Goal: Task Accomplishment & Management: Manage account settings

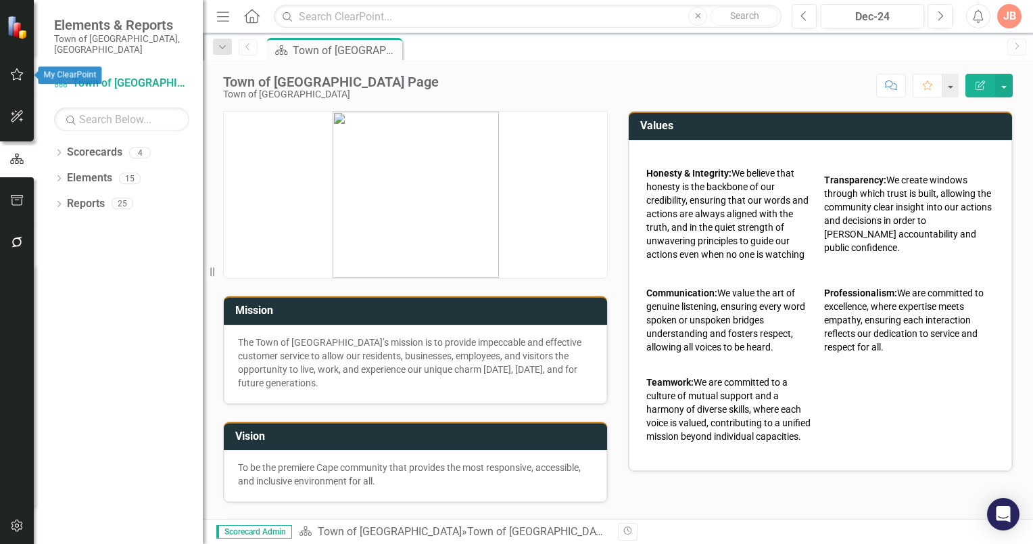
click at [16, 79] on icon "button" at bounding box center [17, 74] width 14 height 11
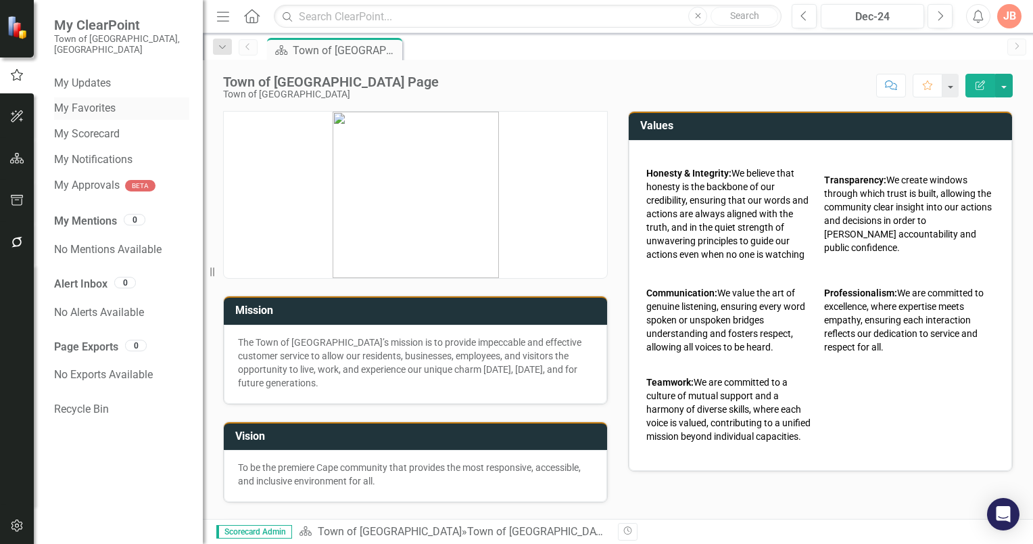
click at [103, 101] on link "My Favorites" at bounding box center [121, 109] width 135 height 16
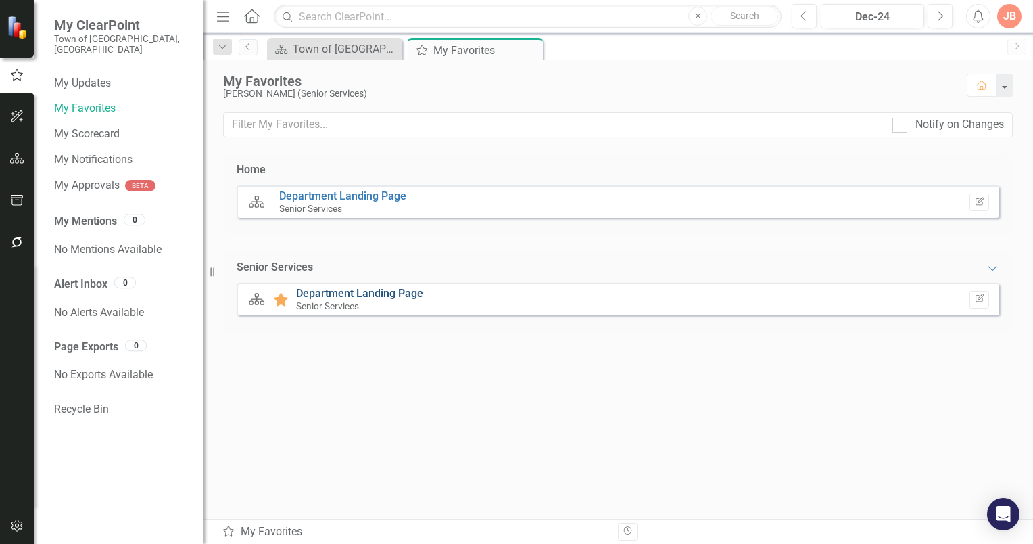
click at [373, 289] on link "Department Landing Page" at bounding box center [359, 293] width 127 height 13
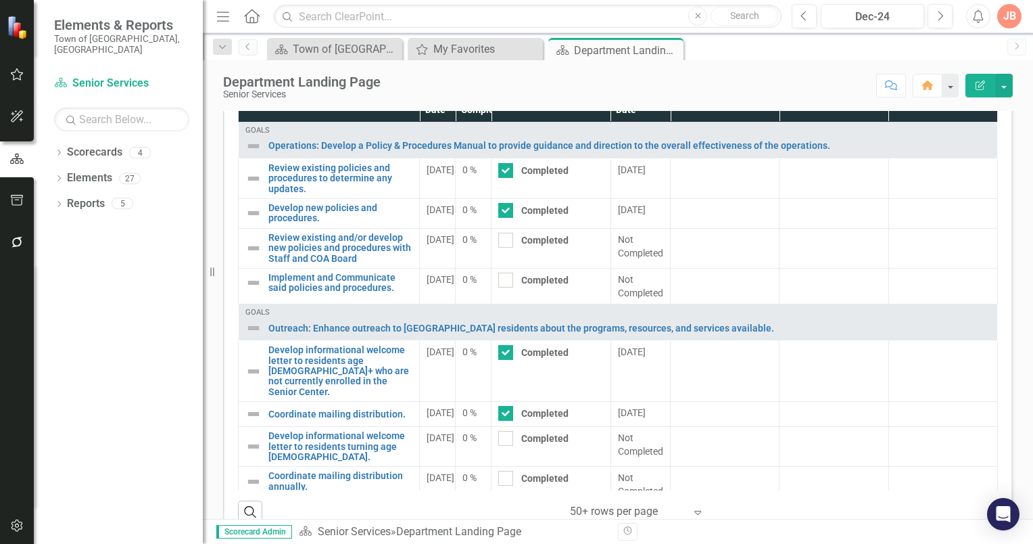
scroll to position [763, 0]
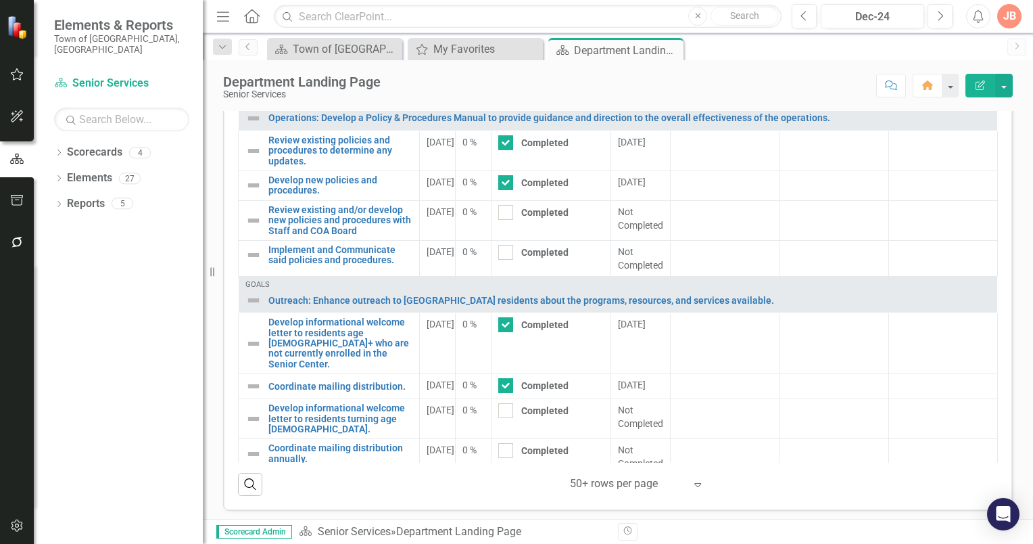
click at [694, 483] on icon at bounding box center [697, 485] width 7 height 4
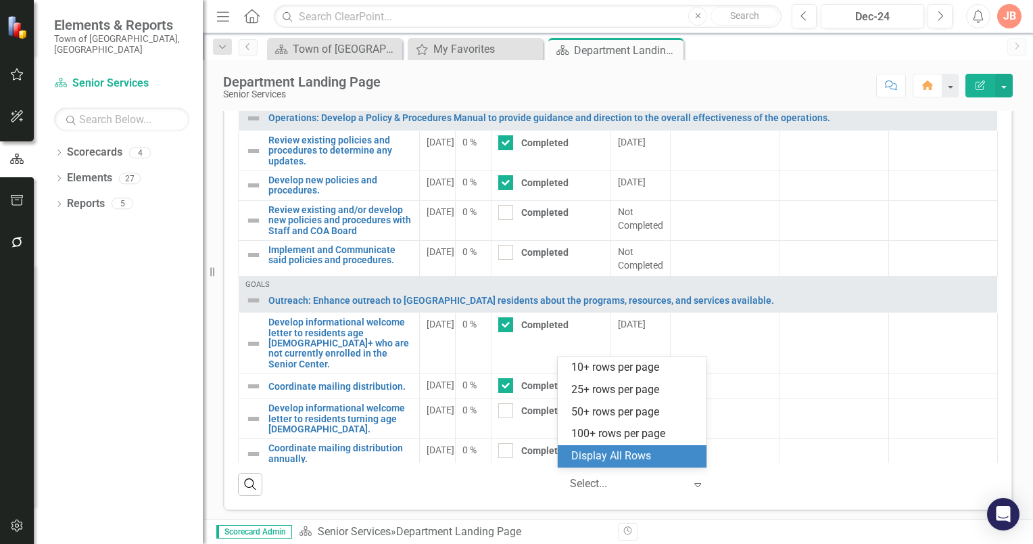
click at [642, 453] on div "Display All Rows" at bounding box center [634, 456] width 127 height 16
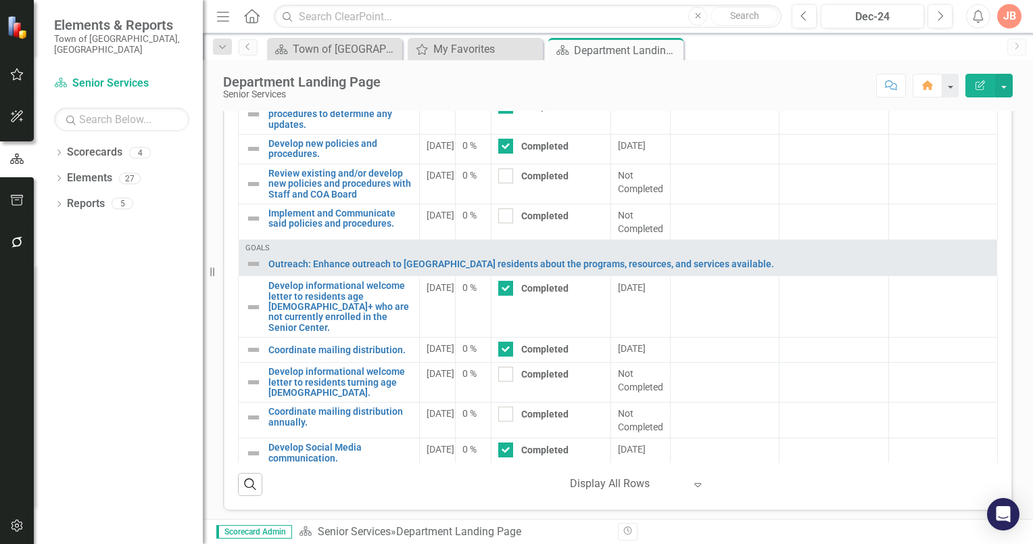
scroll to position [0, 0]
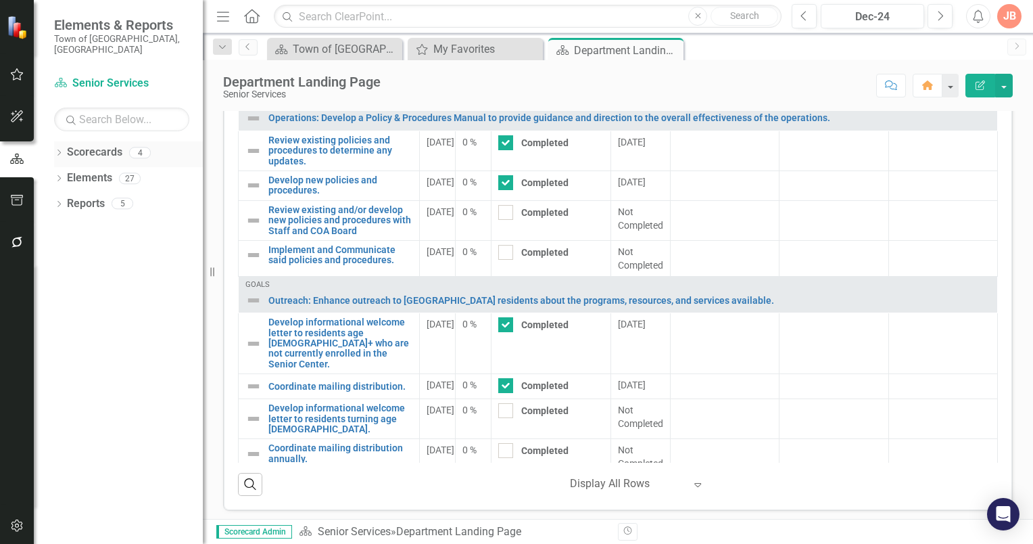
click at [60, 149] on icon at bounding box center [58, 152] width 3 height 6
drag, startPoint x: 68, startPoint y: 164, endPoint x: 81, endPoint y: 174, distance: 17.3
click at [68, 174] on icon "Dropdown" at bounding box center [66, 178] width 10 height 8
click at [124, 196] on link "Senior Services" at bounding box center [145, 204] width 115 height 16
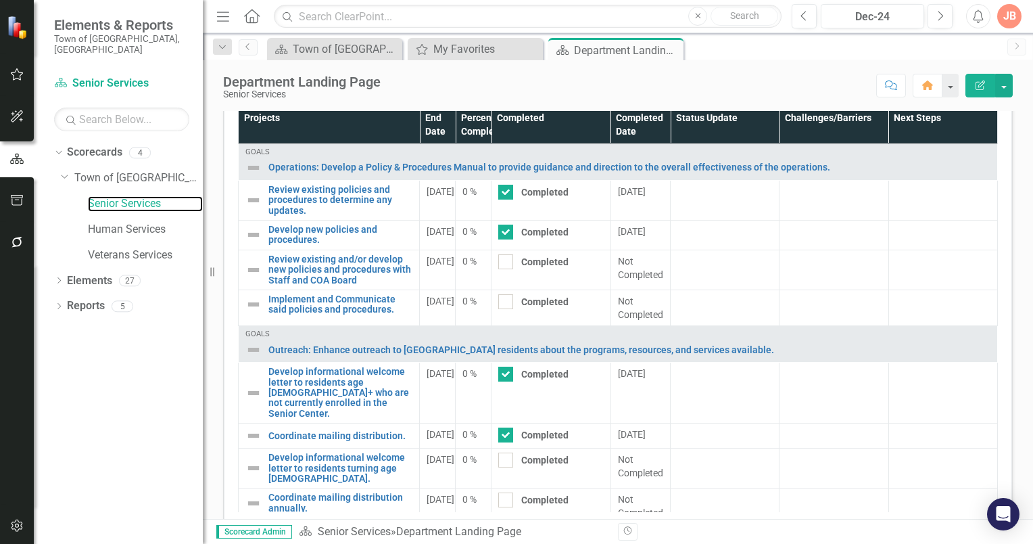
scroll to position [763, 0]
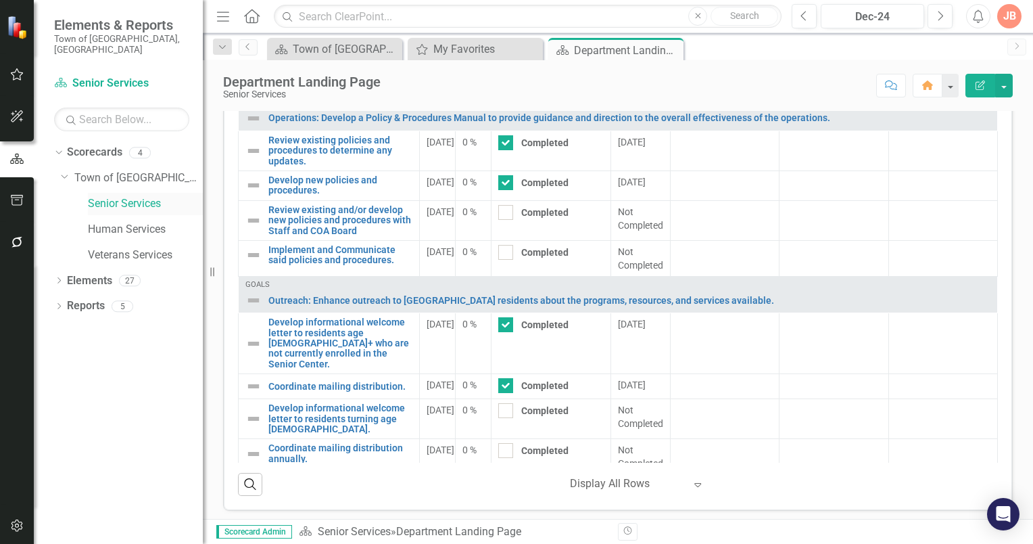
click at [108, 196] on link "Senior Services" at bounding box center [145, 204] width 115 height 16
click at [57, 278] on icon "Dropdown" at bounding box center [58, 281] width 9 height 7
click at [87, 298] on link "Goal Goals" at bounding box center [97, 306] width 46 height 16
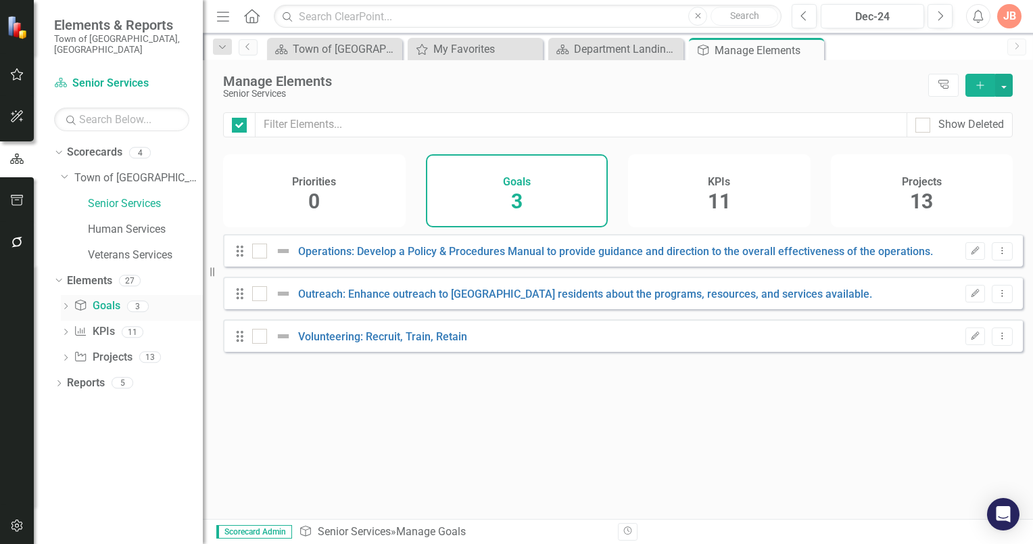
checkbox input "false"
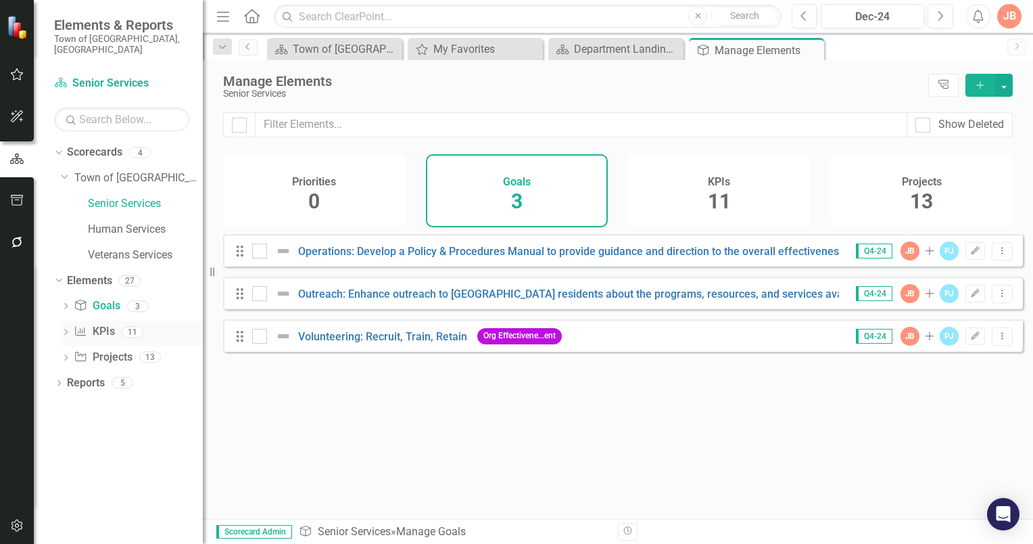
click at [99, 324] on link "KPI KPIs" at bounding box center [94, 332] width 41 height 16
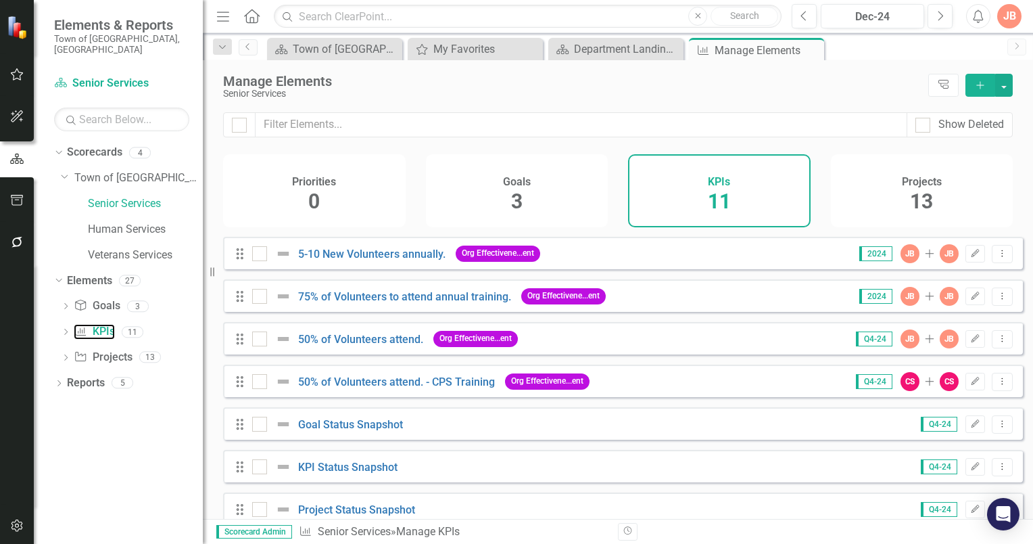
scroll to position [193, 0]
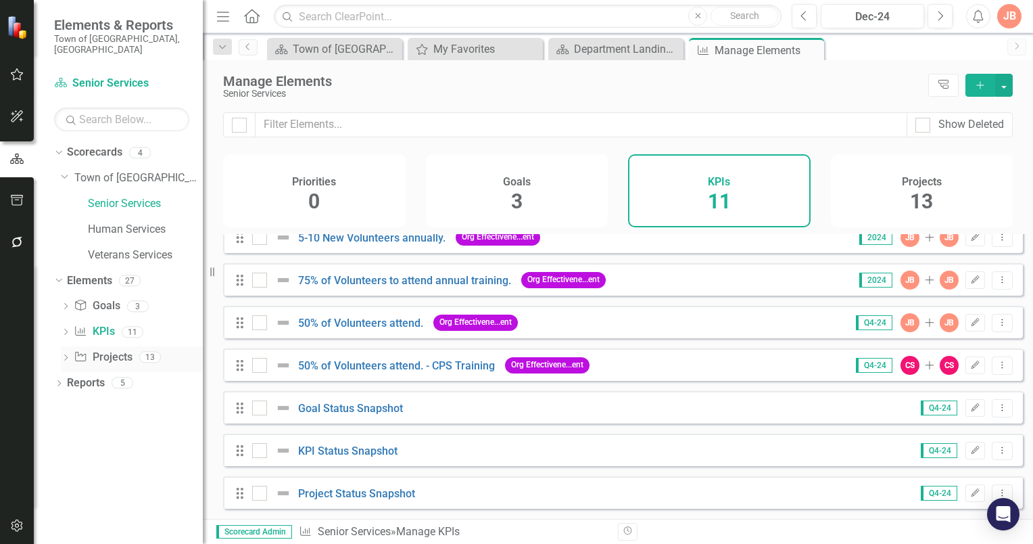
click at [65, 355] on icon "Dropdown" at bounding box center [65, 358] width 9 height 7
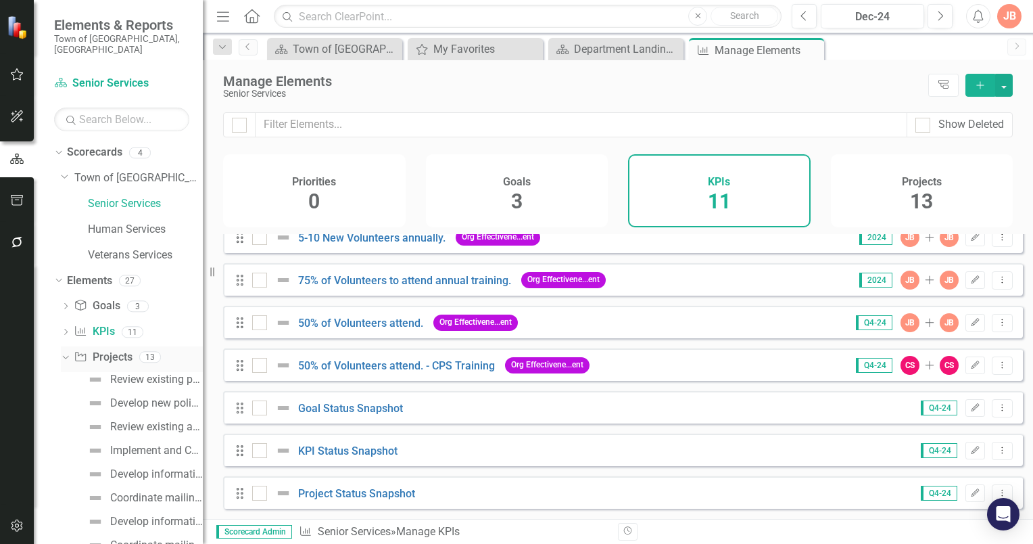
drag, startPoint x: 118, startPoint y: 349, endPoint x: 141, endPoint y: 345, distance: 22.7
click at [119, 350] on link "Project Projects" at bounding box center [103, 358] width 58 height 16
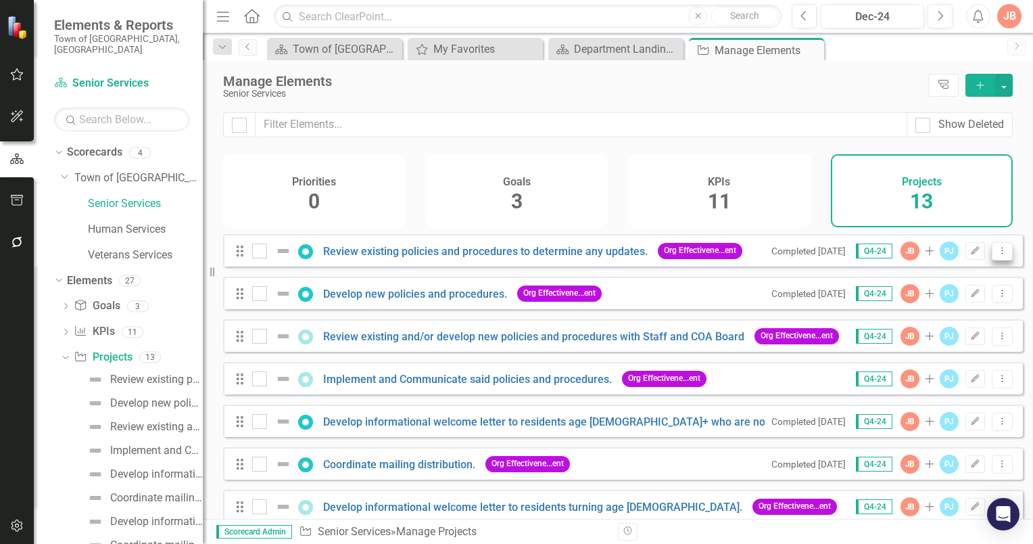
click at [997, 255] on icon "Dropdown Menu" at bounding box center [1002, 250] width 11 height 9
click at [960, 279] on link "Edit Edit Project" at bounding box center [946, 282] width 114 height 25
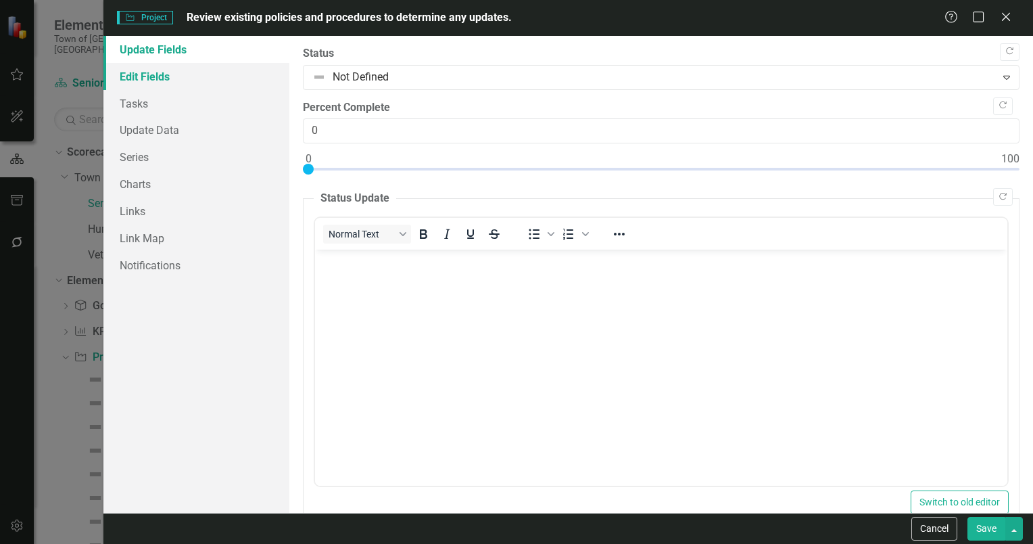
click at [140, 79] on link "Edit Fields" at bounding box center [196, 76] width 186 height 27
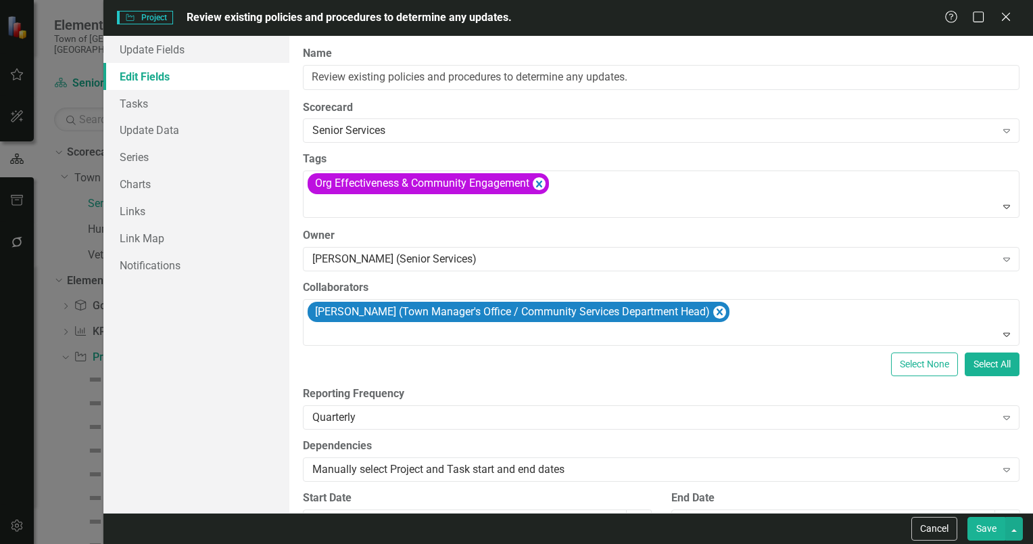
click at [166, 76] on link "Edit Fields" at bounding box center [196, 76] width 186 height 27
click at [1008, 16] on icon at bounding box center [1006, 16] width 10 height 10
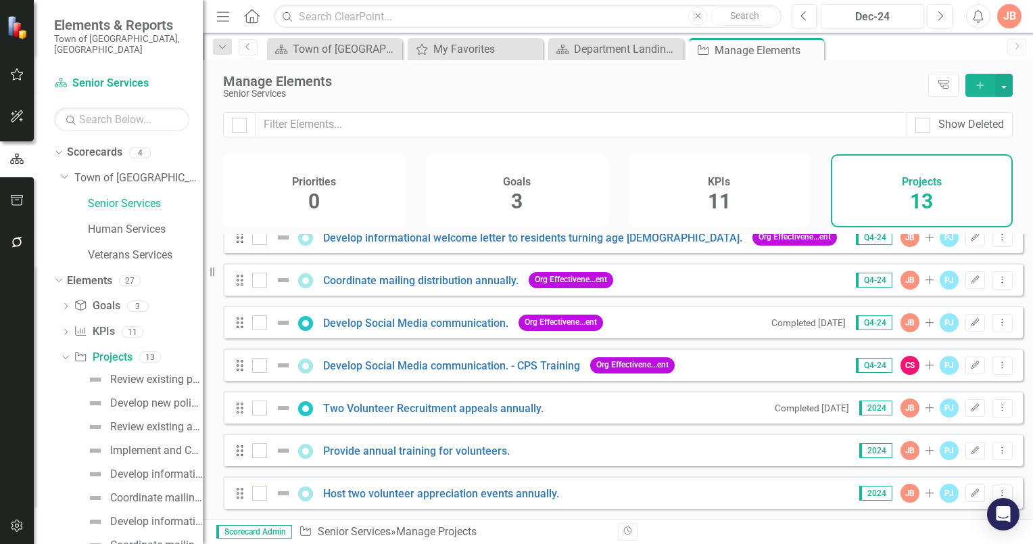
scroll to position [279, 0]
click at [997, 365] on icon "Dropdown Menu" at bounding box center [1002, 364] width 11 height 9
click at [926, 460] on link "Trash Delete Project" at bounding box center [946, 462] width 114 height 25
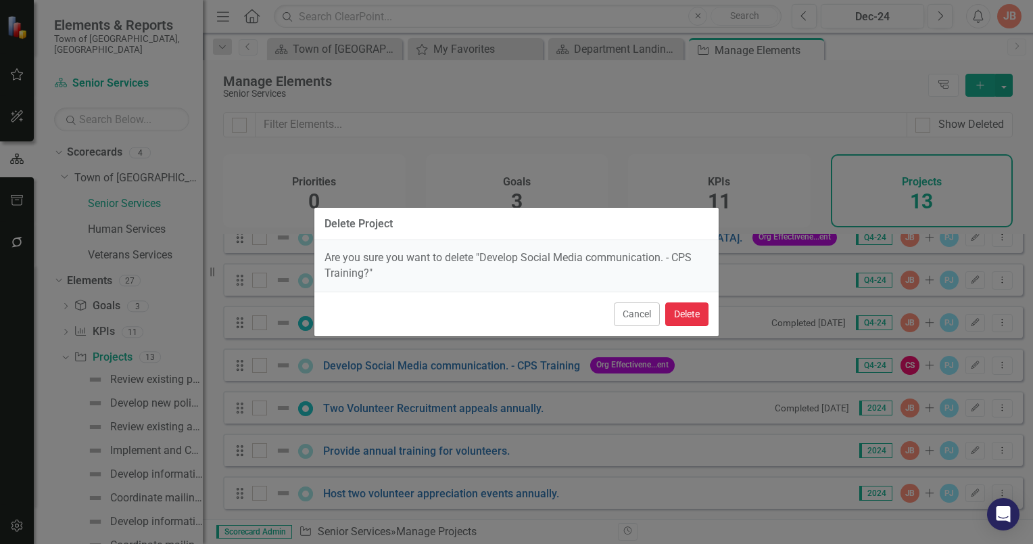
click at [696, 315] on button "Delete" at bounding box center [686, 314] width 43 height 24
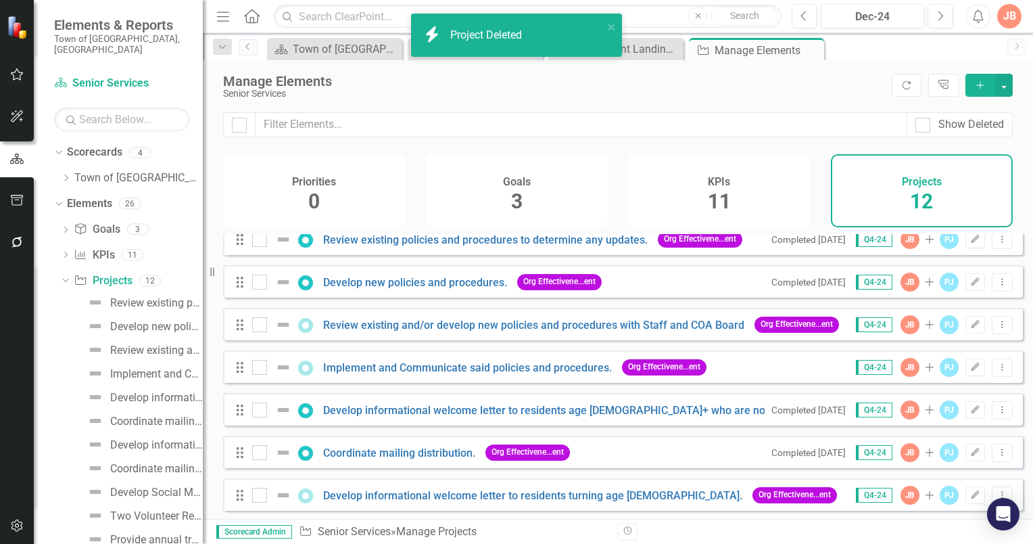
scroll to position [0, 0]
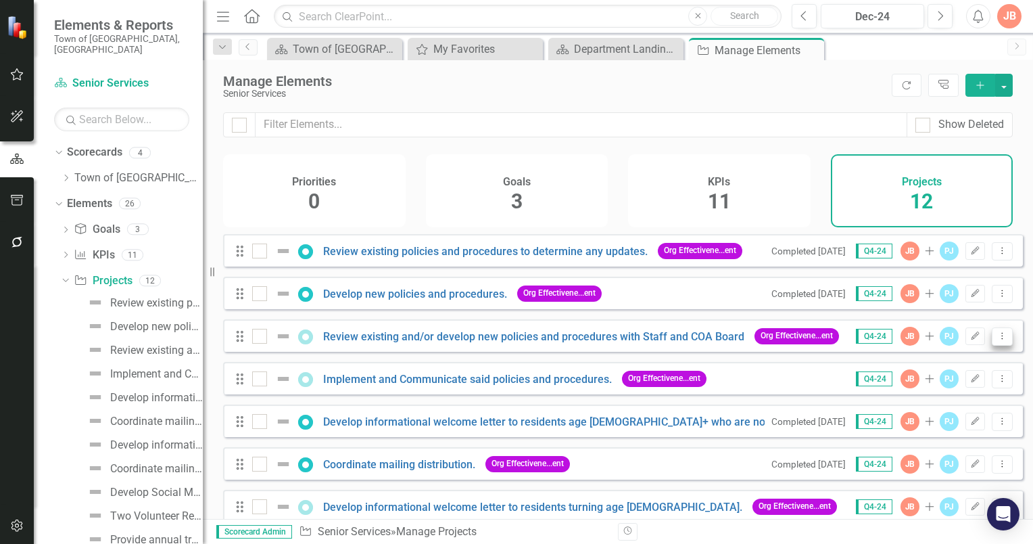
click at [997, 340] on icon "Dropdown Menu" at bounding box center [1002, 335] width 11 height 9
click at [935, 438] on link "Trash Delete Project" at bounding box center [946, 443] width 114 height 25
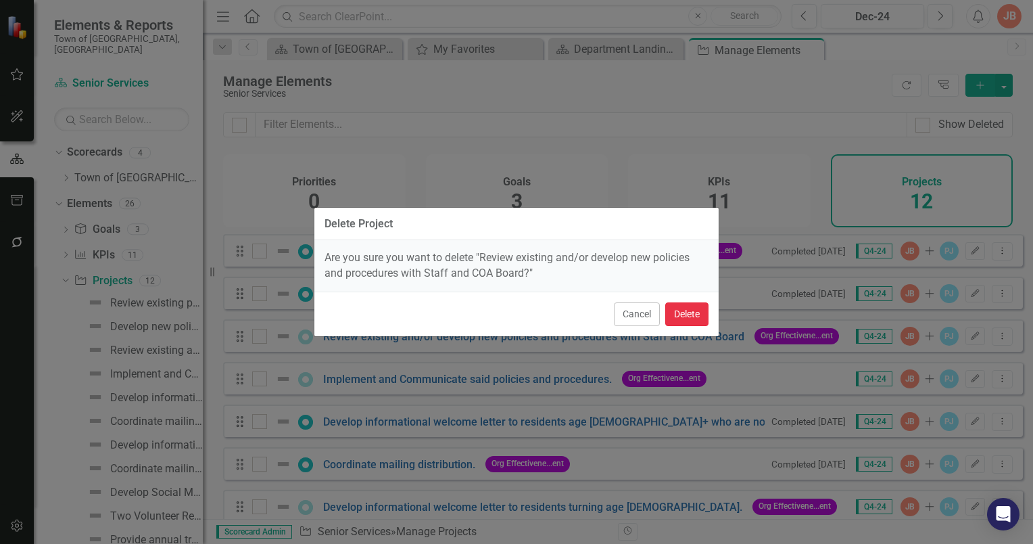
click at [675, 314] on button "Delete" at bounding box center [686, 314] width 43 height 24
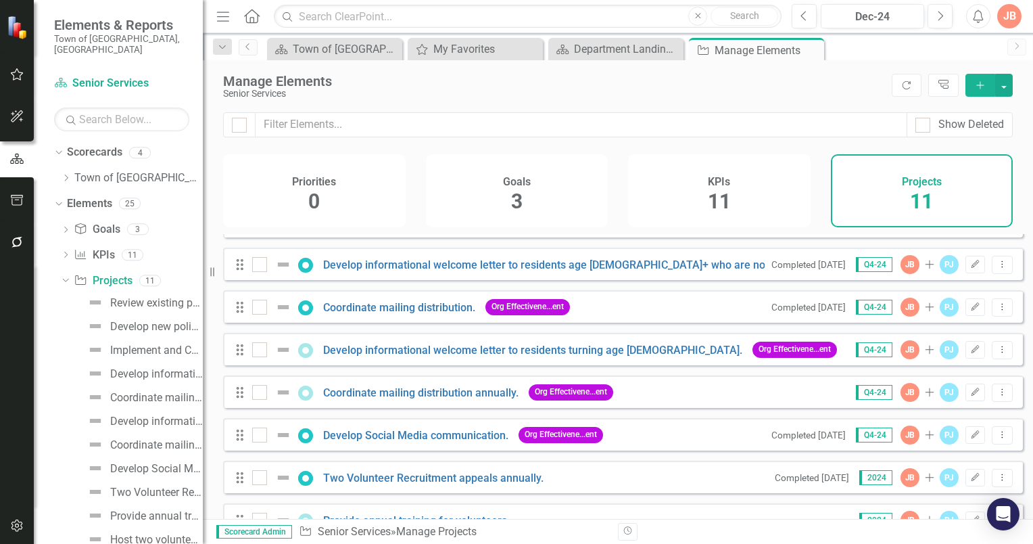
scroll to position [135, 0]
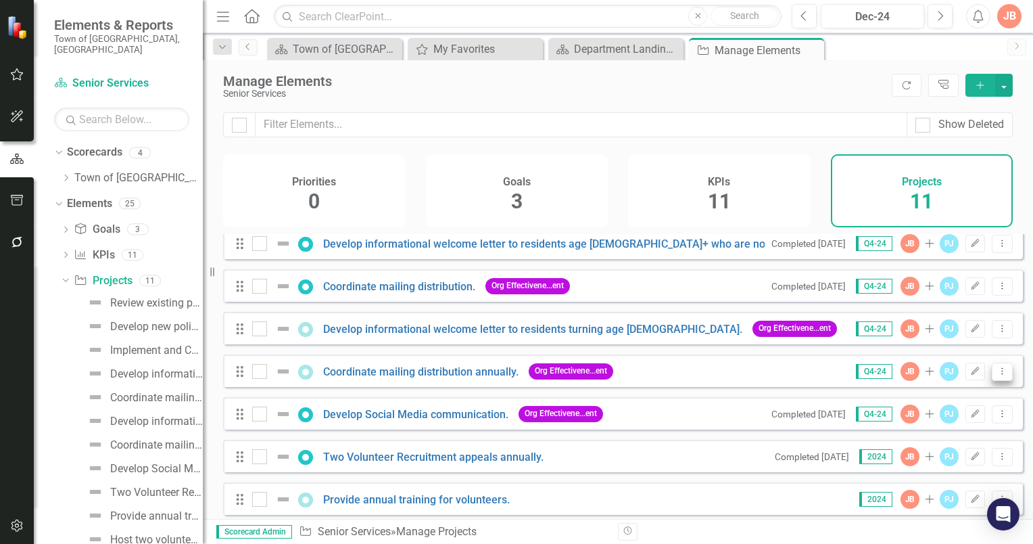
click at [997, 375] on icon "Dropdown Menu" at bounding box center [1002, 371] width 11 height 9
click at [924, 476] on link "Trash Delete Project" at bounding box center [946, 478] width 114 height 25
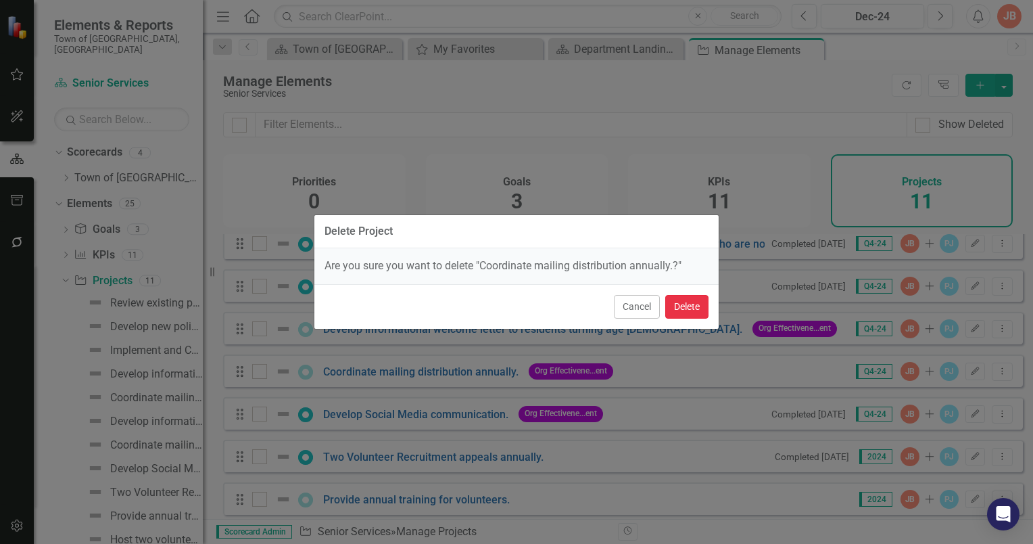
click at [679, 306] on button "Delete" at bounding box center [686, 307] width 43 height 24
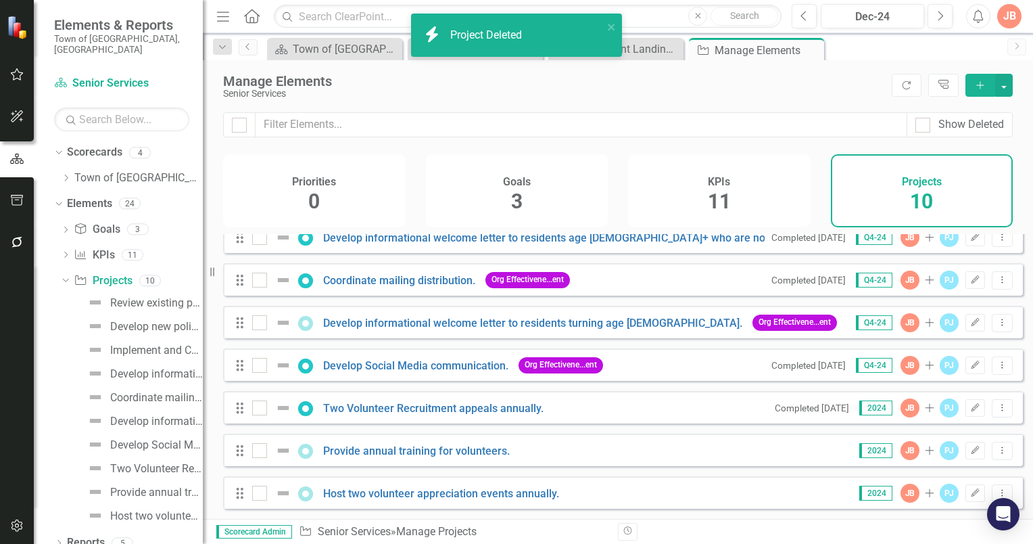
scroll to position [0, 0]
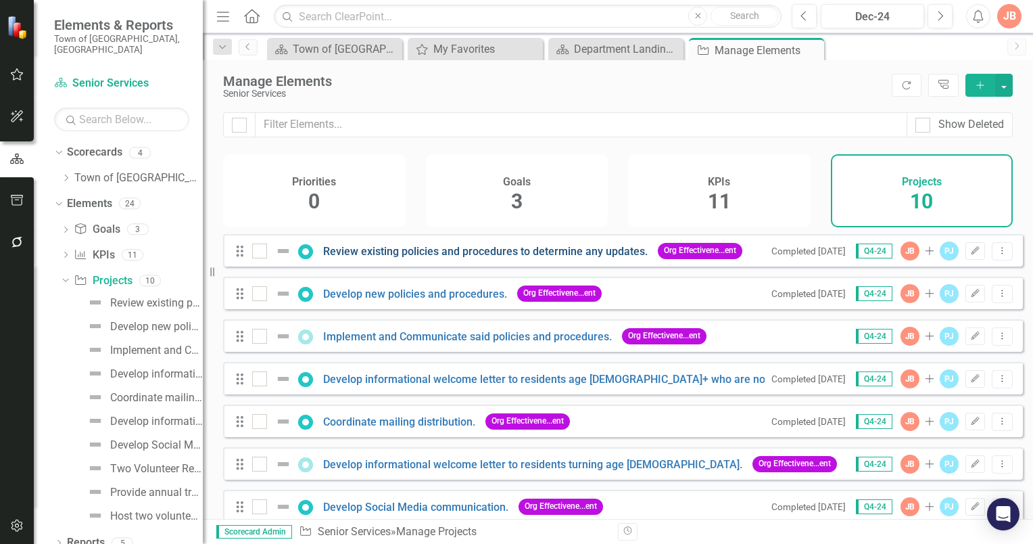
click at [425, 258] on link "Review existing policies and procedures to determine any updates." at bounding box center [485, 251] width 325 height 13
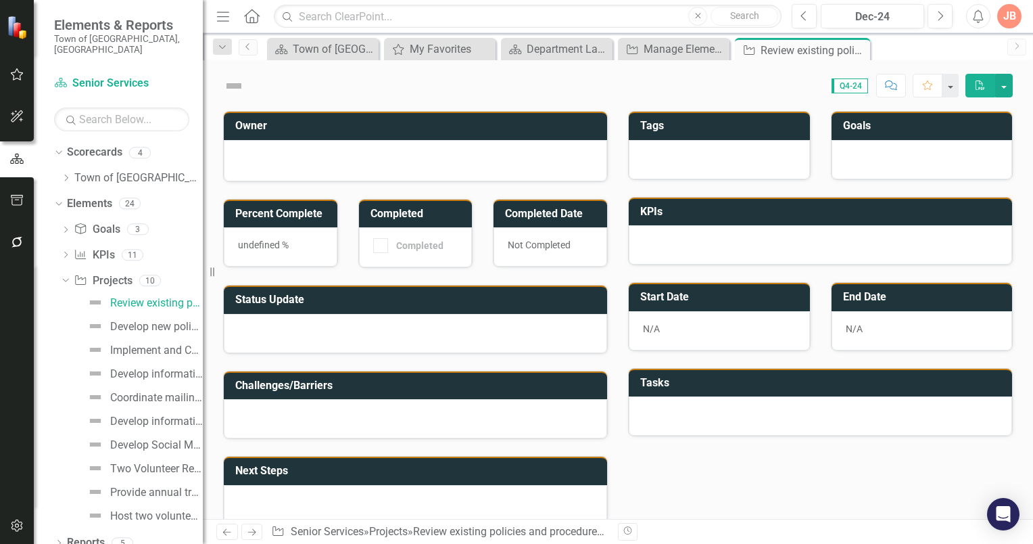
checkbox input "true"
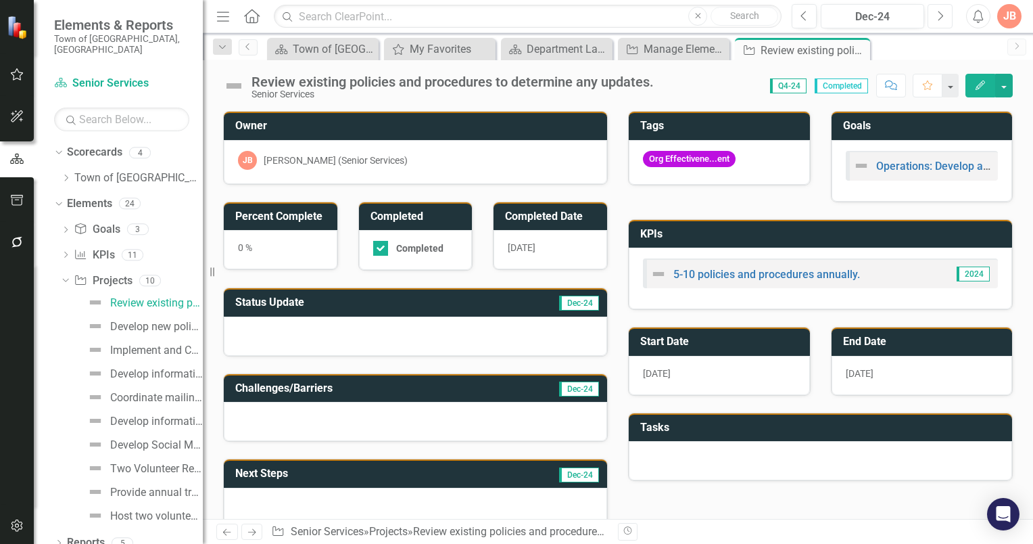
click at [939, 18] on icon "Next" at bounding box center [940, 16] width 7 height 12
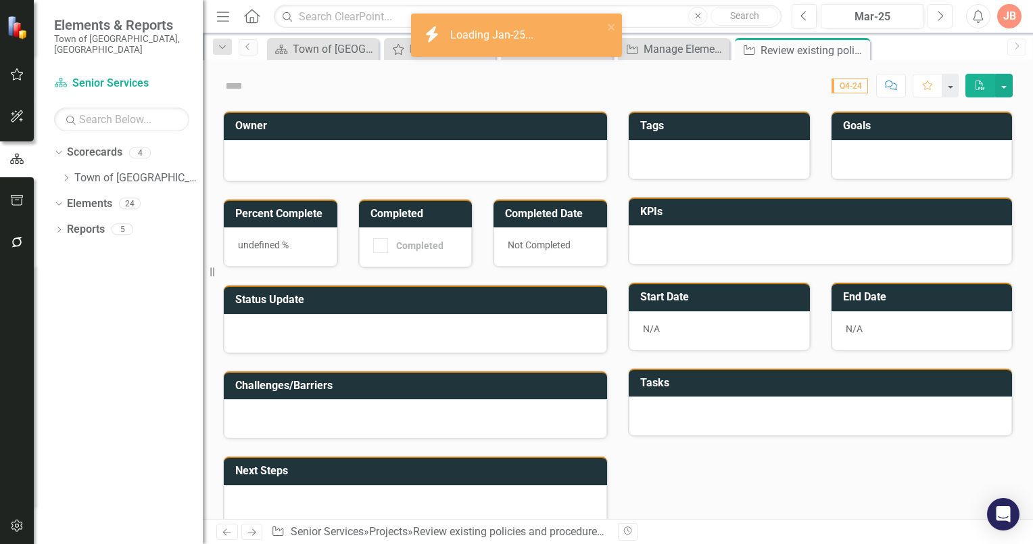
checkbox input "true"
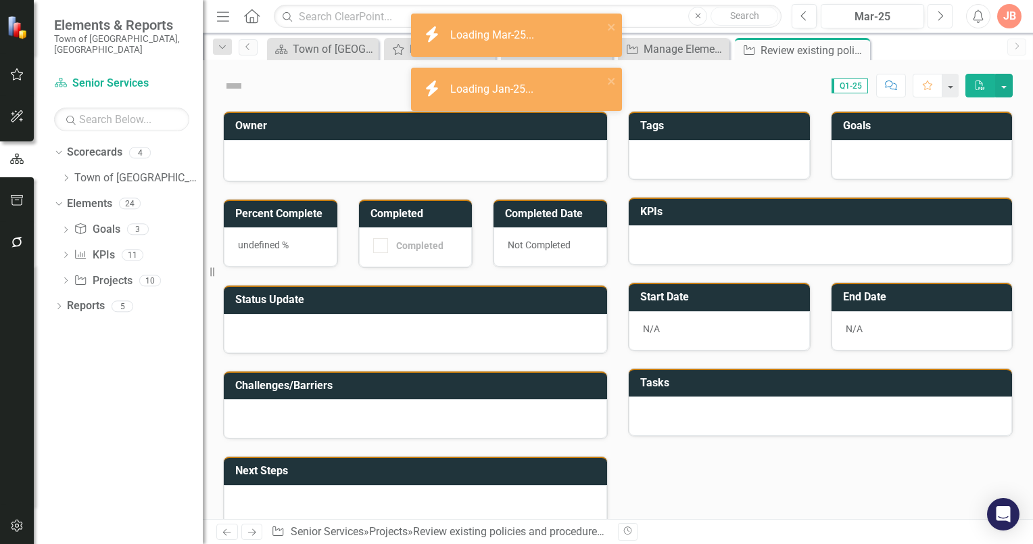
checkbox input "true"
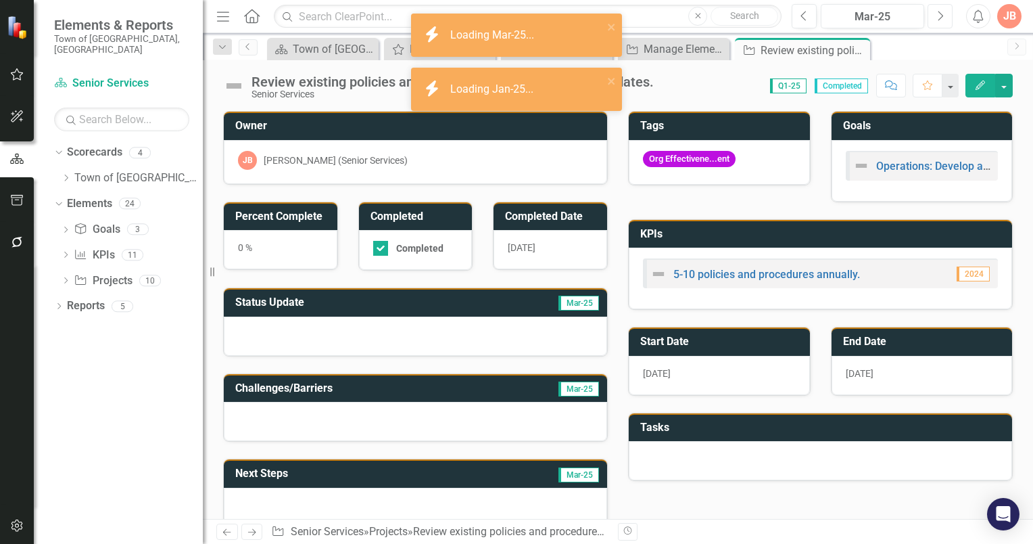
click at [939, 18] on icon "Next" at bounding box center [940, 16] width 7 height 12
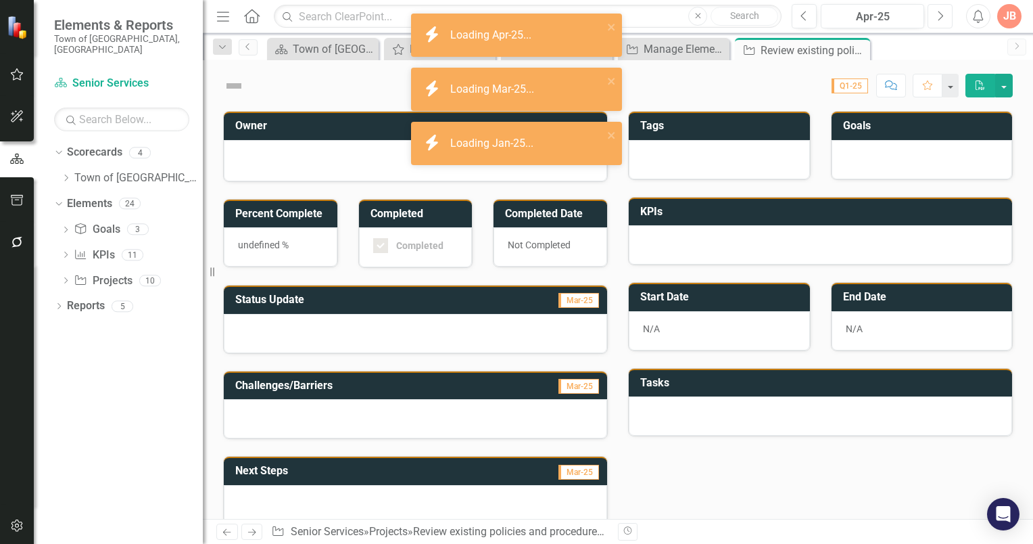
checkbox input "true"
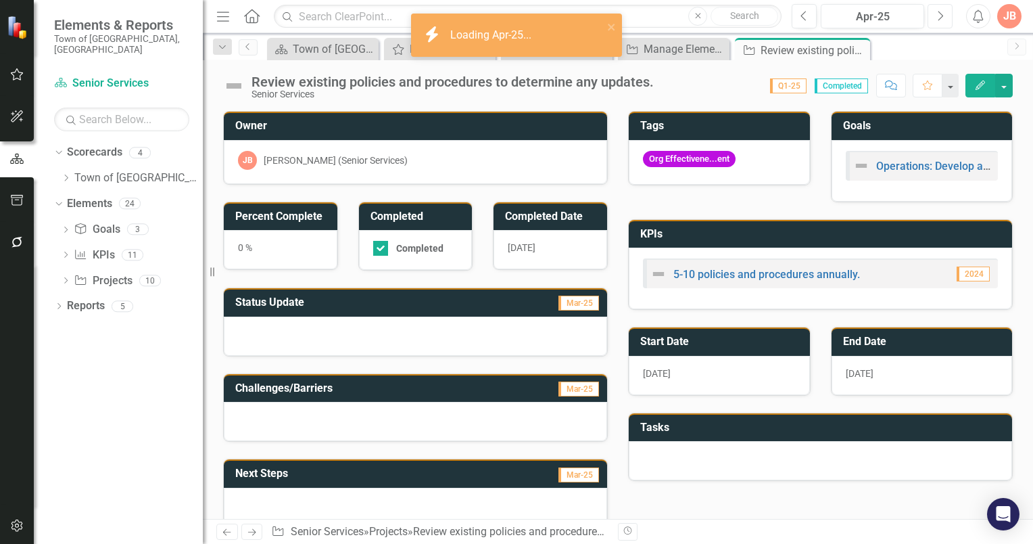
click at [939, 18] on icon "Next" at bounding box center [940, 16] width 7 height 12
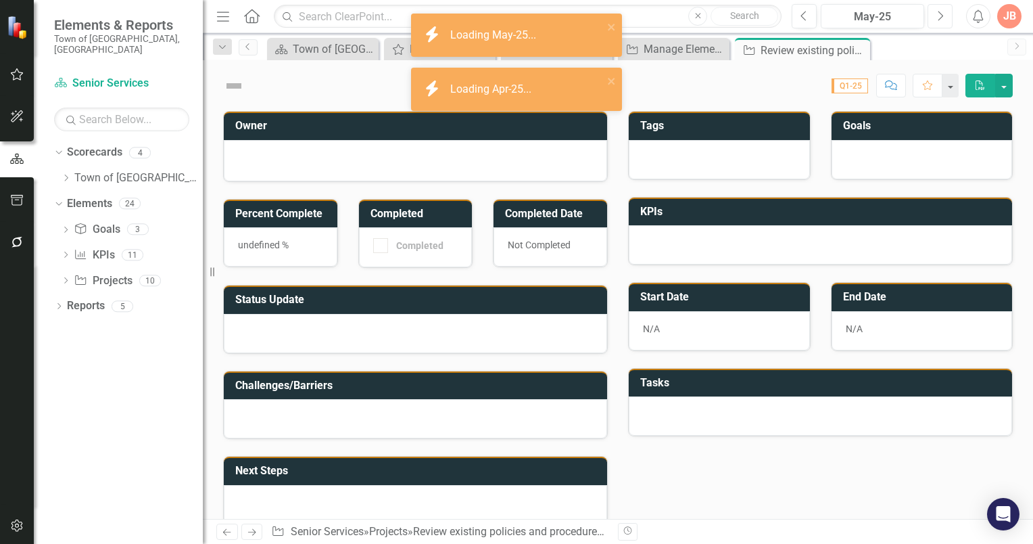
click at [939, 18] on icon "Next" at bounding box center [940, 16] width 7 height 12
checkbox input "true"
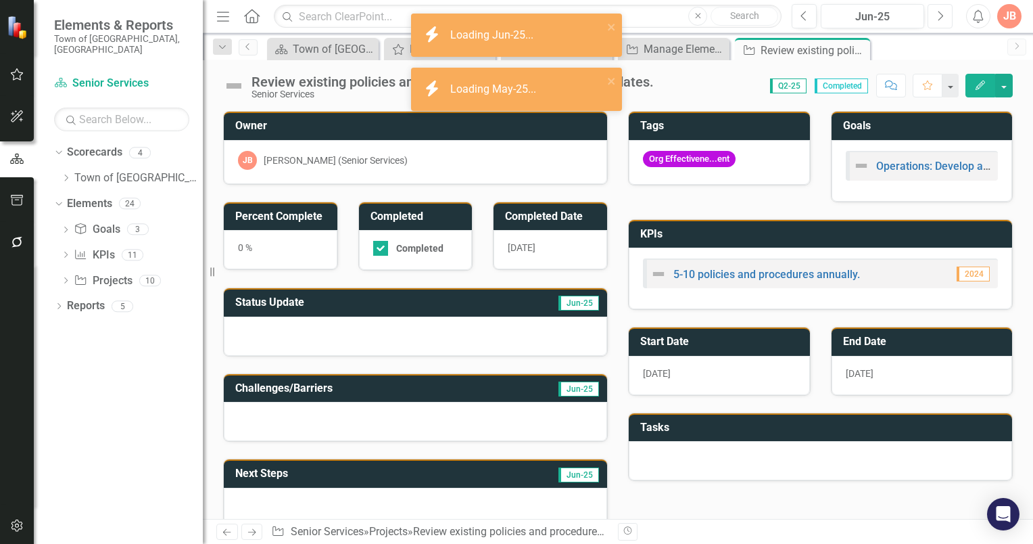
click at [939, 18] on icon "Next" at bounding box center [940, 16] width 7 height 12
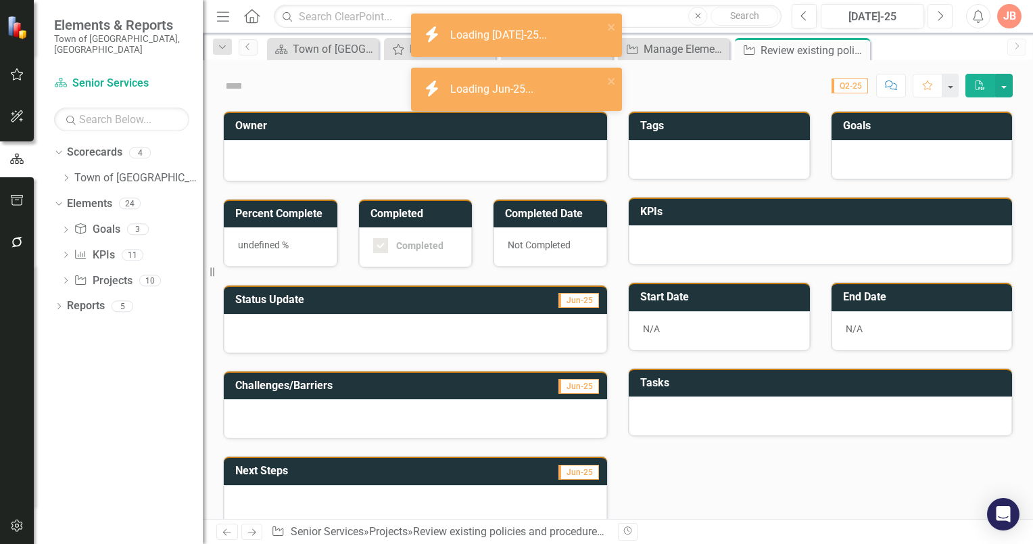
checkbox input "true"
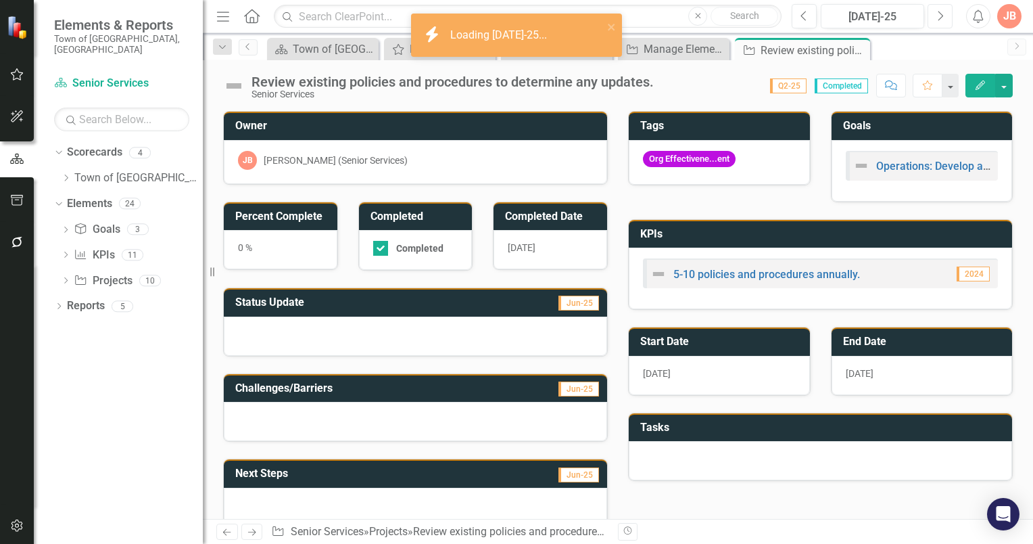
click at [939, 18] on icon "Next" at bounding box center [940, 16] width 7 height 12
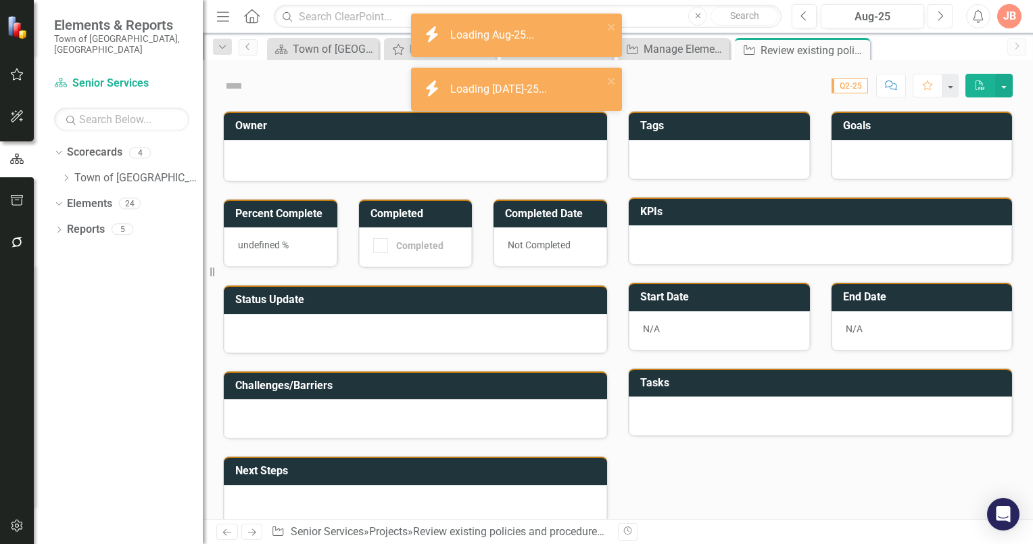
checkbox input "true"
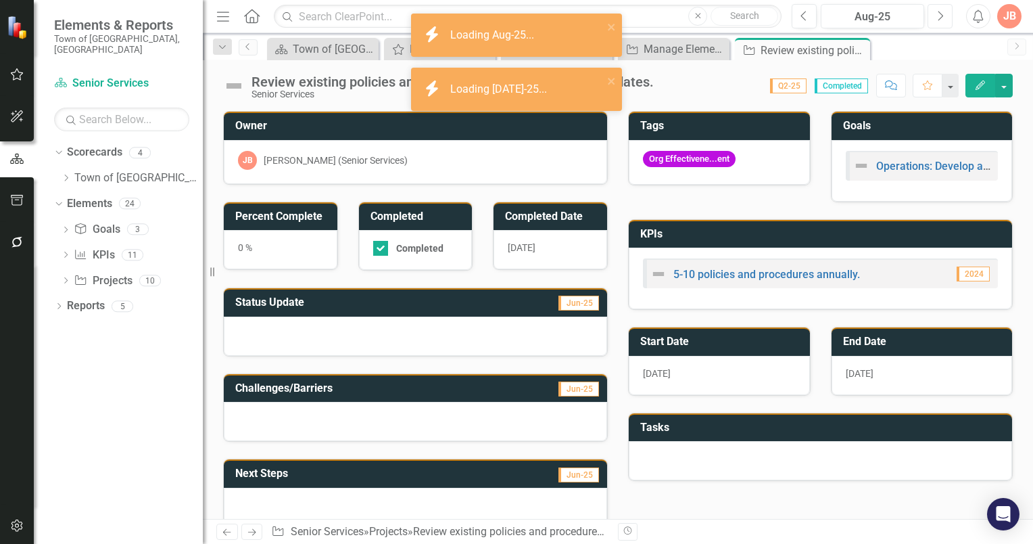
click at [939, 18] on icon "Next" at bounding box center [940, 16] width 7 height 12
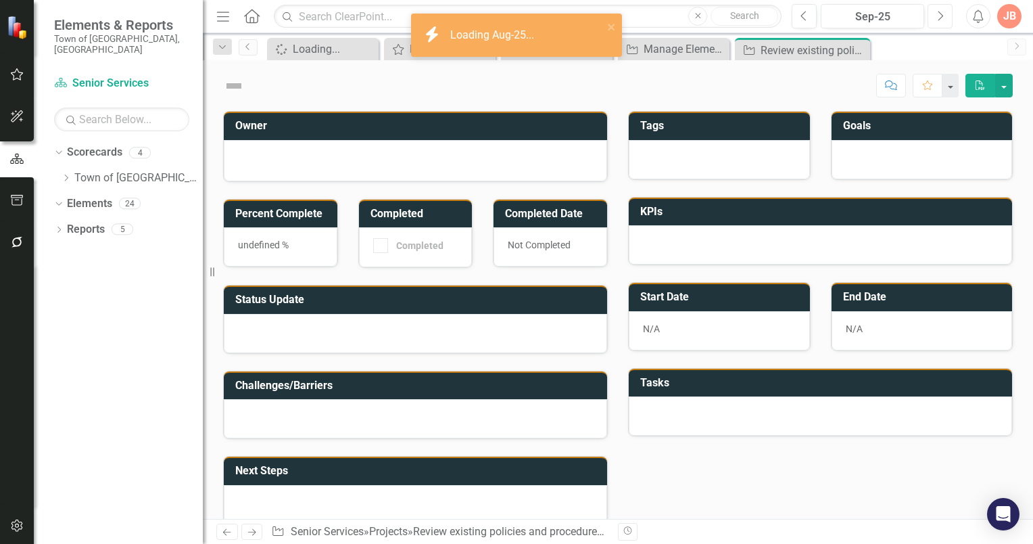
checkbox input "true"
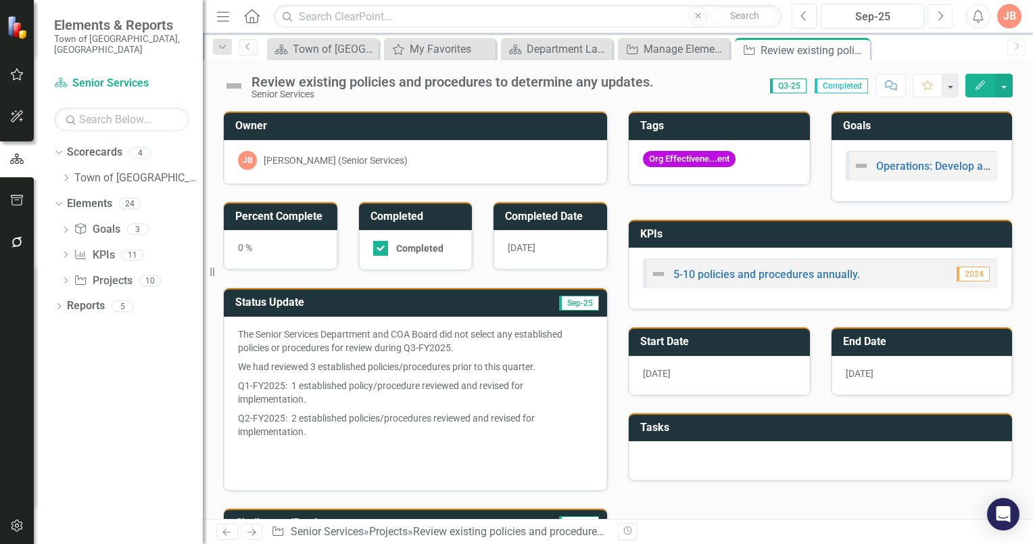
click at [939, 18] on icon "Next" at bounding box center [940, 16] width 7 height 12
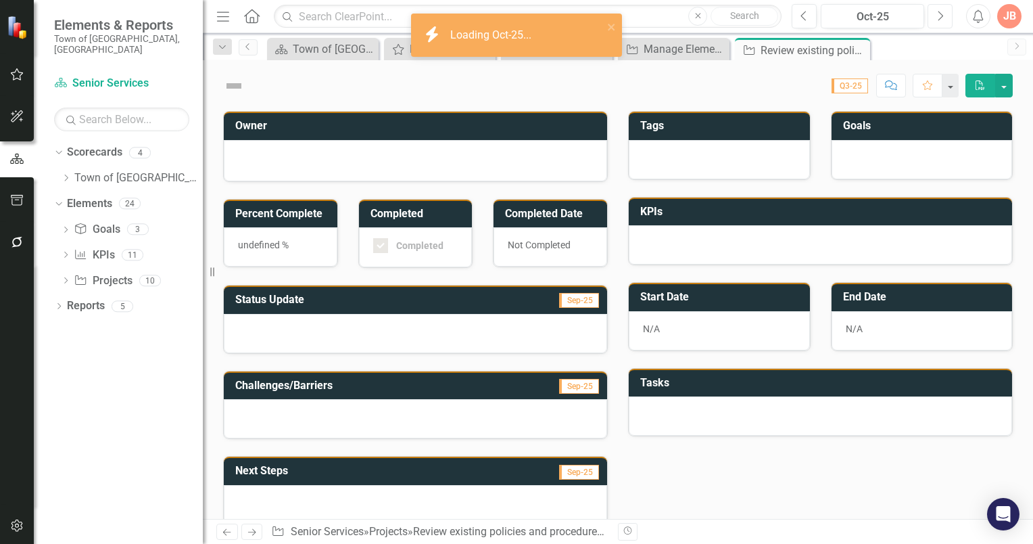
checkbox input "true"
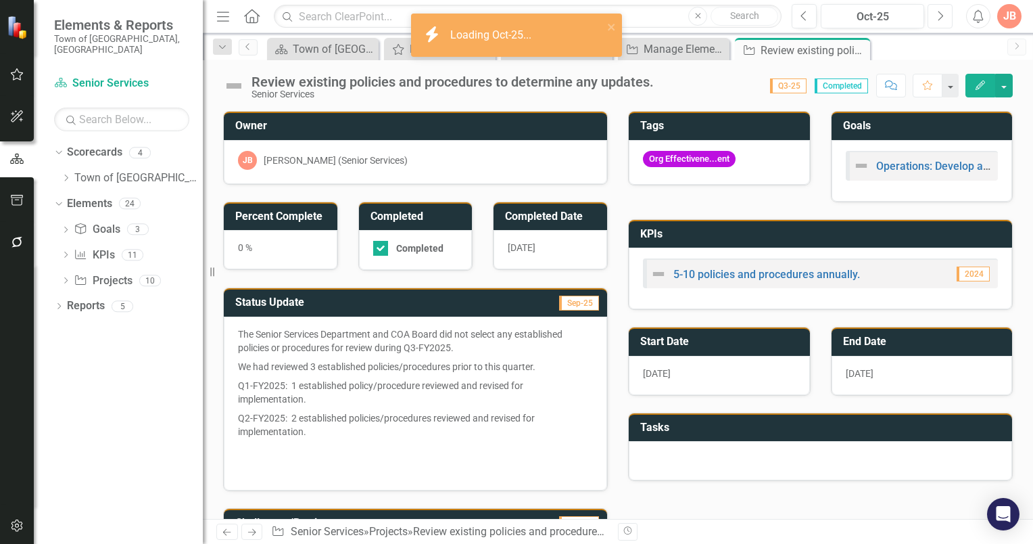
click at [939, 18] on icon "Next" at bounding box center [940, 16] width 7 height 12
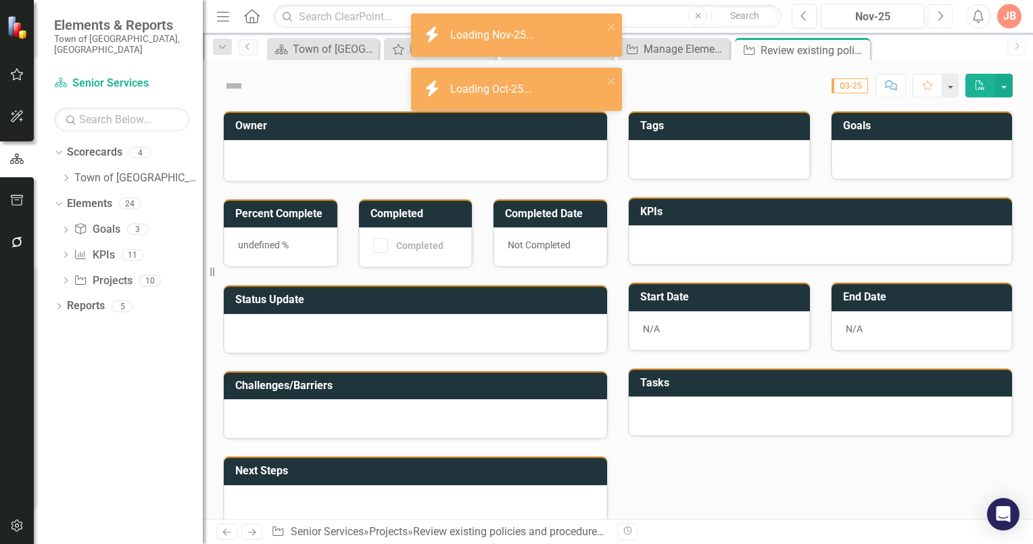
checkbox input "true"
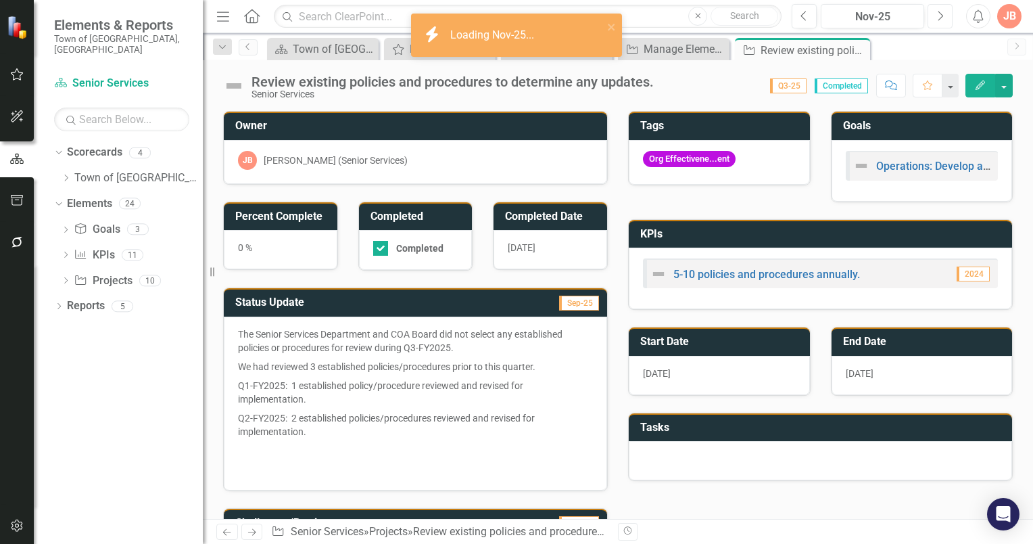
click at [939, 18] on icon "Next" at bounding box center [940, 16] width 7 height 12
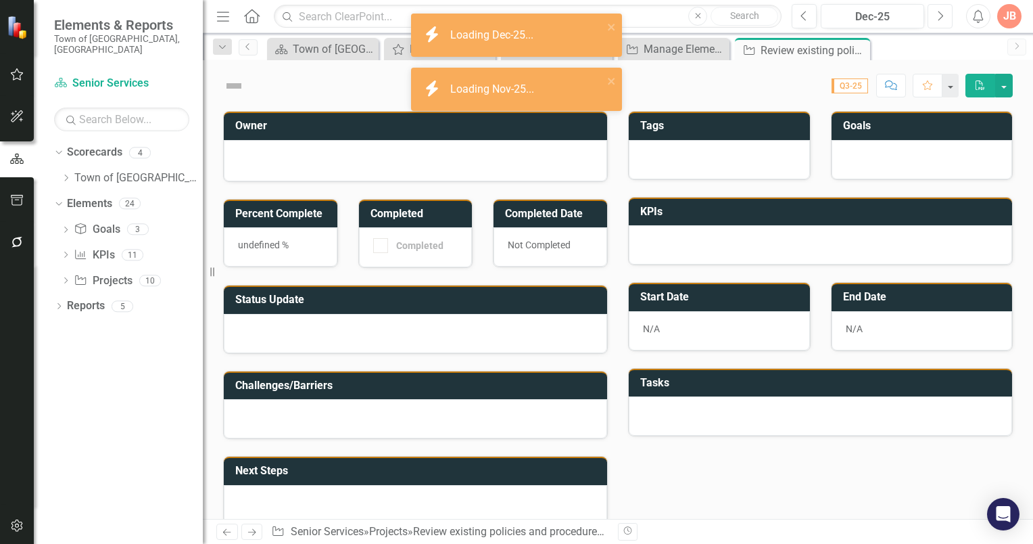
checkbox input "true"
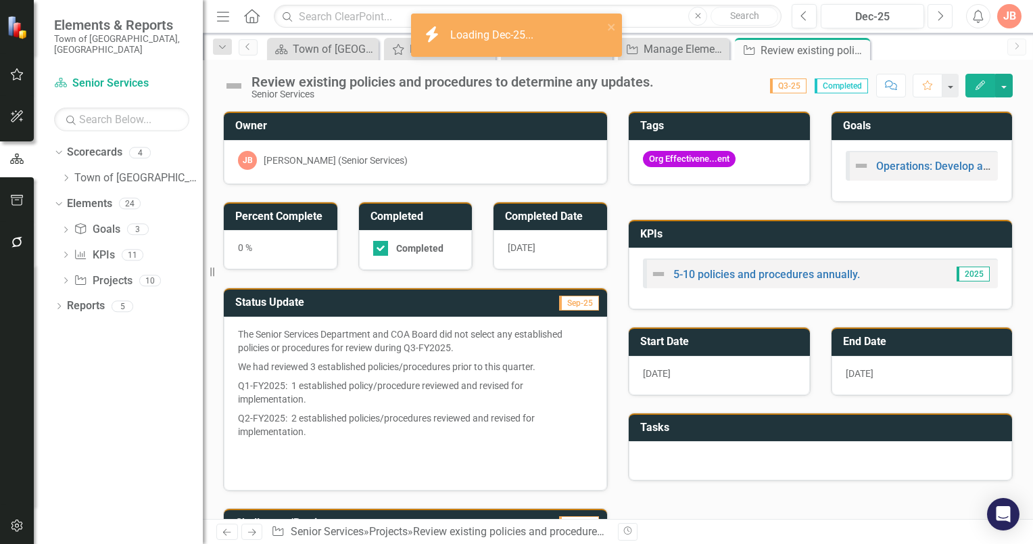
click at [939, 18] on icon "Next" at bounding box center [940, 16] width 7 height 12
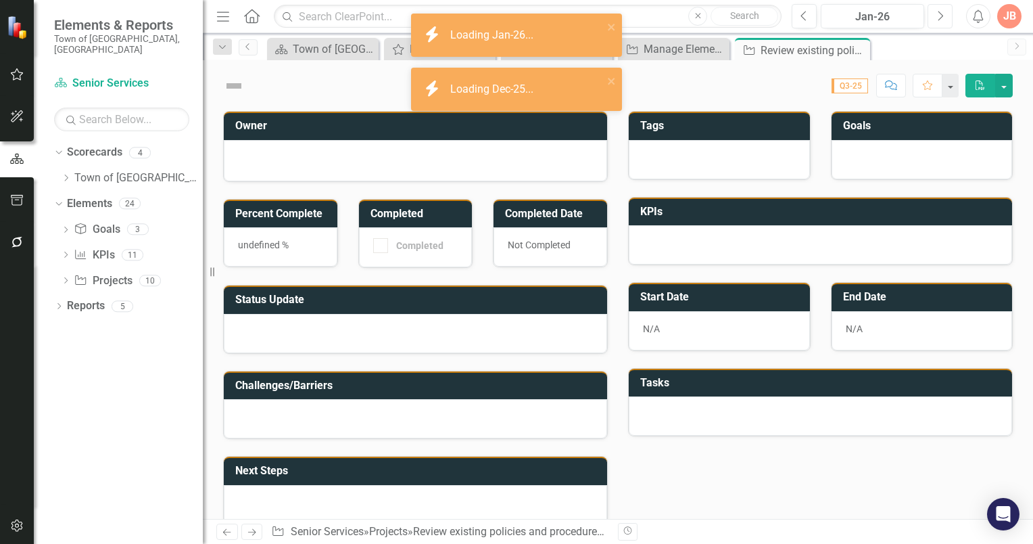
checkbox input "true"
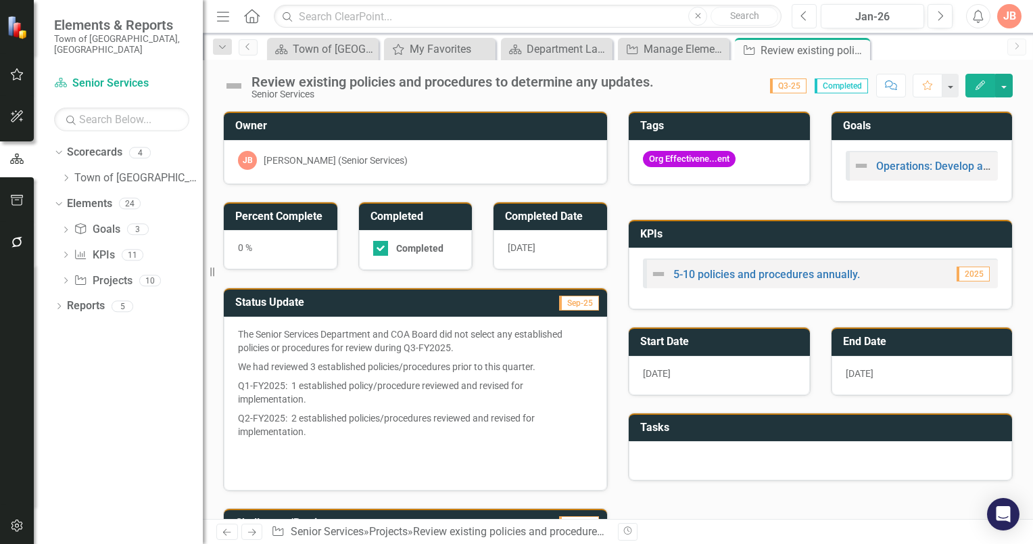
click at [806, 20] on icon "button" at bounding box center [803, 15] width 5 height 9
click at [805, 20] on icon "Previous" at bounding box center [804, 16] width 7 height 12
click at [68, 278] on icon "Dropdown" at bounding box center [65, 281] width 9 height 7
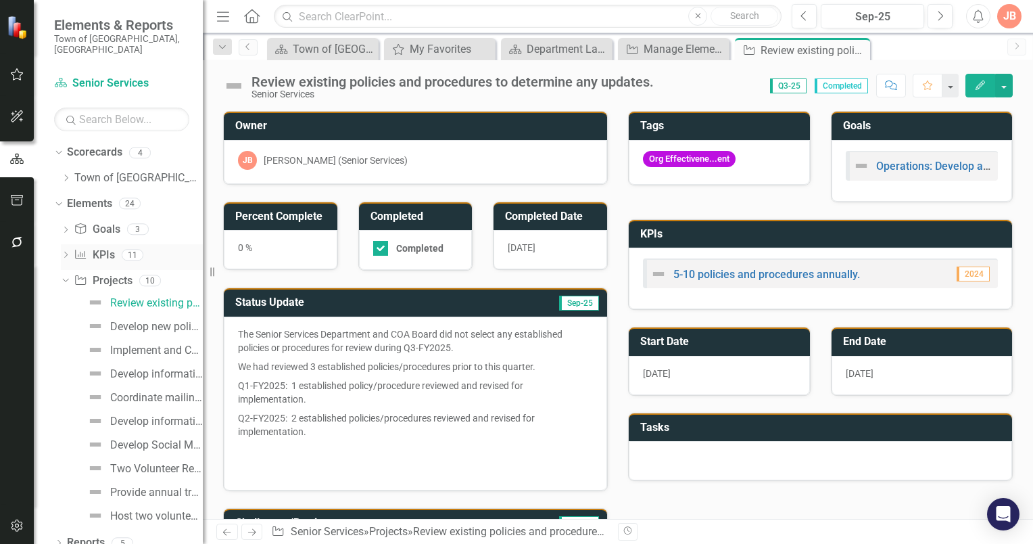
click at [65, 252] on icon "Dropdown" at bounding box center [65, 255] width 9 height 7
click at [140, 271] on div "5-10 policies and procedures annually." at bounding box center [149, 277] width 108 height 12
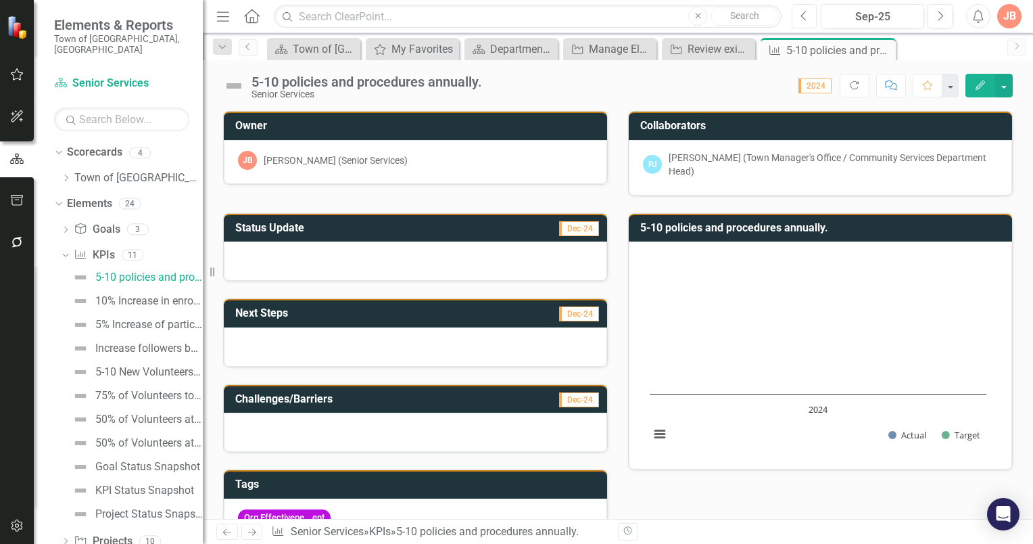
click at [805, 17] on icon "Previous" at bounding box center [804, 16] width 7 height 12
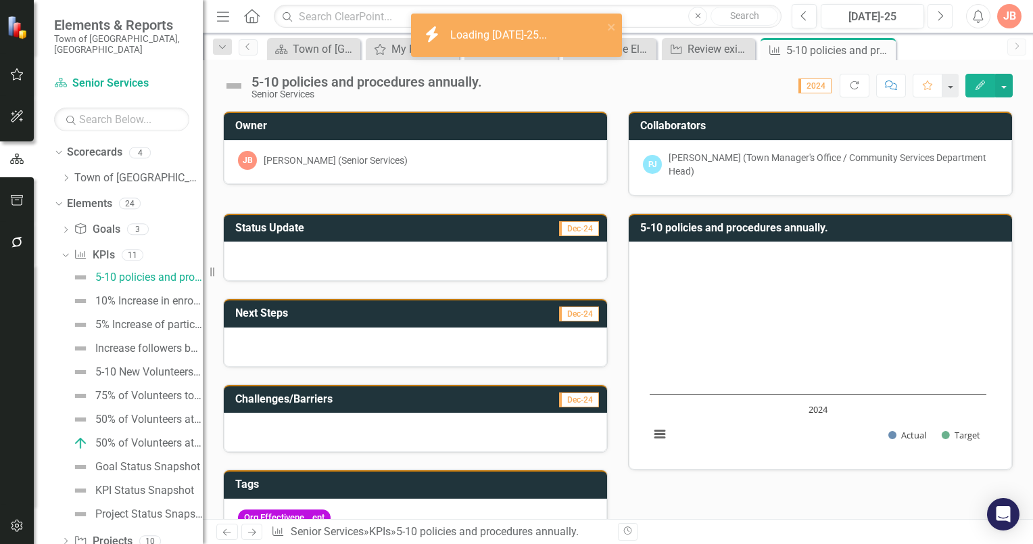
click at [937, 14] on icon "Next" at bounding box center [940, 16] width 7 height 12
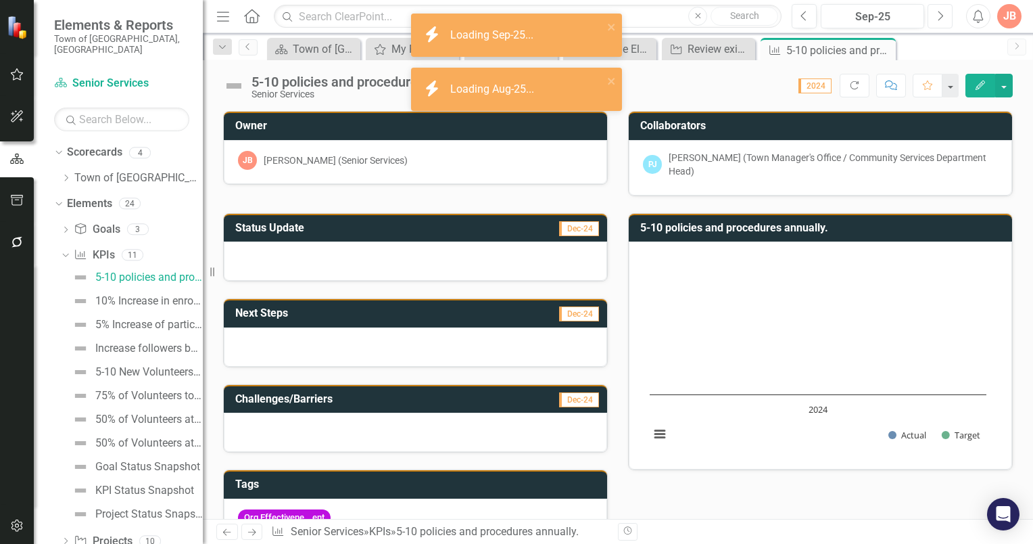
click at [937, 14] on icon "Next" at bounding box center [940, 16] width 7 height 12
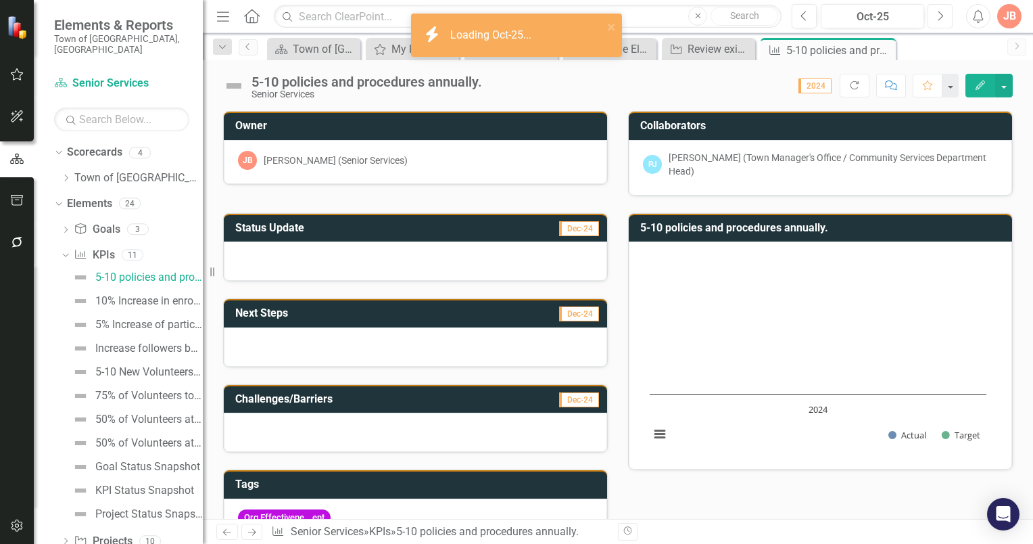
click at [937, 14] on icon "Next" at bounding box center [940, 16] width 7 height 12
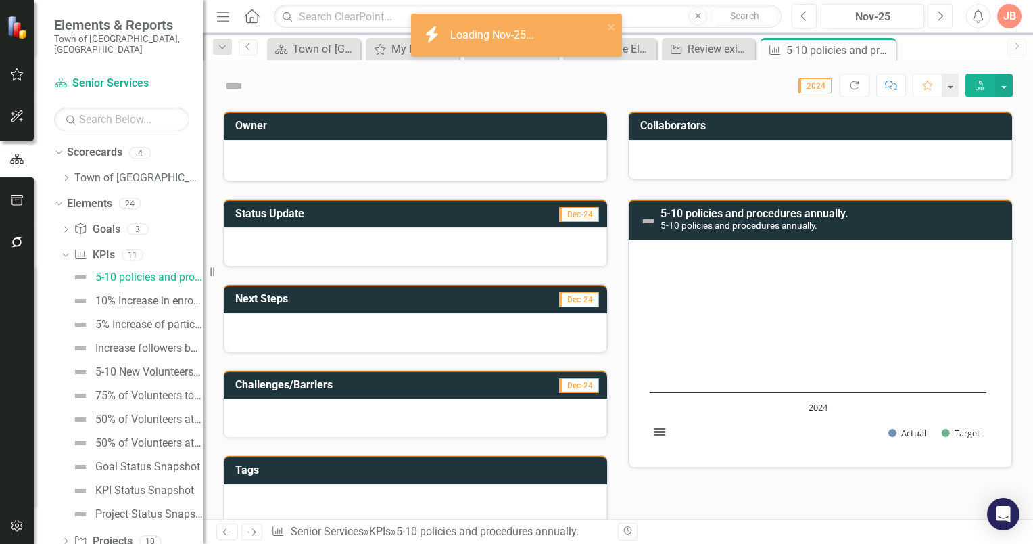
click at [937, 14] on icon "Next" at bounding box center [940, 16] width 7 height 12
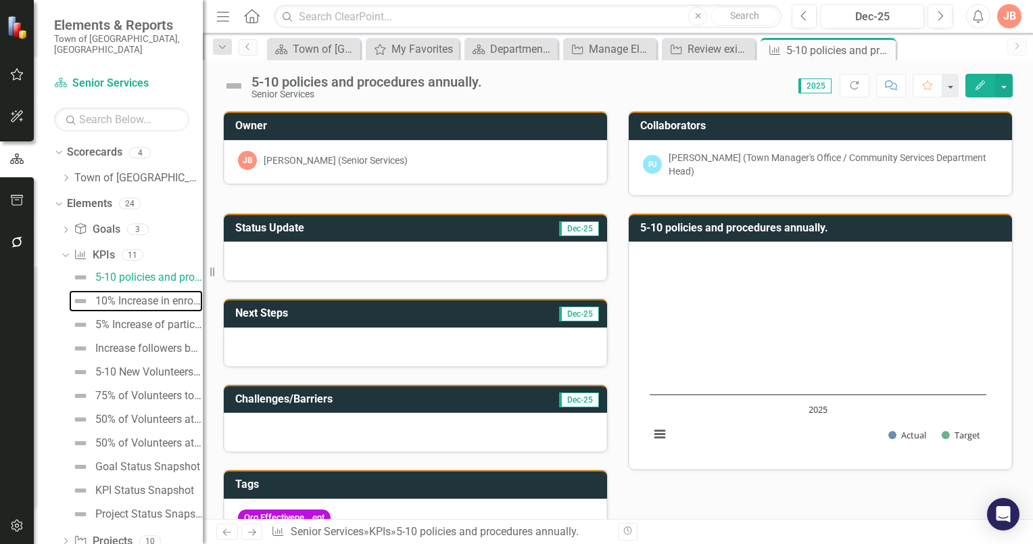
drag, startPoint x: 135, startPoint y: 290, endPoint x: 208, endPoint y: 290, distance: 73.0
click at [135, 295] on div "10% Increase in enrollment." at bounding box center [149, 301] width 108 height 12
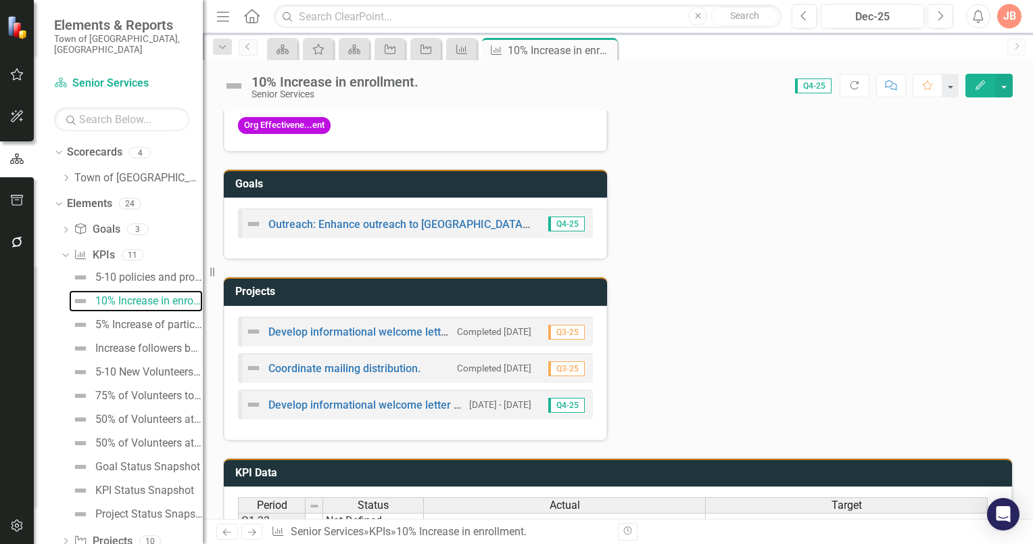
scroll to position [406, 0]
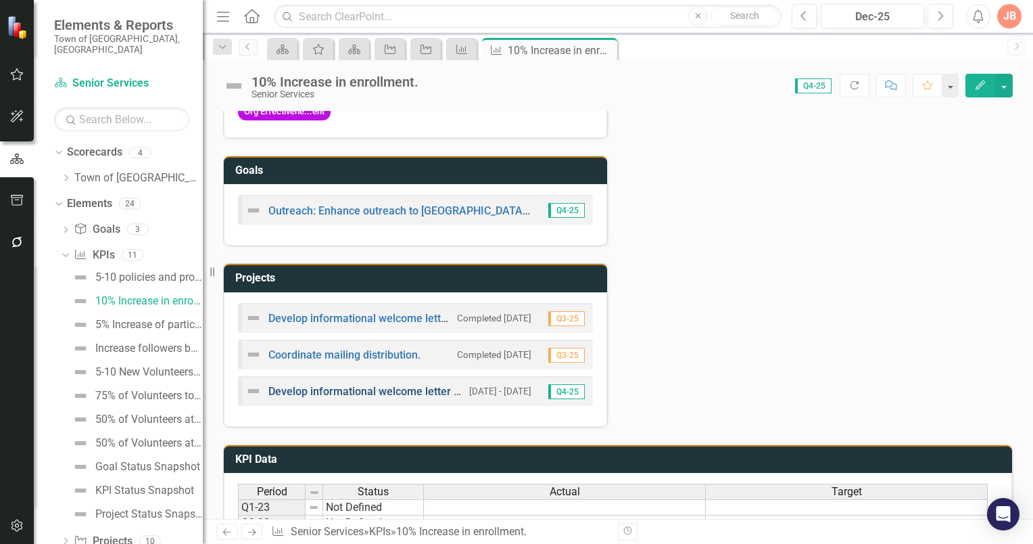
click at [368, 387] on link "Develop informational welcome letter to residents turning age [DEMOGRAPHIC_DATA…" at bounding box center [477, 391] width 419 height 13
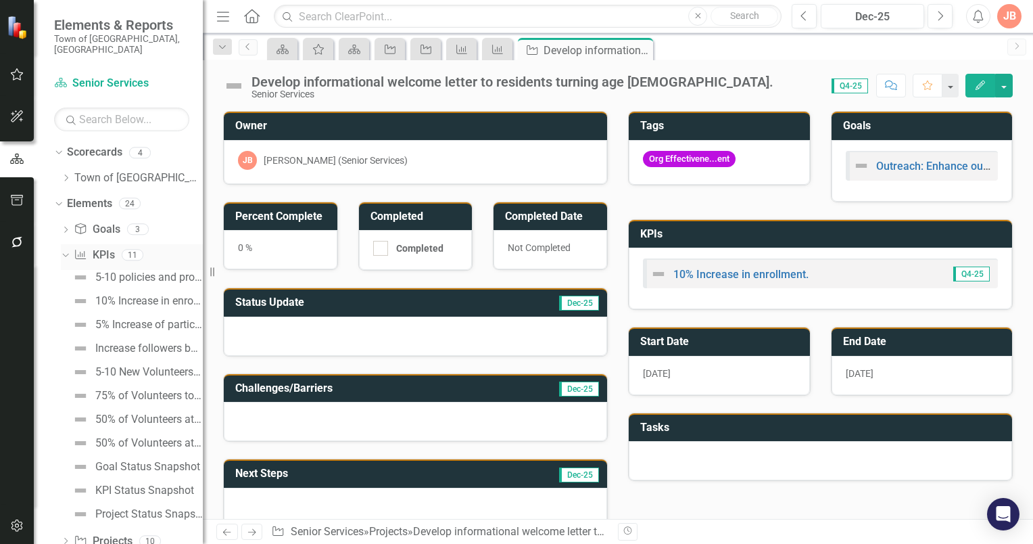
click at [62, 250] on icon "Dropdown" at bounding box center [63, 254] width 7 height 9
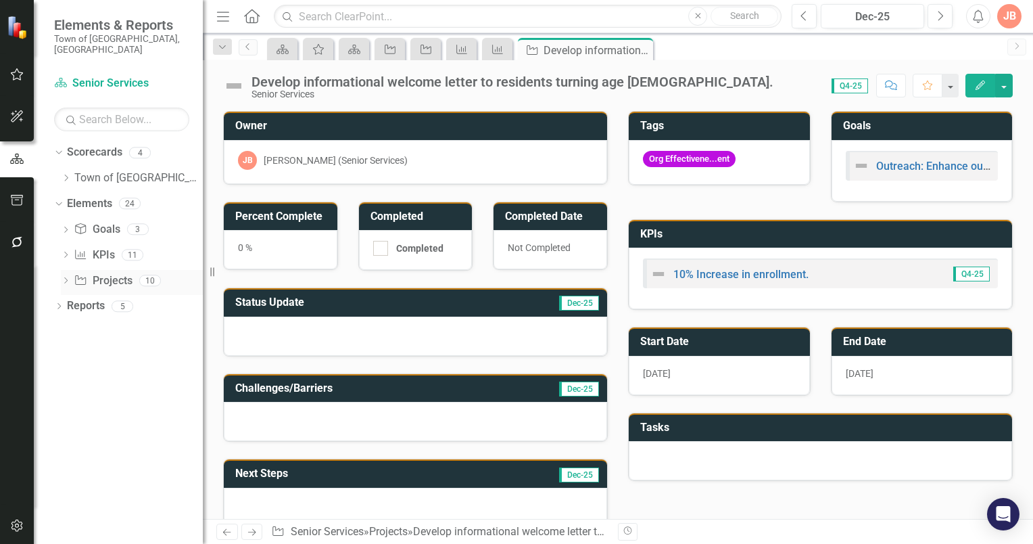
click at [64, 278] on icon "Dropdown" at bounding box center [65, 281] width 9 height 7
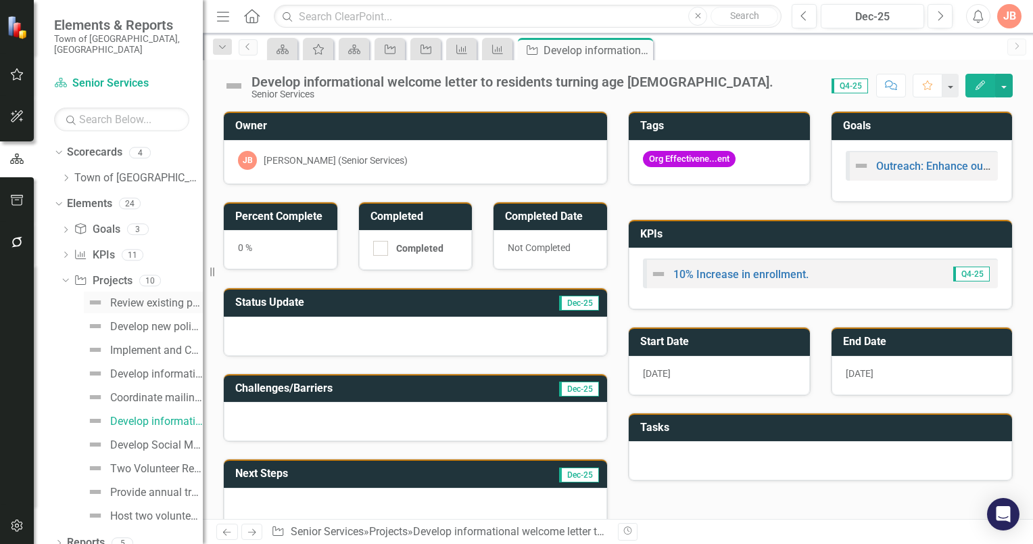
click at [140, 297] on div "Review existing policies and procedures to determine any updates." at bounding box center [156, 303] width 93 height 12
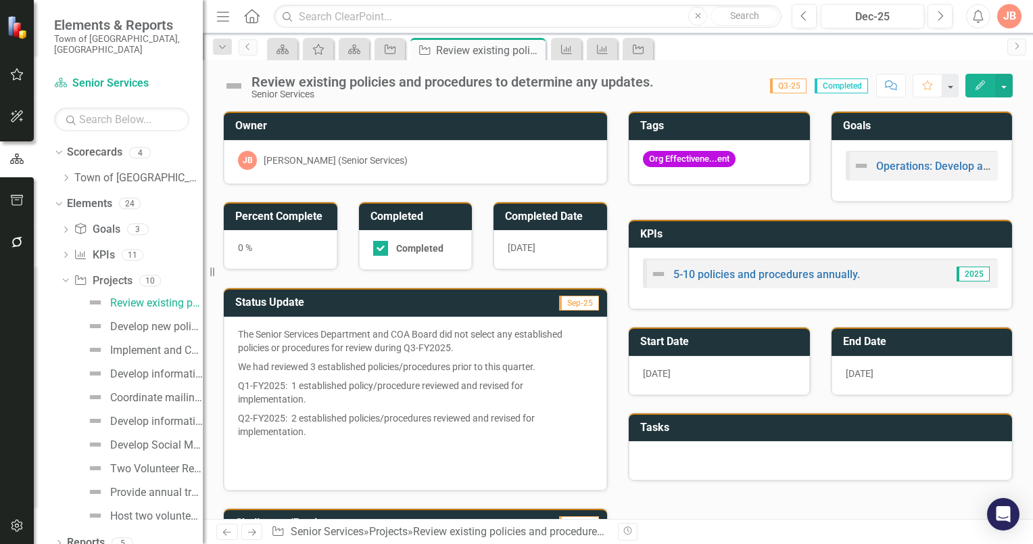
click at [678, 373] on div "1/1/25" at bounding box center [719, 375] width 181 height 39
click at [730, 332] on td "Start Date" at bounding box center [721, 343] width 163 height 22
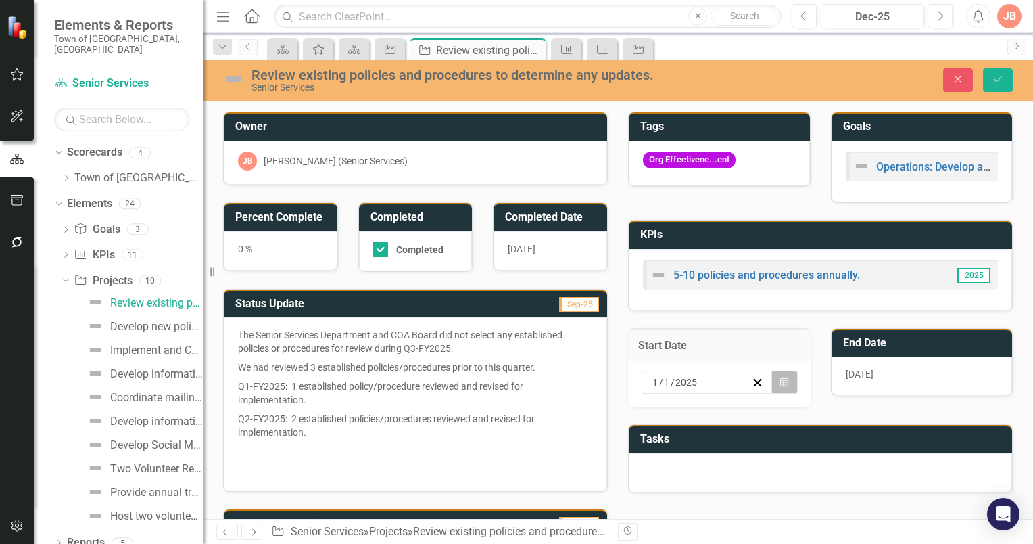
click at [780, 379] on icon "button" at bounding box center [784, 381] width 8 height 9
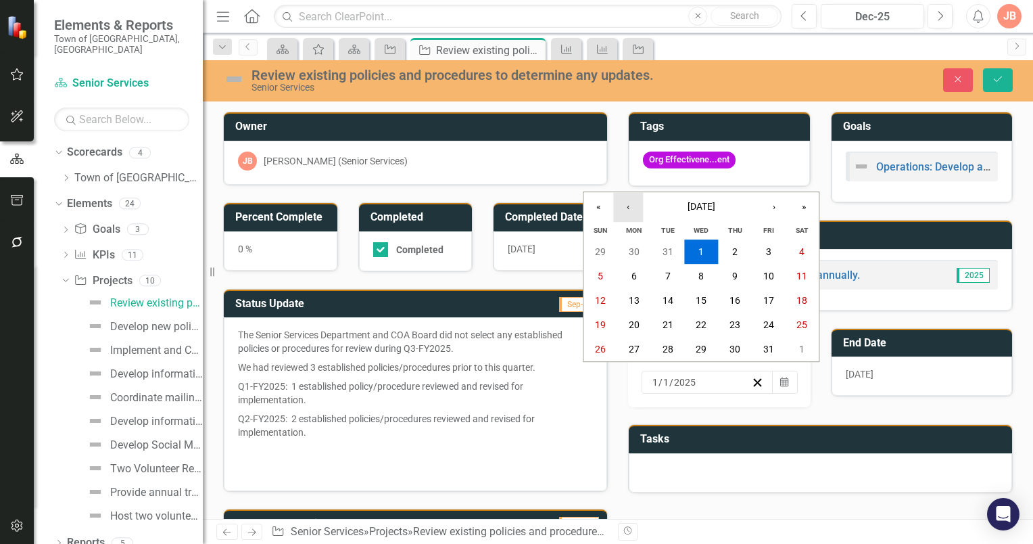
click at [629, 207] on button "‹" at bounding box center [628, 207] width 30 height 30
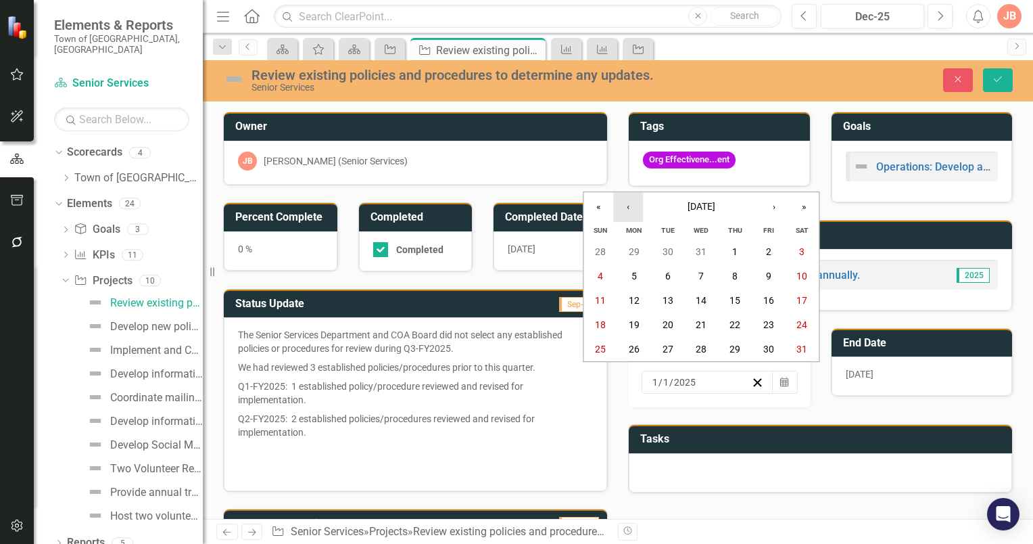
click at [629, 207] on button "‹" at bounding box center [628, 207] width 30 height 30
click at [774, 206] on button "›" at bounding box center [774, 207] width 30 height 30
click at [636, 253] on abbr "1" at bounding box center [634, 251] width 5 height 11
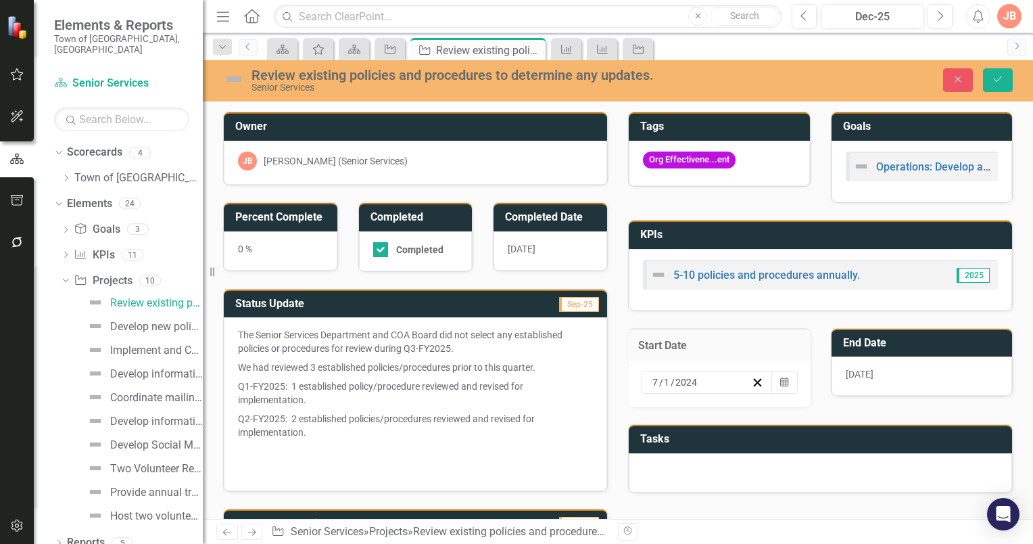
click at [896, 379] on div "12/31/25" at bounding box center [922, 375] width 181 height 39
click at [889, 339] on h3 "End Date" at bounding box center [924, 343] width 163 height 12
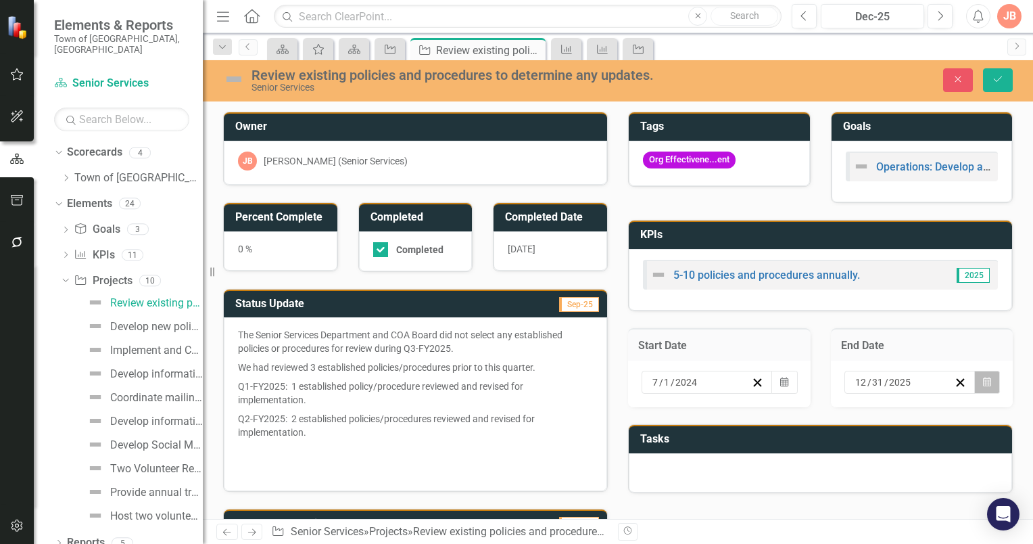
click at [983, 381] on icon "button" at bounding box center [987, 381] width 8 height 9
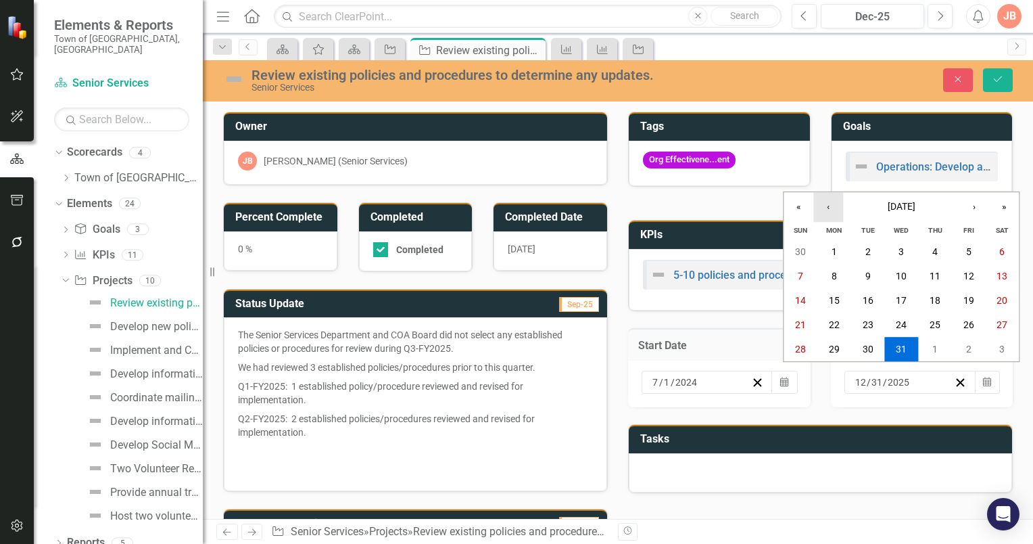
click at [827, 206] on button "‹" at bounding box center [828, 207] width 30 height 30
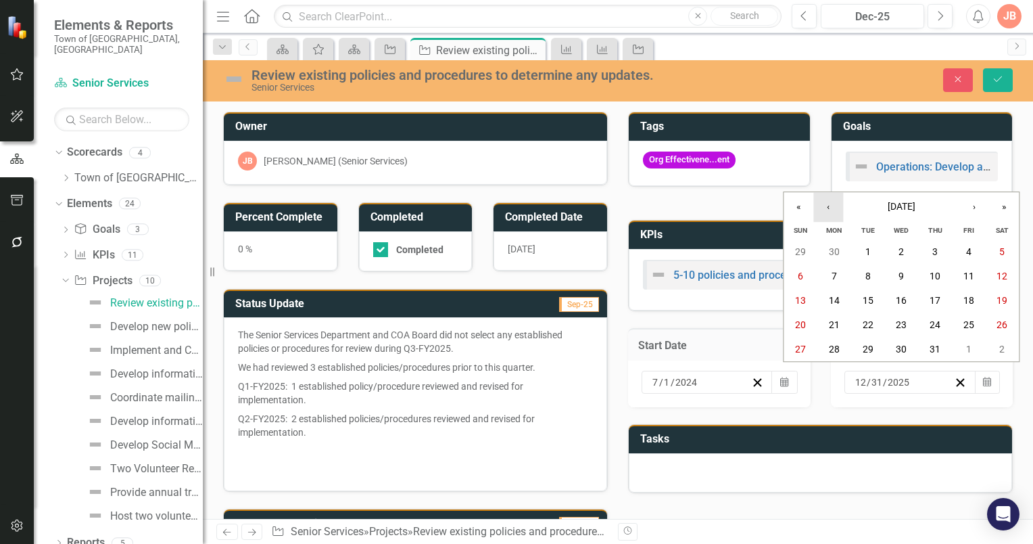
click at [827, 206] on button "‹" at bounding box center [828, 207] width 30 height 30
click at [841, 348] on button "30" at bounding box center [835, 349] width 34 height 24
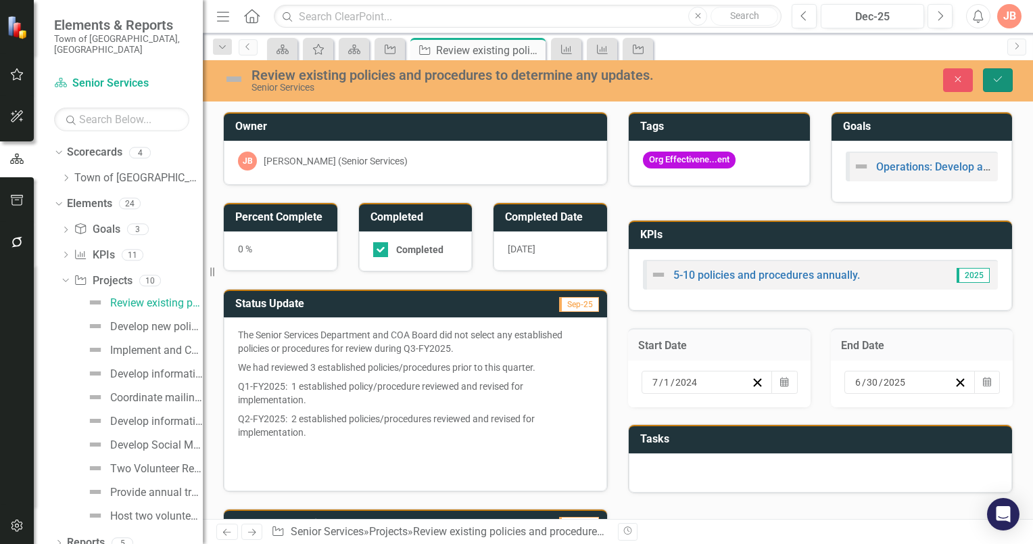
click at [999, 78] on icon "Save" at bounding box center [998, 78] width 12 height 9
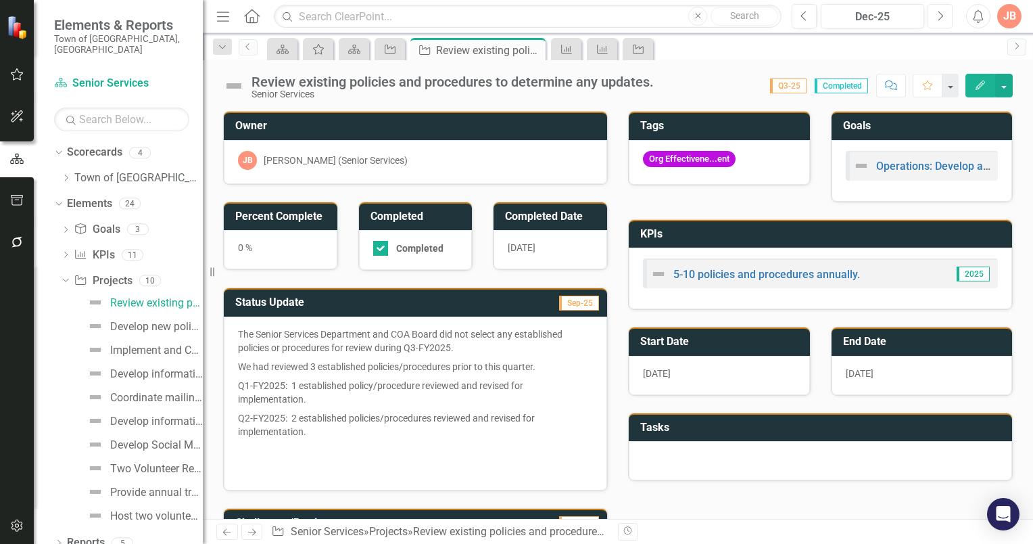
click at [941, 14] on icon "button" at bounding box center [941, 15] width 5 height 9
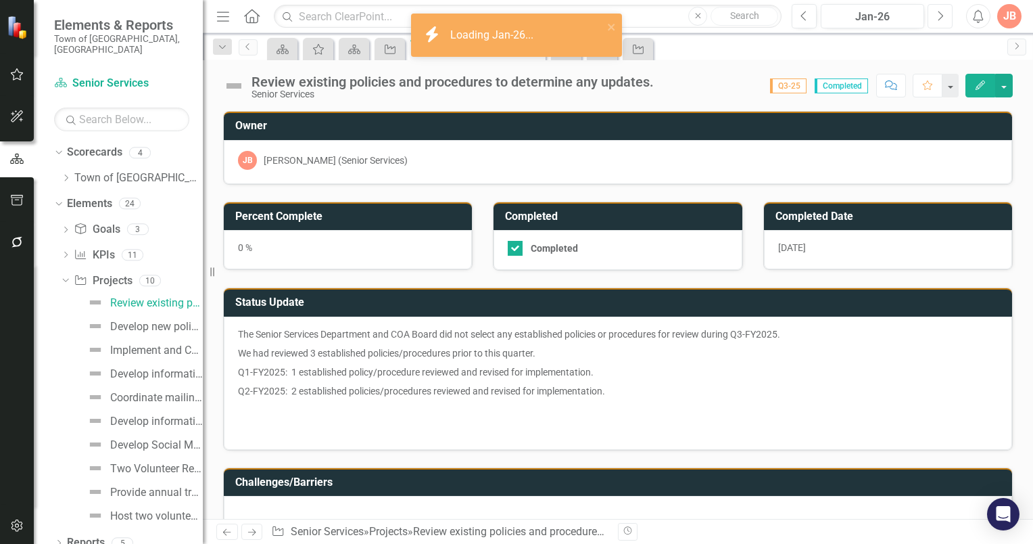
click at [943, 16] on icon "button" at bounding box center [941, 15] width 5 height 9
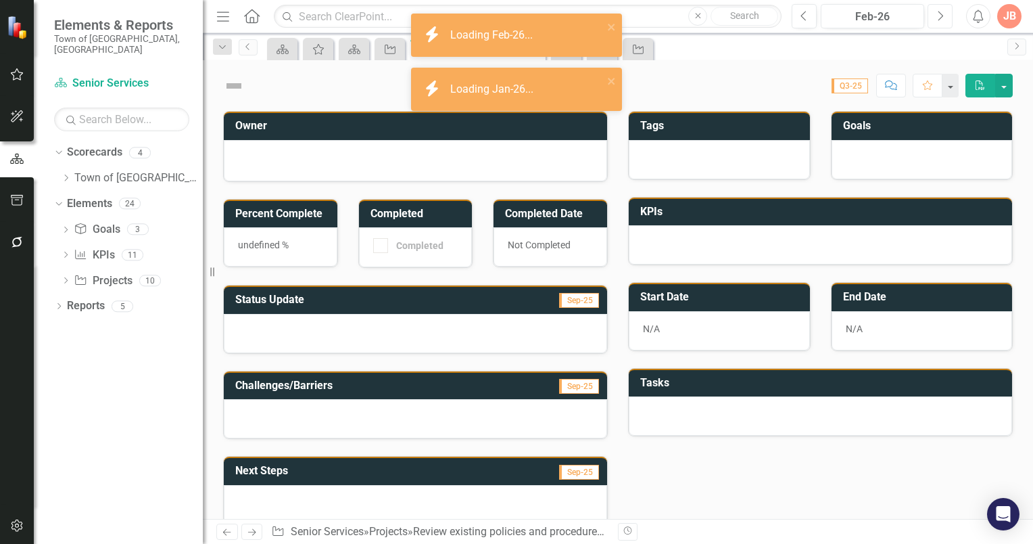
checkbox input "true"
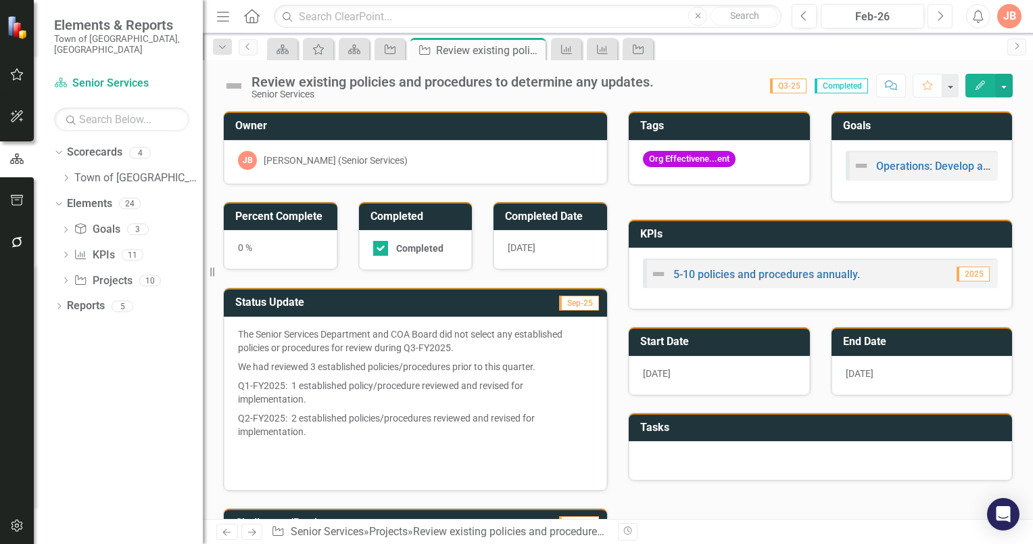
click at [942, 16] on icon "Next" at bounding box center [940, 16] width 7 height 12
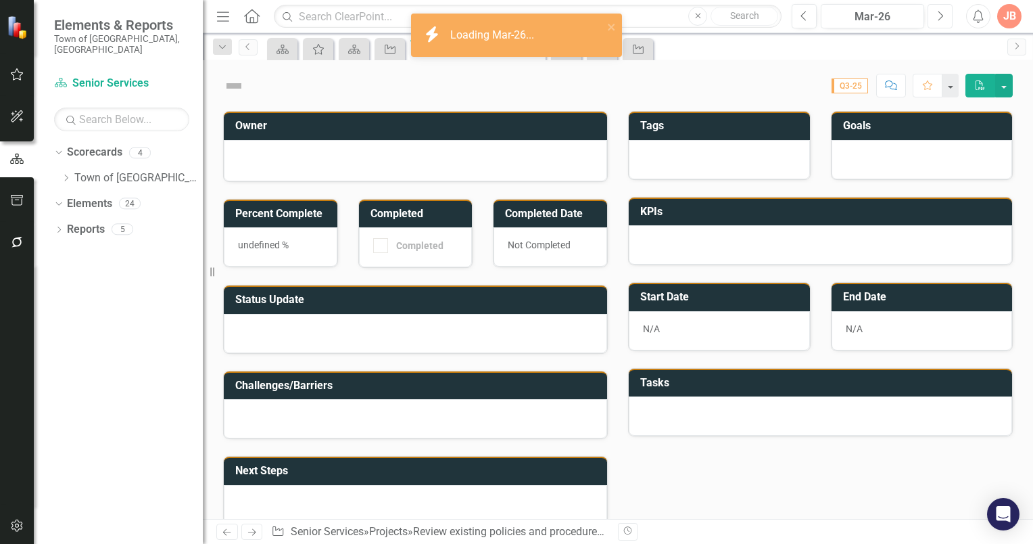
checkbox input "true"
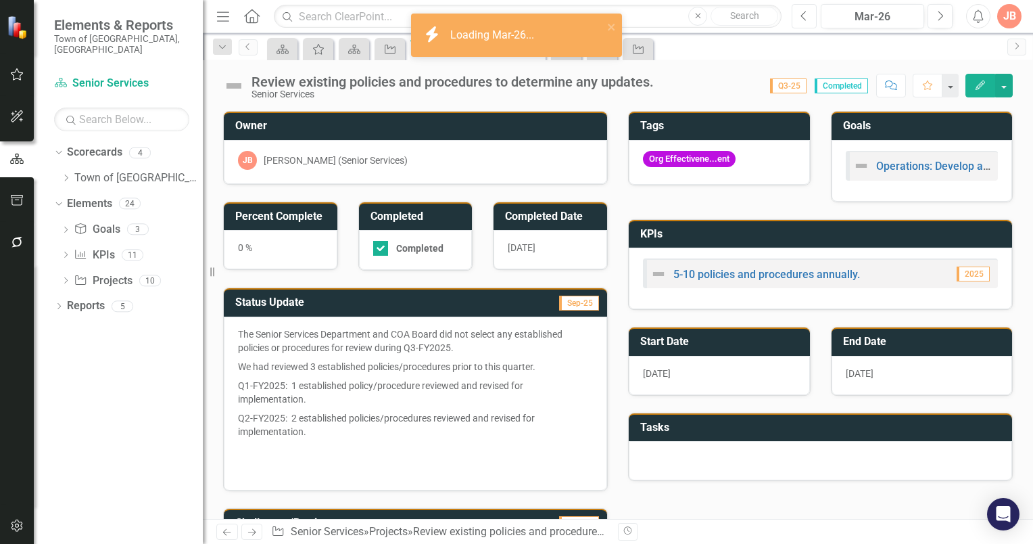
click at [801, 20] on icon "Previous" at bounding box center [804, 16] width 7 height 12
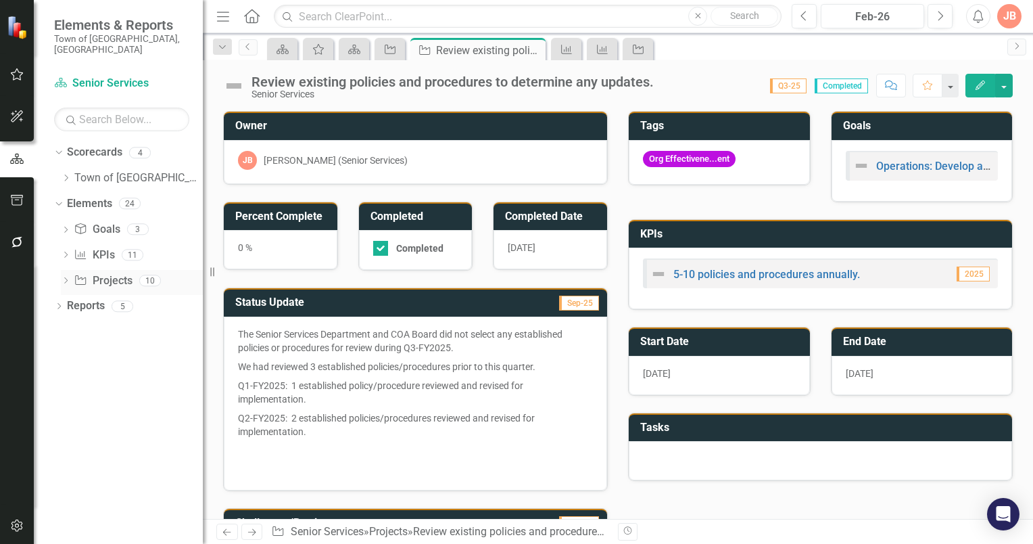
click at [66, 277] on icon at bounding box center [65, 280] width 3 height 6
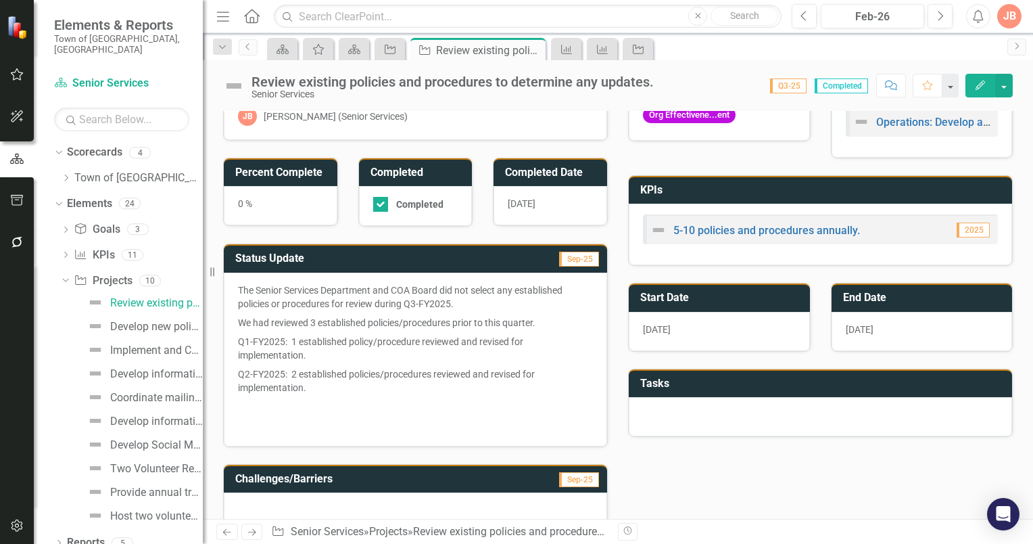
scroll to position [135, 0]
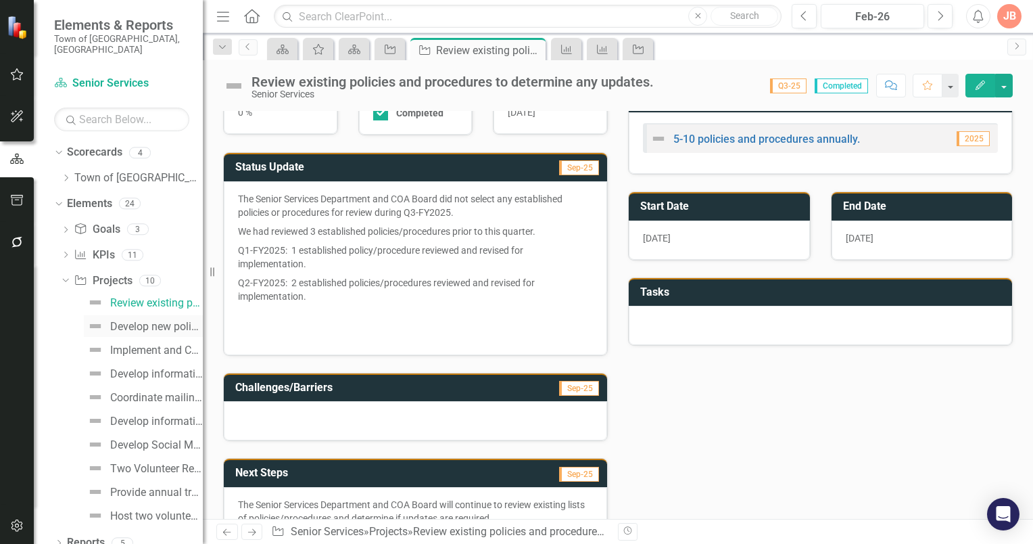
click at [127, 321] on div "Develop new policies and procedures." at bounding box center [156, 327] width 93 height 12
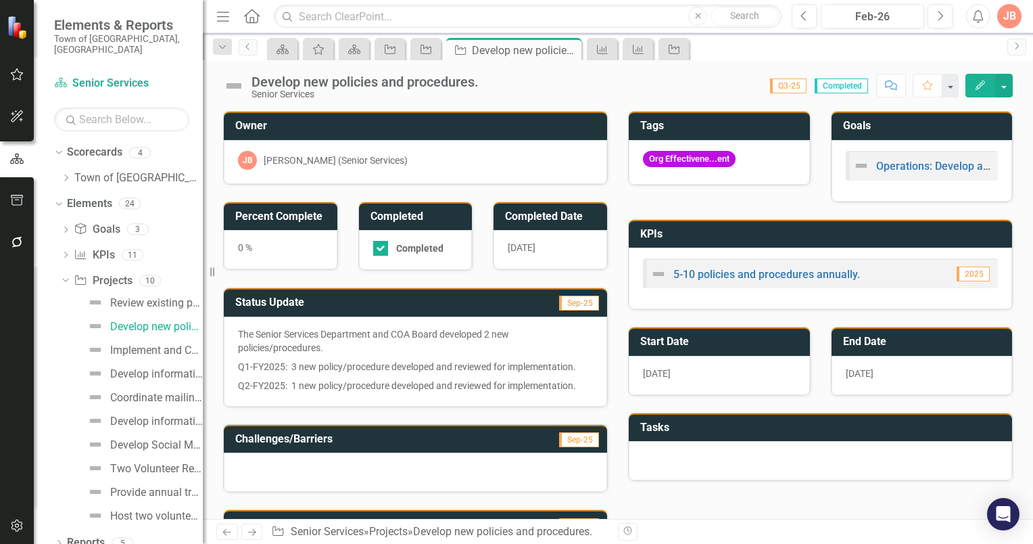
click at [745, 339] on h3 "Start Date" at bounding box center [721, 341] width 163 height 12
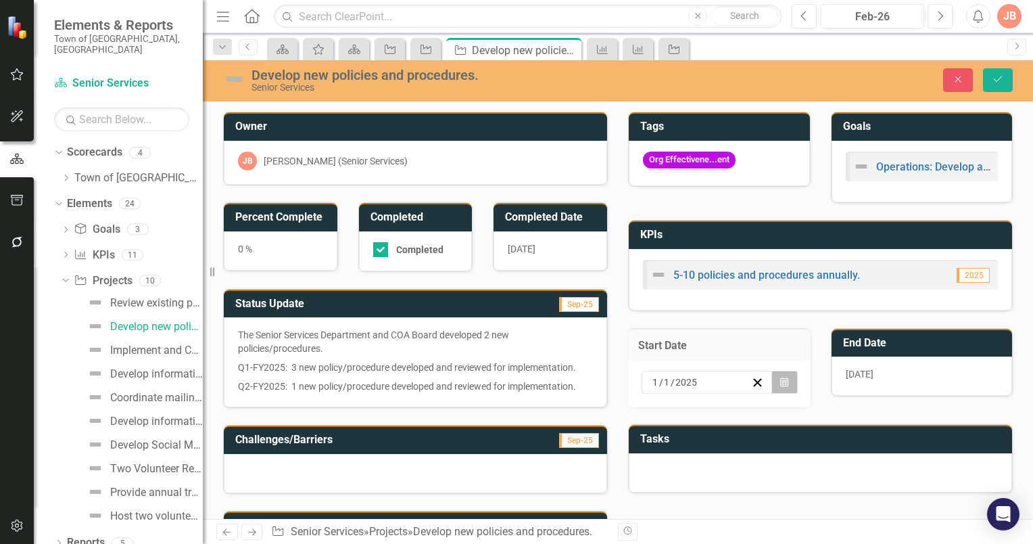
click at [782, 381] on button "Calendar" at bounding box center [785, 382] width 26 height 23
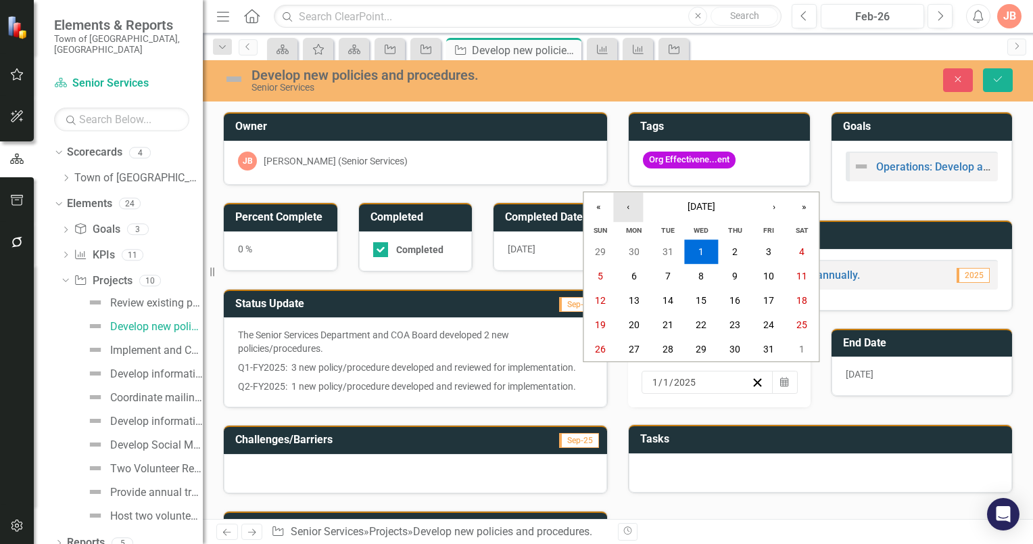
click at [626, 212] on button "‹" at bounding box center [628, 207] width 30 height 30
click at [628, 211] on button "‹" at bounding box center [628, 207] width 30 height 30
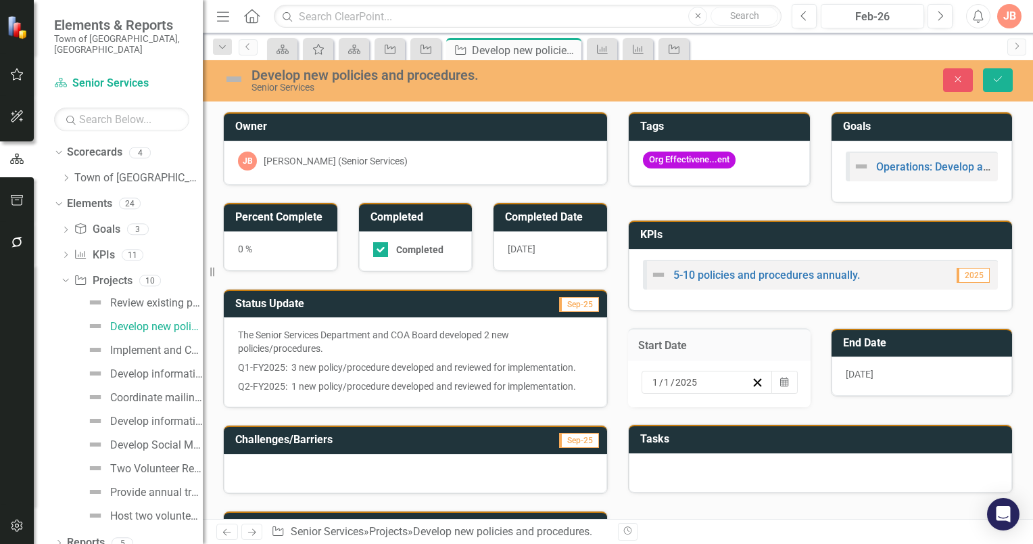
click at [838, 407] on div "Tasks" at bounding box center [820, 450] width 405 height 86
click at [957, 74] on button "Close" at bounding box center [958, 80] width 30 height 24
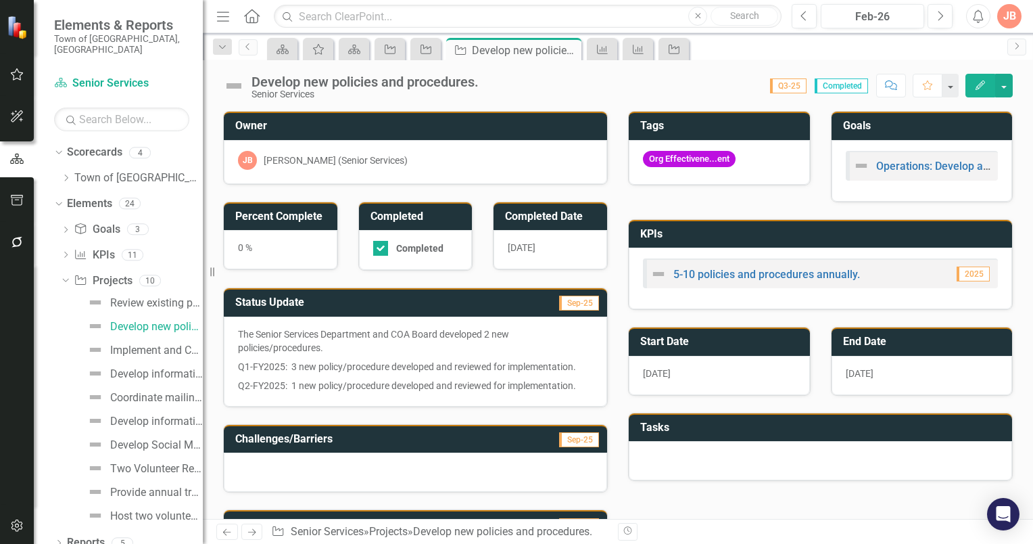
click at [741, 337] on h3 "Start Date" at bounding box center [721, 341] width 163 height 12
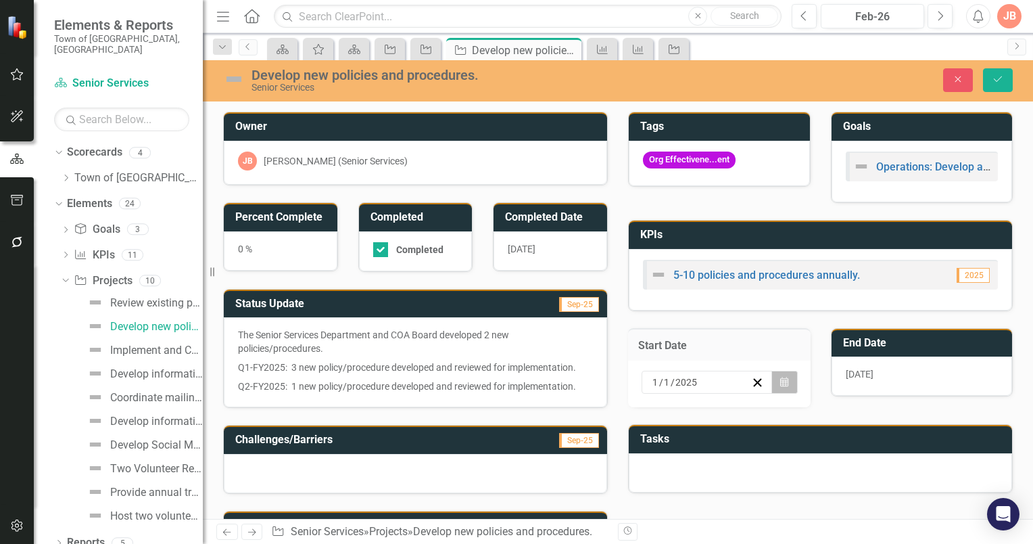
click at [780, 379] on icon "Calendar" at bounding box center [784, 381] width 8 height 9
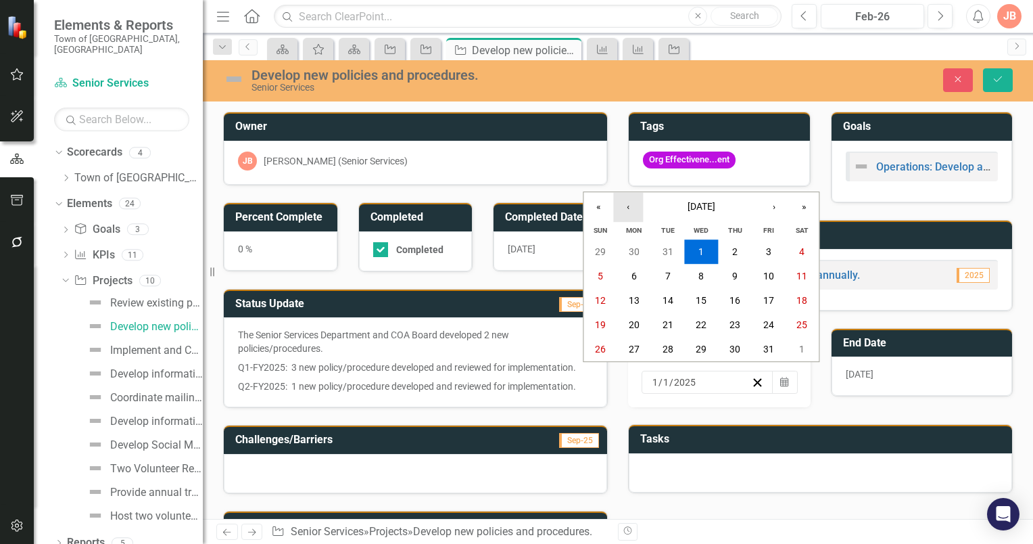
click at [628, 210] on button "‹" at bounding box center [628, 207] width 30 height 30
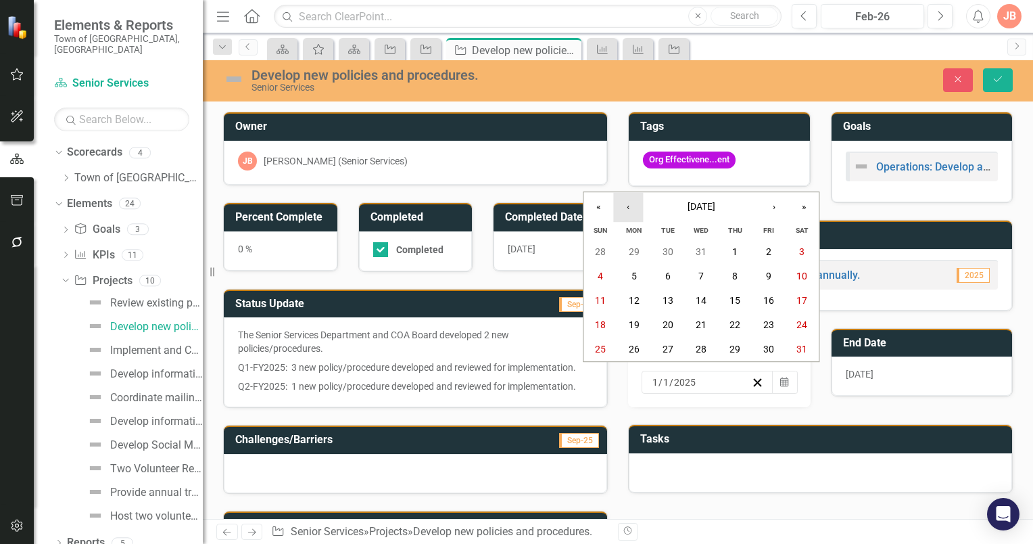
click at [628, 210] on button "‹" at bounding box center [628, 207] width 30 height 30
click at [776, 210] on button "›" at bounding box center [774, 207] width 30 height 30
click at [636, 252] on abbr "1" at bounding box center [634, 251] width 5 height 11
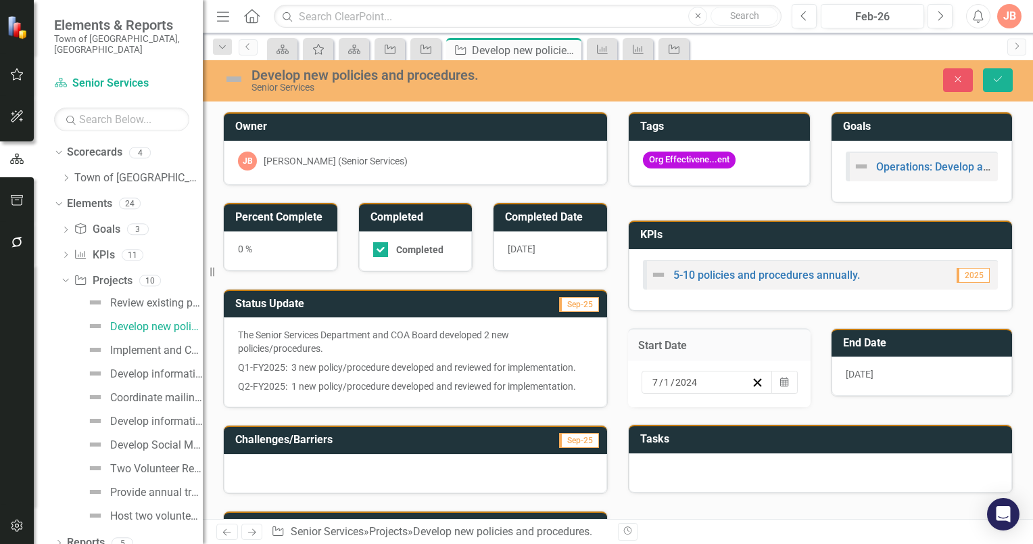
click at [900, 338] on h3 "End Date" at bounding box center [924, 343] width 163 height 12
click at [898, 375] on div "12/31/25" at bounding box center [922, 375] width 181 height 39
click at [895, 341] on h3 "End Date" at bounding box center [924, 343] width 163 height 12
click at [896, 341] on h3 "End Date" at bounding box center [924, 343] width 163 height 12
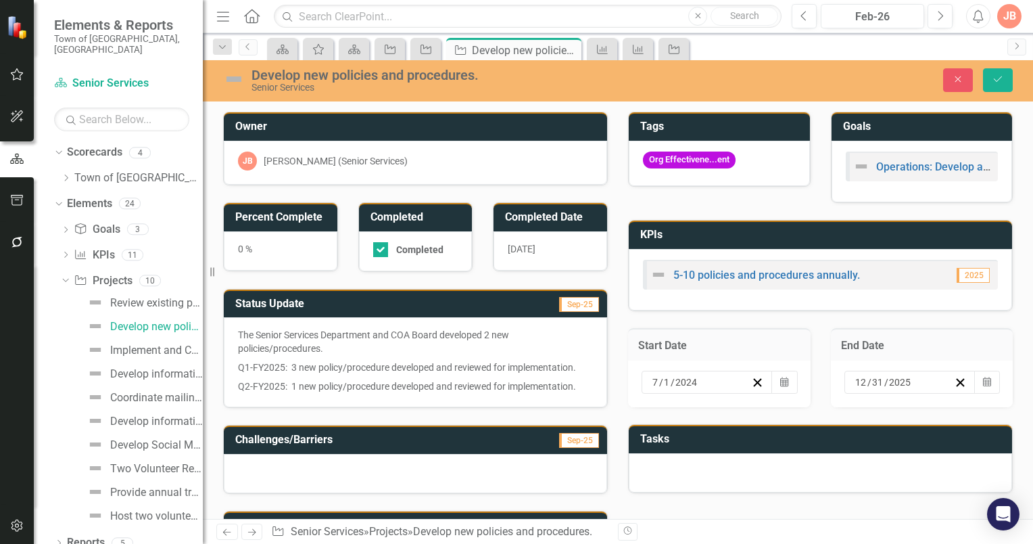
click at [896, 341] on h3 "End Date" at bounding box center [922, 345] width 162 height 12
click at [983, 377] on icon "Calendar" at bounding box center [987, 381] width 8 height 9
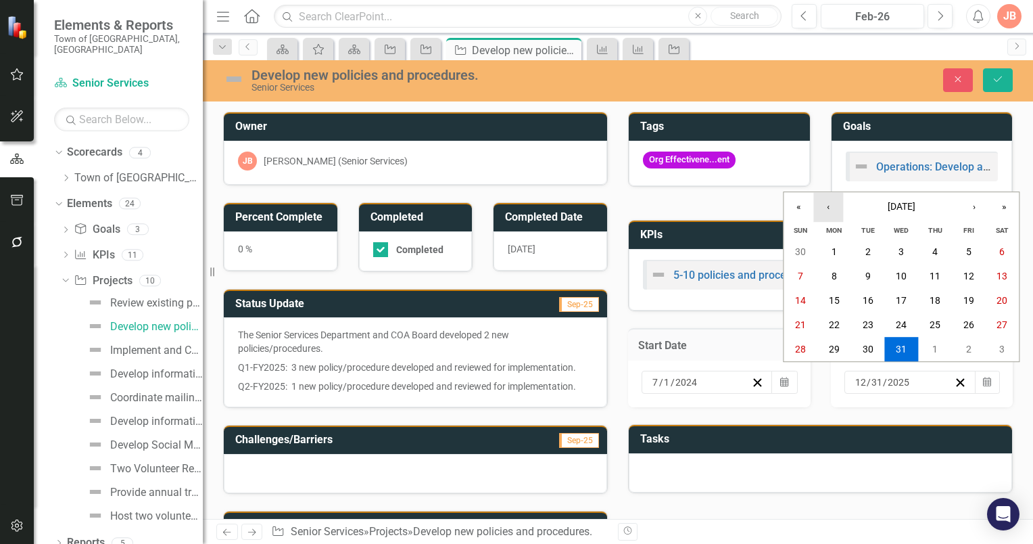
click at [826, 212] on button "‹" at bounding box center [828, 207] width 30 height 30
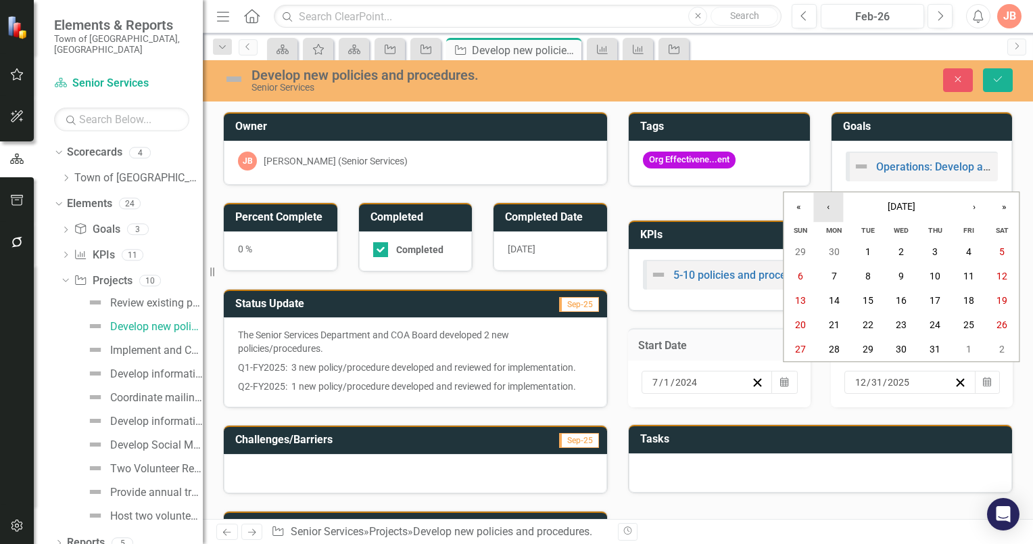
click at [826, 212] on button "‹" at bounding box center [828, 207] width 30 height 30
click at [836, 351] on abbr "30" at bounding box center [834, 349] width 11 height 11
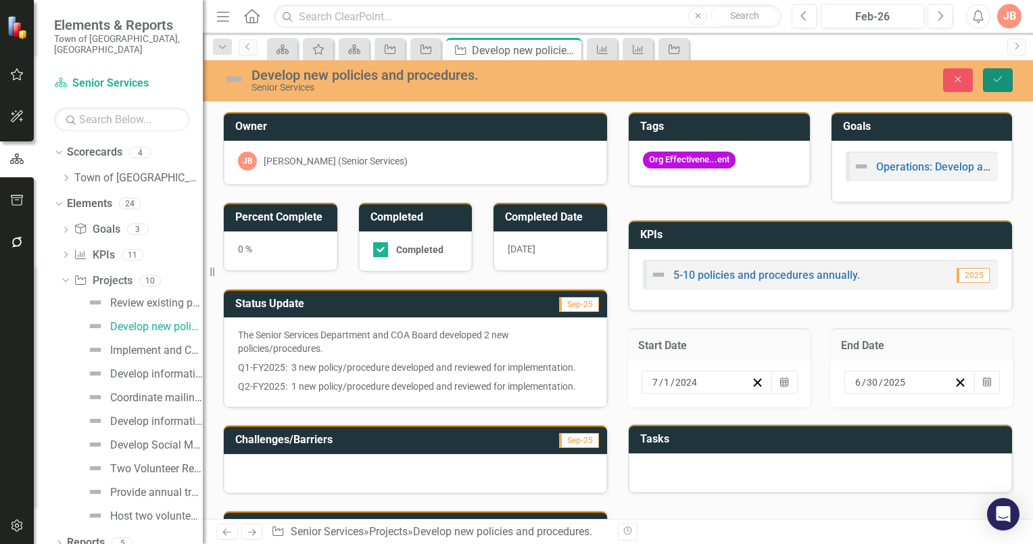
click at [994, 78] on icon "submit" at bounding box center [998, 78] width 8 height 5
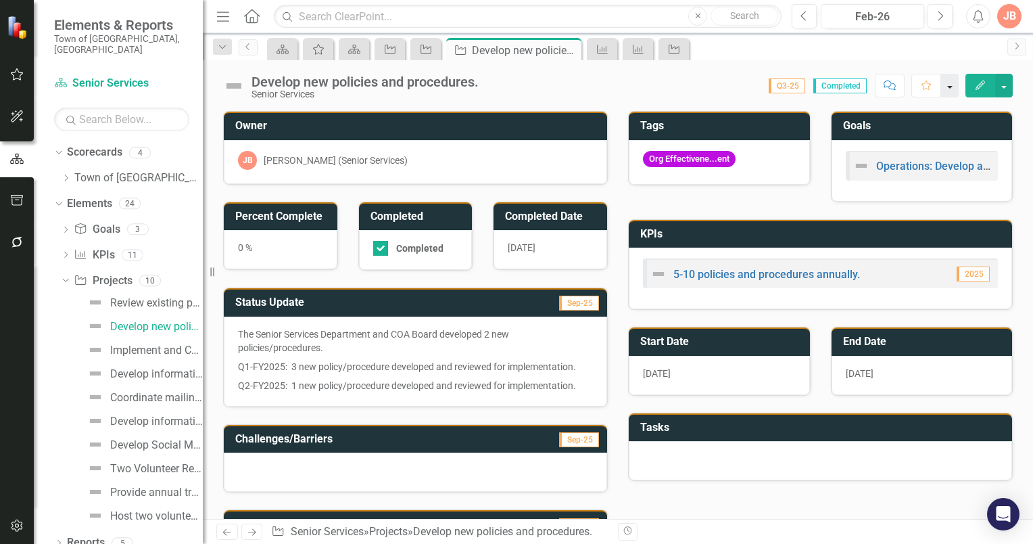
click at [949, 87] on button "button" at bounding box center [950, 86] width 18 height 24
click at [745, 76] on div "Score: 0.00 Q3-25 Completed Comment Favorite Edit" at bounding box center [749, 85] width 527 height 23
click at [133, 297] on div "Review existing policies and procedures to determine any updates." at bounding box center [156, 303] width 93 height 12
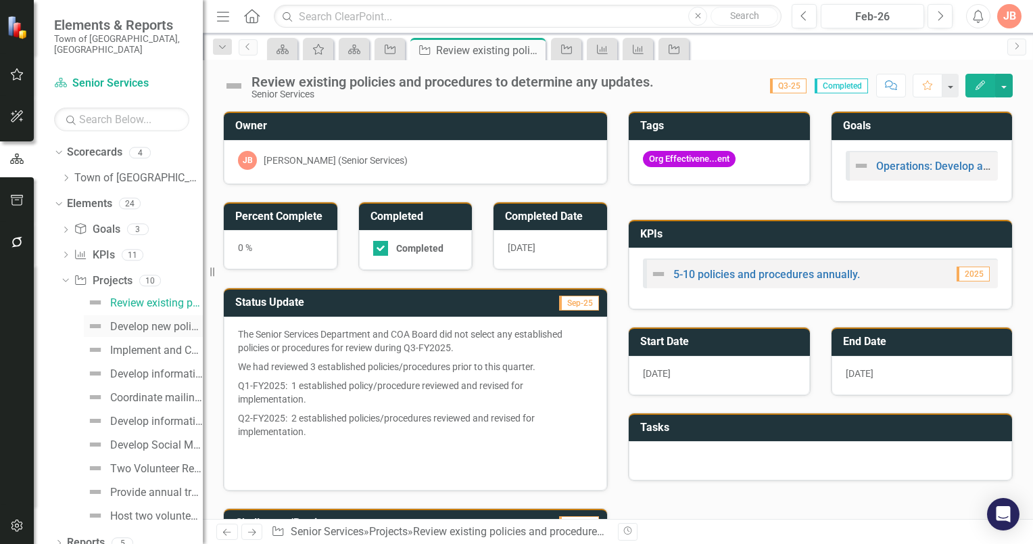
click at [125, 321] on div "Develop new policies and procedures." at bounding box center [156, 327] width 93 height 12
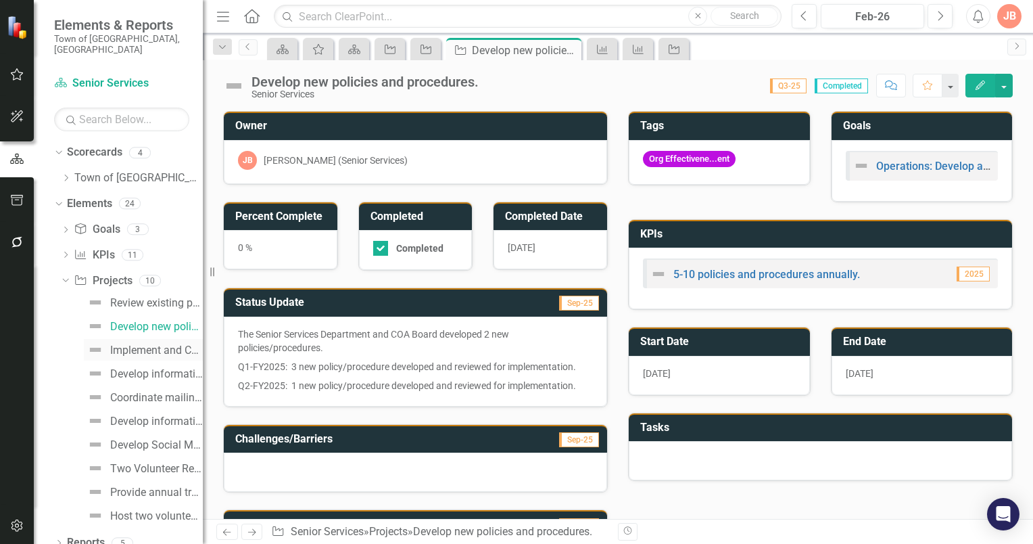
click at [133, 344] on div "Implement and Communicate said policies and procedures." at bounding box center [156, 350] width 93 height 12
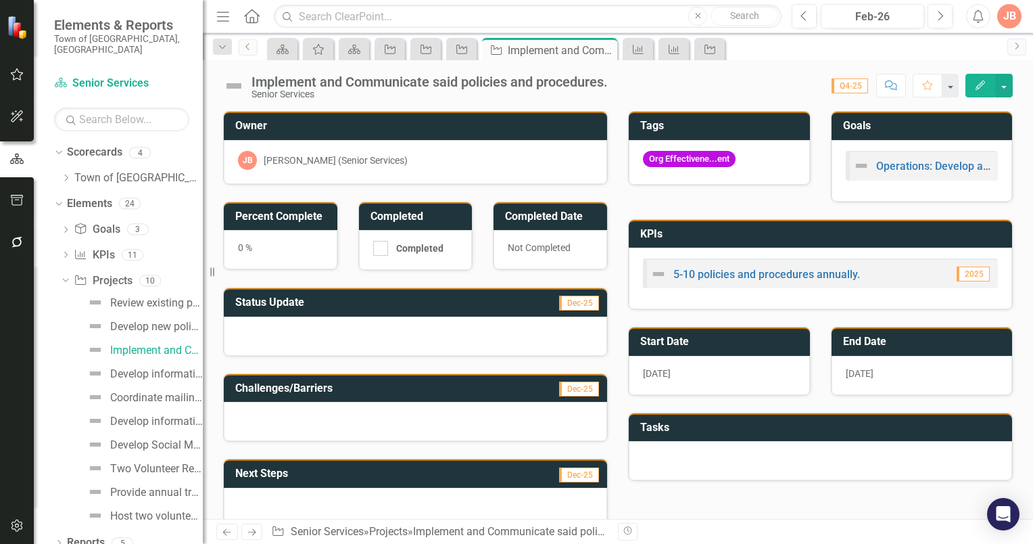
click at [730, 341] on h3 "Start Date" at bounding box center [721, 341] width 163 height 12
click at [714, 341] on h3 "Start Date" at bounding box center [721, 341] width 163 height 12
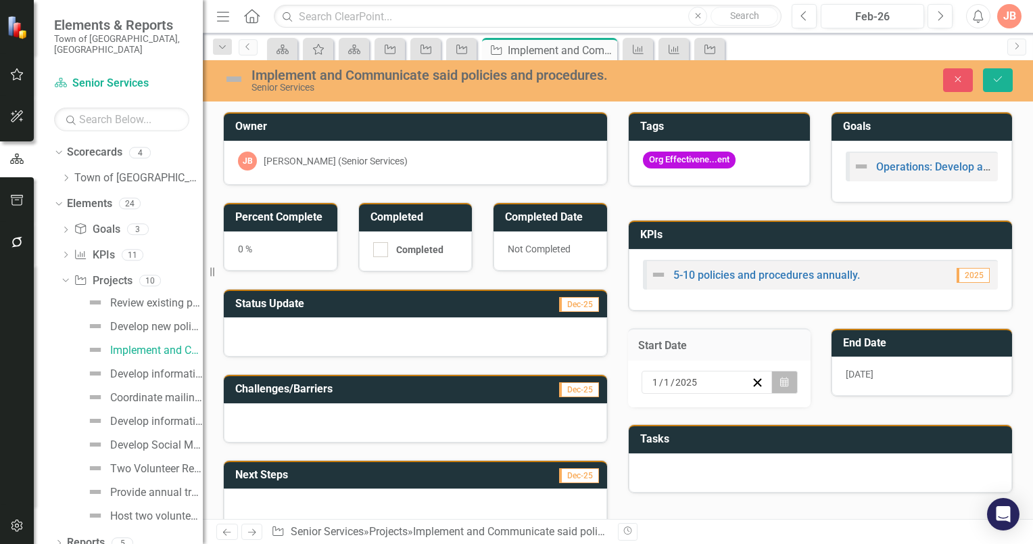
click at [780, 378] on icon "button" at bounding box center [784, 381] width 8 height 9
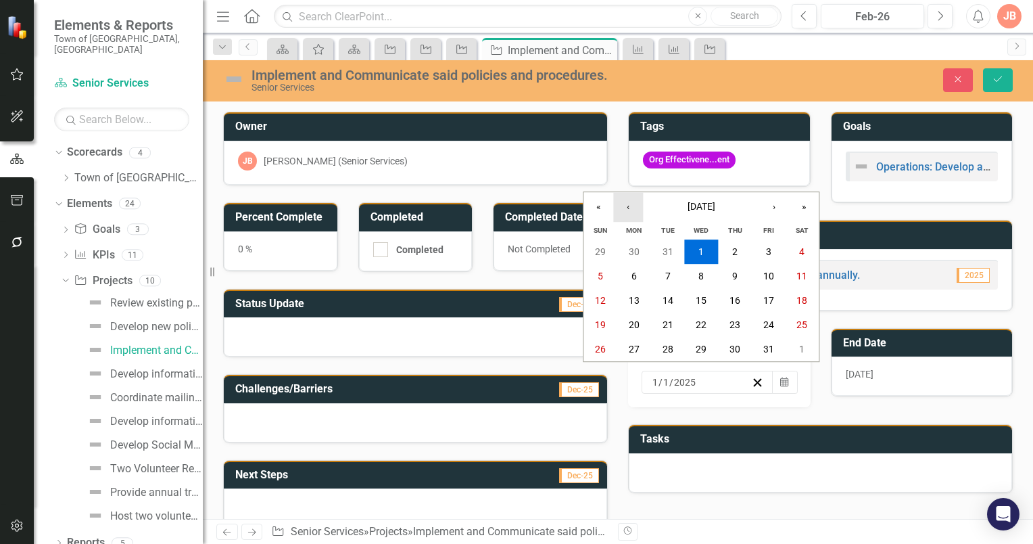
click at [630, 208] on button "‹" at bounding box center [628, 207] width 30 height 30
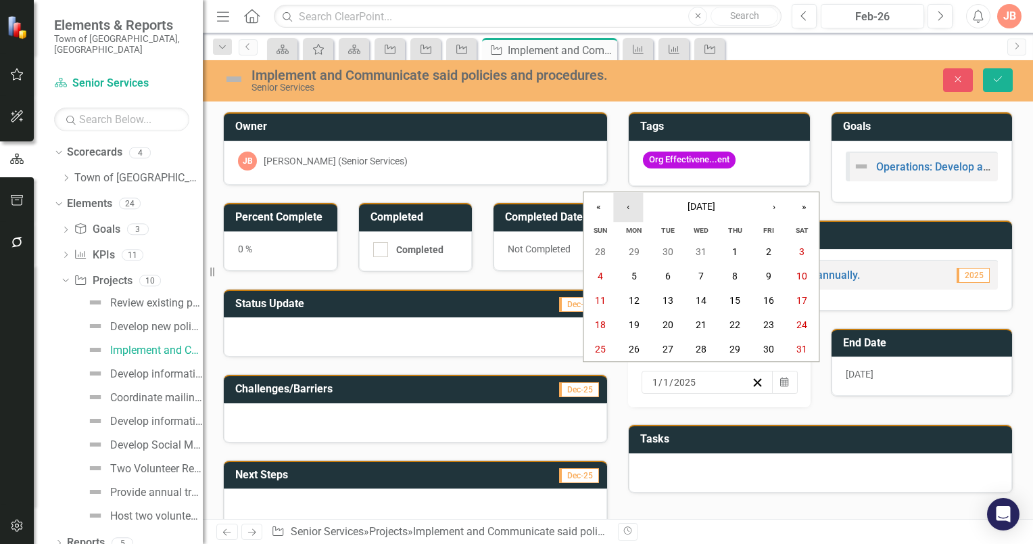
click at [630, 208] on button "‹" at bounding box center [628, 207] width 30 height 30
click at [634, 254] on abbr "1" at bounding box center [634, 251] width 5 height 11
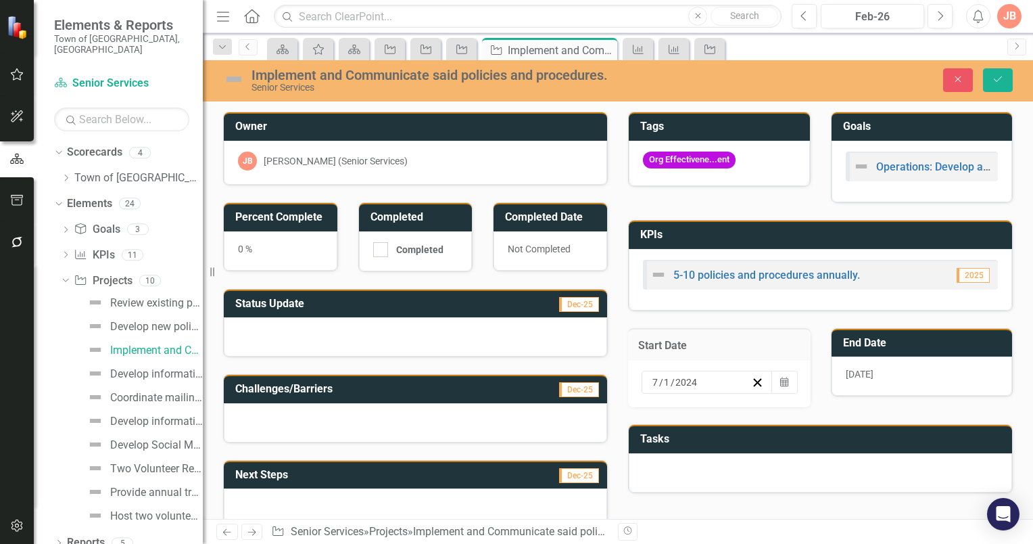
click at [921, 340] on h3 "End Date" at bounding box center [924, 343] width 163 height 12
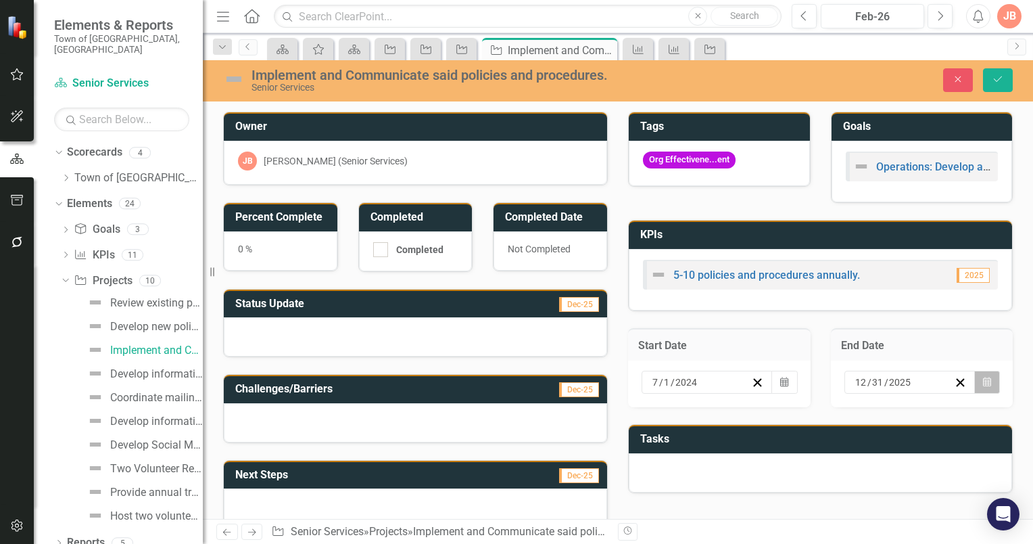
click at [983, 379] on icon "Calendar" at bounding box center [987, 381] width 8 height 9
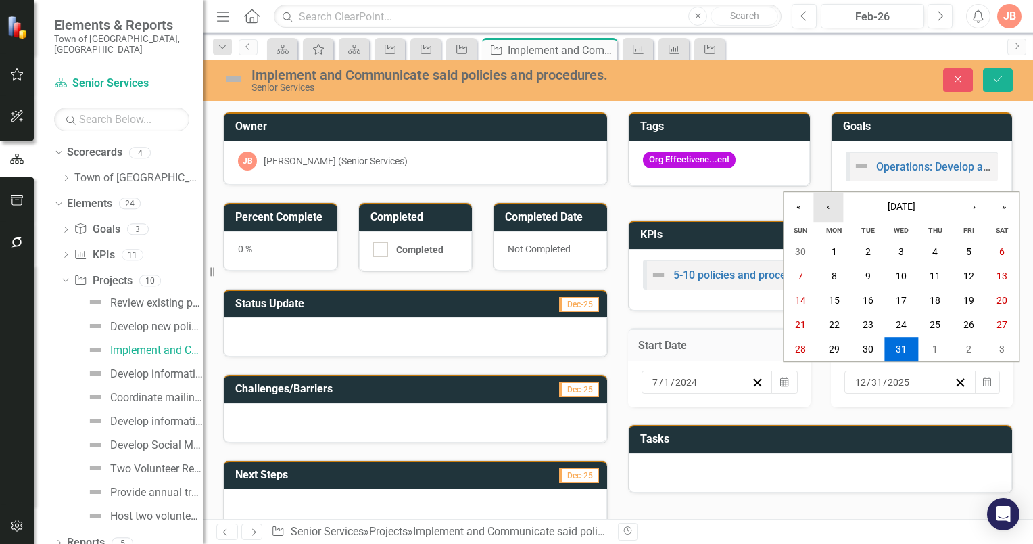
click at [831, 209] on button "‹" at bounding box center [828, 207] width 30 height 30
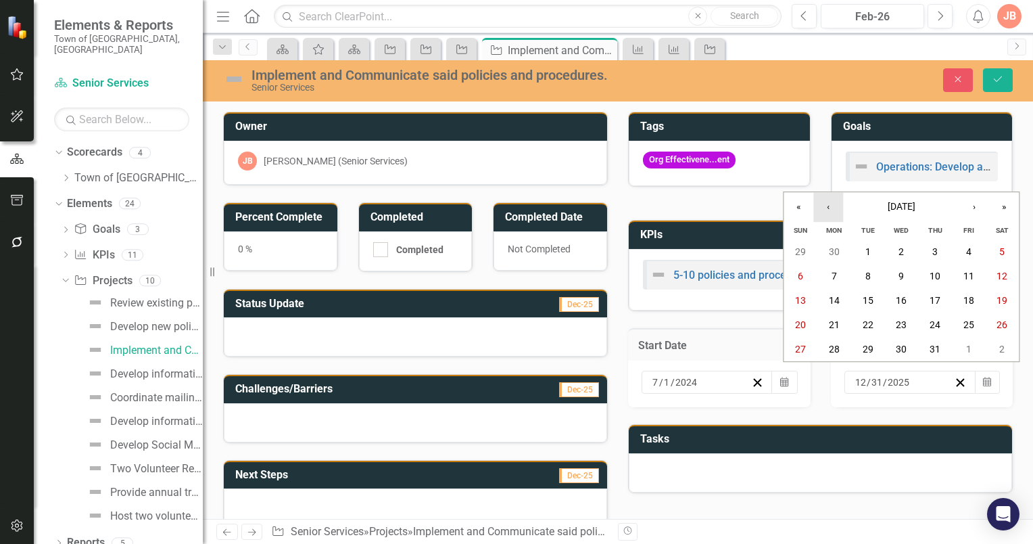
click at [831, 209] on button "‹" at bounding box center [828, 207] width 30 height 30
click at [837, 348] on abbr "30" at bounding box center [834, 349] width 11 height 11
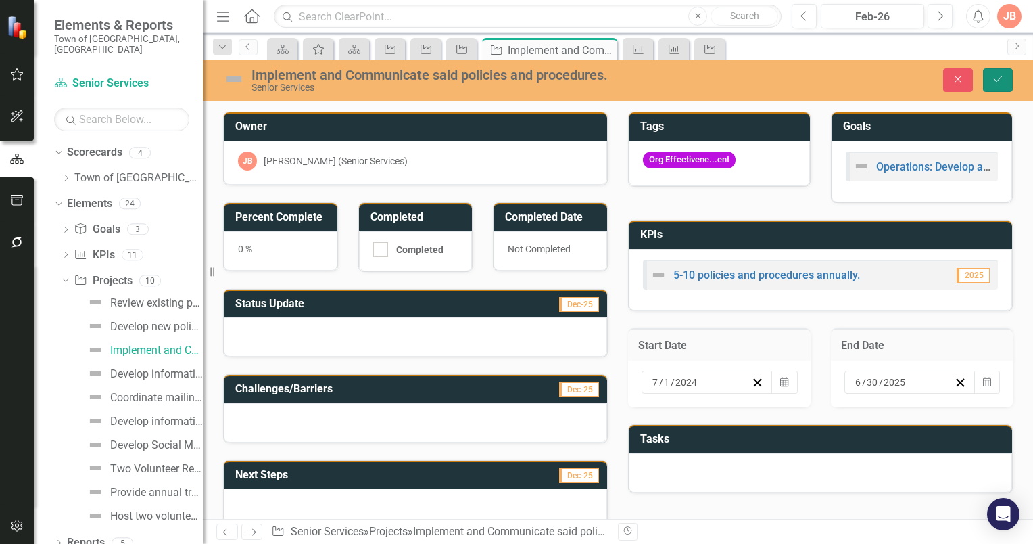
click at [1002, 78] on icon "Save" at bounding box center [998, 78] width 12 height 9
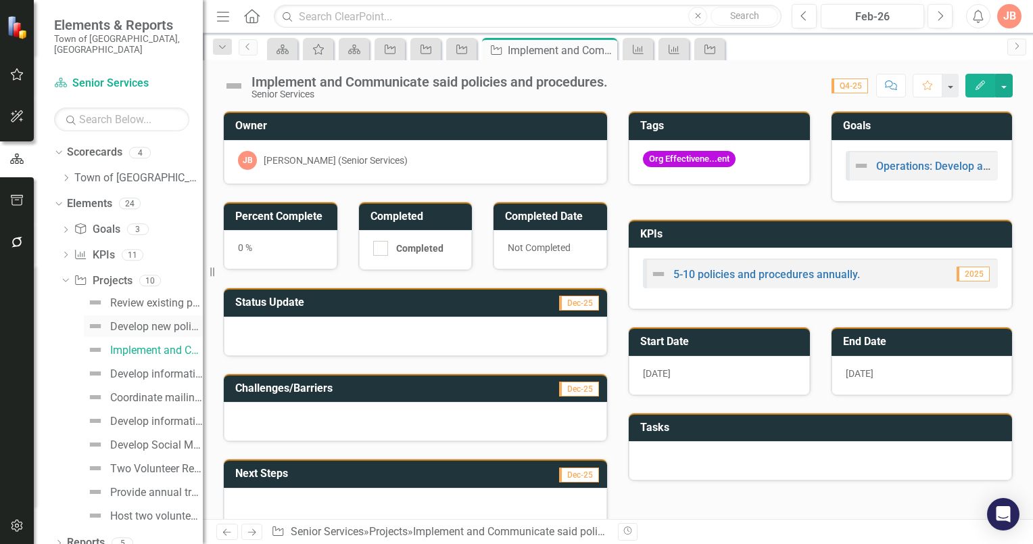
click at [124, 321] on div "Develop new policies and procedures." at bounding box center [156, 327] width 93 height 12
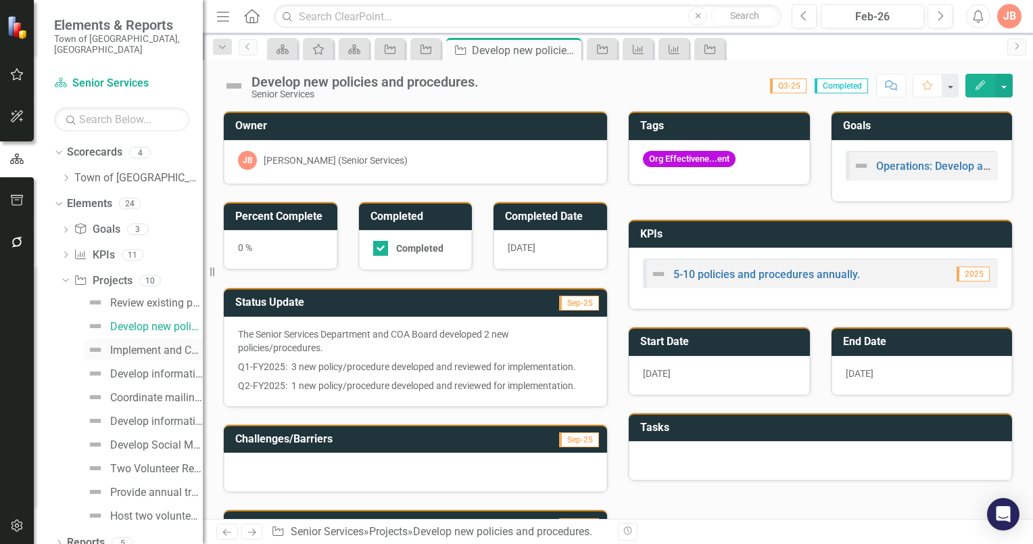
click at [126, 344] on div "Implement and Communicate said policies and procedures." at bounding box center [156, 350] width 93 height 12
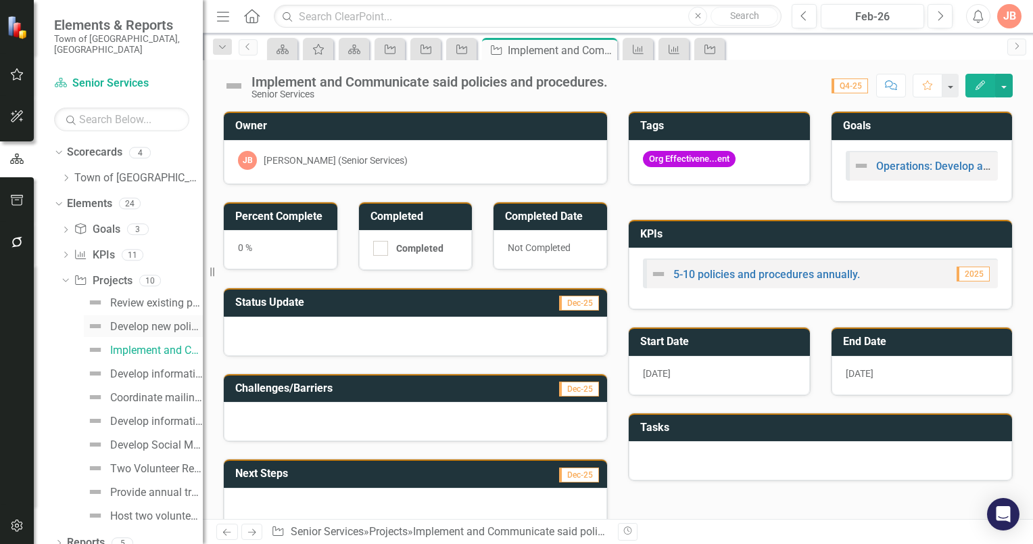
click at [135, 321] on div "Develop new policies and procedures." at bounding box center [156, 327] width 93 height 12
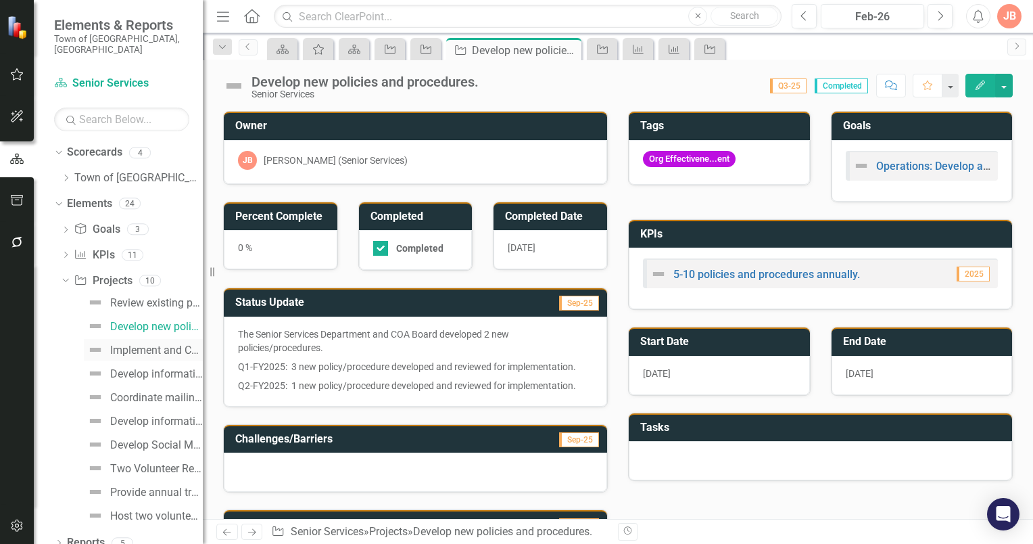
click at [125, 344] on div "Implement and Communicate said policies and procedures." at bounding box center [156, 350] width 93 height 12
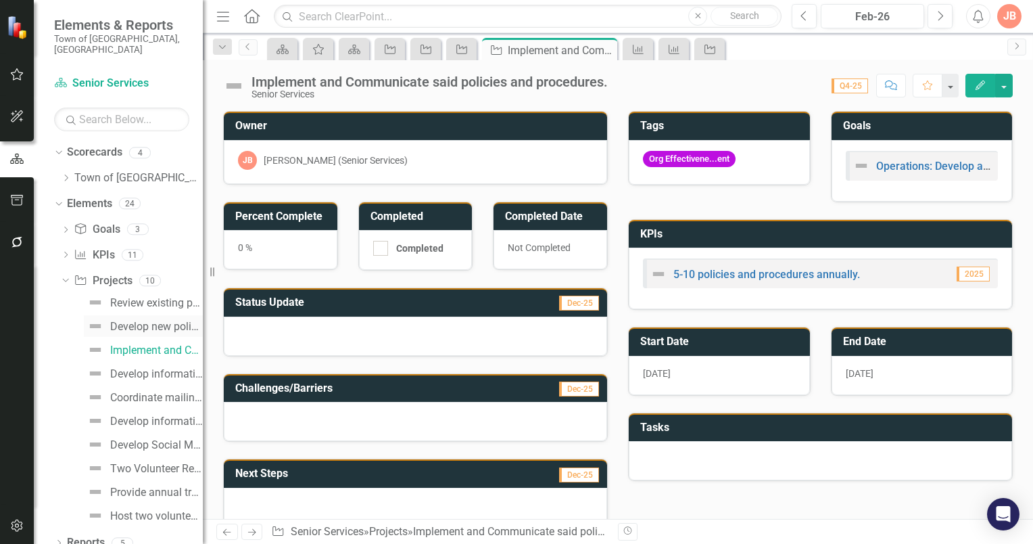
click at [136, 321] on div "Develop new policies and procedures." at bounding box center [156, 327] width 93 height 12
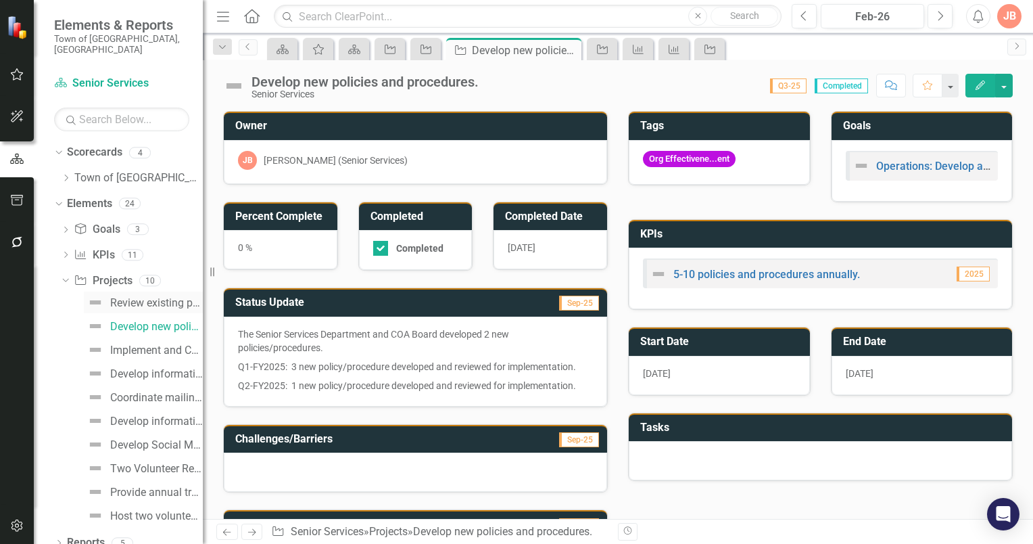
click at [146, 297] on div "Review existing policies and procedures to determine any updates." at bounding box center [156, 303] width 93 height 12
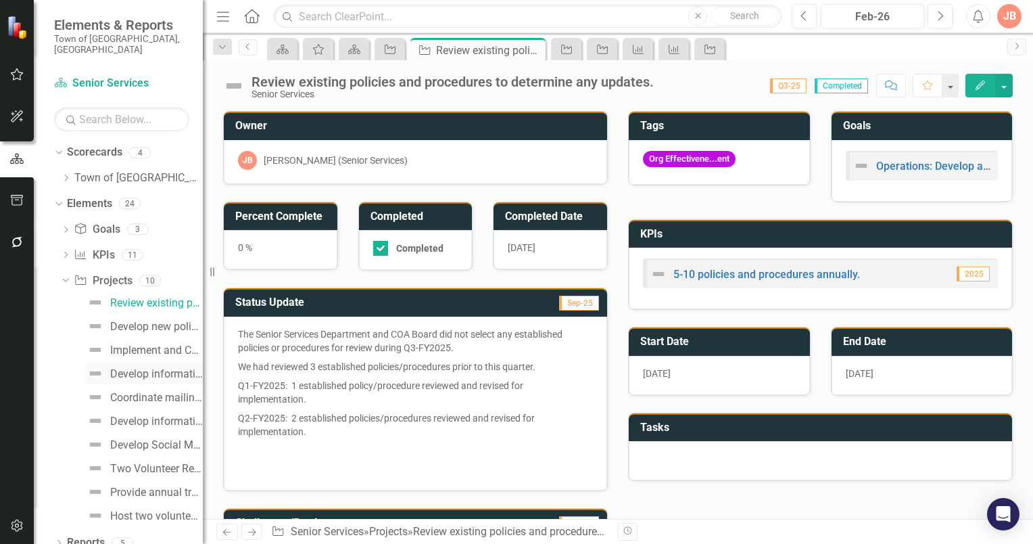
click at [124, 368] on div "Develop informational welcome letter to residents age [DEMOGRAPHIC_DATA]+ who a…" at bounding box center [156, 374] width 93 height 12
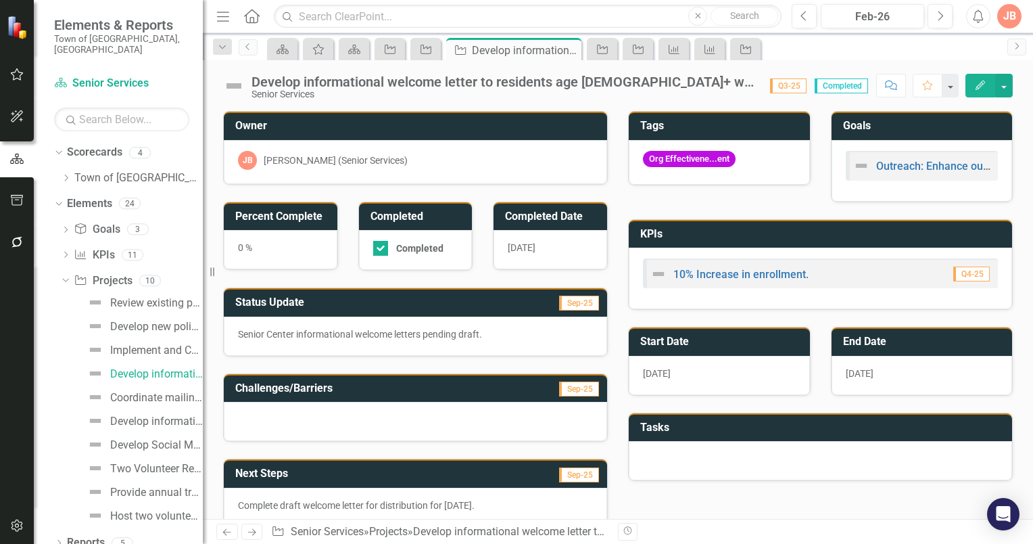
click at [714, 342] on h3 "Start Date" at bounding box center [721, 341] width 163 height 12
click at [715, 341] on h3 "Start Date" at bounding box center [721, 341] width 163 height 12
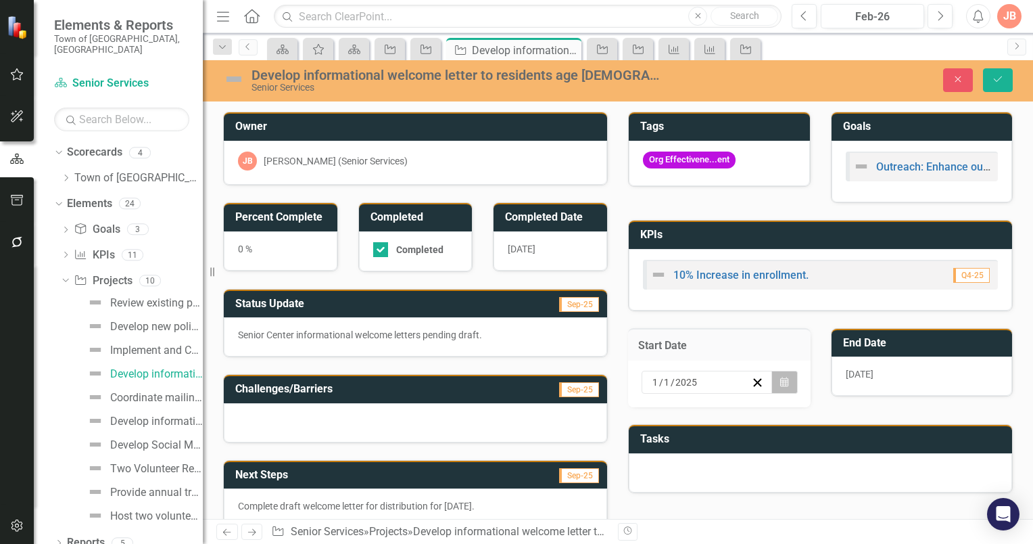
click at [781, 379] on icon "button" at bounding box center [784, 381] width 8 height 9
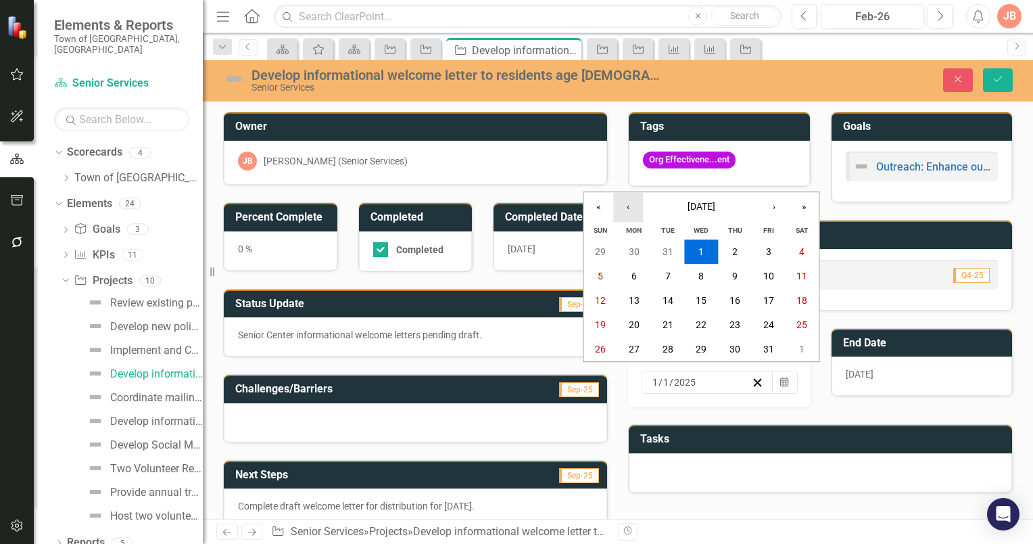
click at [630, 213] on button "‹" at bounding box center [628, 207] width 30 height 30
click at [632, 213] on button "‹" at bounding box center [628, 207] width 30 height 30
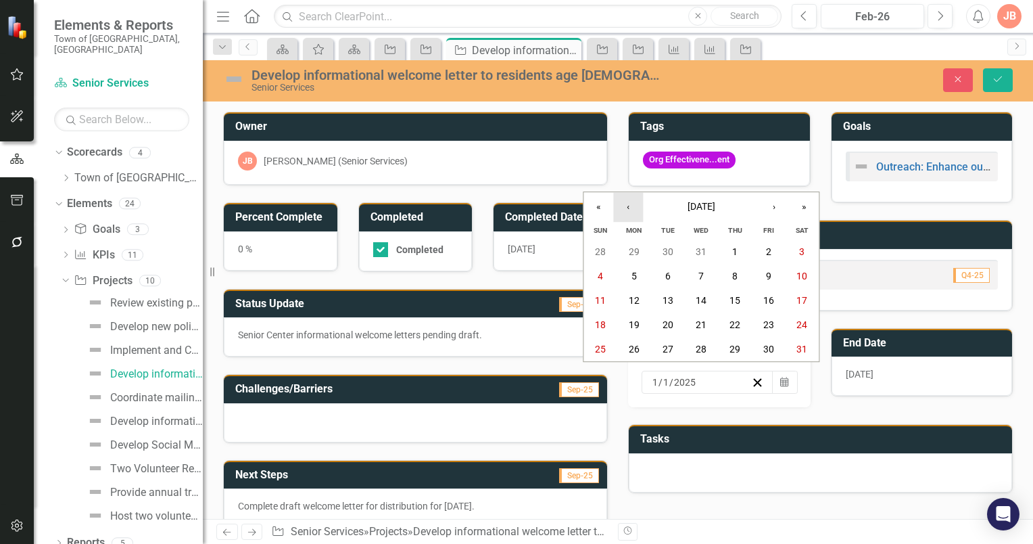
click at [633, 213] on button "‹" at bounding box center [628, 207] width 30 height 30
click at [636, 256] on abbr "1" at bounding box center [634, 251] width 5 height 11
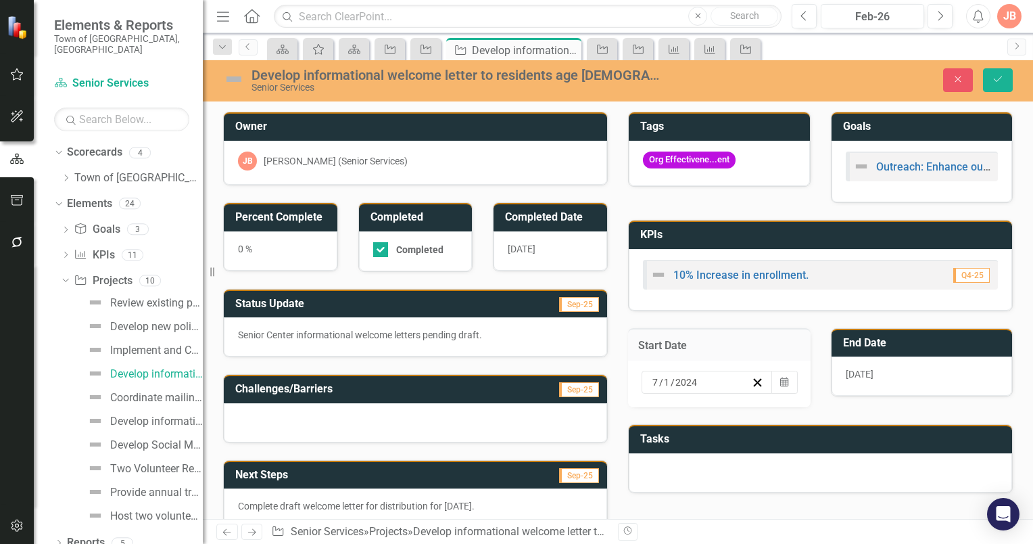
click at [935, 342] on h3 "End Date" at bounding box center [924, 343] width 163 height 12
click at [936, 341] on h3 "End Date" at bounding box center [924, 343] width 163 height 12
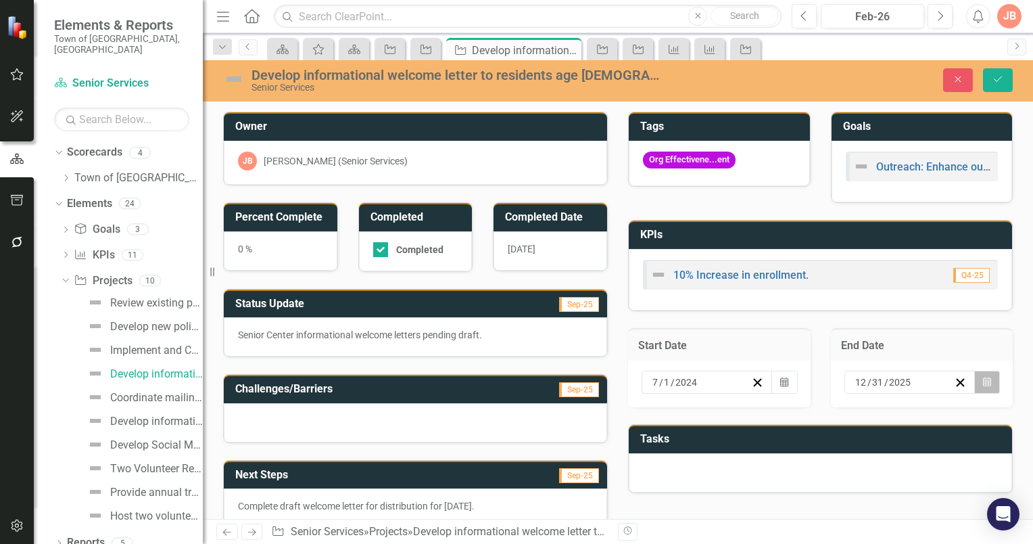
click at [983, 382] on icon "Calendar" at bounding box center [987, 381] width 8 height 9
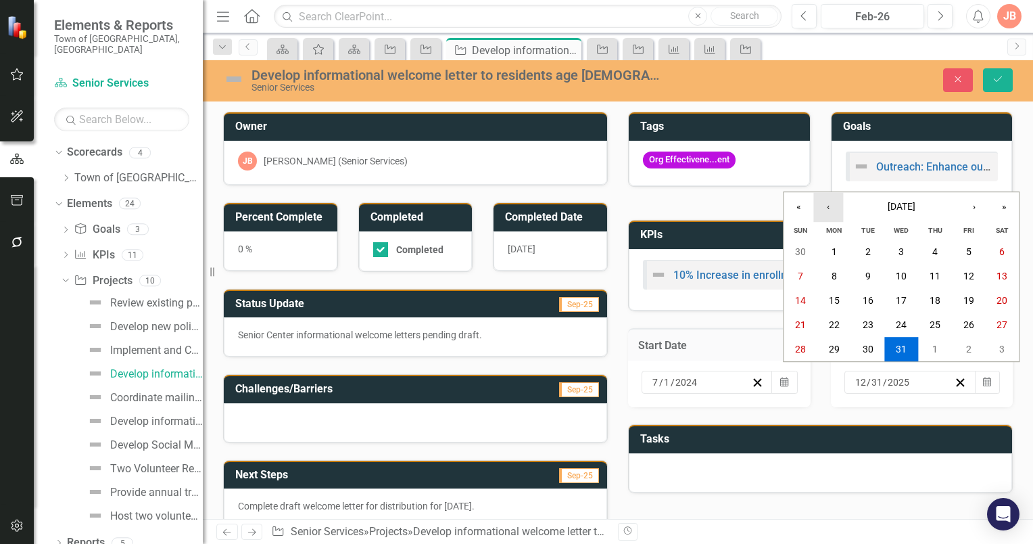
click at [828, 209] on button "‹" at bounding box center [828, 207] width 30 height 30
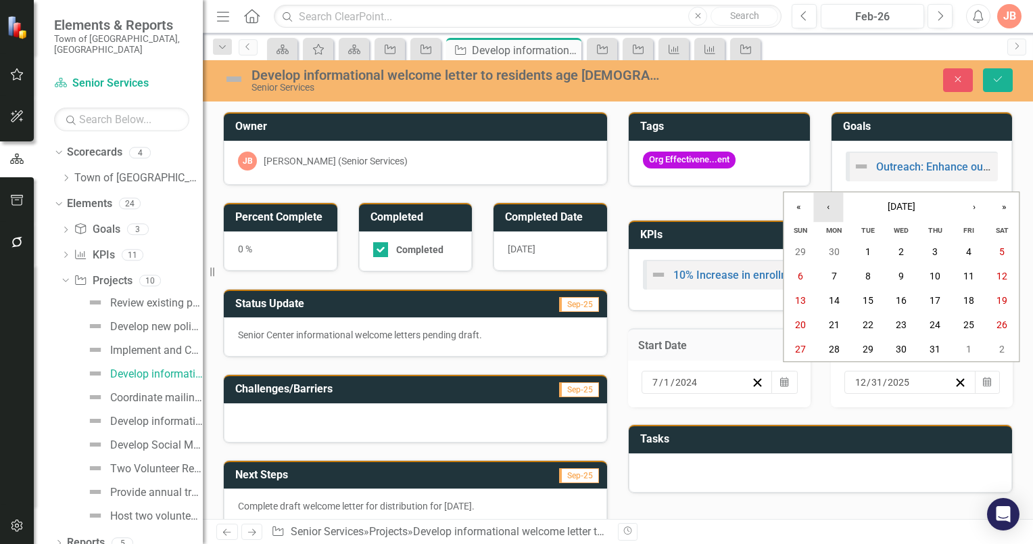
click at [828, 209] on button "‹" at bounding box center [828, 207] width 30 height 30
click at [836, 350] on abbr "30" at bounding box center [834, 349] width 11 height 11
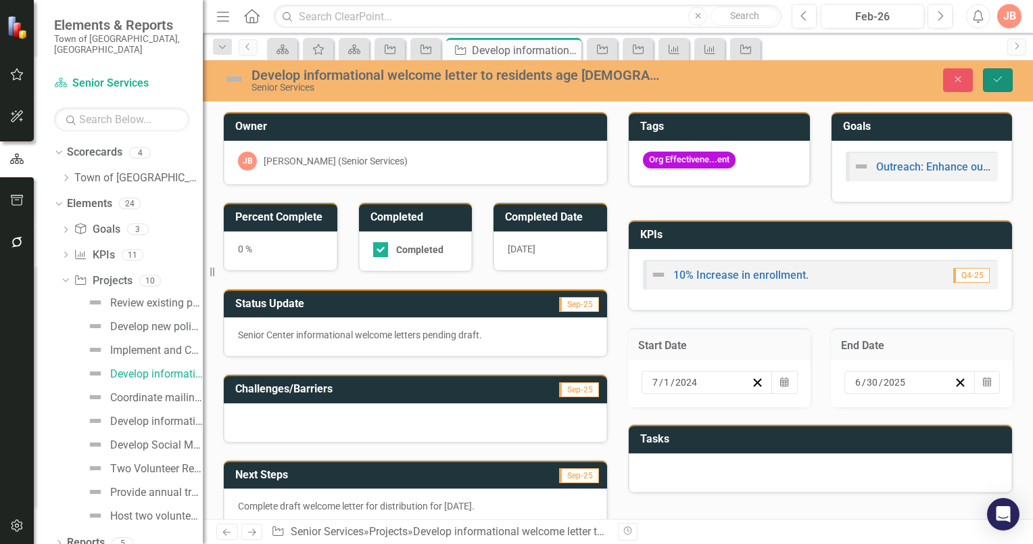
click at [1000, 78] on icon "submit" at bounding box center [998, 78] width 8 height 5
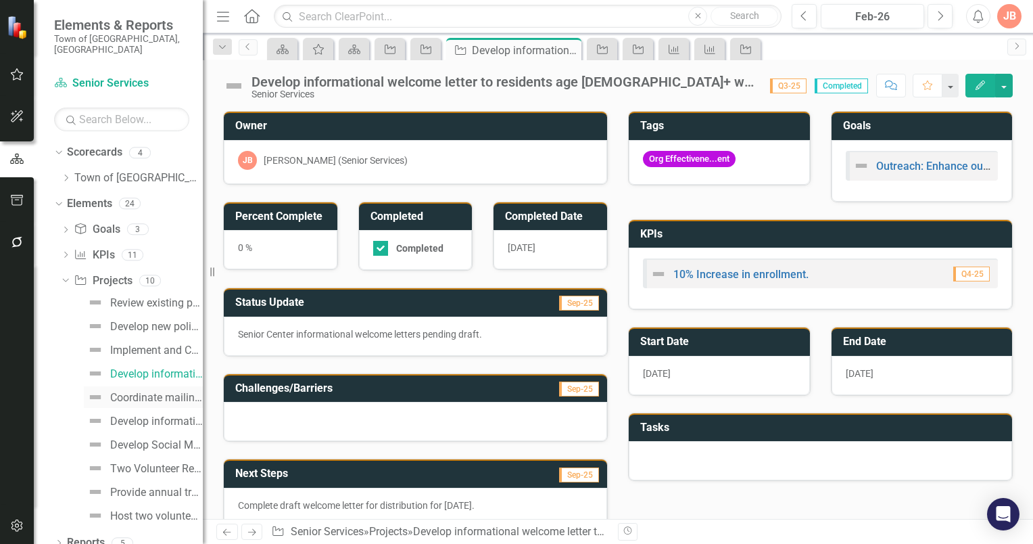
click at [127, 392] on div "Coordinate mailing distribution." at bounding box center [156, 398] width 93 height 12
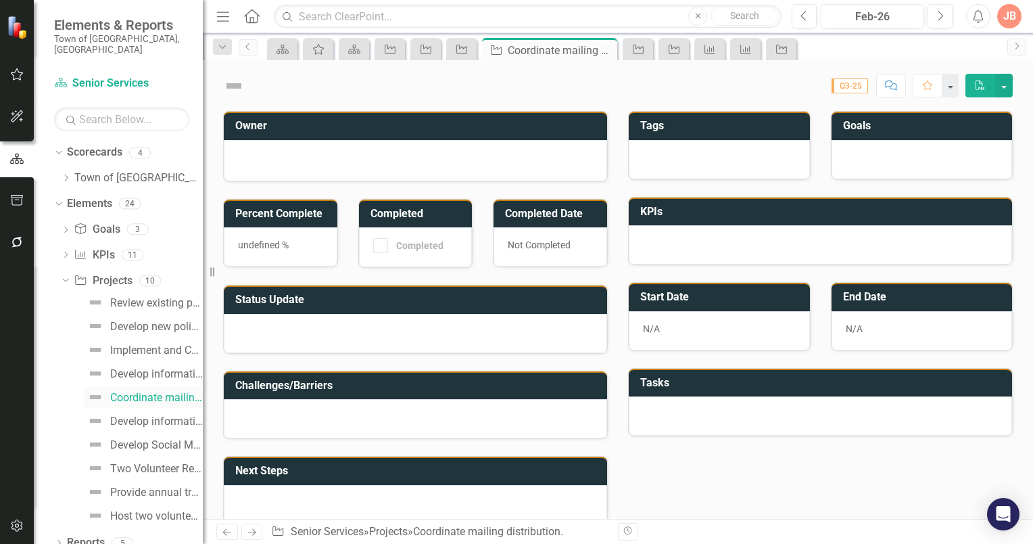
checkbox input "true"
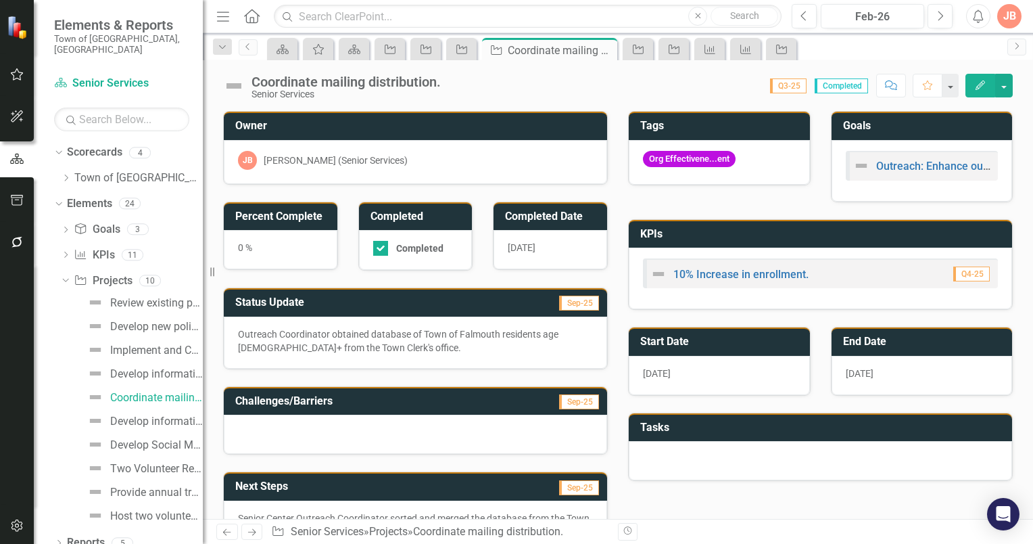
drag, startPoint x: 714, startPoint y: 337, endPoint x: 725, endPoint y: 337, distance: 10.8
click at [717, 337] on h3 "Start Date" at bounding box center [721, 341] width 163 height 12
click at [725, 337] on h3 "Start Date" at bounding box center [721, 341] width 163 height 12
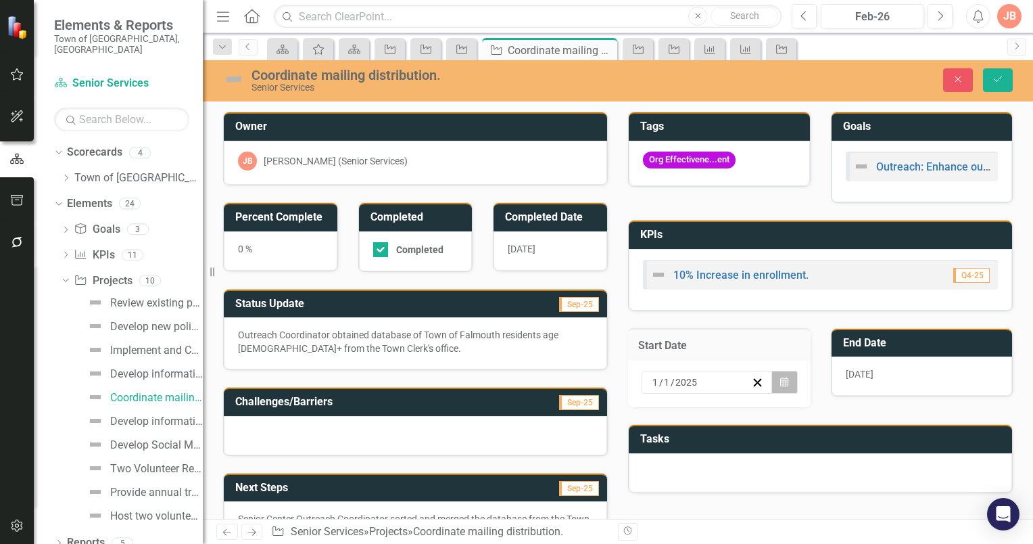
click at [780, 380] on icon "button" at bounding box center [784, 381] width 8 height 9
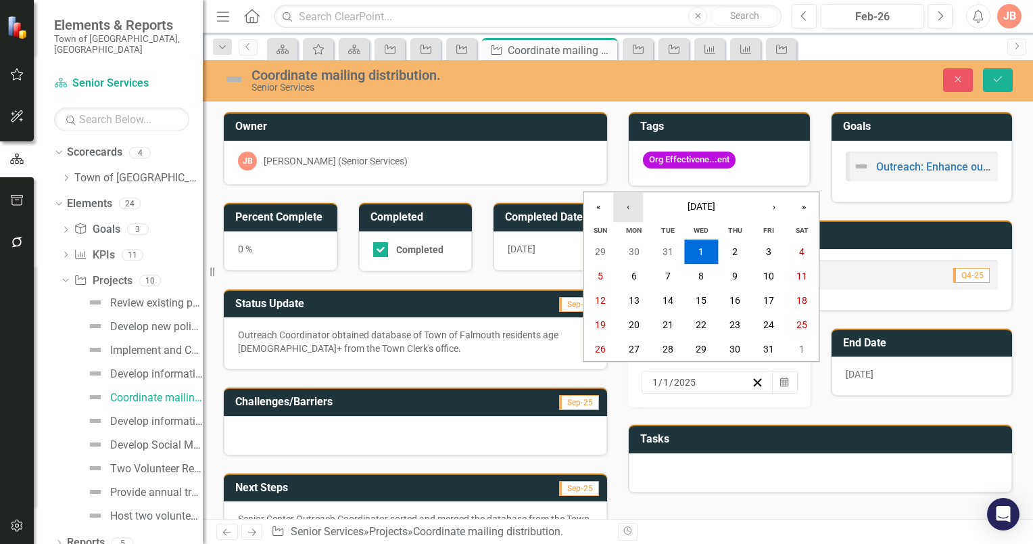
click at [627, 204] on button "‹" at bounding box center [628, 207] width 30 height 30
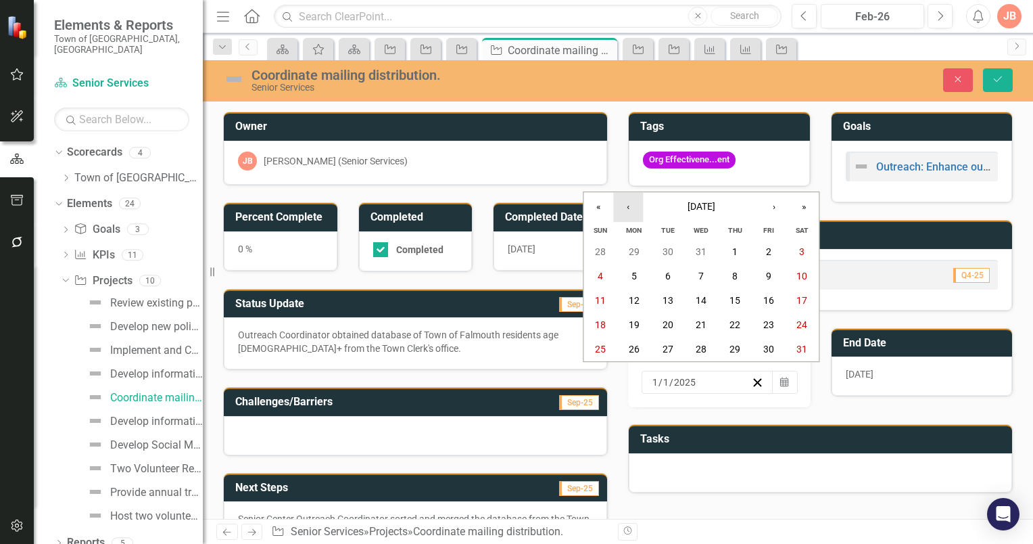
click at [627, 204] on button "‹" at bounding box center [628, 207] width 30 height 30
click at [634, 253] on abbr "1" at bounding box center [634, 251] width 5 height 11
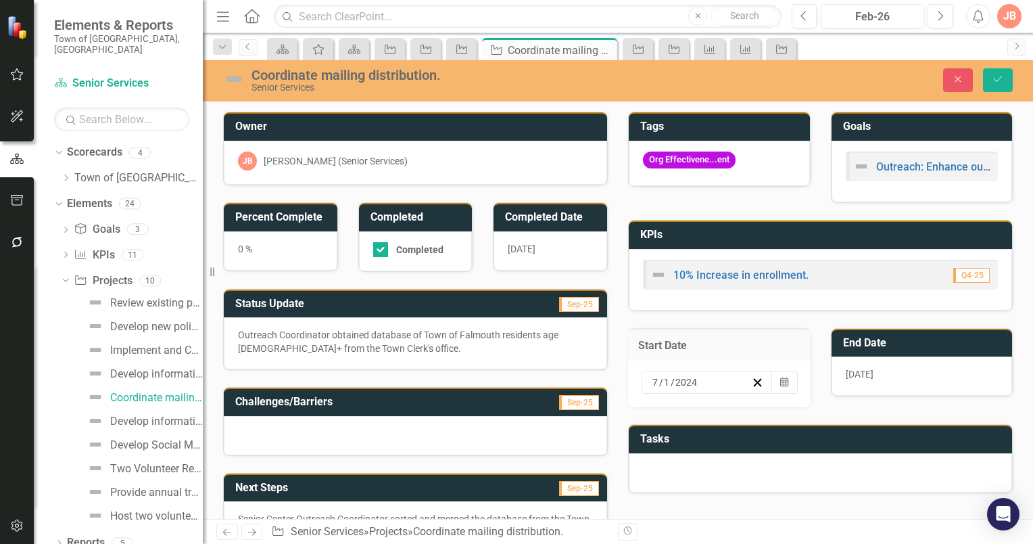
click at [912, 337] on h3 "End Date" at bounding box center [924, 343] width 163 height 12
click at [914, 337] on h3 "End Date" at bounding box center [924, 343] width 163 height 12
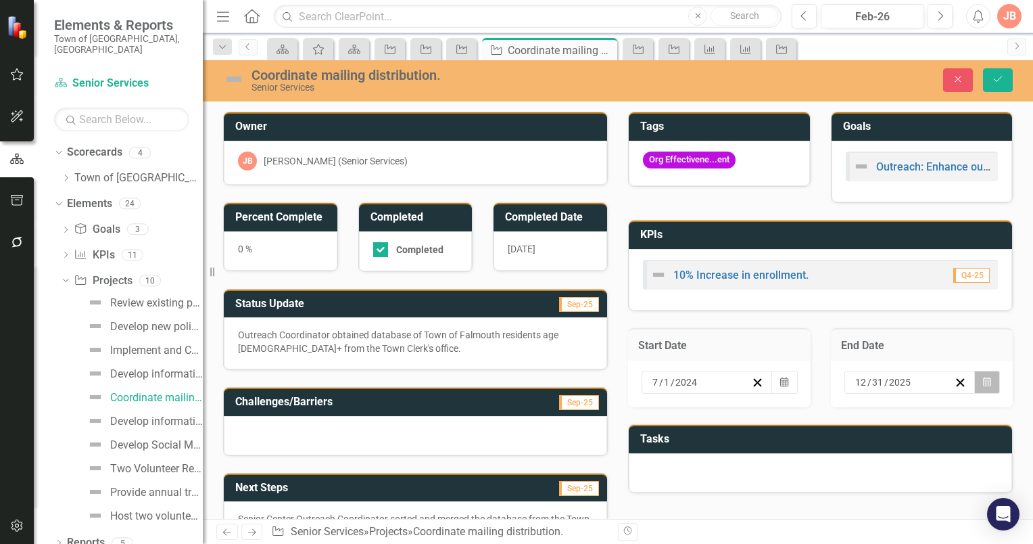
click at [983, 381] on icon "button" at bounding box center [987, 381] width 8 height 9
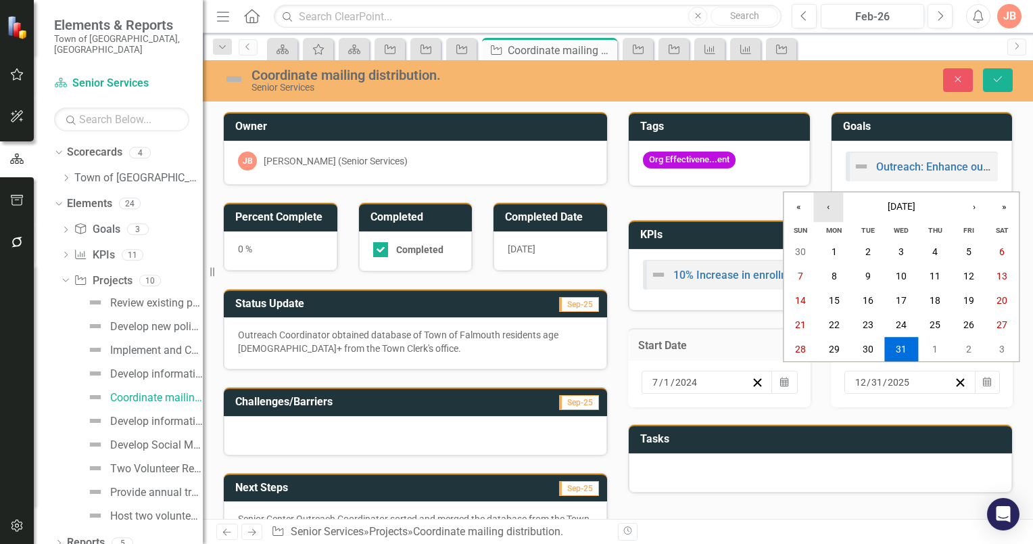
click at [833, 211] on button "‹" at bounding box center [828, 207] width 30 height 30
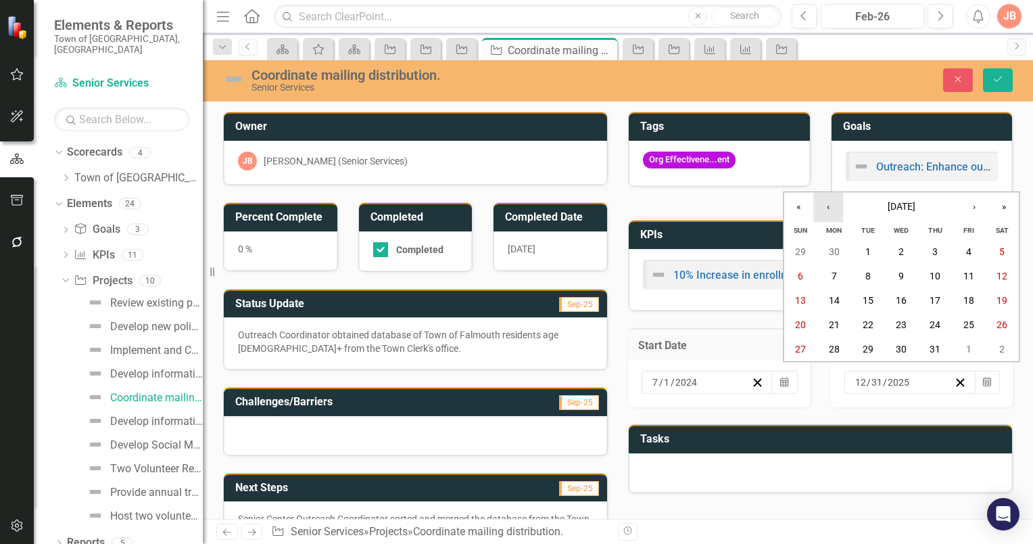
click at [833, 211] on button "‹" at bounding box center [828, 207] width 30 height 30
click at [834, 349] on abbr "30" at bounding box center [834, 349] width 11 height 11
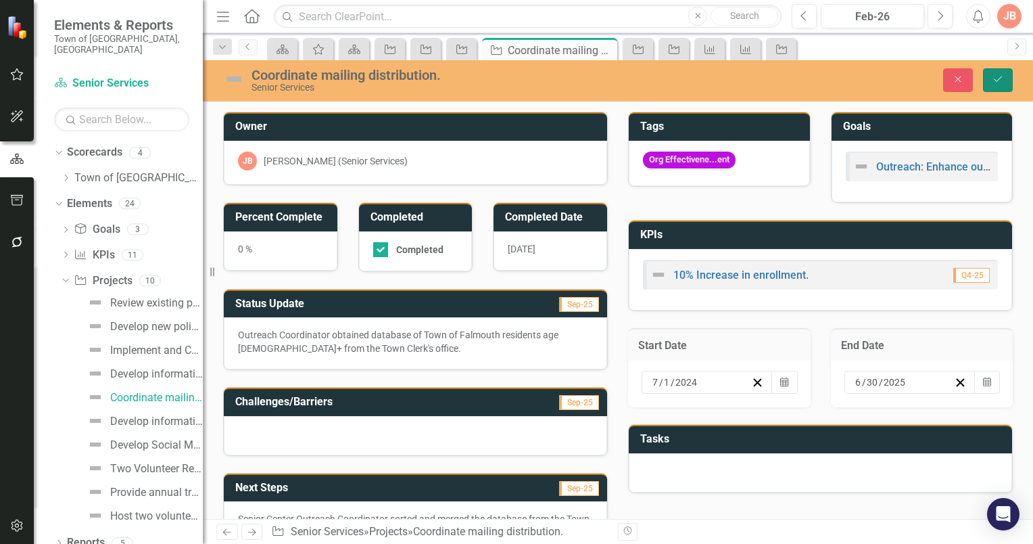
click at [1001, 78] on icon "submit" at bounding box center [998, 78] width 8 height 5
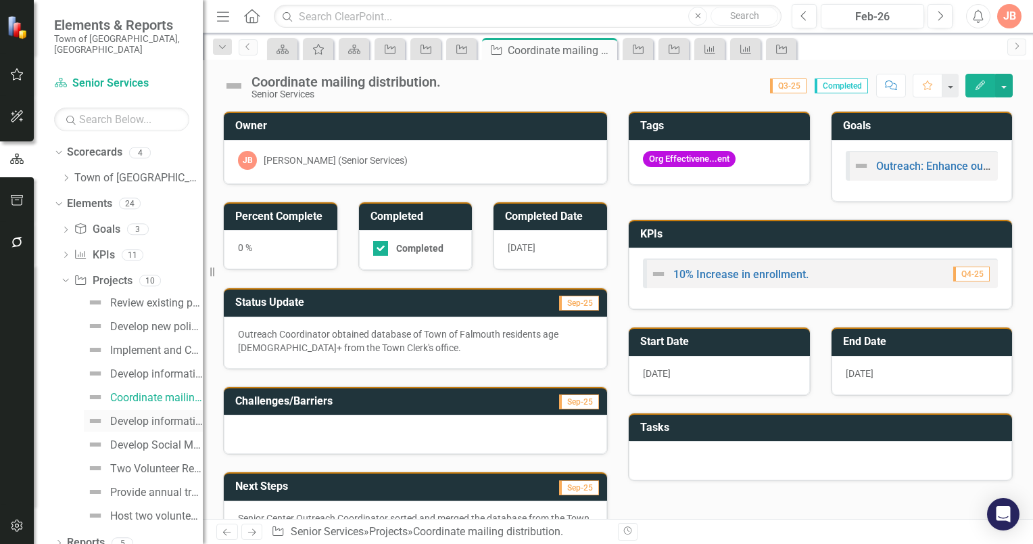
click at [127, 415] on div "Develop informational welcome letter to residents turning age [DEMOGRAPHIC_DATA…" at bounding box center [156, 421] width 93 height 12
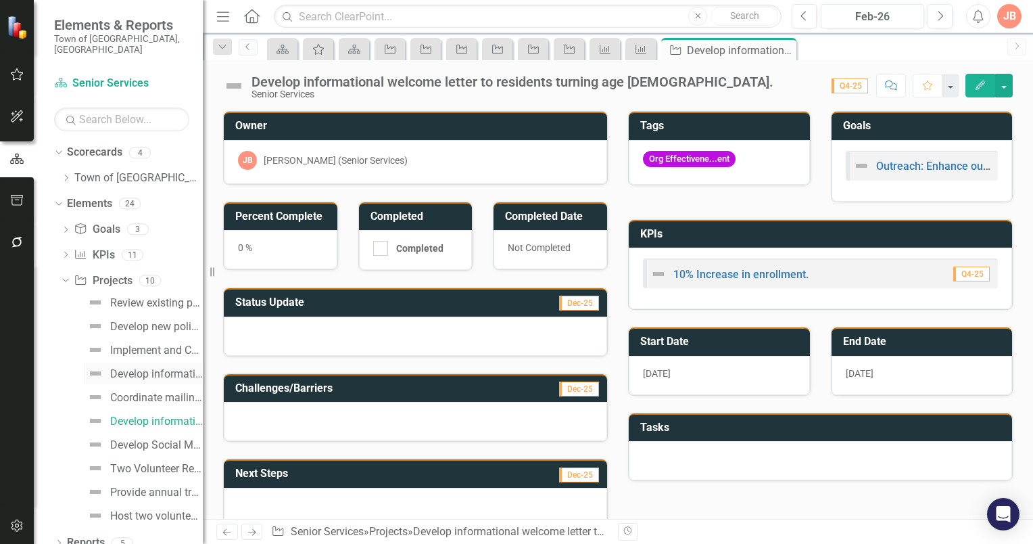
click at [141, 368] on div "Develop informational welcome letter to residents age [DEMOGRAPHIC_DATA]+ who a…" at bounding box center [156, 374] width 93 height 12
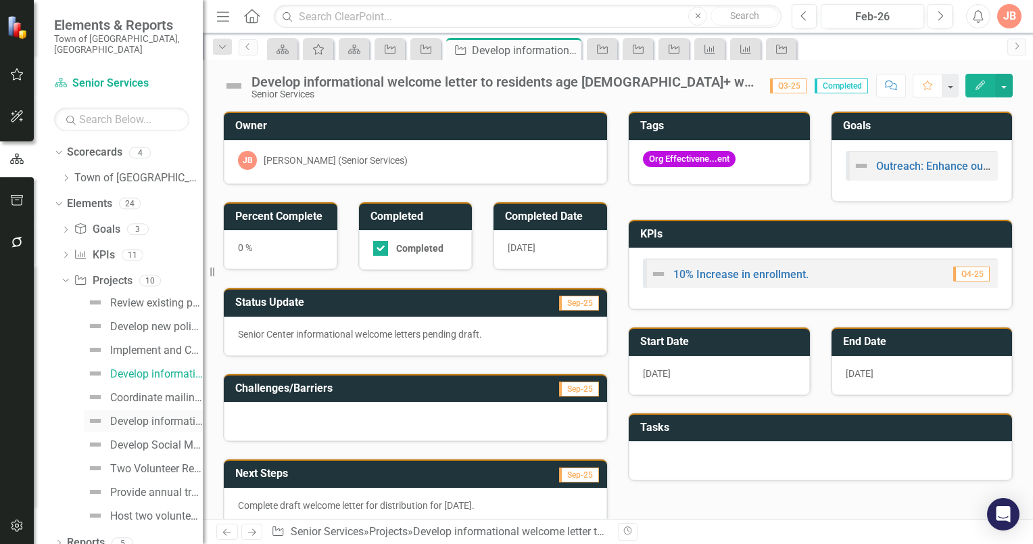
click at [133, 415] on div "Develop informational welcome letter to residents turning age [DEMOGRAPHIC_DATA…" at bounding box center [156, 421] width 93 height 12
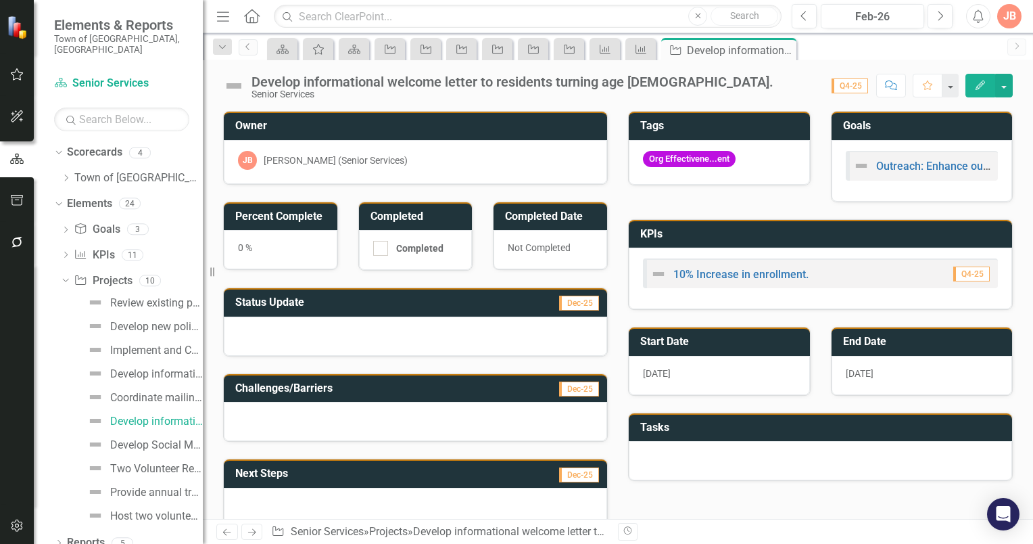
click at [726, 338] on h3 "Start Date" at bounding box center [721, 341] width 163 height 12
click at [716, 341] on h3 "Start Date" at bounding box center [721, 341] width 163 height 12
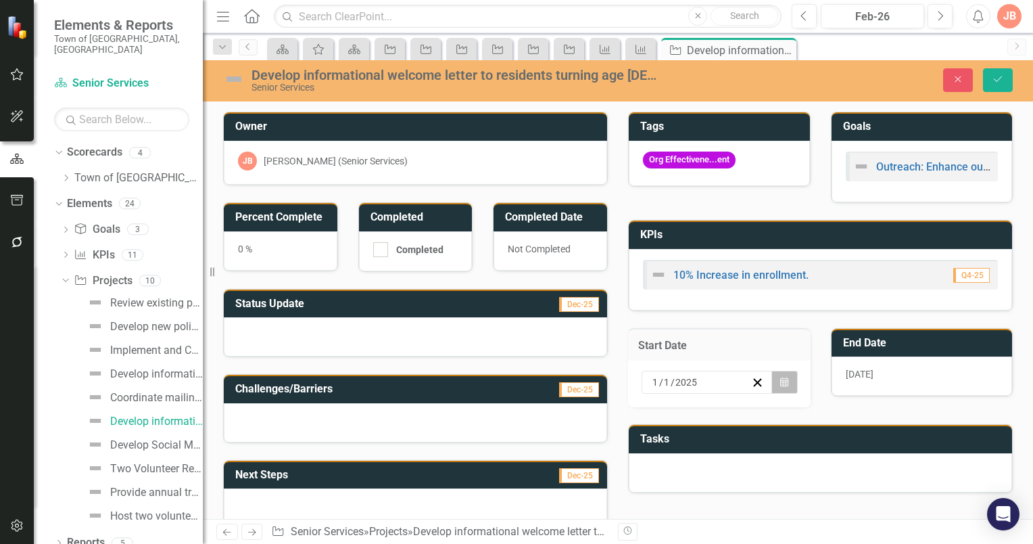
click at [780, 379] on icon "button" at bounding box center [784, 381] width 8 height 9
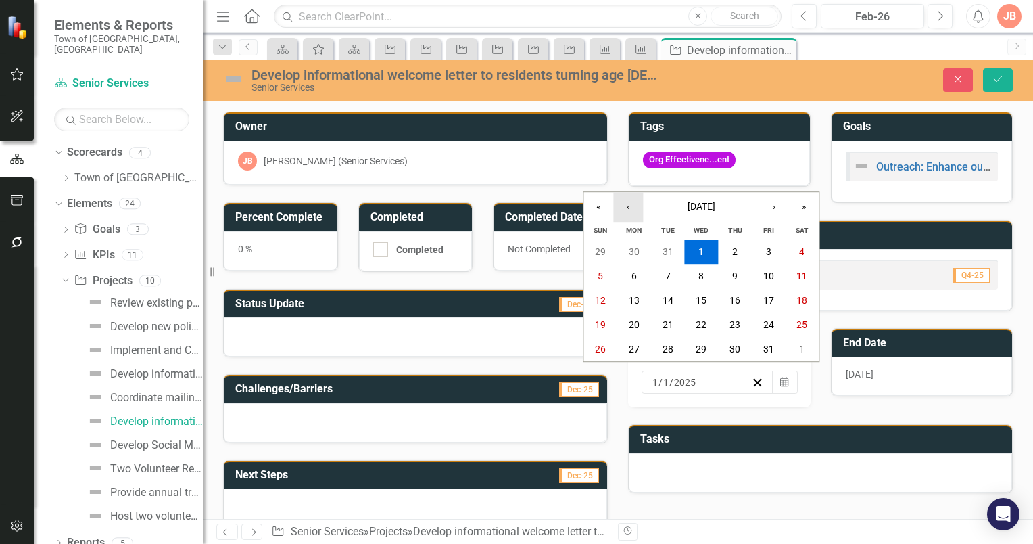
click at [633, 212] on button "‹" at bounding box center [628, 207] width 30 height 30
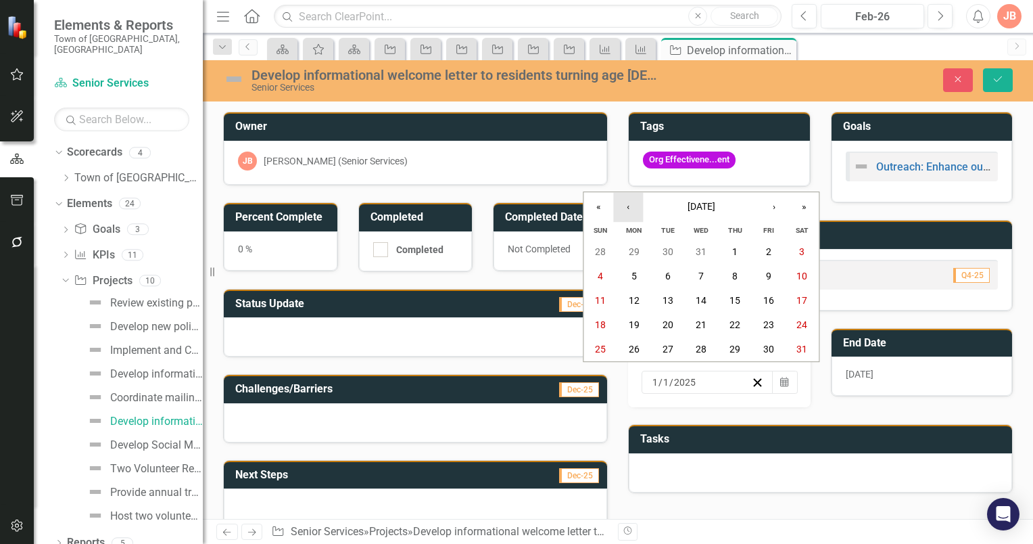
click at [633, 212] on button "‹" at bounding box center [628, 207] width 30 height 30
click at [635, 249] on abbr "1" at bounding box center [634, 251] width 5 height 11
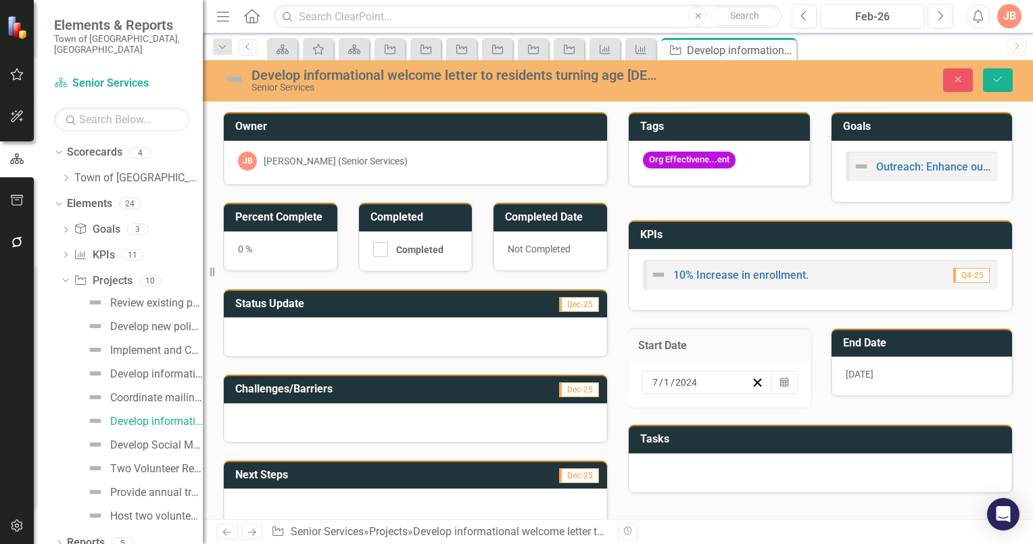
click at [921, 379] on div "12/31/25" at bounding box center [922, 375] width 181 height 39
click at [908, 341] on h3 "End Date" at bounding box center [924, 343] width 163 height 12
click at [905, 343] on h3 "End Date" at bounding box center [924, 343] width 163 height 12
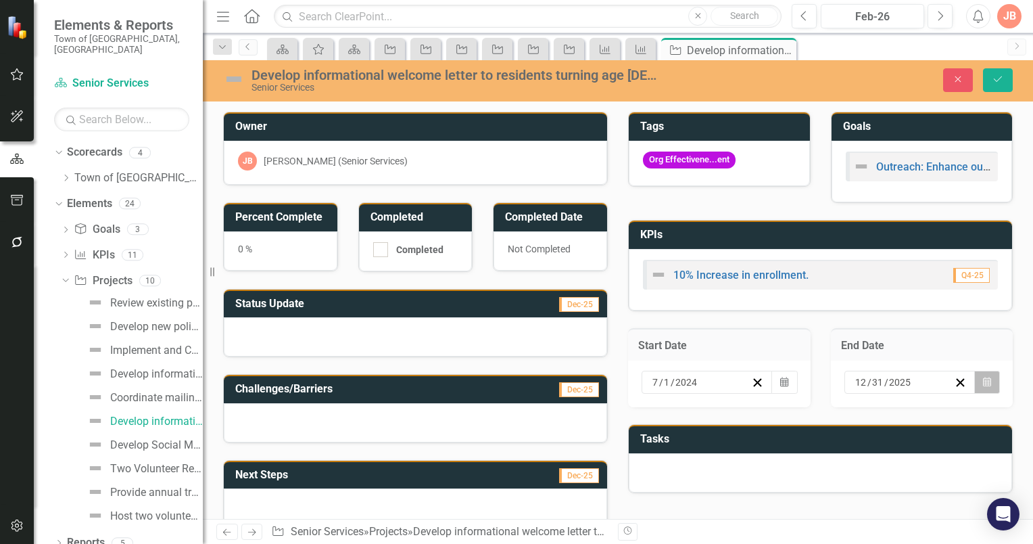
click at [983, 379] on icon "Calendar" at bounding box center [987, 381] width 8 height 9
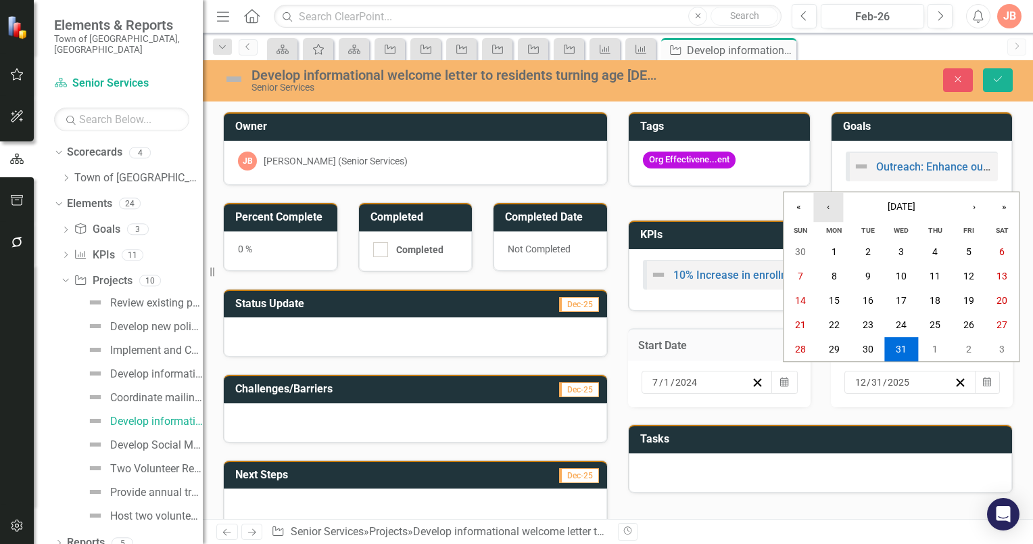
click at [828, 211] on button "‹" at bounding box center [828, 207] width 30 height 30
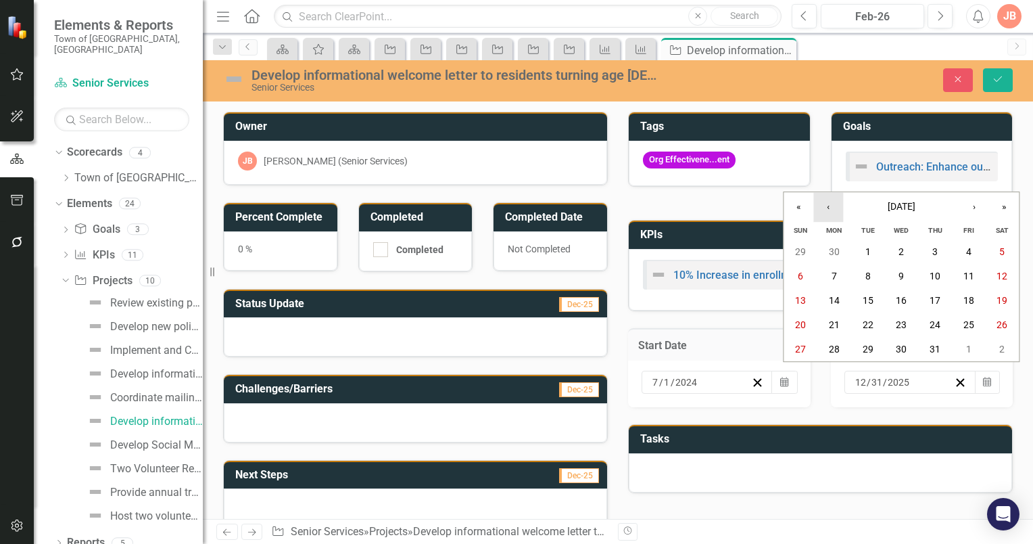
click at [828, 211] on button "‹" at bounding box center [828, 207] width 30 height 30
click at [835, 349] on abbr "30" at bounding box center [834, 349] width 11 height 11
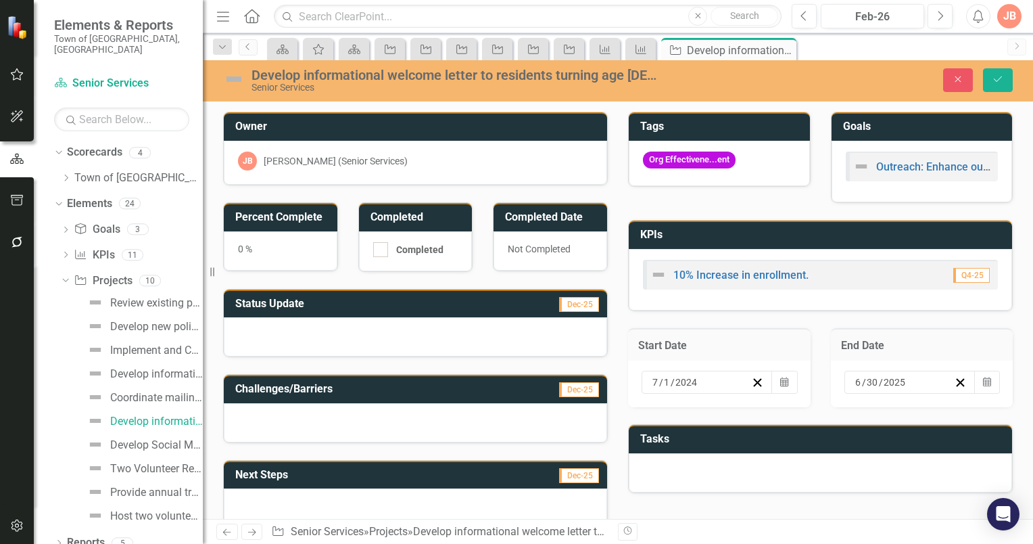
click at [362, 325] on div at bounding box center [415, 336] width 383 height 39
click at [327, 328] on div at bounding box center [415, 336] width 383 height 39
click at [453, 298] on h3 "Status Update" at bounding box center [349, 304] width 229 height 12
click at [404, 332] on div at bounding box center [415, 336] width 383 height 39
click at [995, 74] on icon "Save" at bounding box center [998, 78] width 12 height 9
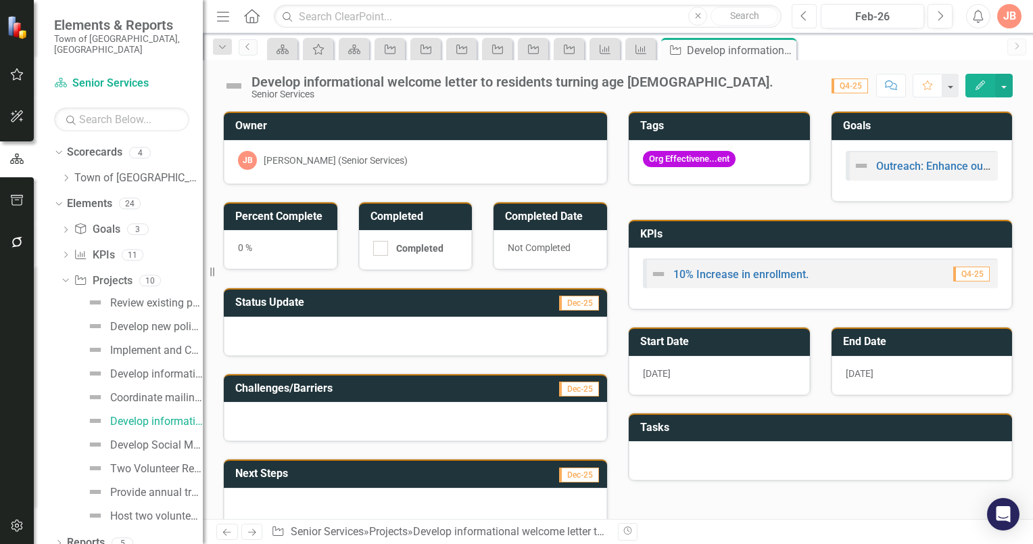
click at [803, 14] on icon "button" at bounding box center [803, 15] width 5 height 9
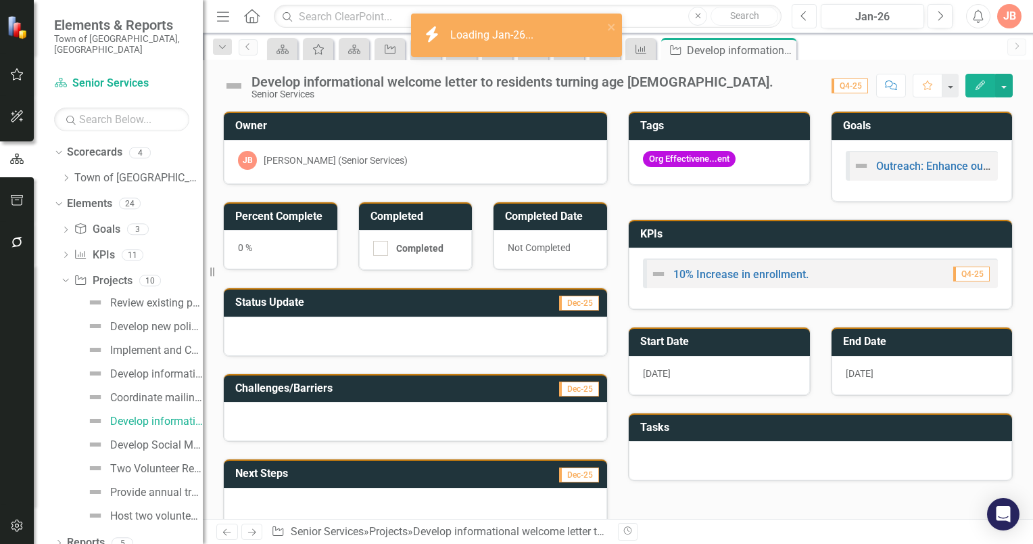
click at [806, 14] on icon "Previous" at bounding box center [804, 16] width 7 height 12
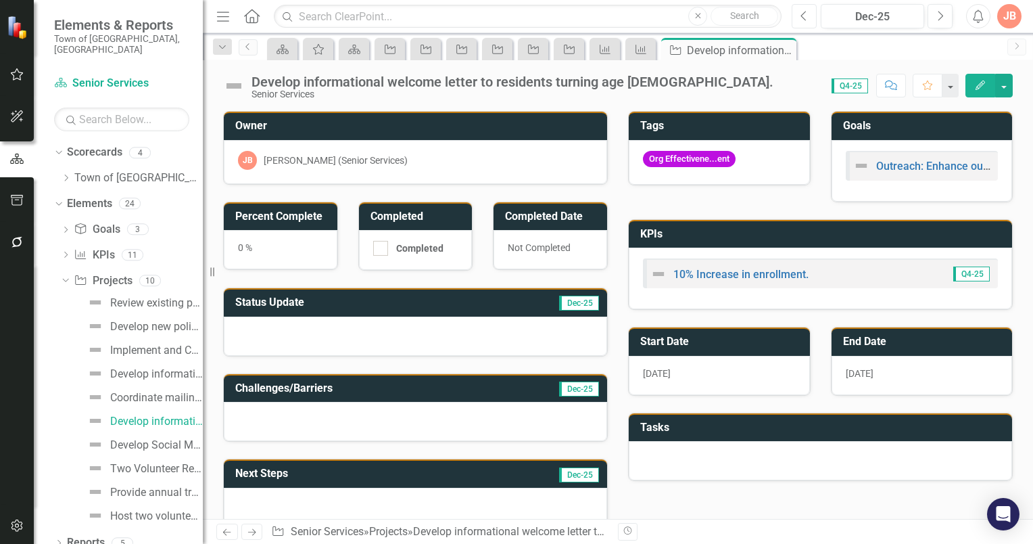
click at [806, 14] on icon "Previous" at bounding box center [804, 16] width 7 height 12
click at [384, 300] on h3 "Status Update" at bounding box center [349, 302] width 229 height 12
click at [132, 439] on div "Develop Social Media communication." at bounding box center [156, 445] width 93 height 12
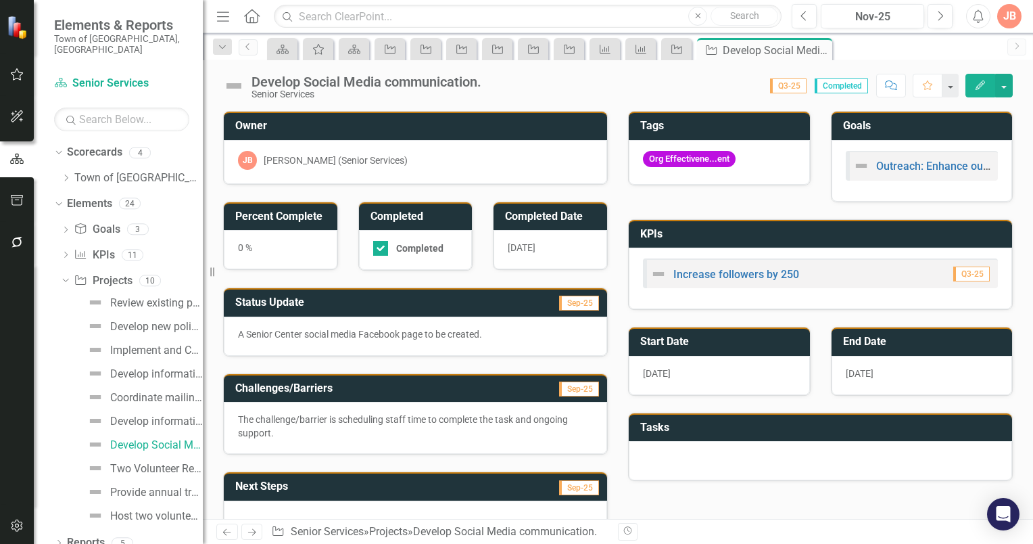
click at [738, 335] on h3 "Start Date" at bounding box center [721, 341] width 163 height 12
click at [717, 376] on div "1/1/25" at bounding box center [719, 375] width 181 height 39
click at [730, 338] on h3 "Start Date" at bounding box center [721, 341] width 163 height 12
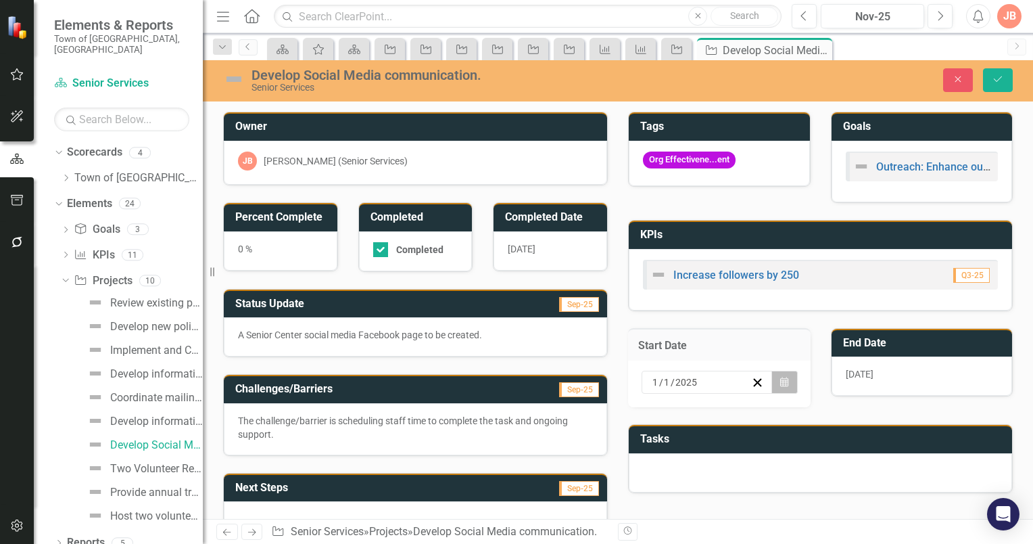
click at [780, 381] on icon "button" at bounding box center [784, 381] width 8 height 9
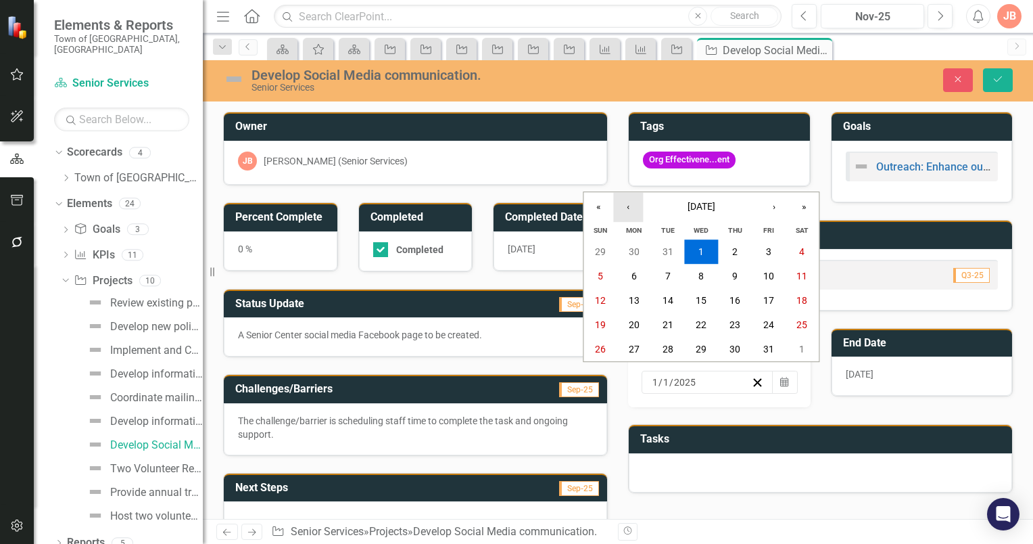
click at [630, 208] on button "‹" at bounding box center [628, 207] width 30 height 30
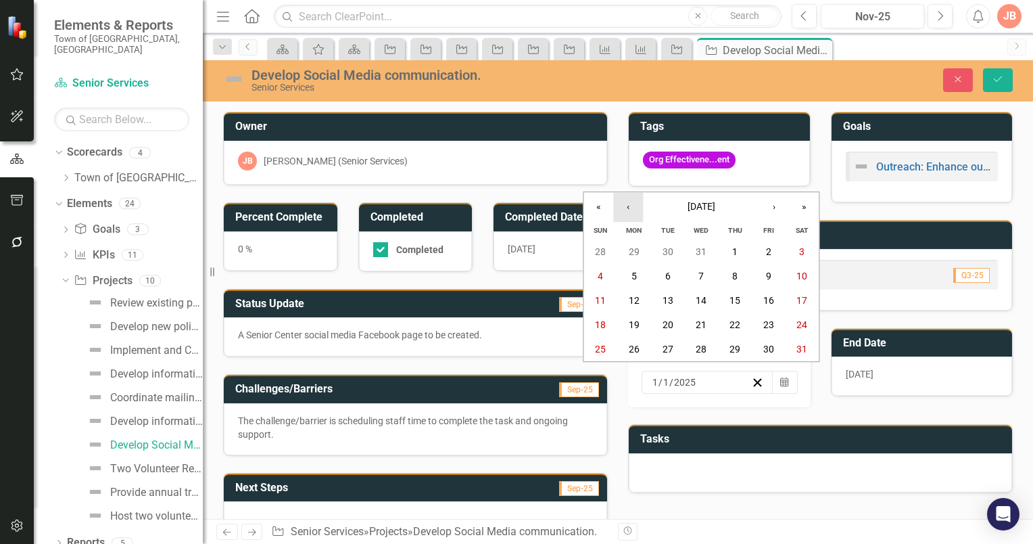
click at [630, 208] on button "‹" at bounding box center [628, 207] width 30 height 30
click at [638, 248] on button "1" at bounding box center [634, 251] width 34 height 24
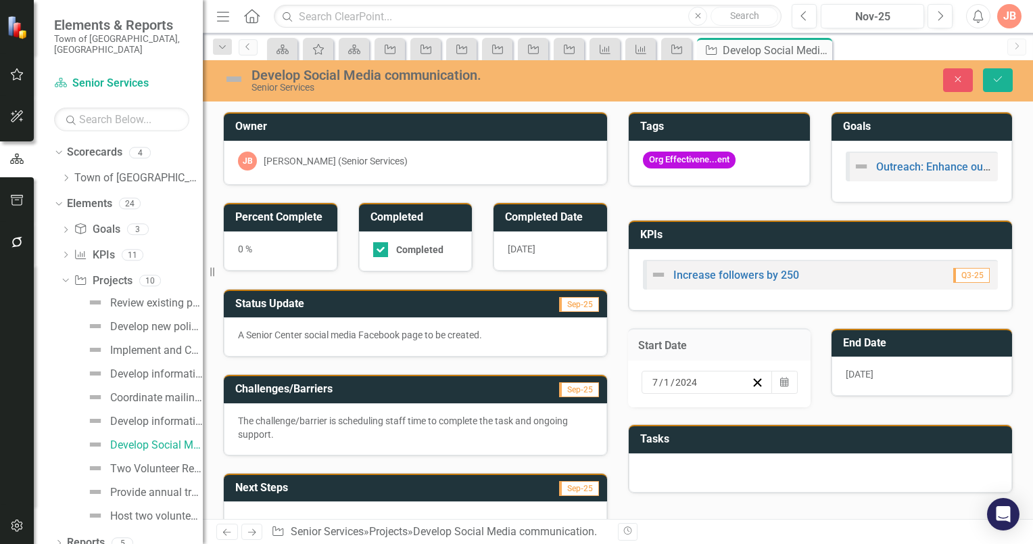
click at [928, 339] on h3 "End Date" at bounding box center [924, 343] width 163 height 12
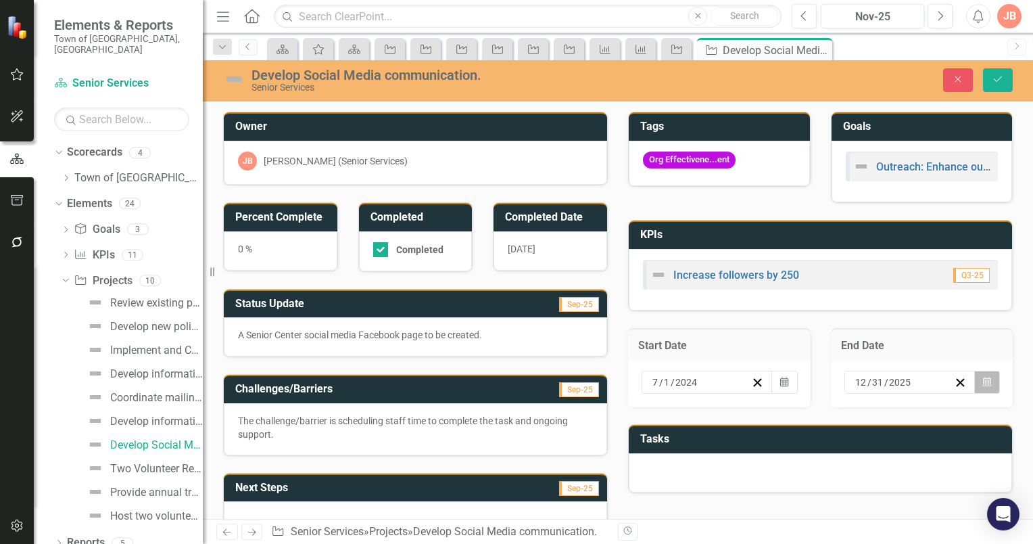
click at [983, 381] on icon "Calendar" at bounding box center [987, 381] width 8 height 9
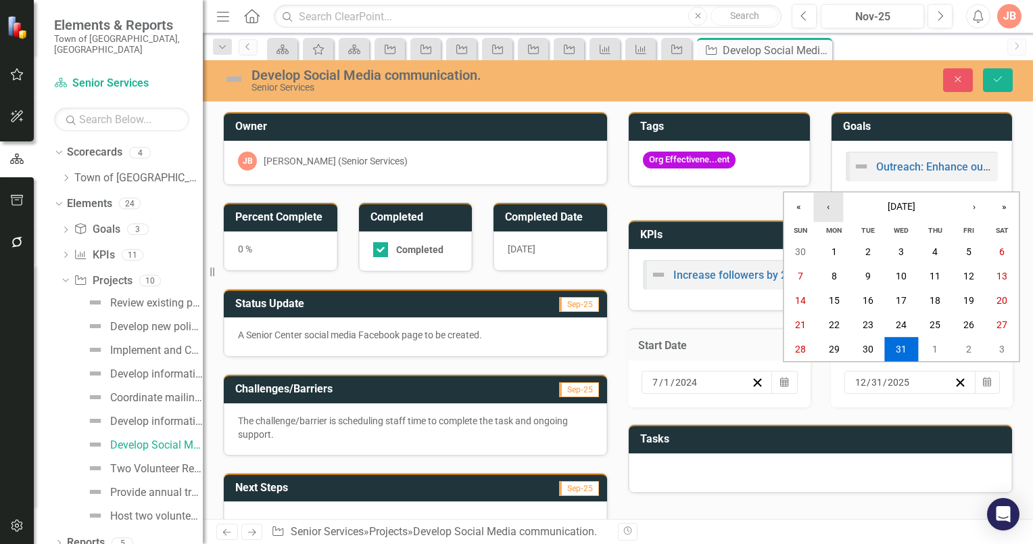
click at [828, 210] on button "‹" at bounding box center [828, 207] width 30 height 30
click at [830, 210] on button "‹" at bounding box center [828, 207] width 30 height 30
click at [832, 209] on button "‹" at bounding box center [828, 207] width 30 height 30
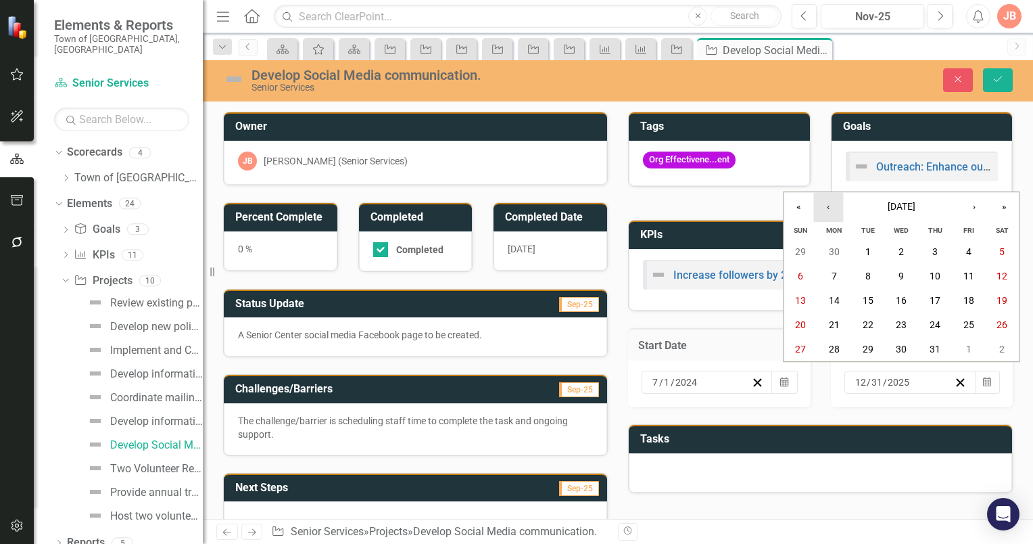
click at [832, 209] on button "‹" at bounding box center [828, 207] width 30 height 30
click at [830, 349] on abbr "30" at bounding box center [834, 349] width 11 height 11
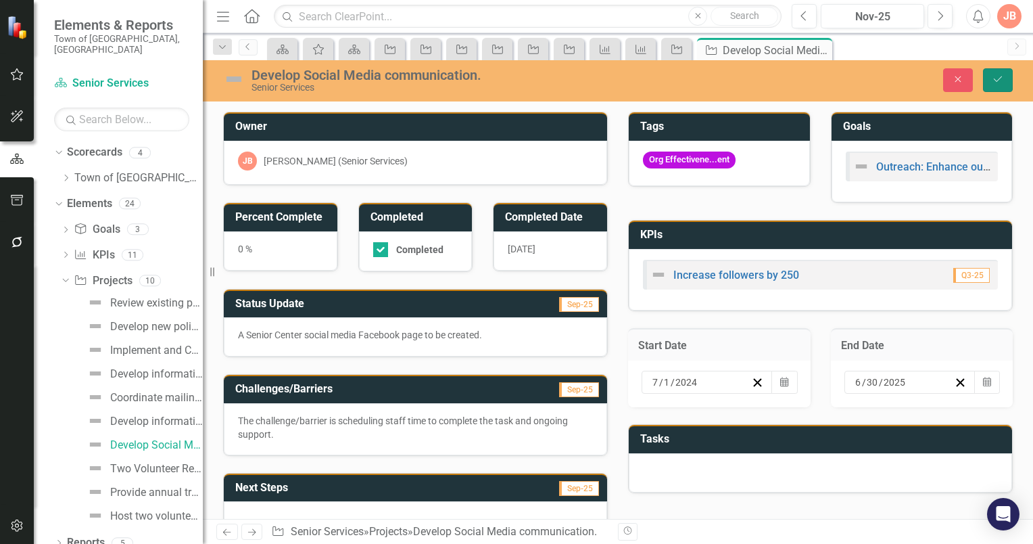
click at [1006, 76] on button "Save" at bounding box center [998, 80] width 30 height 24
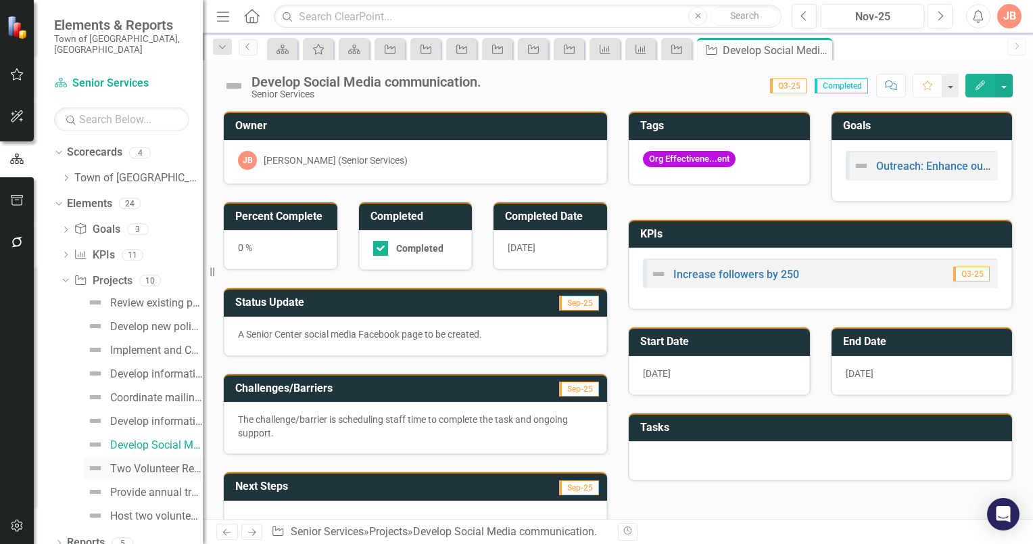
click at [137, 463] on div "Two Volunteer Recruitment appeals annually." at bounding box center [156, 469] width 93 height 12
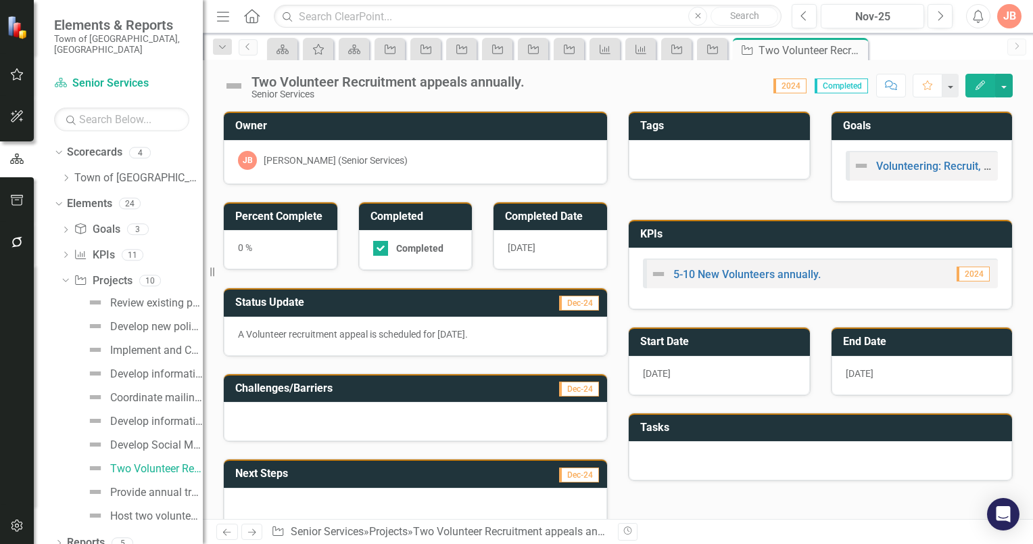
click at [720, 338] on h3 "Start Date" at bounding box center [721, 341] width 163 height 12
click at [732, 340] on h3 "Start Date" at bounding box center [721, 341] width 163 height 12
click at [737, 339] on h3 "Start Date" at bounding box center [721, 341] width 163 height 12
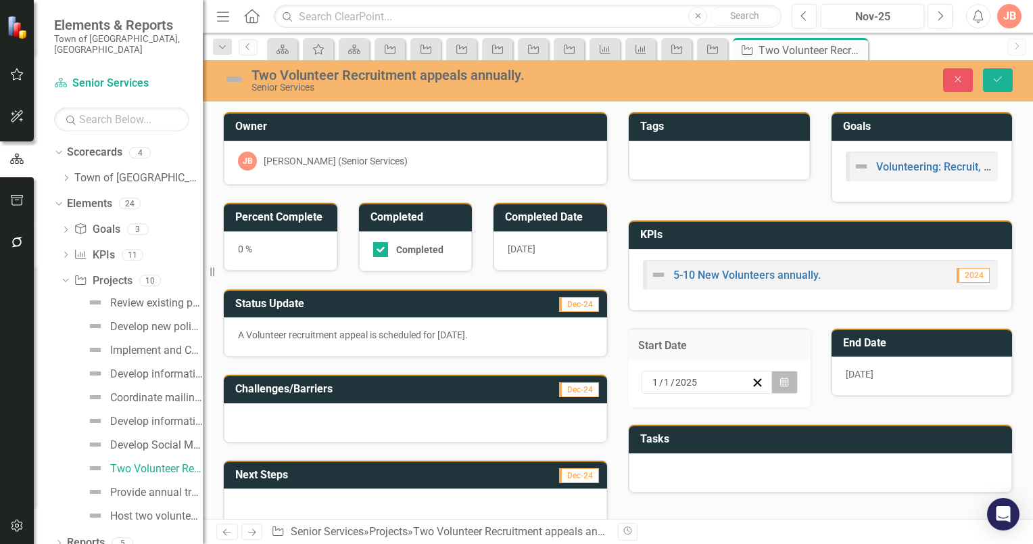
click at [780, 377] on icon "Calendar" at bounding box center [784, 381] width 8 height 9
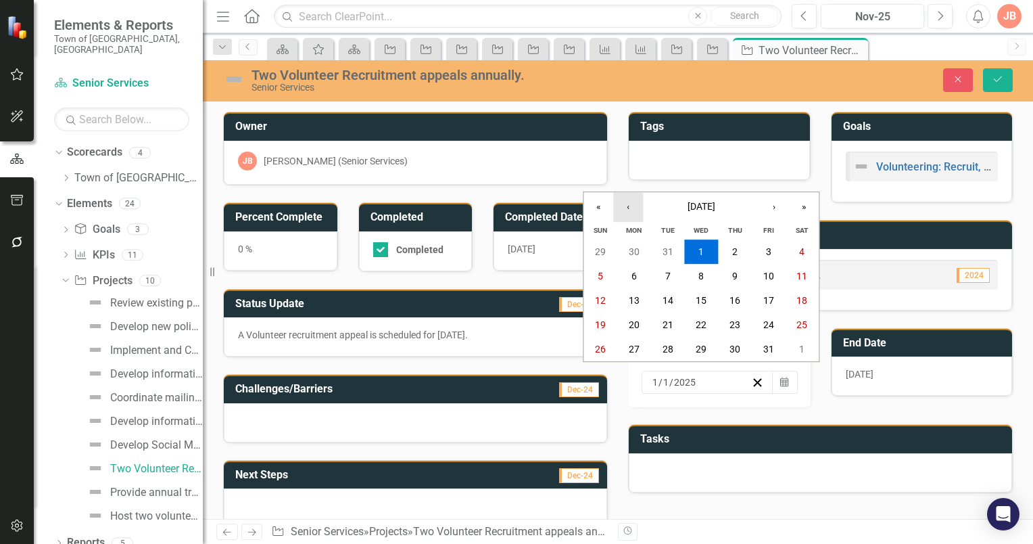
click at [635, 206] on button "‹" at bounding box center [628, 207] width 30 height 30
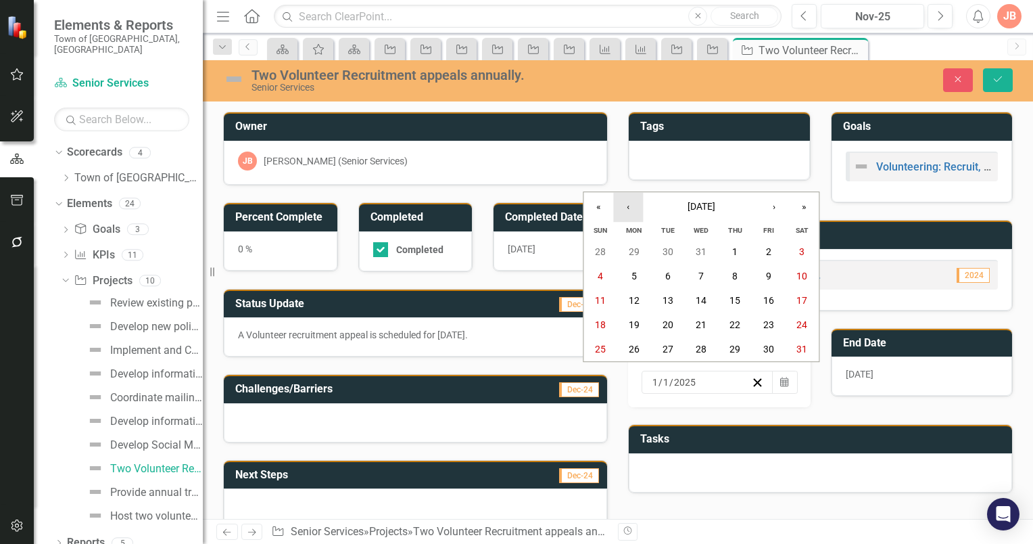
click at [635, 206] on button "‹" at bounding box center [628, 207] width 30 height 30
click at [638, 254] on button "1" at bounding box center [634, 251] width 34 height 24
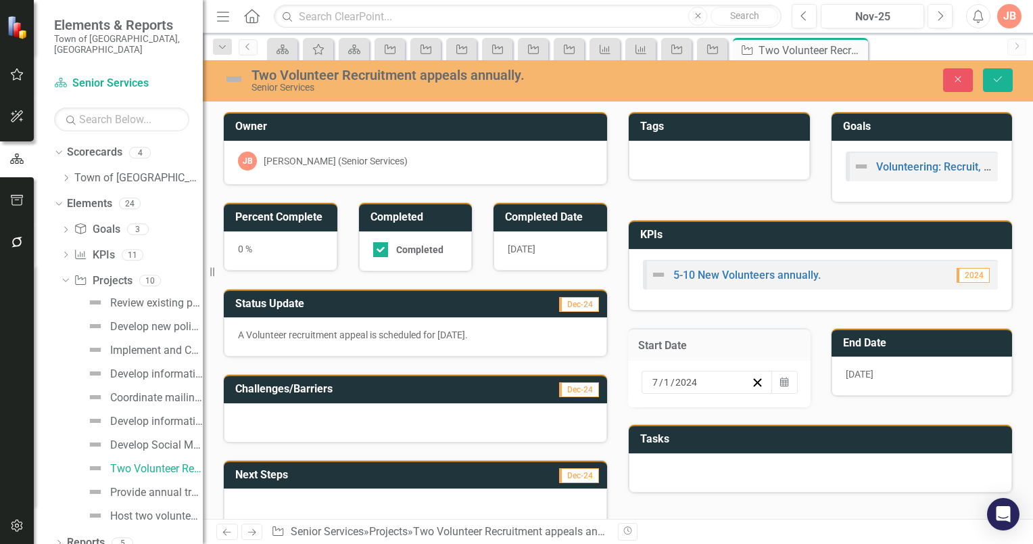
click at [933, 337] on h3 "End Date" at bounding box center [924, 343] width 163 height 12
click at [935, 337] on h3 "End Date" at bounding box center [924, 343] width 163 height 12
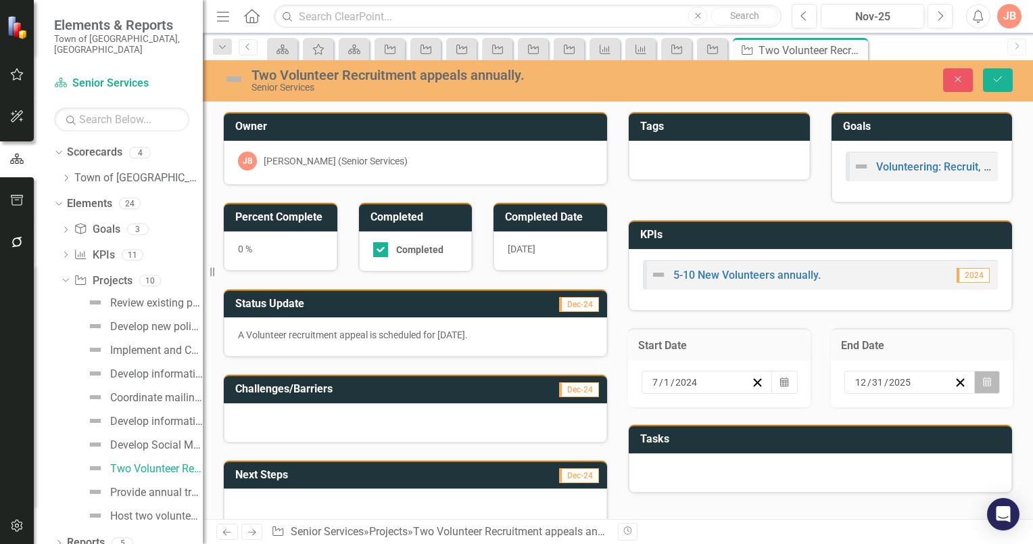
click at [983, 379] on icon "button" at bounding box center [987, 381] width 8 height 9
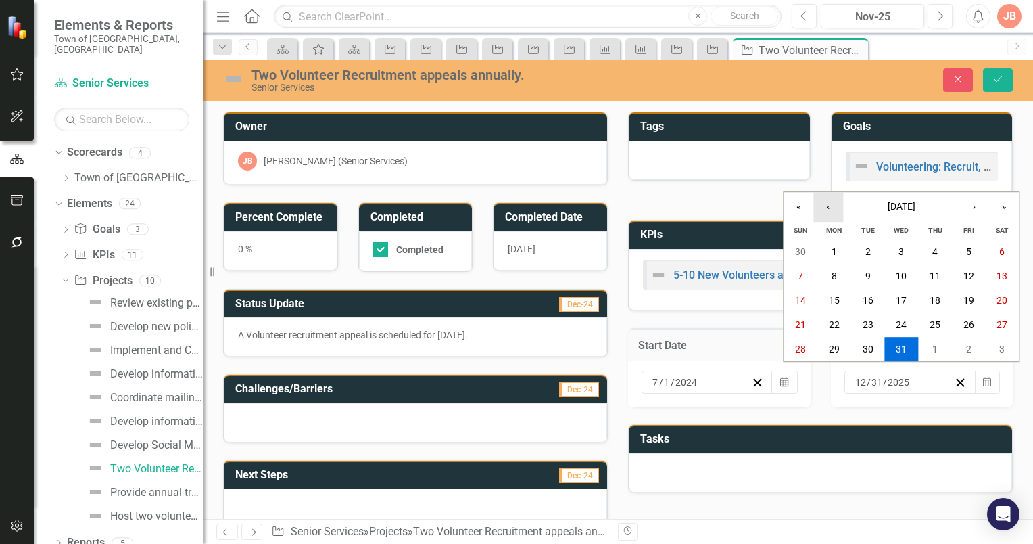
click at [826, 211] on button "‹" at bounding box center [828, 207] width 30 height 30
click at [827, 211] on button "‹" at bounding box center [828, 207] width 30 height 30
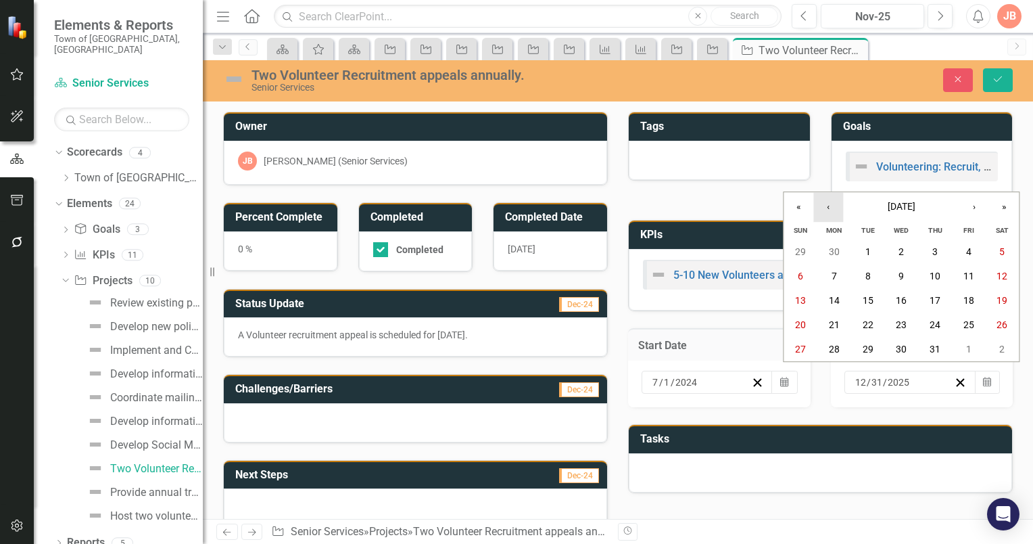
click at [827, 211] on button "‹" at bounding box center [828, 207] width 30 height 30
click at [838, 347] on abbr "30" at bounding box center [834, 349] width 11 height 11
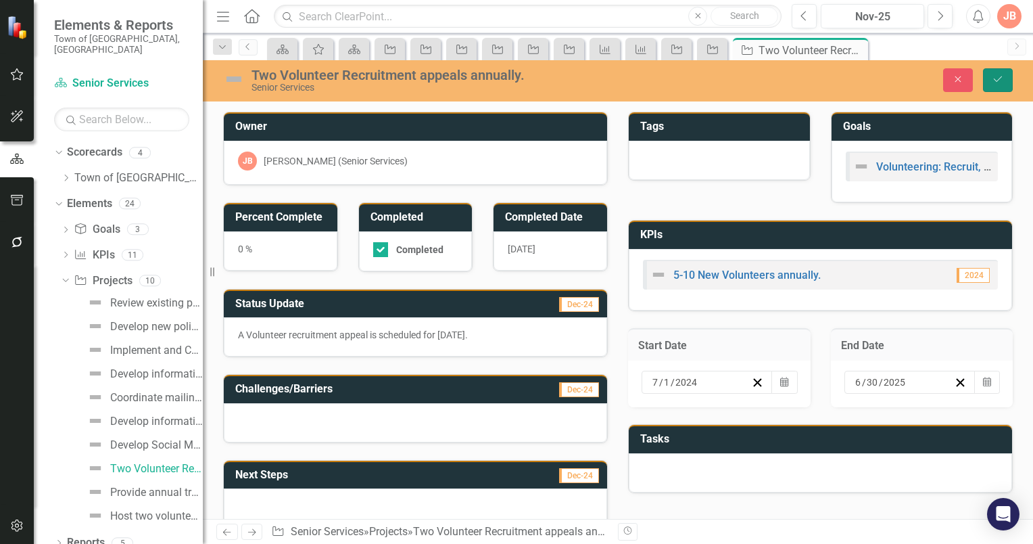
click at [1000, 78] on icon "submit" at bounding box center [998, 78] width 8 height 5
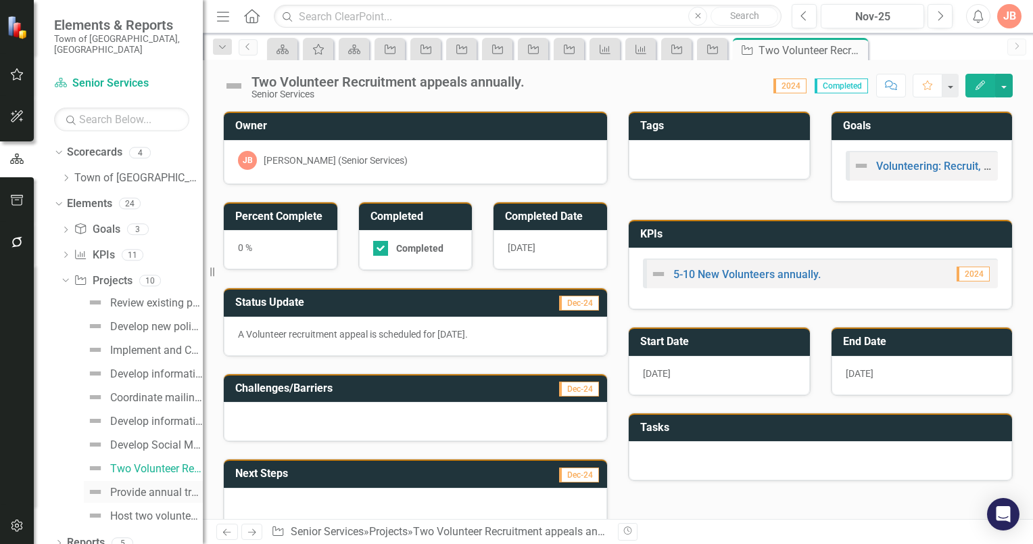
click at [119, 486] on div "Provide annual training for volunteers." at bounding box center [156, 492] width 93 height 12
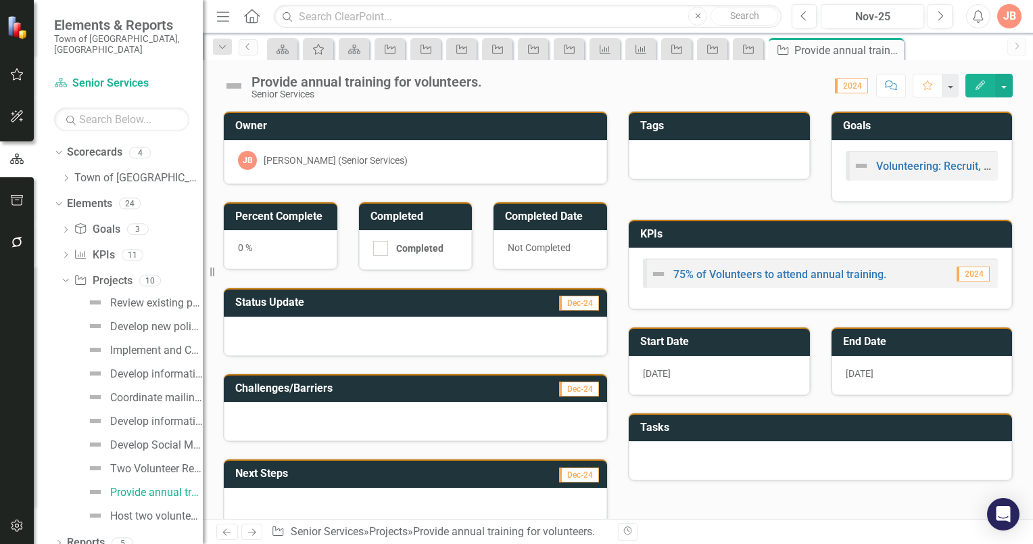
click at [720, 336] on h3 "Start Date" at bounding box center [721, 341] width 163 height 12
click at [732, 342] on h3 "Start Date" at bounding box center [721, 341] width 163 height 12
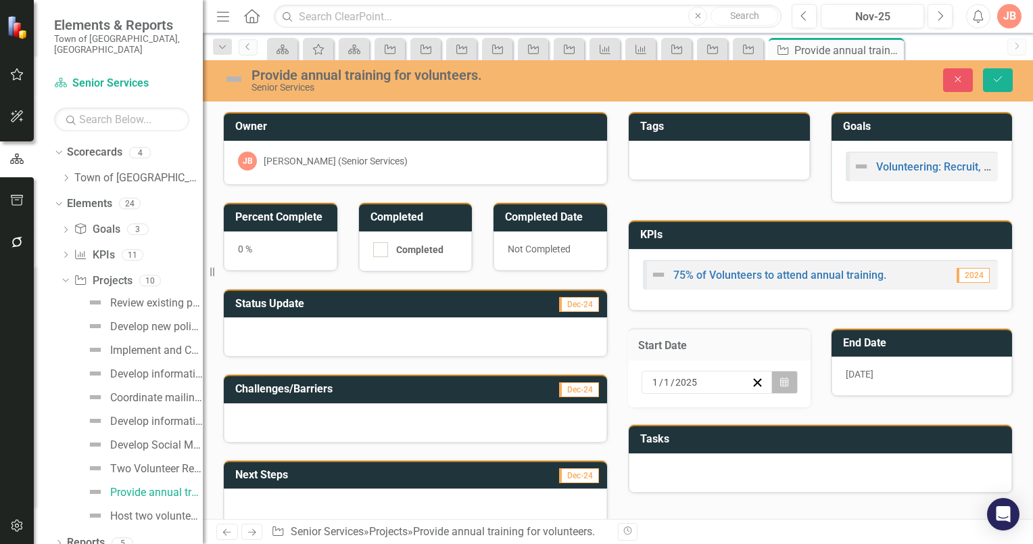
click at [780, 379] on icon "button" at bounding box center [784, 381] width 8 height 9
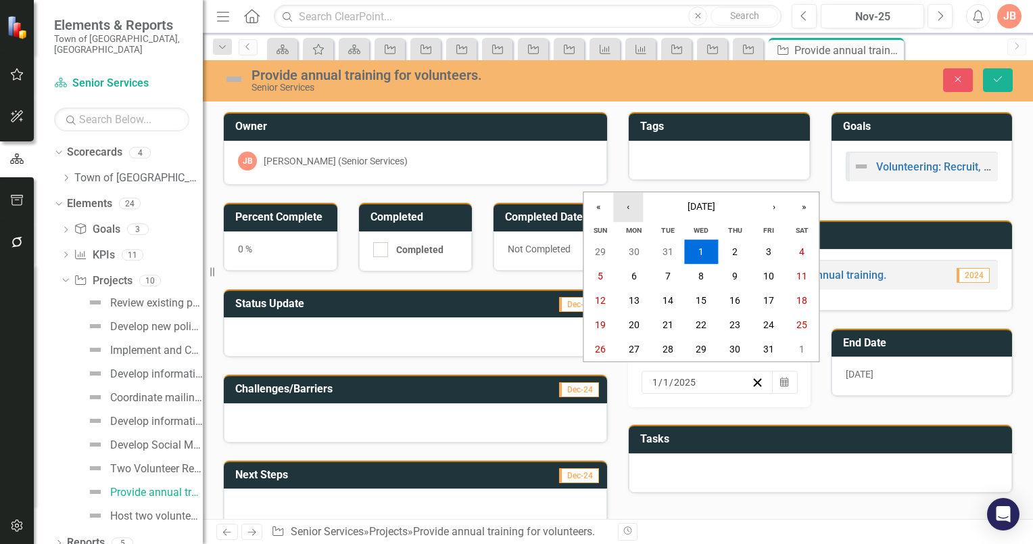
click at [631, 214] on button "‹" at bounding box center [628, 207] width 30 height 30
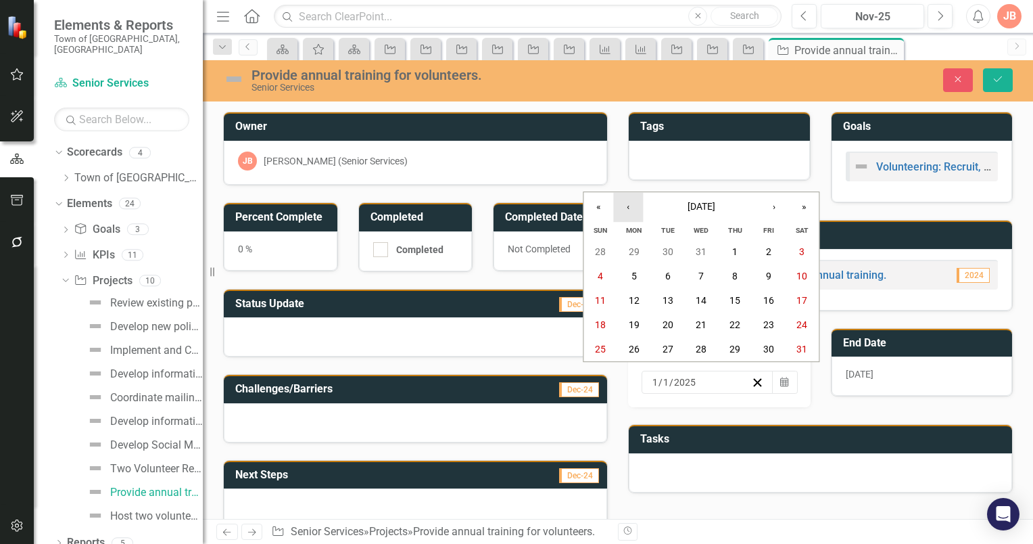
click at [631, 214] on button "‹" at bounding box center [628, 207] width 30 height 30
click at [633, 247] on abbr "1" at bounding box center [634, 251] width 5 height 11
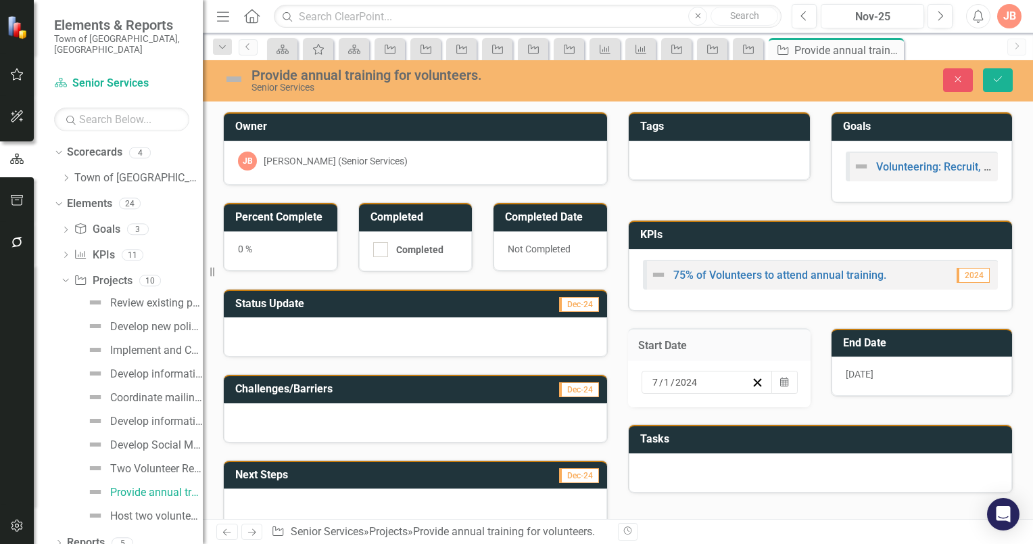
click at [909, 349] on td "End Date" at bounding box center [924, 344] width 163 height 22
click at [918, 375] on div "12/31/25" at bounding box center [922, 375] width 181 height 39
click at [919, 339] on h3 "End Date" at bounding box center [924, 343] width 163 height 12
click at [920, 339] on h3 "End Date" at bounding box center [924, 343] width 163 height 12
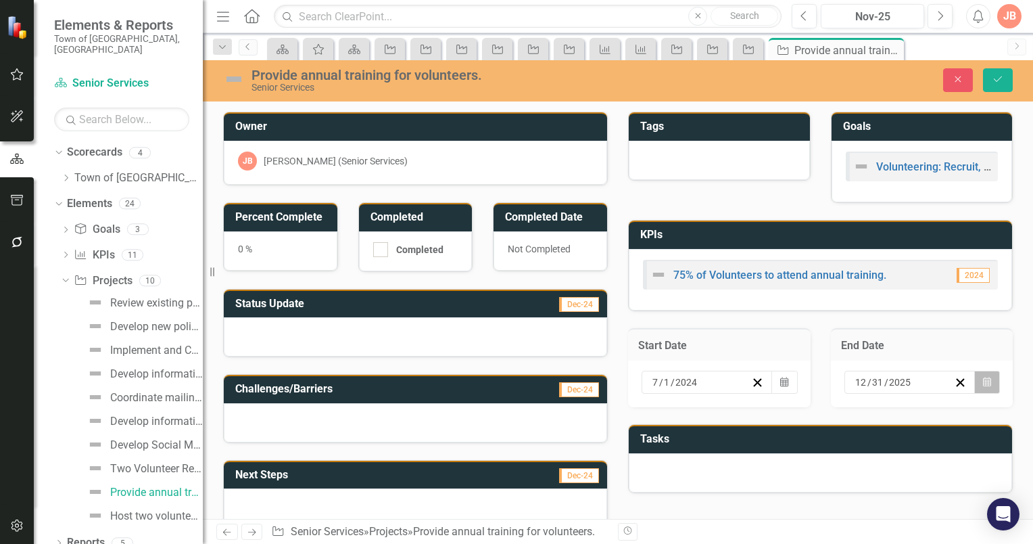
click at [983, 379] on icon "button" at bounding box center [987, 381] width 8 height 9
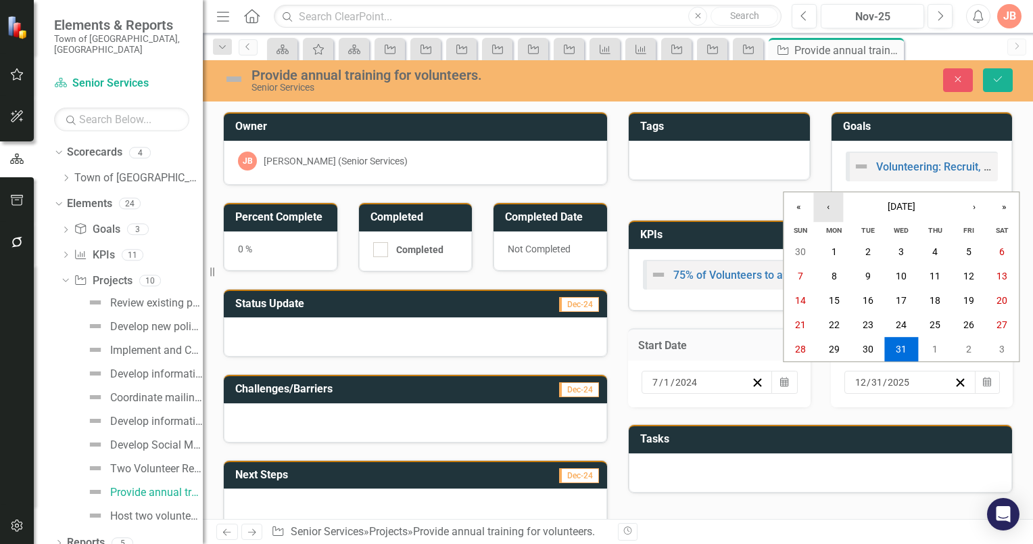
click at [828, 211] on button "‹" at bounding box center [828, 207] width 30 height 30
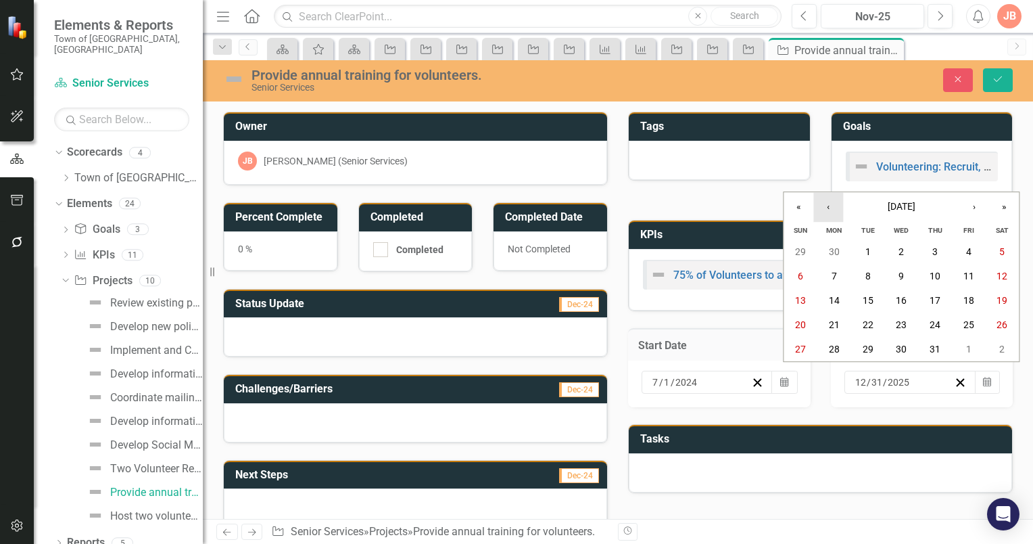
click at [828, 211] on button "‹" at bounding box center [828, 207] width 30 height 30
click at [832, 346] on abbr "30" at bounding box center [834, 349] width 11 height 11
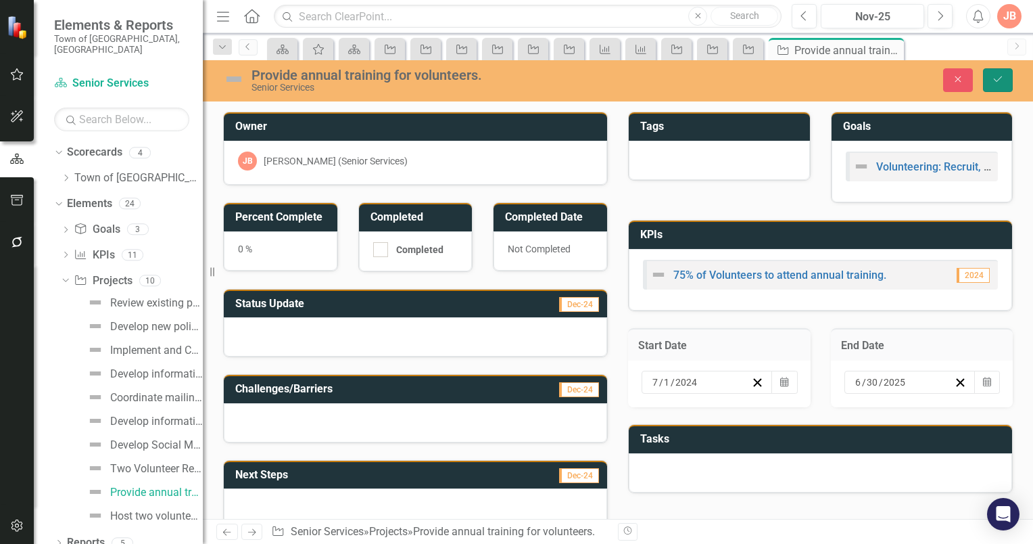
click at [999, 77] on icon "Save" at bounding box center [998, 78] width 12 height 9
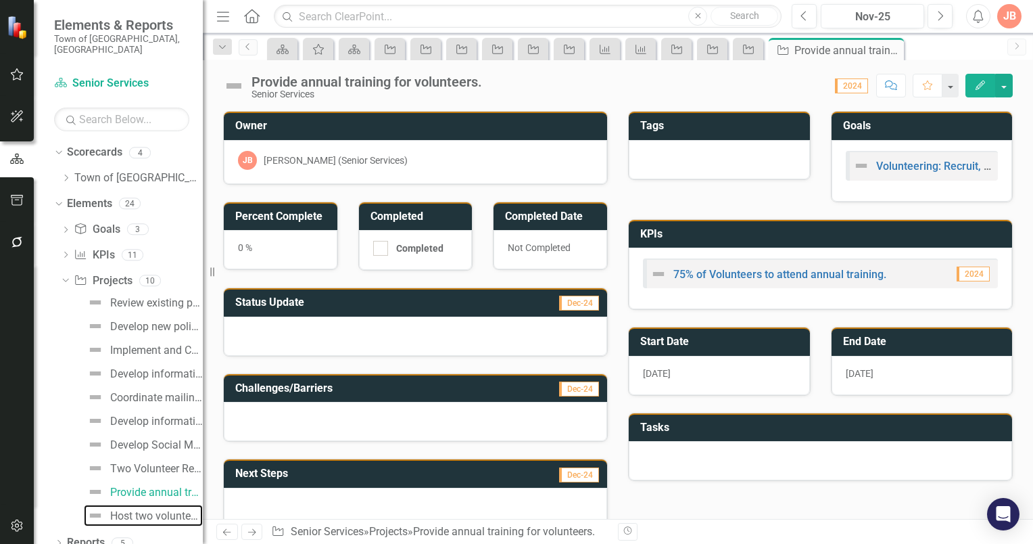
drag, startPoint x: 135, startPoint y: 503, endPoint x: 189, endPoint y: 492, distance: 55.3
click at [135, 510] on div "Host two volunteer appreciation events annually." at bounding box center [156, 516] width 93 height 12
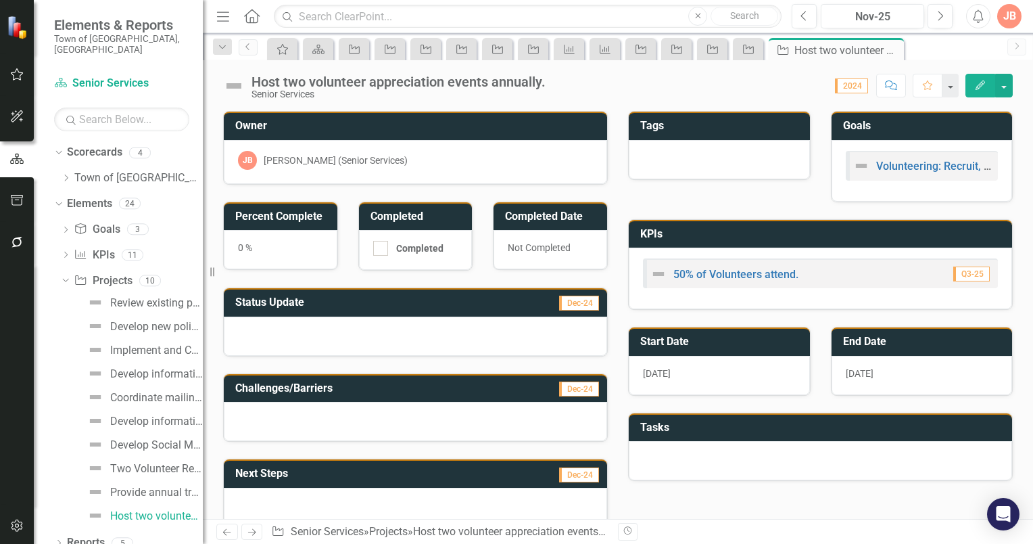
click at [727, 335] on h3 "Start Date" at bounding box center [721, 341] width 163 height 12
click at [725, 335] on h3 "Start Date" at bounding box center [721, 341] width 163 height 12
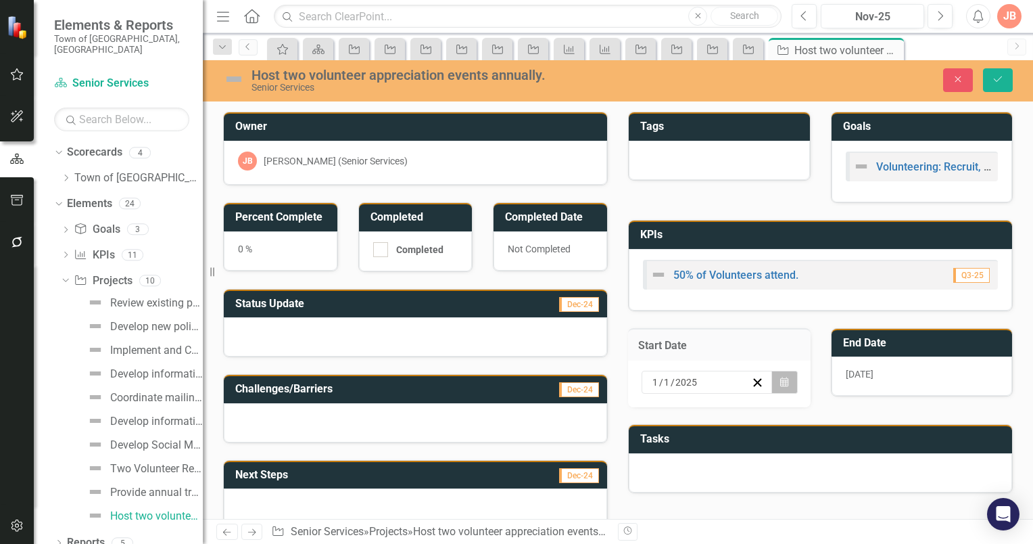
click at [782, 384] on button "Calendar" at bounding box center [785, 382] width 26 height 23
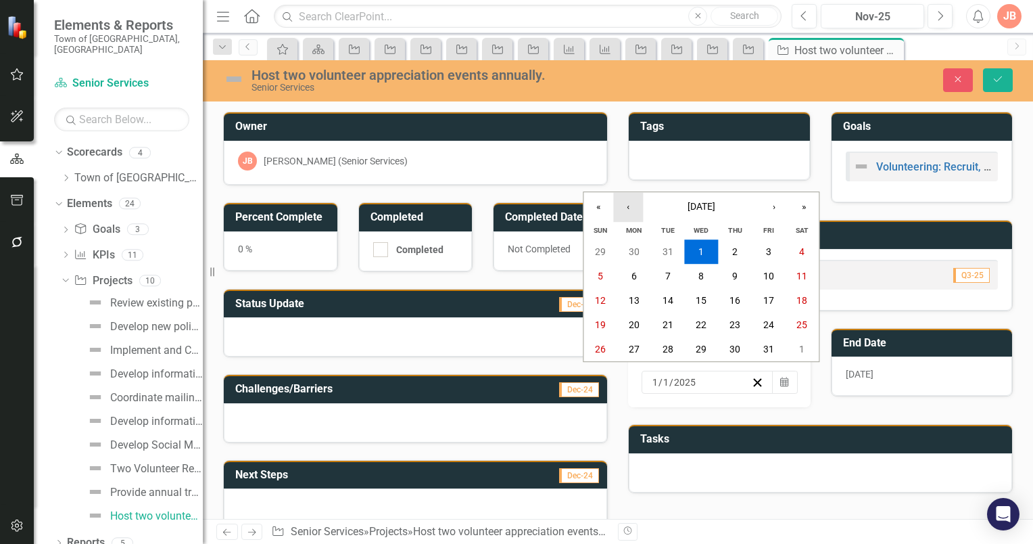
click at [627, 213] on button "‹" at bounding box center [628, 207] width 30 height 30
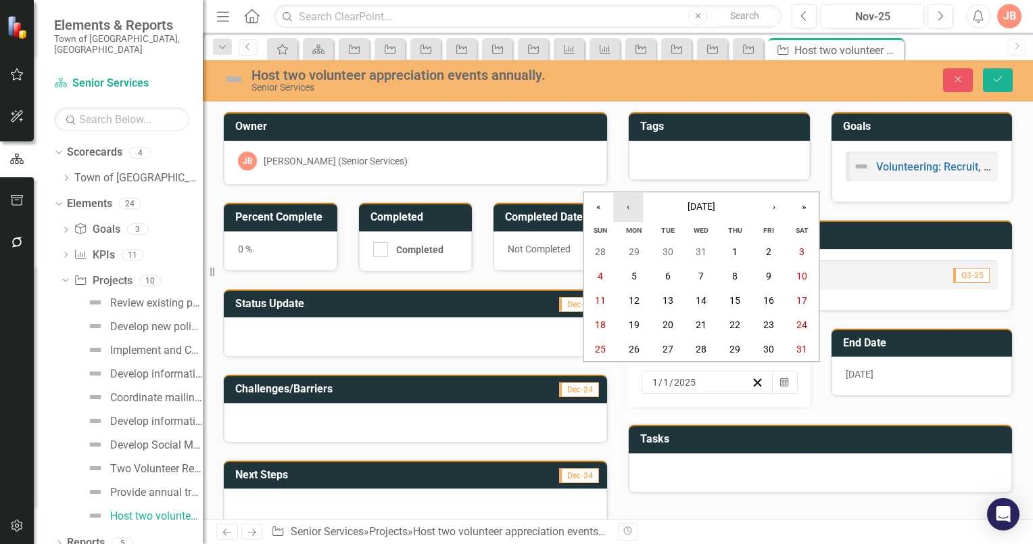
click at [627, 213] on button "‹" at bounding box center [628, 207] width 30 height 30
click at [637, 256] on button "1" at bounding box center [634, 251] width 34 height 24
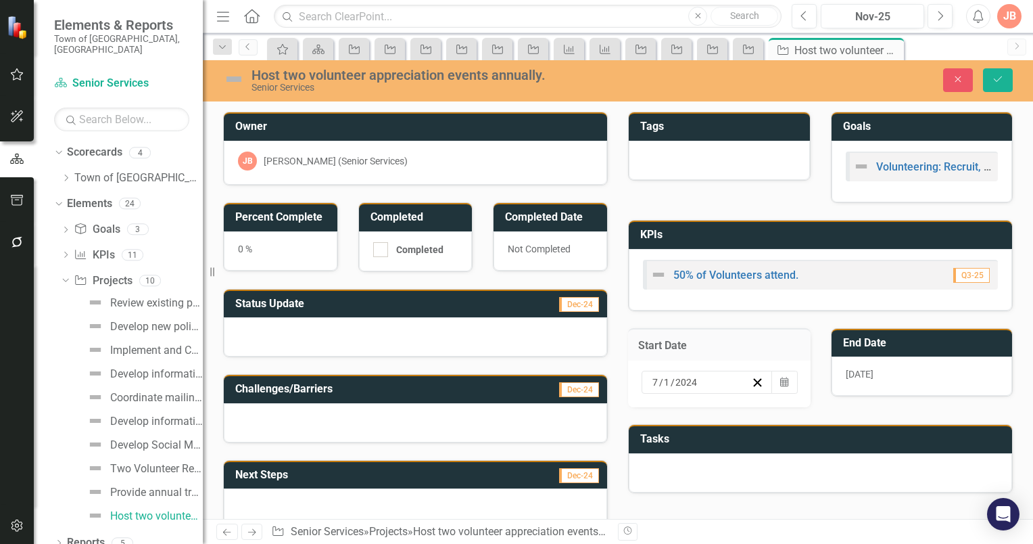
click at [936, 342] on h3 "End Date" at bounding box center [924, 343] width 163 height 12
click at [919, 371] on div "12/31/25" at bounding box center [922, 375] width 181 height 39
click at [920, 338] on h3 "End Date" at bounding box center [924, 343] width 163 height 12
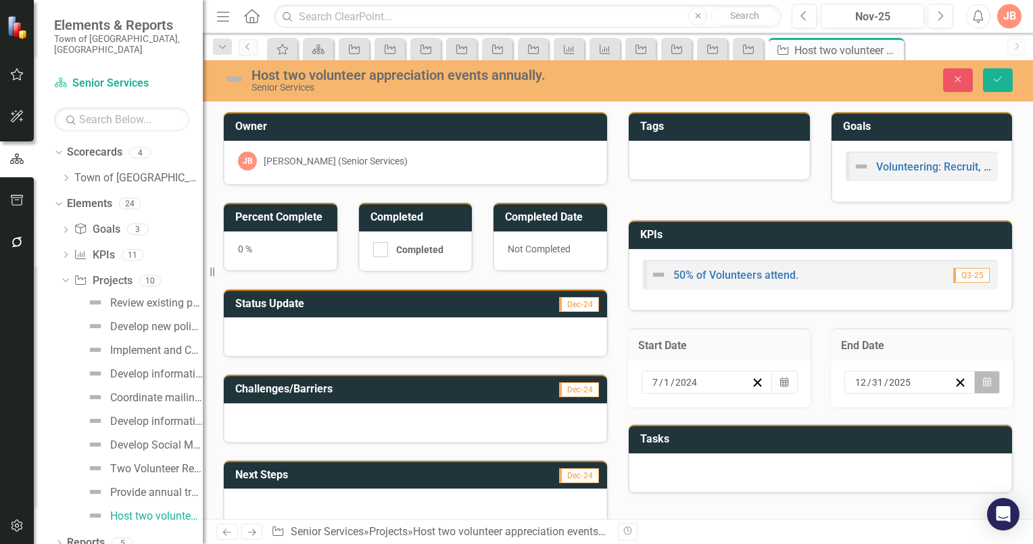
click at [983, 379] on icon "button" at bounding box center [987, 381] width 8 height 9
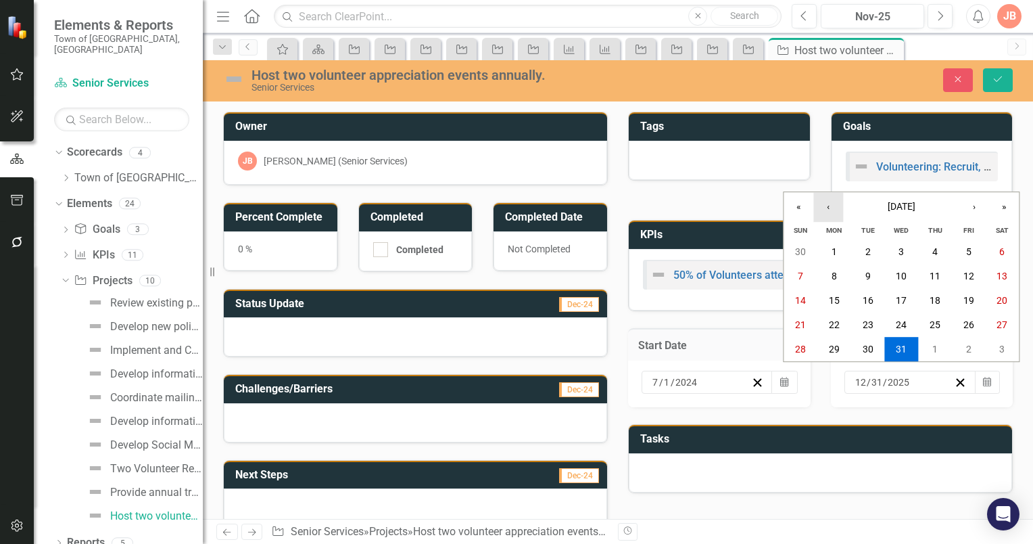
click at [830, 213] on button "‹" at bounding box center [828, 207] width 30 height 30
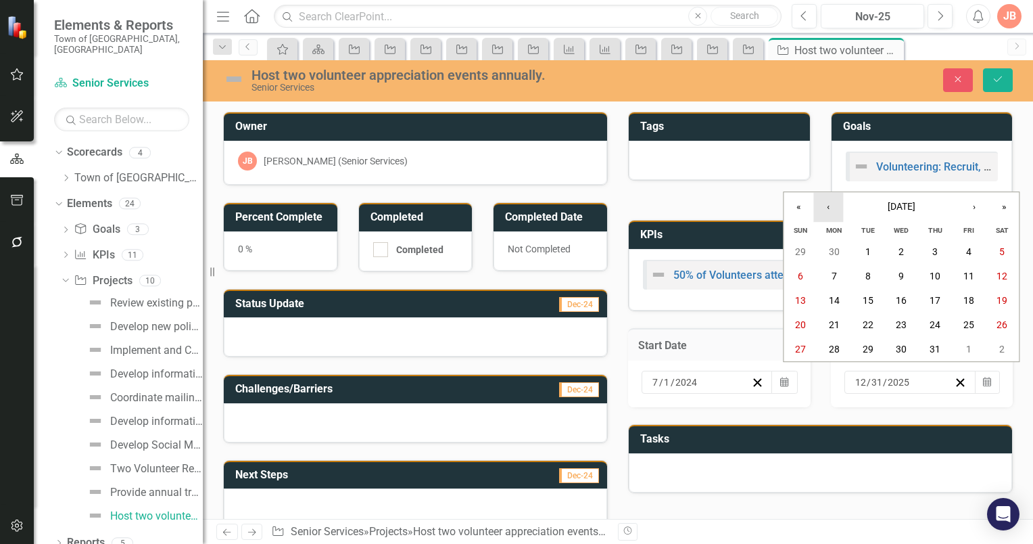
click at [830, 213] on button "‹" at bounding box center [828, 207] width 30 height 30
click at [834, 353] on abbr "30" at bounding box center [834, 349] width 11 height 11
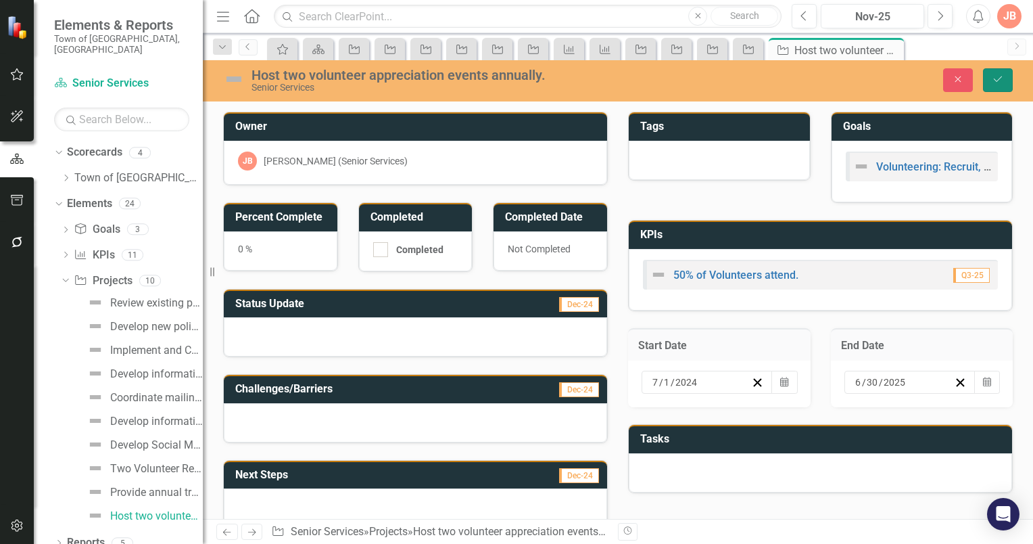
click at [1001, 78] on icon "Save" at bounding box center [998, 78] width 12 height 9
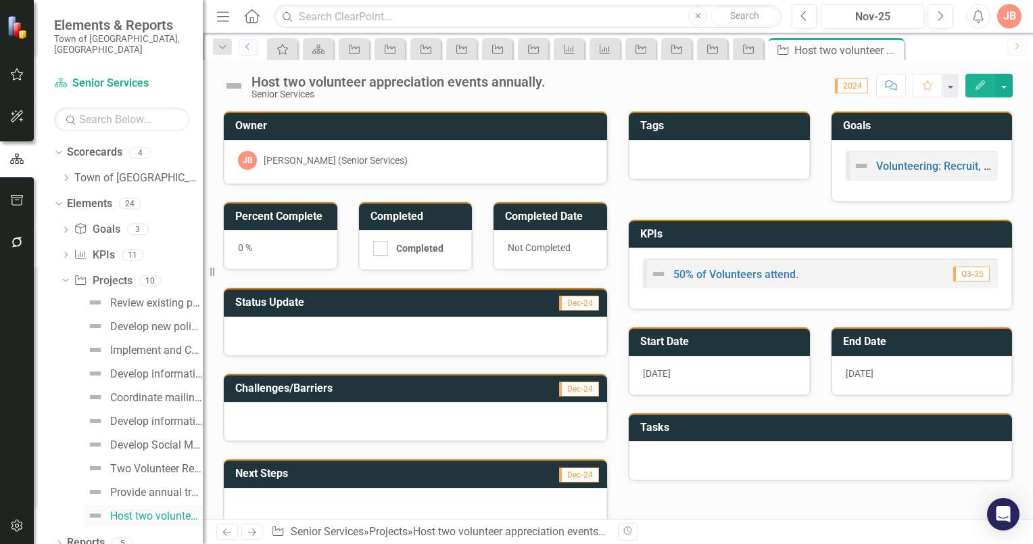
click at [127, 510] on div "Host two volunteer appreciation events annually." at bounding box center [156, 516] width 93 height 12
click at [937, 16] on icon "Next" at bounding box center [940, 16] width 7 height 12
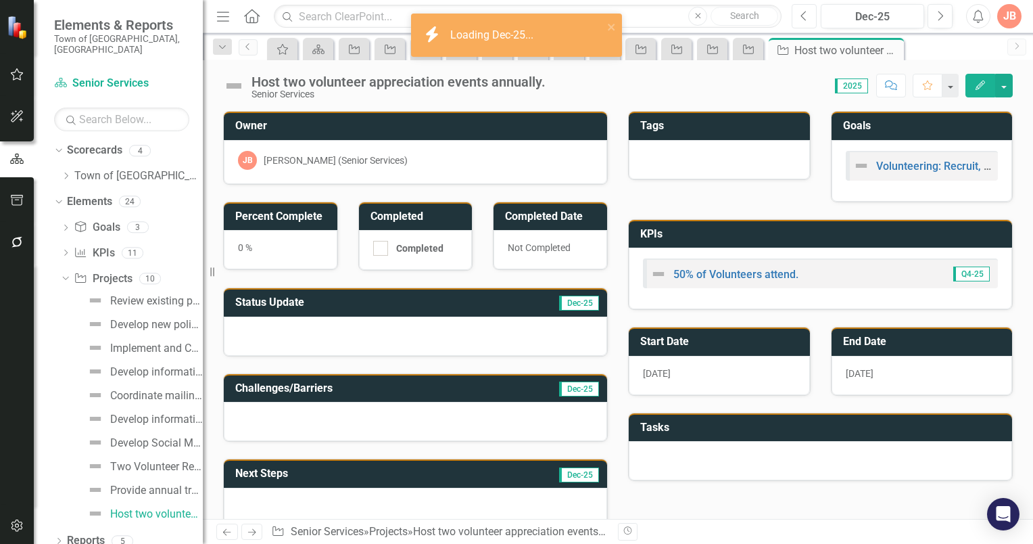
click at [803, 20] on icon "Previous" at bounding box center [804, 16] width 7 height 12
click at [806, 16] on icon "Previous" at bounding box center [804, 16] width 7 height 12
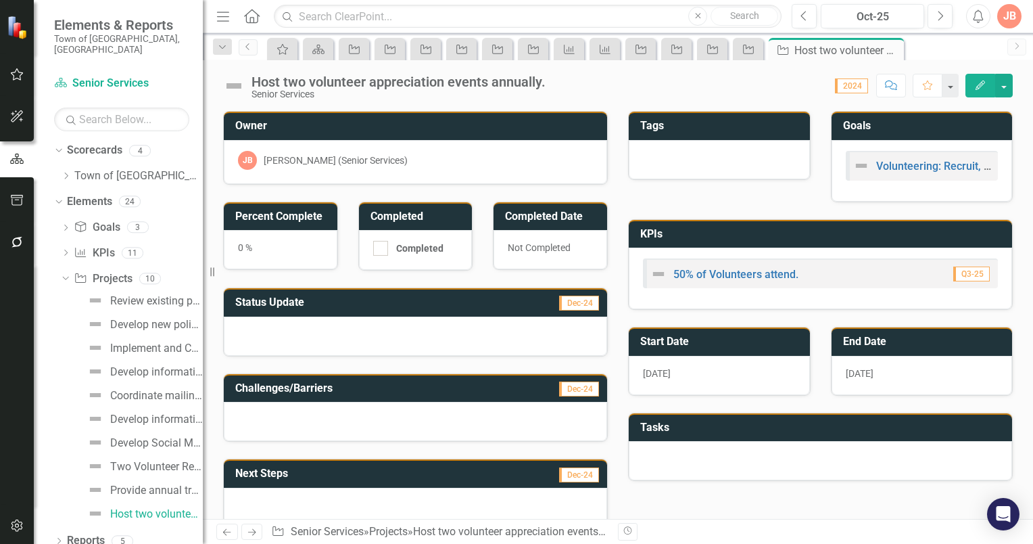
click at [978, 83] on icon "Edit" at bounding box center [980, 84] width 12 height 9
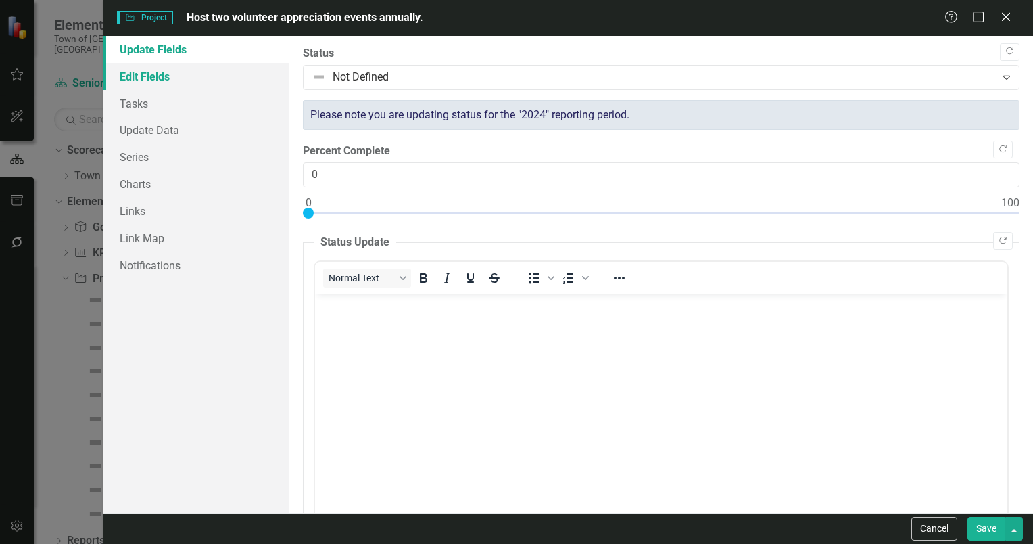
click at [135, 80] on link "Edit Fields" at bounding box center [196, 76] width 186 height 27
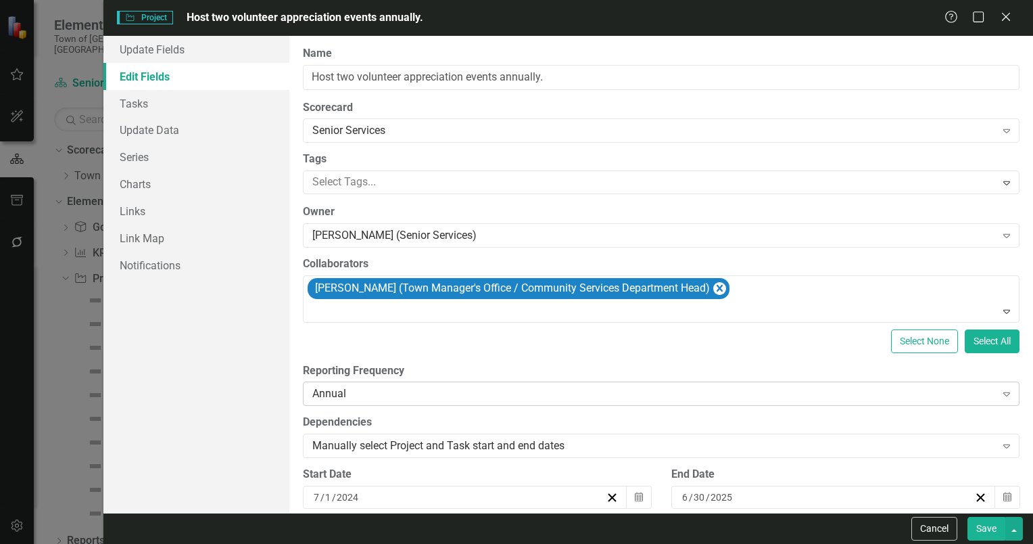
click at [1000, 394] on icon "Expand" at bounding box center [1007, 393] width 14 height 11
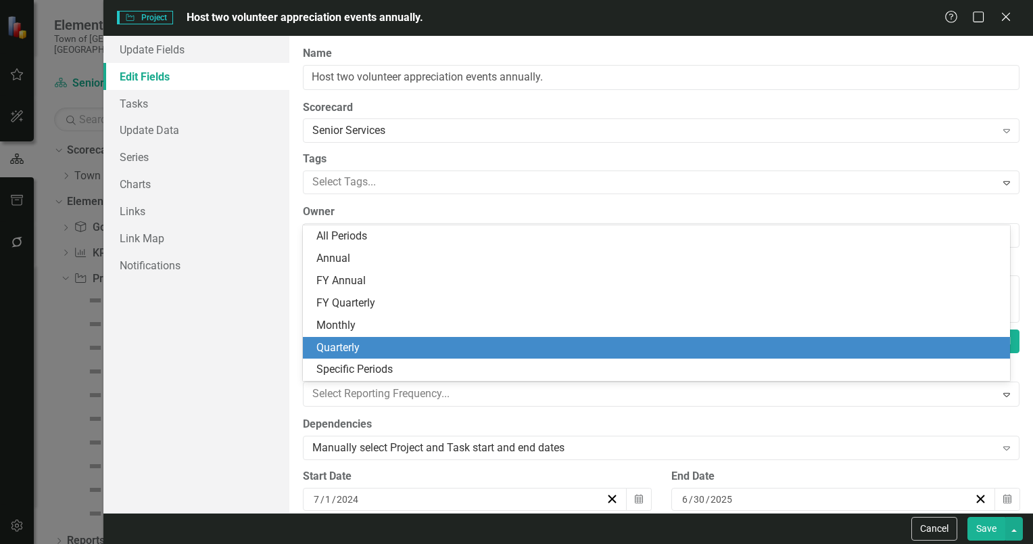
click at [323, 346] on div "Quarterly" at bounding box center [659, 348] width 686 height 16
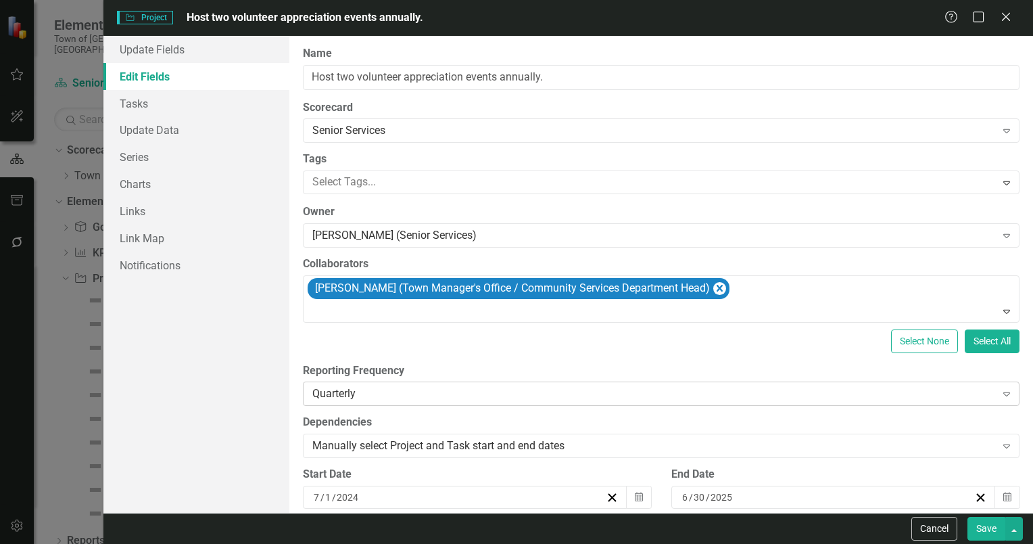
click at [1000, 393] on icon "Expand" at bounding box center [1007, 393] width 14 height 11
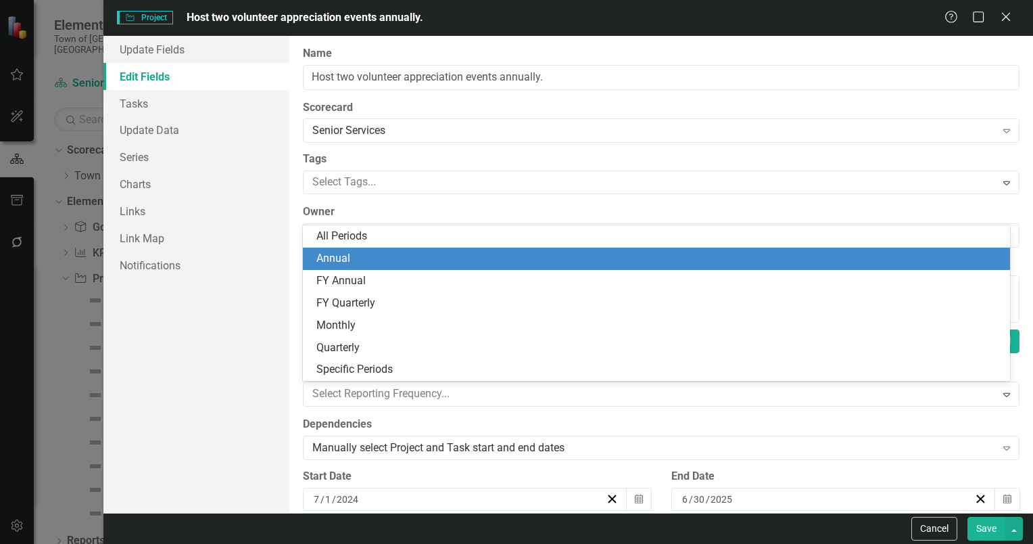
click at [342, 259] on div "Annual" at bounding box center [659, 259] width 686 height 16
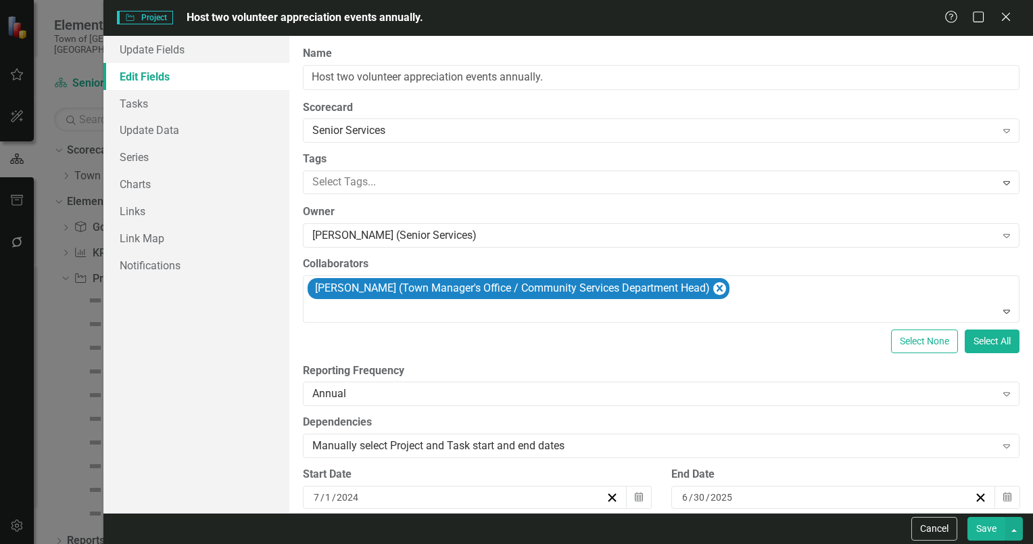
click at [989, 523] on button "Save" at bounding box center [987, 529] width 38 height 24
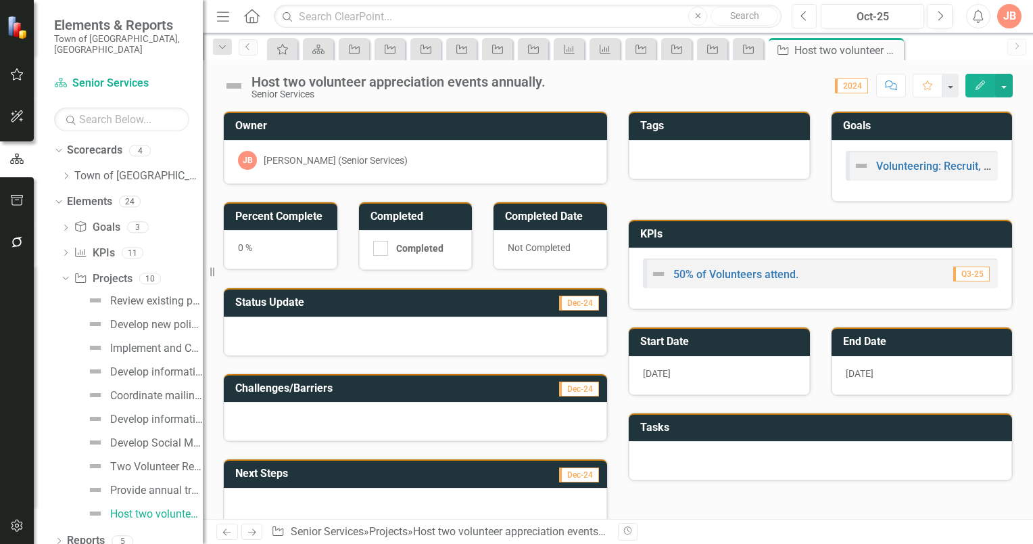
click at [807, 11] on icon "Previous" at bounding box center [804, 16] width 7 height 12
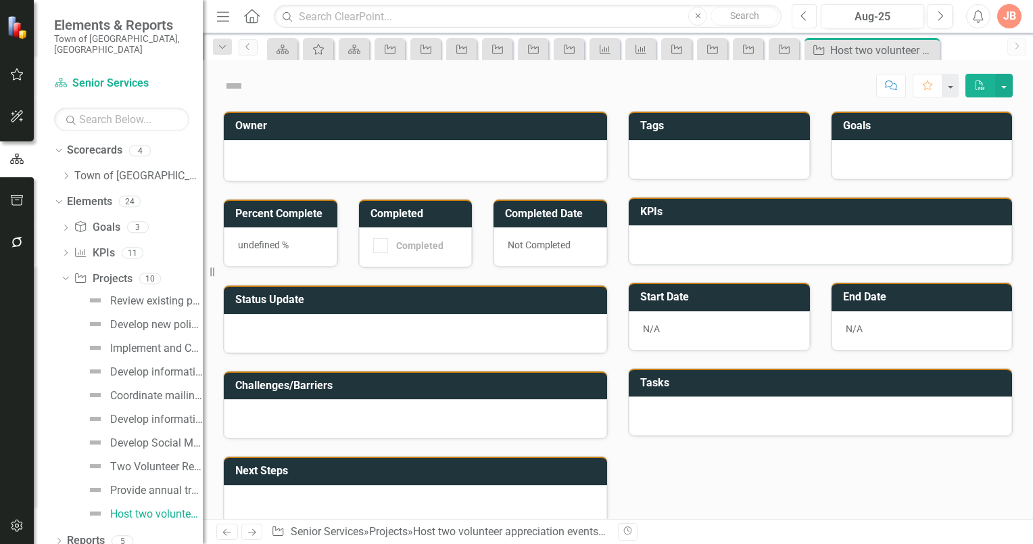
click at [807, 11] on icon "Previous" at bounding box center [804, 16] width 7 height 12
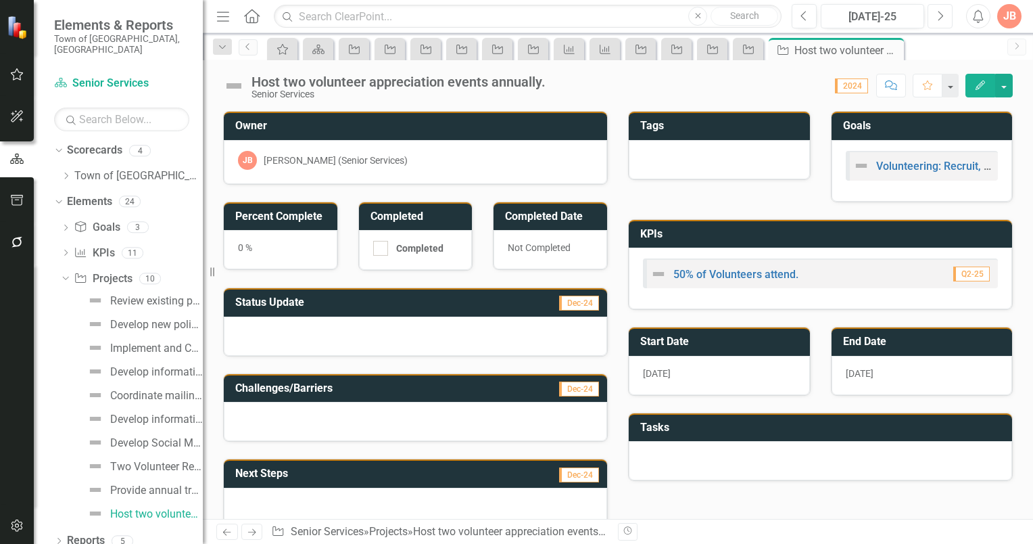
click at [934, 19] on button "Next" at bounding box center [940, 16] width 25 height 24
click at [939, 17] on icon "Next" at bounding box center [940, 16] width 7 height 12
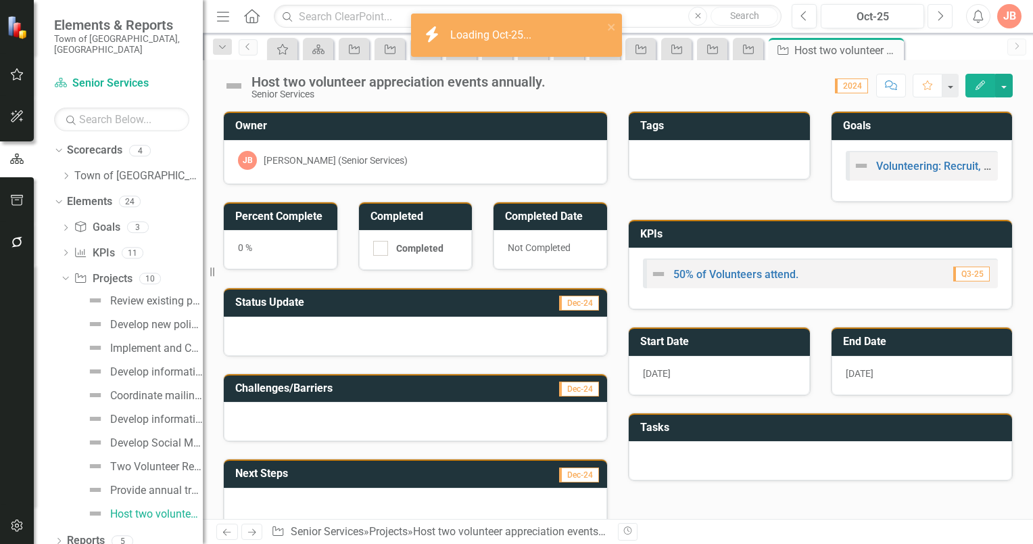
click at [939, 17] on icon "Next" at bounding box center [940, 16] width 7 height 12
click at [939, 18] on icon "Next" at bounding box center [940, 16] width 7 height 12
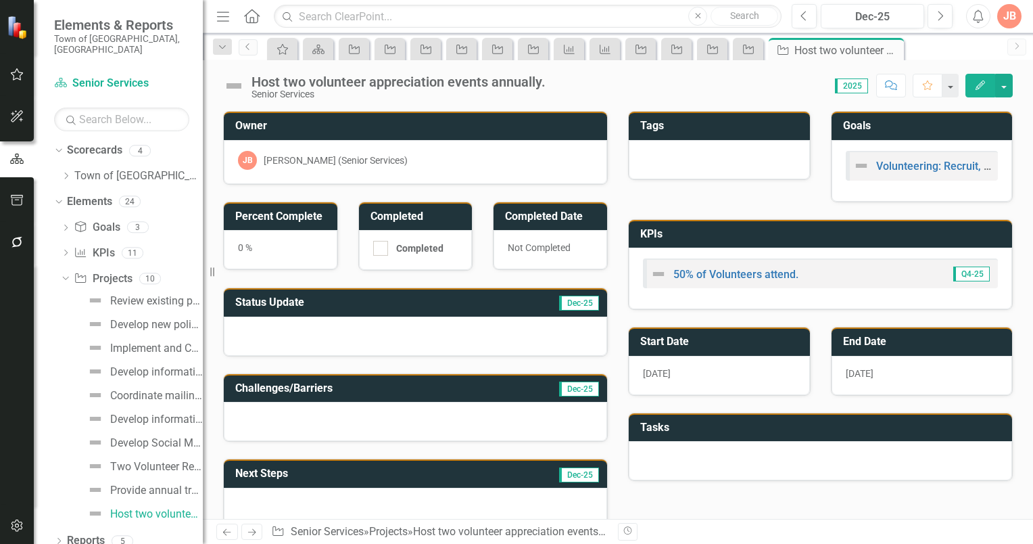
click at [362, 298] on h3 "Status Update" at bounding box center [349, 302] width 229 height 12
click at [367, 301] on h3 "Status Update" at bounding box center [349, 302] width 229 height 12
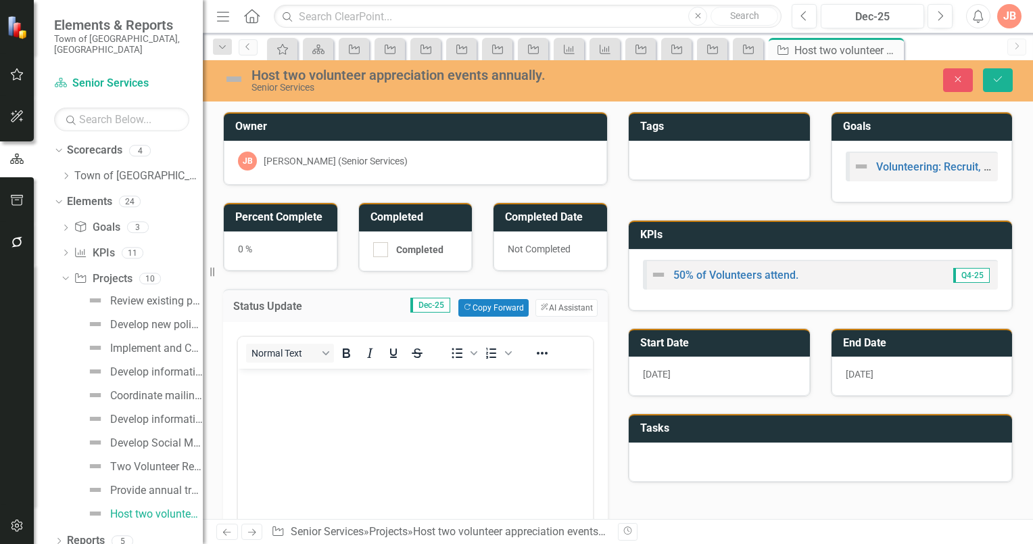
click at [266, 379] on p "Rich Text Area. Press ALT-0 for help." at bounding box center [415, 379] width 348 height 16
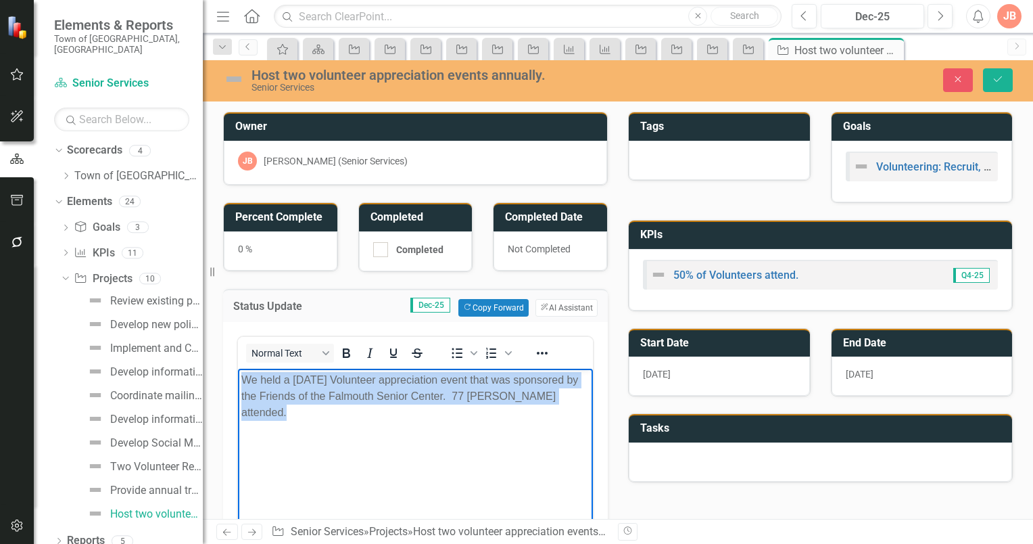
drag, startPoint x: 243, startPoint y: 379, endPoint x: 613, endPoint y: 413, distance: 371.4
click at [593, 413] on html "We held a June 2025 Volunteer appreciation event that was sponsored by the Frie…" at bounding box center [415, 469] width 355 height 203
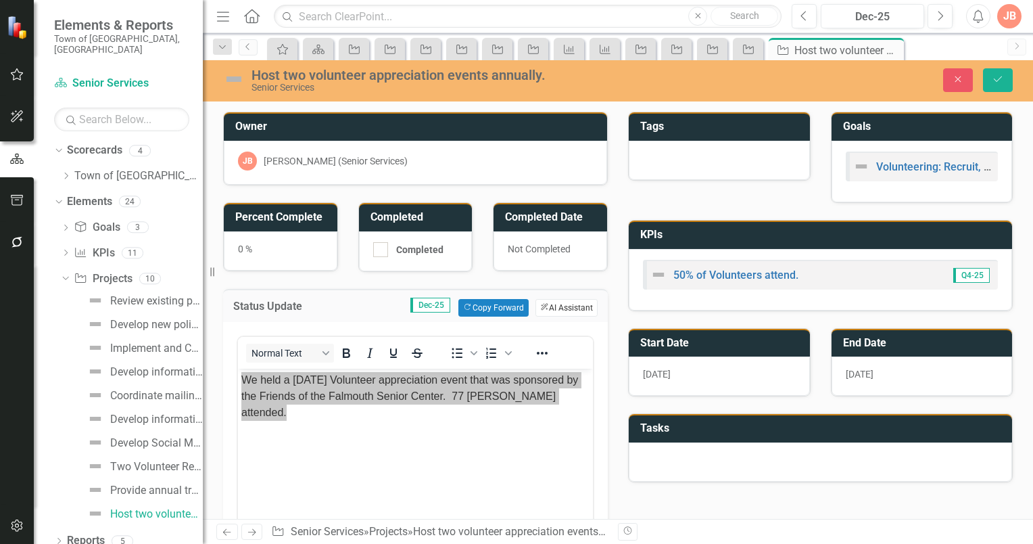
click at [575, 306] on button "ClearPoint AI AI Assistant" at bounding box center [567, 308] width 62 height 18
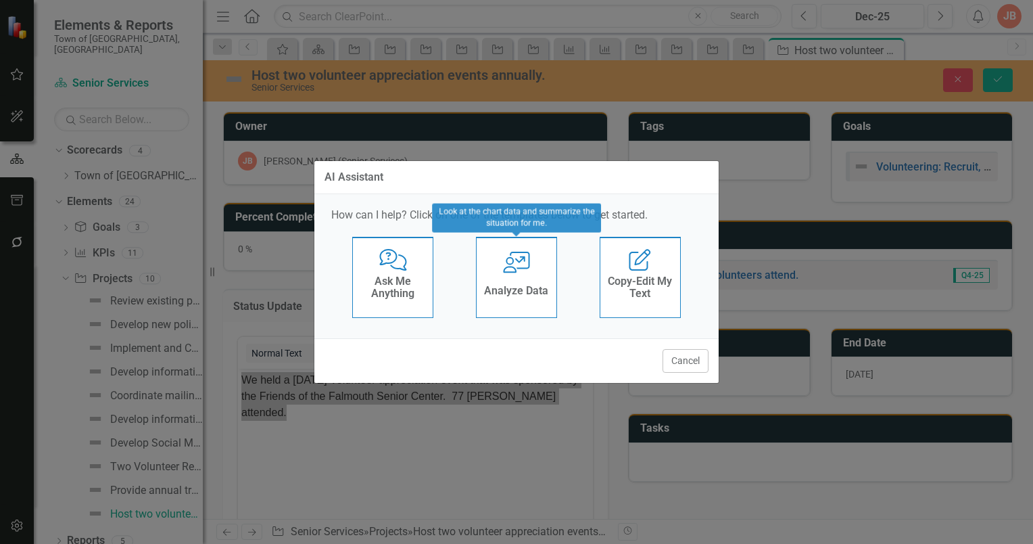
click at [521, 271] on icon "User with Chart" at bounding box center [517, 263] width 28 height 22
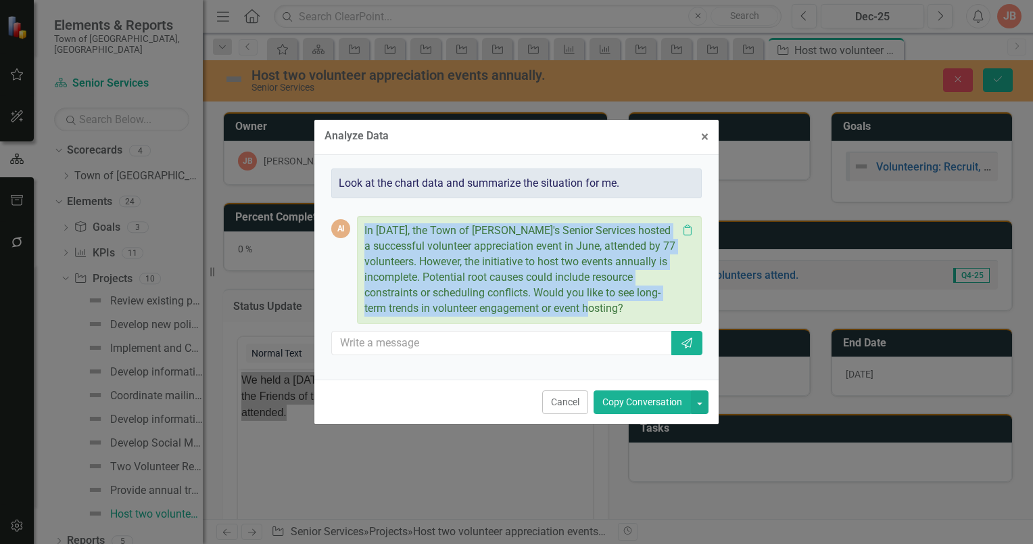
drag, startPoint x: 364, startPoint y: 229, endPoint x: 632, endPoint y: 312, distance: 281.0
click at [632, 312] on p "In 2025, the Town of Falmouth's Senior Services hosted a successful volunteer a…" at bounding box center [520, 269] width 313 height 93
copy p "In 2025, the Town of Falmouth's Senior Services hosted a successful volunteer a…"
click at [703, 139] on span "×" at bounding box center [704, 136] width 7 height 16
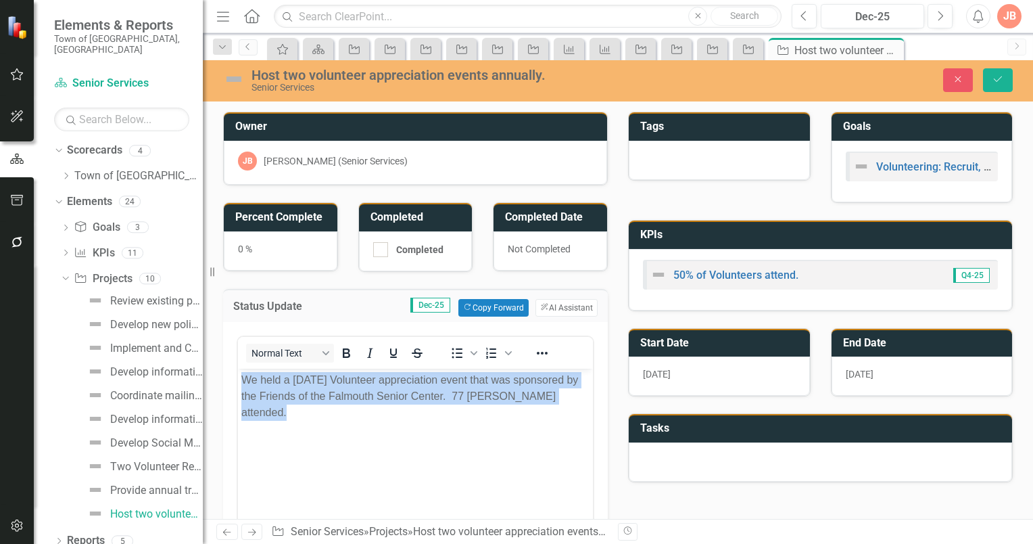
click at [371, 423] on body "We held a June 2025 Volunteer appreciation event that was sponsored by the Frie…" at bounding box center [415, 469] width 355 height 203
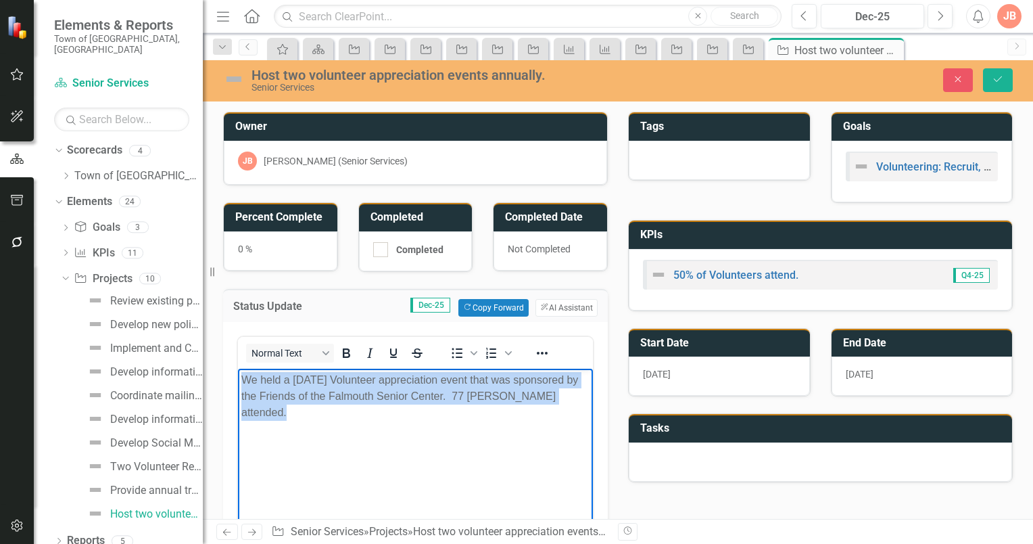
click at [583, 397] on p "We held a June 2025 Volunteer appreciation event that was sponsored by the Frie…" at bounding box center [415, 395] width 348 height 49
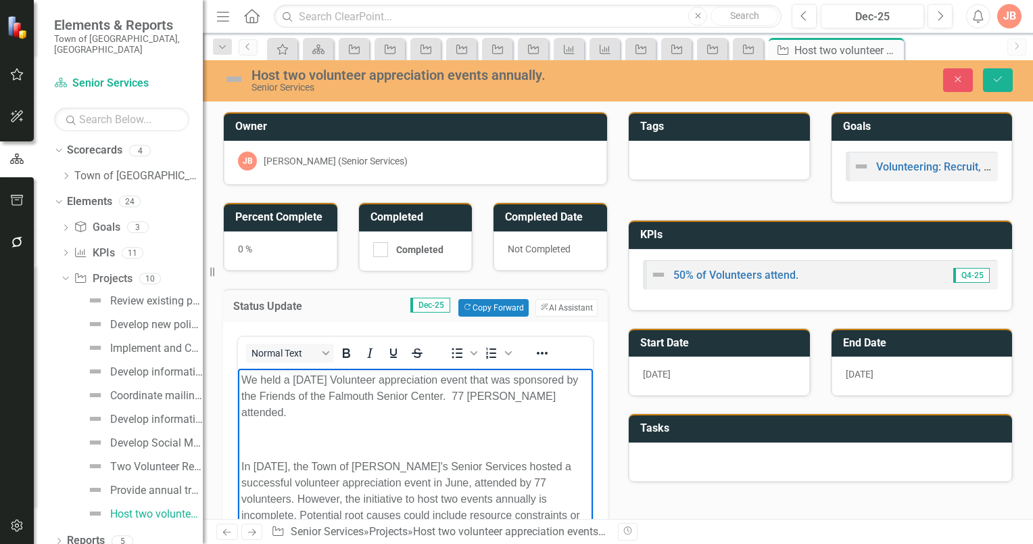
drag, startPoint x: 254, startPoint y: 448, endPoint x: 260, endPoint y: 438, distance: 11.3
click at [256, 458] on p "In 2025, the Town of Falmouth's Senior Services hosted a successful volunteer a…" at bounding box center [415, 506] width 348 height 97
click at [415, 465] on p "In FY2025, the Town of Falmouth's Senior Services hosted a successful volunteer…" at bounding box center [415, 506] width 348 height 97
click at [289, 465] on p "In FY2025, the Town of Falmouth's Senior Services hosted a successful volunteer…" at bounding box center [415, 506] width 348 height 97
click at [246, 466] on p "In FY2025, the Town of Falmouth's Senior Services hosted a successful volunteer…" at bounding box center [415, 506] width 348 height 97
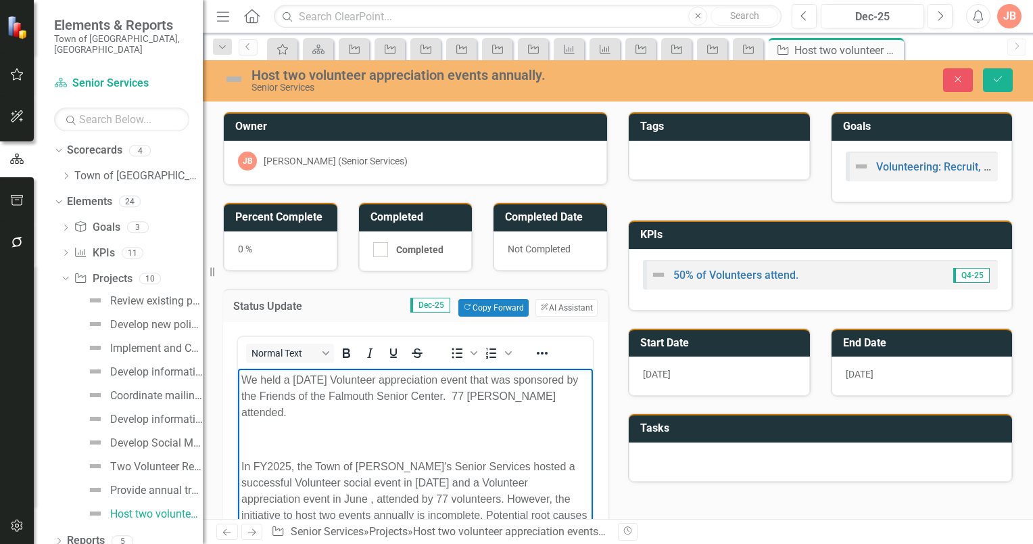
click at [526, 465] on p "In FY2025, the Town of Falmouth's Senior Services hosted a successful Volunteer…" at bounding box center [415, 506] width 348 height 97
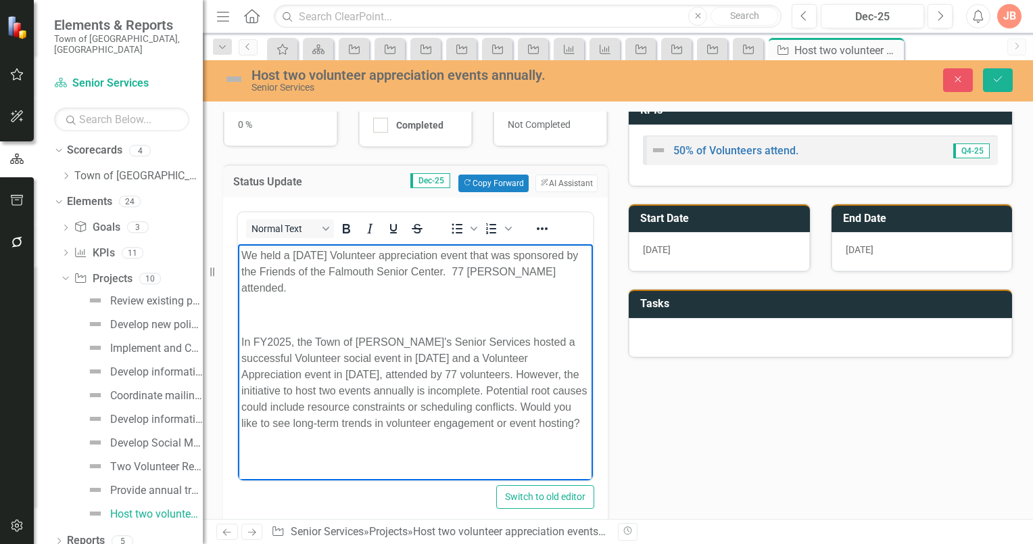
scroll to position [135, 0]
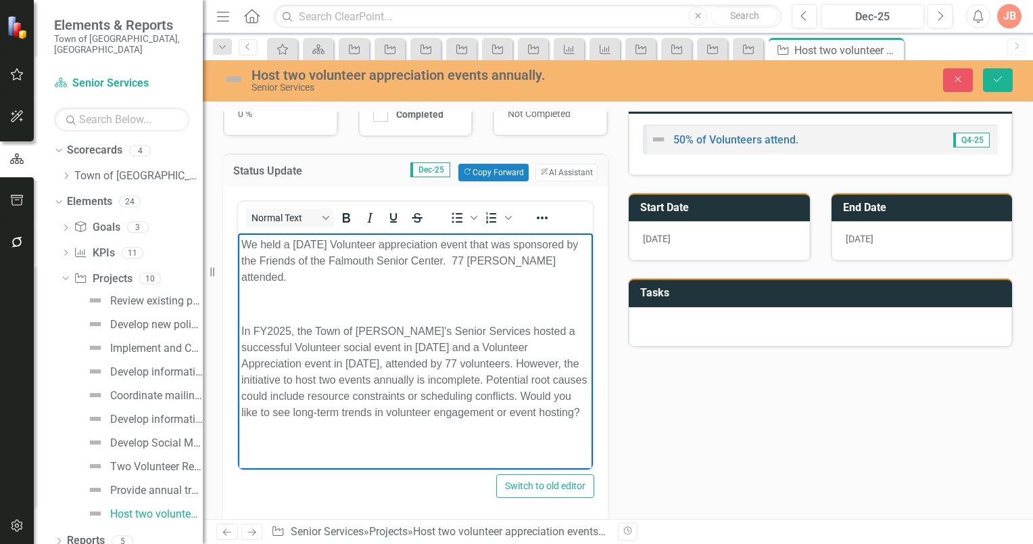
drag, startPoint x: 552, startPoint y: 394, endPoint x: 470, endPoint y: 352, distance: 92.2
click at [470, 352] on p "In FY2025, the Town of Falmouth's Senior Services hosted a successful Volunteer…" at bounding box center [415, 371] width 348 height 97
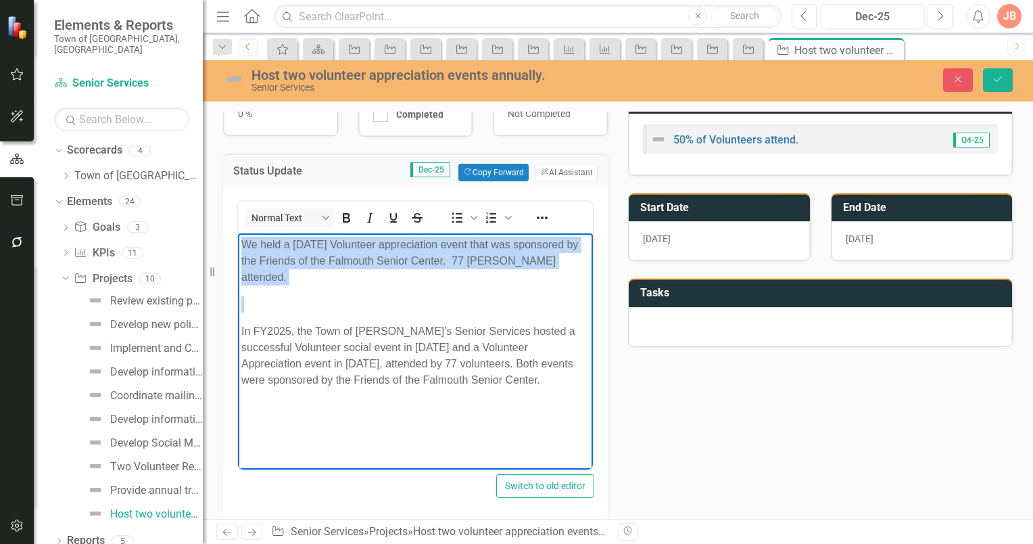
drag, startPoint x: 240, startPoint y: 314, endPoint x: 290, endPoint y: 233, distance: 95.3
click at [248, 239] on body "We held a June 2025 Volunteer appreciation event that was sponsored by the Frie…" at bounding box center [415, 334] width 355 height 203
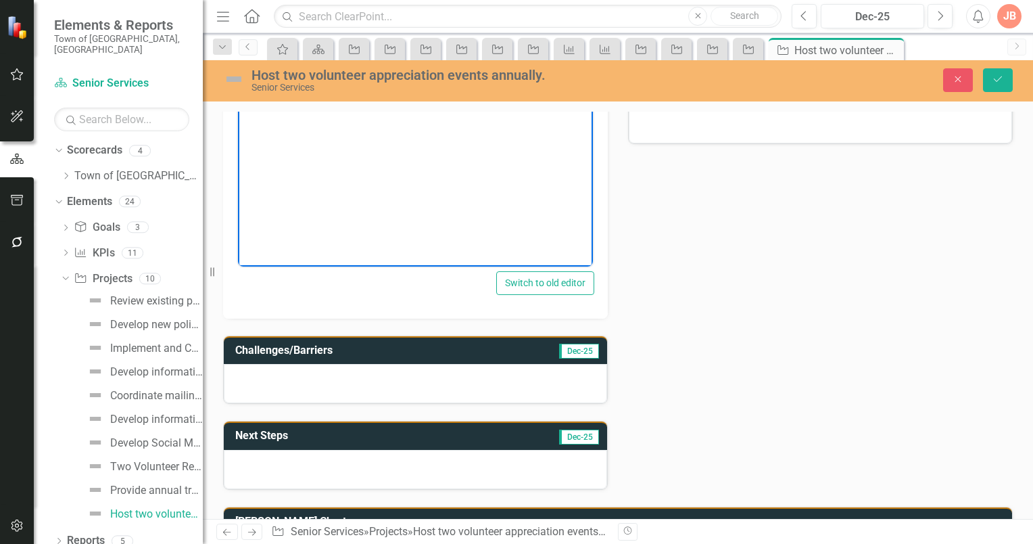
scroll to position [406, 0]
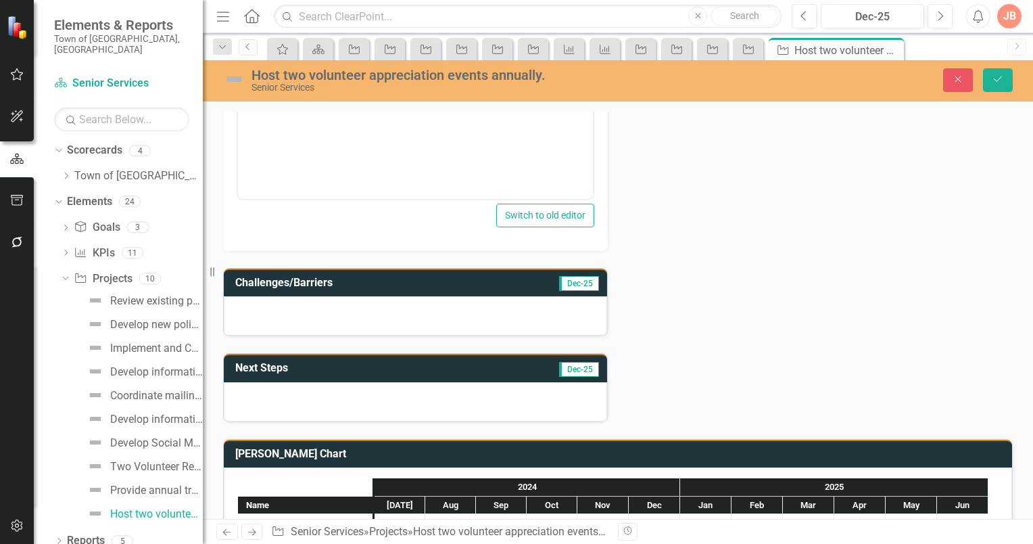
click at [350, 363] on h3 "Next Steps" at bounding box center [337, 368] width 205 height 12
click at [330, 364] on h3 "Next Steps" at bounding box center [337, 368] width 205 height 12
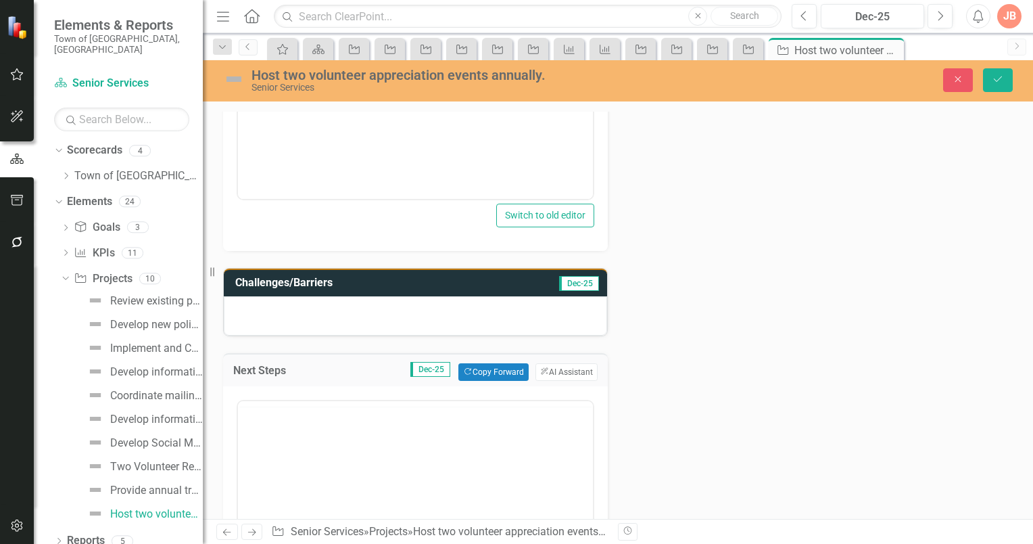
scroll to position [0, 0]
drag, startPoint x: 262, startPoint y: 445, endPoint x: 258, endPoint y: 434, distance: 11.6
click at [260, 438] on p "Rich Text Area. Press ALT-0 for help." at bounding box center [415, 444] width 348 height 16
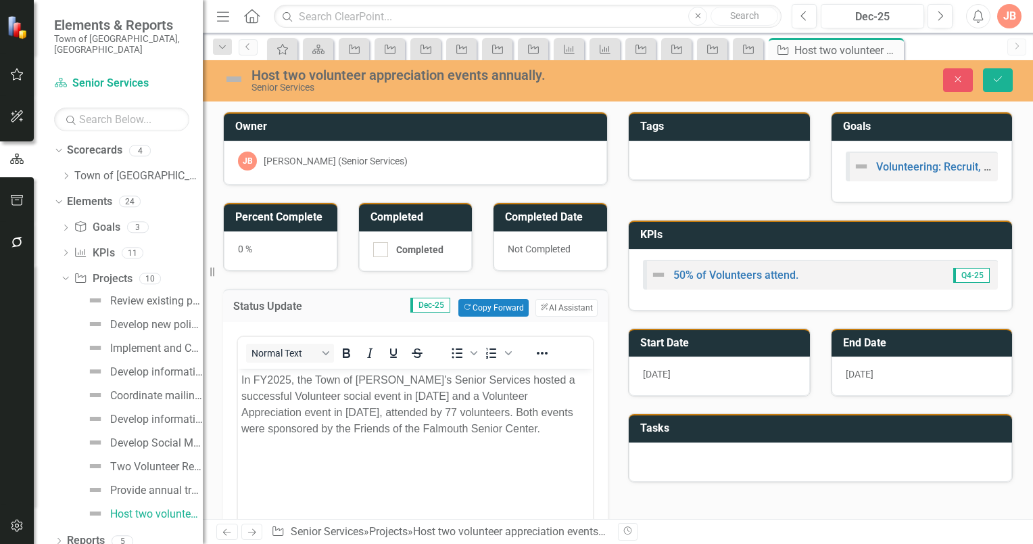
click at [240, 379] on body "In FY2025, the Town of [PERSON_NAME]'s Senior Services hosted a successful Volu…" at bounding box center [415, 469] width 355 height 203
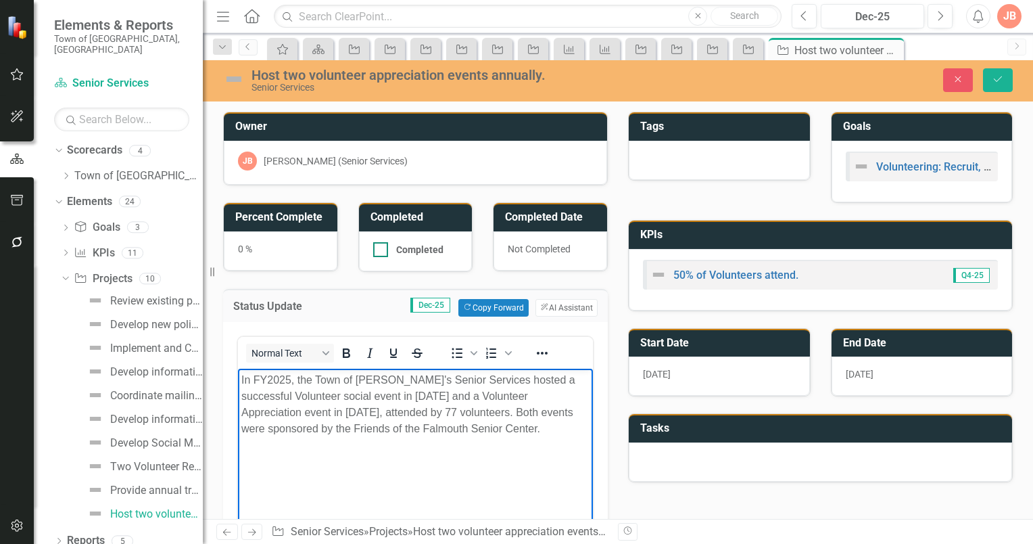
click at [377, 249] on div at bounding box center [380, 249] width 15 height 15
click at [377, 249] on input "Completed" at bounding box center [377, 246] width 9 height 9
checkbox input "true"
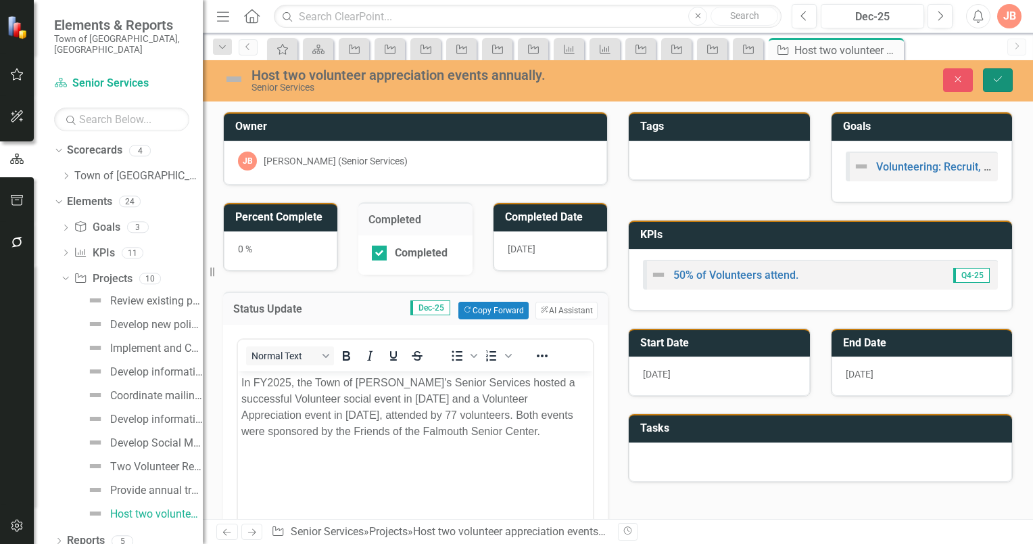
click at [993, 77] on icon "Save" at bounding box center [998, 78] width 12 height 9
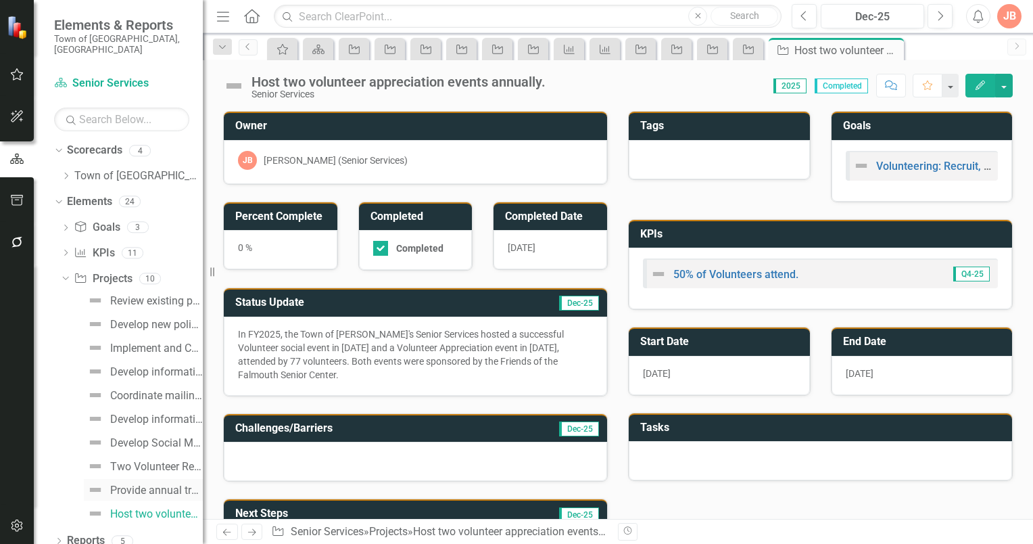
click at [146, 484] on div "Provide annual training for volunteers." at bounding box center [156, 490] width 93 height 12
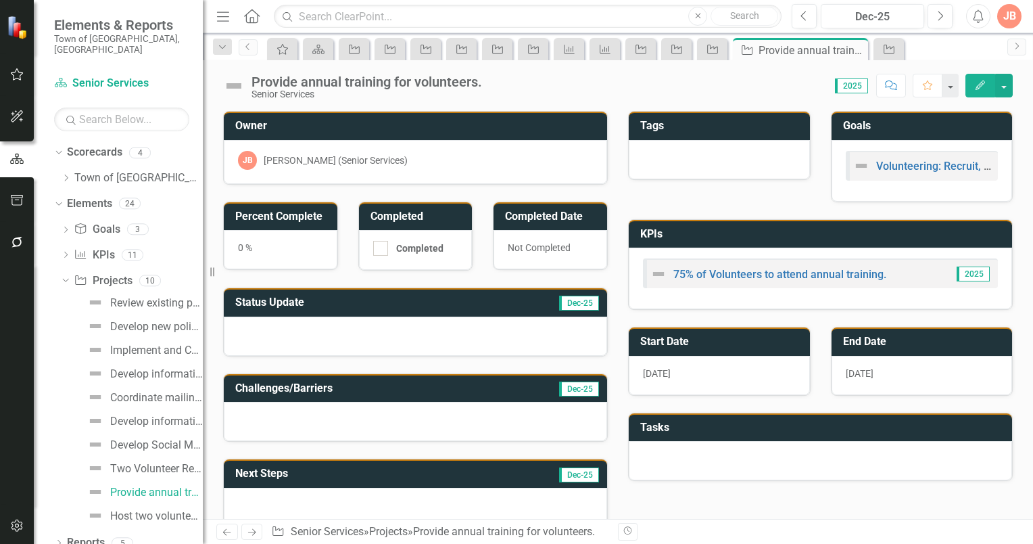
click at [356, 300] on h3 "Status Update" at bounding box center [349, 302] width 229 height 12
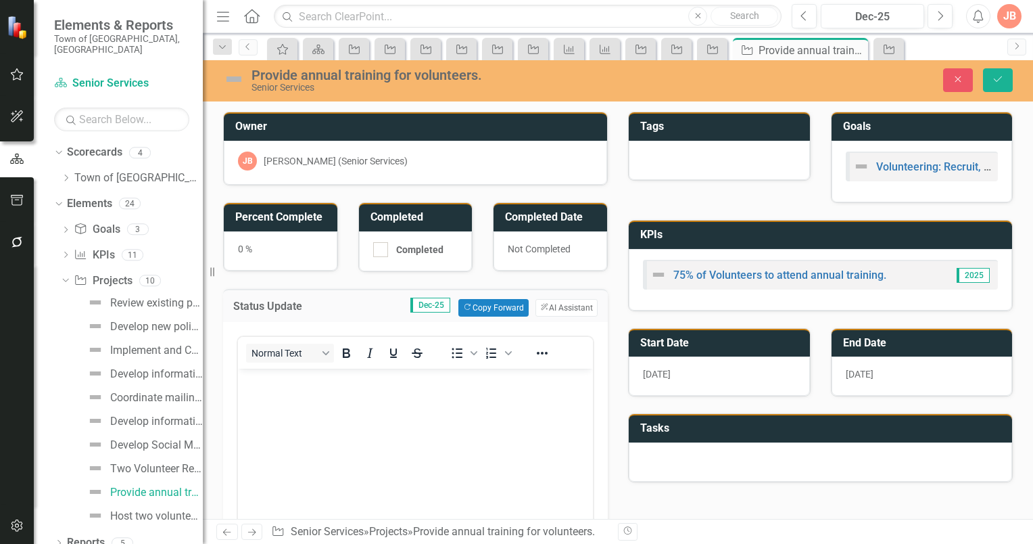
click at [266, 380] on p "Rich Text Area. Press ALT-0 for help." at bounding box center [415, 379] width 348 height 16
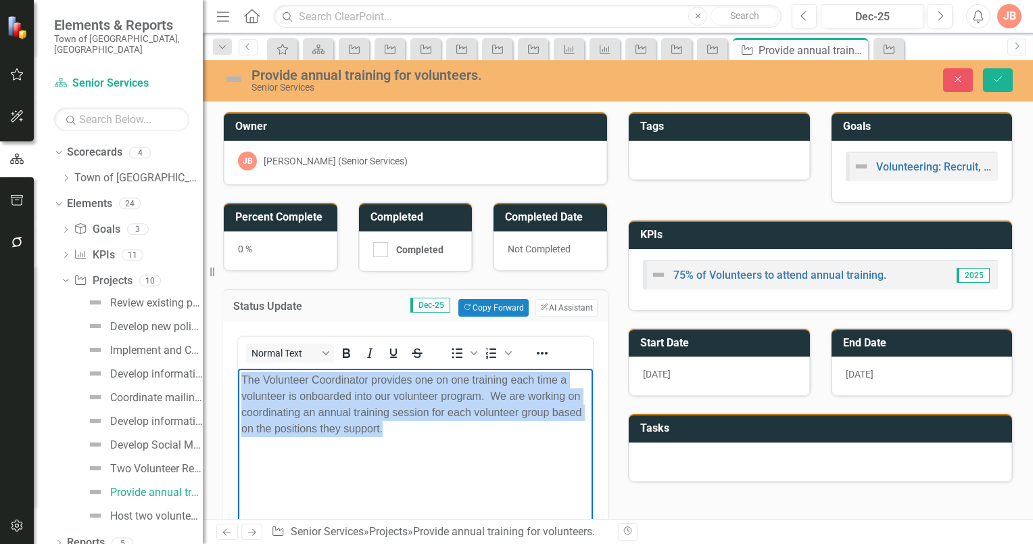
drag, startPoint x: 240, startPoint y: 378, endPoint x: 437, endPoint y: 430, distance: 203.5
click at [437, 430] on body "The Volunteer Coordinator provides one on one training each time a volunteer is…" at bounding box center [415, 469] width 355 height 203
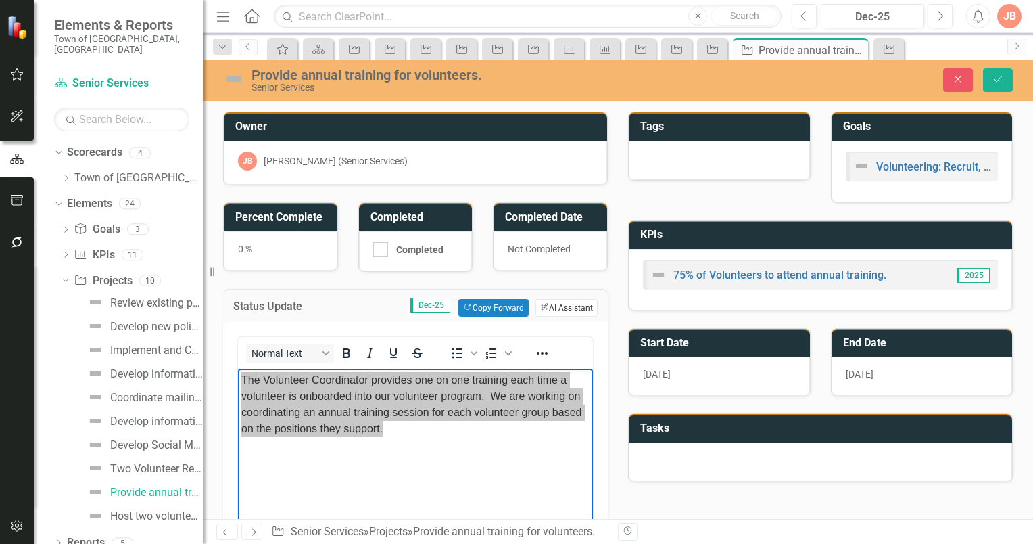
click at [574, 303] on button "ClearPoint AI AI Assistant" at bounding box center [567, 308] width 62 height 18
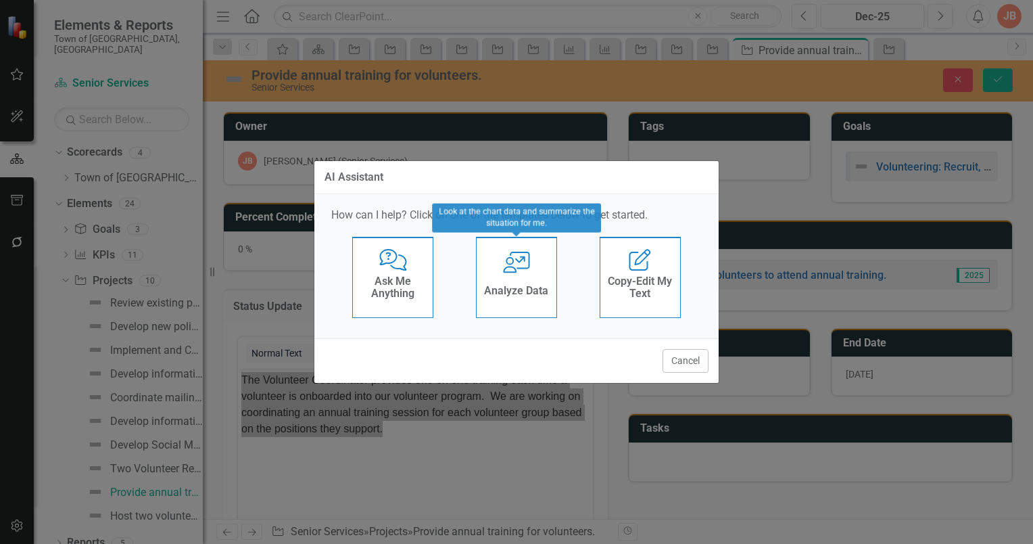
click at [519, 273] on icon "User with Chart" at bounding box center [517, 263] width 28 height 22
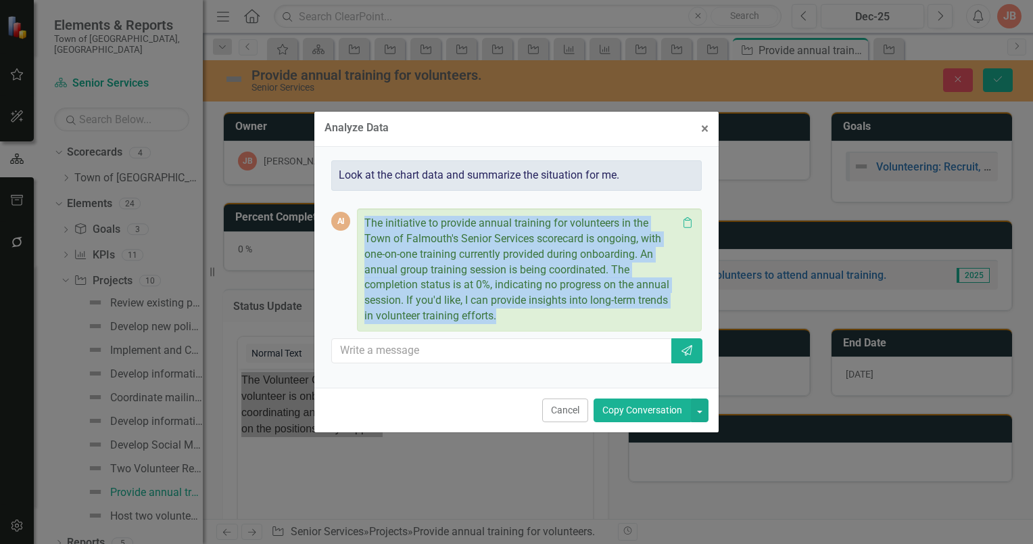
drag, startPoint x: 364, startPoint y: 222, endPoint x: 456, endPoint y: 316, distance: 130.5
click at [456, 316] on p "The initiative to provide annual training for volunteers in the Town of Falmout…" at bounding box center [520, 270] width 313 height 108
copy p "The initiative to provide annual training for volunteers in the Town of Falmout…"
click at [706, 127] on span "×" at bounding box center [704, 128] width 7 height 16
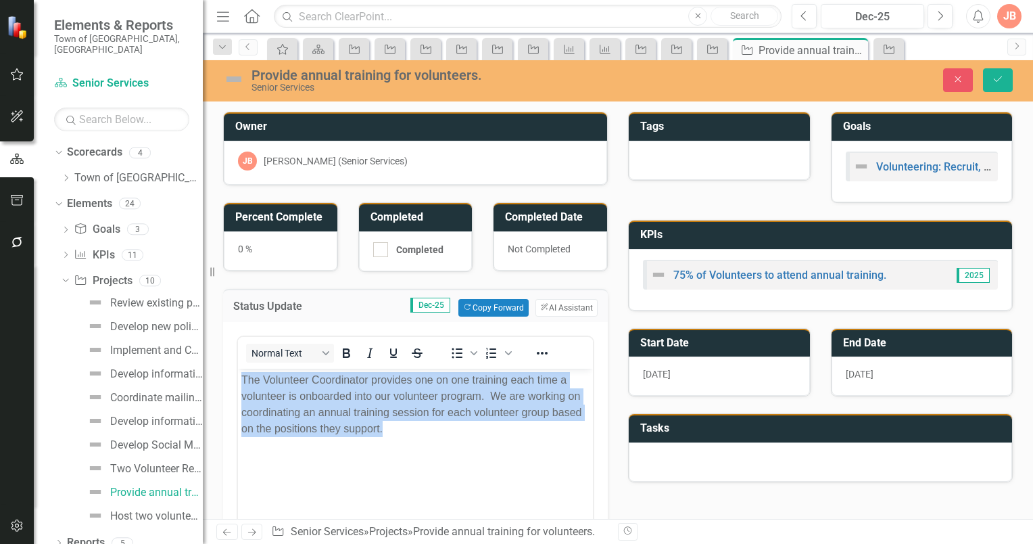
click at [416, 432] on p "The Volunteer Coordinator provides one on one training each time a volunteer is…" at bounding box center [415, 403] width 348 height 65
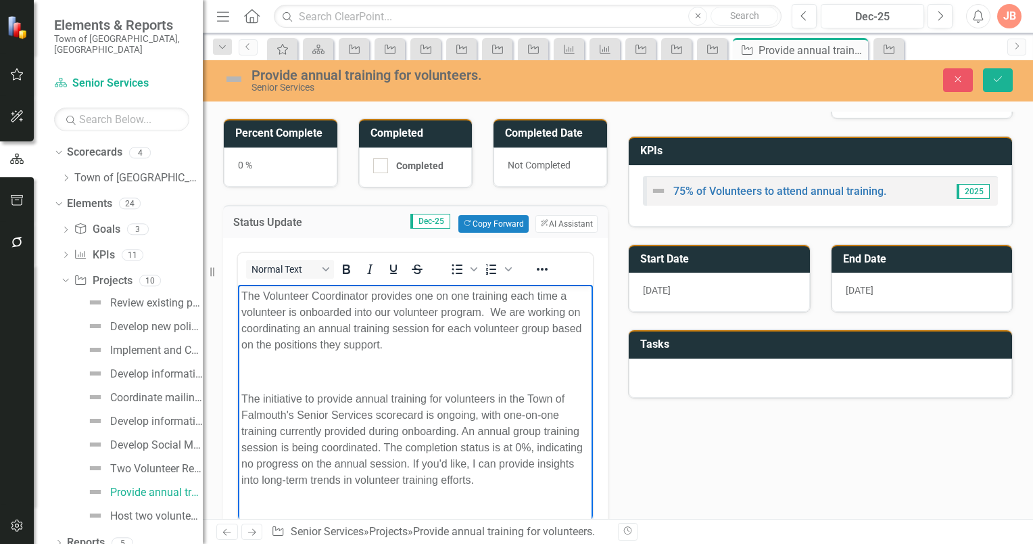
scroll to position [104, 0]
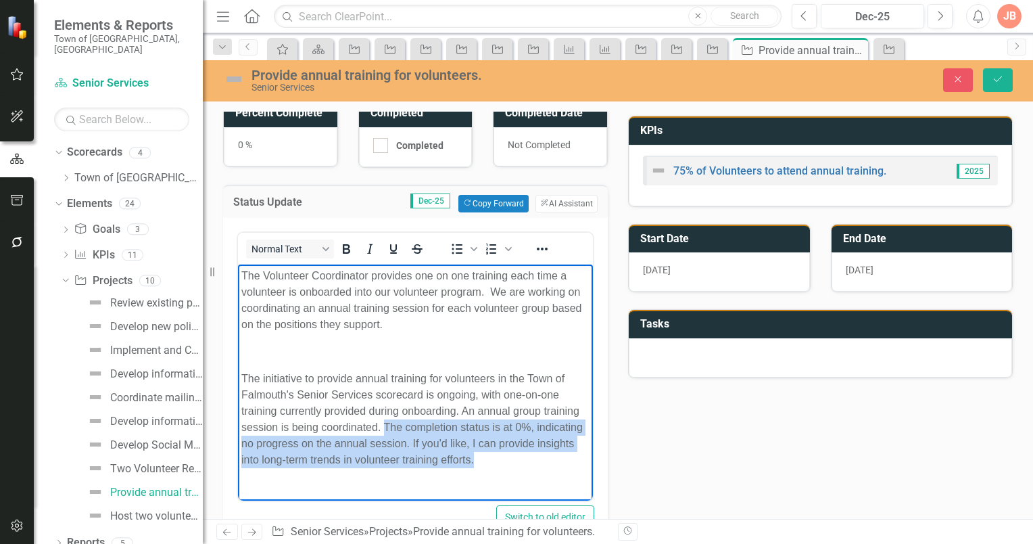
drag, startPoint x: 476, startPoint y: 458, endPoint x: 384, endPoint y: 429, distance: 96.2
click at [384, 429] on p "The initiative to provide annual training for volunteers in the Town of Falmout…" at bounding box center [415, 418] width 348 height 97
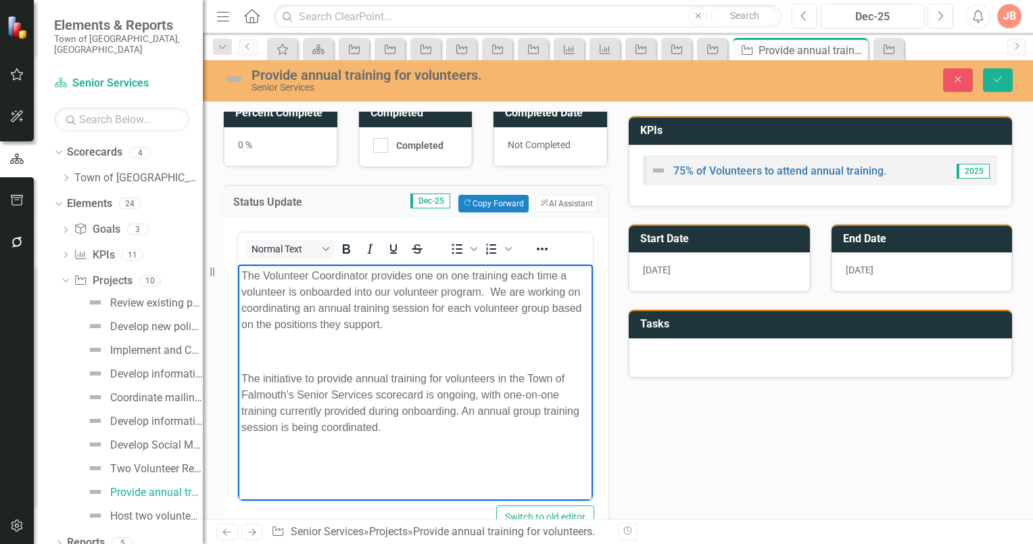
drag, startPoint x: 388, startPoint y: 427, endPoint x: 310, endPoint y: 419, distance: 78.8
click at [283, 424] on p "The initiative to provide annual training for volunteers in the Town of Falmout…" at bounding box center [415, 402] width 348 height 65
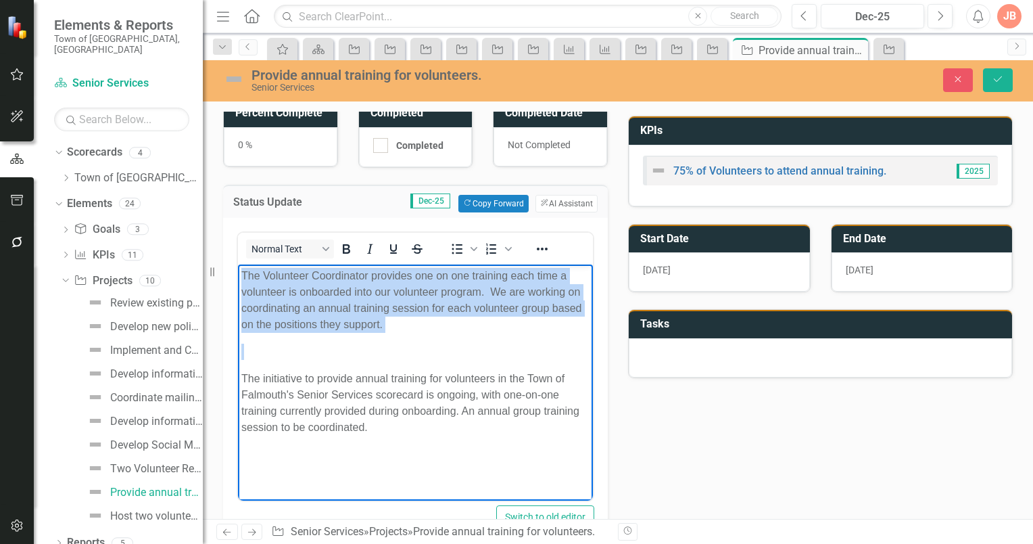
drag, startPoint x: 241, startPoint y: 376, endPoint x: 238, endPoint y: 279, distance: 96.7
click at [238, 279] on body "The Volunteer Coordinator provides one on one training each time a volunteer is…" at bounding box center [415, 365] width 355 height 203
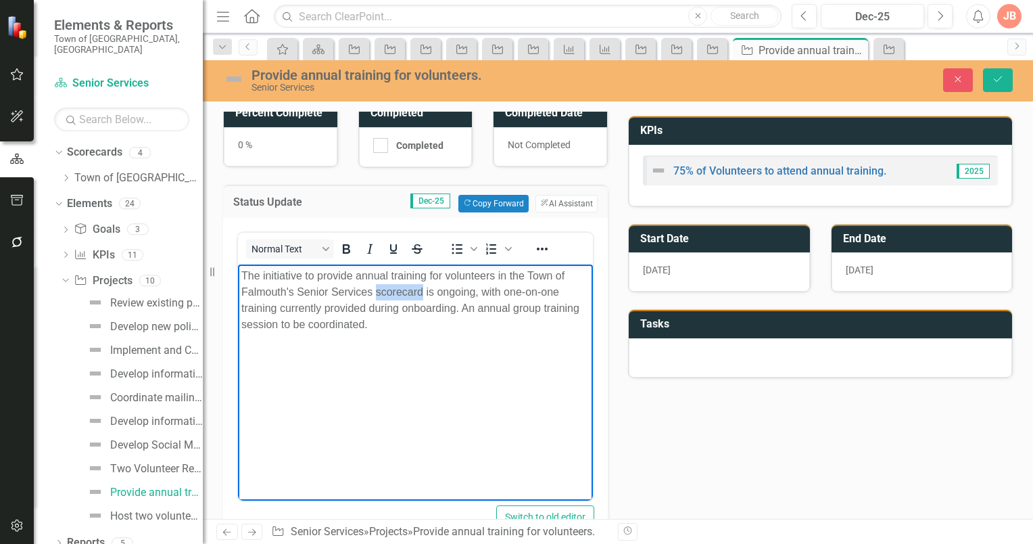
drag, startPoint x: 423, startPoint y: 290, endPoint x: 385, endPoint y: 267, distance: 44.3
click at [379, 289] on p "The initiative to provide annual training for volunteers in the Town of Falmout…" at bounding box center [415, 299] width 348 height 65
click at [242, 275] on p "The initiative to provide annual training for volunteers in the Town of Falmout…" at bounding box center [415, 299] width 348 height 65
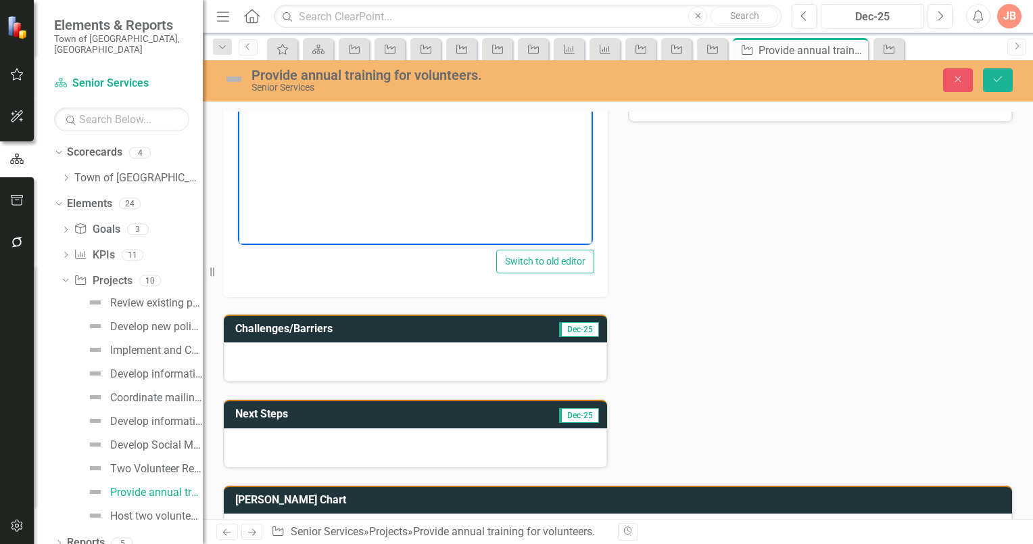
scroll to position [338, 0]
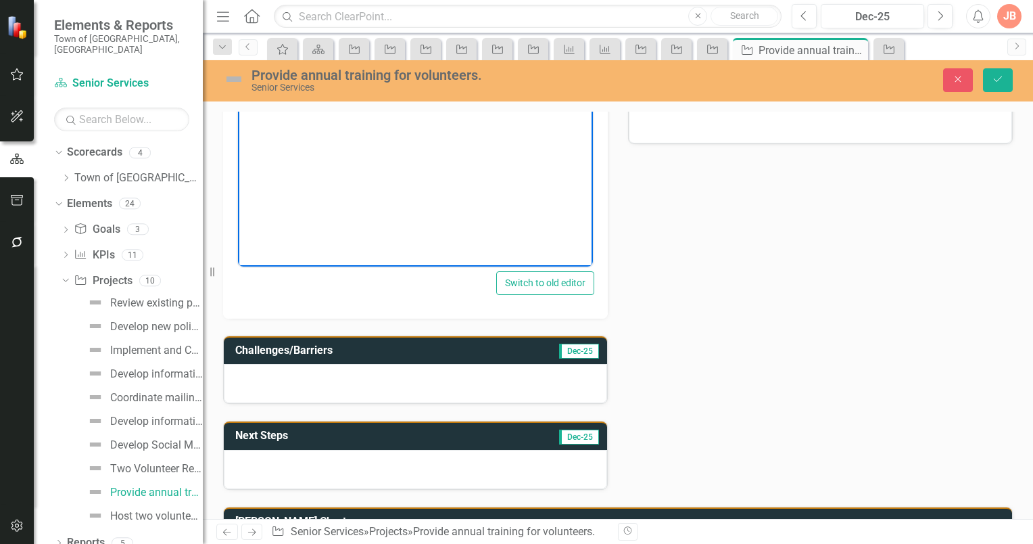
click at [306, 431] on h3 "Next Steps" at bounding box center [337, 435] width 205 height 12
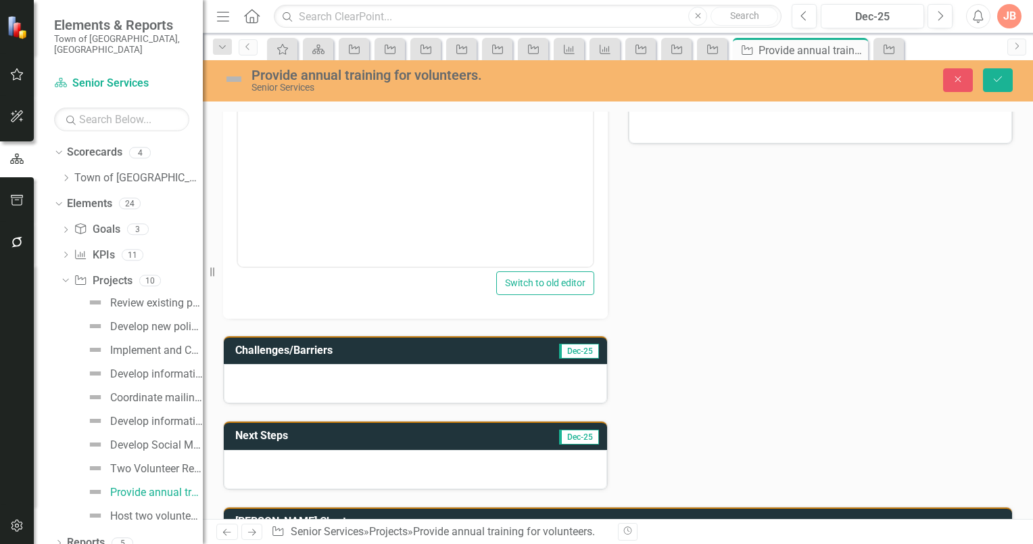
click at [354, 430] on h3 "Next Steps" at bounding box center [337, 435] width 205 height 12
click at [256, 456] on div at bounding box center [415, 469] width 383 height 39
click at [308, 433] on h3 "Next Steps" at bounding box center [337, 435] width 205 height 12
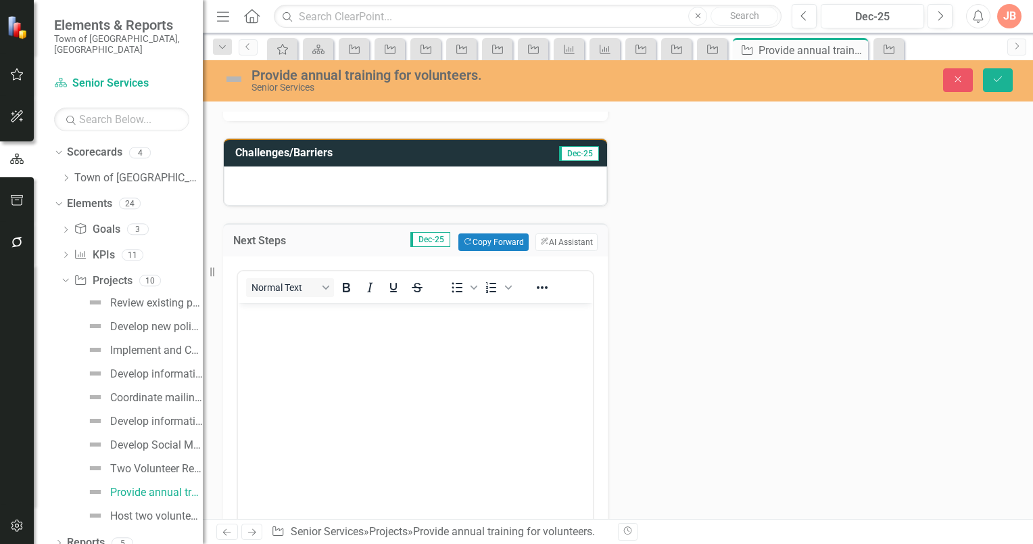
scroll to position [541, 0]
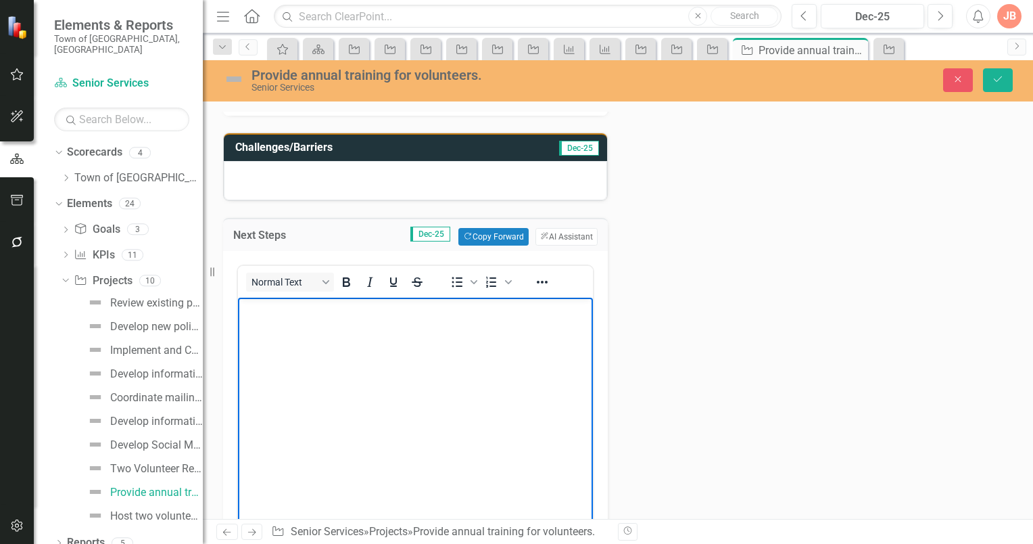
click at [251, 314] on p "Rich Text Area. Press ALT-0 for help." at bounding box center [415, 309] width 348 height 16
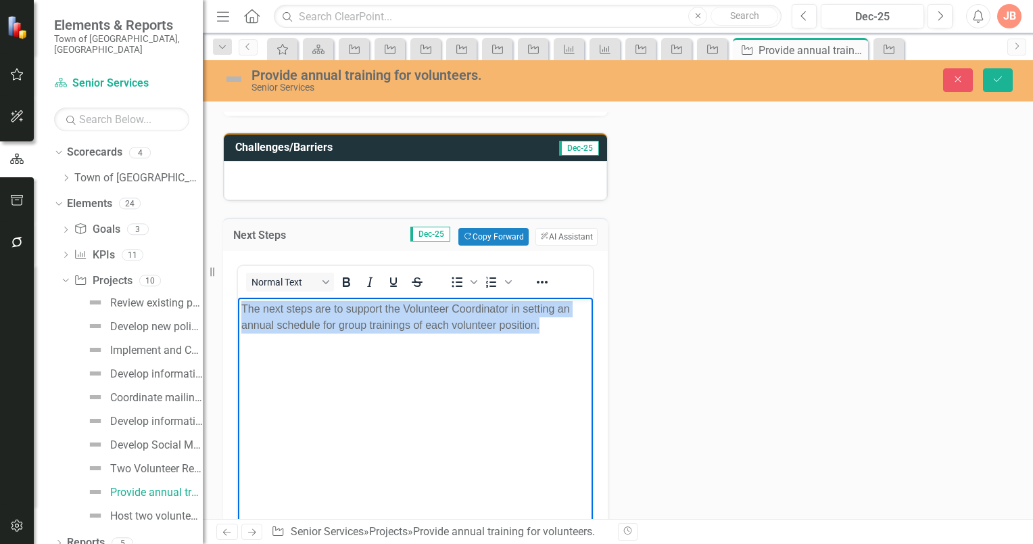
drag, startPoint x: 241, startPoint y: 306, endPoint x: 592, endPoint y: 325, distance: 351.5
click at [592, 325] on html "The next steps are to support the Volunteer Coordinator in setting an annual sc…" at bounding box center [415, 399] width 355 height 203
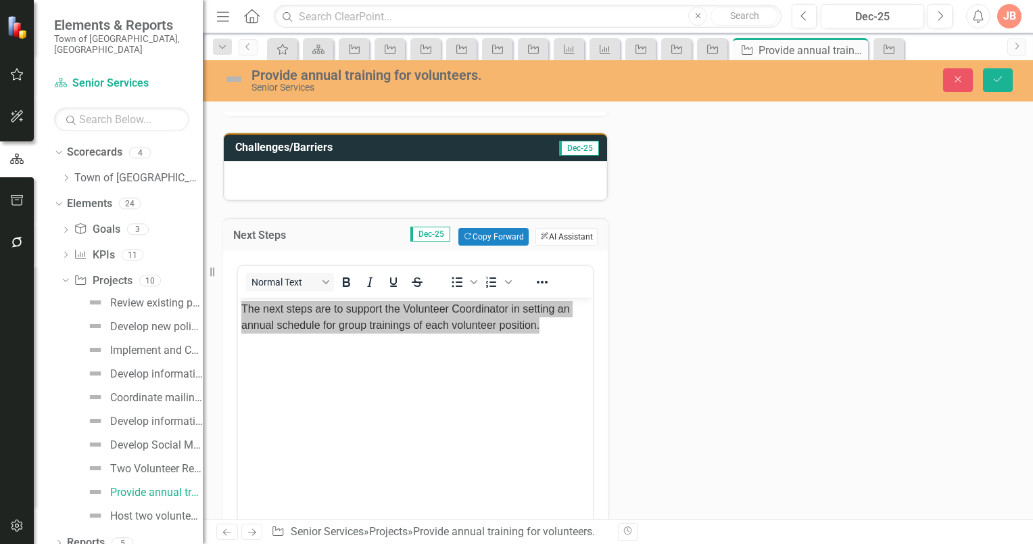
click at [564, 229] on button "ClearPoint AI AI Assistant" at bounding box center [567, 237] width 62 height 18
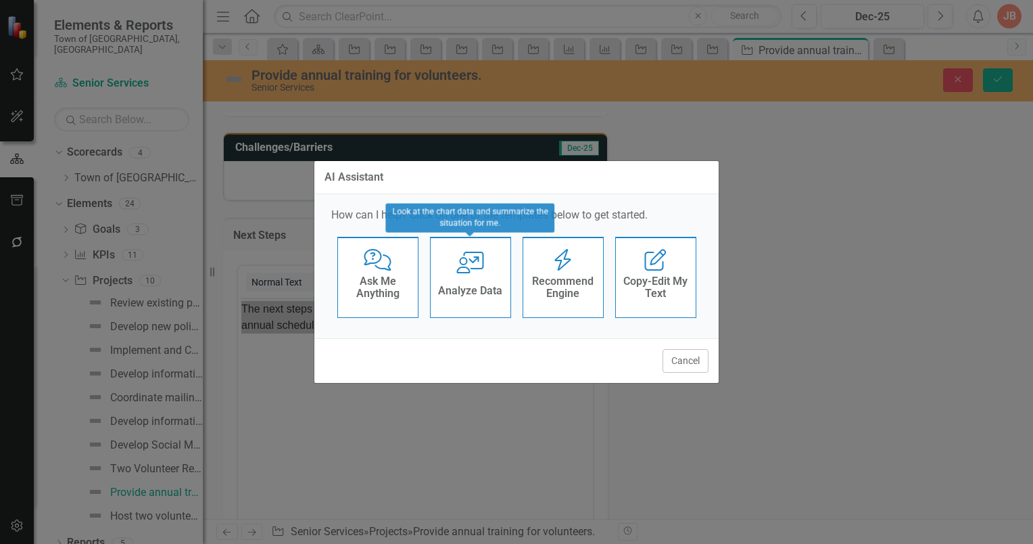
click at [475, 270] on icon "User with Chart" at bounding box center [470, 263] width 28 height 22
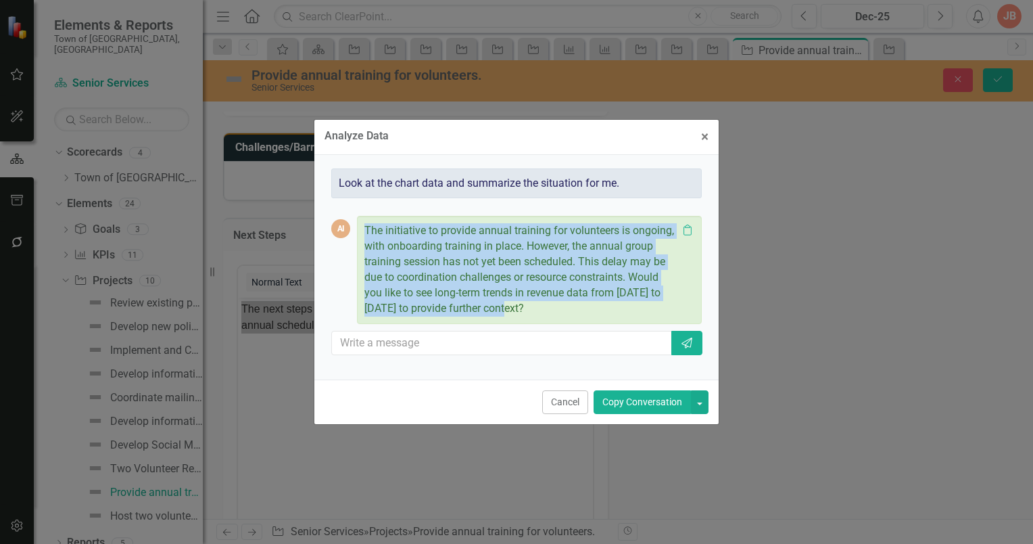
drag, startPoint x: 365, startPoint y: 229, endPoint x: 553, endPoint y: 308, distance: 204.2
click at [553, 308] on p "The initiative to provide annual training for volunteers is ongoing, with onboa…" at bounding box center [520, 269] width 313 height 93
copy p "The initiative to provide annual training for volunteers is ongoing, with onboa…"
click at [705, 138] on span "×" at bounding box center [704, 136] width 7 height 16
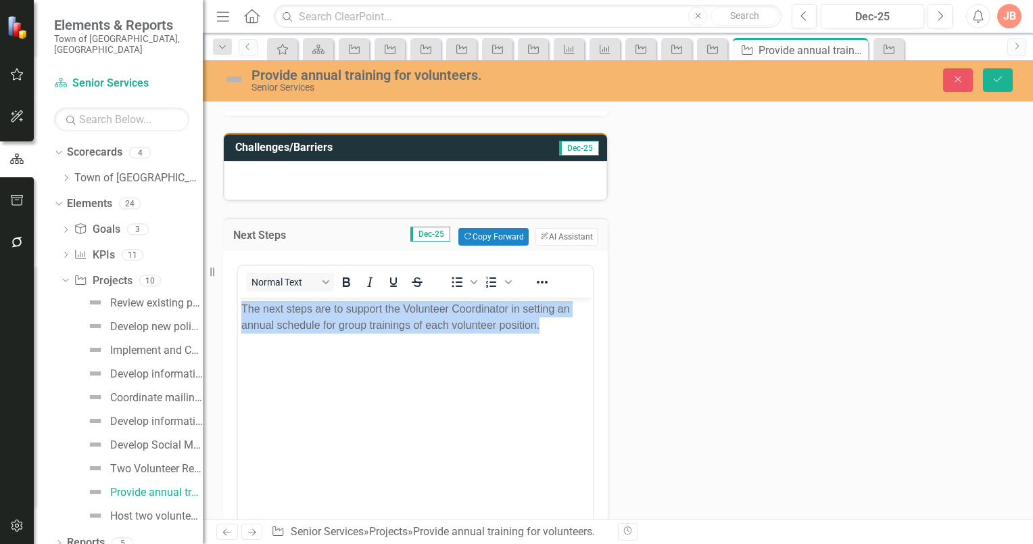
click at [383, 368] on body "The next steps are to support the Volunteer Coordinator in setting an annual sc…" at bounding box center [415, 399] width 355 height 203
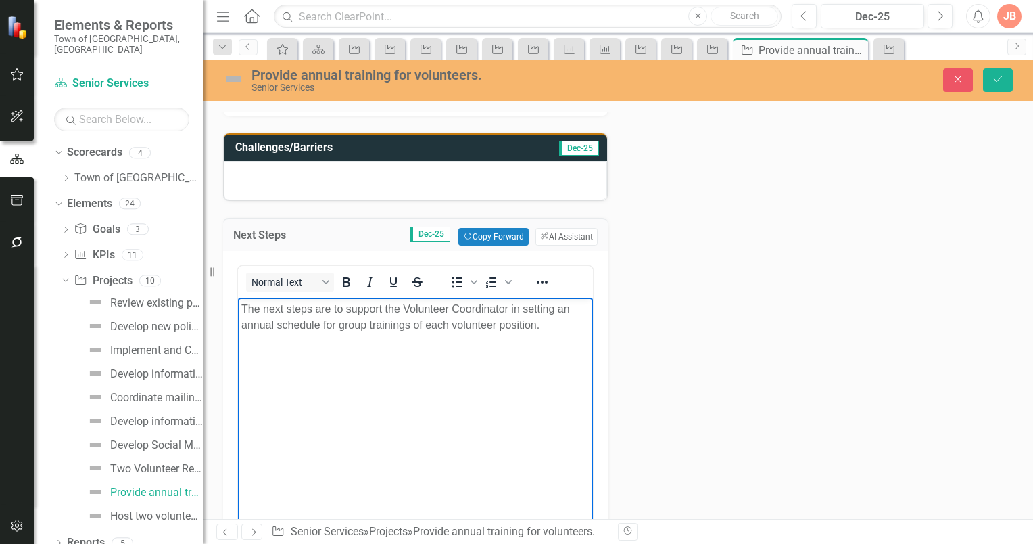
drag, startPoint x: 567, startPoint y: 327, endPoint x: 581, endPoint y: 302, distance: 28.2
click at [575, 308] on p "The next steps are to support the Volunteer Coordinator in setting an annual sc…" at bounding box center [415, 317] width 348 height 32
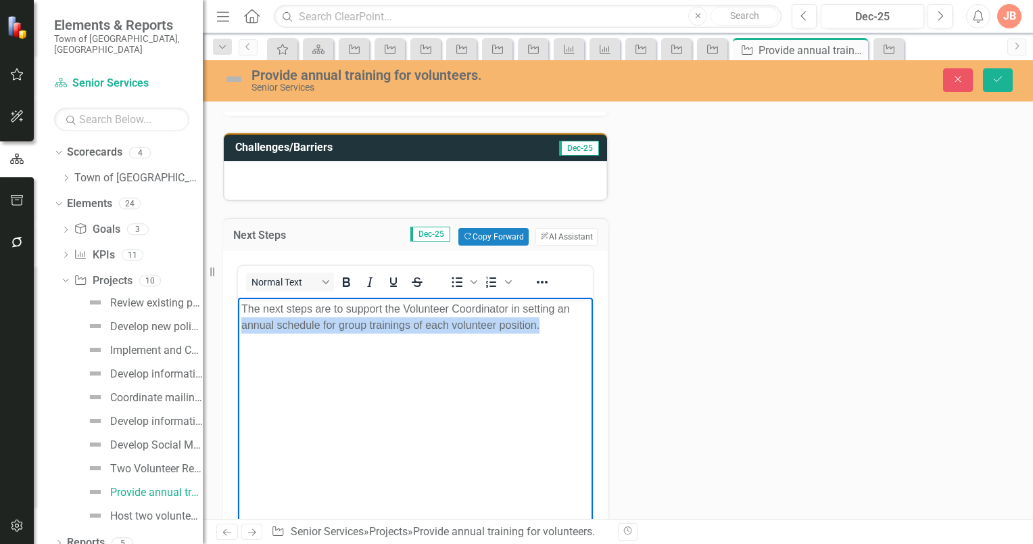
click at [543, 325] on p "The next steps are to support the Volunteer Coordinator in setting an annual sc…" at bounding box center [415, 317] width 348 height 32
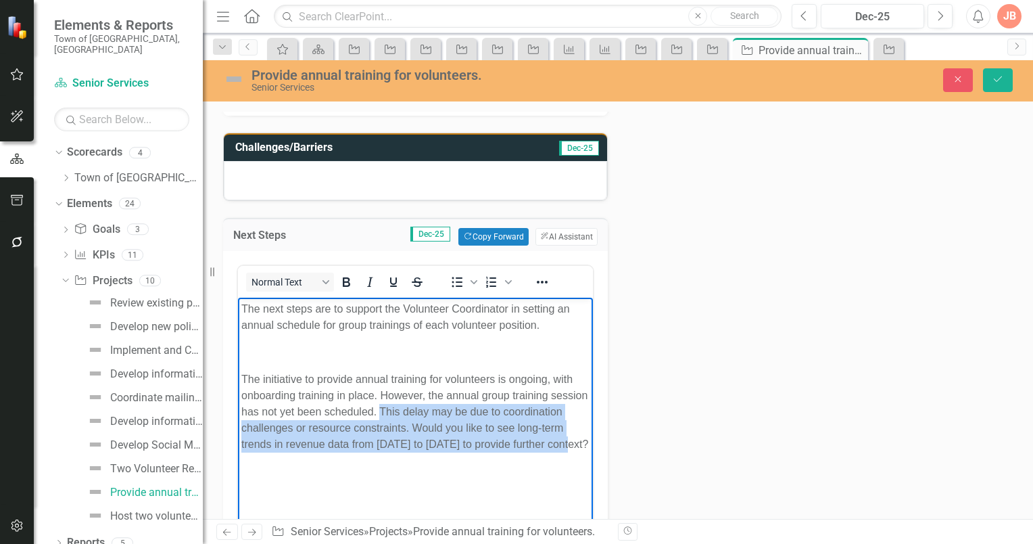
drag, startPoint x: 352, startPoint y: 457, endPoint x: 421, endPoint y: 413, distance: 82.4
click at [421, 413] on p "The initiative to provide annual training for volunteers is ongoing, with onboa…" at bounding box center [415, 411] width 348 height 81
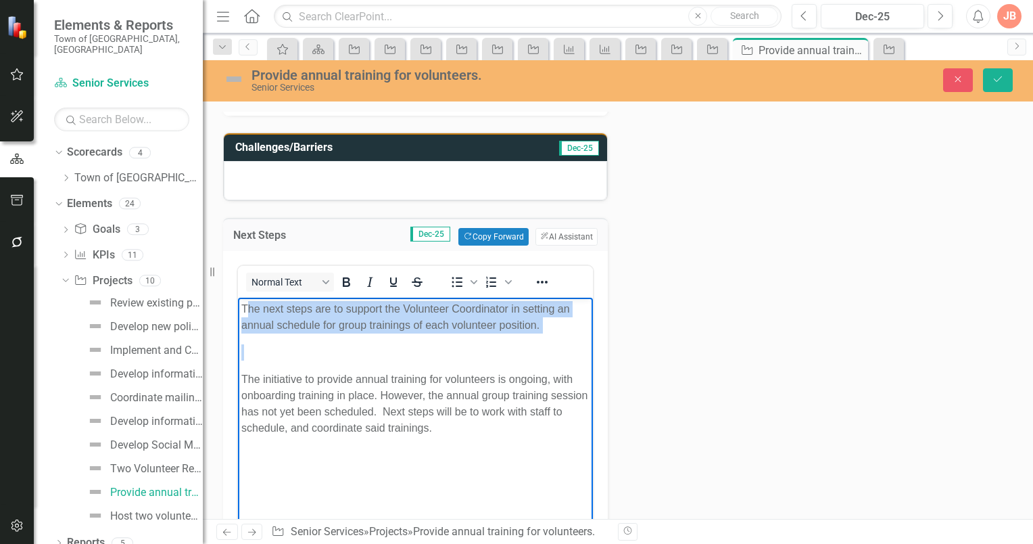
drag, startPoint x: 240, startPoint y: 375, endPoint x: 245, endPoint y: 310, distance: 65.1
click at [245, 310] on body "The next steps are to support the Volunteer Coordinator in setting an annual sc…" at bounding box center [415, 399] width 355 height 203
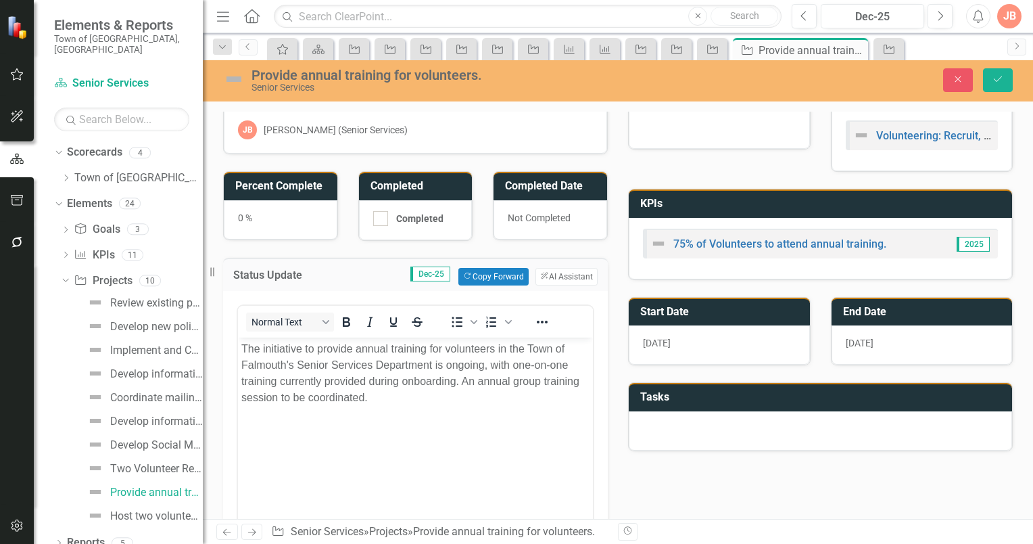
scroll to position [14, 0]
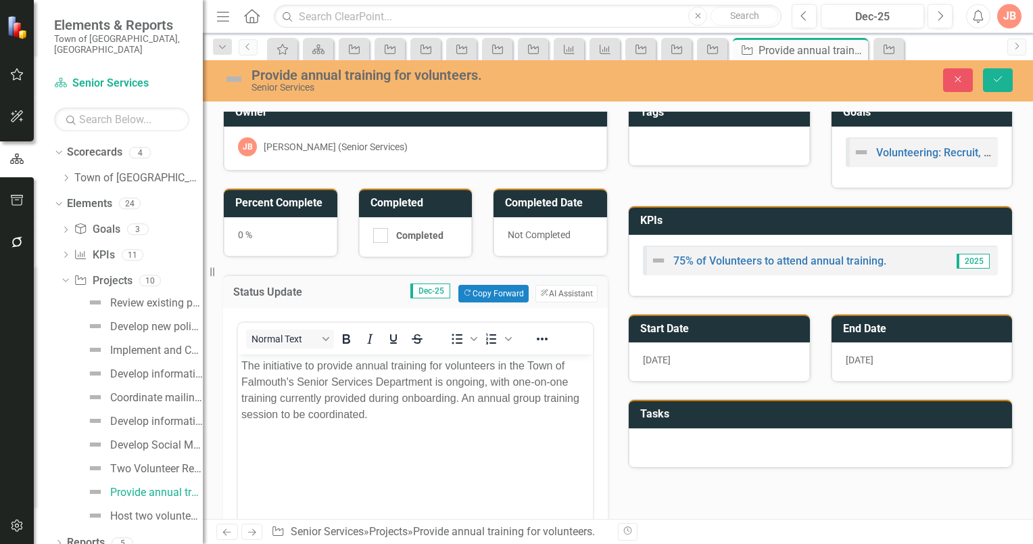
click at [241, 364] on p "The initiative to provide annual training for volunteers in the Town of Falmout…" at bounding box center [415, 389] width 348 height 65
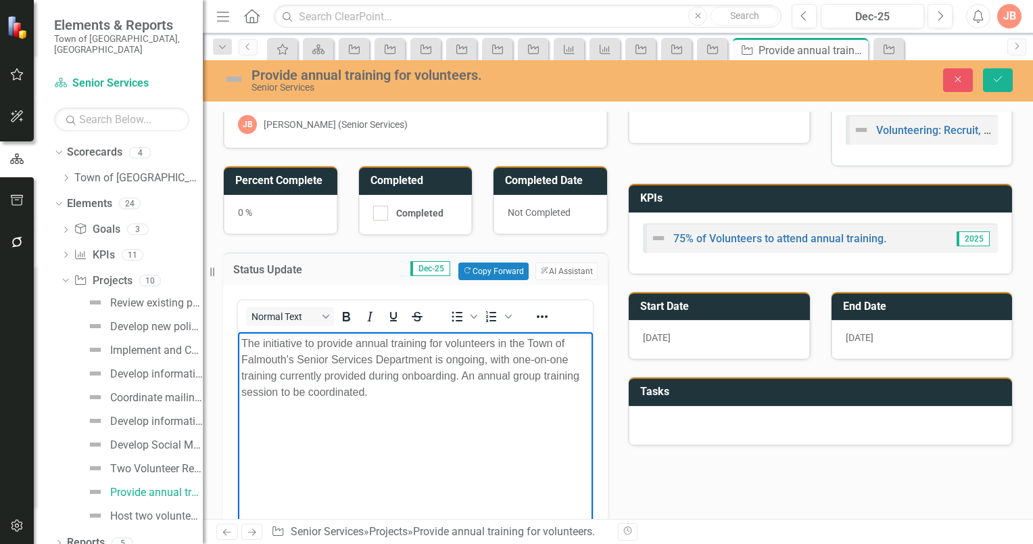
scroll to position [0, 0]
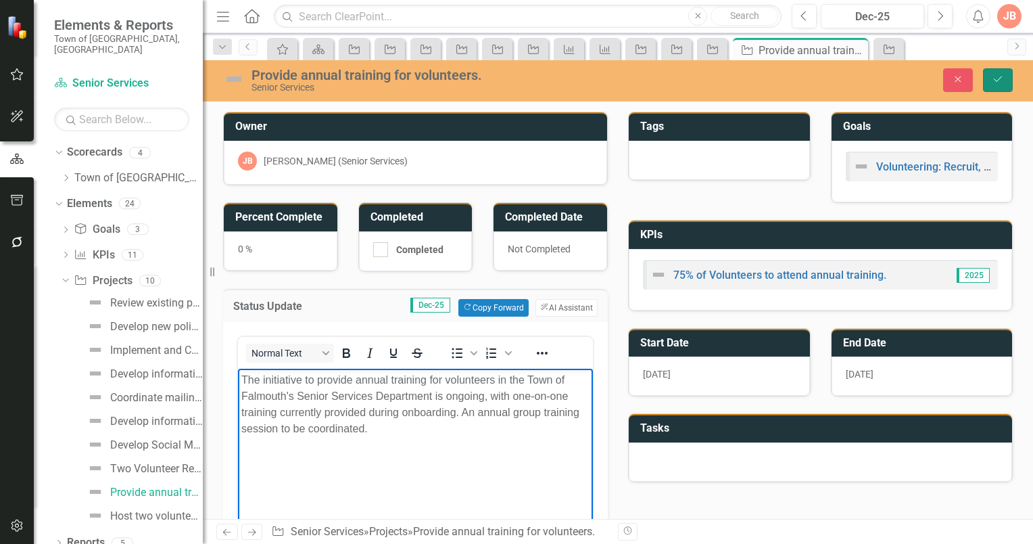
drag, startPoint x: 1001, startPoint y: 76, endPoint x: 995, endPoint y: 93, distance: 18.6
click at [1001, 76] on icon "Save" at bounding box center [998, 78] width 12 height 9
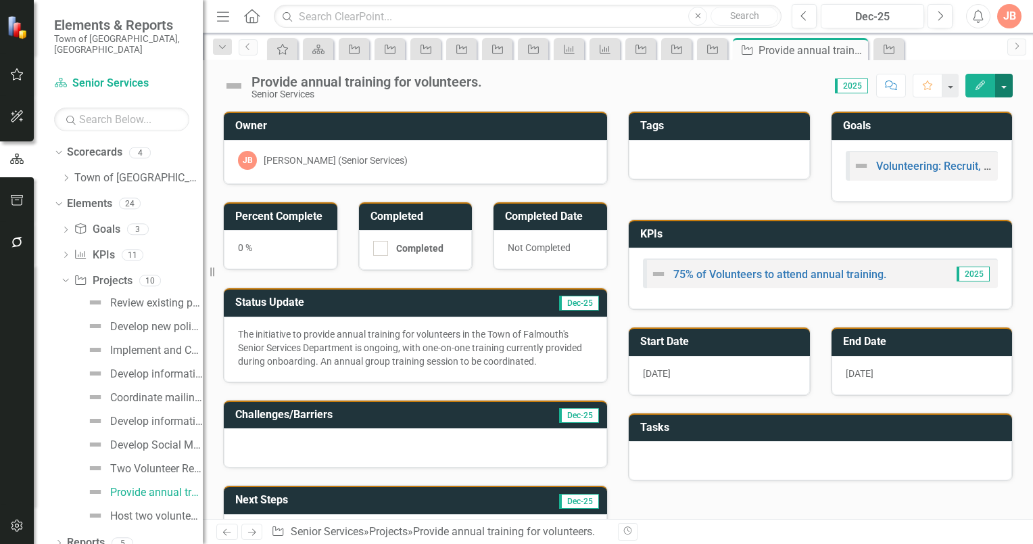
click at [1003, 85] on button "button" at bounding box center [1004, 86] width 18 height 24
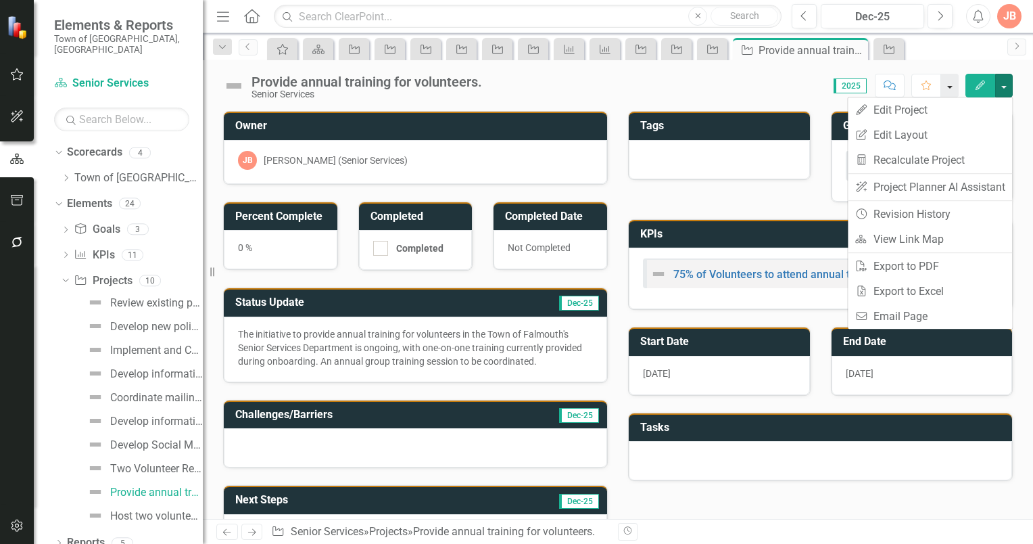
click at [949, 86] on button "button" at bounding box center [950, 86] width 18 height 24
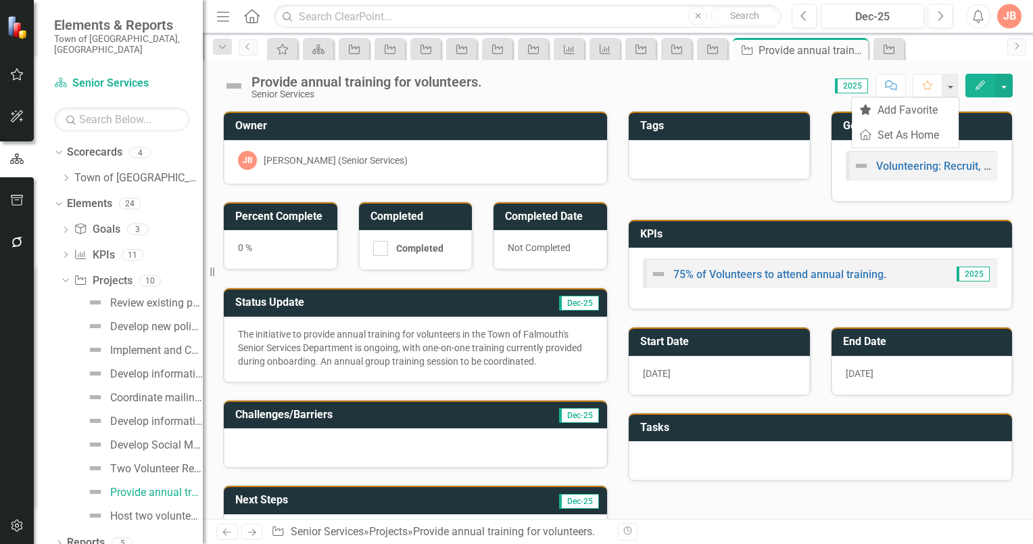
click at [806, 86] on div "Score: 0.00 2025 Completed Comment Favorite Edit" at bounding box center [751, 85] width 524 height 23
click at [851, 84] on span "2025" at bounding box center [851, 85] width 33 height 15
drag, startPoint x: 851, startPoint y: 84, endPoint x: 809, endPoint y: 89, distance: 42.3
click at [809, 89] on div "Score: 0.00 2025 Completed Comment Favorite Edit" at bounding box center [751, 85] width 524 height 23
click at [133, 463] on div "Two Volunteer Recruitment appeals annually." at bounding box center [156, 469] width 93 height 12
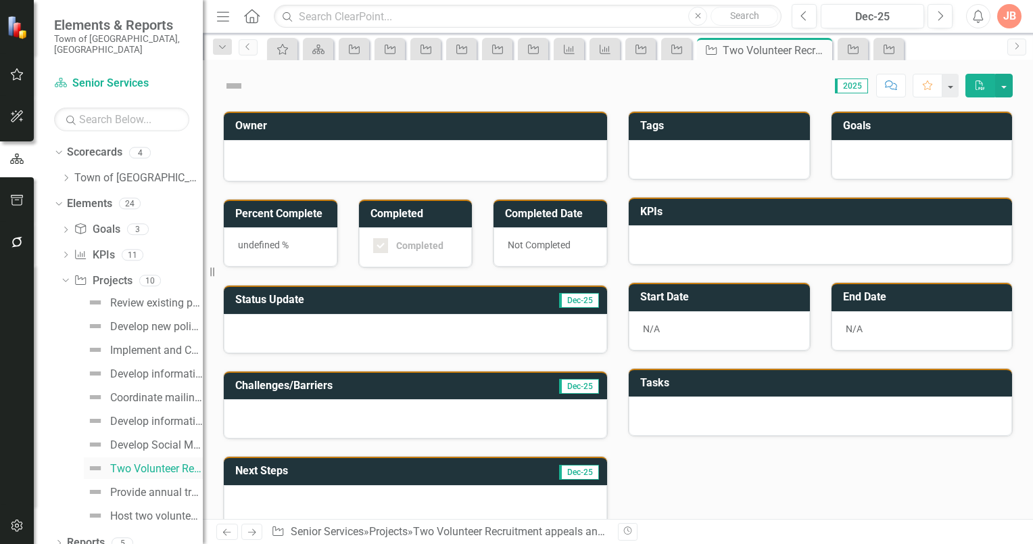
checkbox input "true"
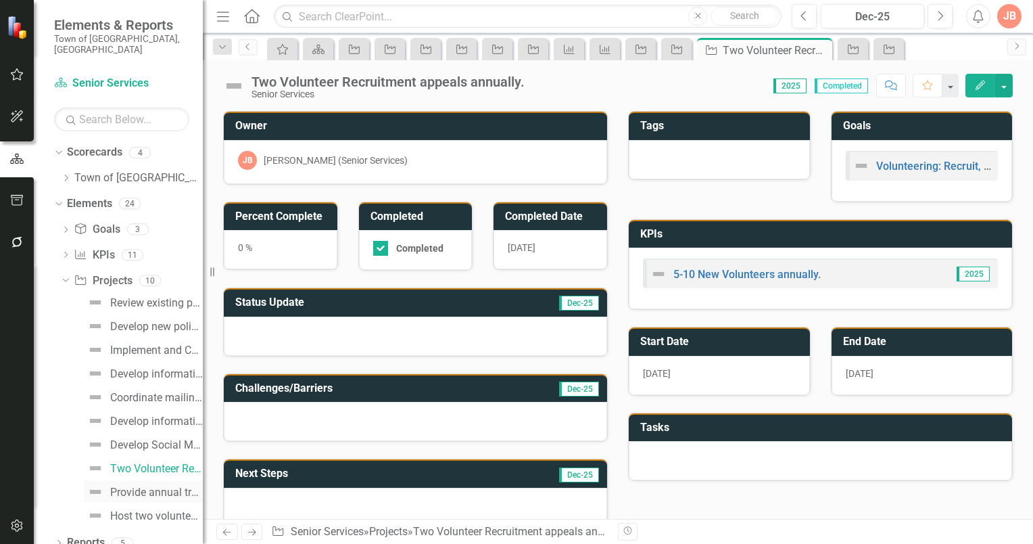
click at [128, 486] on div "Provide annual training for volunteers." at bounding box center [156, 492] width 93 height 12
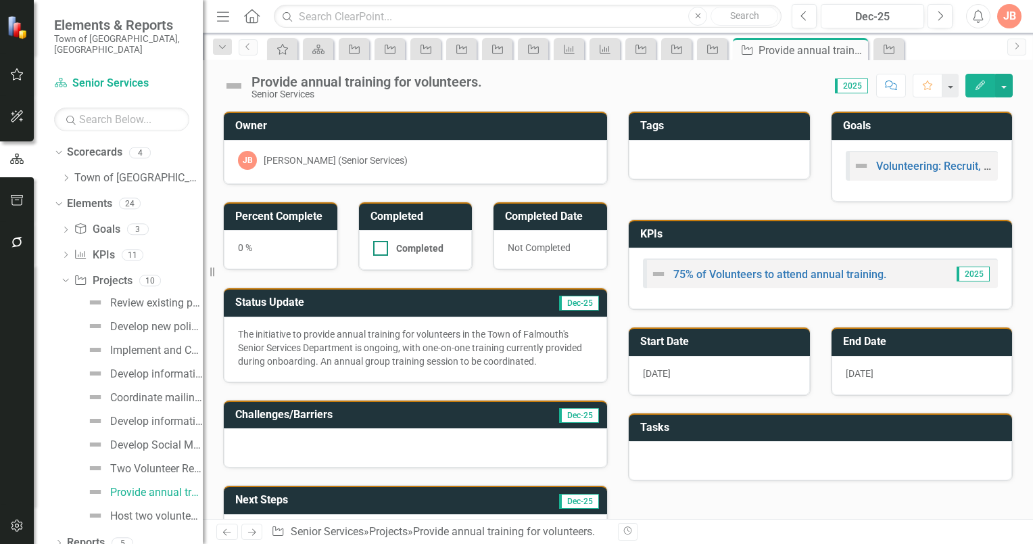
drag, startPoint x: 377, startPoint y: 245, endPoint x: 427, endPoint y: 254, distance: 50.8
click at [378, 245] on input "Completed" at bounding box center [377, 245] width 9 height 9
checkbox input "true"
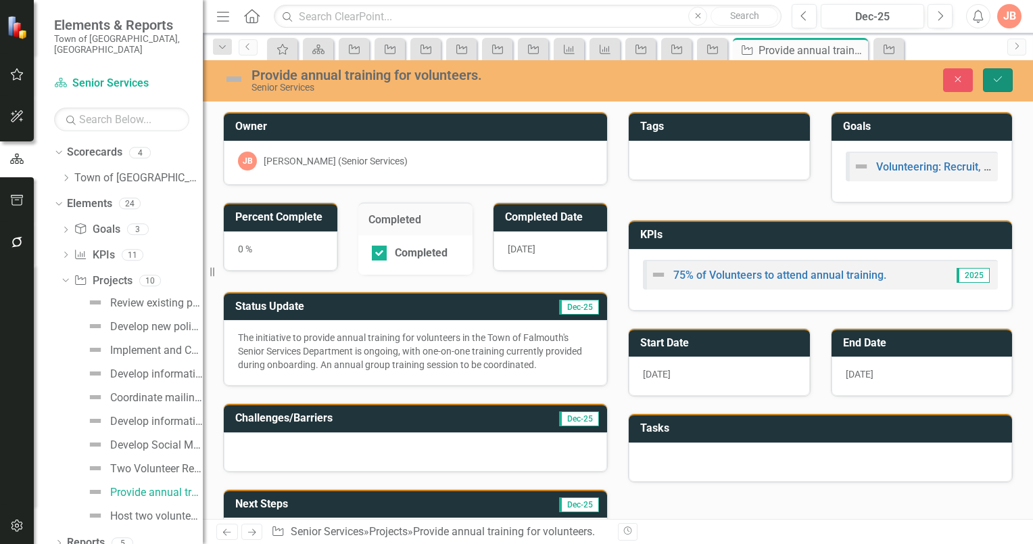
click at [997, 76] on icon "Save" at bounding box center [998, 78] width 12 height 9
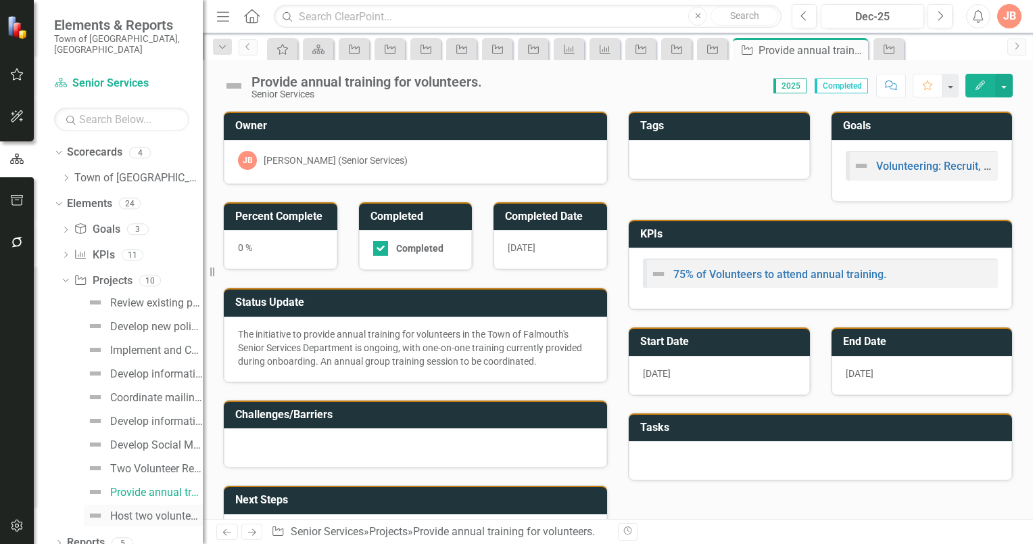
click at [141, 510] on div "Host two volunteer appreciation events annually." at bounding box center [156, 516] width 93 height 12
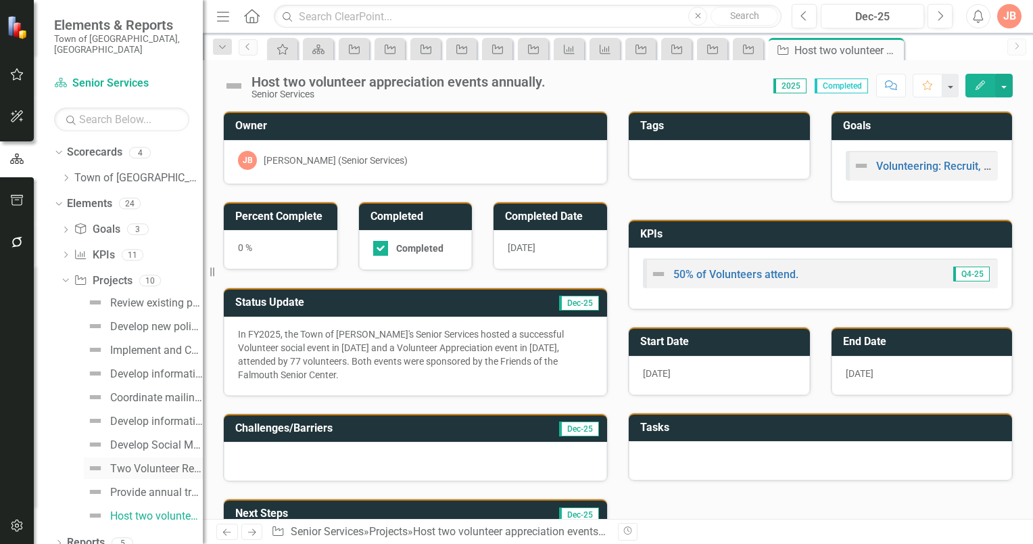
click at [119, 463] on div "Two Volunteer Recruitment appeals annually." at bounding box center [156, 469] width 93 height 12
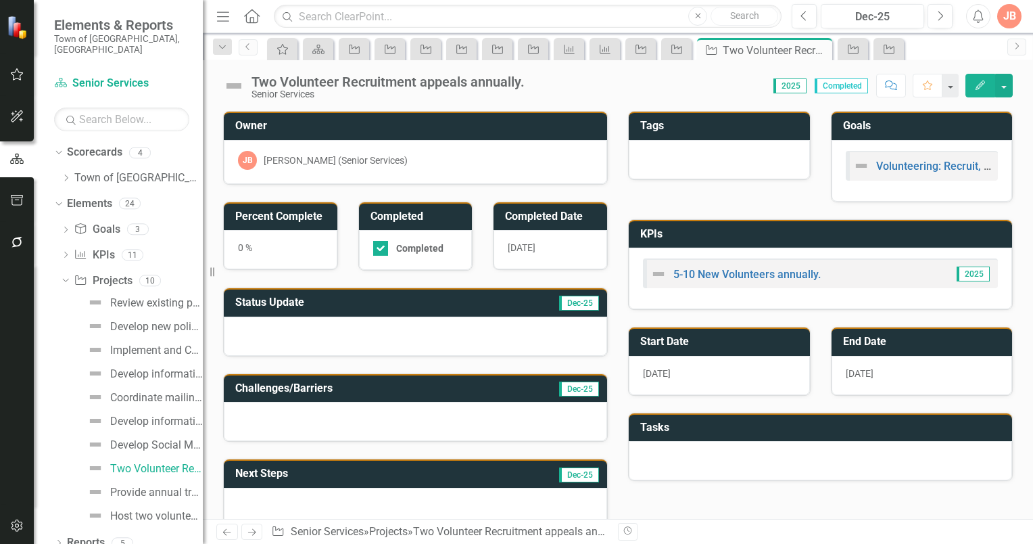
click at [340, 302] on h3 "Status Update" at bounding box center [349, 302] width 229 height 12
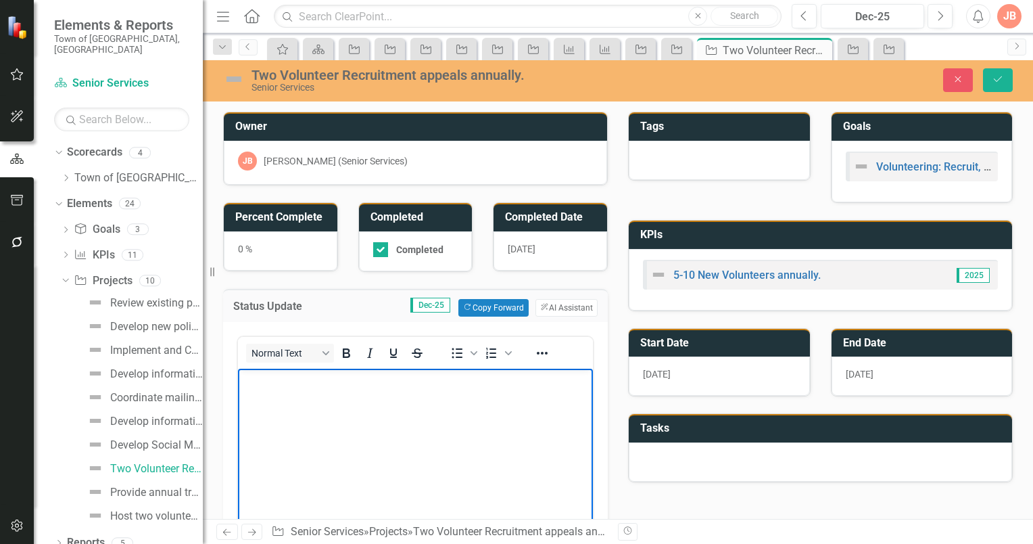
drag, startPoint x: 264, startPoint y: 375, endPoint x: 529, endPoint y: 730, distance: 443.5
click at [264, 375] on p "Rich Text Area. Press ALT-0 for help." at bounding box center [415, 379] width 348 height 16
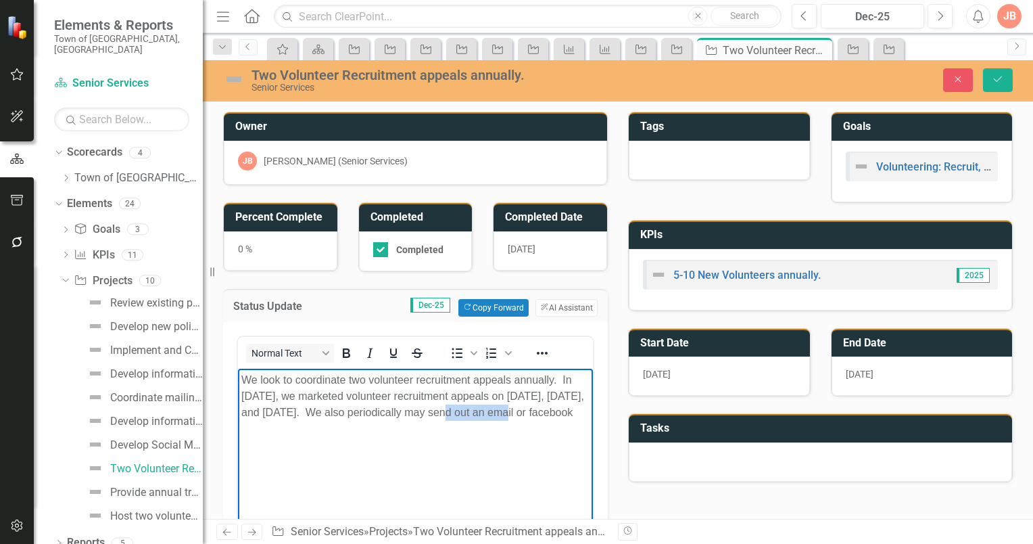
drag, startPoint x: 496, startPoint y: 410, endPoint x: 436, endPoint y: 379, distance: 67.7
click at [445, 411] on p "We look to coordinate two volunteer recruitment appeals annually. In May 2025, …" at bounding box center [415, 395] width 348 height 49
click at [344, 420] on p "We look to coordinate two volunteer recruitment appeals annually. In May 2025, …" at bounding box center [415, 395] width 348 height 49
drag, startPoint x: 242, startPoint y: 378, endPoint x: 527, endPoint y: 428, distance: 289.0
click at [527, 428] on p "We look to coordinate two volunteer recruitment appeals annually. In May 2025, …" at bounding box center [415, 403] width 348 height 65
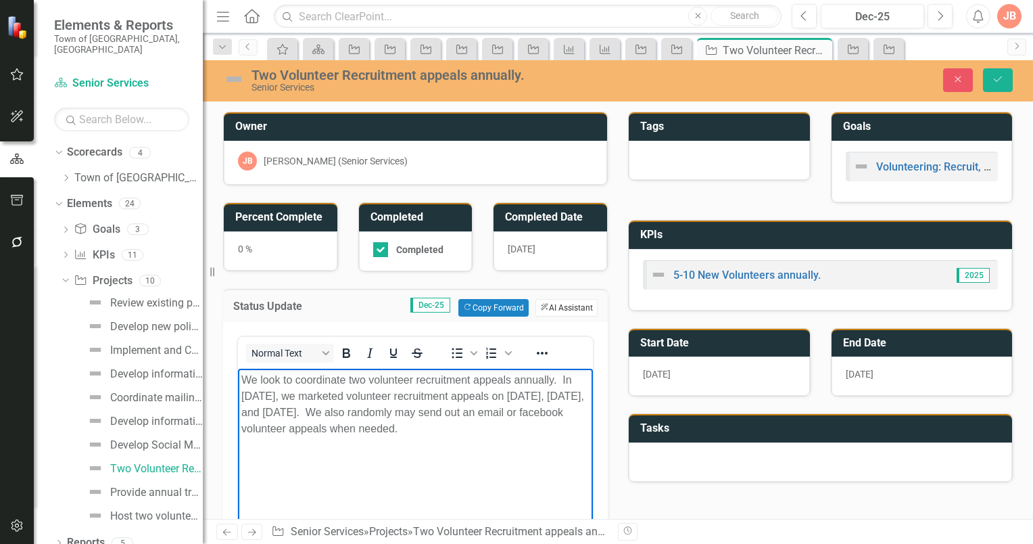
click at [555, 300] on button "ClearPoint AI AI Assistant" at bounding box center [567, 308] width 62 height 18
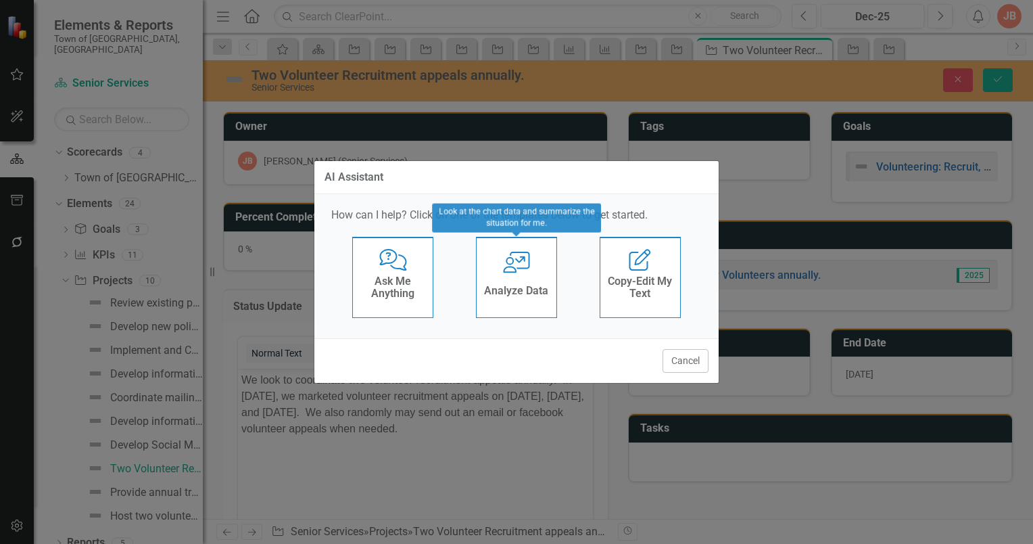
click at [525, 268] on icon at bounding box center [516, 263] width 27 height 22
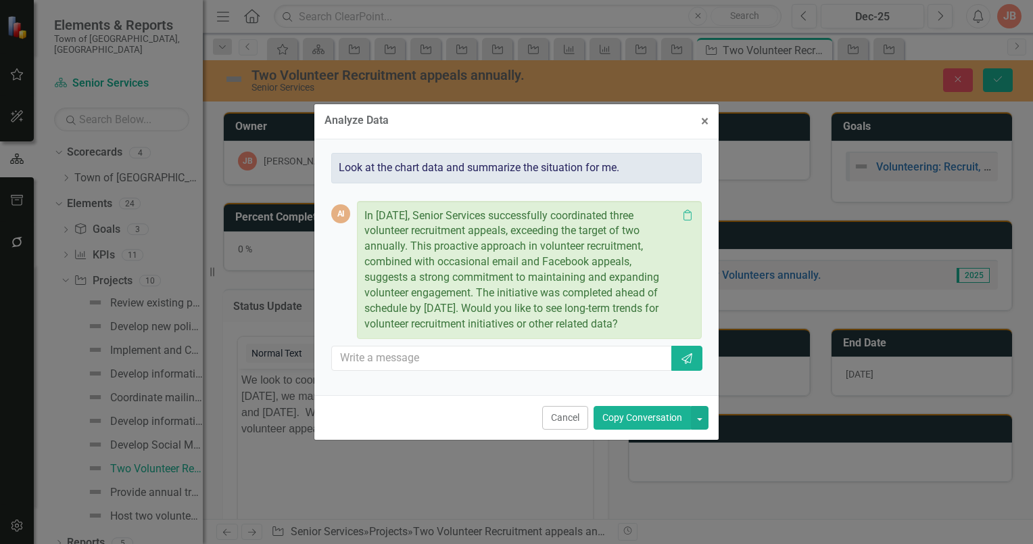
drag, startPoint x: 364, startPoint y: 215, endPoint x: 651, endPoint y: 325, distance: 307.6
click at [651, 325] on p "In 2025, Senior Services successfully coordinated three volunteer recruitment a…" at bounding box center [520, 270] width 313 height 124
copy p "In 2025, Senior Services successfully coordinated three volunteer recruitment a…"
click at [704, 116] on span "×" at bounding box center [704, 121] width 7 height 16
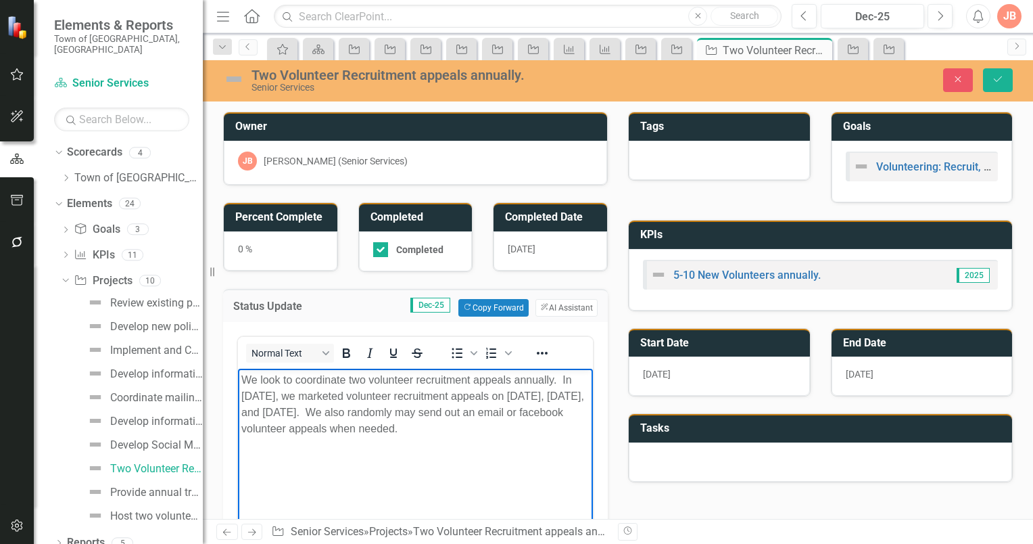
click at [279, 458] on body "We look to coordinate two volunteer recruitment appeals annually. In May 2025, …" at bounding box center [415, 469] width 355 height 203
click at [511, 432] on p "We look to coordinate two volunteer recruitment appeals annually. In May 2025, …" at bounding box center [415, 403] width 348 height 65
click at [525, 429] on p "We look to coordinate two volunteer recruitment appeals annually. In May 2025, …" at bounding box center [415, 403] width 348 height 65
click at [490, 426] on p "We look to coordinate two volunteer recruitment appeals annually. In May 2025, …" at bounding box center [415, 403] width 348 height 65
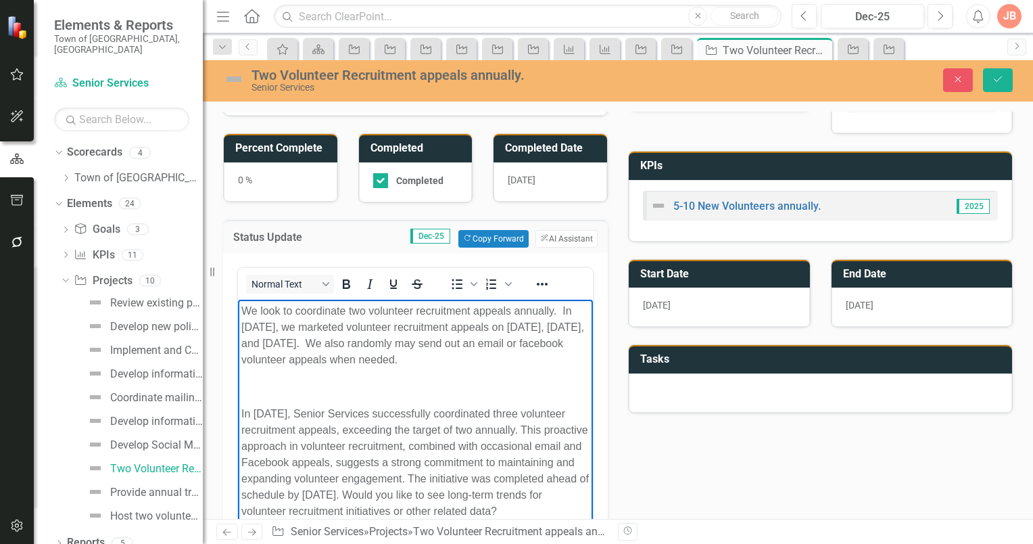
click at [242, 412] on p "In 2025, Senior Services successfully coordinated three volunteer recruitment a…" at bounding box center [415, 462] width 348 height 114
drag, startPoint x: 407, startPoint y: 511, endPoint x: 244, endPoint y: 486, distance: 164.9
click at [244, 486] on p "In 2025, Senior Services successfully coordinated three volunteer recruitment a…" at bounding box center [415, 462] width 348 height 114
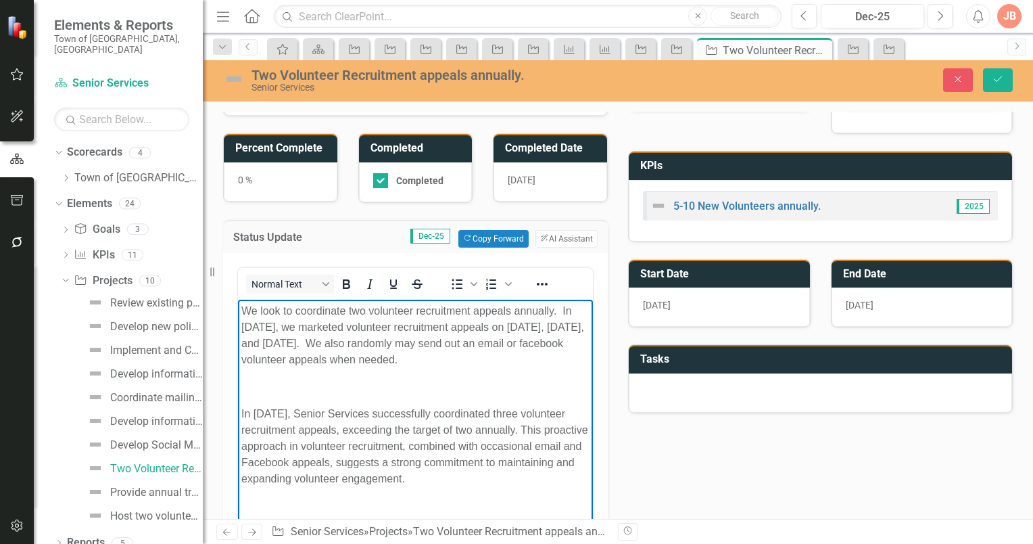
drag, startPoint x: 490, startPoint y: 357, endPoint x: 241, endPoint y: 313, distance: 252.7
click at [241, 313] on p "We look to coordinate two volunteer recruitment appeals annually. In May 2025, …" at bounding box center [415, 334] width 348 height 65
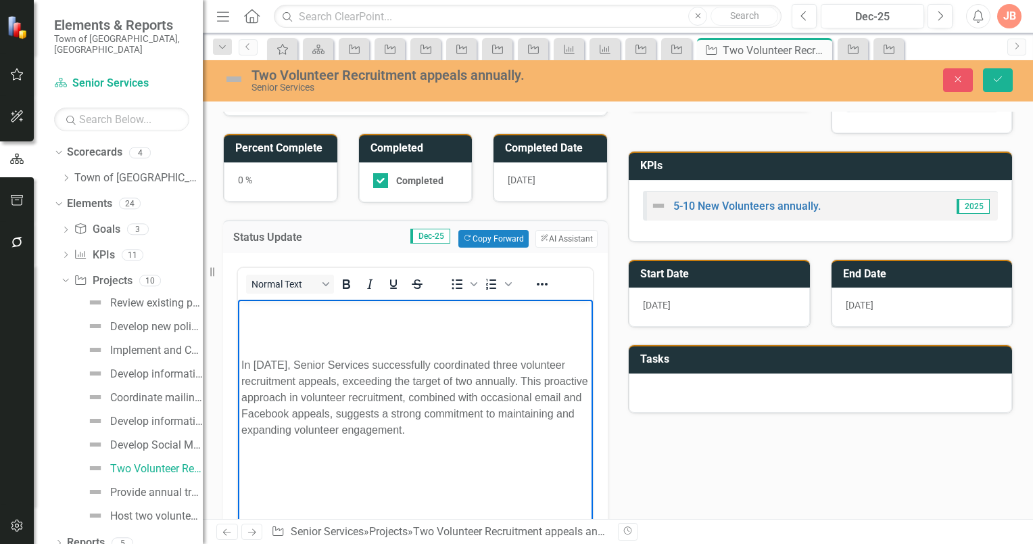
click at [240, 364] on body "In 2025, Senior Services successfully coordinated three volunteer recruitment a…" at bounding box center [415, 400] width 355 height 203
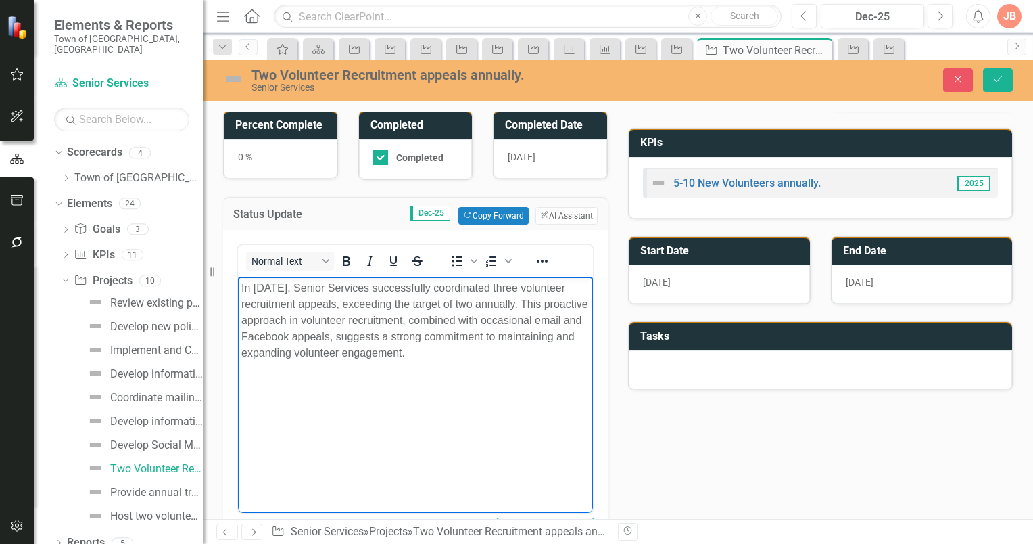
scroll to position [69, 0]
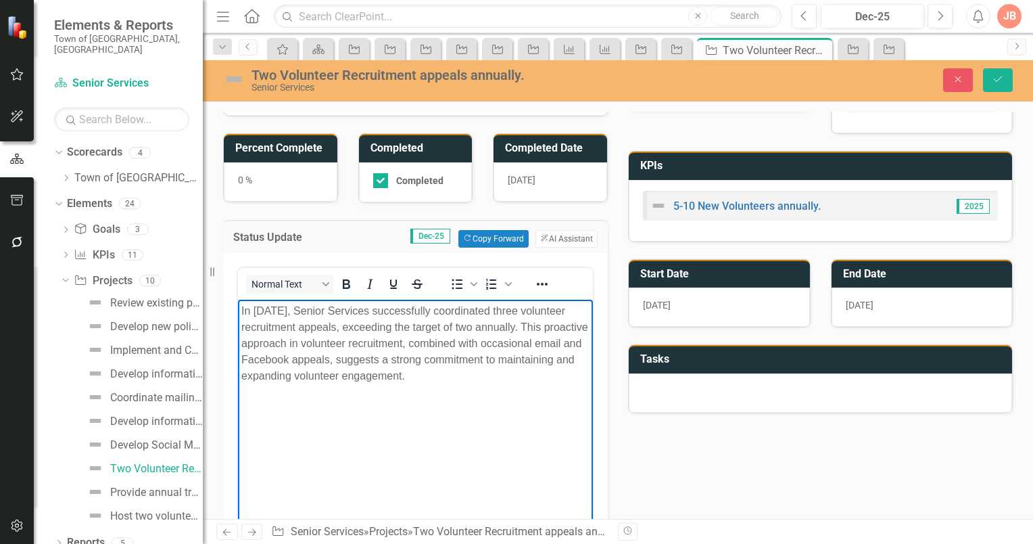
click at [515, 379] on p "In 2025, Senior Services successfully coordinated three volunteer recruitment a…" at bounding box center [415, 342] width 348 height 81
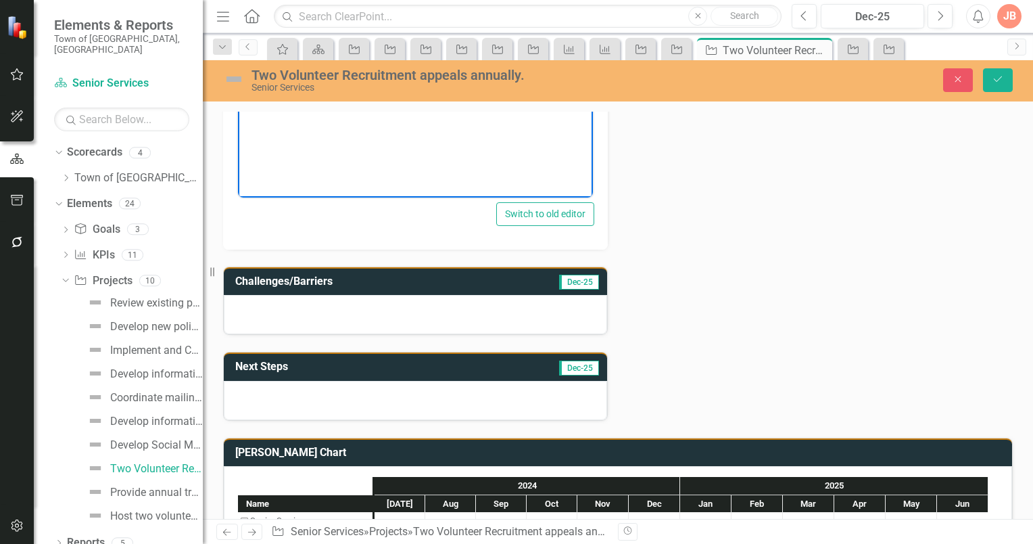
scroll to position [459, 0]
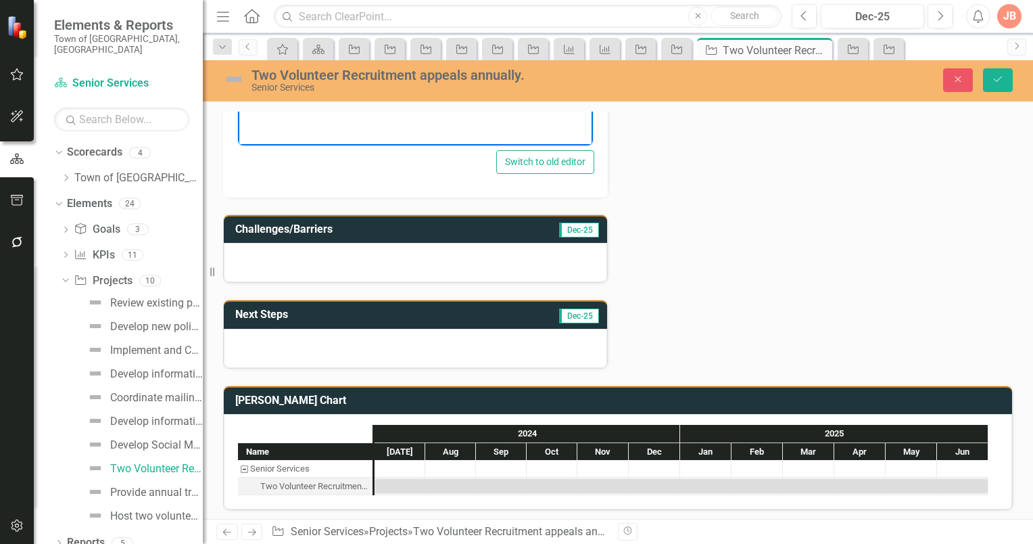
click at [261, 332] on div at bounding box center [415, 348] width 383 height 39
click at [318, 310] on h3 "Next Steps" at bounding box center [337, 314] width 205 height 12
click at [344, 311] on h3 "Next Steps" at bounding box center [337, 314] width 205 height 12
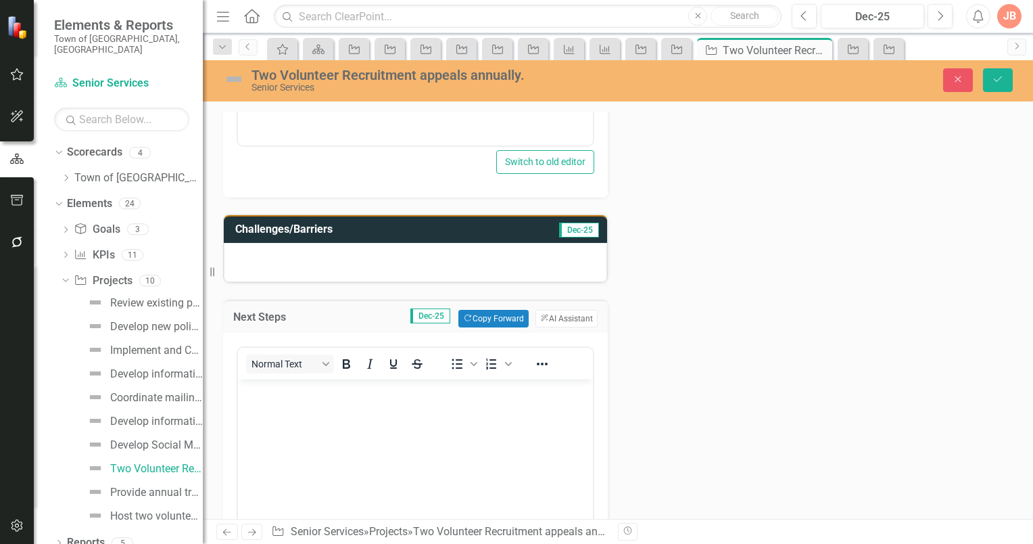
scroll to position [0, 0]
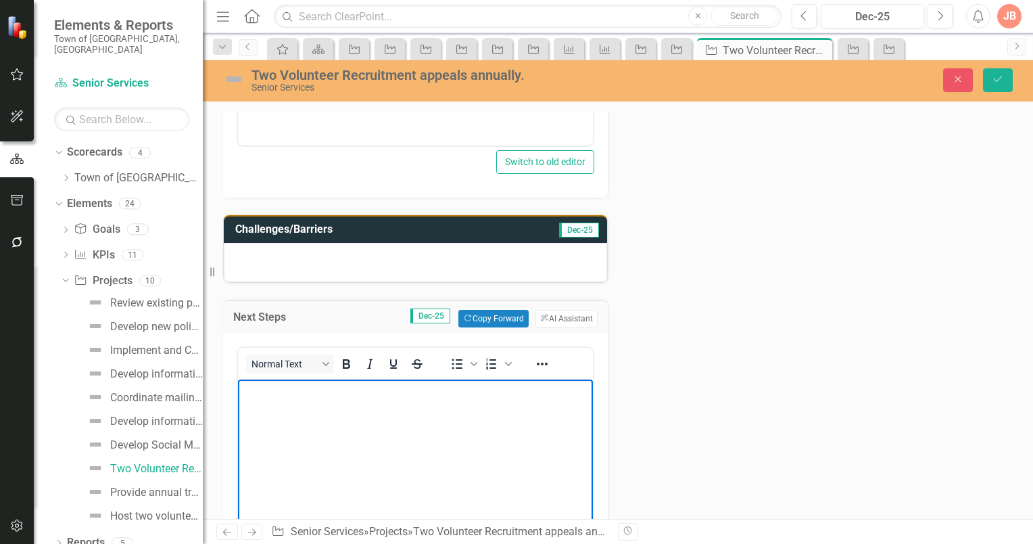
drag, startPoint x: 256, startPoint y: 392, endPoint x: 284, endPoint y: 389, distance: 27.9
click at [258, 392] on p "Rich Text Area. Press ALT-0 for help." at bounding box center [415, 391] width 348 height 16
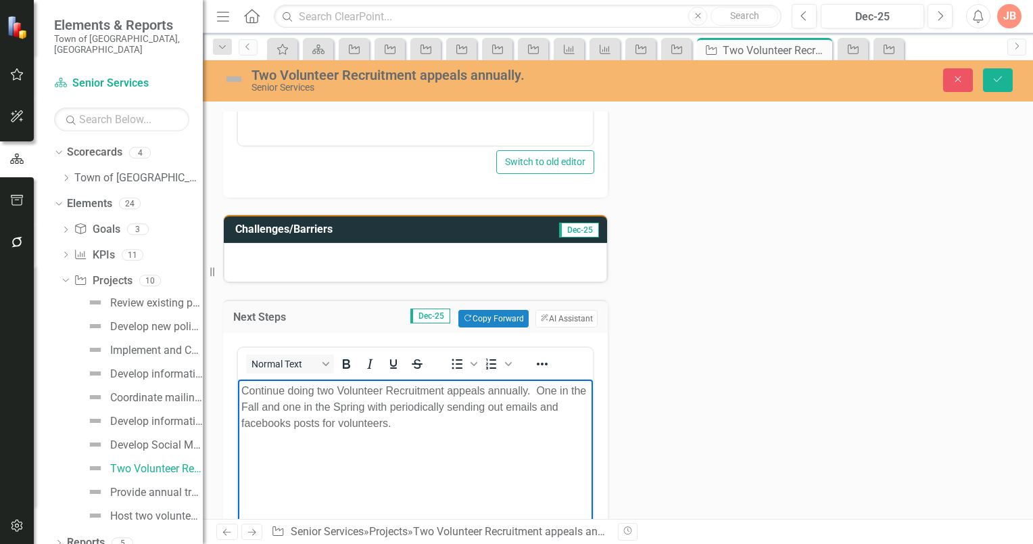
drag, startPoint x: 242, startPoint y: 392, endPoint x: 410, endPoint y: 427, distance: 172.0
click at [410, 427] on p "Continue doing two Volunteer Recruitment appeals annually. One in the Fall and …" at bounding box center [415, 407] width 348 height 49
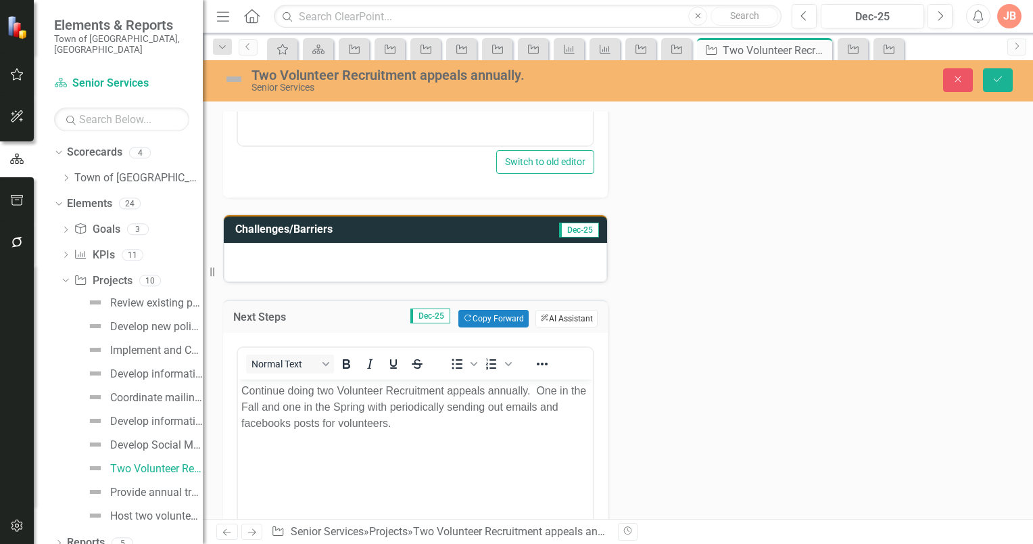
click at [570, 314] on button "ClearPoint AI AI Assistant" at bounding box center [567, 319] width 62 height 18
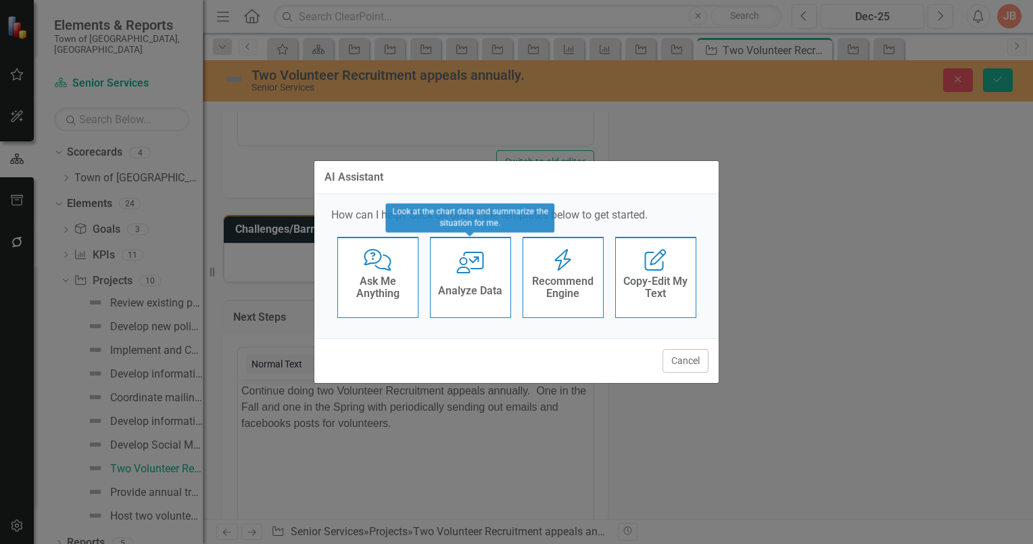
click at [467, 272] on icon at bounding box center [469, 263] width 27 height 22
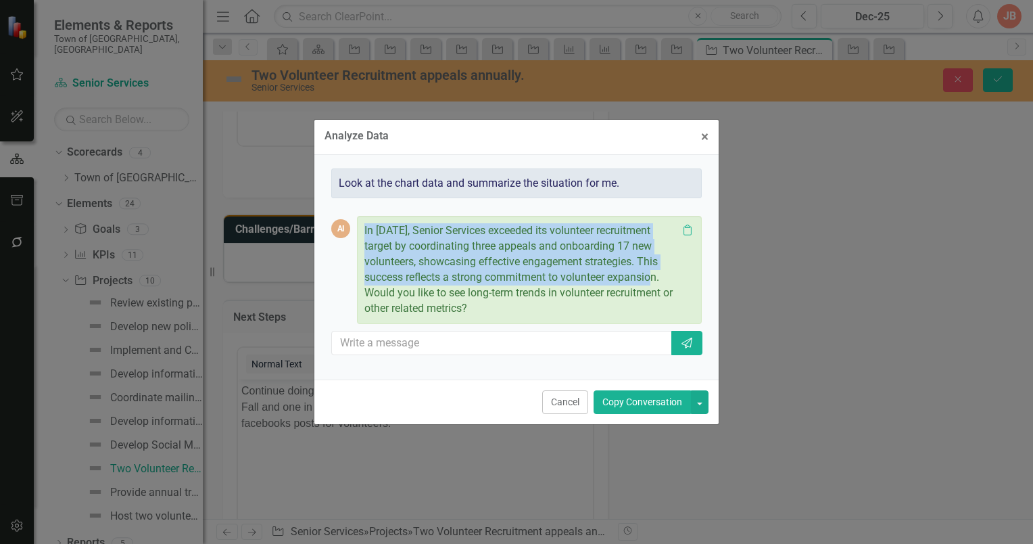
drag, startPoint x: 364, startPoint y: 229, endPoint x: 668, endPoint y: 277, distance: 307.9
click at [668, 277] on p "In 2025, Senior Services exceeded its volunteer recruitment target by coordinat…" at bounding box center [520, 269] width 313 height 93
copy p "In 2025, Senior Services exceeded its volunteer recruitment target by coordinat…"
click at [708, 137] on span "×" at bounding box center [704, 136] width 7 height 16
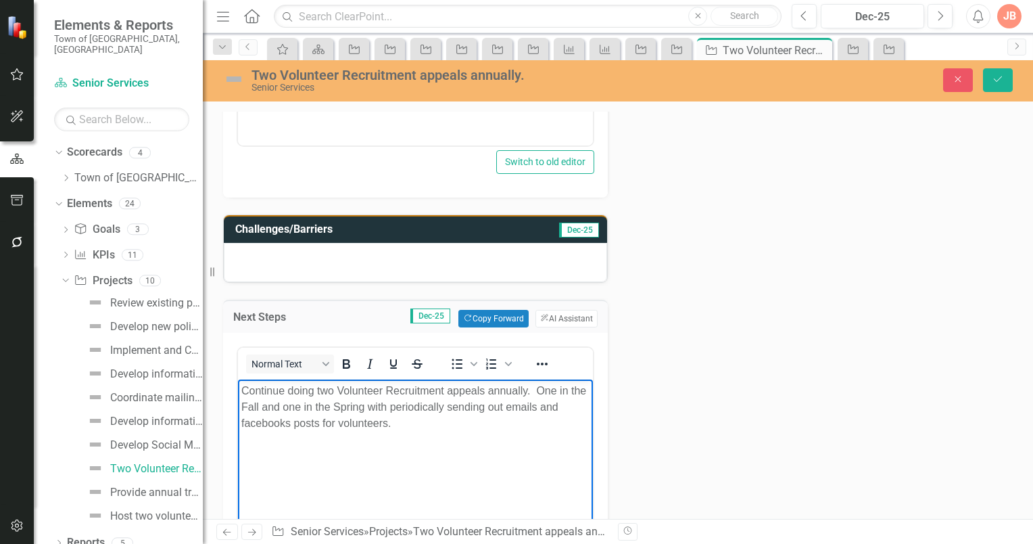
drag, startPoint x: 415, startPoint y: 422, endPoint x: 460, endPoint y: 394, distance: 52.9
click at [427, 411] on p "Continue doing two Volunteer Recruitment appeals annually. One in the Fall and …" at bounding box center [415, 407] width 348 height 49
click at [408, 427] on p "Continue doing two Volunteer Recruitment appeals annually. One in the Fall and …" at bounding box center [415, 407] width 348 height 49
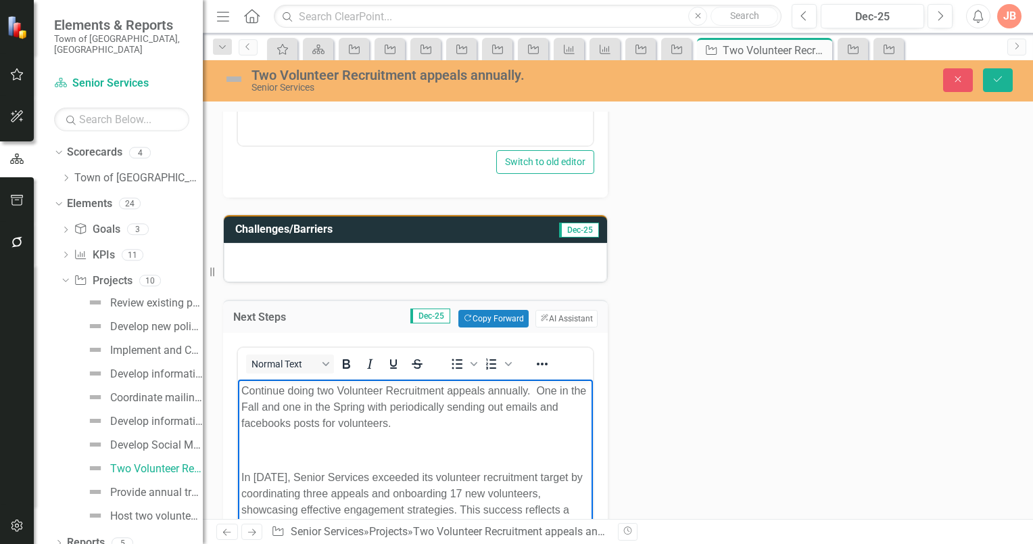
scroll to position [527, 0]
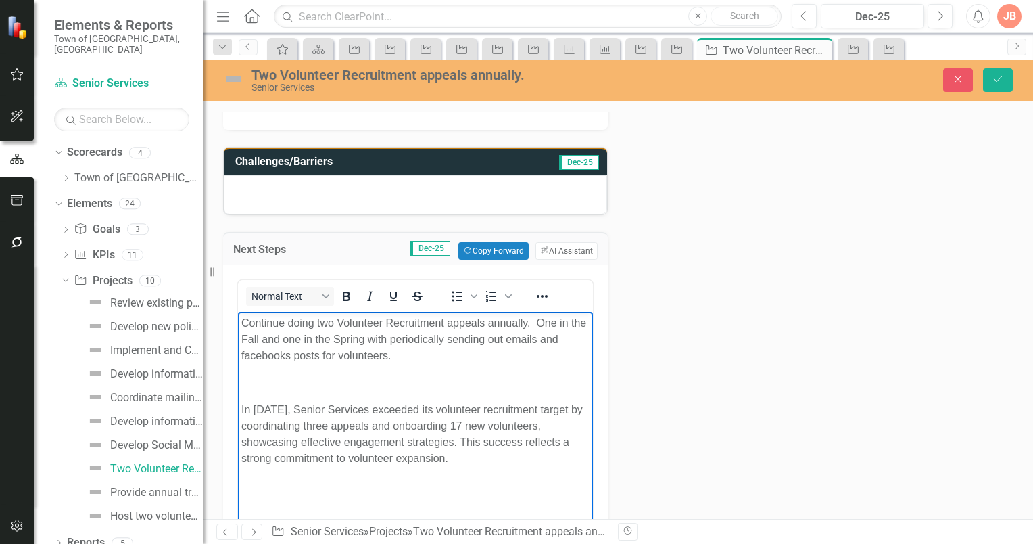
drag, startPoint x: 253, startPoint y: 412, endPoint x: 252, endPoint y: 400, distance: 12.2
click at [254, 411] on p "In 2025, Senior Services exceeded its volunteer recruitment target by coordinat…" at bounding box center [415, 434] width 348 height 65
click at [239, 395] on body "Continue doing two Volunteer Recruitment appeals annually. One in the Fall and …" at bounding box center [415, 413] width 355 height 203
click at [453, 460] on p "In FY2025, Senior Services exceeded its volunteer recruitment target by coordin…" at bounding box center [415, 434] width 348 height 65
drag, startPoint x: 385, startPoint y: 480, endPoint x: 450, endPoint y: 458, distance: 68.4
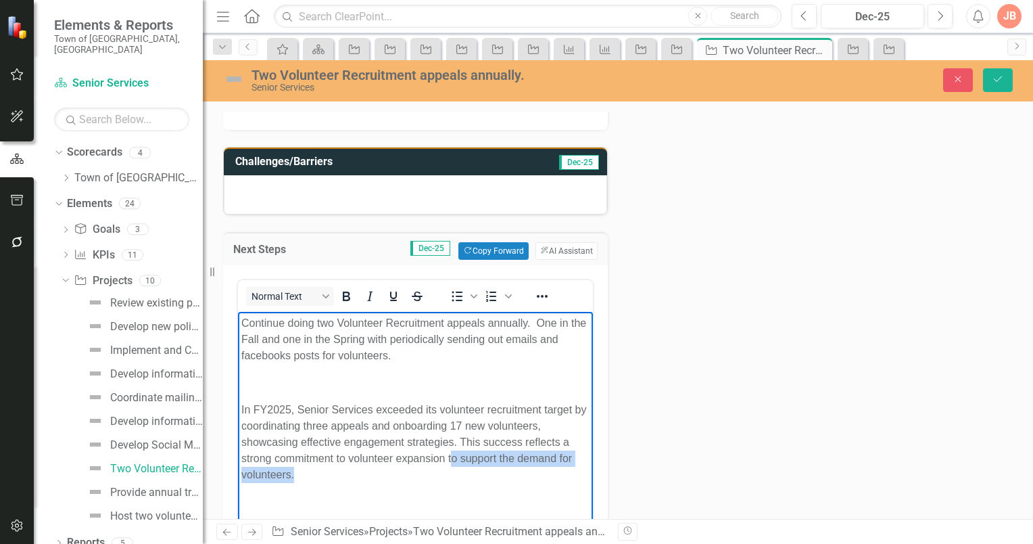
click at [450, 458] on p "In FY2025, Senior Services exceeded its volunteer recruitment target by coordin…" at bounding box center [415, 442] width 348 height 81
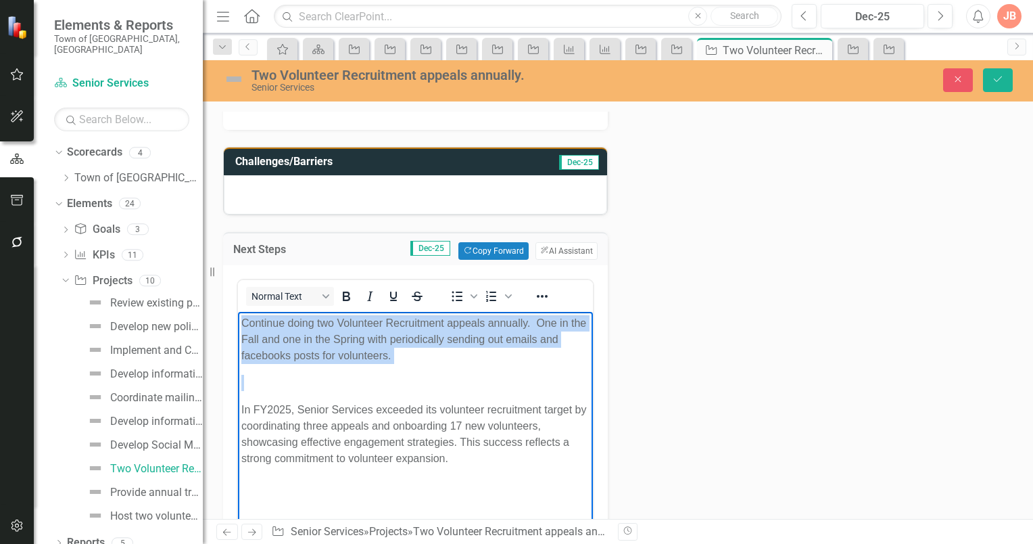
drag, startPoint x: 239, startPoint y: 410, endPoint x: 475, endPoint y: 617, distance: 313.4
click at [238, 322] on html "Continue doing two Volunteer Recruitment appeals annually. One in the Fall and …" at bounding box center [415, 413] width 355 height 203
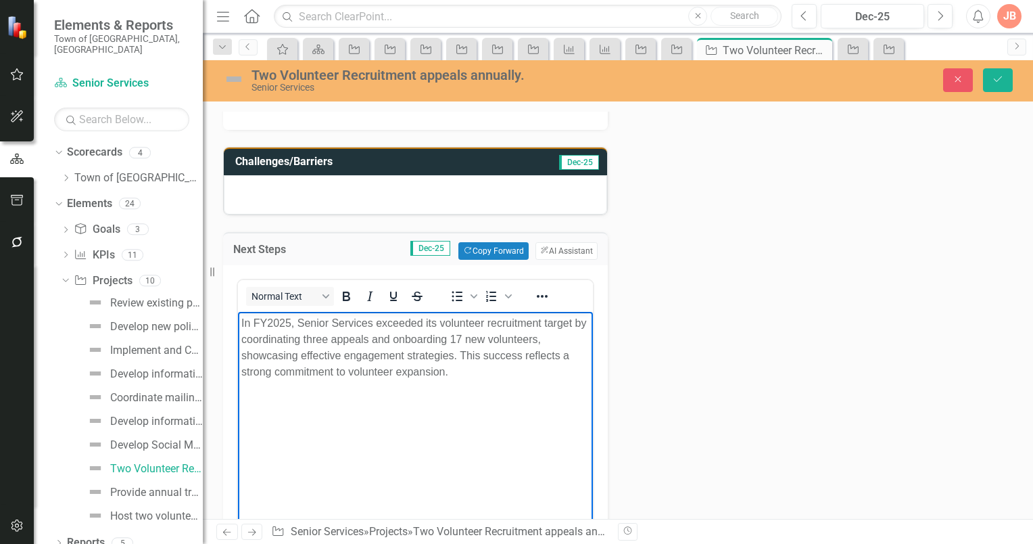
click at [458, 372] on p "In FY2025, Senior Services exceeded its volunteer recruitment target by coordin…" at bounding box center [415, 347] width 348 height 65
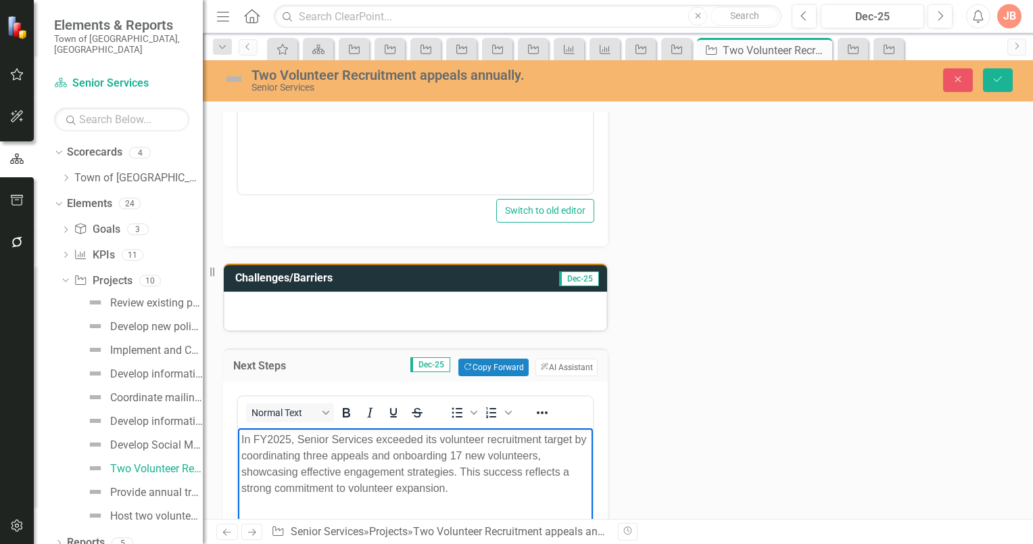
scroll to position [324, 0]
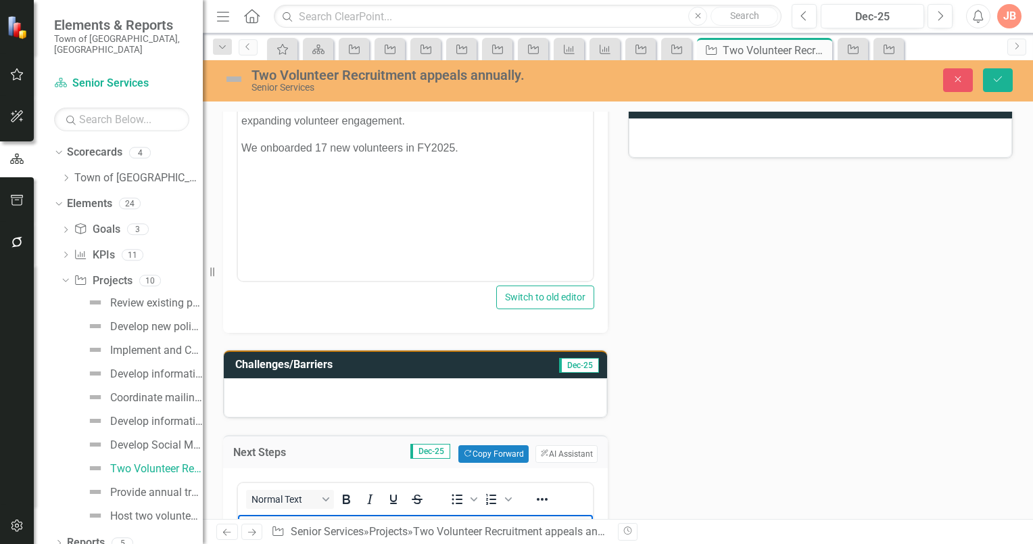
click at [350, 367] on h3 "Challenges/Barriers" at bounding box center [363, 364] width 256 height 12
click at [291, 385] on div at bounding box center [415, 397] width 383 height 39
click at [365, 363] on h3 "Challenges/Barriers" at bounding box center [363, 364] width 256 height 12
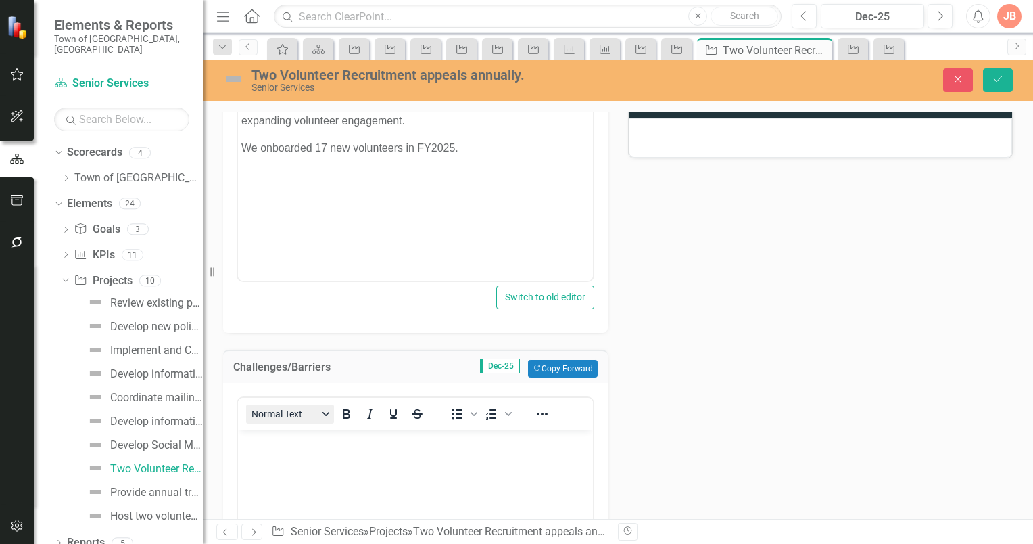
scroll to position [0, 0]
click at [257, 438] on p "Rich Text Area. Press ALT-0 for help." at bounding box center [415, 440] width 348 height 16
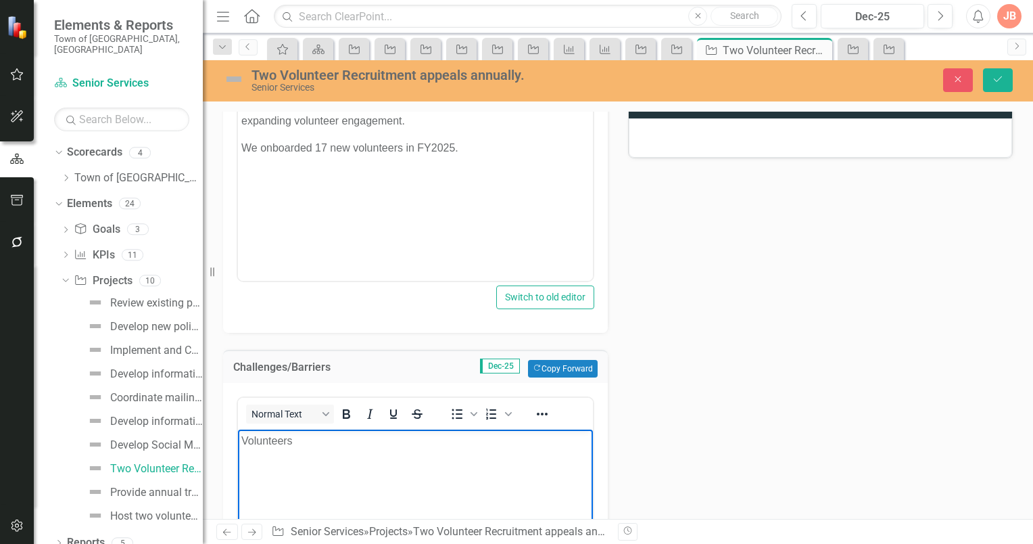
drag, startPoint x: 304, startPoint y: 442, endPoint x: 316, endPoint y: 442, distance: 11.5
click at [304, 442] on p "Volunteers" at bounding box center [415, 440] width 348 height 16
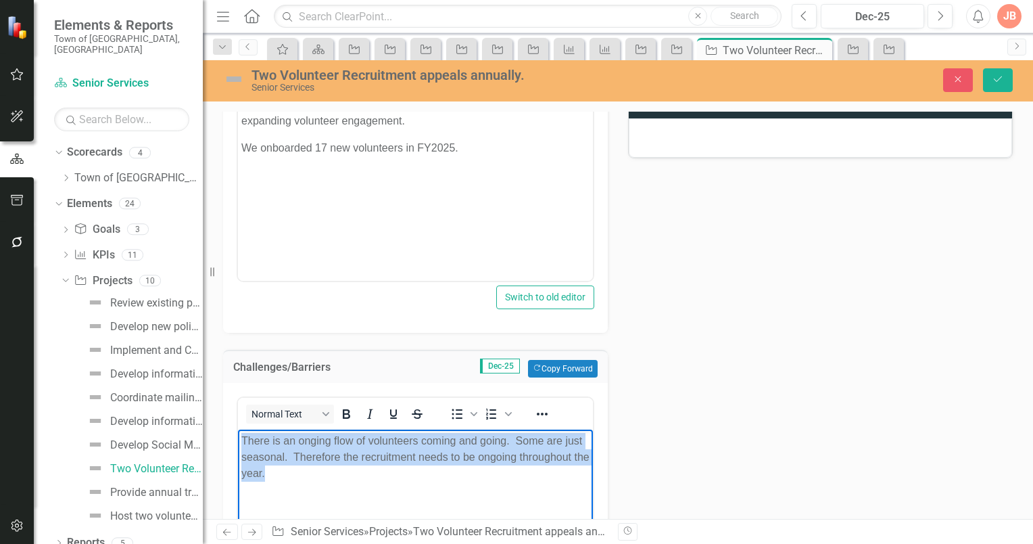
drag, startPoint x: 293, startPoint y: 479, endPoint x: 242, endPoint y: 442, distance: 63.4
click at [242, 442] on p "There is an onging flow of volunteers coming and going. Some are just seasonal.…" at bounding box center [415, 456] width 348 height 49
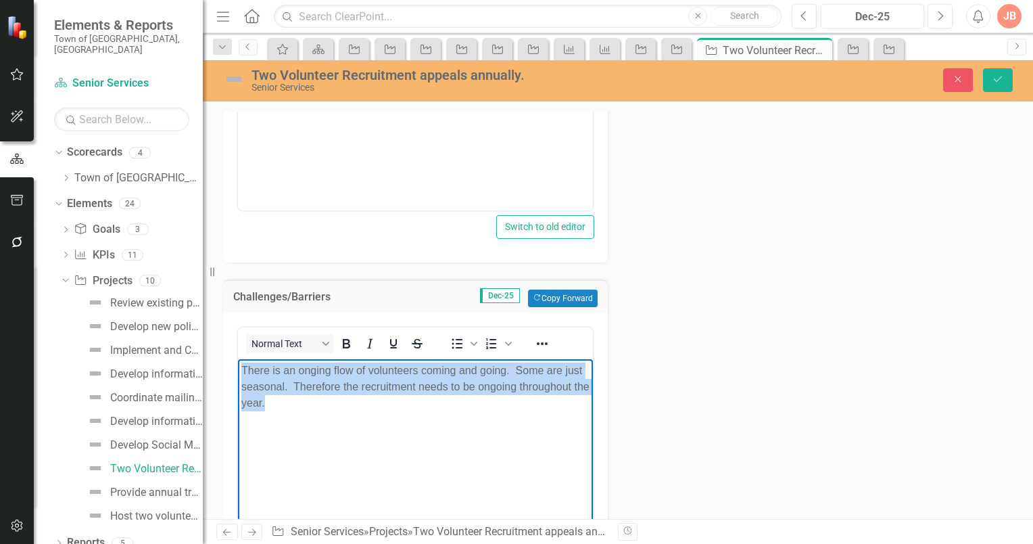
scroll to position [392, 0]
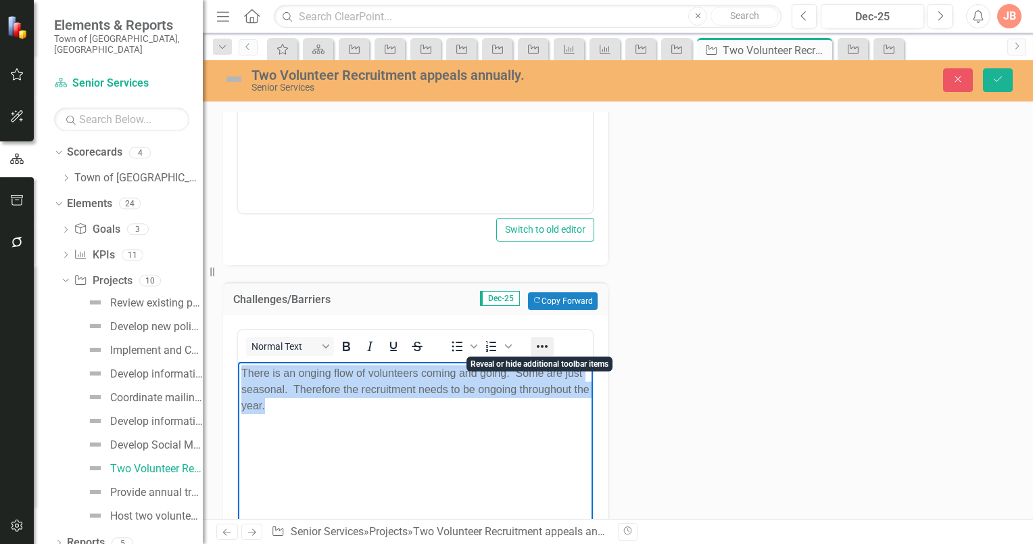
click at [545, 345] on icon "Reveal or hide additional toolbar items" at bounding box center [542, 346] width 11 height 3
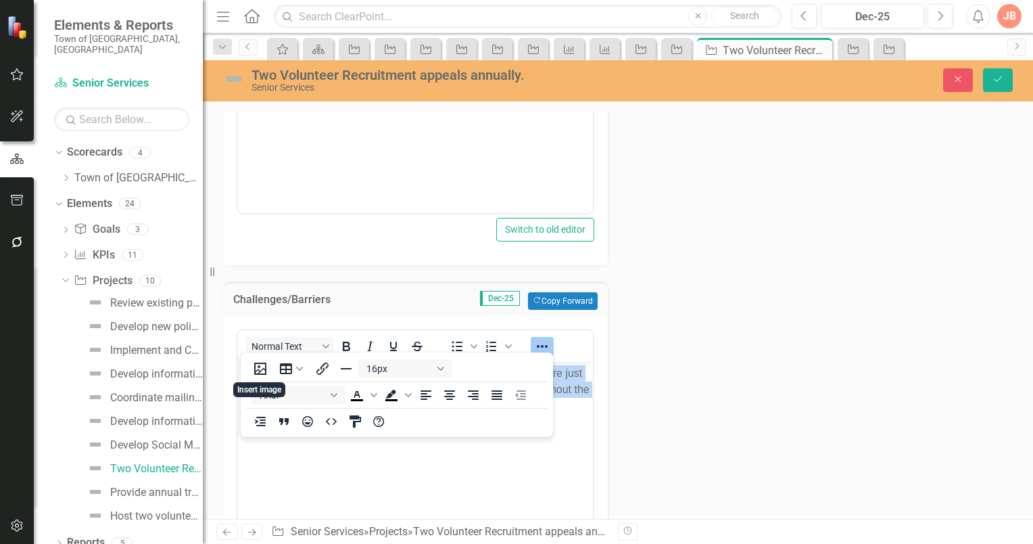
click at [494, 457] on body "There is an onging flow of volunteers coming and going. Some are just seasonal.…" at bounding box center [415, 462] width 355 height 203
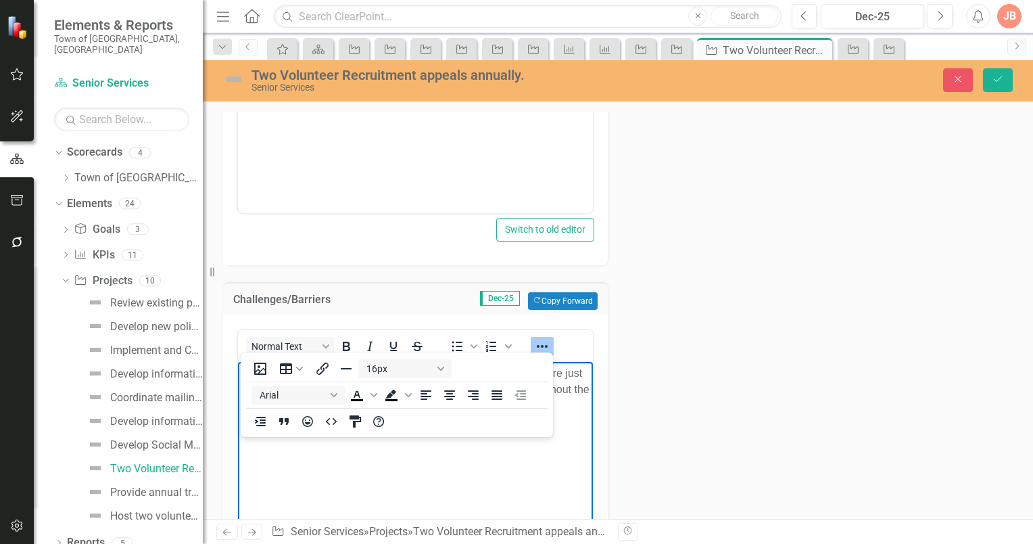
drag, startPoint x: 383, startPoint y: 467, endPoint x: 395, endPoint y: 459, distance: 14.6
click at [383, 467] on body "There is an onging flow of volunteers coming and going. Some are just seasonal.…" at bounding box center [415, 462] width 355 height 203
click at [538, 345] on icon "Reveal or hide additional toolbar items" at bounding box center [542, 346] width 11 height 3
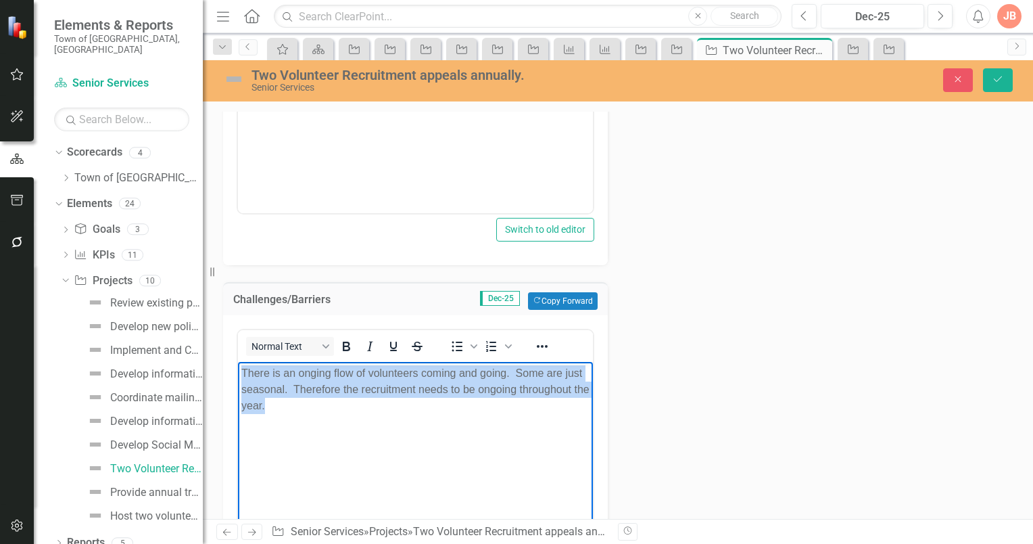
drag, startPoint x: 299, startPoint y: 406, endPoint x: 475, endPoint y: 728, distance: 367.4
click at [238, 371] on html "There is an onging flow of volunteers coming and going. Some are just seasonal.…" at bounding box center [415, 462] width 355 height 203
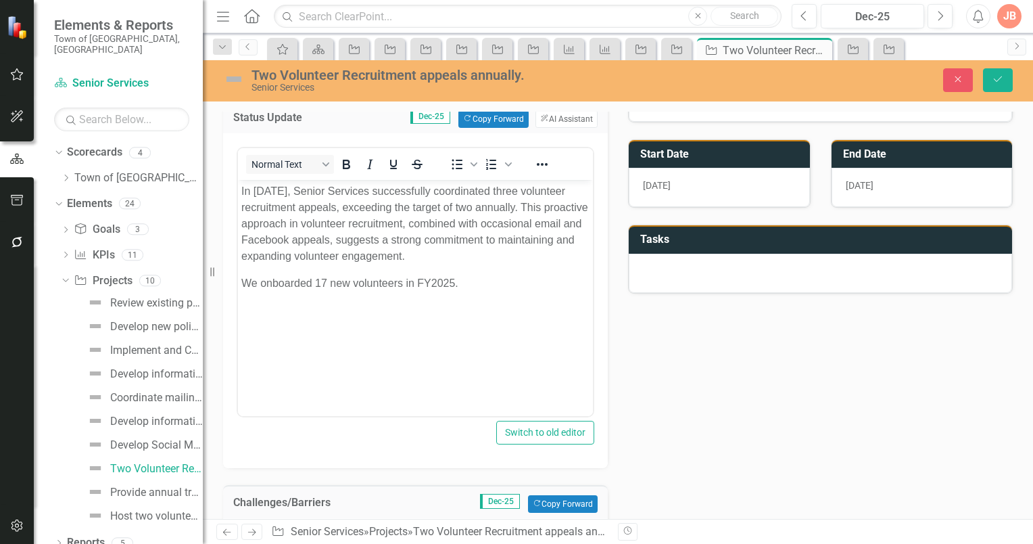
scroll to position [121, 0]
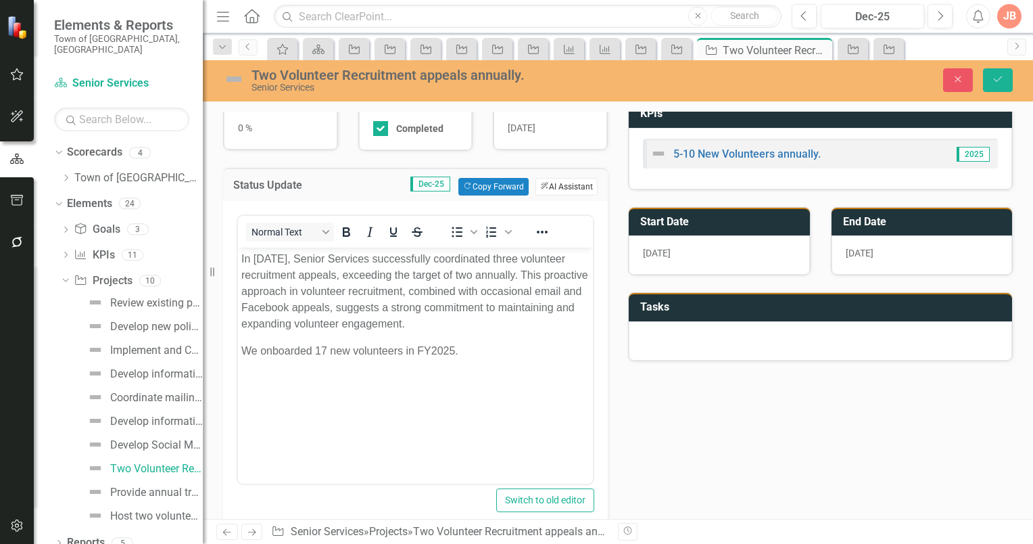
click at [563, 181] on button "ClearPoint AI AI Assistant" at bounding box center [567, 187] width 62 height 18
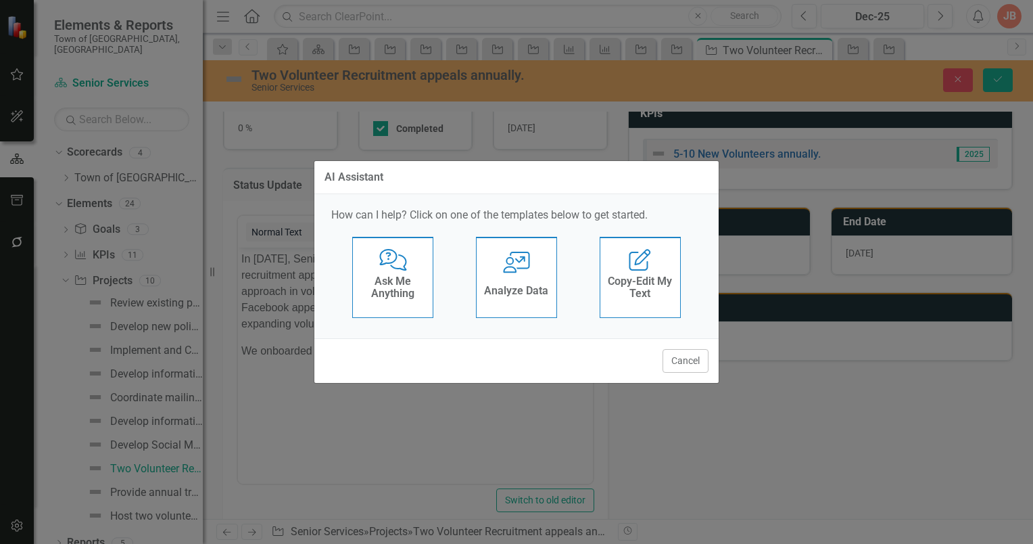
click at [504, 266] on icon "User with Chart" at bounding box center [517, 263] width 28 height 22
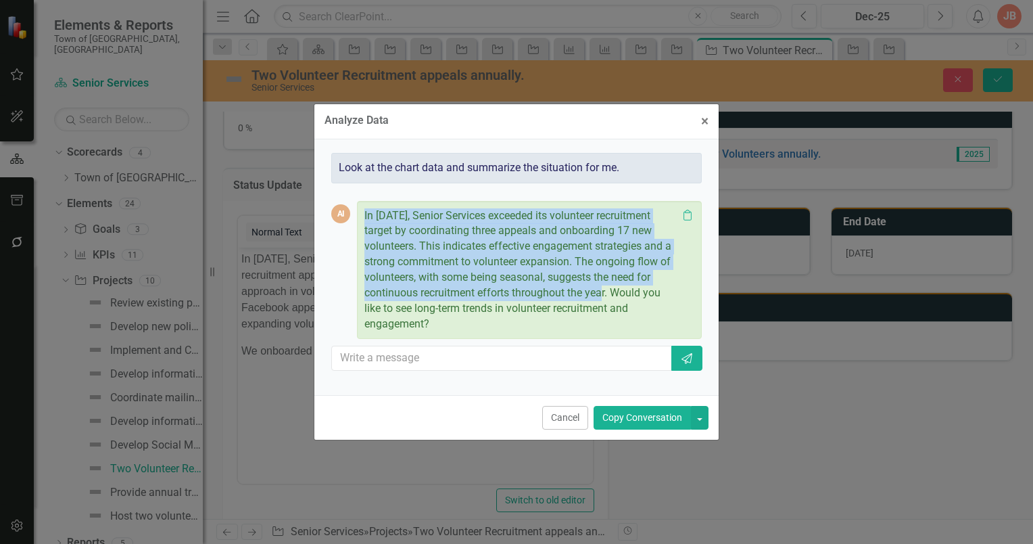
drag, startPoint x: 363, startPoint y: 215, endPoint x: 610, endPoint y: 292, distance: 258.6
click at [610, 292] on div "In 2025, Senior Services exceeded its volunteer recruitment target by coordinat…" at bounding box center [529, 270] width 345 height 139
copy p "In 2025, Senior Services exceeded its volunteer recruitment target by coordinat…"
click at [702, 120] on span "×" at bounding box center [704, 121] width 7 height 16
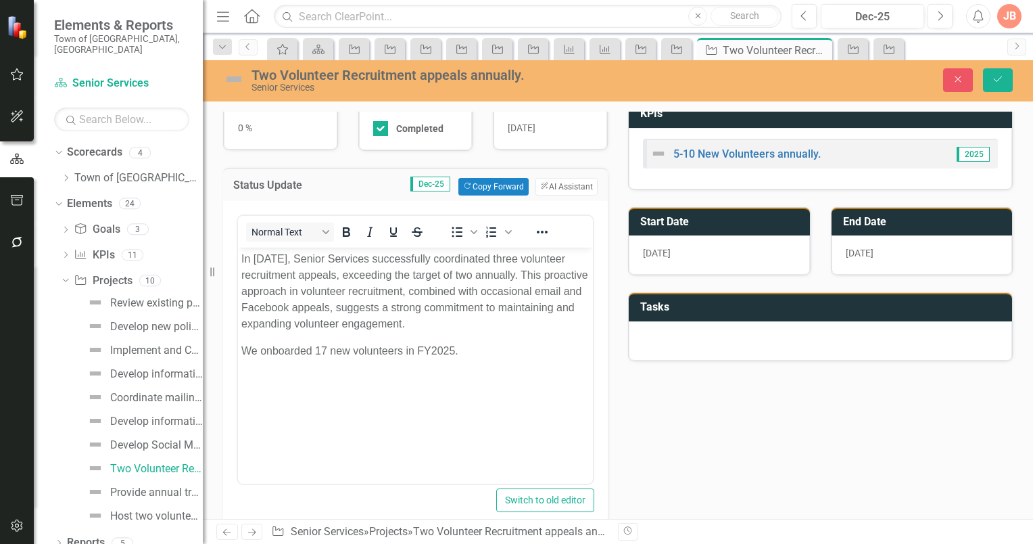
scroll to position [392, 0]
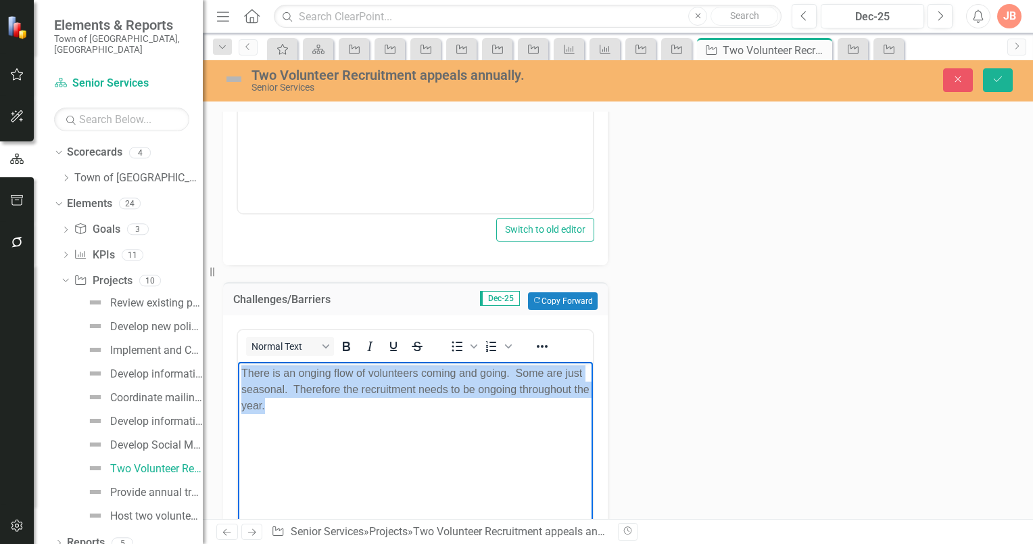
click at [348, 421] on body "There is an onging flow of volunteers coming and going. Some are just seasonal.…" at bounding box center [415, 462] width 355 height 203
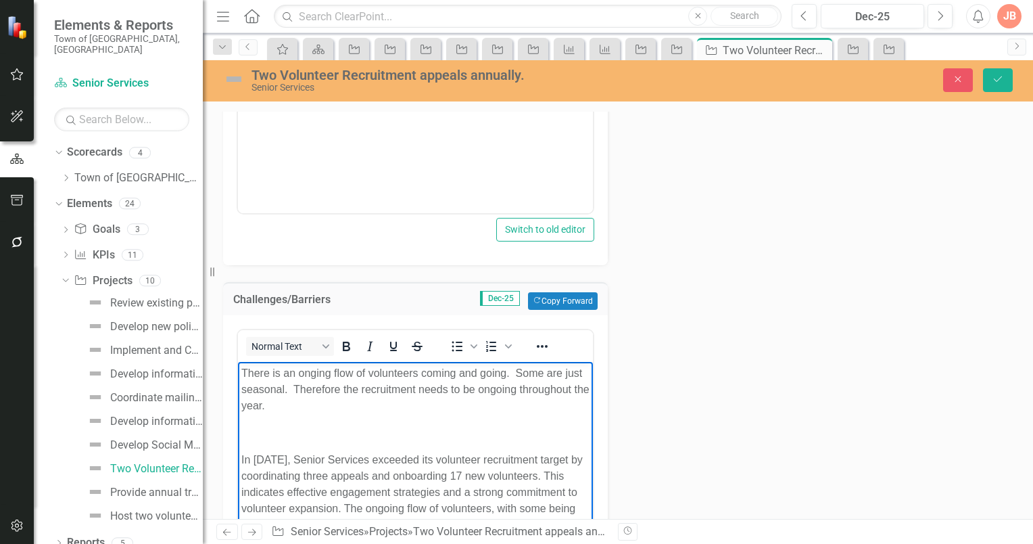
scroll to position [459, 0]
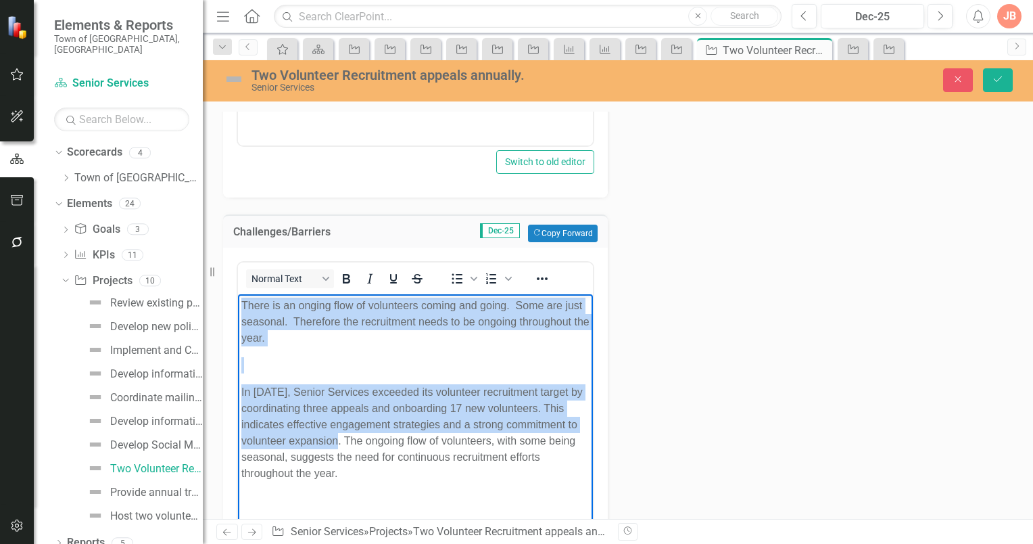
drag, startPoint x: 343, startPoint y: 440, endPoint x: 237, endPoint y: 306, distance: 170.9
click at [238, 306] on html "There is an onging flow of volunteers coming and going. Some are just seasonal.…" at bounding box center [415, 394] width 355 height 203
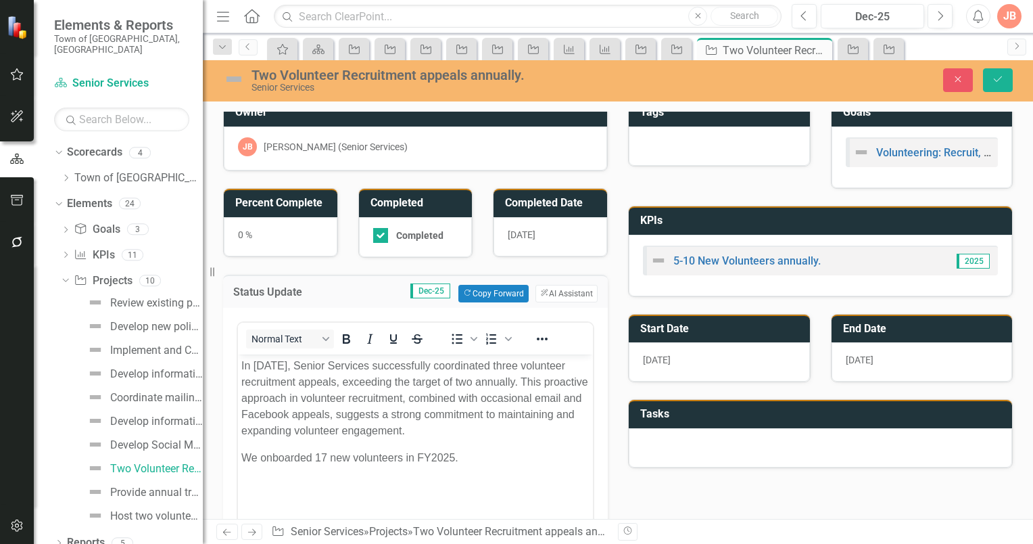
scroll to position [0, 0]
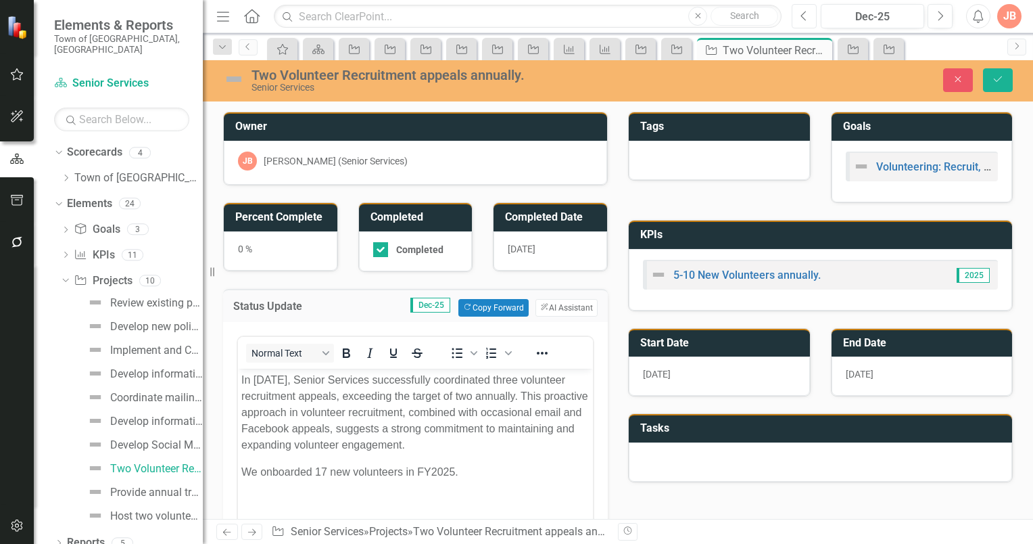
click at [803, 16] on icon "Previous" at bounding box center [804, 16] width 7 height 12
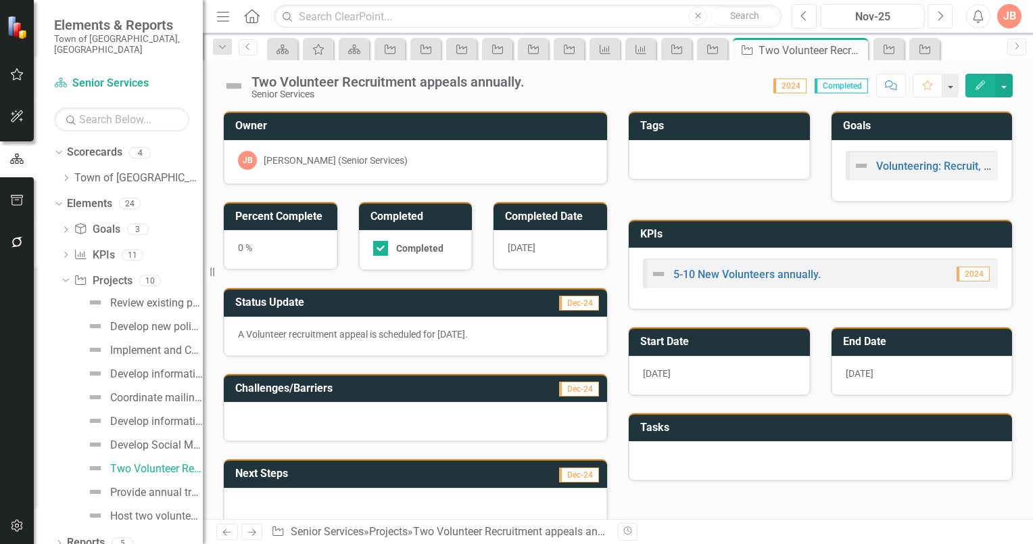
click at [939, 11] on icon "Next" at bounding box center [940, 16] width 7 height 12
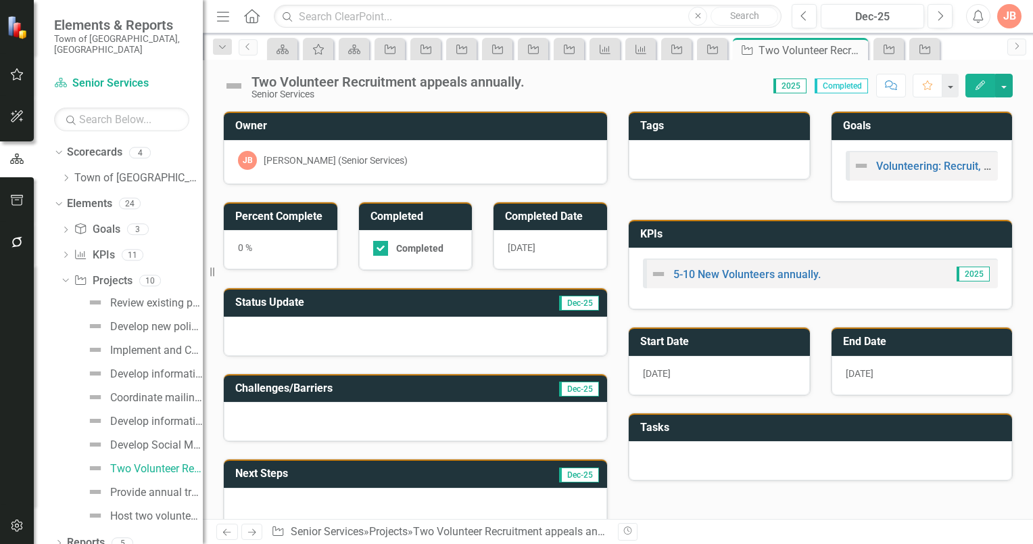
click at [337, 332] on div at bounding box center [415, 335] width 383 height 39
click at [303, 318] on div at bounding box center [415, 335] width 383 height 39
click at [364, 306] on td "Status Update" at bounding box center [349, 304] width 229 height 22
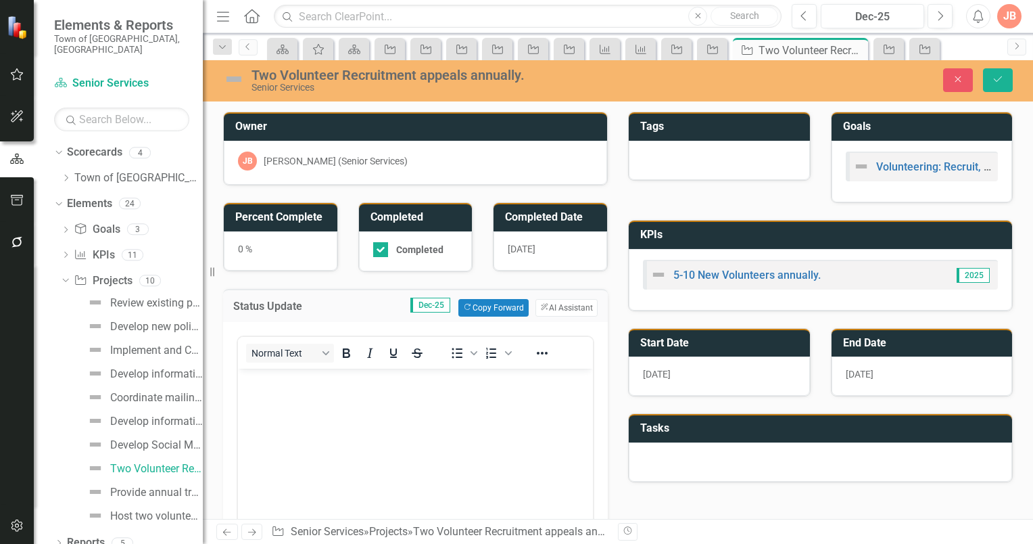
click at [283, 385] on p "Rich Text Area. Press ALT-0 for help." at bounding box center [415, 379] width 348 height 16
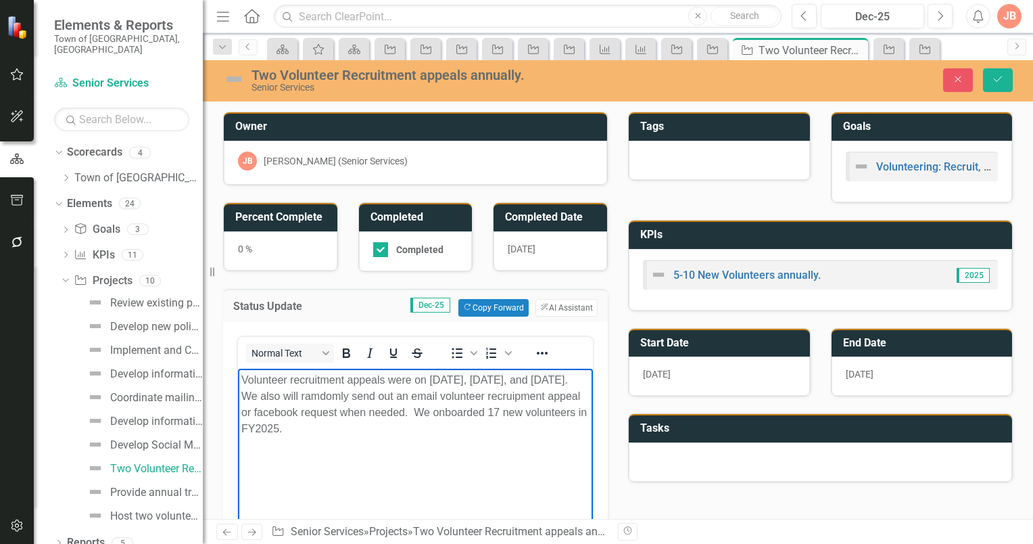
drag, startPoint x: 393, startPoint y: 431, endPoint x: 242, endPoint y: 385, distance: 157.6
click at [242, 385] on p "Volunteer recruitment appeals were on April 1, 2025, May 7, 2025, and June 2, 2…" at bounding box center [415, 403] width 348 height 65
click at [553, 306] on button "ClearPoint AI AI Assistant" at bounding box center [567, 308] width 62 height 18
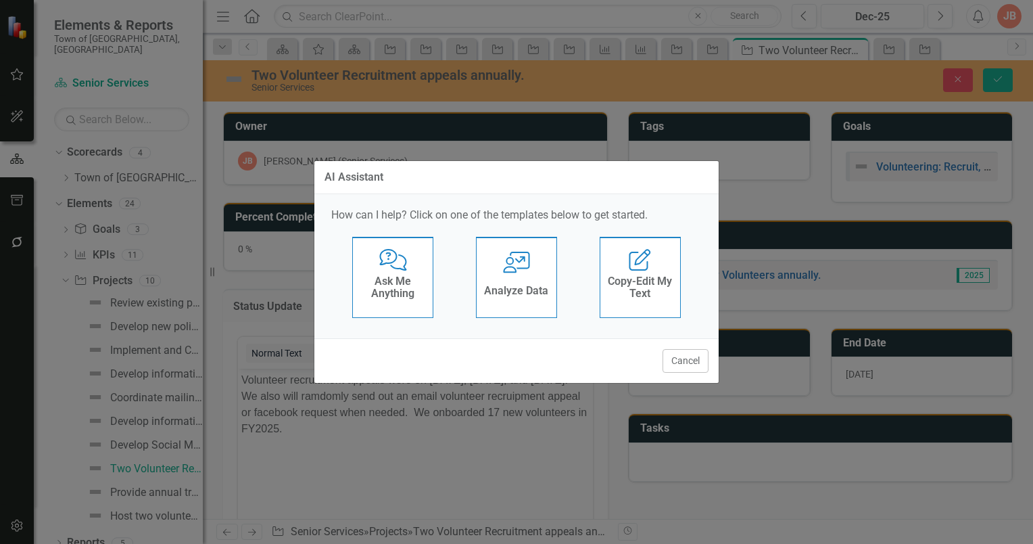
click at [518, 267] on icon "User with Chart" at bounding box center [517, 263] width 28 height 22
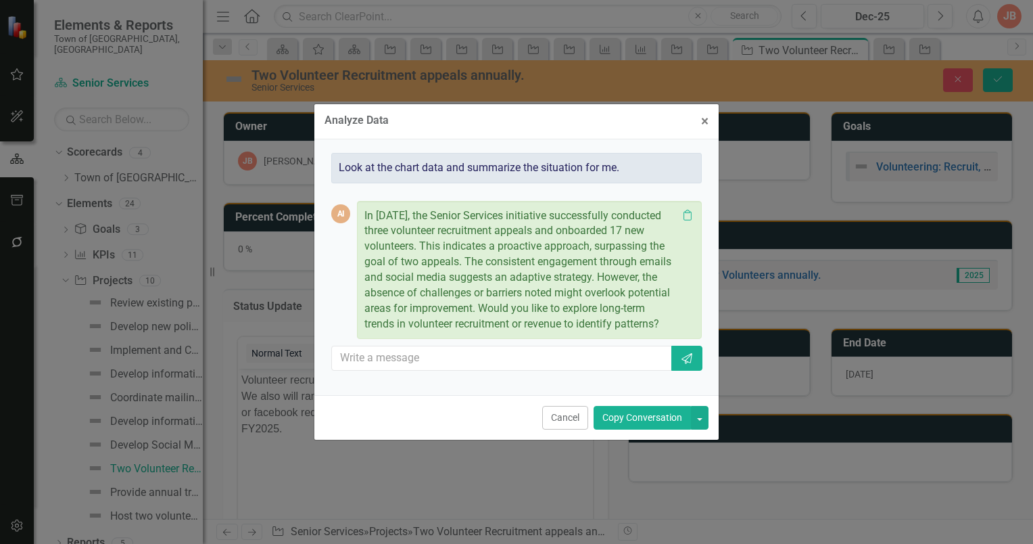
click at [363, 216] on div "In 2025, the Senior Services initiative successfully conducted three volunteer …" at bounding box center [529, 270] width 345 height 139
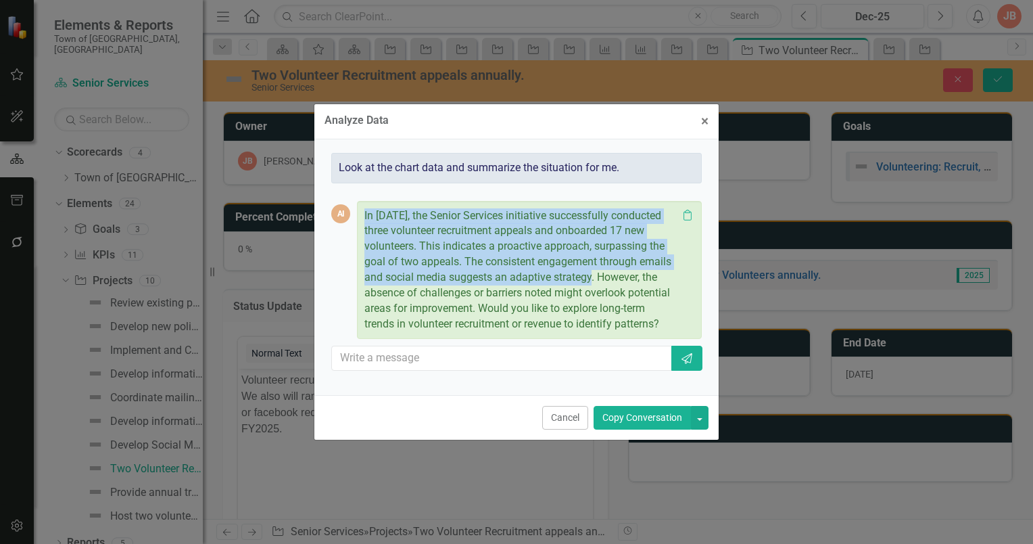
drag, startPoint x: 364, startPoint y: 214, endPoint x: 597, endPoint y: 279, distance: 242.0
click at [597, 279] on p "In 2025, the Senior Services initiative successfully conducted three volunteer …" at bounding box center [520, 270] width 313 height 124
copy p "In 2025, the Senior Services initiative successfully conducted three volunteer …"
drag, startPoint x: 704, startPoint y: 122, endPoint x: 696, endPoint y: 131, distance: 12.0
click at [704, 121] on span "×" at bounding box center [704, 121] width 7 height 16
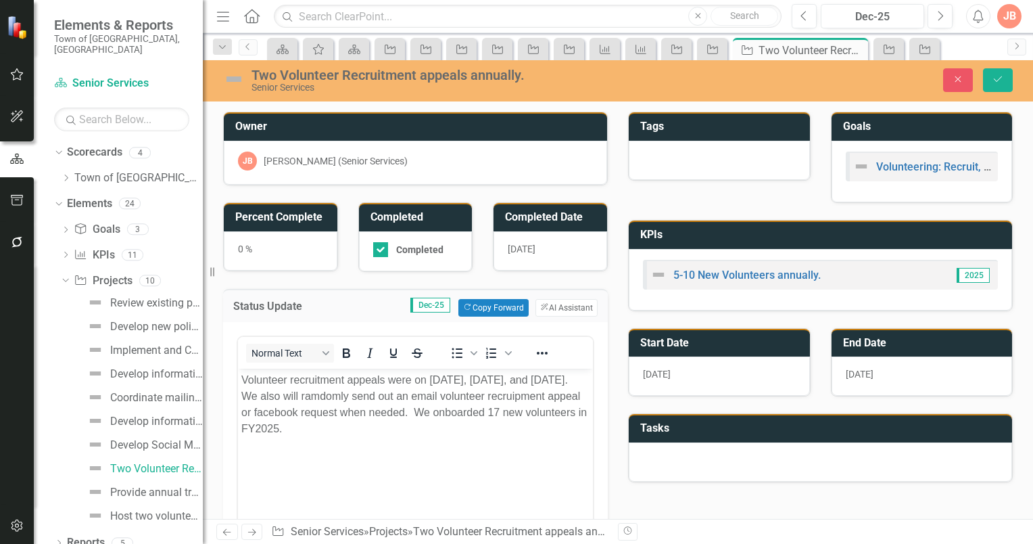
click at [362, 458] on body "Volunteer recruitment appeals were on April 1, 2025, May 7, 2025, and June 2, 2…" at bounding box center [415, 469] width 355 height 203
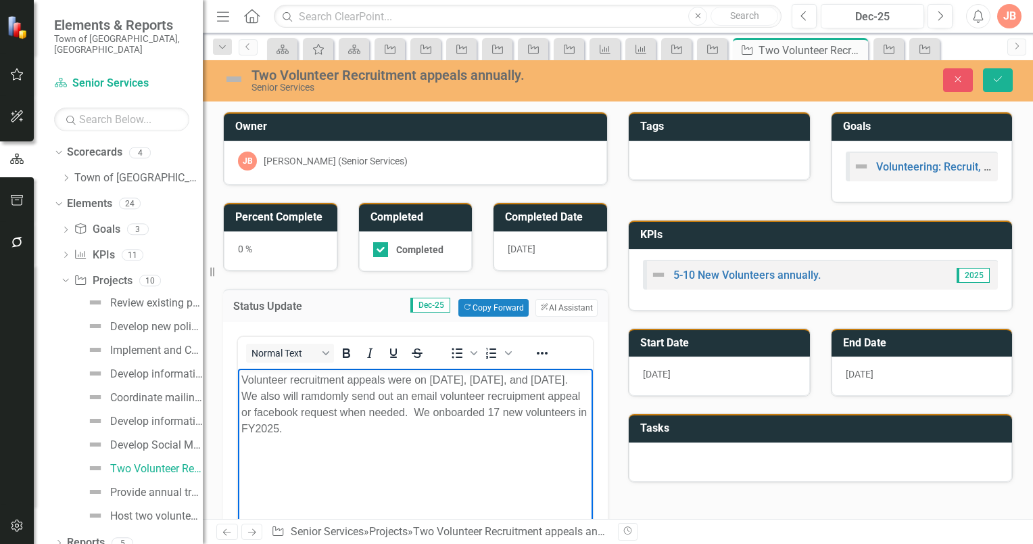
drag, startPoint x: 406, startPoint y: 427, endPoint x: 481, endPoint y: 405, distance: 78.3
click at [410, 425] on p "Volunteer recruitment appeals were on April 1, 2025, May 7, 2025, and June 2, 2…" at bounding box center [415, 403] width 348 height 65
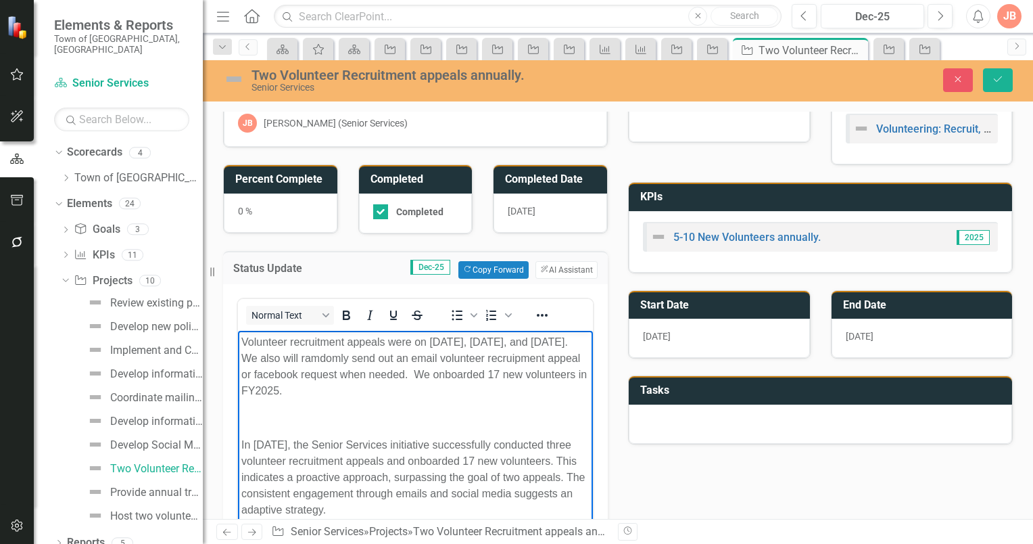
scroll to position [68, 0]
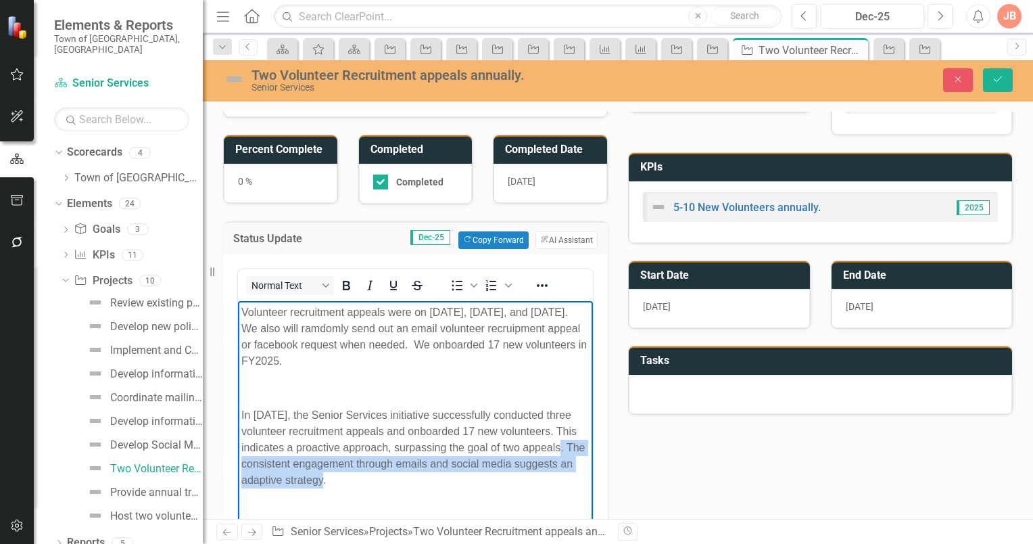
drag, startPoint x: 344, startPoint y: 479, endPoint x: 241, endPoint y: 467, distance: 103.6
click at [241, 467] on p "In 2025, the Senior Services initiative successfully conducted three volunteer …" at bounding box center [415, 446] width 348 height 81
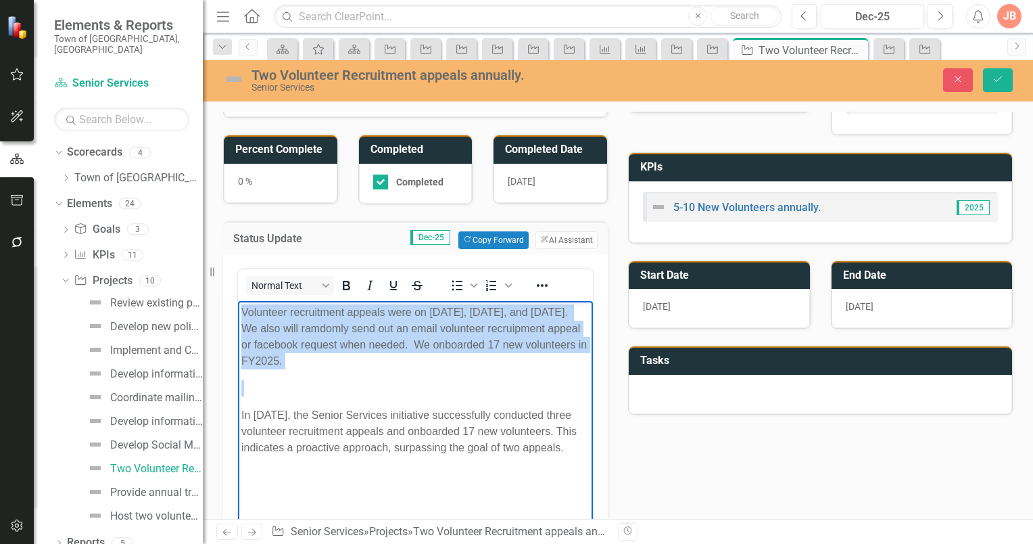
drag, startPoint x: 240, startPoint y: 410, endPoint x: 237, endPoint y: 308, distance: 102.2
click at [238, 308] on html "Volunteer recruitment appeals were on April 1, 2025, May 7, 2025, and June 2, 2…" at bounding box center [415, 401] width 355 height 203
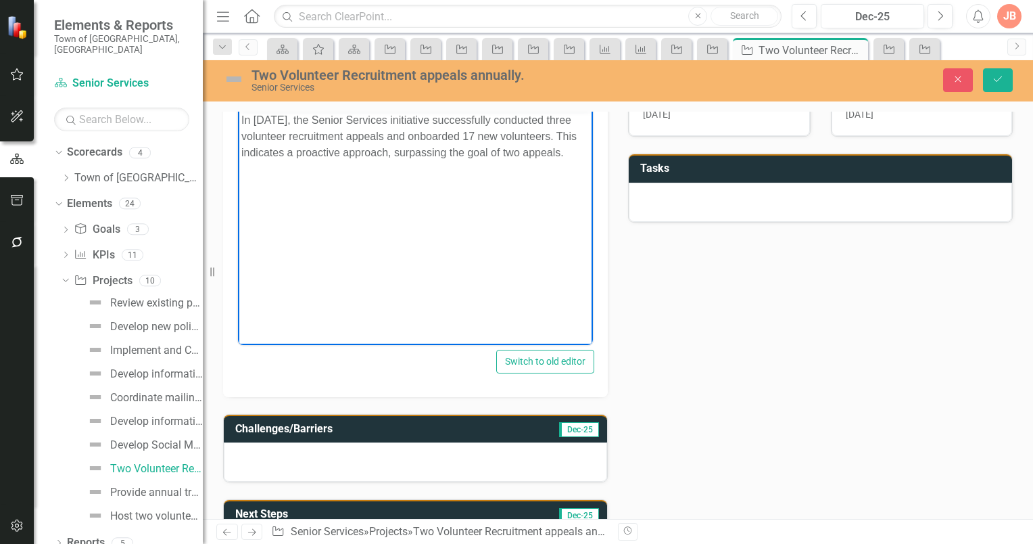
scroll to position [270, 0]
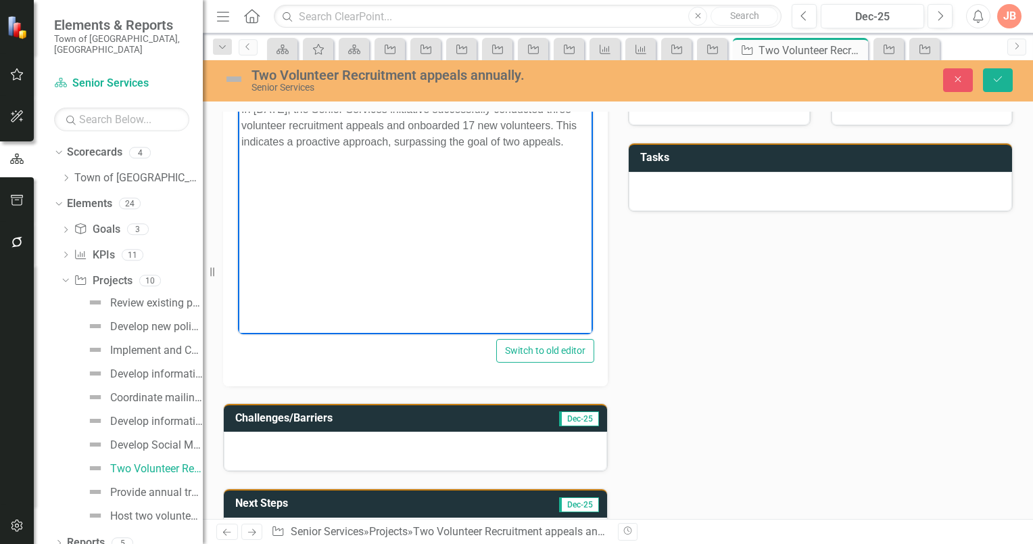
click at [342, 444] on div at bounding box center [415, 450] width 383 height 39
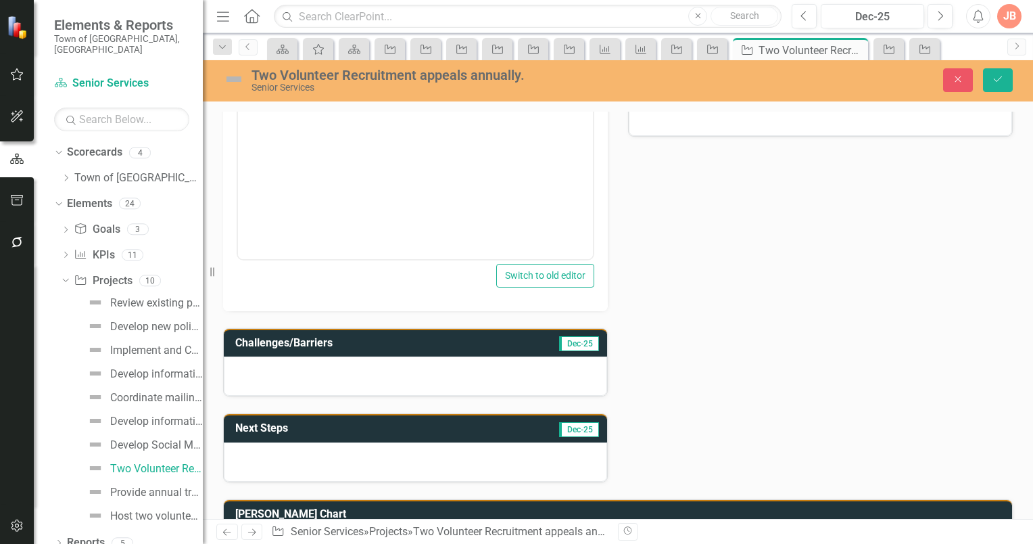
scroll to position [338, 0]
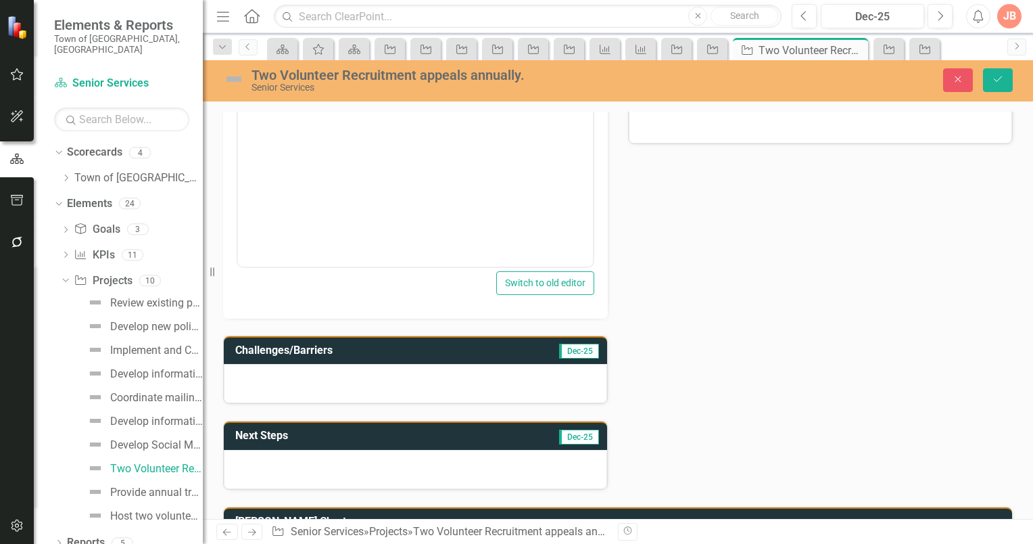
click at [306, 457] on div at bounding box center [415, 469] width 383 height 39
click at [308, 441] on td "Next Steps" at bounding box center [337, 437] width 205 height 22
click at [1003, 76] on icon "Save" at bounding box center [998, 78] width 12 height 9
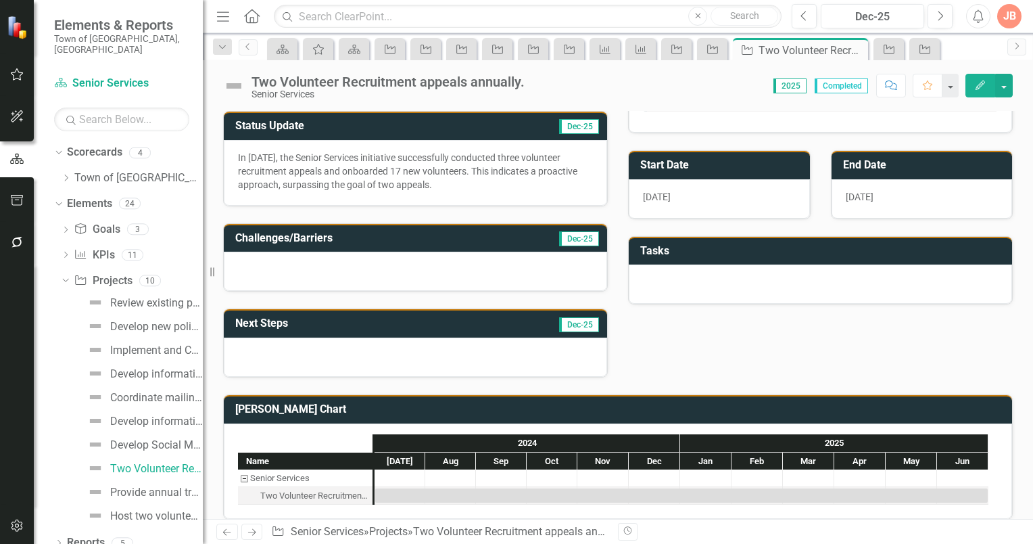
scroll to position [185, 0]
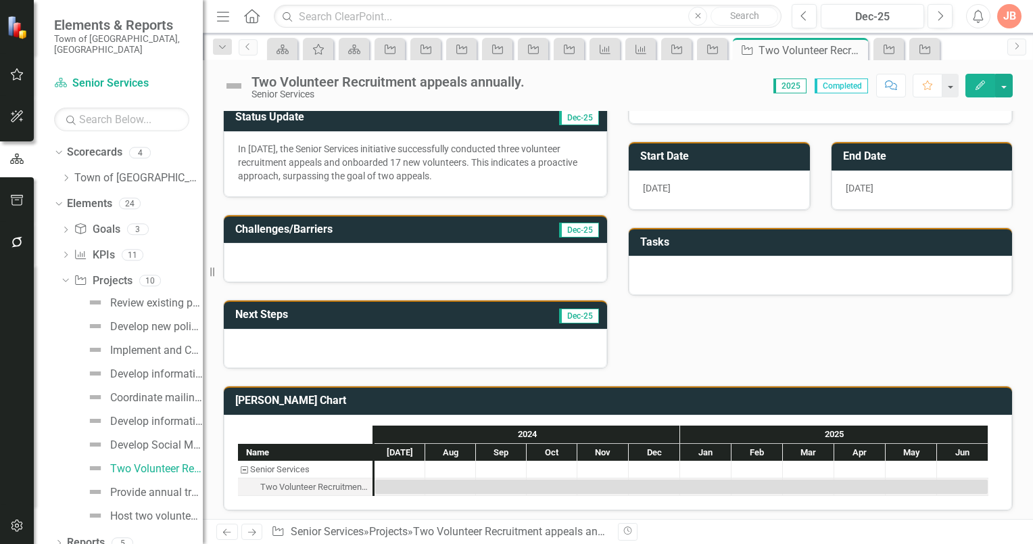
click at [356, 223] on h3 "Challenges/Barriers" at bounding box center [363, 229] width 256 height 12
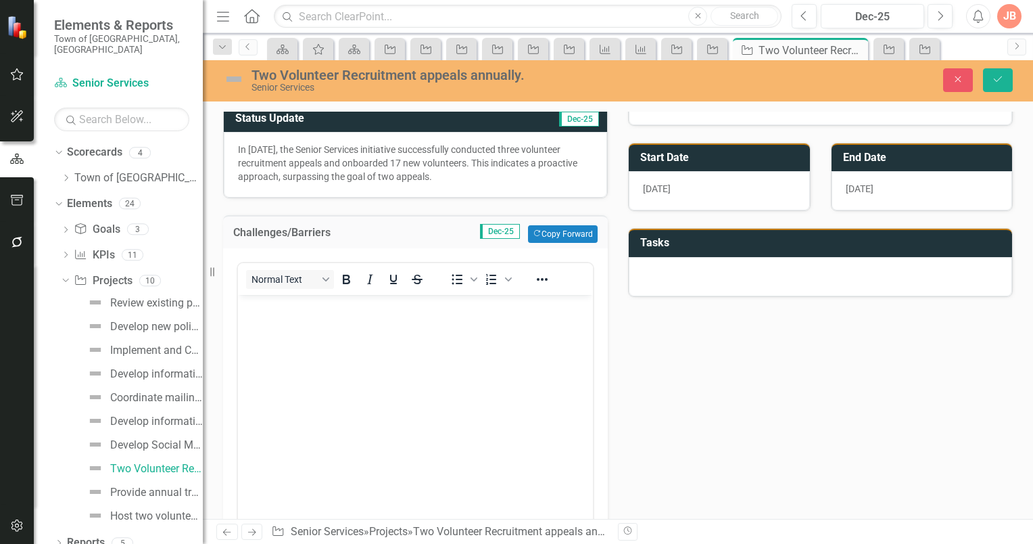
scroll to position [0, 0]
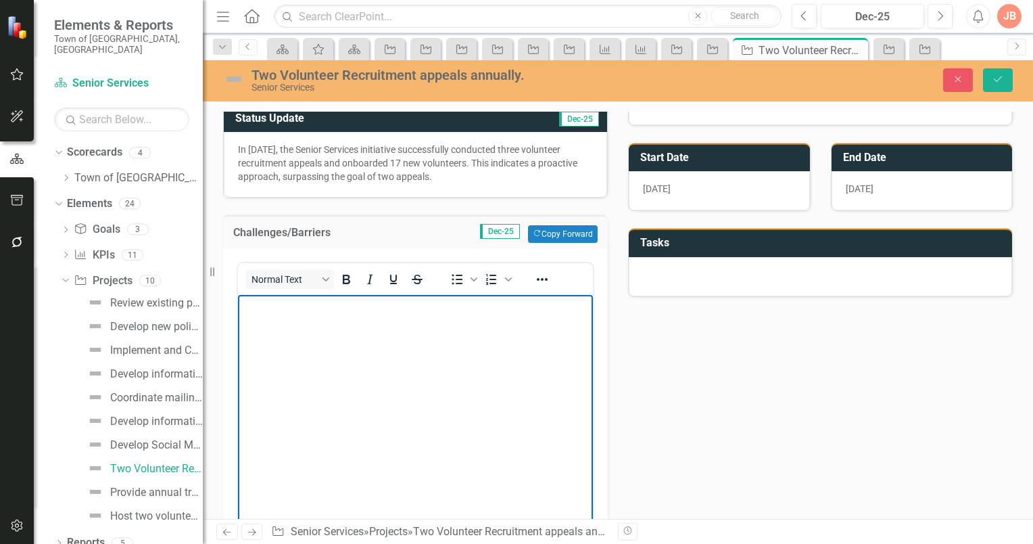
click at [289, 312] on p "Rich Text Area. Press ALT-0 for help." at bounding box center [415, 306] width 348 height 16
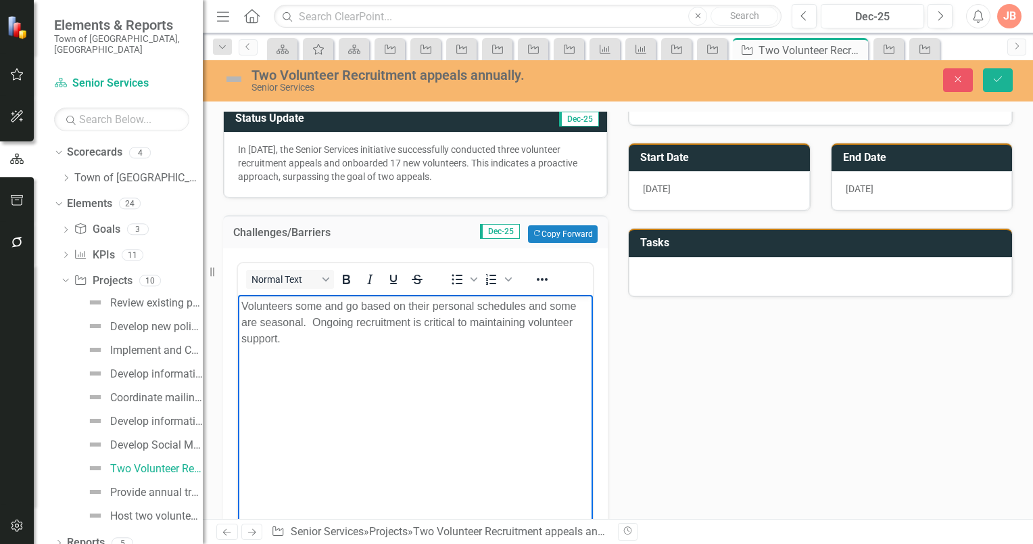
click at [356, 390] on body "Volunteers some and go based on their personal schedules and some are seasonal.…" at bounding box center [415, 396] width 355 height 203
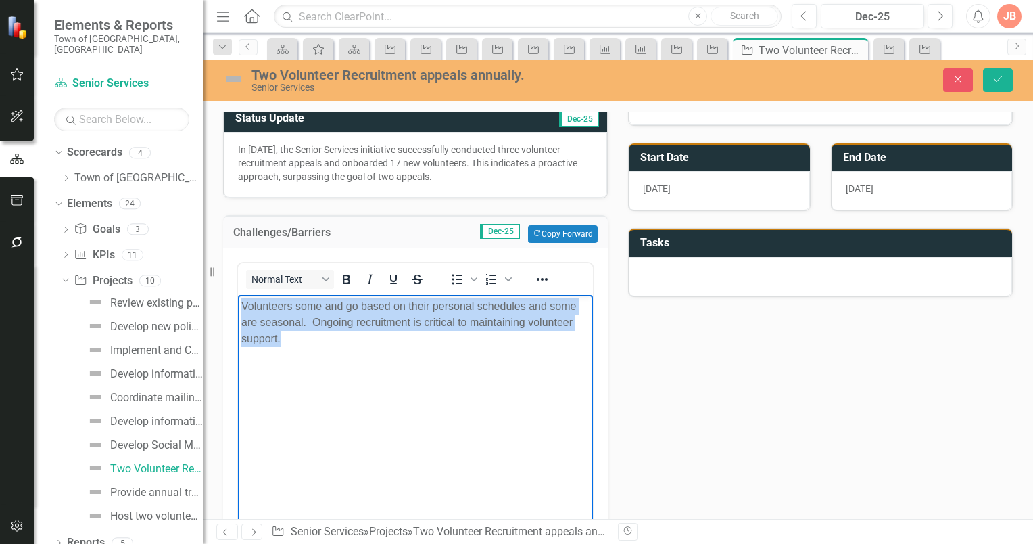
drag, startPoint x: 288, startPoint y: 339, endPoint x: 243, endPoint y: 310, distance: 54.2
click at [243, 310] on p "Volunteers some and go based on their personal schedules and some are seasonal.…" at bounding box center [415, 322] width 348 height 49
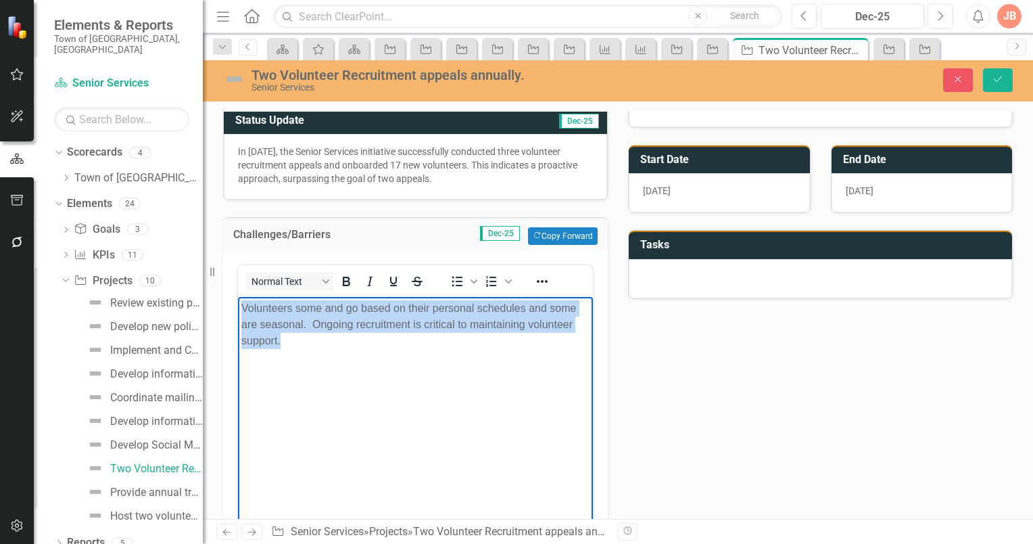
scroll to position [203, 0]
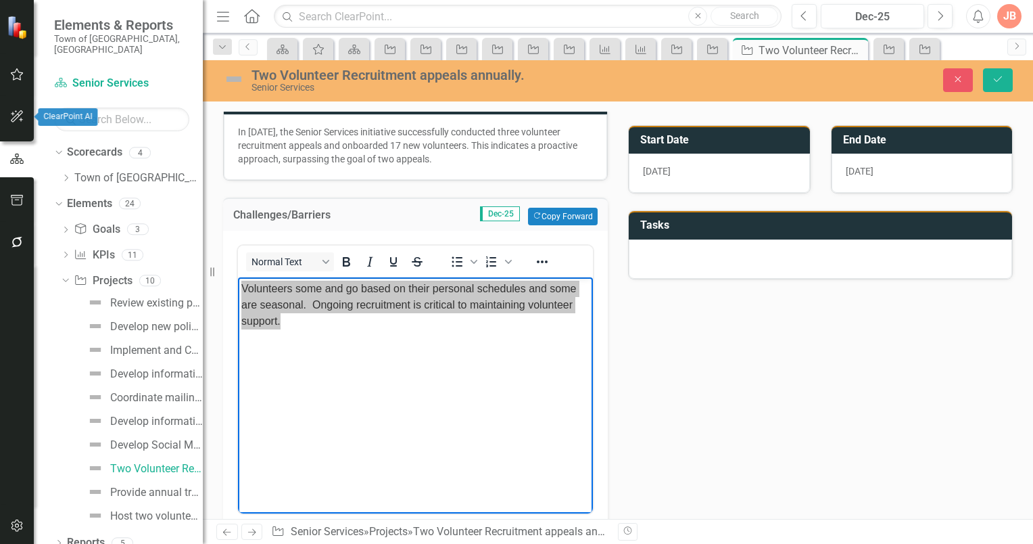
drag, startPoint x: 206, startPoint y: 98, endPoint x: 16, endPoint y: 116, distance: 190.9
click at [16, 116] on icon "button" at bounding box center [17, 116] width 14 height 11
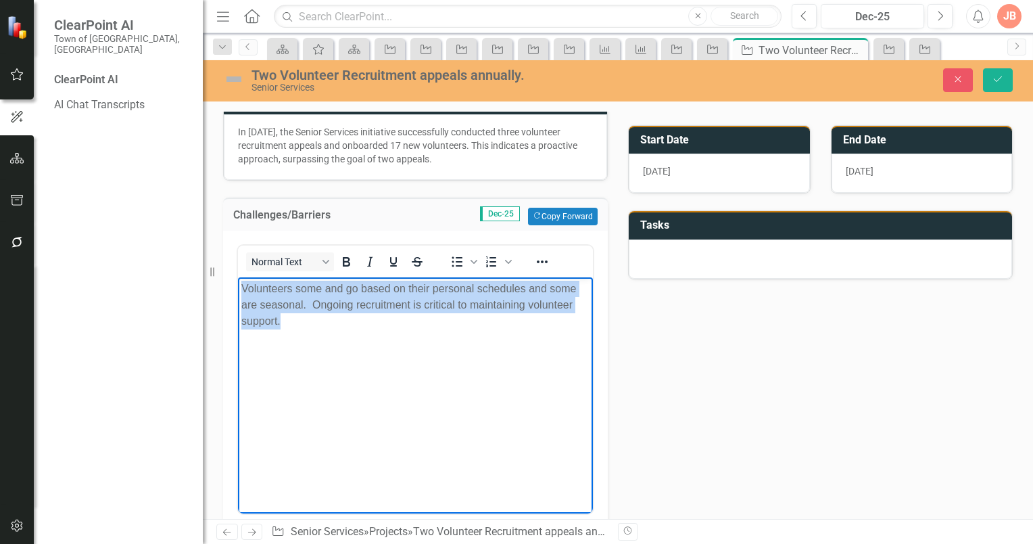
click at [362, 320] on p "Volunteers some and go based on their personal schedules and some are seasonal.…" at bounding box center [415, 305] width 348 height 49
drag, startPoint x: 306, startPoint y: 316, endPoint x: 239, endPoint y: 291, distance: 72.1
click at [239, 291] on body "Volunteers some and go based on their personal schedules and some are seasonal.…" at bounding box center [415, 378] width 355 height 203
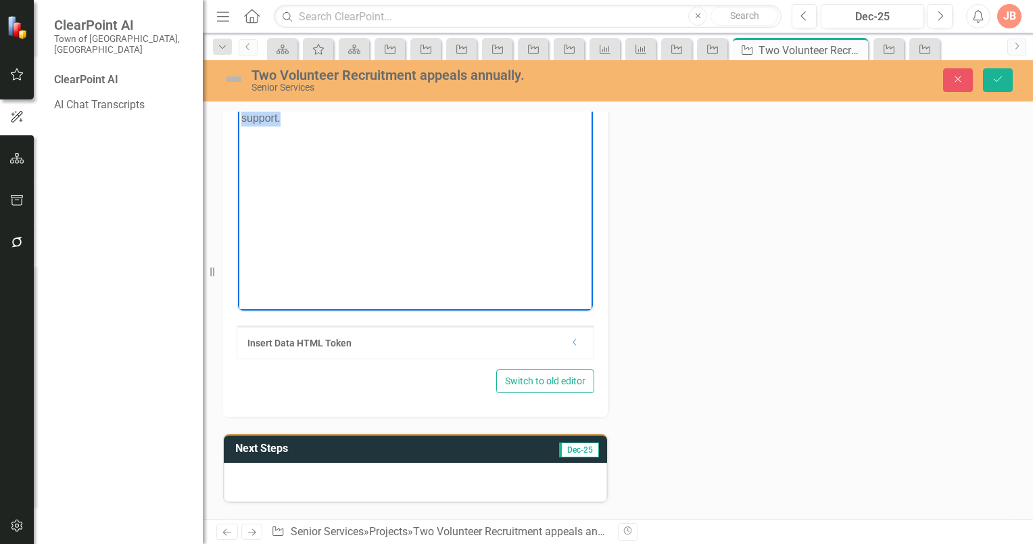
scroll to position [338, 0]
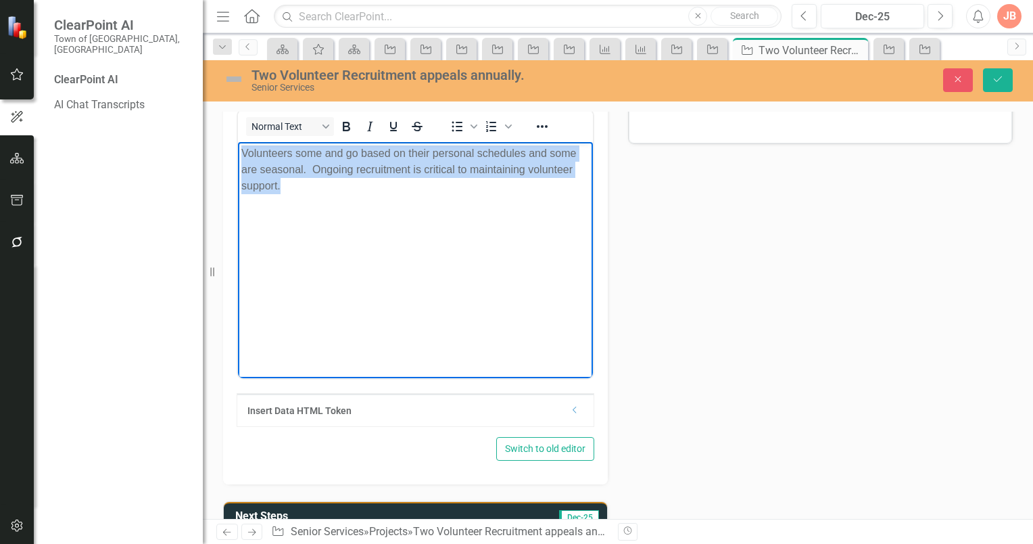
click at [444, 239] on body "Volunteers some and go based on their personal schedules and some are seasonal.…" at bounding box center [415, 243] width 355 height 203
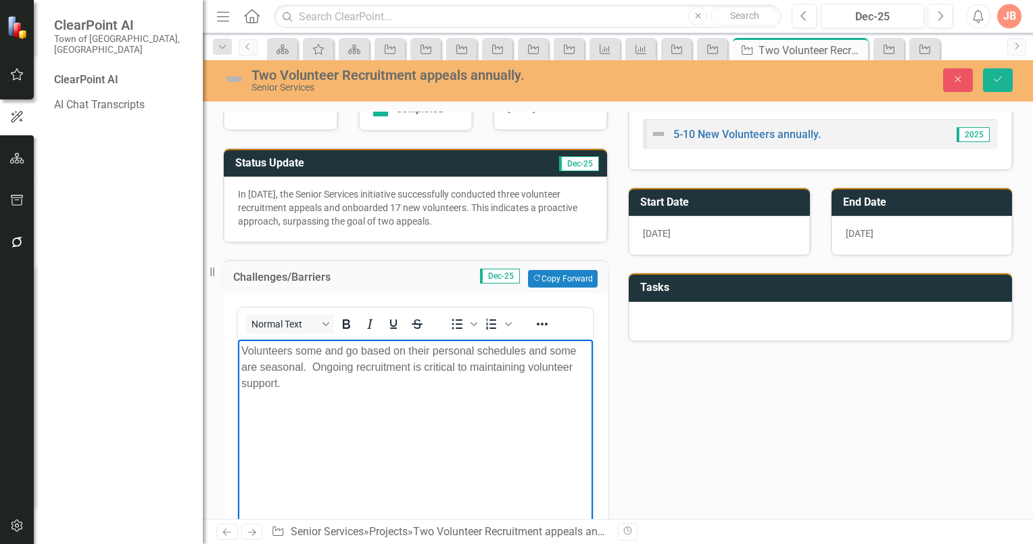
scroll to position [131, 0]
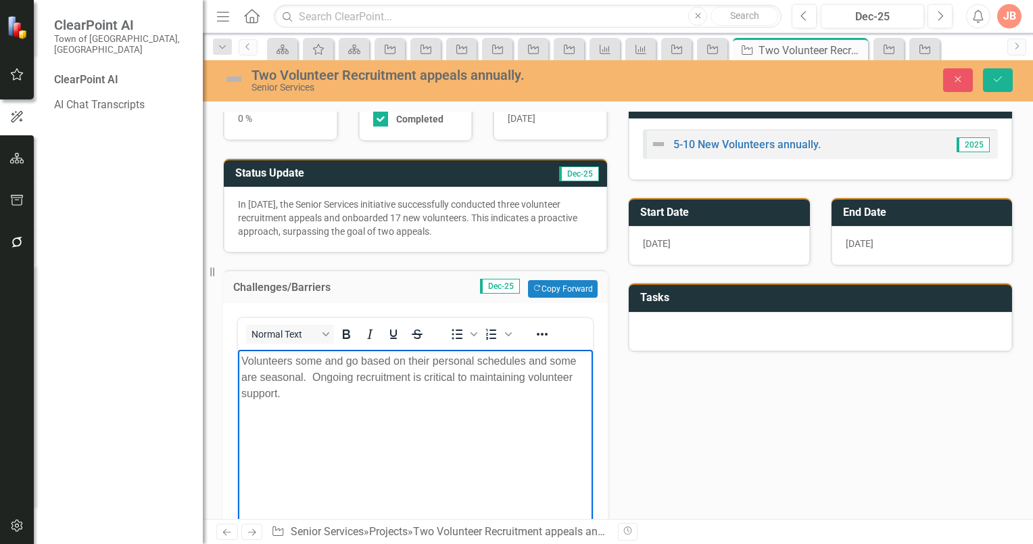
click at [373, 431] on body "Volunteers some and go based on their personal schedules and some are seasonal.…" at bounding box center [415, 451] width 355 height 203
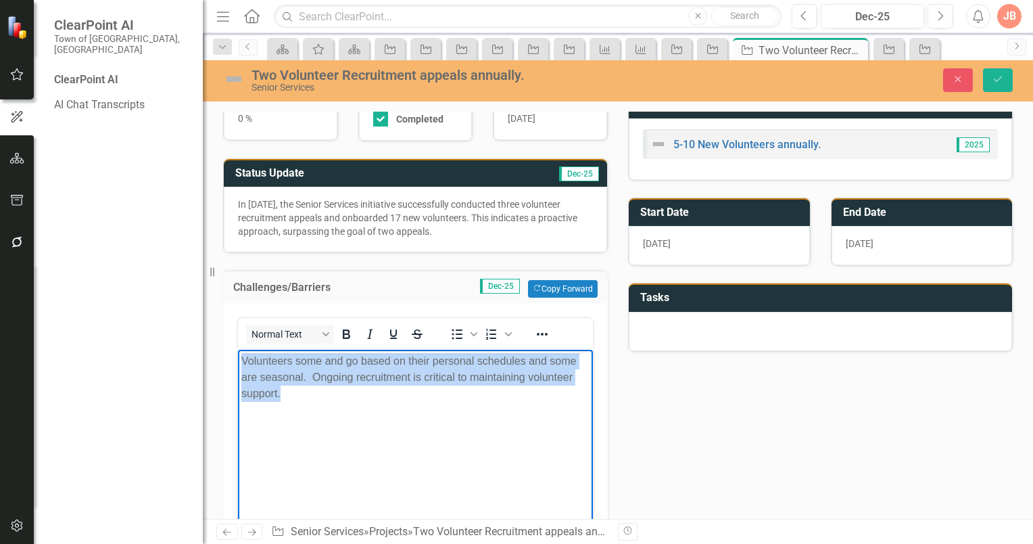
drag, startPoint x: 297, startPoint y: 391, endPoint x: 239, endPoint y: 361, distance: 64.7
click at [239, 361] on body "Volunteers some and go based on their personal schedules and some are seasonal.…" at bounding box center [415, 451] width 355 height 203
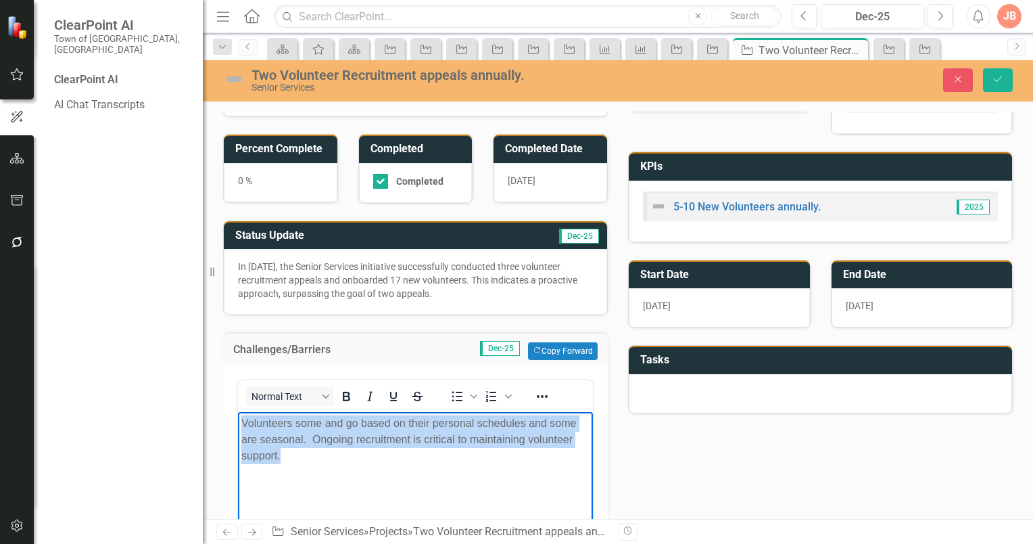
scroll to position [203, 0]
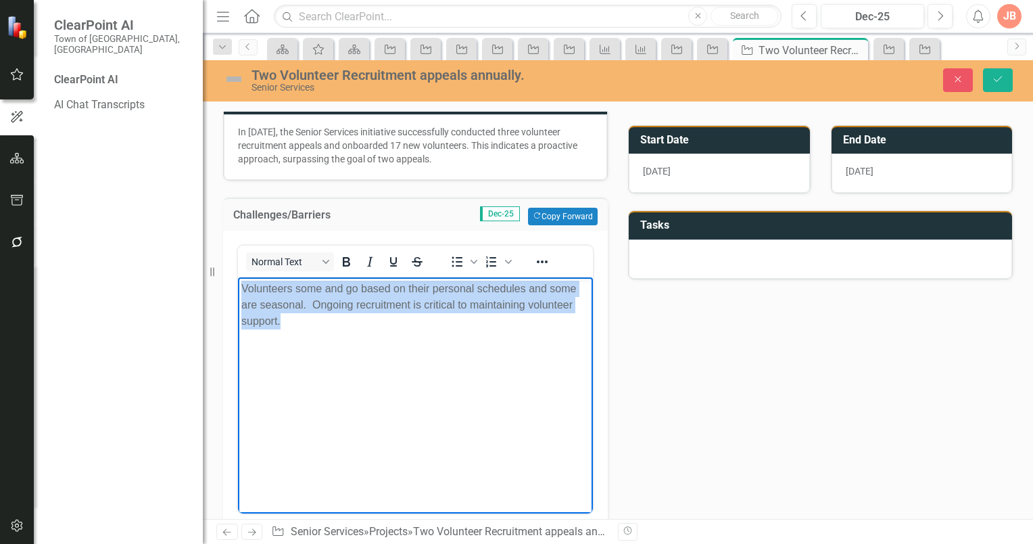
click at [283, 316] on p "Volunteers some and go based on their personal schedules and some are seasonal.…" at bounding box center [415, 305] width 348 height 49
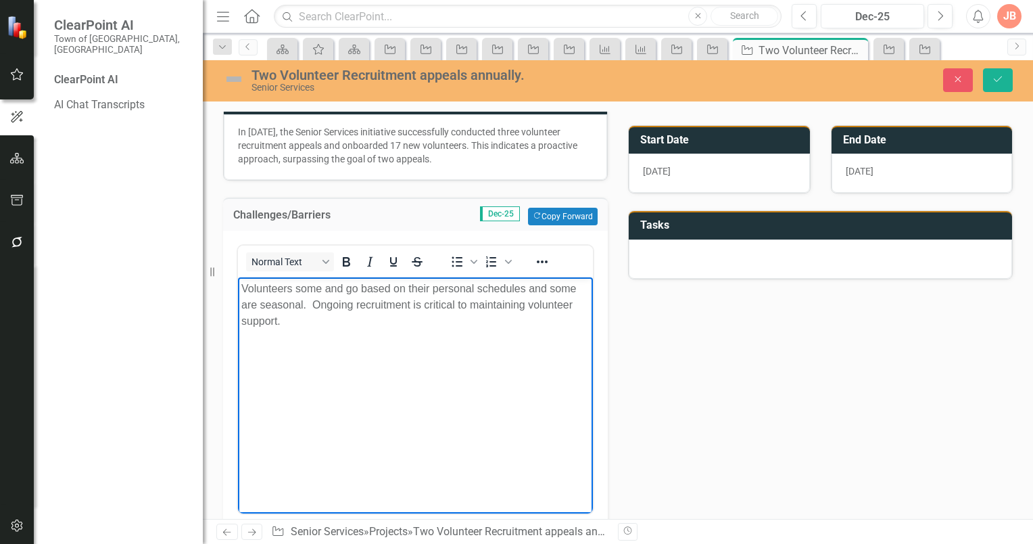
click at [291, 324] on p "Volunteers some and go based on their personal schedules and some are seasonal.…" at bounding box center [415, 305] width 348 height 49
click at [544, 258] on icon "Reveal or hide additional toolbar items" at bounding box center [542, 262] width 16 height 16
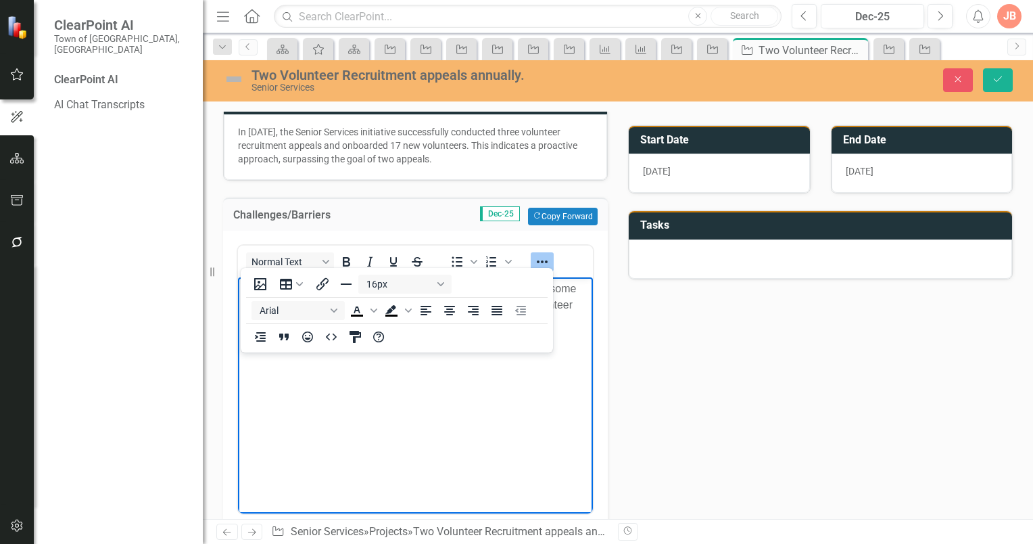
click at [434, 413] on body "Volunteers some and go based on their personal schedules and some are seasonal.…" at bounding box center [415, 378] width 355 height 203
click at [369, 397] on body "Volunteers some and go based on their personal schedules and some are seasonal.…" at bounding box center [415, 378] width 355 height 203
click at [379, 216] on h3 "Challenges/Barriers" at bounding box center [315, 215] width 165 height 12
click at [402, 398] on body "Volunteers some and go based on their personal schedules and some are seasonal.…" at bounding box center [415, 378] width 355 height 203
click at [398, 218] on td "Dec-25 Copy Forward Copy Forward" at bounding box center [497, 217] width 199 height 18
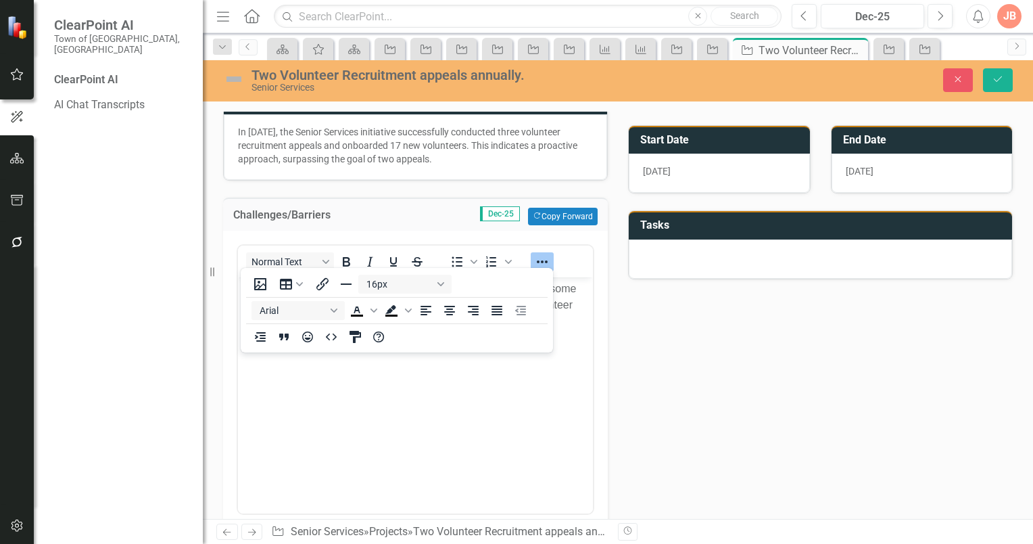
click at [456, 154] on p "In 2025, the Senior Services initiative successfully conducted three volunteer …" at bounding box center [415, 145] width 355 height 41
click at [412, 398] on body "Volunteers some and go based on their personal schedules and some are seasonal.…" at bounding box center [415, 378] width 355 height 203
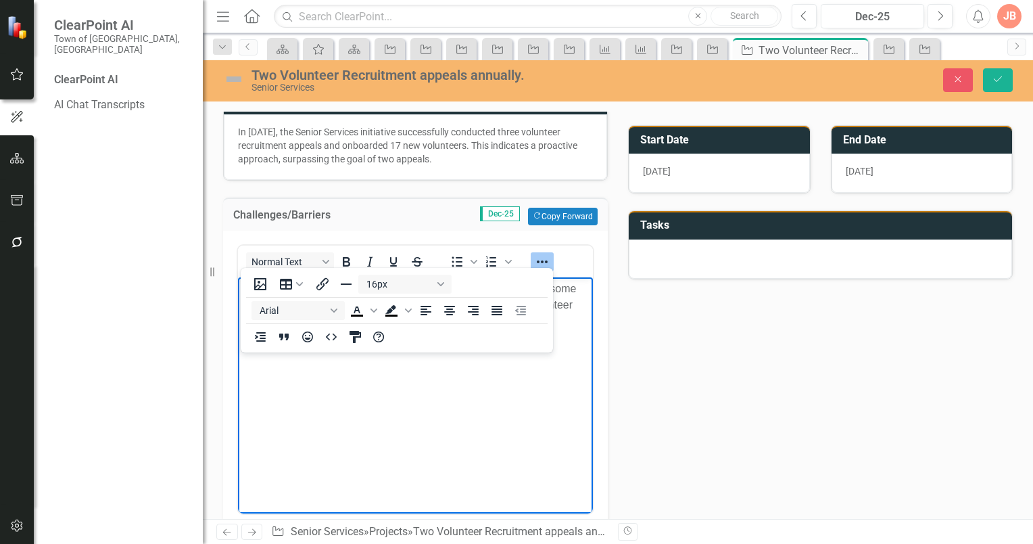
click at [544, 260] on icon "Reveal or hide additional toolbar items" at bounding box center [542, 262] width 16 height 16
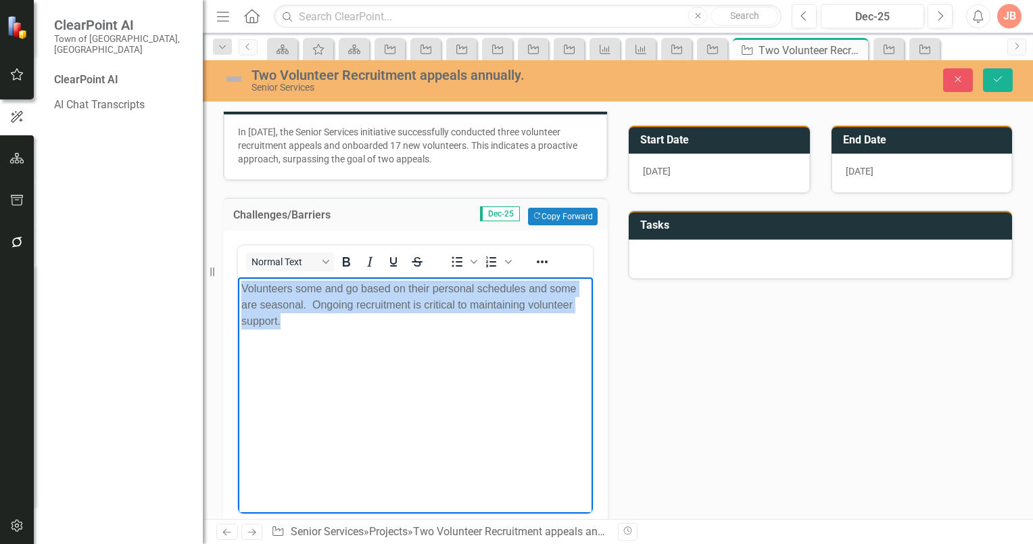
drag, startPoint x: 291, startPoint y: 323, endPoint x: 241, endPoint y: 289, distance: 60.2
click at [241, 289] on p "Volunteers some and go based on their personal schedules and some are seasonal.…" at bounding box center [415, 305] width 348 height 49
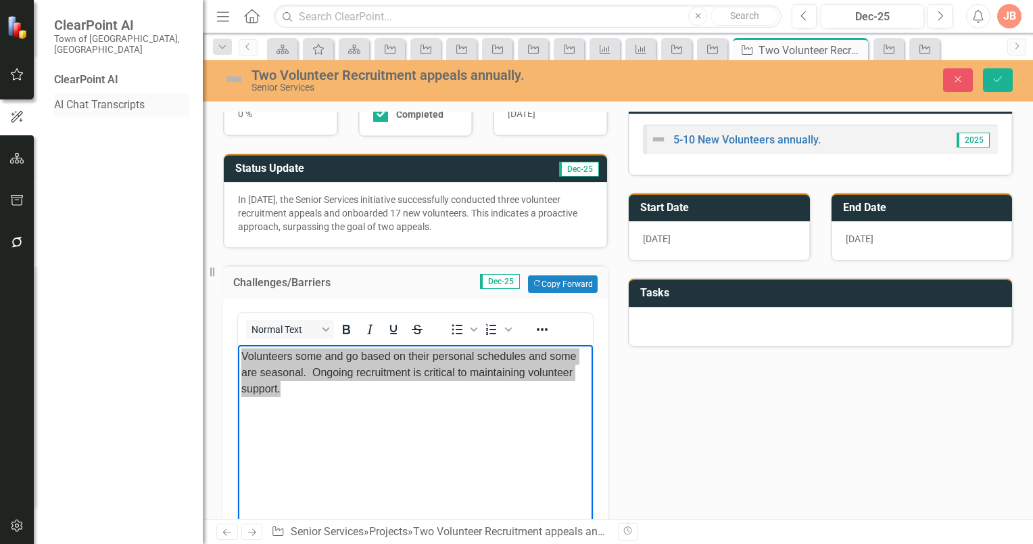
click at [92, 97] on link "AI Chat Transcripts" at bounding box center [121, 105] width 135 height 16
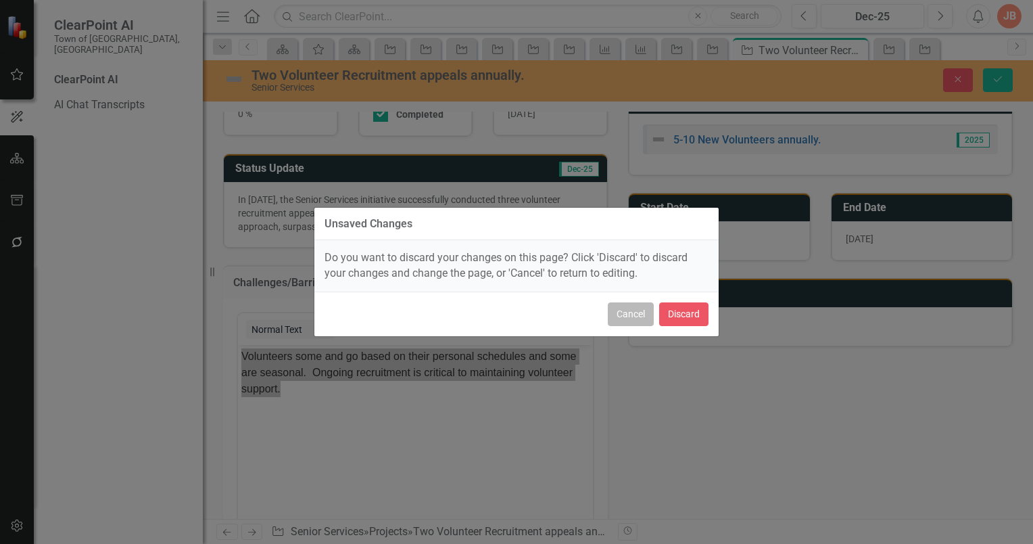
click at [636, 315] on button "Cancel" at bounding box center [631, 314] width 46 height 24
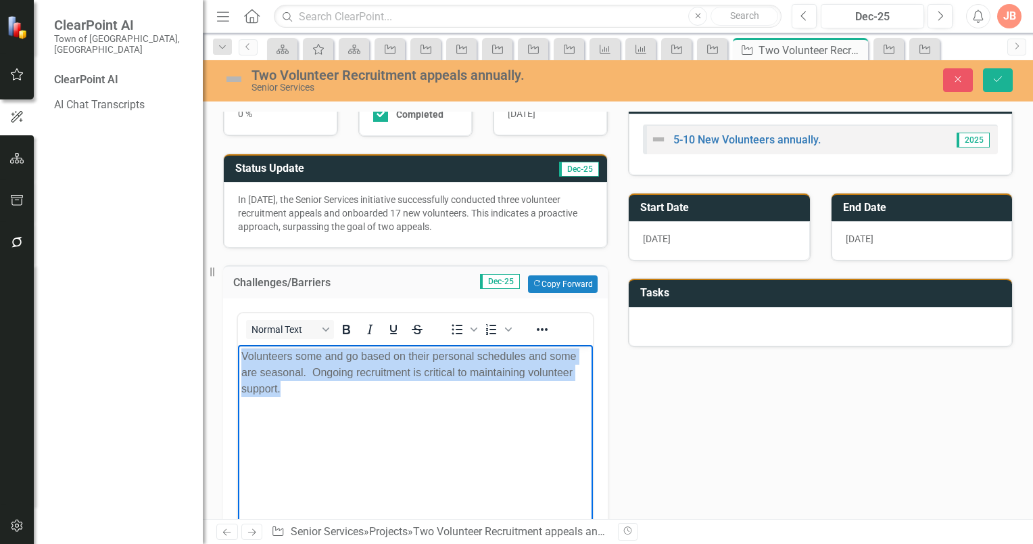
click at [456, 394] on p "Volunteers some and go based on their personal schedules and some are seasonal.…" at bounding box center [415, 372] width 348 height 49
drag, startPoint x: 263, startPoint y: 387, endPoint x: 465, endPoint y: 694, distance: 367.6
click at [238, 352] on html "Volunteers some and go based on their personal schedules and some are seasonal.…" at bounding box center [415, 446] width 355 height 203
copy p "Volunteers some and go based on their personal schedules and some are seasonal.…"
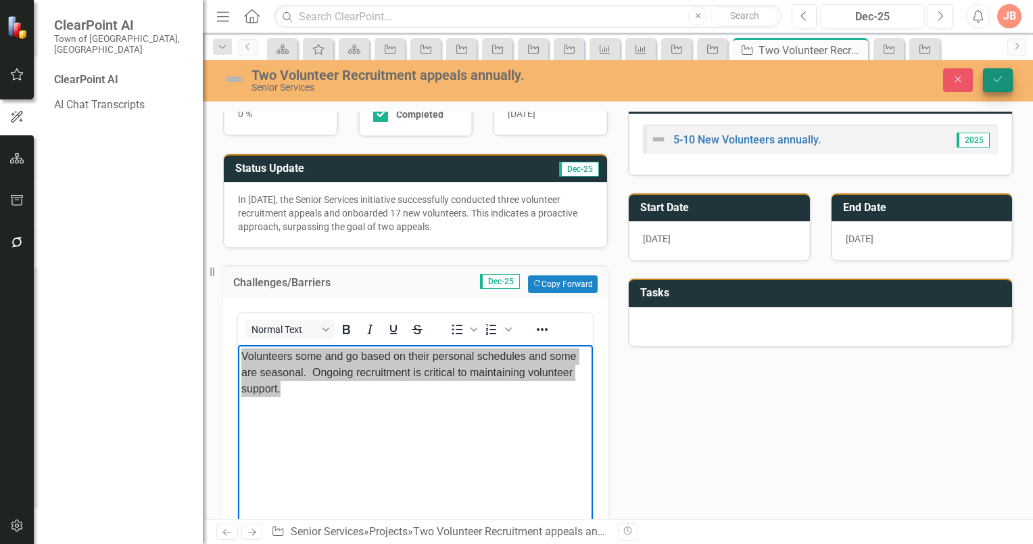
drag, startPoint x: 1000, startPoint y: 76, endPoint x: 975, endPoint y: 88, distance: 27.8
click at [1000, 76] on icon "Save" at bounding box center [998, 78] width 12 height 9
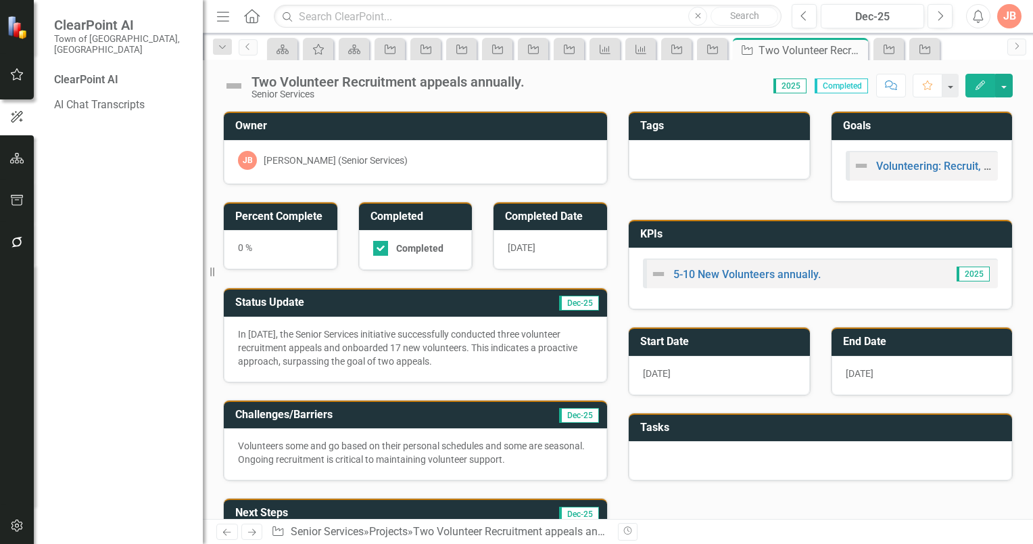
click at [392, 433] on div "Volunteers some and go based on their personal schedules and some are seasonal.…" at bounding box center [415, 454] width 383 height 52
drag, startPoint x: 413, startPoint y: 435, endPoint x: 437, endPoint y: 454, distance: 30.7
click at [414, 435] on div "Volunteers some and go based on their personal schedules and some are seasonal.…" at bounding box center [415, 454] width 383 height 52
click at [438, 452] on p "Volunteers some and go based on their personal schedules and some are seasonal.…" at bounding box center [415, 452] width 355 height 27
drag, startPoint x: 441, startPoint y: 450, endPoint x: 465, endPoint y: 442, distance: 25.9
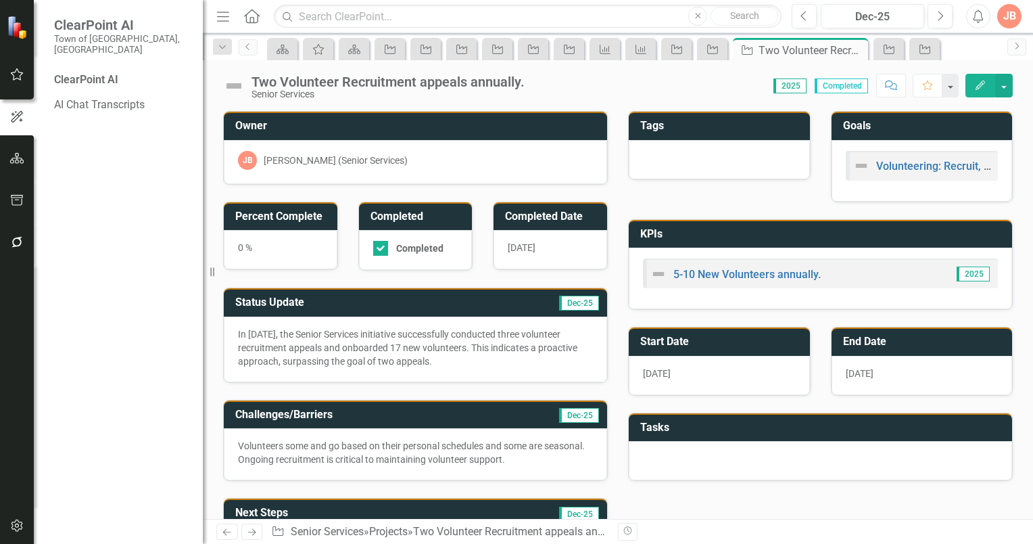
click at [441, 450] on p "Volunteers some and go based on their personal schedules and some are seasonal.…" at bounding box center [415, 452] width 355 height 27
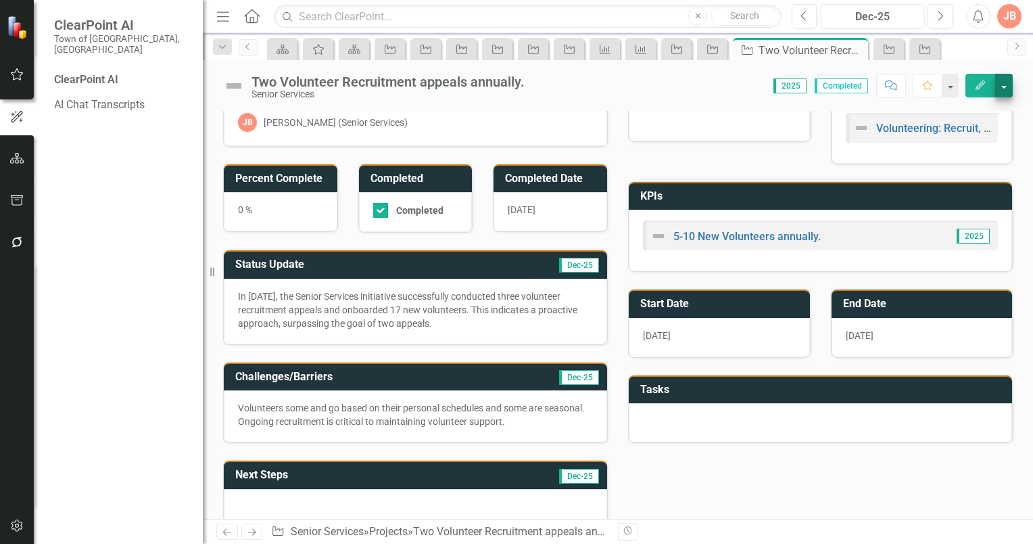
scroll to position [68, 0]
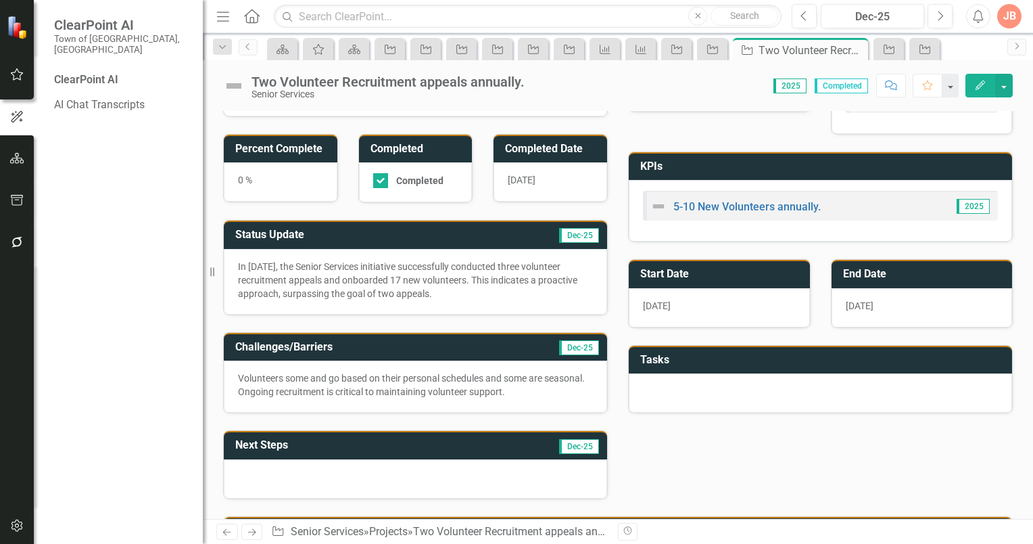
click at [985, 85] on icon "Edit" at bounding box center [980, 84] width 12 height 9
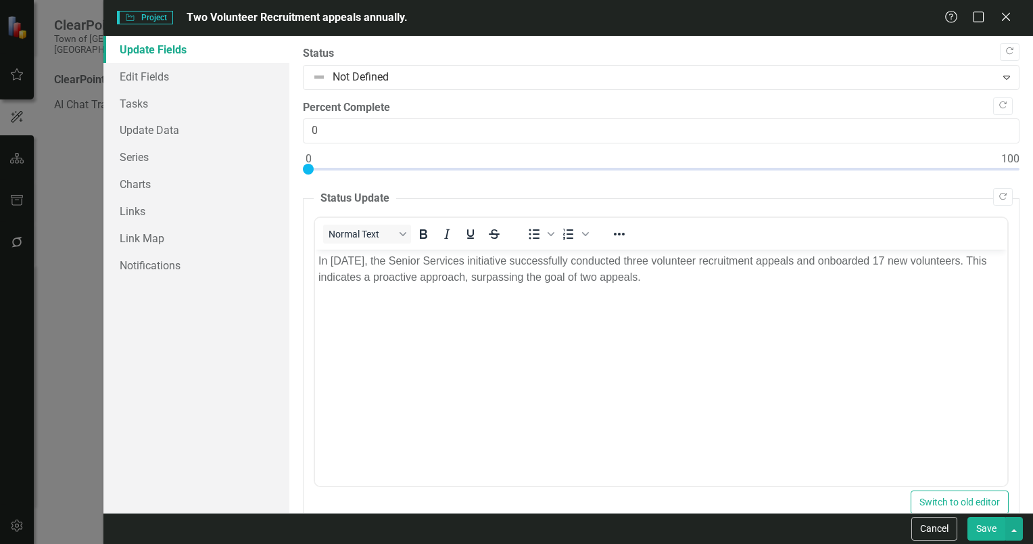
scroll to position [0, 0]
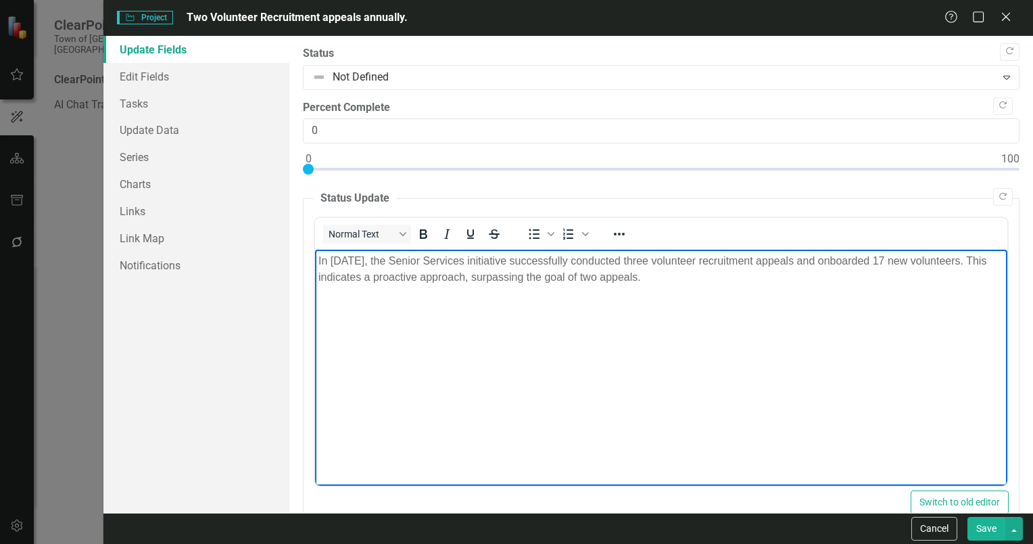
click at [651, 279] on p "In 2025, the Senior Services initiative successfully conducted three volunteer …" at bounding box center [661, 269] width 686 height 32
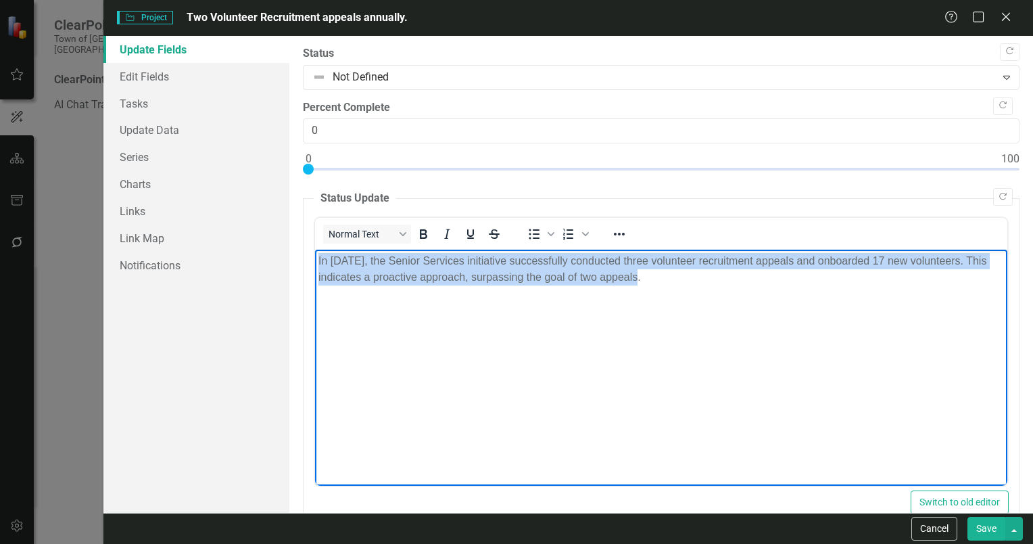
drag, startPoint x: 656, startPoint y: 279, endPoint x: 312, endPoint y: 261, distance: 344.0
click at [314, 261] on html "In 2025, the Senior Services initiative successfully conducted three volunteer …" at bounding box center [660, 351] width 692 height 203
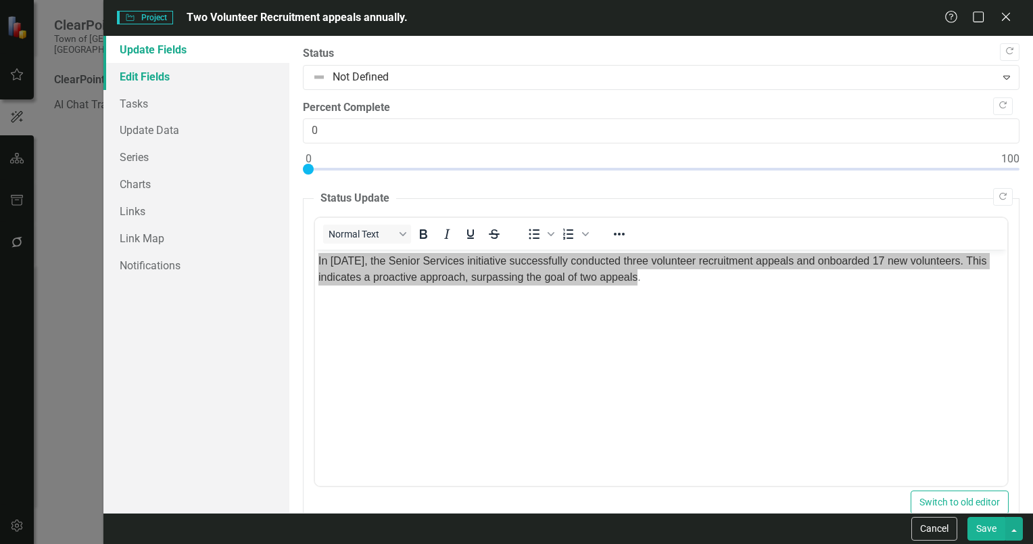
click at [160, 76] on link "Edit Fields" at bounding box center [196, 76] width 186 height 27
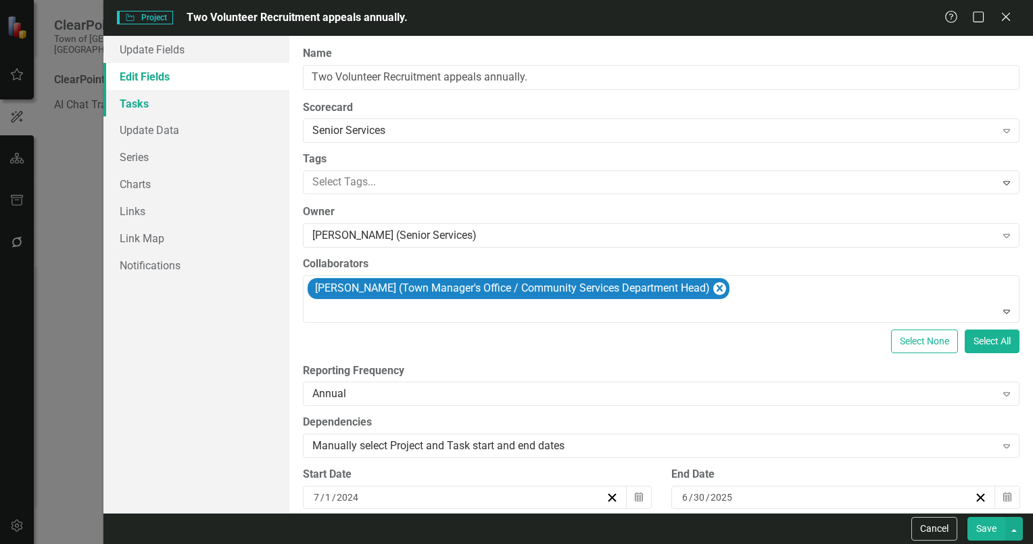
click at [132, 100] on link "Tasks" at bounding box center [196, 103] width 186 height 27
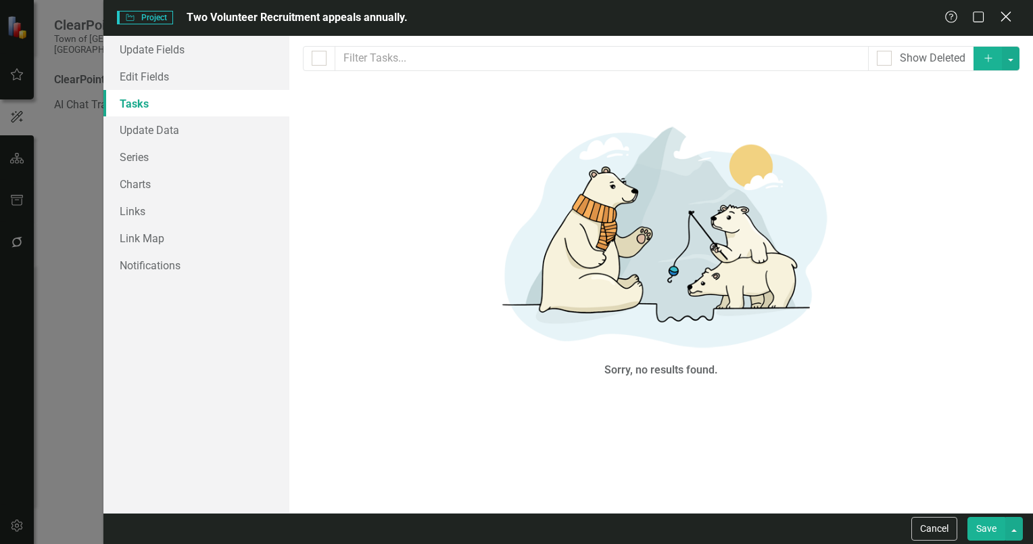
click at [1008, 15] on icon at bounding box center [1006, 16] width 10 height 10
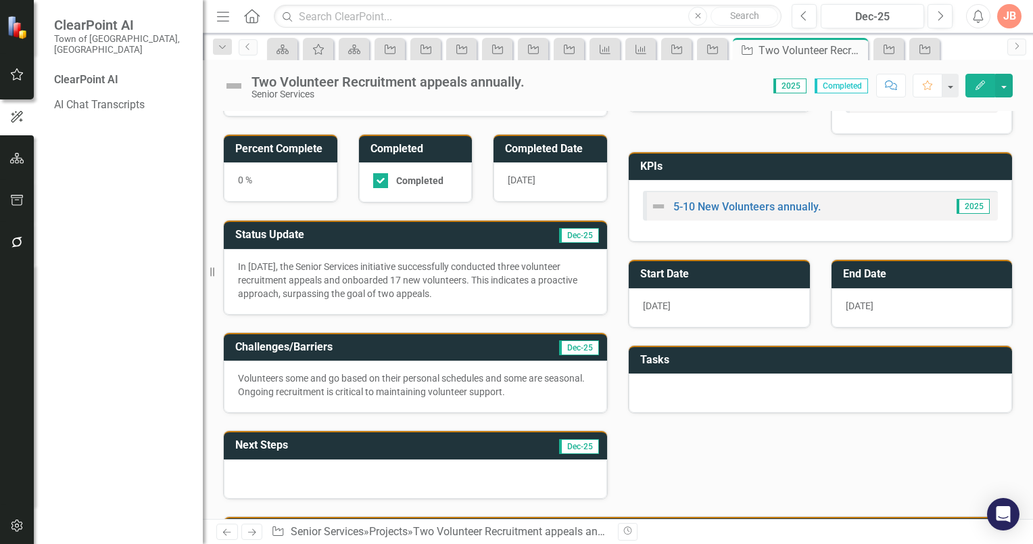
click at [435, 383] on p "Volunteers some and go based on their personal schedules and some are seasonal.…" at bounding box center [415, 384] width 355 height 27
click at [534, 386] on p "Volunteers some and go based on their personal schedules and some are seasonal.…" at bounding box center [415, 384] width 355 height 27
click at [981, 84] on icon "button" at bounding box center [980, 84] width 9 height 9
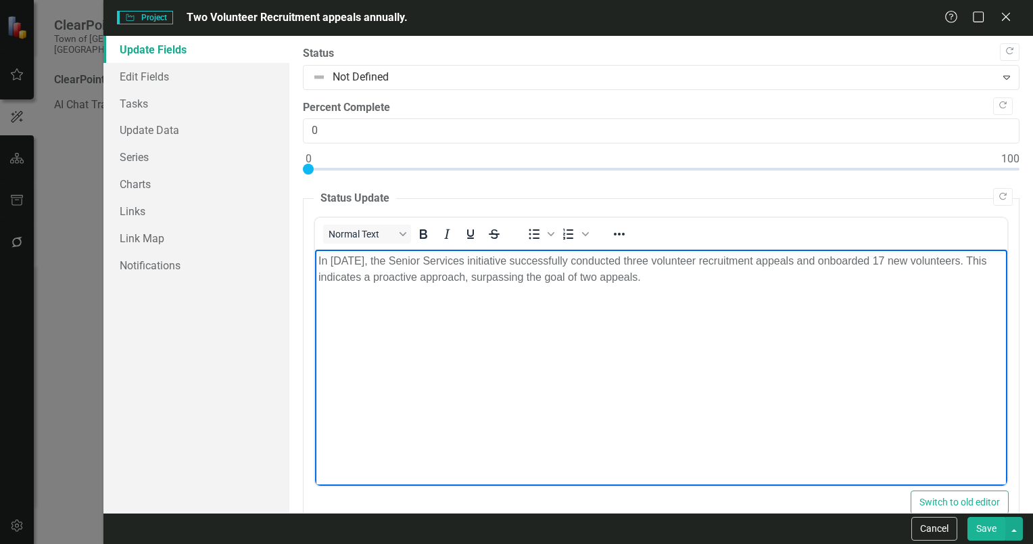
click at [643, 277] on p "In 2025, the Senior Services initiative successfully conducted three volunteer …" at bounding box center [661, 269] width 686 height 32
drag, startPoint x: 648, startPoint y: 273, endPoint x: 421, endPoint y: 273, distance: 227.2
click at [421, 273] on p "In 2025, the Senior Services initiative successfully conducted three volunteer …" at bounding box center [661, 269] width 686 height 32
click at [1009, 19] on icon "Close" at bounding box center [1005, 16] width 17 height 13
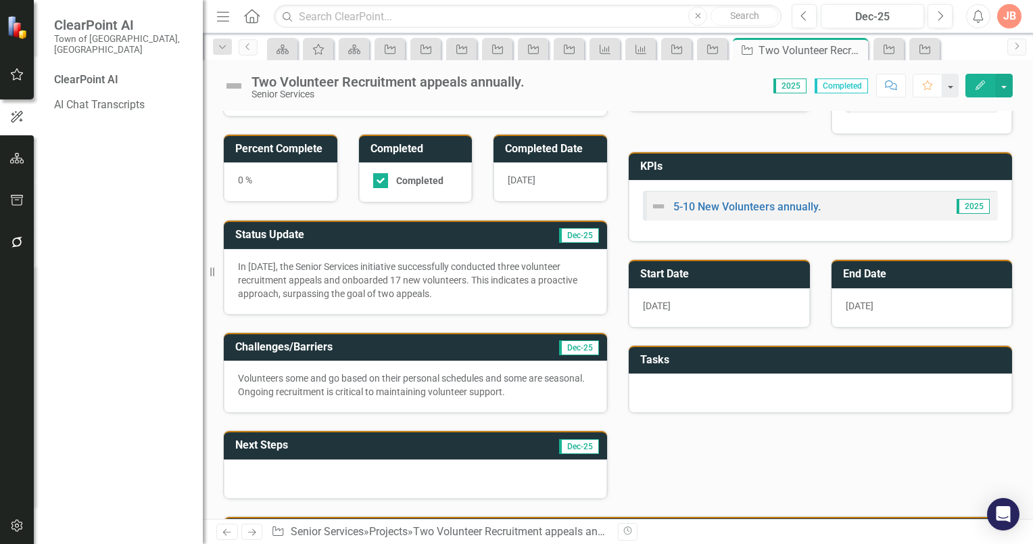
click at [395, 377] on p "Volunteers some and go based on their personal schedules and some are seasonal.…" at bounding box center [415, 384] width 355 height 27
click at [440, 386] on p "Volunteers some and go based on their personal schedules and some are seasonal.…" at bounding box center [415, 384] width 355 height 27
click at [440, 385] on p "Volunteers some and go based on their personal schedules and some are seasonal.…" at bounding box center [415, 384] width 355 height 27
click at [471, 378] on p "Volunteers some and go based on their personal schedules and some are seasonal.…" at bounding box center [415, 384] width 355 height 27
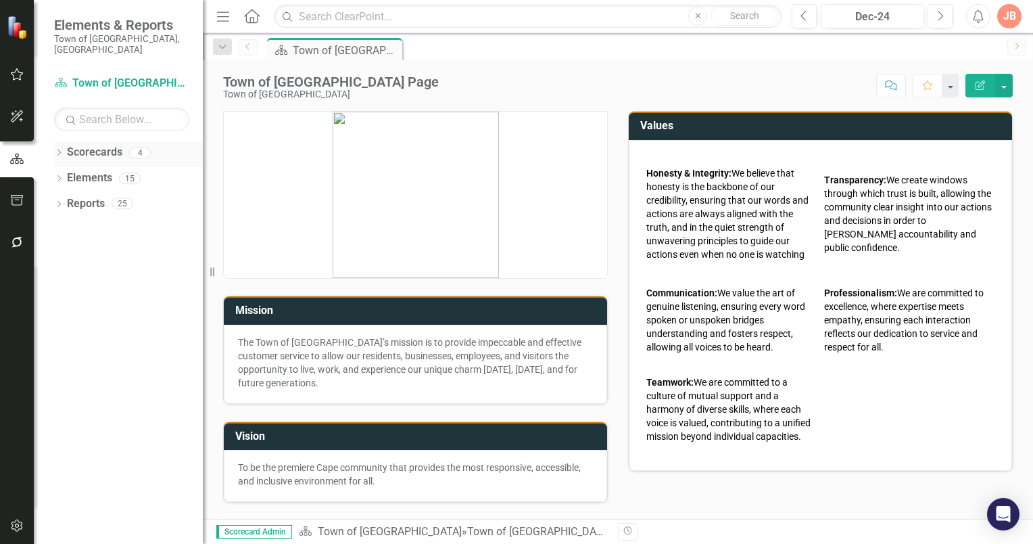
click at [59, 150] on icon "Dropdown" at bounding box center [58, 153] width 9 height 7
click at [63, 174] on icon "Dropdown" at bounding box center [66, 178] width 10 height 8
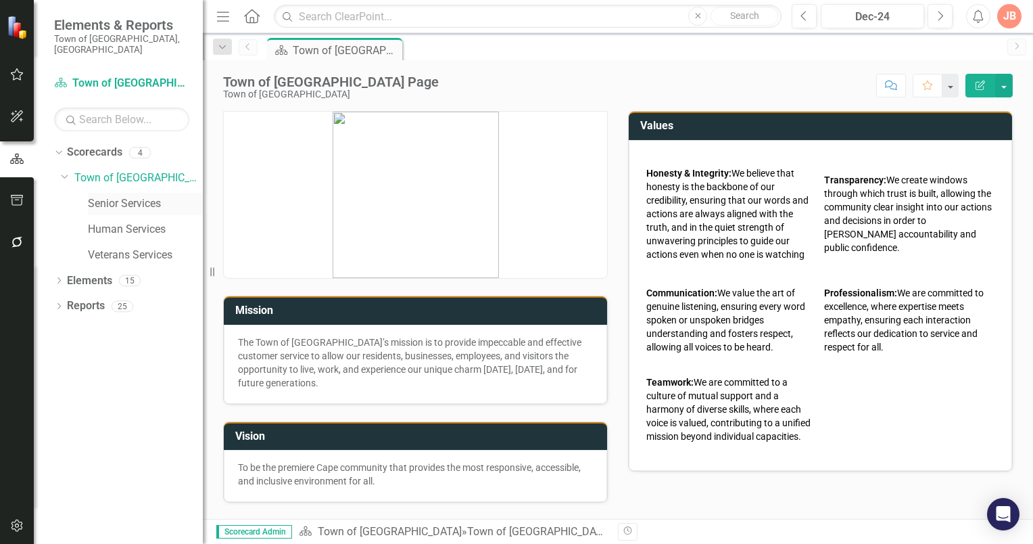
click at [105, 197] on link "Senior Services" at bounding box center [145, 204] width 115 height 16
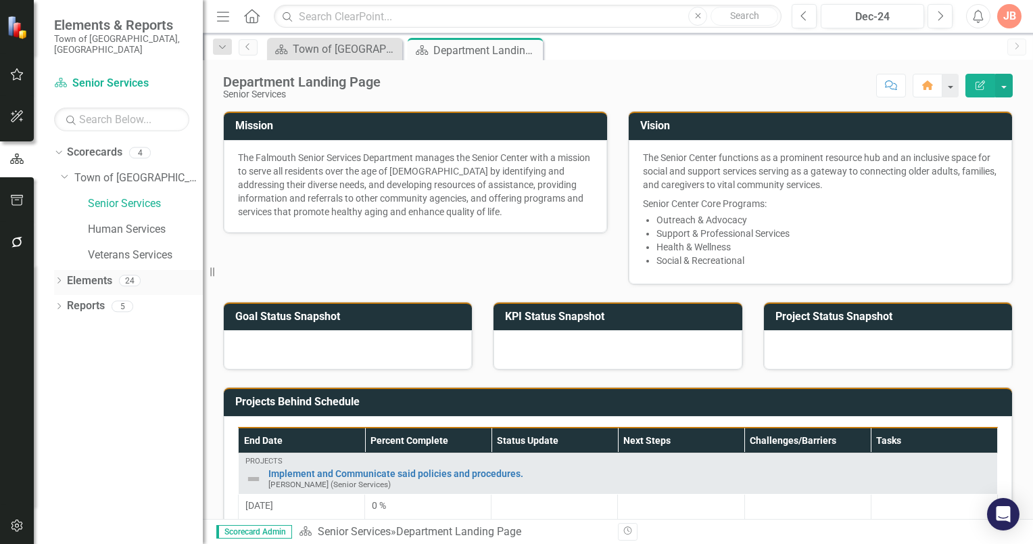
click at [58, 278] on icon "Dropdown" at bounding box center [58, 281] width 9 height 7
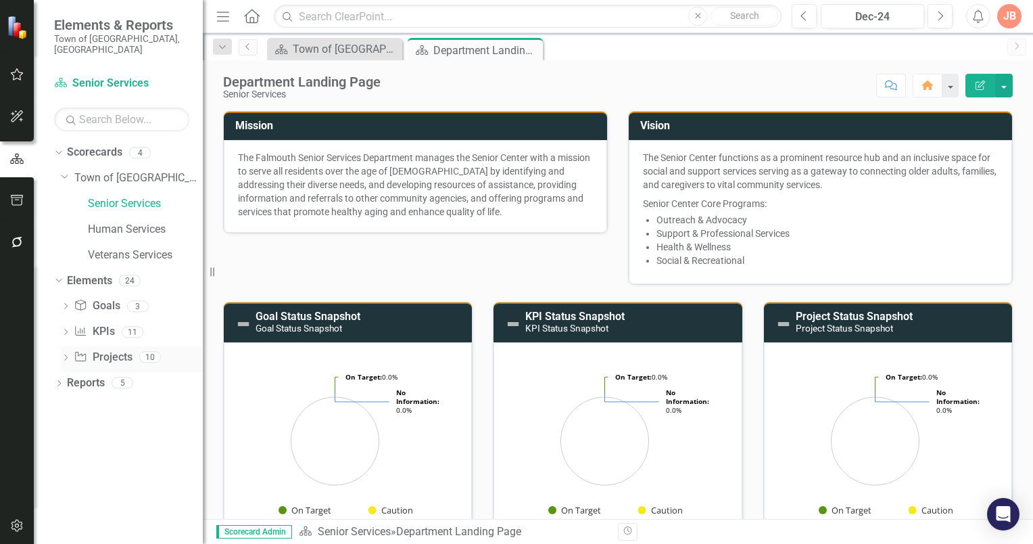
click at [66, 355] on icon "Dropdown" at bounding box center [65, 358] width 9 height 7
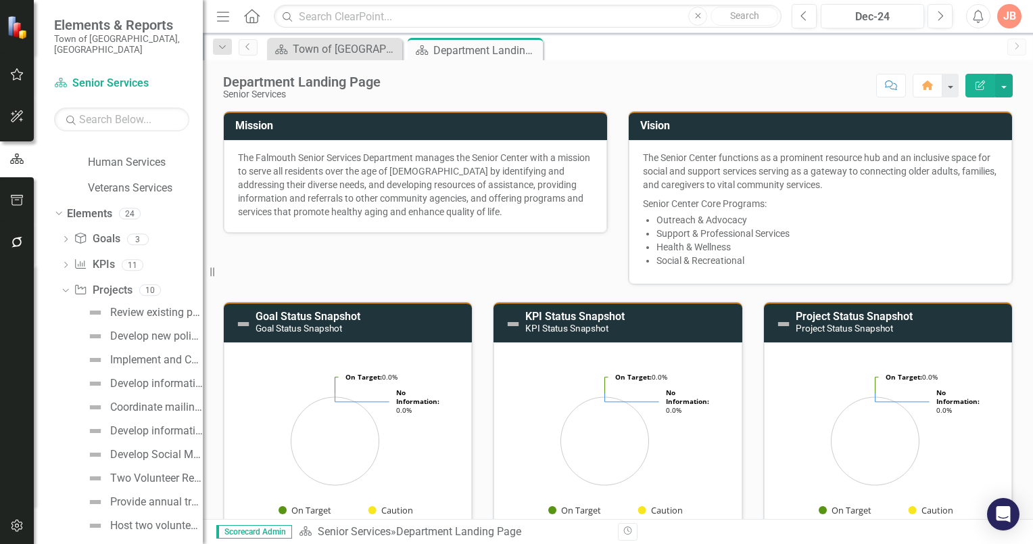
scroll to position [78, 0]
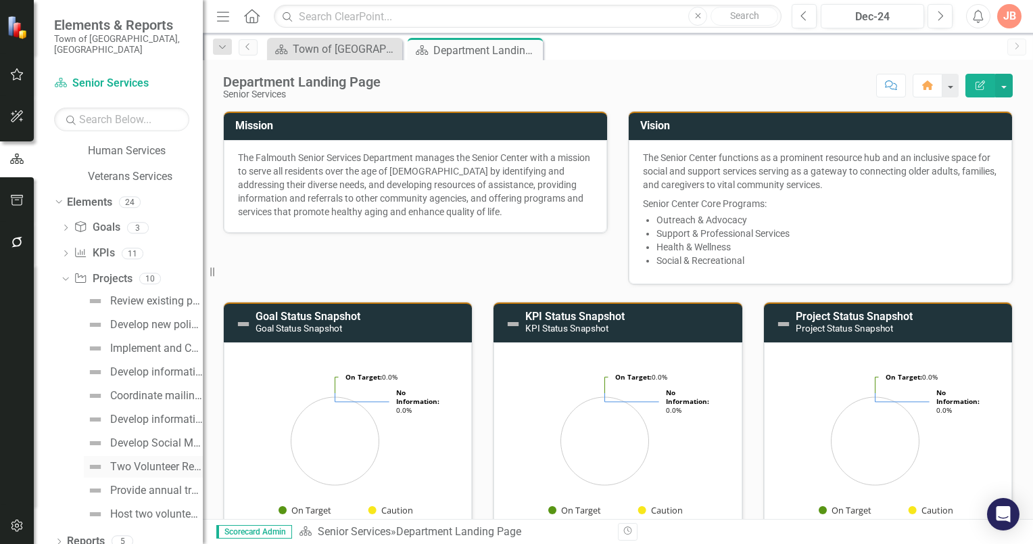
click at [136, 460] on div "Two Volunteer Recruitment appeals annually." at bounding box center [156, 466] width 93 height 12
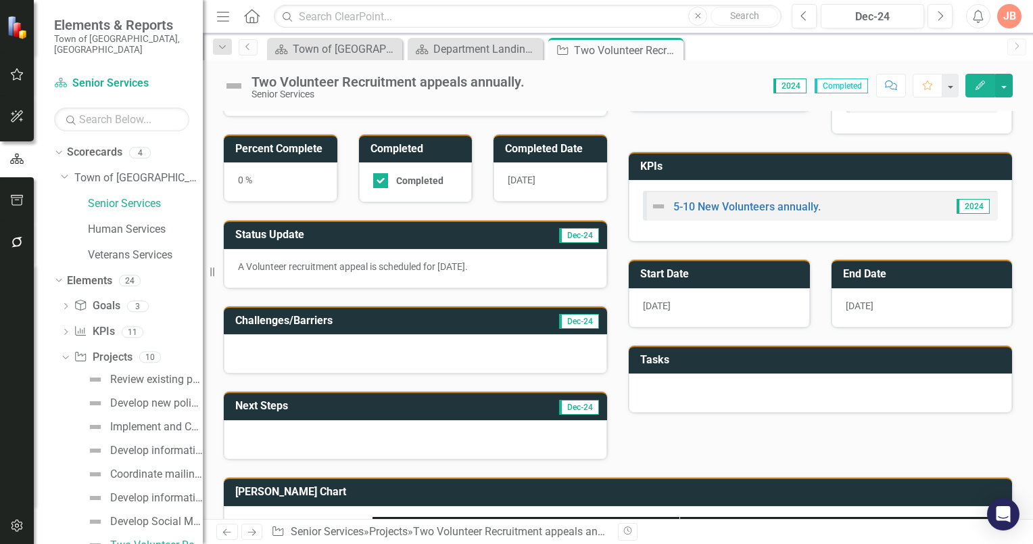
click at [422, 267] on p "A Volunteer recruitment appeal is scheduled for [DATE]." at bounding box center [415, 267] width 355 height 14
click at [467, 270] on p "A Volunteer recruitment appeal is scheduled for [DATE]." at bounding box center [415, 267] width 355 height 14
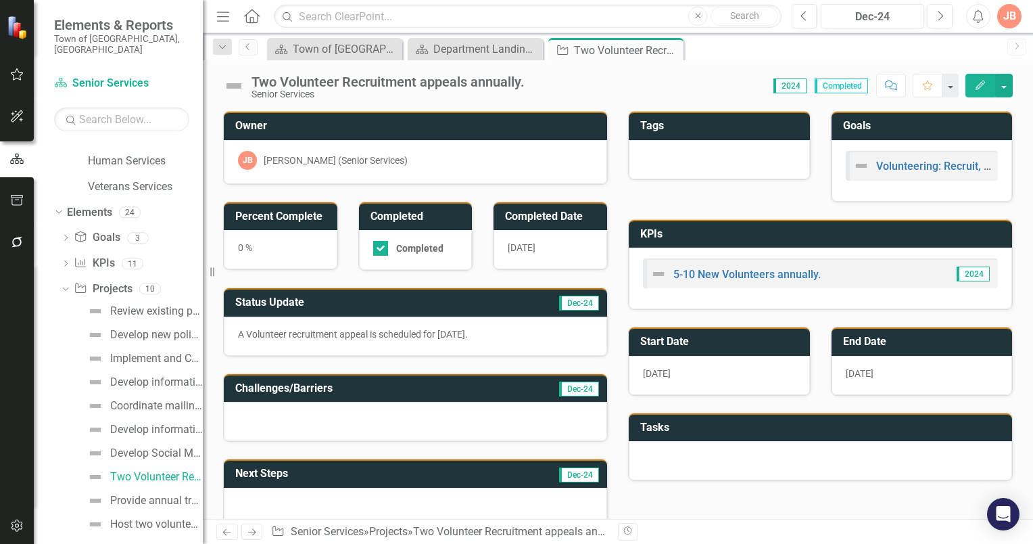
scroll to position [78, 0]
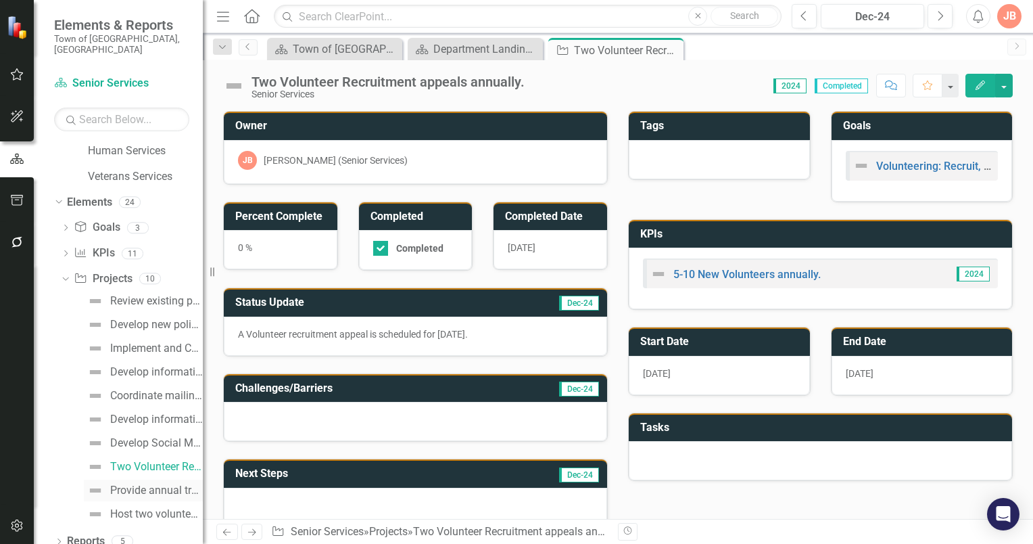
click at [154, 484] on div "Provide annual training for volunteers." at bounding box center [156, 490] width 93 height 12
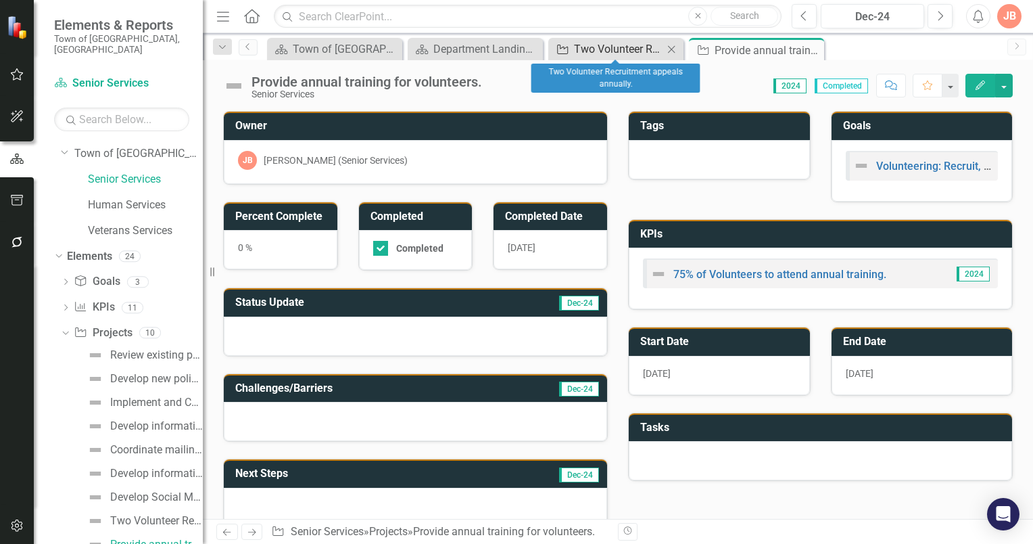
click at [636, 49] on div "Two Volunteer Recruitment appeals annually." at bounding box center [618, 49] width 89 height 17
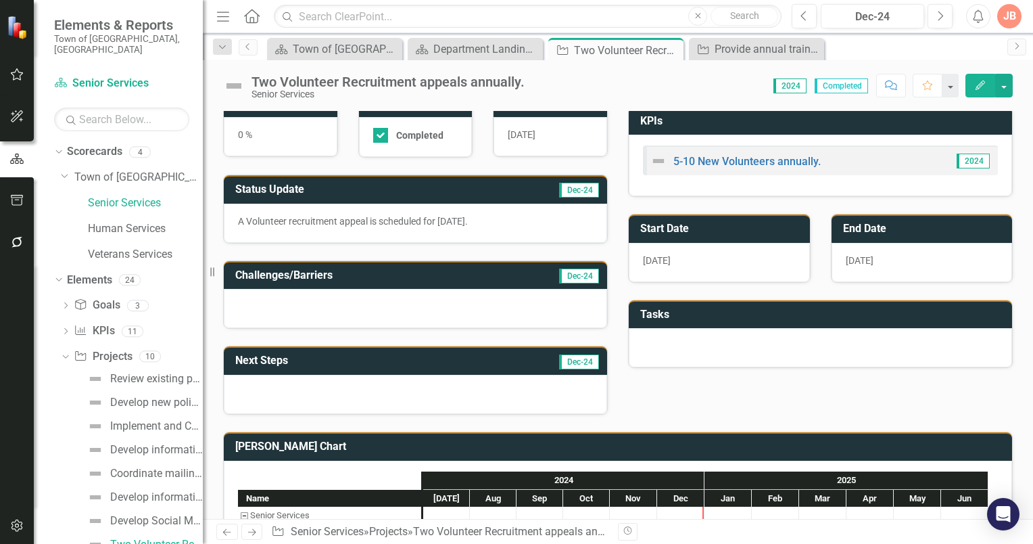
scroll to position [135, 0]
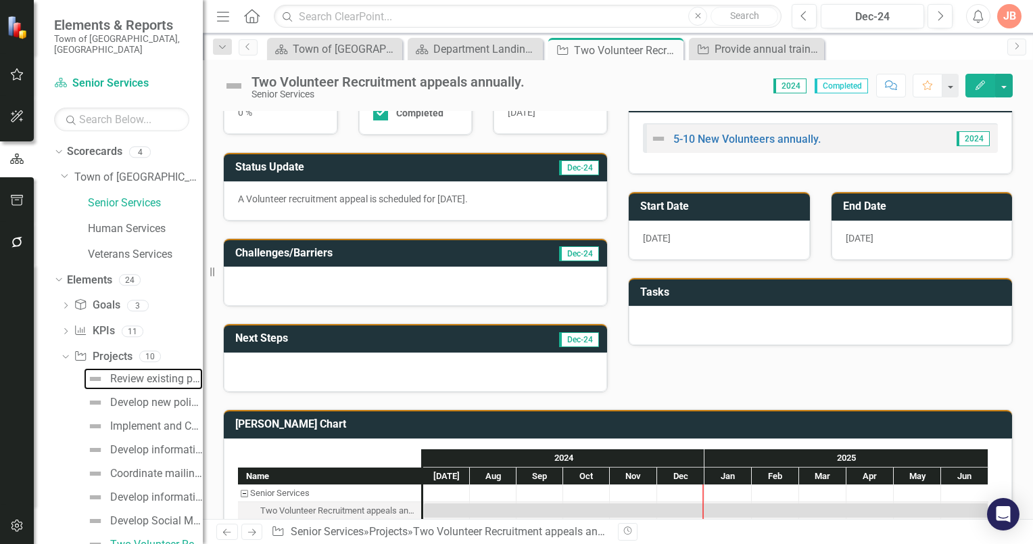
drag, startPoint x: 127, startPoint y: 365, endPoint x: 821, endPoint y: 33, distance: 769.1
click at [128, 373] on div "Review existing policies and procedures to determine any updates." at bounding box center [156, 379] width 93 height 12
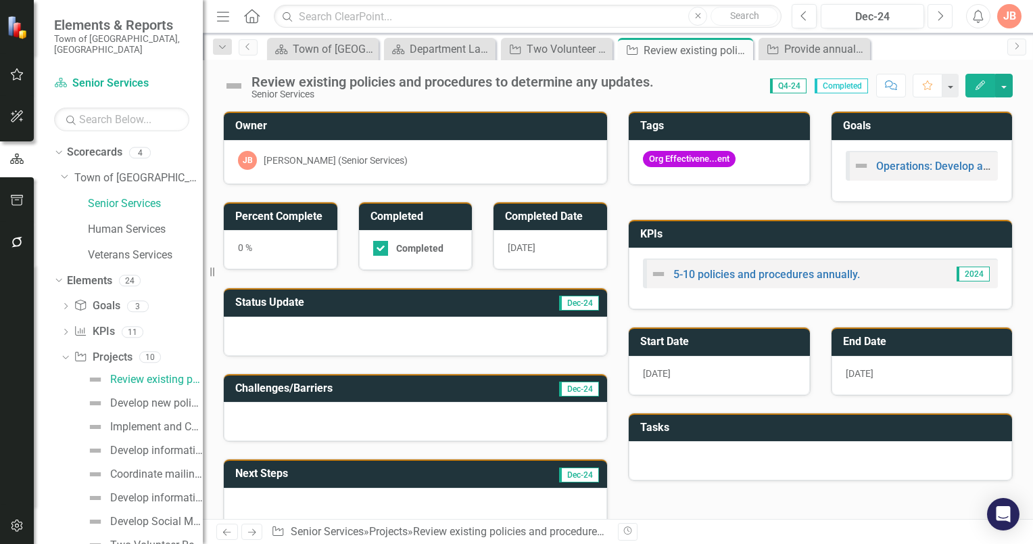
click at [943, 14] on icon "Next" at bounding box center [940, 16] width 7 height 12
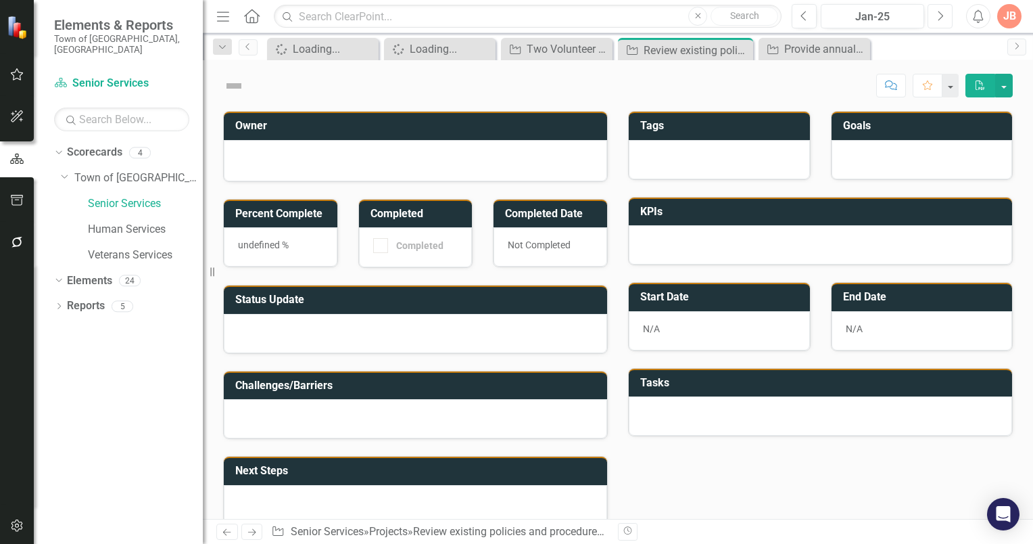
checkbox input "true"
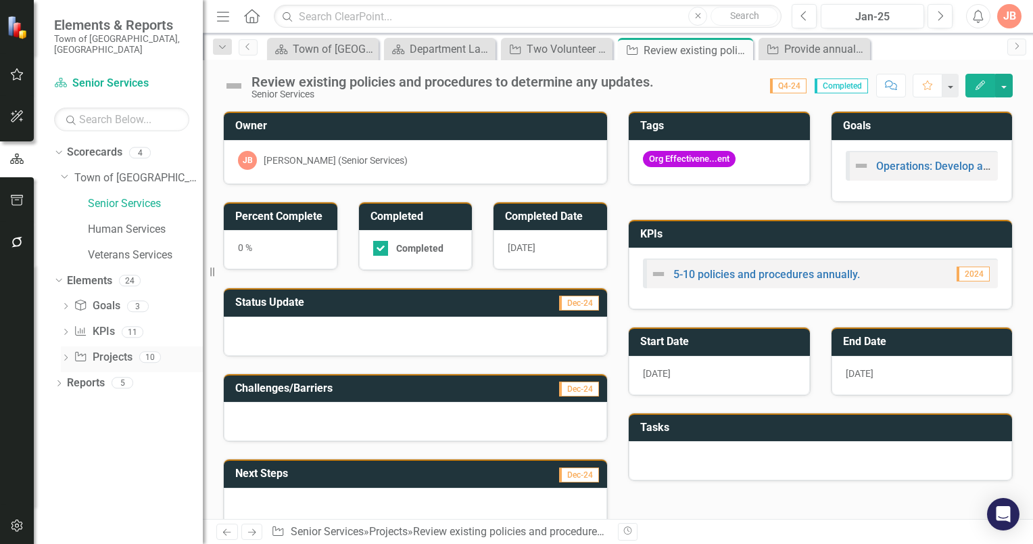
drag, startPoint x: 64, startPoint y: 346, endPoint x: 72, endPoint y: 346, distance: 8.1
click at [66, 355] on icon "Dropdown" at bounding box center [65, 358] width 9 height 7
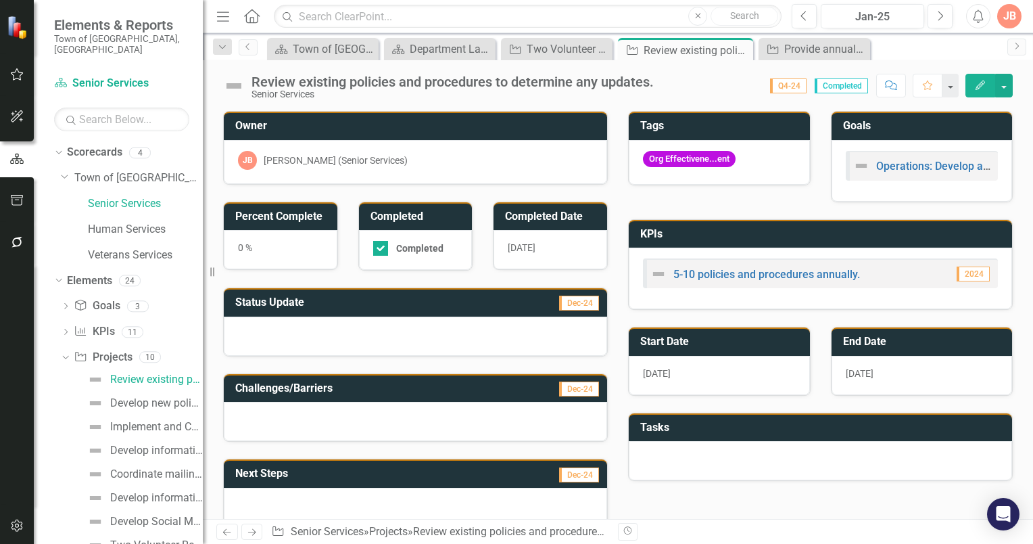
scroll to position [78, 0]
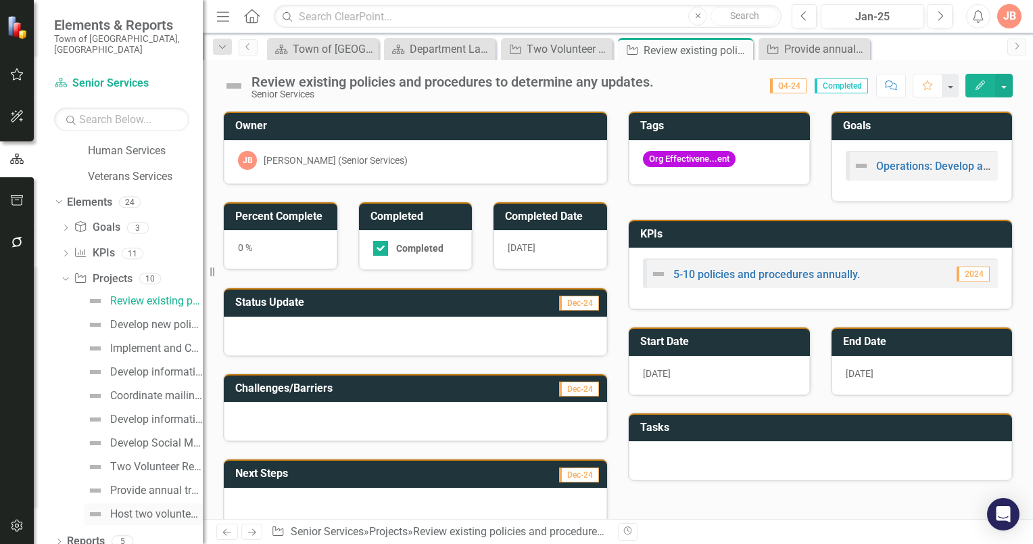
click at [138, 508] on div "Host two volunteer appreciation events annually." at bounding box center [156, 514] width 93 height 12
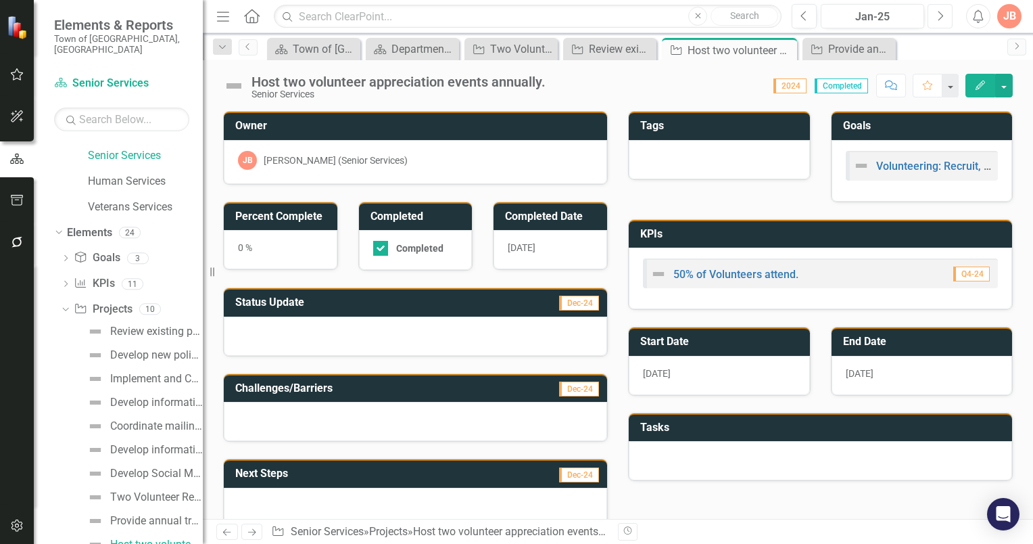
click at [937, 16] on icon "Next" at bounding box center [940, 16] width 7 height 12
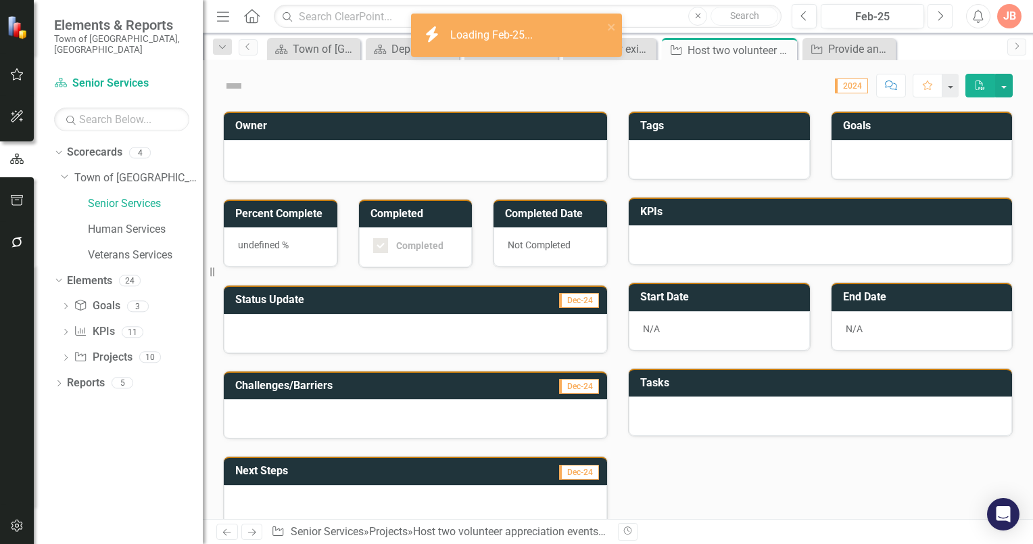
checkbox input "true"
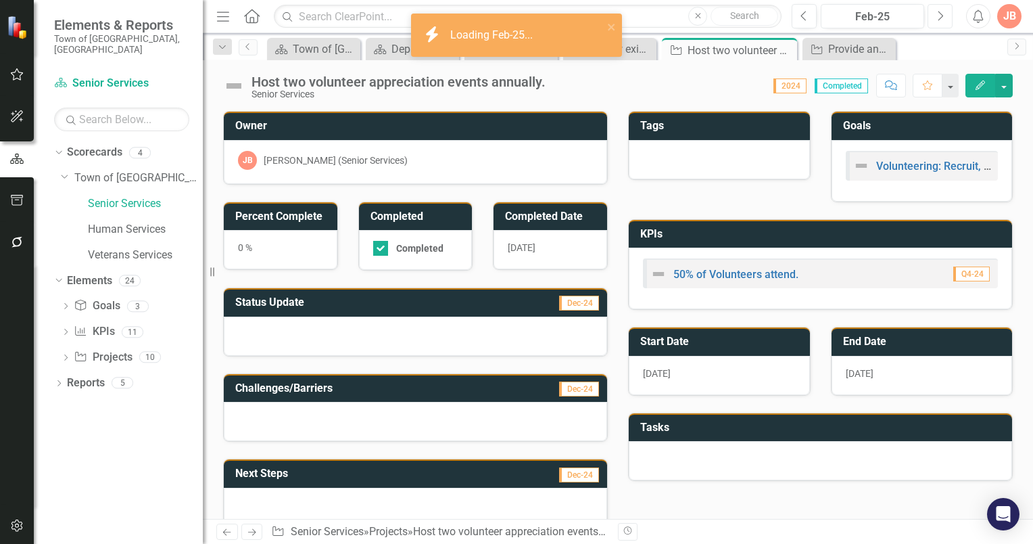
click at [937, 16] on icon "Next" at bounding box center [940, 16] width 7 height 12
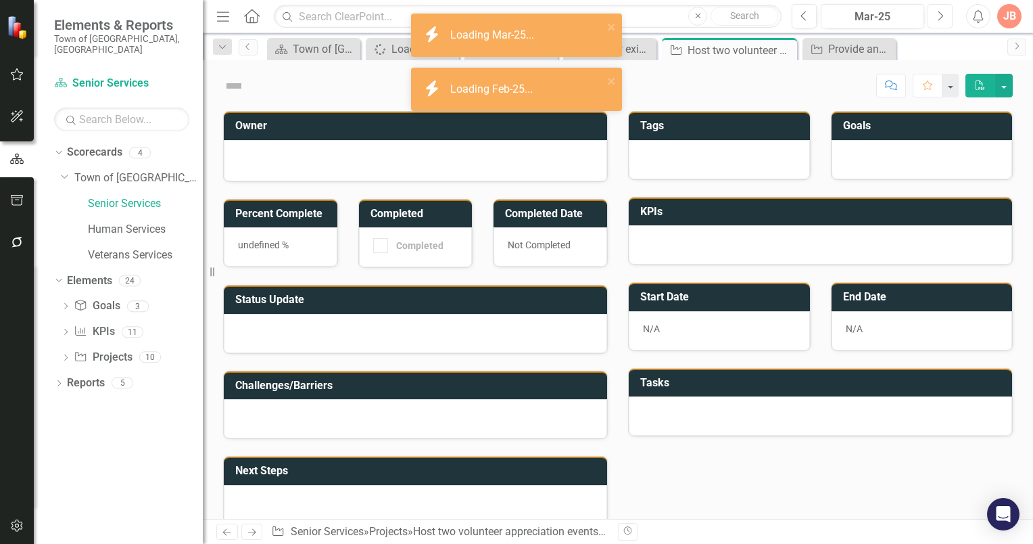
checkbox input "true"
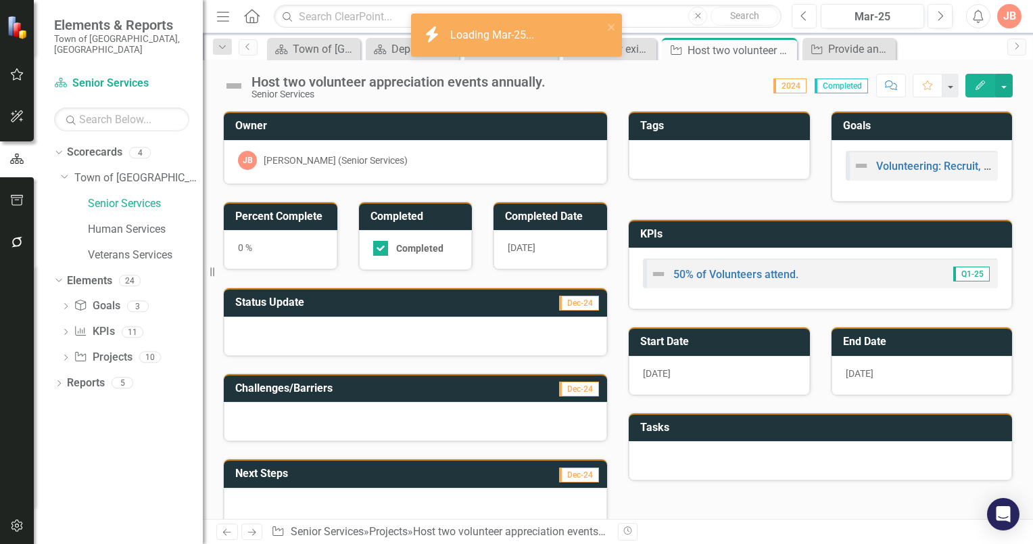
click at [804, 19] on icon "Previous" at bounding box center [804, 16] width 7 height 12
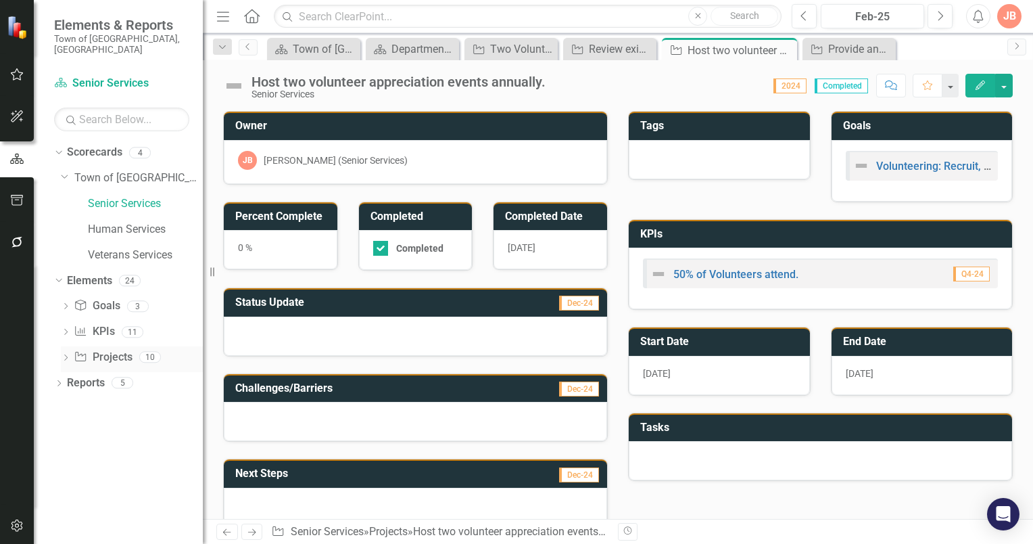
click at [65, 355] on icon "Dropdown" at bounding box center [65, 358] width 9 height 7
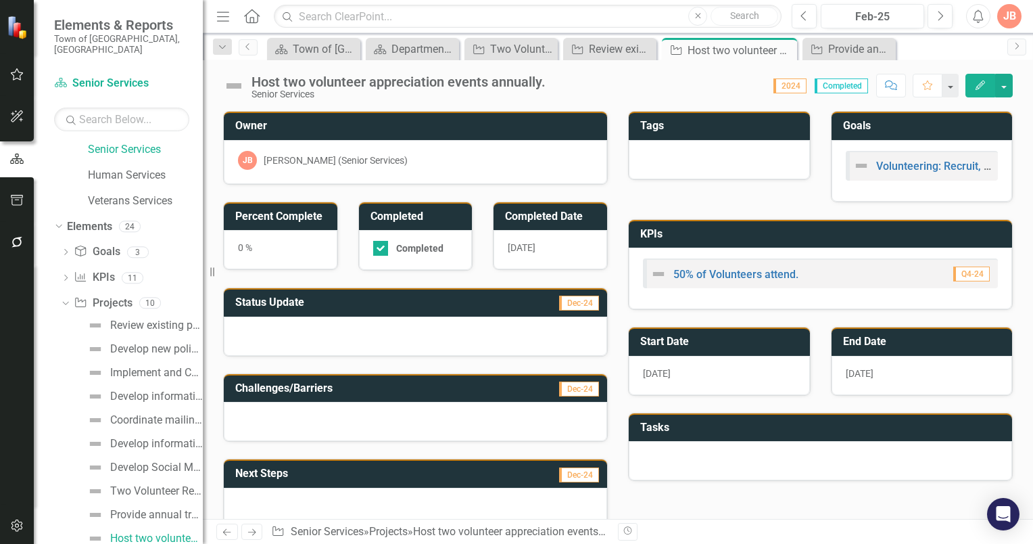
scroll to position [78, 0]
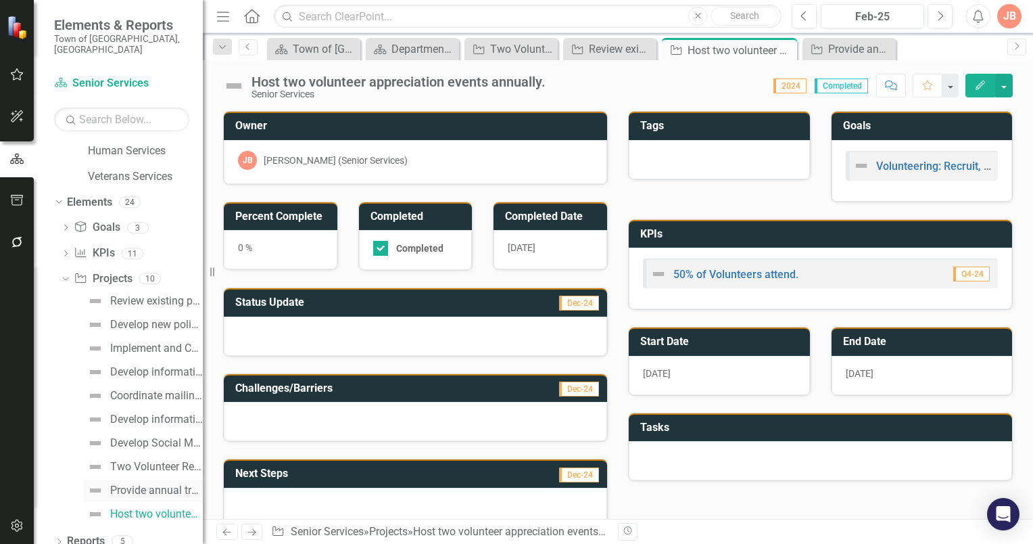
click at [132, 484] on div "Provide annual training for volunteers." at bounding box center [156, 490] width 93 height 12
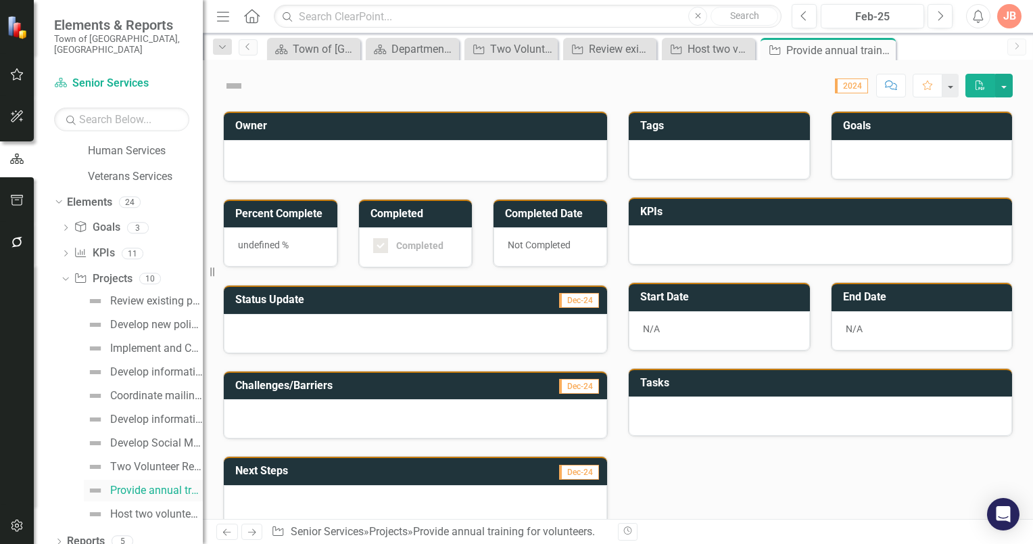
scroll to position [24, 0]
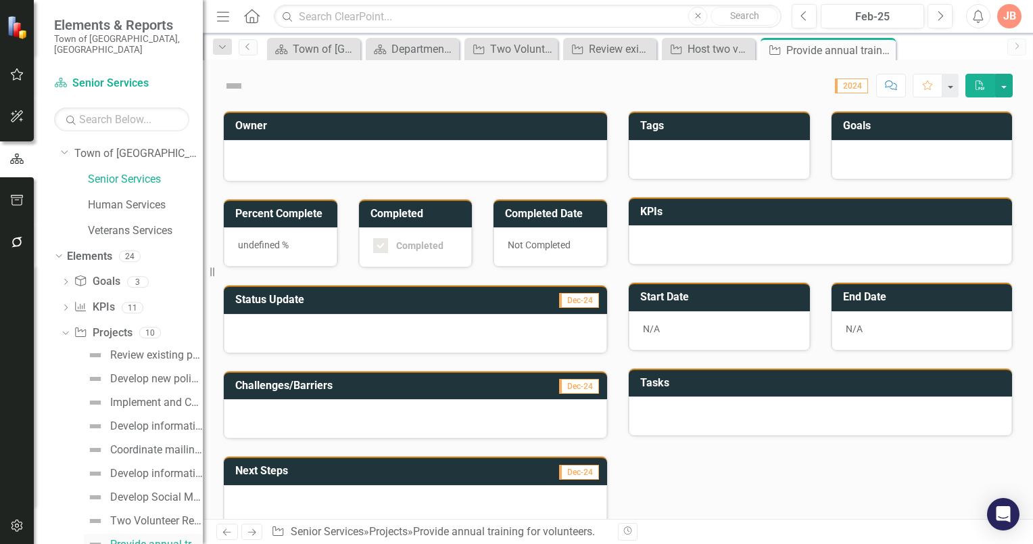
checkbox input "true"
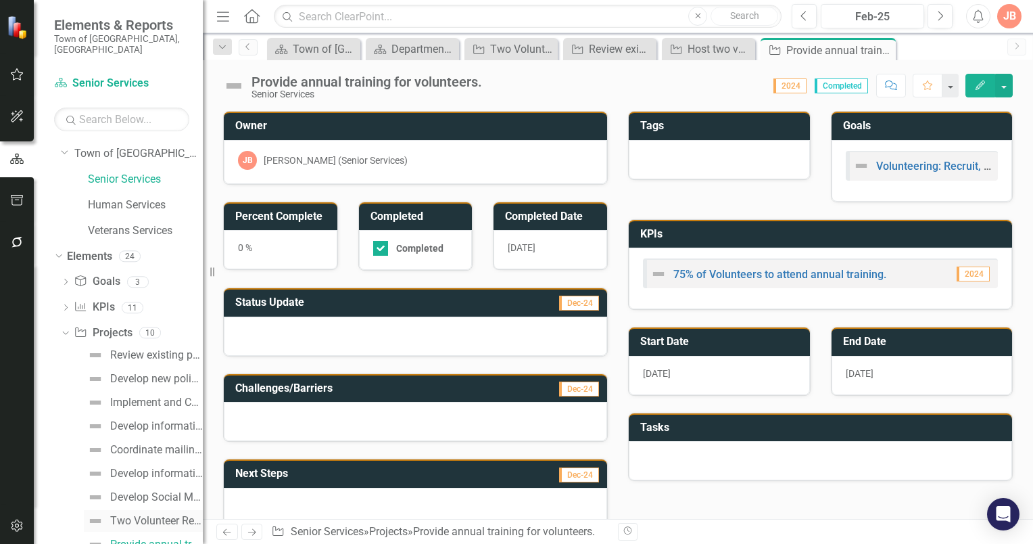
click at [122, 515] on div "Two Volunteer Recruitment appeals annually." at bounding box center [156, 521] width 93 height 12
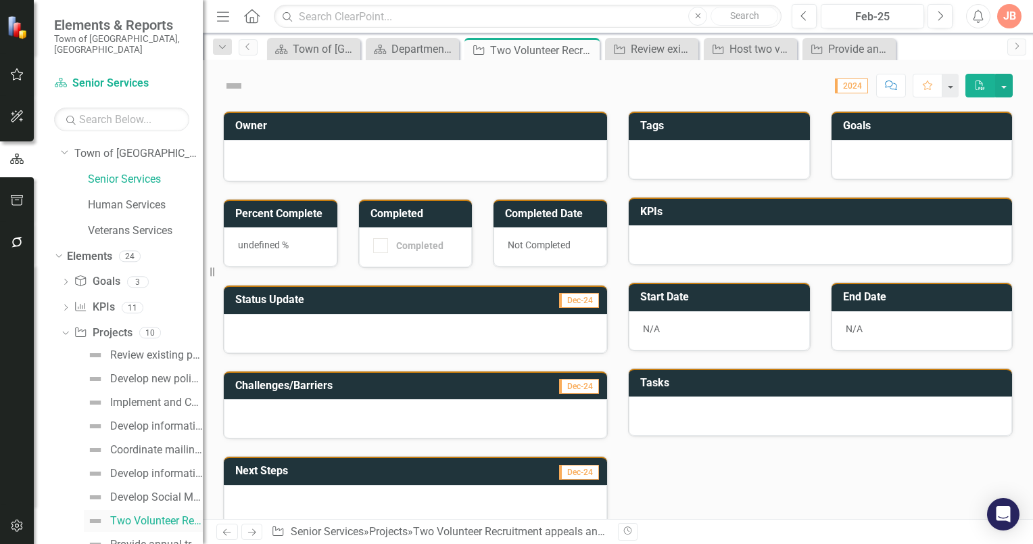
scroll to position [1, 0]
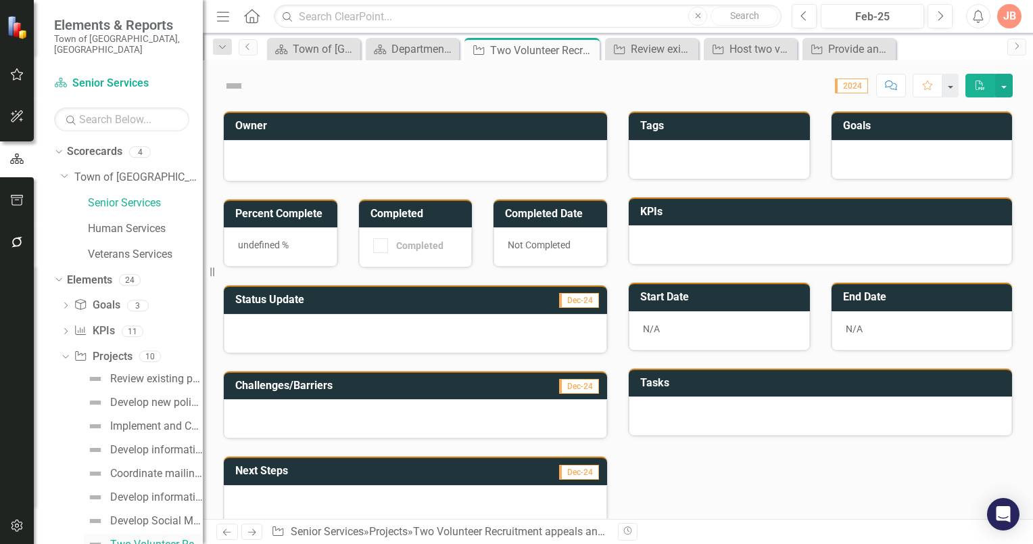
checkbox input "true"
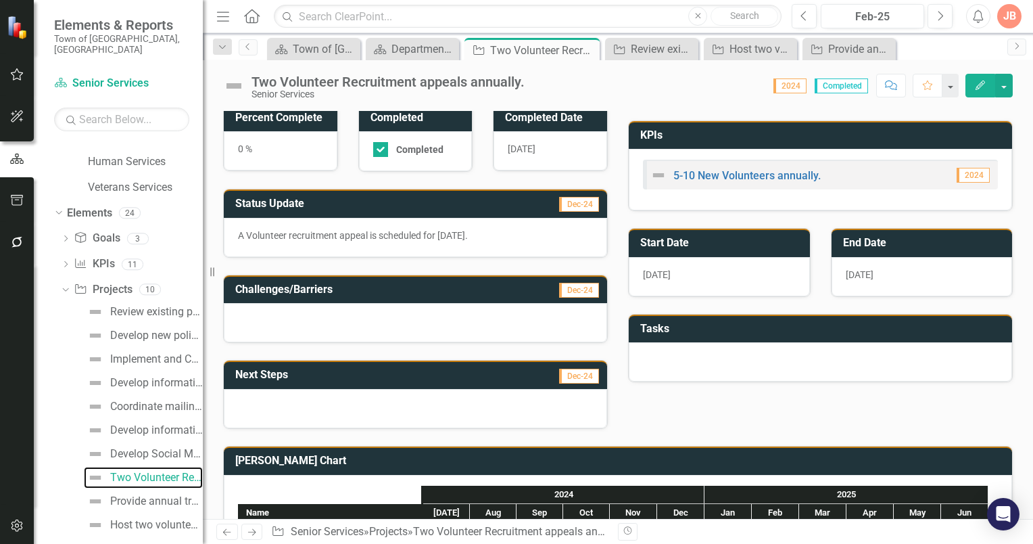
scroll to position [0, 0]
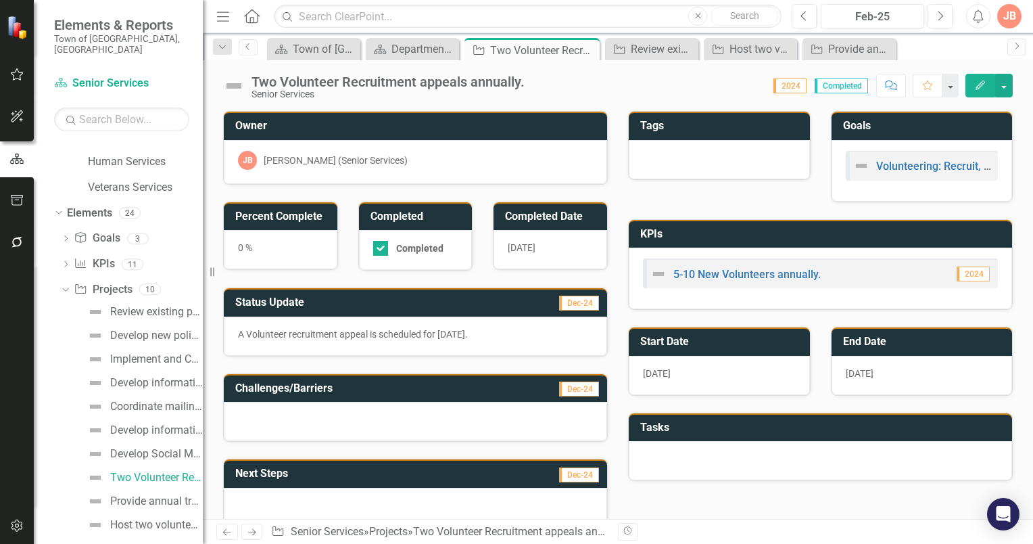
click at [372, 304] on h3 "Status Update" at bounding box center [349, 302] width 229 height 12
drag, startPoint x: 372, startPoint y: 304, endPoint x: 417, endPoint y: 303, distance: 45.3
click at [373, 304] on h3 "Status Update" at bounding box center [349, 302] width 229 height 12
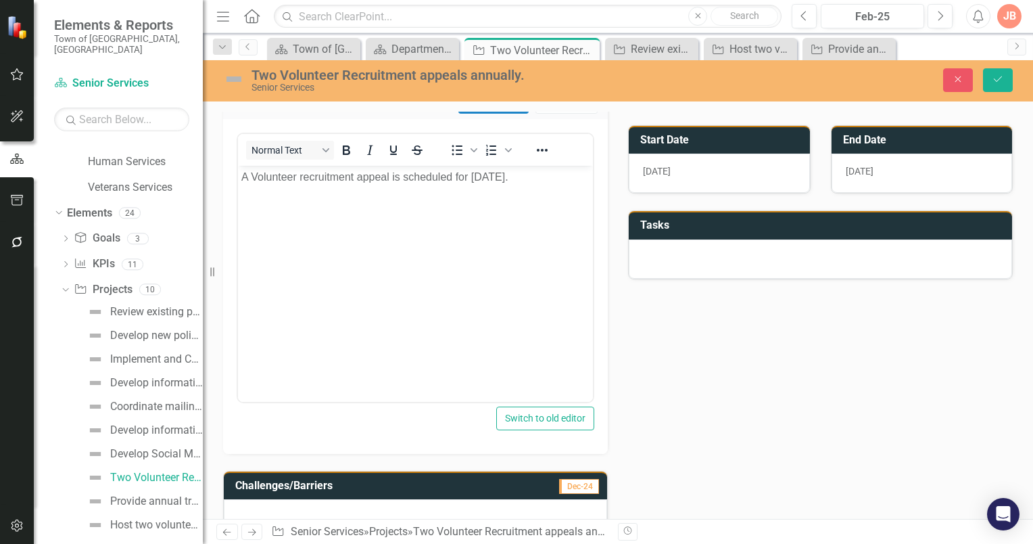
scroll to position [78, 0]
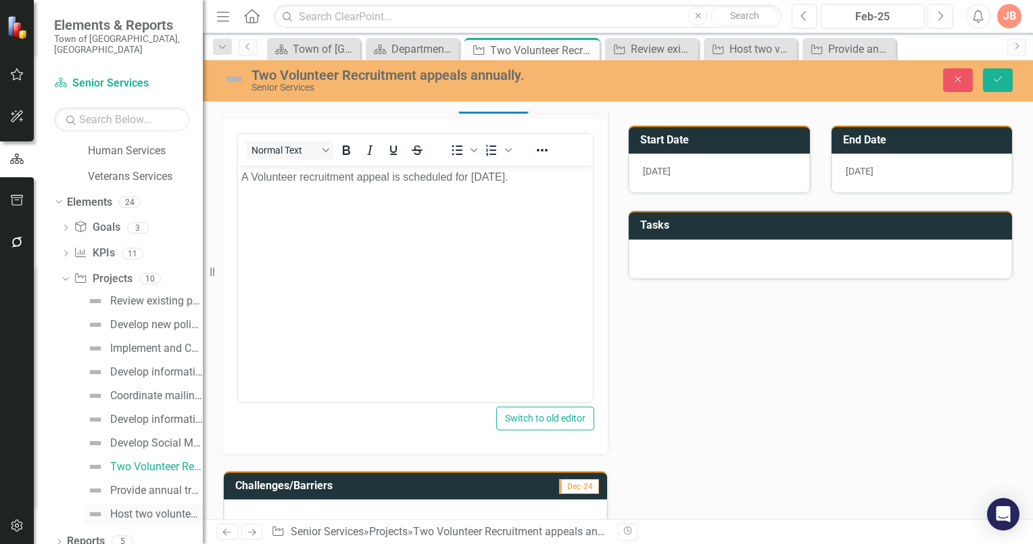
click at [122, 508] on div "Host two volunteer appreciation events annually." at bounding box center [156, 514] width 93 height 12
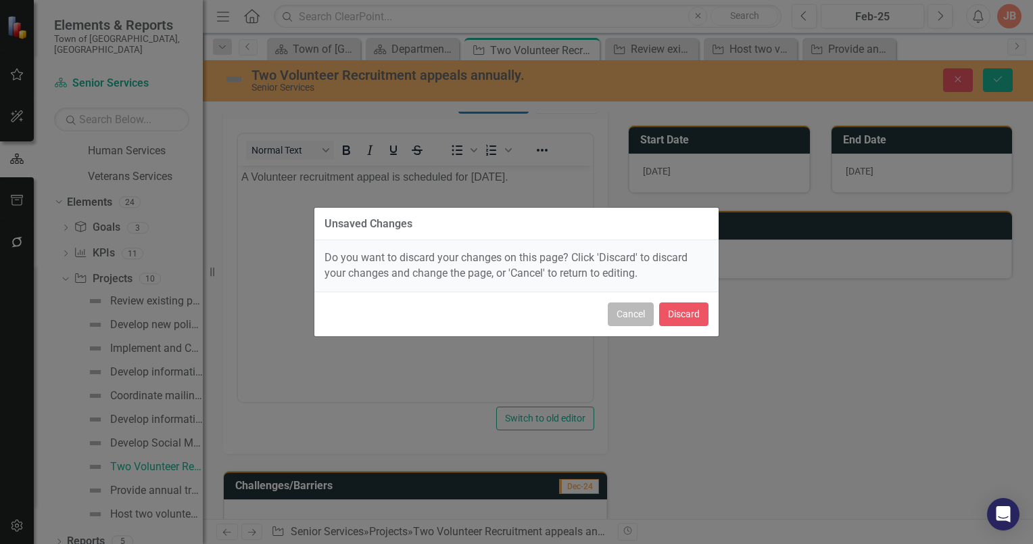
click at [642, 313] on button "Cancel" at bounding box center [631, 314] width 46 height 24
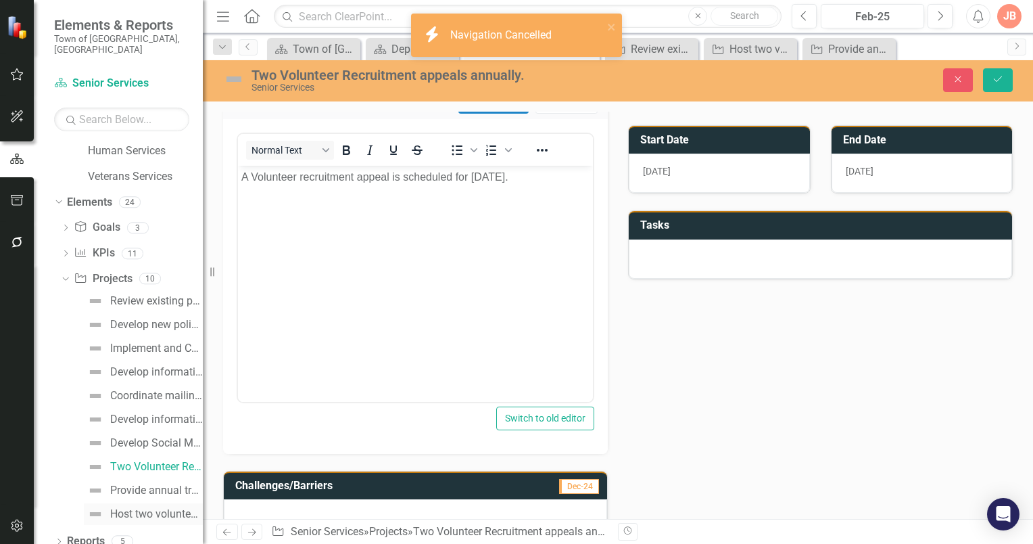
click at [134, 508] on div "Host two volunteer appreciation events annually." at bounding box center [156, 514] width 93 height 12
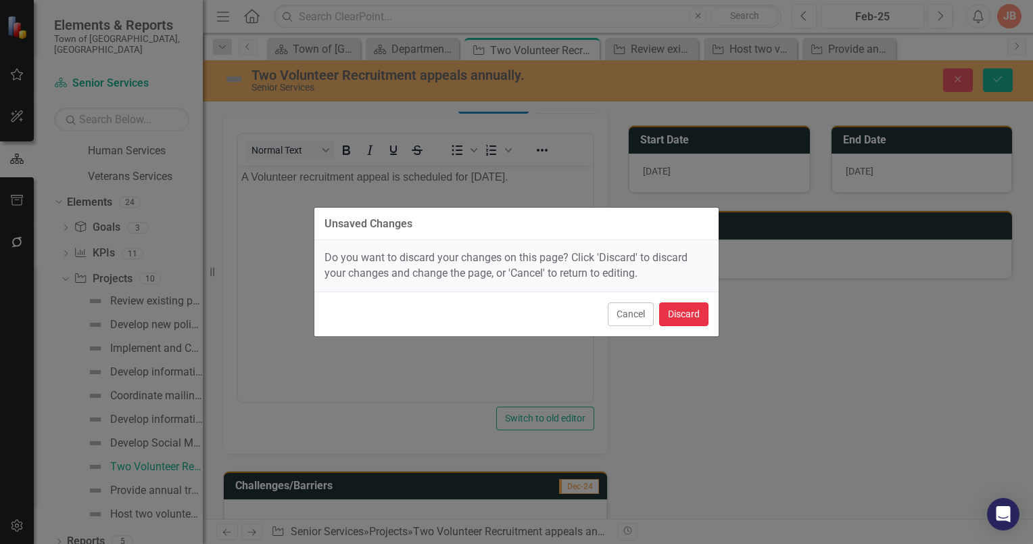
click at [678, 312] on button "Discard" at bounding box center [683, 314] width 49 height 24
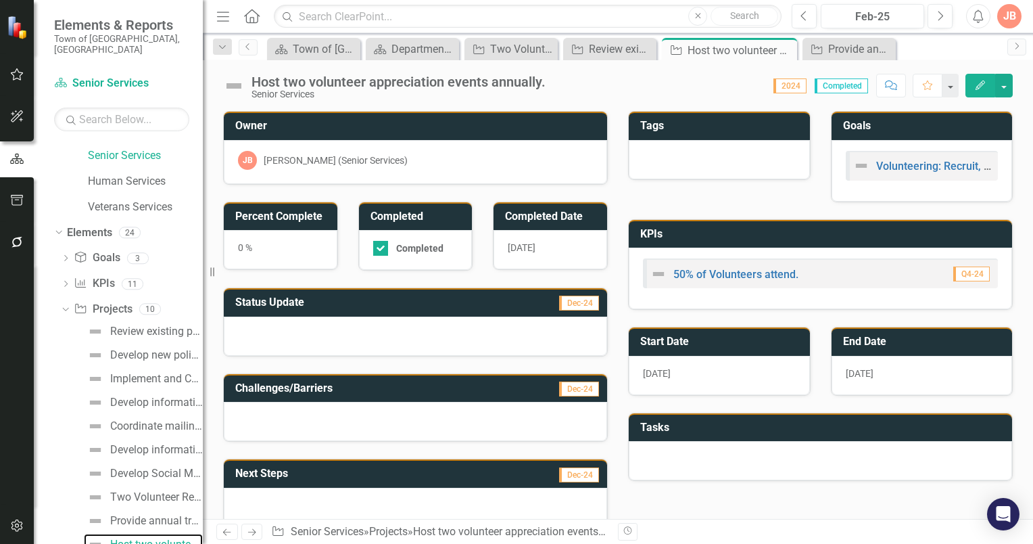
scroll to position [78, 0]
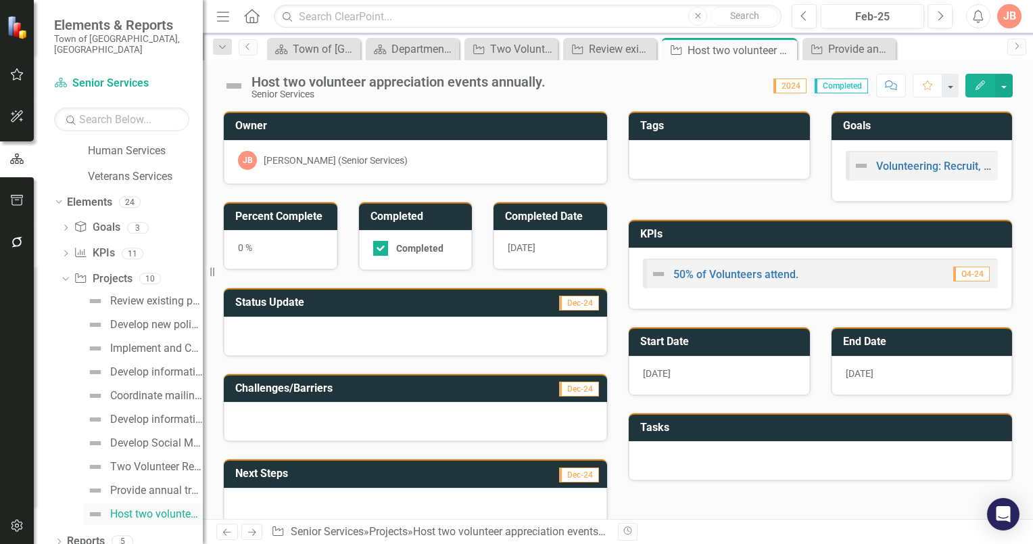
click at [138, 508] on div "Host two volunteer appreciation events annually." at bounding box center [156, 514] width 93 height 12
click at [937, 13] on icon "Next" at bounding box center [940, 16] width 7 height 12
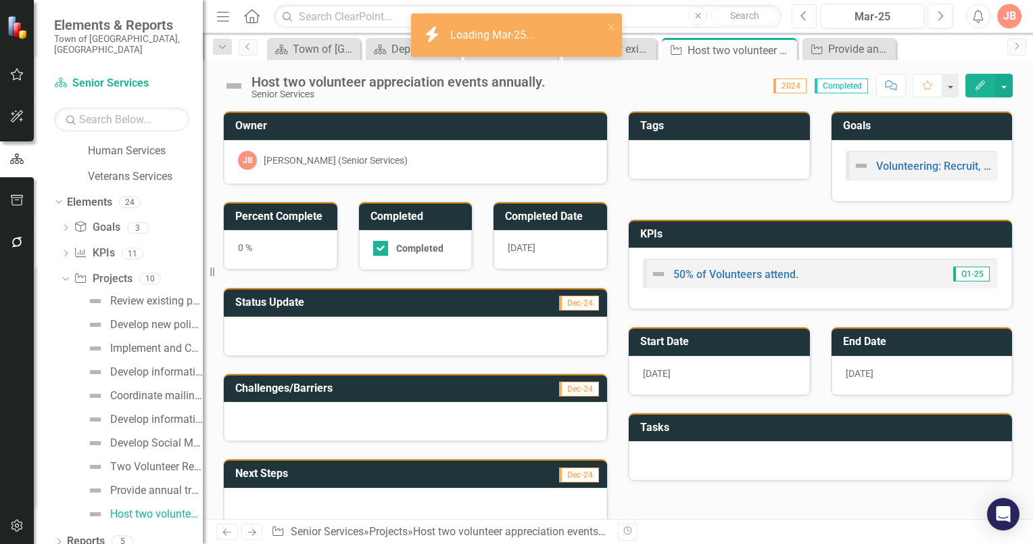
click at [801, 21] on icon "Previous" at bounding box center [804, 16] width 7 height 12
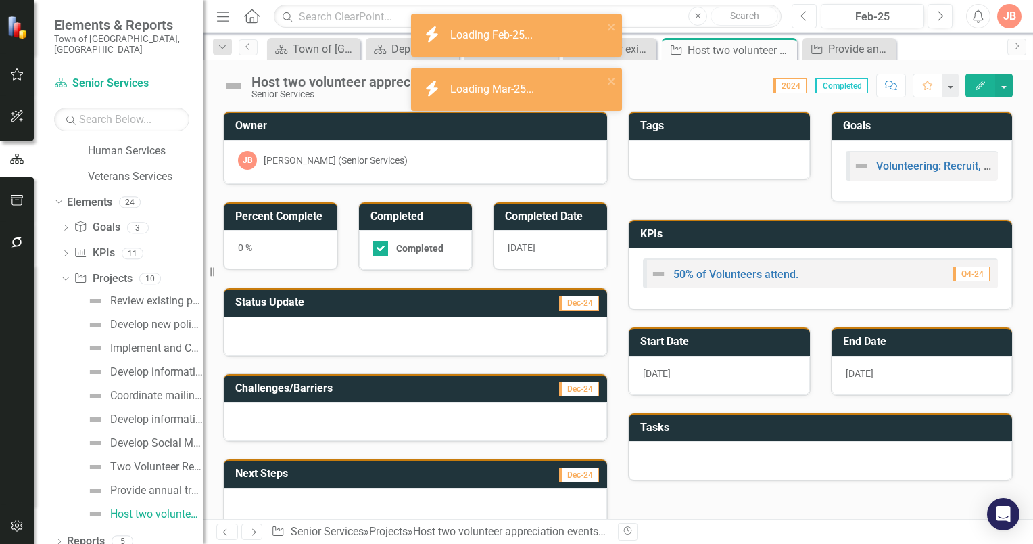
click at [806, 17] on icon "Previous" at bounding box center [804, 16] width 7 height 12
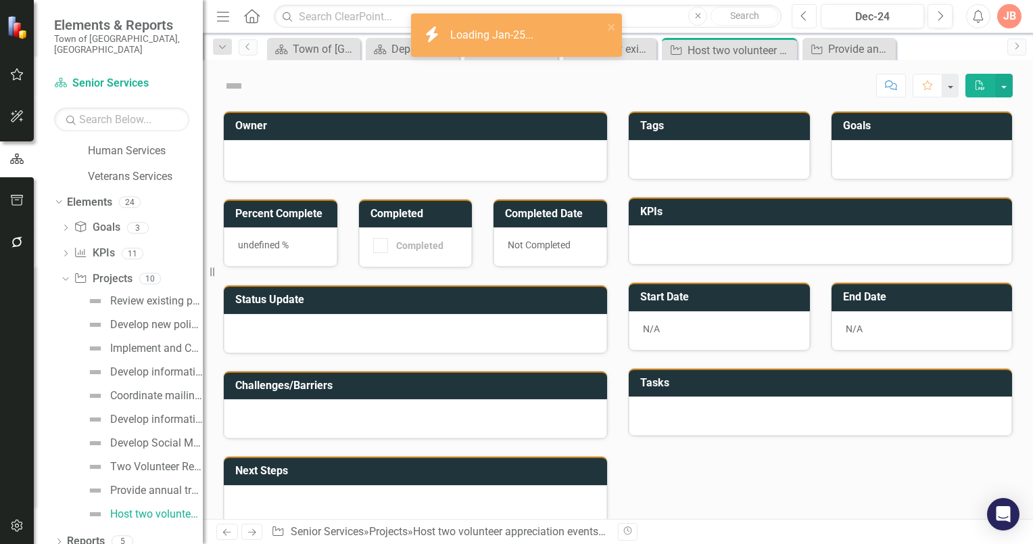
checkbox input "true"
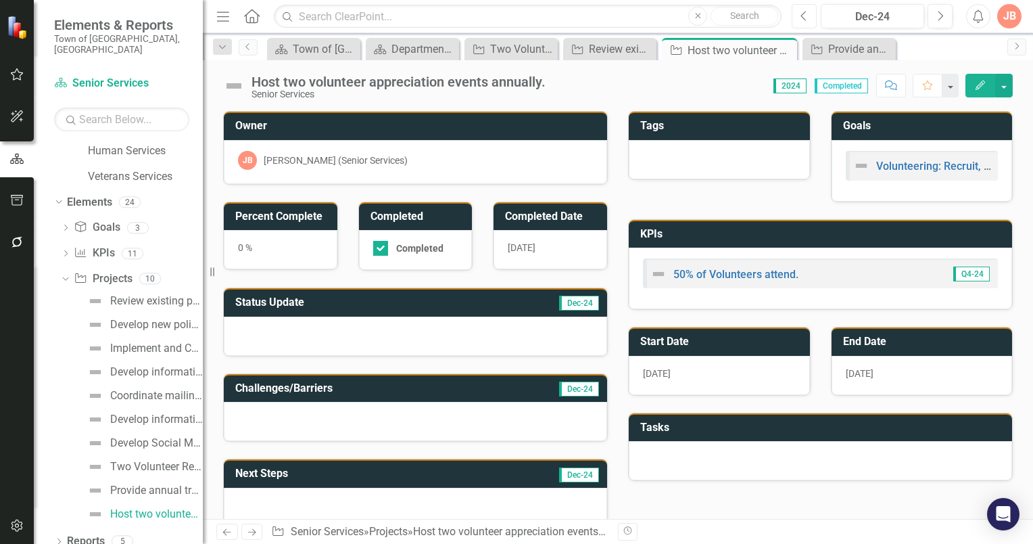
click at [806, 17] on icon "Previous" at bounding box center [804, 16] width 7 height 12
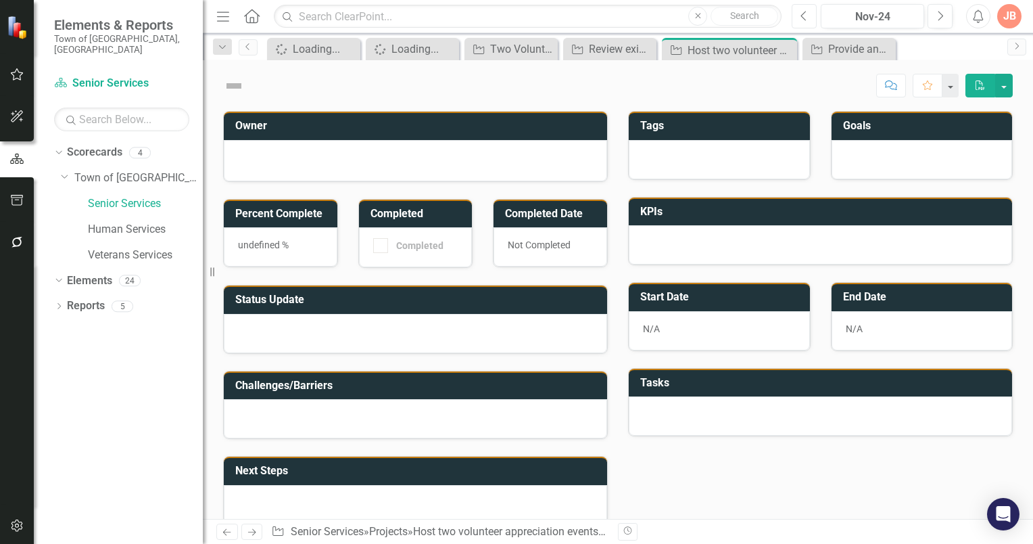
checkbox input "true"
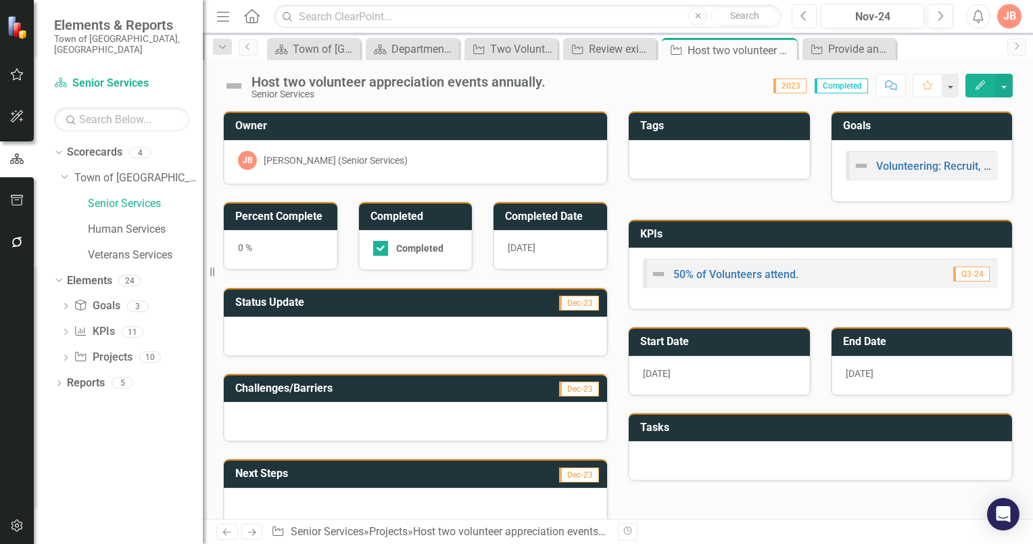
click at [806, 17] on icon "Previous" at bounding box center [804, 16] width 7 height 12
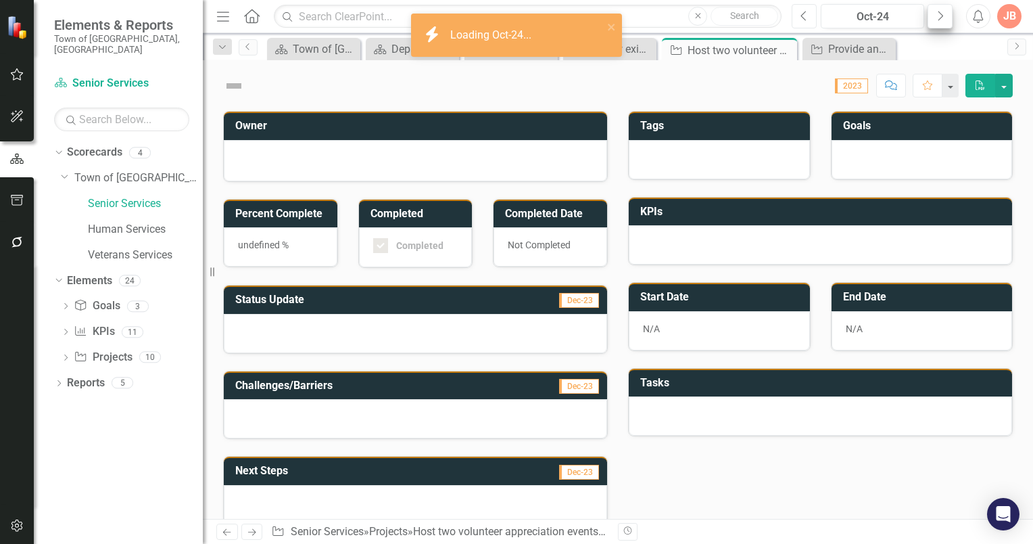
checkbox input "true"
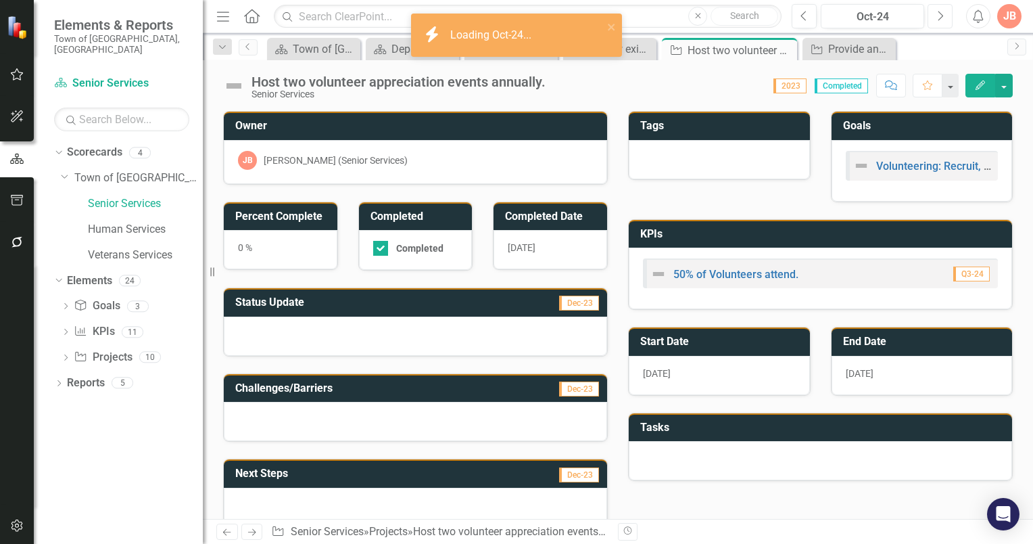
click at [935, 16] on button "Next" at bounding box center [940, 16] width 25 height 24
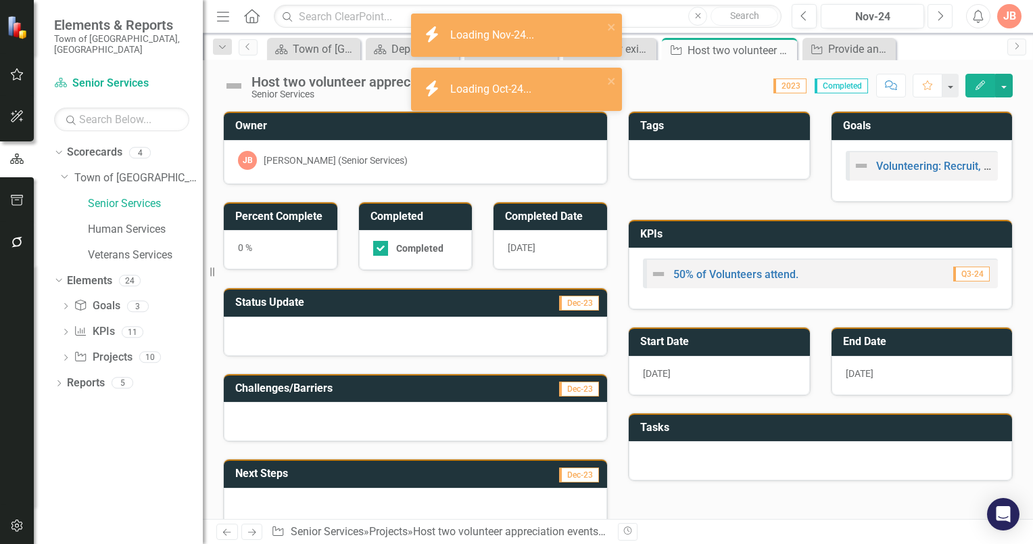
click at [937, 14] on icon "Next" at bounding box center [940, 16] width 7 height 12
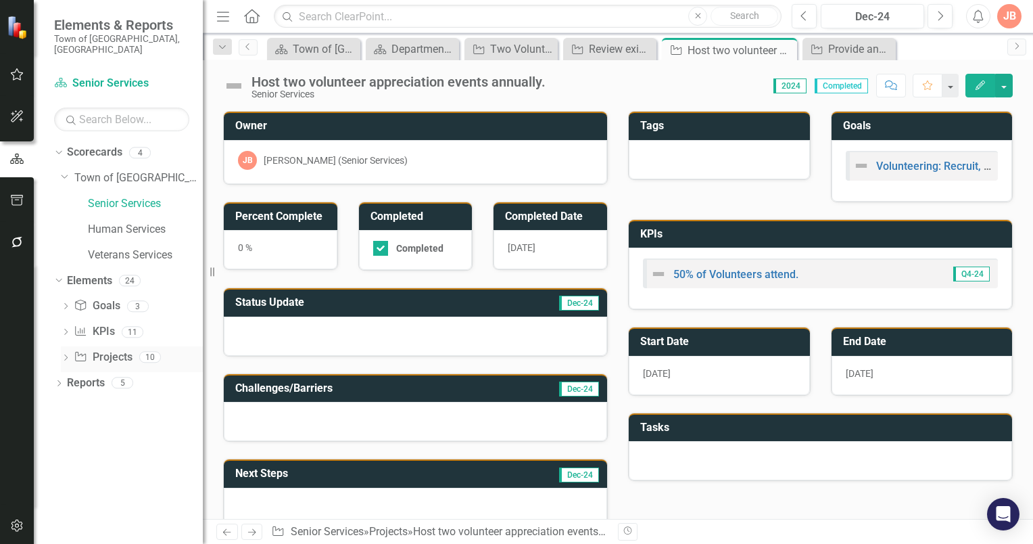
click at [66, 355] on icon "Dropdown" at bounding box center [65, 358] width 9 height 7
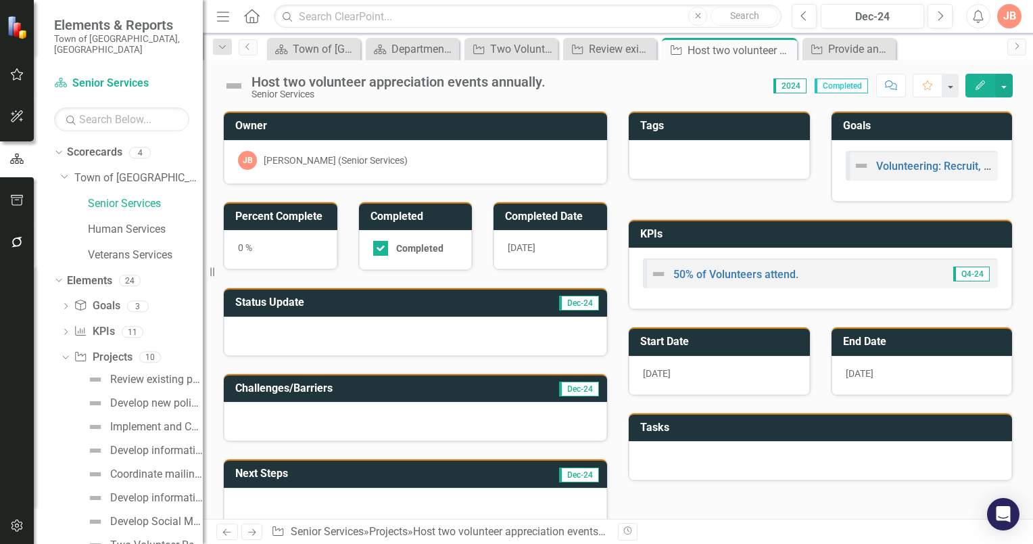
scroll to position [78, 0]
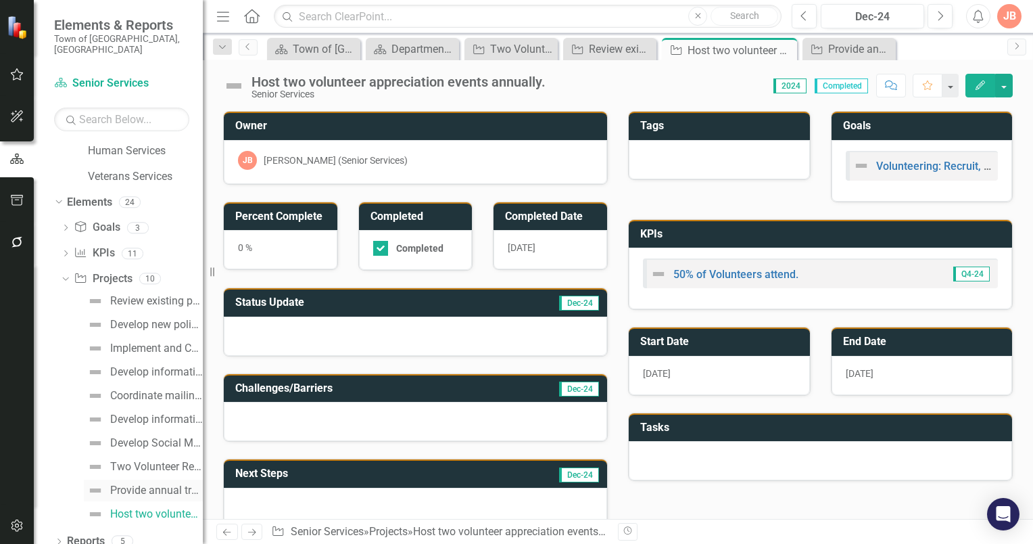
click at [132, 484] on div "Provide annual training for volunteers." at bounding box center [156, 490] width 93 height 12
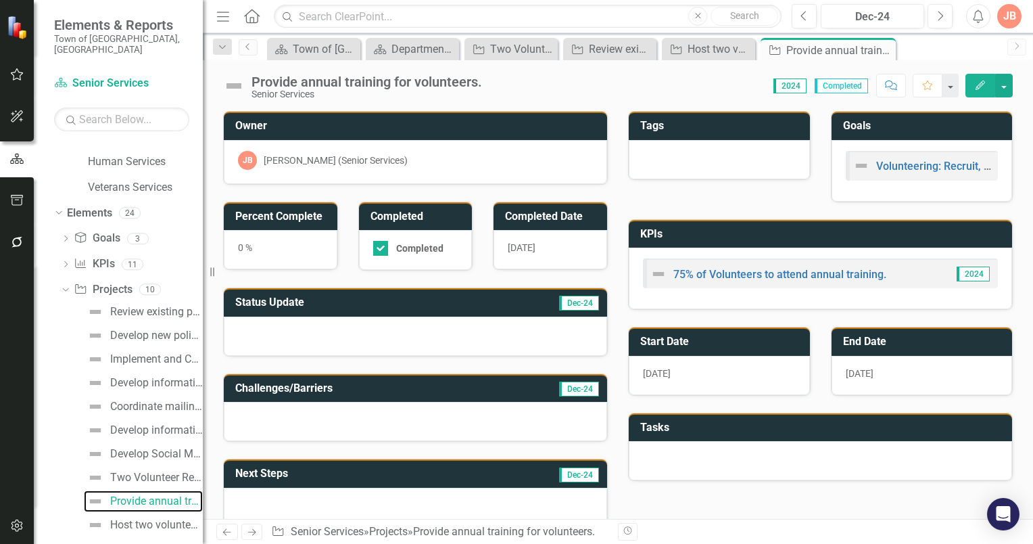
scroll to position [78, 0]
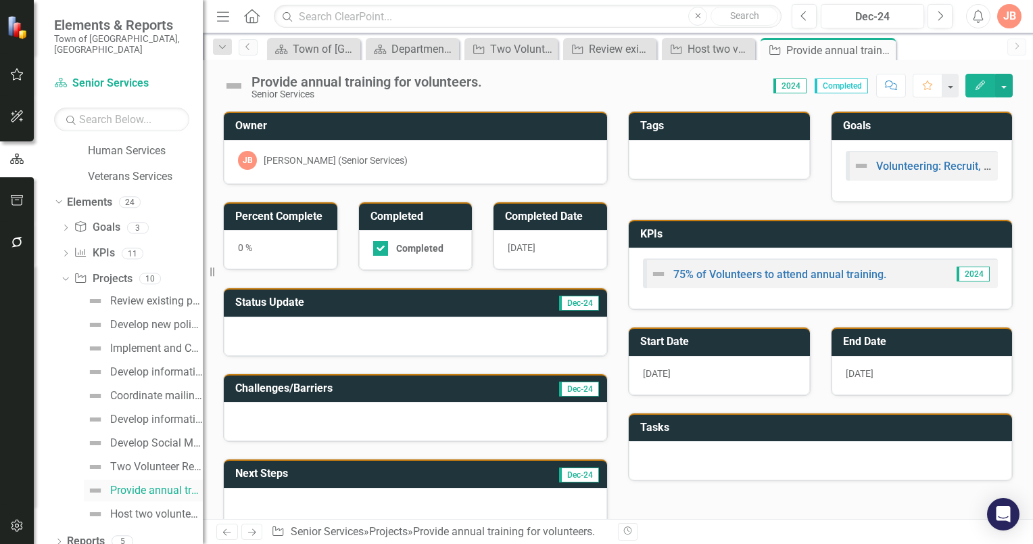
click at [138, 484] on div "Provide annual training for volunteers." at bounding box center [156, 490] width 93 height 12
click at [15, 78] on icon "button" at bounding box center [17, 74] width 14 height 11
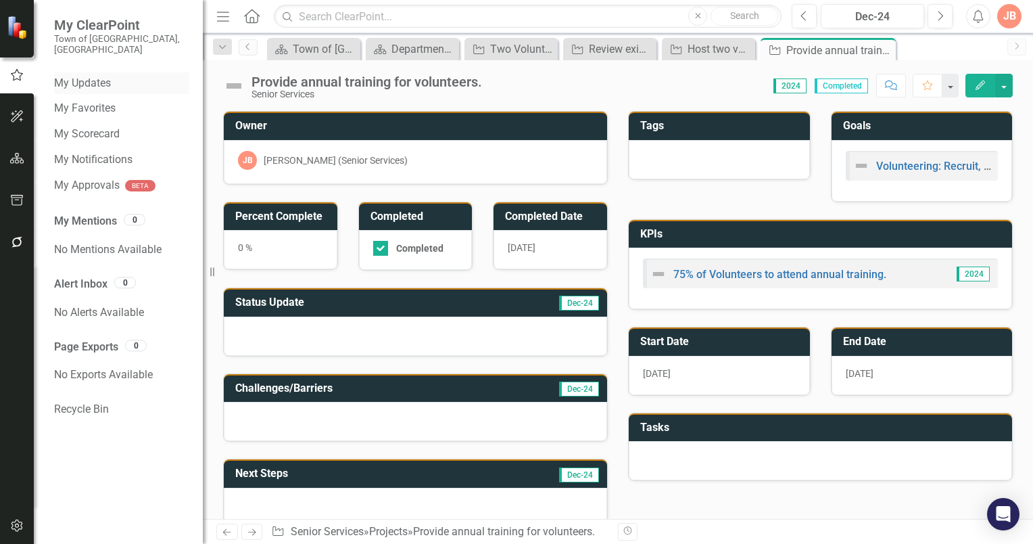
click at [91, 76] on link "My Updates" at bounding box center [121, 84] width 135 height 16
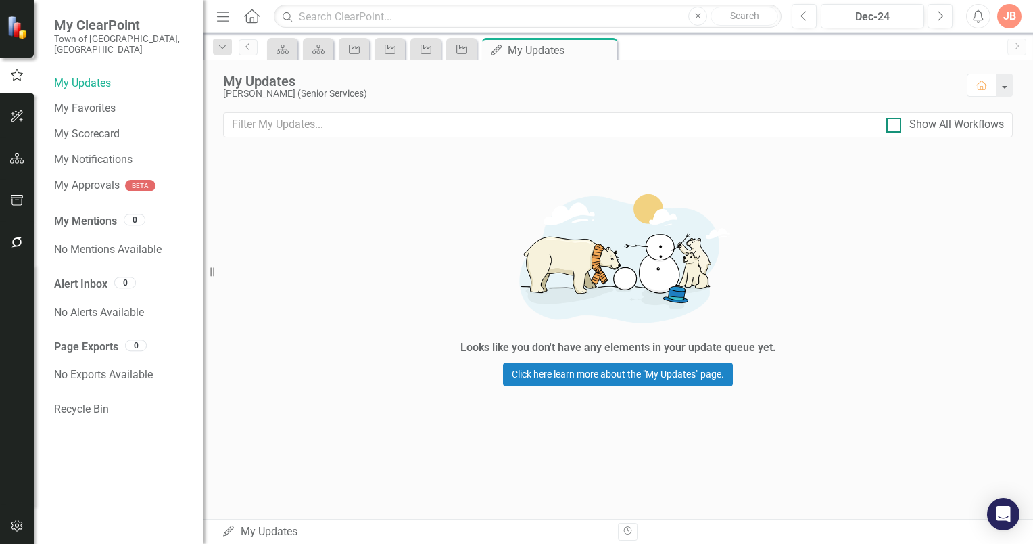
click at [895, 127] on div at bounding box center [893, 125] width 15 height 15
click at [895, 126] on input "Show All Workflows" at bounding box center [890, 122] width 9 height 9
checkbox input "true"
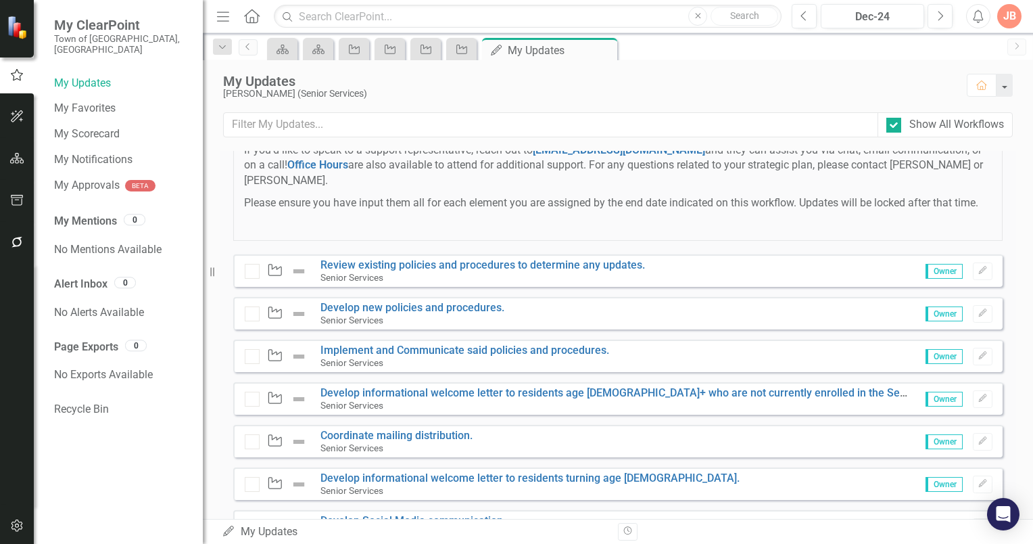
scroll to position [473, 0]
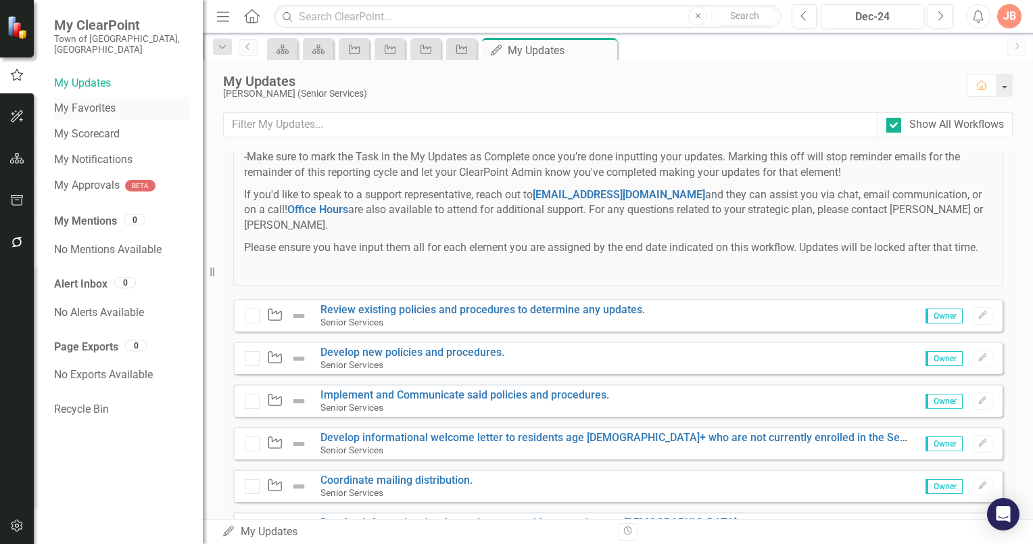
click at [91, 101] on link "My Favorites" at bounding box center [121, 109] width 135 height 16
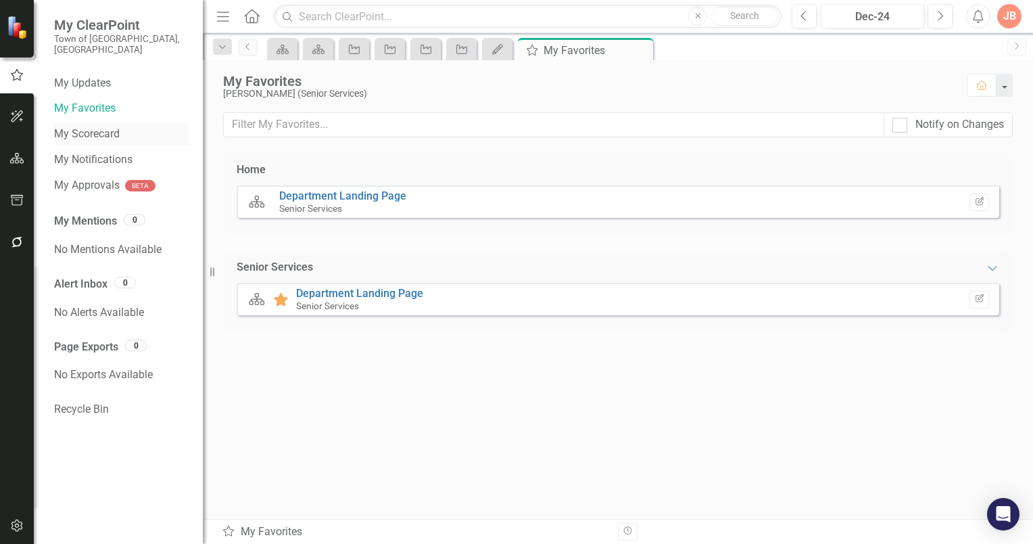
click at [85, 126] on link "My Scorecard" at bounding box center [121, 134] width 135 height 16
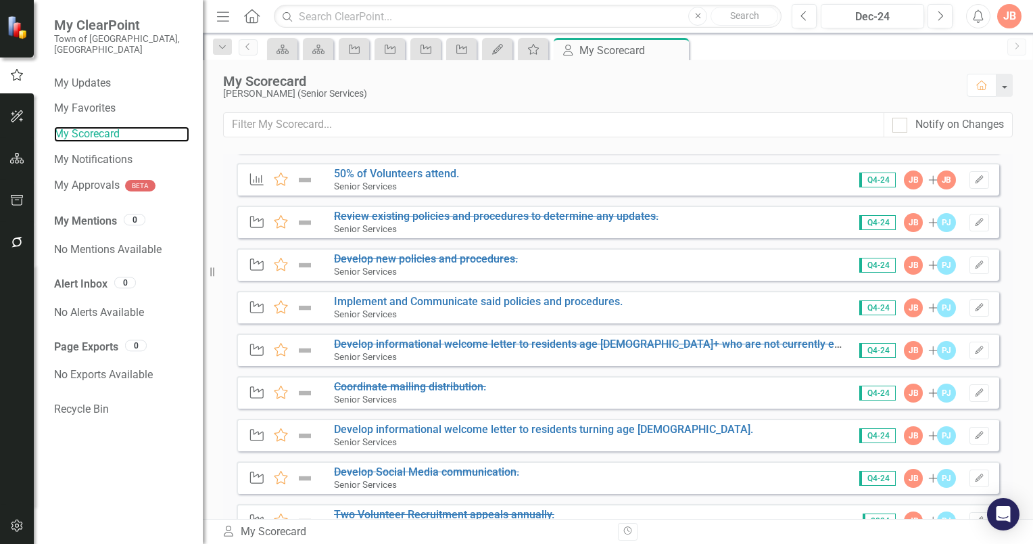
scroll to position [538, 0]
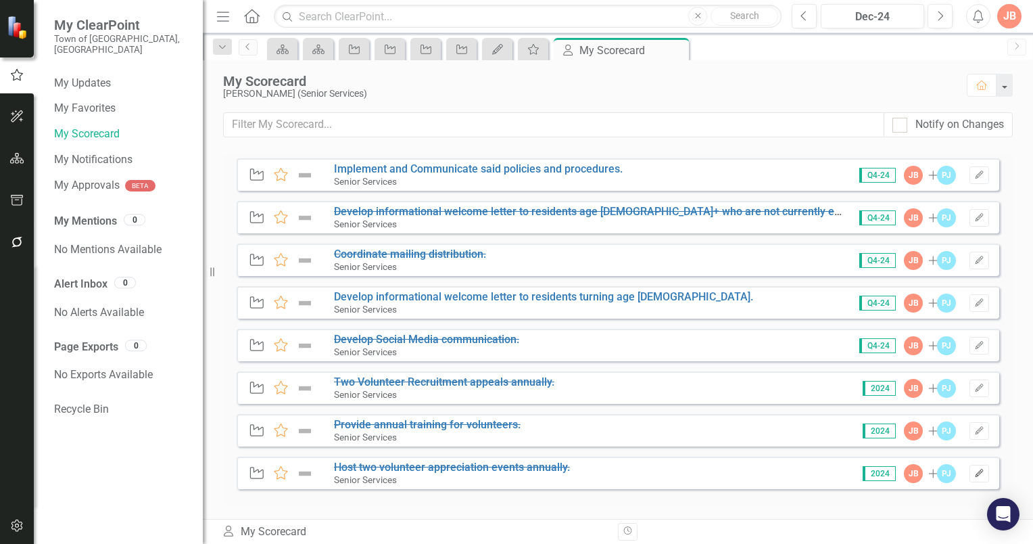
click at [974, 472] on icon "Edit" at bounding box center [979, 473] width 10 height 8
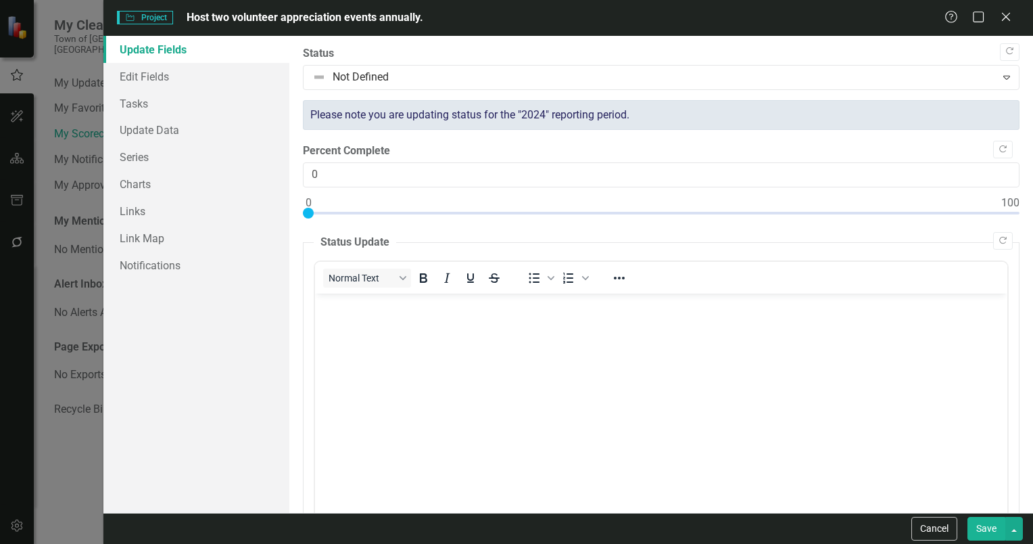
scroll to position [0, 0]
click at [145, 78] on link "Edit Fields" at bounding box center [196, 76] width 186 height 27
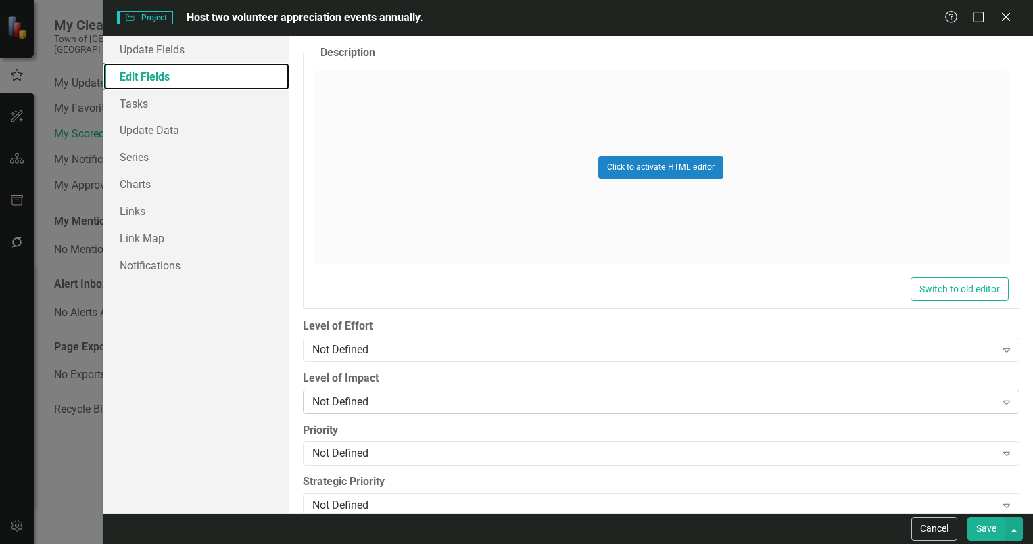
scroll to position [765, 0]
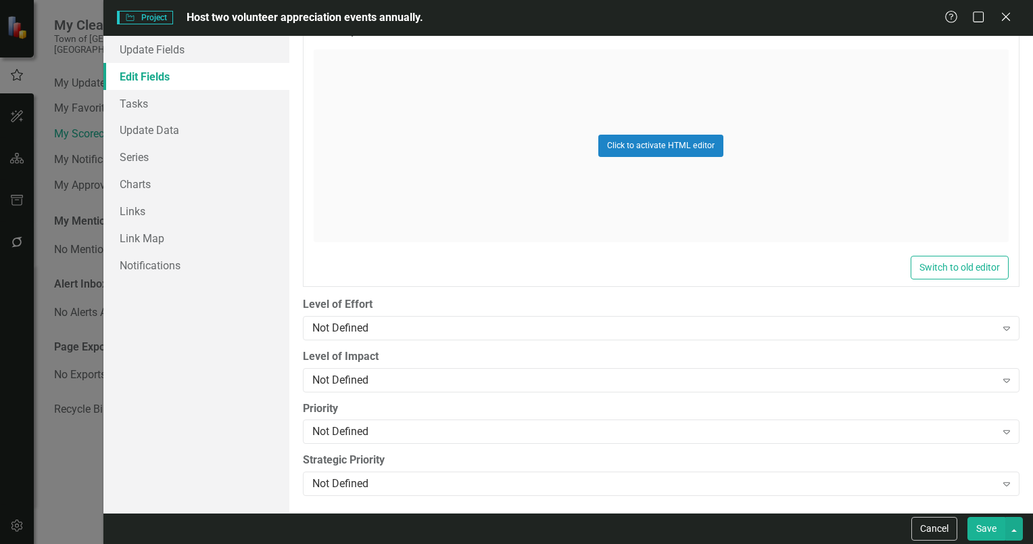
click at [149, 77] on link "Edit Fields" at bounding box center [196, 76] width 186 height 27
click at [1006, 16] on icon "Close" at bounding box center [1005, 16] width 17 height 13
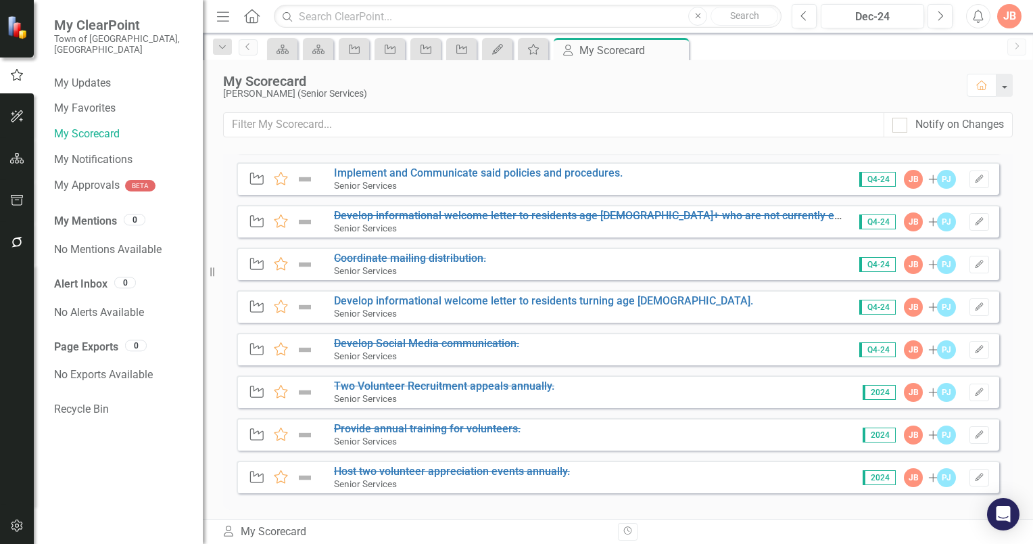
scroll to position [538, 0]
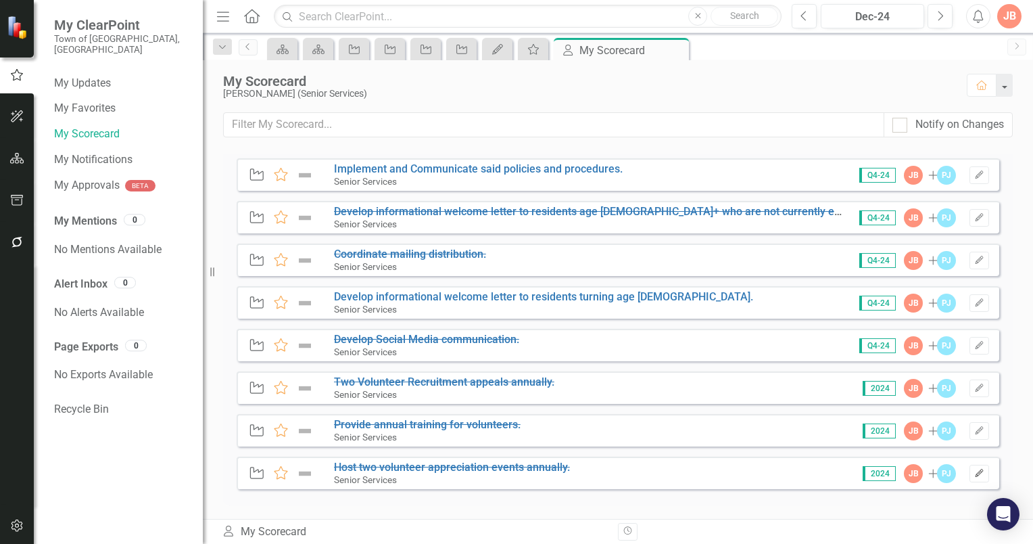
click at [974, 471] on icon "Edit" at bounding box center [979, 473] width 10 height 8
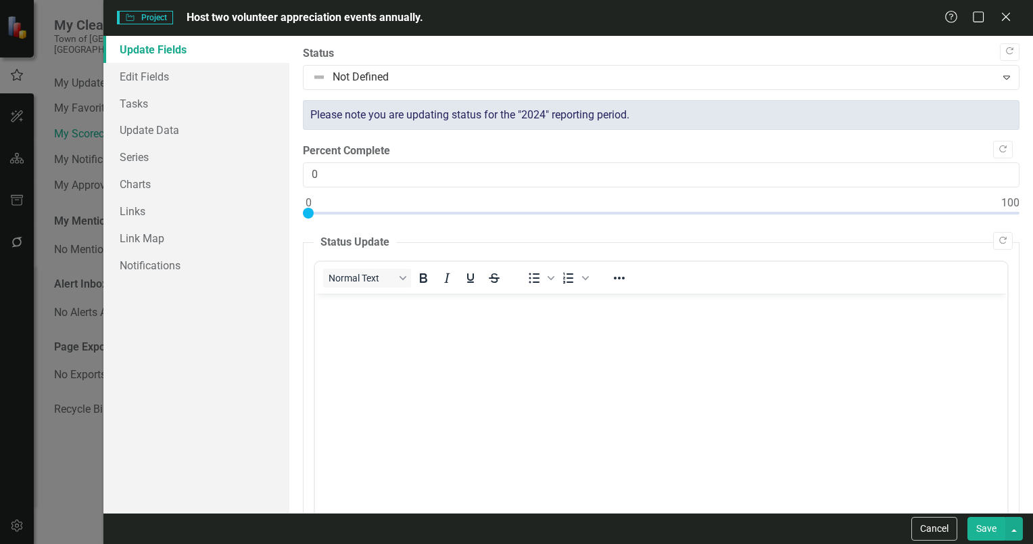
scroll to position [0, 0]
click at [160, 76] on link "Edit Fields" at bounding box center [196, 76] width 186 height 27
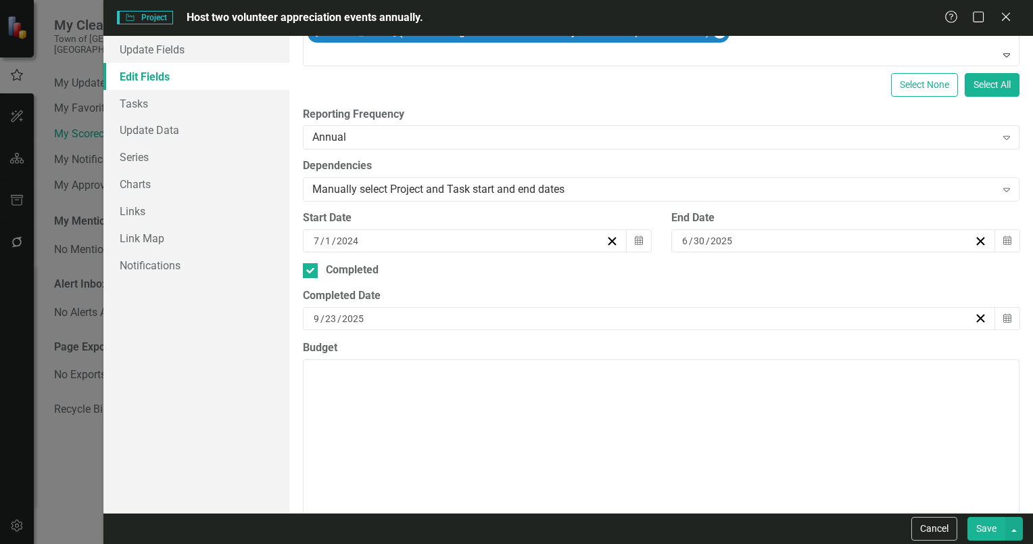
scroll to position [259, 0]
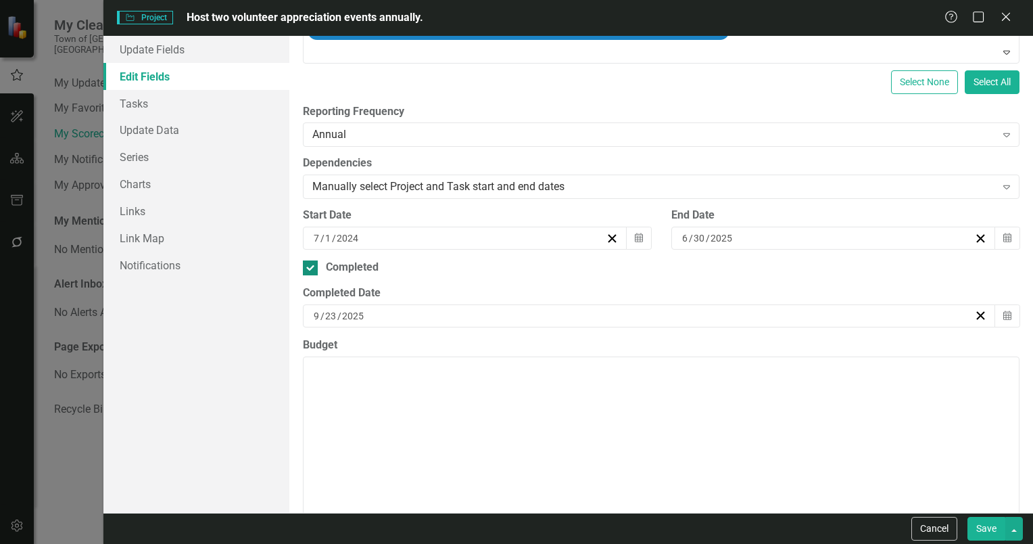
click at [309, 266] on input "Completed" at bounding box center [307, 264] width 9 height 9
checkbox input "false"
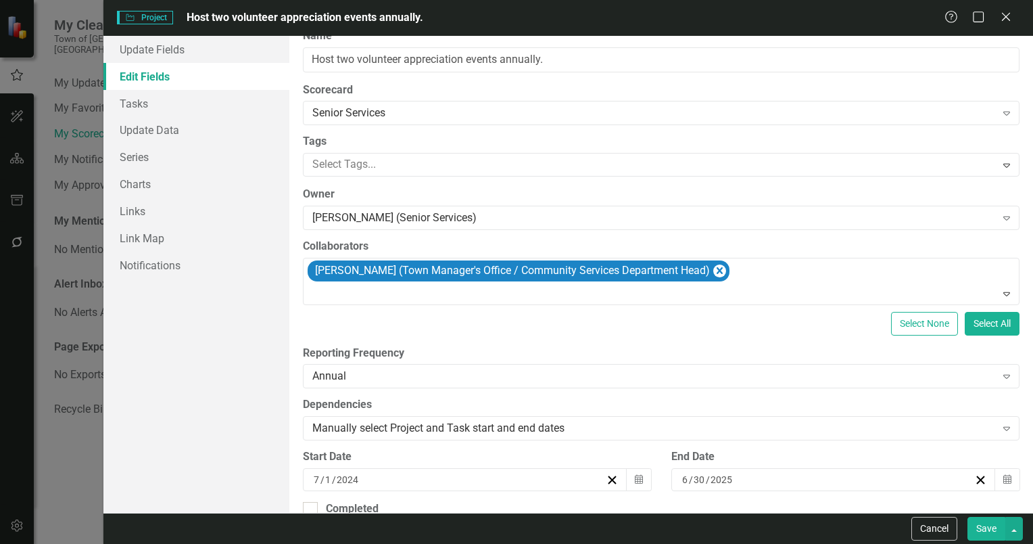
scroll to position [0, 0]
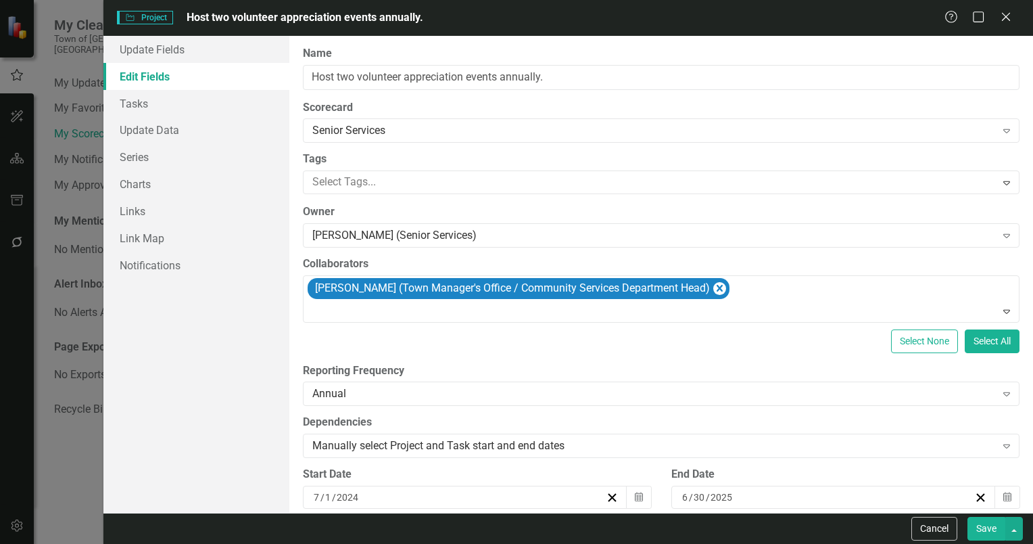
click at [987, 527] on button "Save" at bounding box center [987, 529] width 38 height 24
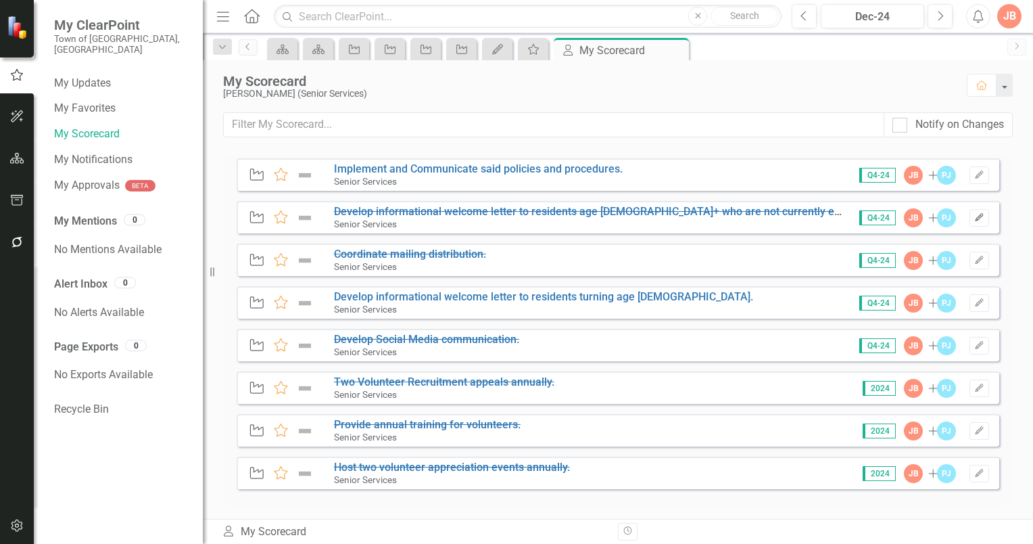
click at [974, 216] on icon "Edit" at bounding box center [979, 218] width 10 height 8
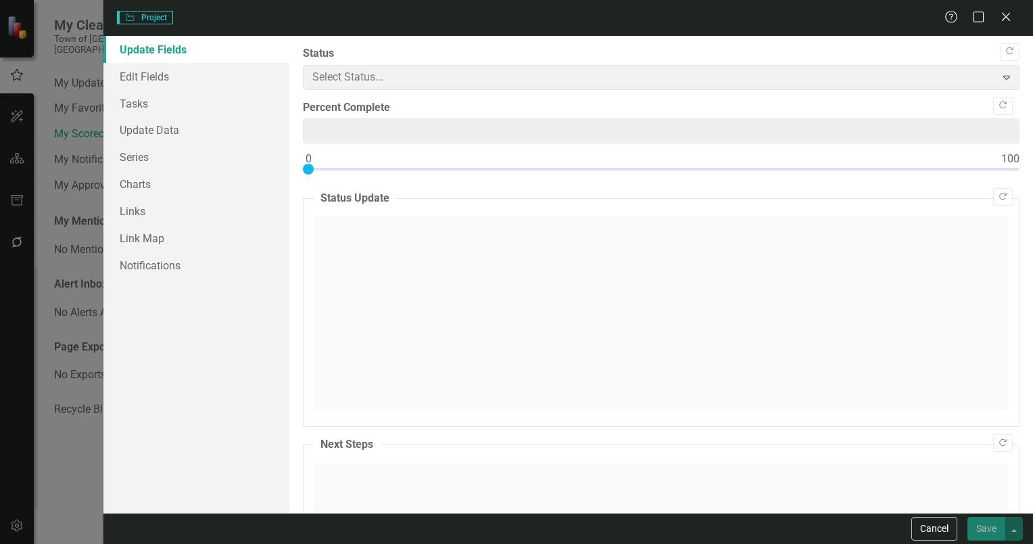
type input "0"
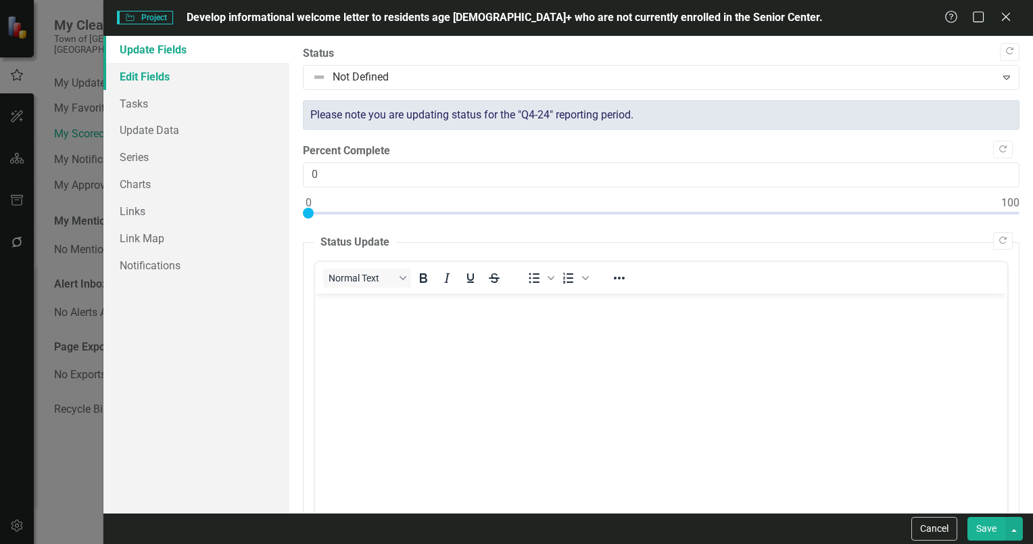
click at [167, 78] on link "Edit Fields" at bounding box center [196, 76] width 186 height 27
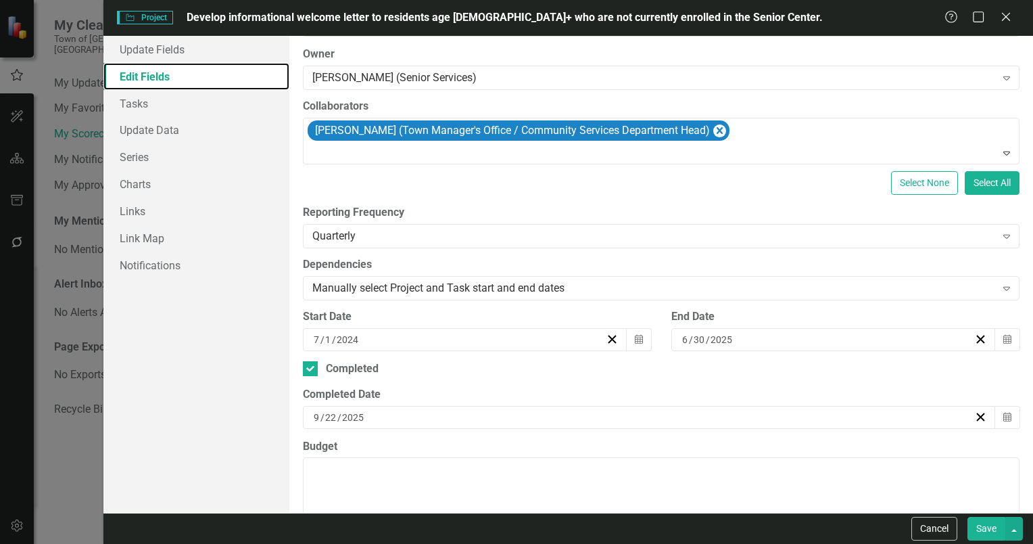
scroll to position [203, 0]
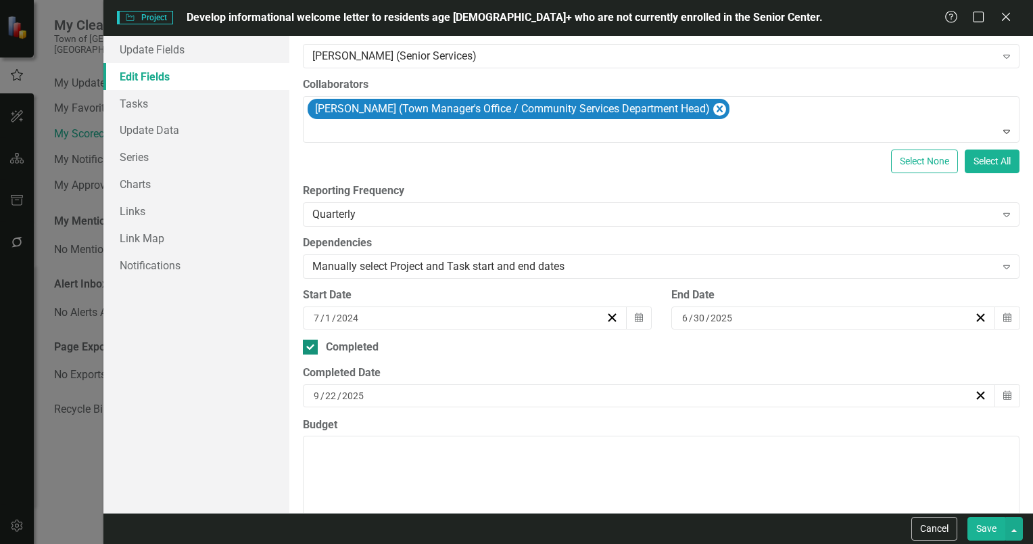
click at [308, 347] on div at bounding box center [310, 346] width 15 height 15
click at [308, 347] on input "Completed" at bounding box center [307, 343] width 9 height 9
checkbox input "false"
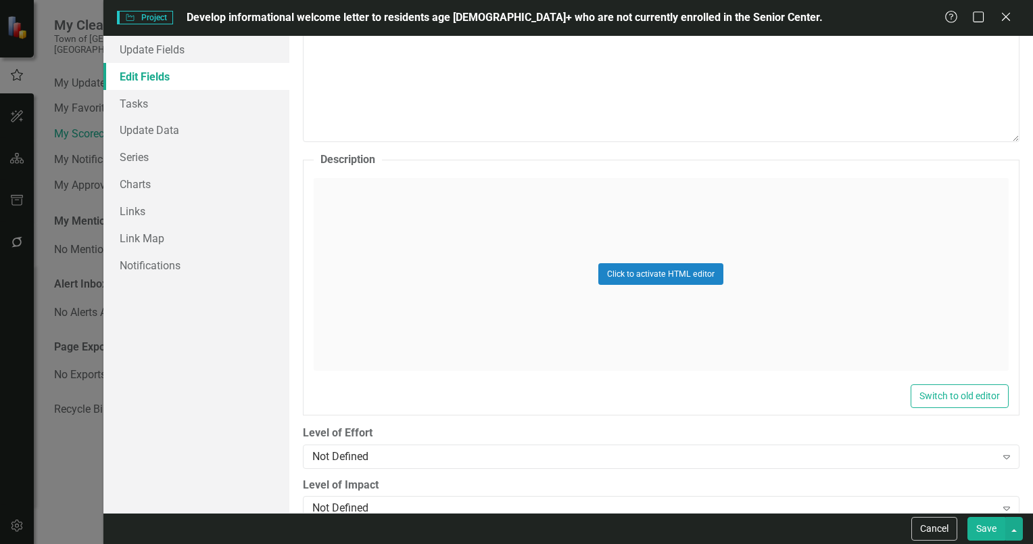
scroll to position [736, 0]
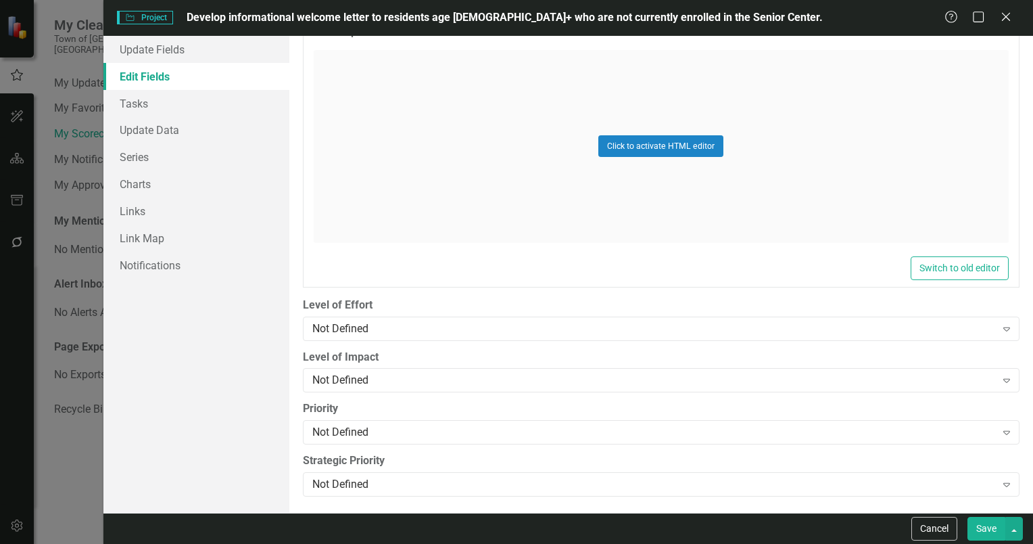
click at [979, 525] on button "Save" at bounding box center [987, 529] width 38 height 24
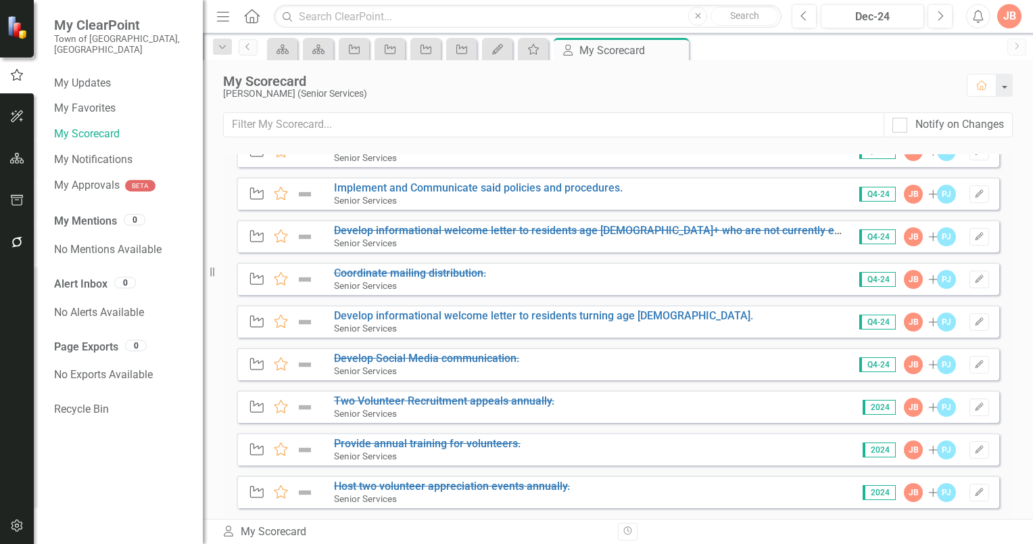
scroll to position [538, 0]
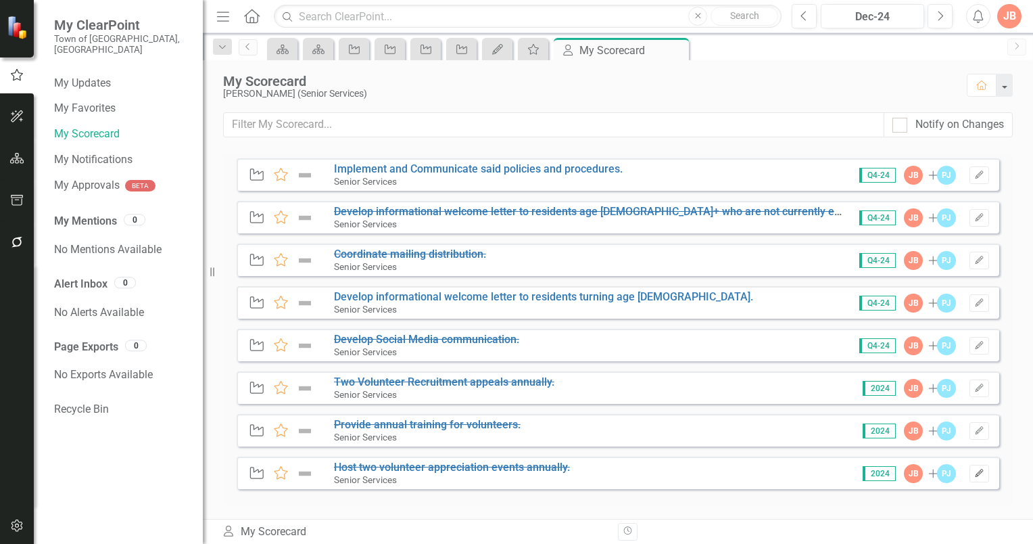
click at [975, 471] on icon "button" at bounding box center [979, 473] width 8 height 8
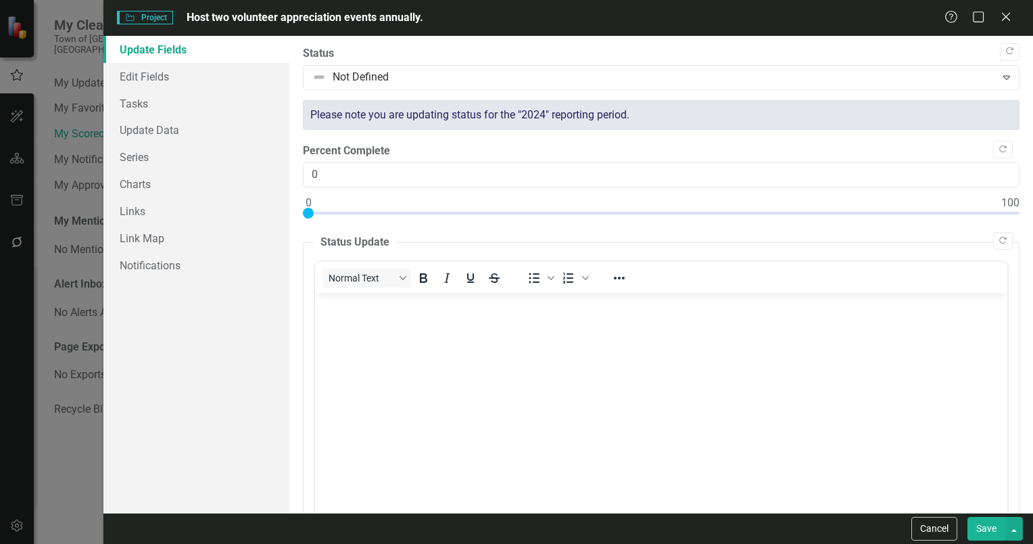
scroll to position [0, 0]
click at [145, 76] on link "Edit Fields" at bounding box center [196, 76] width 186 height 27
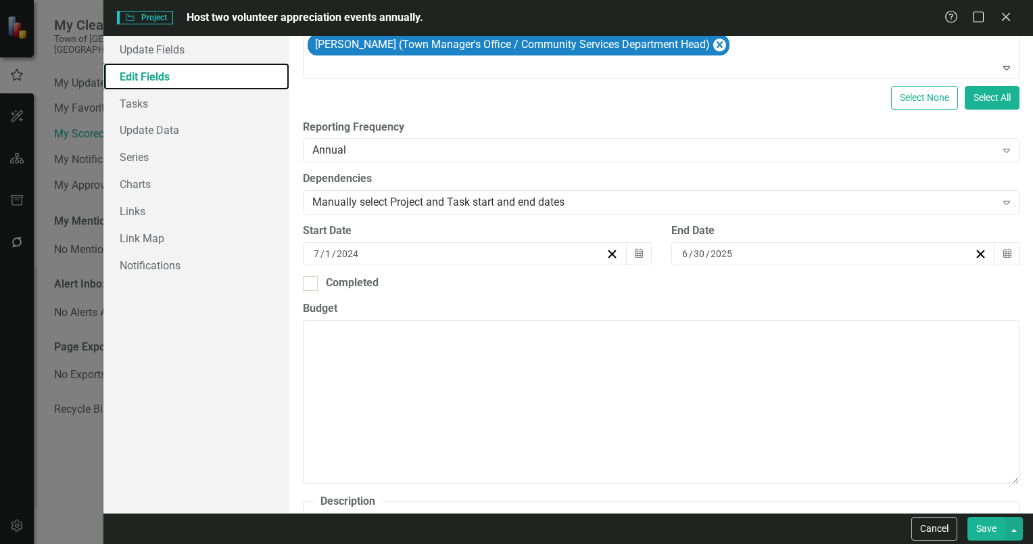
scroll to position [105, 0]
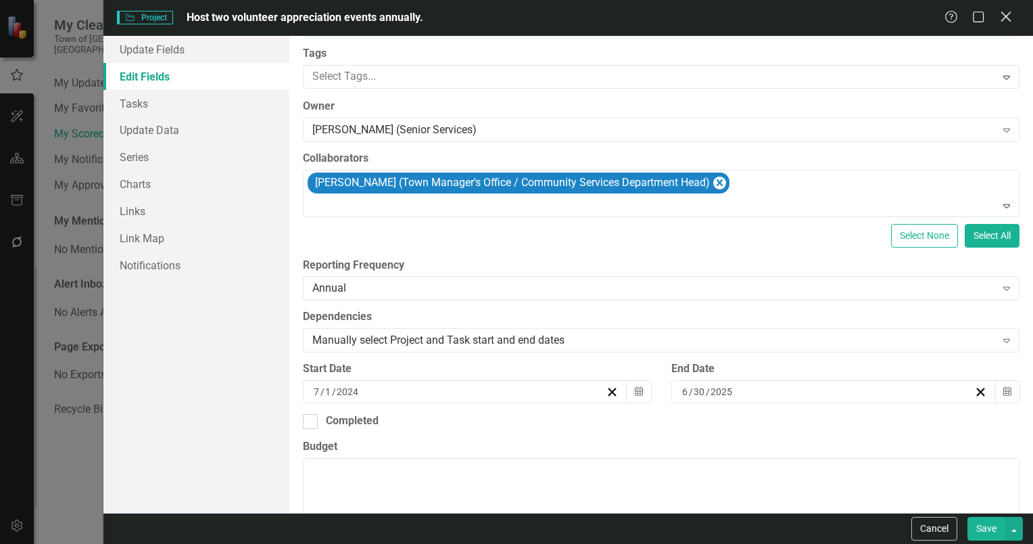
click at [1007, 16] on icon at bounding box center [1006, 16] width 10 height 10
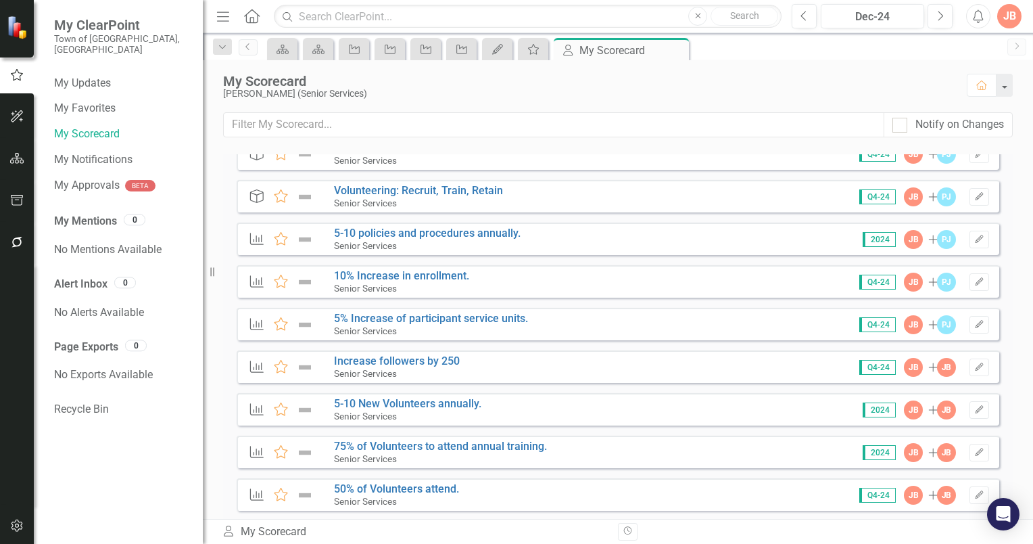
scroll to position [0, 0]
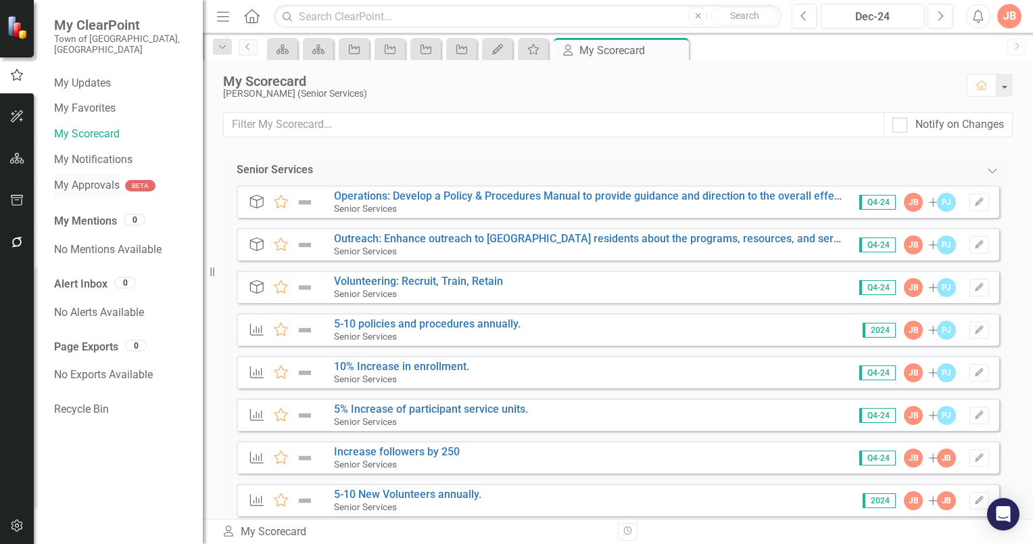
click at [86, 178] on link "My Approvals" at bounding box center [87, 186] width 66 height 16
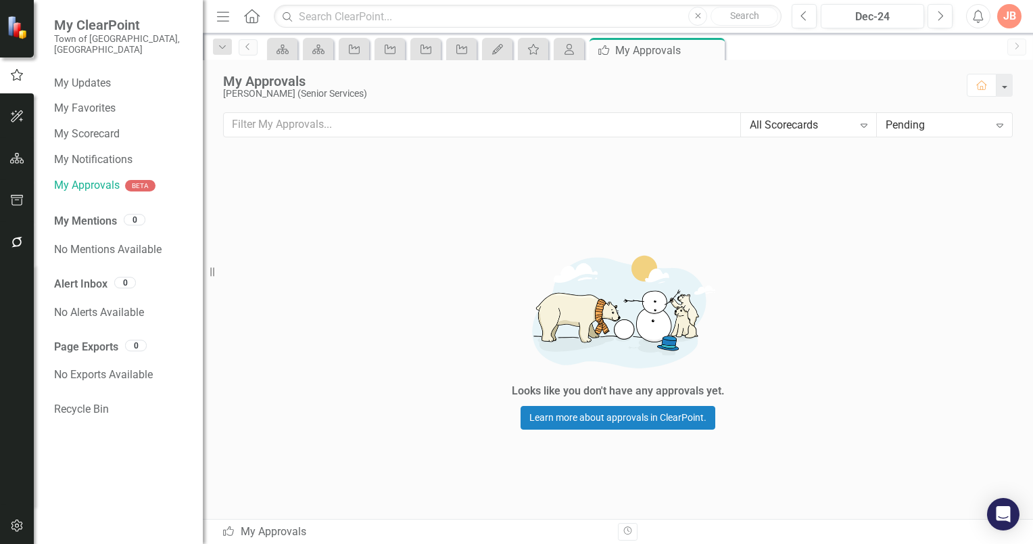
click at [863, 124] on icon "Expand" at bounding box center [864, 125] width 14 height 11
click at [998, 124] on icon "Expand" at bounding box center [1000, 125] width 14 height 11
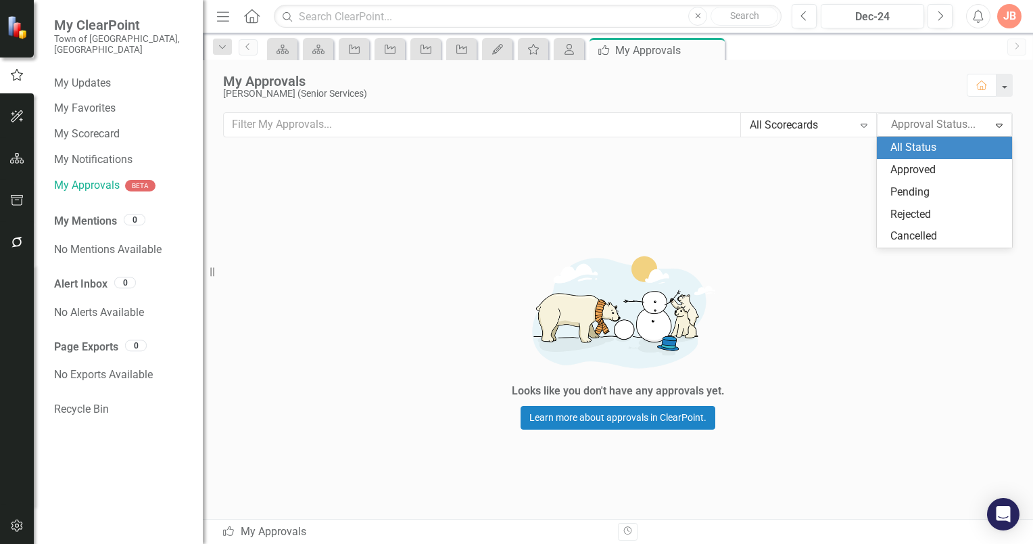
click at [920, 148] on div "All Status" at bounding box center [948, 148] width 114 height 16
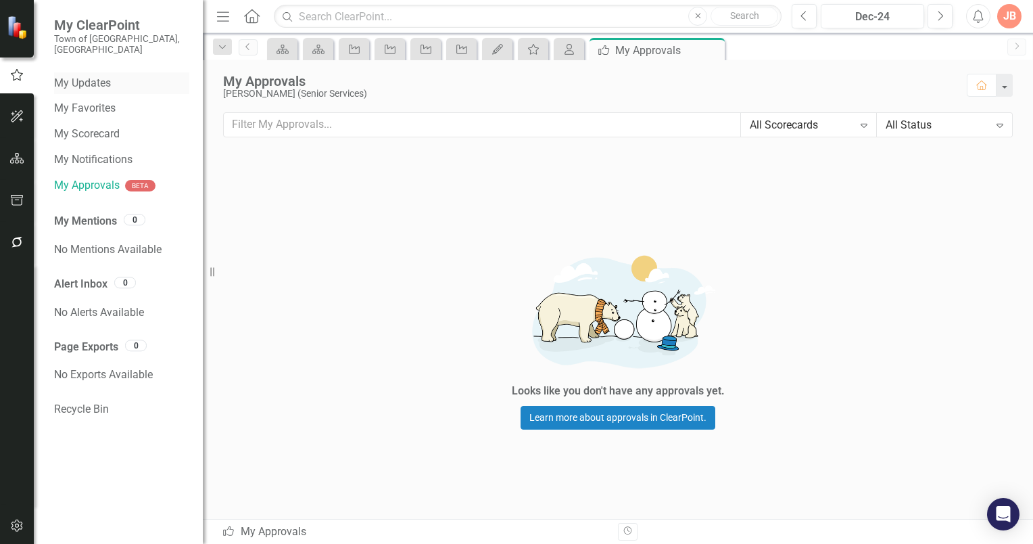
click at [86, 76] on link "My Updates" at bounding box center [121, 84] width 135 height 16
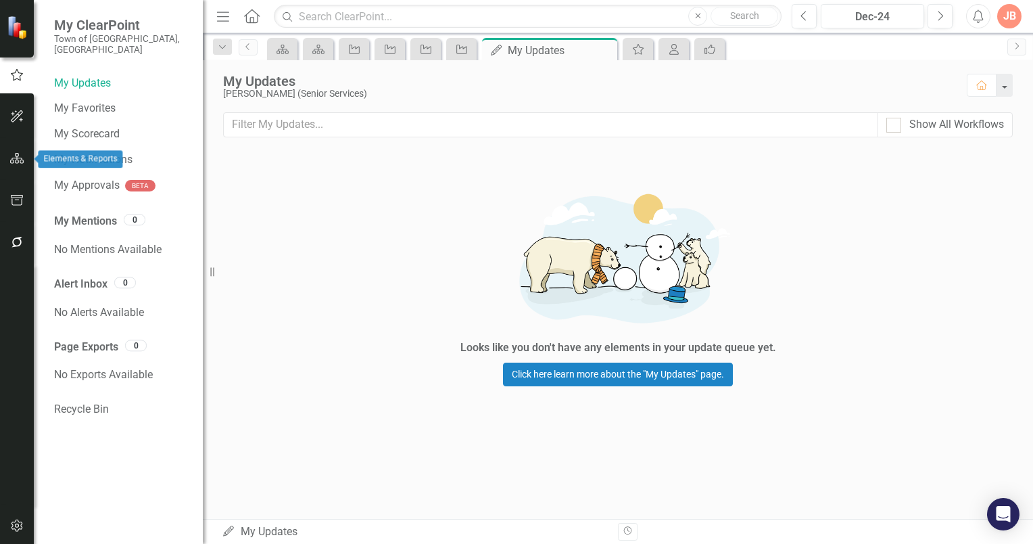
click at [14, 161] on icon "button" at bounding box center [17, 158] width 14 height 11
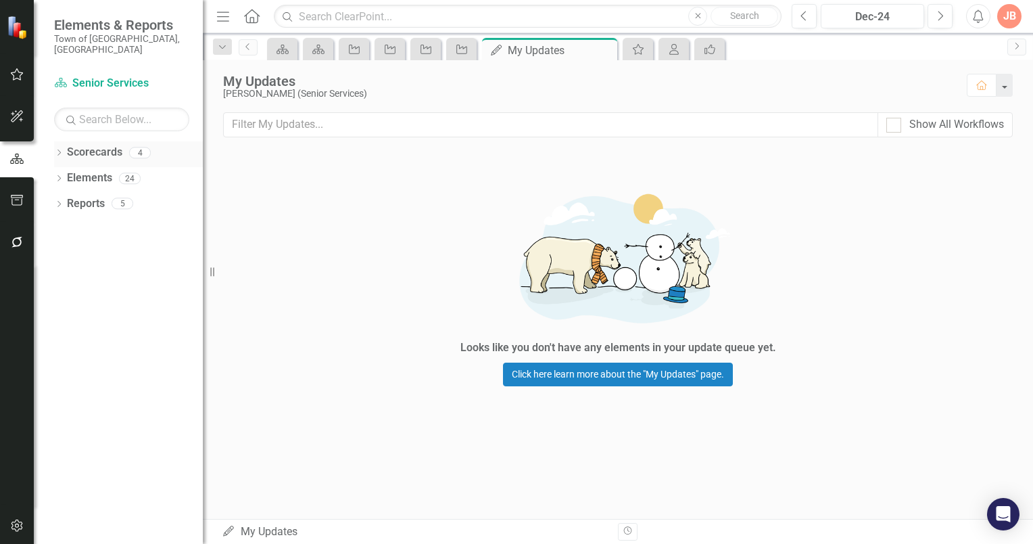
click at [62, 150] on icon "Dropdown" at bounding box center [58, 153] width 9 height 7
click at [64, 174] on icon "Dropdown" at bounding box center [66, 178] width 10 height 8
click at [102, 196] on link "Senior Services" at bounding box center [145, 204] width 115 height 16
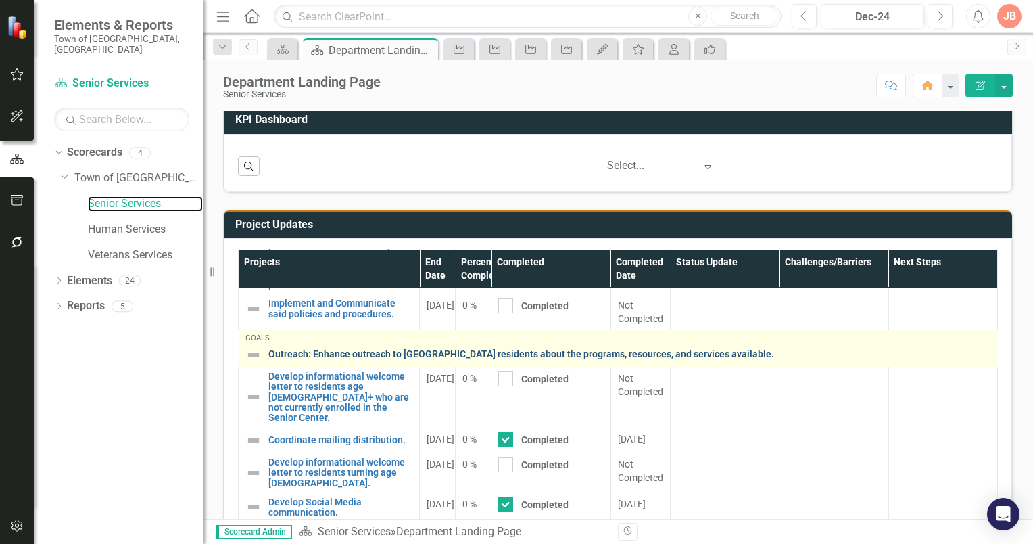
scroll to position [119, 0]
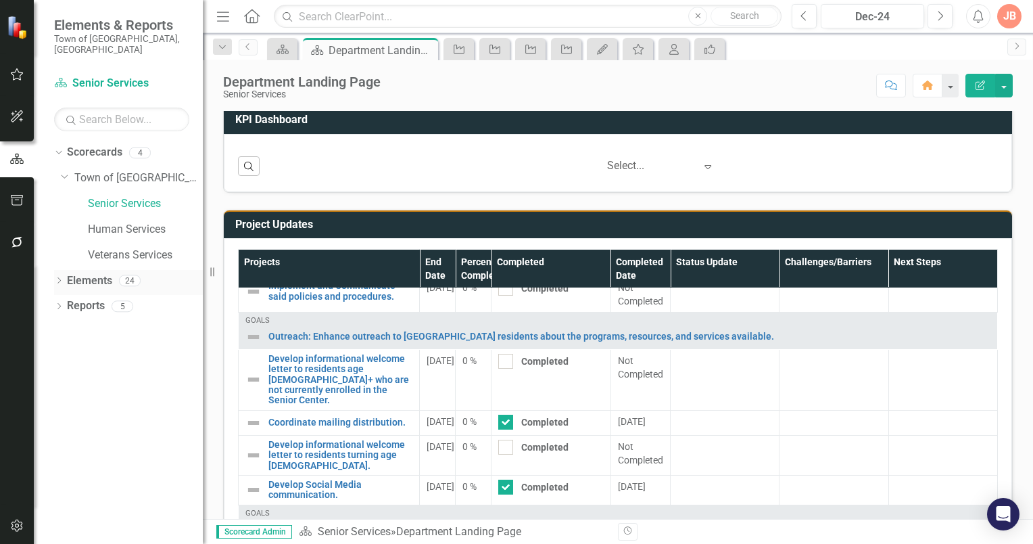
click at [60, 277] on div "Dropdown" at bounding box center [58, 282] width 9 height 11
click at [65, 355] on icon "Dropdown" at bounding box center [65, 358] width 9 height 7
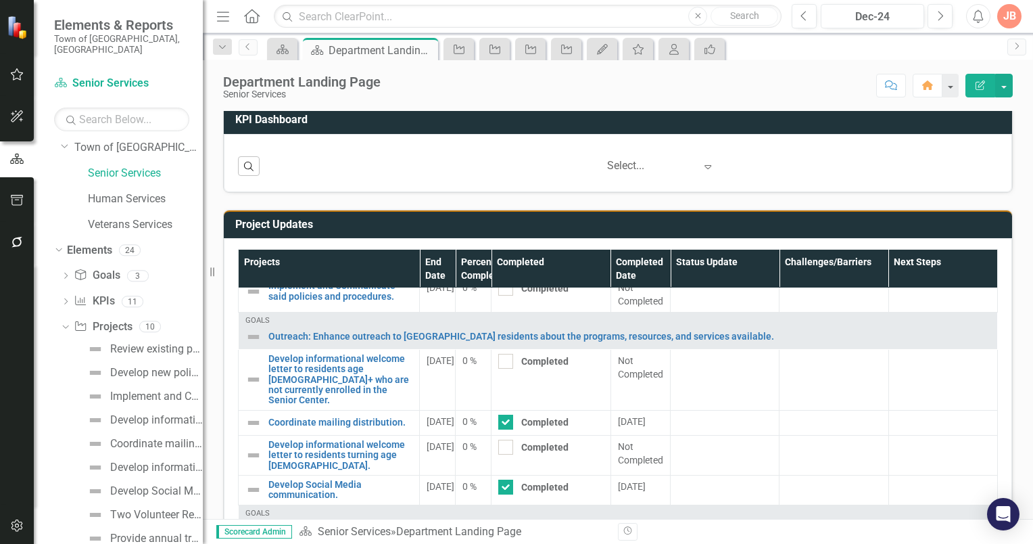
scroll to position [78, 0]
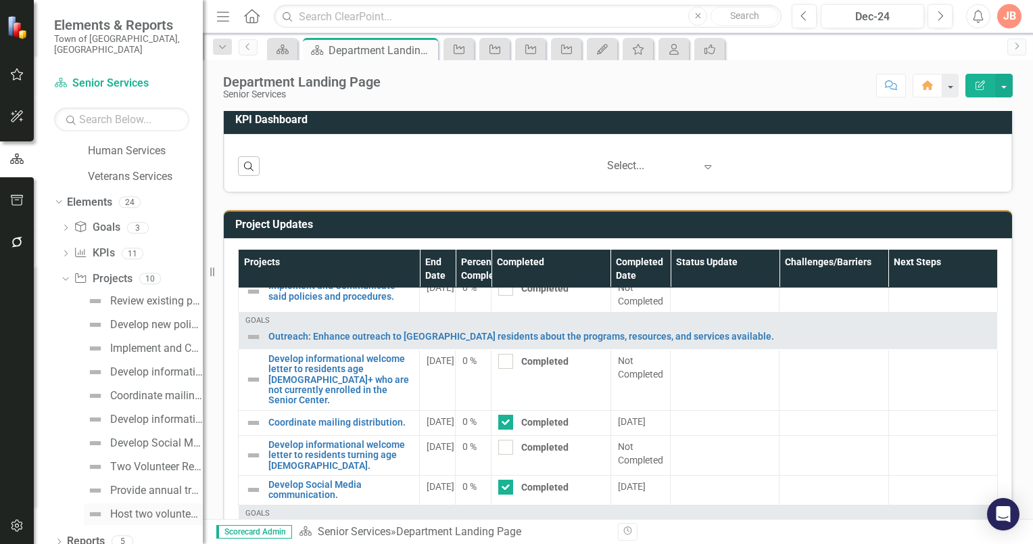
click at [124, 508] on div "Host two volunteer appreciation events annually." at bounding box center [156, 514] width 93 height 12
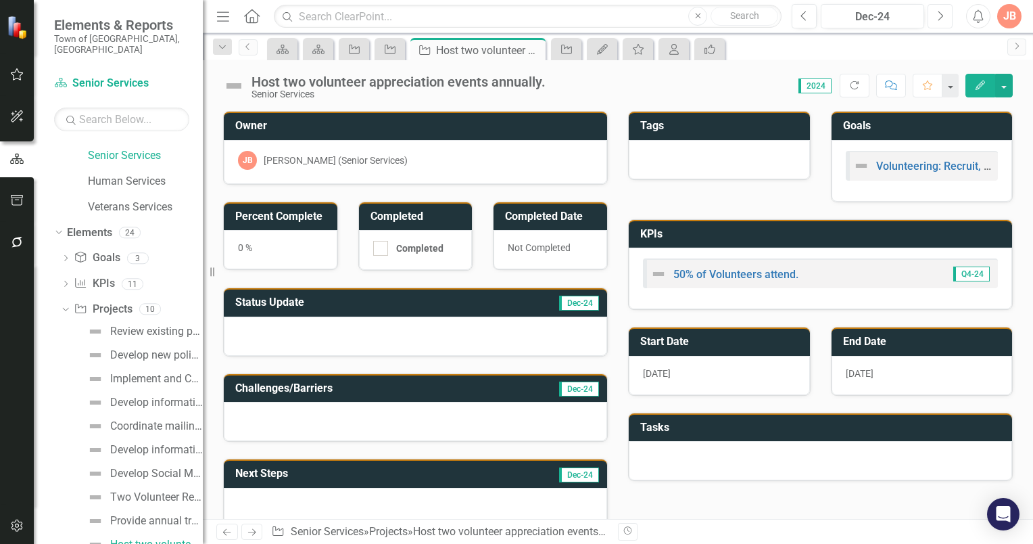
click at [943, 15] on icon "button" at bounding box center [941, 15] width 5 height 9
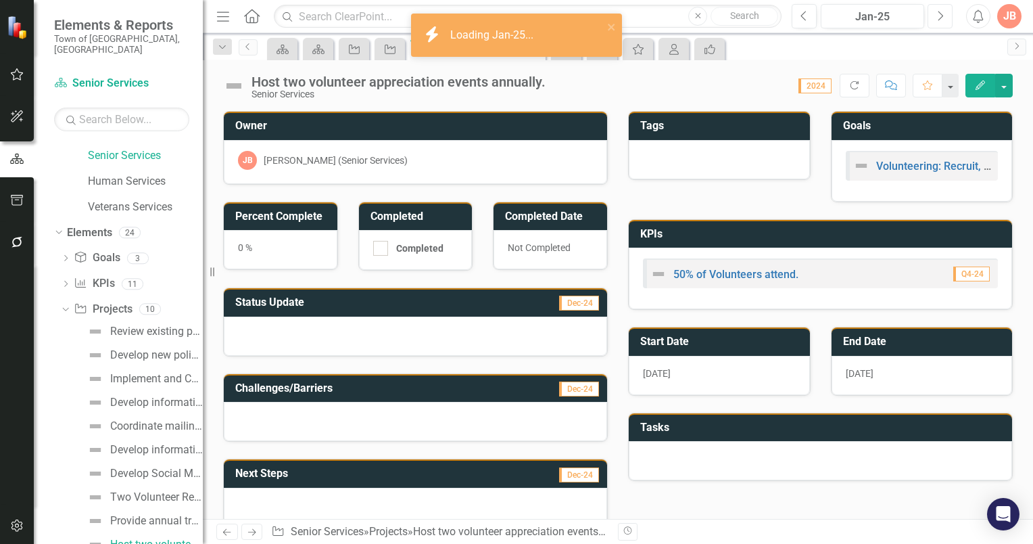
click at [940, 14] on icon "Next" at bounding box center [940, 16] width 7 height 12
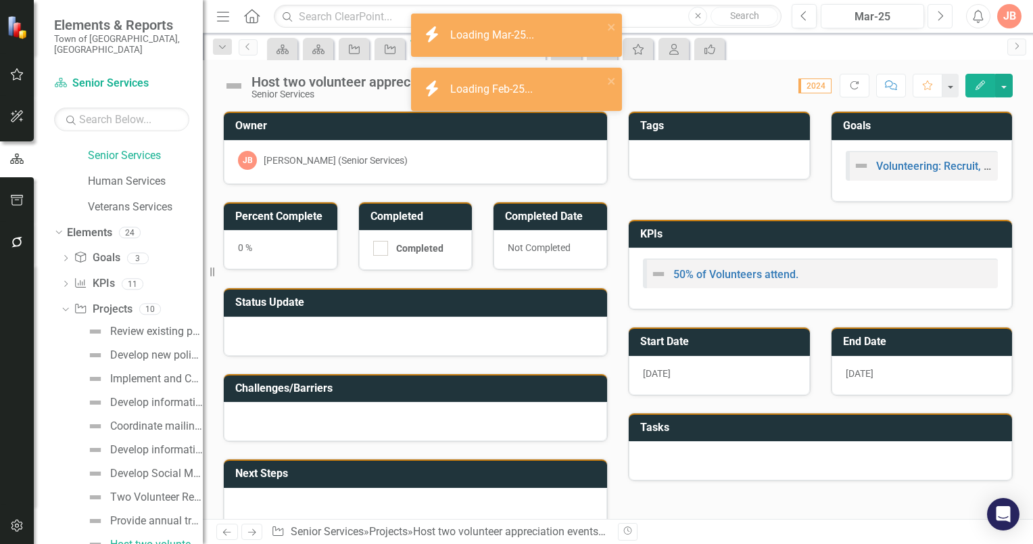
click at [940, 14] on icon "Next" at bounding box center [940, 16] width 7 height 12
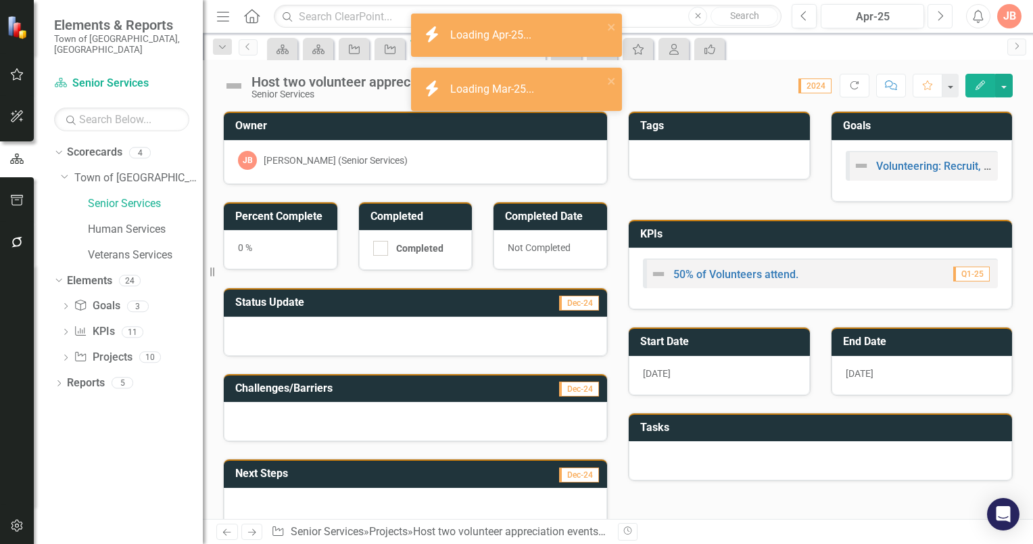
click at [940, 14] on icon "Next" at bounding box center [940, 16] width 7 height 12
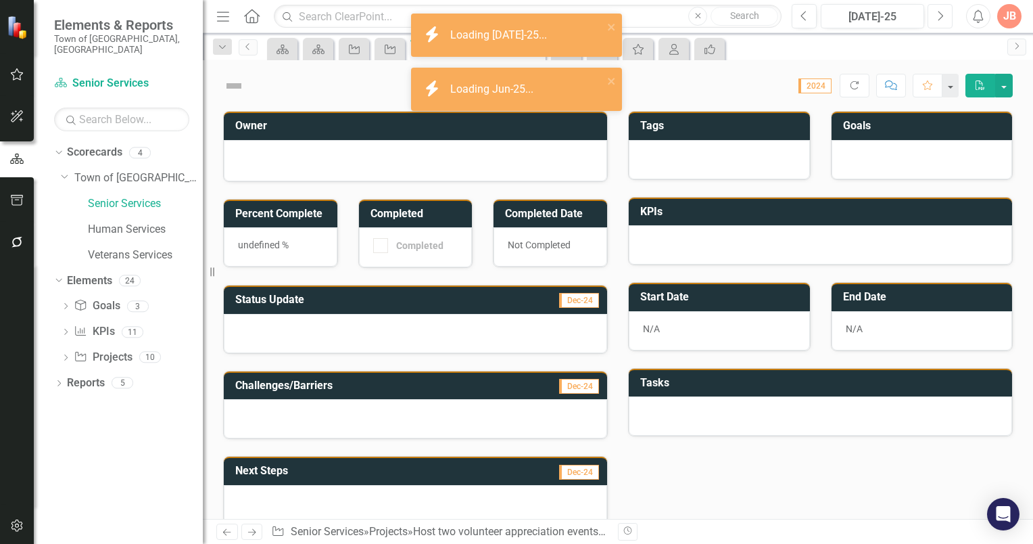
click at [940, 14] on icon "Next" at bounding box center [940, 16] width 7 height 12
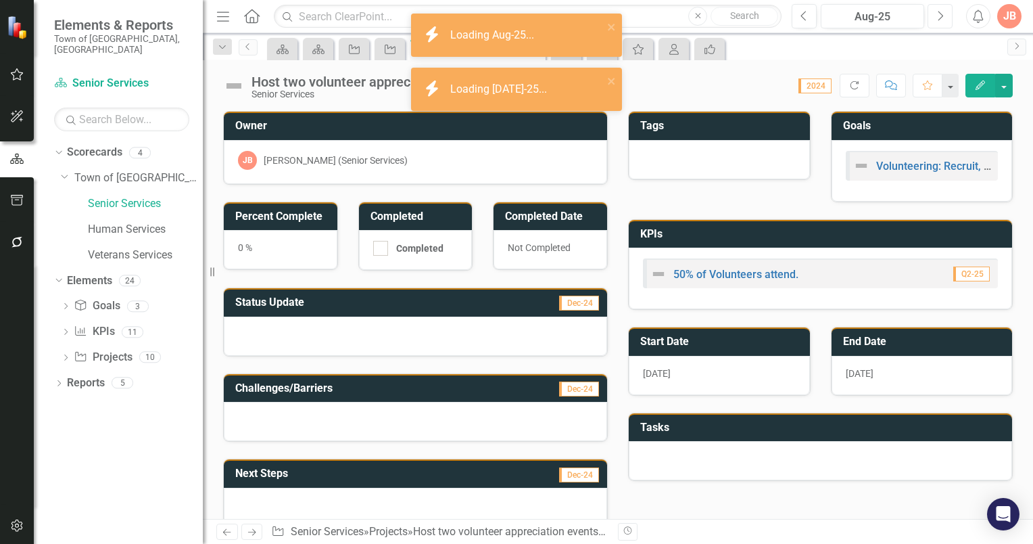
click at [940, 14] on icon "Next" at bounding box center [940, 16] width 7 height 12
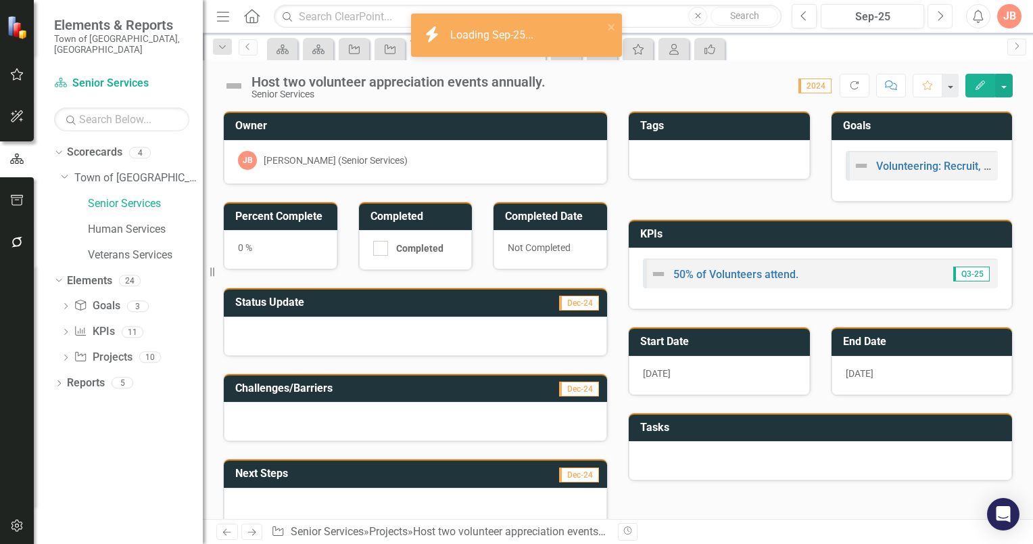
click at [940, 14] on icon "Next" at bounding box center [940, 16] width 7 height 12
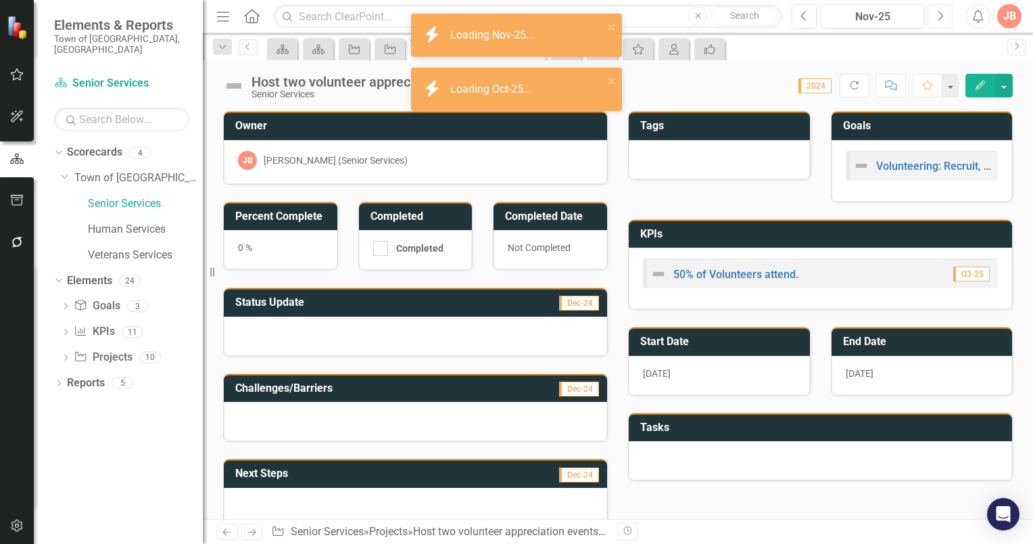
click at [940, 14] on icon "Next" at bounding box center [940, 16] width 7 height 12
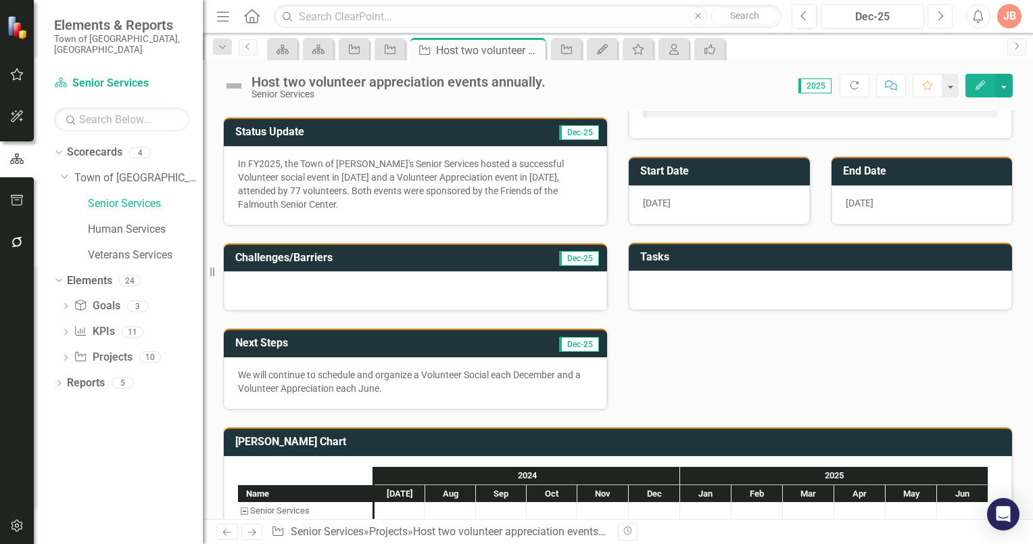
scroll to position [203, 0]
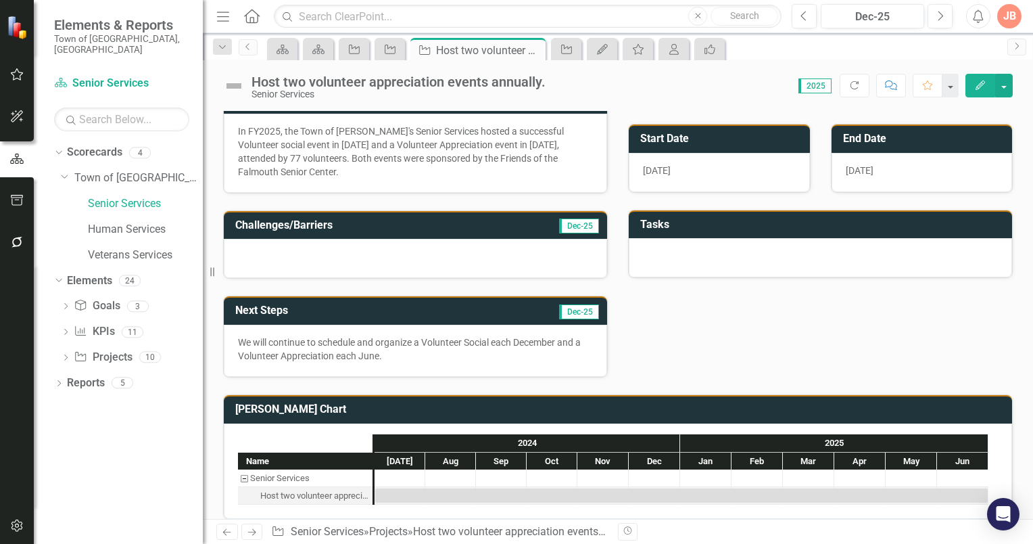
click at [351, 352] on p "We will continue to schedule and organize a Volunteer Social each December and …" at bounding box center [415, 348] width 355 height 27
click at [435, 308] on h3 "Next Steps" at bounding box center [337, 310] width 205 height 12
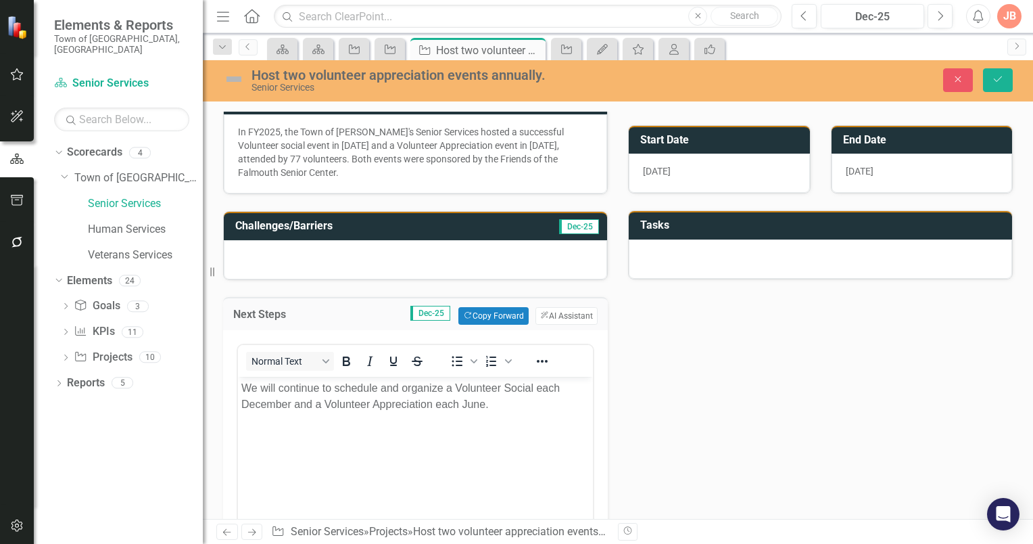
scroll to position [0, 0]
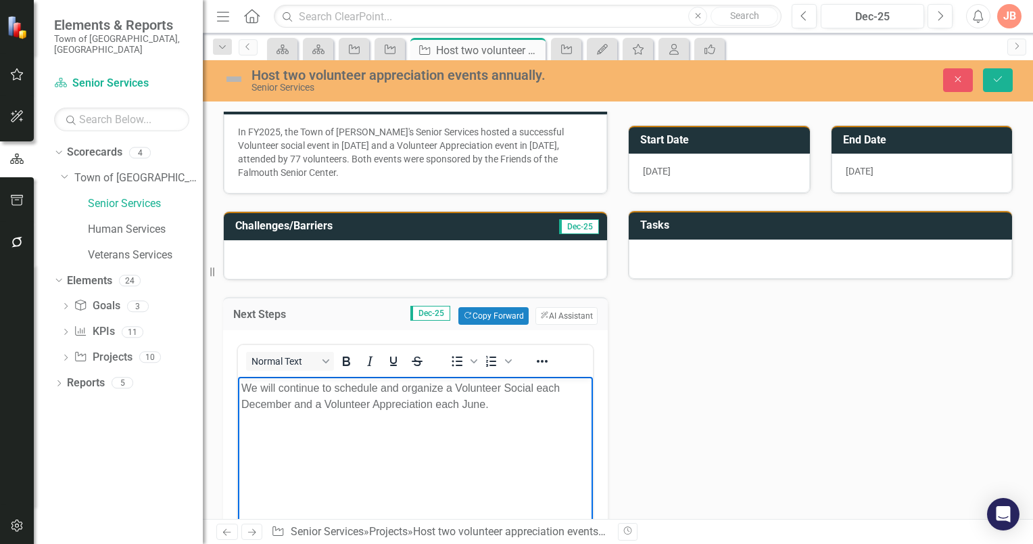
click at [501, 402] on p "We will continue to schedule and organize a Volunteer Social each December and …" at bounding box center [415, 395] width 348 height 32
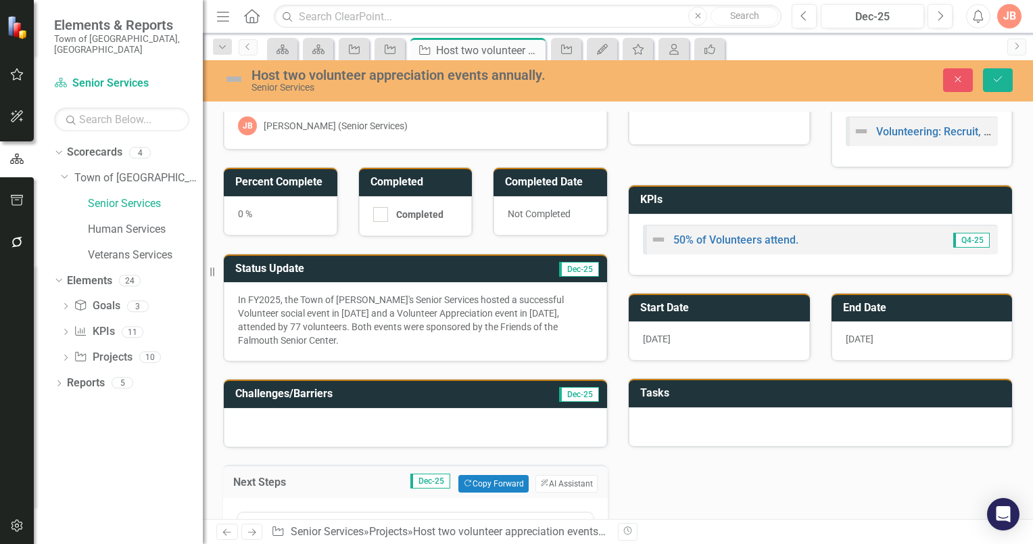
scroll to position [68, 0]
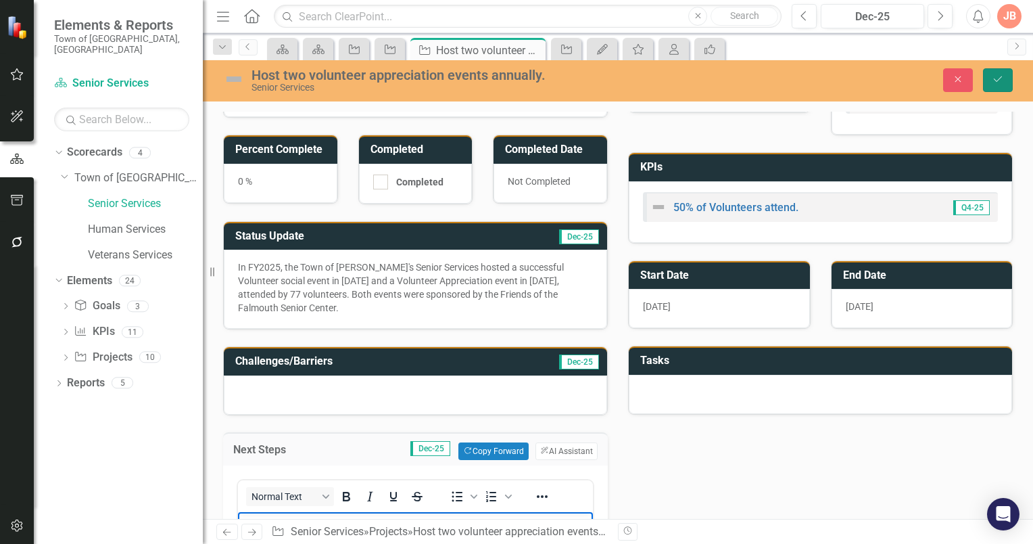
click at [997, 78] on icon "Save" at bounding box center [998, 78] width 12 height 9
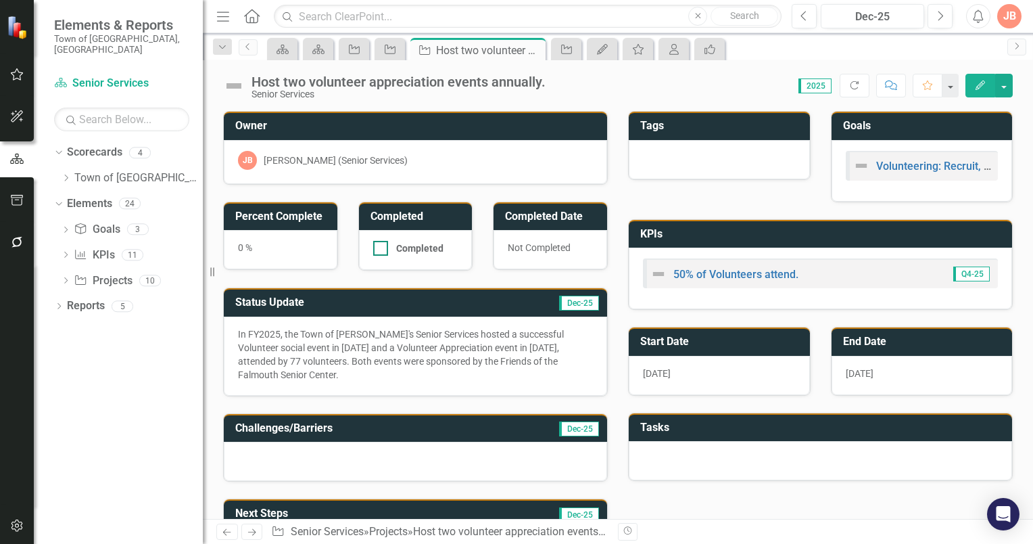
click at [379, 248] on div at bounding box center [380, 248] width 15 height 15
click at [379, 248] on input "Completed" at bounding box center [377, 245] width 9 height 9
checkbox input "true"
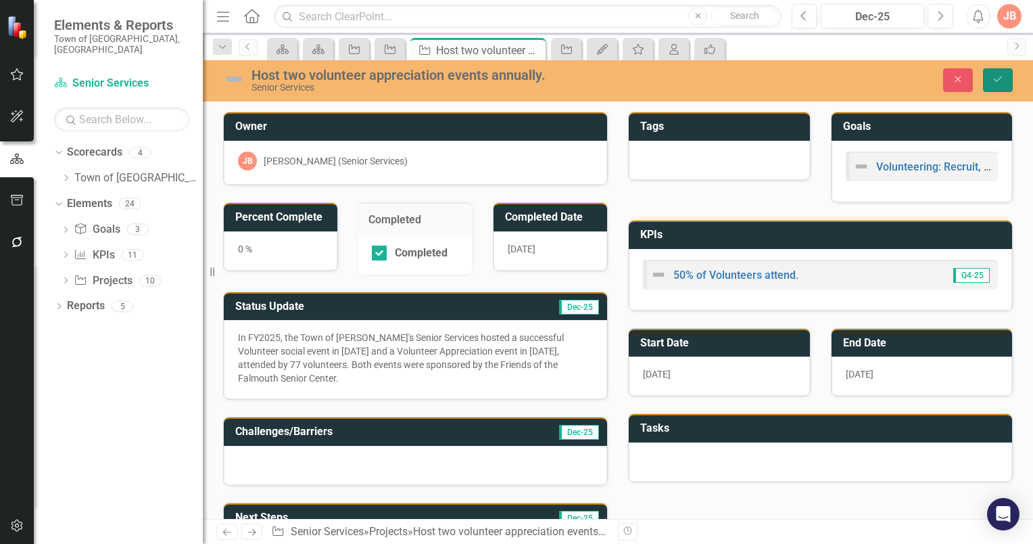
click at [999, 74] on icon "Save" at bounding box center [998, 78] width 12 height 9
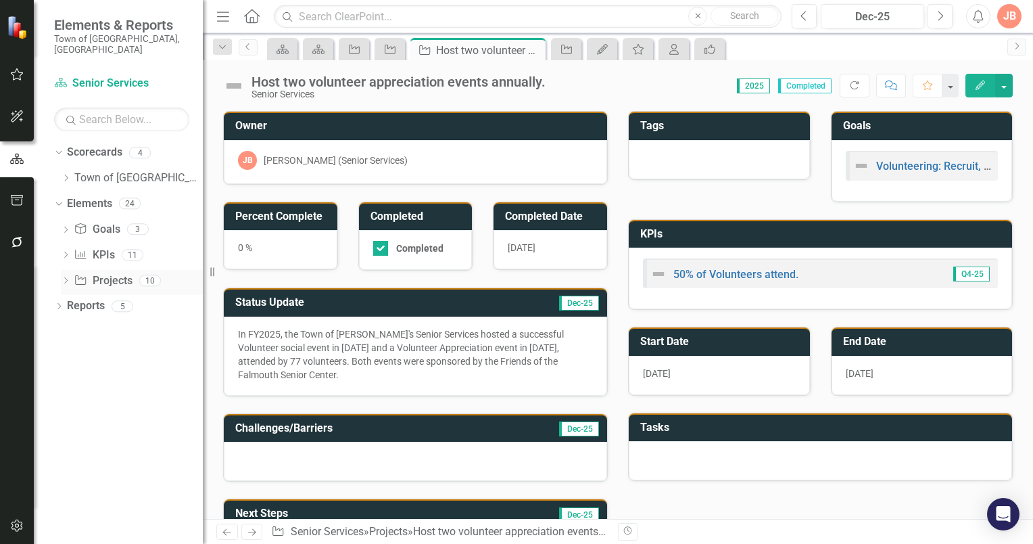
click at [65, 278] on icon "Dropdown" at bounding box center [65, 281] width 9 height 7
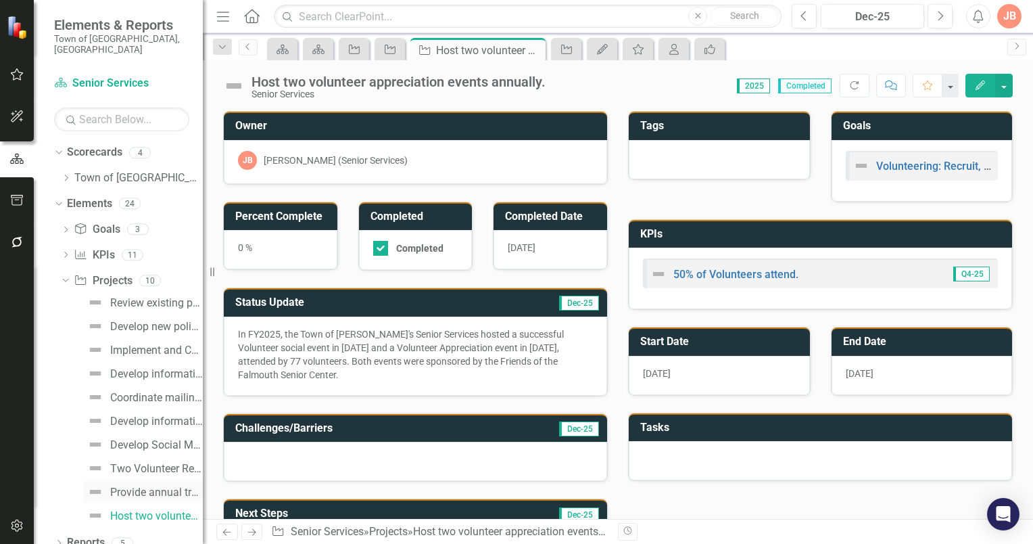
click at [134, 486] on div "Provide annual training for volunteers." at bounding box center [156, 492] width 93 height 12
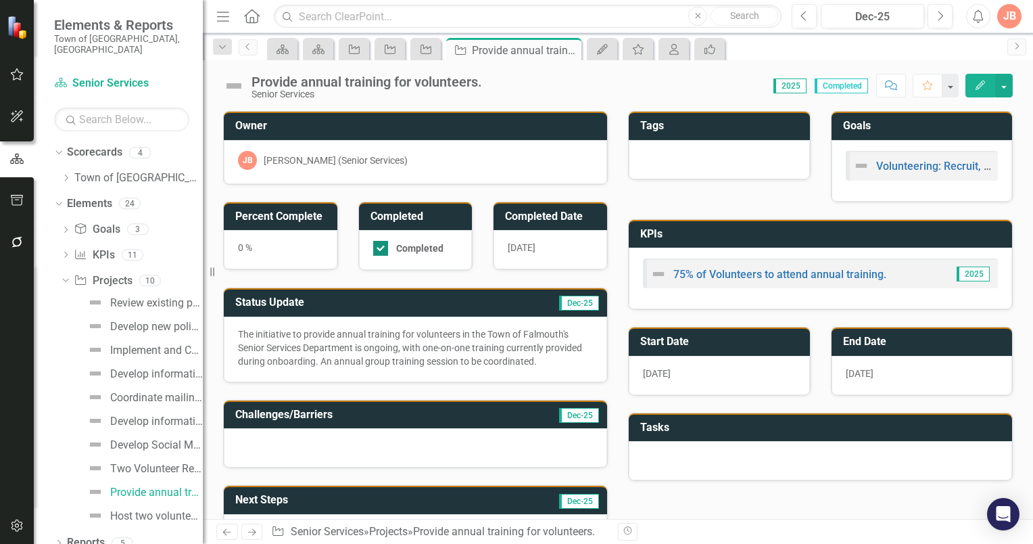
click at [377, 248] on div at bounding box center [380, 248] width 15 height 15
click at [377, 248] on input "Completed" at bounding box center [377, 245] width 9 height 9
checkbox input "false"
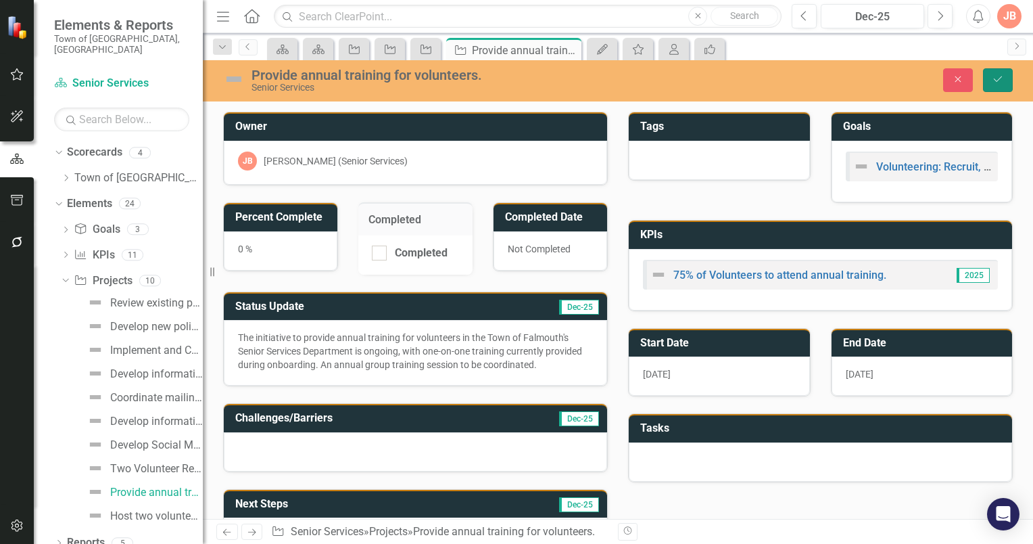
click at [1001, 78] on icon "Save" at bounding box center [998, 78] width 12 height 9
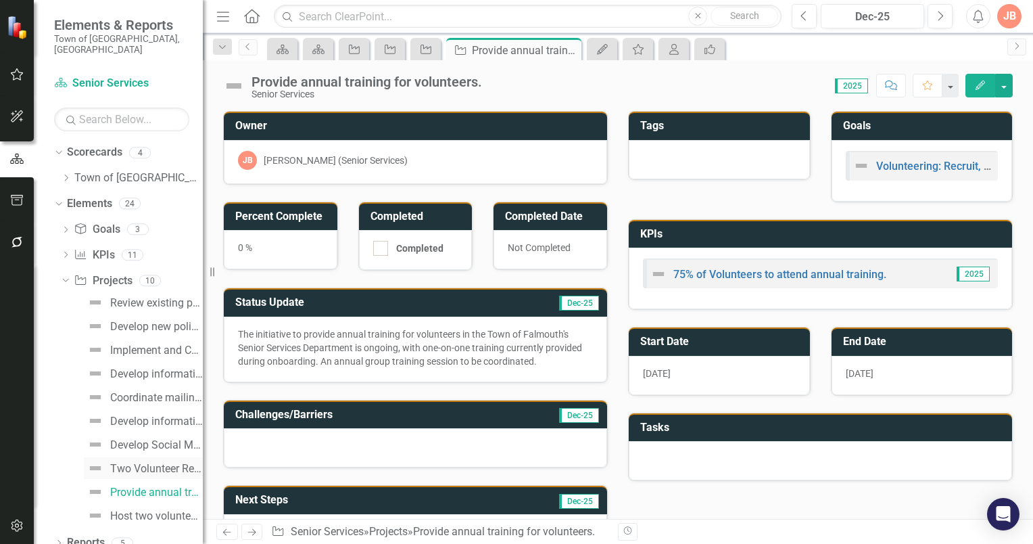
click at [138, 463] on div "Two Volunteer Recruitment appeals annually." at bounding box center [156, 469] width 93 height 12
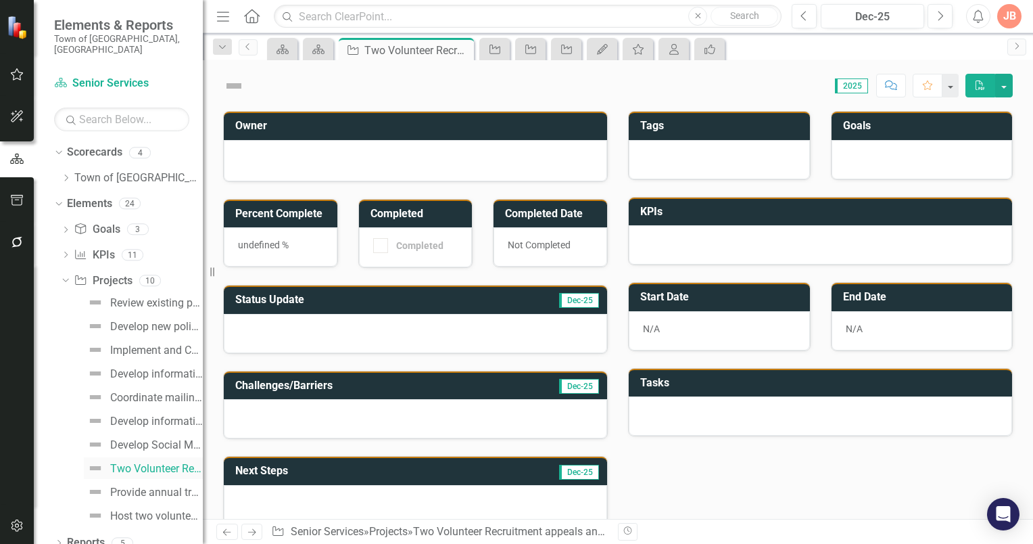
checkbox input "true"
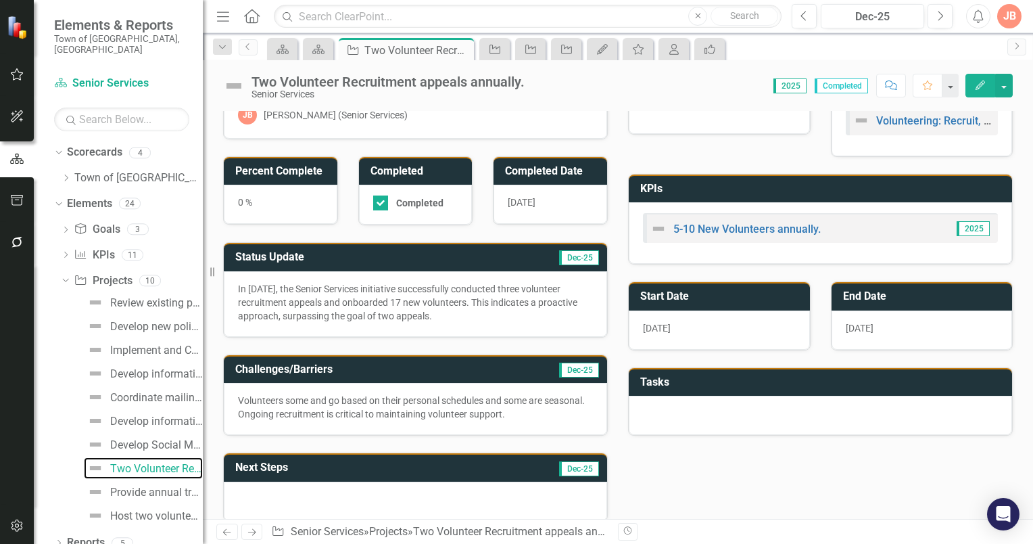
scroll to position [68, 0]
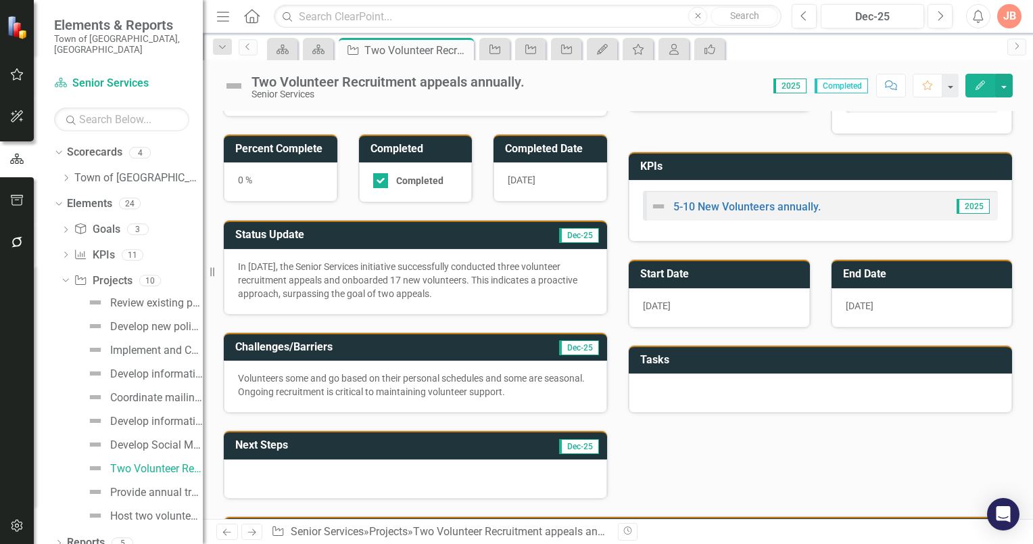
click at [389, 381] on p "Volunteers some and go based on their personal schedules and some are seasonal.…" at bounding box center [415, 384] width 355 height 27
click at [407, 341] on h3 "Challenges/Barriers" at bounding box center [363, 347] width 256 height 12
click at [407, 344] on h3 "Challenges/Barriers" at bounding box center [363, 347] width 256 height 12
click at [430, 346] on h3 "Challenges/Barriers" at bounding box center [363, 347] width 256 height 12
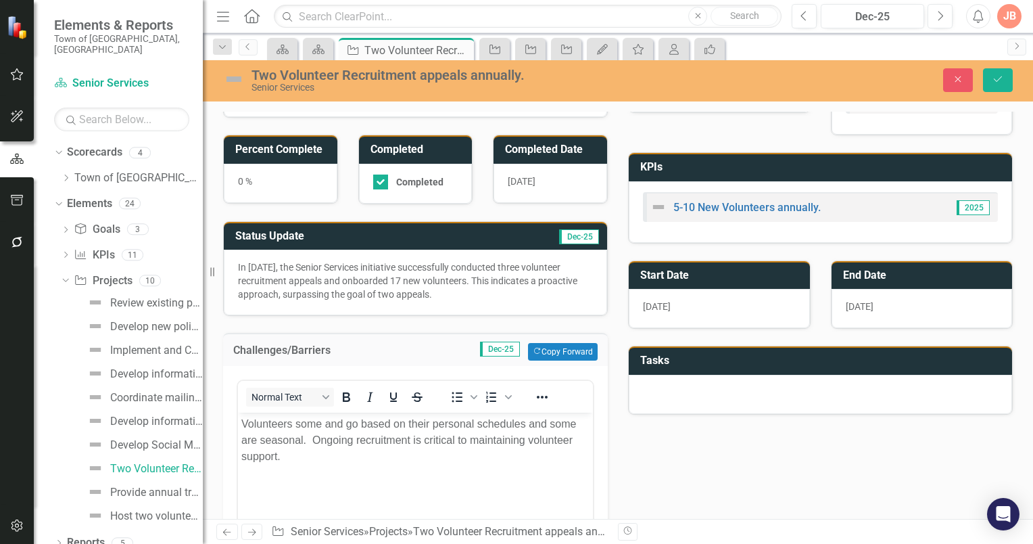
scroll to position [0, 0]
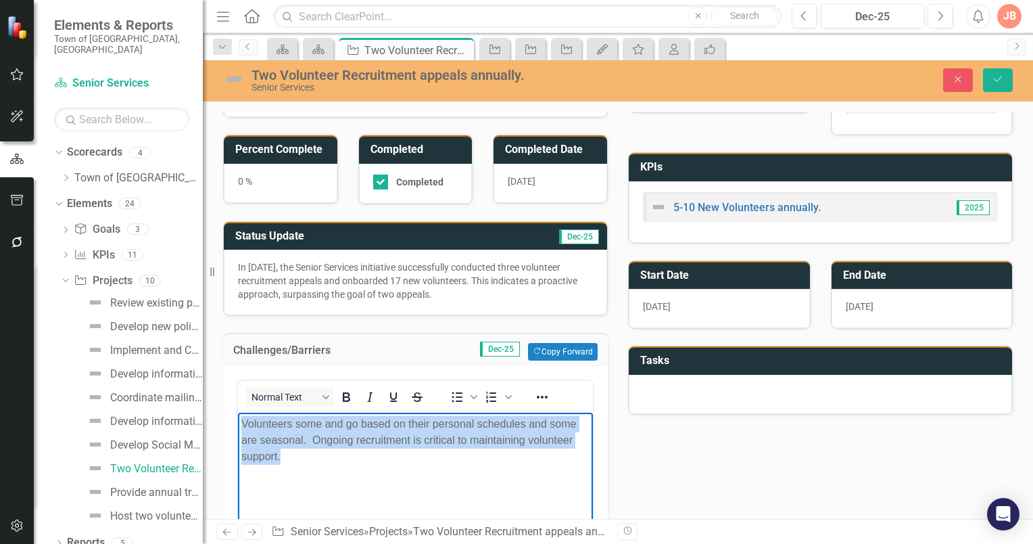
drag, startPoint x: 313, startPoint y: 456, endPoint x: 243, endPoint y: 426, distance: 76.0
click at [243, 426] on p "Volunteers some and go based on their personal schedules and some are seasonal.…" at bounding box center [415, 440] width 348 height 49
drag, startPoint x: 304, startPoint y: 462, endPoint x: 291, endPoint y: 462, distance: 12.8
click at [304, 462] on p "Volunteers some and go based on their personal schedules and some are seasonal.…" at bounding box center [415, 440] width 348 height 49
drag, startPoint x: 291, startPoint y: 460, endPoint x: 240, endPoint y: 427, distance: 61.0
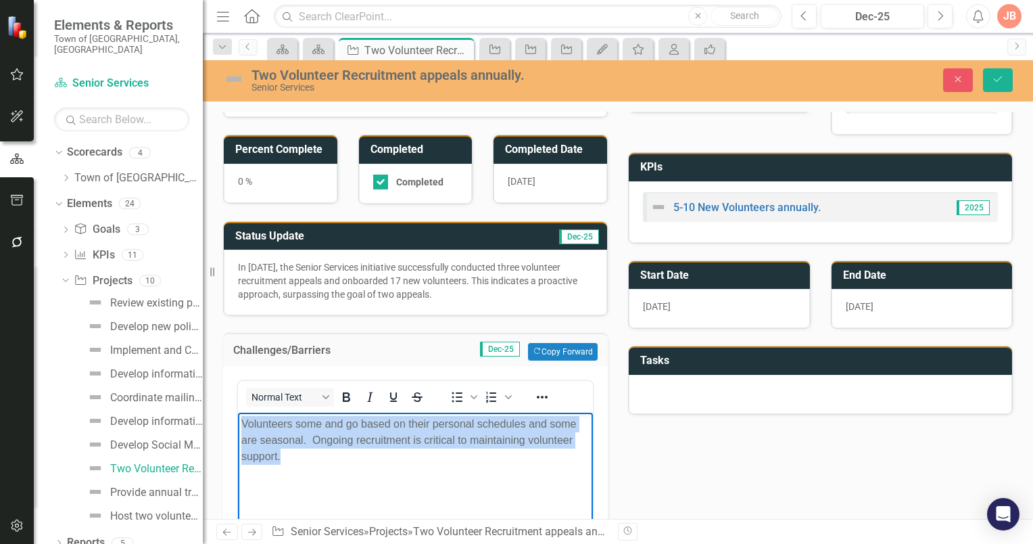
click at [240, 427] on body "Volunteers some and go based on their personal schedules and some are seasonal.…" at bounding box center [415, 513] width 355 height 203
paste body "Rich Text Area. Press ALT-0 for help."
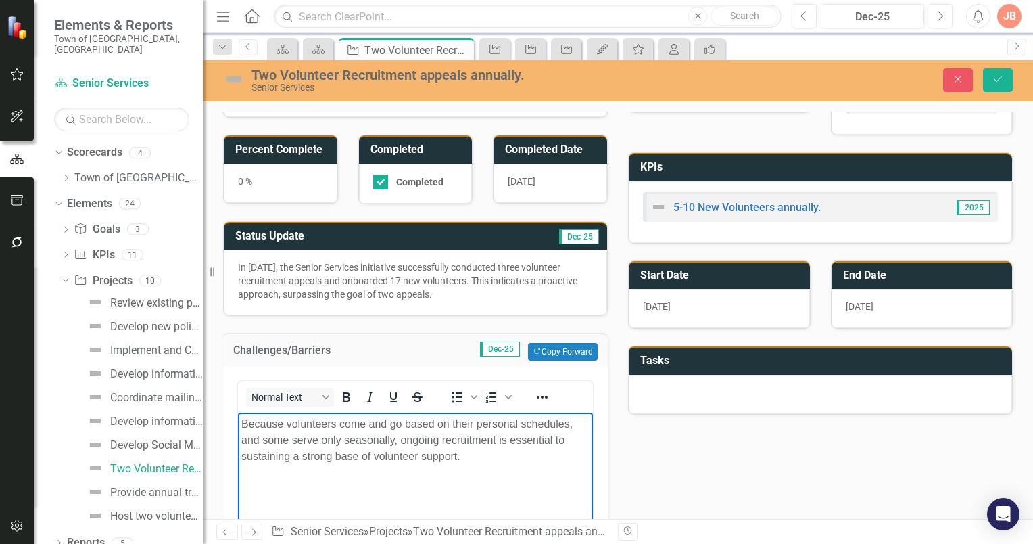
click at [244, 425] on p "Because volunteers come and go based on their personal schedules, and some serv…" at bounding box center [415, 440] width 348 height 49
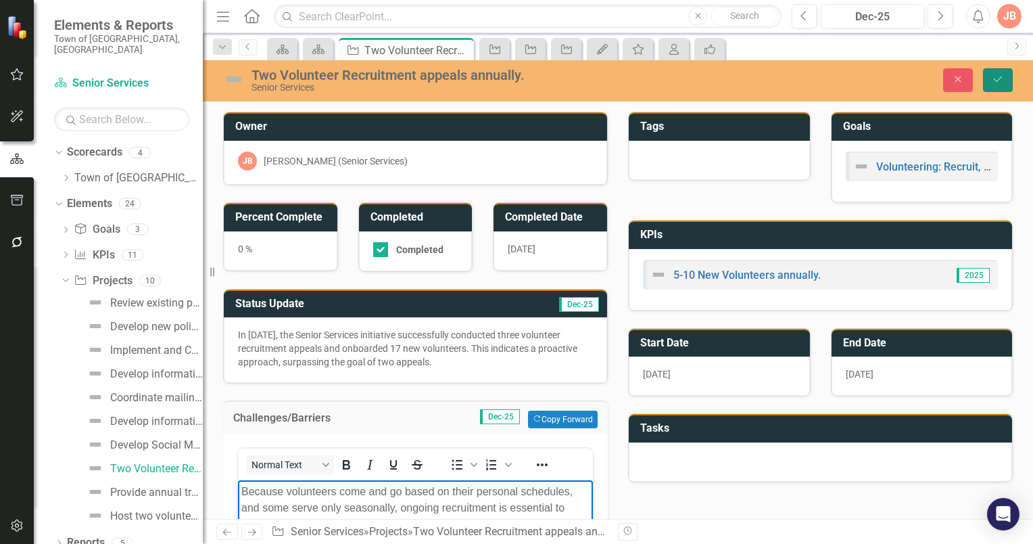
click at [1006, 81] on button "Save" at bounding box center [998, 80] width 30 height 24
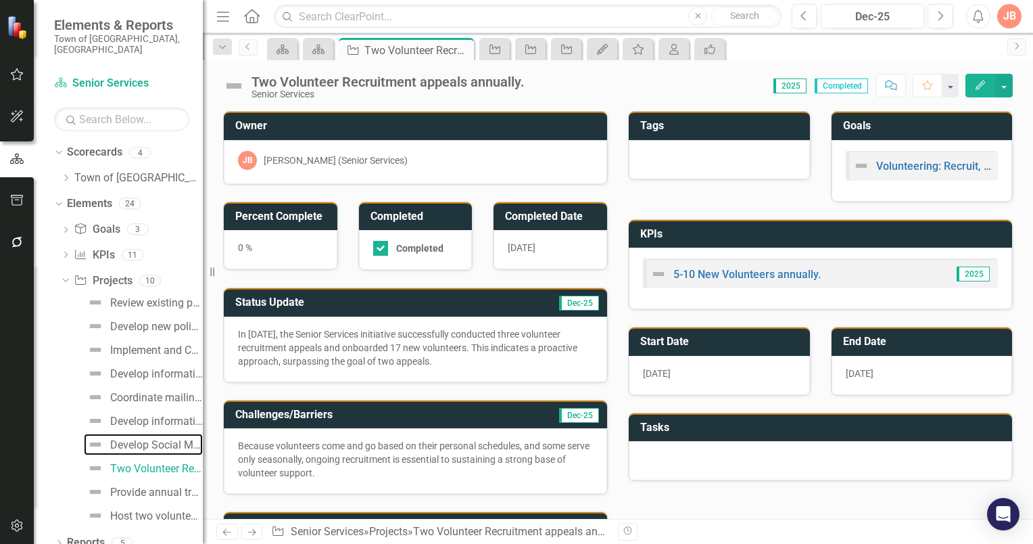
drag, startPoint x: 143, startPoint y: 433, endPoint x: 193, endPoint y: 437, distance: 49.5
click at [143, 439] on div "Develop Social Media communication." at bounding box center [156, 445] width 93 height 12
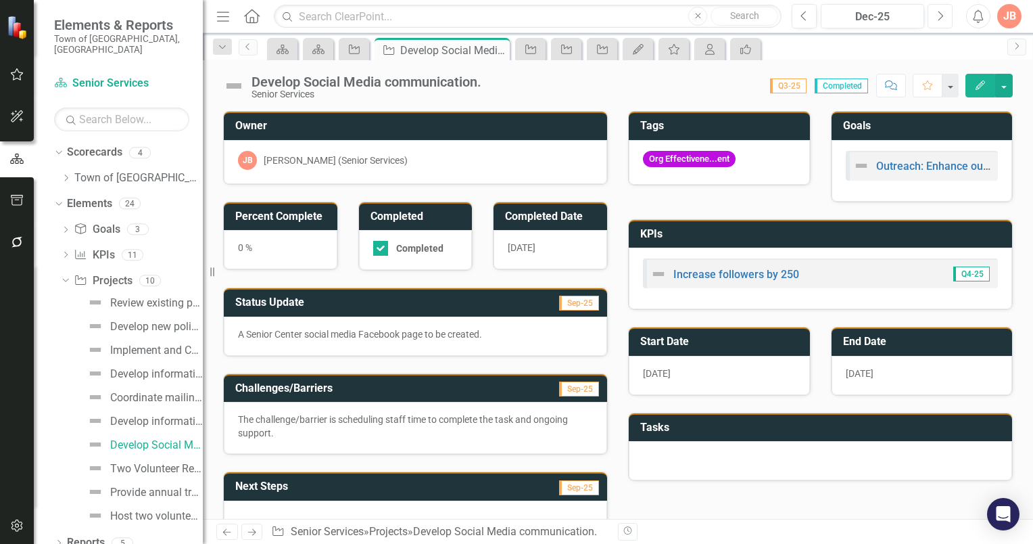
click at [938, 14] on icon "Next" at bounding box center [940, 16] width 7 height 12
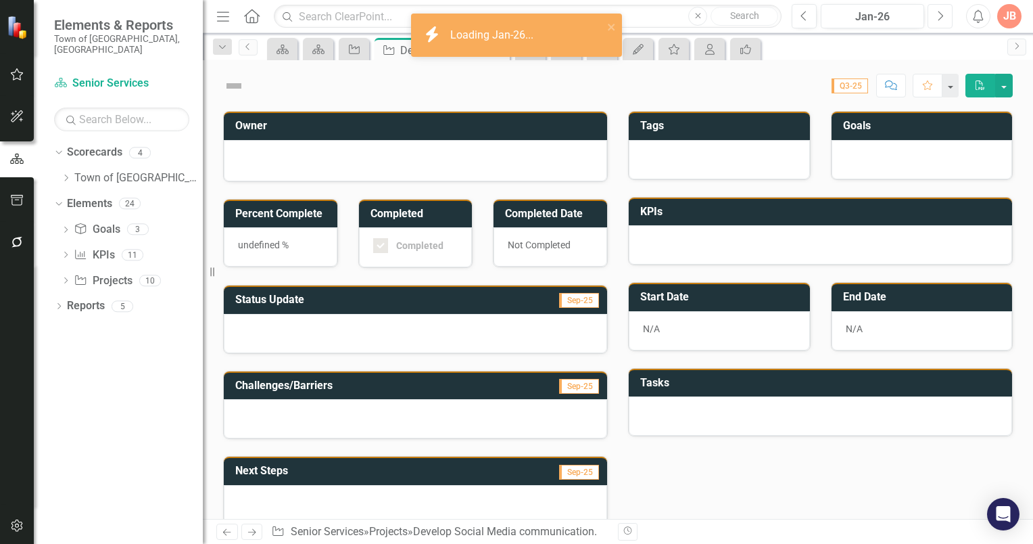
checkbox input "true"
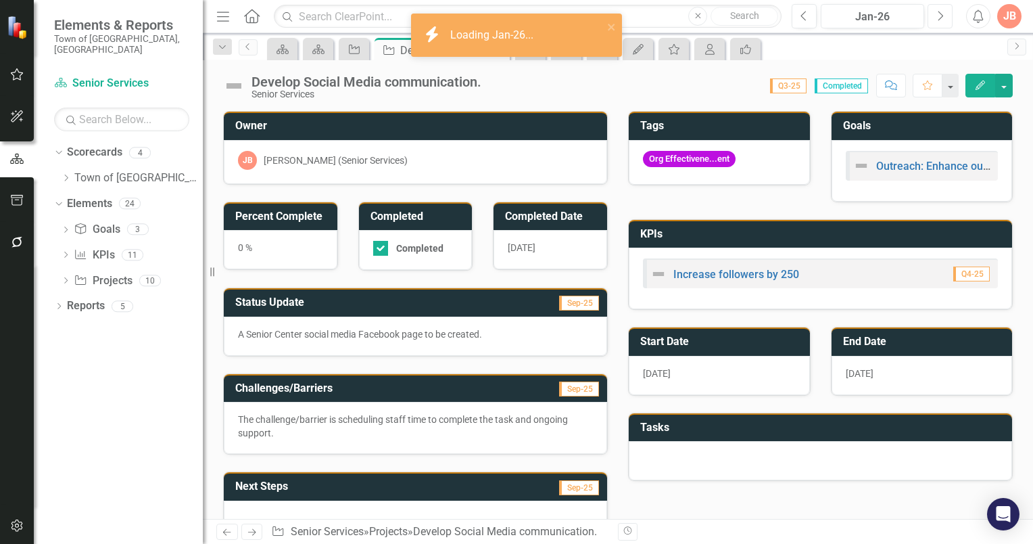
click at [938, 14] on icon "Next" at bounding box center [940, 16] width 7 height 12
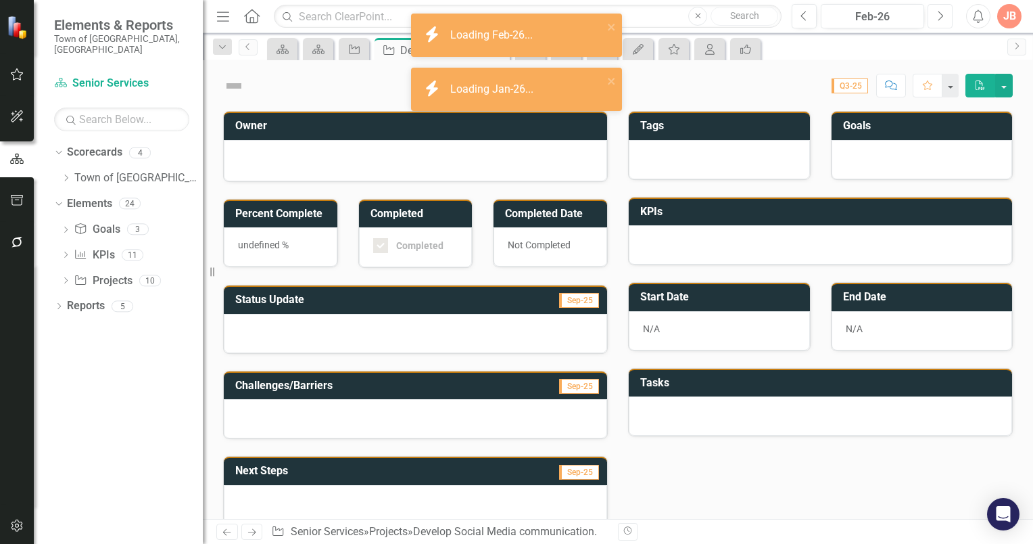
checkbox input "true"
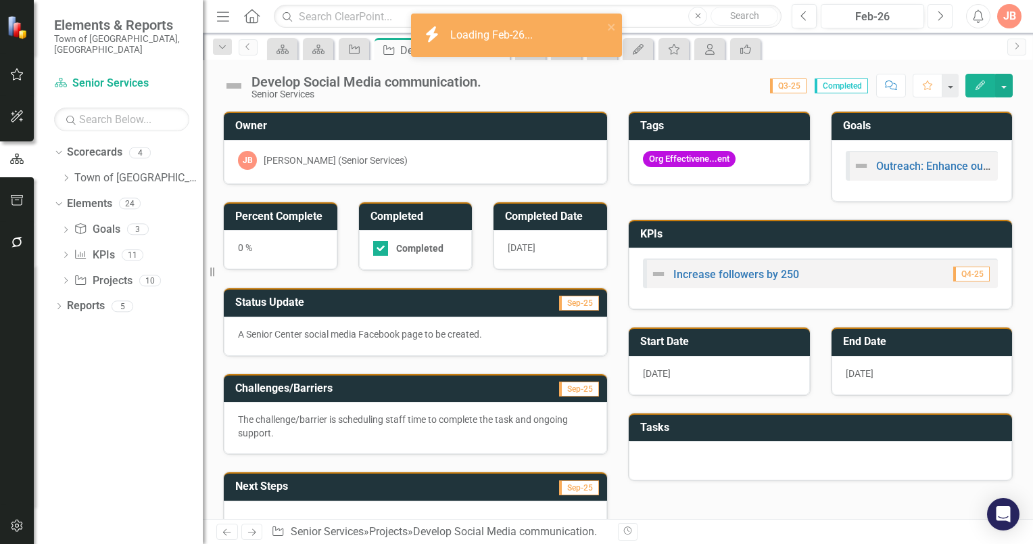
click at [938, 14] on icon "Next" at bounding box center [940, 16] width 7 height 12
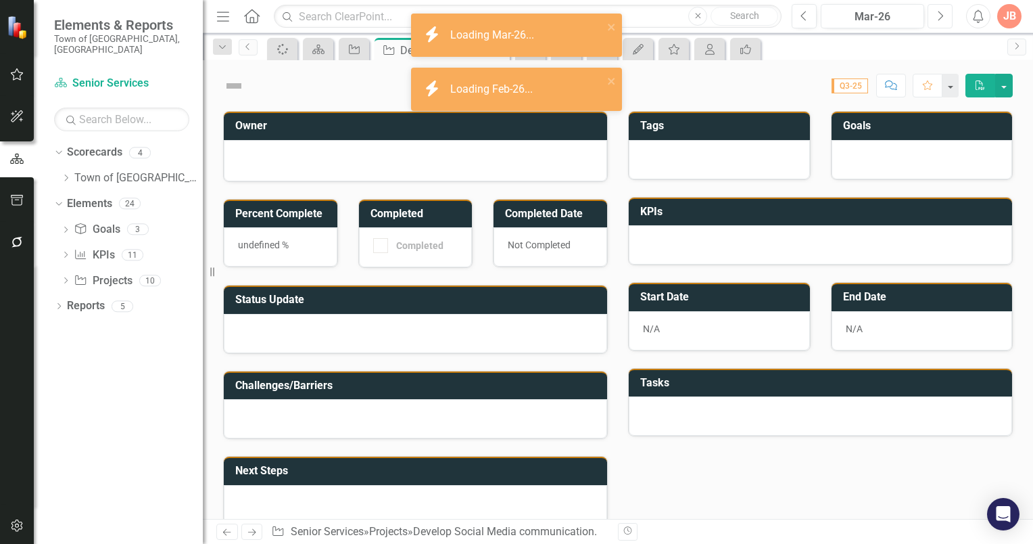
checkbox input "true"
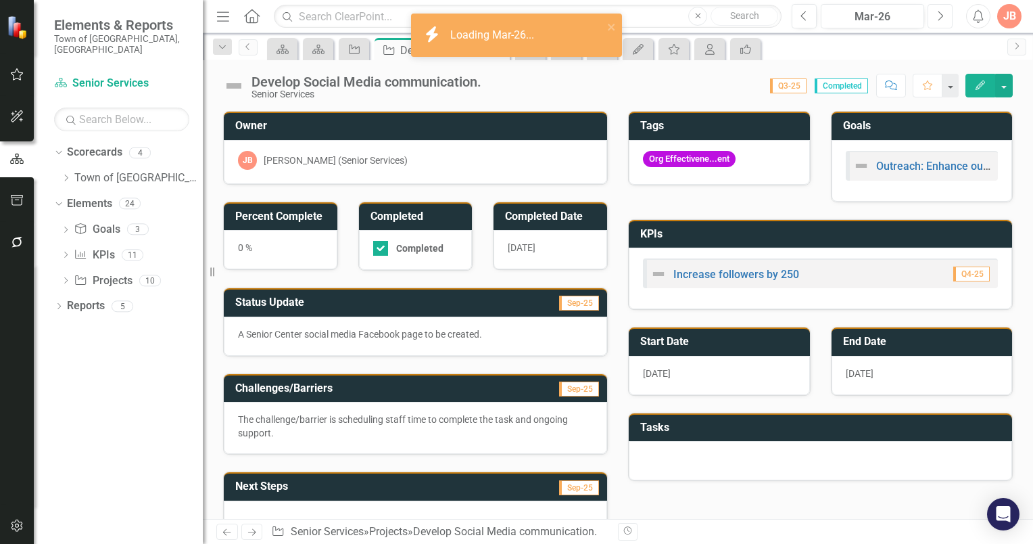
click at [938, 14] on icon "Next" at bounding box center [940, 16] width 7 height 12
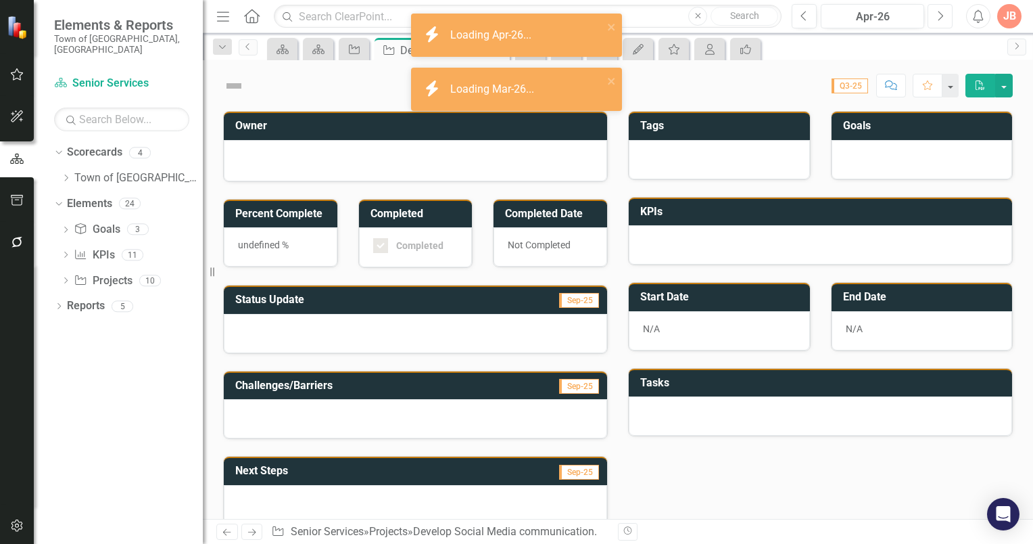
checkbox input "true"
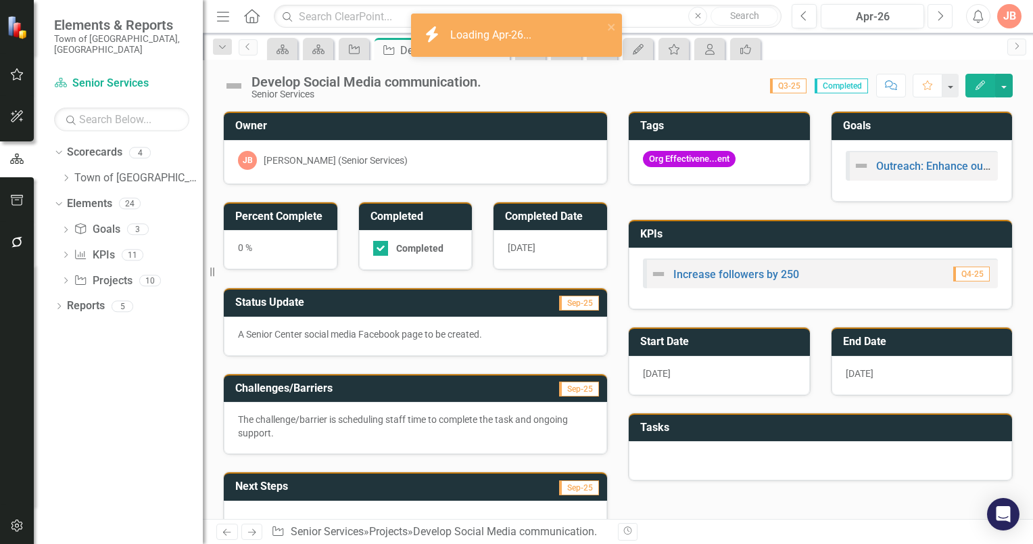
click at [938, 14] on icon "Next" at bounding box center [940, 16] width 7 height 12
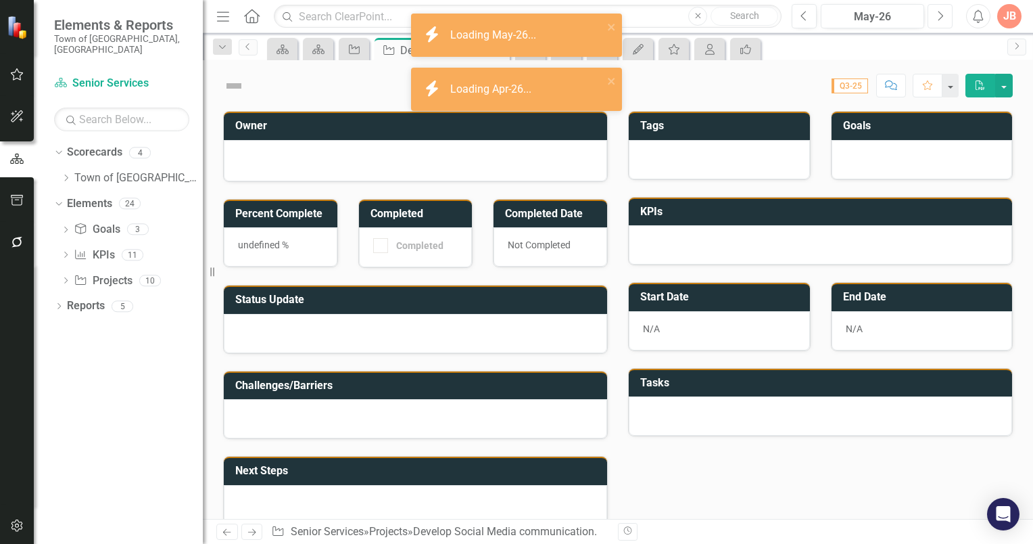
checkbox input "true"
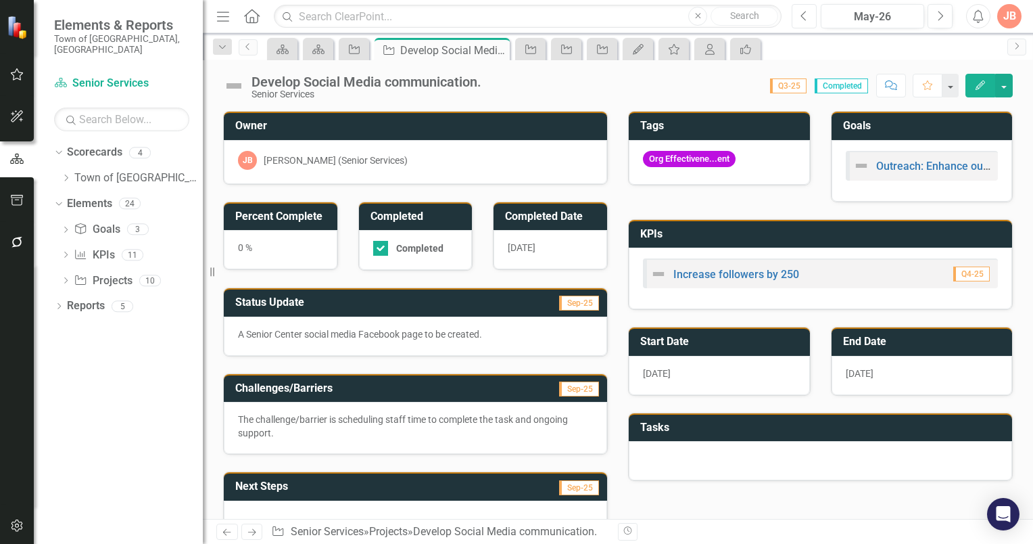
click at [804, 19] on icon "Previous" at bounding box center [804, 16] width 7 height 12
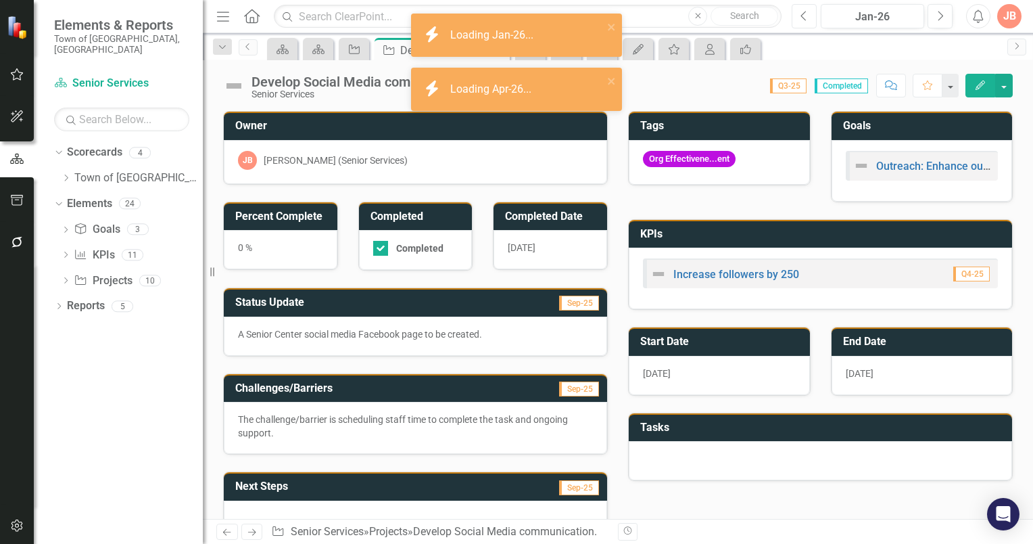
click at [804, 19] on icon "Previous" at bounding box center [804, 16] width 7 height 12
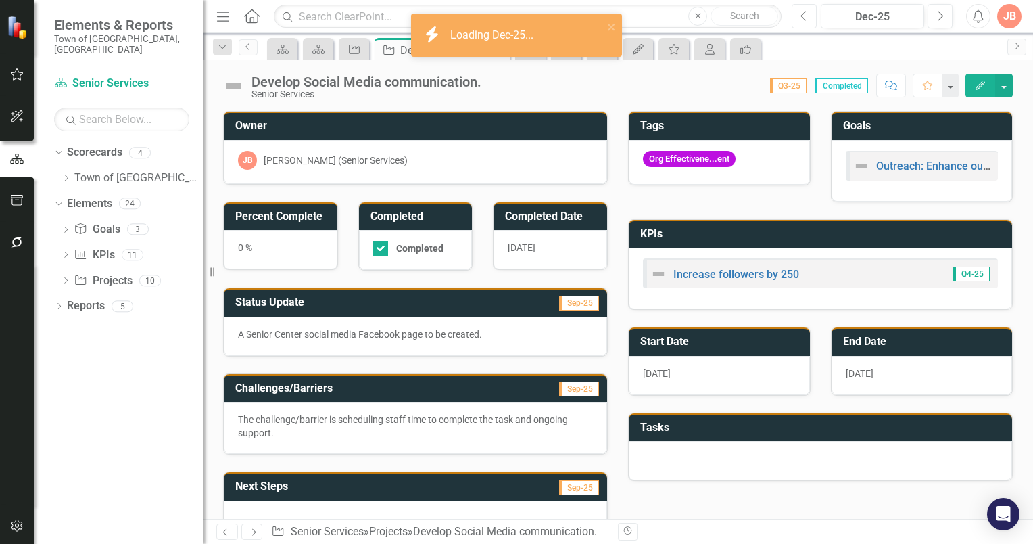
click at [805, 19] on icon "button" at bounding box center [803, 15] width 5 height 9
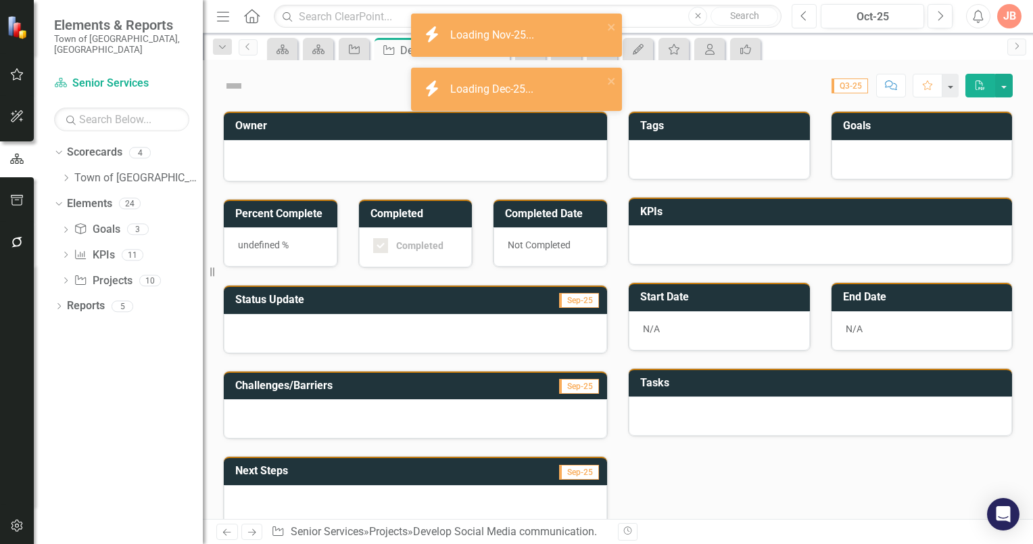
checkbox input "true"
click at [805, 19] on icon "button" at bounding box center [803, 15] width 5 height 9
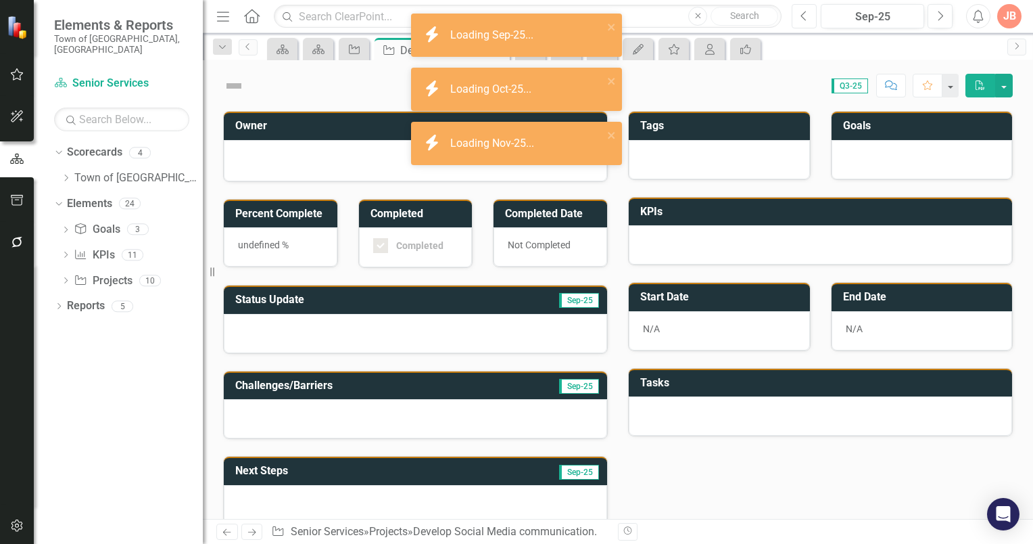
checkbox input "true"
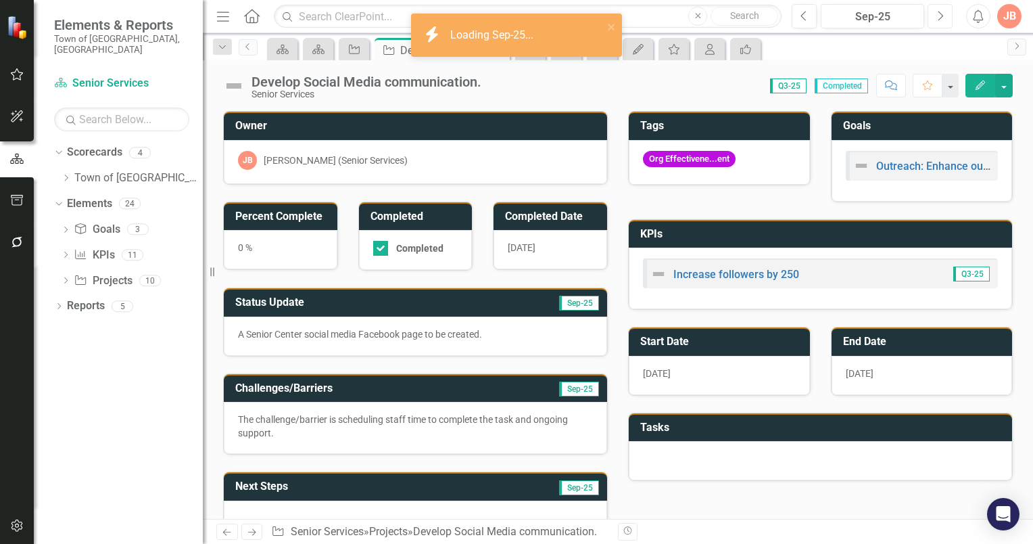
click at [937, 18] on icon "Next" at bounding box center [940, 16] width 7 height 12
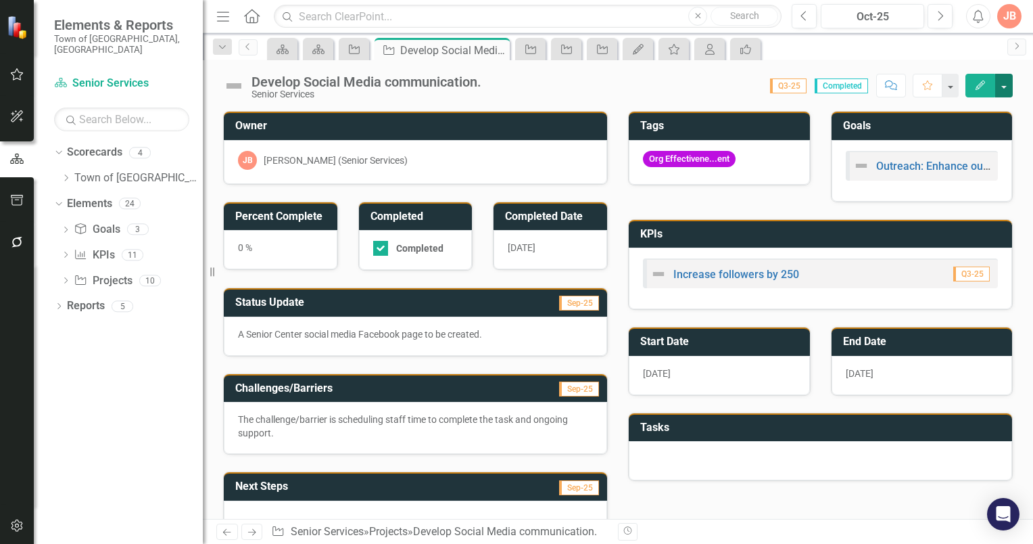
click at [1005, 84] on button "button" at bounding box center [1004, 86] width 18 height 24
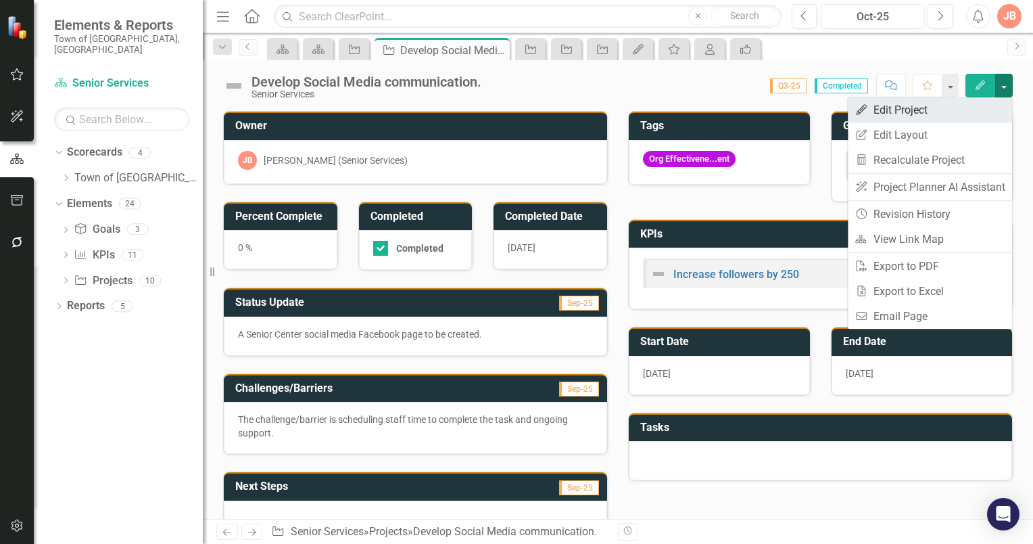
click at [928, 111] on link "Edit Edit Project" at bounding box center [930, 109] width 164 height 25
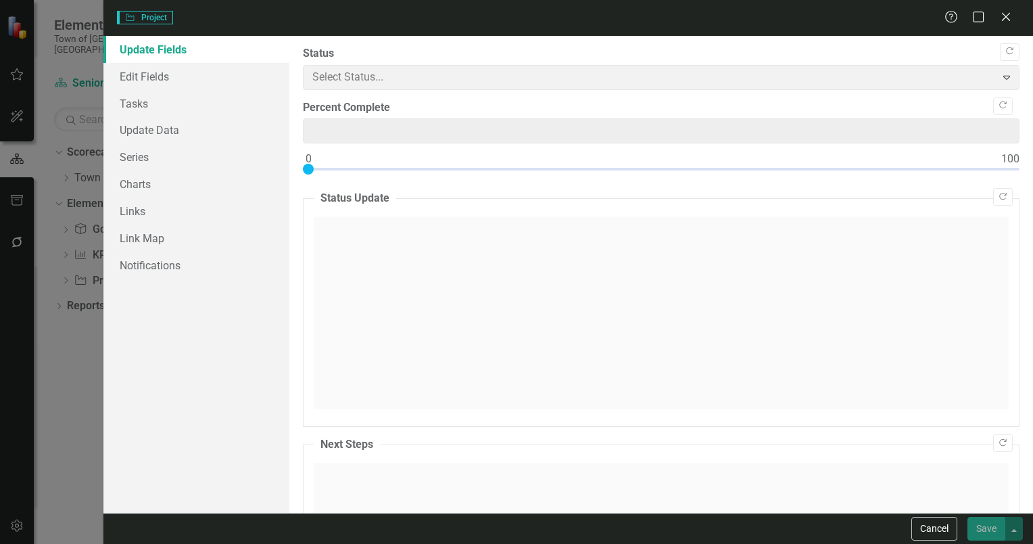
type input "0"
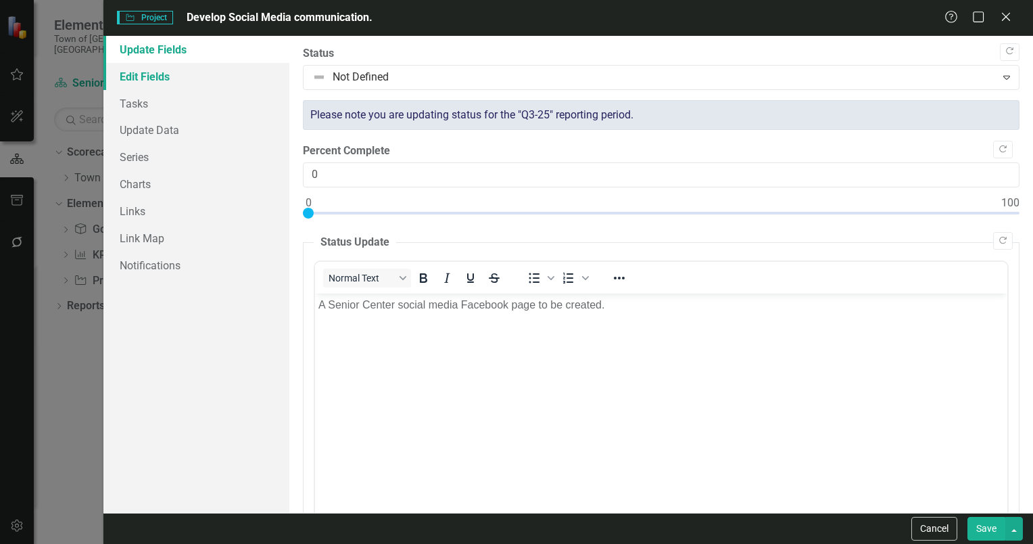
click at [145, 81] on link "Edit Fields" at bounding box center [196, 76] width 186 height 27
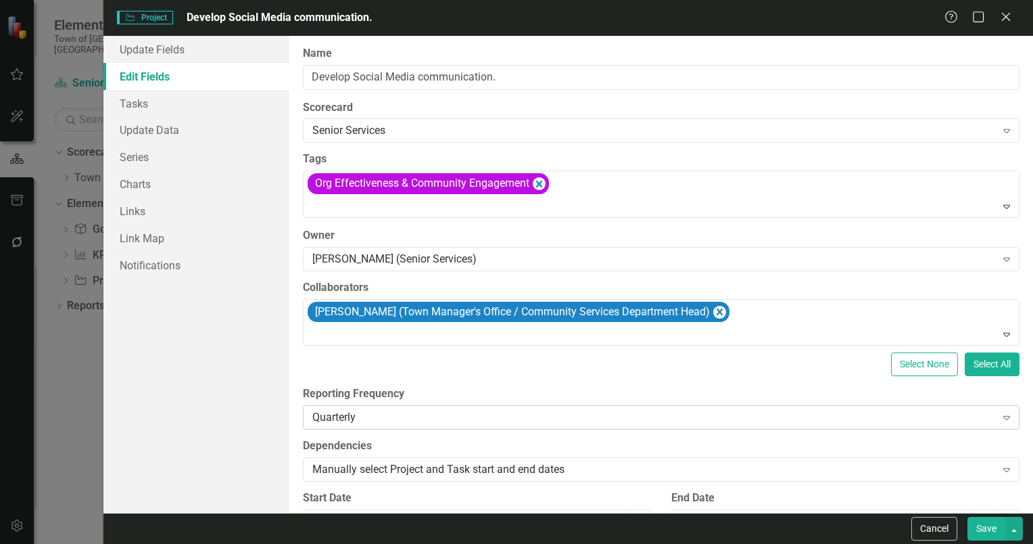
click at [1000, 417] on icon "Expand" at bounding box center [1007, 417] width 14 height 11
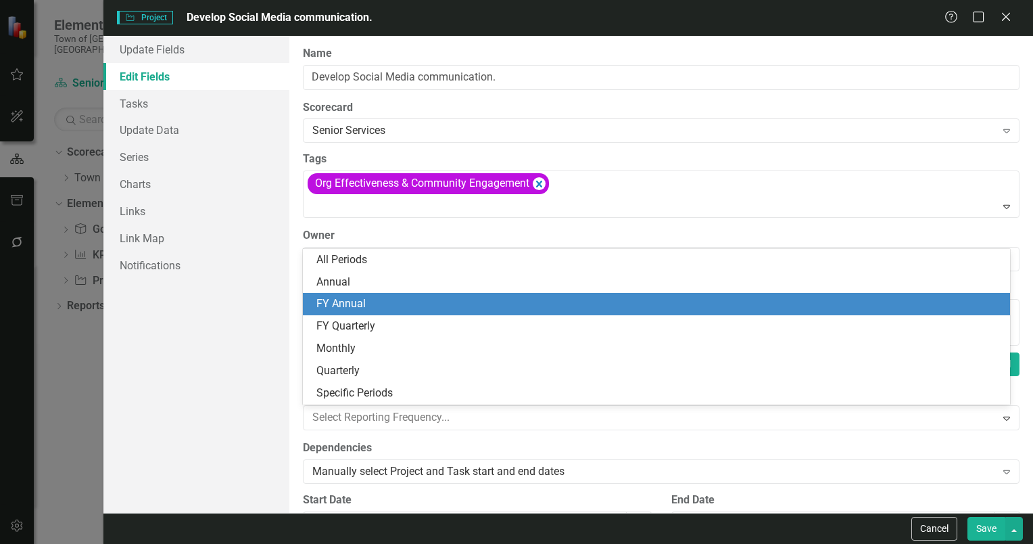
click at [352, 303] on div "FY Annual" at bounding box center [659, 304] width 686 height 16
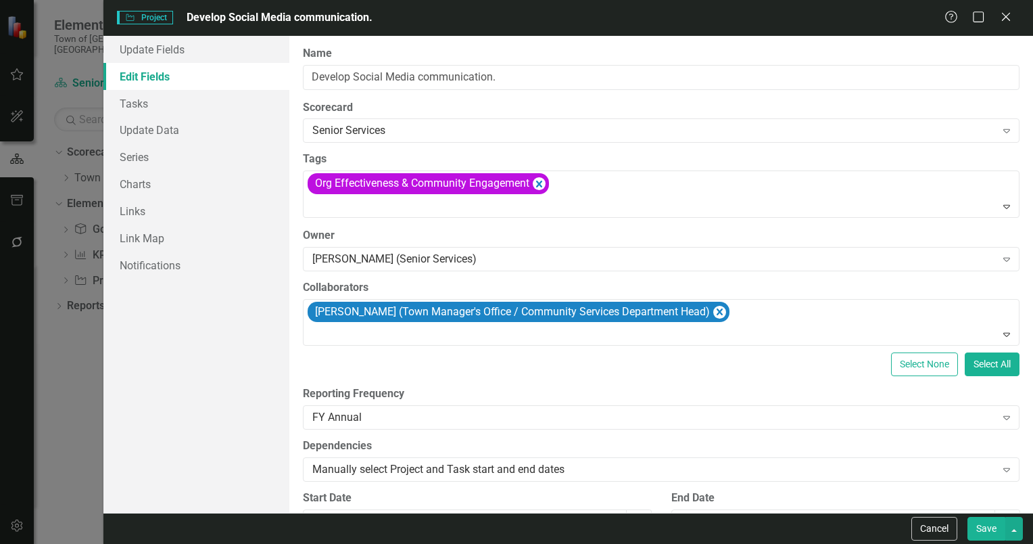
click at [986, 527] on button "Save" at bounding box center [987, 529] width 38 height 24
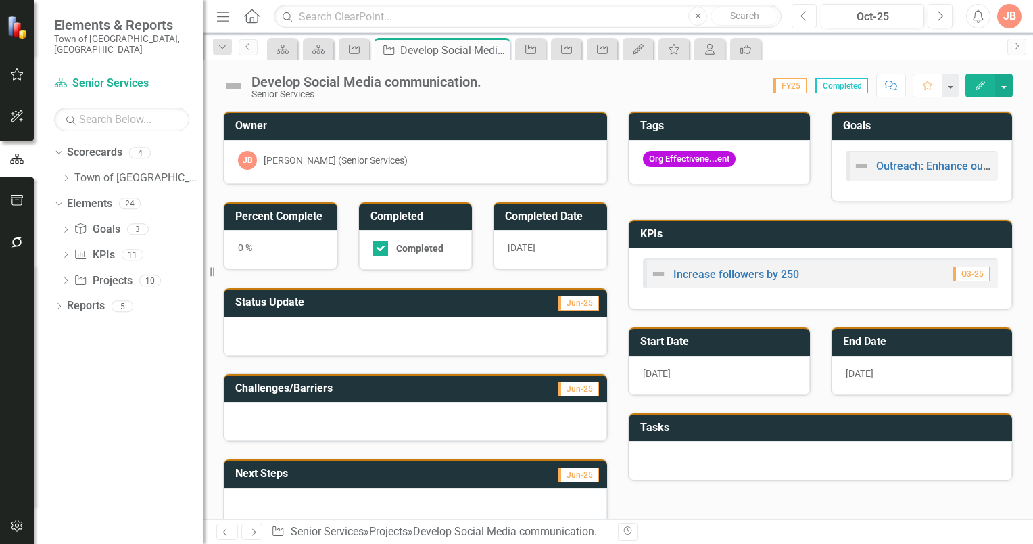
click at [807, 18] on icon "Previous" at bounding box center [804, 16] width 7 height 12
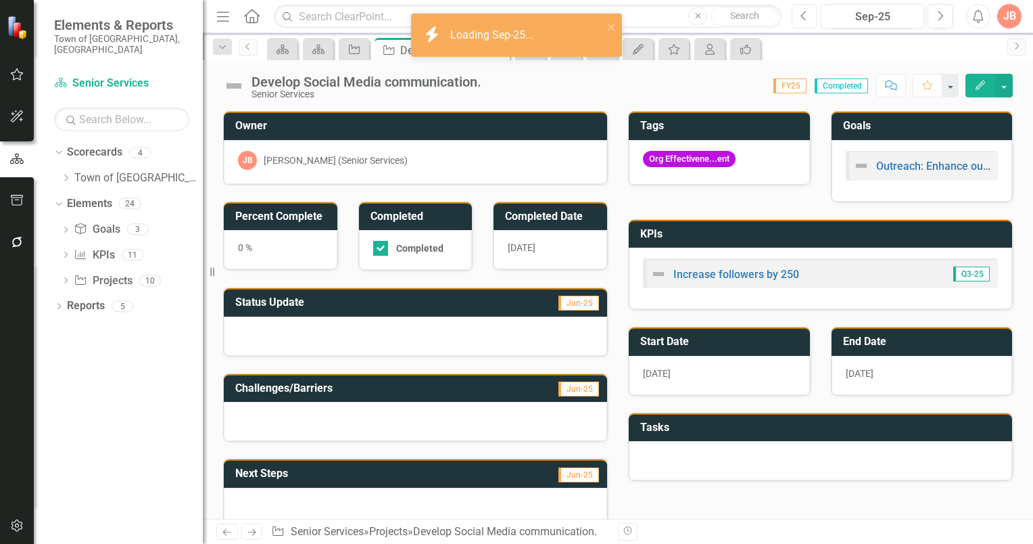
click at [807, 18] on icon "Previous" at bounding box center [804, 16] width 7 height 12
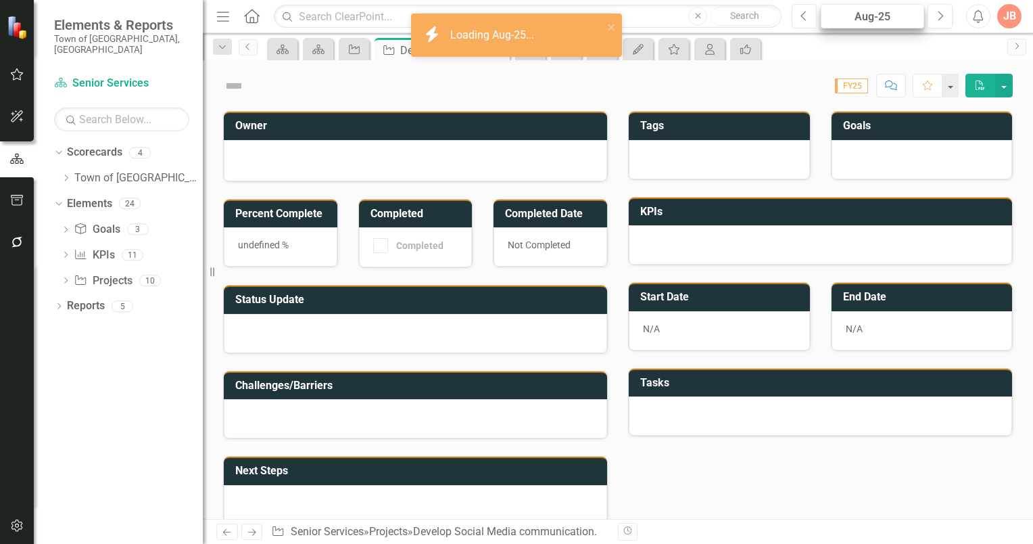
checkbox input "true"
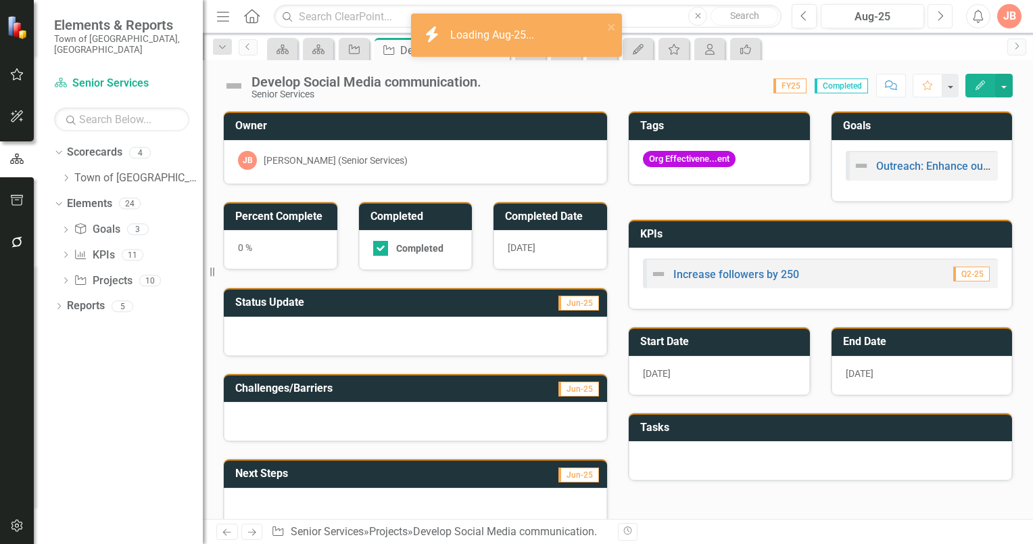
click at [936, 16] on button "Next" at bounding box center [940, 16] width 25 height 24
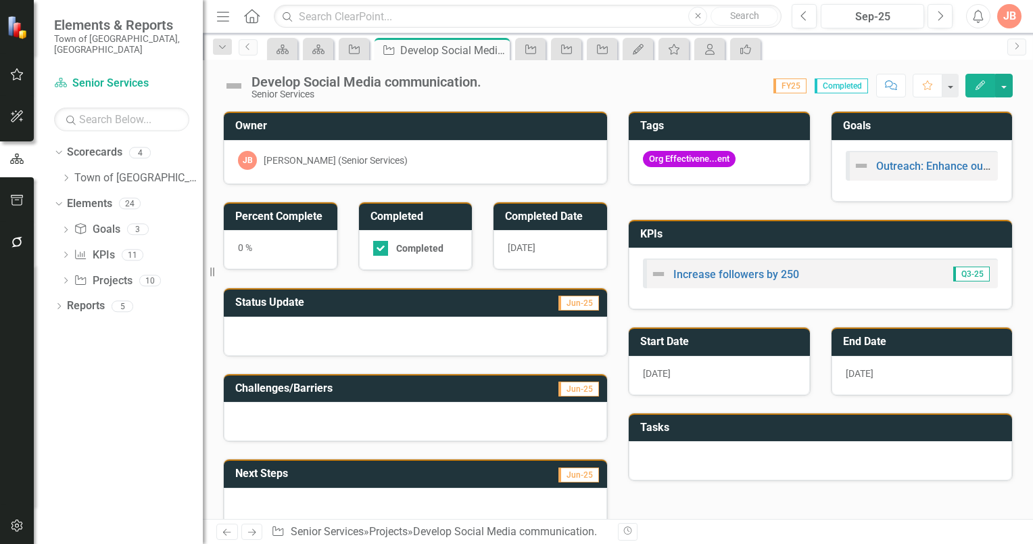
click at [414, 302] on h3 "Status Update" at bounding box center [348, 302] width 227 height 12
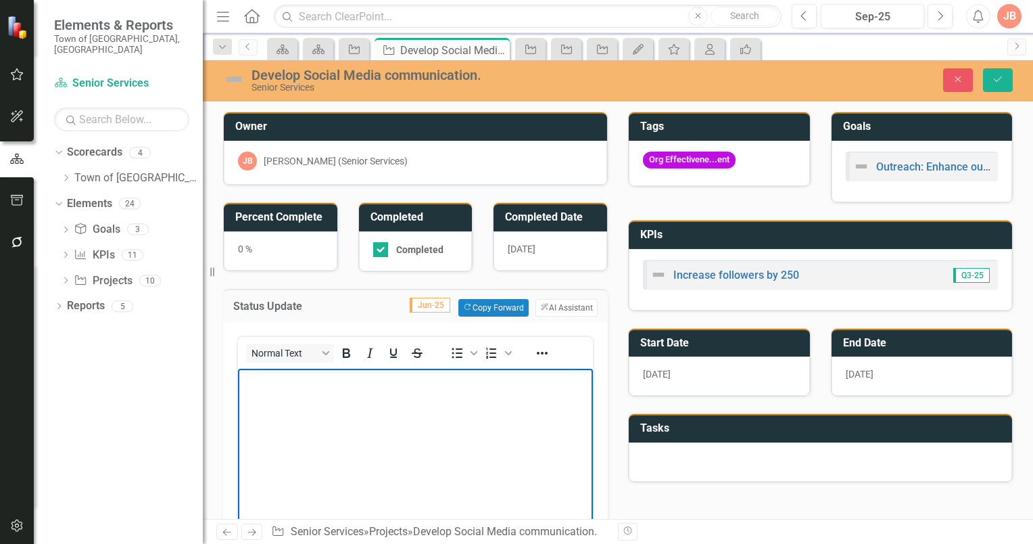
click at [267, 378] on p "Rich Text Area. Press ALT-0 for help." at bounding box center [415, 379] width 348 height 16
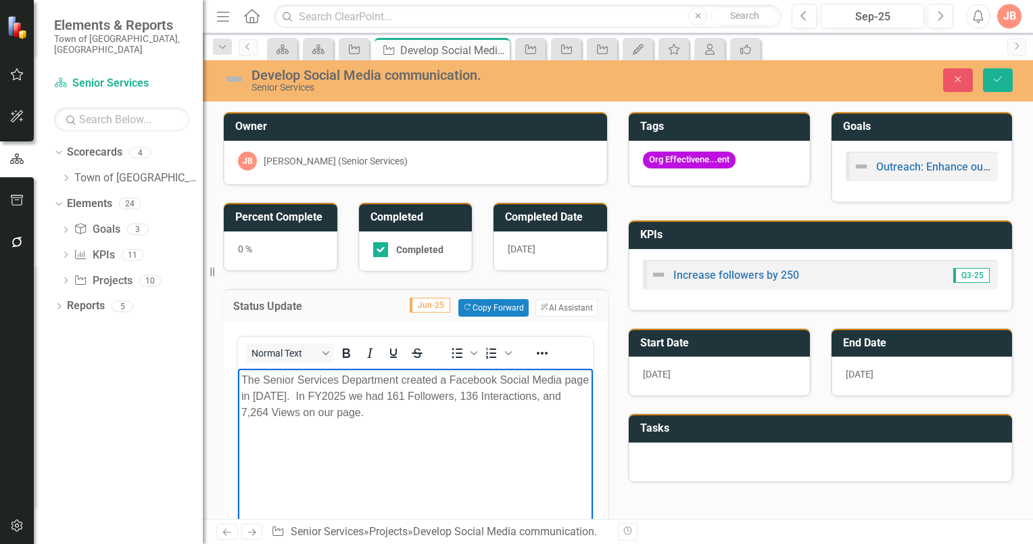
click at [400, 433] on body "The Senior Services Department created a Facebook Social Media page in May 2025…" at bounding box center [415, 469] width 355 height 203
click at [389, 396] on p "The Senior Services Department created a Facebook Social Media page in May 2025…" at bounding box center [415, 395] width 348 height 49
drag, startPoint x: 241, startPoint y: 378, endPoint x: 314, endPoint y: 427, distance: 88.3
click at [314, 427] on p "The Senior Services Department created a Facebook Social Media page in May 2025…" at bounding box center [415, 403] width 348 height 65
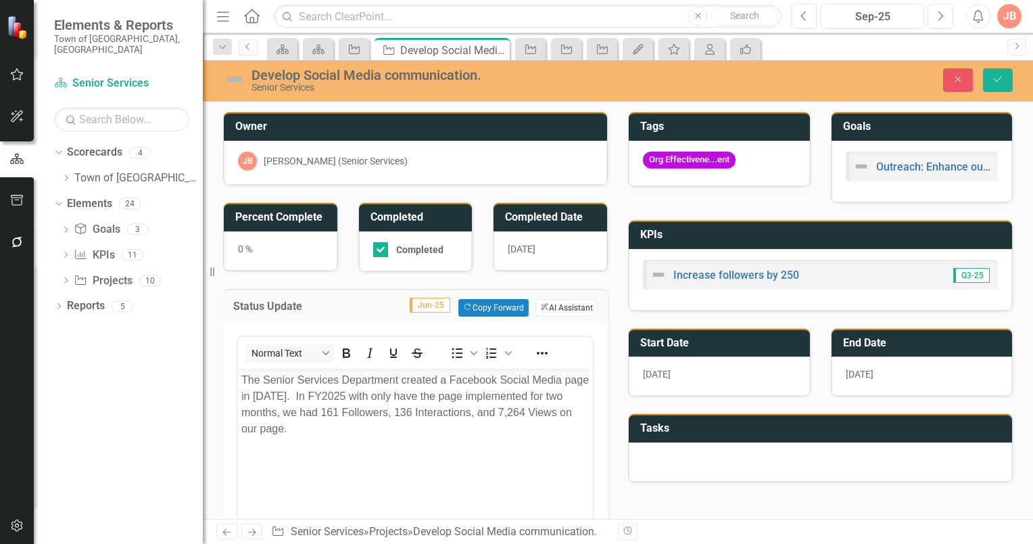
click at [571, 303] on button "ClearPoint AI AI Assistant" at bounding box center [567, 308] width 62 height 18
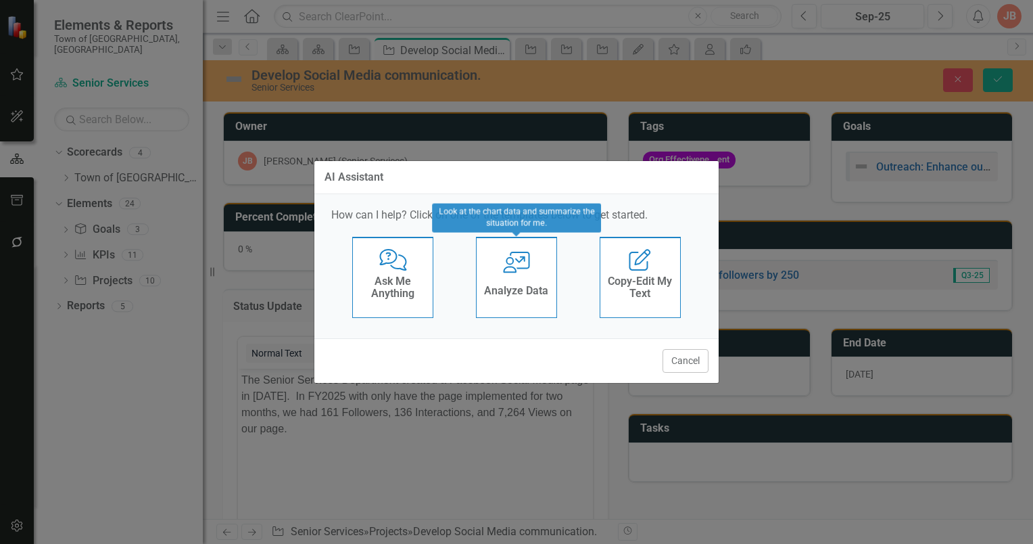
click at [509, 273] on icon at bounding box center [516, 263] width 27 height 22
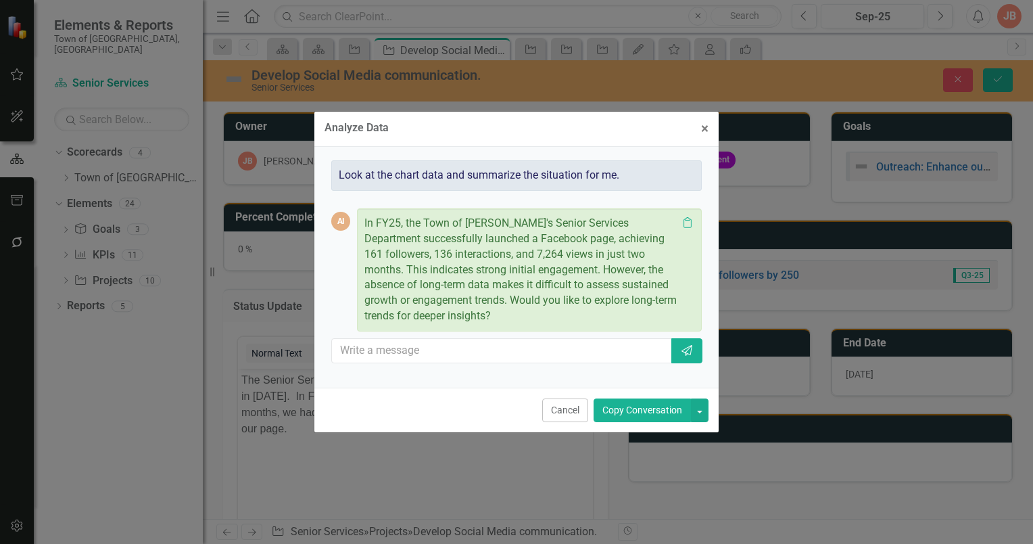
click at [533, 270] on p "In FY25, the Town of Falmouth's Senior Services Department successfully launche…" at bounding box center [520, 270] width 313 height 108
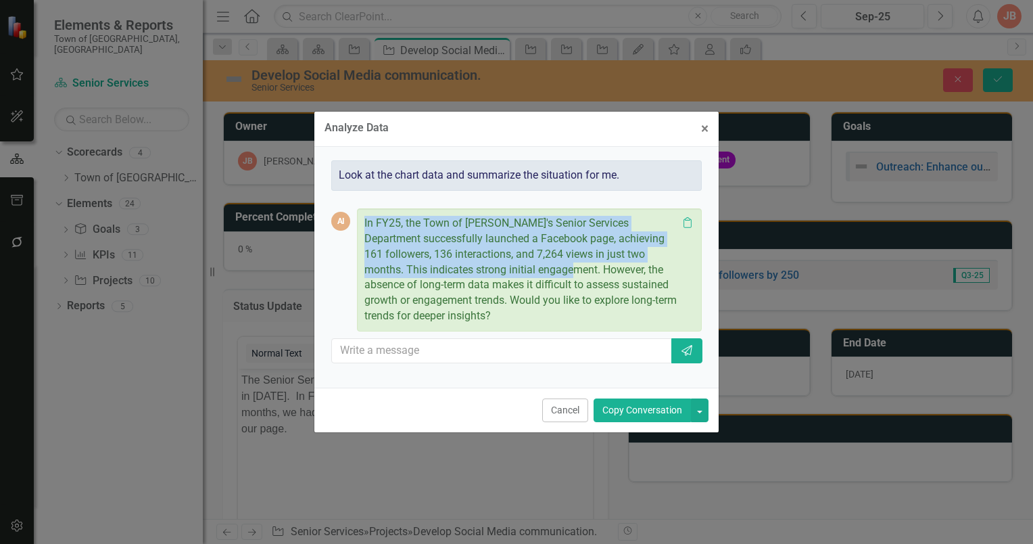
drag, startPoint x: 537, startPoint y: 270, endPoint x: 358, endPoint y: 216, distance: 187.0
click at [358, 216] on div "In FY25, the Town of Falmouth's Senior Services Department successfully launche…" at bounding box center [529, 269] width 345 height 123
copy p "In FY25, the Town of [PERSON_NAME]'s Senior Services Department successfully la…"
click at [704, 127] on span "×" at bounding box center [704, 128] width 7 height 16
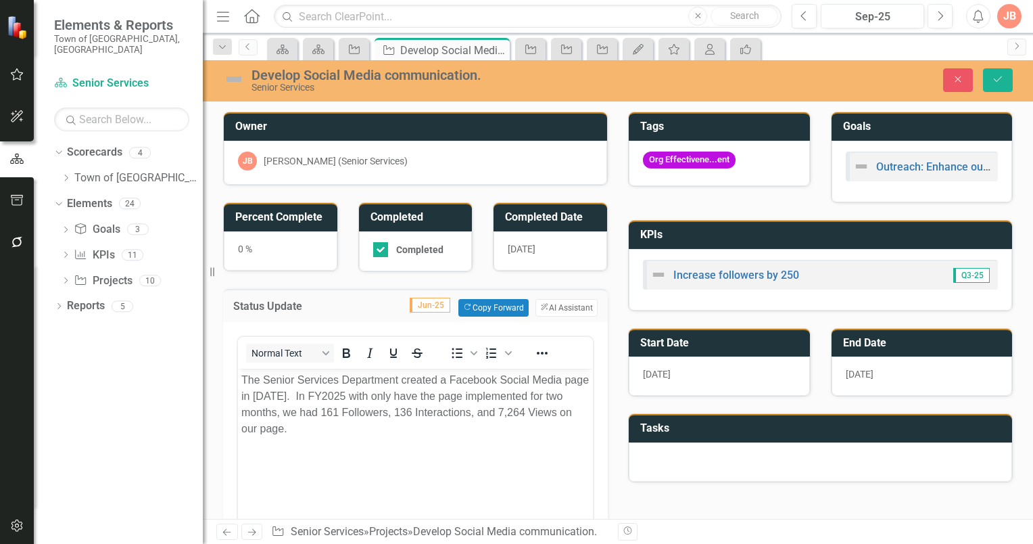
click at [339, 433] on p "The Senior Services Department created a Facebook Social Media page in May 2025…" at bounding box center [415, 403] width 348 height 65
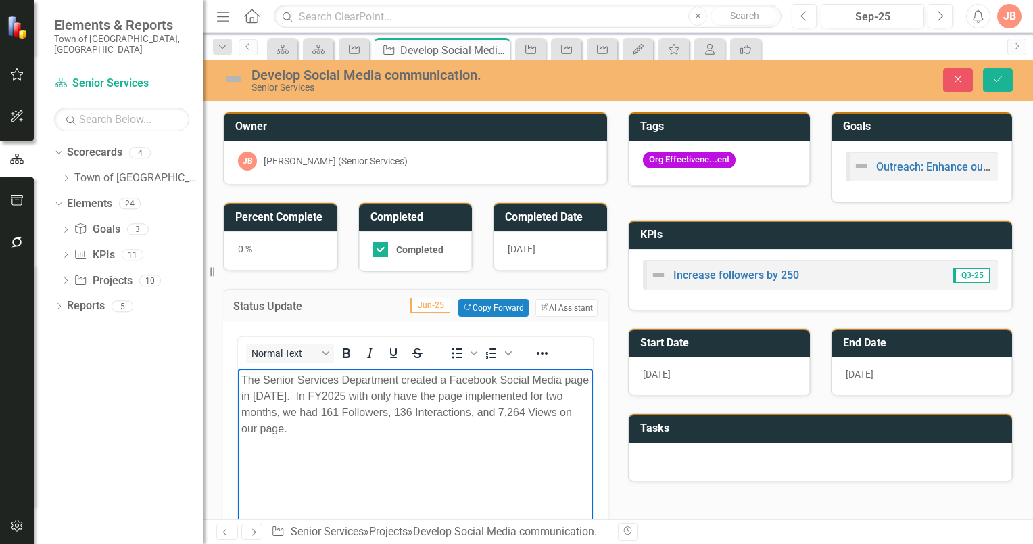
drag, startPoint x: 315, startPoint y: 432, endPoint x: 244, endPoint y: 377, distance: 89.7
click at [244, 377] on p "The Senior Services Department created a Facebook Social Media page in May 2025…" at bounding box center [415, 403] width 348 height 65
click at [239, 378] on body "In FY25, the Town of [PERSON_NAME]'s Senior Services Department successfully la…" at bounding box center [415, 469] width 355 height 203
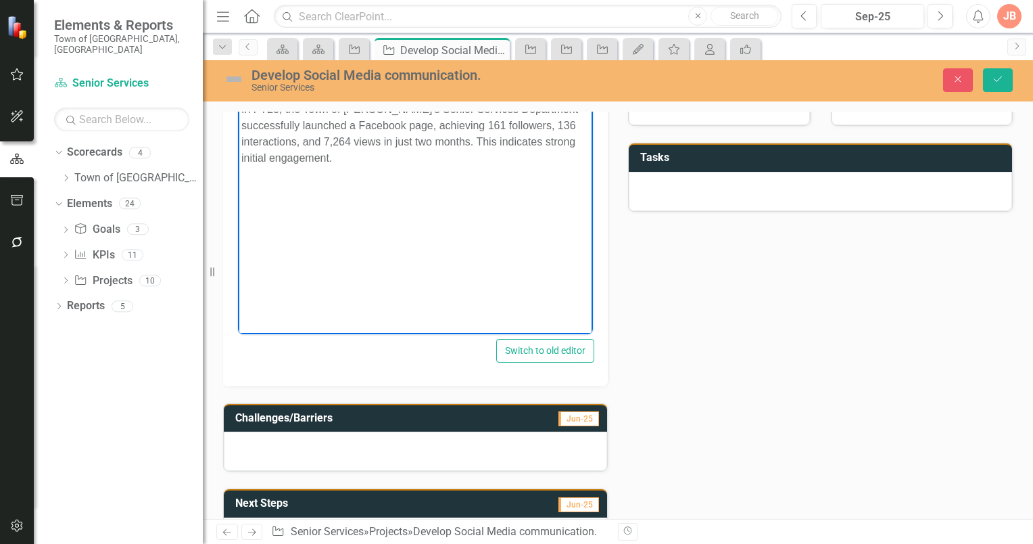
scroll to position [338, 0]
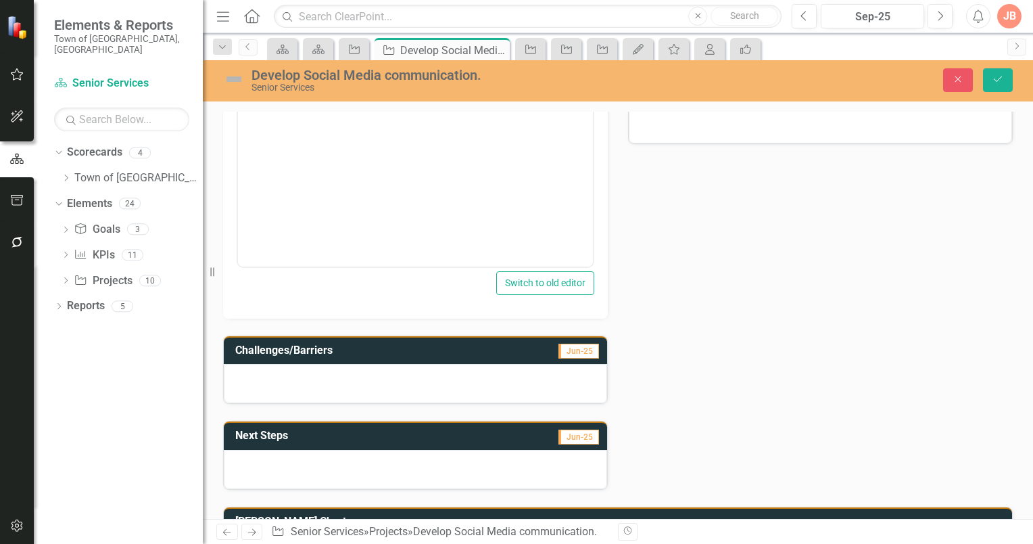
click at [341, 434] on h3 "Next Steps" at bounding box center [337, 435] width 204 height 12
click at [335, 437] on h3 "Next Steps" at bounding box center [337, 435] width 204 height 12
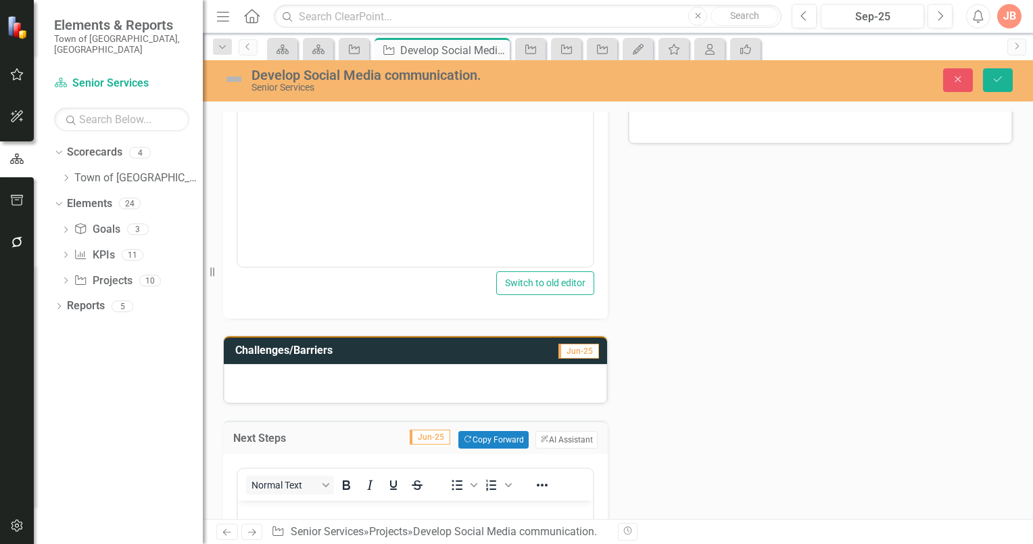
scroll to position [0, 0]
click at [250, 369] on div at bounding box center [415, 383] width 383 height 39
click at [243, 368] on div at bounding box center [415, 383] width 383 height 39
click at [237, 371] on div at bounding box center [415, 383] width 383 height 39
click at [293, 516] on p "Rich Text Area. Press ALT-0 for help." at bounding box center [415, 512] width 348 height 16
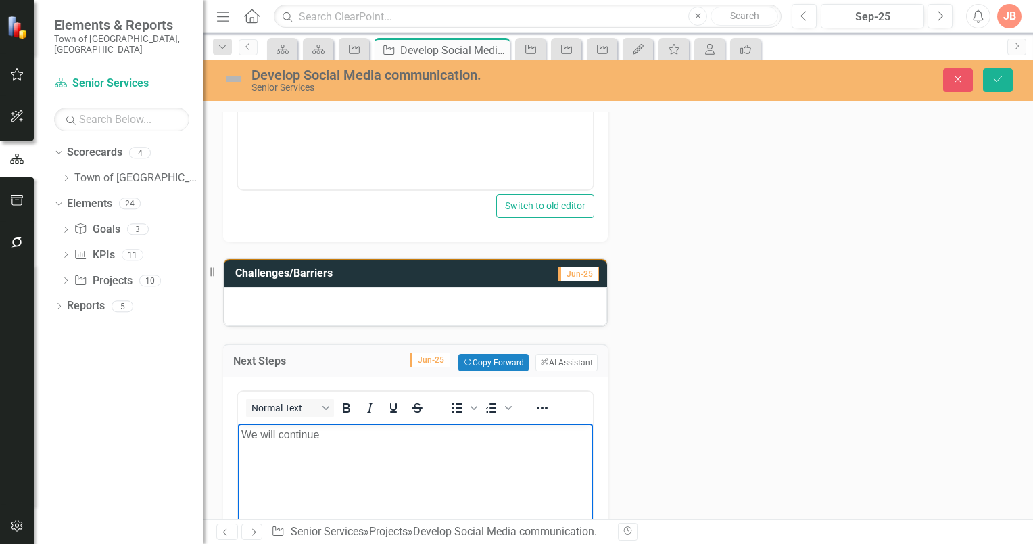
scroll to position [416, 0]
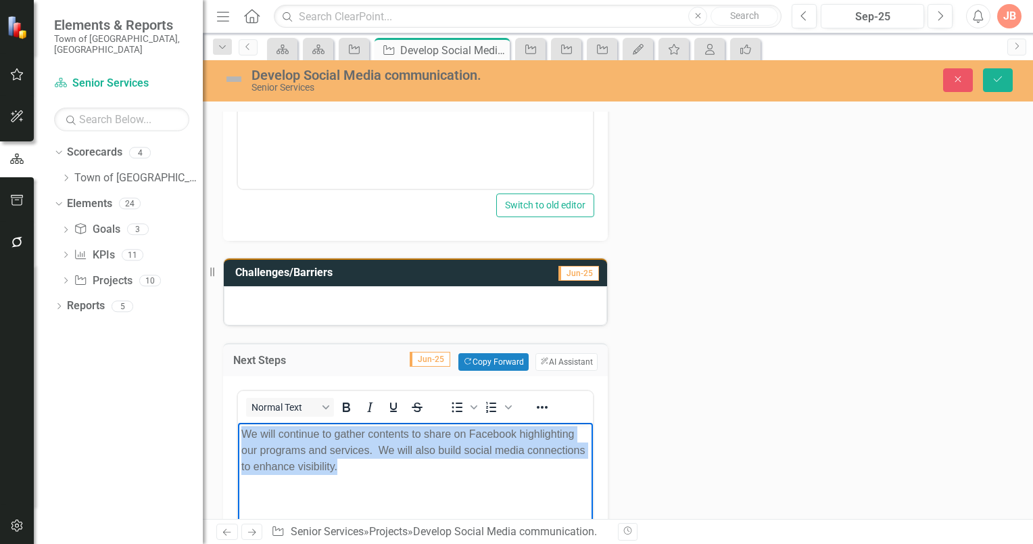
drag, startPoint x: 345, startPoint y: 471, endPoint x: 243, endPoint y: 435, distance: 108.0
click at [243, 435] on p "We will continue to gather contents to share on Facebook highlighting our progr…" at bounding box center [415, 450] width 348 height 49
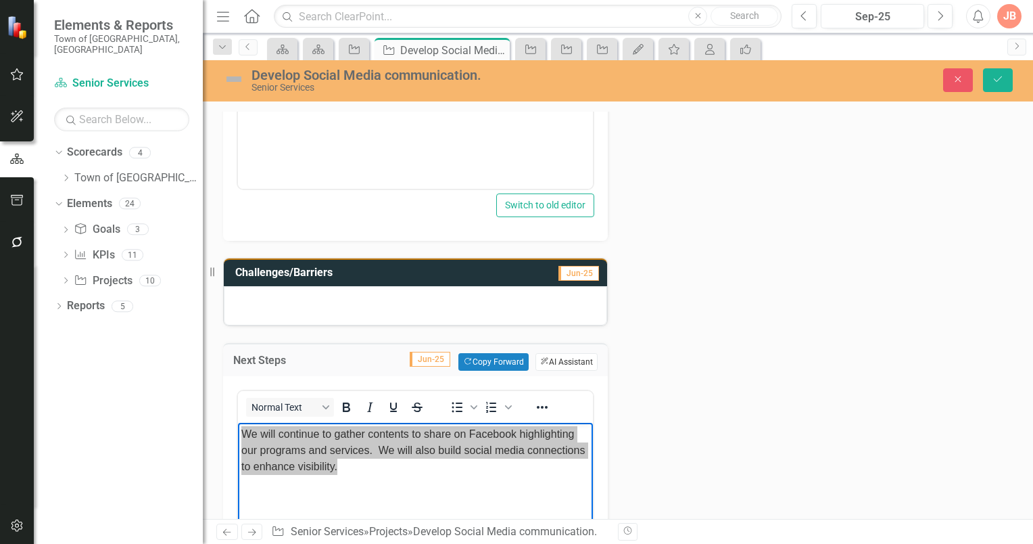
click at [560, 356] on button "ClearPoint AI AI Assistant" at bounding box center [567, 362] width 62 height 18
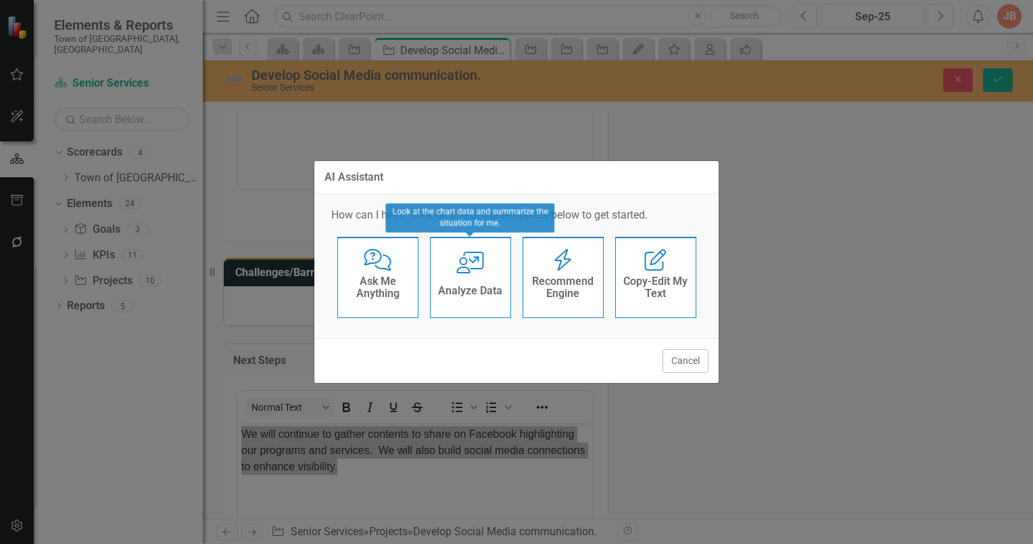
click at [487, 278] on div "User with Chart Analyze Data" at bounding box center [470, 277] width 81 height 81
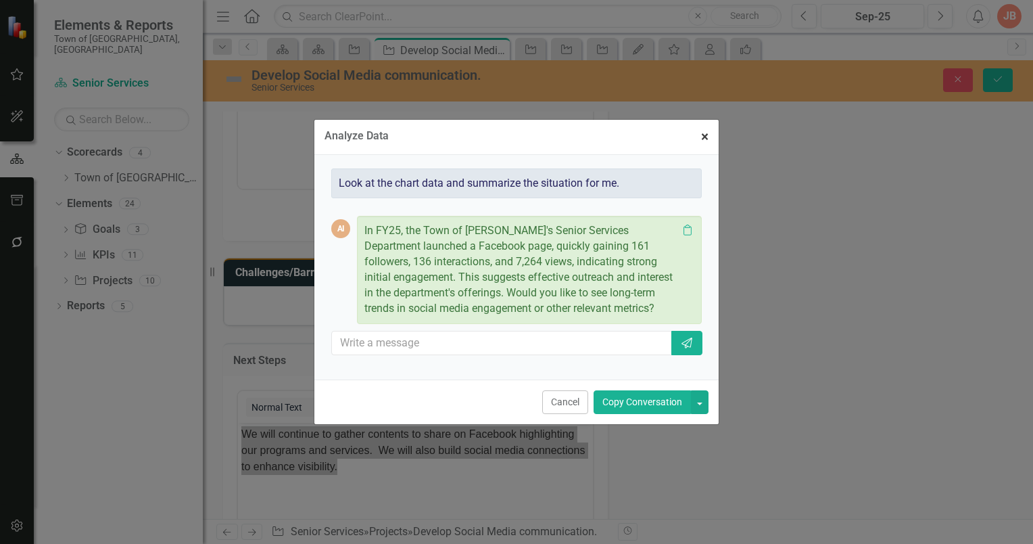
click at [703, 135] on span "×" at bounding box center [704, 136] width 7 height 16
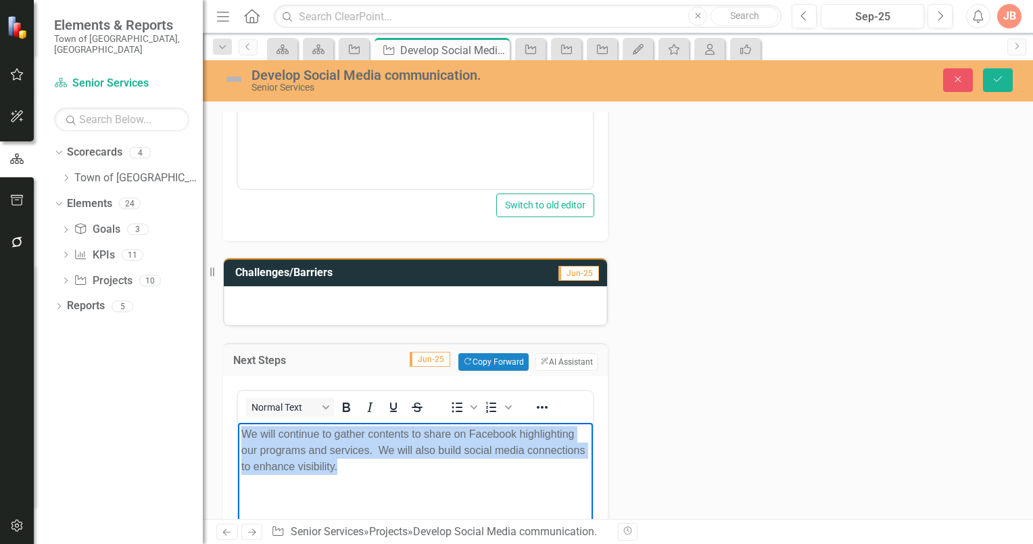
click at [483, 459] on p "We will continue to gather contents to share on Facebook highlighting our progr…" at bounding box center [415, 450] width 348 height 49
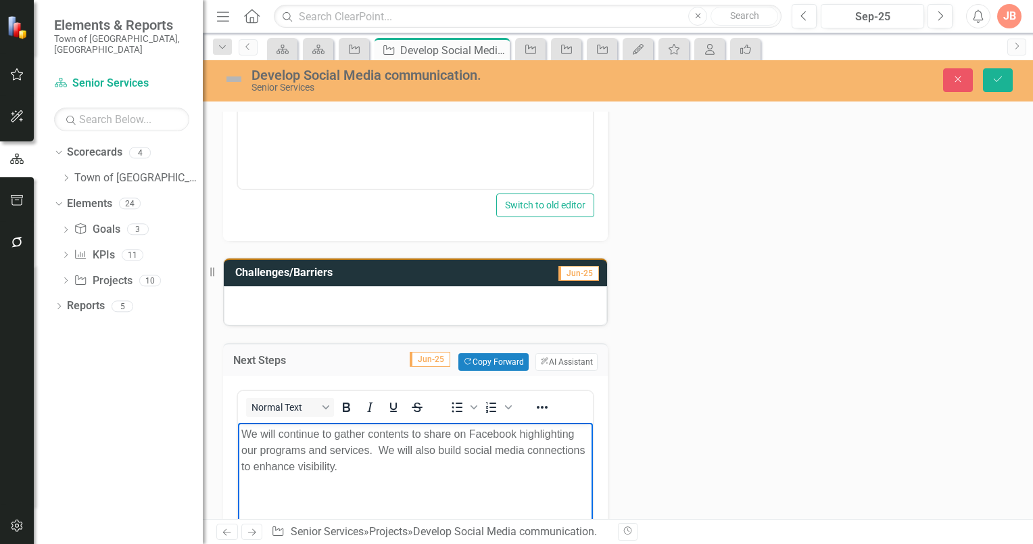
click at [408, 433] on p "We will continue to gather contents to share on Facebook highlighting our progr…" at bounding box center [415, 450] width 348 height 49
drag, startPoint x: 462, startPoint y: 450, endPoint x: 382, endPoint y: 450, distance: 79.8
click at [382, 450] on p "We will continue to gather content to share on Facebook highlighting our progra…" at bounding box center [415, 450] width 348 height 49
drag, startPoint x: 559, startPoint y: 452, endPoint x: 544, endPoint y: 454, distance: 15.6
click at [544, 454] on p "We will continue to gather content to share on Facebook highlighting our progra…" at bounding box center [415, 450] width 348 height 49
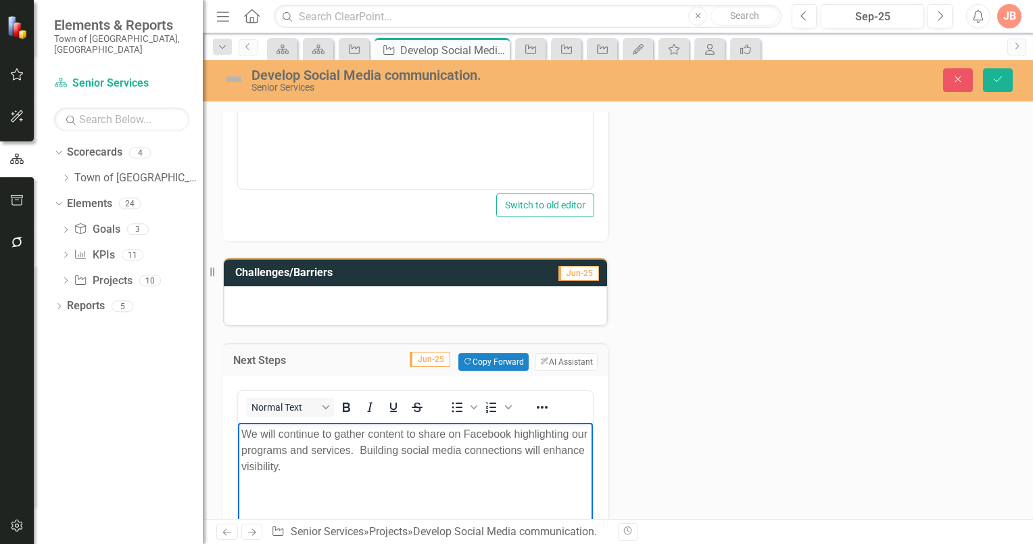
click at [287, 467] on p "We will continue to gather content to share on Facebook highlighting our progra…" at bounding box center [415, 450] width 348 height 49
click at [242, 433] on p "We will continue to gather content to share on Facebook highlighting our progra…" at bounding box center [415, 450] width 348 height 49
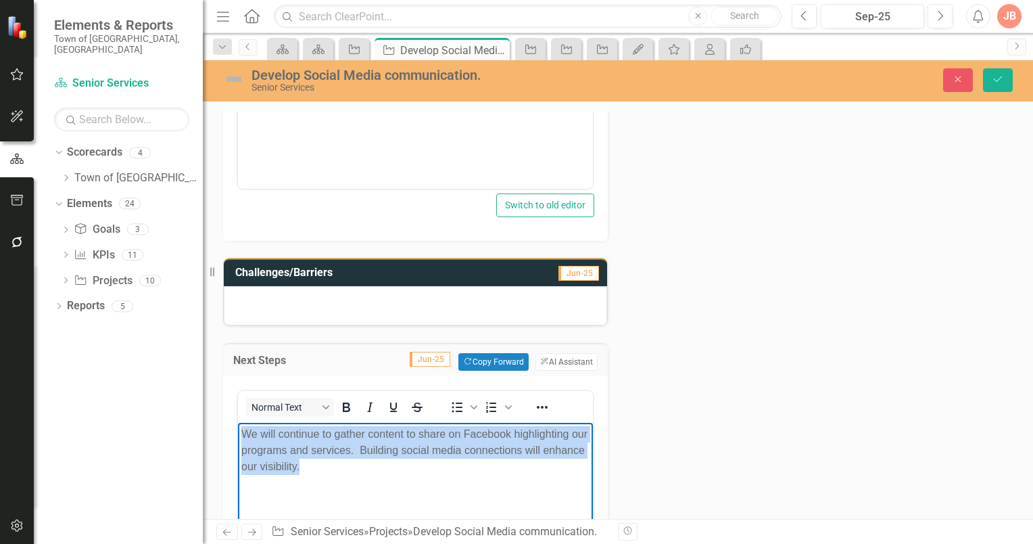
drag, startPoint x: 349, startPoint y: 465, endPoint x: 244, endPoint y: 434, distance: 109.1
click at [244, 434] on p "We will continue to gather content to share on Facebook highlighting our progra…" at bounding box center [415, 450] width 348 height 49
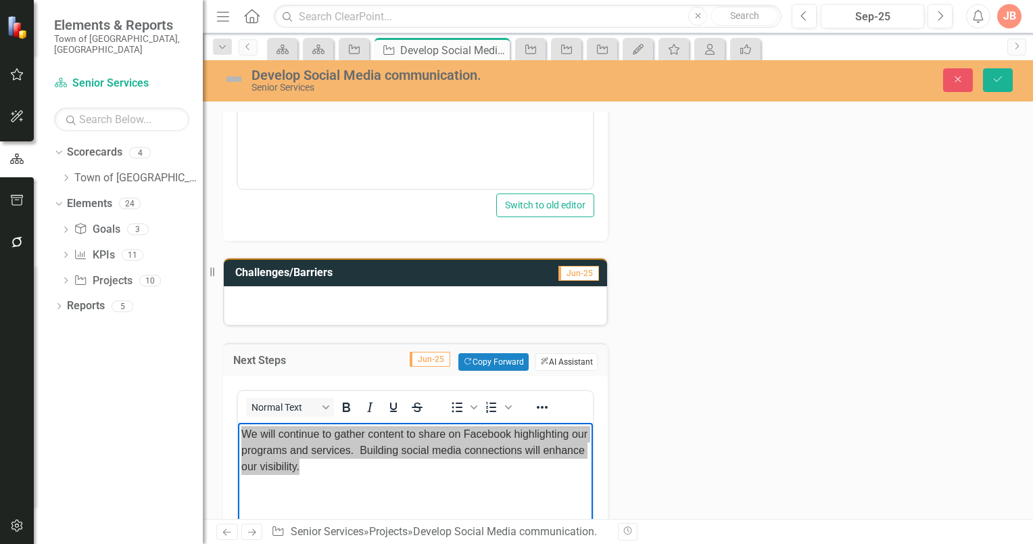
click at [559, 354] on button "ClearPoint AI AI Assistant" at bounding box center [567, 362] width 62 height 18
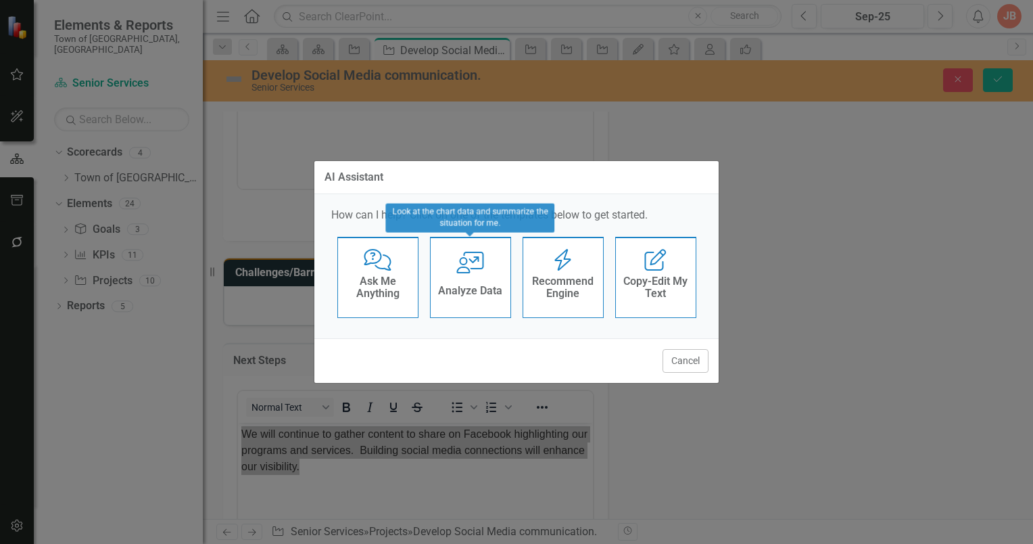
click at [480, 271] on icon "User with Chart" at bounding box center [470, 263] width 28 height 22
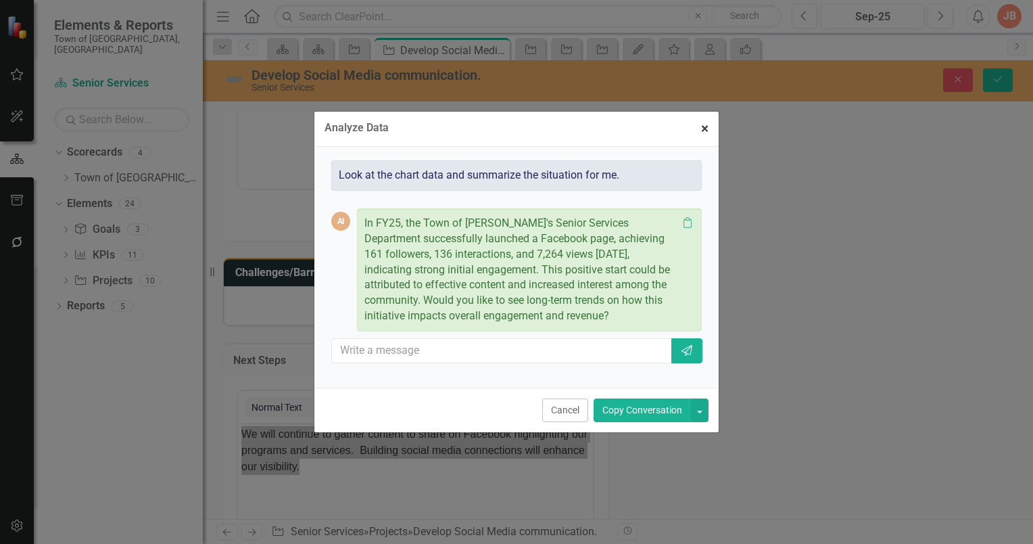
click at [704, 127] on span "×" at bounding box center [704, 128] width 7 height 16
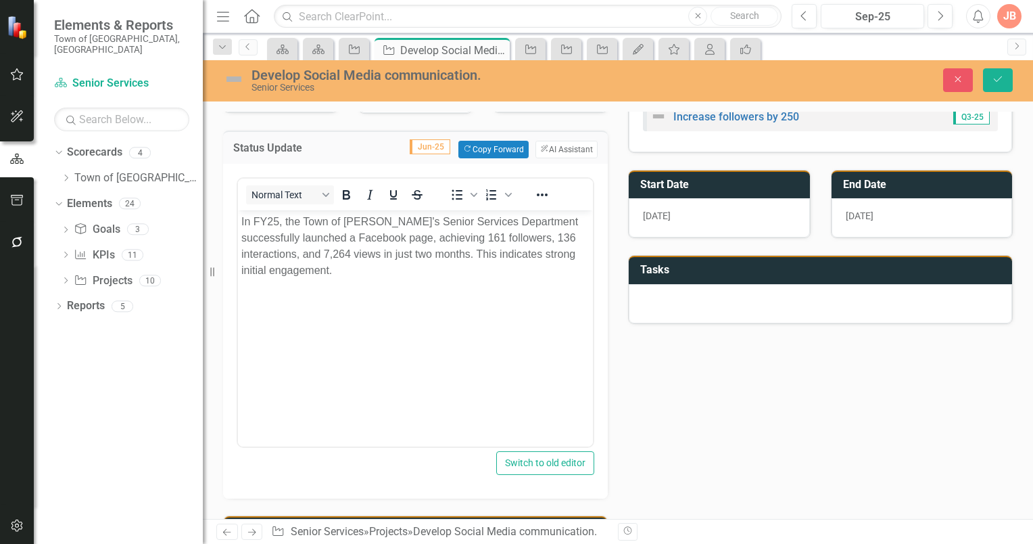
scroll to position [145, 0]
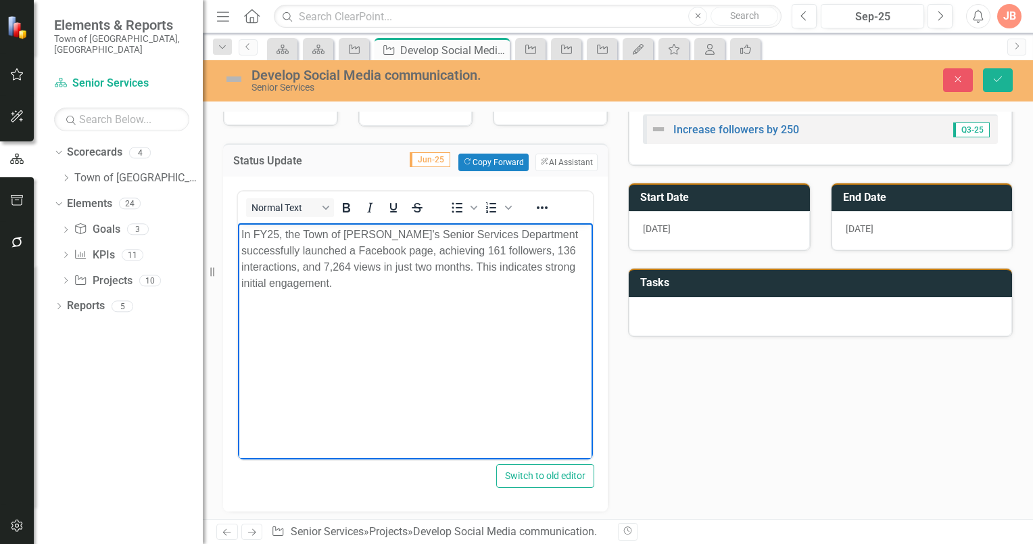
click at [241, 233] on p "In FY25, the Town of [PERSON_NAME]'s Senior Services Department successfully la…" at bounding box center [415, 258] width 348 height 65
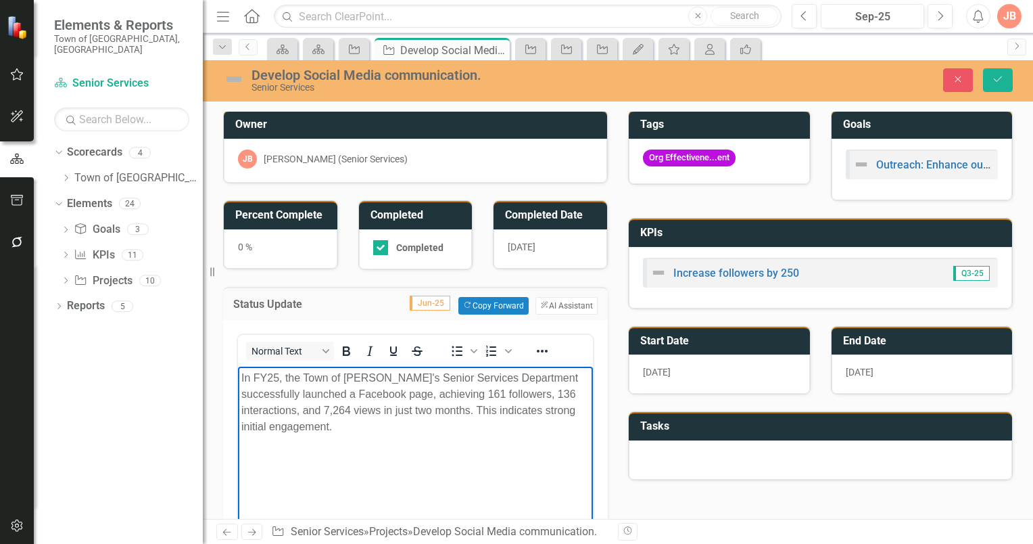
scroll to position [0, 0]
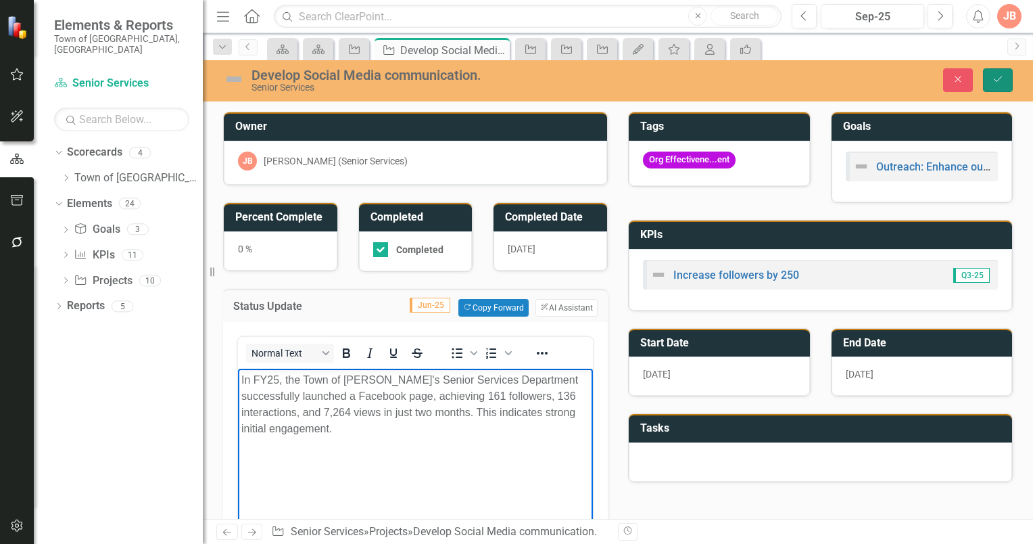
click at [998, 80] on icon "Save" at bounding box center [998, 78] width 12 height 9
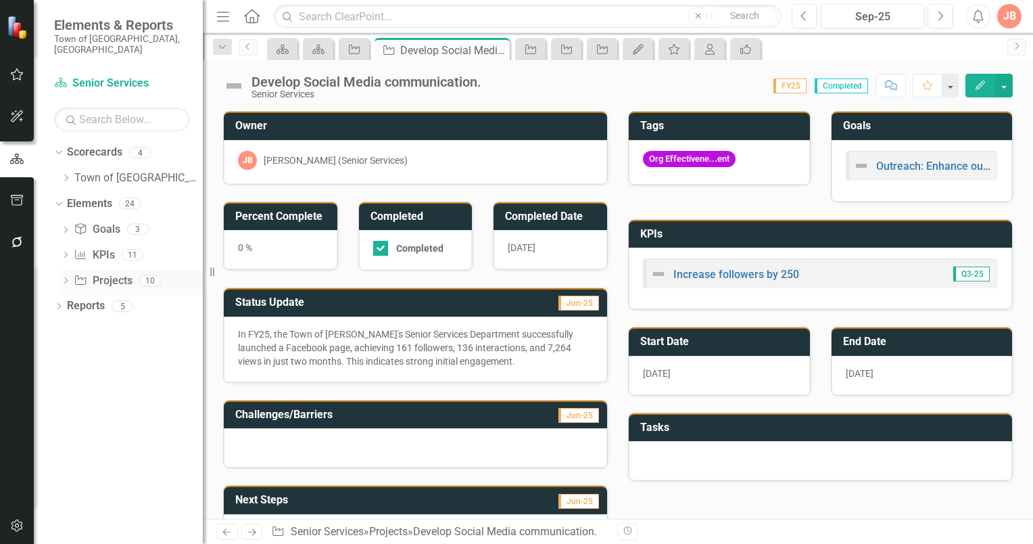
click at [64, 278] on icon "Dropdown" at bounding box center [65, 281] width 9 height 7
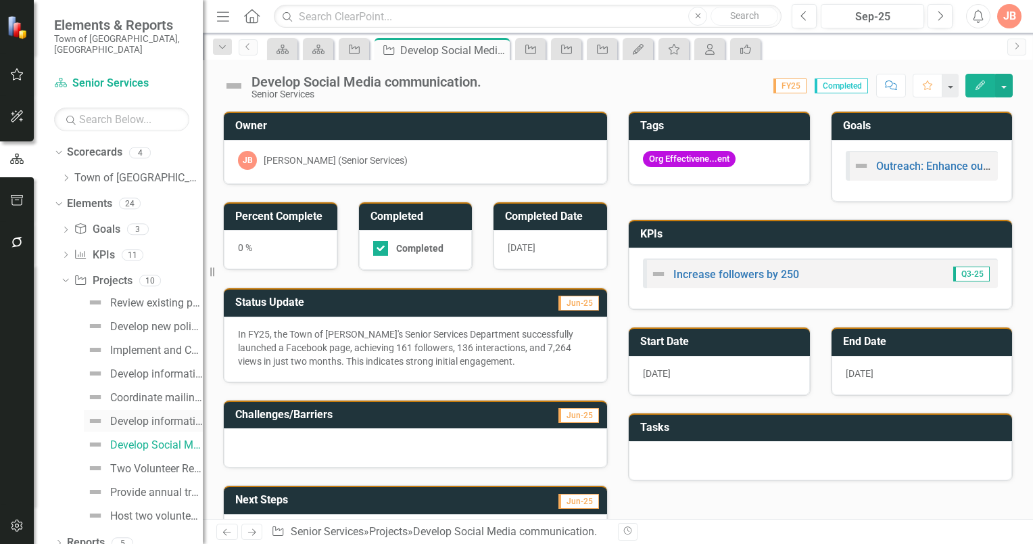
click at [135, 415] on div "Develop informational welcome letter to residents turning age [DEMOGRAPHIC_DATA…" at bounding box center [156, 421] width 93 height 12
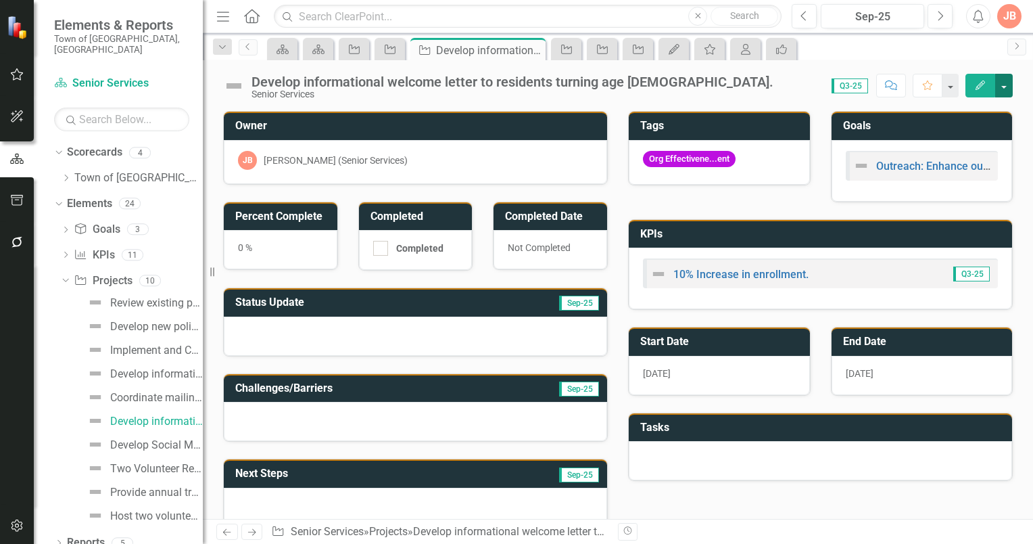
click at [1006, 86] on button "button" at bounding box center [1004, 86] width 18 height 24
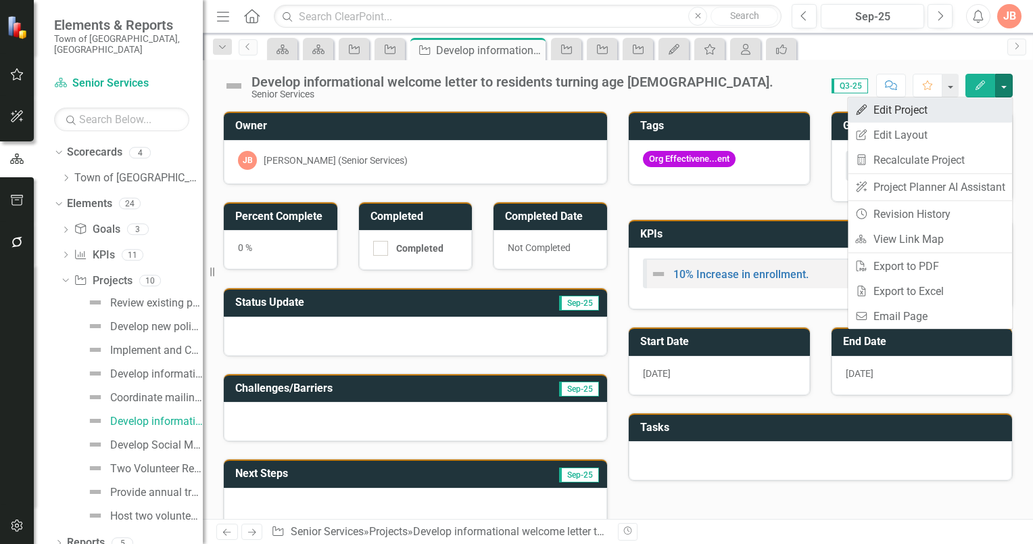
click at [911, 108] on link "Edit Edit Project" at bounding box center [930, 109] width 164 height 25
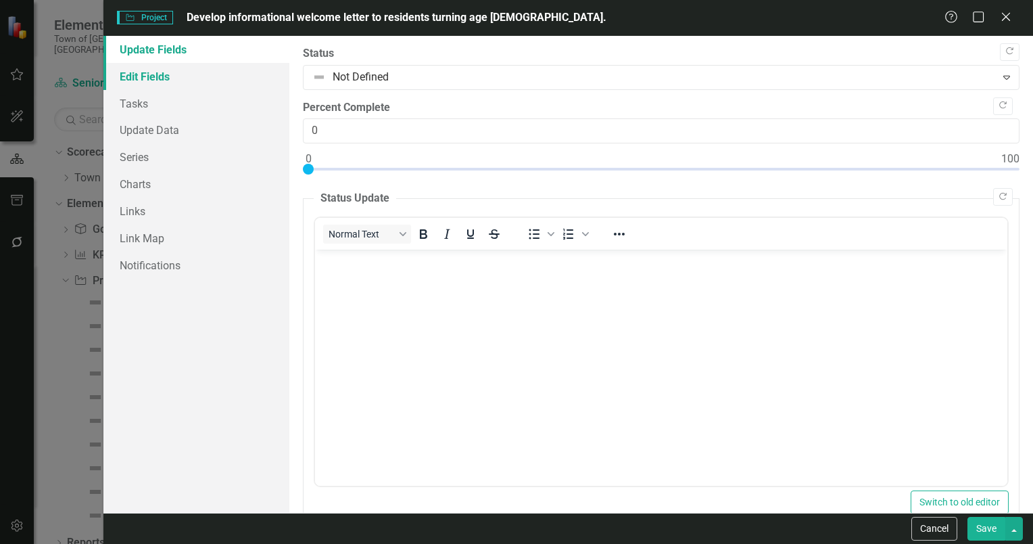
click at [147, 80] on link "Edit Fields" at bounding box center [196, 76] width 186 height 27
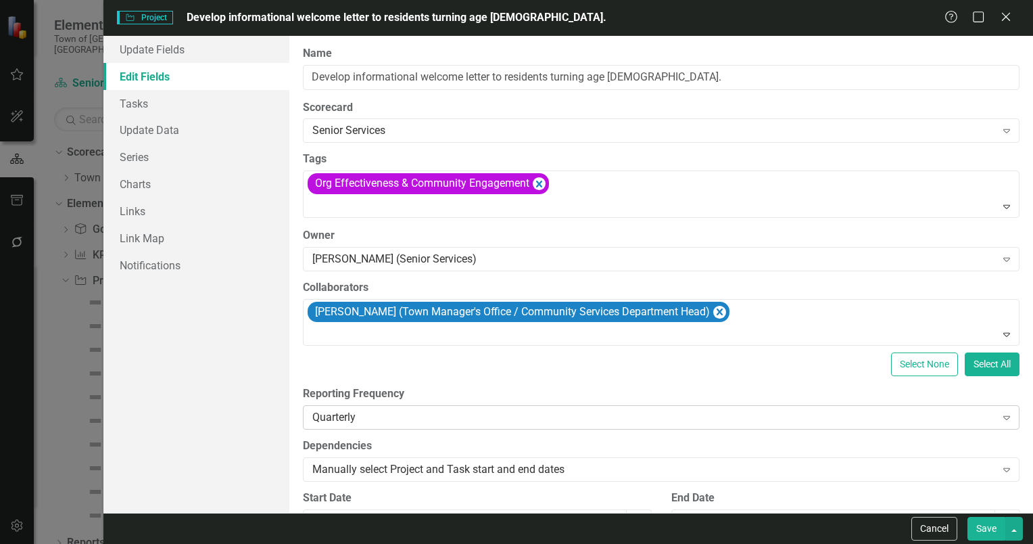
click at [1000, 417] on icon "Expand" at bounding box center [1007, 417] width 14 height 11
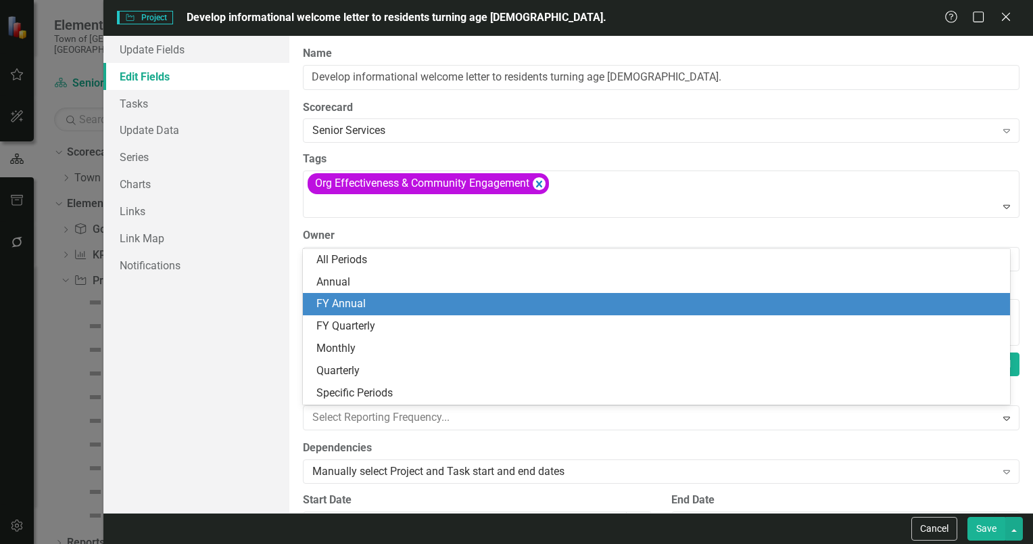
click at [322, 310] on div "FY Annual" at bounding box center [659, 304] width 686 height 16
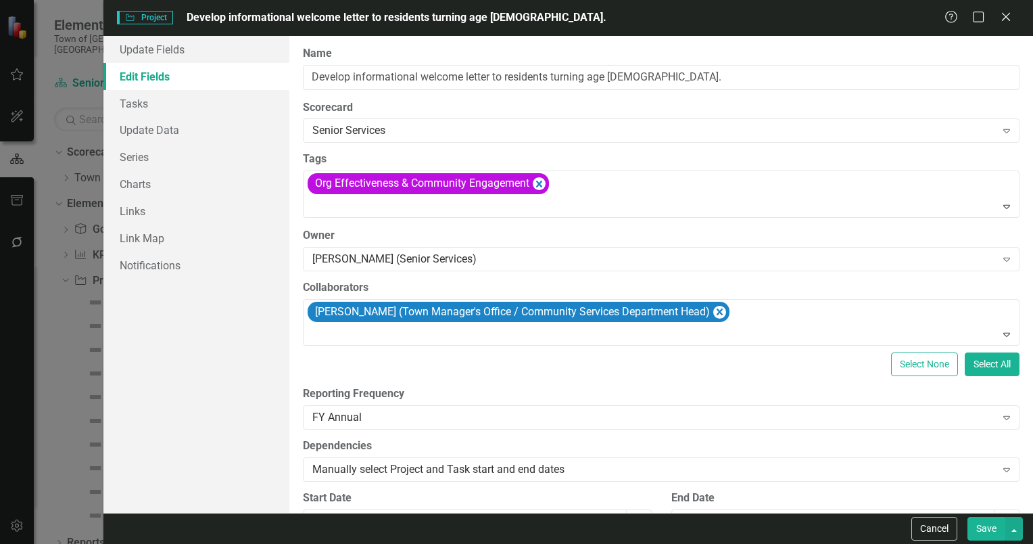
click at [980, 527] on button "Save" at bounding box center [987, 529] width 38 height 24
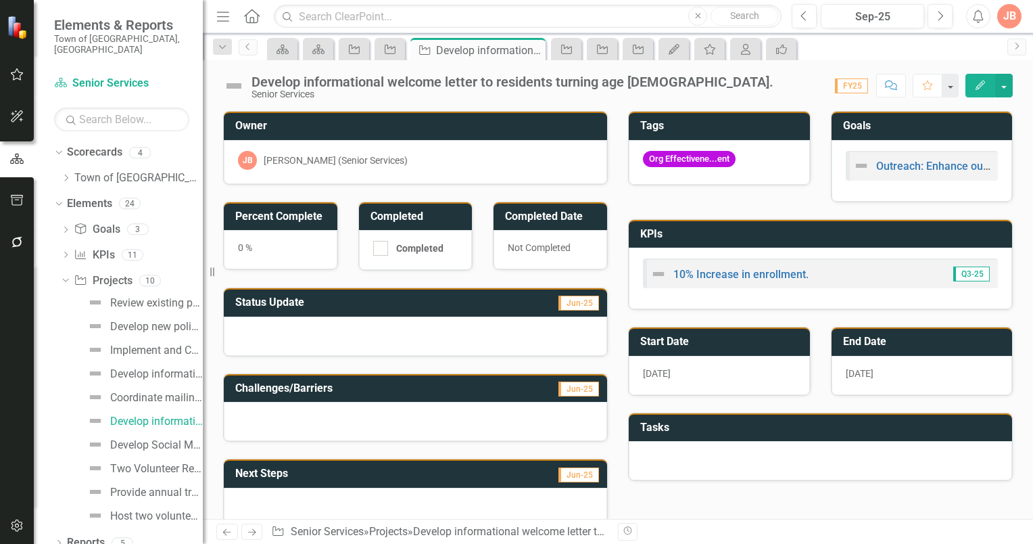
click at [285, 327] on div at bounding box center [415, 335] width 383 height 39
click at [1003, 85] on button "button" at bounding box center [1004, 86] width 18 height 24
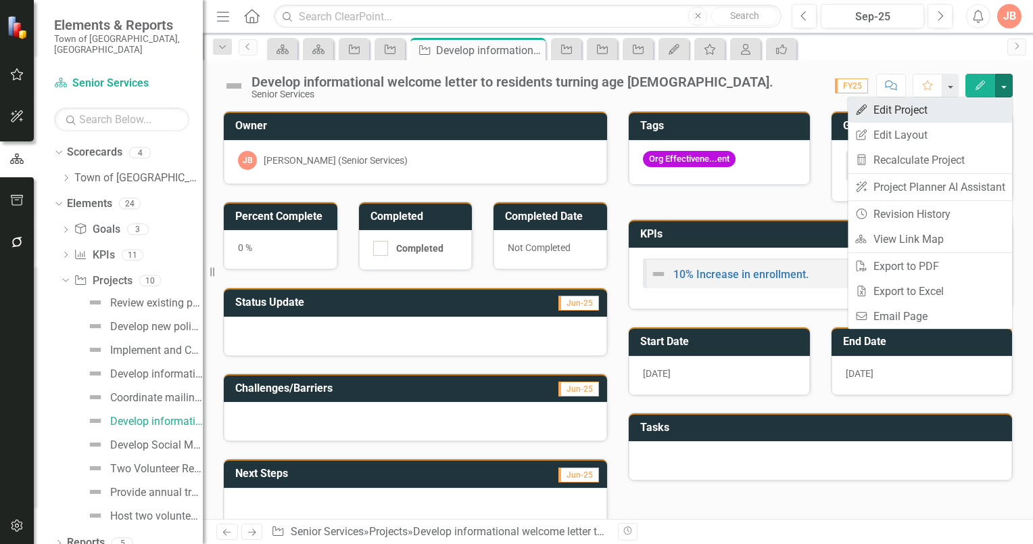
click at [917, 108] on link "Edit Edit Project" at bounding box center [930, 109] width 164 height 25
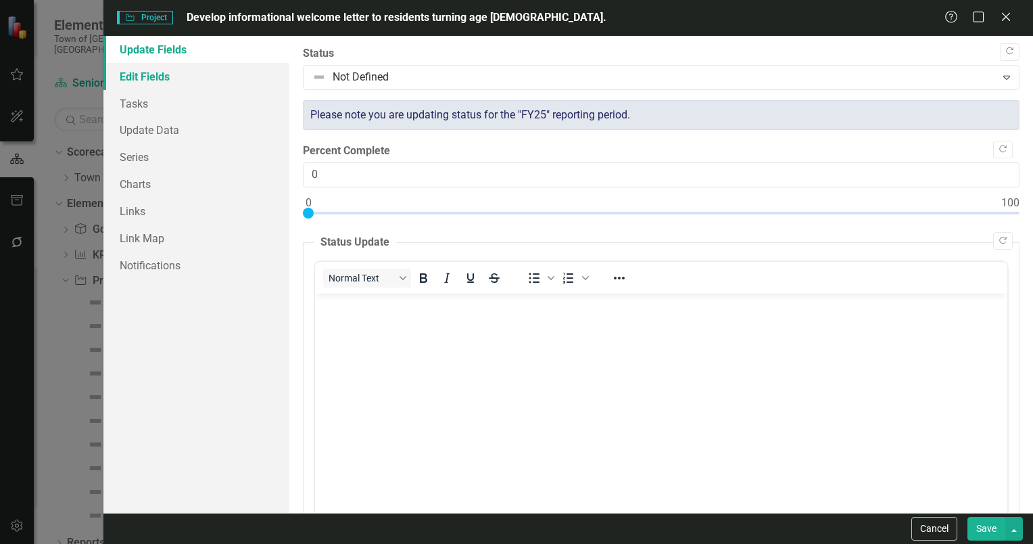
click at [143, 75] on link "Edit Fields" at bounding box center [196, 76] width 186 height 27
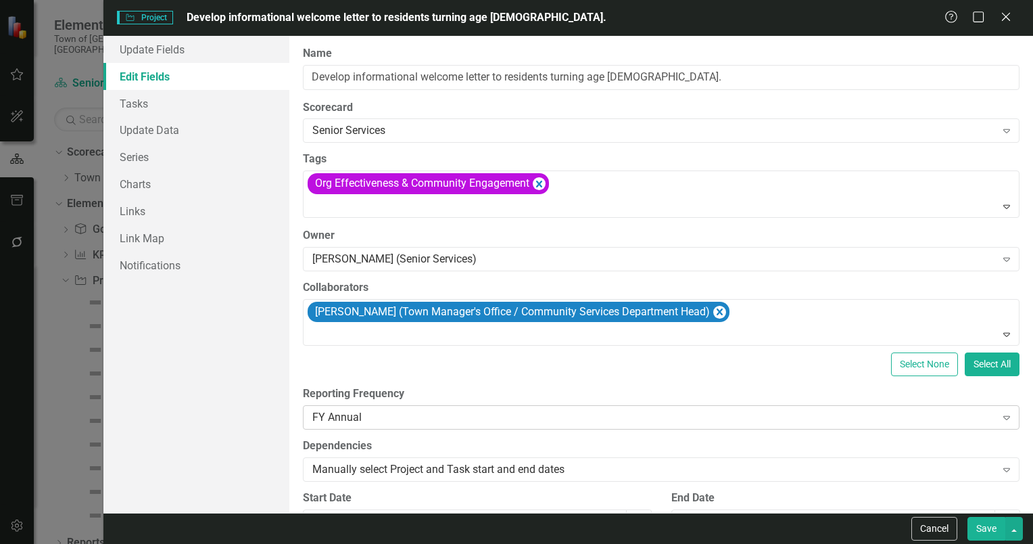
click at [1000, 414] on icon "Expand" at bounding box center [1007, 417] width 14 height 11
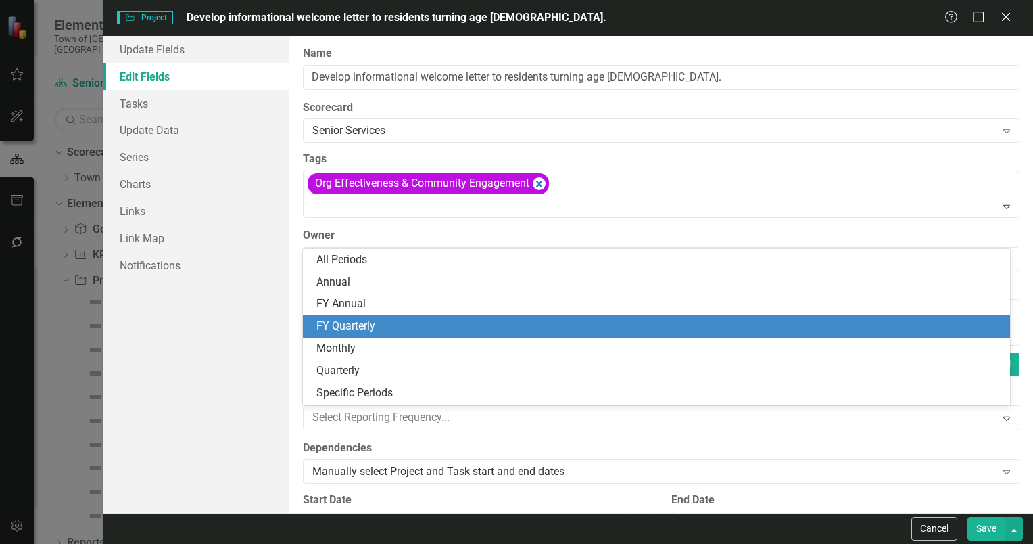
click at [341, 330] on div "FY Quarterly" at bounding box center [659, 326] width 686 height 16
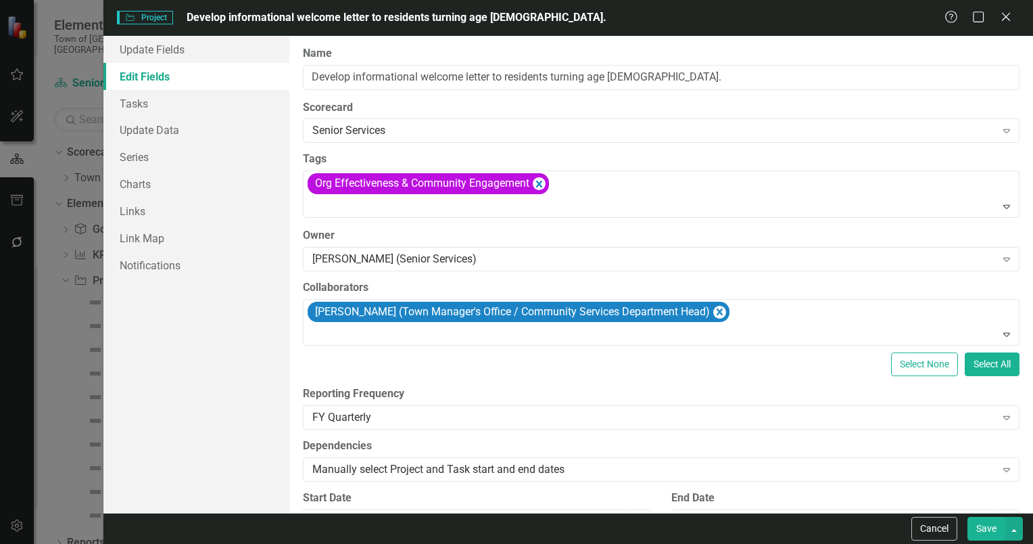
click at [987, 521] on button "Save" at bounding box center [987, 529] width 38 height 24
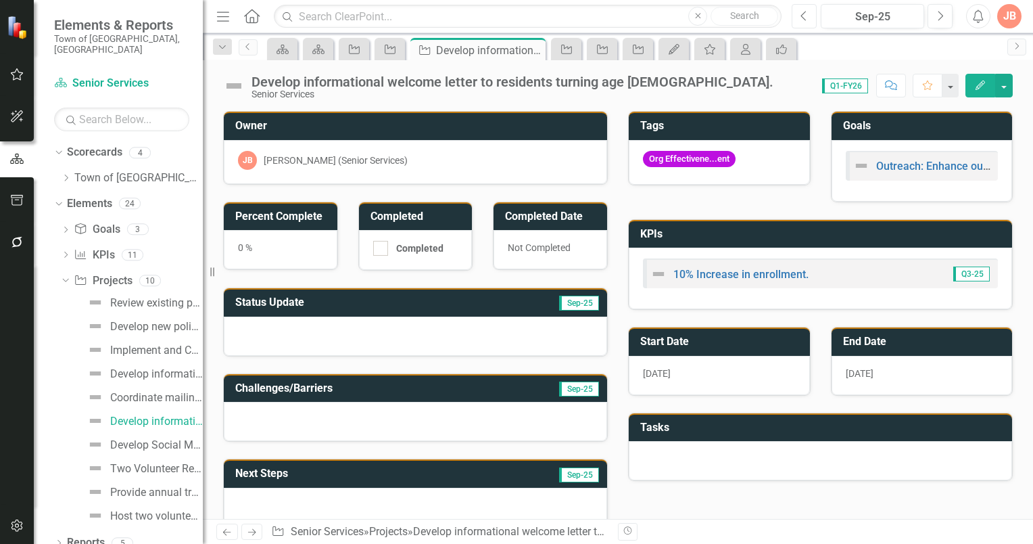
click at [808, 17] on icon "Previous" at bounding box center [804, 16] width 7 height 12
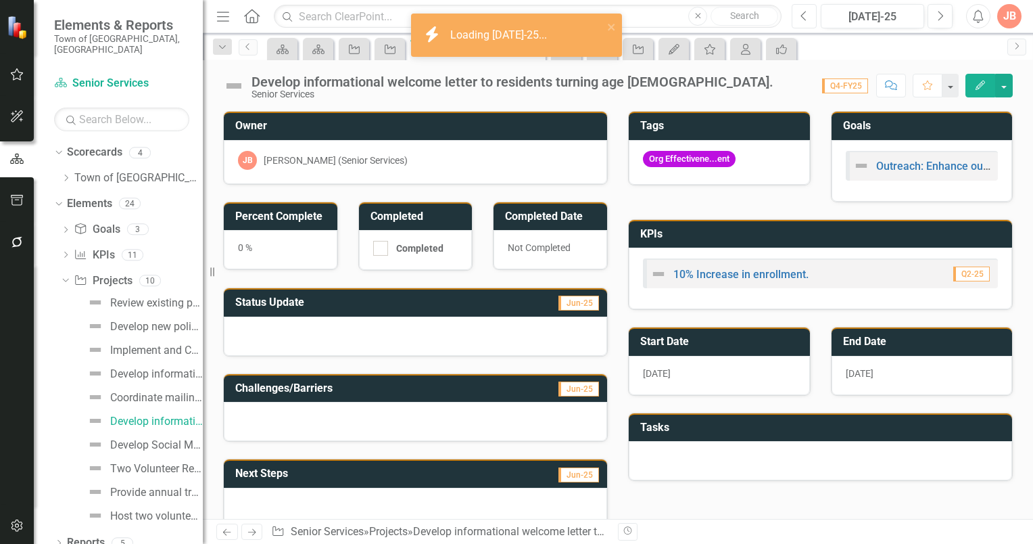
click at [808, 17] on icon "Previous" at bounding box center [804, 16] width 7 height 12
click at [803, 16] on icon "Previous" at bounding box center [804, 16] width 7 height 12
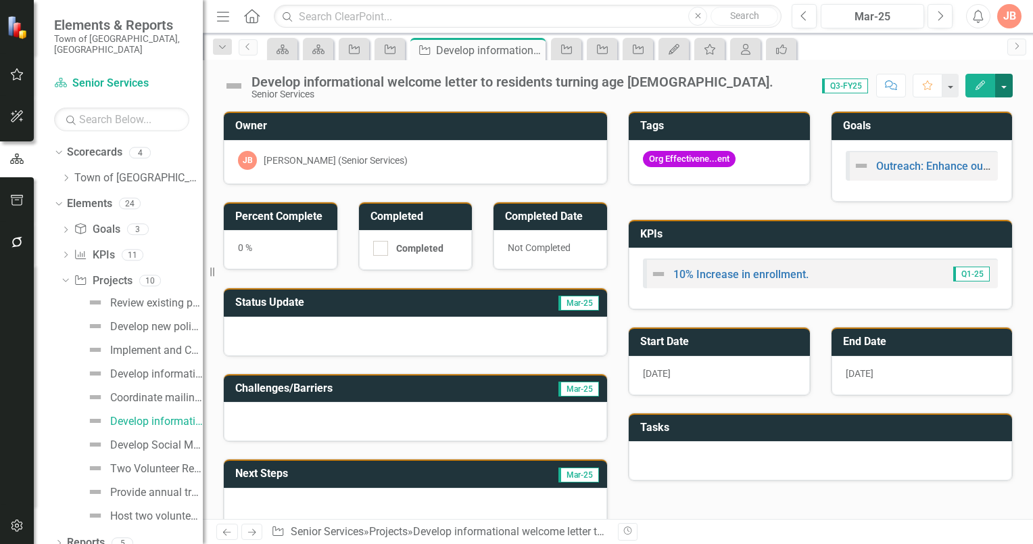
click at [1004, 87] on button "button" at bounding box center [1004, 86] width 18 height 24
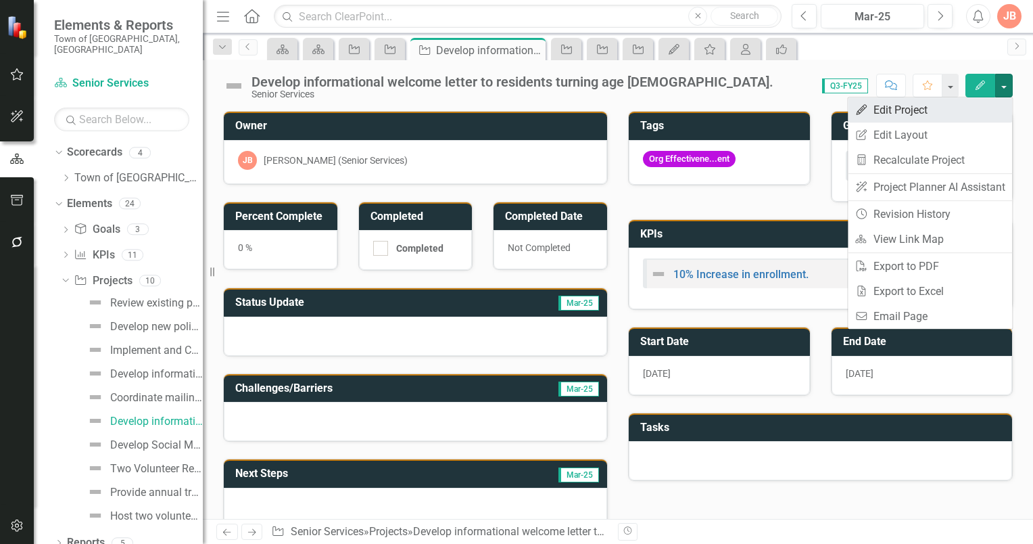
click at [913, 110] on link "Edit Edit Project" at bounding box center [930, 109] width 164 height 25
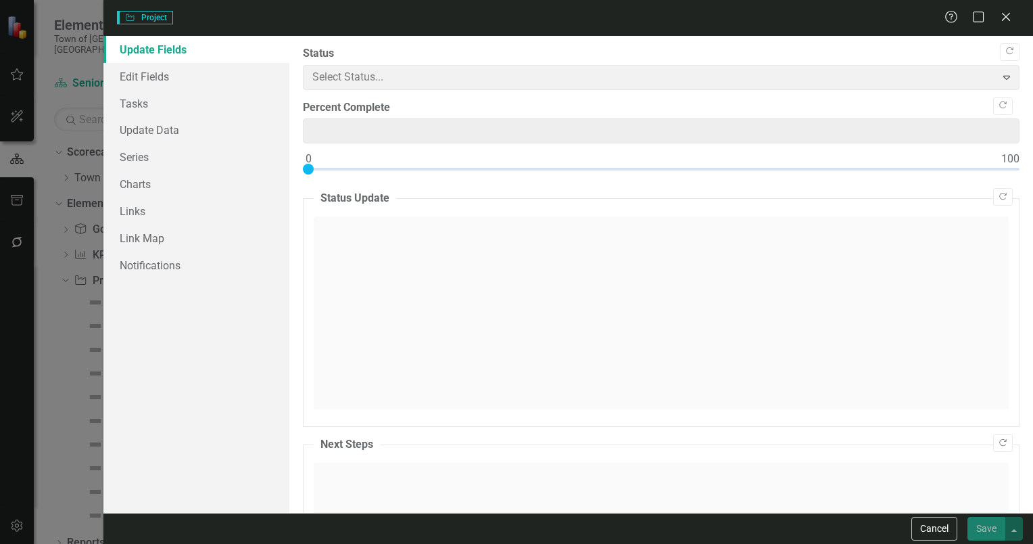
type input "0"
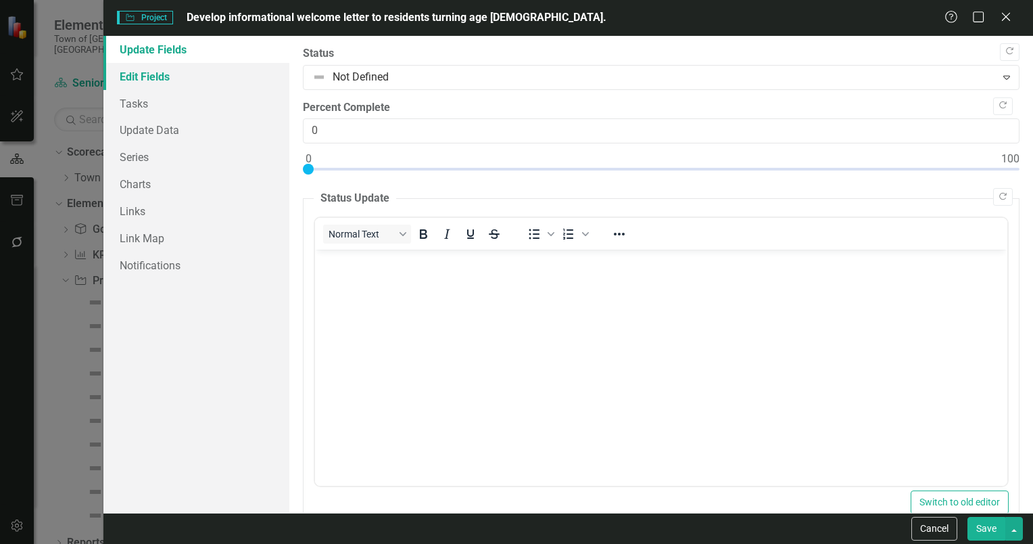
click at [154, 76] on link "Edit Fields" at bounding box center [196, 76] width 186 height 27
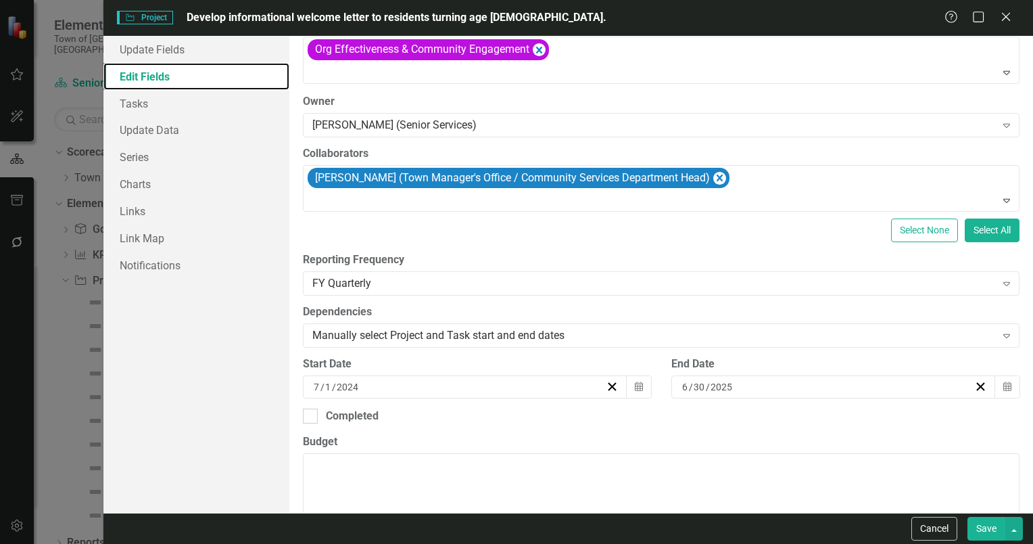
scroll to position [135, 0]
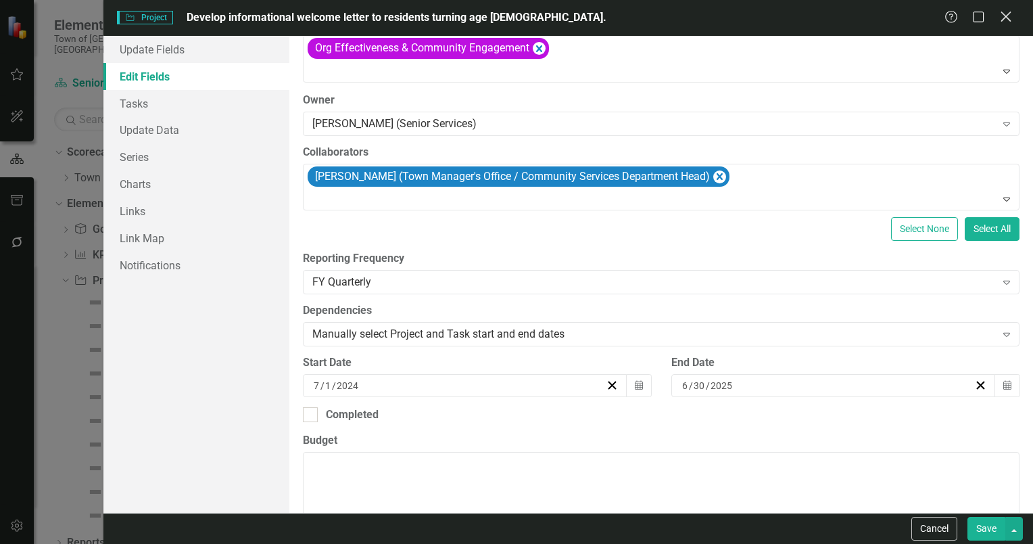
click at [1006, 16] on icon at bounding box center [1006, 16] width 10 height 10
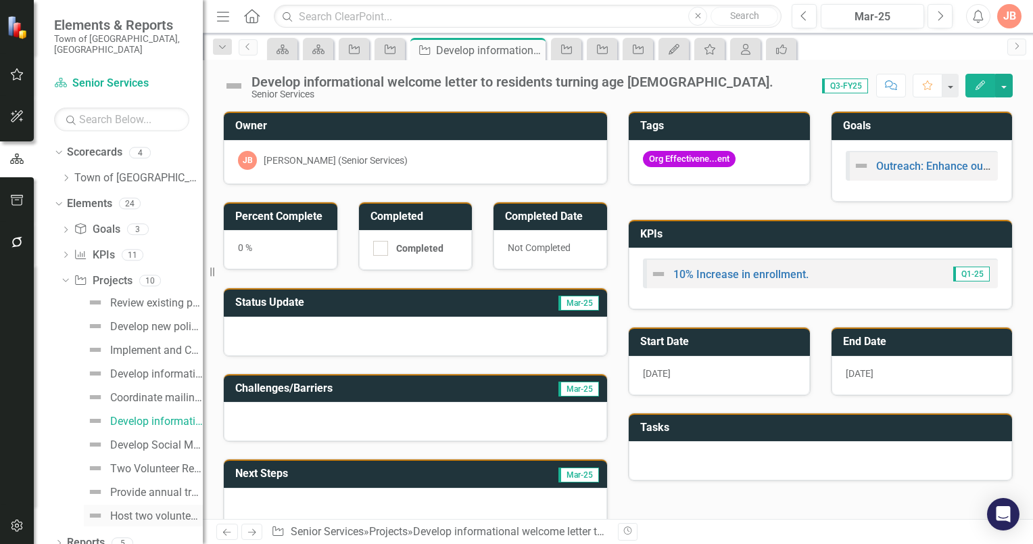
click at [140, 510] on div "Host two volunteer appreciation events annually." at bounding box center [156, 516] width 93 height 12
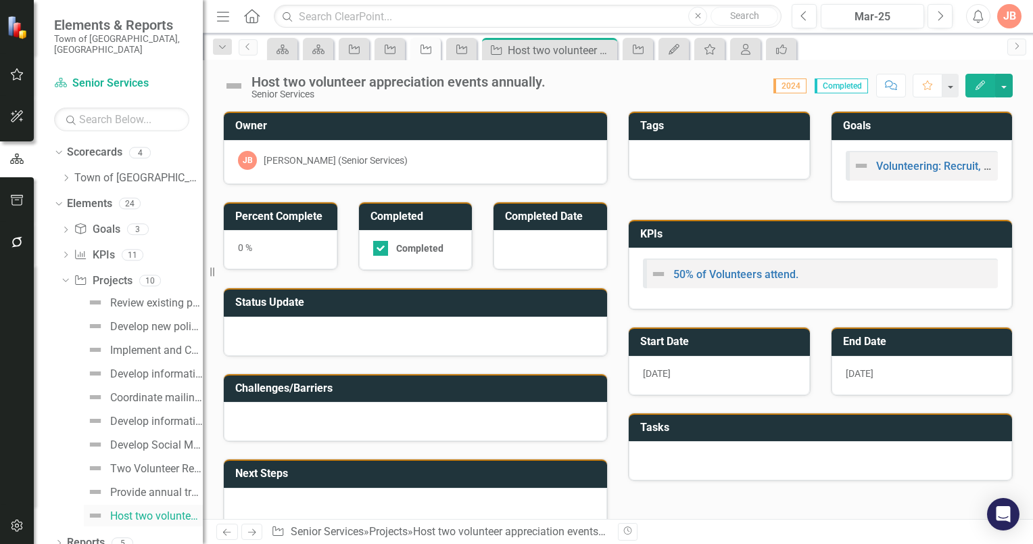
click at [139, 510] on div "Host two volunteer appreciation events annually." at bounding box center [156, 516] width 93 height 12
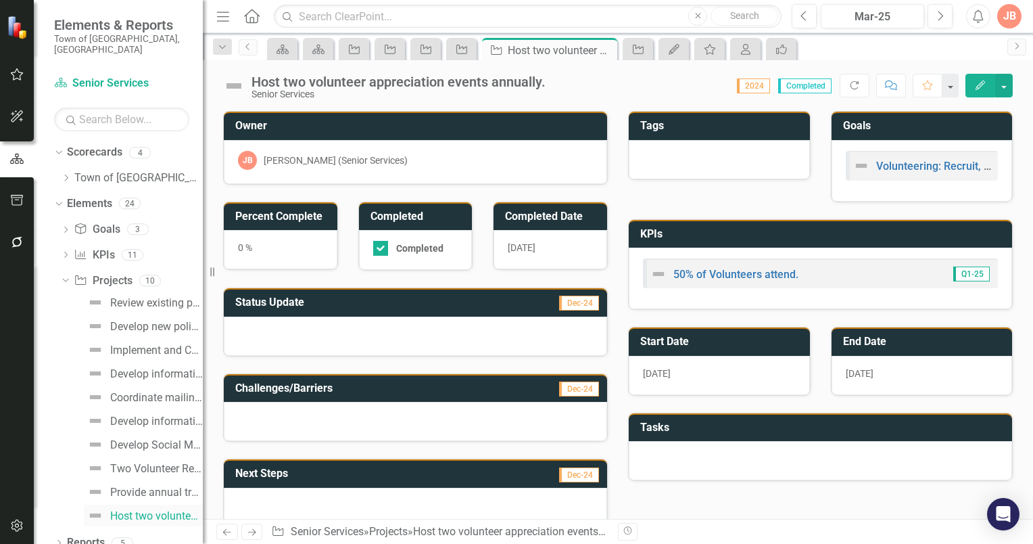
click at [139, 510] on div "Host two volunteer appreciation events annually." at bounding box center [156, 516] width 93 height 12
click at [937, 16] on icon "Next" at bounding box center [940, 16] width 7 height 12
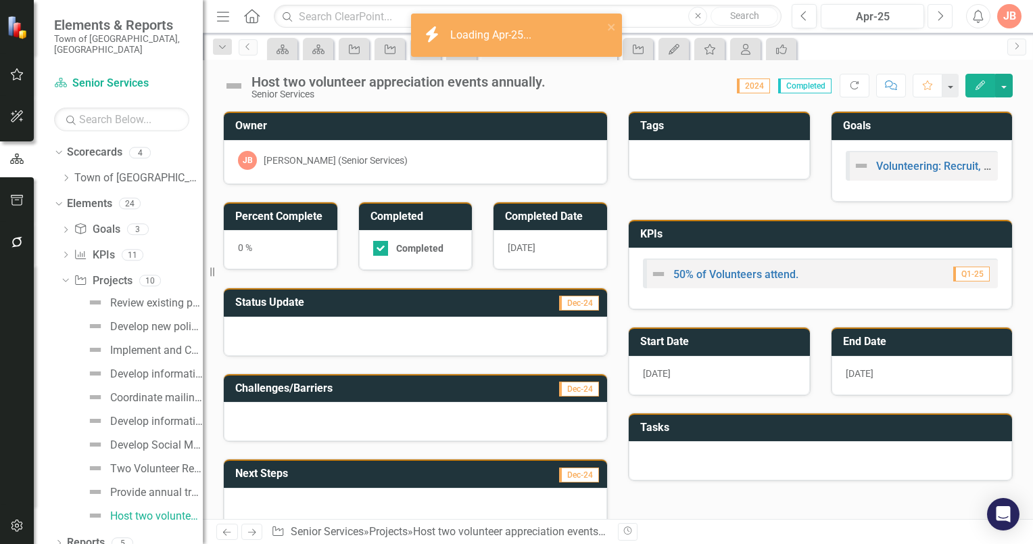
click at [938, 15] on icon "Next" at bounding box center [940, 16] width 7 height 12
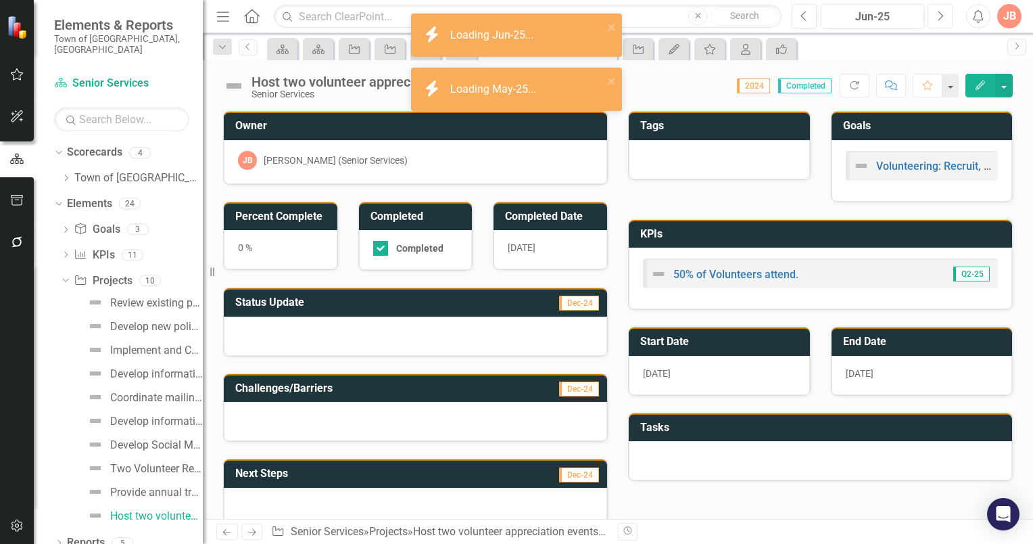
click at [939, 14] on icon "Next" at bounding box center [940, 16] width 7 height 12
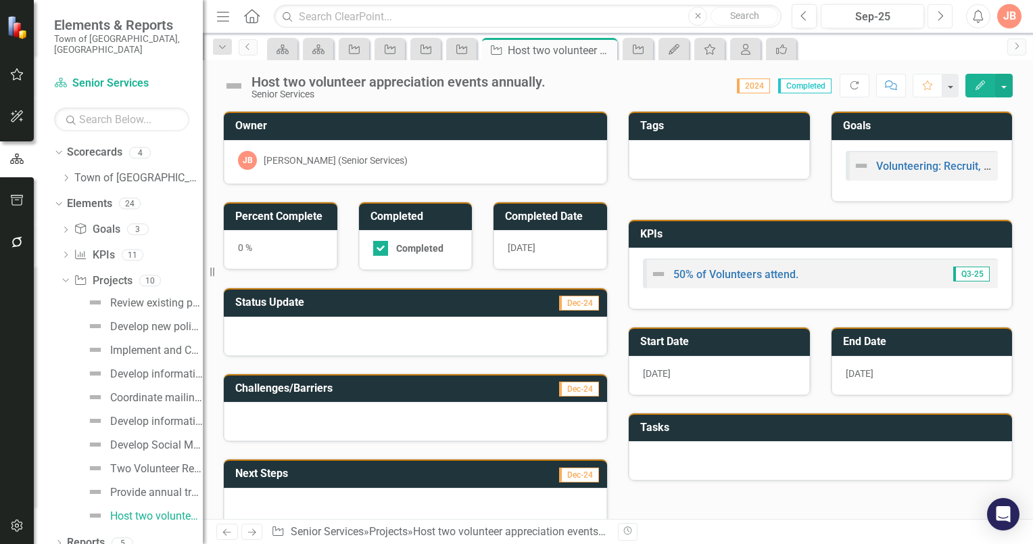
click at [940, 13] on icon "button" at bounding box center [941, 15] width 5 height 9
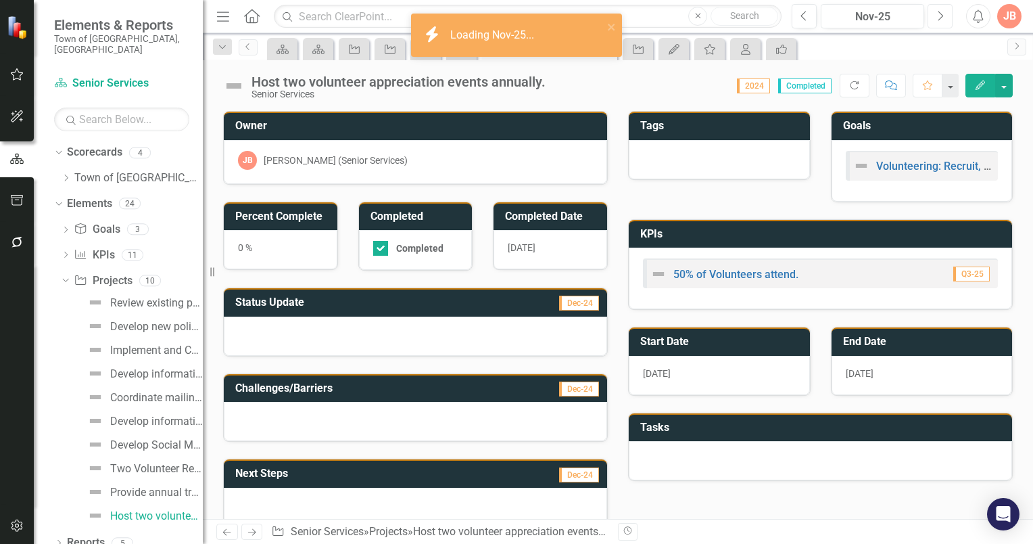
click at [940, 14] on icon "Next" at bounding box center [940, 16] width 7 height 12
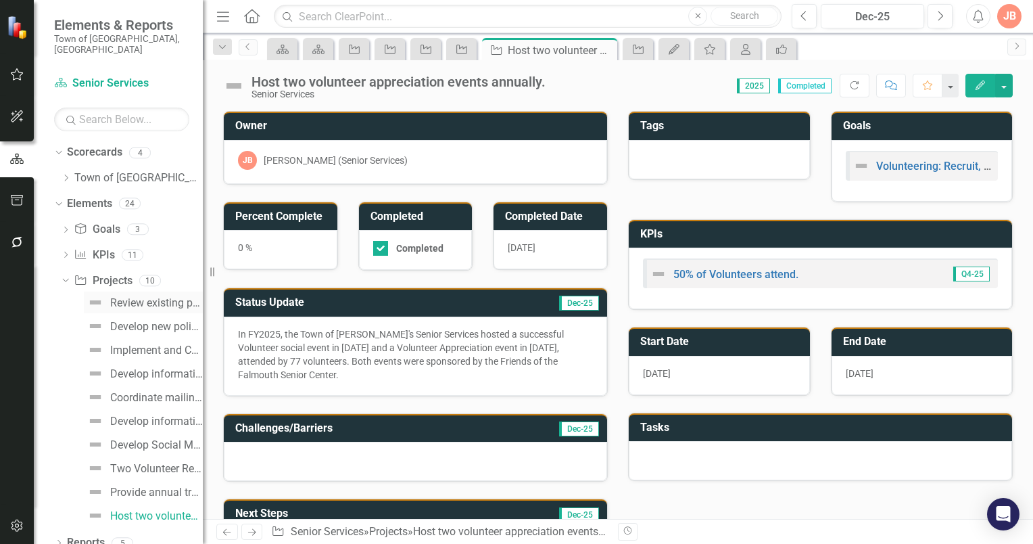
click at [131, 297] on div "Review existing policies and procedures to determine any updates." at bounding box center [156, 303] width 93 height 12
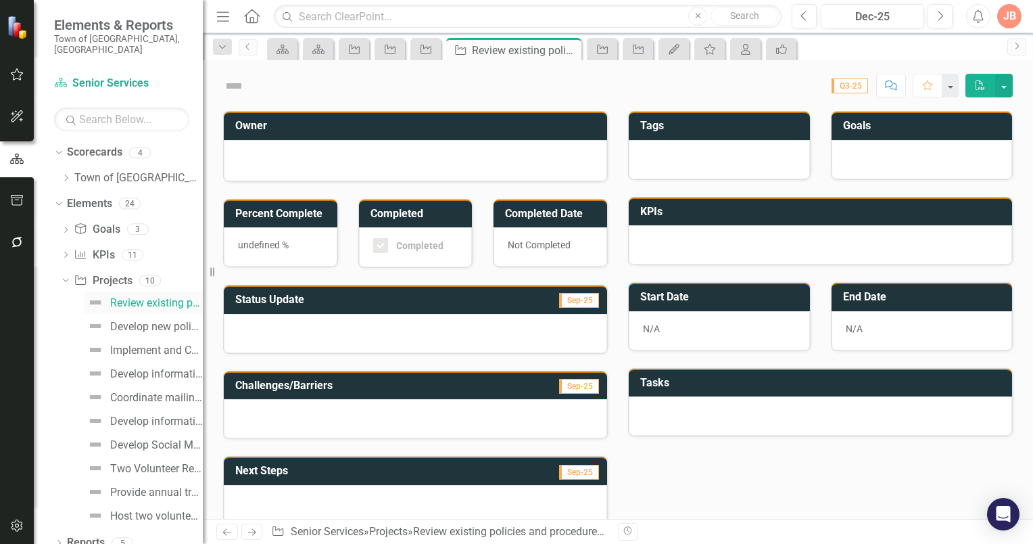
checkbox input "true"
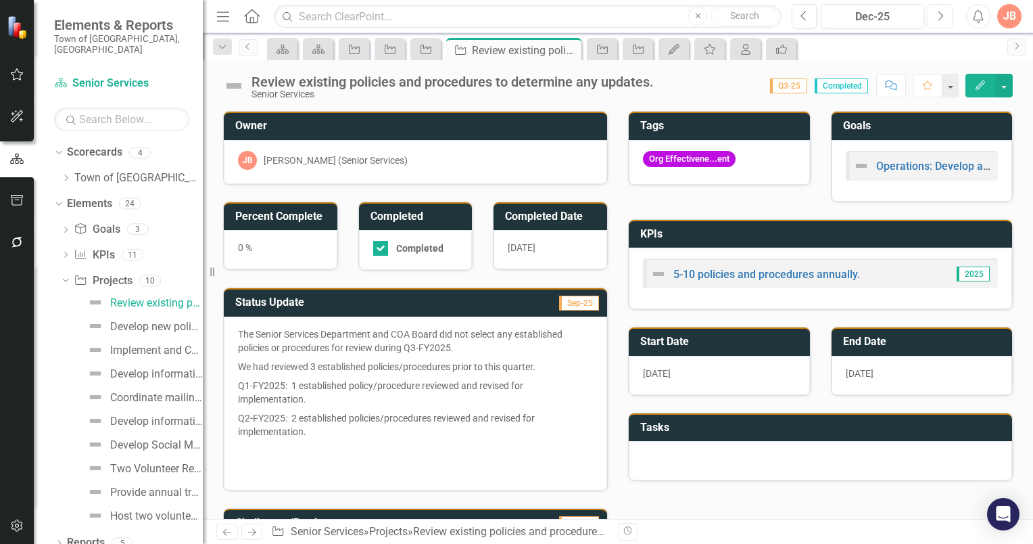
click at [941, 14] on icon "button" at bounding box center [941, 15] width 5 height 9
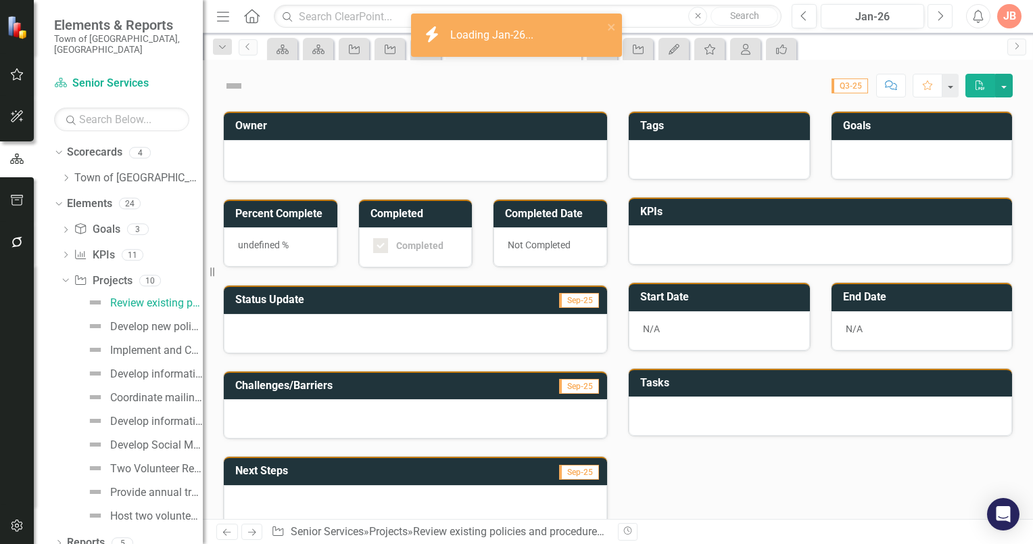
checkbox input "true"
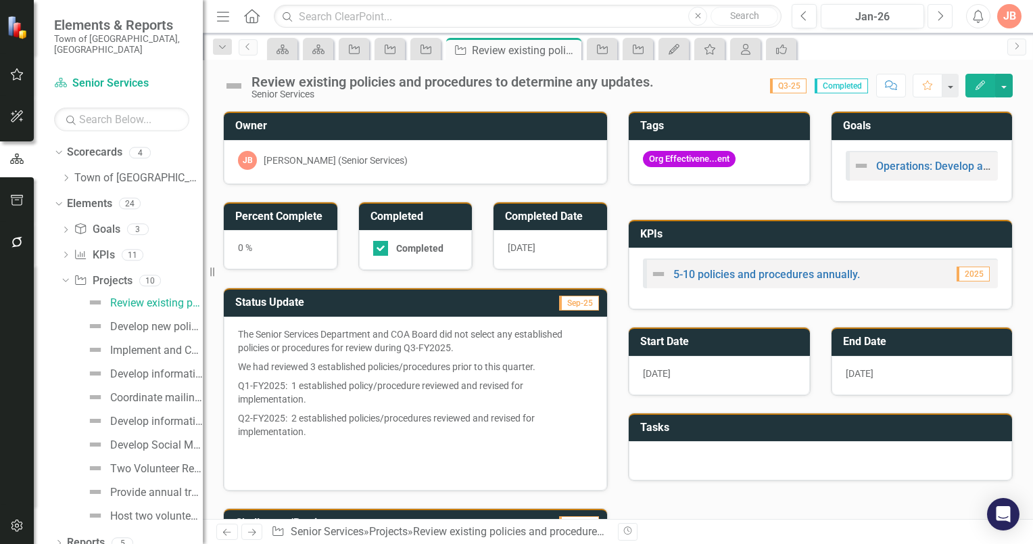
click at [941, 14] on icon "button" at bounding box center [941, 15] width 5 height 9
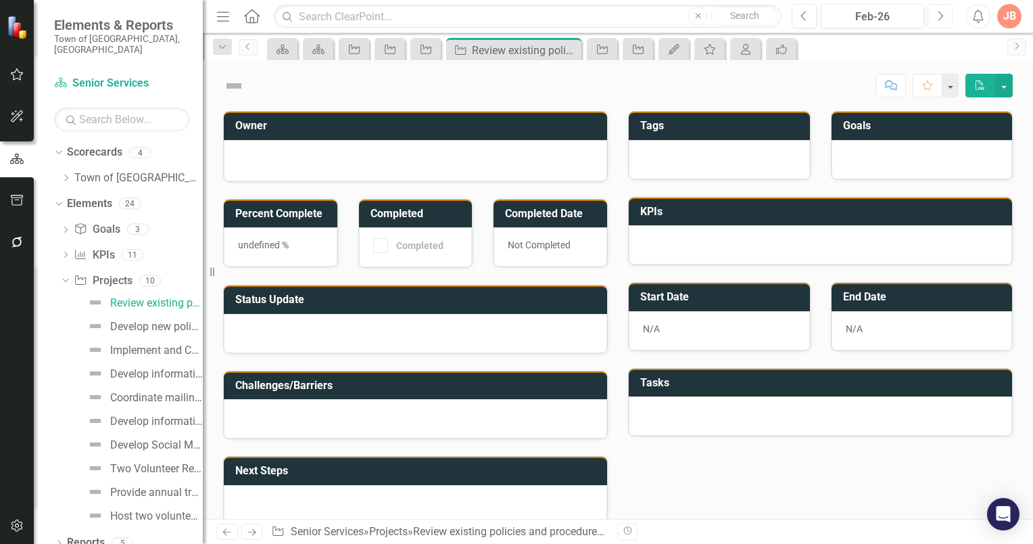
click at [941, 14] on icon "button" at bounding box center [941, 15] width 5 height 9
checkbox input "true"
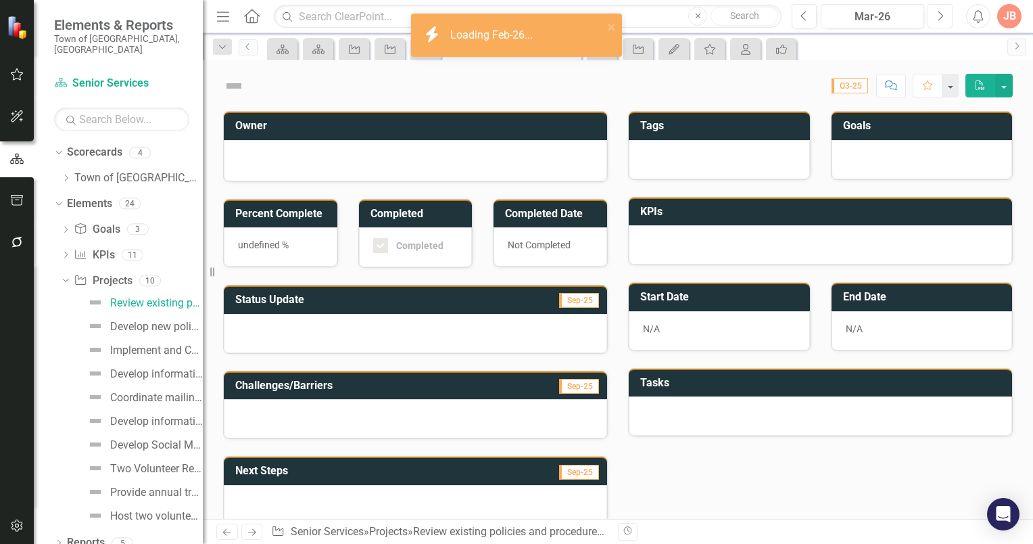
click at [941, 14] on icon "button" at bounding box center [941, 15] width 5 height 9
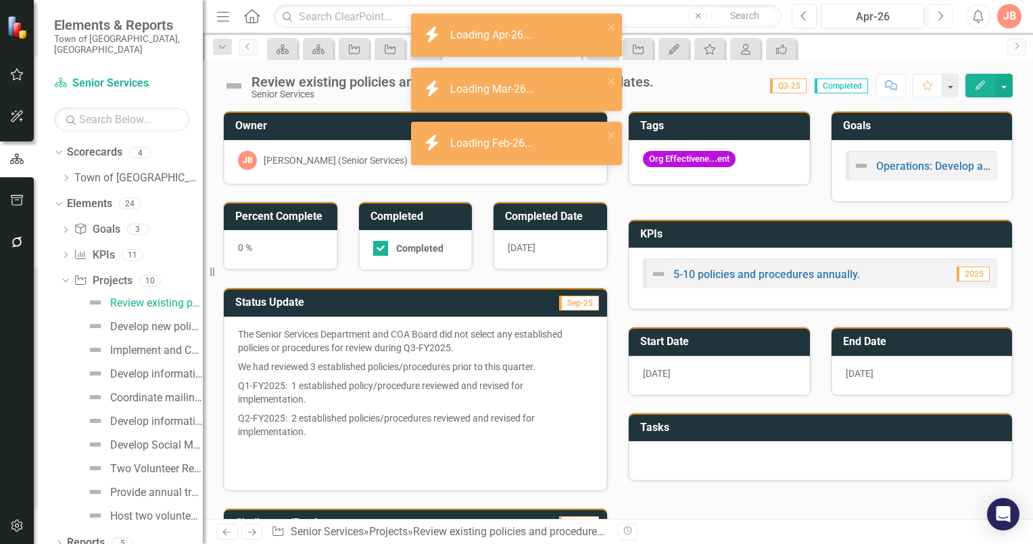
click at [941, 14] on icon "button" at bounding box center [941, 15] width 5 height 9
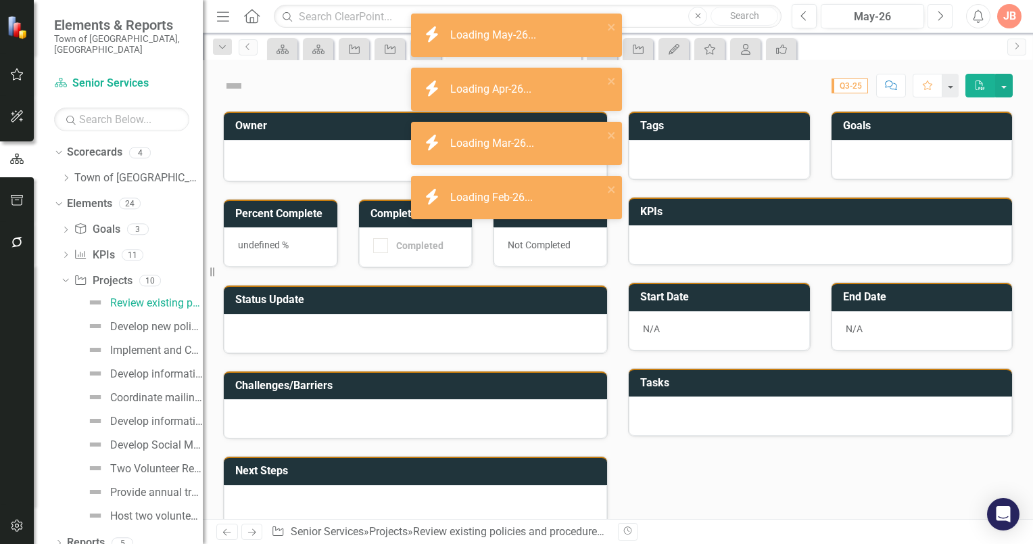
checkbox input "true"
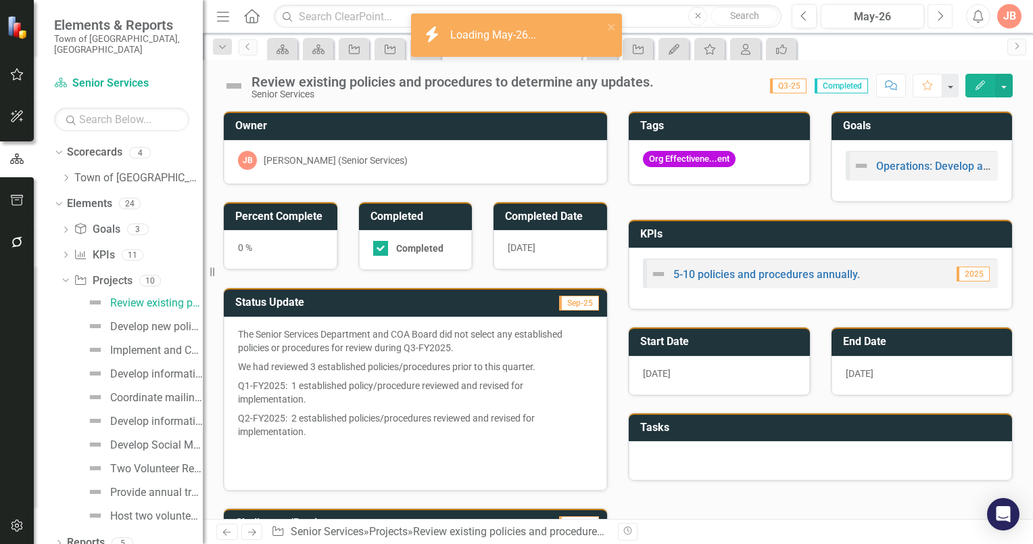
click at [941, 14] on icon "button" at bounding box center [941, 15] width 5 height 9
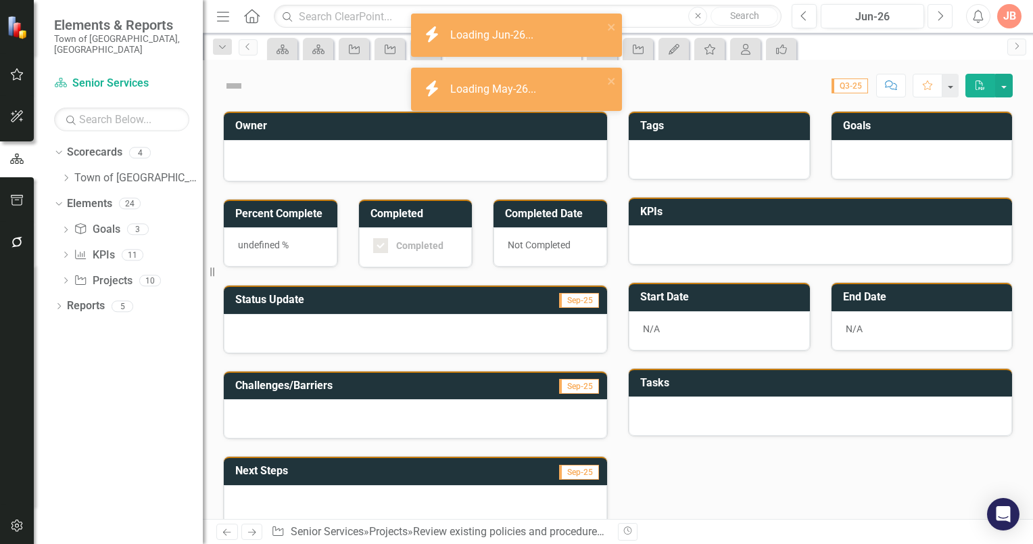
checkbox input "true"
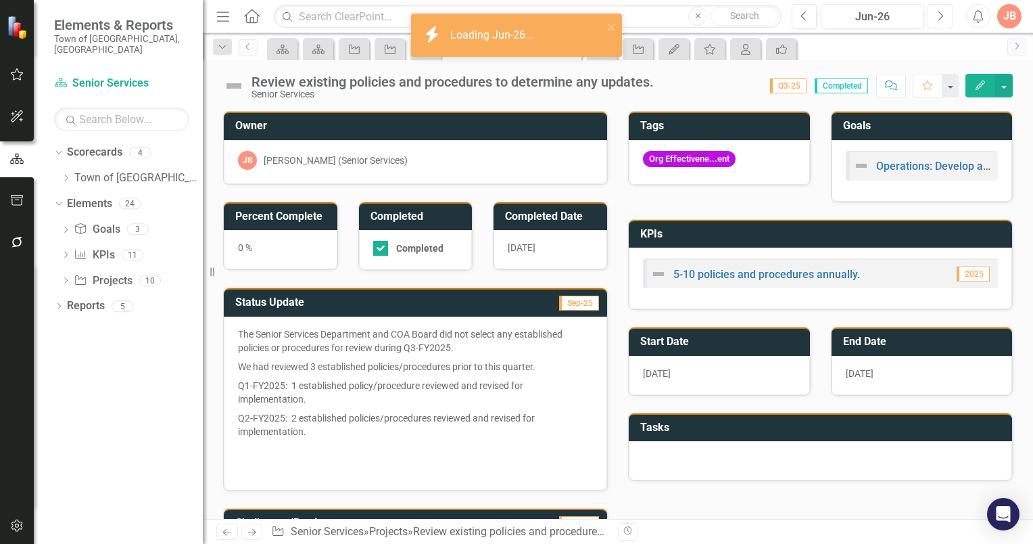
click at [941, 14] on icon "button" at bounding box center [941, 15] width 5 height 9
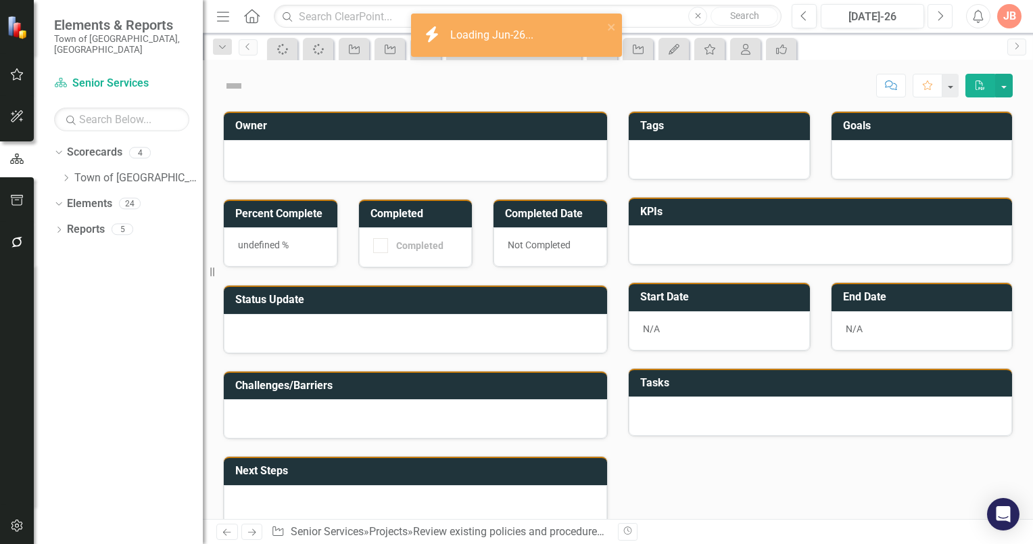
checkbox input "true"
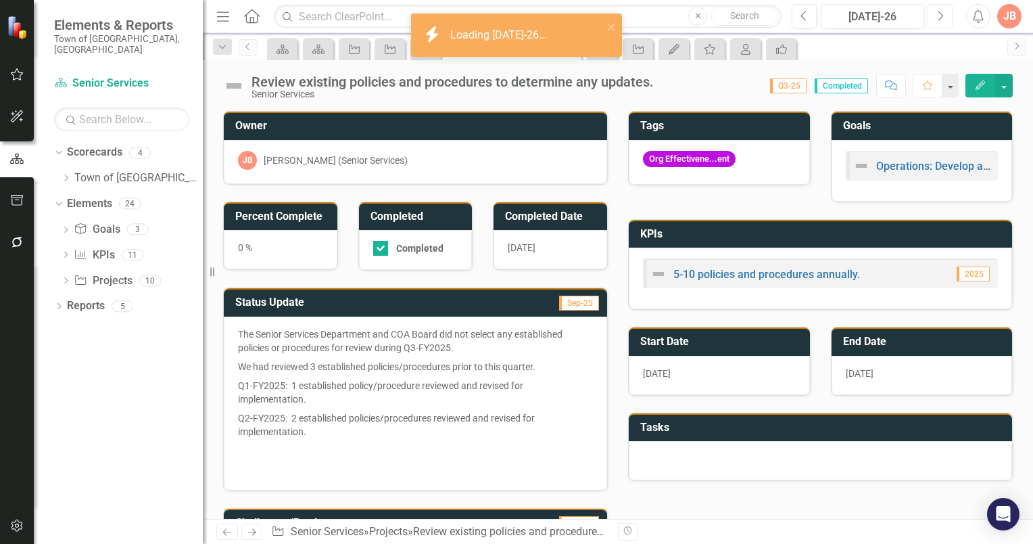
click at [941, 14] on icon "button" at bounding box center [941, 15] width 5 height 9
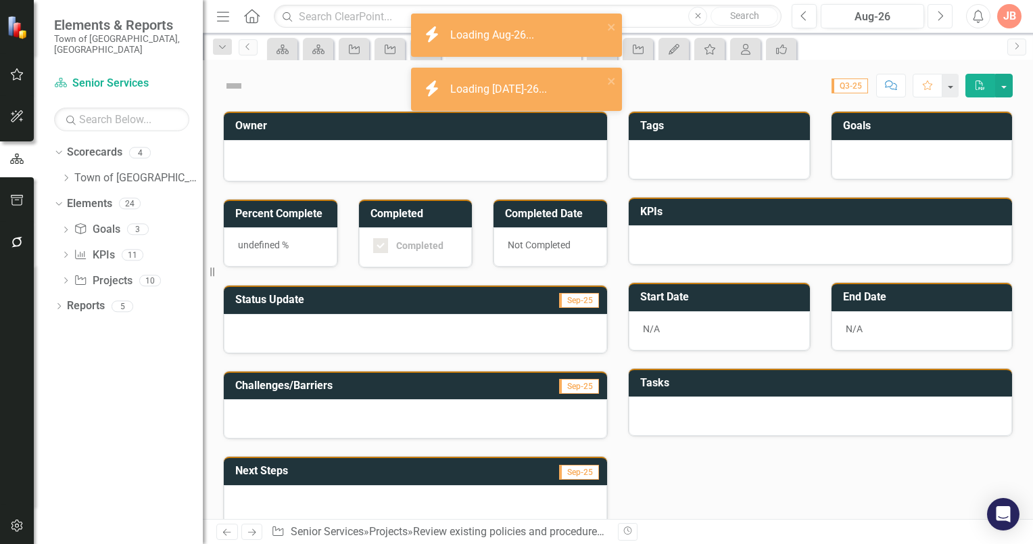
checkbox input "true"
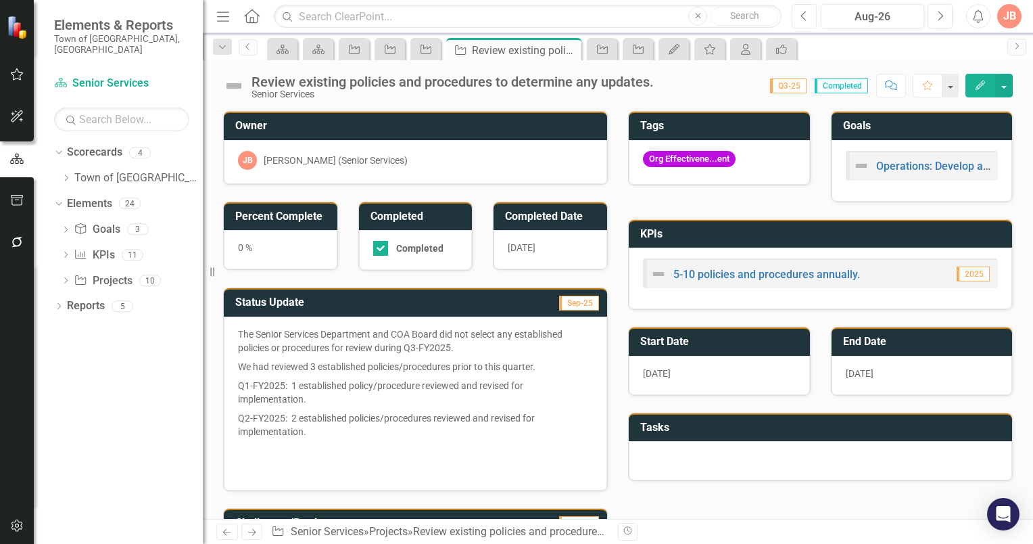
click at [803, 16] on icon "Previous" at bounding box center [804, 16] width 7 height 12
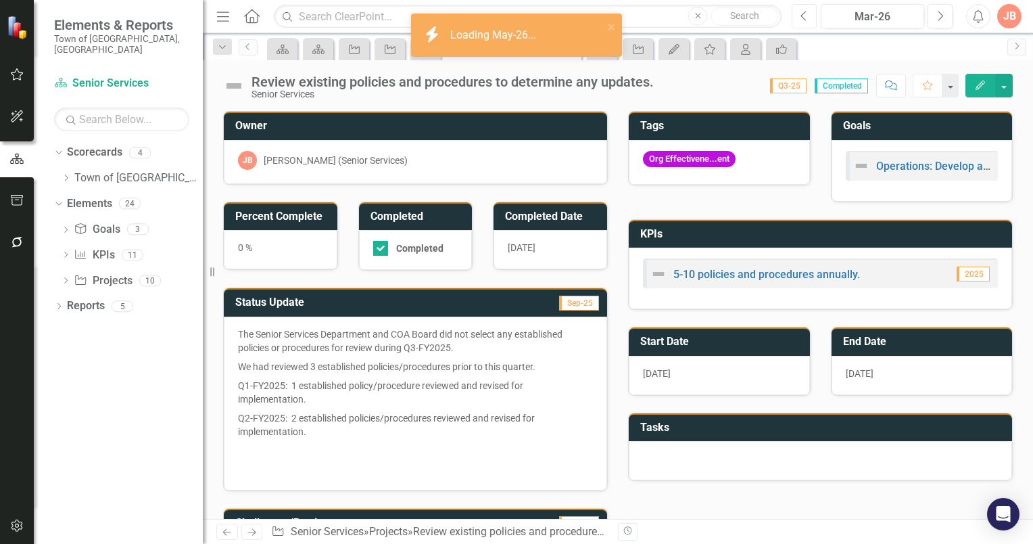
click at [803, 16] on icon "Previous" at bounding box center [804, 16] width 7 height 12
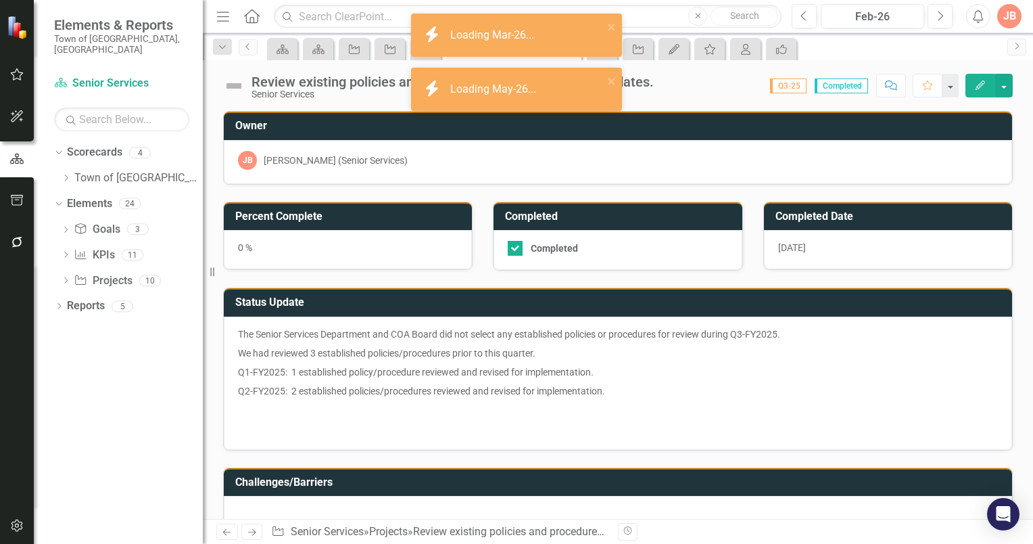
click at [1003, 84] on button "button" at bounding box center [1004, 86] width 18 height 24
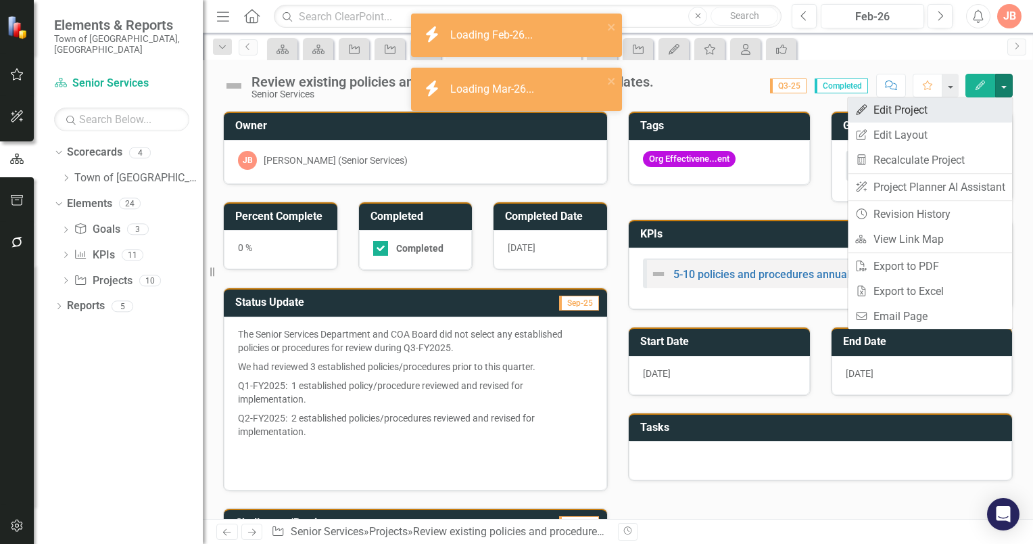
click at [905, 113] on link "Edit Edit Project" at bounding box center [930, 109] width 164 height 25
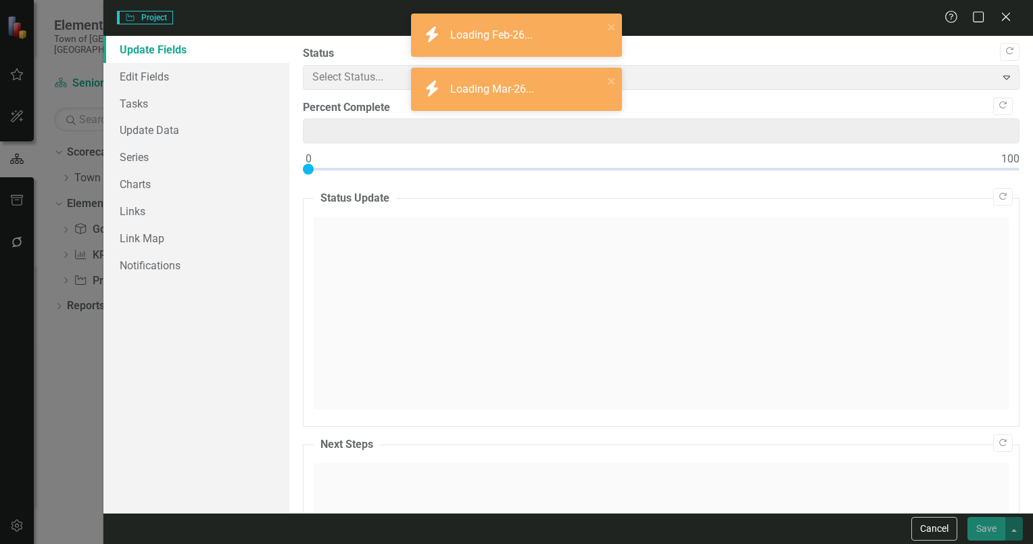
type input "0"
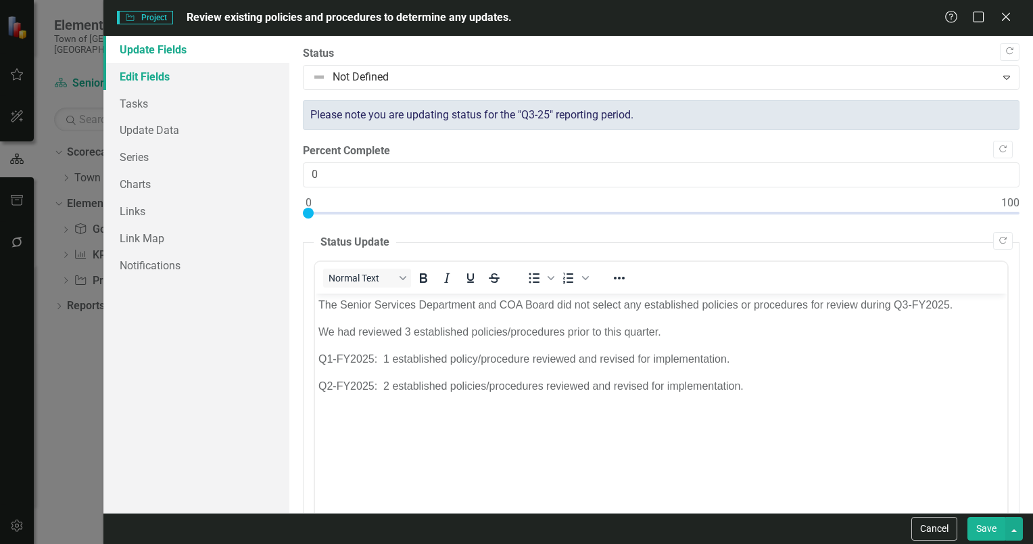
click at [143, 76] on link "Edit Fields" at bounding box center [196, 76] width 186 height 27
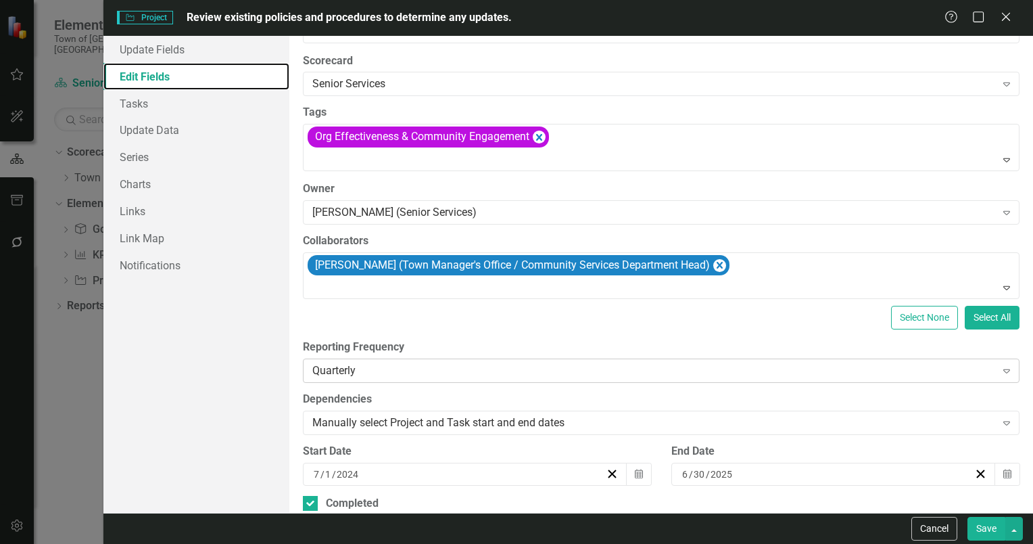
scroll to position [68, 0]
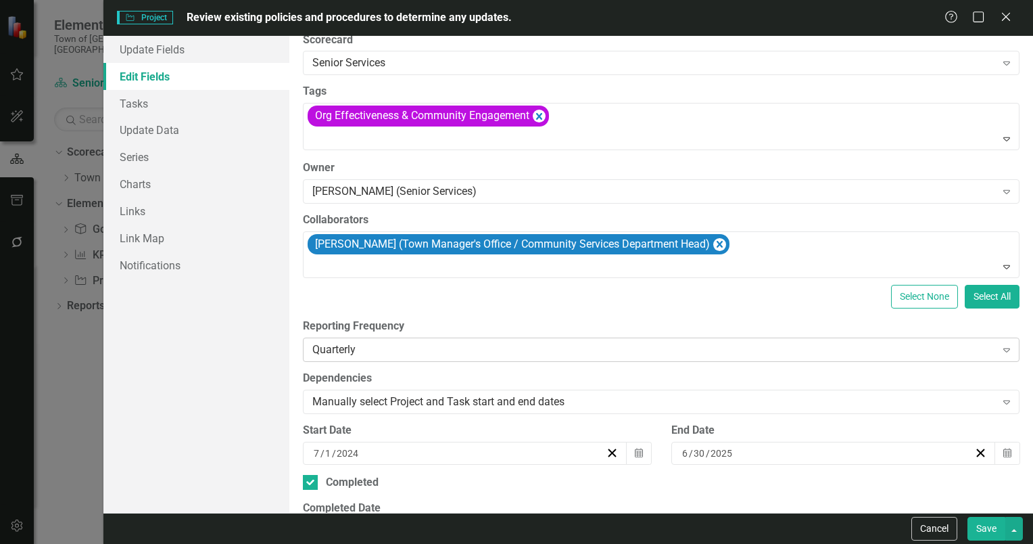
click at [1000, 349] on icon "Expand" at bounding box center [1007, 349] width 14 height 11
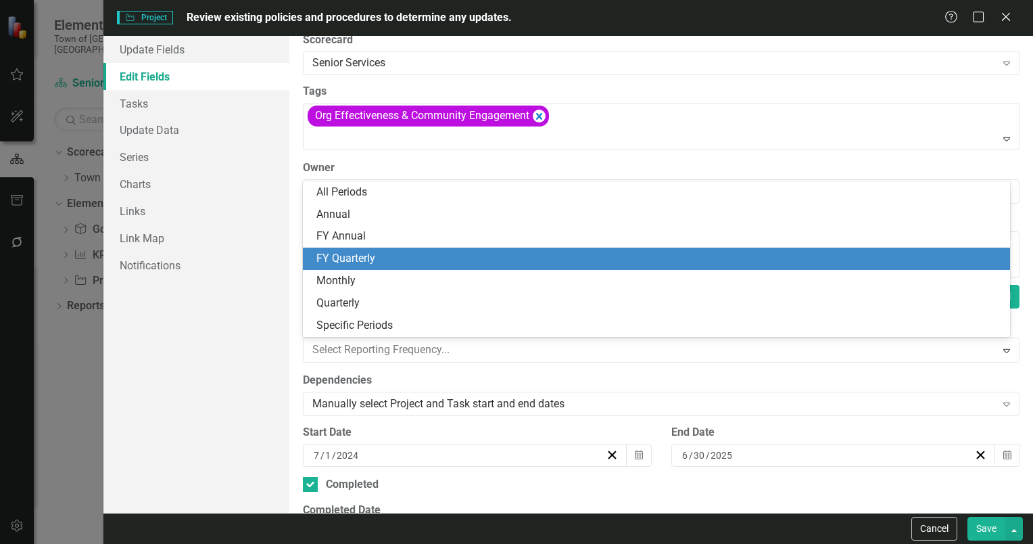
click at [331, 260] on div "FY Quarterly" at bounding box center [659, 259] width 686 height 16
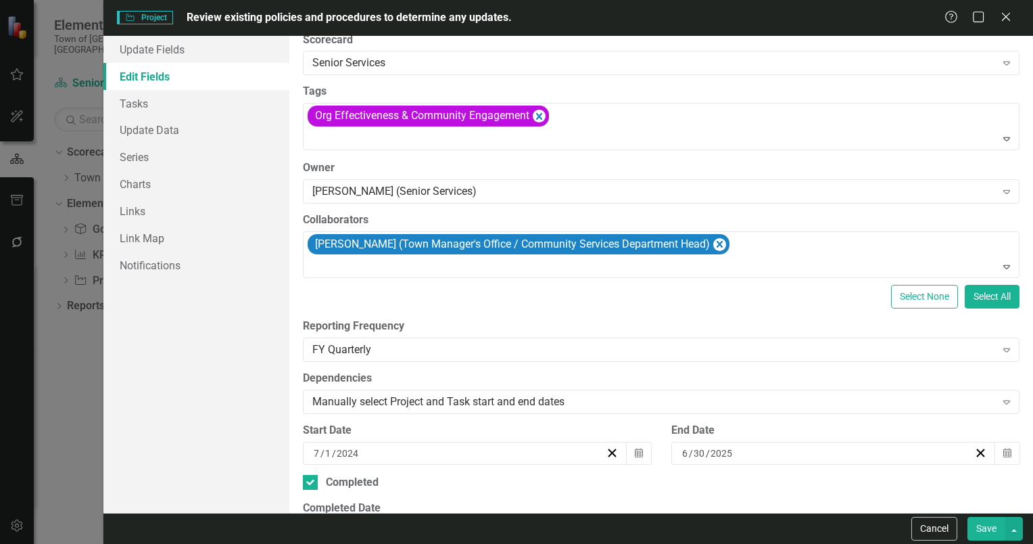
click at [978, 529] on button "Save" at bounding box center [987, 529] width 38 height 24
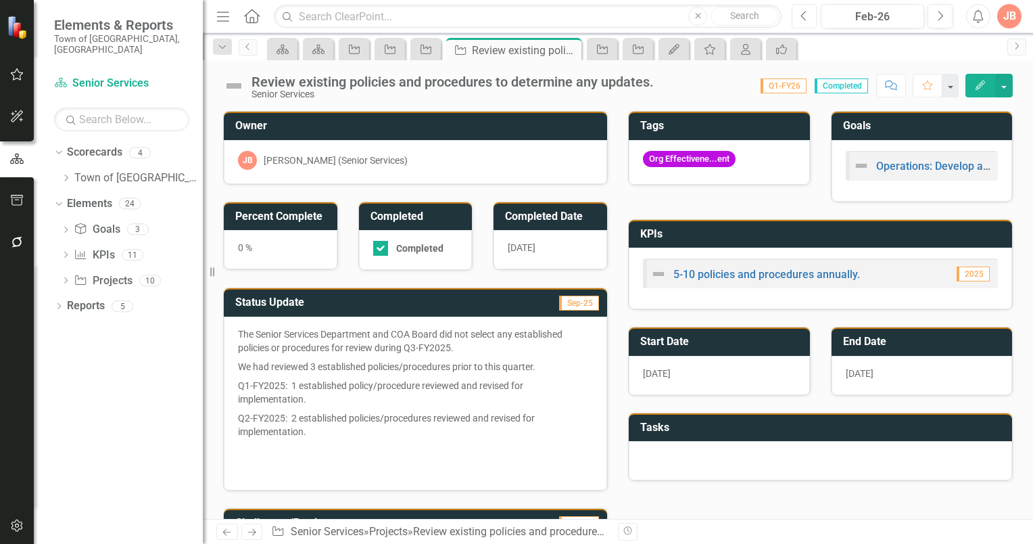
click at [803, 11] on icon "Previous" at bounding box center [804, 16] width 7 height 12
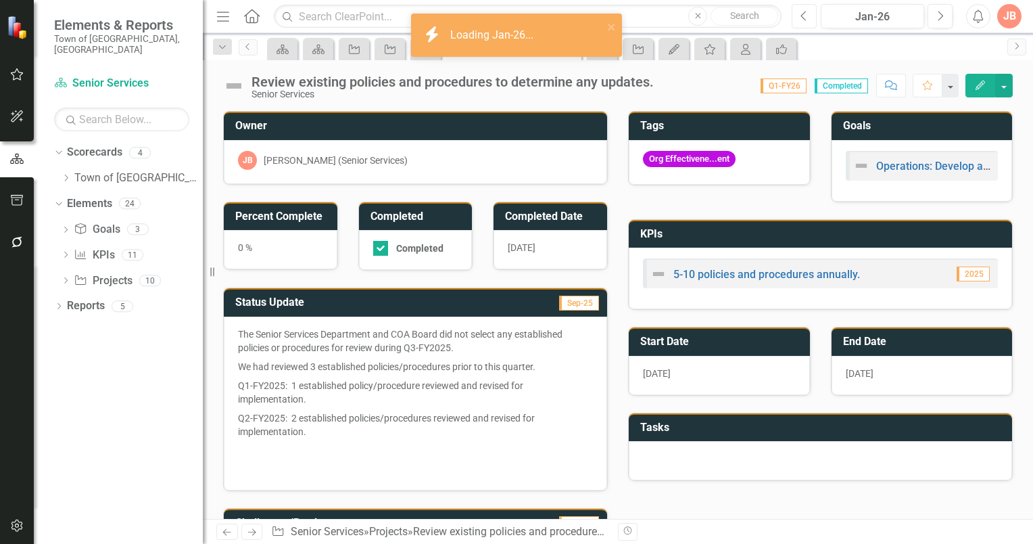
click at [803, 14] on icon "button" at bounding box center [803, 15] width 5 height 9
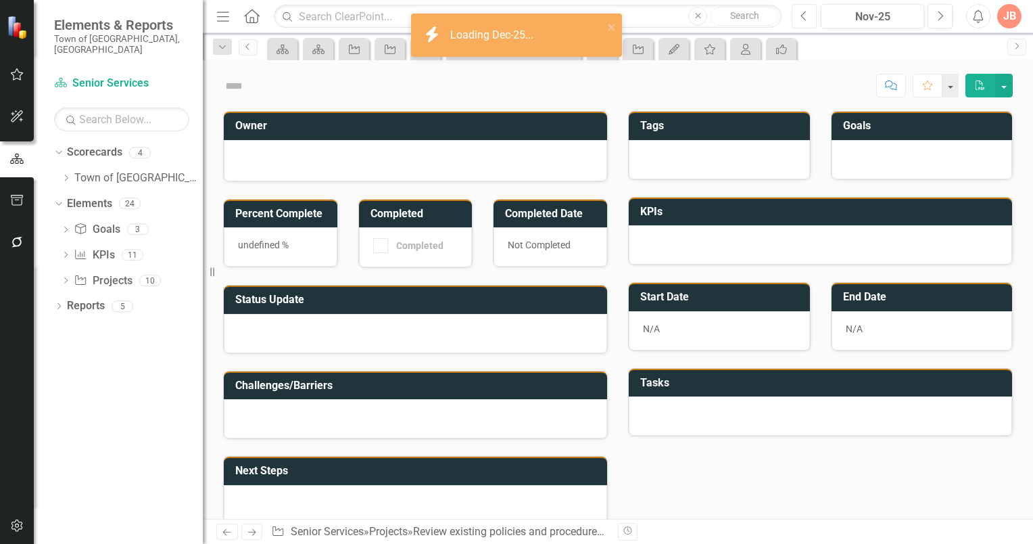
checkbox input "true"
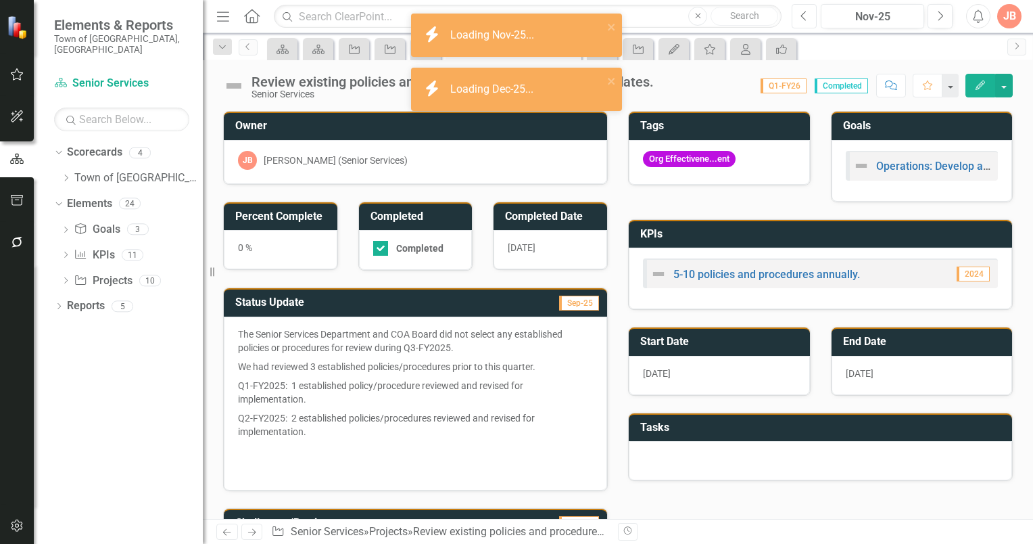
click at [803, 14] on icon "button" at bounding box center [803, 15] width 5 height 9
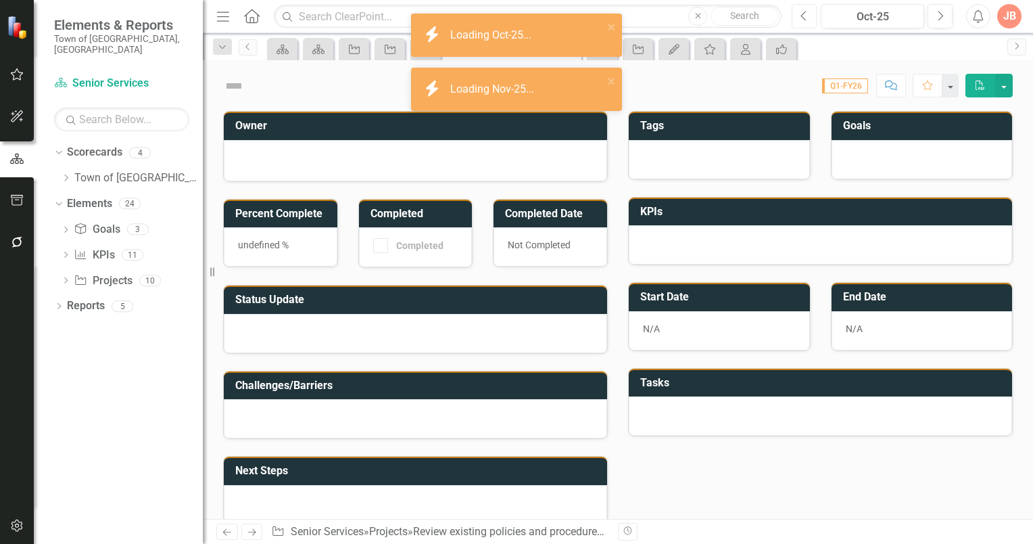
checkbox input "true"
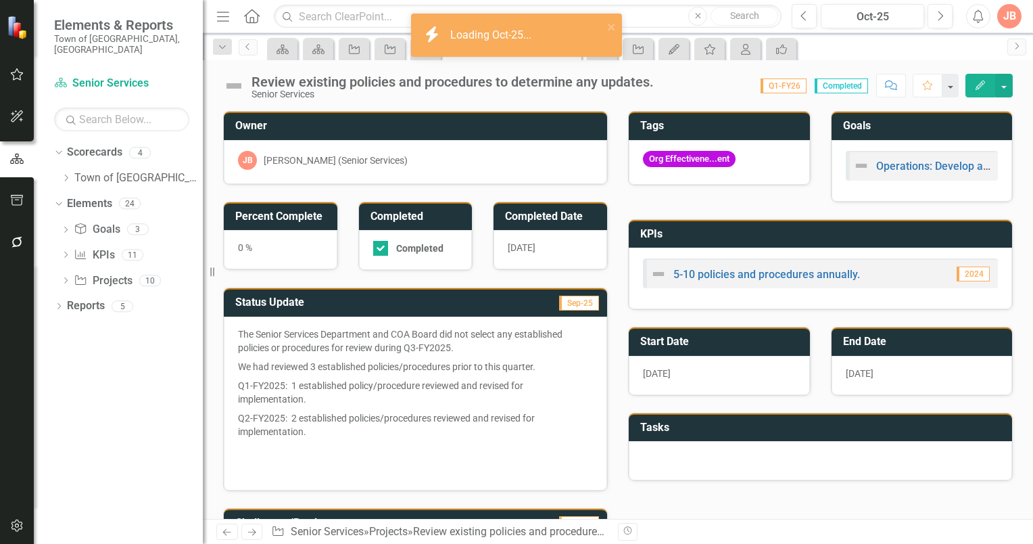
click at [803, 14] on icon "button" at bounding box center [803, 15] width 5 height 9
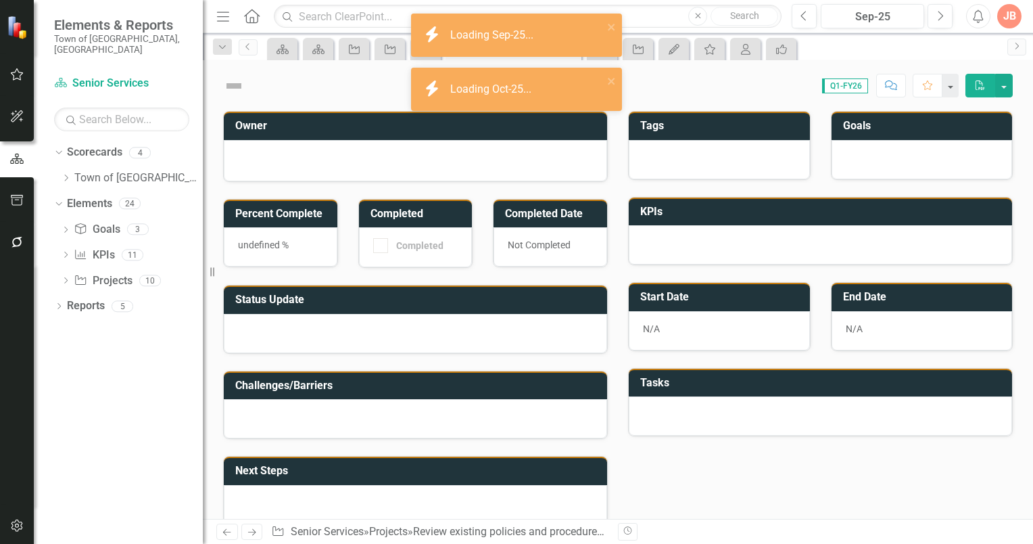
checkbox input "true"
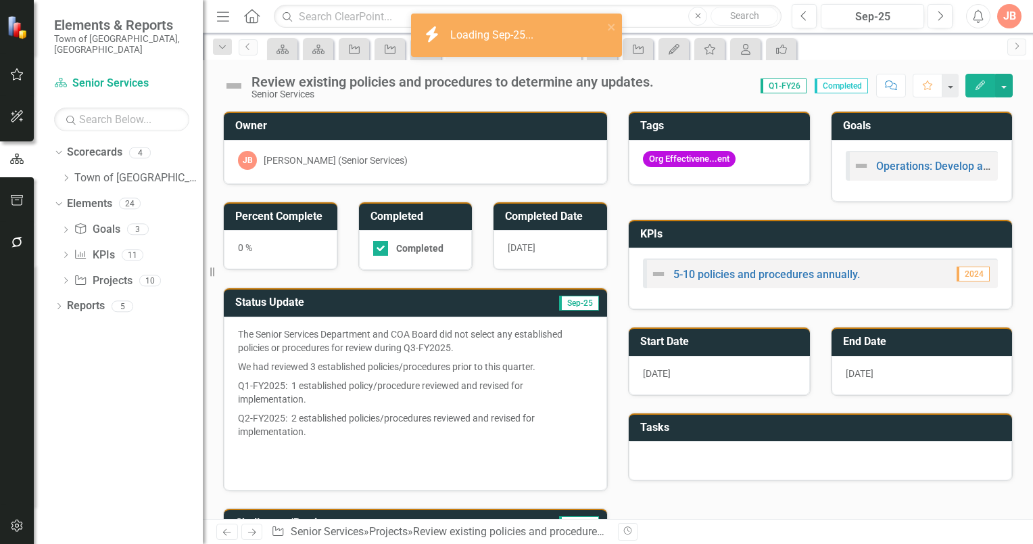
click at [803, 14] on icon "button" at bounding box center [803, 15] width 5 height 9
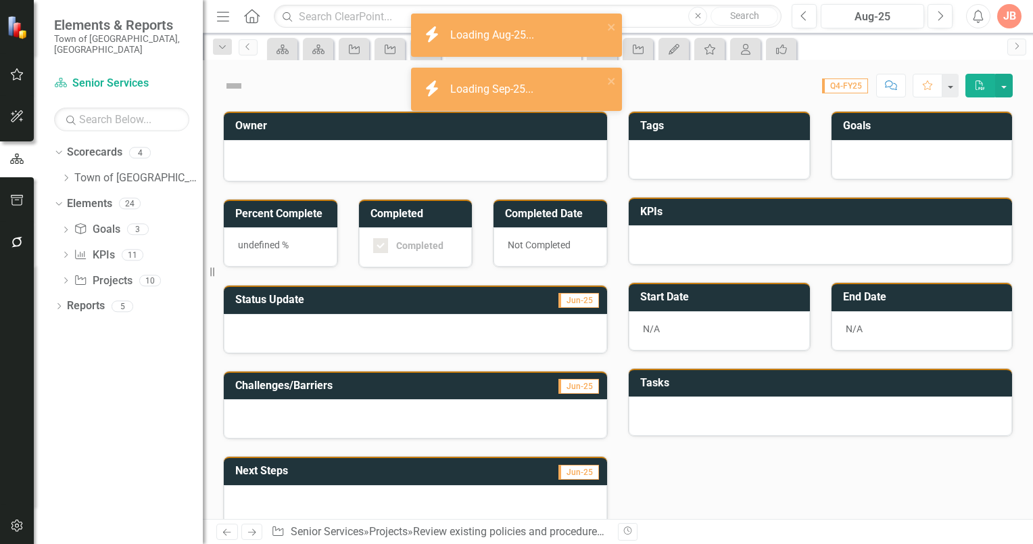
checkbox input "true"
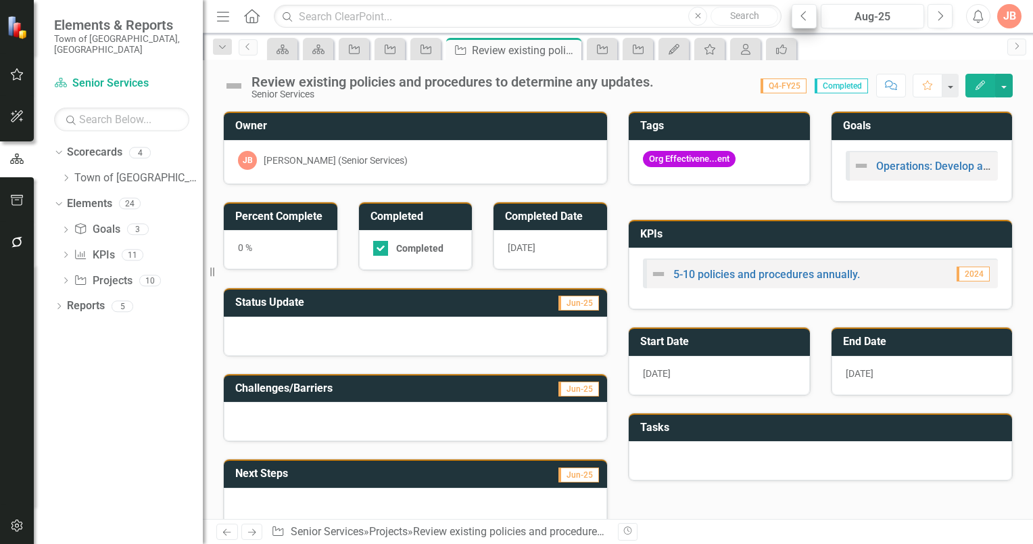
click at [804, 18] on icon "button" at bounding box center [803, 15] width 5 height 9
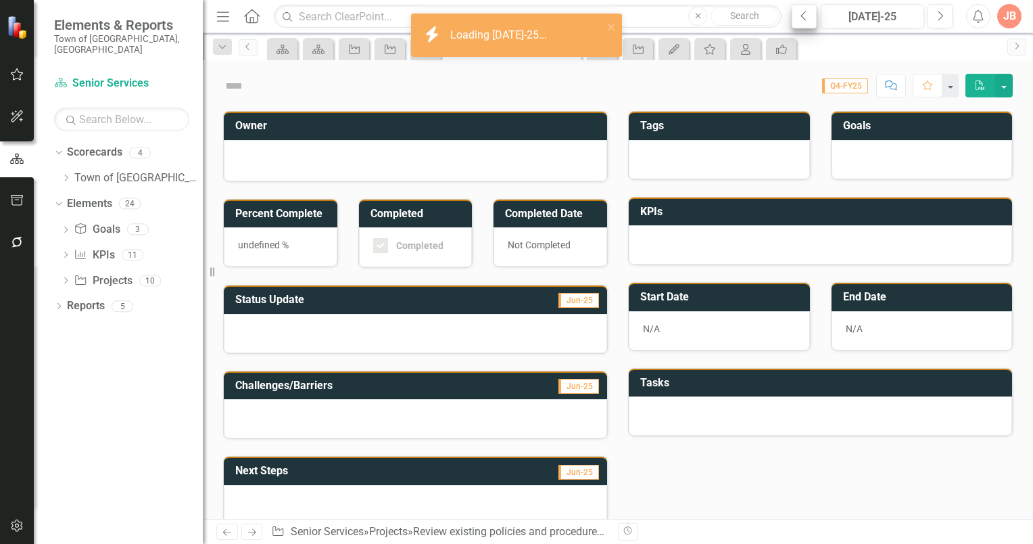
checkbox input "true"
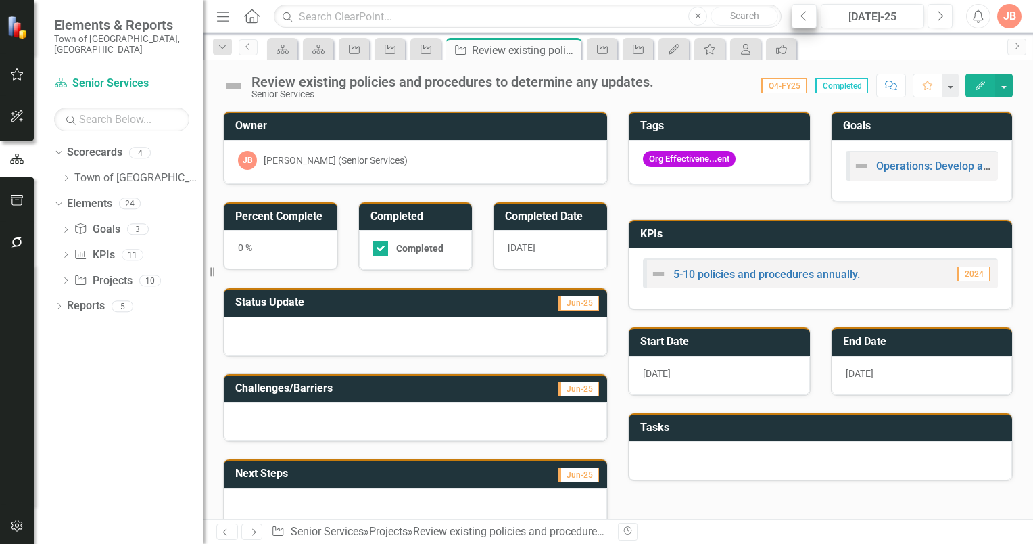
click at [806, 14] on icon "Previous" at bounding box center [804, 16] width 7 height 12
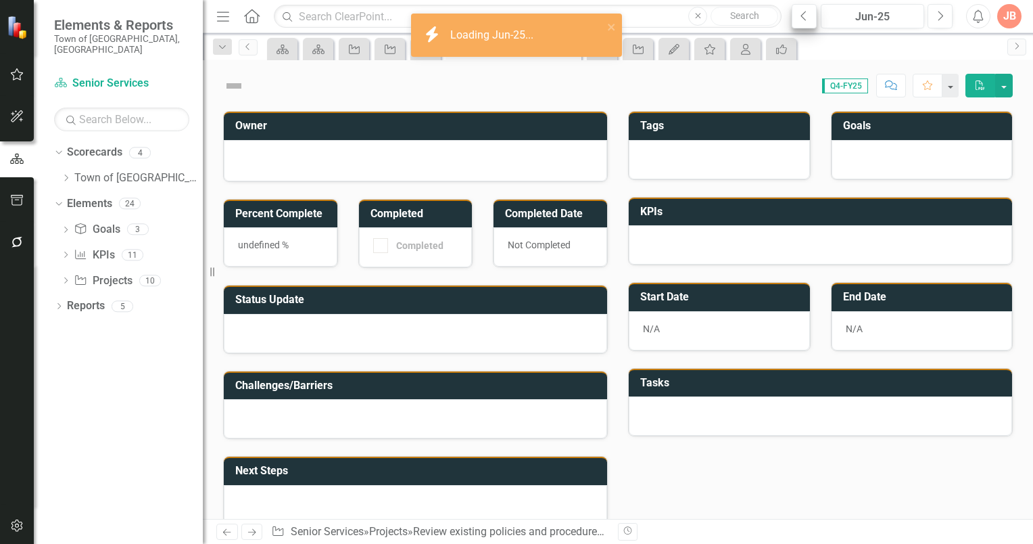
checkbox input "true"
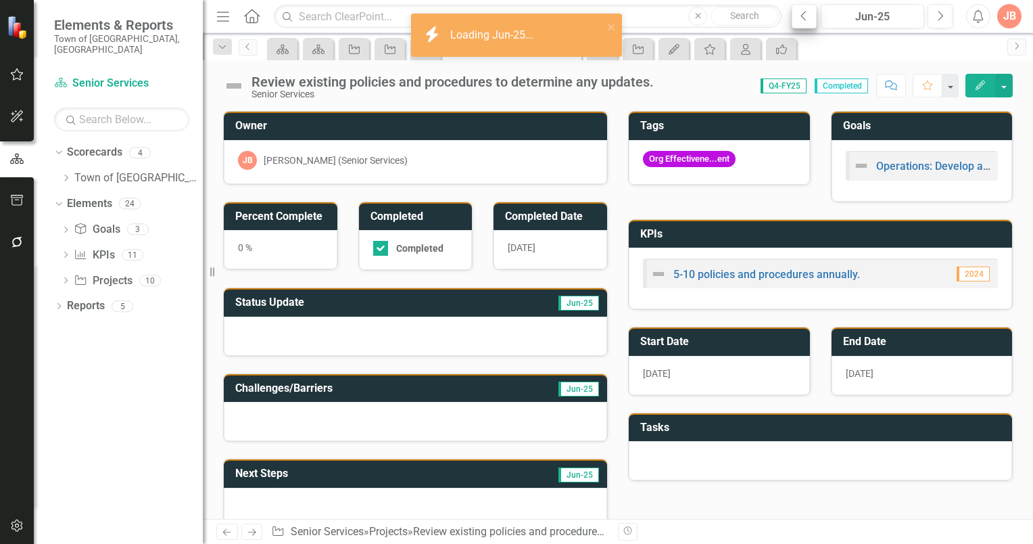
click at [806, 14] on icon "Previous" at bounding box center [804, 16] width 7 height 12
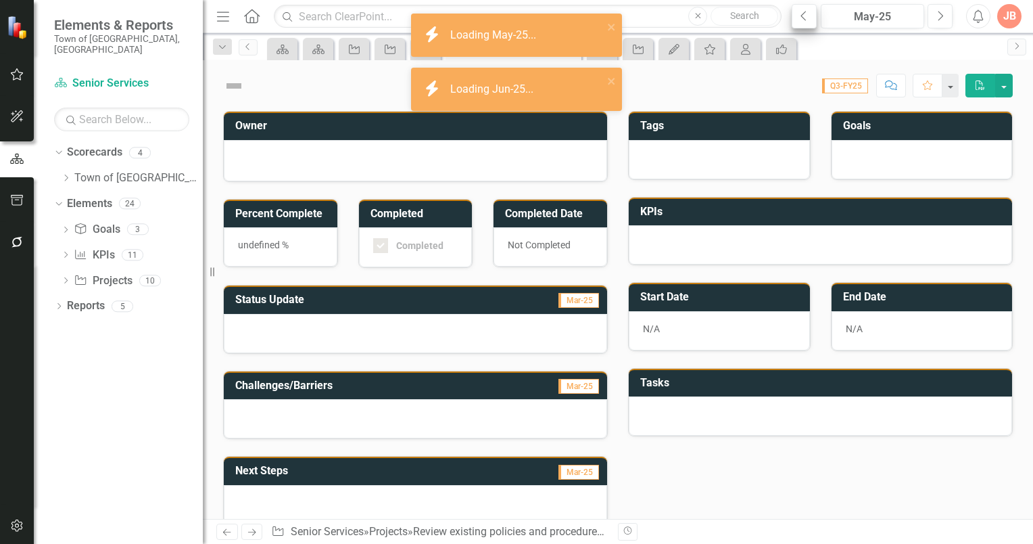
checkbox input "true"
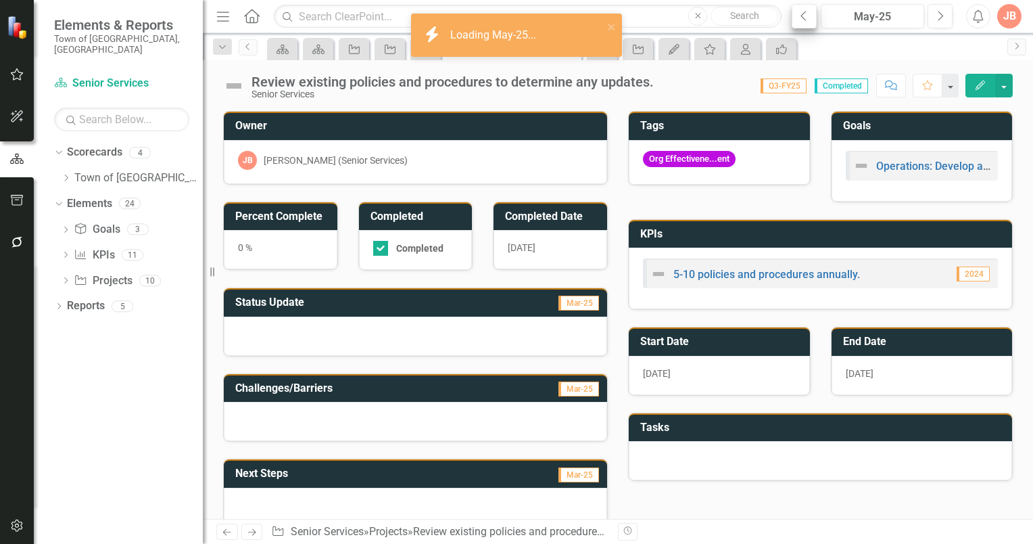
click at [806, 14] on icon "Previous" at bounding box center [804, 16] width 7 height 12
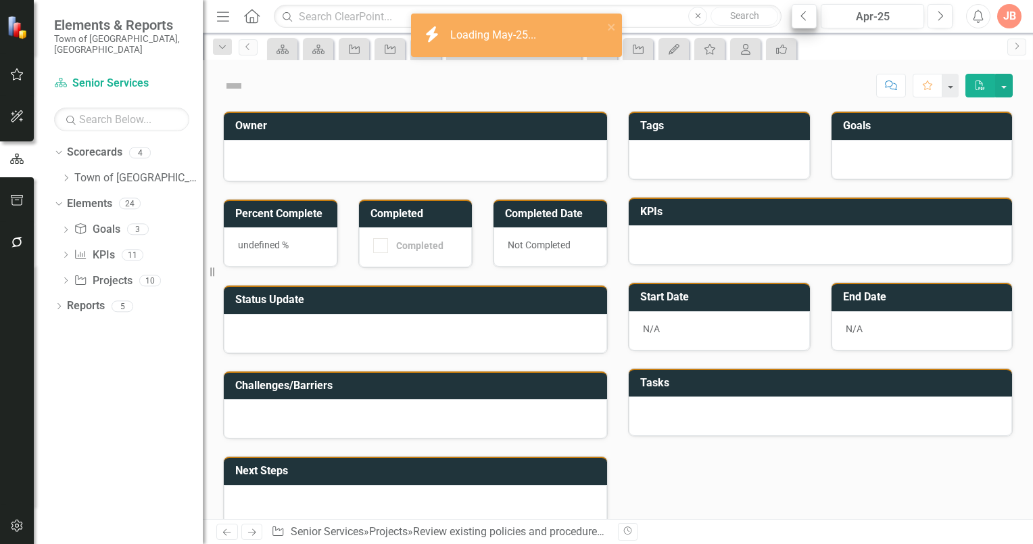
checkbox input "true"
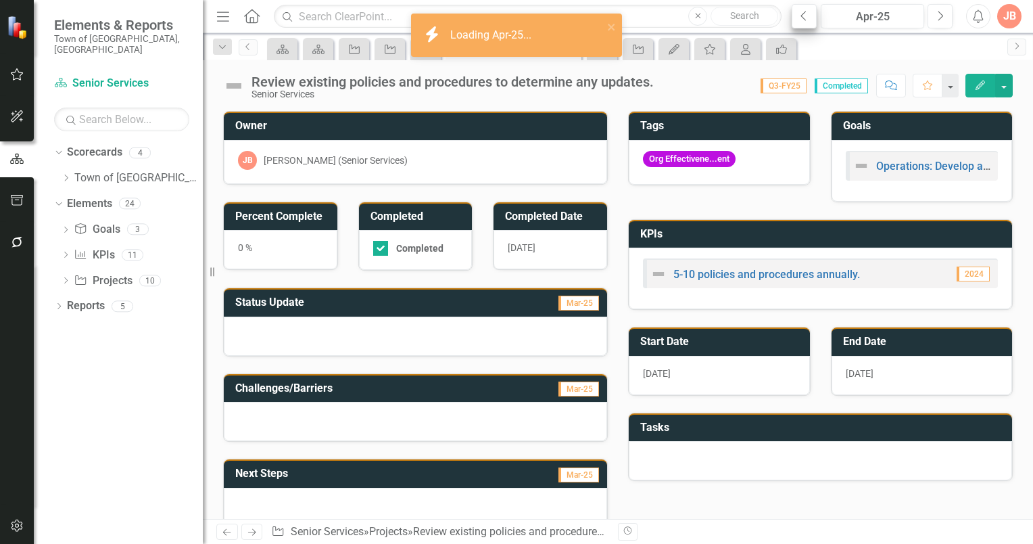
click at [805, 14] on icon "Previous" at bounding box center [804, 16] width 7 height 12
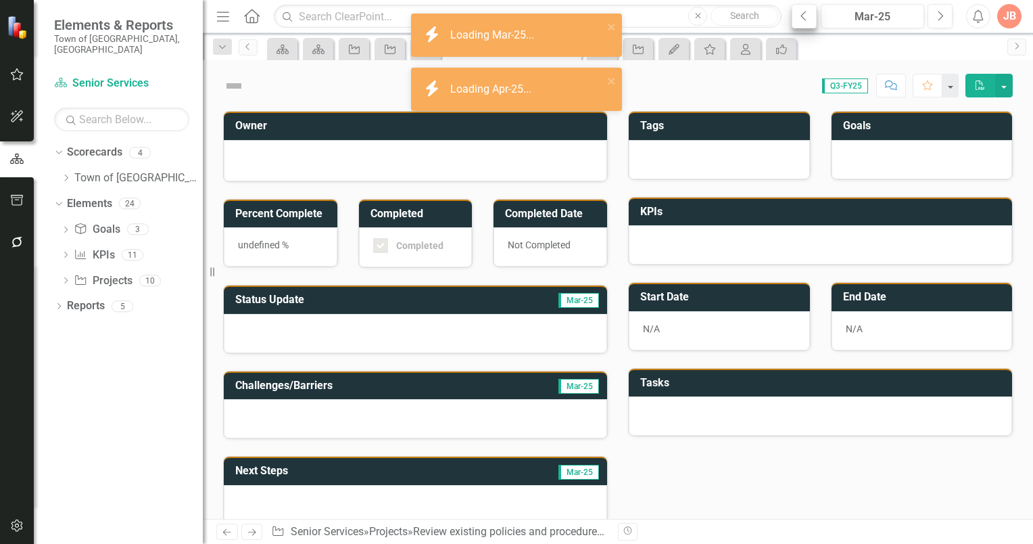
checkbox input "true"
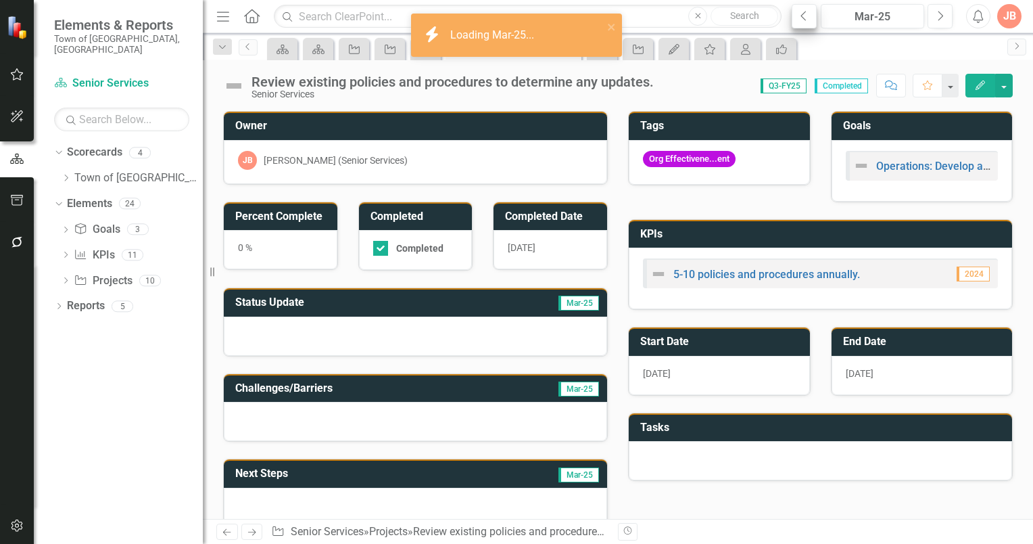
click at [805, 14] on icon "Previous" at bounding box center [804, 16] width 7 height 12
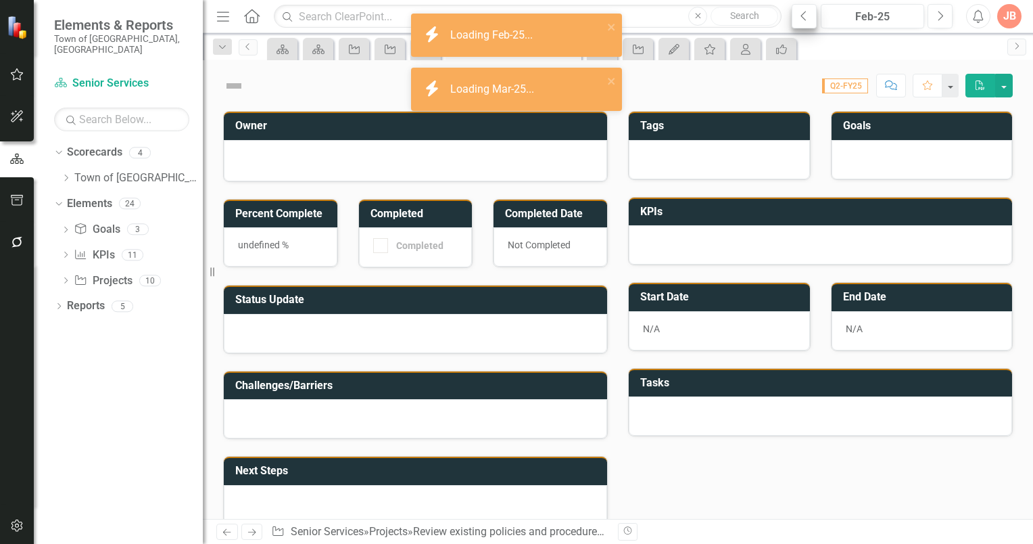
checkbox input "true"
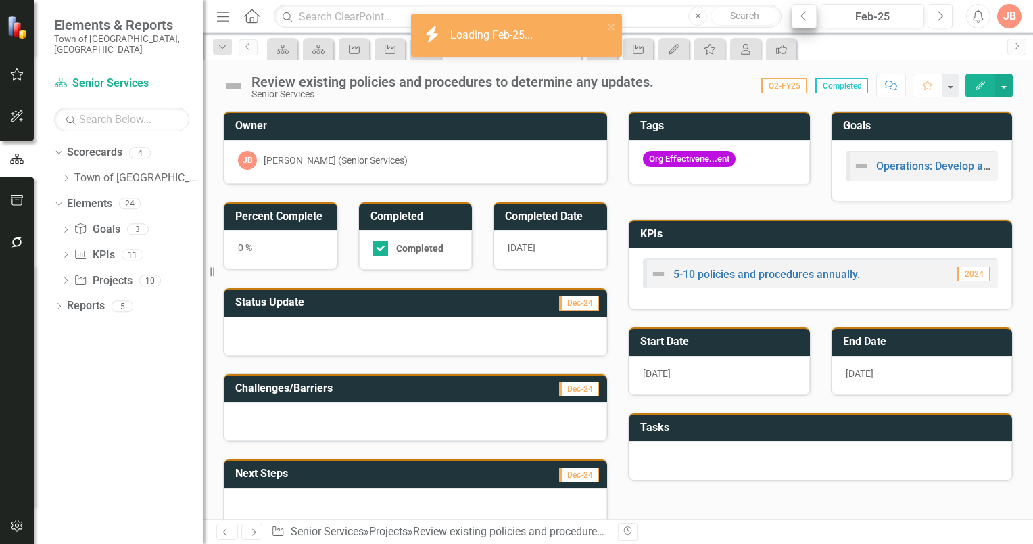
click at [805, 14] on icon "Previous" at bounding box center [804, 16] width 7 height 12
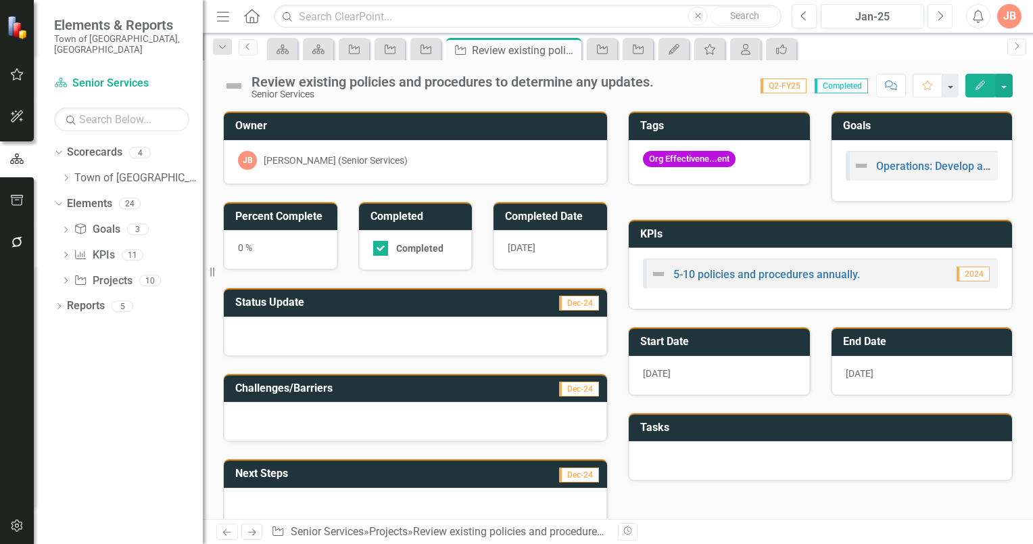
click at [938, 17] on icon "Next" at bounding box center [940, 16] width 7 height 12
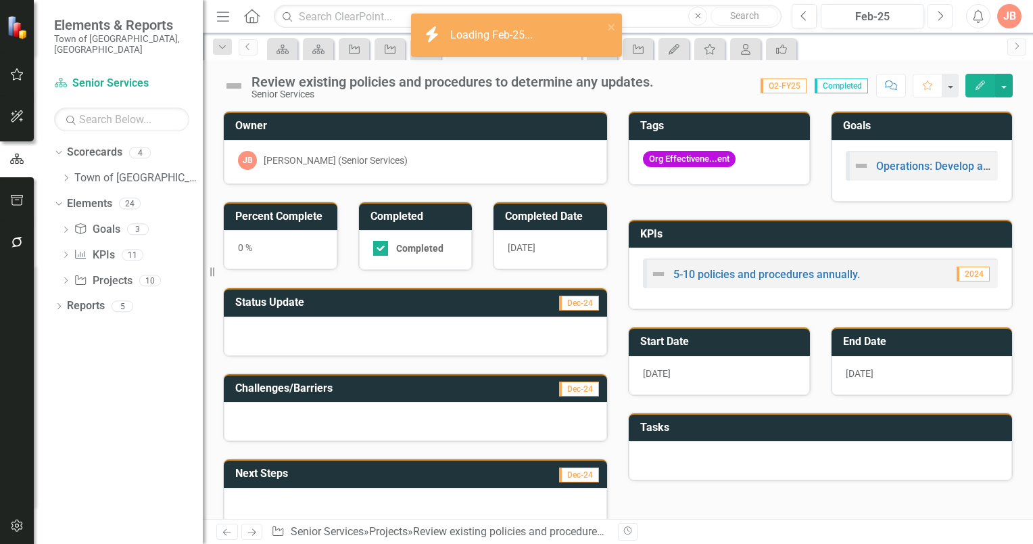
click at [938, 17] on icon "Next" at bounding box center [940, 16] width 7 height 12
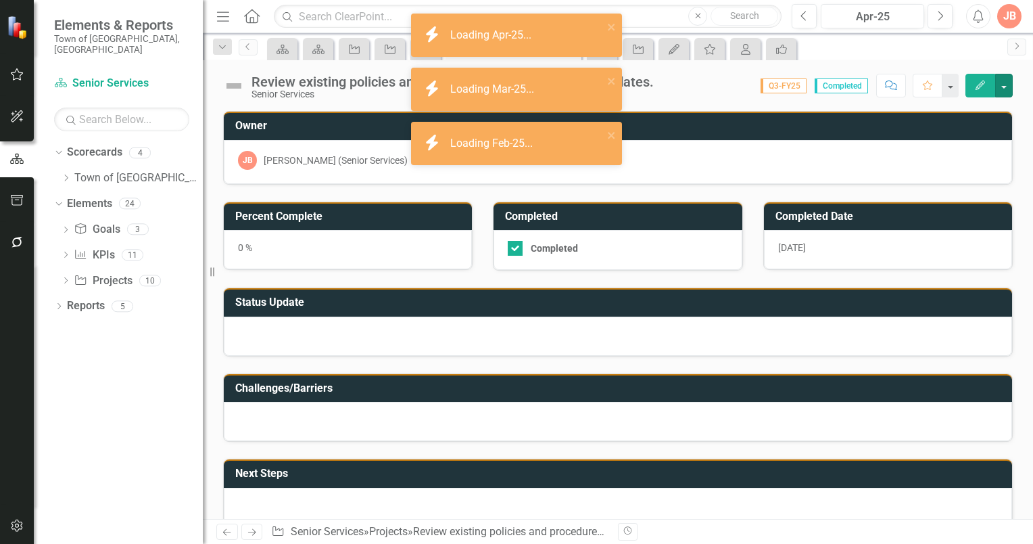
click at [1008, 89] on button "button" at bounding box center [1004, 86] width 18 height 24
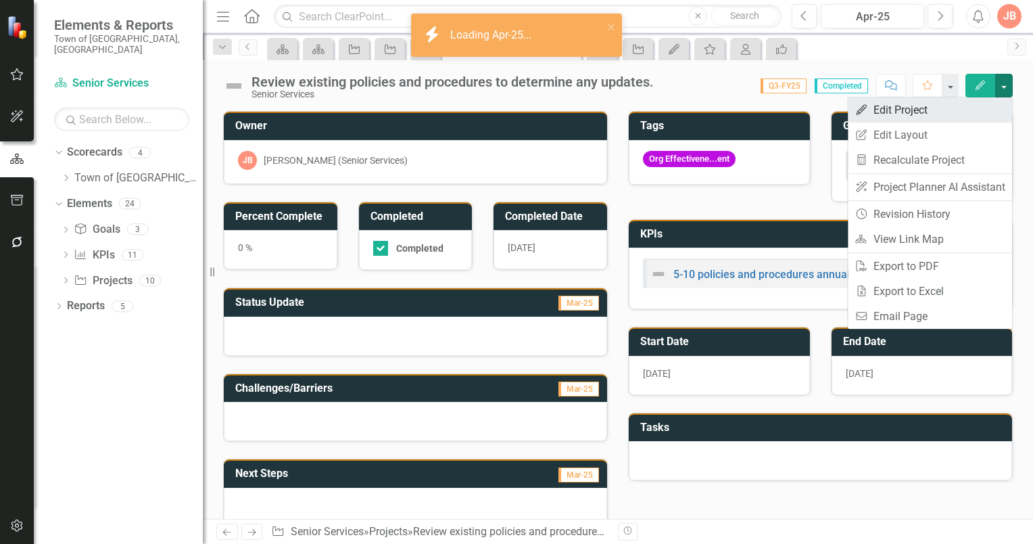
click at [882, 111] on link "Edit Edit Project" at bounding box center [930, 109] width 164 height 25
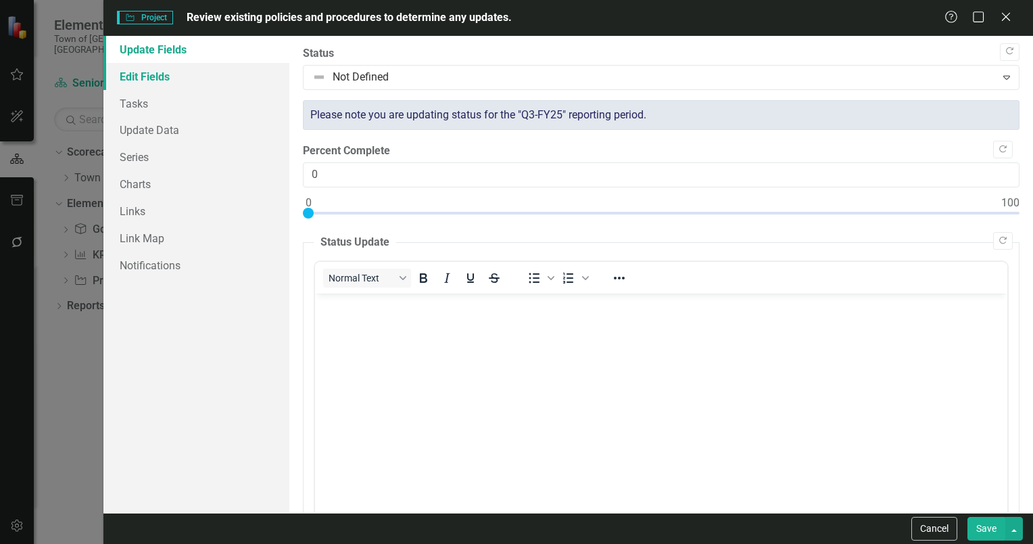
click at [147, 77] on link "Edit Fields" at bounding box center [196, 76] width 186 height 27
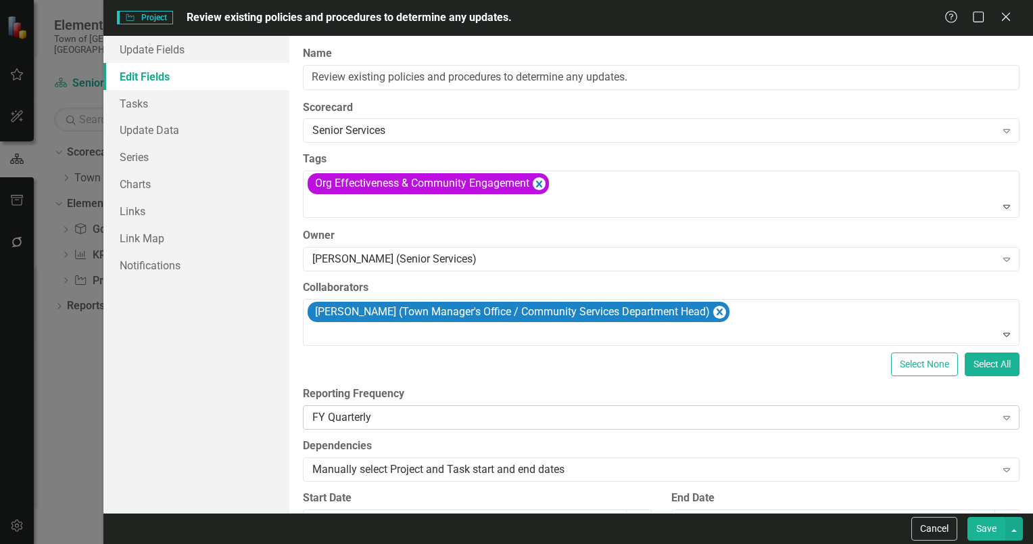
click at [1003, 416] on icon at bounding box center [1006, 418] width 7 height 4
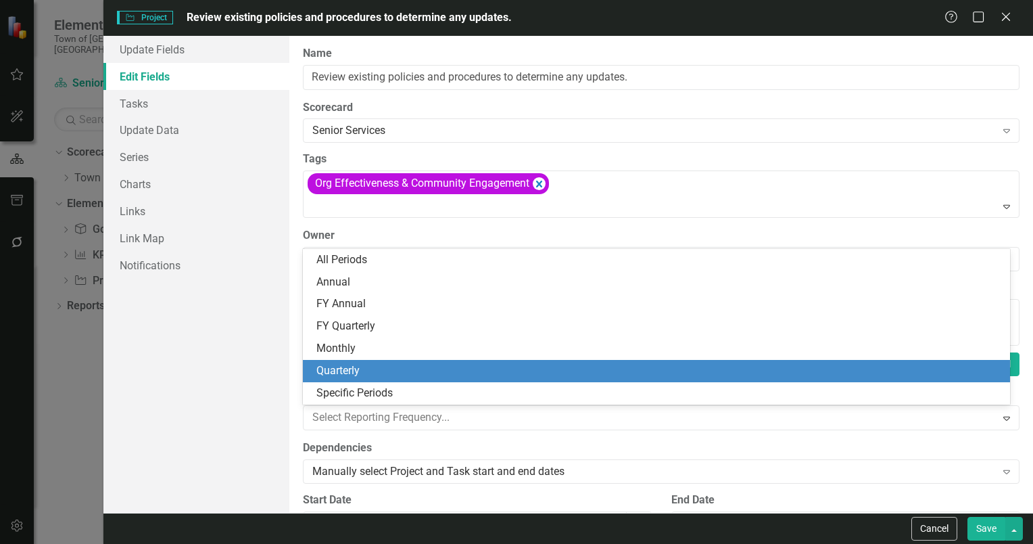
drag, startPoint x: 378, startPoint y: 368, endPoint x: 483, endPoint y: 379, distance: 106.0
click at [379, 368] on div "Quarterly" at bounding box center [659, 371] width 686 height 16
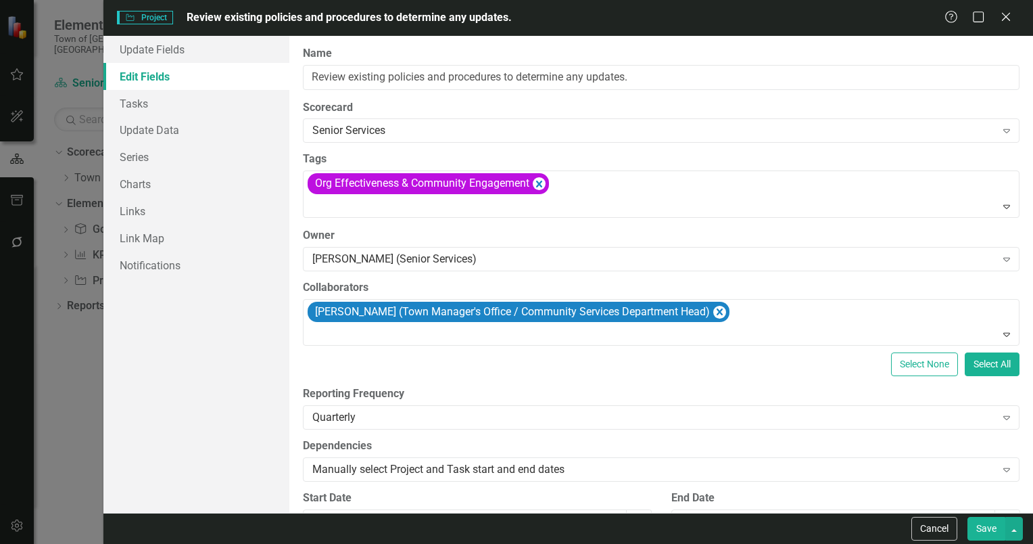
click at [983, 527] on button "Save" at bounding box center [987, 529] width 38 height 24
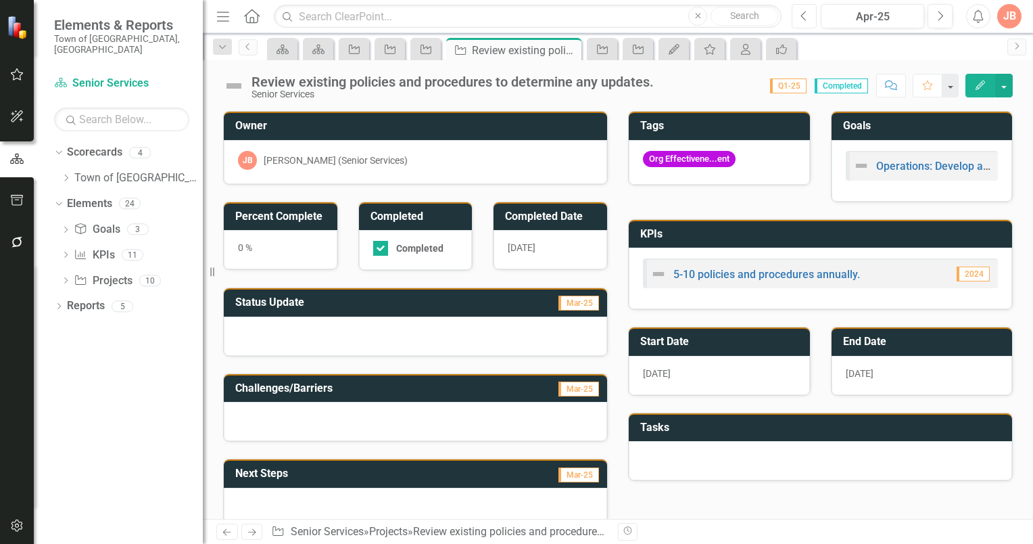
click at [805, 14] on icon "Previous" at bounding box center [804, 16] width 7 height 12
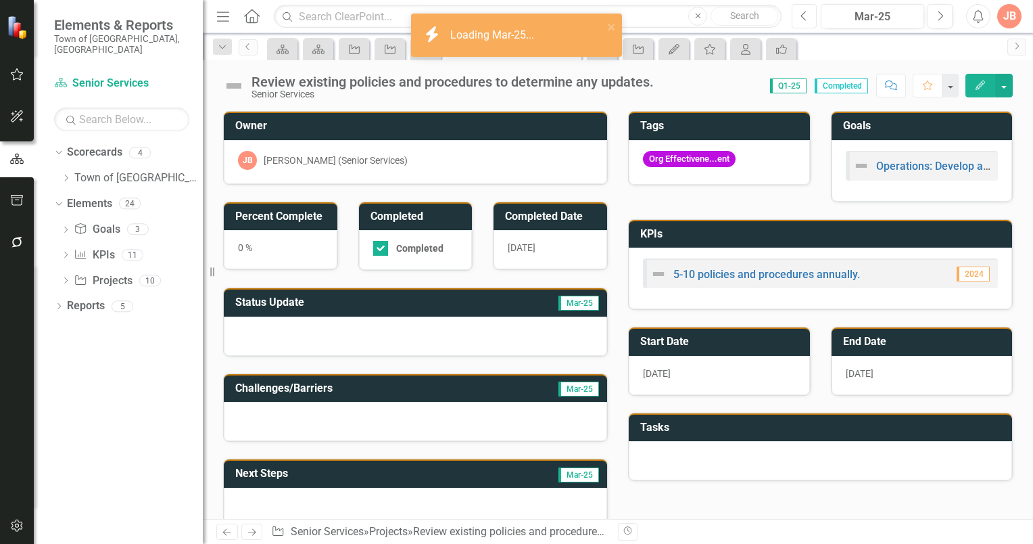
click at [805, 14] on icon "Previous" at bounding box center [804, 16] width 7 height 12
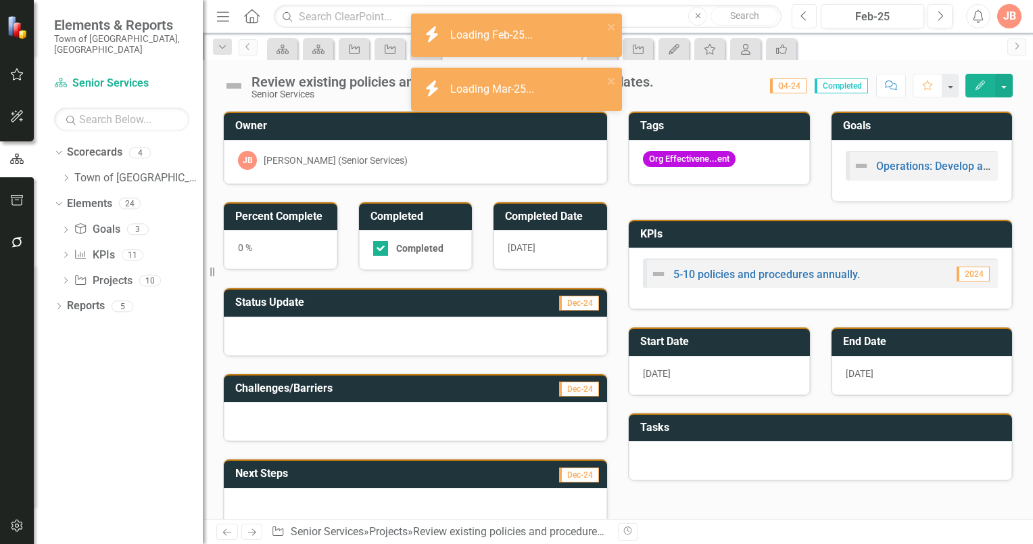
click at [805, 14] on icon "Previous" at bounding box center [804, 16] width 7 height 12
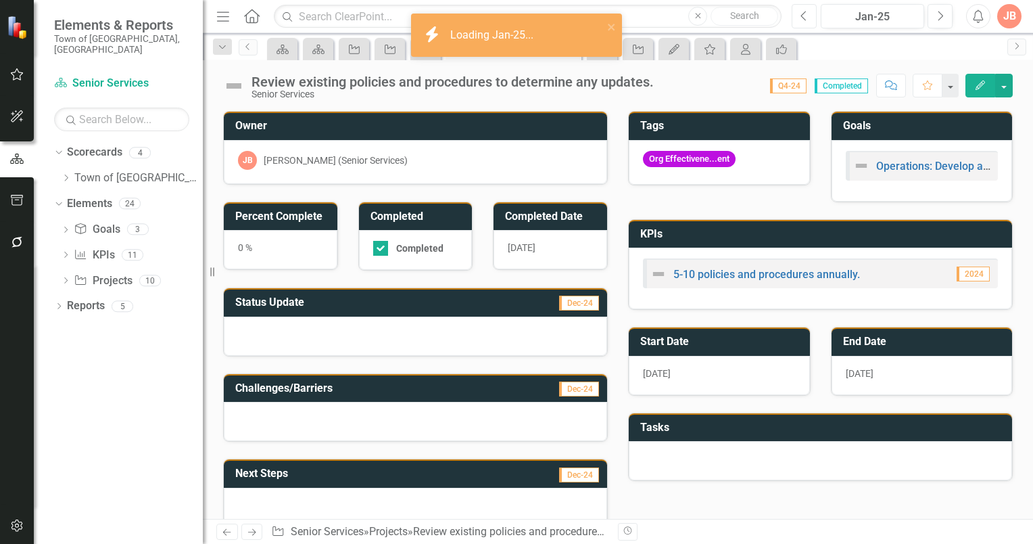
click at [805, 14] on icon "Previous" at bounding box center [804, 16] width 7 height 12
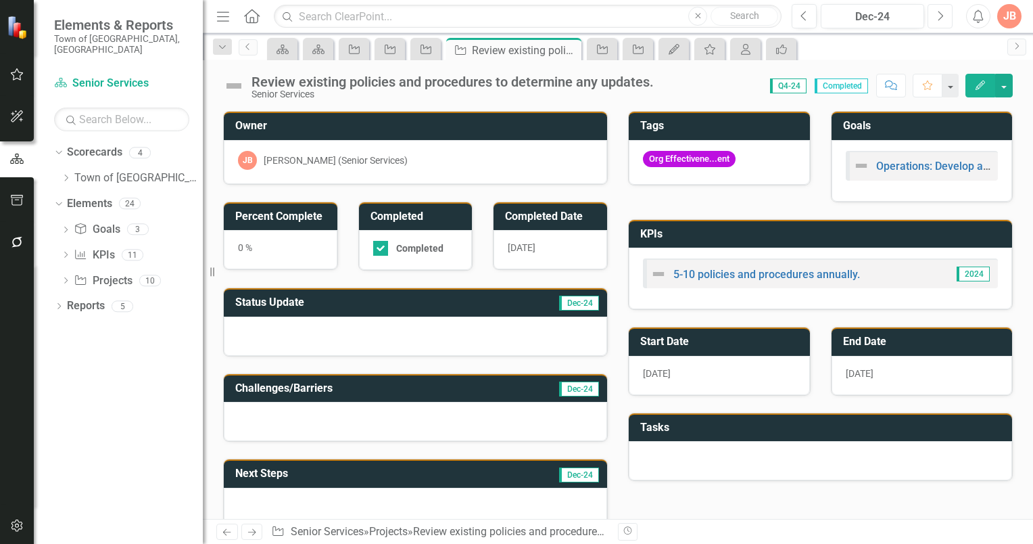
click at [943, 16] on icon "button" at bounding box center [941, 15] width 5 height 9
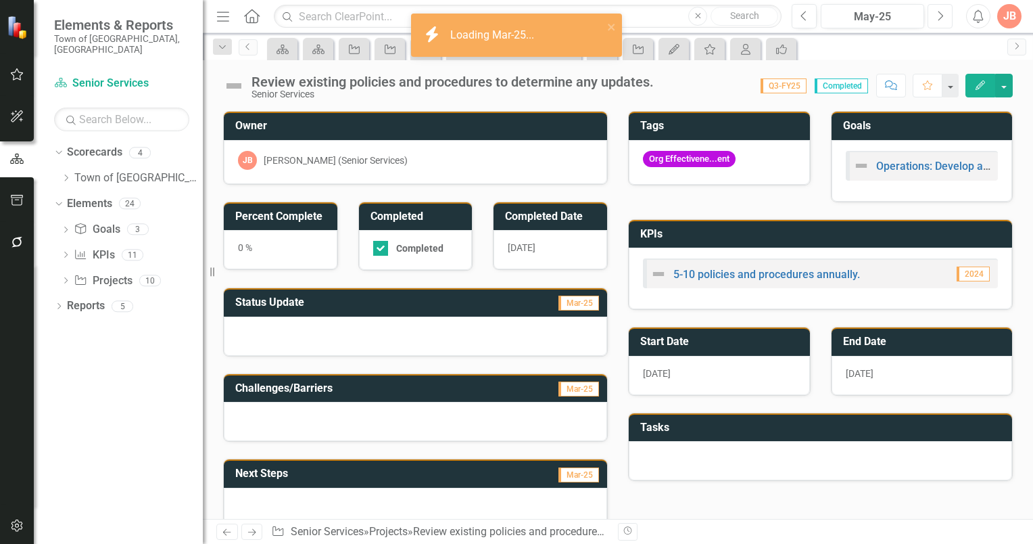
click at [943, 16] on icon "button" at bounding box center [941, 15] width 5 height 9
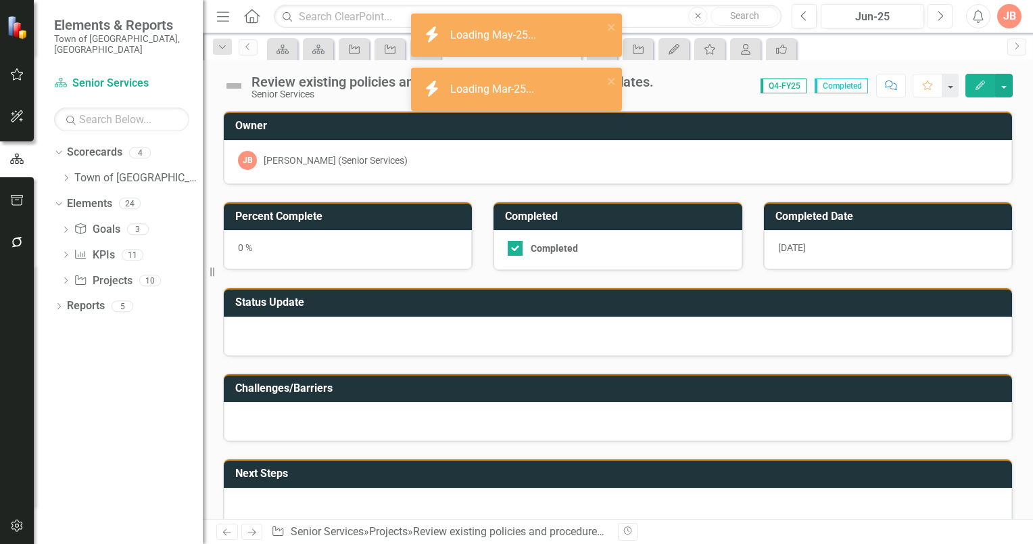
click at [943, 16] on icon "button" at bounding box center [941, 15] width 5 height 9
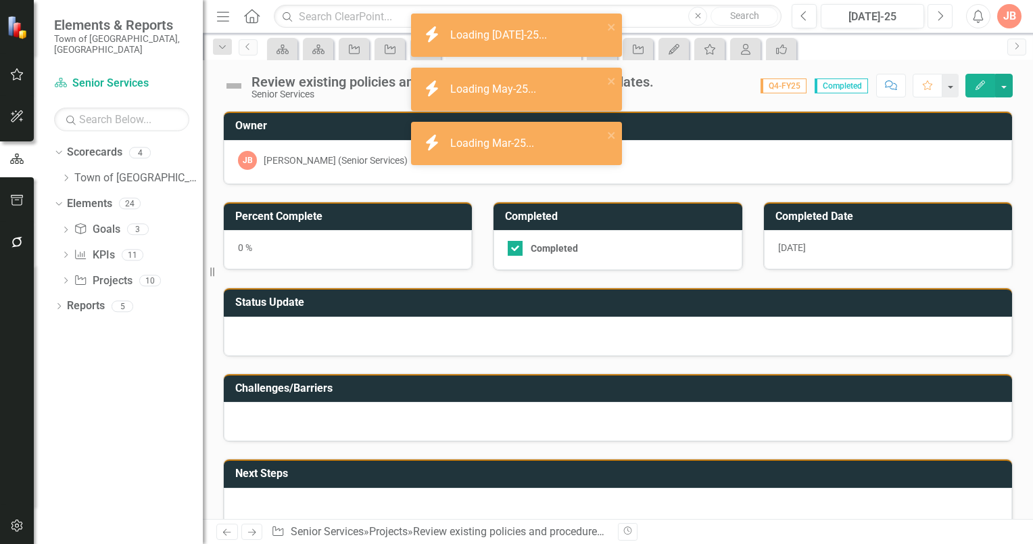
click at [943, 16] on icon "button" at bounding box center [941, 15] width 5 height 9
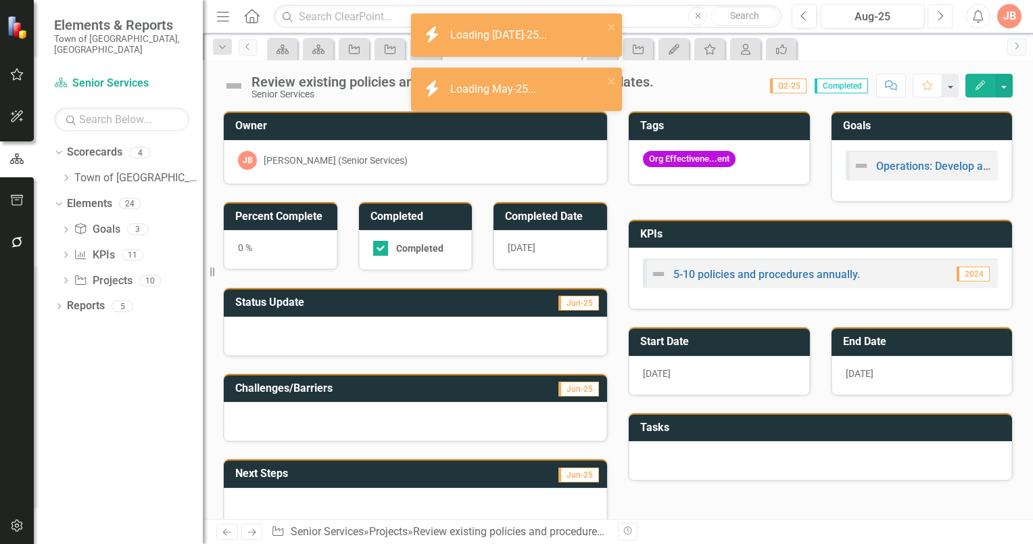
click at [943, 16] on icon "button" at bounding box center [941, 15] width 5 height 9
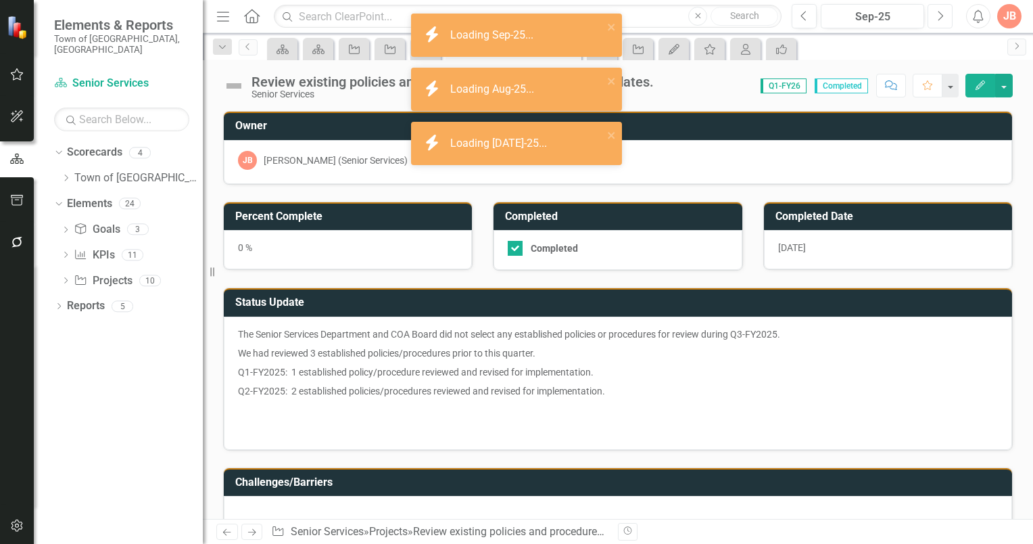
click at [943, 16] on icon "button" at bounding box center [941, 15] width 5 height 9
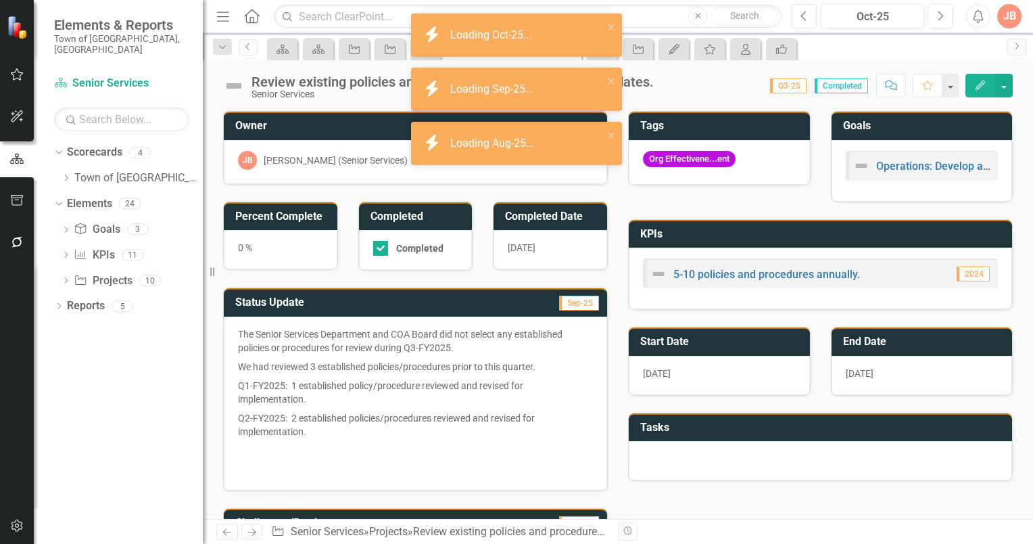
click at [806, 18] on icon "Previous" at bounding box center [804, 16] width 7 height 12
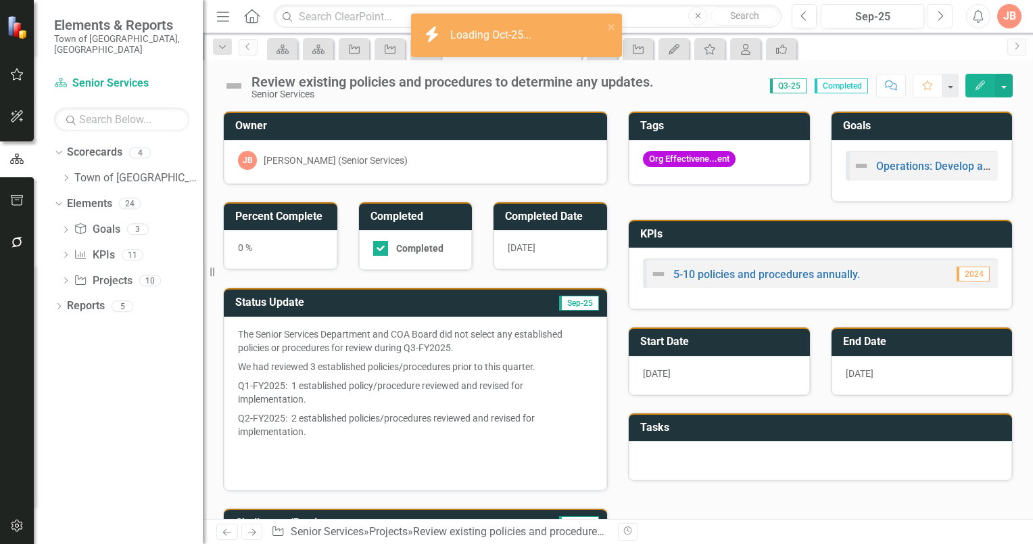
click at [945, 15] on button "Next" at bounding box center [940, 16] width 25 height 24
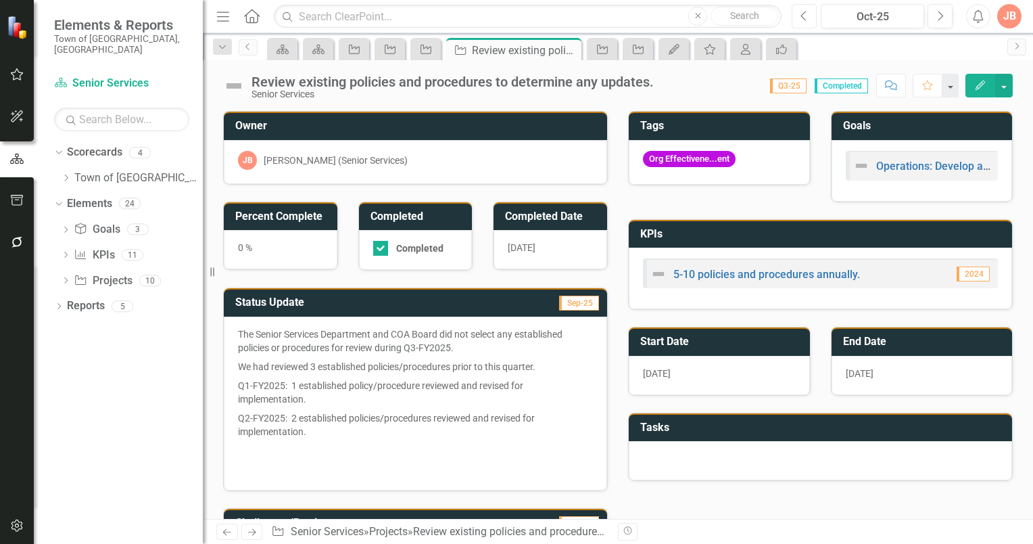
click at [806, 18] on icon "Previous" at bounding box center [804, 16] width 7 height 12
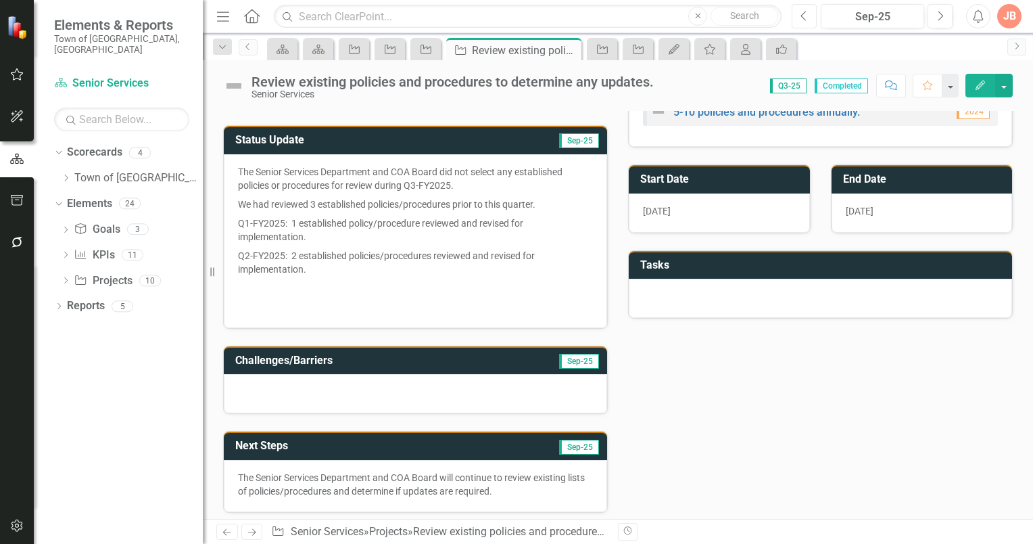
scroll to position [156, 0]
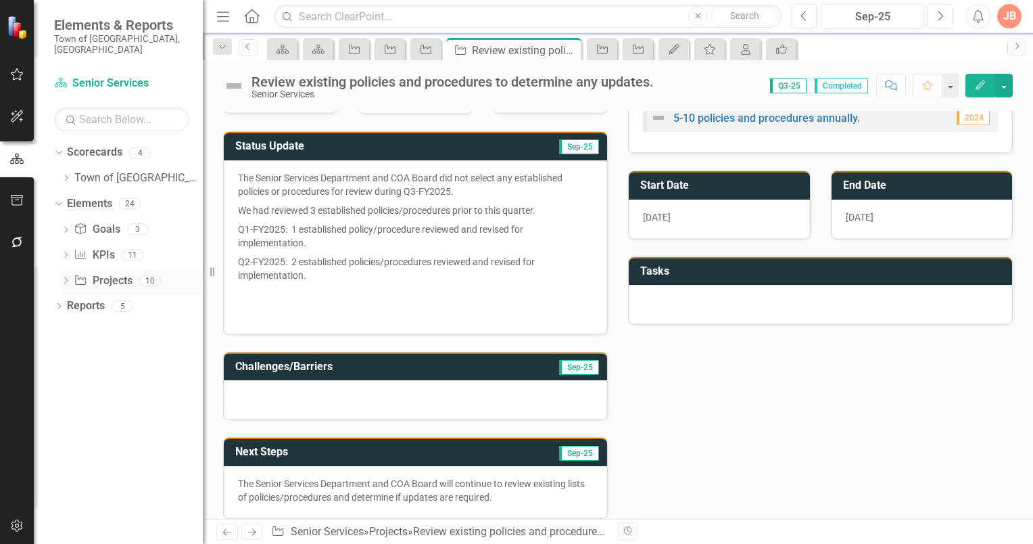
click at [66, 278] on icon "Dropdown" at bounding box center [65, 281] width 9 height 7
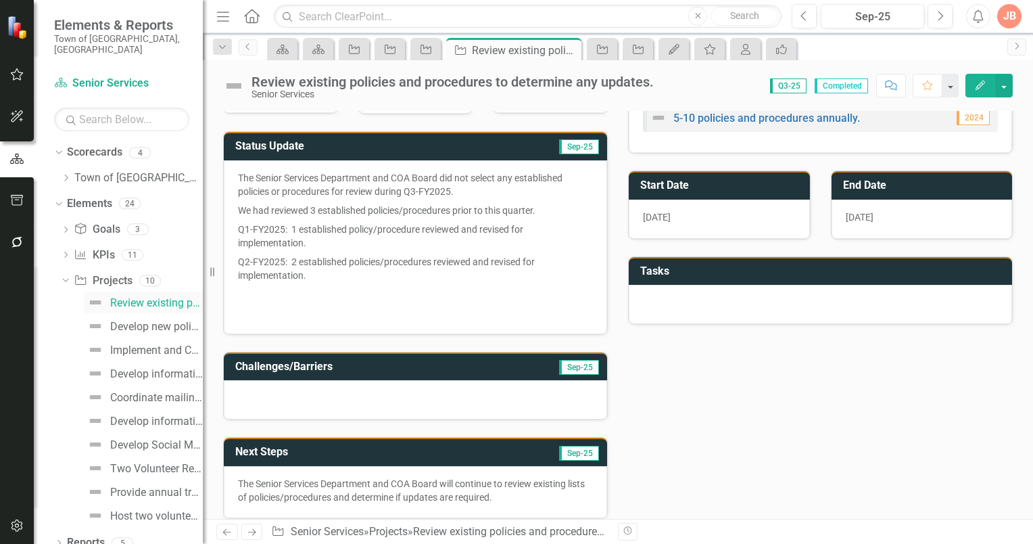
click at [131, 297] on div "Review existing policies and procedures to determine any updates." at bounding box center [156, 303] width 93 height 12
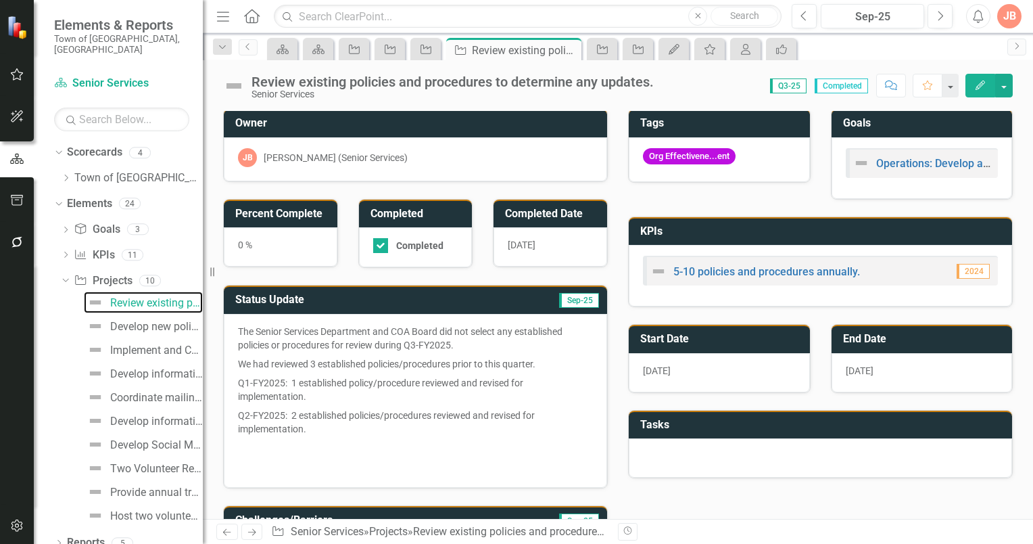
scroll to position [0, 0]
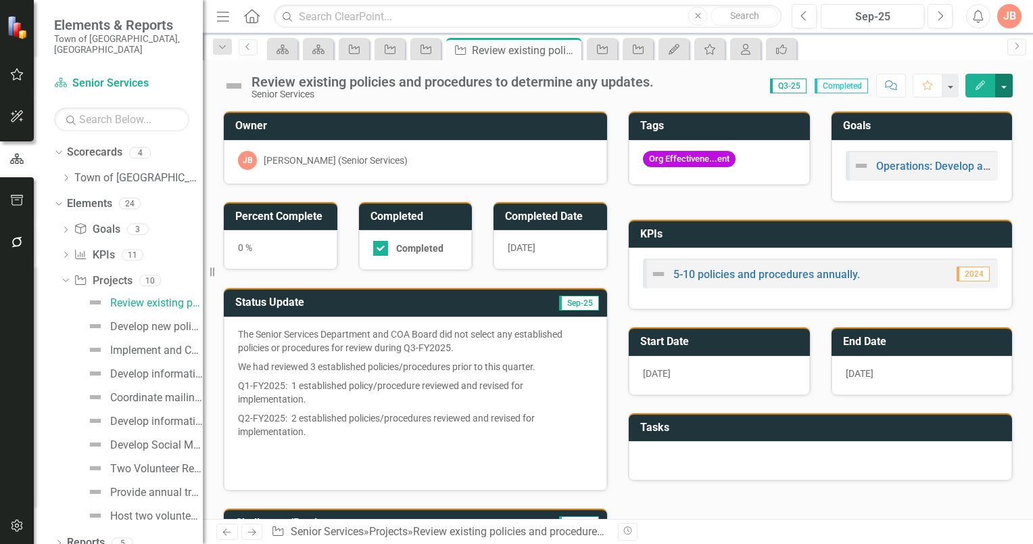
click at [1005, 86] on button "button" at bounding box center [1004, 86] width 18 height 24
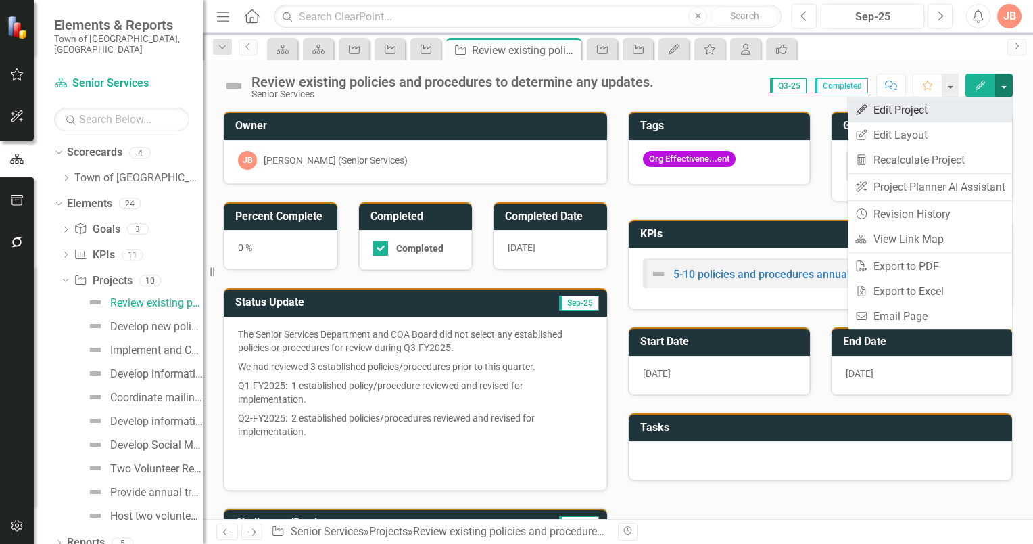
click at [919, 111] on link "Edit Edit Project" at bounding box center [930, 109] width 164 height 25
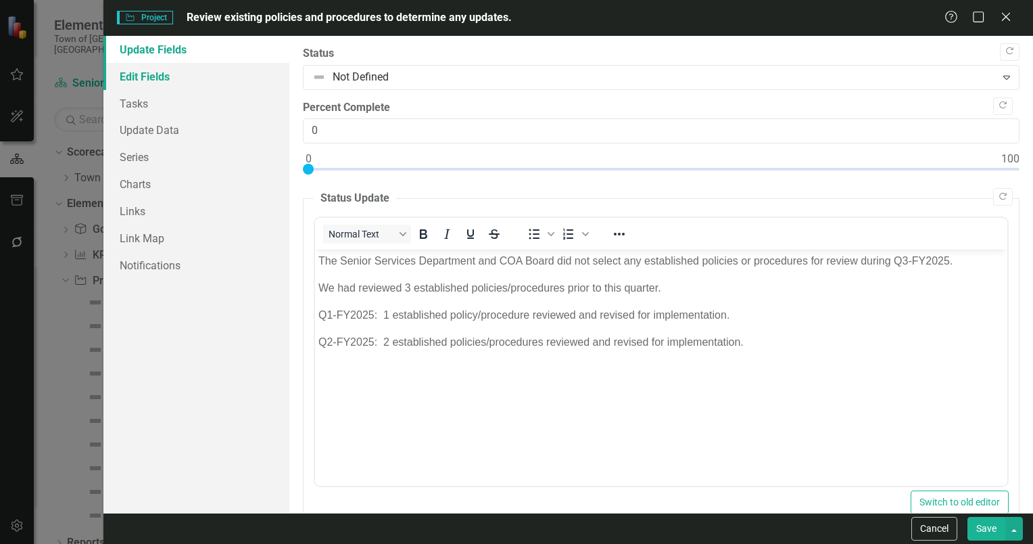
click at [159, 76] on link "Edit Fields" at bounding box center [196, 76] width 186 height 27
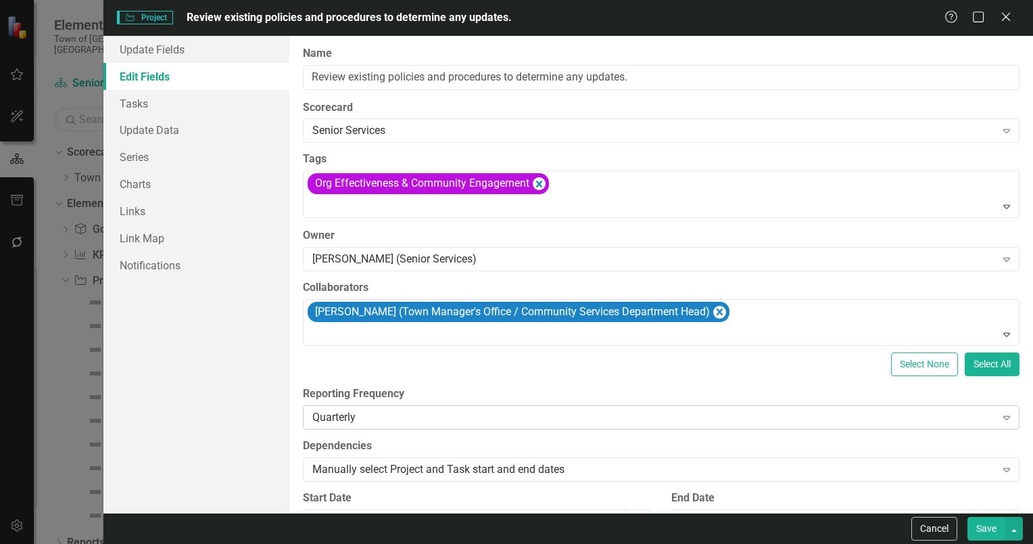
click at [1000, 416] on icon "Expand" at bounding box center [1007, 417] width 14 height 11
click at [1009, 16] on icon "Close" at bounding box center [1005, 16] width 17 height 13
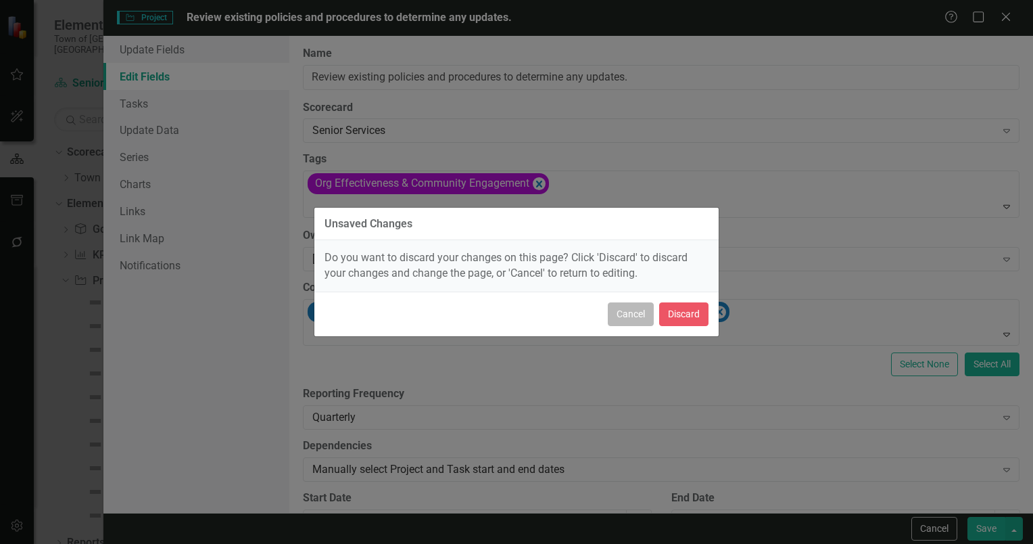
click at [622, 311] on button "Cancel" at bounding box center [631, 314] width 46 height 24
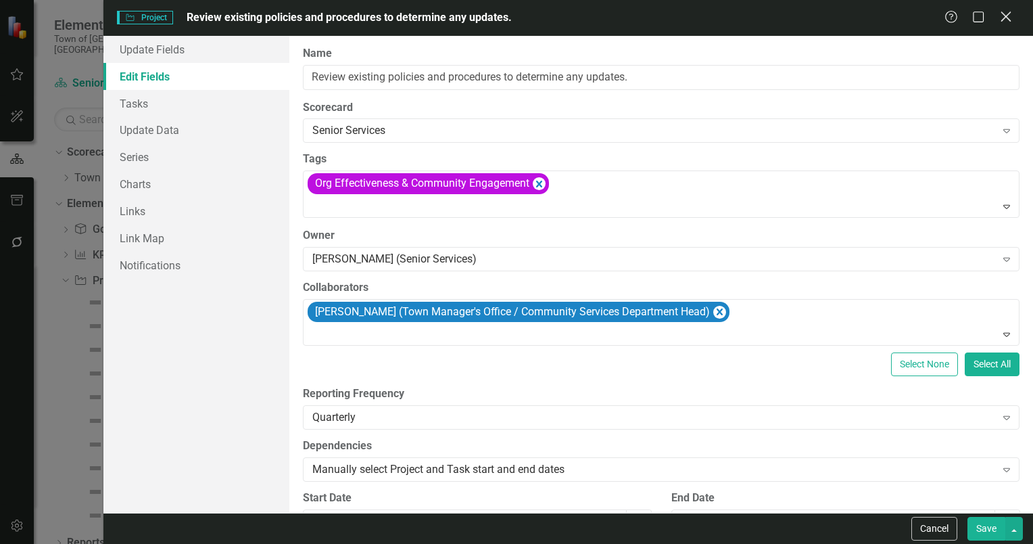
click at [1001, 11] on icon "Close" at bounding box center [1005, 16] width 17 height 13
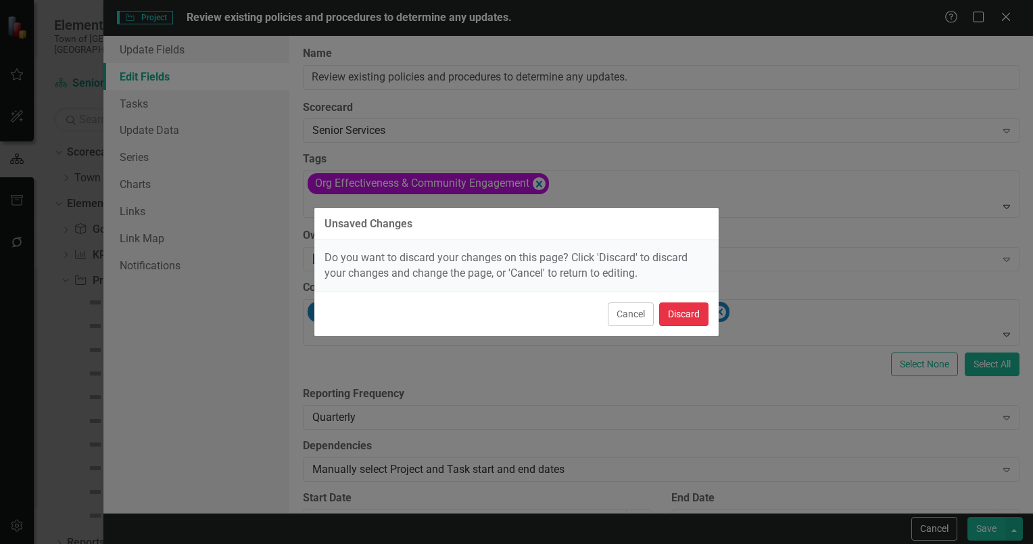
click at [682, 314] on button "Discard" at bounding box center [683, 314] width 49 height 24
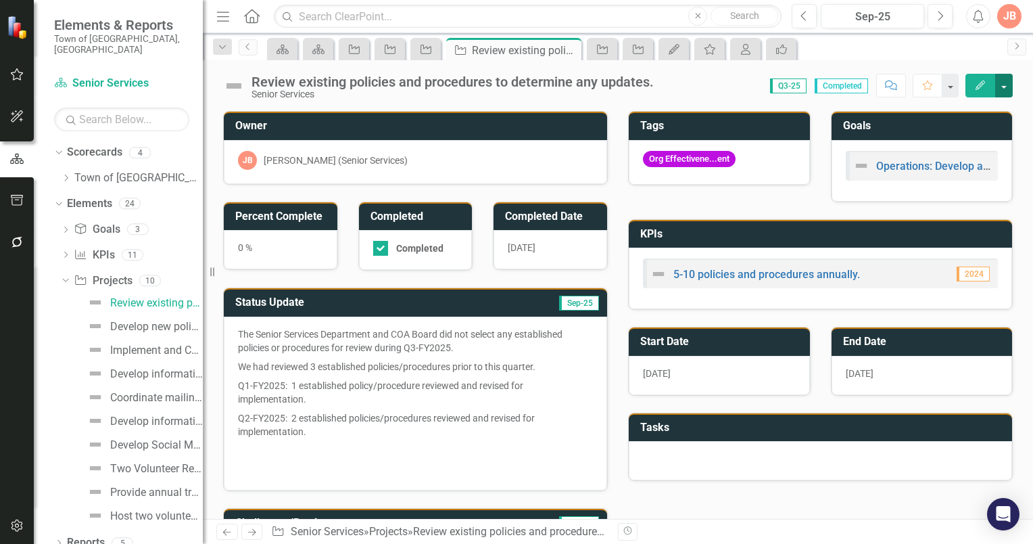
click at [1006, 85] on button "button" at bounding box center [1004, 86] width 18 height 24
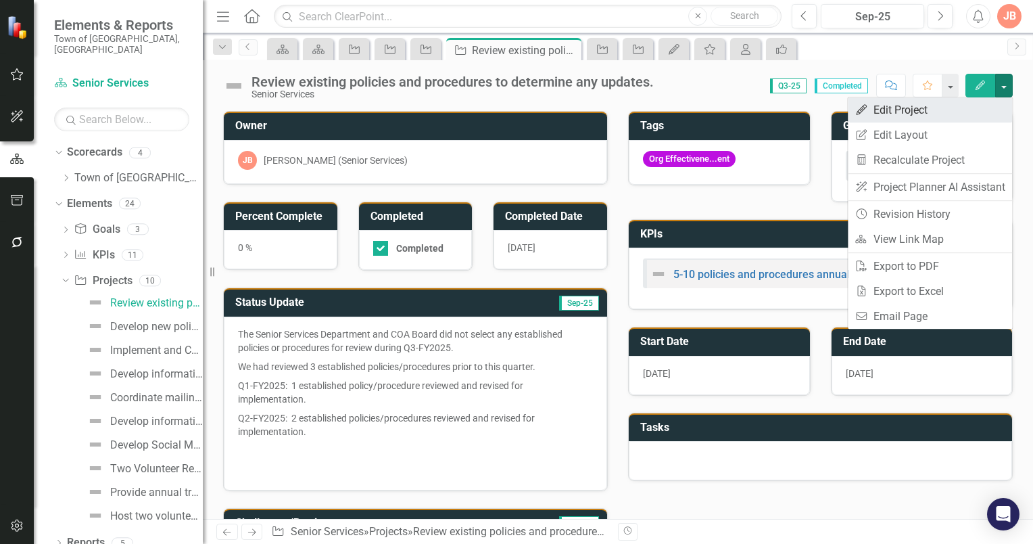
click at [908, 111] on link "Edit Edit Project" at bounding box center [930, 109] width 164 height 25
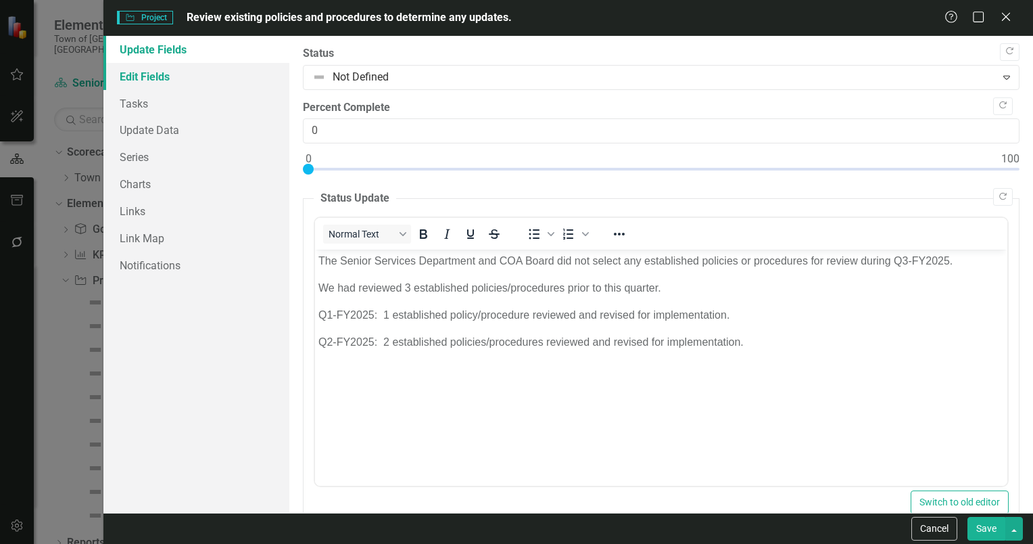
click at [137, 78] on link "Edit Fields" at bounding box center [196, 76] width 186 height 27
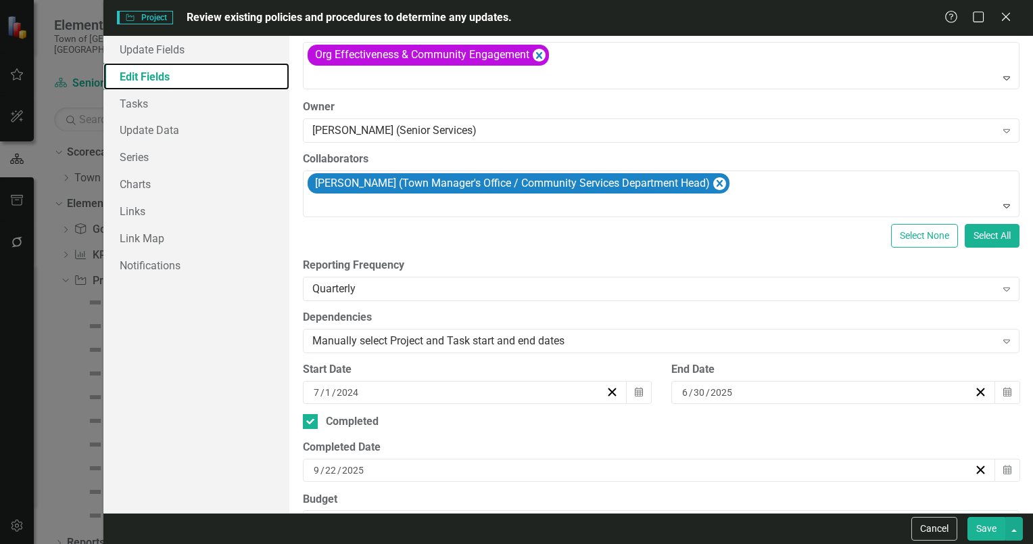
scroll to position [135, 0]
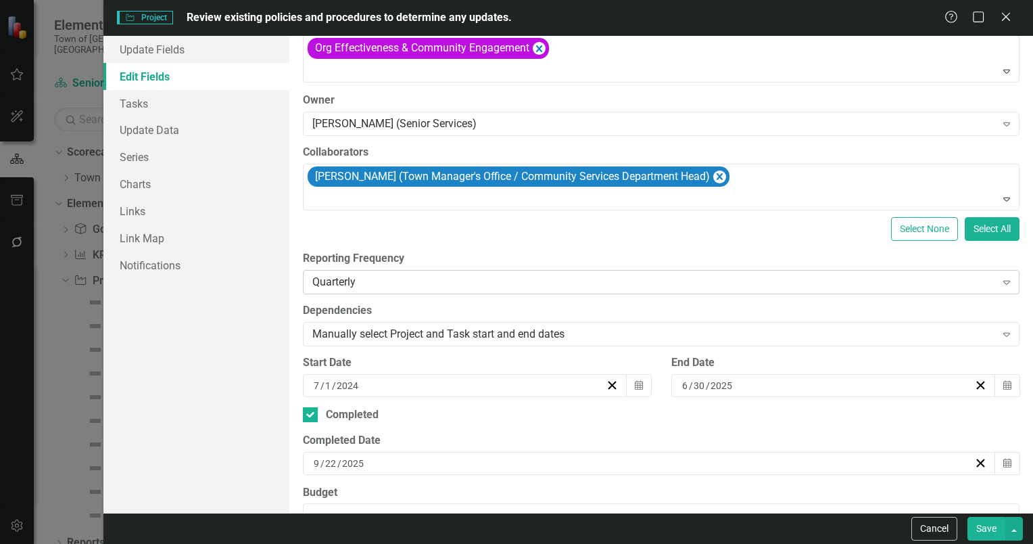
click at [1000, 281] on icon "Expand" at bounding box center [1007, 282] width 14 height 11
click at [1000, 282] on icon "Expand" at bounding box center [1007, 282] width 14 height 11
click at [1000, 281] on icon "Expand" at bounding box center [1007, 282] width 14 height 11
click at [1003, 282] on icon at bounding box center [1006, 283] width 7 height 4
click at [1001, 15] on icon "Close" at bounding box center [1005, 16] width 17 height 13
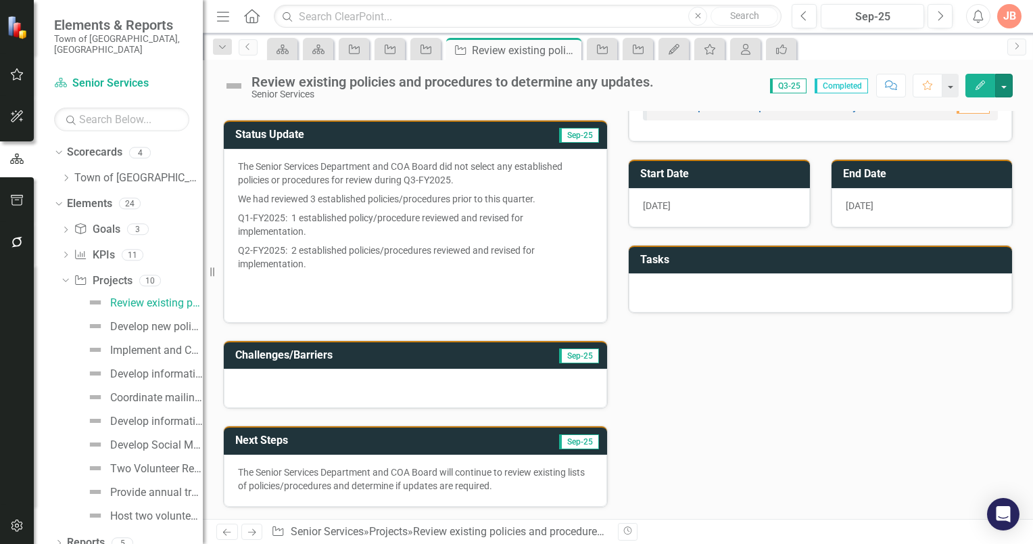
scroll to position [165, 0]
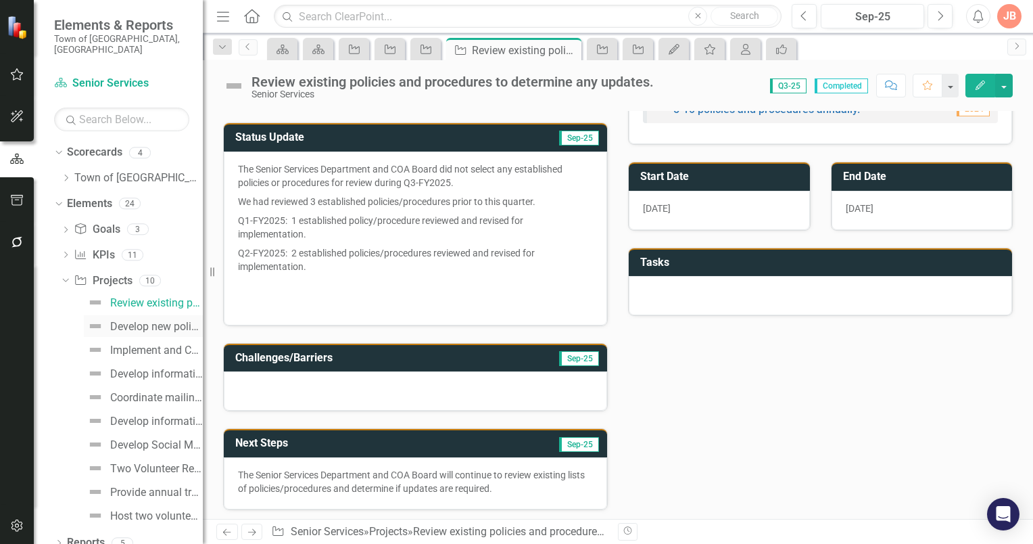
click at [126, 321] on div "Develop new policies and procedures." at bounding box center [156, 327] width 93 height 12
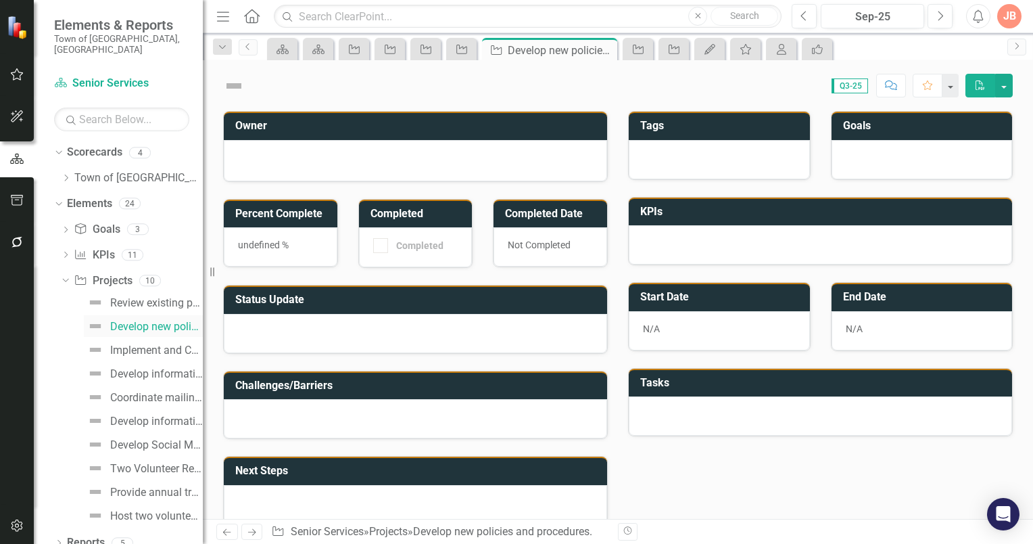
checkbox input "true"
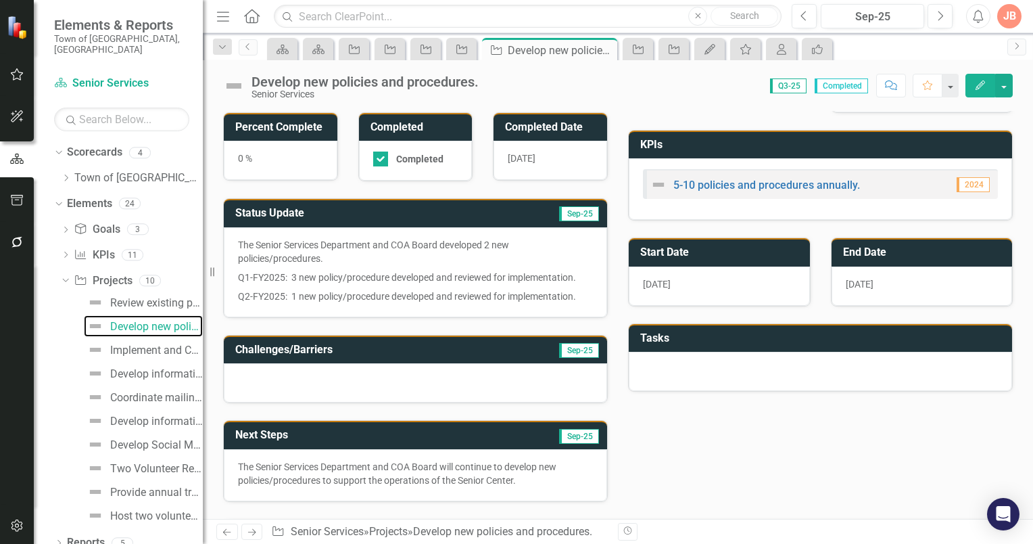
scroll to position [68, 0]
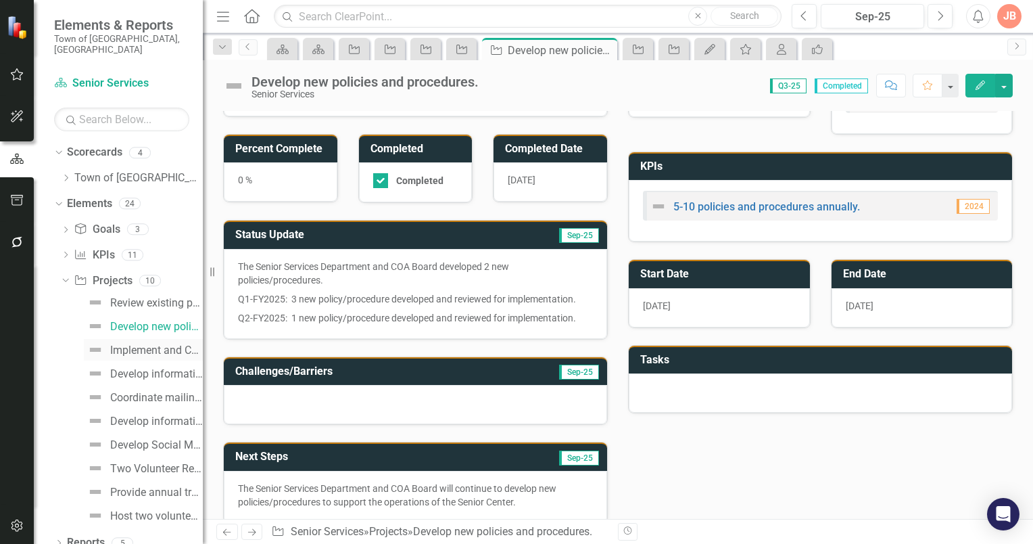
click at [132, 344] on div "Implement and Communicate said policies and procedures." at bounding box center [156, 350] width 93 height 12
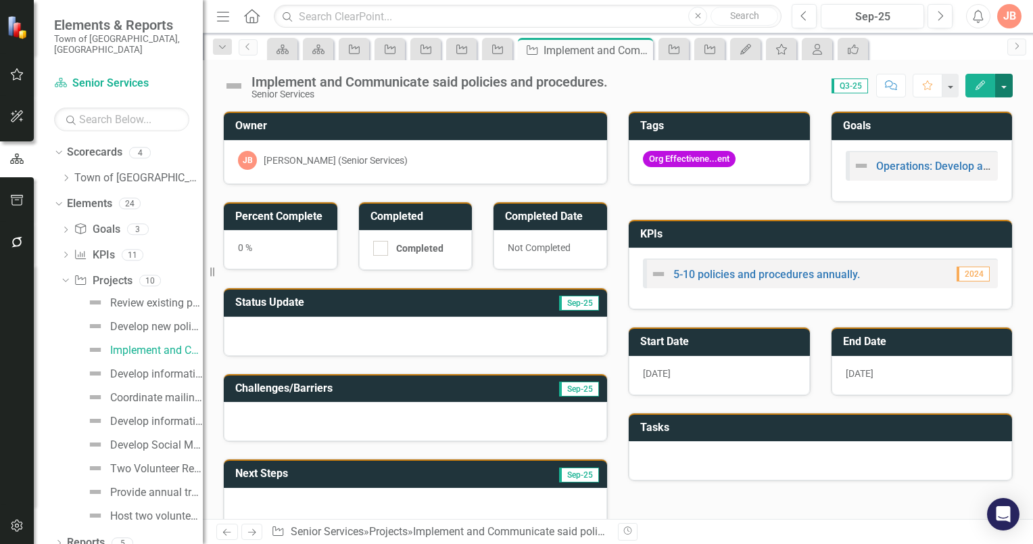
click at [1006, 85] on button "button" at bounding box center [1004, 86] width 18 height 24
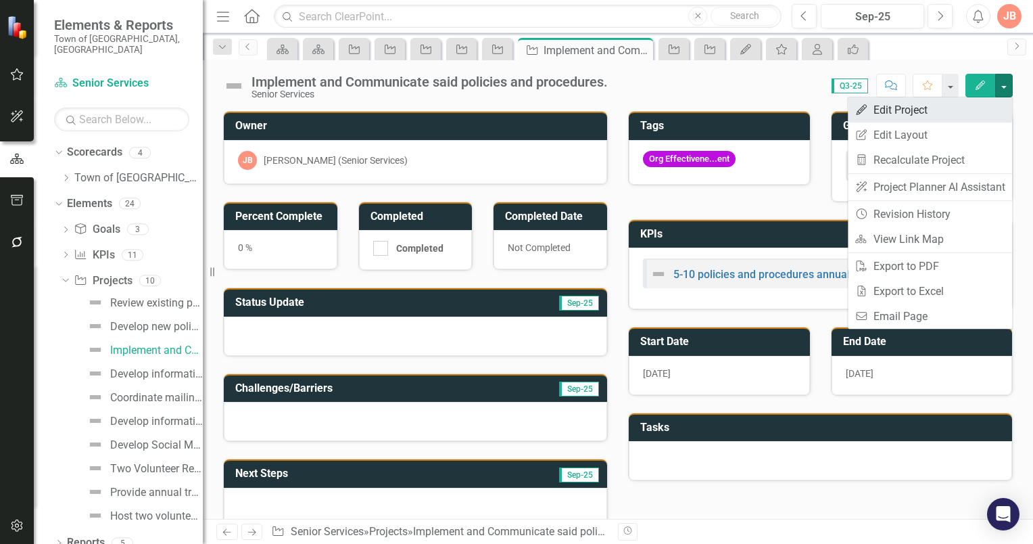
click at [886, 112] on link "Edit Edit Project" at bounding box center [930, 109] width 164 height 25
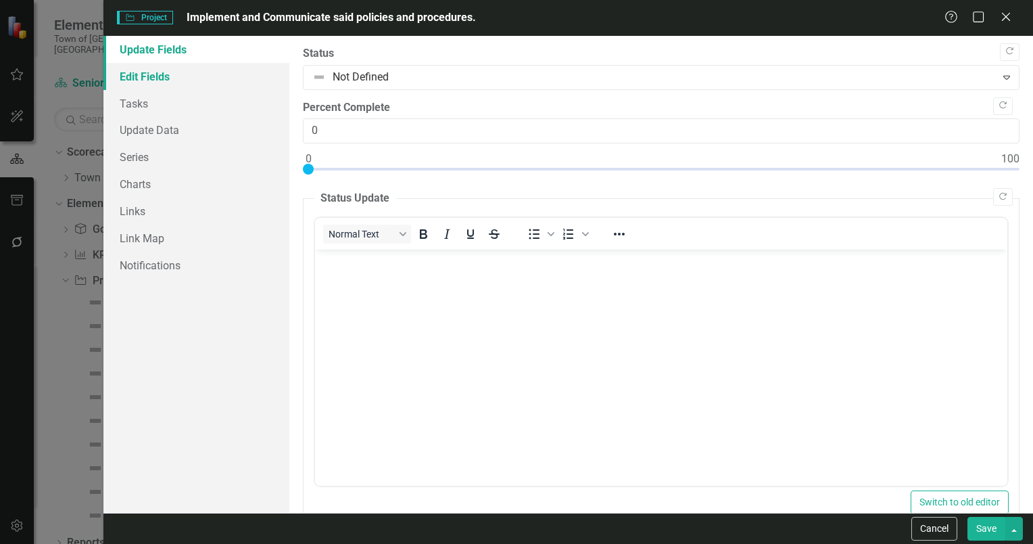
click at [135, 76] on link "Edit Fields" at bounding box center [196, 76] width 186 height 27
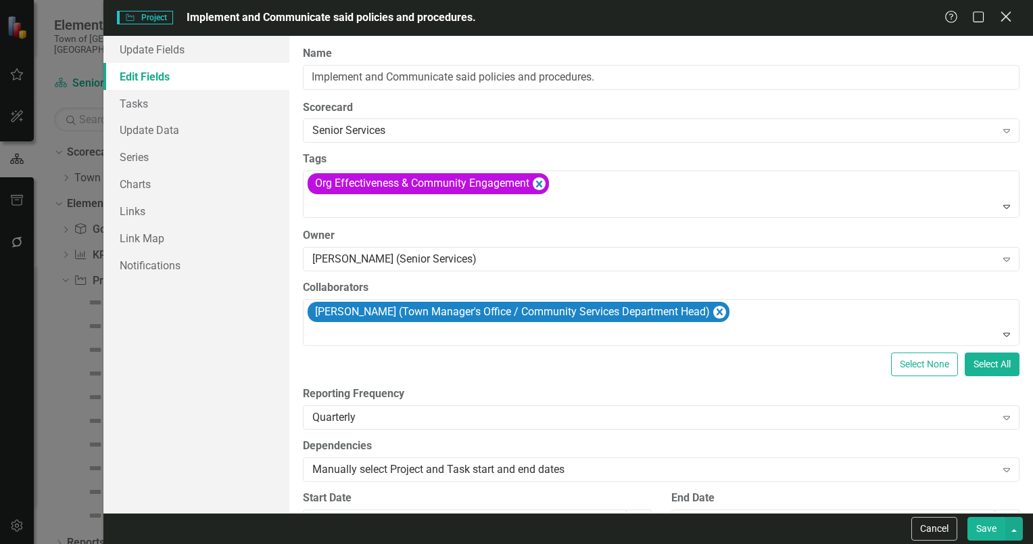
click at [999, 16] on icon "Close" at bounding box center [1005, 16] width 17 height 13
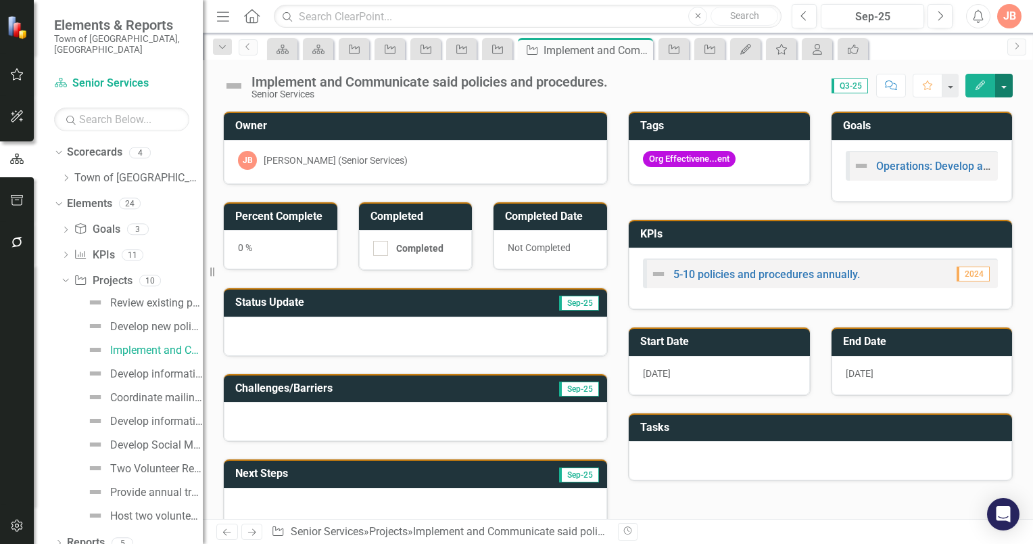
click at [1002, 84] on button "button" at bounding box center [1004, 86] width 18 height 24
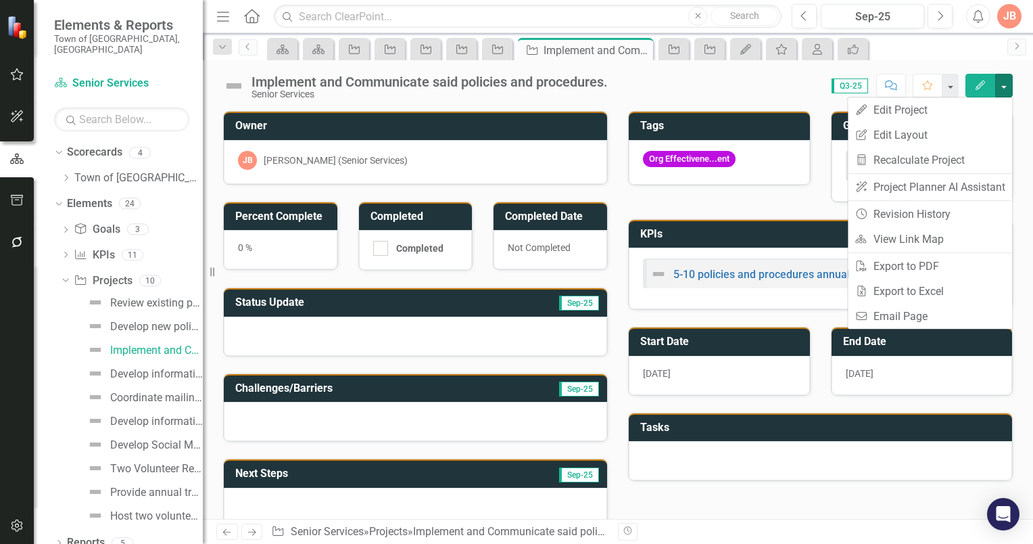
click at [673, 88] on div "Score: 0.00 Q3-25 Completed Comment Favorite Edit" at bounding box center [814, 85] width 398 height 23
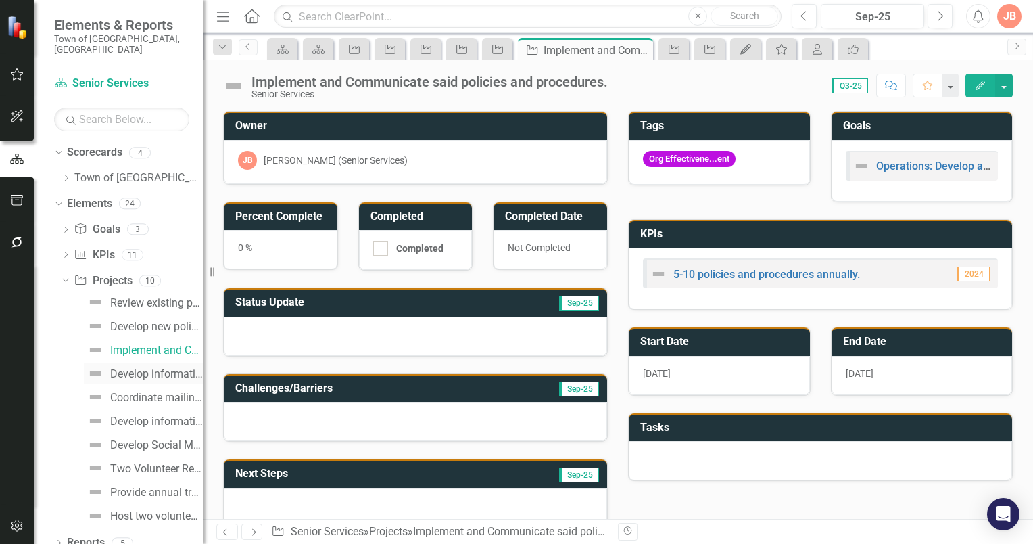
click at [123, 368] on div "Develop informational welcome letter to residents age [DEMOGRAPHIC_DATA]+ who a…" at bounding box center [156, 374] width 93 height 12
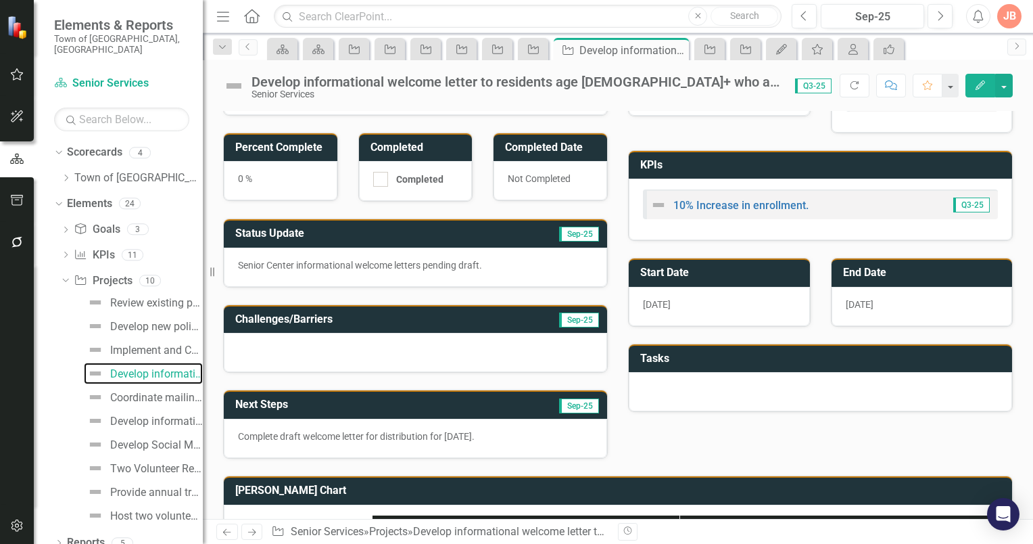
scroll to position [64, 0]
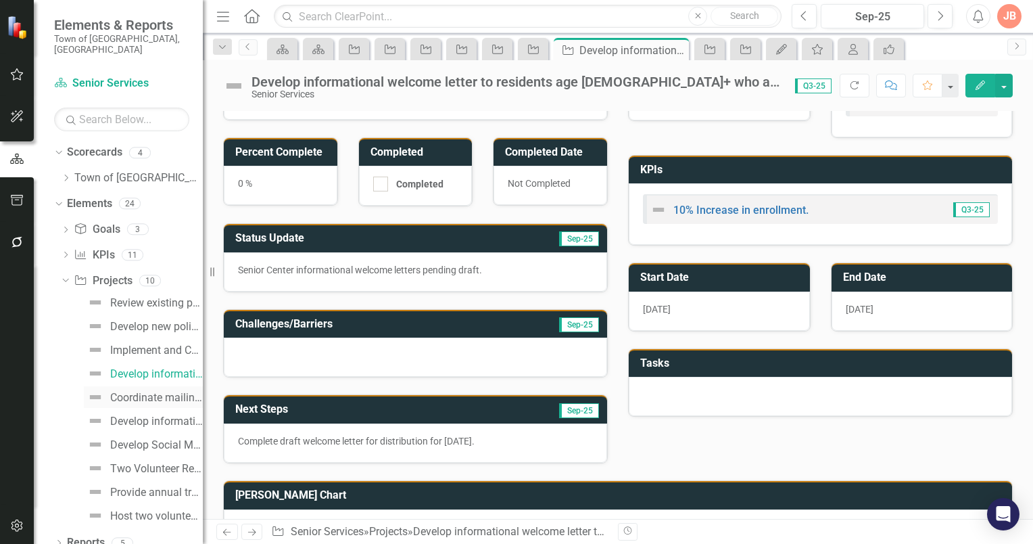
click at [143, 392] on div "Coordinate mailing distribution." at bounding box center [156, 398] width 93 height 12
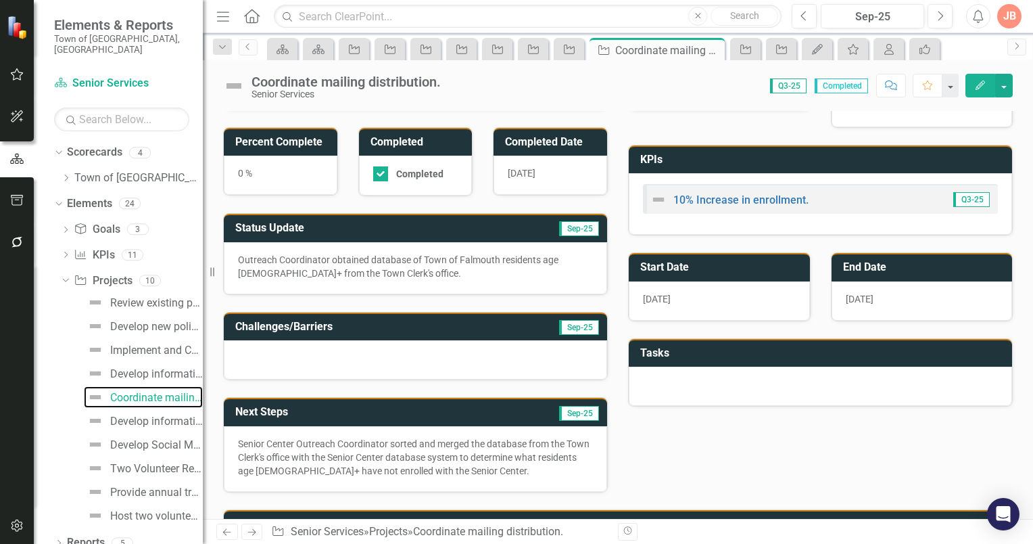
scroll to position [68, 0]
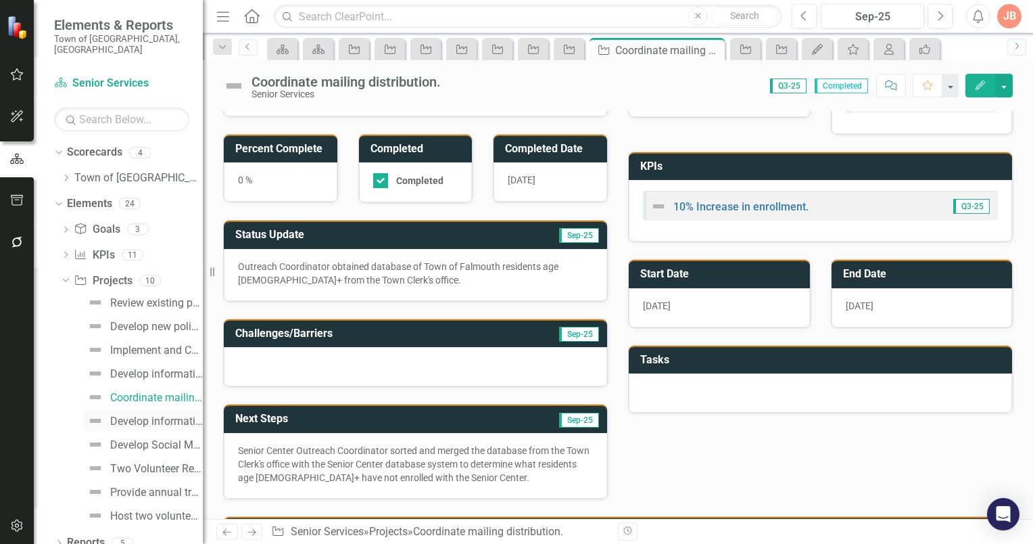
click at [131, 415] on div "Develop informational welcome letter to residents turning age [DEMOGRAPHIC_DATA…" at bounding box center [156, 421] width 93 height 12
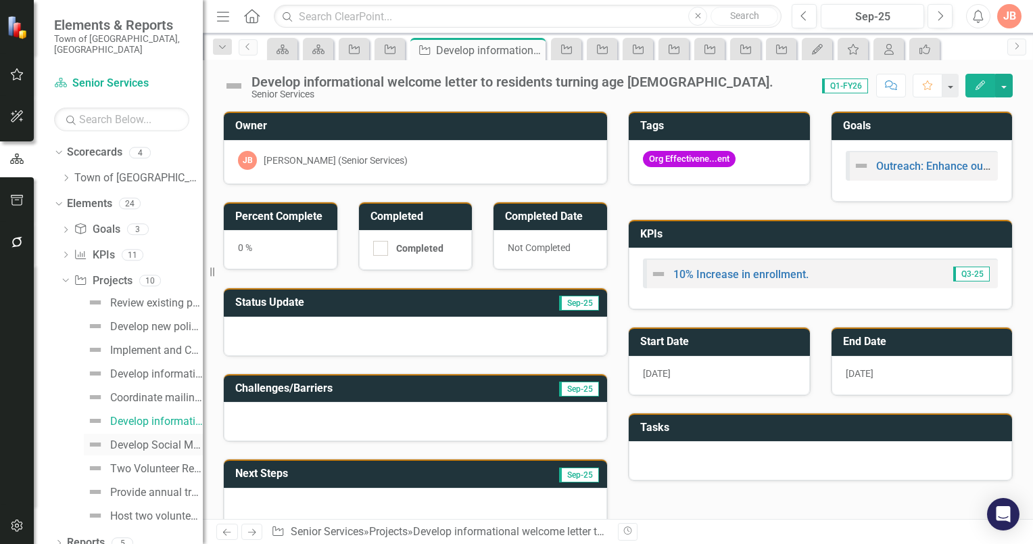
click at [126, 439] on div "Develop Social Media communication." at bounding box center [156, 445] width 93 height 12
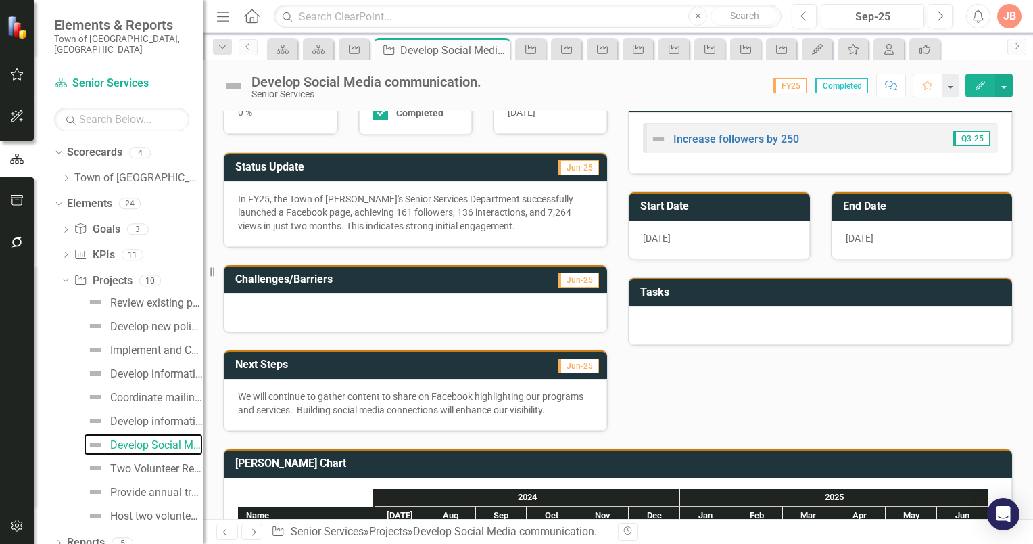
scroll to position [68, 0]
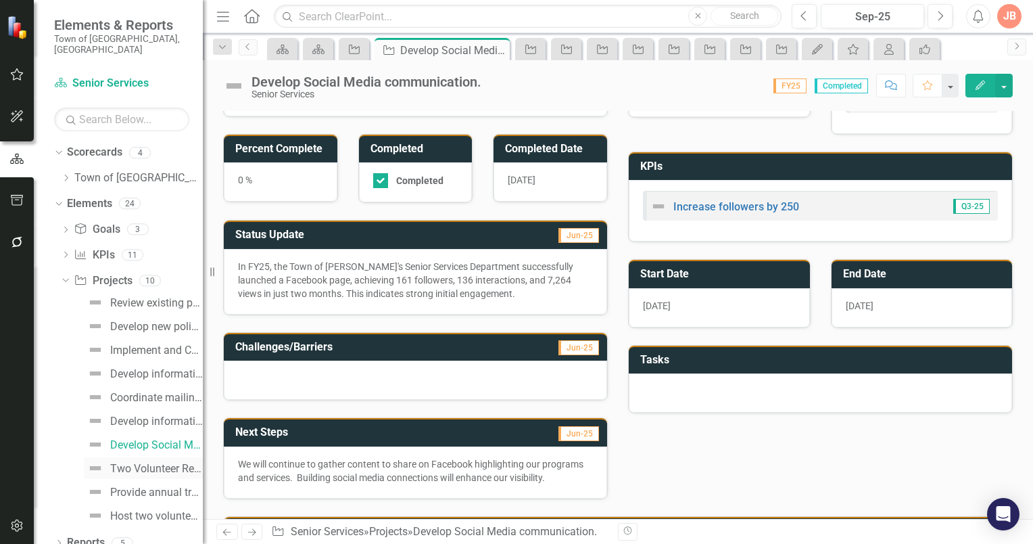
click at [133, 463] on div "Two Volunteer Recruitment appeals annually." at bounding box center [156, 469] width 93 height 12
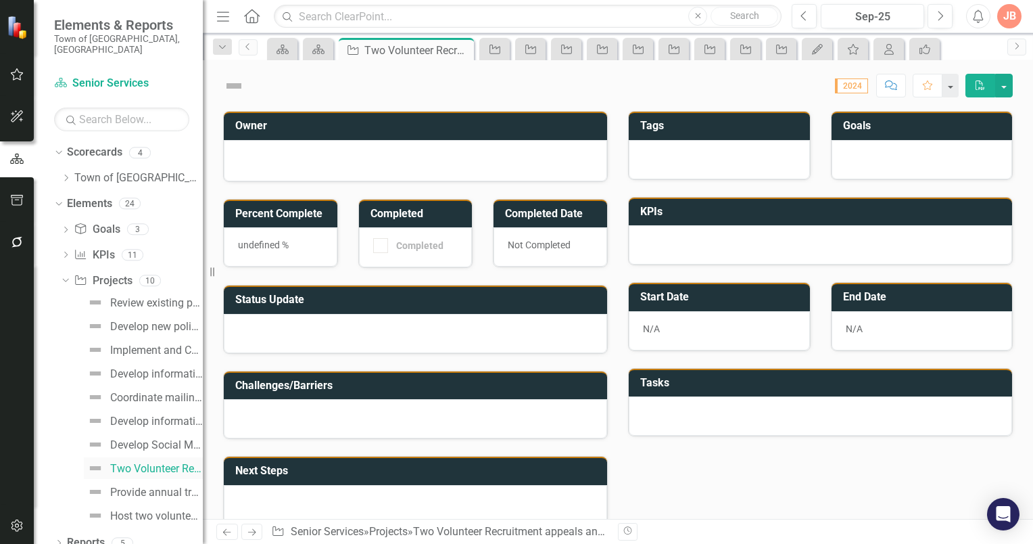
checkbox input "true"
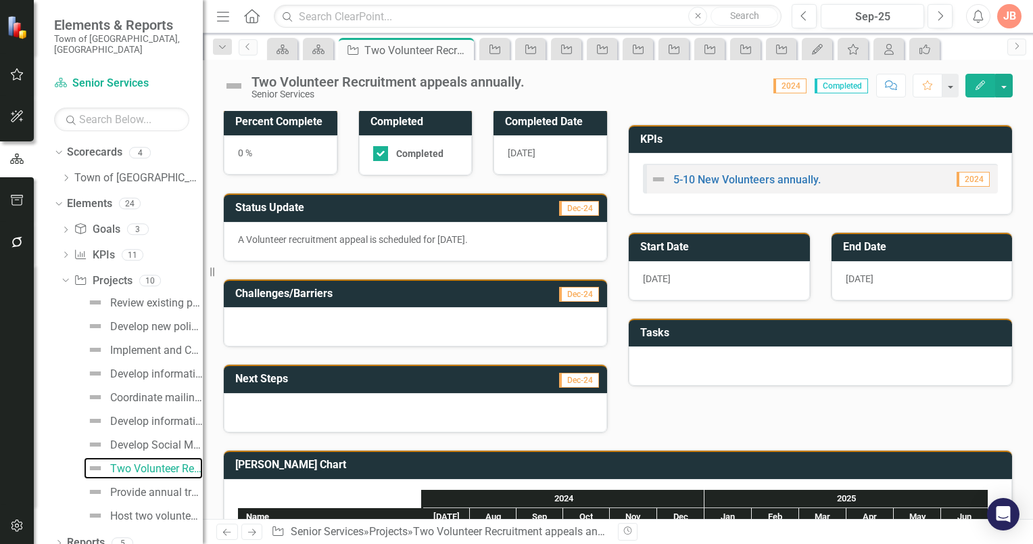
scroll to position [68, 0]
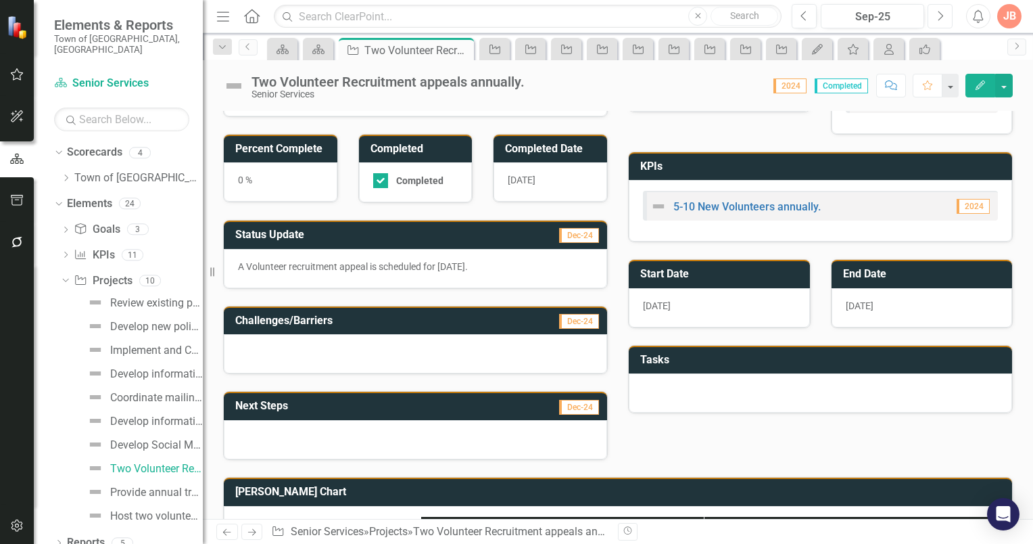
click at [945, 18] on button "Next" at bounding box center [940, 16] width 25 height 24
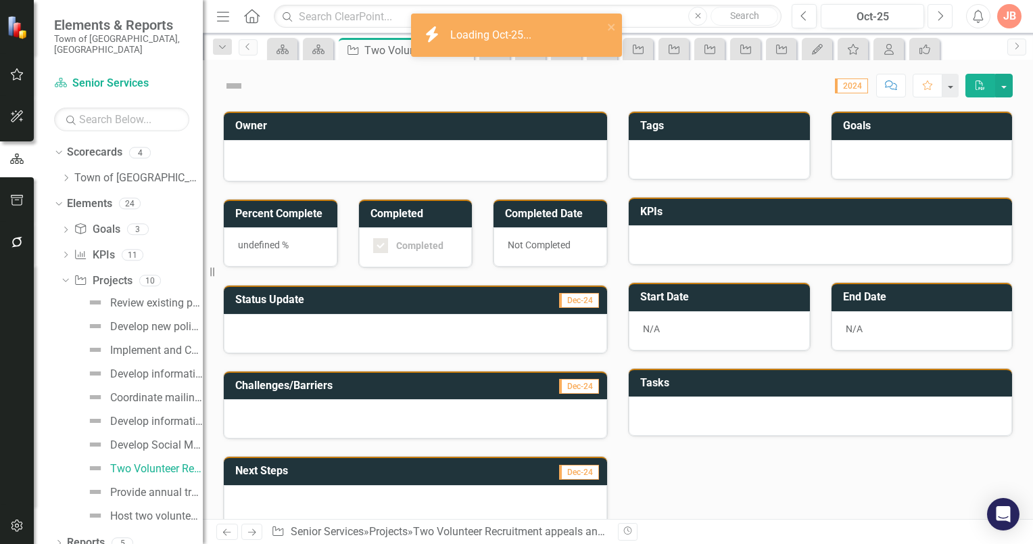
checkbox input "true"
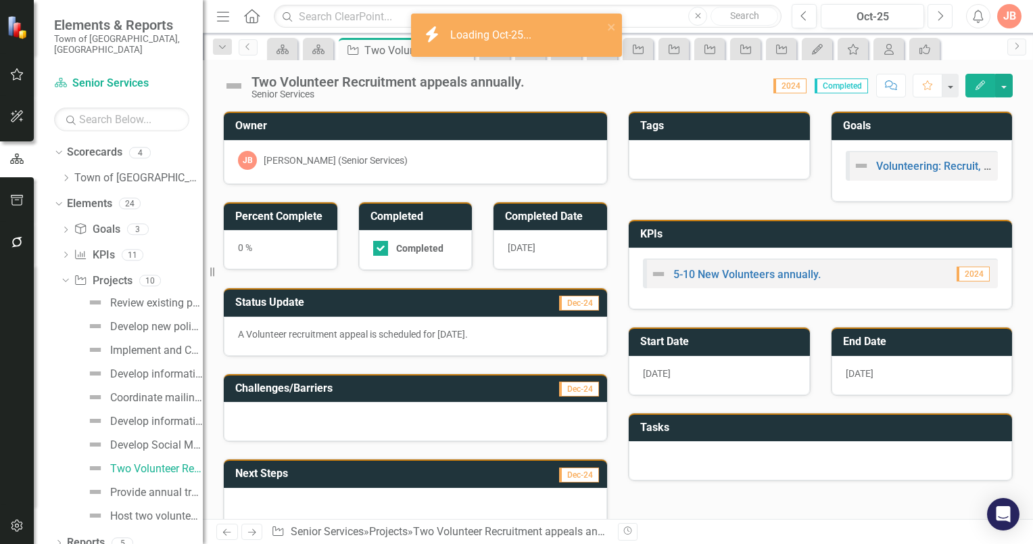
click at [945, 18] on button "Next" at bounding box center [940, 16] width 25 height 24
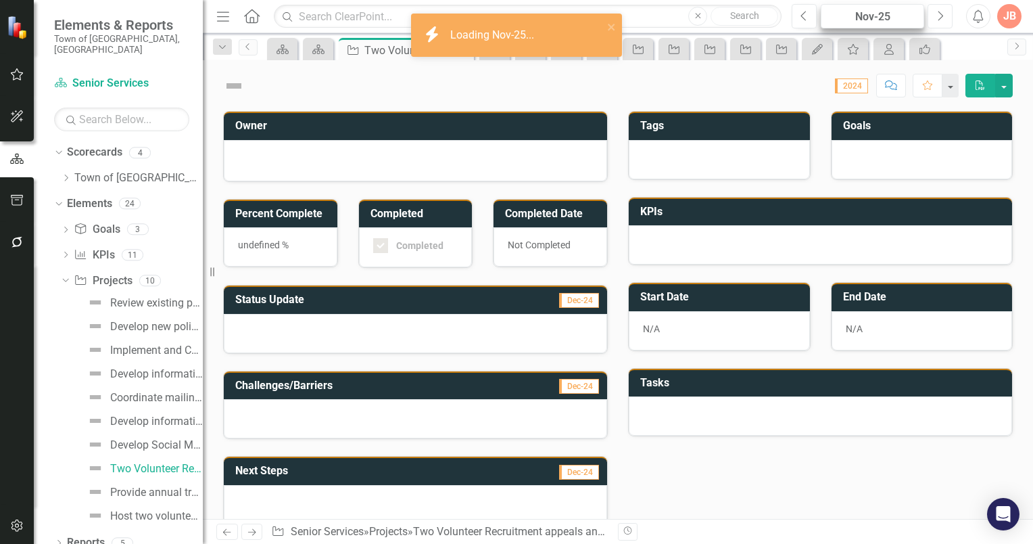
checkbox input "true"
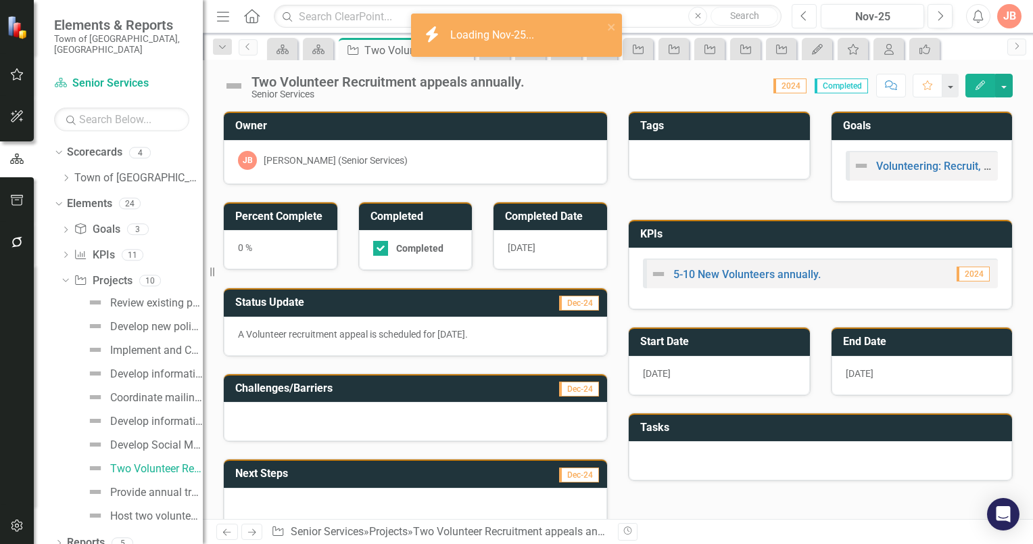
click at [803, 20] on icon "Previous" at bounding box center [804, 16] width 7 height 12
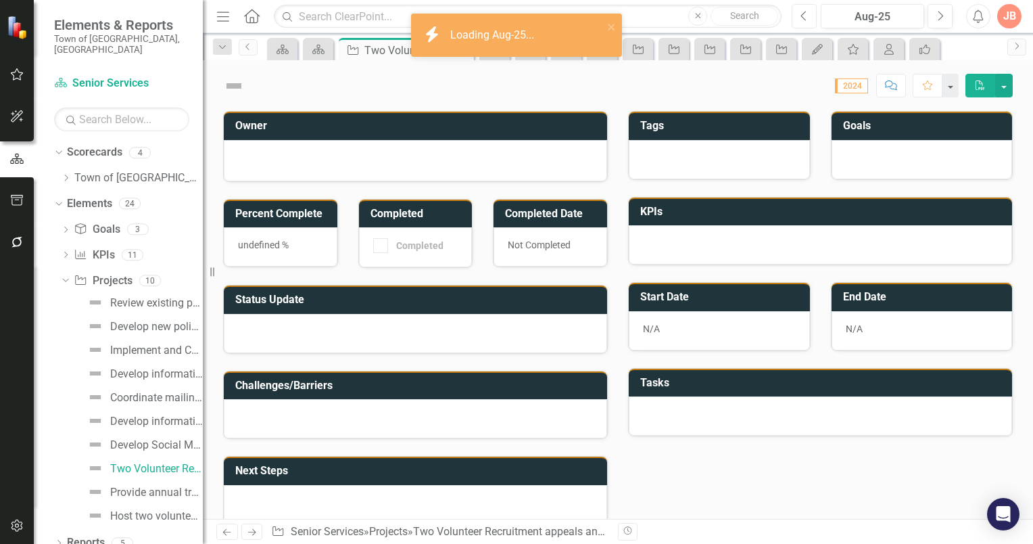
checkbox input "true"
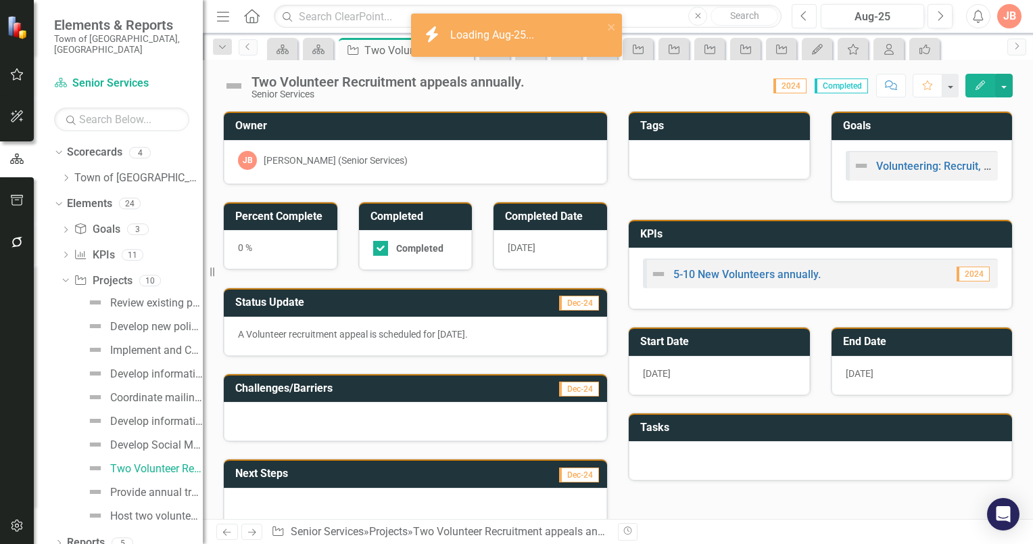
click at [803, 20] on icon "Previous" at bounding box center [804, 16] width 7 height 12
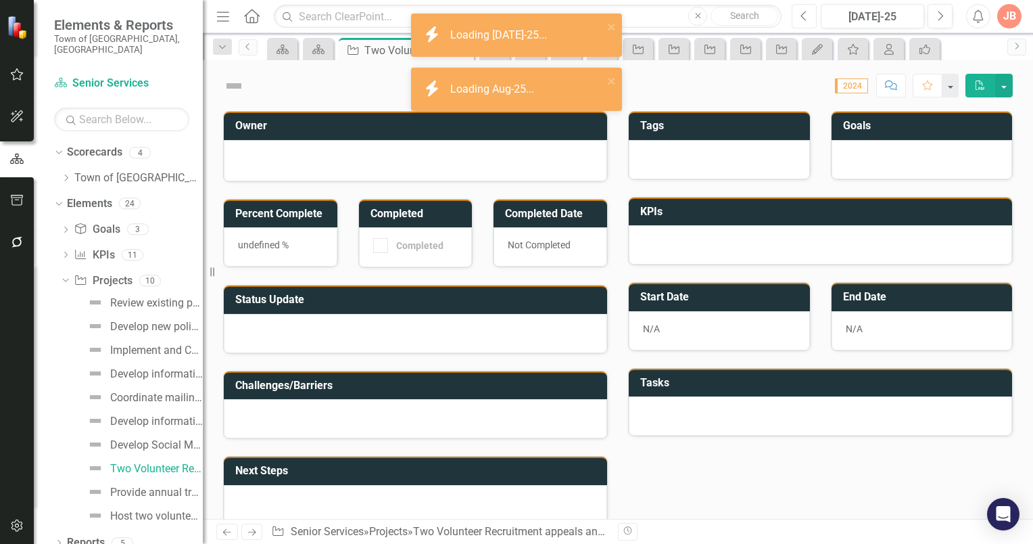
checkbox input "true"
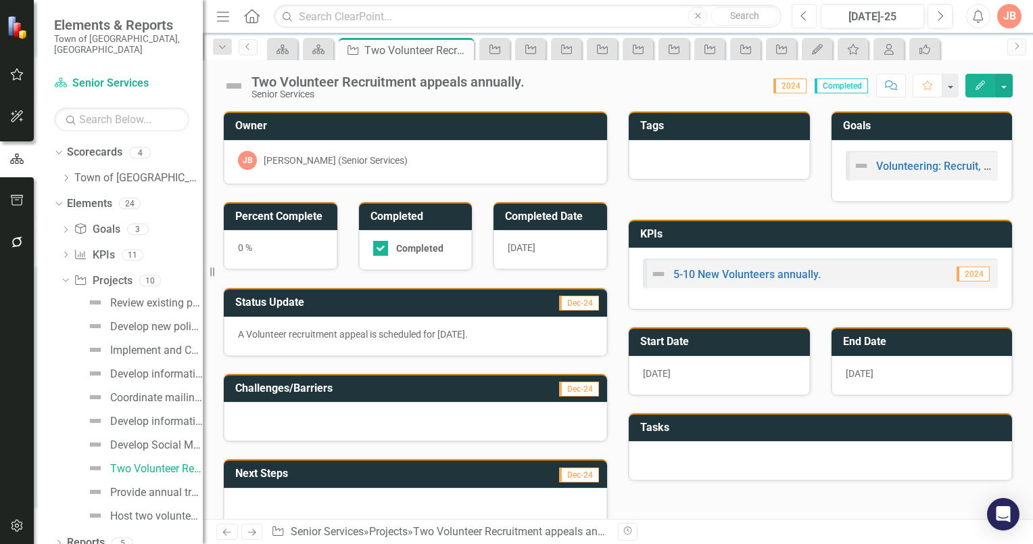
click at [805, 19] on icon "button" at bounding box center [803, 15] width 5 height 9
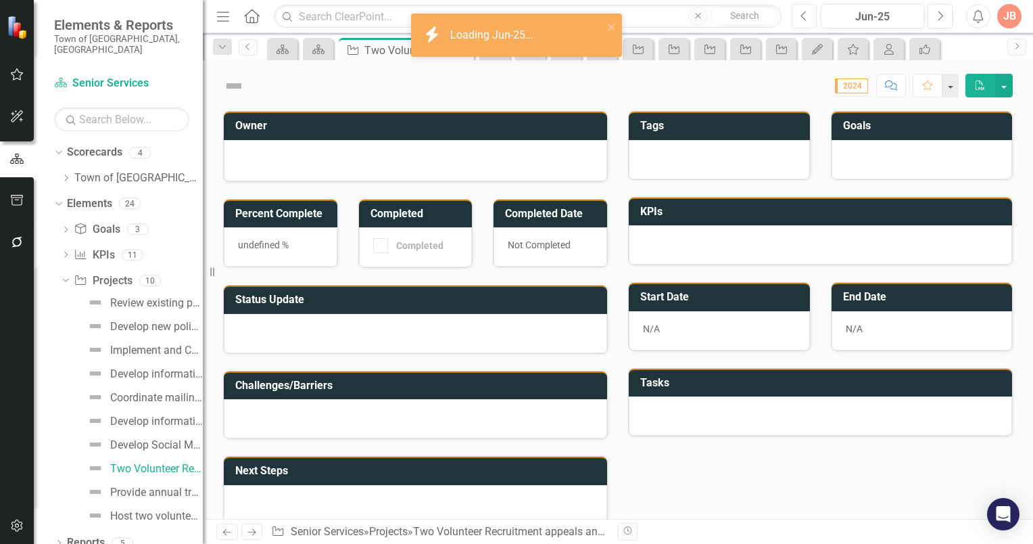
checkbox input "true"
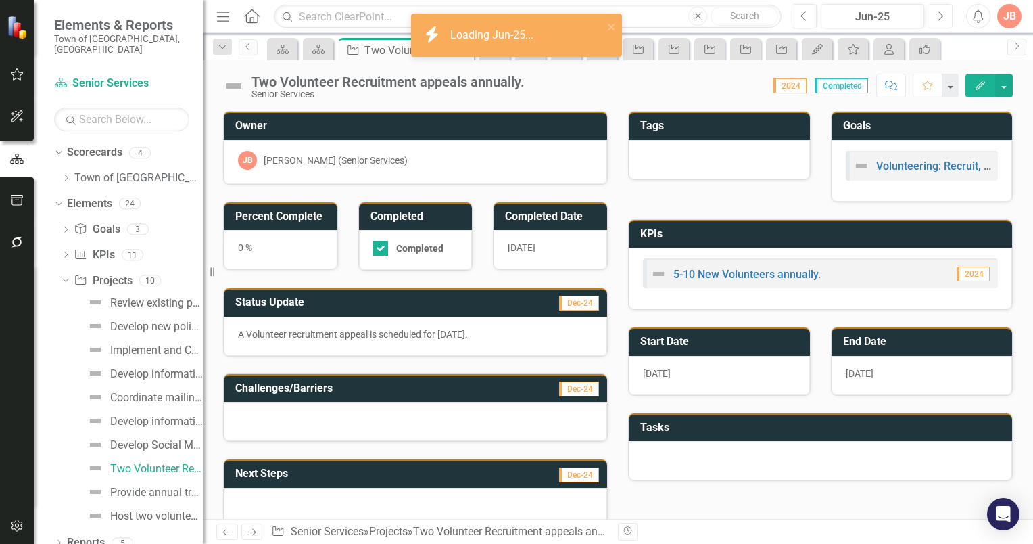
click at [942, 16] on icon "button" at bounding box center [941, 15] width 5 height 9
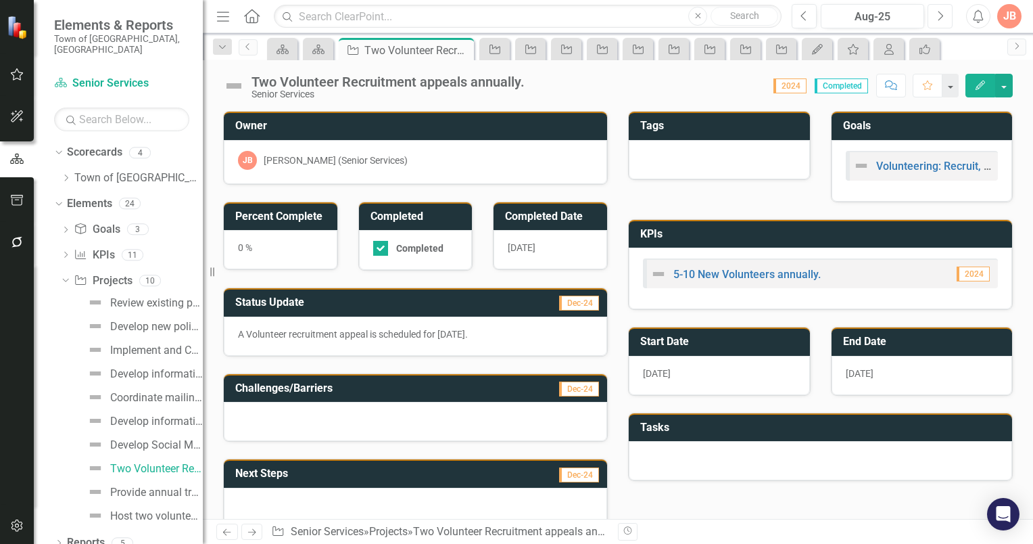
click at [942, 16] on icon "button" at bounding box center [941, 15] width 5 height 9
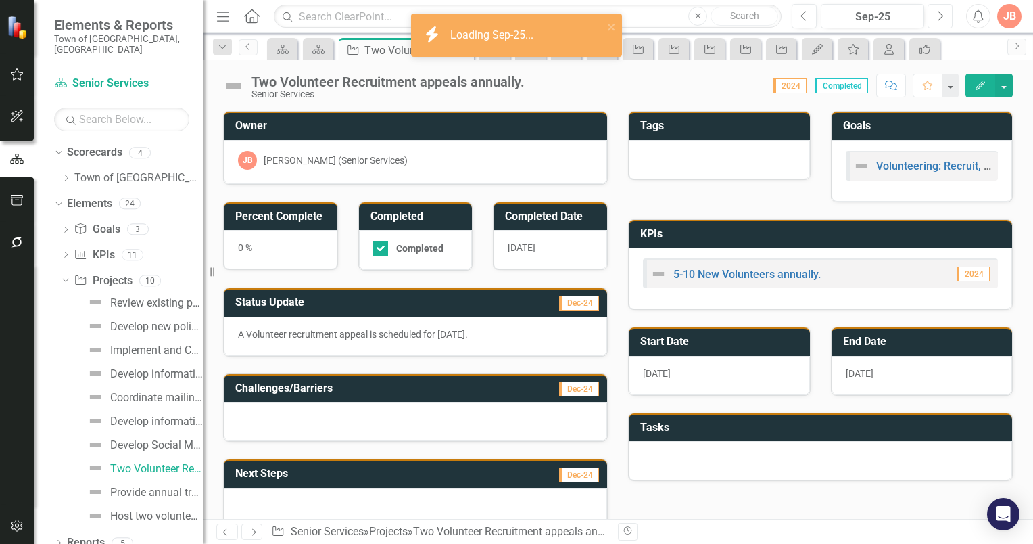
click at [942, 16] on icon "button" at bounding box center [941, 15] width 5 height 9
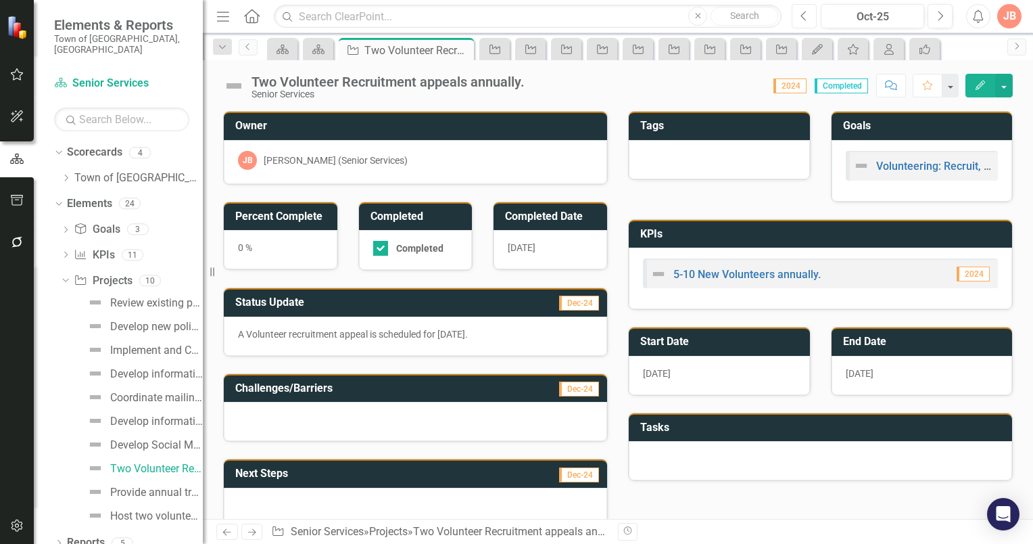
click at [807, 19] on icon "Previous" at bounding box center [804, 16] width 7 height 12
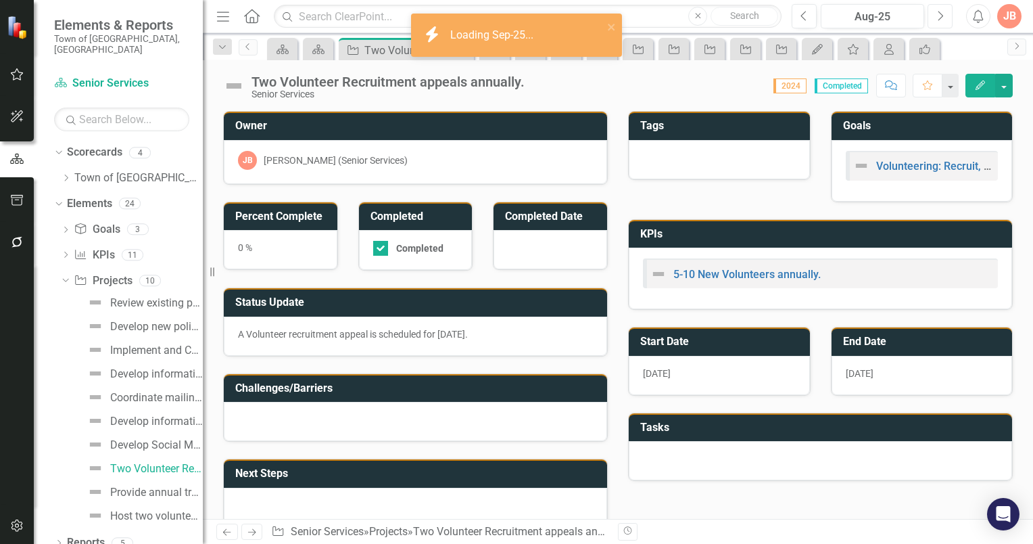
click at [937, 14] on icon "Next" at bounding box center [940, 16] width 7 height 12
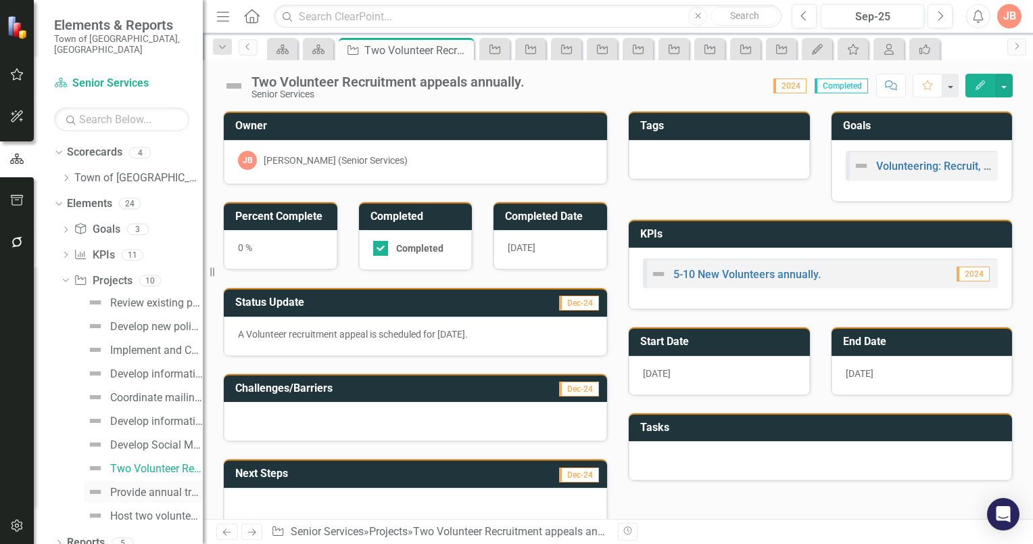
click at [135, 486] on div "Provide annual training for volunteers." at bounding box center [156, 492] width 93 height 12
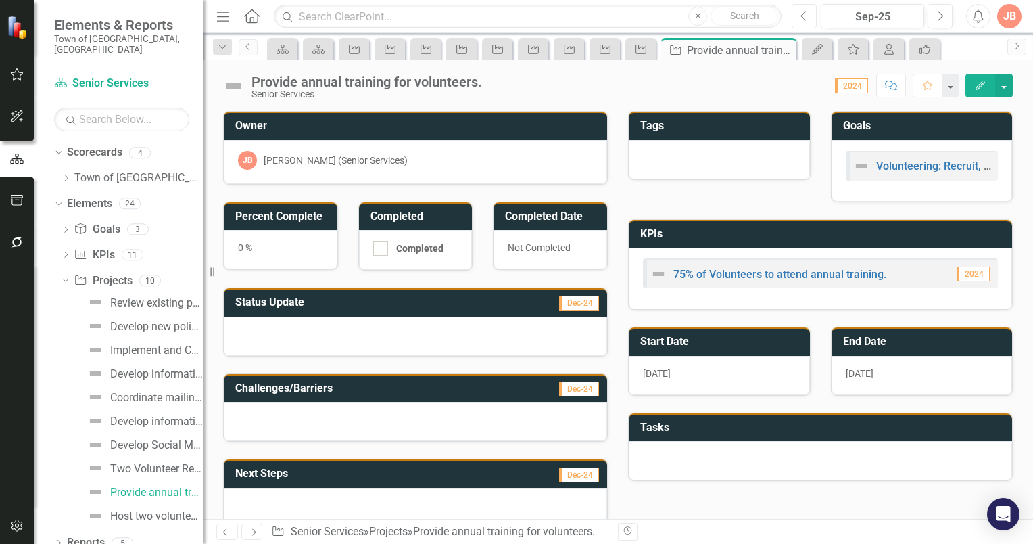
click at [801, 15] on button "Previous" at bounding box center [804, 16] width 25 height 24
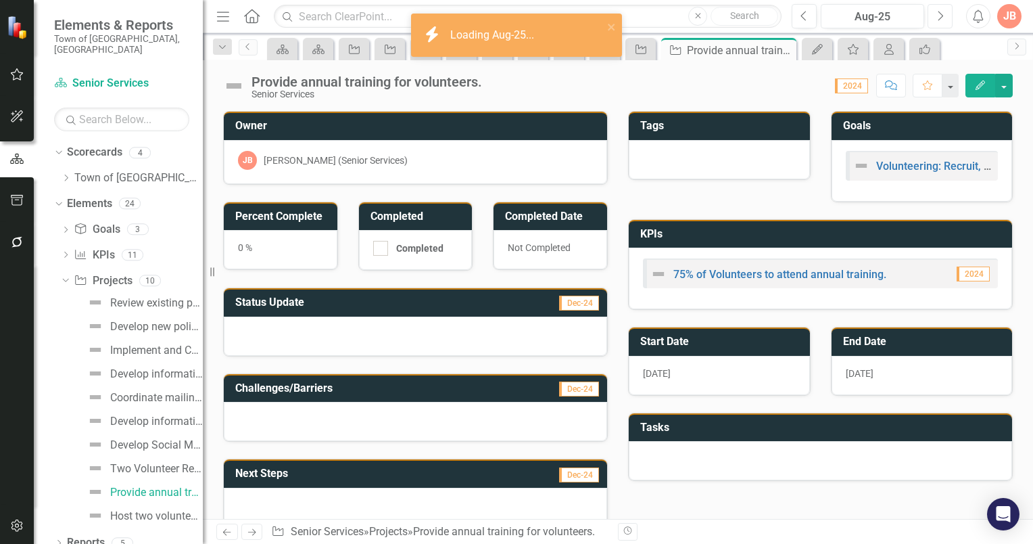
click at [939, 18] on icon "Next" at bounding box center [940, 16] width 7 height 12
click at [940, 16] on icon "Next" at bounding box center [940, 16] width 7 height 12
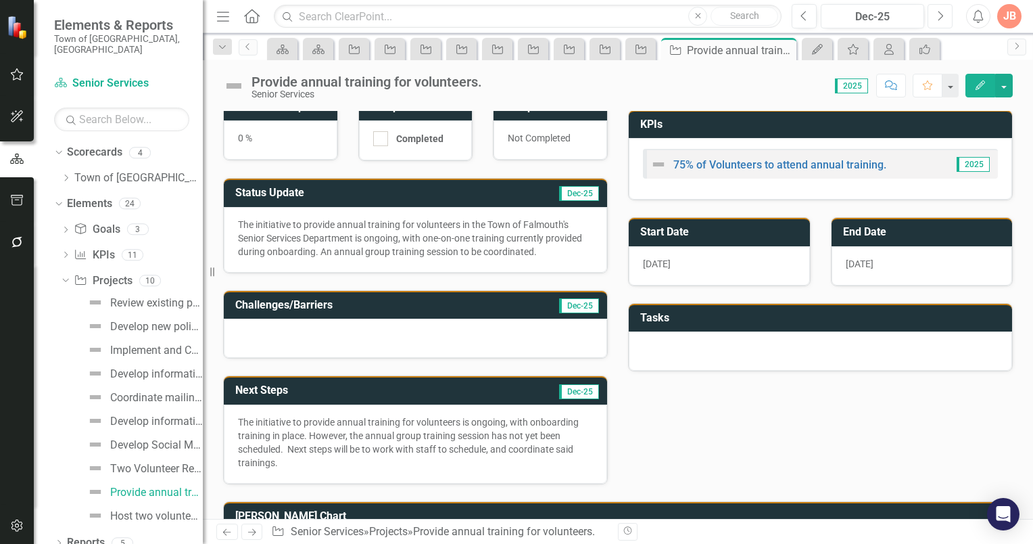
scroll to position [90, 0]
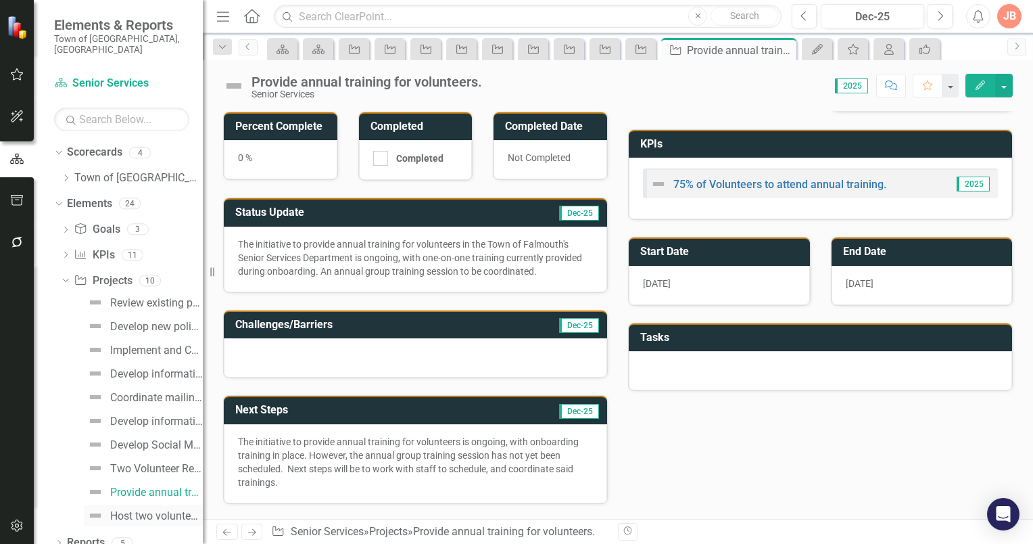
click at [119, 510] on div "Host two volunteer appreciation events annually." at bounding box center [156, 516] width 93 height 12
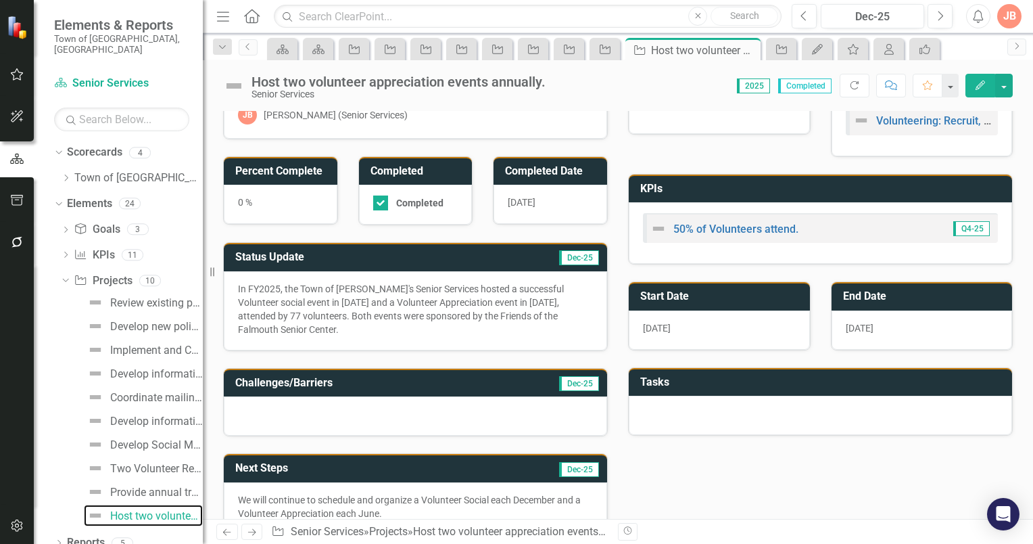
scroll to position [68, 0]
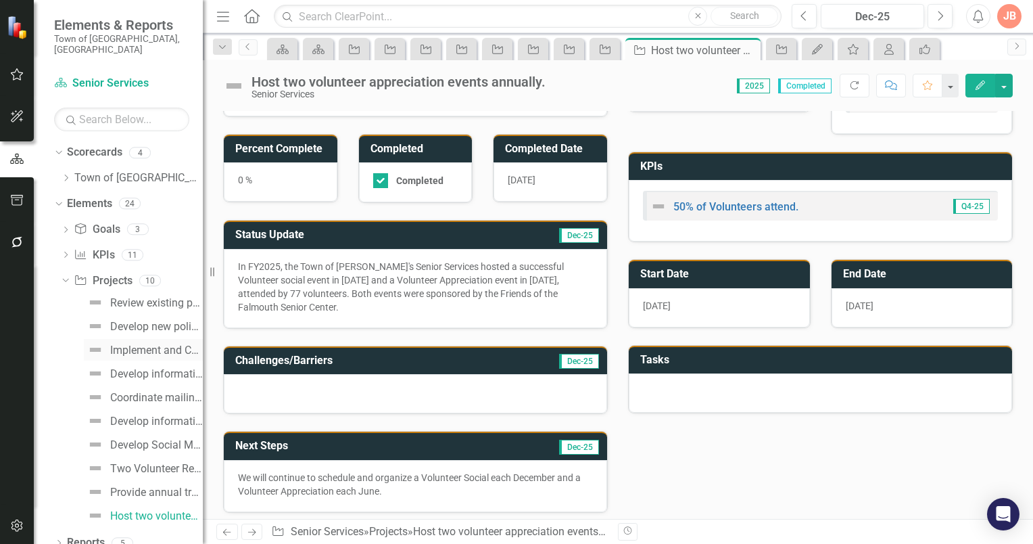
click at [139, 344] on div "Implement and Communicate said policies and procedures." at bounding box center [156, 350] width 93 height 12
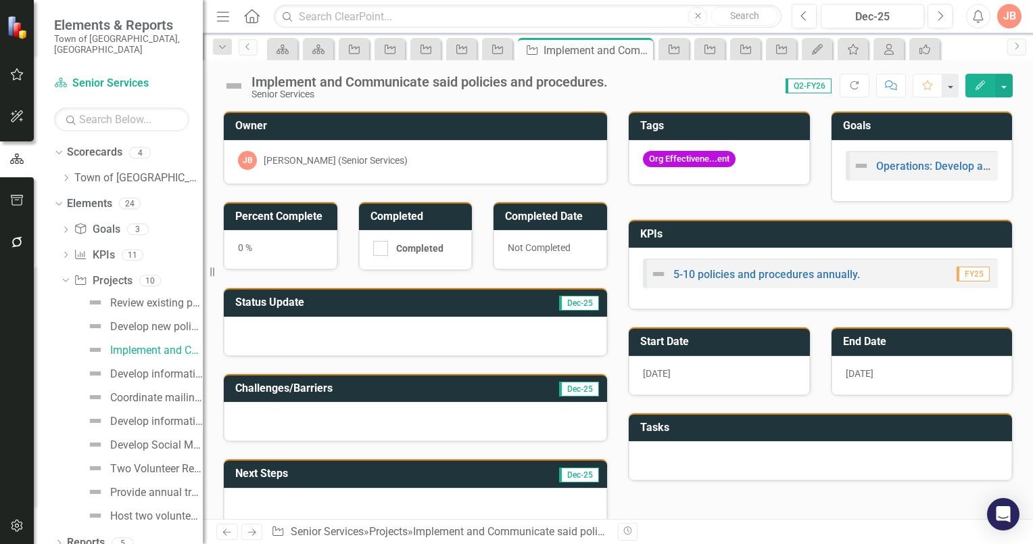
click at [982, 81] on icon "Edit" at bounding box center [980, 84] width 12 height 9
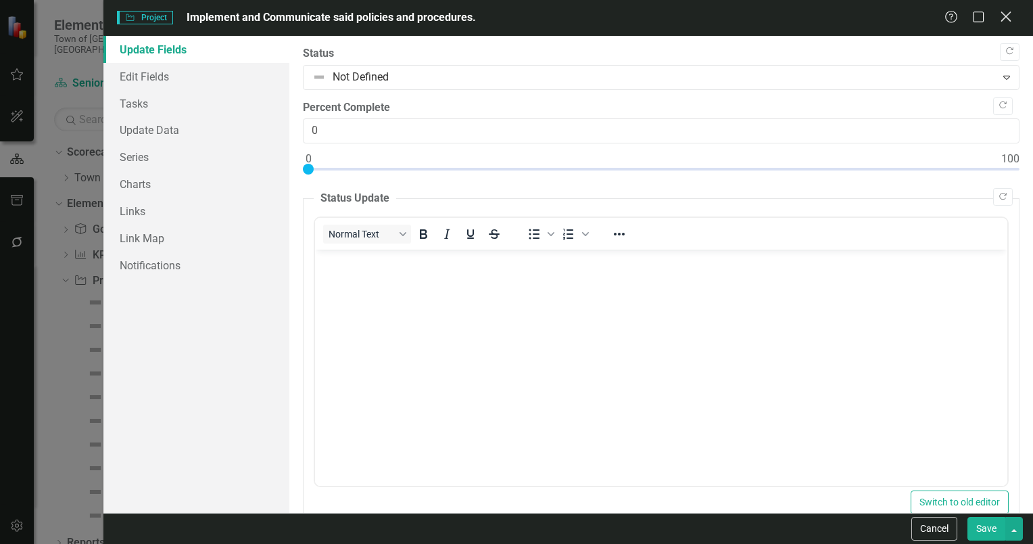
click at [1012, 13] on icon "Close" at bounding box center [1005, 16] width 17 height 13
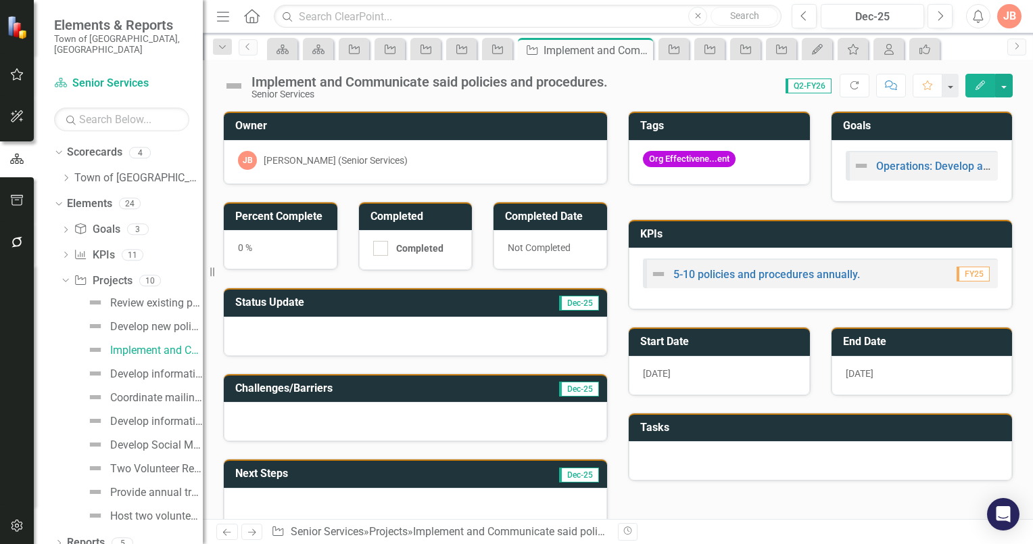
click at [980, 84] on icon "Edit" at bounding box center [980, 84] width 12 height 9
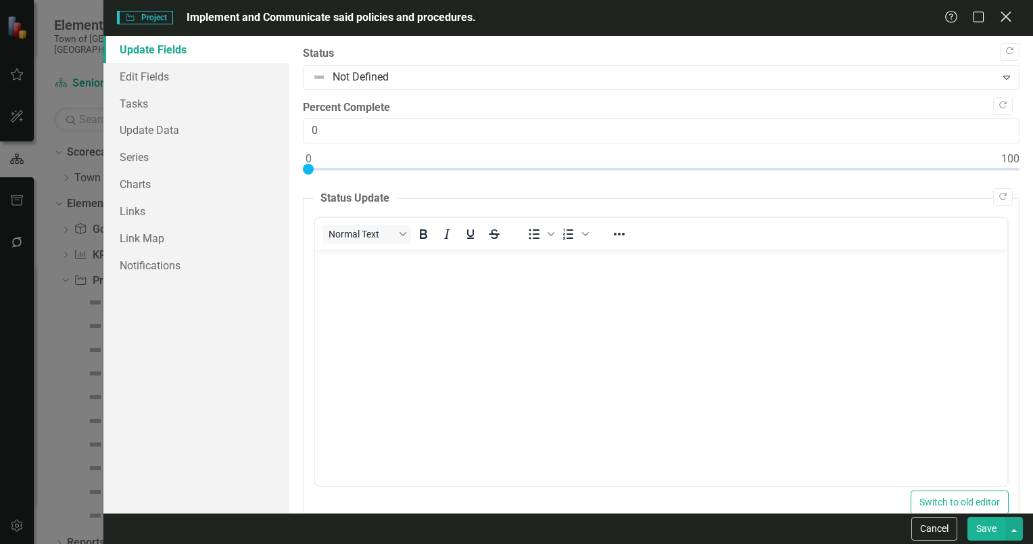
click at [1008, 16] on icon at bounding box center [1006, 16] width 10 height 10
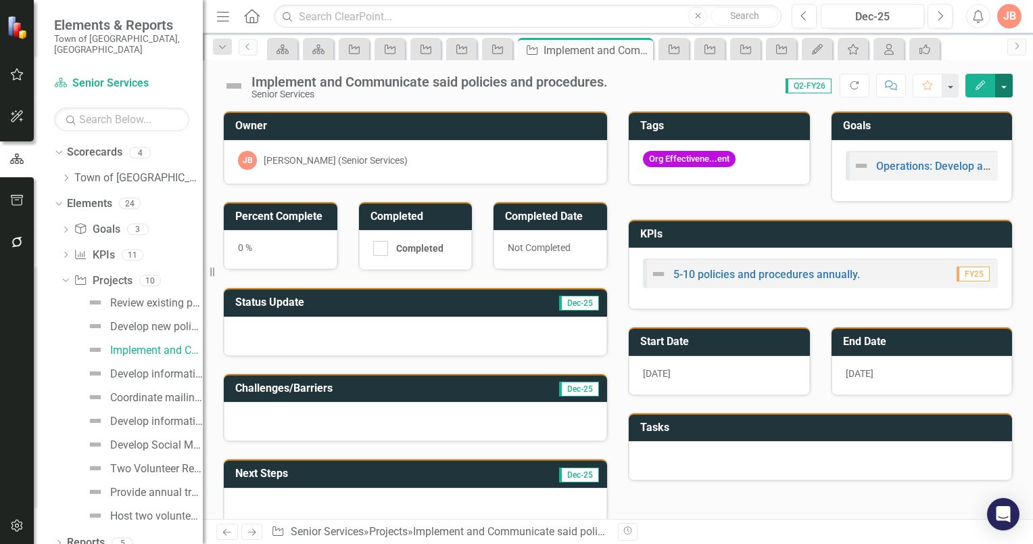
click at [1004, 84] on button "button" at bounding box center [1004, 86] width 18 height 24
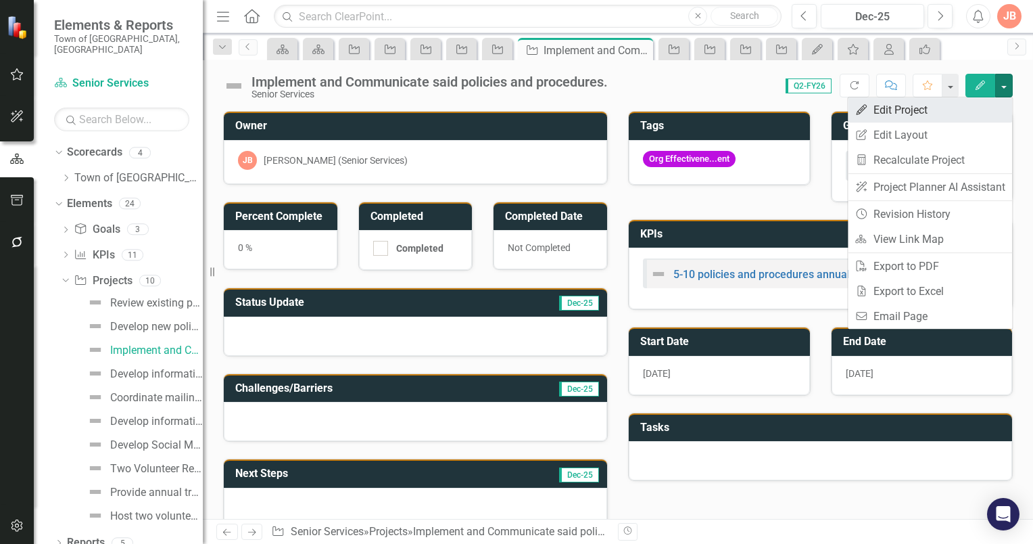
click at [928, 108] on link "Edit Edit Project" at bounding box center [930, 109] width 164 height 25
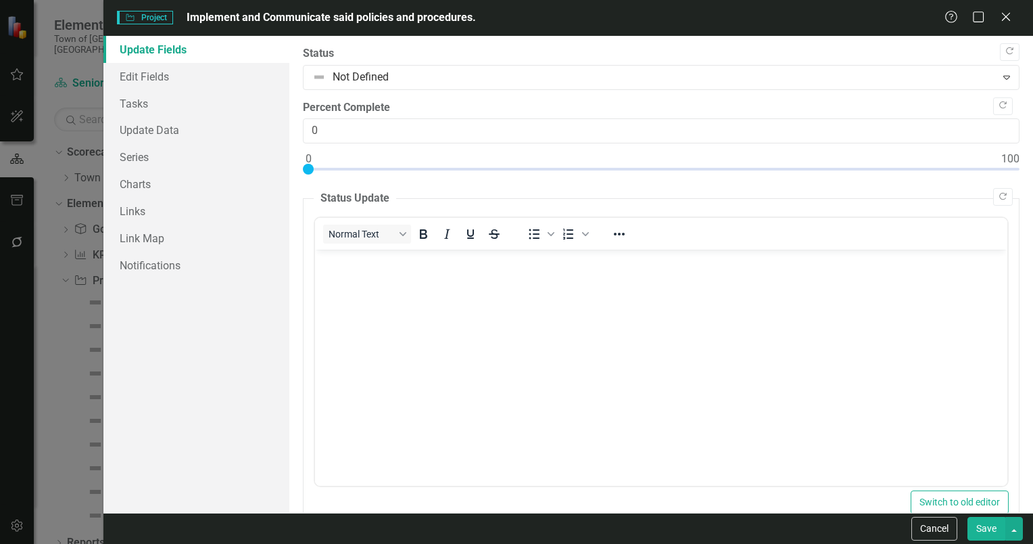
click at [153, 51] on link "Update Fields" at bounding box center [196, 49] width 186 height 27
click at [153, 76] on link "Edit Fields" at bounding box center [196, 76] width 186 height 27
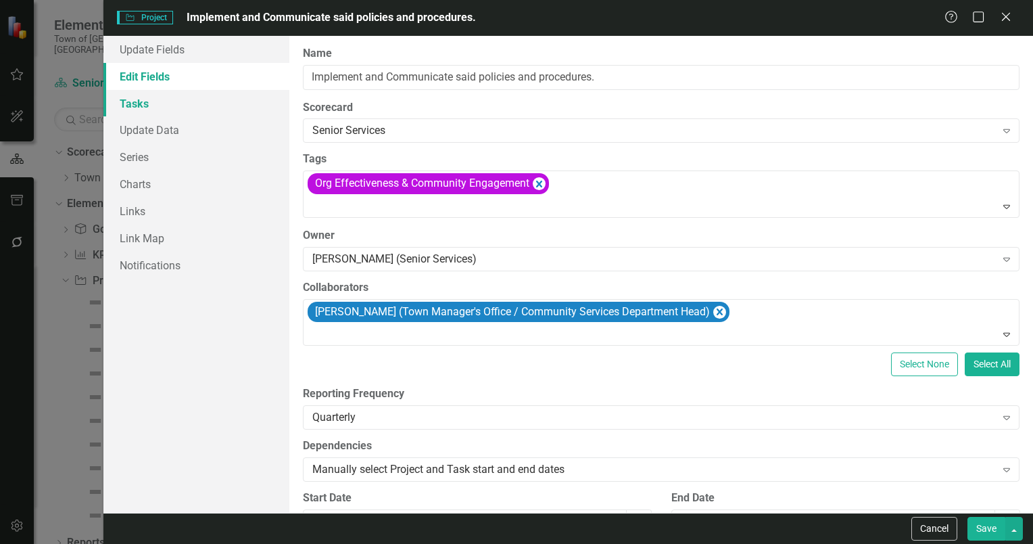
click at [146, 103] on link "Tasks" at bounding box center [196, 103] width 186 height 27
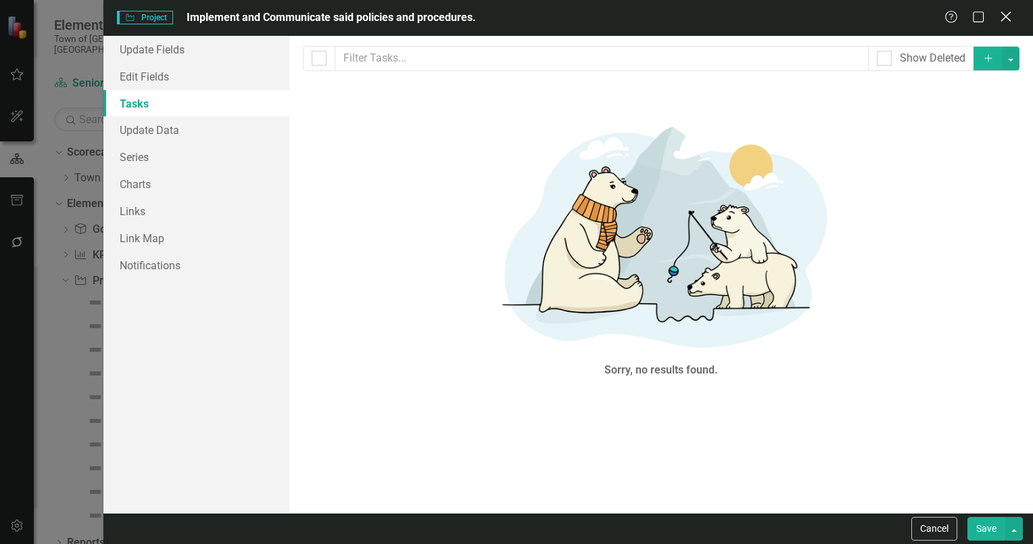
click at [1009, 16] on icon "Close" at bounding box center [1005, 16] width 17 height 13
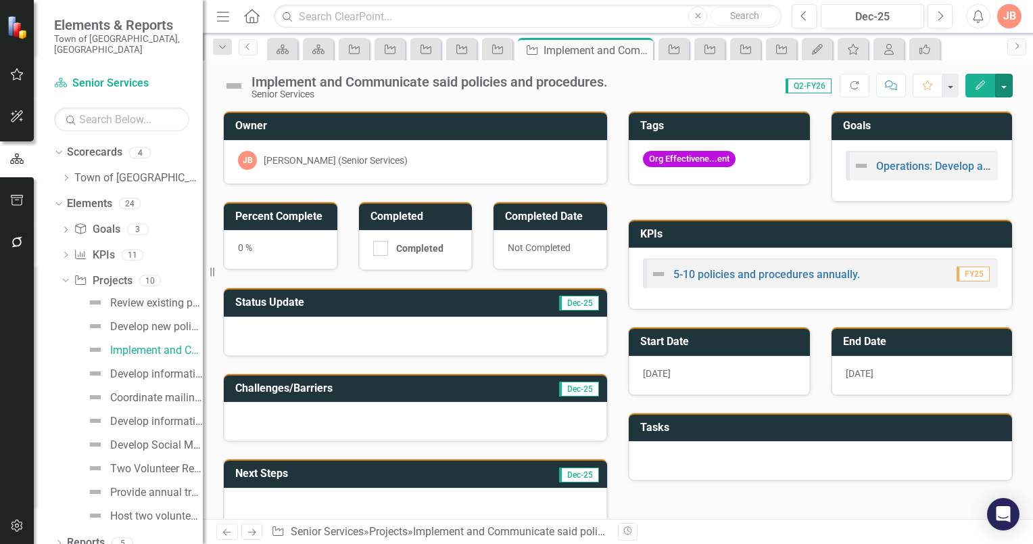
scroll to position [2, 0]
click at [954, 85] on button "button" at bounding box center [950, 86] width 18 height 24
click at [964, 59] on div "Scorecard Scorecard Project Project Project Project Project Project Implement a…" at bounding box center [632, 49] width 736 height 22
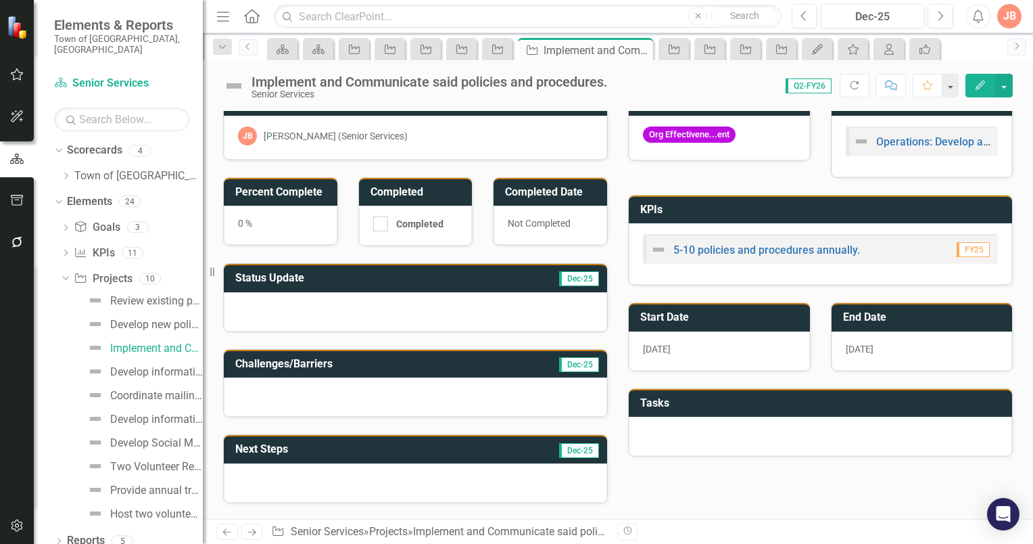
scroll to position [0, 0]
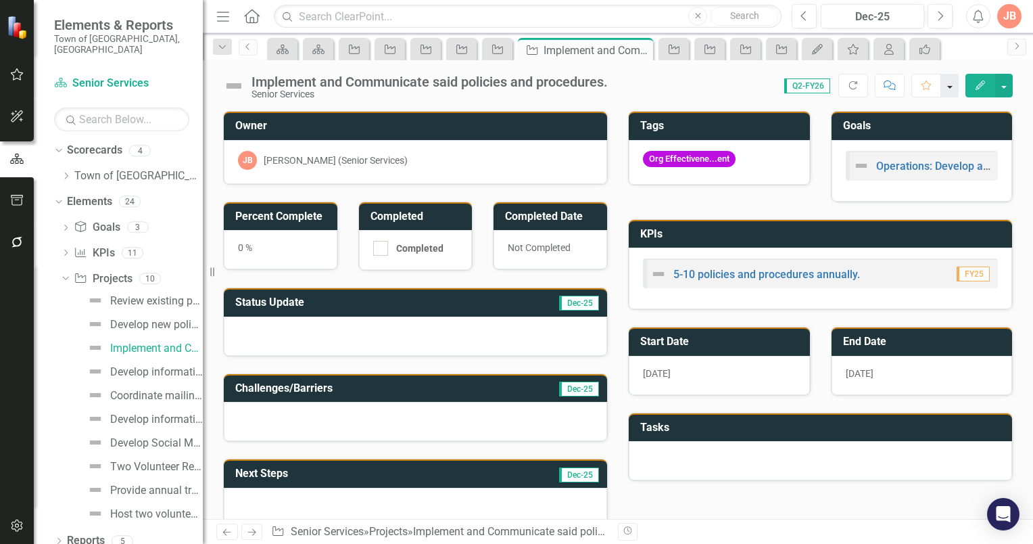
click at [955, 88] on button "button" at bounding box center [950, 86] width 18 height 24
click at [963, 58] on div "Scorecard Scorecard Project Project Project Project Project Project Implement a…" at bounding box center [632, 49] width 736 height 22
click at [1007, 87] on button "button" at bounding box center [1004, 86] width 18 height 24
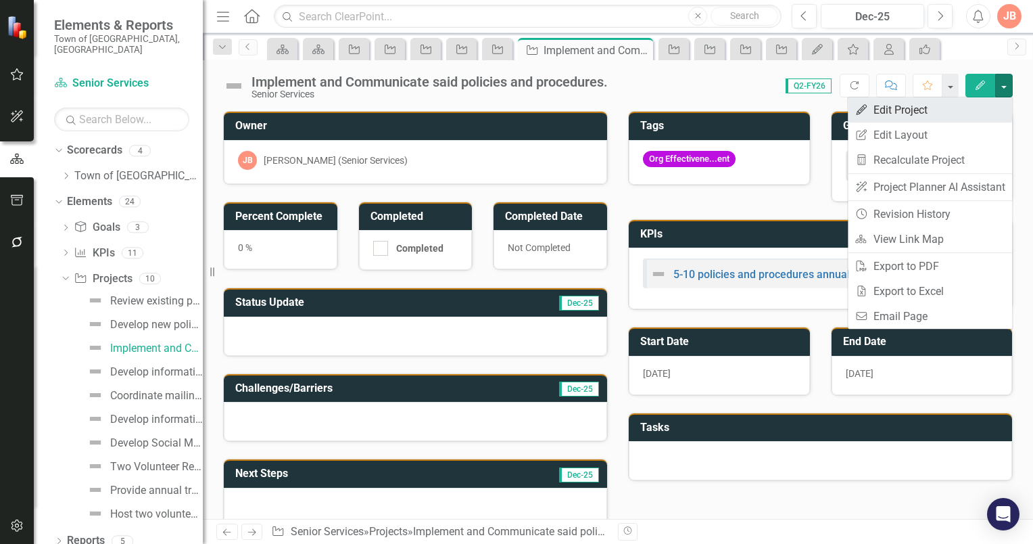
click at [914, 111] on link "Edit Edit Project" at bounding box center [930, 109] width 164 height 25
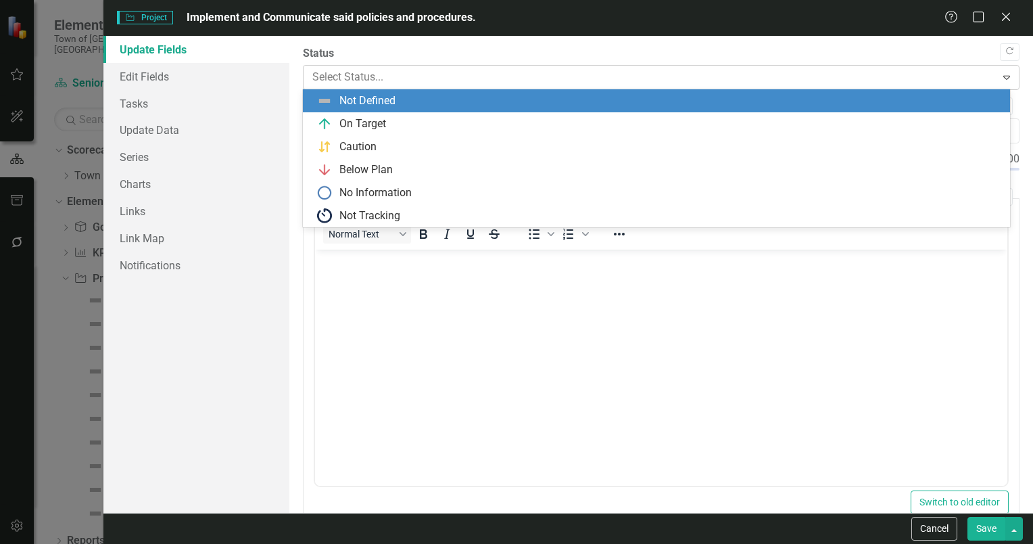
click at [1000, 76] on icon "Expand" at bounding box center [1007, 77] width 14 height 11
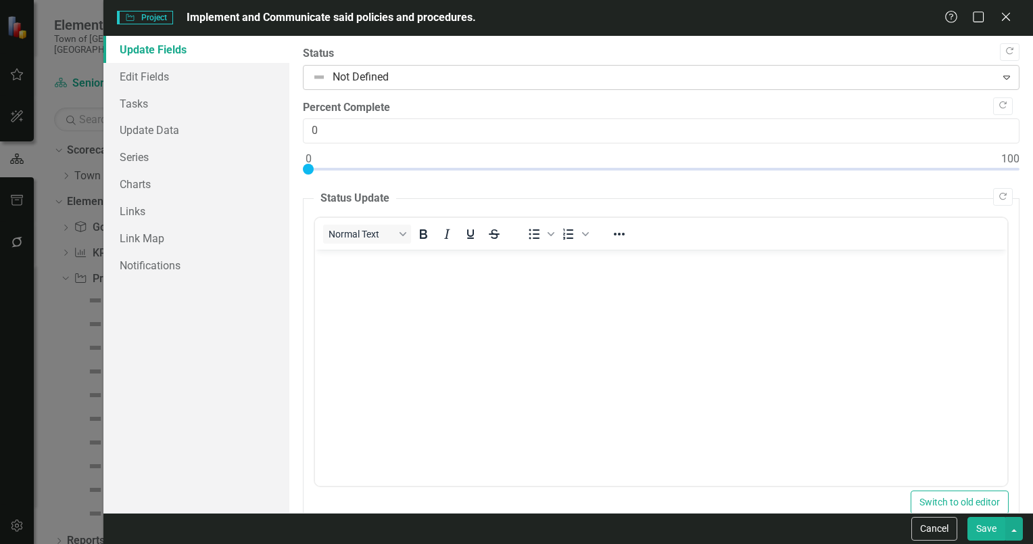
click at [1000, 76] on icon "Expand" at bounding box center [1007, 77] width 14 height 11
click at [133, 214] on link "Links" at bounding box center [196, 210] width 186 height 27
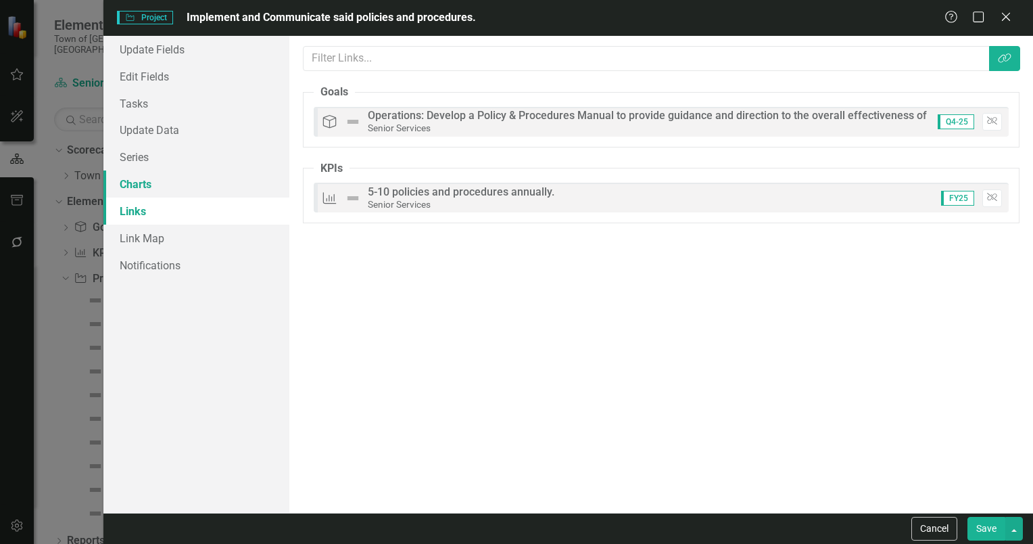
click at [135, 190] on link "Charts" at bounding box center [196, 183] width 186 height 27
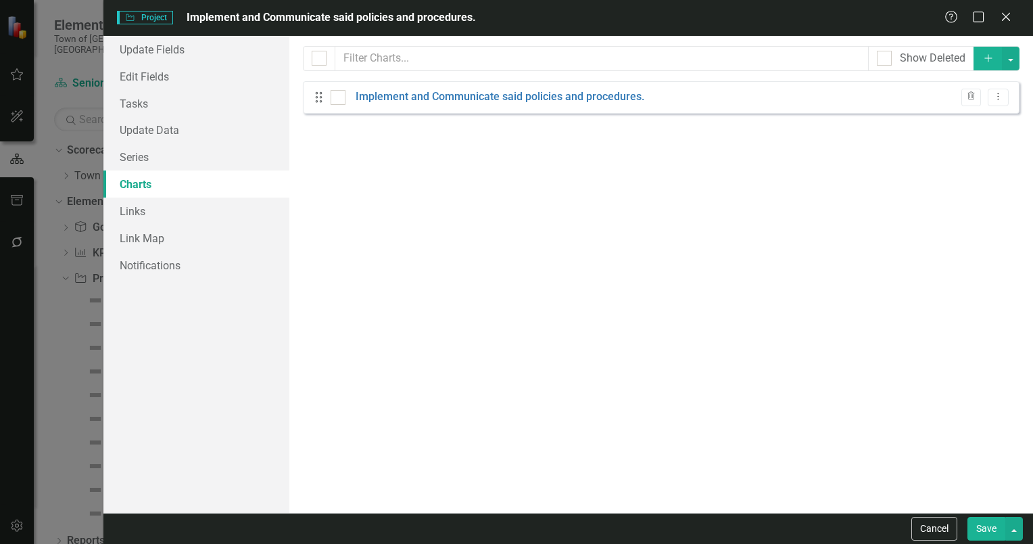
checkbox input "false"
click at [141, 159] on link "Series" at bounding box center [196, 156] width 186 height 27
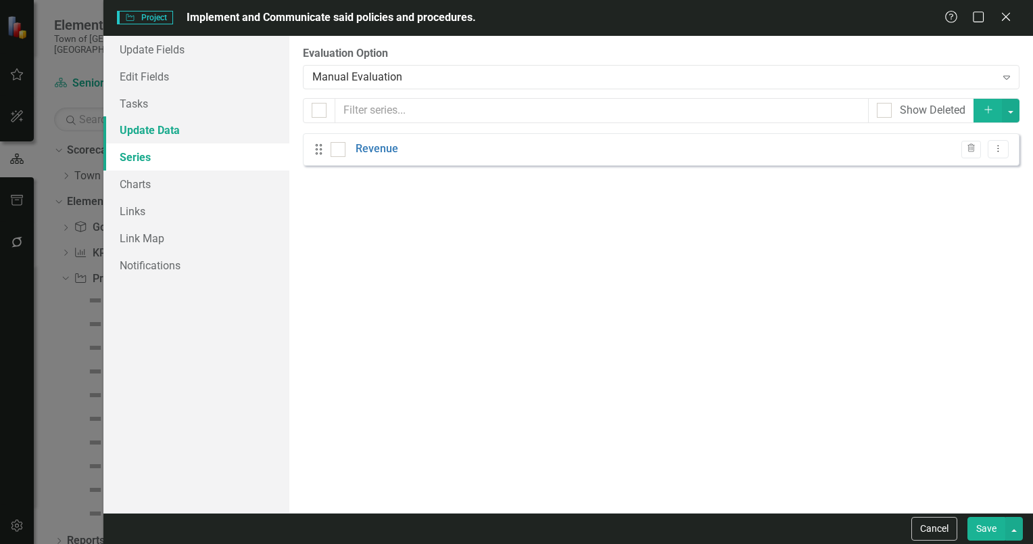
click at [150, 131] on link "Update Data" at bounding box center [196, 129] width 186 height 27
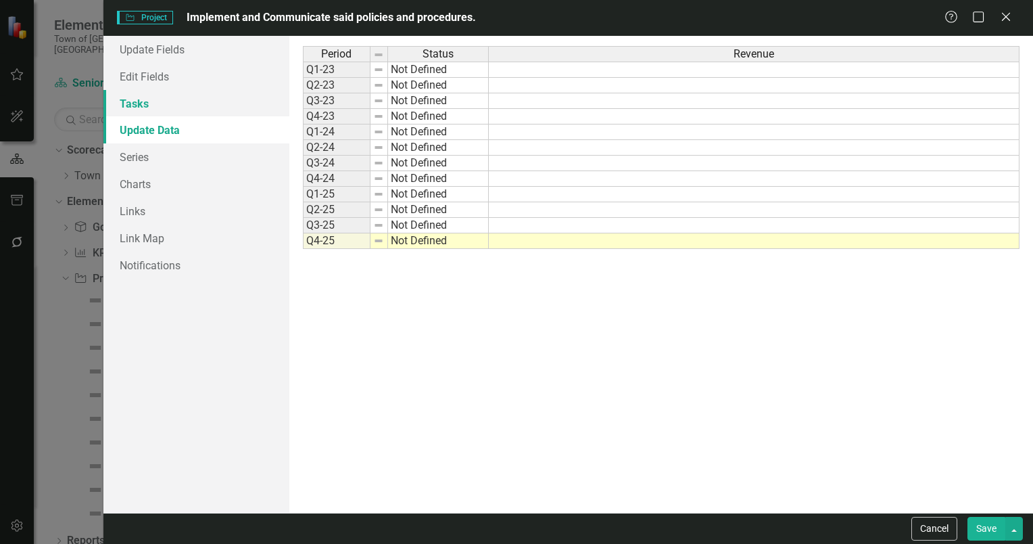
click at [143, 108] on link "Tasks" at bounding box center [196, 103] width 186 height 27
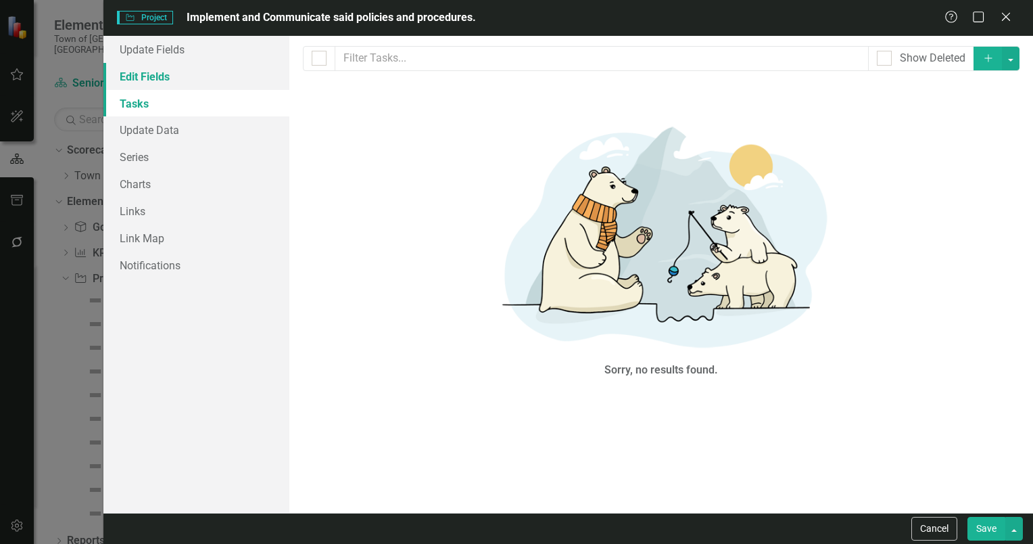
click at [154, 78] on link "Edit Fields" at bounding box center [196, 76] width 186 height 27
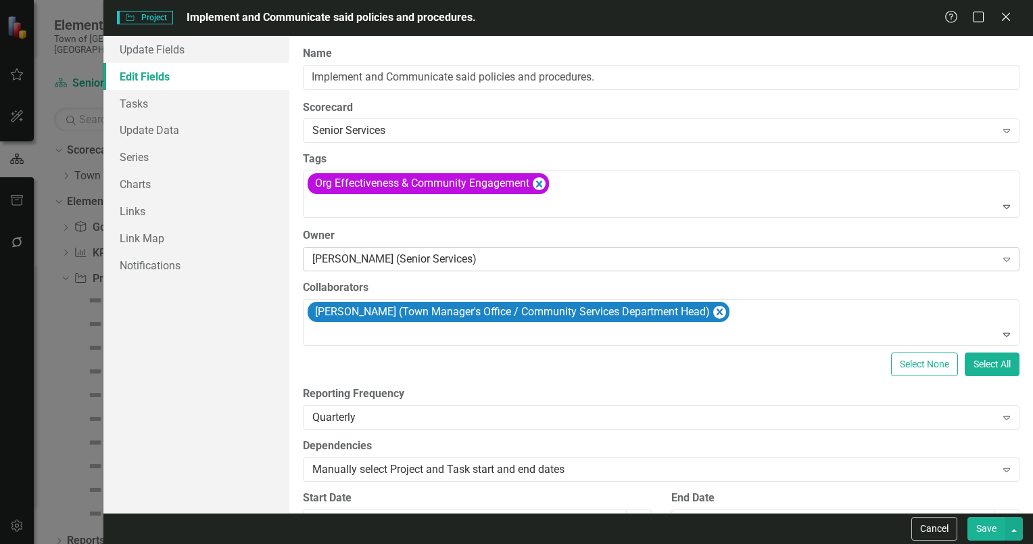
click at [1000, 262] on icon "Expand" at bounding box center [1007, 259] width 14 height 11
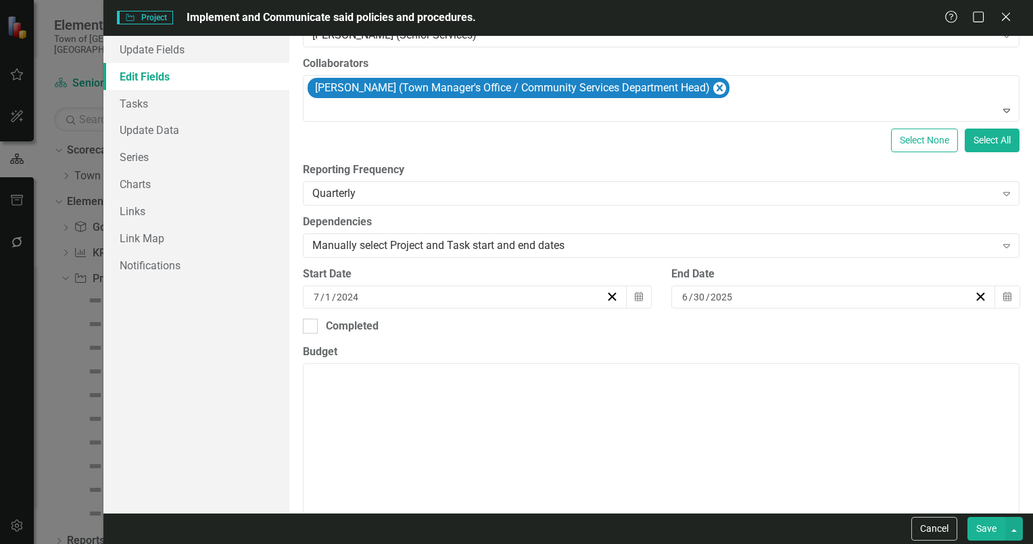
scroll to position [231, 0]
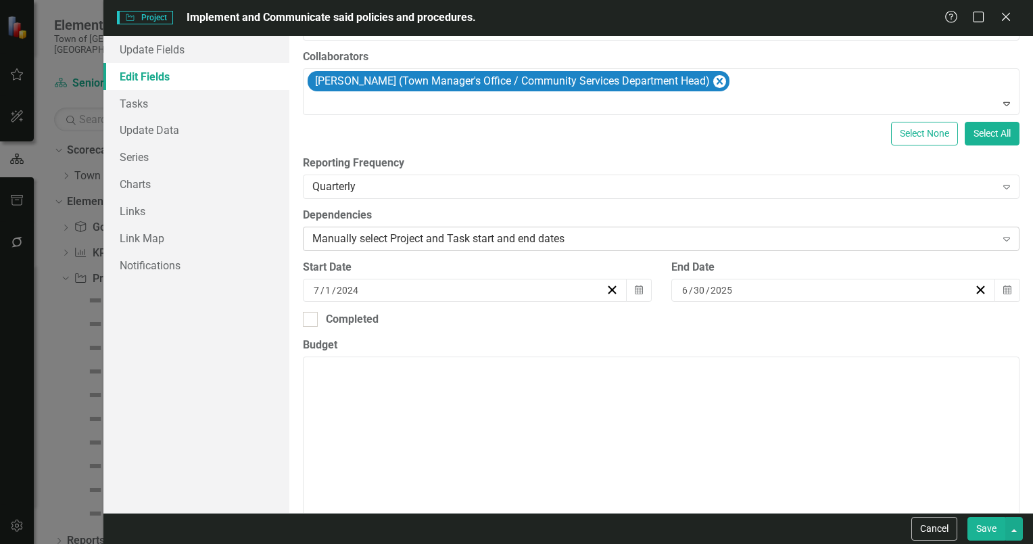
click at [1000, 240] on icon "Expand" at bounding box center [1007, 238] width 14 height 11
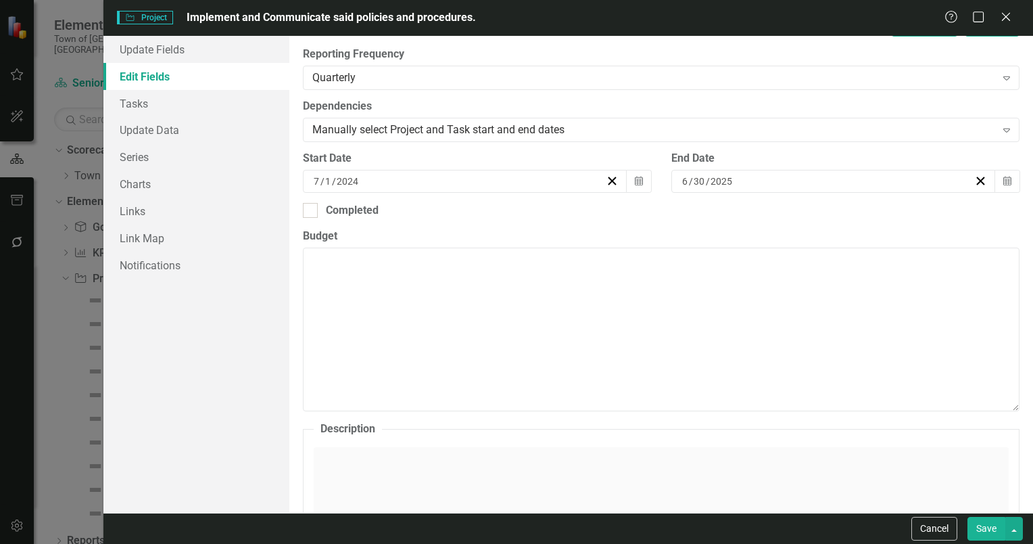
scroll to position [0, 0]
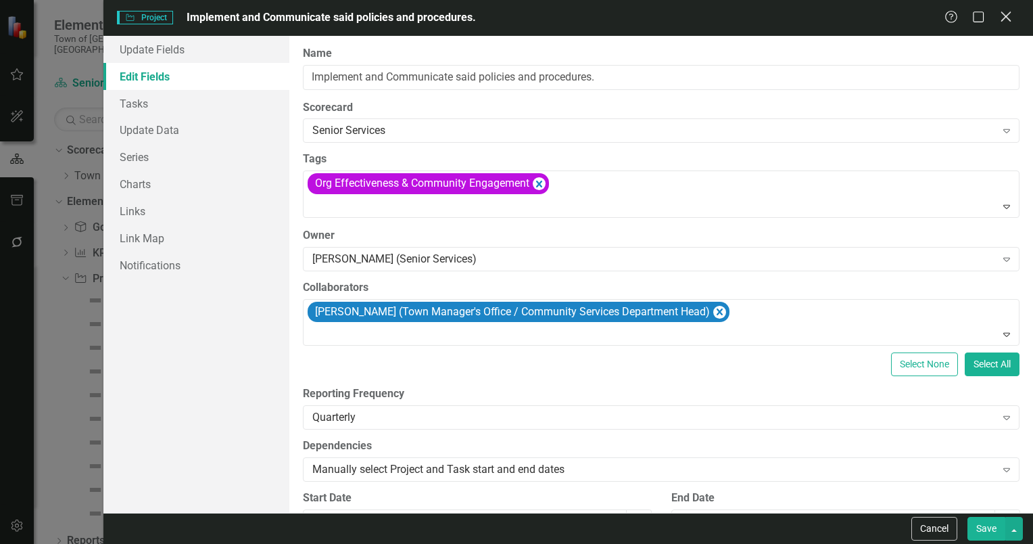
click at [1008, 16] on icon at bounding box center [1006, 16] width 10 height 10
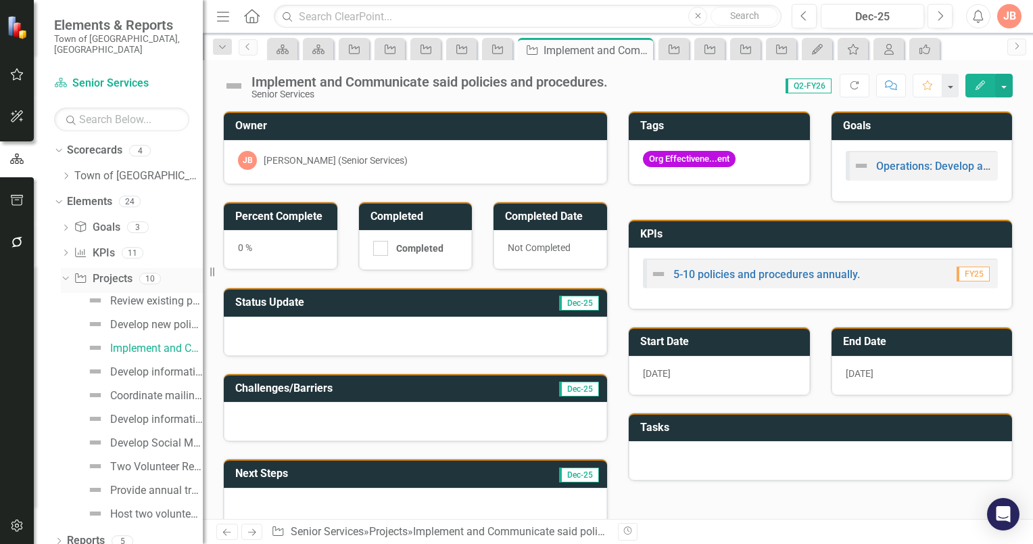
click at [69, 273] on div "Dropdown" at bounding box center [62, 277] width 11 height 9
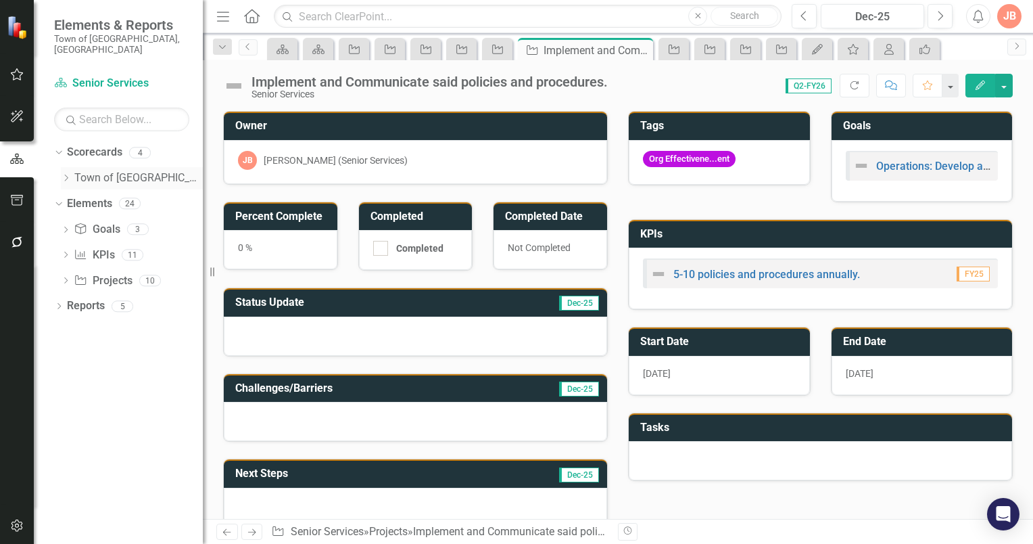
click at [66, 174] on icon at bounding box center [66, 177] width 3 height 7
click at [105, 196] on link "Senior Services" at bounding box center [145, 204] width 115 height 16
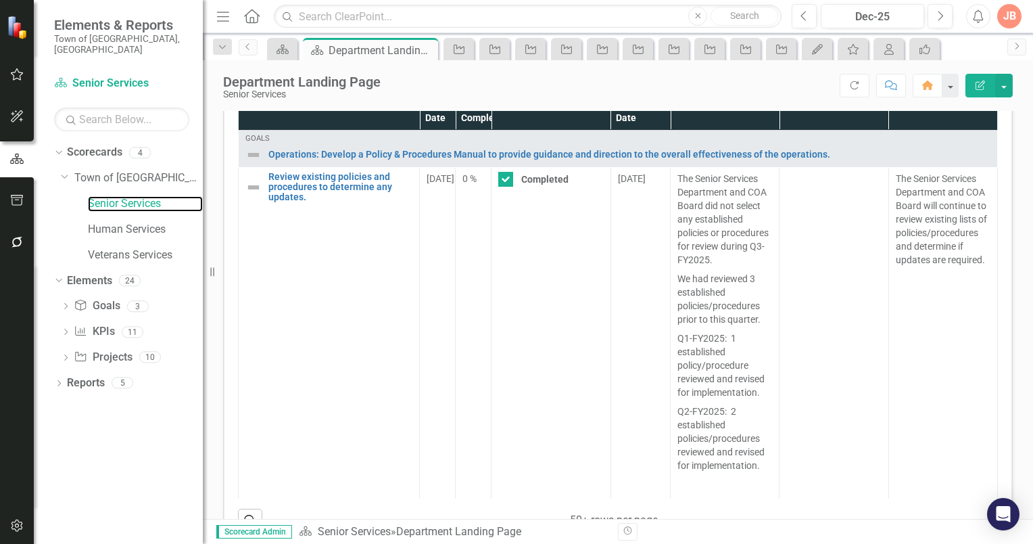
scroll to position [1072, 0]
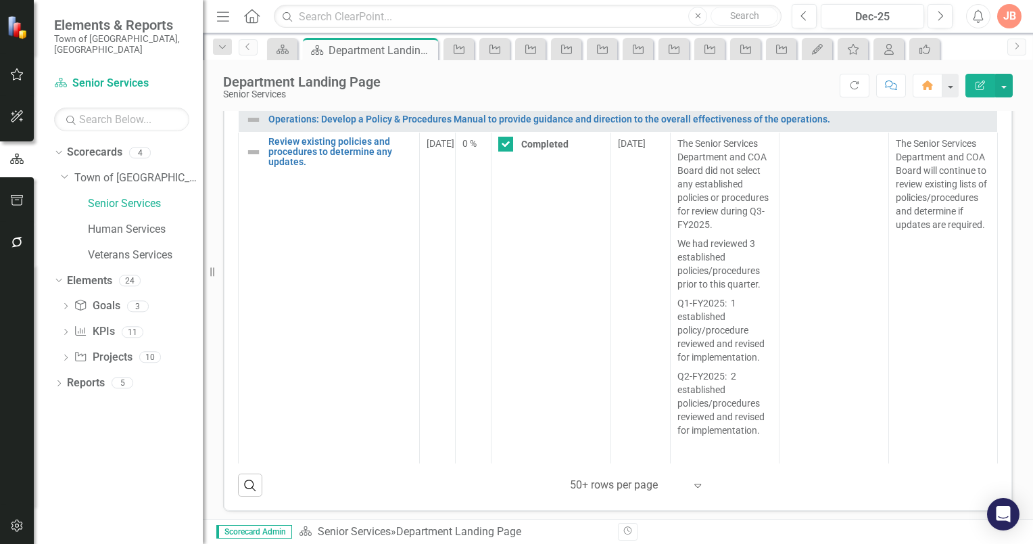
click at [694, 479] on icon "Expand" at bounding box center [698, 484] width 14 height 11
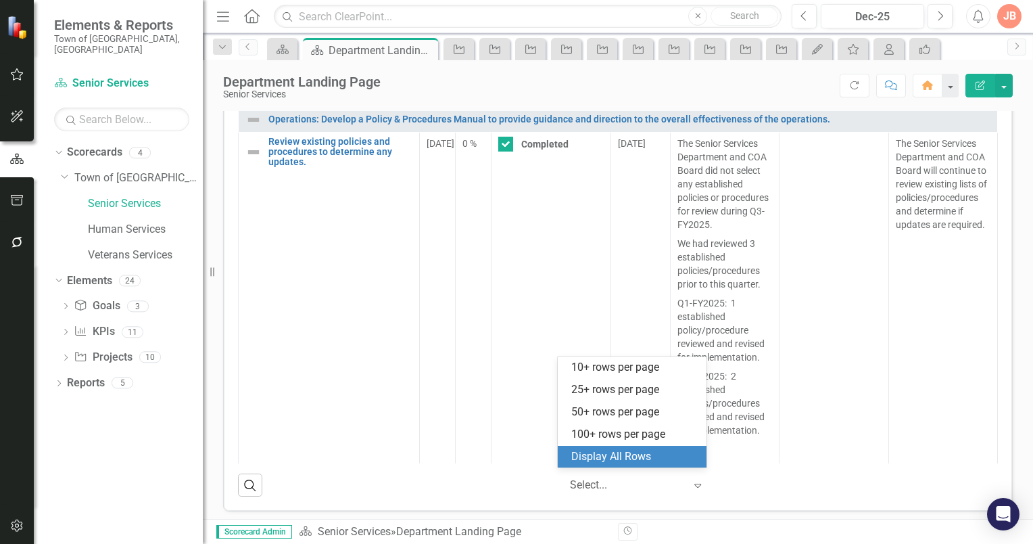
click at [655, 454] on div "Display All Rows" at bounding box center [634, 457] width 127 height 16
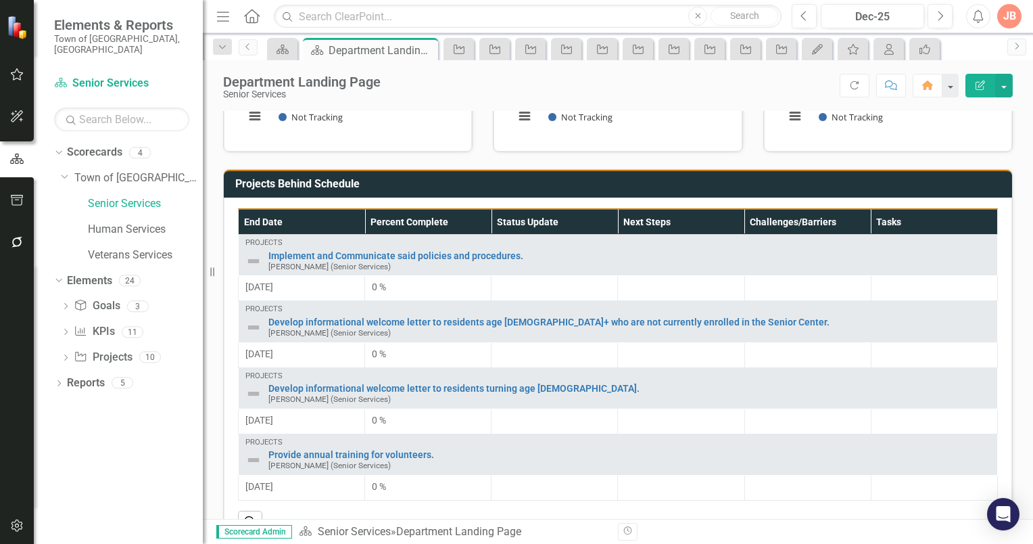
scroll to position [417, 0]
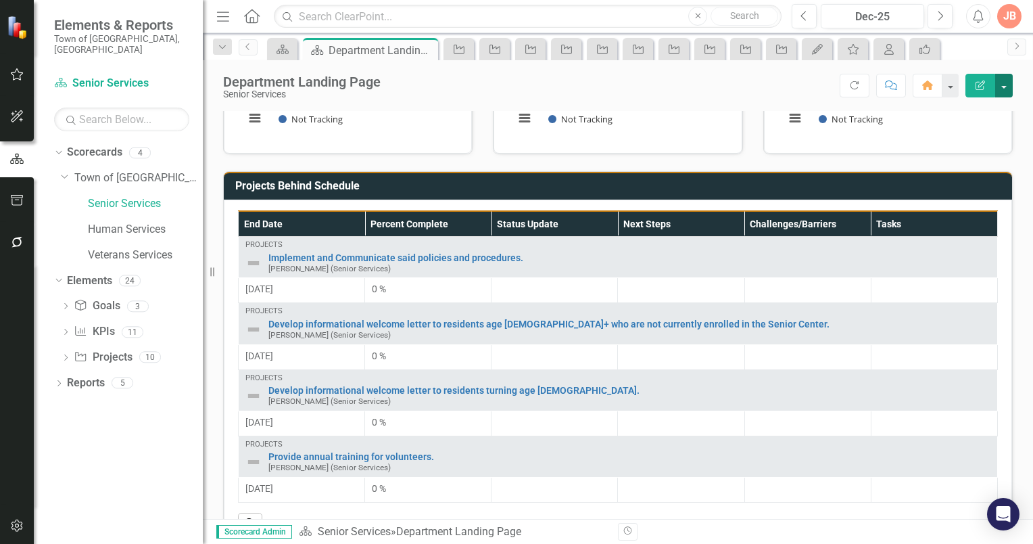
click at [1003, 84] on button "button" at bounding box center [1004, 86] width 18 height 24
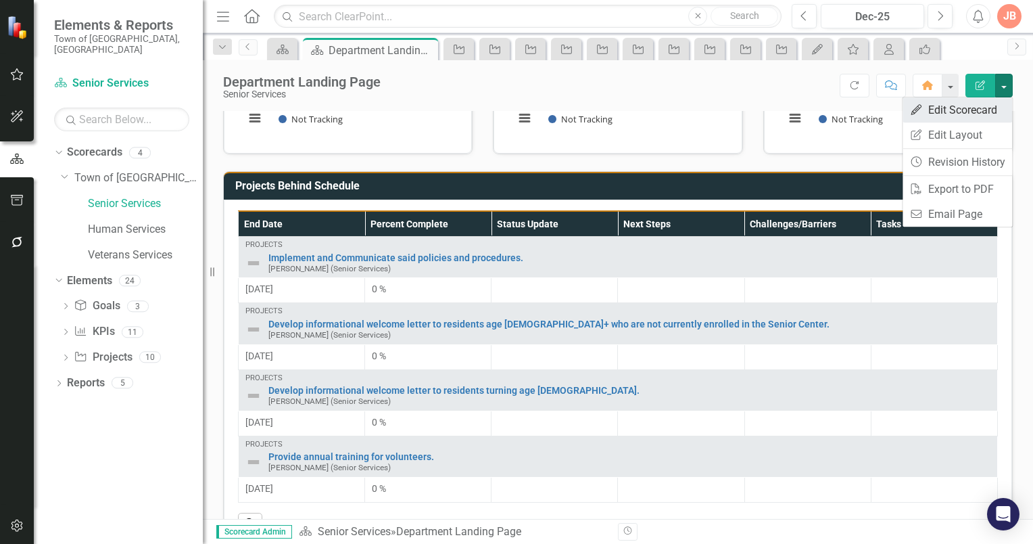
click at [980, 108] on link "Edit Edit Scorecard" at bounding box center [958, 109] width 110 height 25
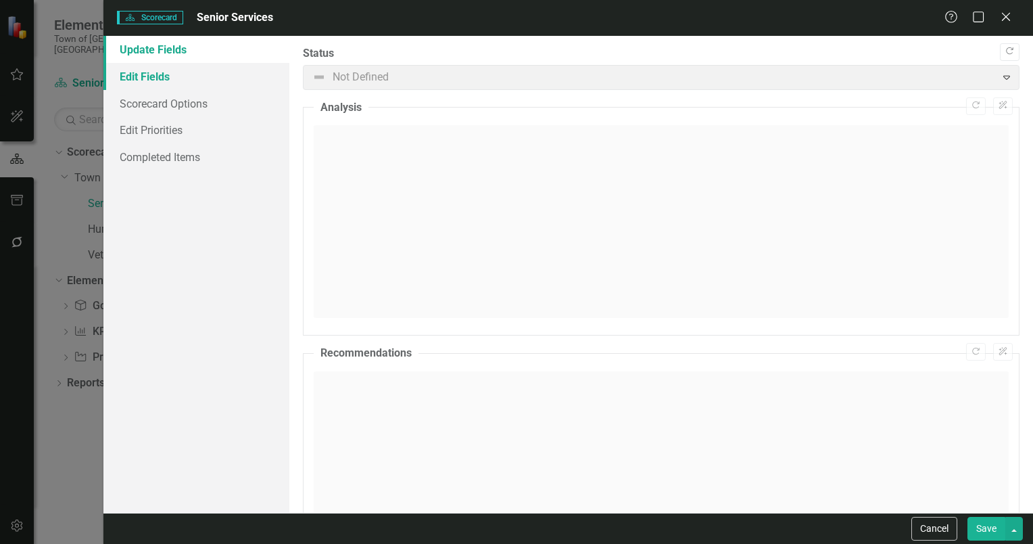
click at [156, 74] on link "Edit Fields" at bounding box center [196, 76] width 186 height 27
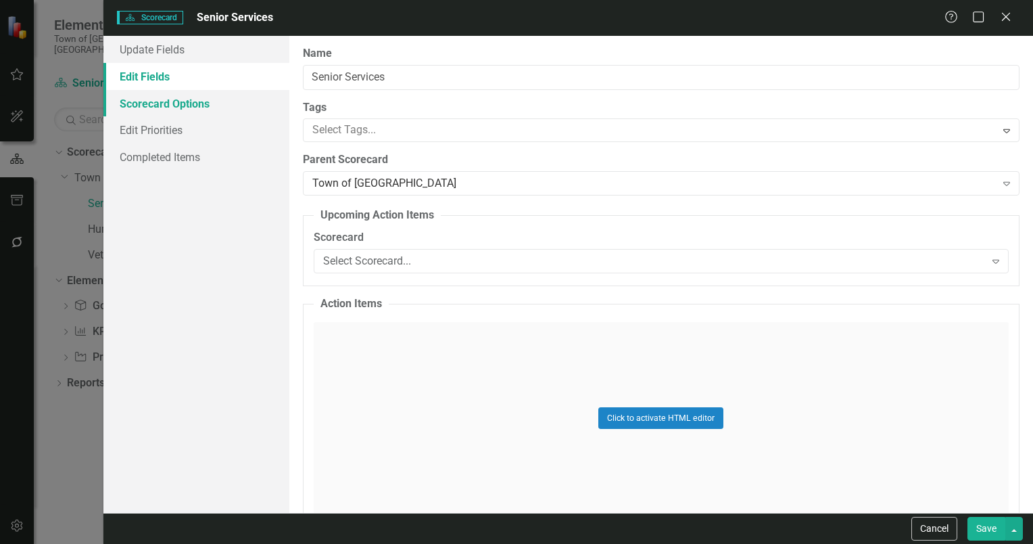
click at [154, 101] on link "Scorecard Options" at bounding box center [196, 103] width 186 height 27
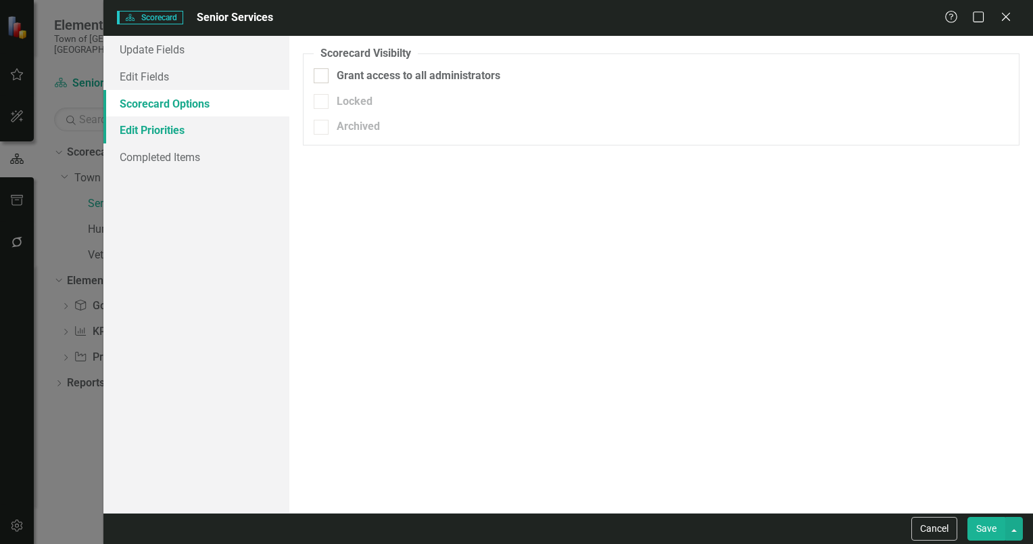
click at [153, 132] on link "Edit Priorities" at bounding box center [196, 129] width 186 height 27
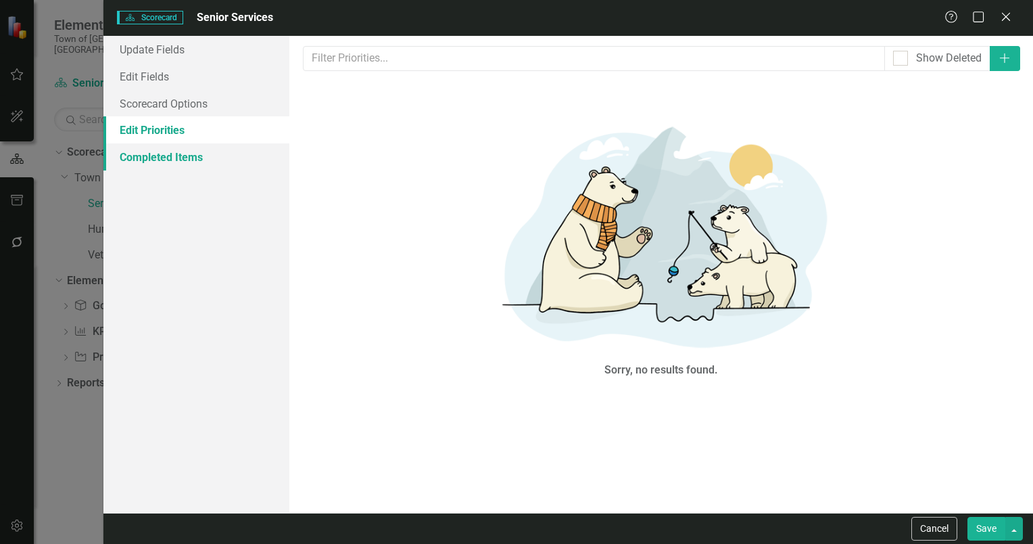
click at [148, 158] on link "Completed Items" at bounding box center [196, 156] width 186 height 27
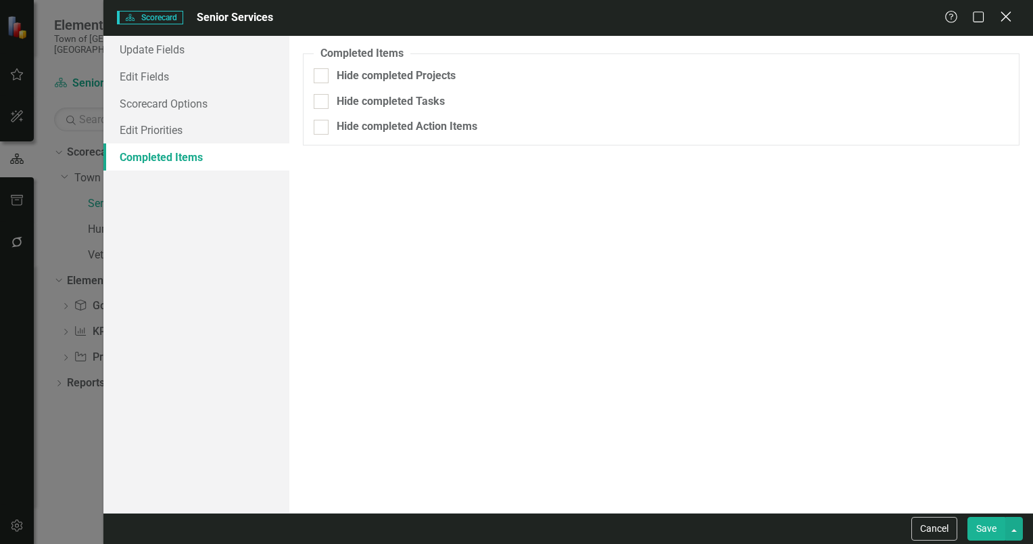
click at [1011, 16] on icon "Close" at bounding box center [1005, 16] width 17 height 13
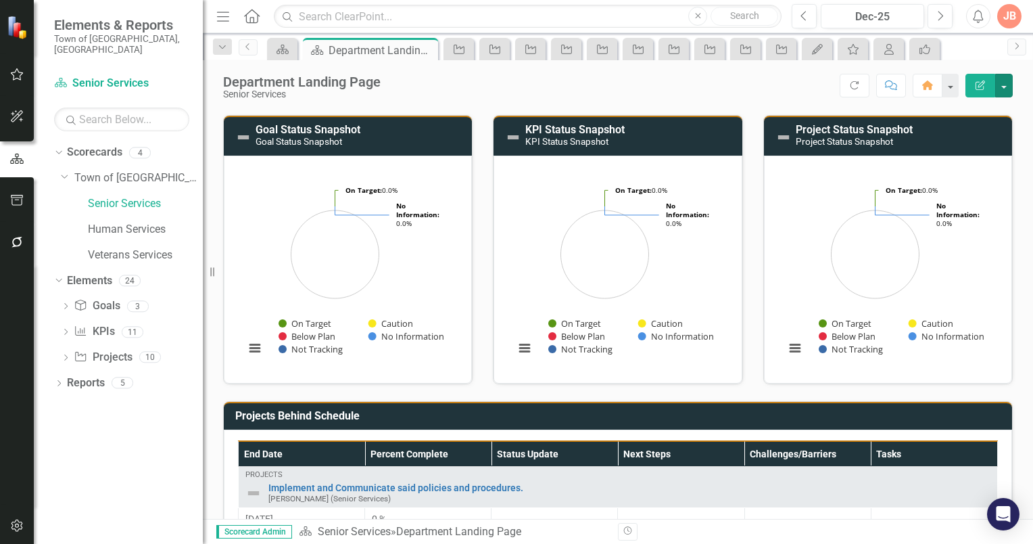
scroll to position [0, 0]
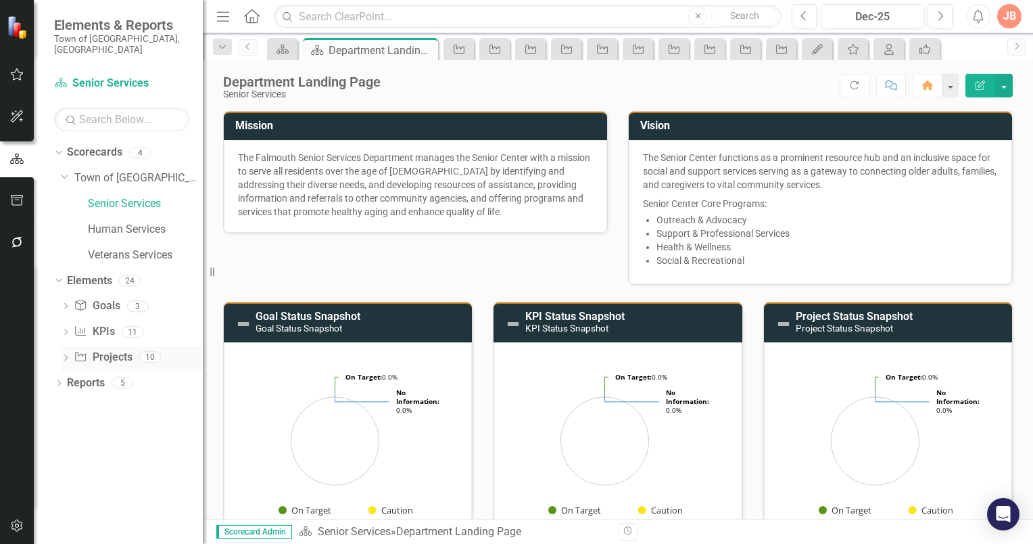
click at [69, 355] on icon "Dropdown" at bounding box center [65, 358] width 9 height 7
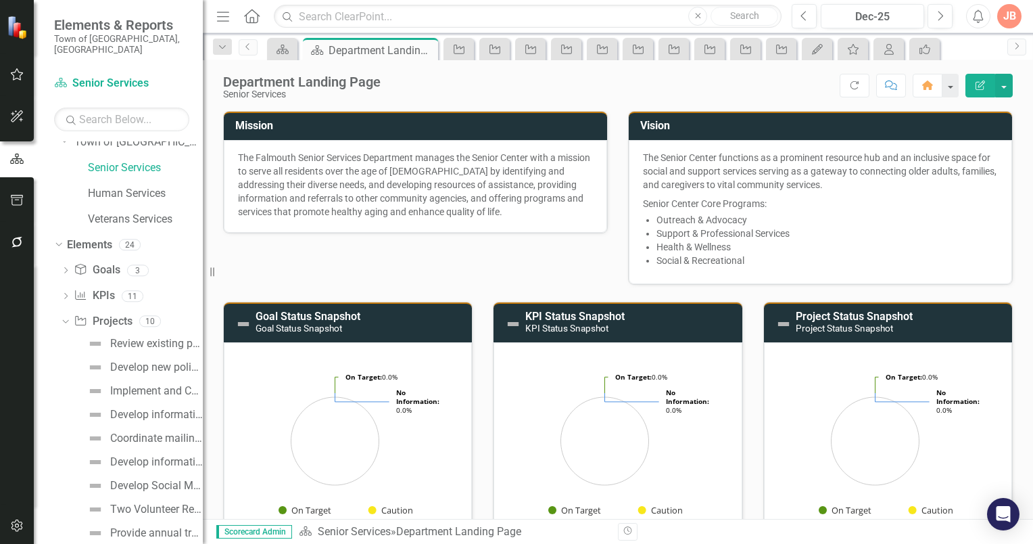
scroll to position [78, 0]
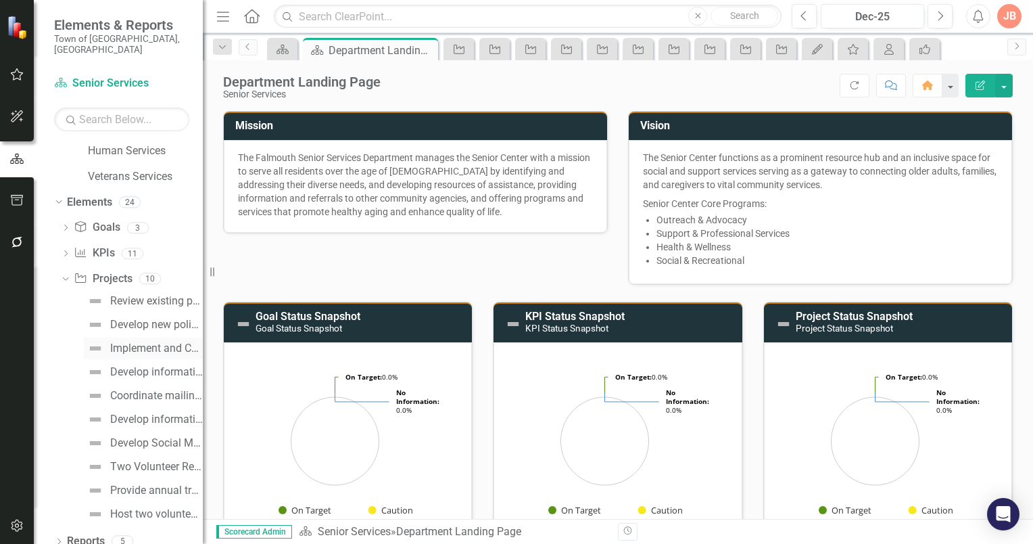
drag, startPoint x: 117, startPoint y: 335, endPoint x: 125, endPoint y: 338, distance: 8.6
click at [118, 342] on div "Implement and Communicate said policies and procedures." at bounding box center [156, 348] width 93 height 12
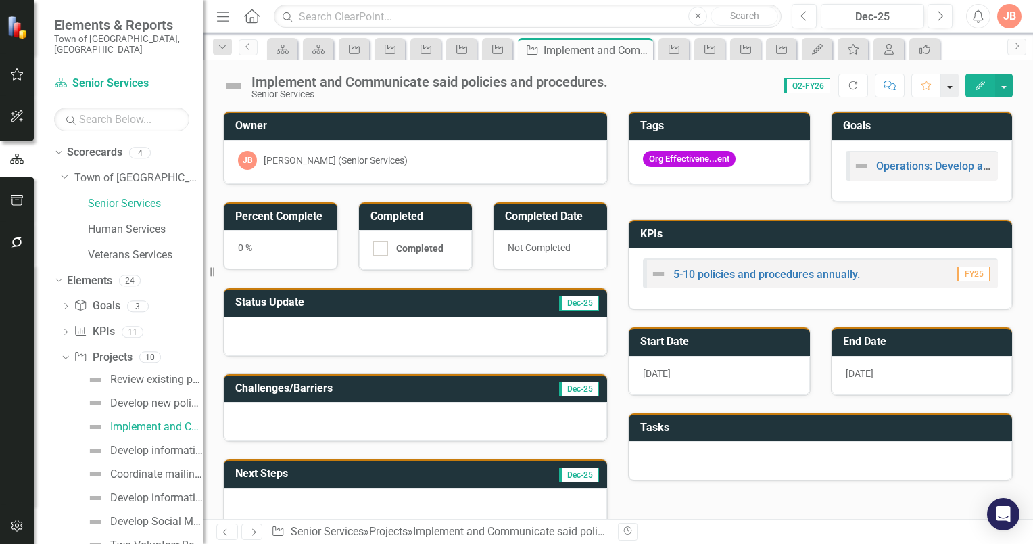
click at [948, 89] on button "button" at bounding box center [950, 86] width 18 height 24
click at [689, 81] on div "Score: 0.00 Q2-FY26 Completed Refresh Comment Favorite Edit" at bounding box center [814, 85] width 398 height 23
click at [983, 82] on icon "button" at bounding box center [980, 84] width 9 height 9
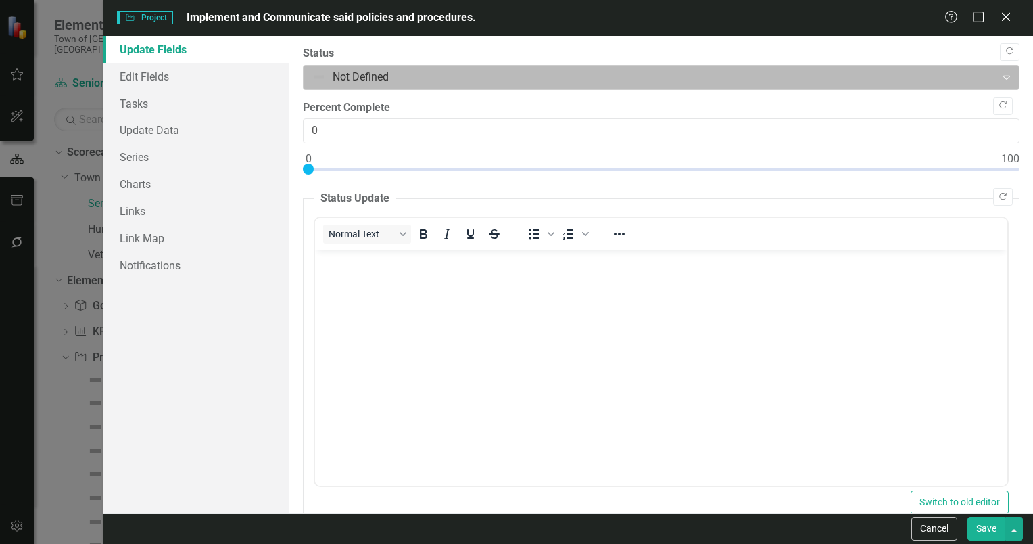
click at [1000, 76] on icon "Expand" at bounding box center [1007, 77] width 14 height 11
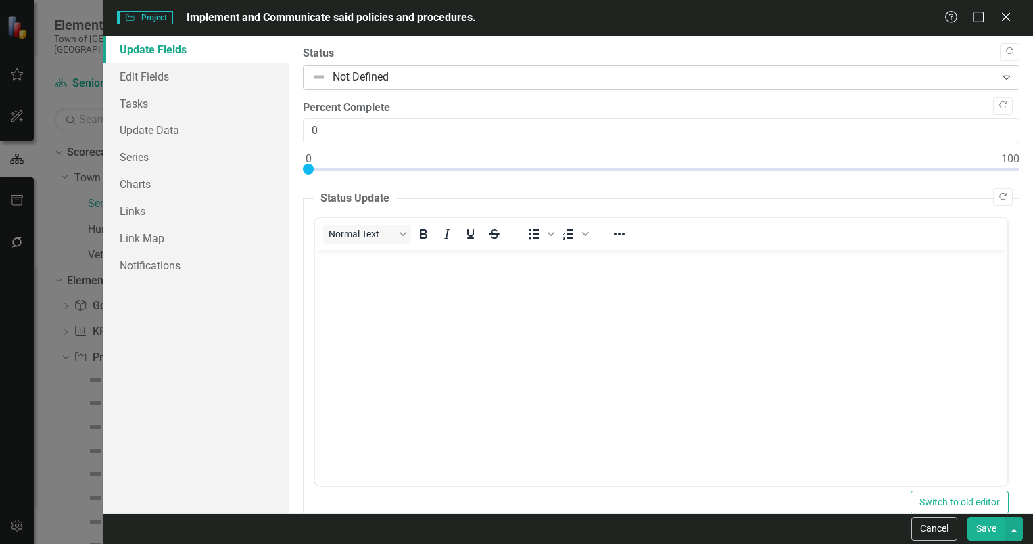
click at [1000, 76] on icon "Expand" at bounding box center [1007, 77] width 14 height 11
click at [147, 76] on link "Edit Fields" at bounding box center [196, 76] width 186 height 27
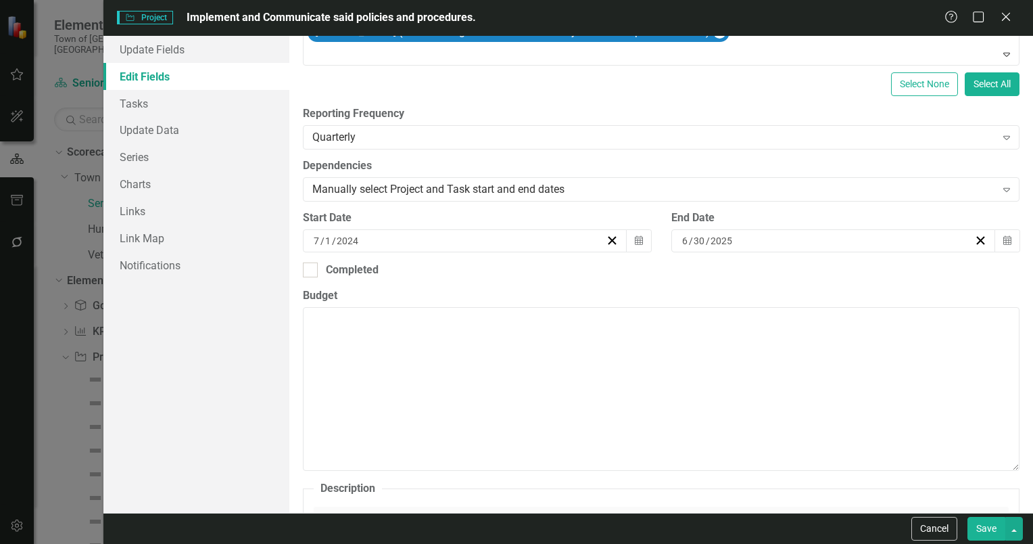
scroll to position [282, 0]
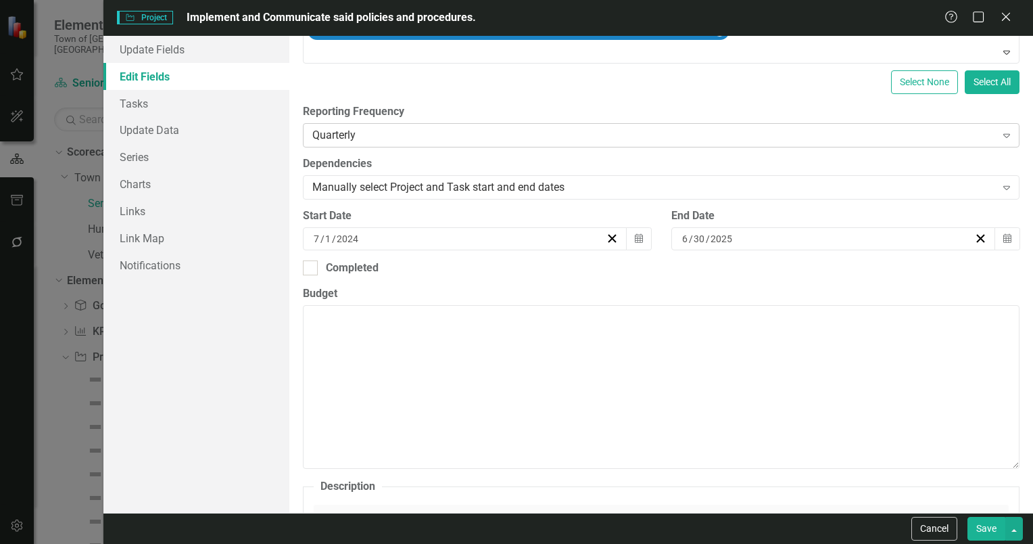
click at [1003, 134] on icon at bounding box center [1006, 136] width 7 height 4
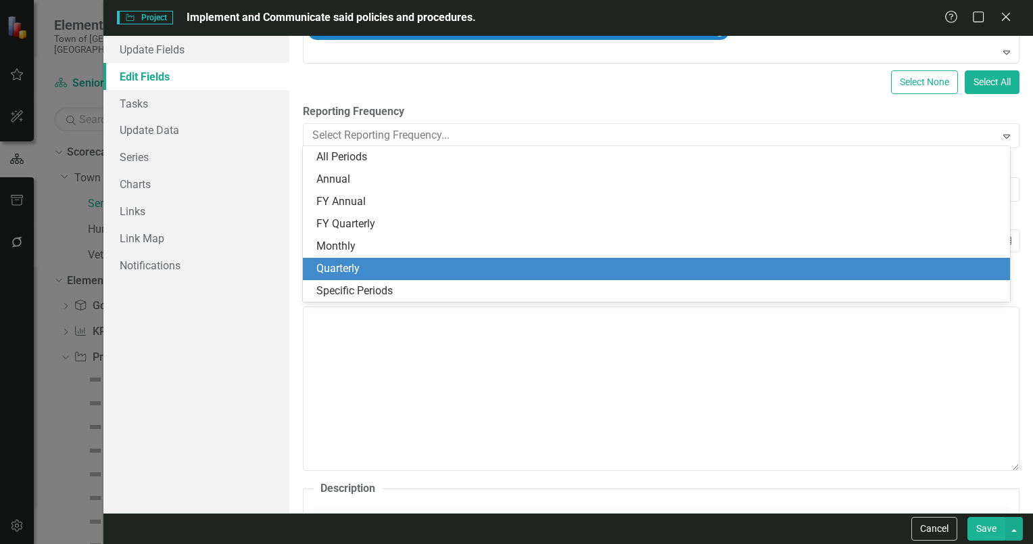
click at [953, 111] on label "Reporting Frequency" at bounding box center [661, 112] width 717 height 16
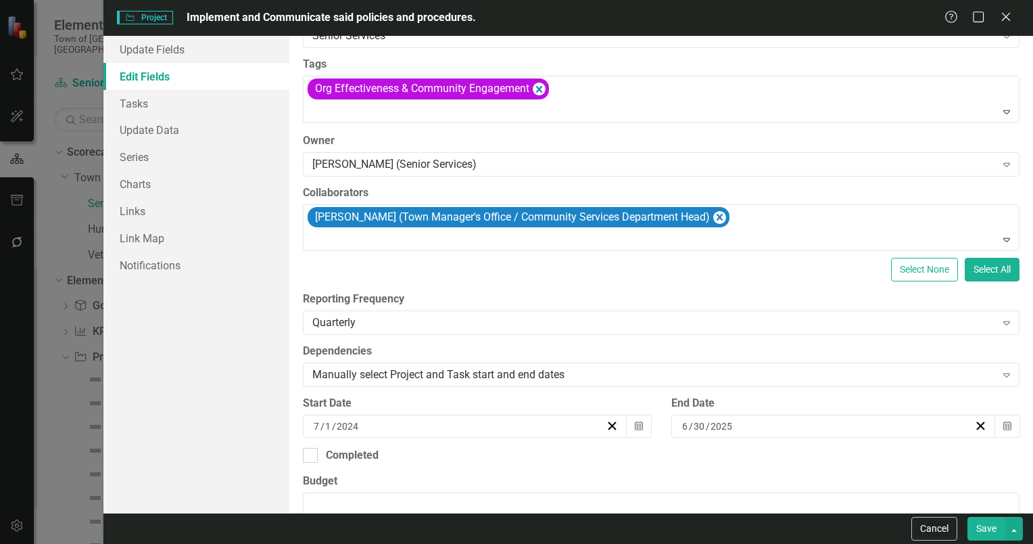
scroll to position [0, 0]
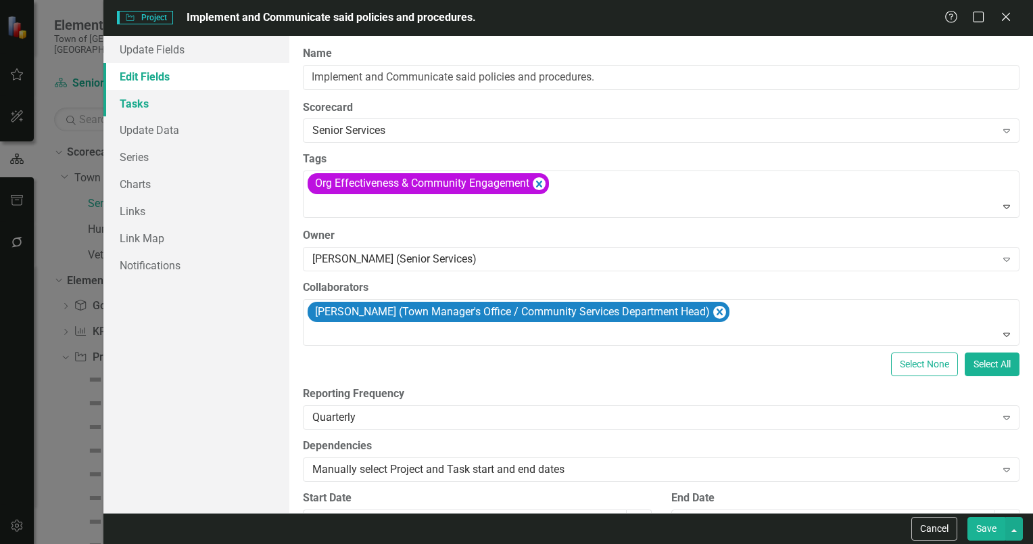
click at [141, 103] on link "Tasks" at bounding box center [196, 103] width 186 height 27
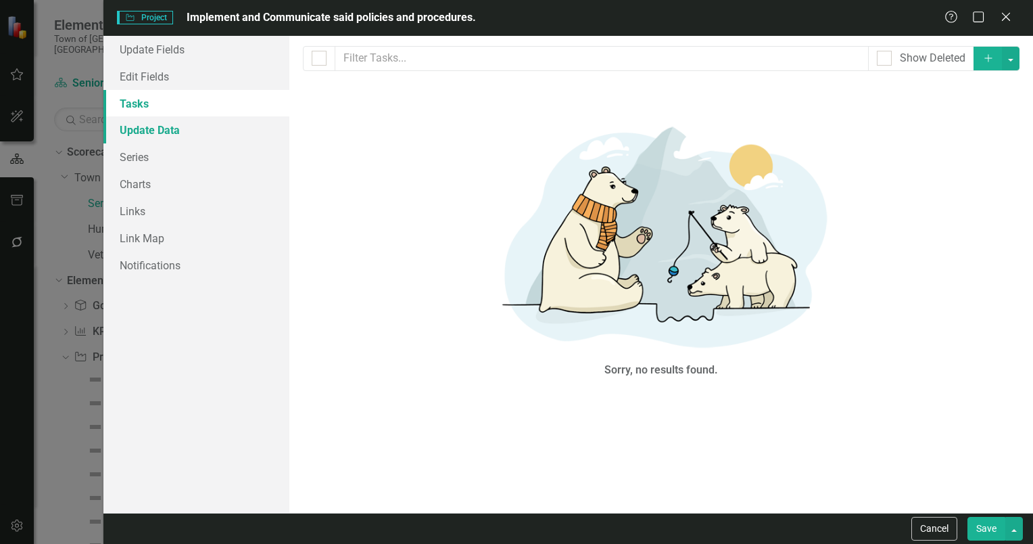
click at [143, 128] on link "Update Data" at bounding box center [196, 129] width 186 height 27
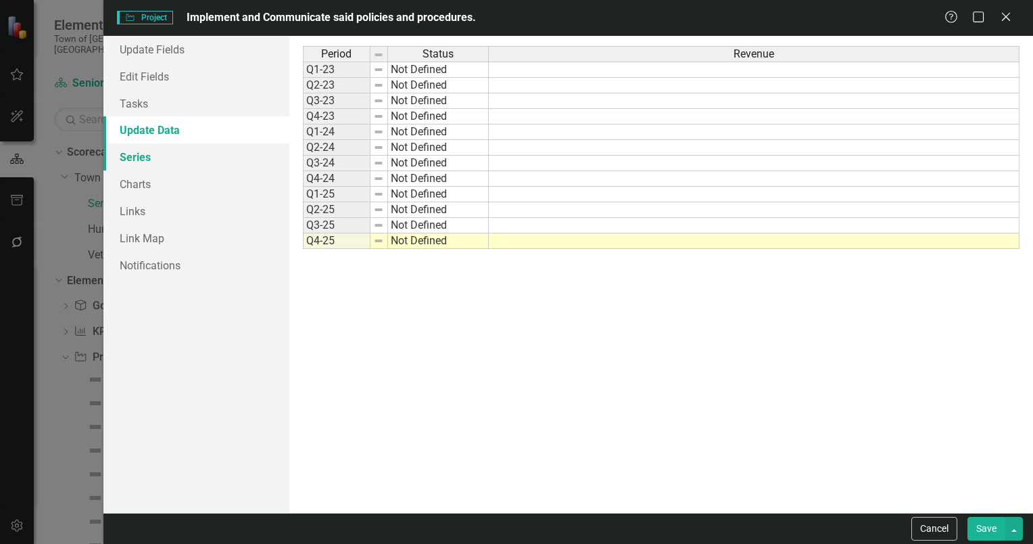
click at [146, 154] on link "Series" at bounding box center [196, 156] width 186 height 27
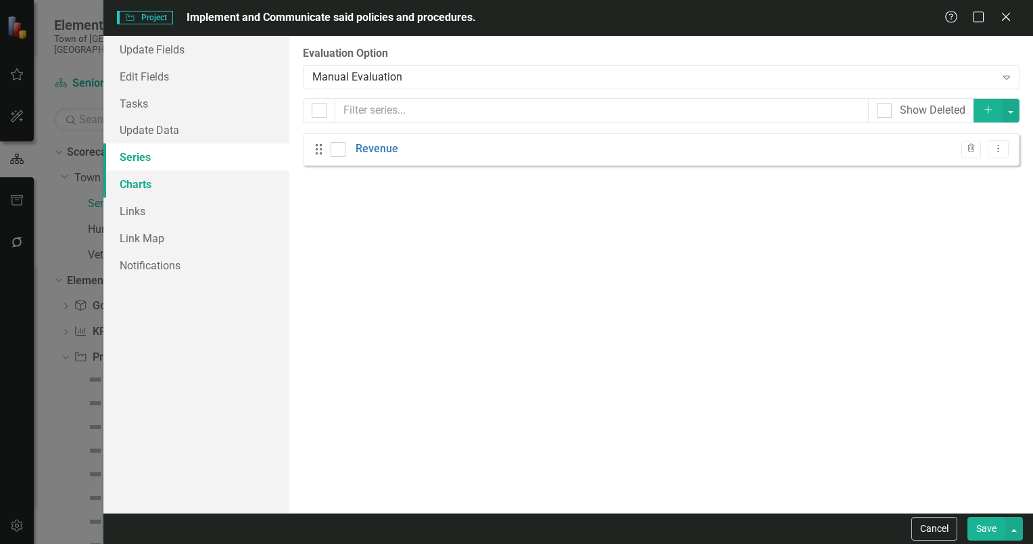
click at [141, 180] on link "Charts" at bounding box center [196, 183] width 186 height 27
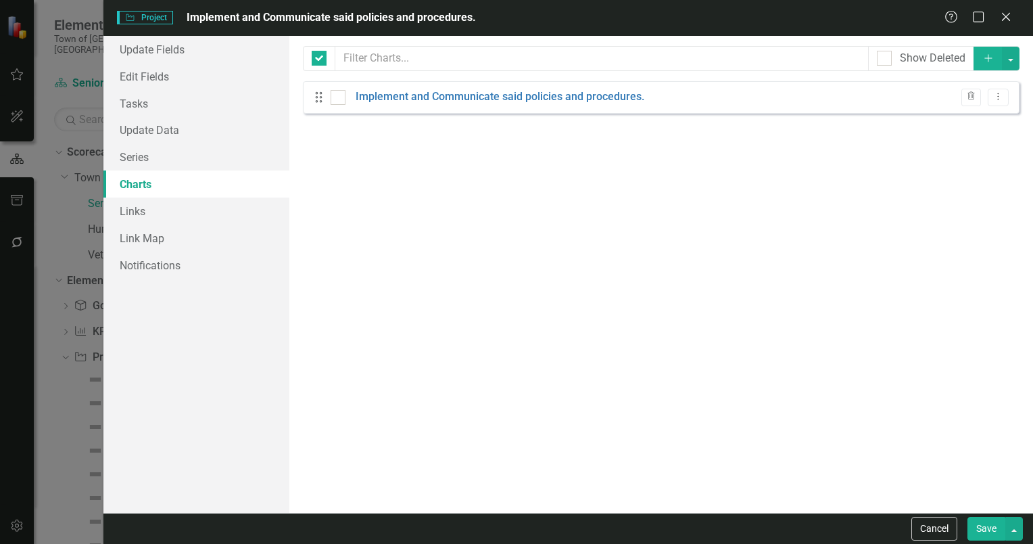
checkbox input "false"
click at [136, 210] on link "Links" at bounding box center [196, 210] width 186 height 27
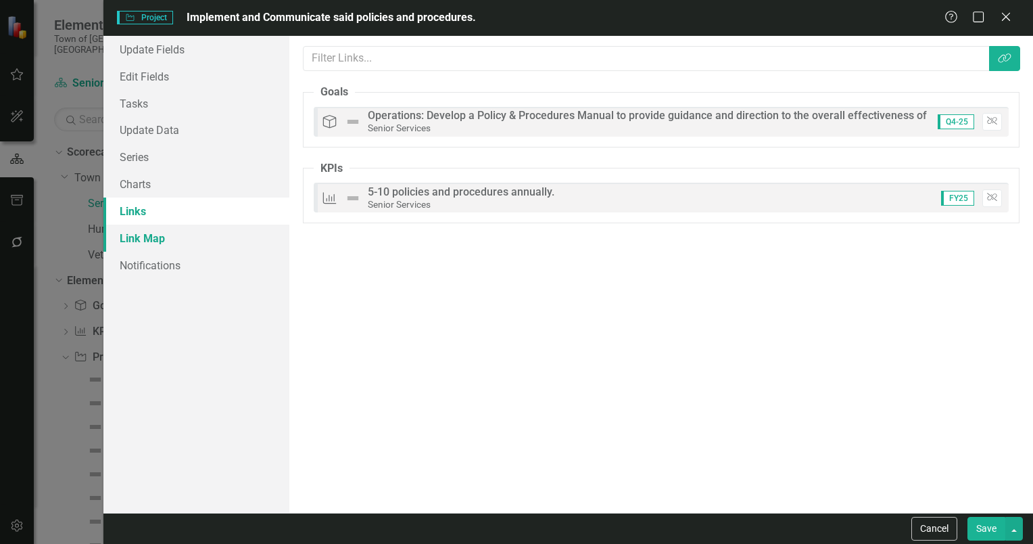
click at [137, 237] on link "Link Map" at bounding box center [196, 237] width 186 height 27
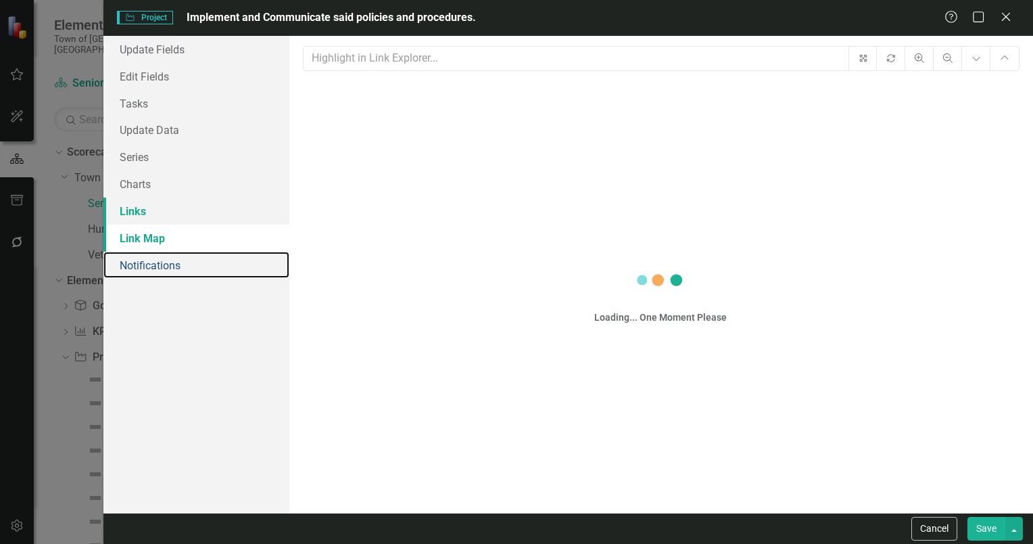
drag, startPoint x: 143, startPoint y: 263, endPoint x: 262, endPoint y: 219, distance: 127.5
click at [143, 263] on link "Notifications" at bounding box center [196, 265] width 186 height 27
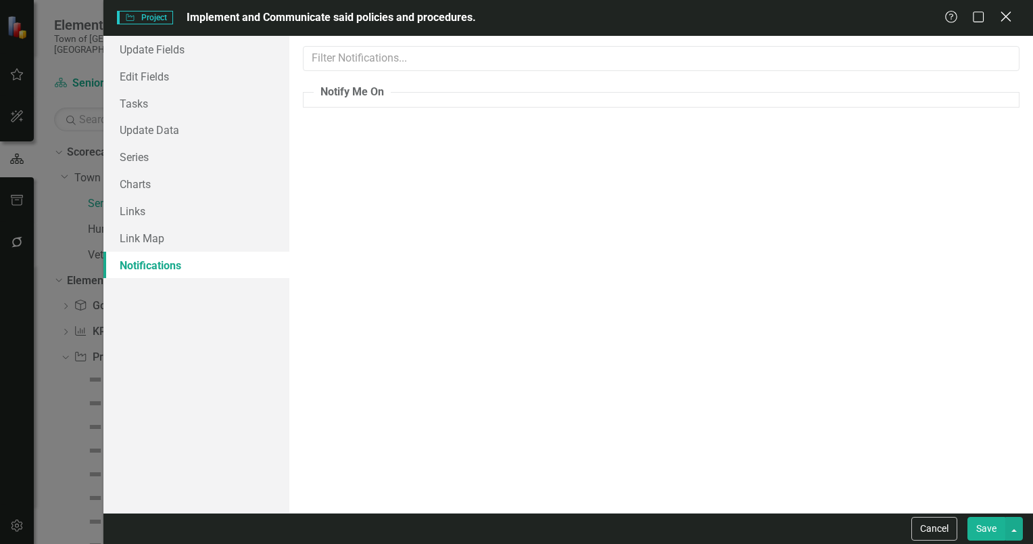
click at [1006, 17] on icon at bounding box center [1006, 16] width 10 height 10
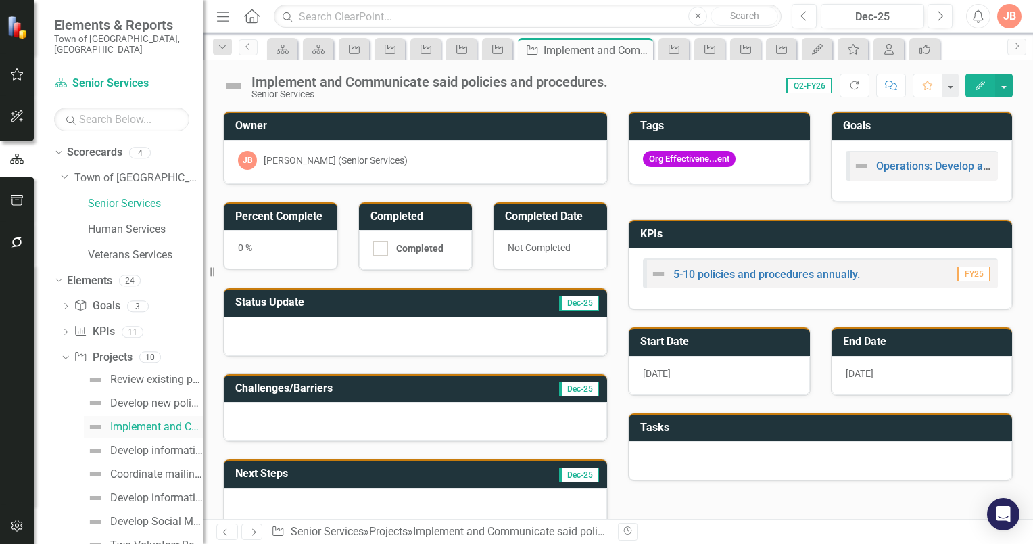
click at [133, 421] on div "Implement and Communicate said policies and procedures." at bounding box center [156, 427] width 93 height 12
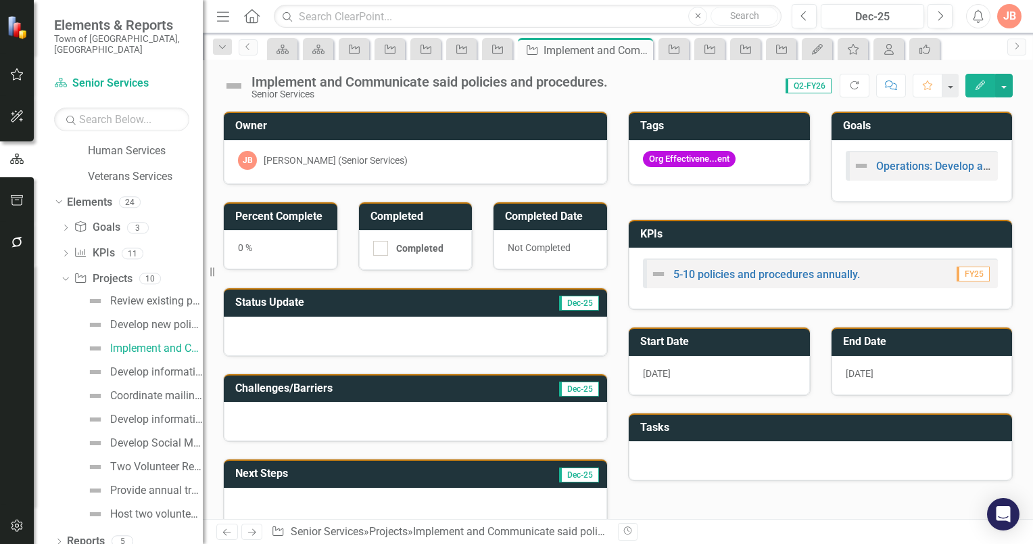
click at [220, 16] on icon "Menu" at bounding box center [223, 16] width 18 height 14
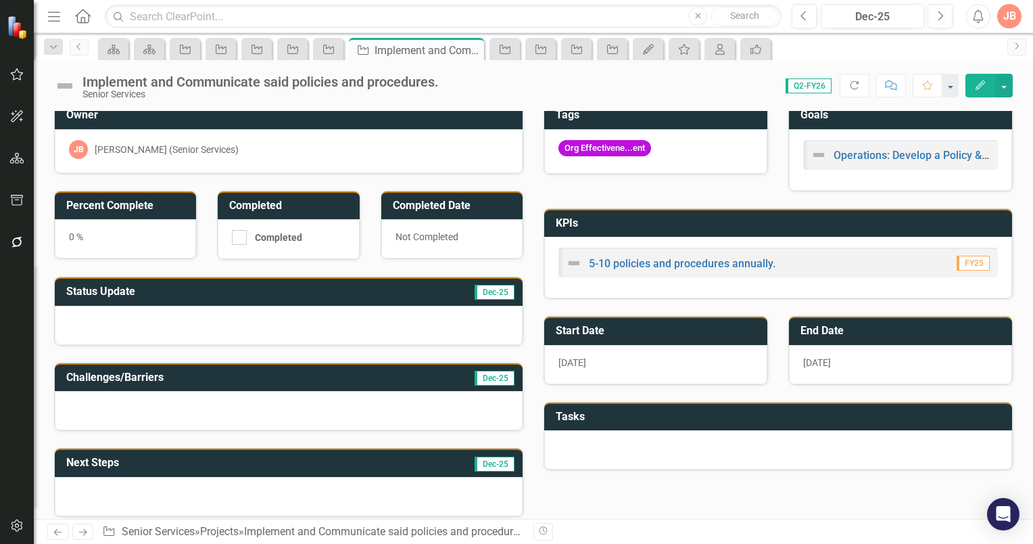
scroll to position [0, 0]
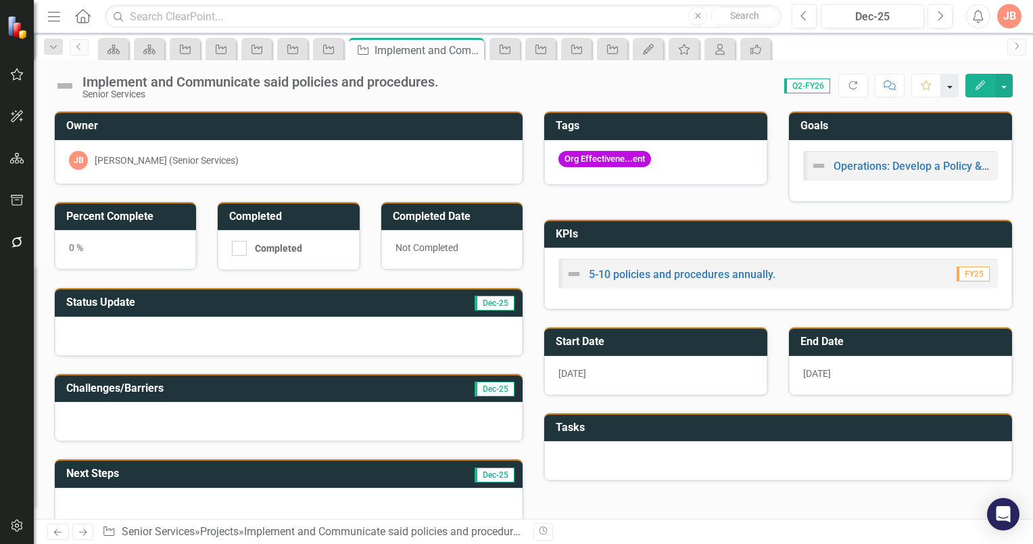
click at [954, 90] on button "button" at bounding box center [950, 86] width 18 height 24
click at [914, 53] on div "Scorecard Scorecard Project Project Project Project Project Project Implement a…" at bounding box center [547, 49] width 905 height 22
click at [1006, 86] on button "button" at bounding box center [1004, 86] width 18 height 24
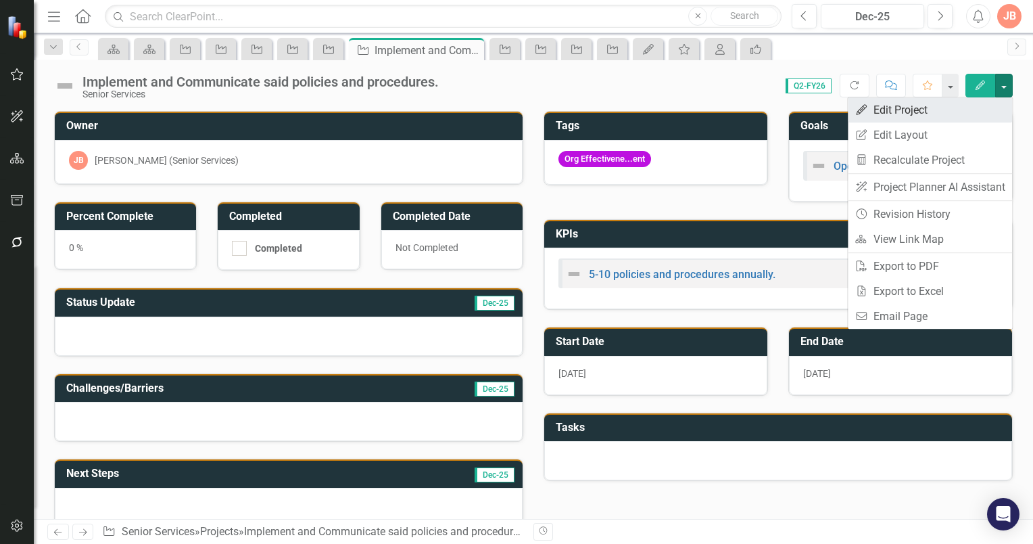
click at [909, 109] on link "Edit Edit Project" at bounding box center [930, 109] width 164 height 25
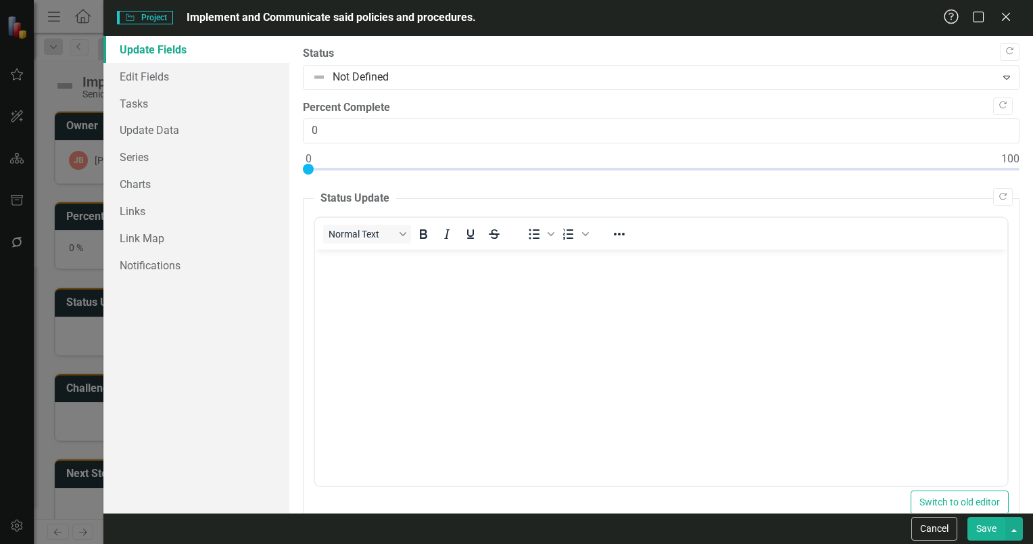
click at [953, 18] on icon "Help" at bounding box center [951, 16] width 17 height 13
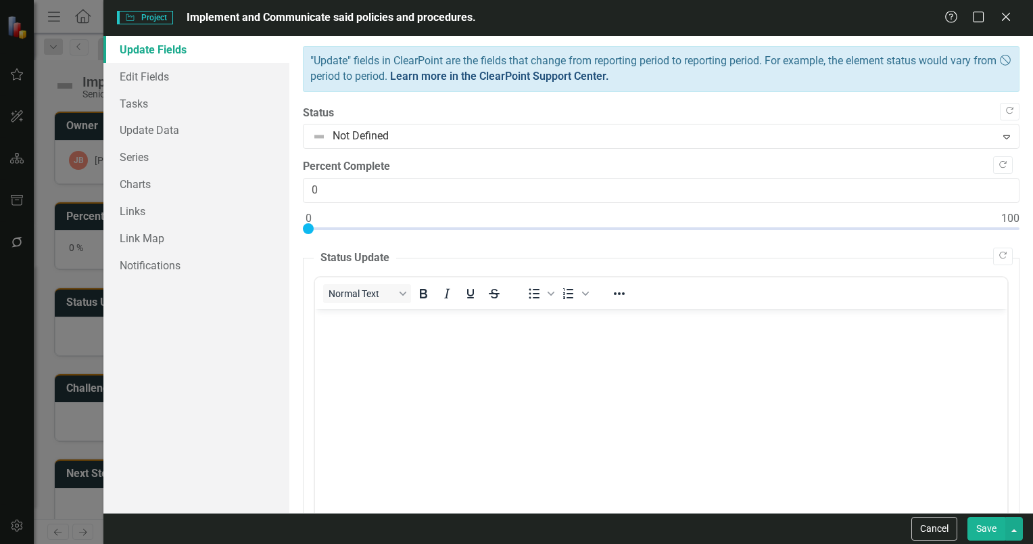
click at [539, 75] on link "Learn more in the ClearPoint Support Center." at bounding box center [499, 76] width 219 height 13
click at [1006, 14] on icon "Close" at bounding box center [1005, 16] width 17 height 13
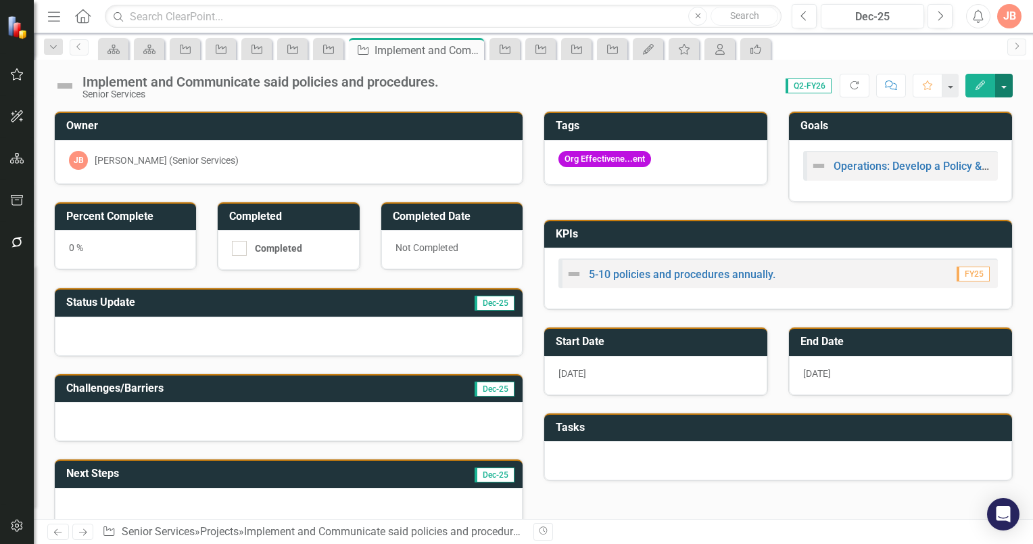
click at [1002, 85] on button "button" at bounding box center [1004, 86] width 18 height 24
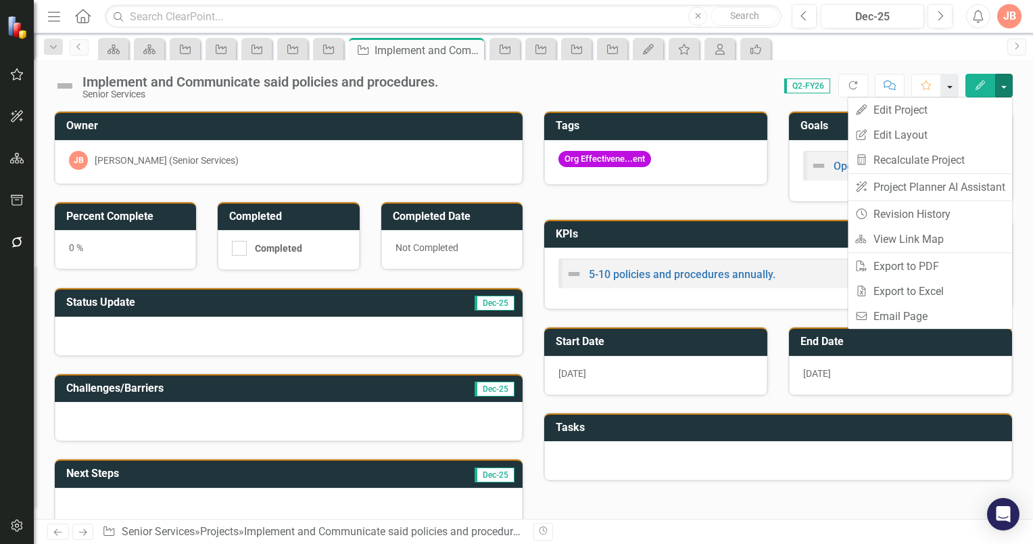
click at [951, 85] on button "button" at bounding box center [950, 86] width 18 height 24
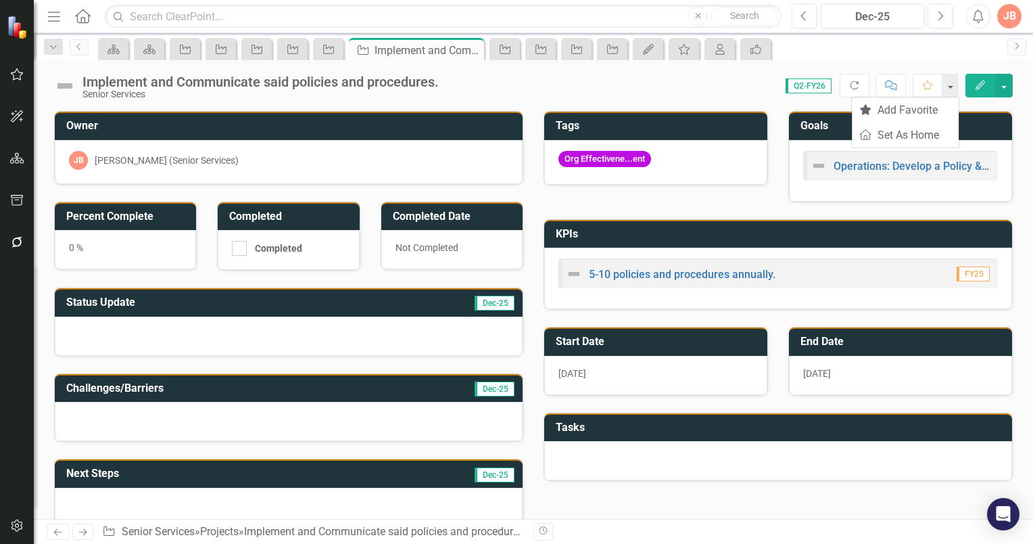
click at [724, 82] on div "Score: 0.00 Q2-FY26 Completed Refresh Comment Favorite Edit" at bounding box center [729, 85] width 567 height 23
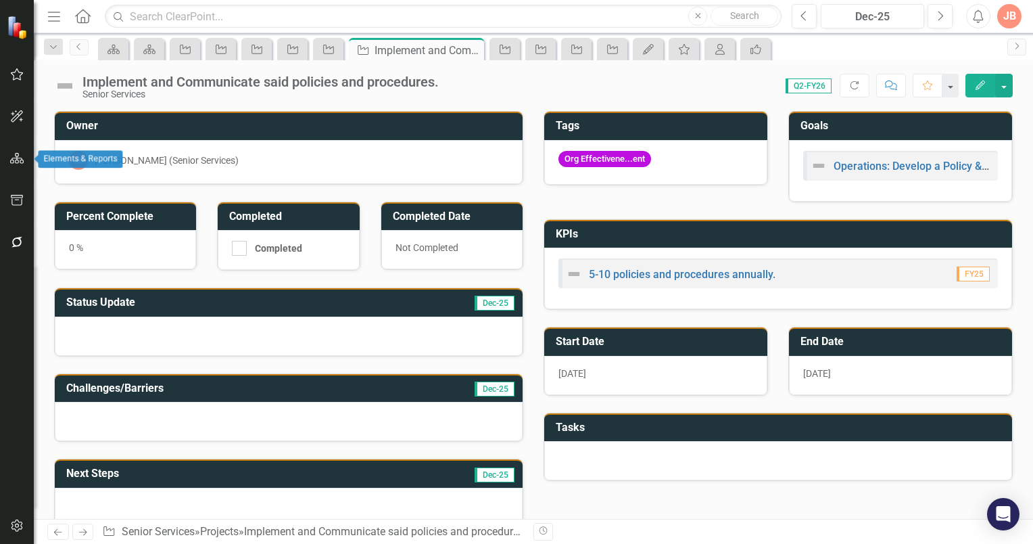
click at [14, 155] on icon "button" at bounding box center [17, 158] width 14 height 11
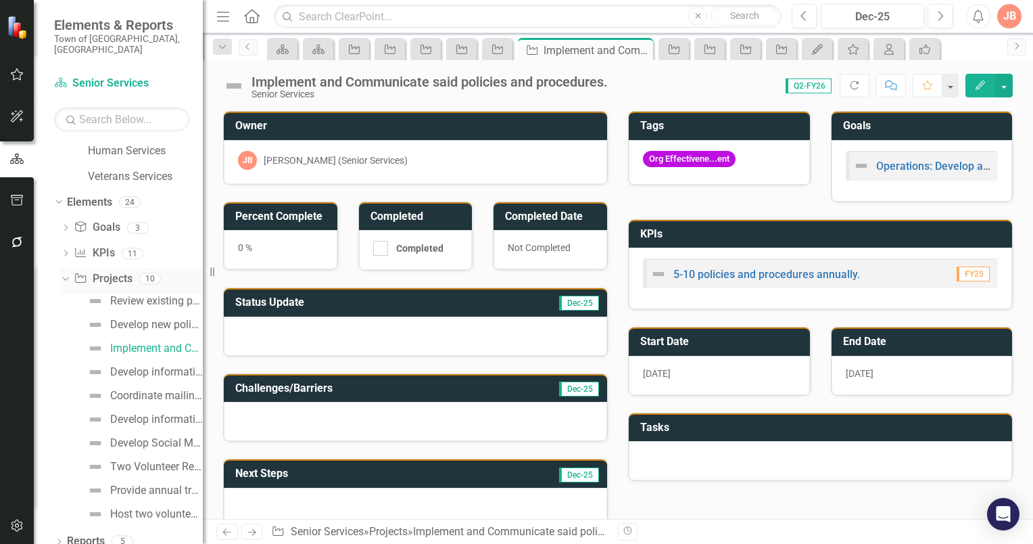
click at [65, 277] on icon at bounding box center [65, 278] width 6 height 3
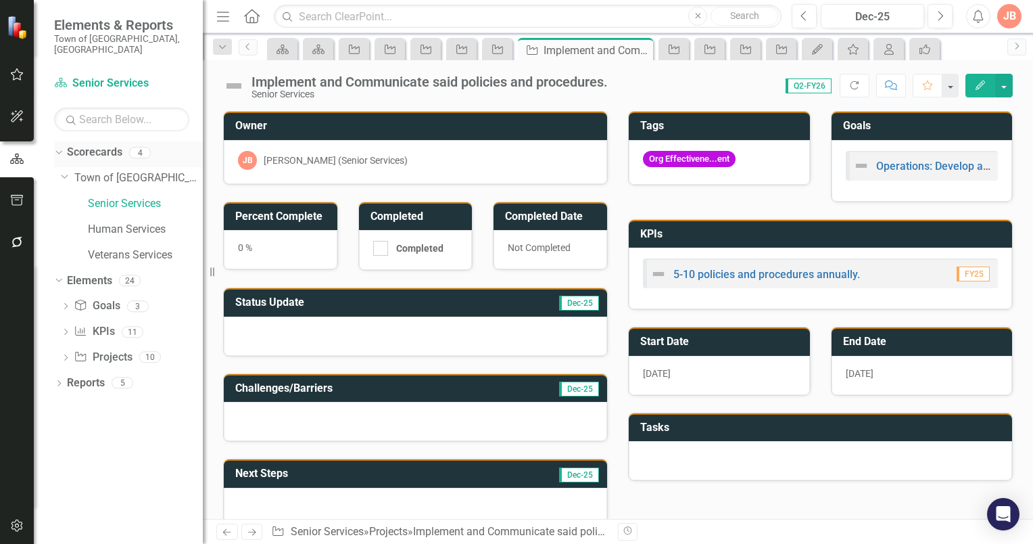
click at [56, 147] on icon "Dropdown" at bounding box center [56, 151] width 7 height 9
click at [62, 150] on icon "Dropdown" at bounding box center [58, 153] width 9 height 7
click at [109, 196] on link "Senior Services" at bounding box center [145, 204] width 115 height 16
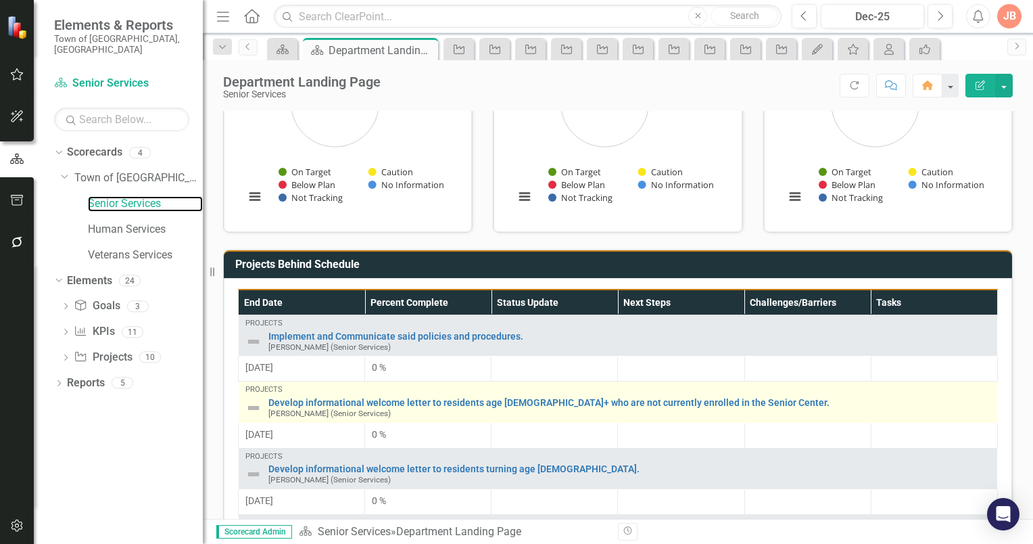
scroll to position [406, 0]
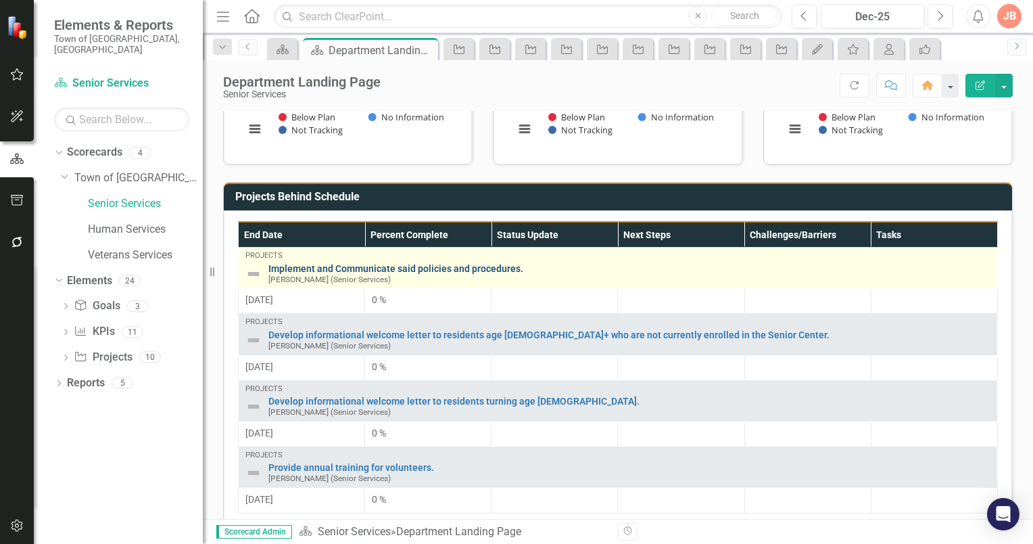
click at [306, 264] on link "Implement and Communicate said policies and procedures." at bounding box center [629, 269] width 722 height 10
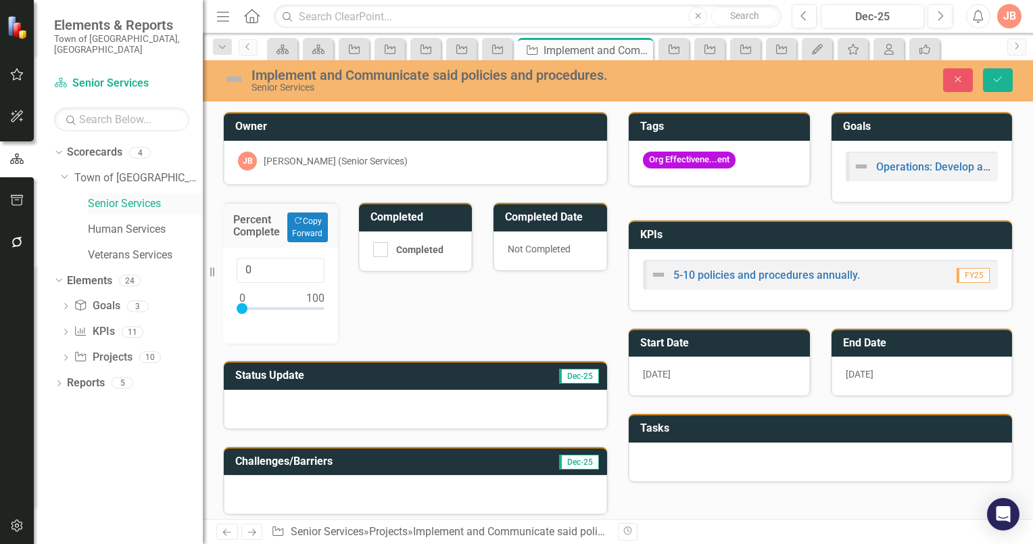
click at [105, 196] on link "Senior Services" at bounding box center [145, 204] width 115 height 16
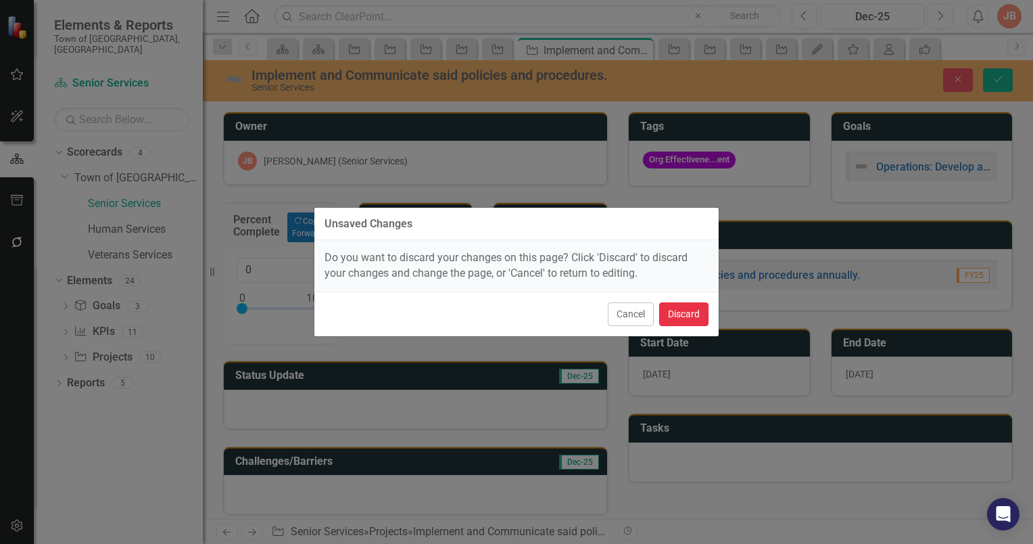
click at [680, 311] on button "Discard" at bounding box center [683, 314] width 49 height 24
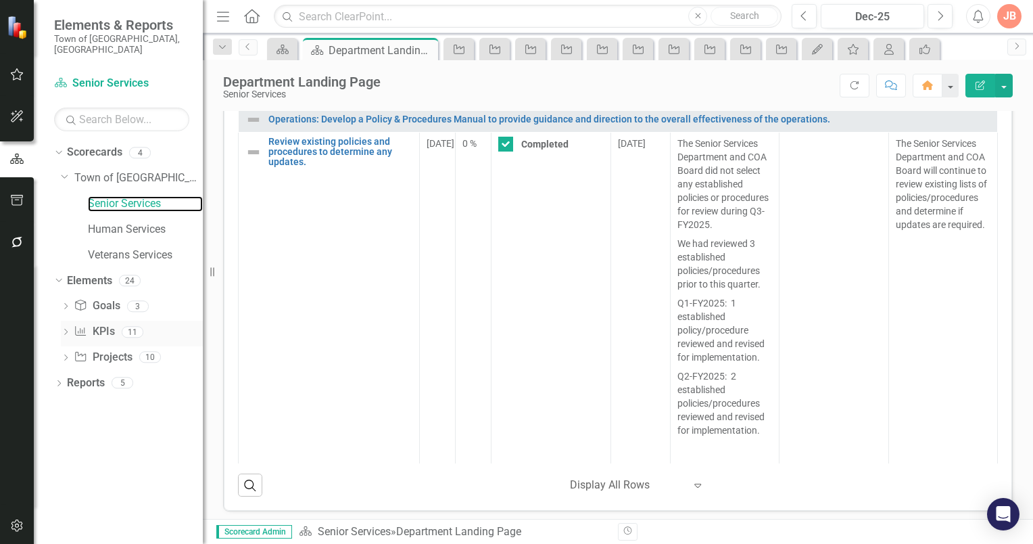
scroll to position [735, 0]
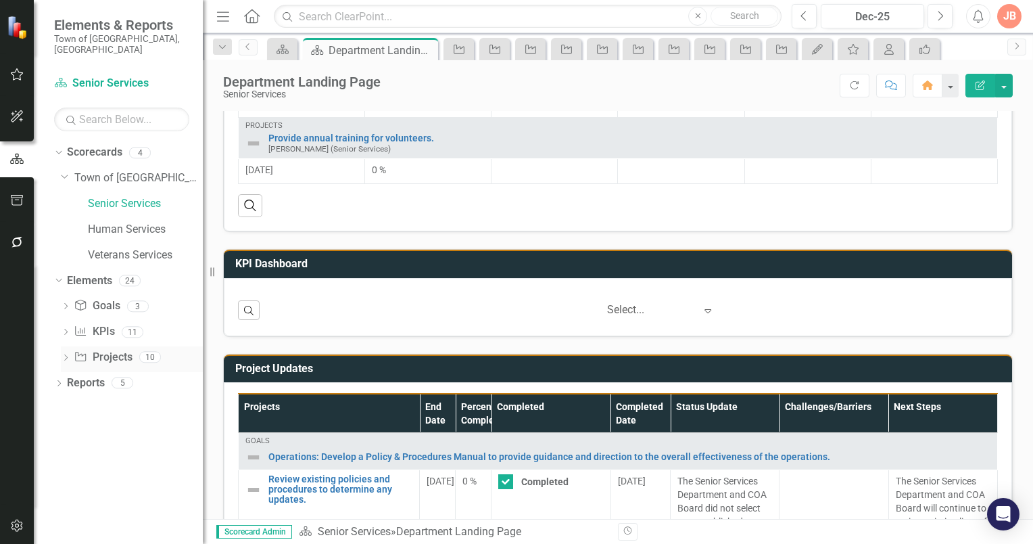
click at [68, 355] on icon "Dropdown" at bounding box center [65, 358] width 9 height 7
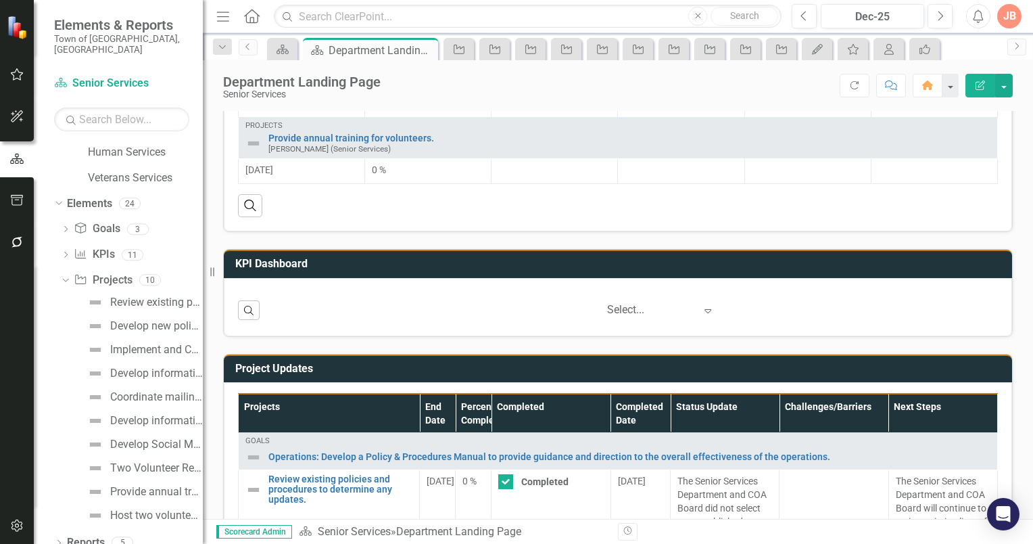
scroll to position [78, 0]
click at [124, 342] on div "Implement and Communicate said policies and procedures." at bounding box center [156, 348] width 93 height 12
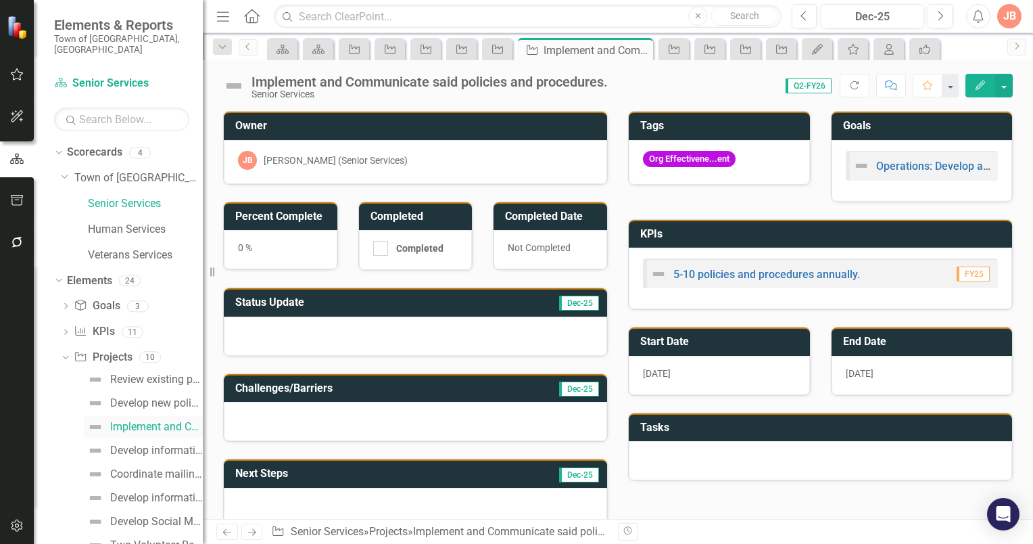
click at [189, 421] on div "Implement and Communicate said policies and procedures." at bounding box center [156, 427] width 93 height 12
click at [1006, 87] on button "button" at bounding box center [1004, 86] width 18 height 24
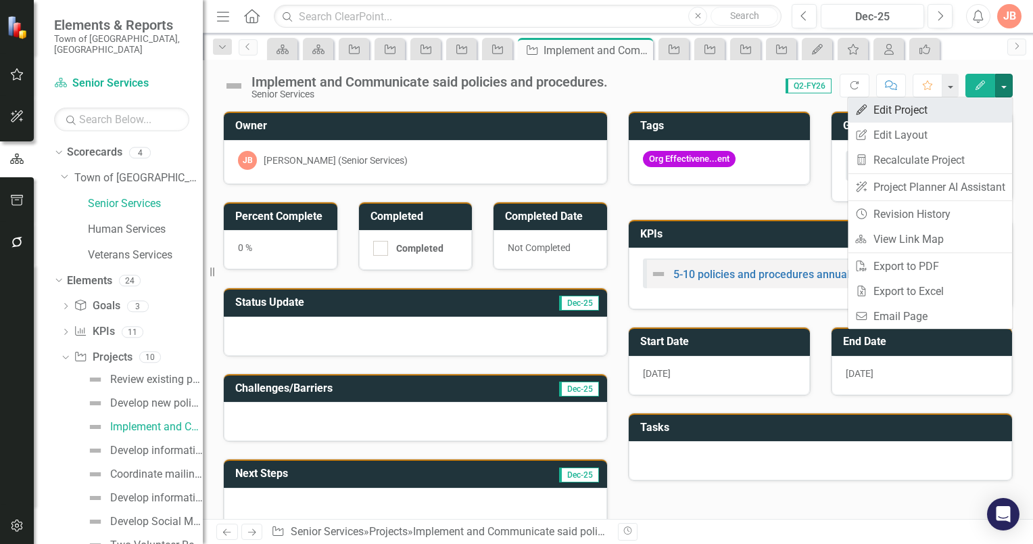
click at [906, 107] on link "Edit Edit Project" at bounding box center [930, 109] width 164 height 25
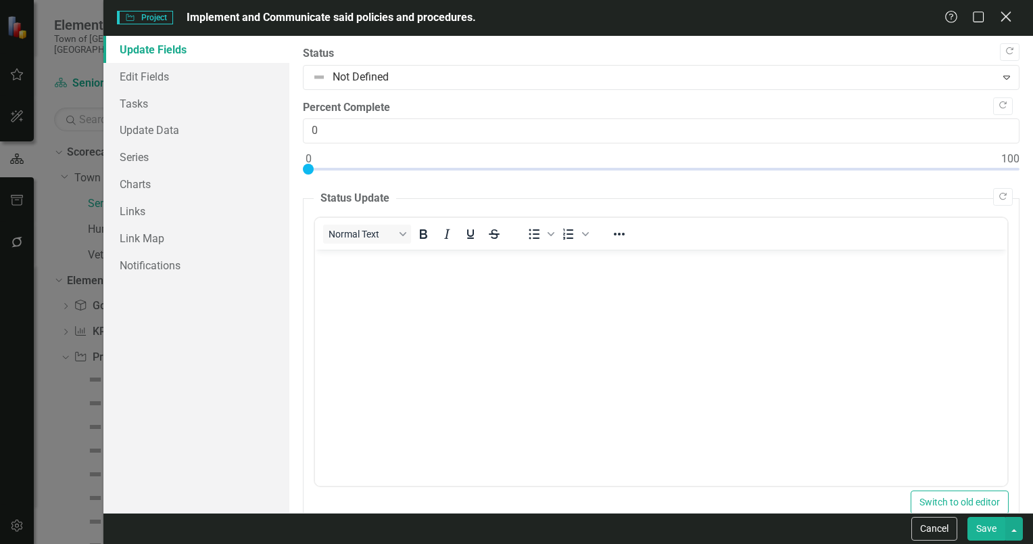
click at [1006, 16] on icon "Close" at bounding box center [1005, 16] width 17 height 13
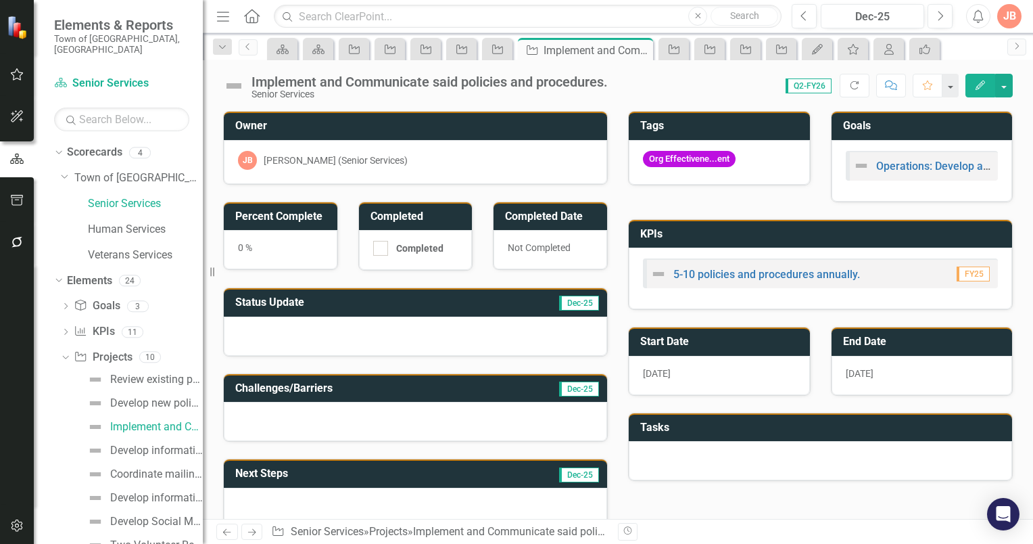
click at [980, 87] on icon "Edit" at bounding box center [980, 84] width 12 height 9
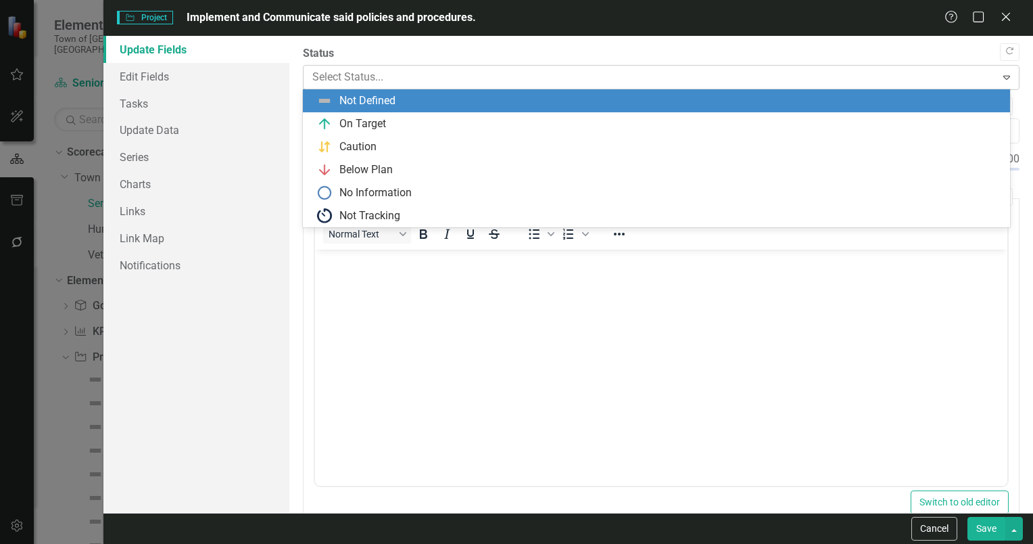
click at [1000, 78] on icon "Expand" at bounding box center [1007, 77] width 14 height 11
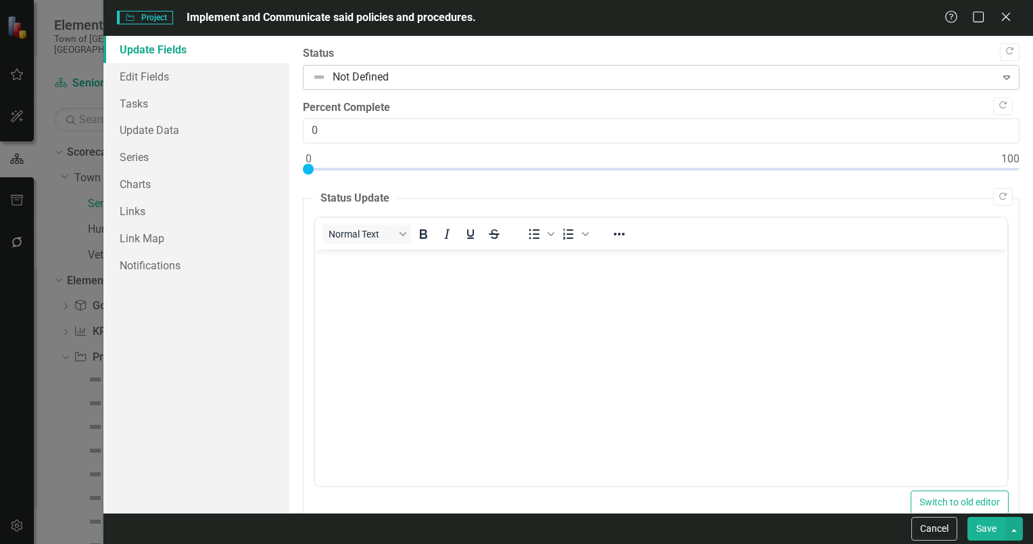
click at [1000, 78] on icon "Expand" at bounding box center [1007, 77] width 14 height 11
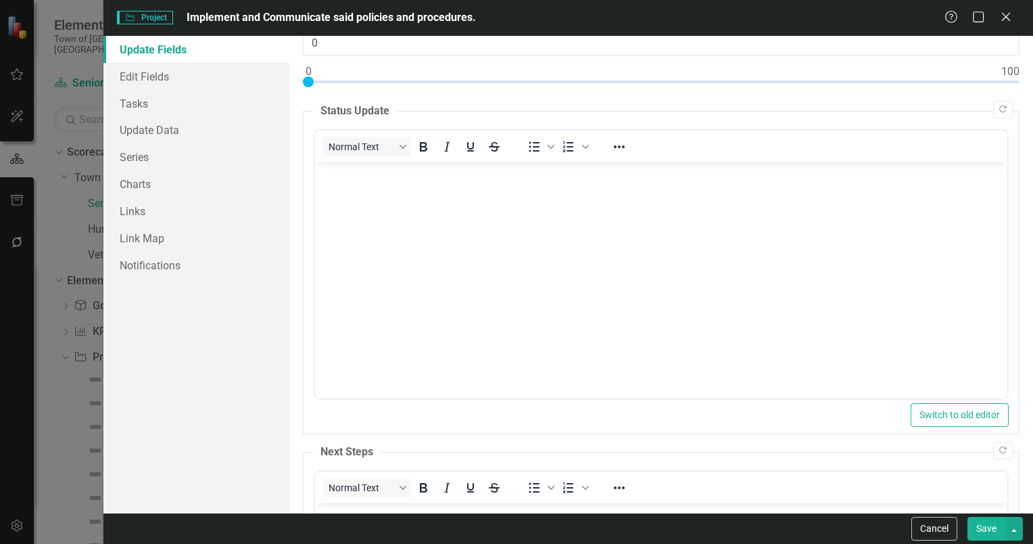
scroll to position [51, 0]
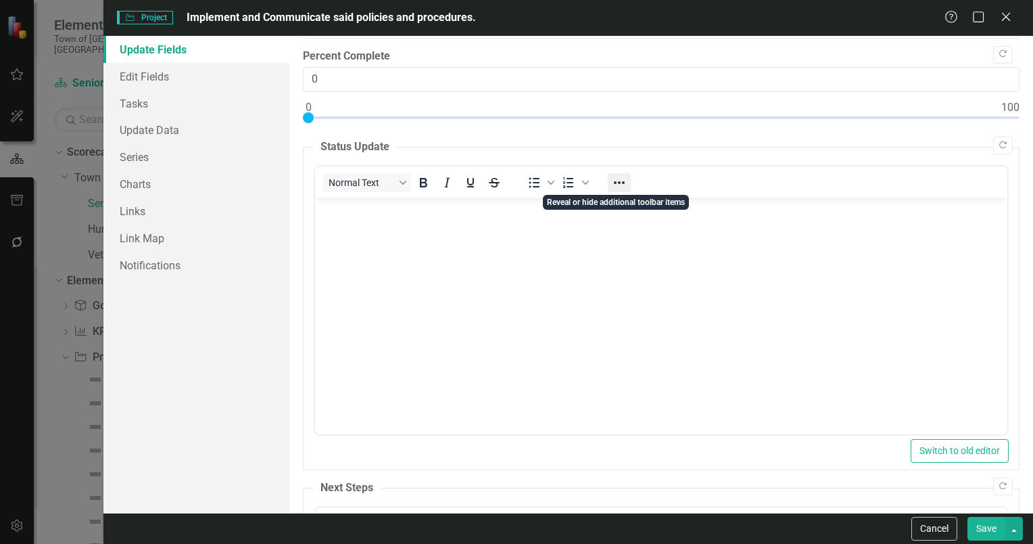
click at [619, 183] on icon "Reveal or hide additional toolbar items" at bounding box center [619, 182] width 16 height 16
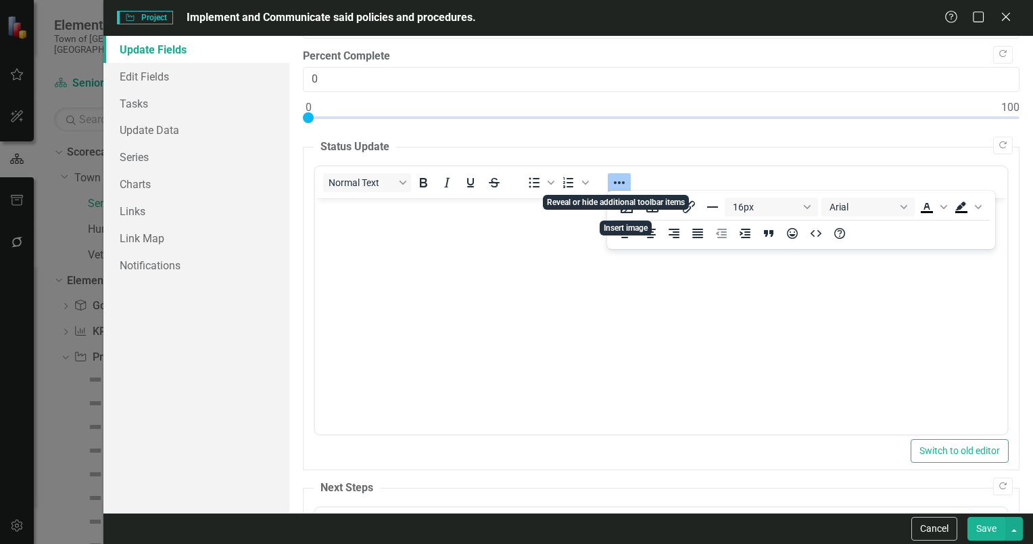
click at [619, 183] on icon "Reveal or hide additional toolbar items" at bounding box center [619, 182] width 16 height 16
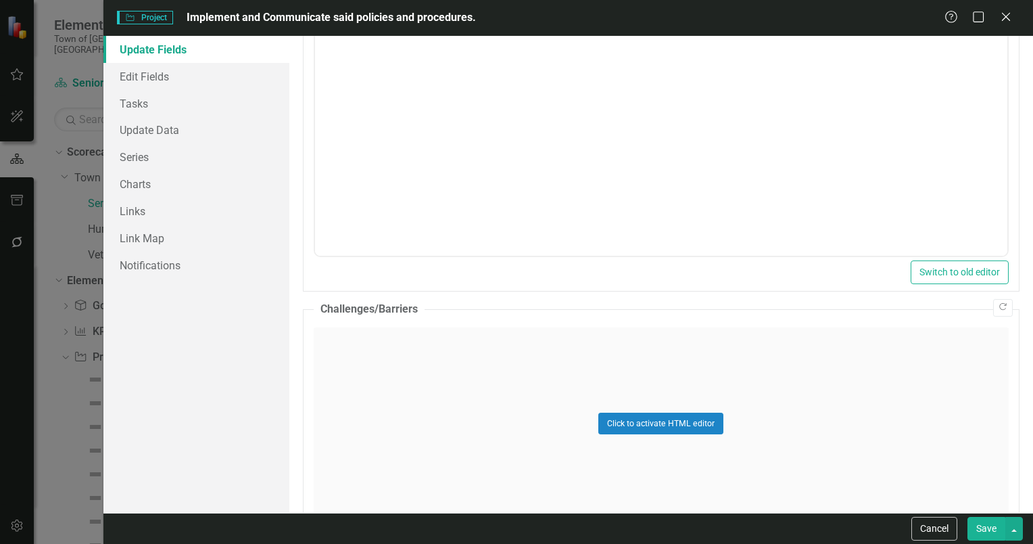
scroll to position [641, 0]
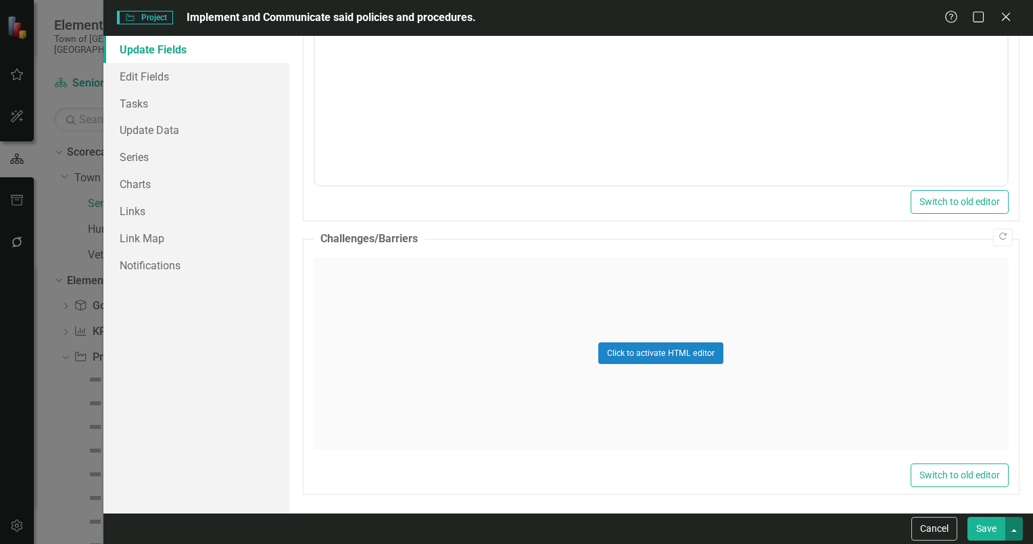
click at [1015, 531] on button "button" at bounding box center [1015, 529] width 18 height 24
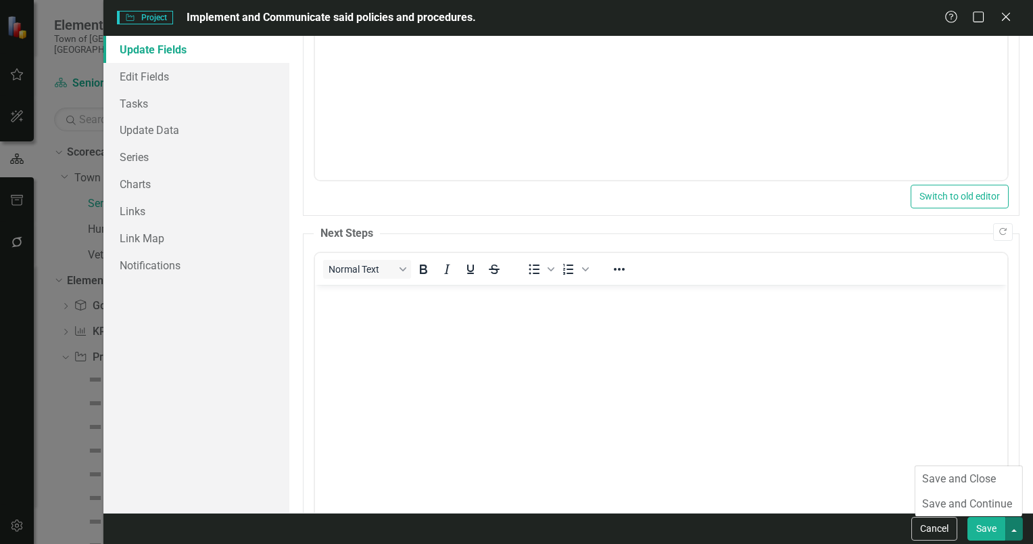
scroll to position [108, 0]
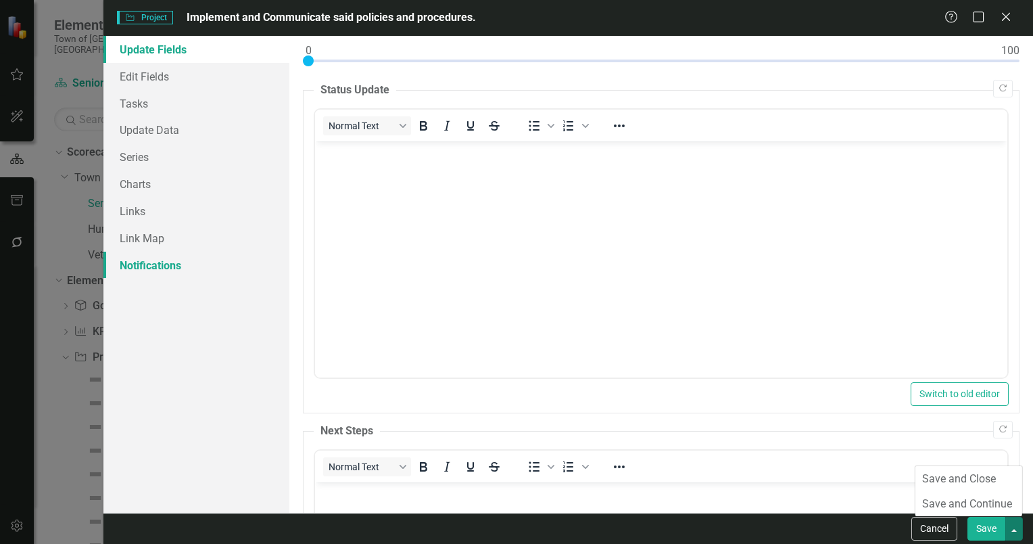
click at [131, 265] on link "Notifications" at bounding box center [196, 265] width 186 height 27
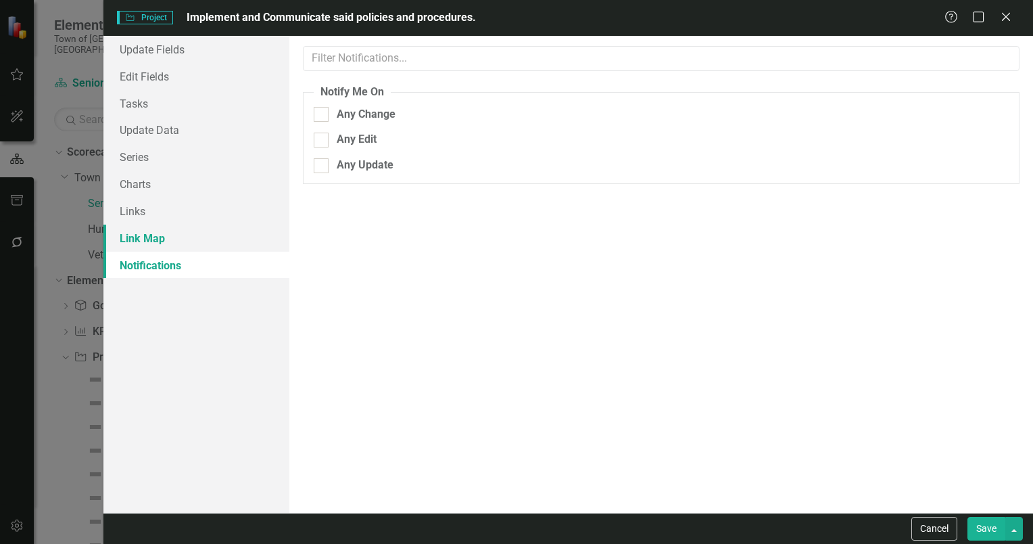
click at [153, 241] on link "Link Map" at bounding box center [196, 237] width 186 height 27
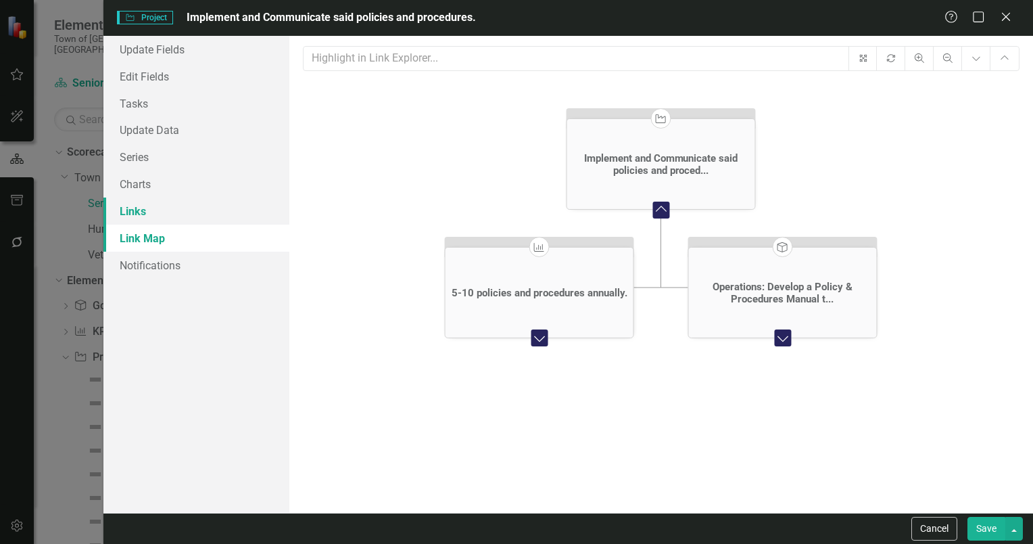
click at [132, 218] on link "Links" at bounding box center [196, 210] width 186 height 27
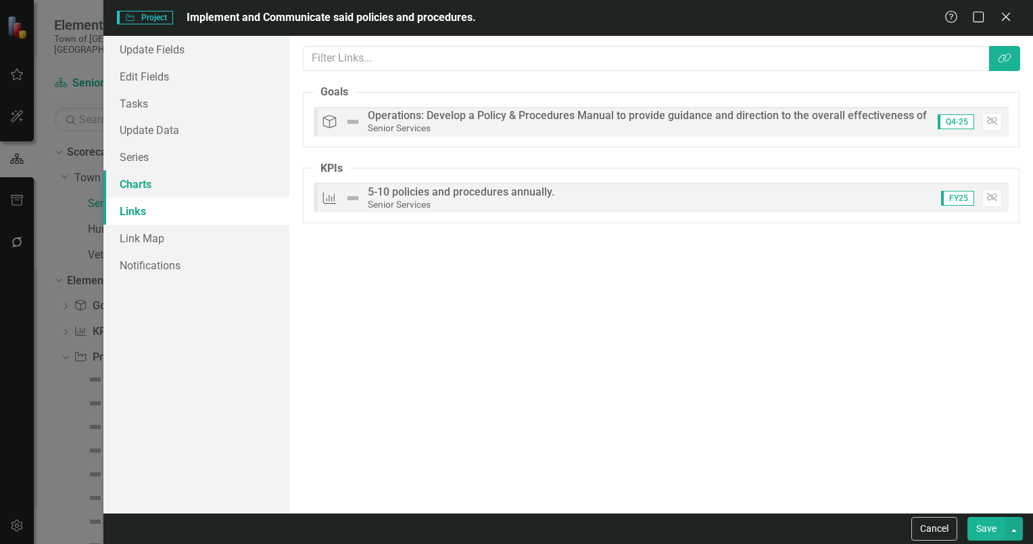
click at [138, 185] on link "Charts" at bounding box center [196, 183] width 186 height 27
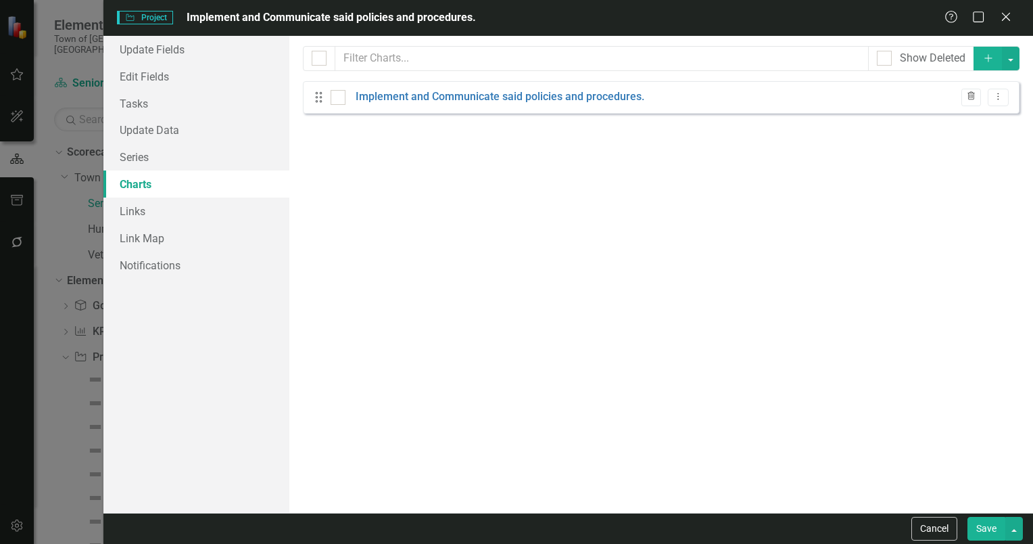
click at [974, 99] on icon "Trash" at bounding box center [971, 97] width 10 height 8
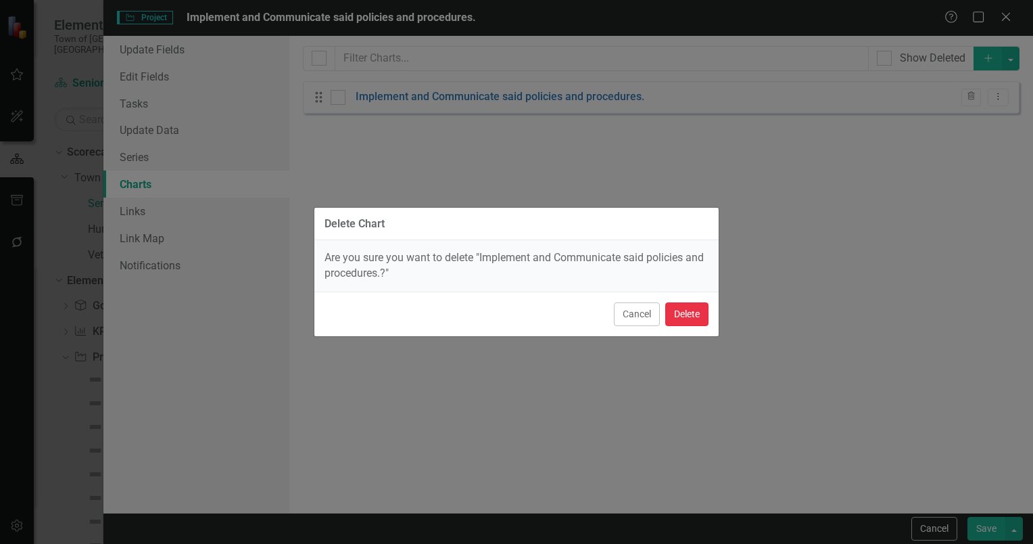
click at [683, 311] on button "Delete" at bounding box center [686, 314] width 43 height 24
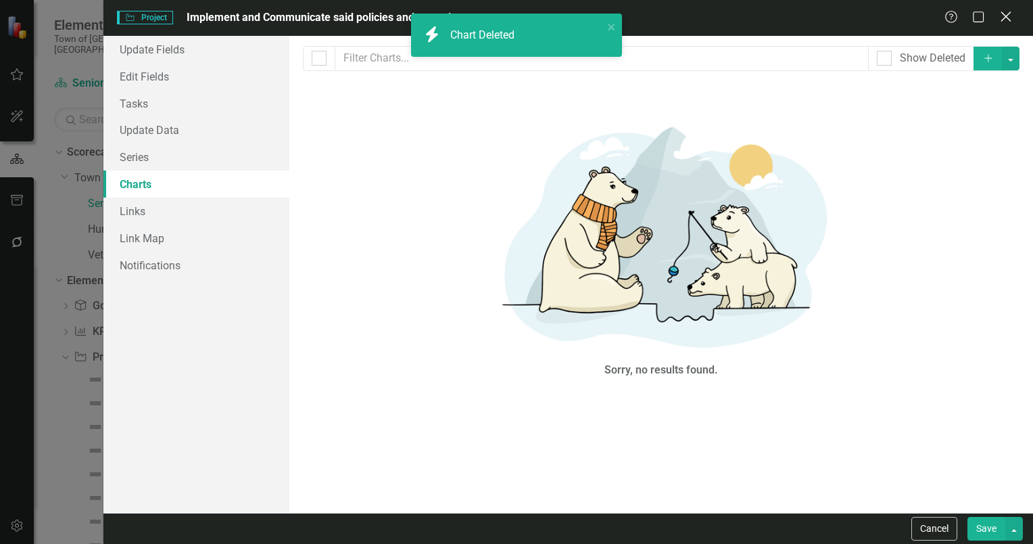
click at [1012, 17] on icon "Close" at bounding box center [1005, 16] width 17 height 13
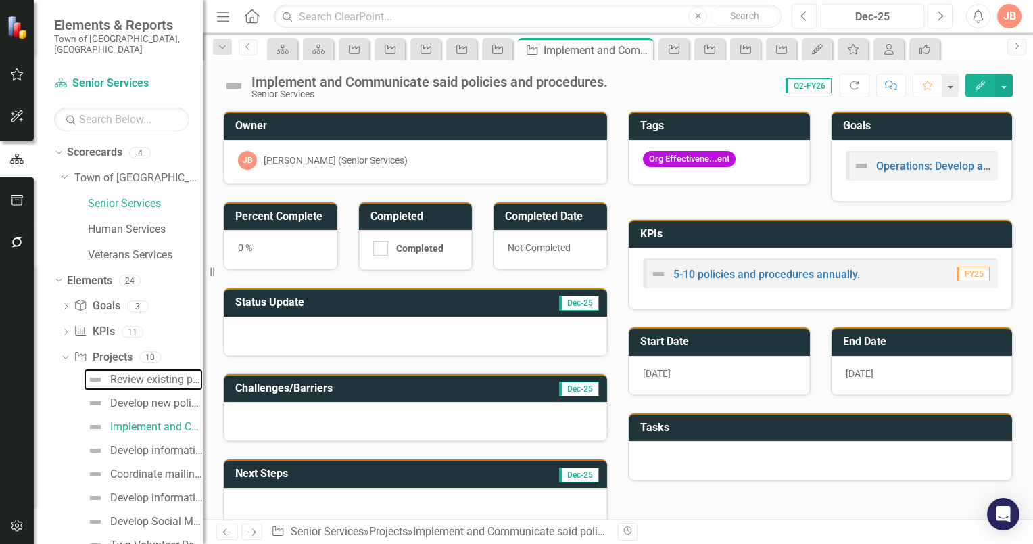
drag, startPoint x: 124, startPoint y: 368, endPoint x: 126, endPoint y: 380, distance: 12.3
click at [124, 373] on div "Review existing policies and procedures to determine any updates." at bounding box center [156, 379] width 93 height 12
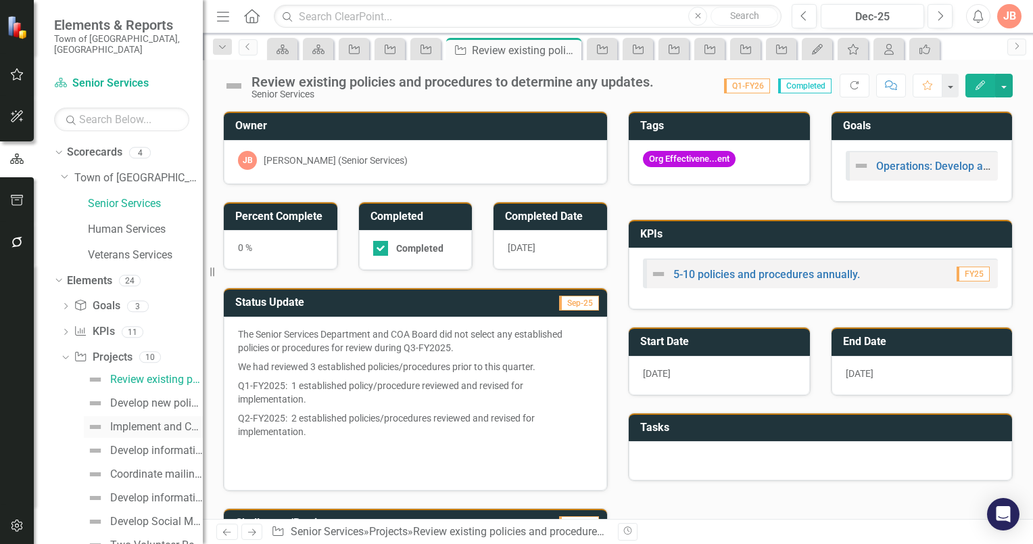
click at [127, 421] on div "Implement and Communicate said policies and procedures." at bounding box center [156, 427] width 93 height 12
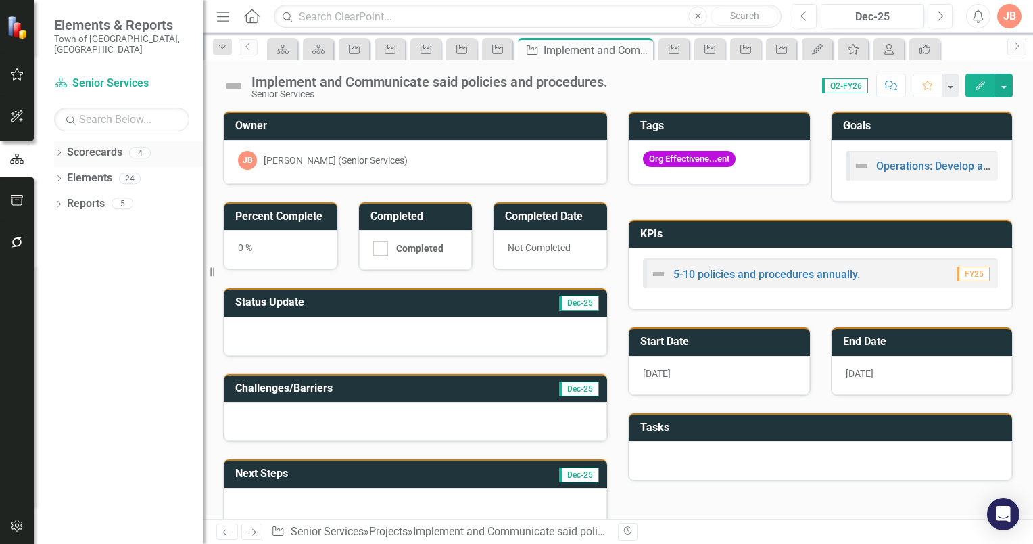
click at [59, 150] on icon "Dropdown" at bounding box center [58, 153] width 9 height 7
click at [66, 174] on icon at bounding box center [66, 177] width 3 height 7
click at [113, 196] on link "Senior Services" at bounding box center [145, 204] width 115 height 16
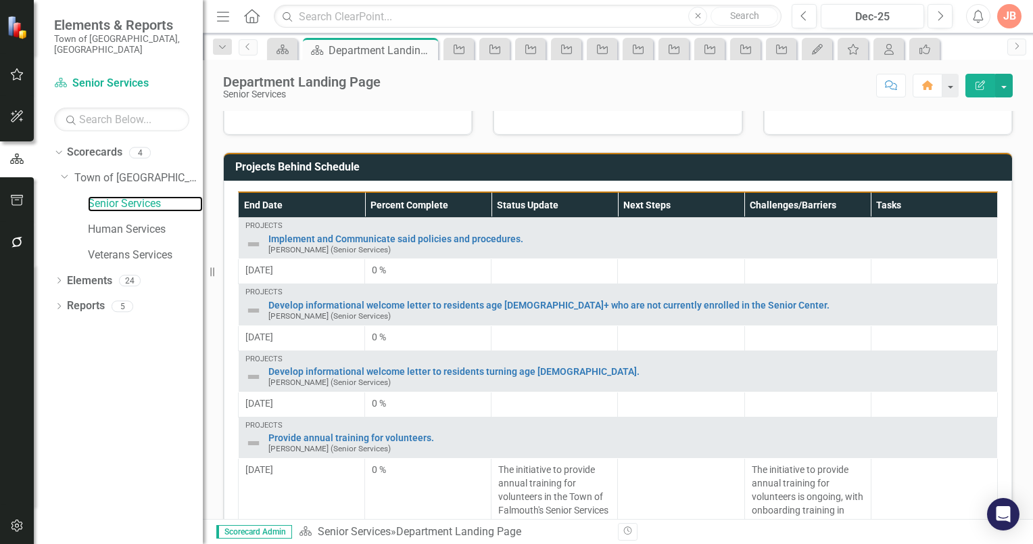
scroll to position [763, 0]
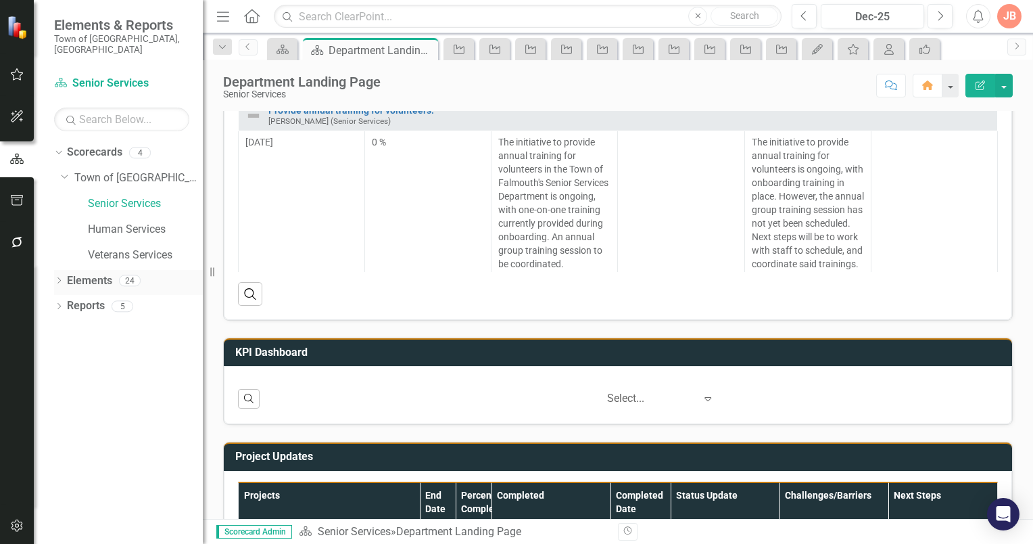
click at [60, 278] on icon "Dropdown" at bounding box center [58, 281] width 9 height 7
click at [62, 355] on icon "Dropdown" at bounding box center [65, 358] width 9 height 7
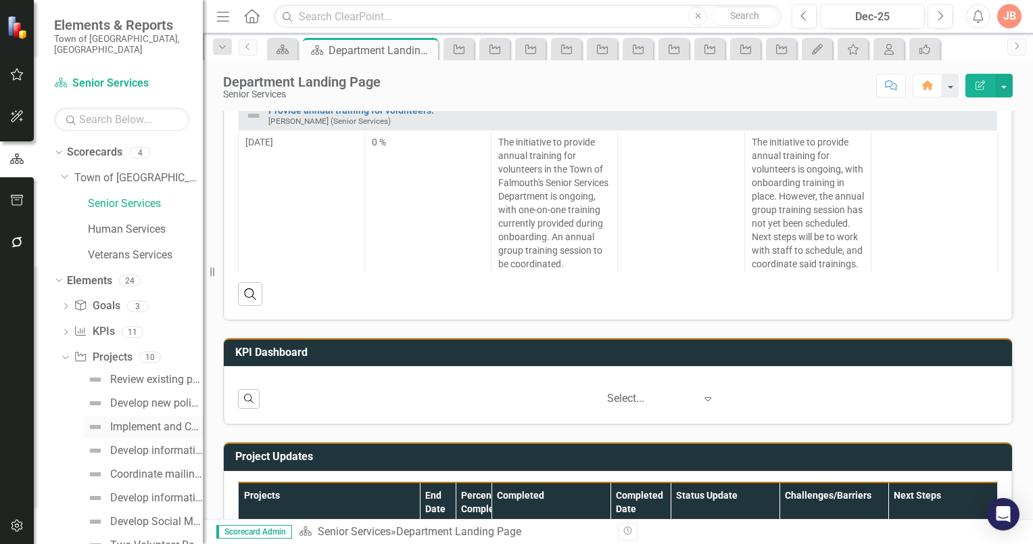
click at [137, 421] on div "Implement and Communicate said policies and procedures." at bounding box center [156, 427] width 93 height 12
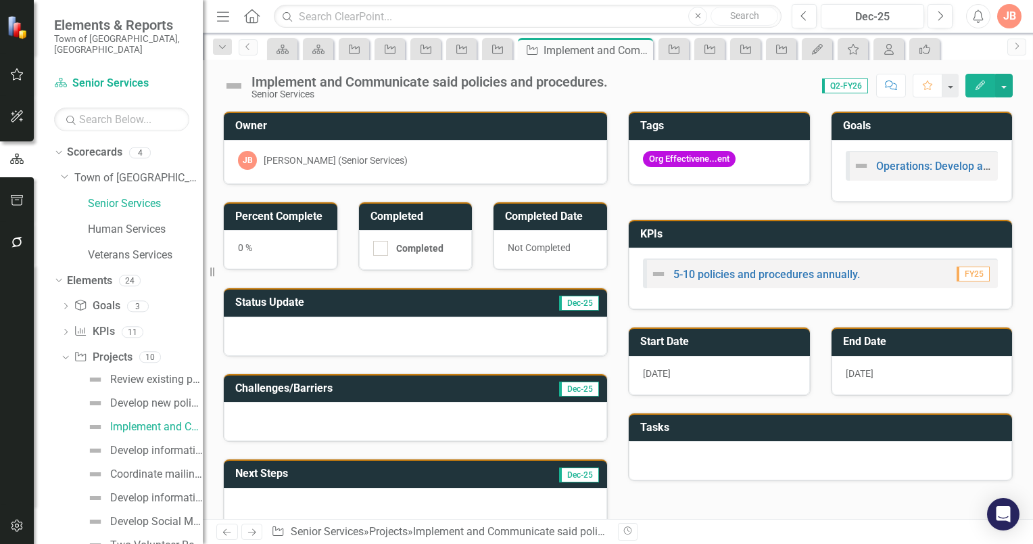
click at [978, 85] on icon "Edit" at bounding box center [980, 84] width 12 height 9
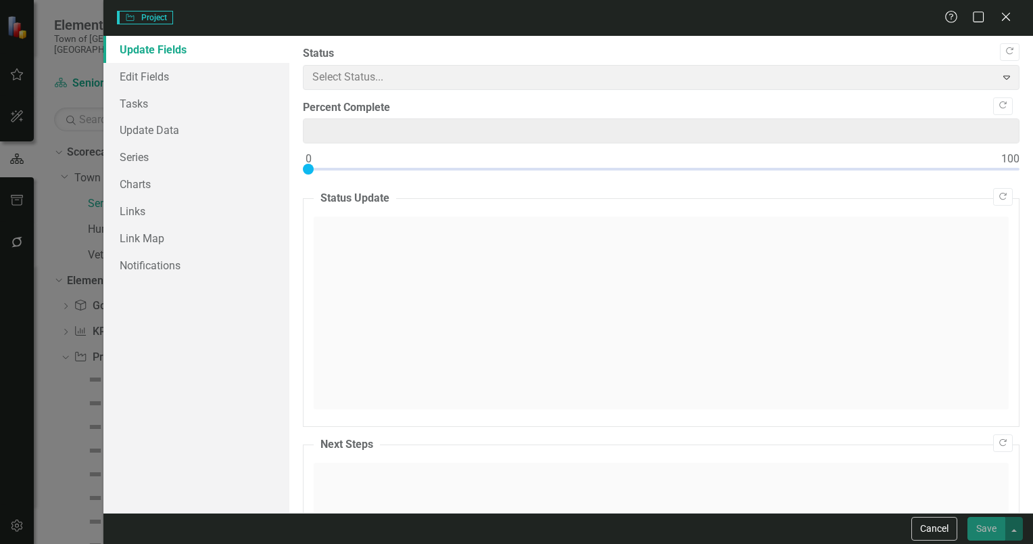
type input "0"
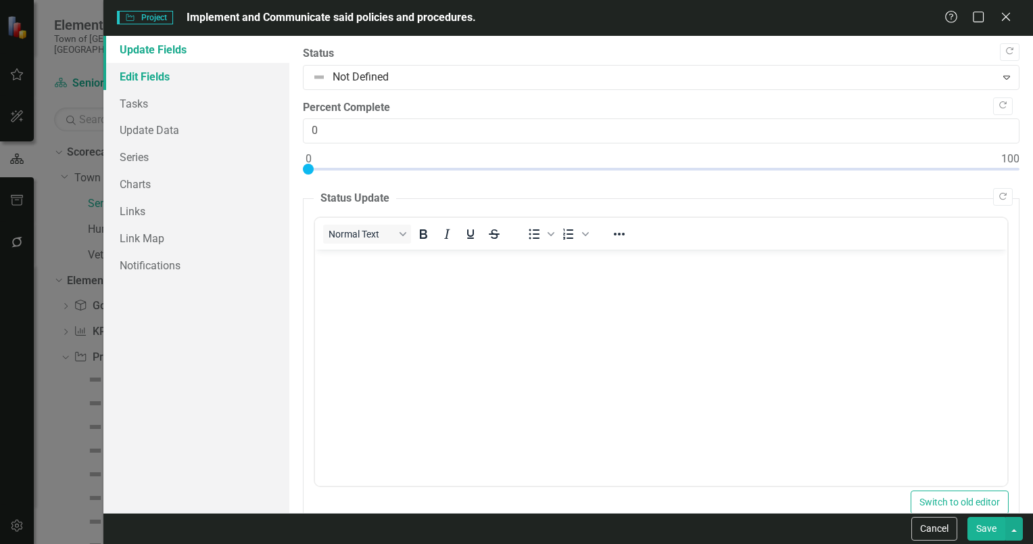
click at [150, 79] on link "Edit Fields" at bounding box center [196, 76] width 186 height 27
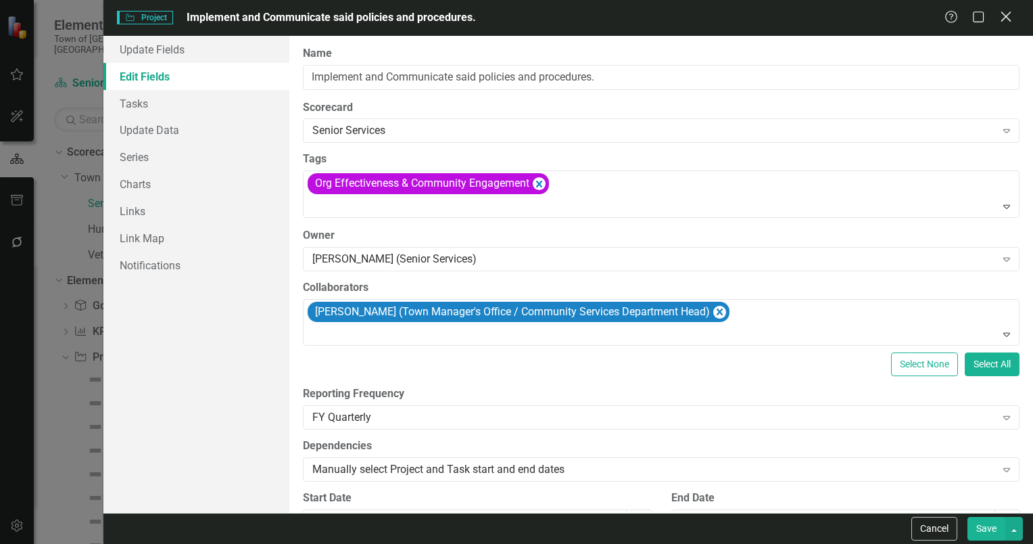
click at [1001, 14] on icon "Close" at bounding box center [1005, 16] width 17 height 13
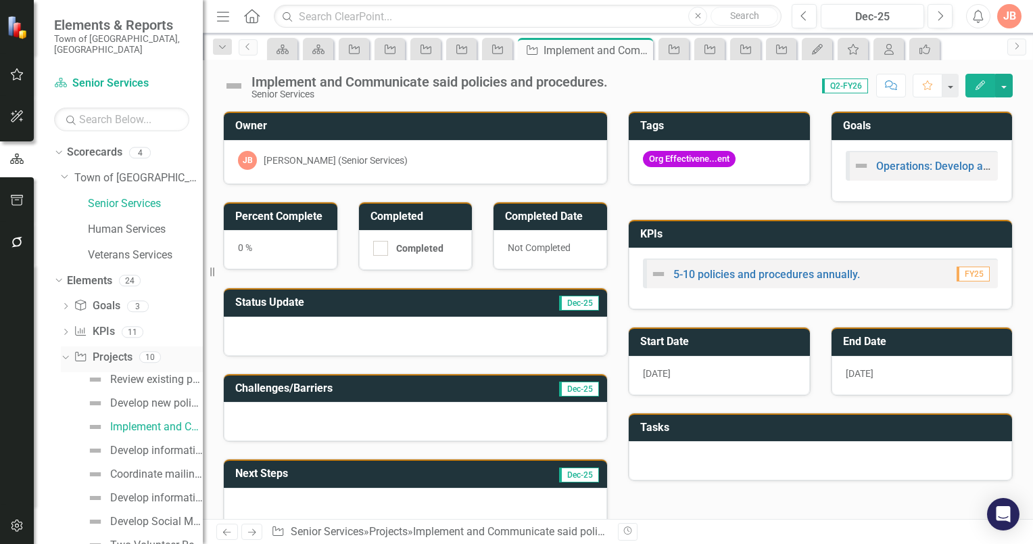
click at [116, 350] on link "Project Projects" at bounding box center [103, 358] width 58 height 16
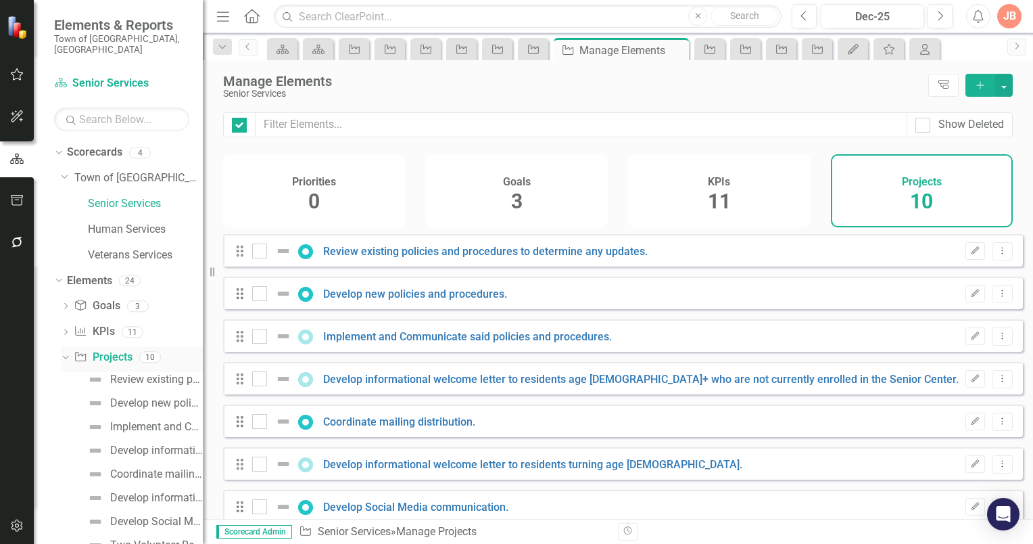
checkbox input "false"
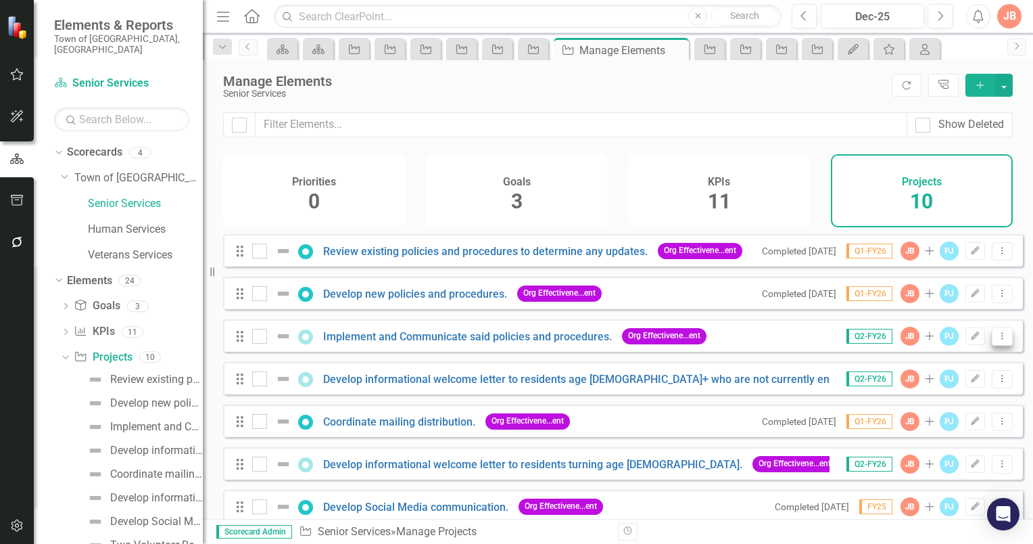
click at [997, 340] on icon "Dropdown Menu" at bounding box center [1002, 335] width 11 height 9
click at [933, 444] on link "Trash Delete Project" at bounding box center [946, 443] width 114 height 25
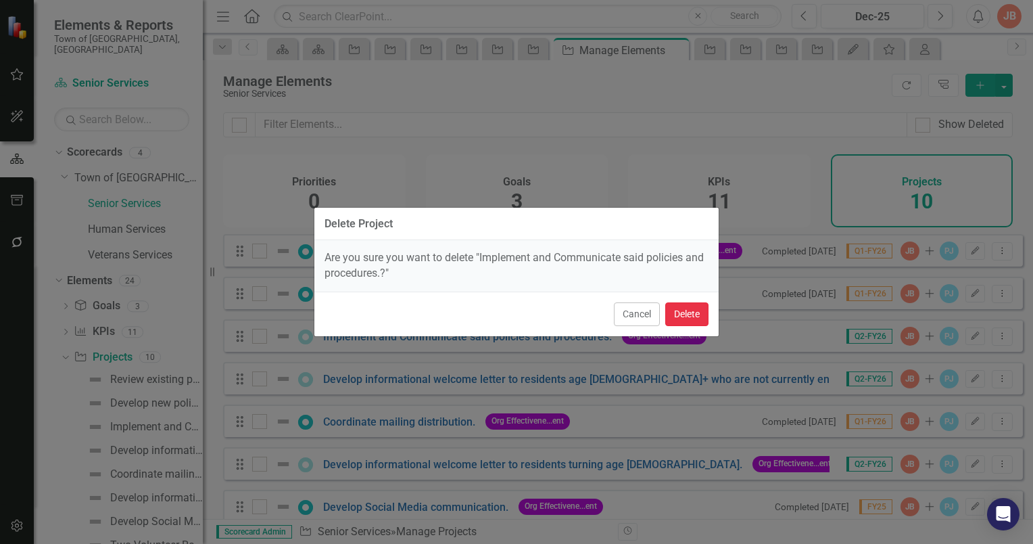
click at [685, 311] on button "Delete" at bounding box center [686, 314] width 43 height 24
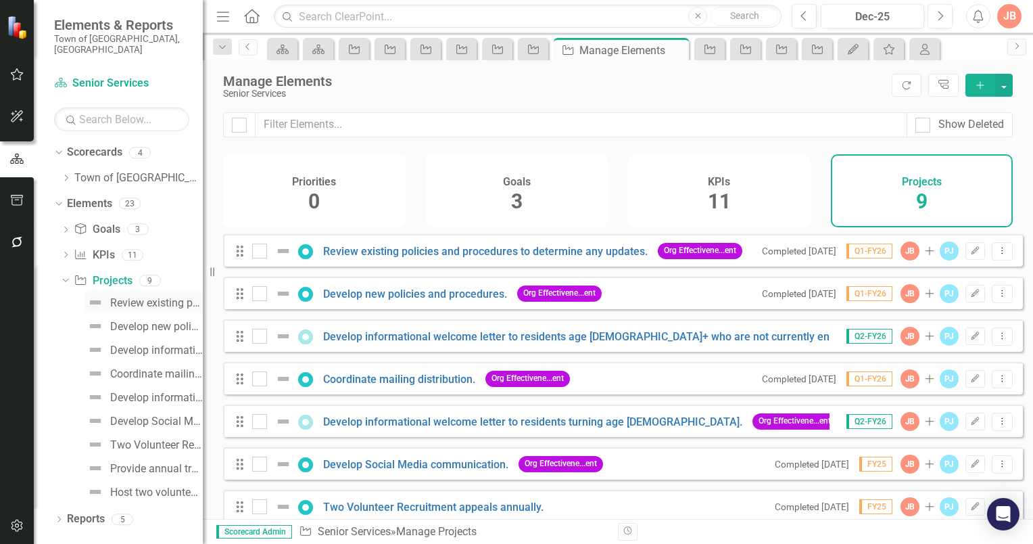
click at [124, 297] on div "Review existing policies and procedures to determine any updates." at bounding box center [156, 303] width 93 height 12
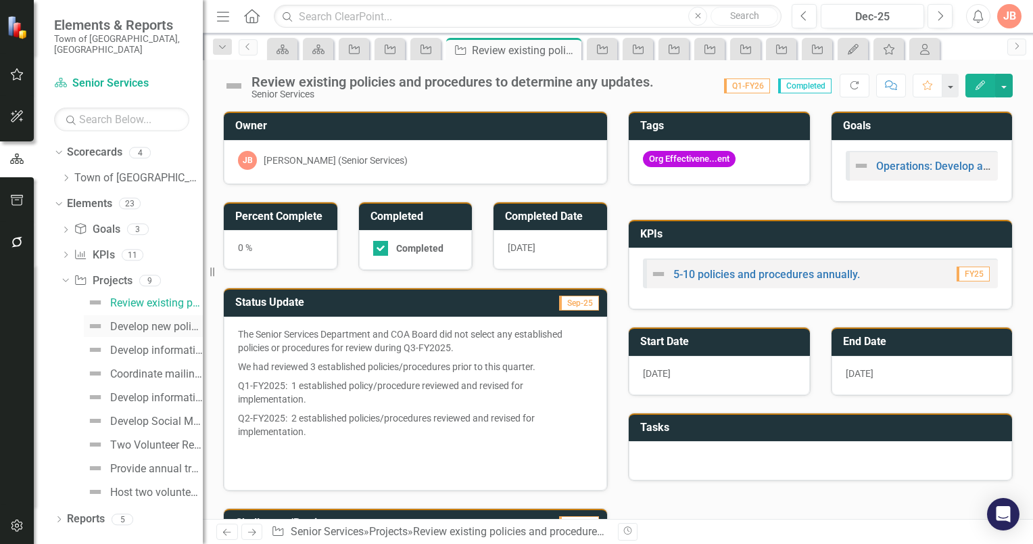
click at [130, 321] on div "Develop new policies and procedures." at bounding box center [156, 327] width 93 height 12
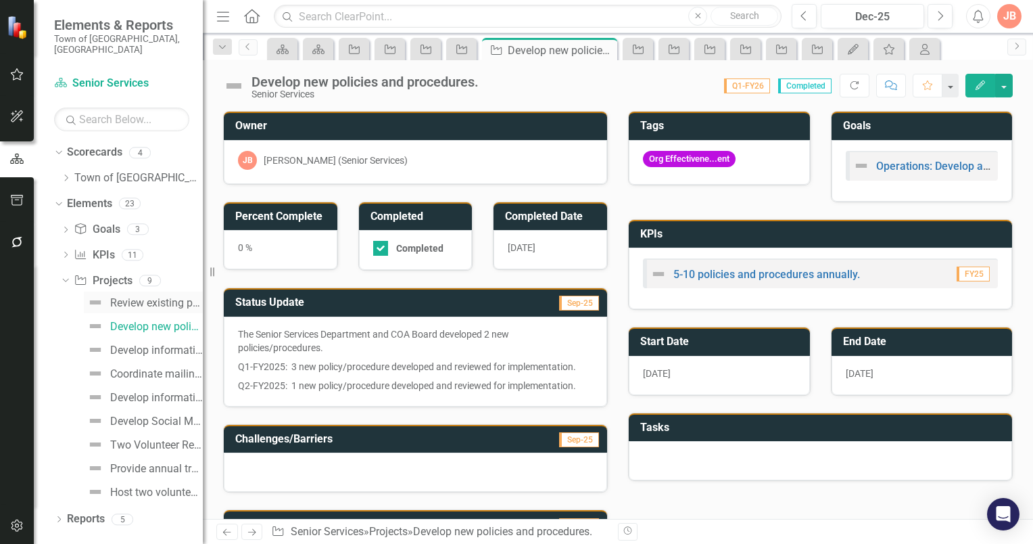
click at [130, 297] on div "Review existing policies and procedures to determine any updates." at bounding box center [156, 303] width 93 height 12
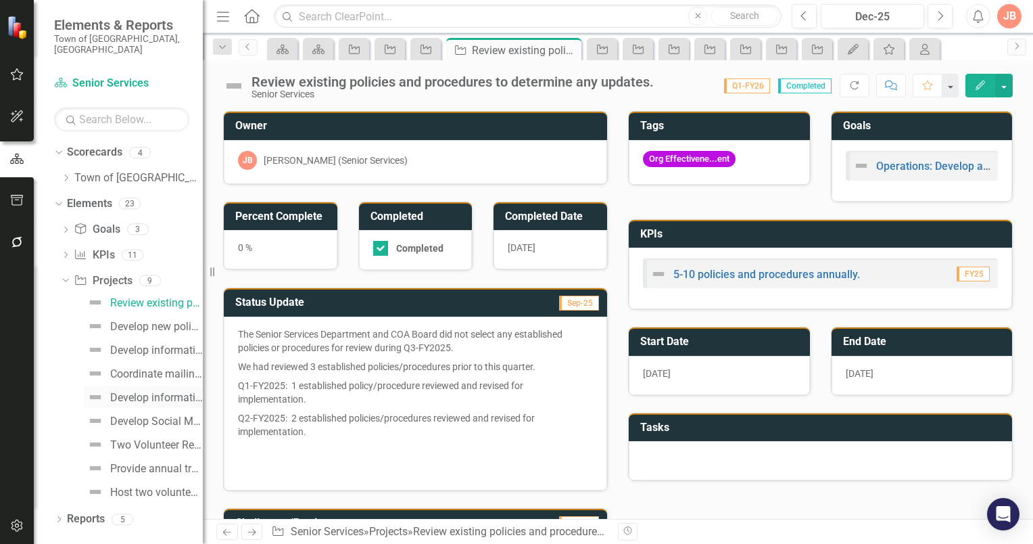
click at [125, 392] on div "Develop informational welcome letter to residents turning age [DEMOGRAPHIC_DATA…" at bounding box center [156, 398] width 93 height 12
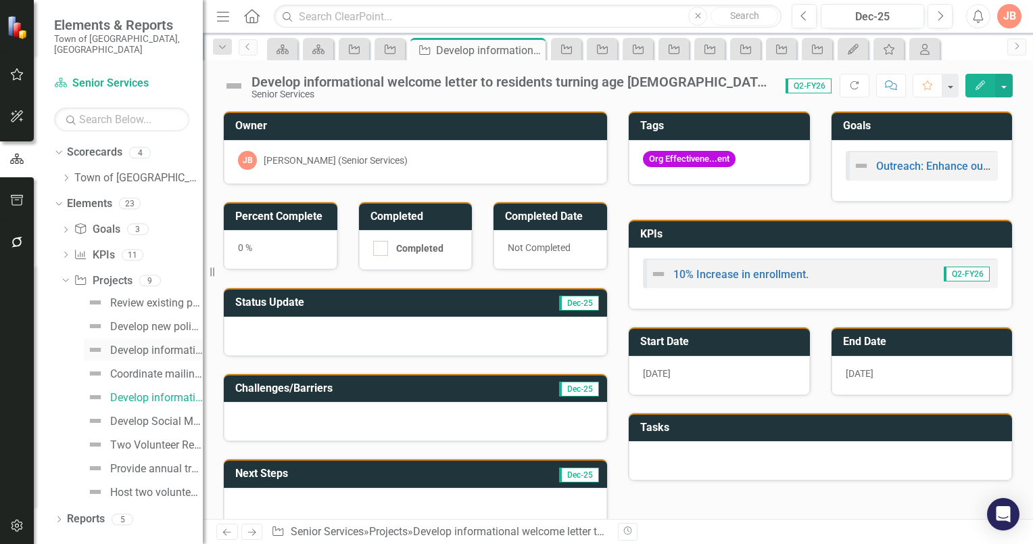
click at [120, 344] on div "Develop informational welcome letter to residents age [DEMOGRAPHIC_DATA]+ who a…" at bounding box center [156, 350] width 93 height 12
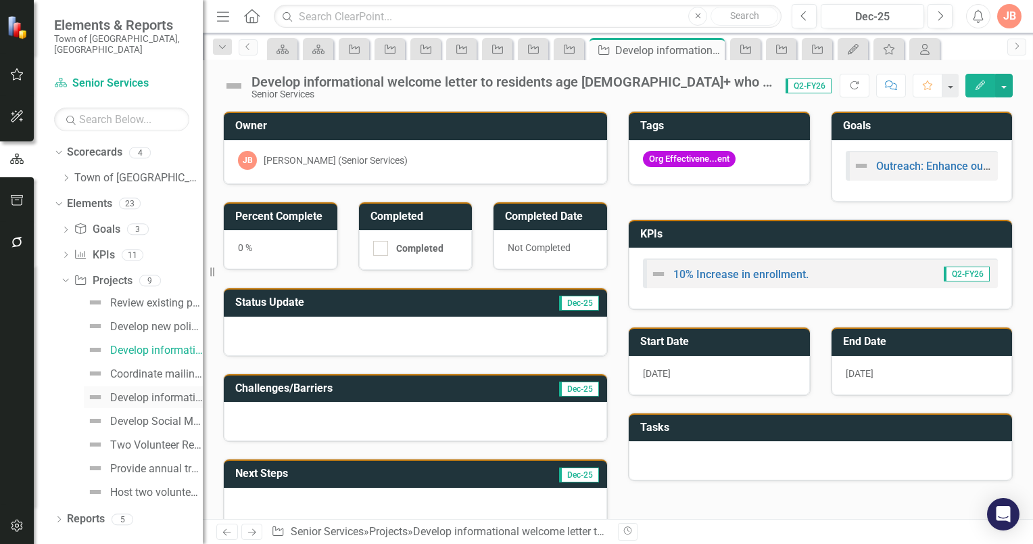
click at [124, 392] on div "Develop informational welcome letter to residents turning age [DEMOGRAPHIC_DATA…" at bounding box center [156, 398] width 93 height 12
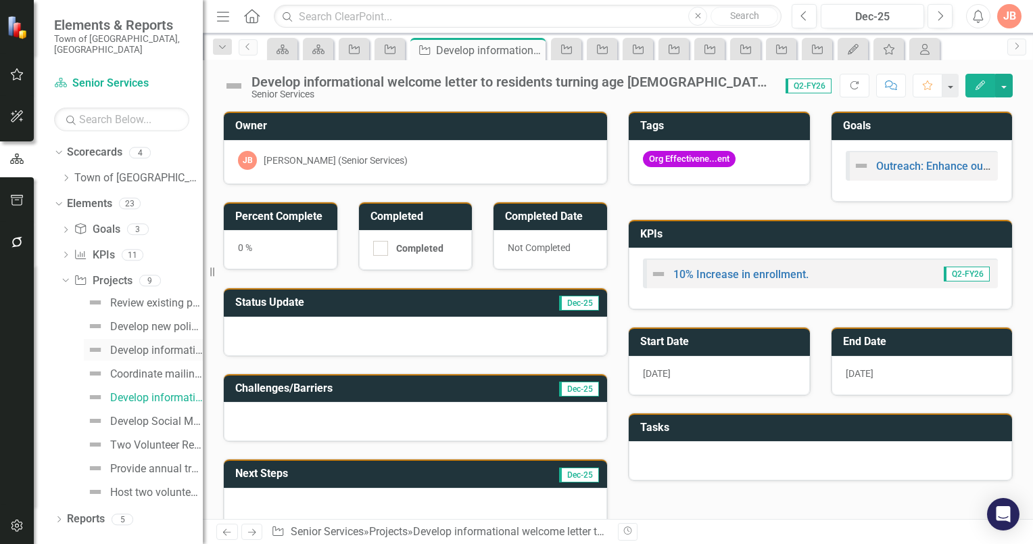
click at [130, 344] on div "Develop informational welcome letter to residents age [DEMOGRAPHIC_DATA]+ who a…" at bounding box center [156, 350] width 93 height 12
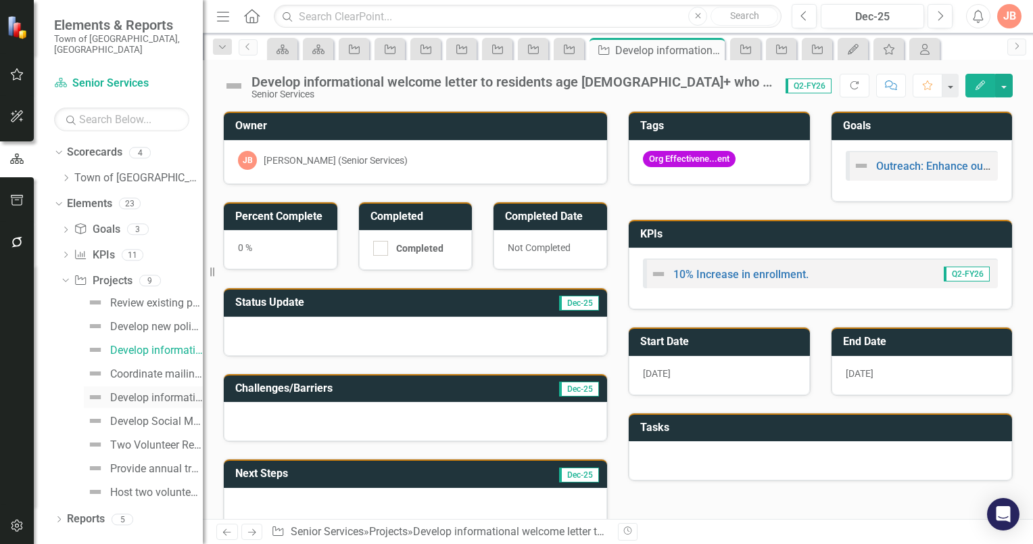
click at [122, 392] on div "Develop informational welcome letter to residents turning age [DEMOGRAPHIC_DATA…" at bounding box center [156, 398] width 93 height 12
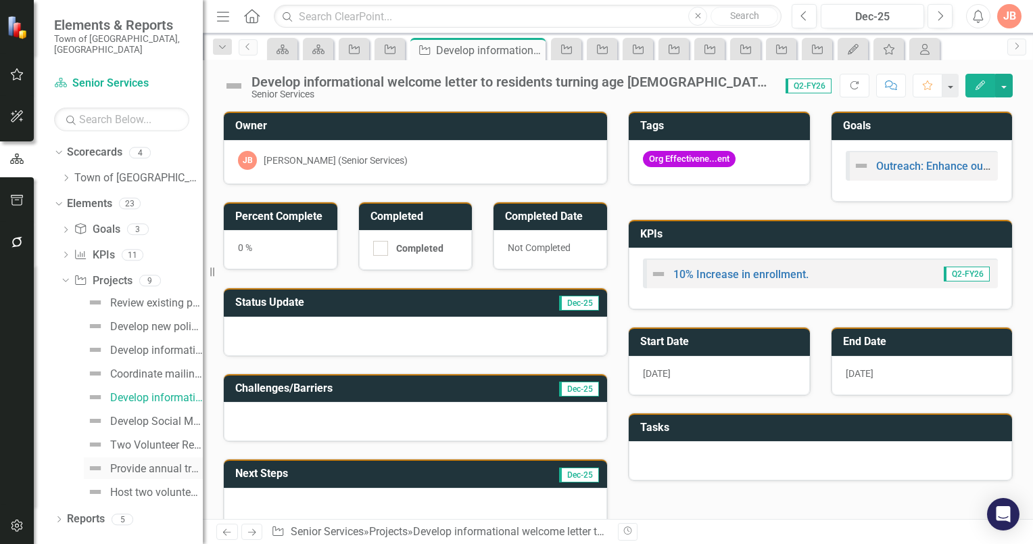
click at [131, 463] on div "Provide annual training for volunteers." at bounding box center [156, 469] width 93 height 12
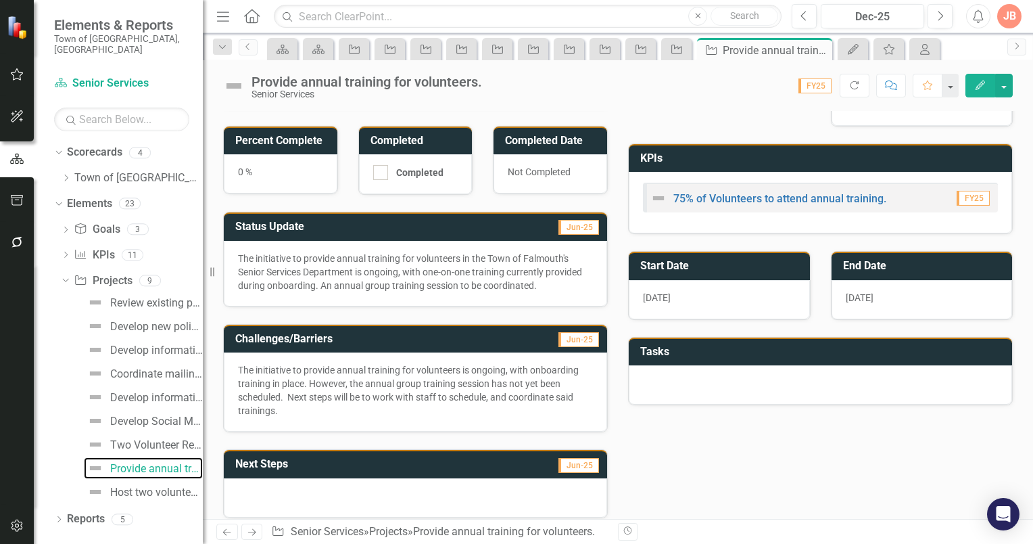
scroll to position [74, 0]
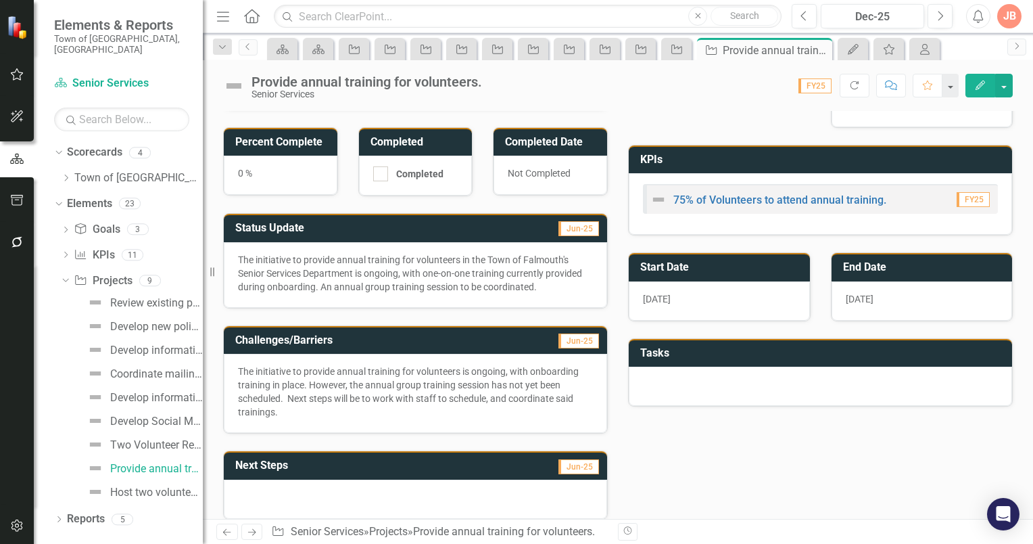
drag, startPoint x: 66, startPoint y: 164, endPoint x: 80, endPoint y: 183, distance: 23.1
click at [66, 174] on icon at bounding box center [66, 177] width 3 height 7
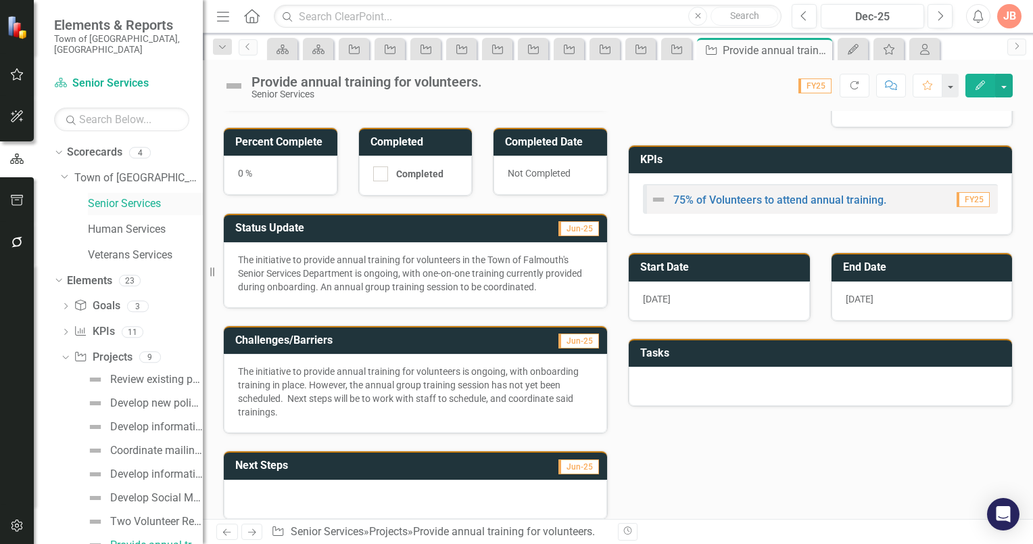
click at [110, 196] on link "Senior Services" at bounding box center [145, 204] width 115 height 16
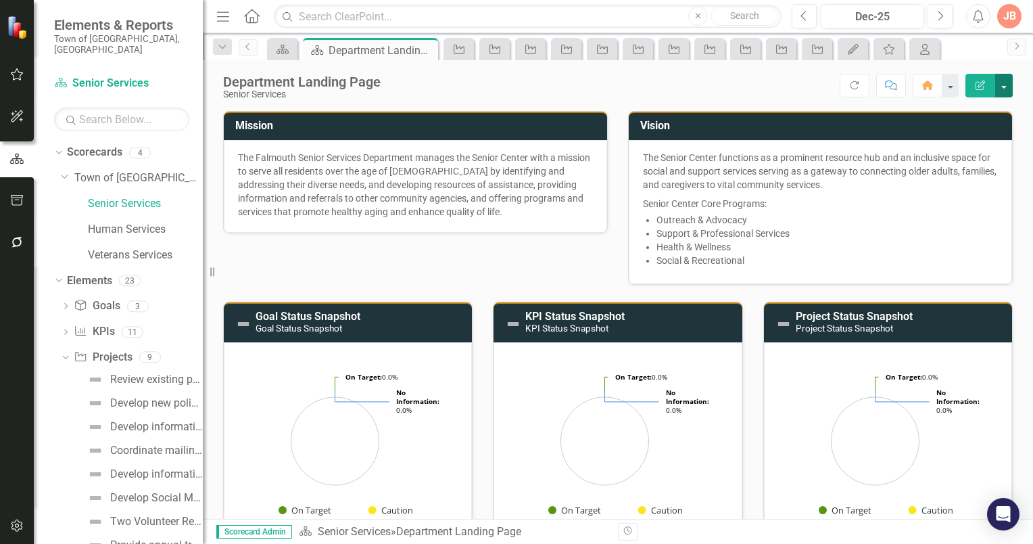
click at [1008, 87] on button "button" at bounding box center [1004, 86] width 18 height 24
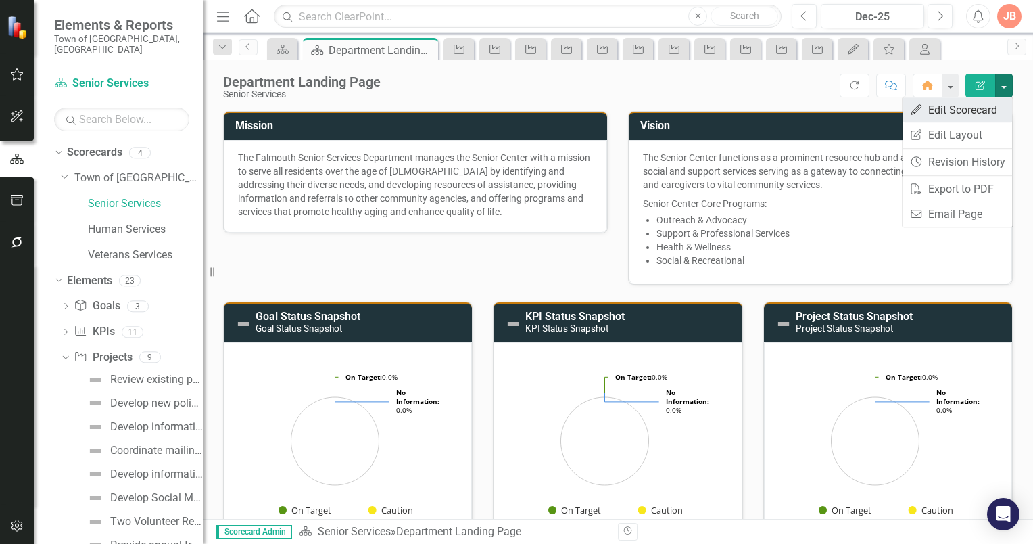
click at [990, 110] on link "Edit Edit Scorecard" at bounding box center [958, 109] width 110 height 25
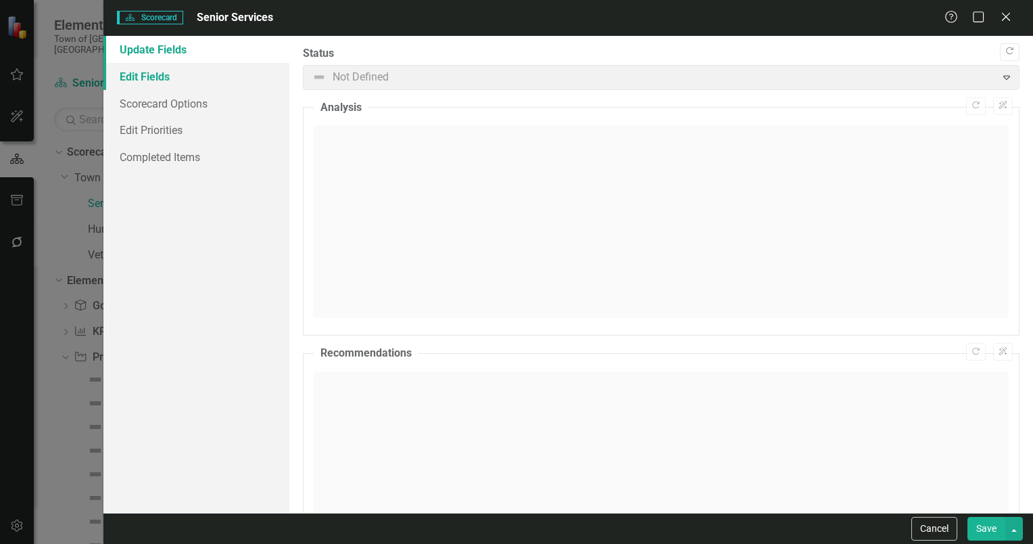
click at [149, 78] on link "Edit Fields" at bounding box center [196, 76] width 186 height 27
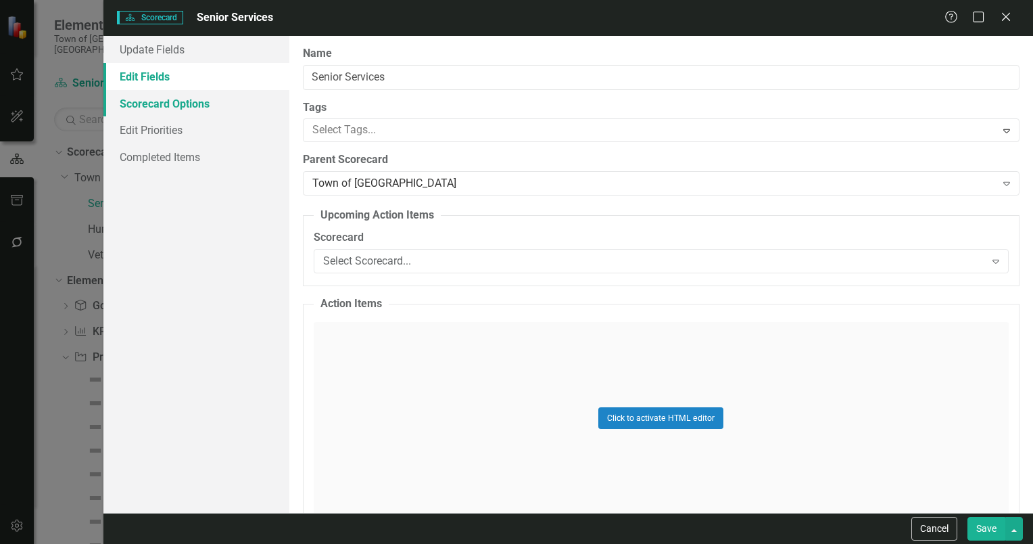
click at [148, 103] on link "Scorecard Options" at bounding box center [196, 103] width 186 height 27
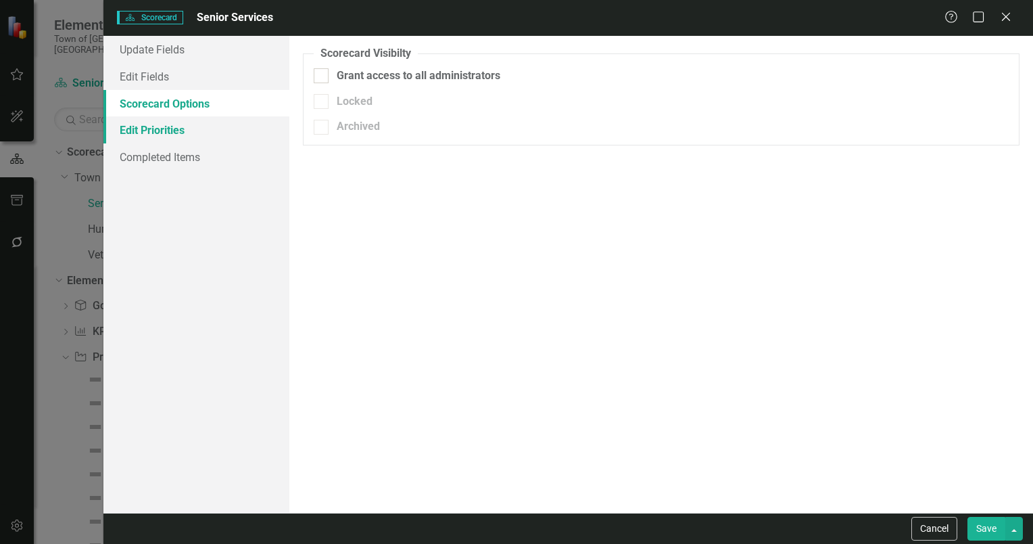
click at [138, 130] on link "Edit Priorities" at bounding box center [196, 129] width 186 height 27
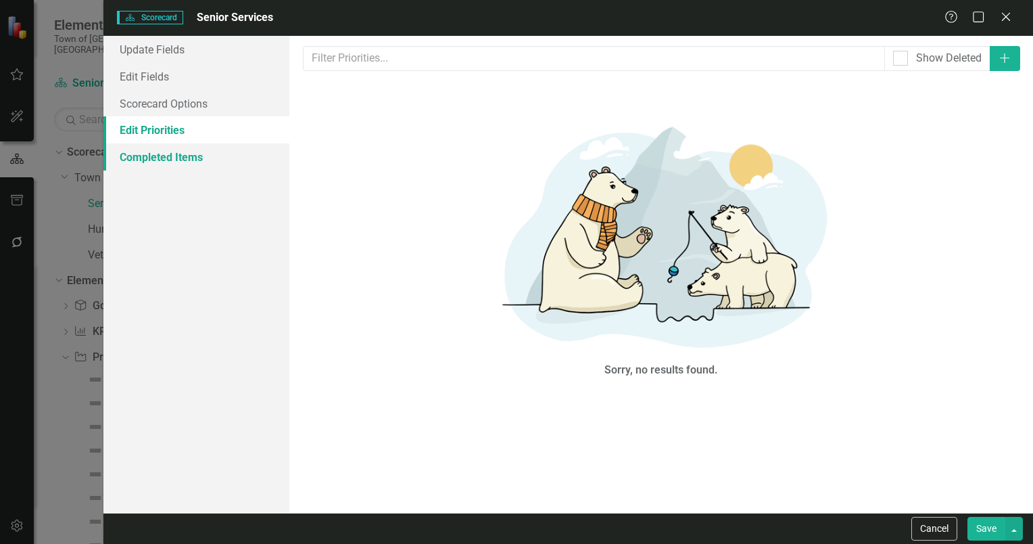
click at [141, 159] on link "Completed Items" at bounding box center [196, 156] width 186 height 27
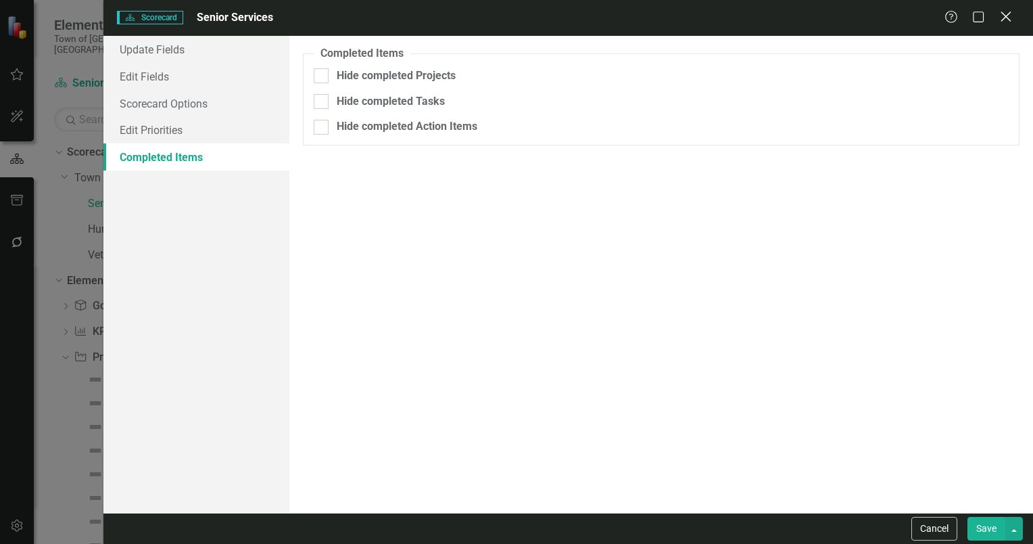
click at [1006, 19] on icon "Close" at bounding box center [1005, 16] width 17 height 13
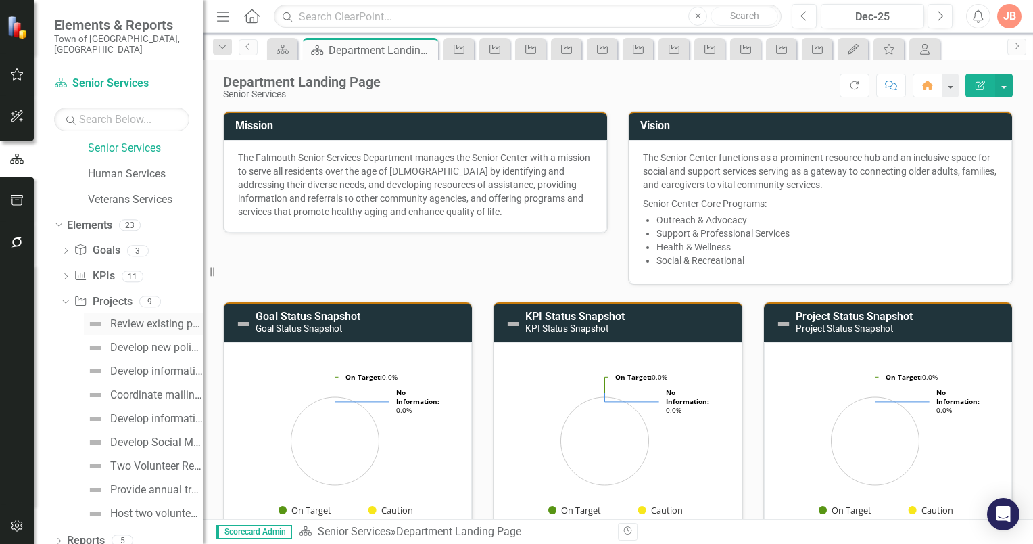
click at [136, 318] on div "Review existing policies and procedures to determine any updates." at bounding box center [156, 324] width 93 height 12
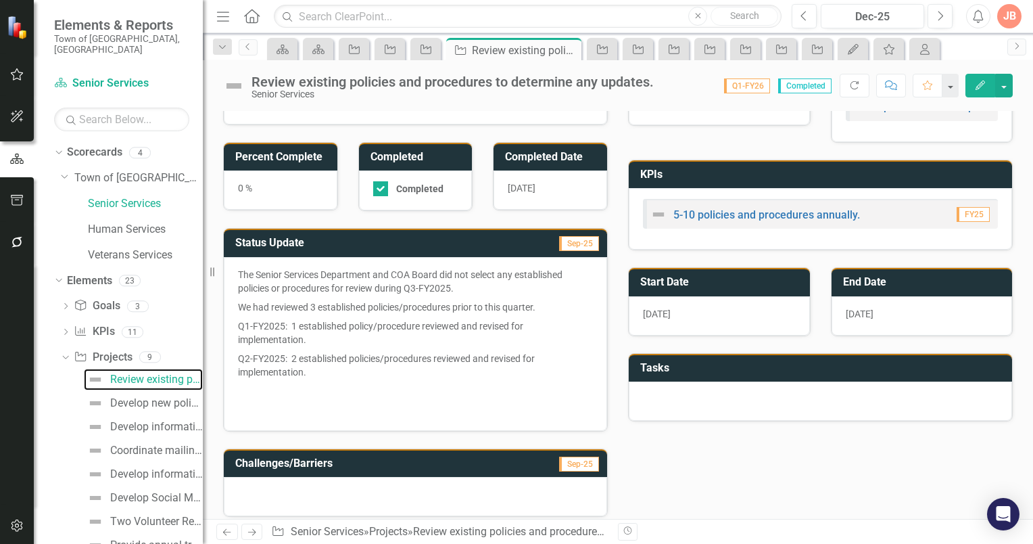
scroll to position [36, 0]
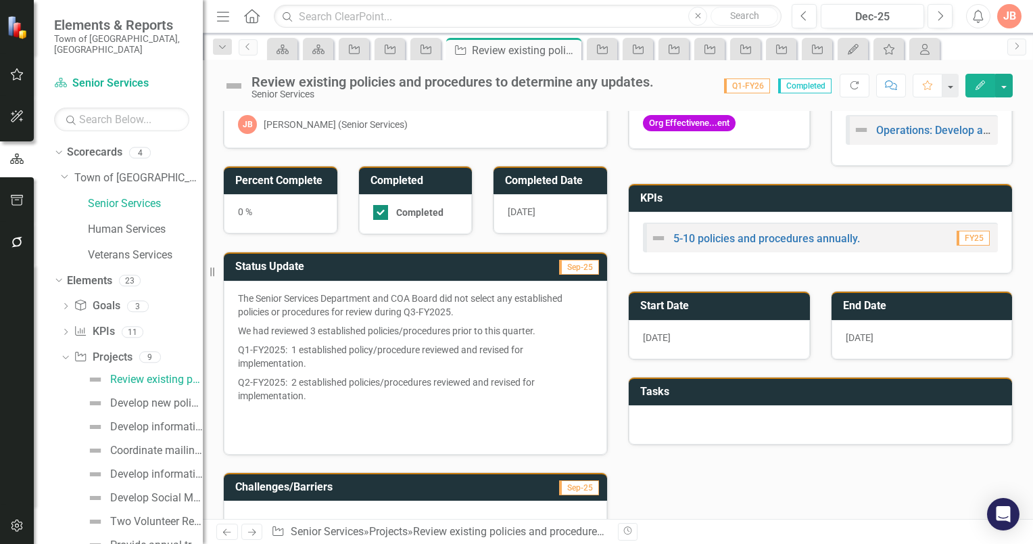
click at [375, 210] on input "Completed" at bounding box center [377, 209] width 9 height 9
checkbox input "false"
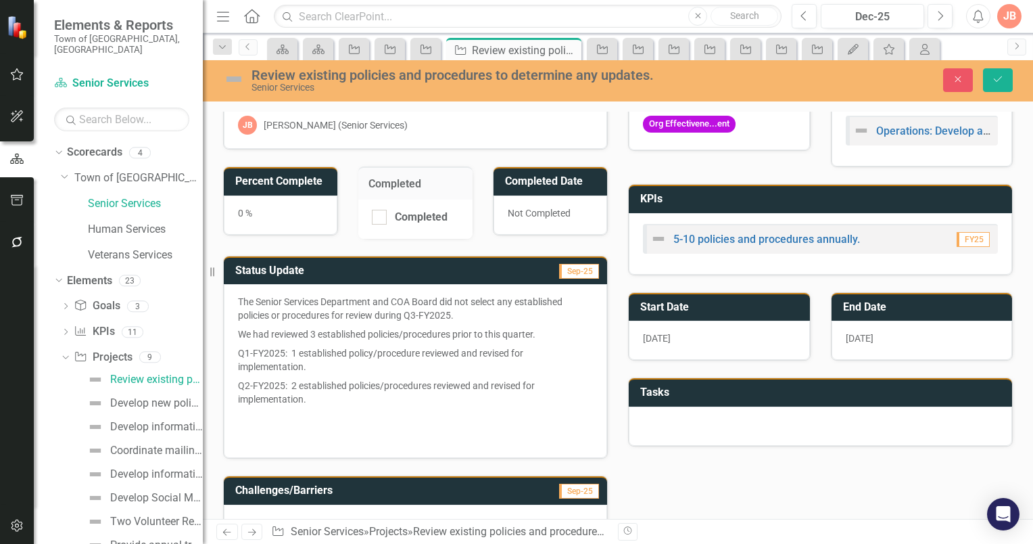
click at [433, 268] on h3 "Status Update" at bounding box center [349, 270] width 229 height 12
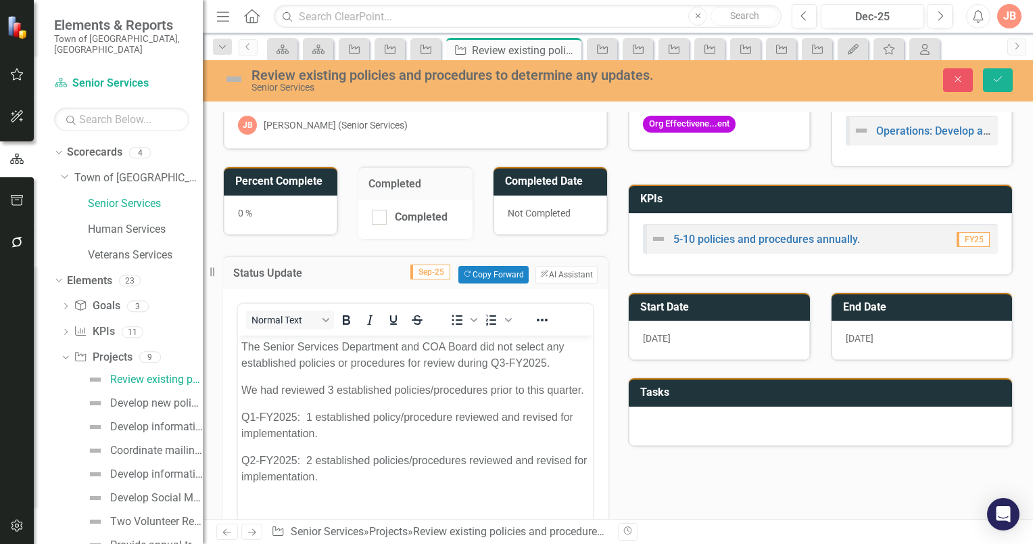
scroll to position [0, 0]
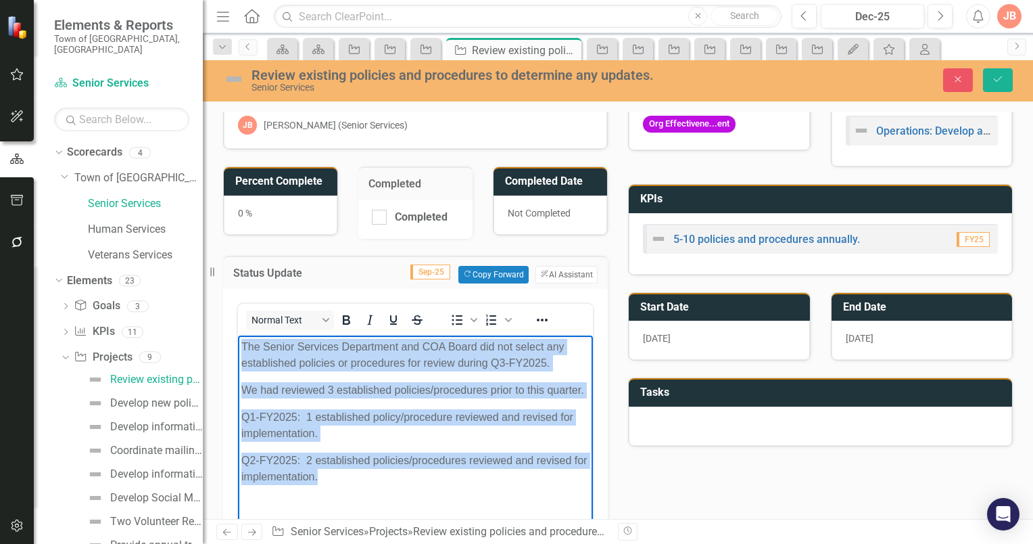
drag, startPoint x: 337, startPoint y: 493, endPoint x: 242, endPoint y: 333, distance: 185.9
click at [242, 335] on html "The Senior Services Department and COA Board did not select any established pol…" at bounding box center [415, 444] width 355 height 218
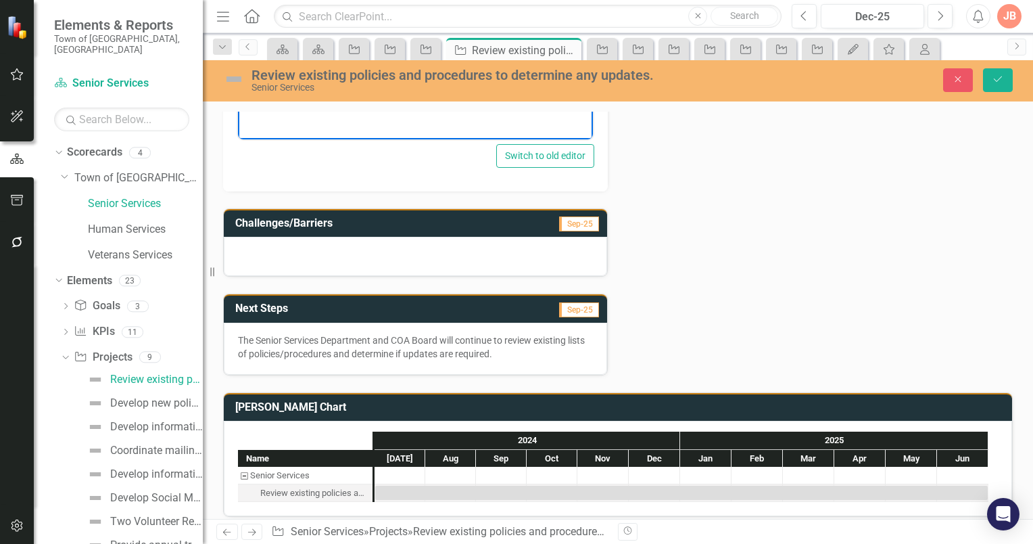
scroll to position [475, 0]
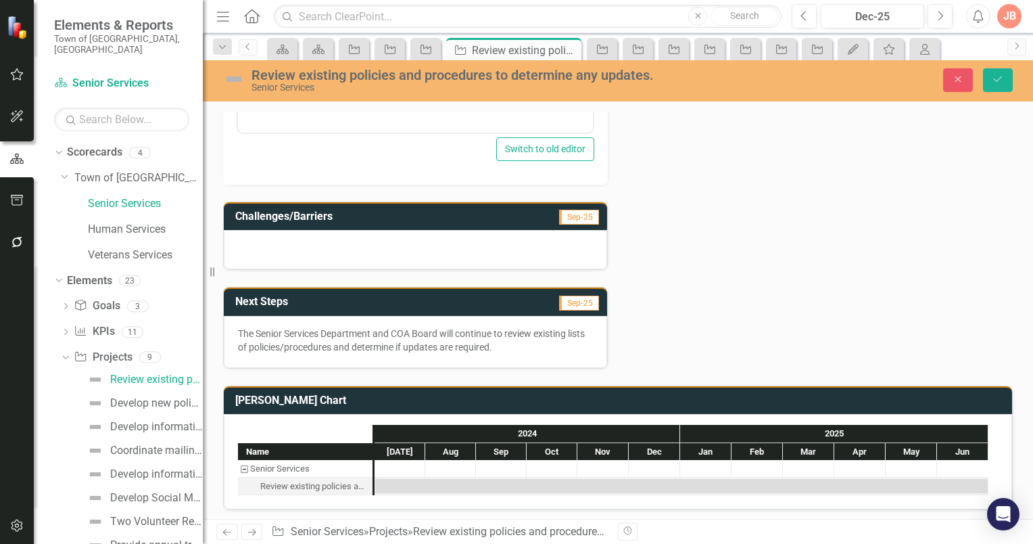
click at [392, 301] on h3 "Next Steps" at bounding box center [337, 301] width 205 height 12
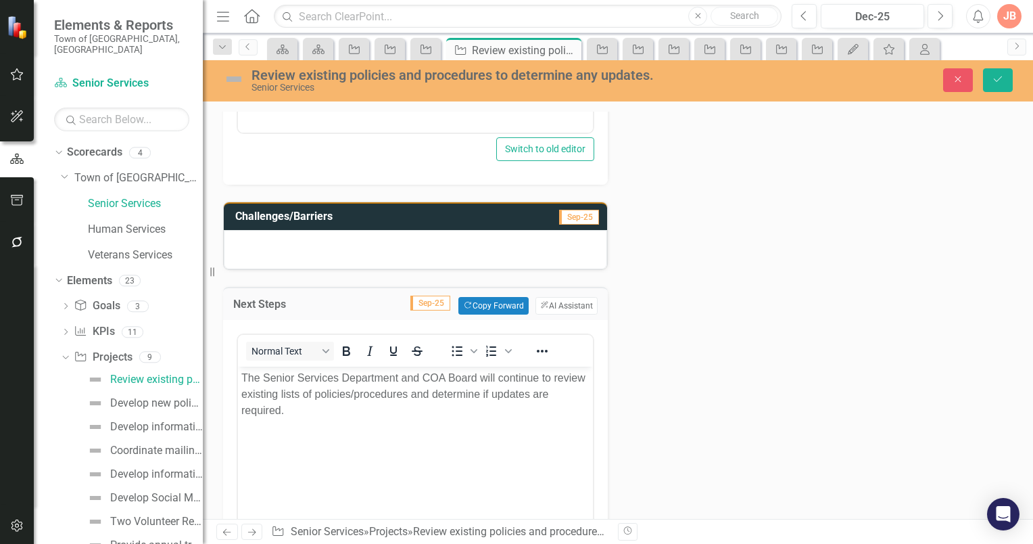
scroll to position [0, 0]
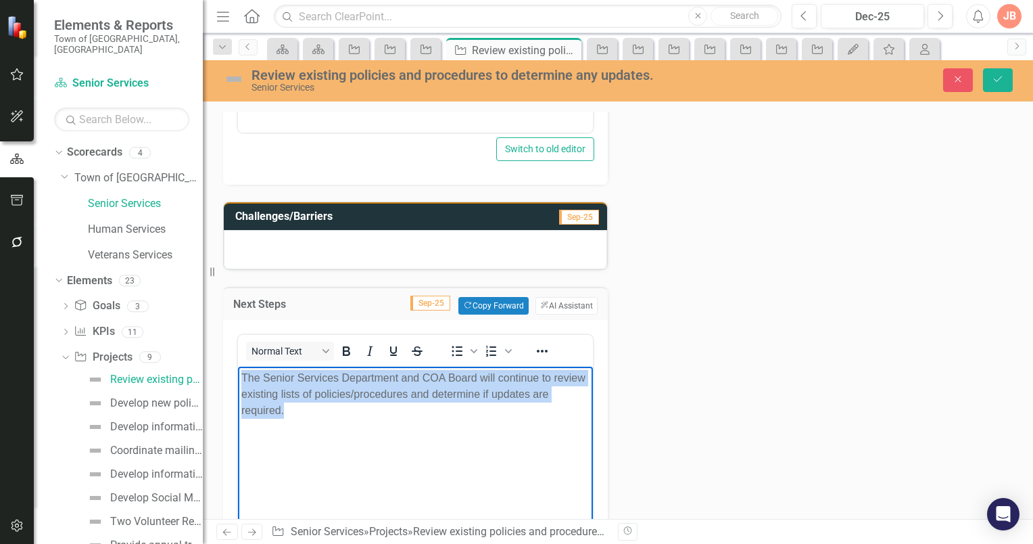
drag, startPoint x: 342, startPoint y: 423, endPoint x: 443, endPoint y: 726, distance: 319.3
click at [238, 367] on html "The Senior Services Department and COA Board will continue to review existing l…" at bounding box center [415, 468] width 355 height 203
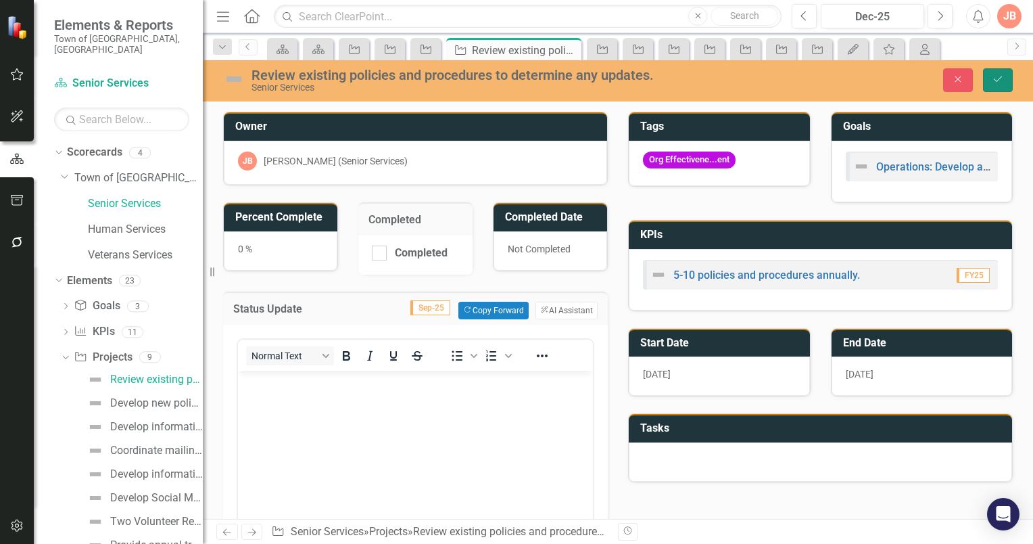
click at [996, 77] on icon "Save" at bounding box center [998, 78] width 12 height 9
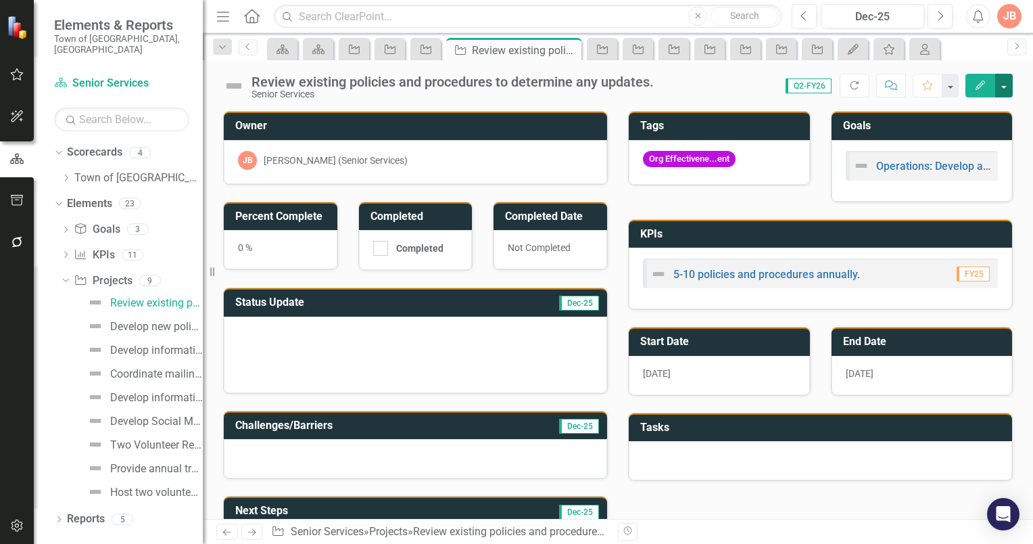
click at [1006, 87] on button "button" at bounding box center [1004, 86] width 18 height 24
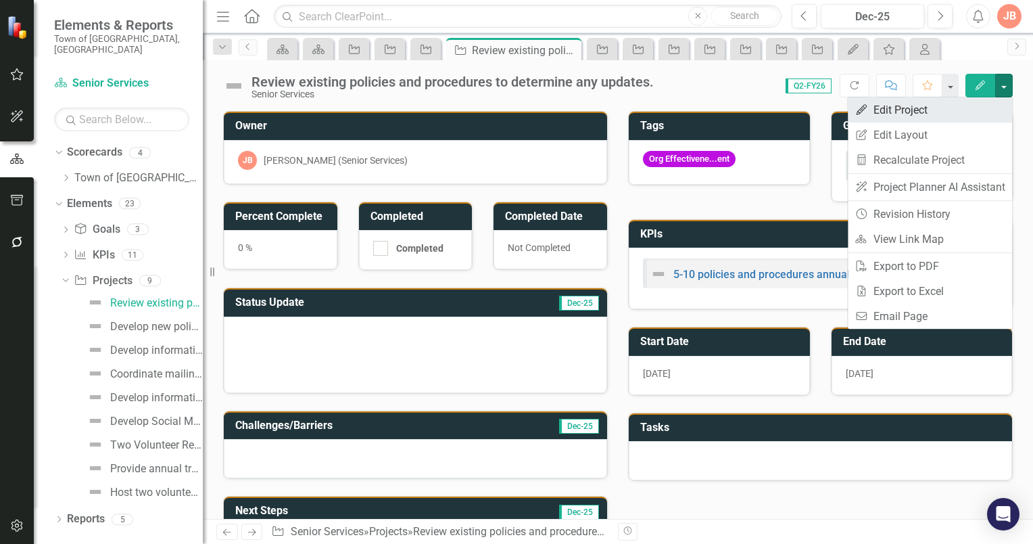
click at [912, 108] on link "Edit Edit Project" at bounding box center [930, 109] width 164 height 25
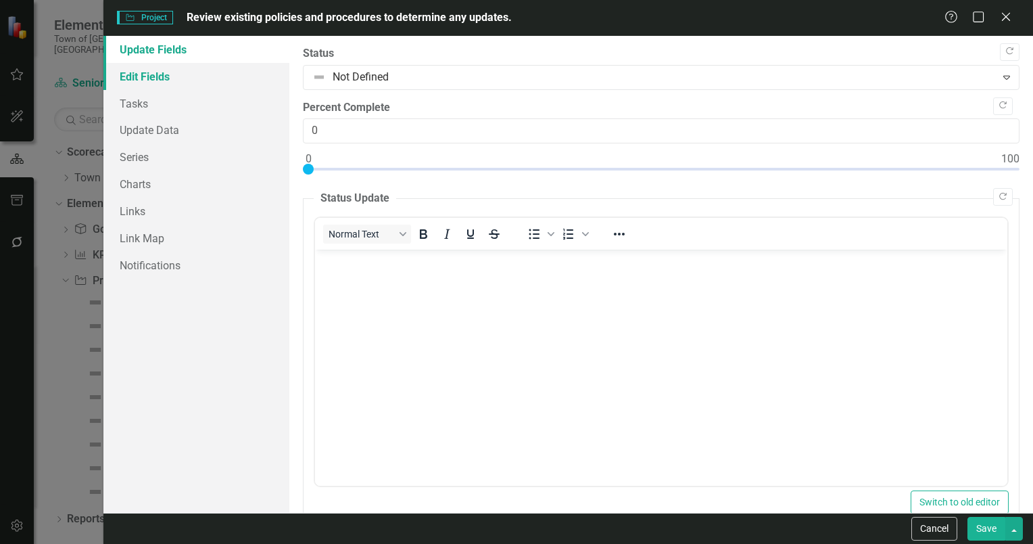
click at [134, 72] on link "Edit Fields" at bounding box center [196, 76] width 186 height 27
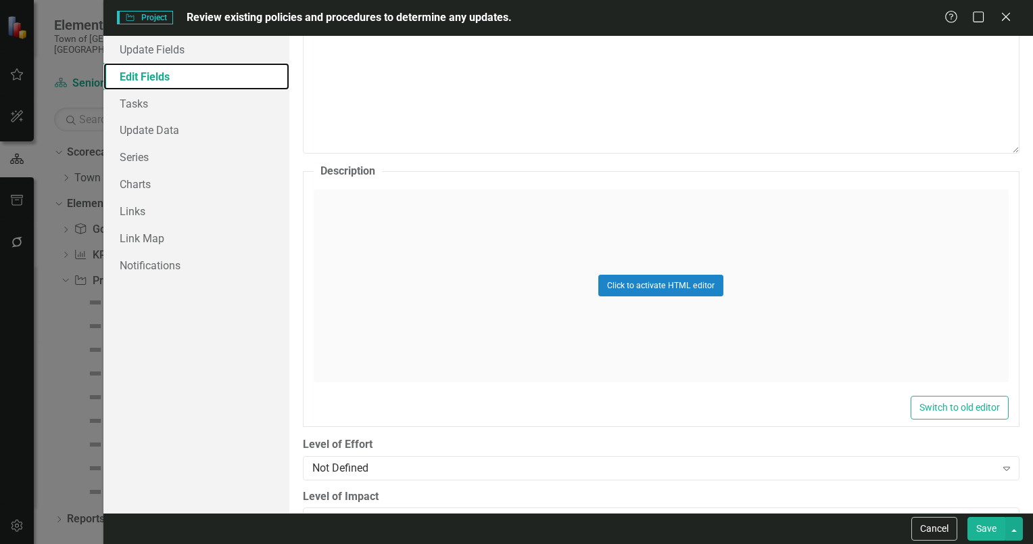
scroll to position [609, 0]
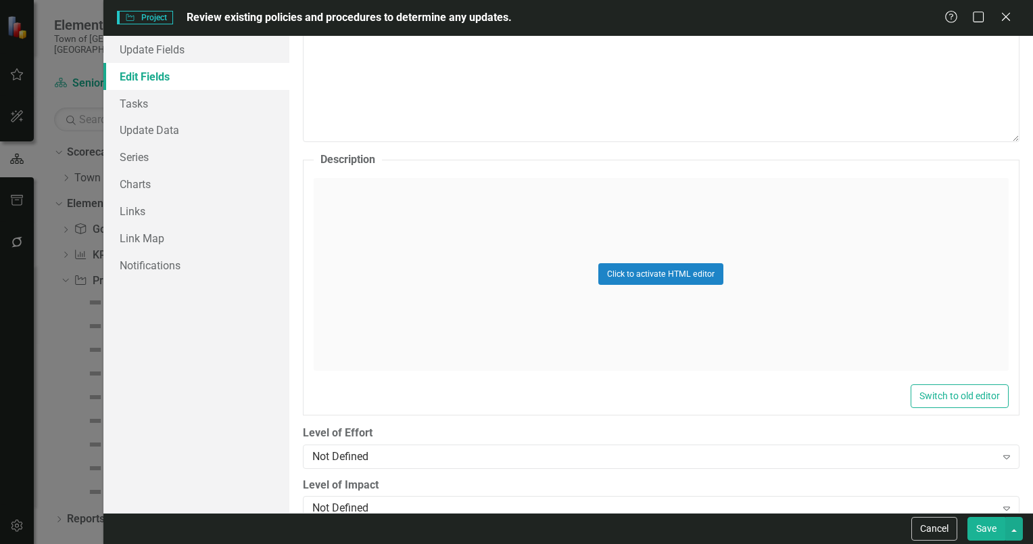
click at [987, 527] on button "Save" at bounding box center [987, 529] width 38 height 24
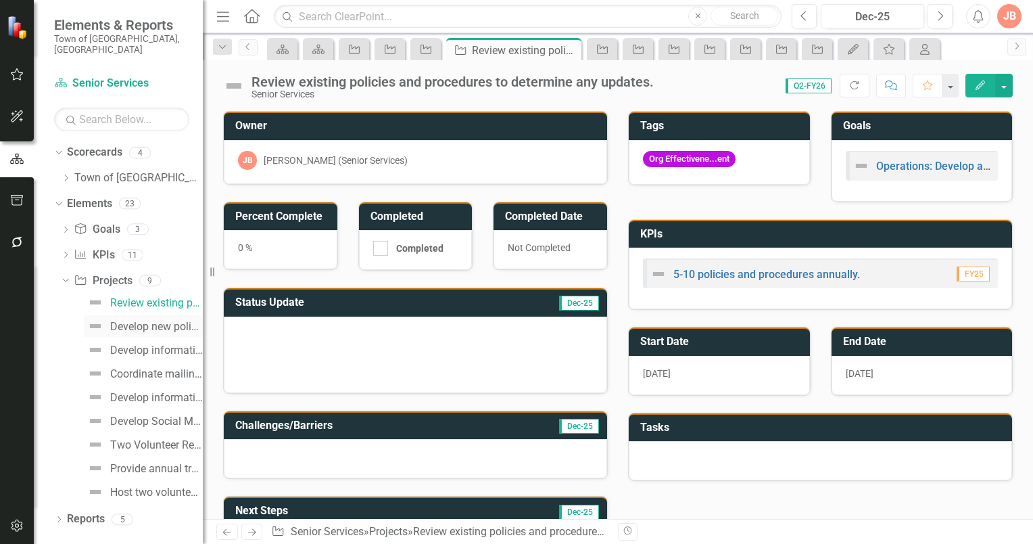
click at [133, 321] on div "Develop new policies and procedures." at bounding box center [156, 327] width 93 height 12
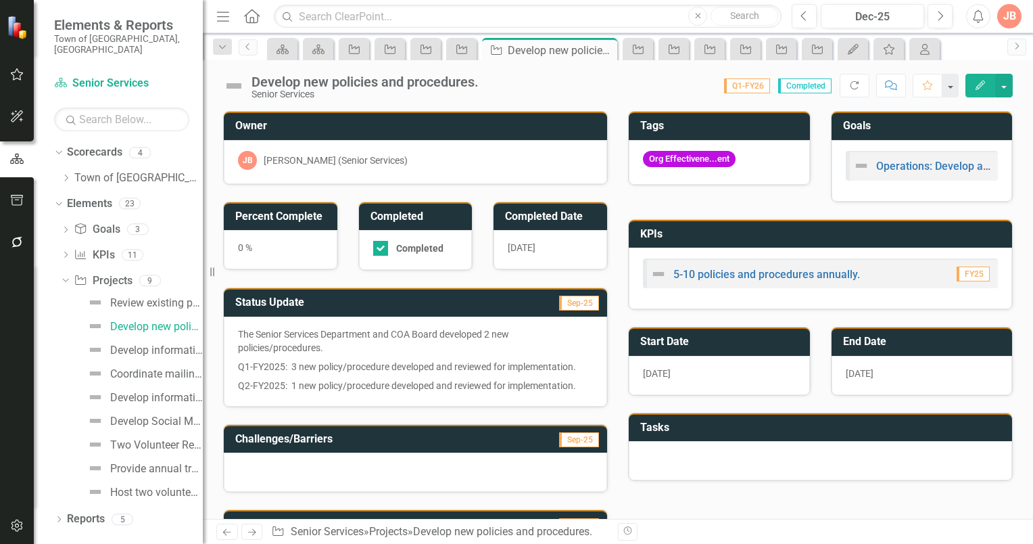
click at [362, 299] on h3 "Status Update" at bounding box center [349, 302] width 229 height 12
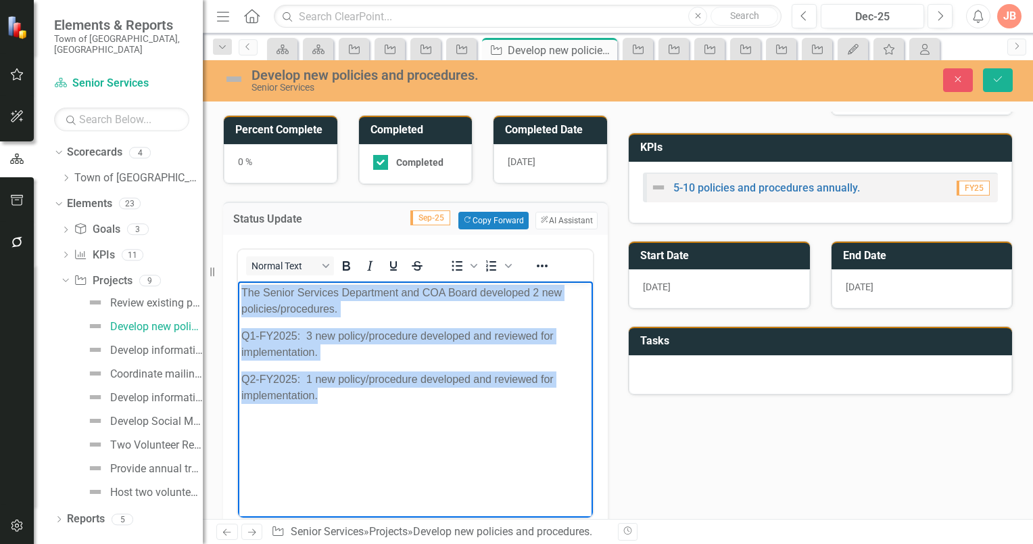
scroll to position [114, 0]
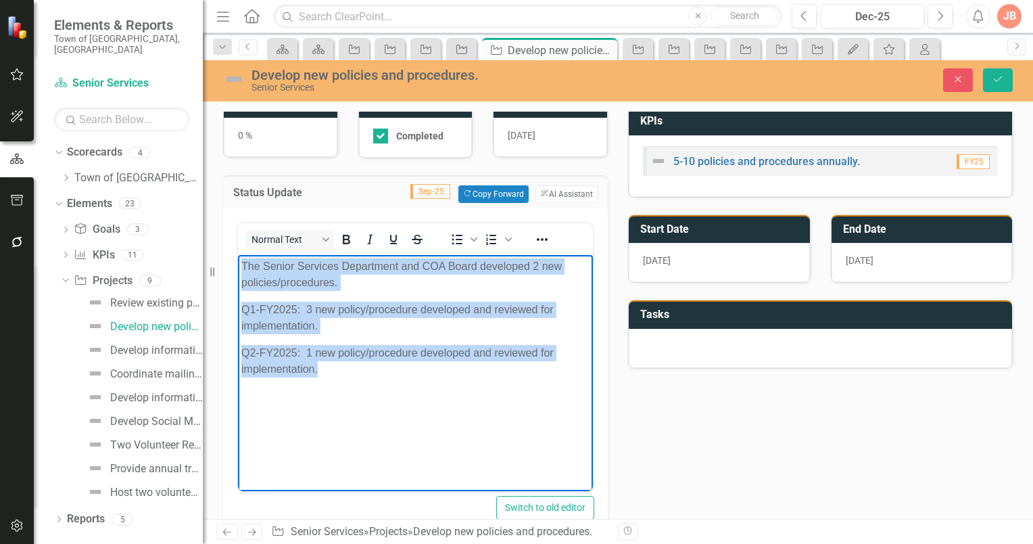
drag, startPoint x: 241, startPoint y: 264, endPoint x: 480, endPoint y: 467, distance: 313.3
click at [477, 457] on html "The Senior Services Department and COA Board developed 2 new policies/procedure…" at bounding box center [415, 355] width 355 height 203
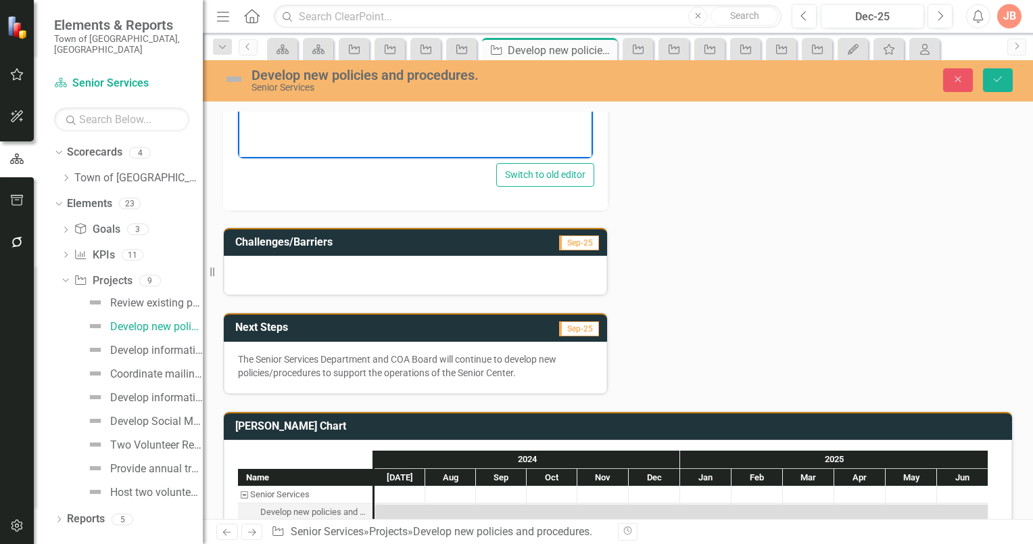
scroll to position [452, 0]
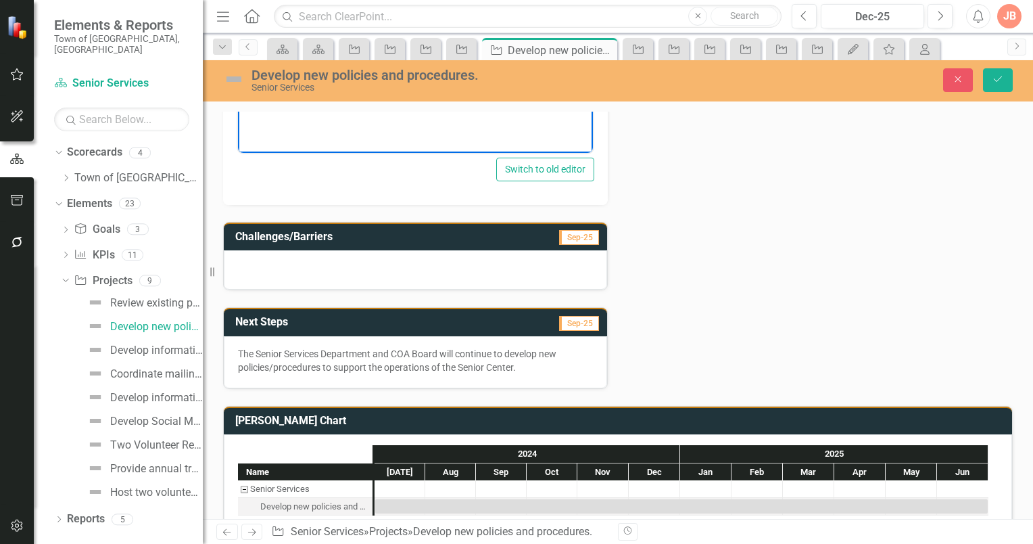
click at [279, 362] on p "The Senior Services Department and COA Board will continue to develop new polic…" at bounding box center [415, 360] width 355 height 27
click at [298, 316] on h3 "Next Steps" at bounding box center [337, 322] width 205 height 12
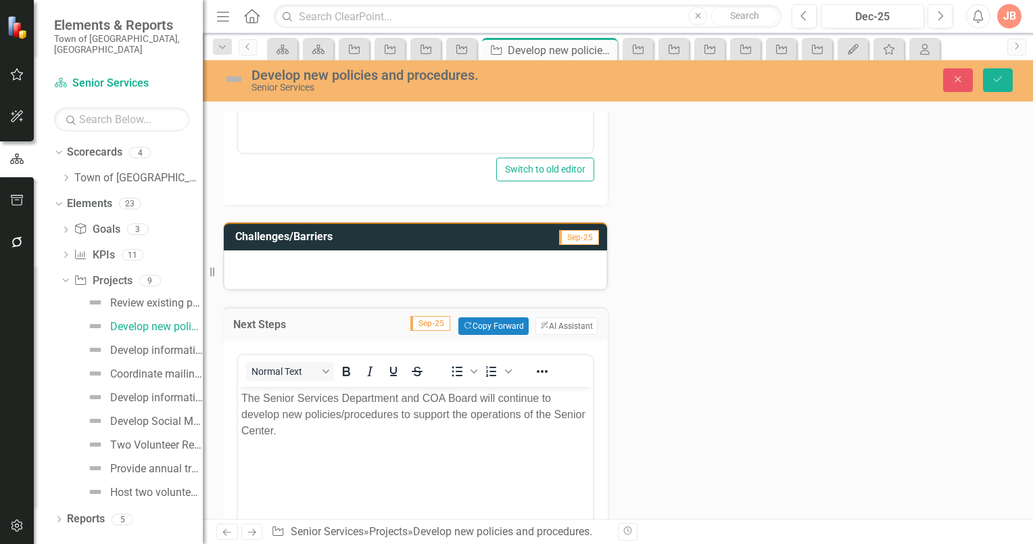
scroll to position [0, 0]
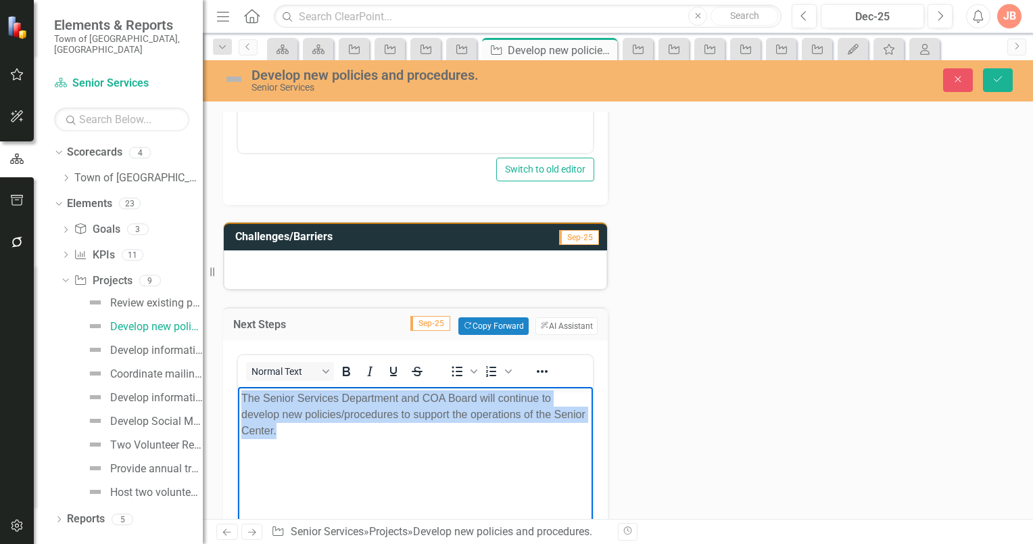
drag, startPoint x: 329, startPoint y: 433, endPoint x: 206, endPoint y: 366, distance: 140.4
click at [238, 387] on html "The Senior Services Department and COA Board will continue to develop new polic…" at bounding box center [415, 488] width 355 height 203
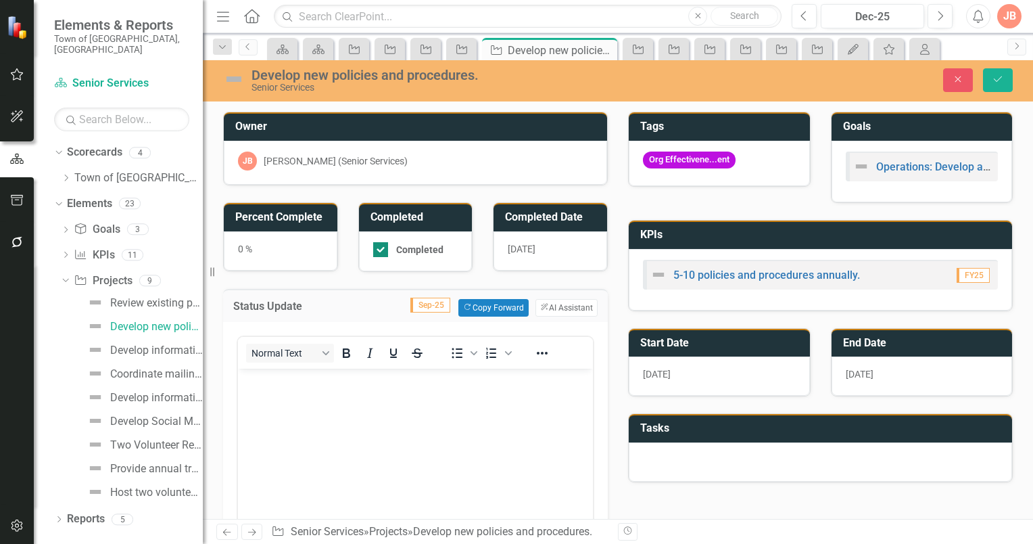
click at [379, 246] on input "Completed" at bounding box center [377, 246] width 9 height 9
checkbox input "false"
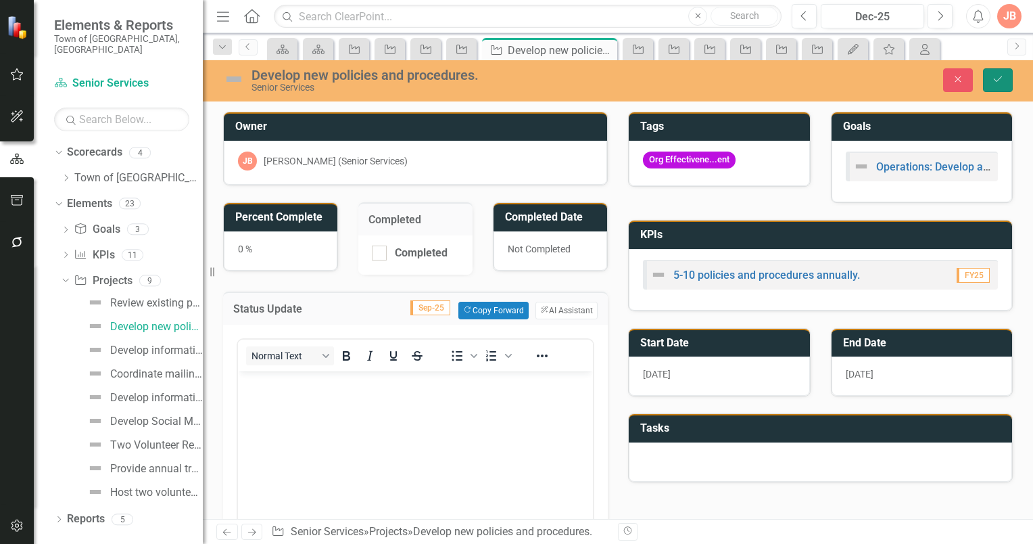
click at [1000, 78] on icon "submit" at bounding box center [998, 78] width 8 height 5
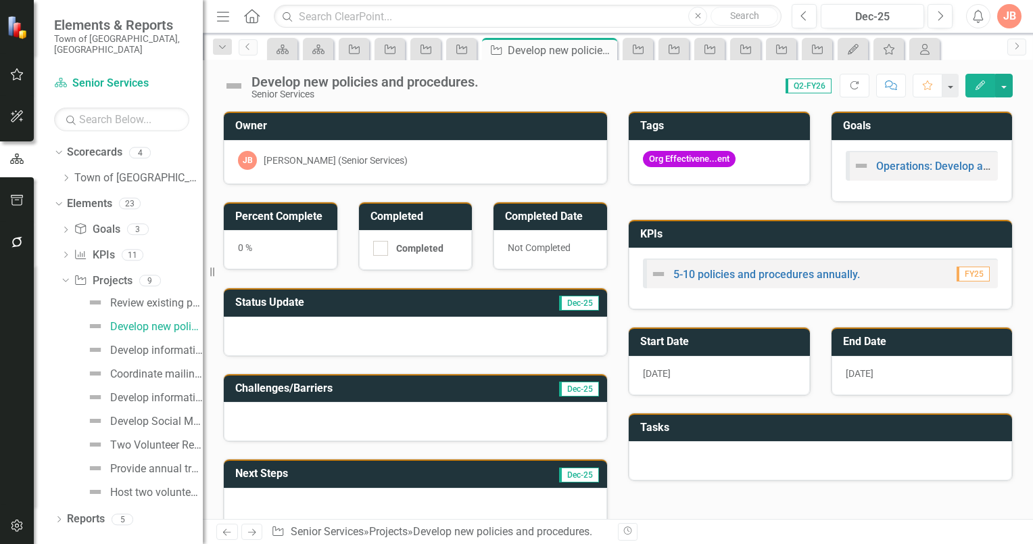
click at [985, 85] on icon "Edit" at bounding box center [980, 84] width 12 height 9
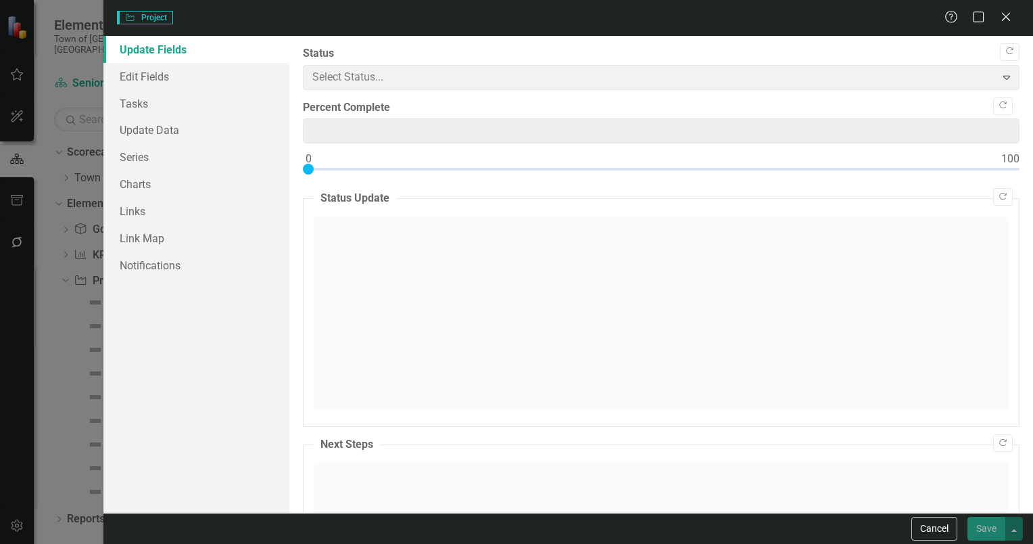
type input "0"
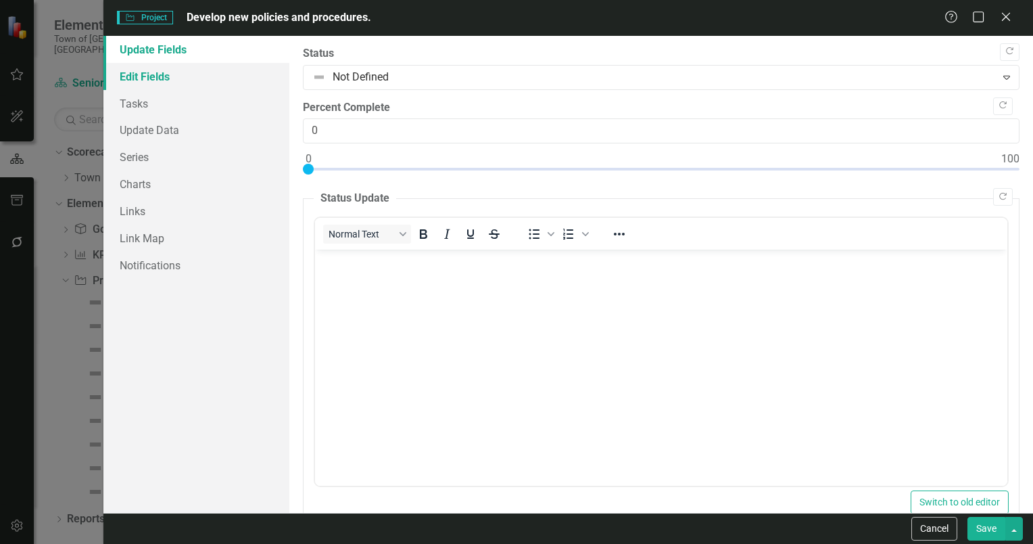
click at [129, 74] on link "Edit Fields" at bounding box center [196, 76] width 186 height 27
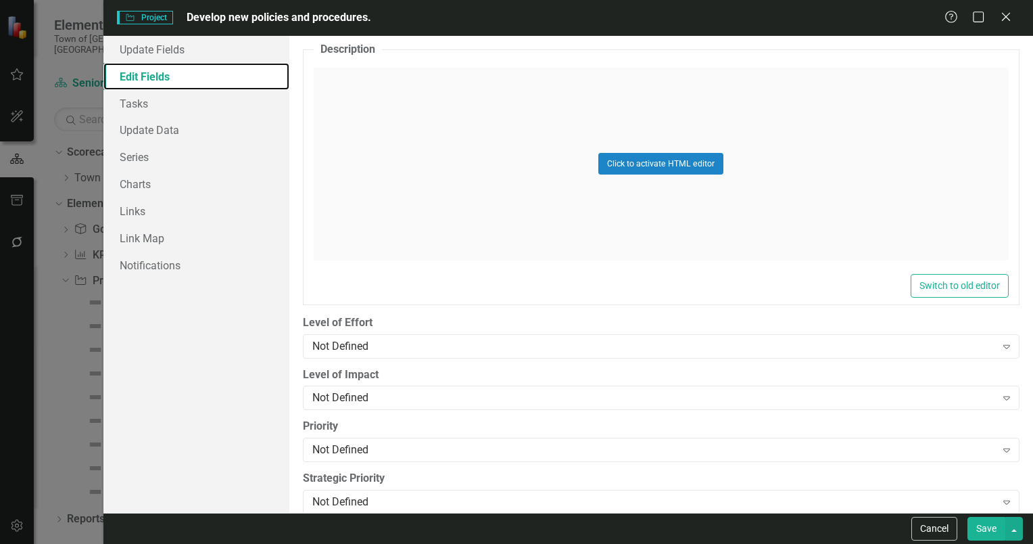
scroll to position [736, 0]
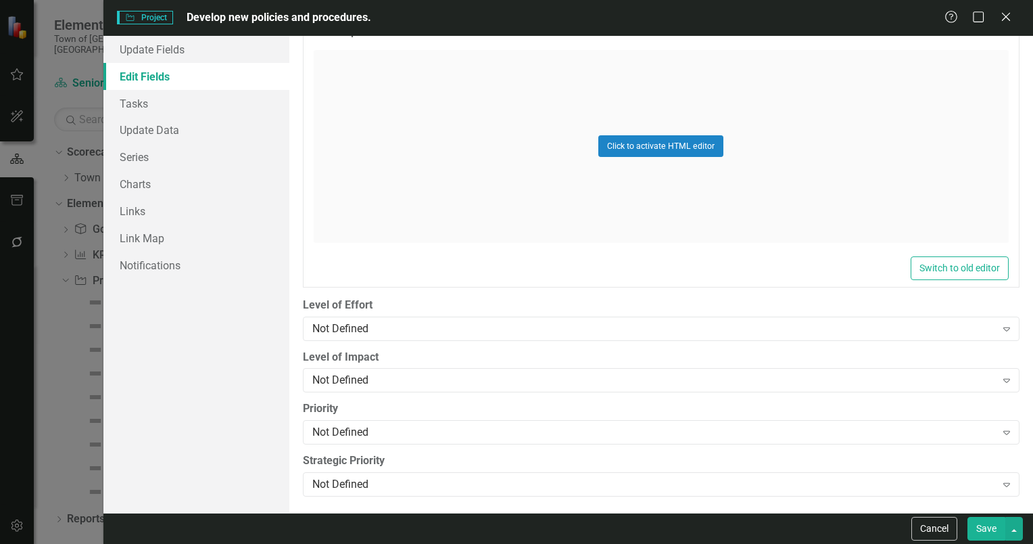
click at [993, 528] on button "Save" at bounding box center [987, 529] width 38 height 24
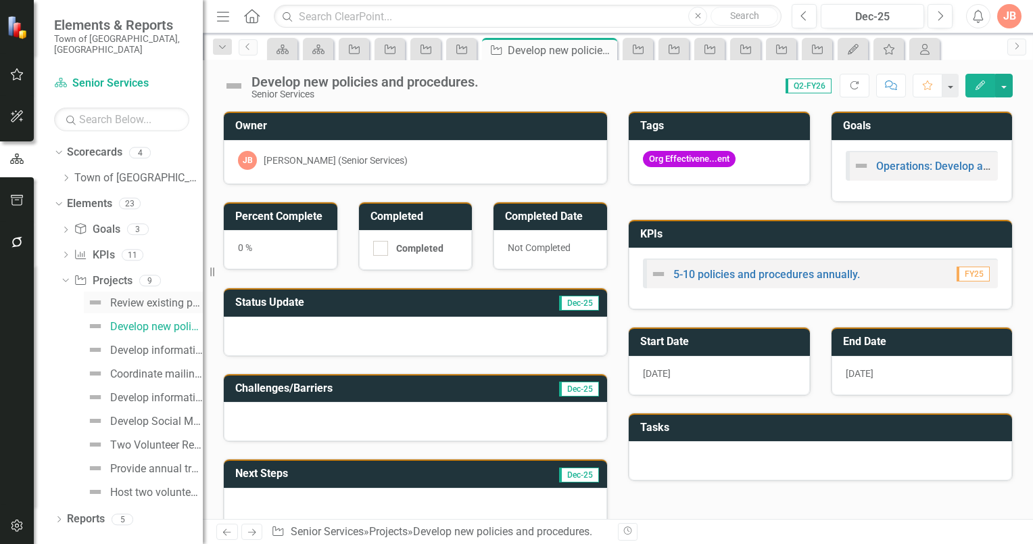
click at [157, 297] on div "Review existing policies and procedures to determine any updates." at bounding box center [156, 303] width 93 height 12
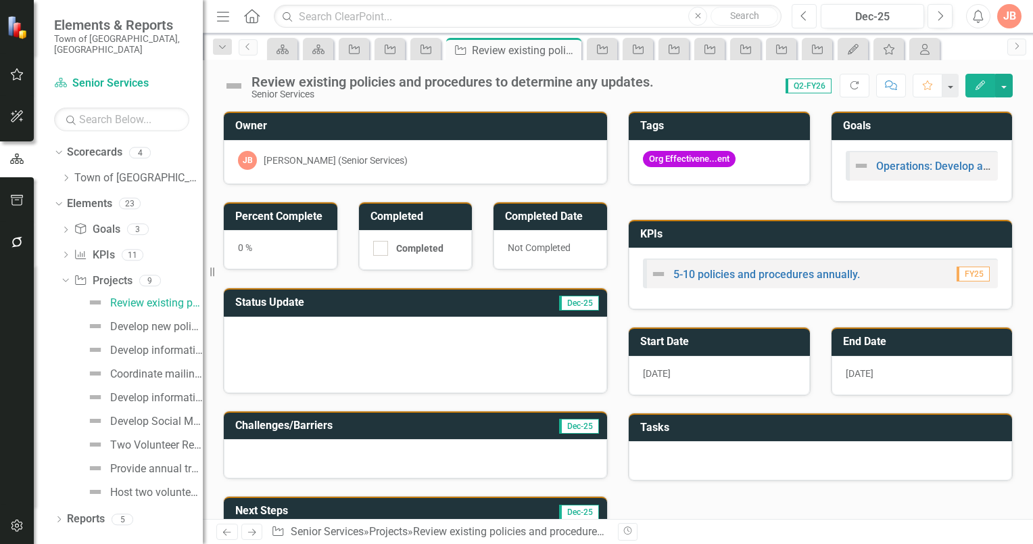
click at [808, 14] on icon "Previous" at bounding box center [804, 16] width 7 height 12
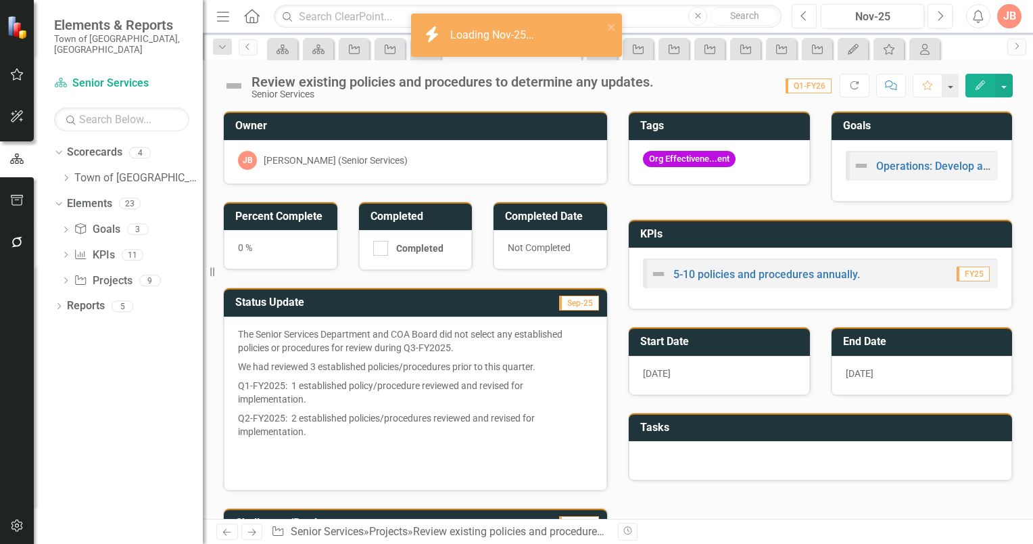
click at [808, 14] on icon "Previous" at bounding box center [804, 16] width 7 height 12
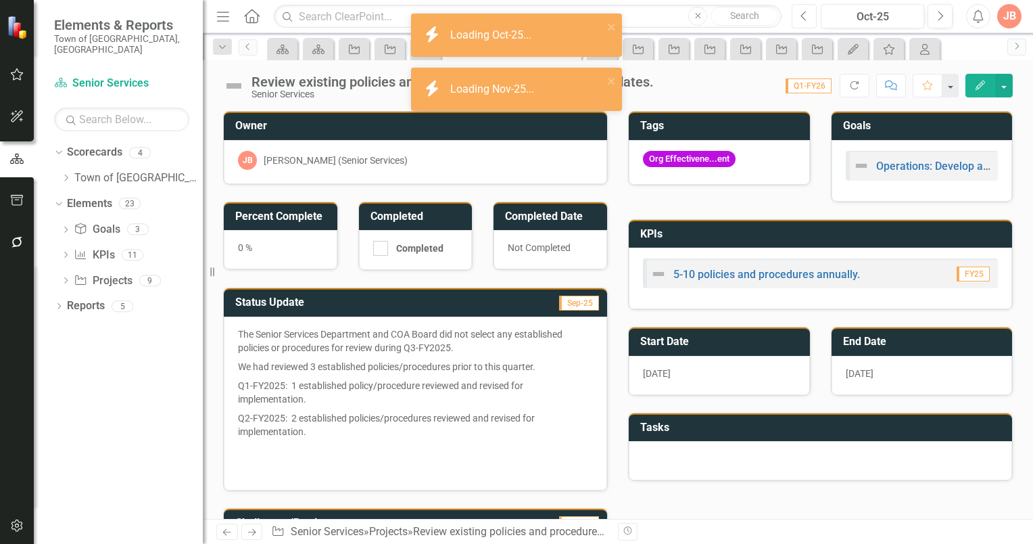
click at [808, 14] on icon "Previous" at bounding box center [804, 16] width 7 height 12
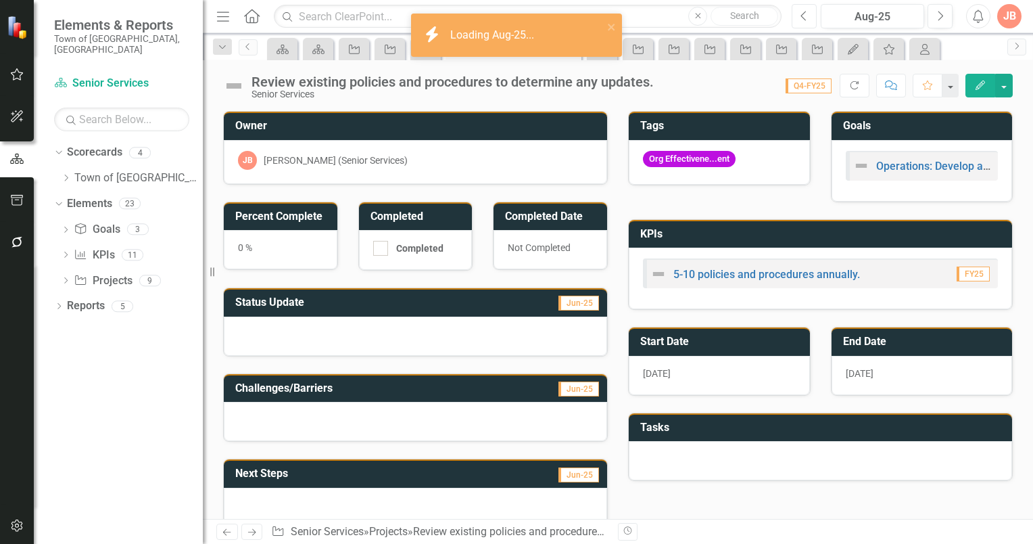
click at [808, 14] on icon "Previous" at bounding box center [804, 16] width 7 height 12
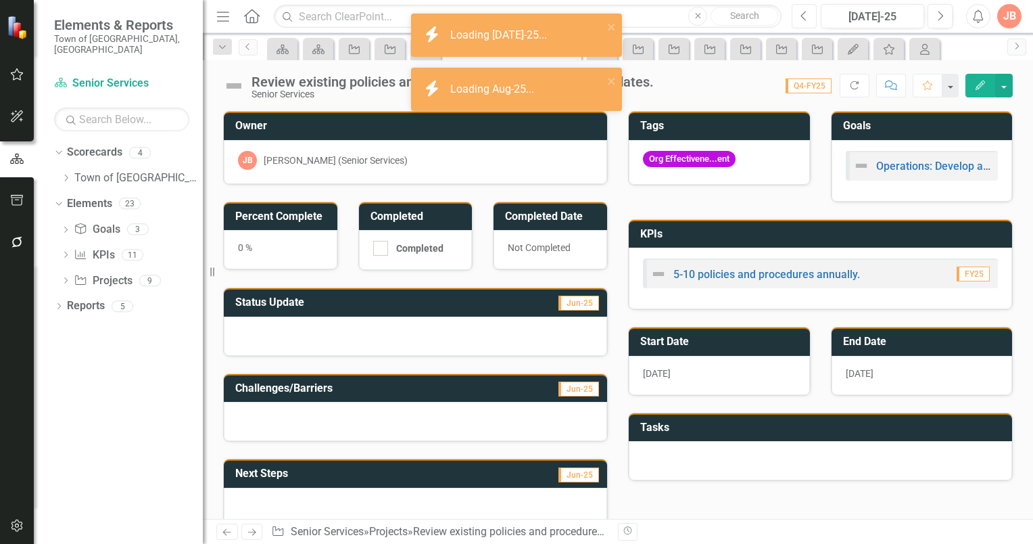
click at [808, 14] on icon "Previous" at bounding box center [804, 16] width 7 height 12
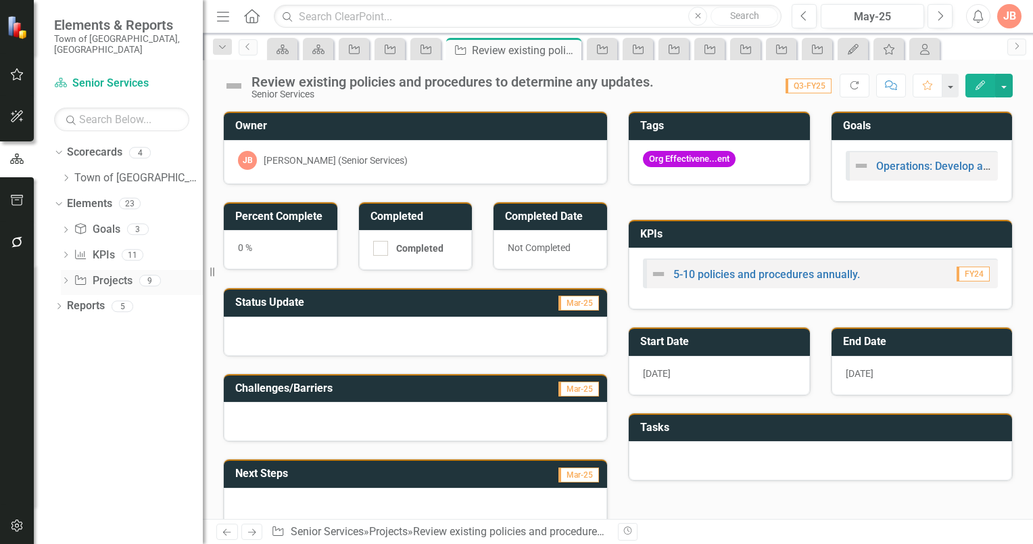
click at [67, 278] on icon "Dropdown" at bounding box center [65, 281] width 9 height 7
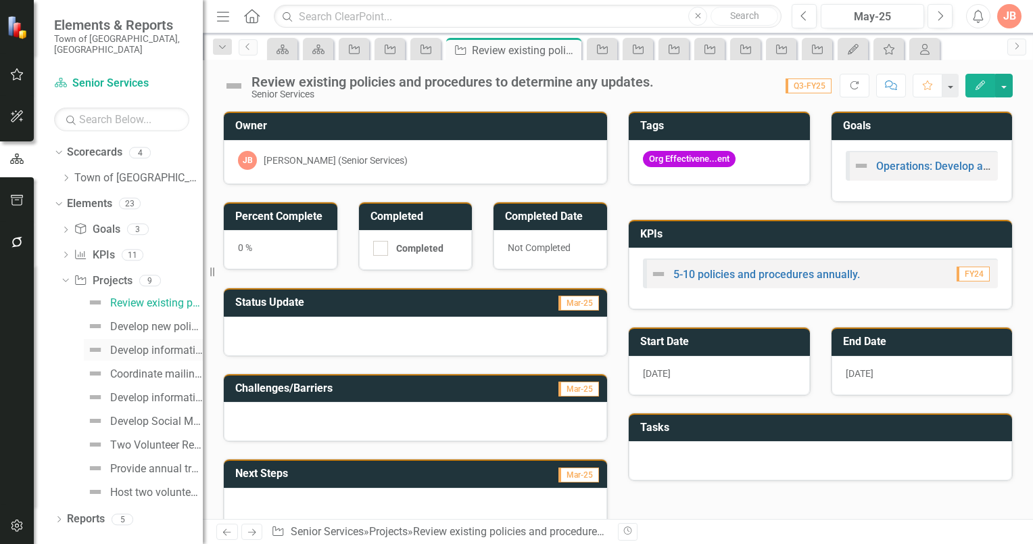
click at [133, 344] on div "Develop informational welcome letter to residents age [DEMOGRAPHIC_DATA]+ who a…" at bounding box center [156, 350] width 93 height 12
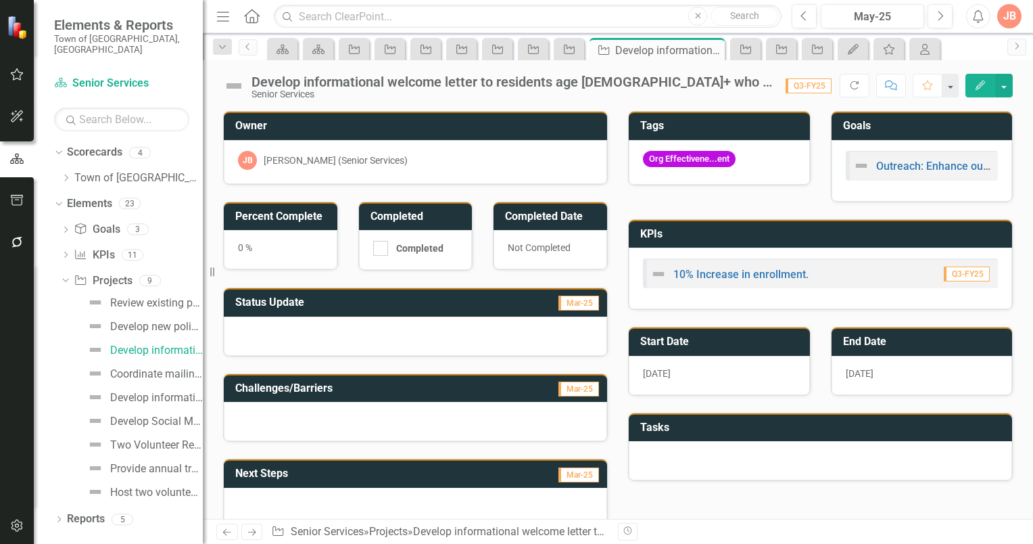
click at [983, 81] on icon "Edit" at bounding box center [980, 84] width 12 height 9
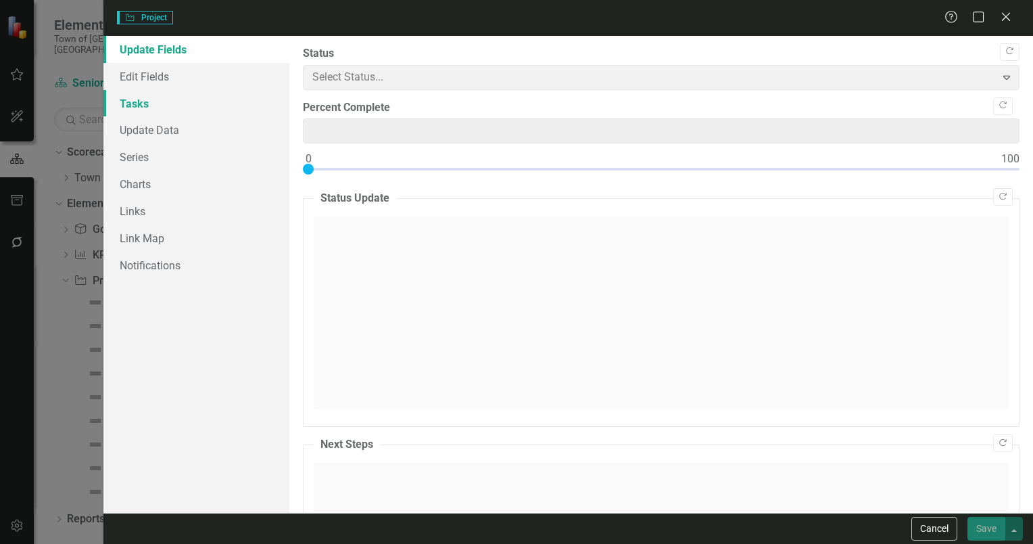
type input "0"
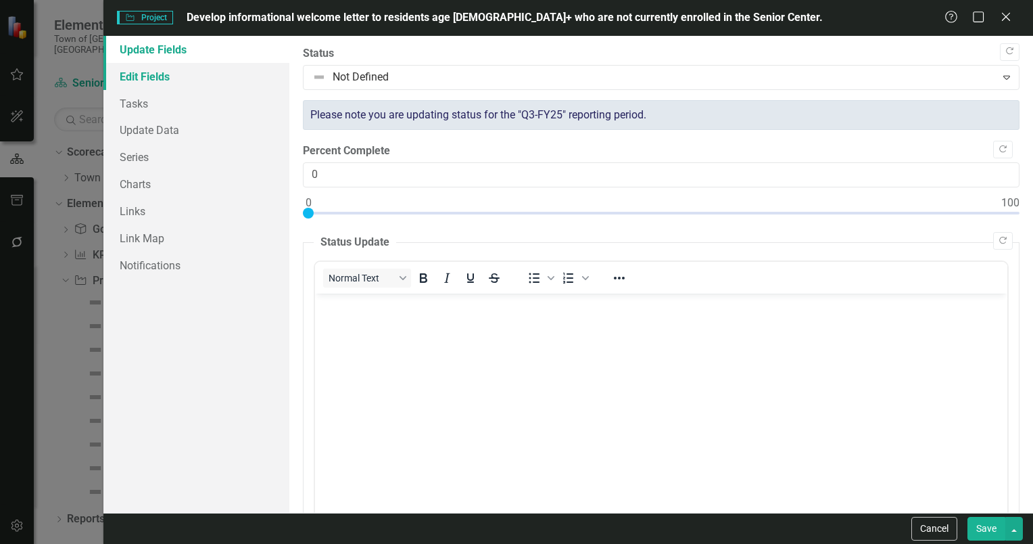
click at [159, 76] on link "Edit Fields" at bounding box center [196, 76] width 186 height 27
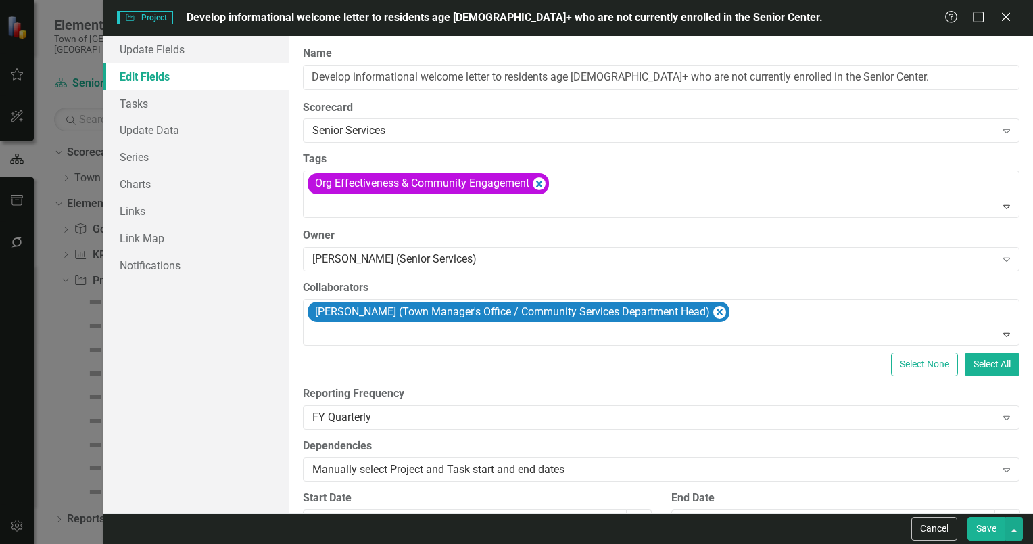
click at [980, 522] on button "Save" at bounding box center [987, 529] width 38 height 24
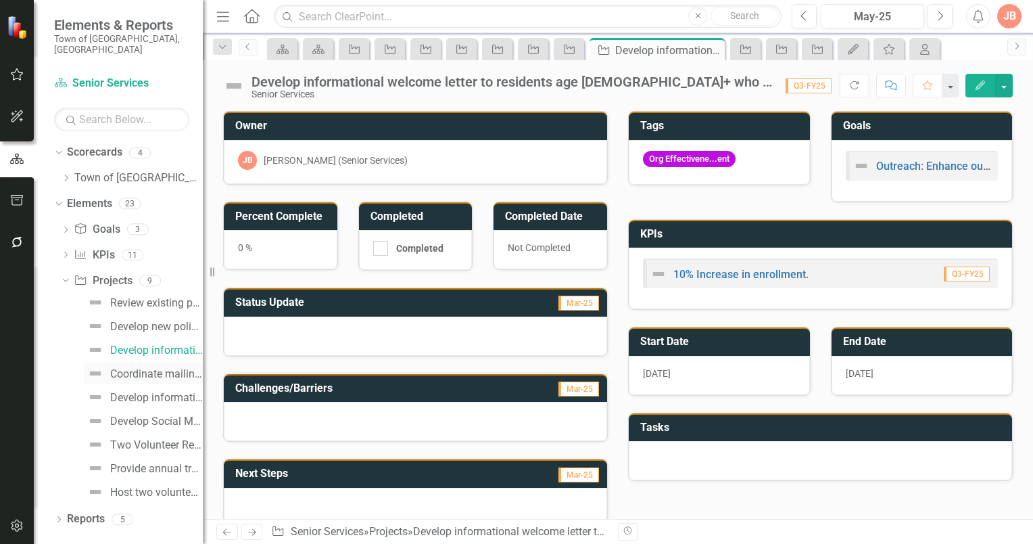
click at [140, 368] on div "Coordinate mailing distribution." at bounding box center [156, 374] width 93 height 12
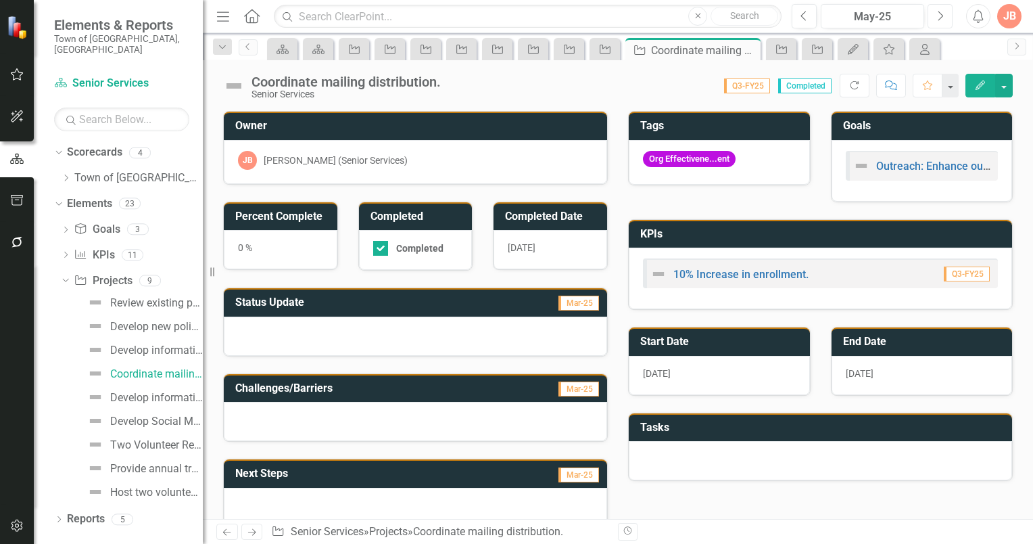
click at [942, 18] on icon "Next" at bounding box center [940, 16] width 7 height 12
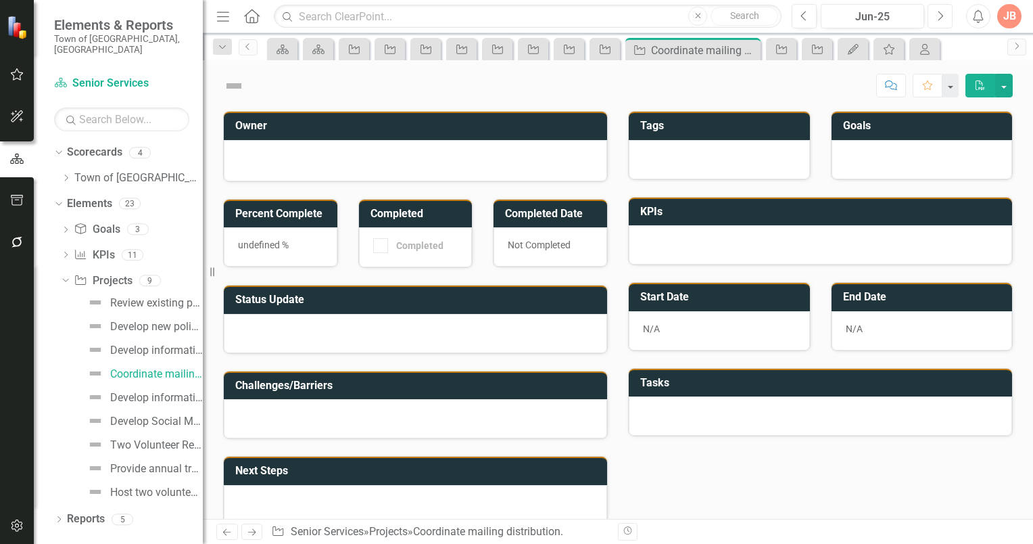
checkbox input "true"
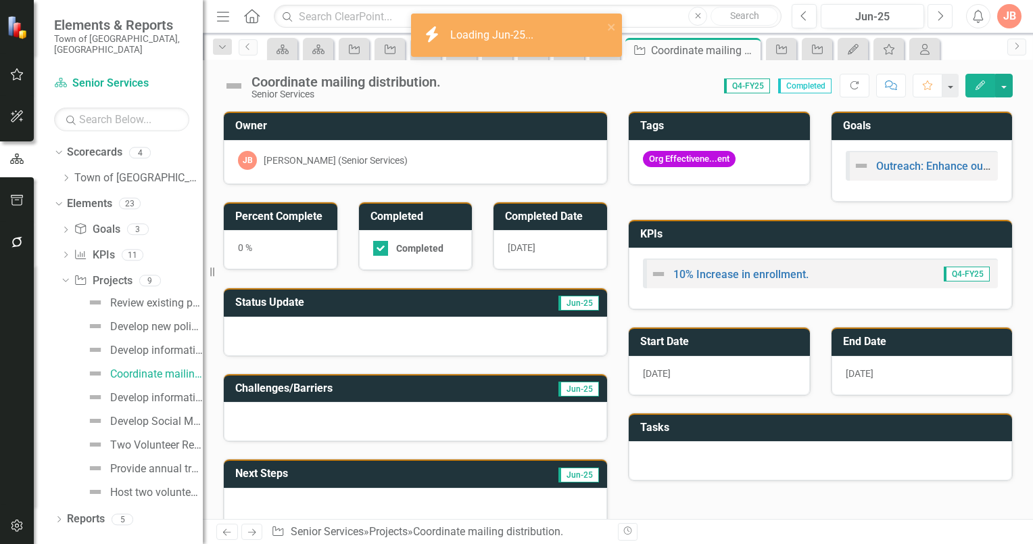
click at [942, 18] on icon "Next" at bounding box center [940, 16] width 7 height 12
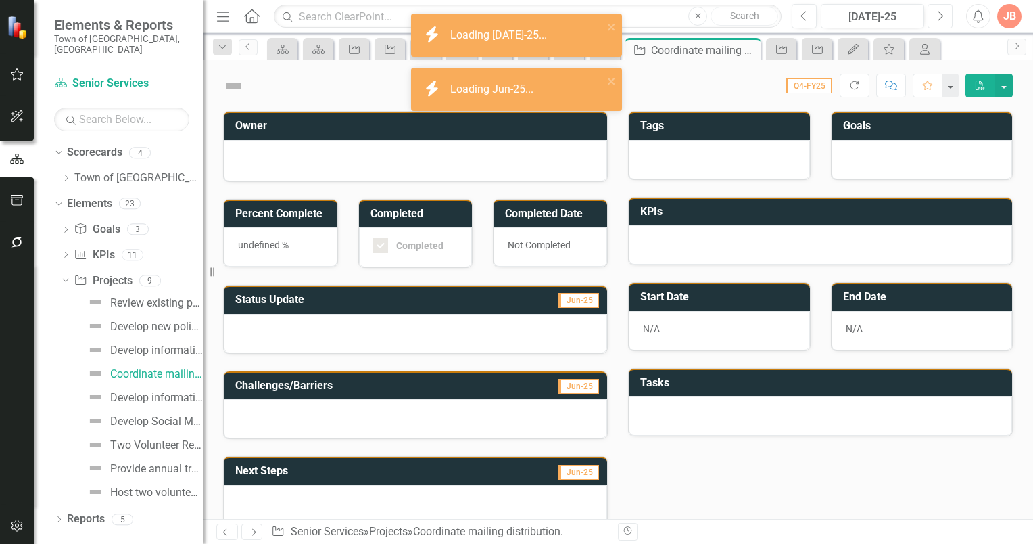
checkbox input "true"
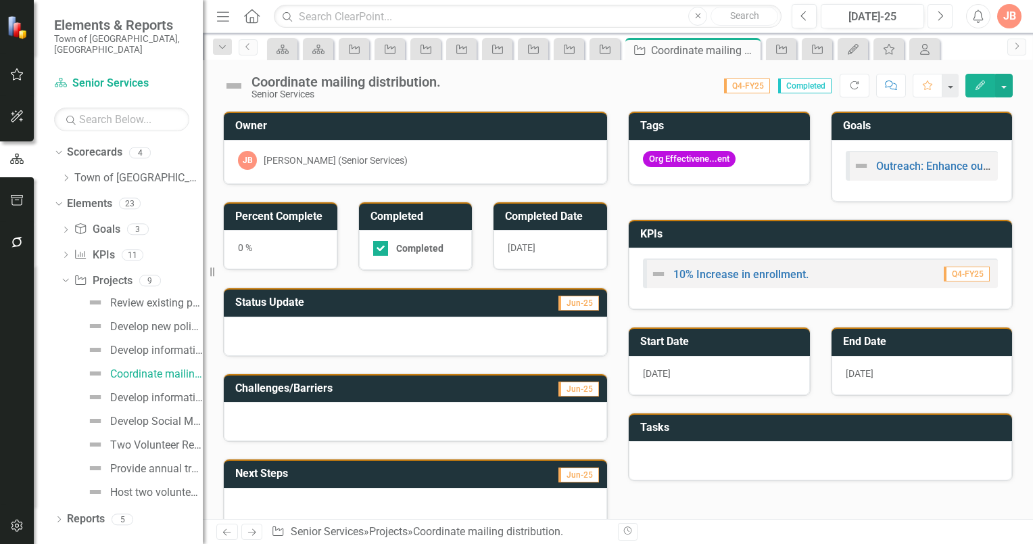
click at [941, 18] on icon "button" at bounding box center [941, 15] width 5 height 9
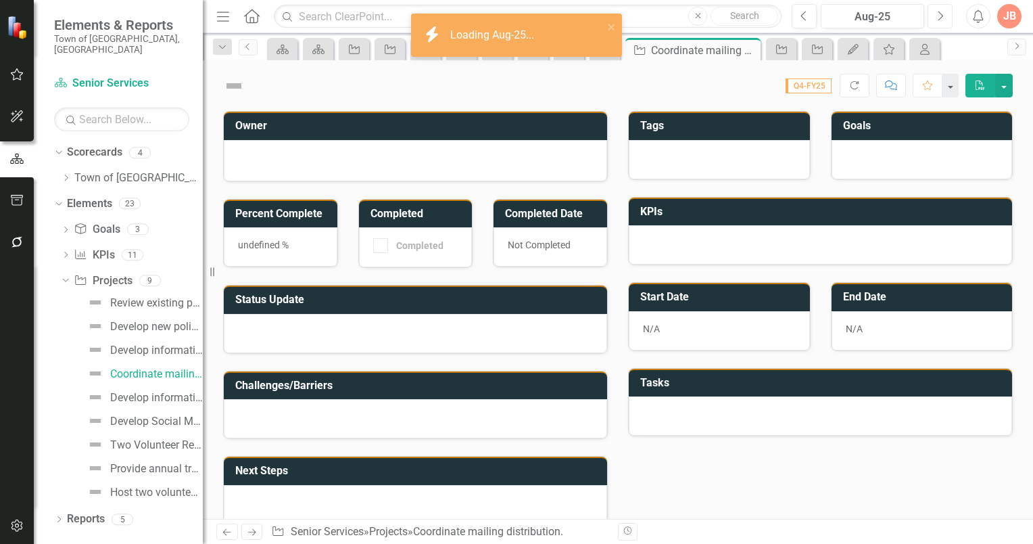
checkbox input "true"
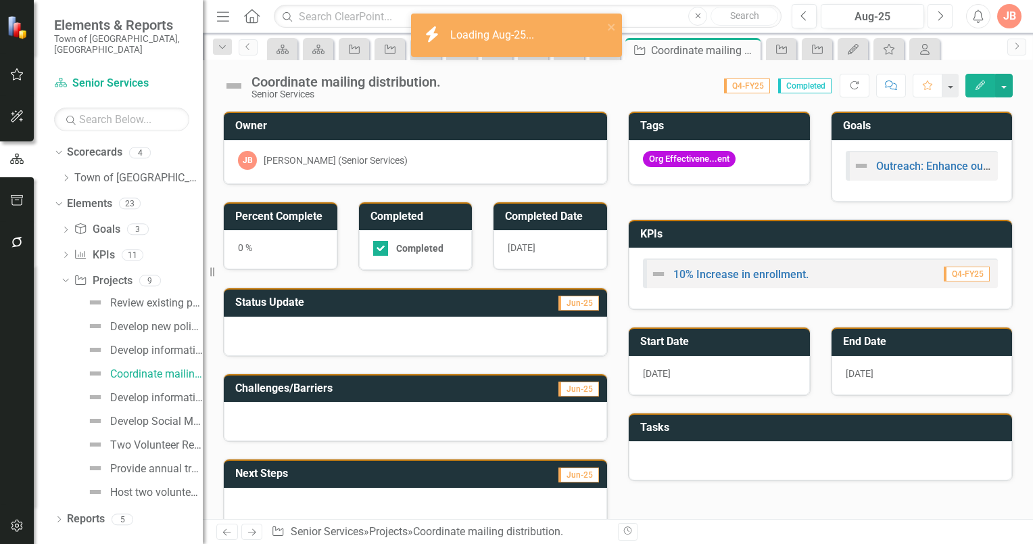
click at [941, 18] on icon "button" at bounding box center [941, 15] width 5 height 9
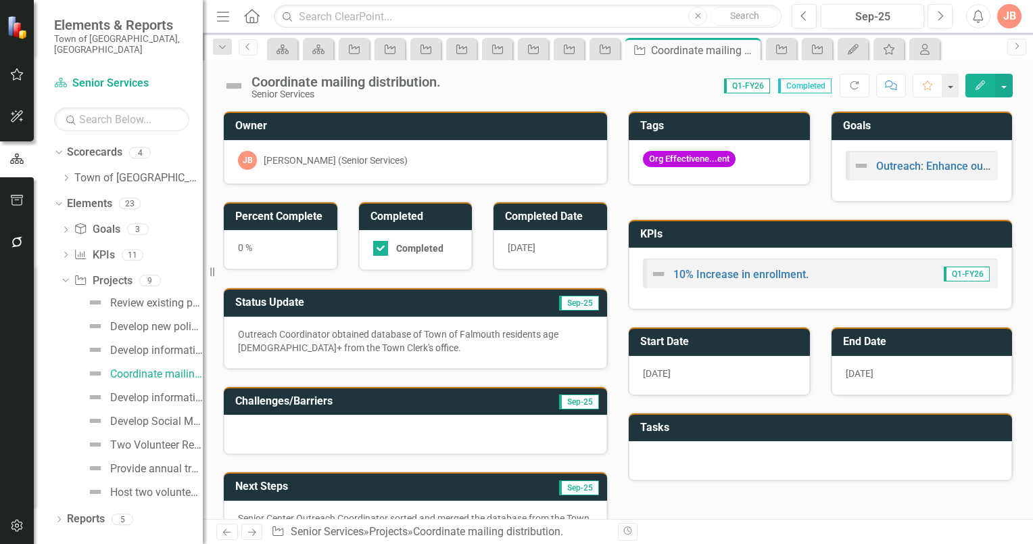
click at [385, 301] on h3 "Status Update" at bounding box center [349, 302] width 229 height 12
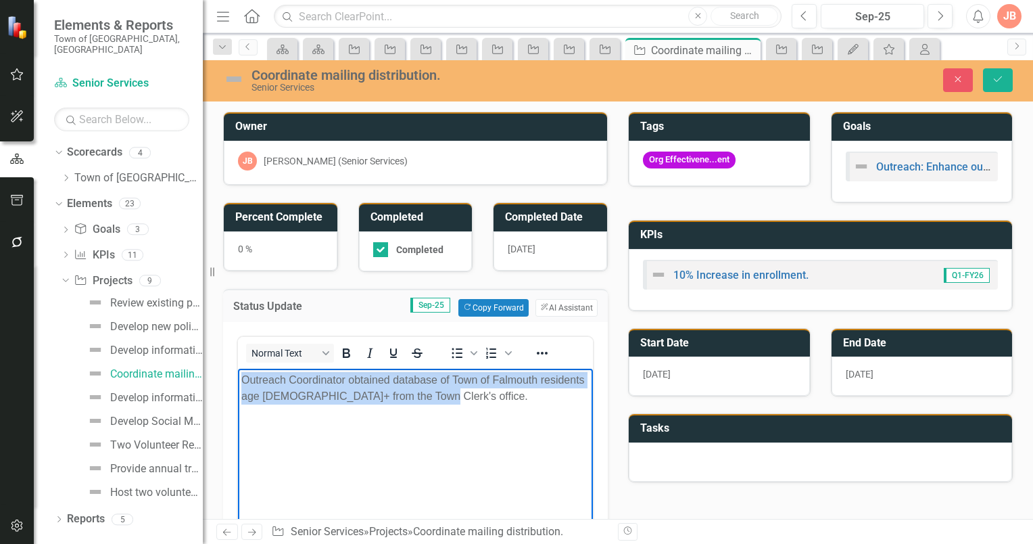
drag, startPoint x: 417, startPoint y: 402, endPoint x: 432, endPoint y: 739, distance: 337.8
click at [238, 376] on html "Outreach Coordinator obtained database of Town of Falmouth residents age 60+ fr…" at bounding box center [415, 469] width 355 height 203
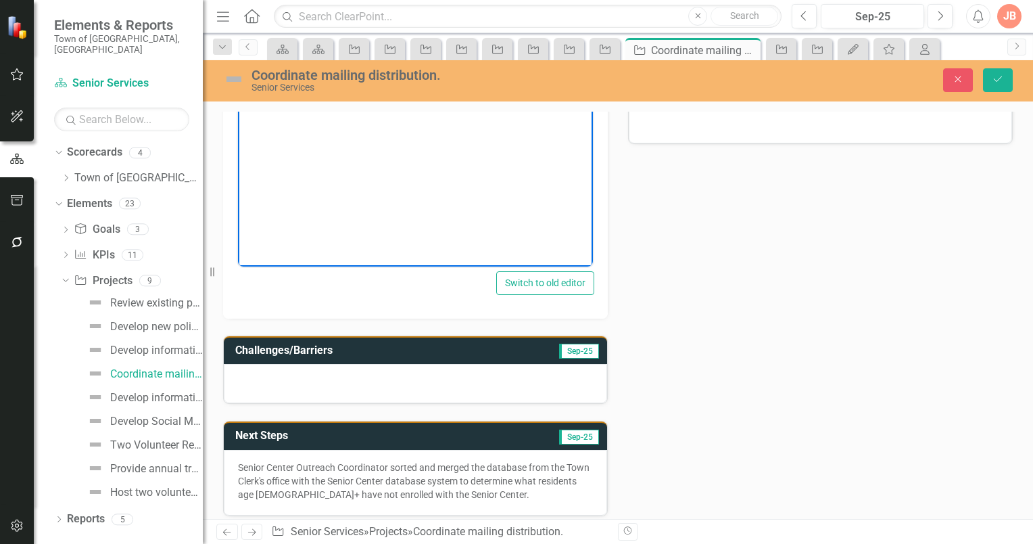
scroll to position [473, 0]
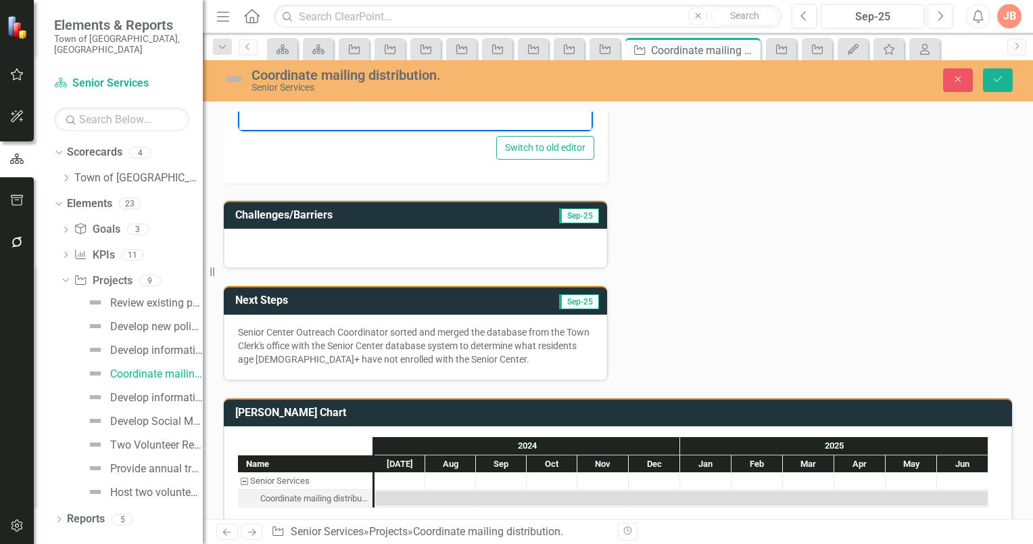
click at [379, 351] on p "Senior Center Outreach Coordinator sorted and merged the database from the Town…" at bounding box center [415, 345] width 355 height 41
click at [402, 298] on h3 "Next Steps" at bounding box center [337, 300] width 205 height 12
click at [421, 295] on h3 "Next Steps" at bounding box center [337, 300] width 205 height 12
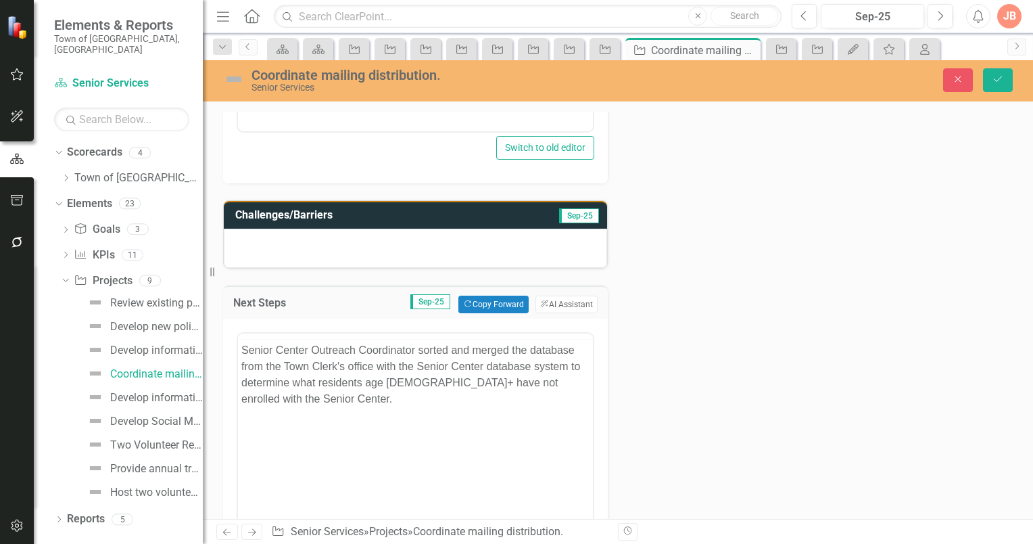
scroll to position [0, 0]
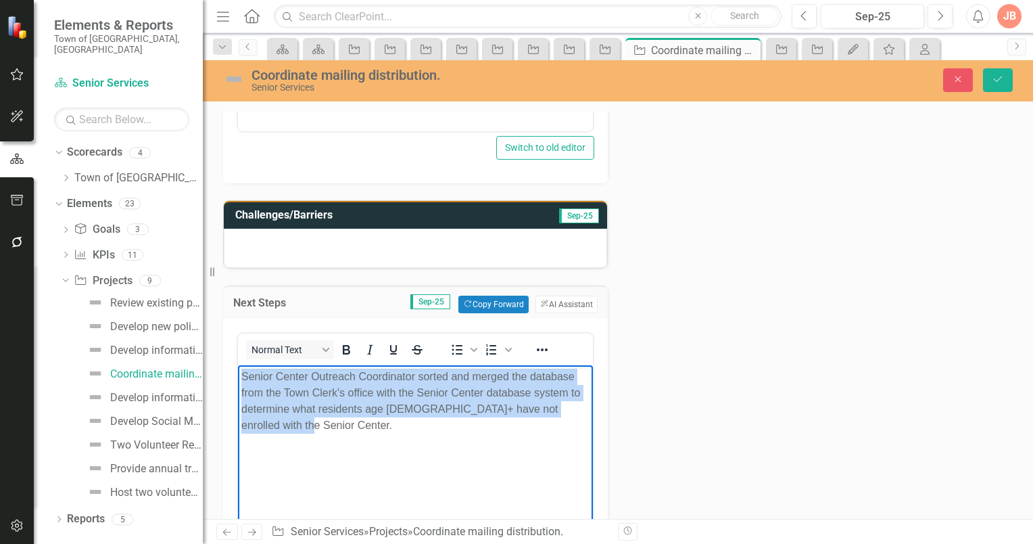
drag, startPoint x: 339, startPoint y: 465, endPoint x: 451, endPoint y: 724, distance: 282.3
click at [238, 367] on html "Senior Center Outreach Coordinator sorted and merged the database from the Town…" at bounding box center [415, 466] width 355 height 203
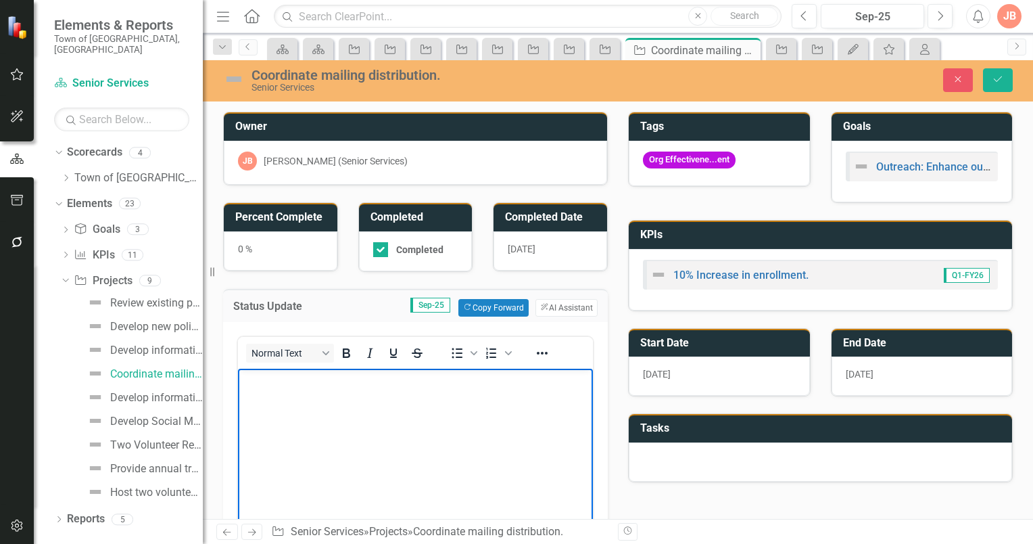
click at [277, 382] on p "Rich Text Area. Press ALT-0 for help." at bounding box center [415, 379] width 348 height 16
click at [380, 246] on div at bounding box center [380, 249] width 15 height 15
click at [380, 246] on input "Completed" at bounding box center [377, 246] width 9 height 9
checkbox input "false"
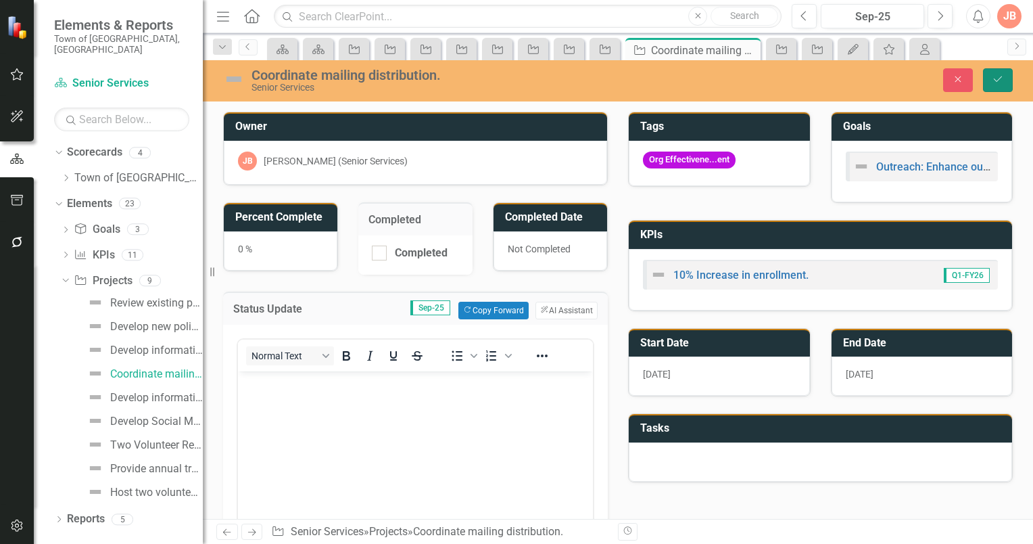
click at [998, 76] on icon "Save" at bounding box center [998, 78] width 12 height 9
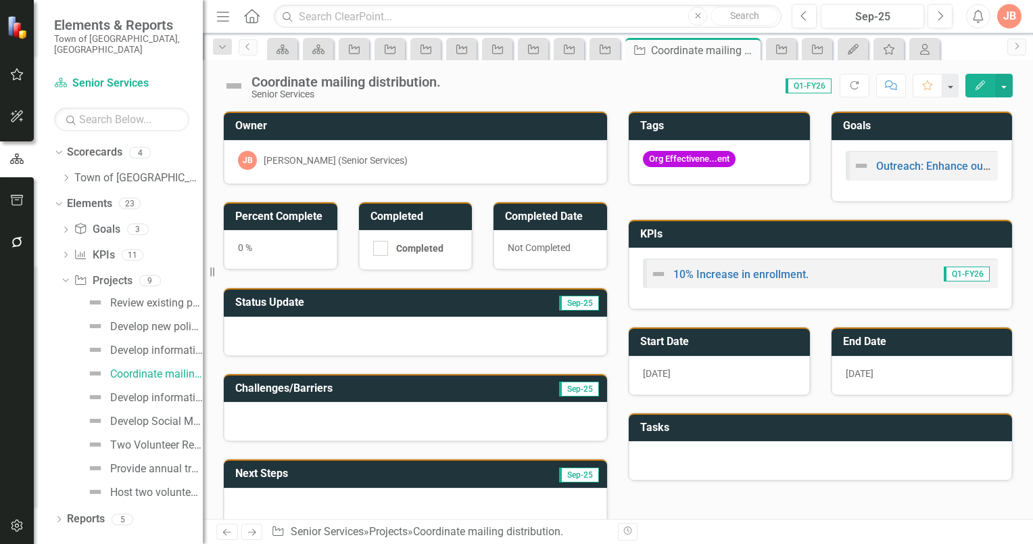
click at [982, 82] on icon "button" at bounding box center [980, 84] width 9 height 9
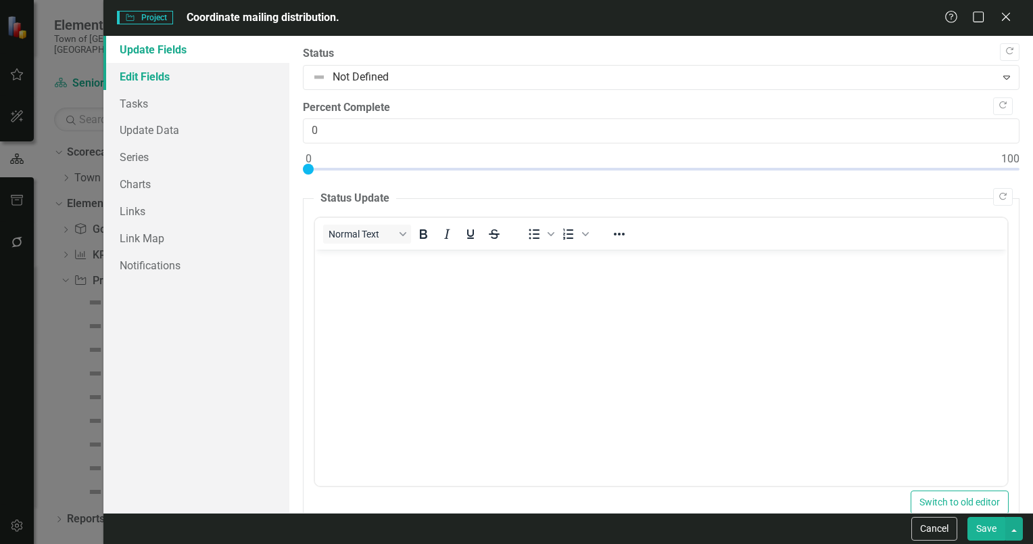
click at [154, 76] on link "Edit Fields" at bounding box center [196, 76] width 186 height 27
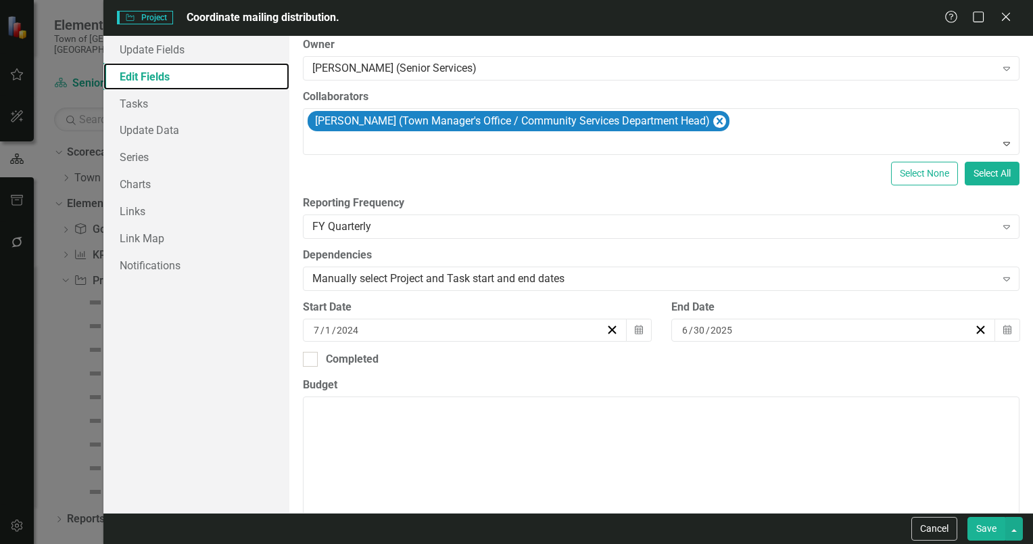
scroll to position [203, 0]
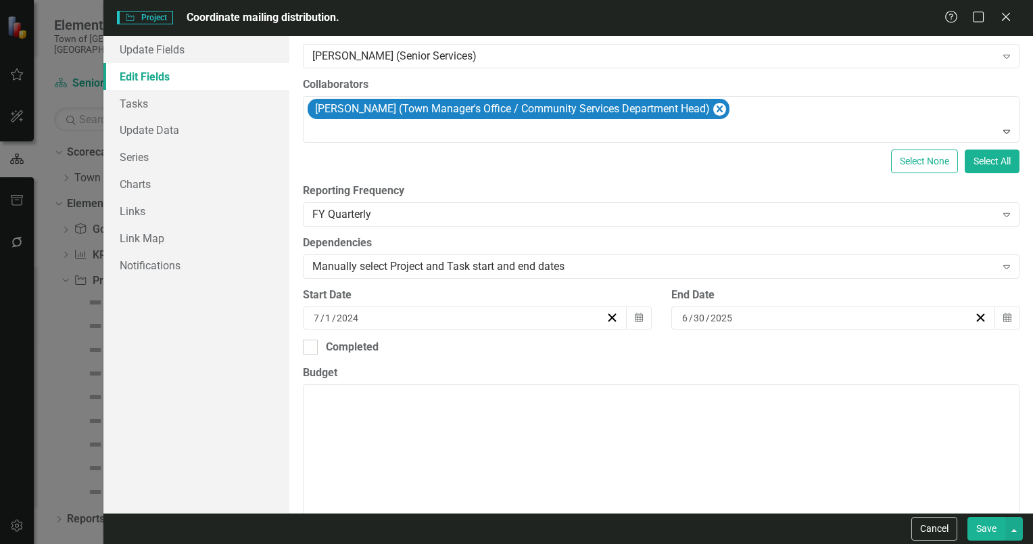
click at [987, 528] on button "Save" at bounding box center [987, 529] width 38 height 24
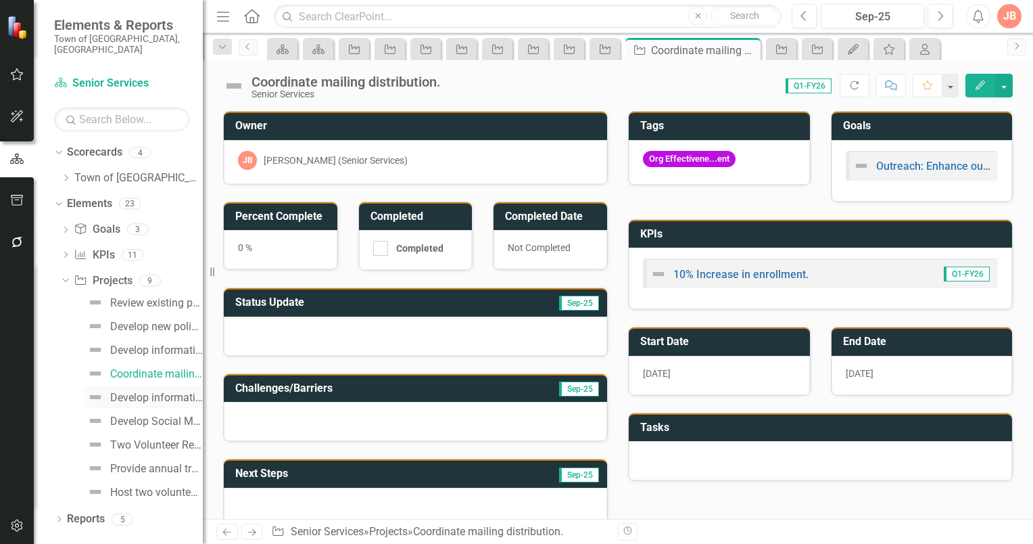
click at [143, 392] on div "Develop informational welcome letter to residents turning age [DEMOGRAPHIC_DATA…" at bounding box center [156, 398] width 93 height 12
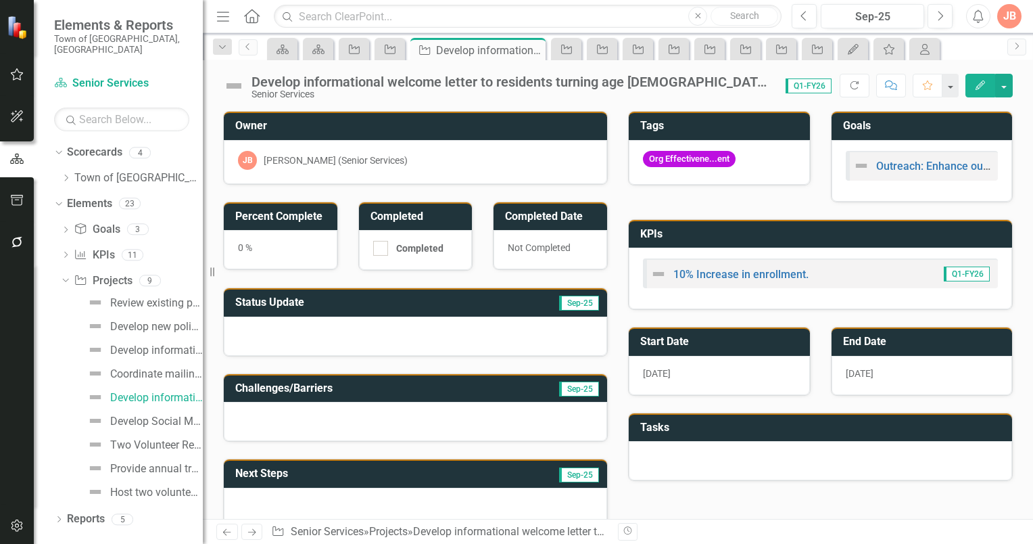
click at [980, 84] on icon "Edit" at bounding box center [980, 84] width 12 height 9
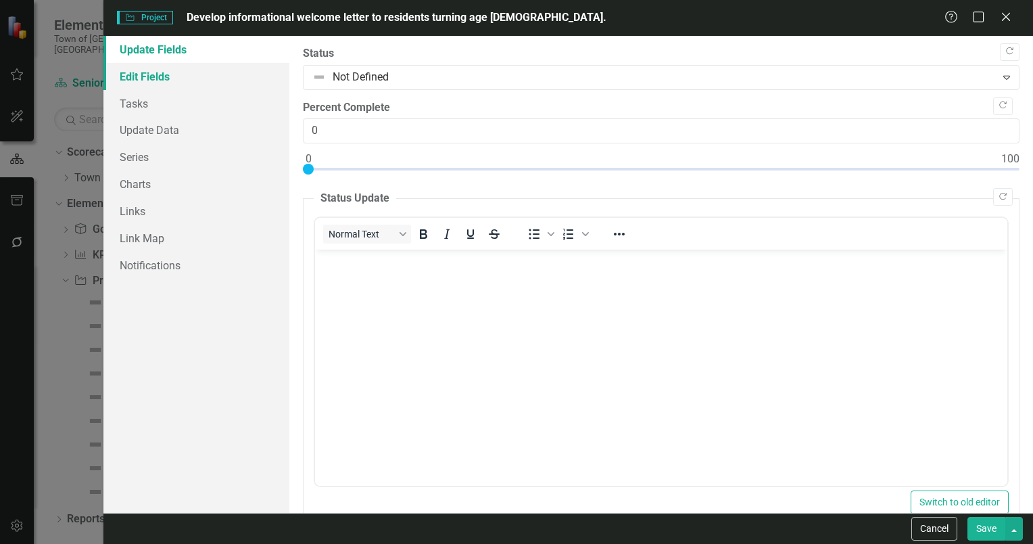
click at [131, 82] on link "Edit Fields" at bounding box center [196, 76] width 186 height 27
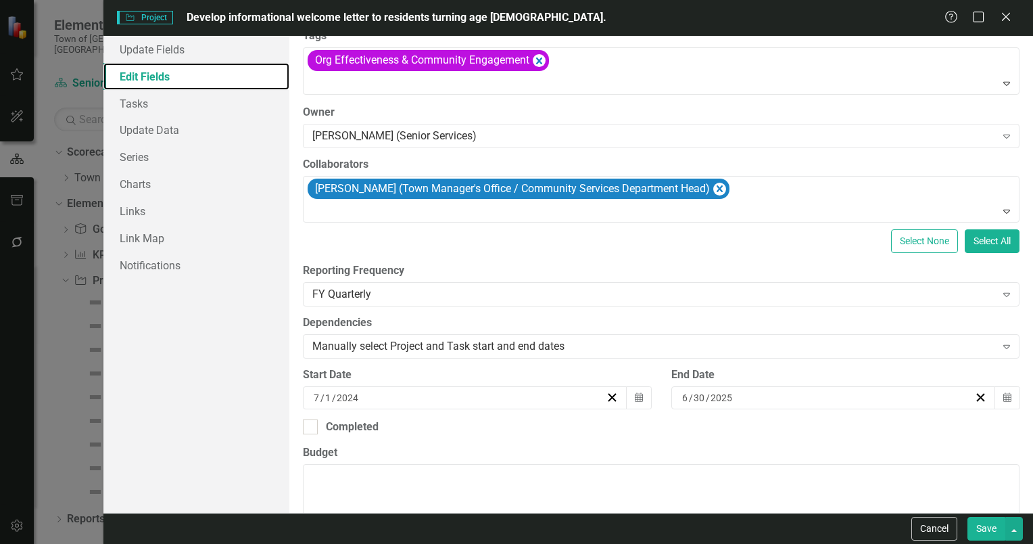
scroll to position [203, 0]
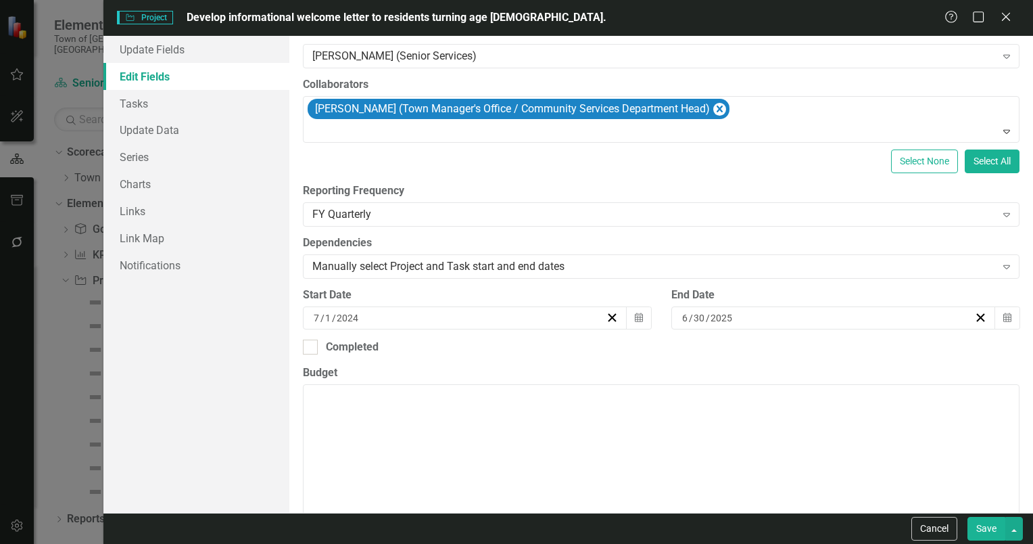
click at [990, 527] on button "Save" at bounding box center [987, 529] width 38 height 24
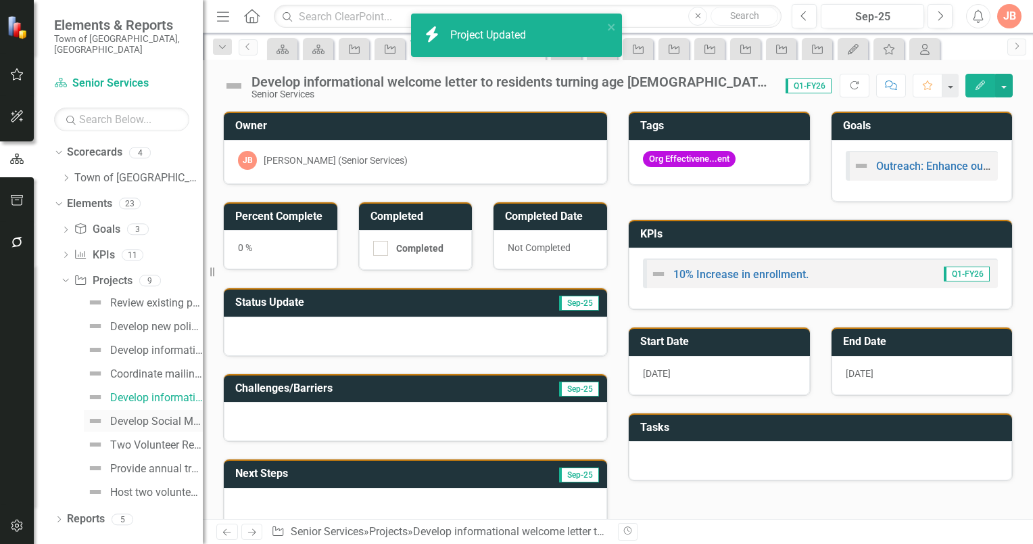
click at [125, 415] on div "Develop Social Media communication." at bounding box center [156, 421] width 93 height 12
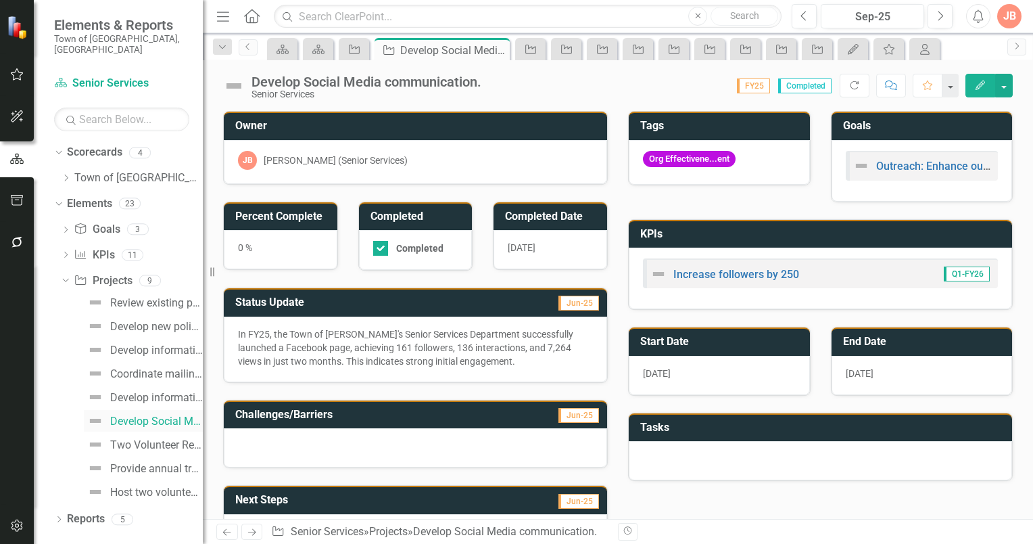
click at [126, 415] on div "Develop Social Media communication." at bounding box center [156, 421] width 93 height 12
drag, startPoint x: 438, startPoint y: 367, endPoint x: 446, endPoint y: 367, distance: 7.4
click at [439, 367] on div "In FY25, the Town of Falmouth's Senior Services Department successfully launche…" at bounding box center [415, 349] width 383 height 66
click at [439, 304] on h3 "Status Update" at bounding box center [348, 302] width 227 height 12
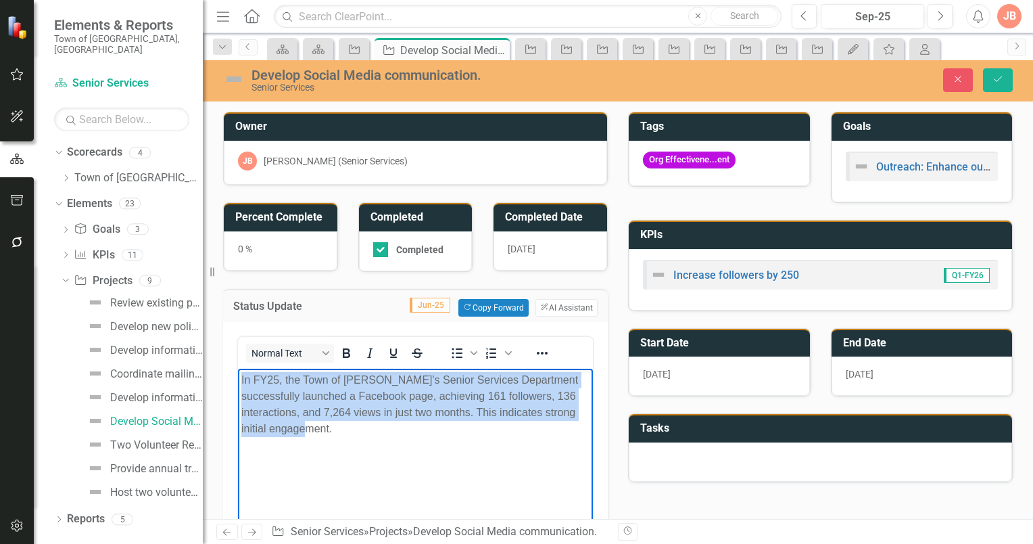
drag, startPoint x: 348, startPoint y: 438, endPoint x: 455, endPoint y: 728, distance: 309.4
click at [238, 368] on html "In FY25, the Town of Falmouth's Senior Services Department successfully launche…" at bounding box center [415, 469] width 355 height 203
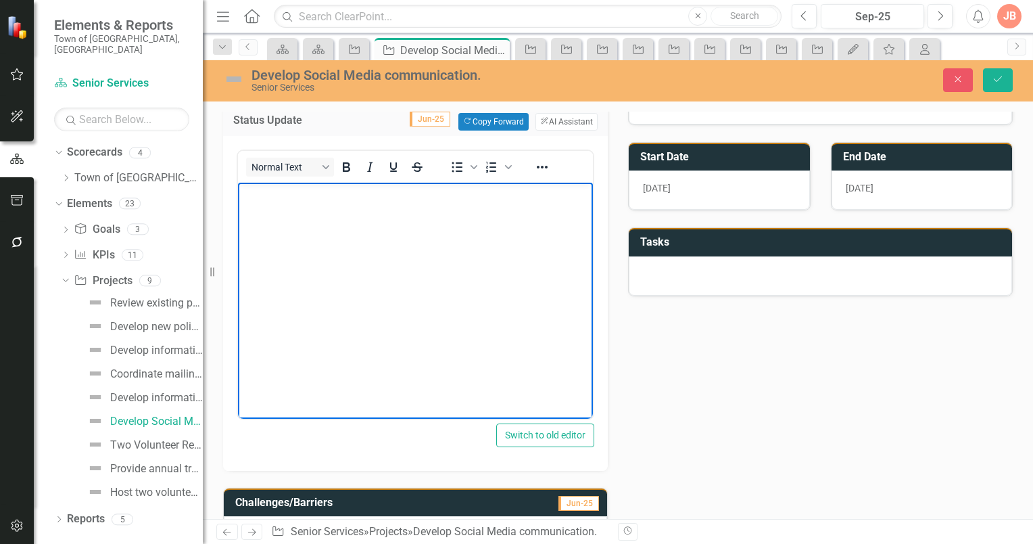
scroll to position [338, 0]
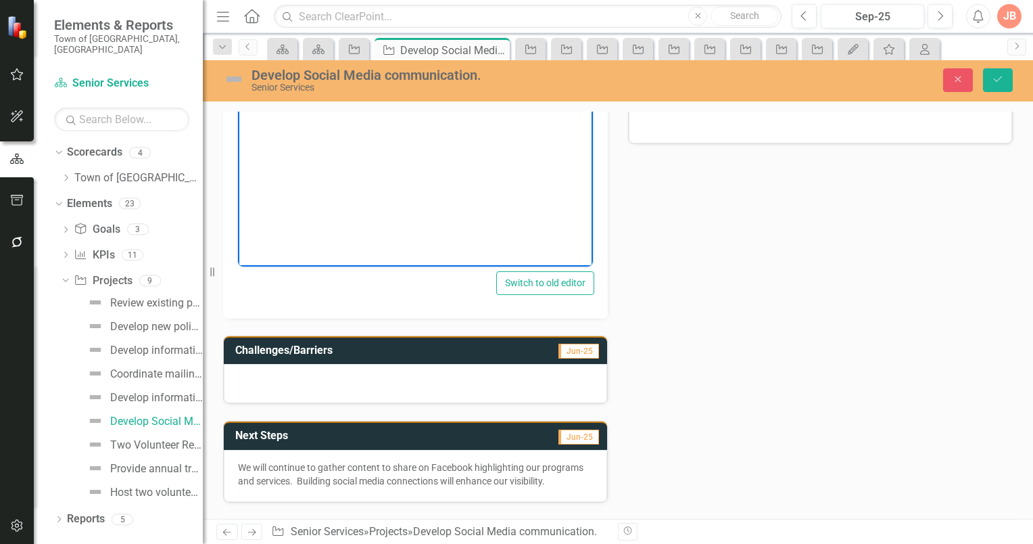
click at [314, 468] on p "We will continue to gather content to share on Facebook highlighting our progra…" at bounding box center [415, 473] width 355 height 27
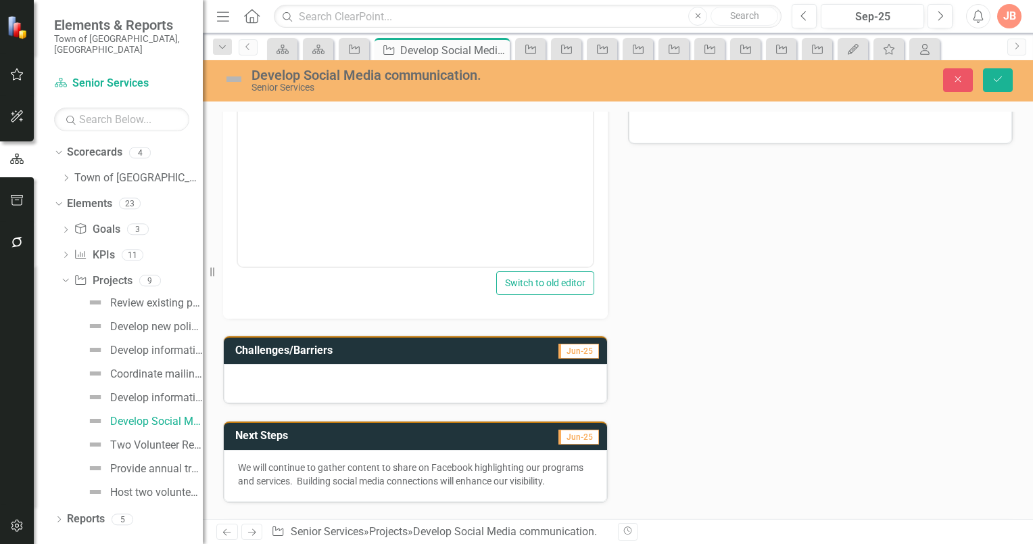
click at [359, 433] on h3 "Next Steps" at bounding box center [337, 435] width 204 height 12
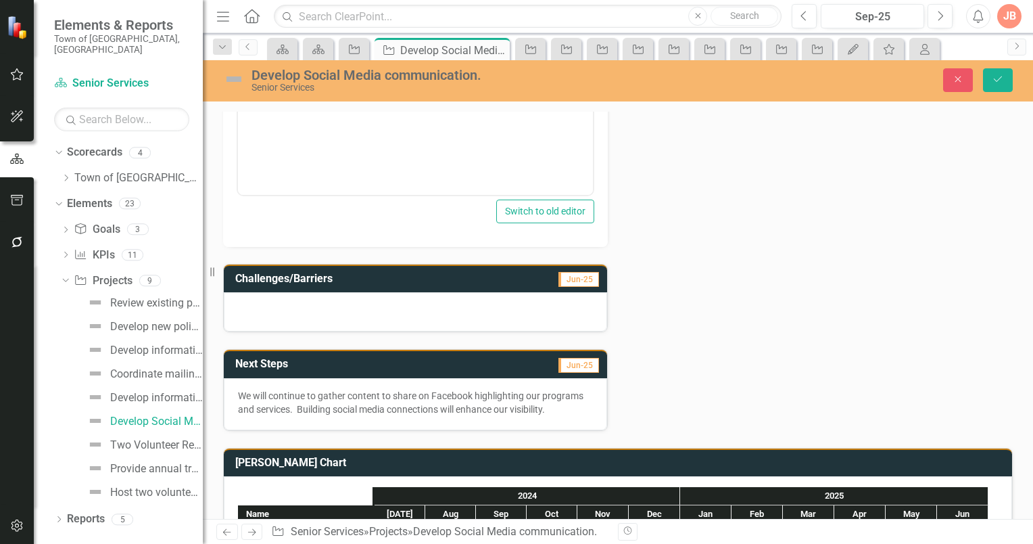
scroll to position [471, 0]
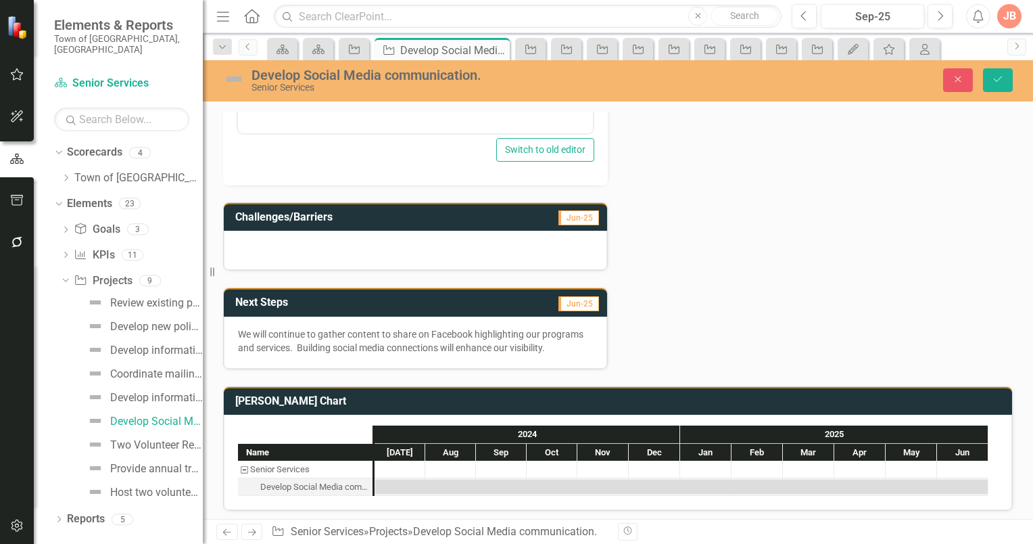
click at [394, 298] on h3 "Next Steps" at bounding box center [337, 302] width 204 height 12
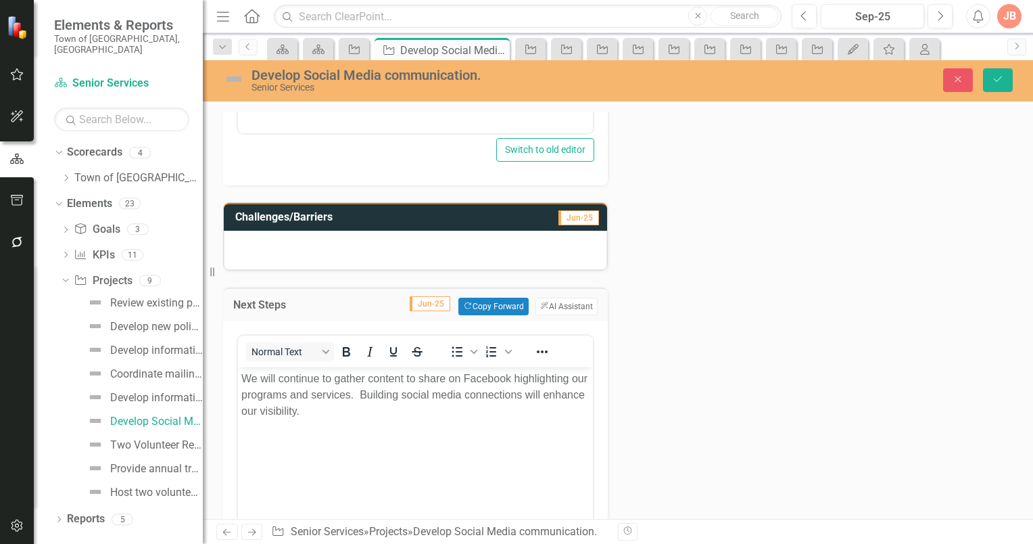
scroll to position [0, 0]
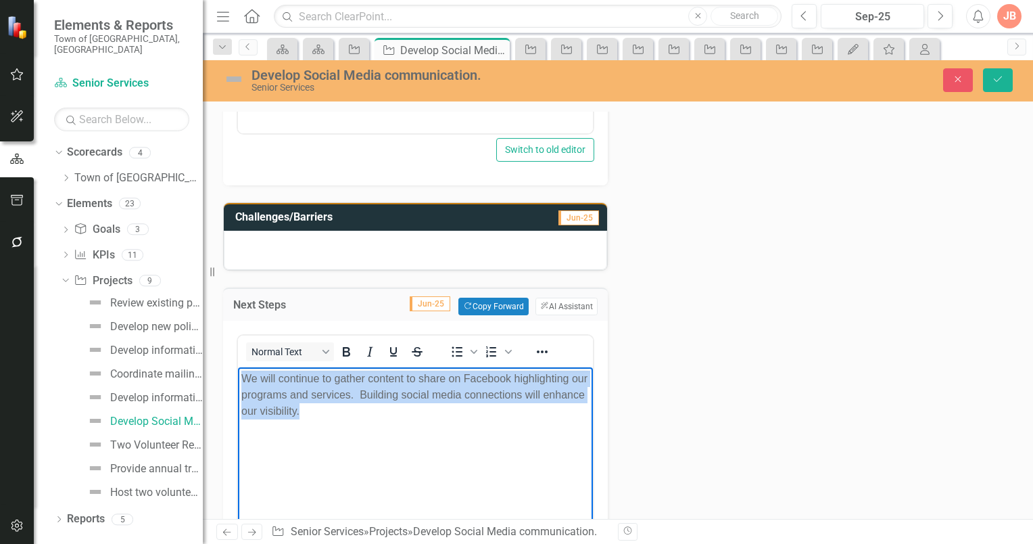
drag, startPoint x: 232, startPoint y: 385, endPoint x: 425, endPoint y: 719, distance: 386.0
click at [238, 367] on html "We will continue to gather content to share on Facebook highlighting our progra…" at bounding box center [415, 468] width 355 height 203
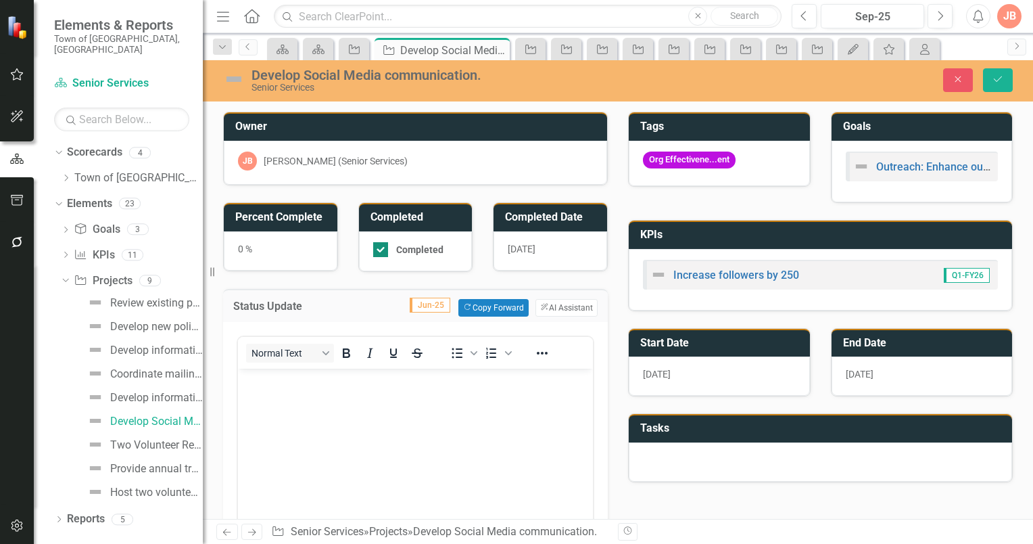
click at [374, 244] on input "Completed" at bounding box center [377, 246] width 9 height 9
checkbox input "false"
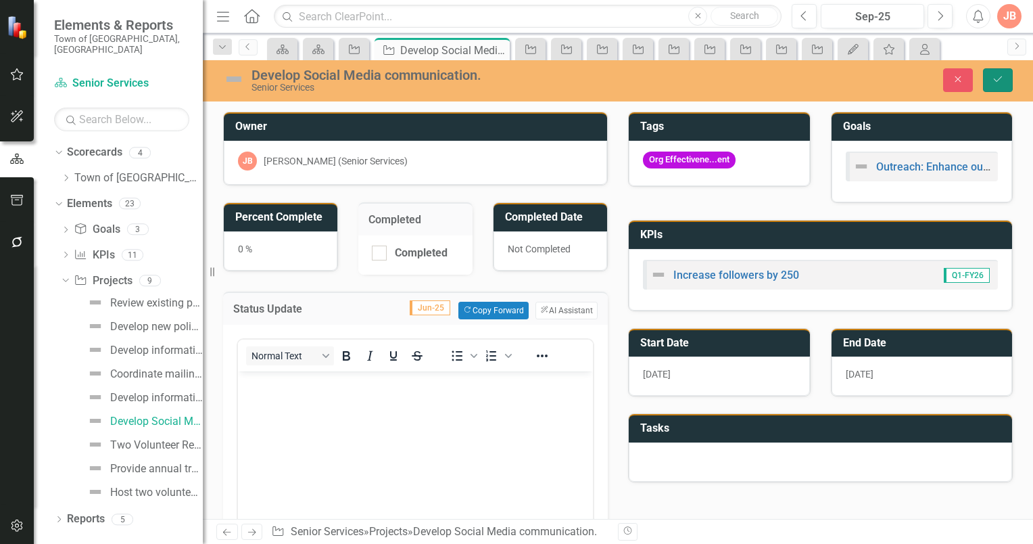
click at [998, 75] on icon "Save" at bounding box center [998, 78] width 12 height 9
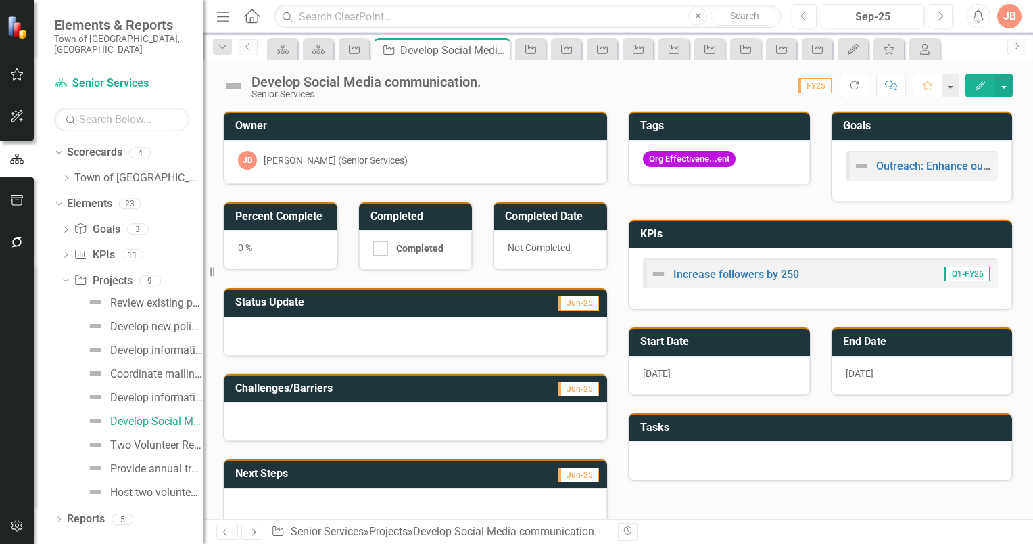
click at [983, 82] on icon "Edit" at bounding box center [980, 84] width 12 height 9
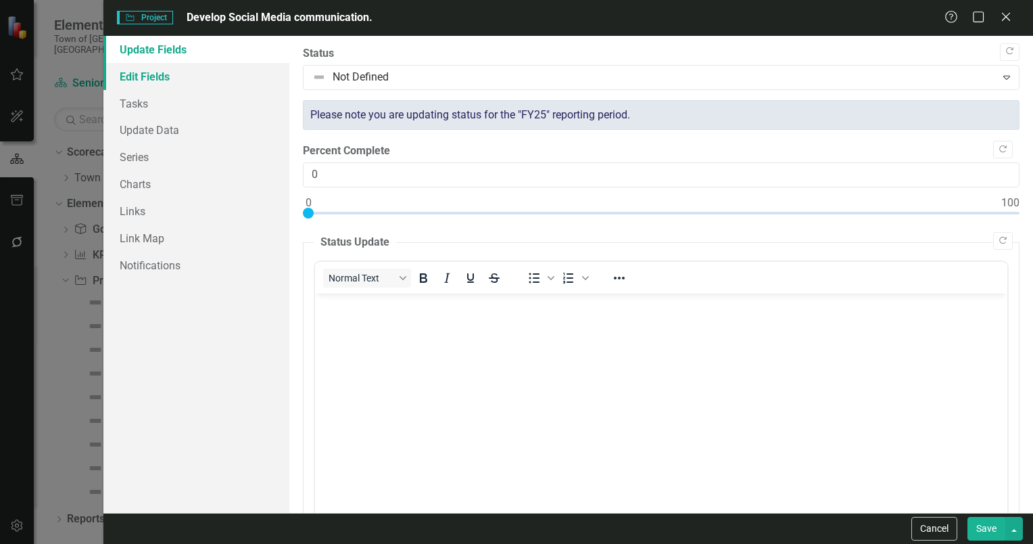
drag, startPoint x: 150, startPoint y: 75, endPoint x: 157, endPoint y: 82, distance: 10.1
click at [150, 75] on link "Edit Fields" at bounding box center [196, 76] width 186 height 27
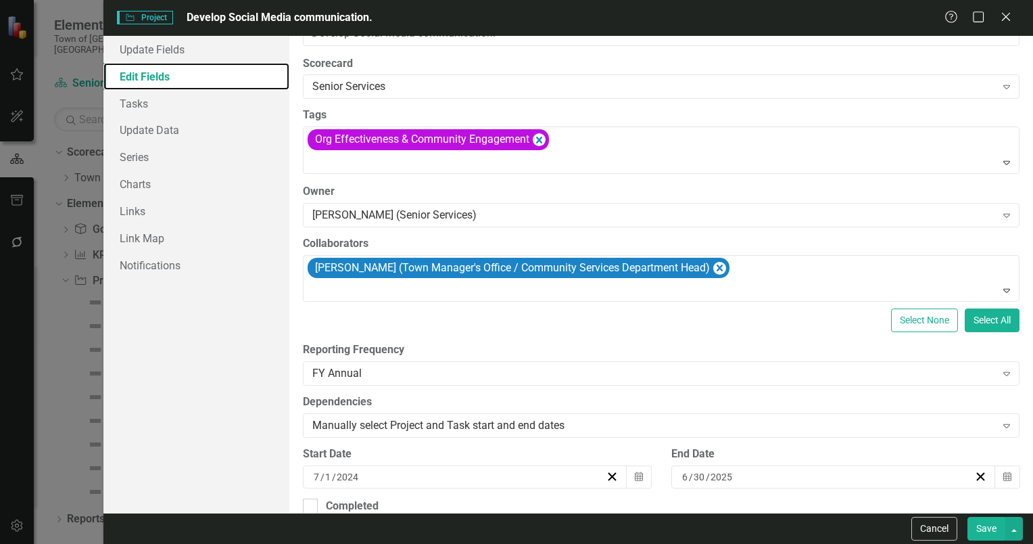
scroll to position [68, 0]
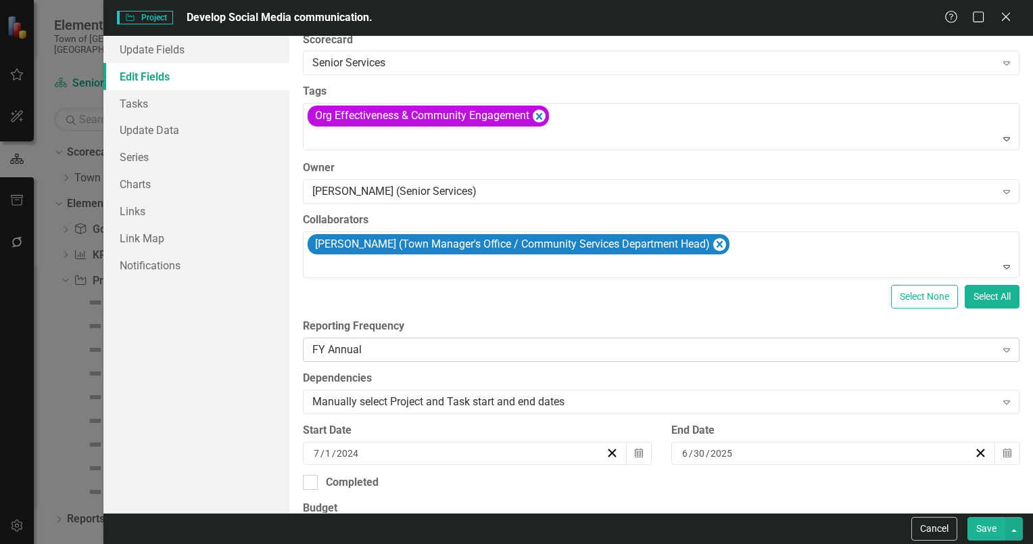
click at [1000, 346] on icon "Expand" at bounding box center [1007, 349] width 14 height 11
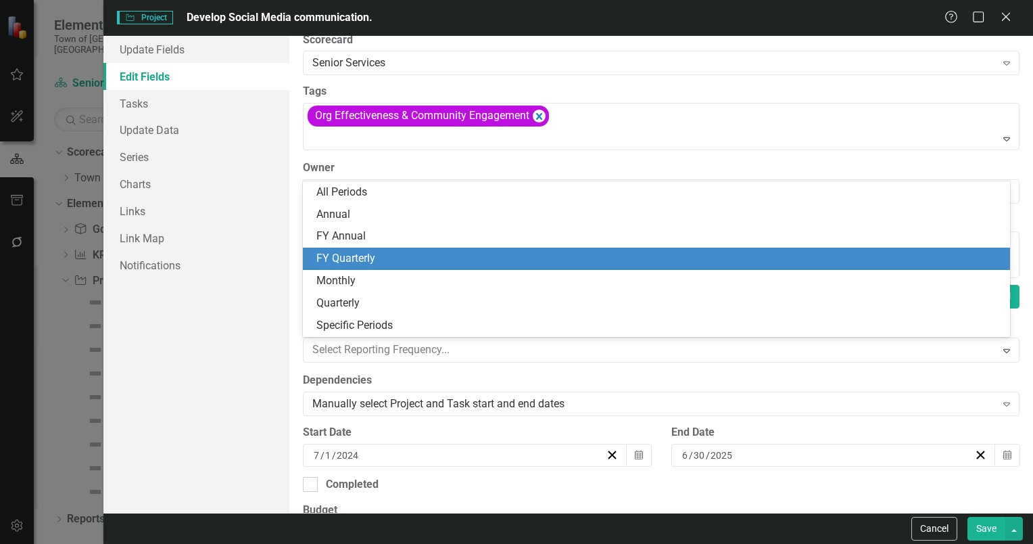
click at [353, 259] on div "FY Quarterly" at bounding box center [659, 259] width 686 height 16
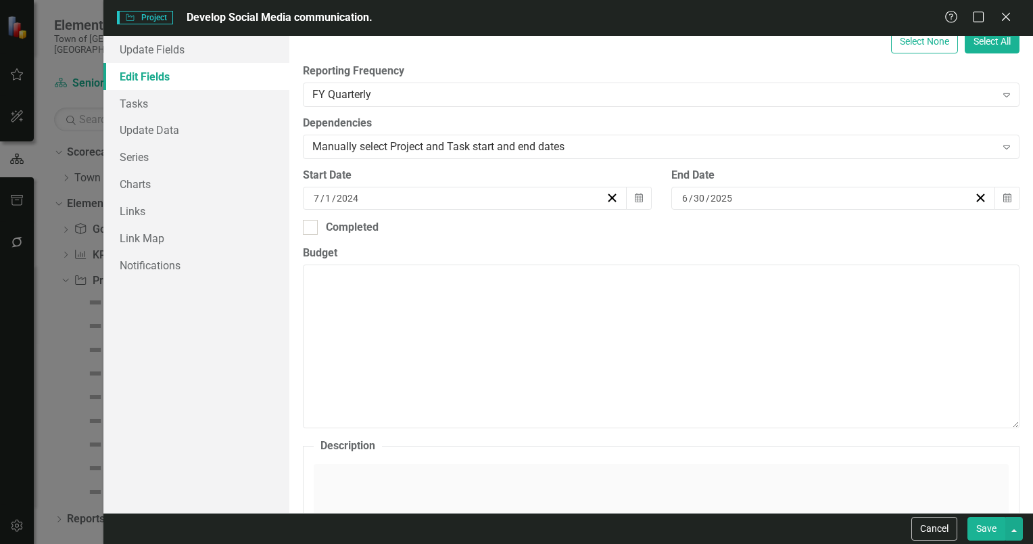
scroll to position [338, 0]
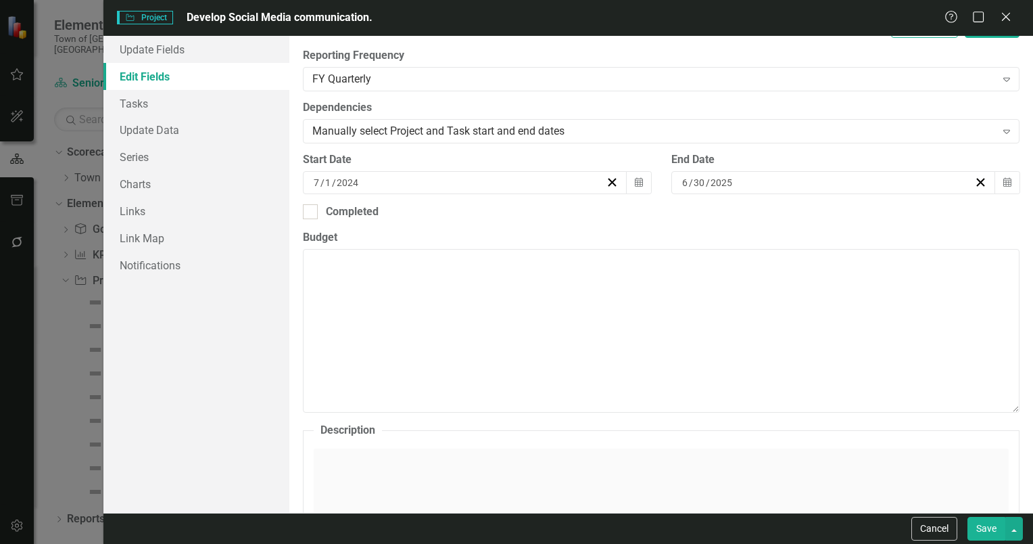
click at [990, 526] on button "Save" at bounding box center [987, 529] width 38 height 24
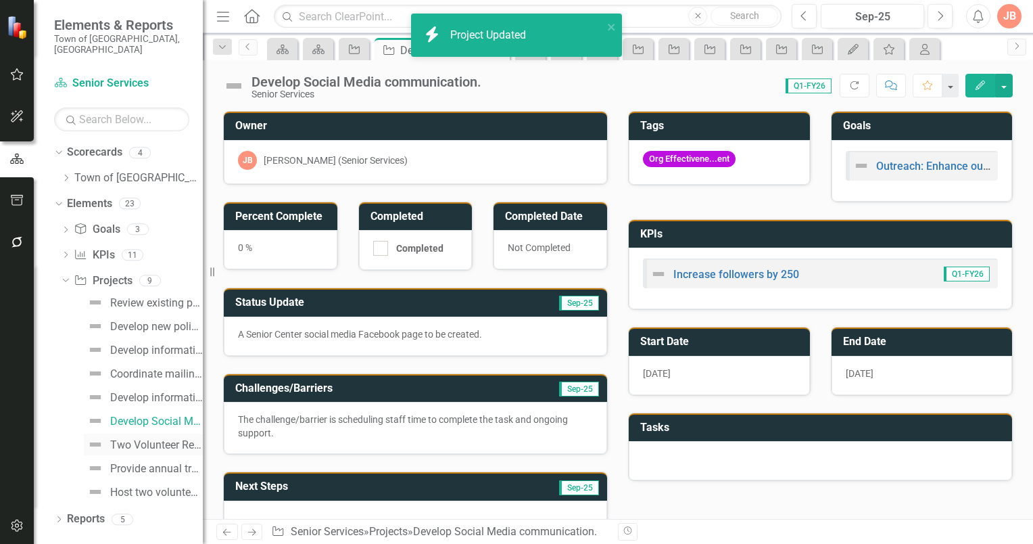
click at [162, 439] on div "Two Volunteer Recruitment appeals annually." at bounding box center [156, 445] width 93 height 12
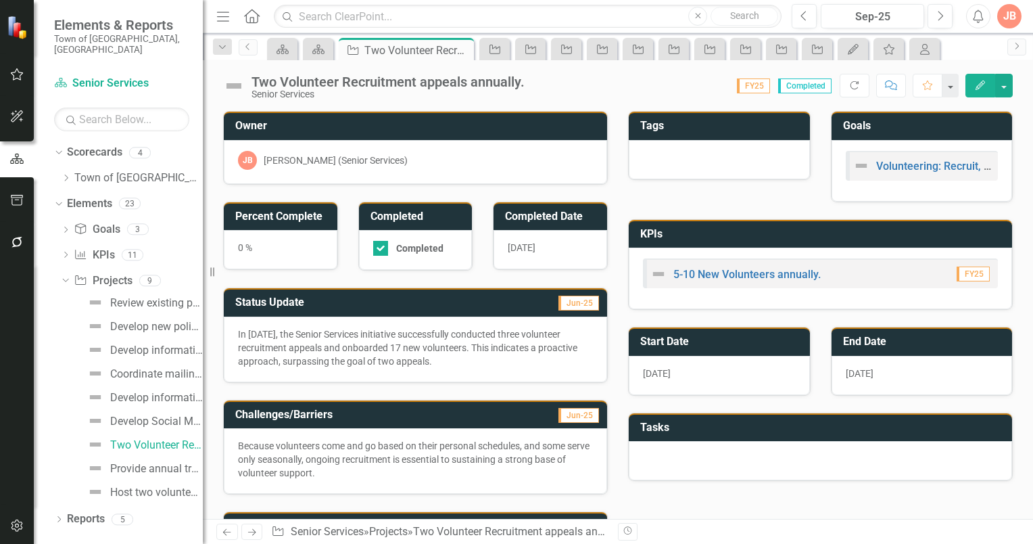
click at [379, 296] on h3 "Status Update" at bounding box center [348, 302] width 227 height 12
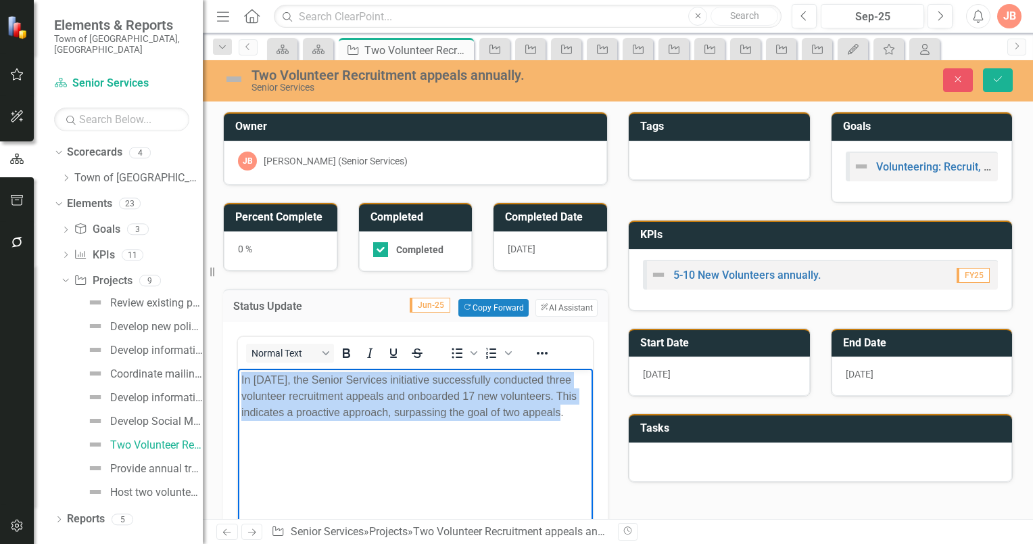
drag, startPoint x: 522, startPoint y: 413, endPoint x: 451, endPoint y: 733, distance: 327.6
click at [238, 368] on html "In 2025, the Senior Services initiative successfully conducted three volunteer …" at bounding box center [415, 469] width 355 height 203
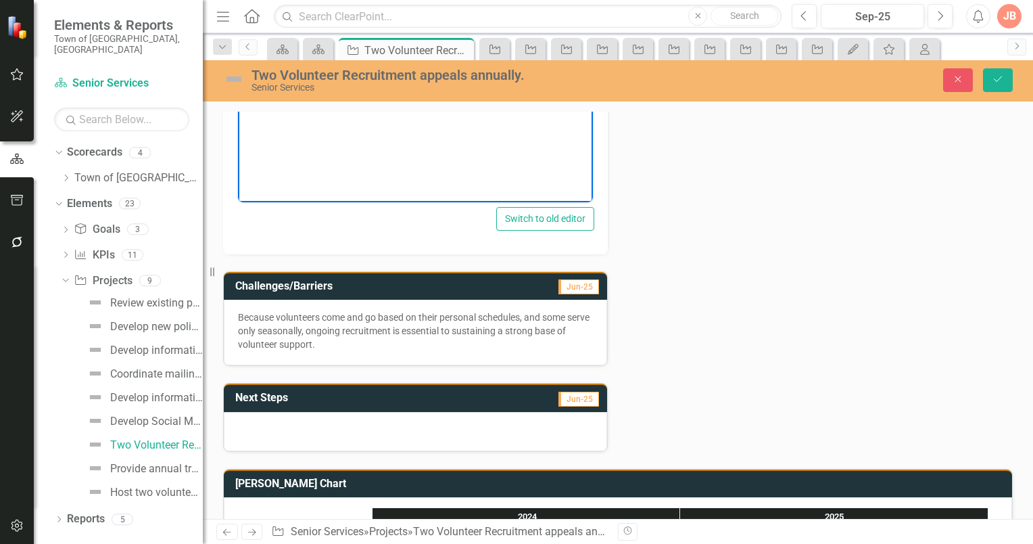
scroll to position [406, 0]
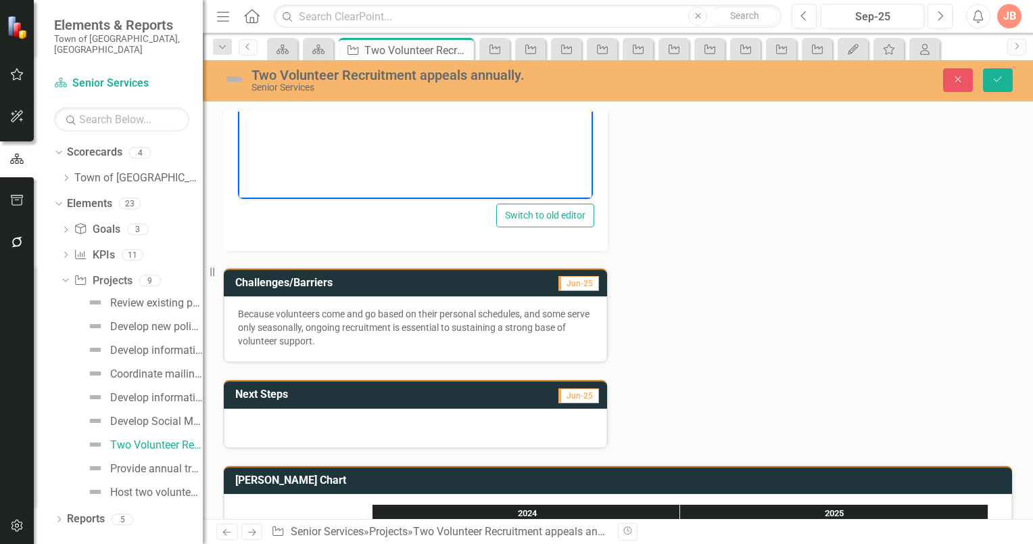
click at [355, 327] on p "Because volunteers come and go based on their personal schedules, and some serv…" at bounding box center [415, 327] width 355 height 41
click at [360, 283] on h3 "Challenges/Barriers" at bounding box center [362, 283] width 255 height 12
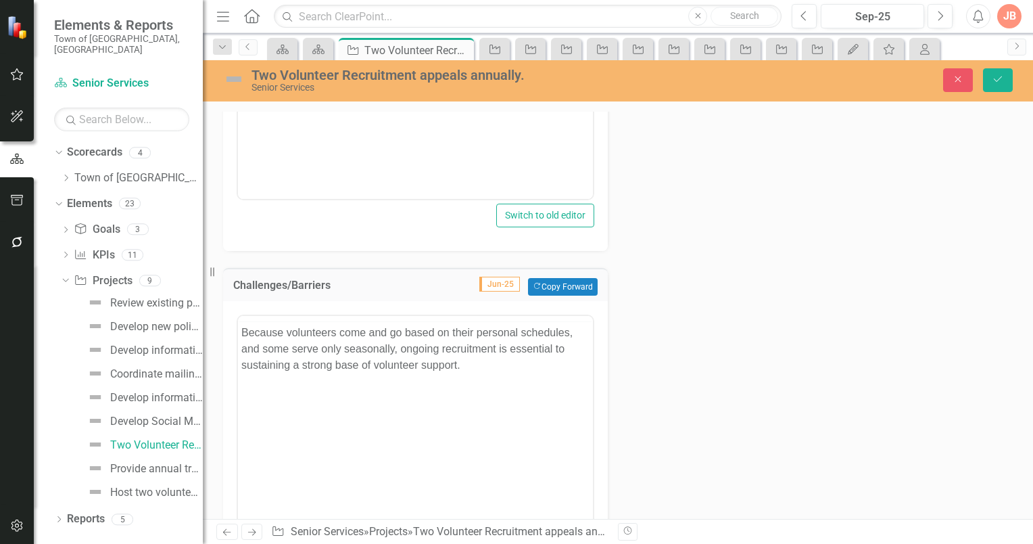
scroll to position [0, 0]
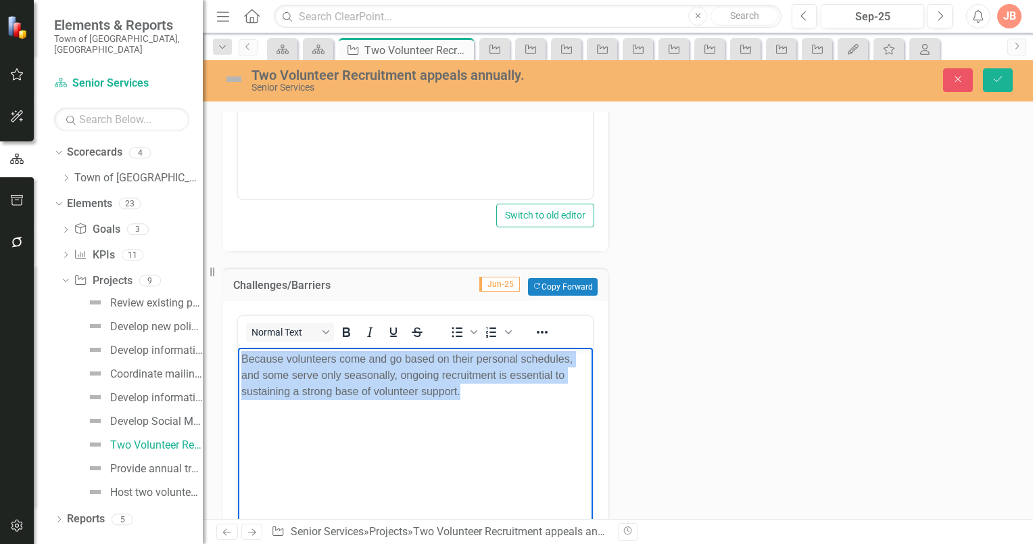
drag, startPoint x: 453, startPoint y: 393, endPoint x: 181, endPoint y: 348, distance: 276.1
click at [238, 348] on html "Because volunteers come and go based on their personal schedules, and some serv…" at bounding box center [415, 448] width 355 height 203
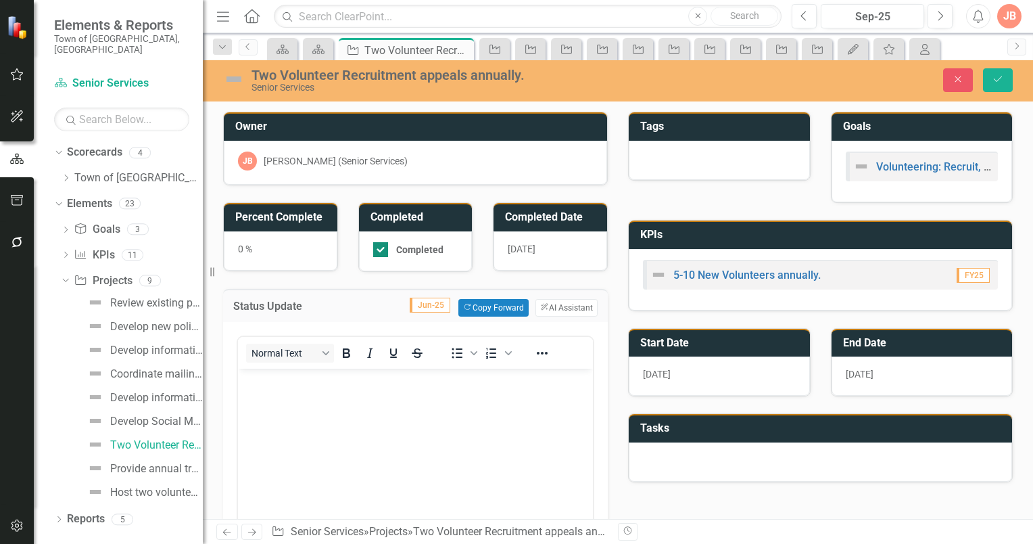
click at [379, 247] on input "Completed" at bounding box center [377, 246] width 9 height 9
checkbox input "false"
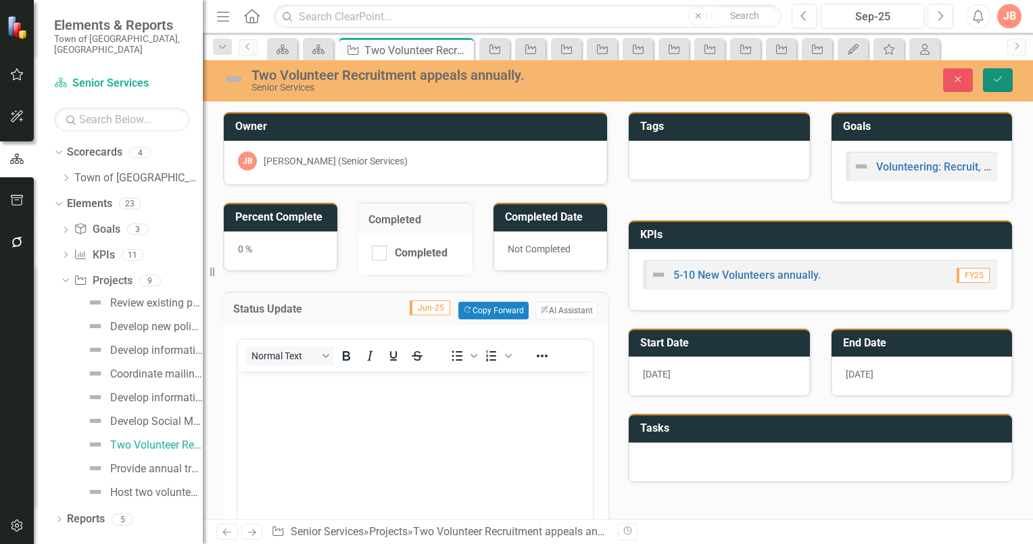
click at [1001, 76] on icon "submit" at bounding box center [998, 78] width 8 height 5
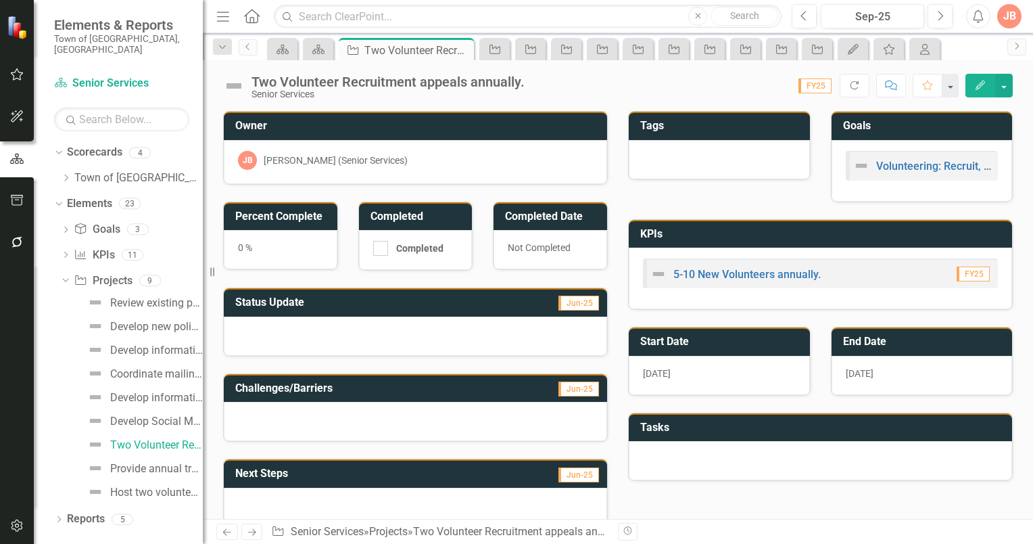
click at [977, 84] on icon "Edit" at bounding box center [980, 84] width 12 height 9
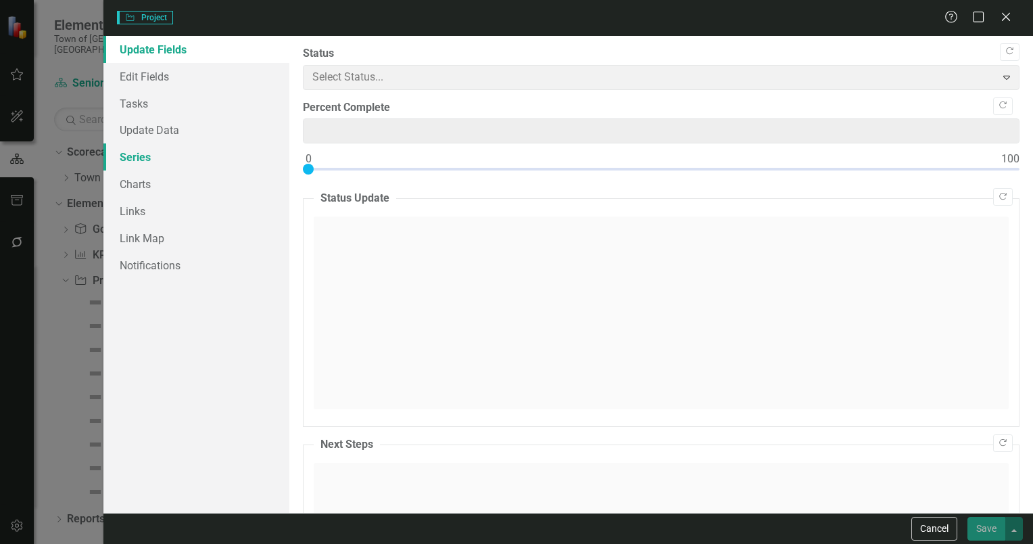
type input "0"
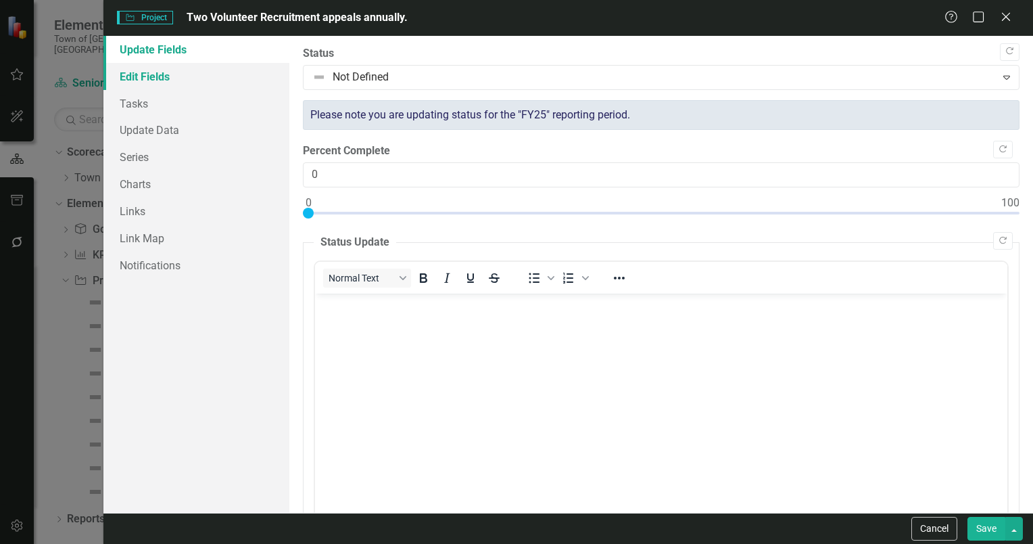
click at [146, 75] on link "Edit Fields" at bounding box center [196, 76] width 186 height 27
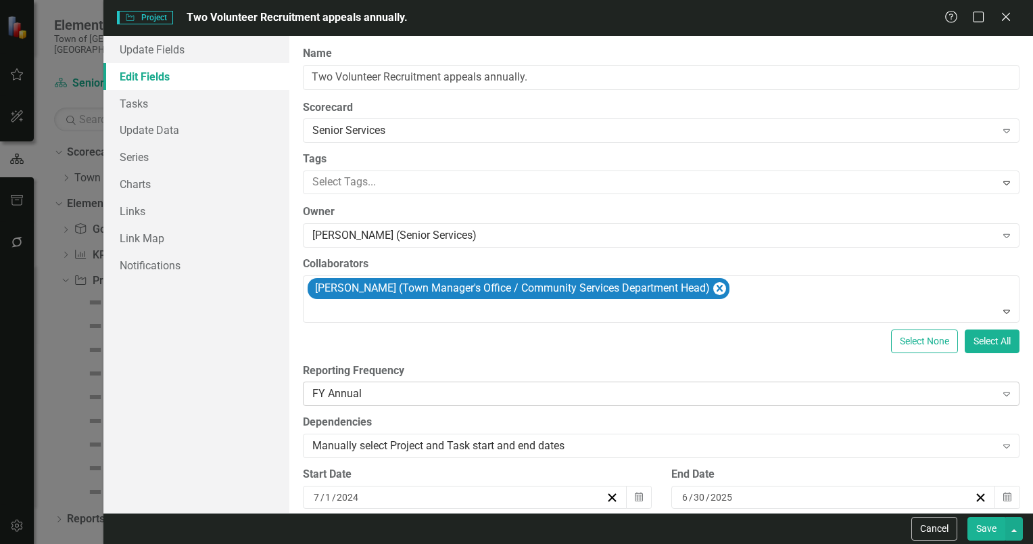
click at [1000, 392] on icon "Expand" at bounding box center [1007, 393] width 14 height 11
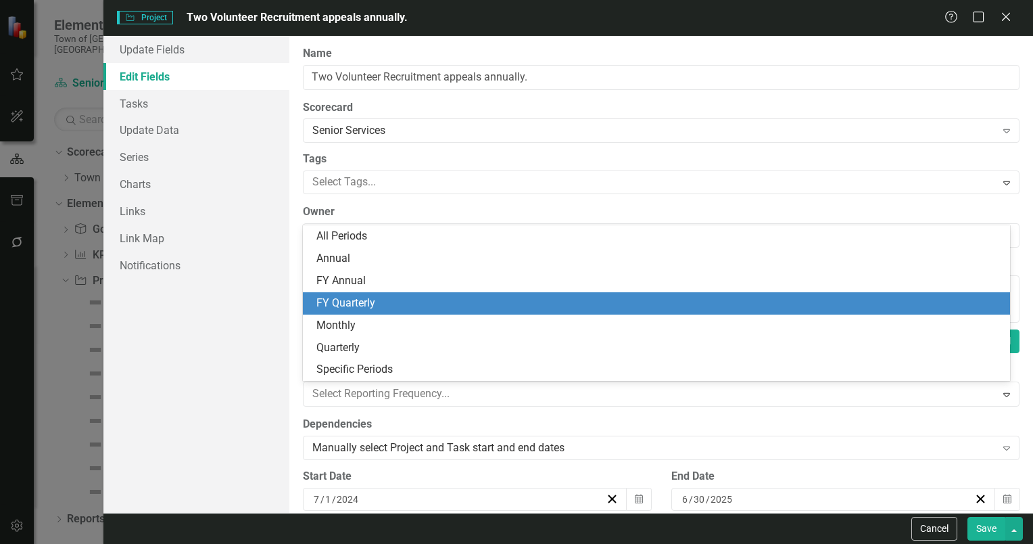
click at [364, 303] on div "FY Quarterly" at bounding box center [659, 303] width 686 height 16
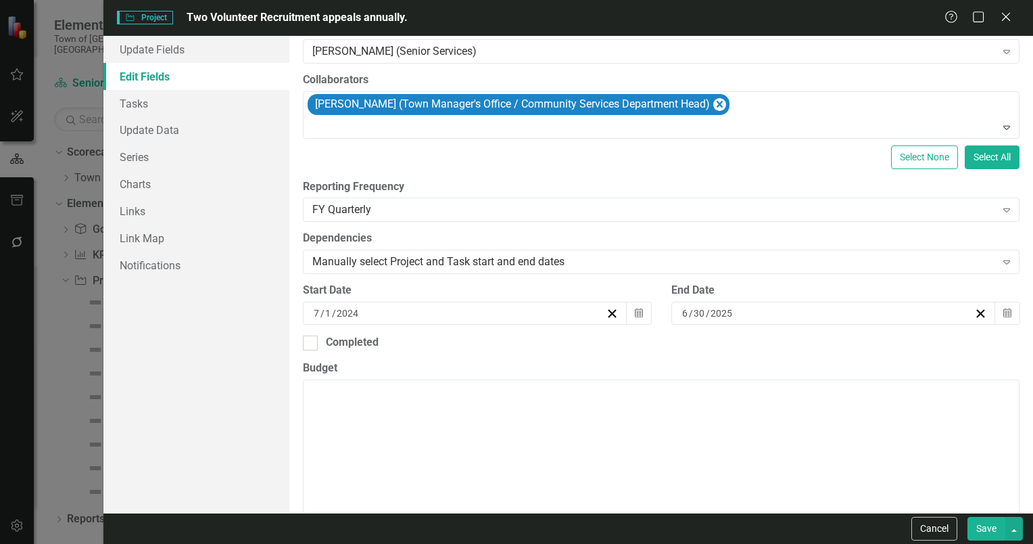
scroll to position [203, 0]
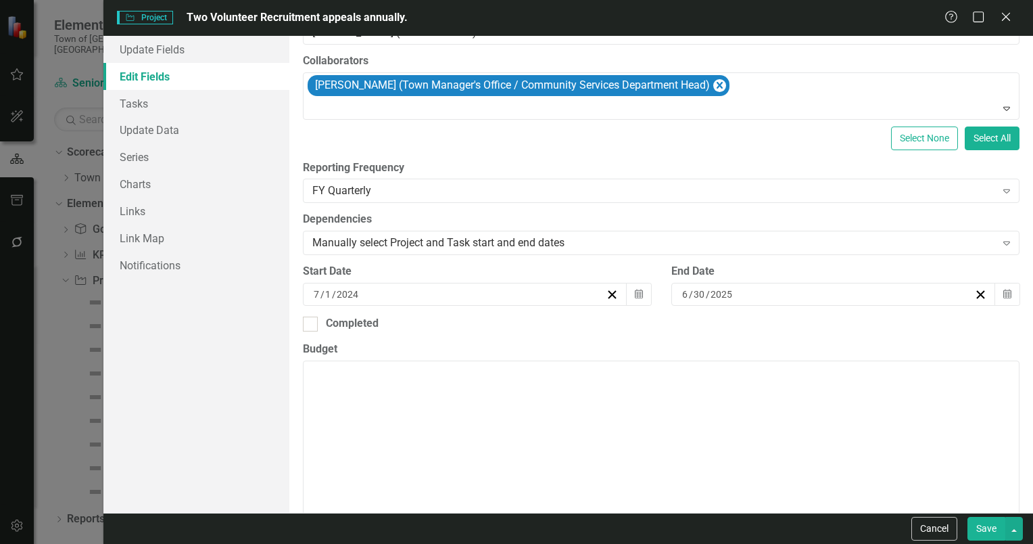
click at [991, 528] on button "Save" at bounding box center [987, 529] width 38 height 24
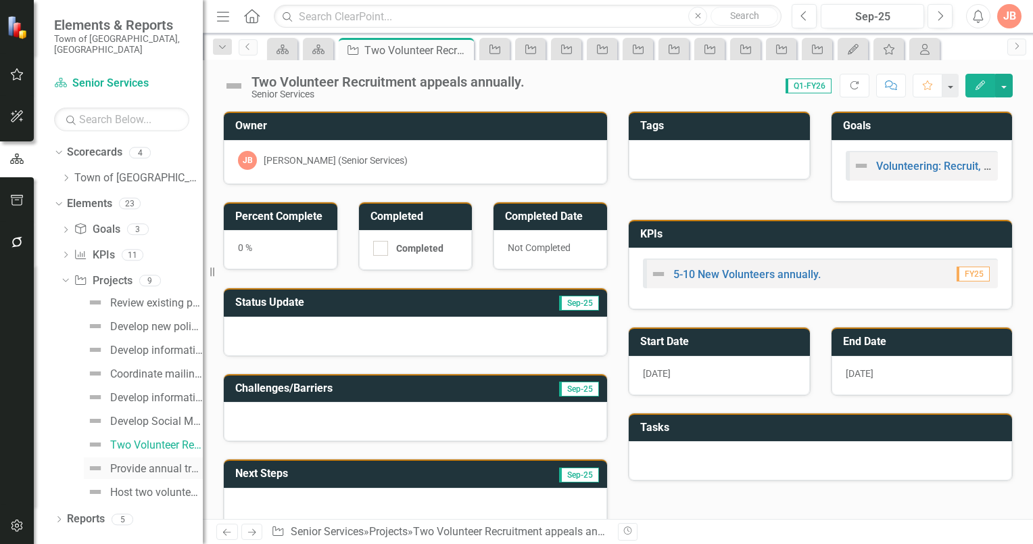
click at [125, 463] on div "Provide annual training for volunteers." at bounding box center [156, 469] width 93 height 12
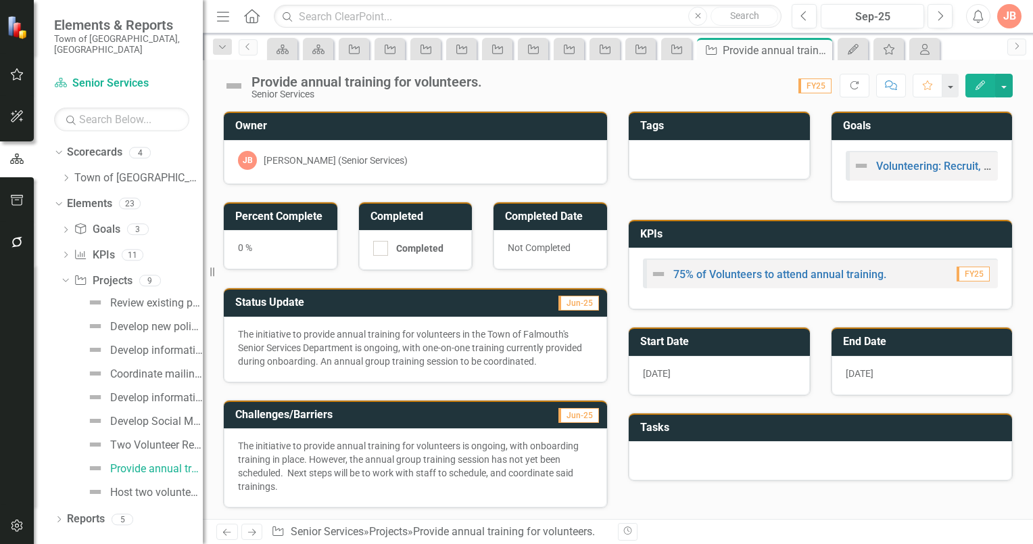
click at [379, 301] on h3 "Status Update" at bounding box center [348, 302] width 227 height 12
click at [384, 300] on h3 "Status Update" at bounding box center [348, 302] width 227 height 12
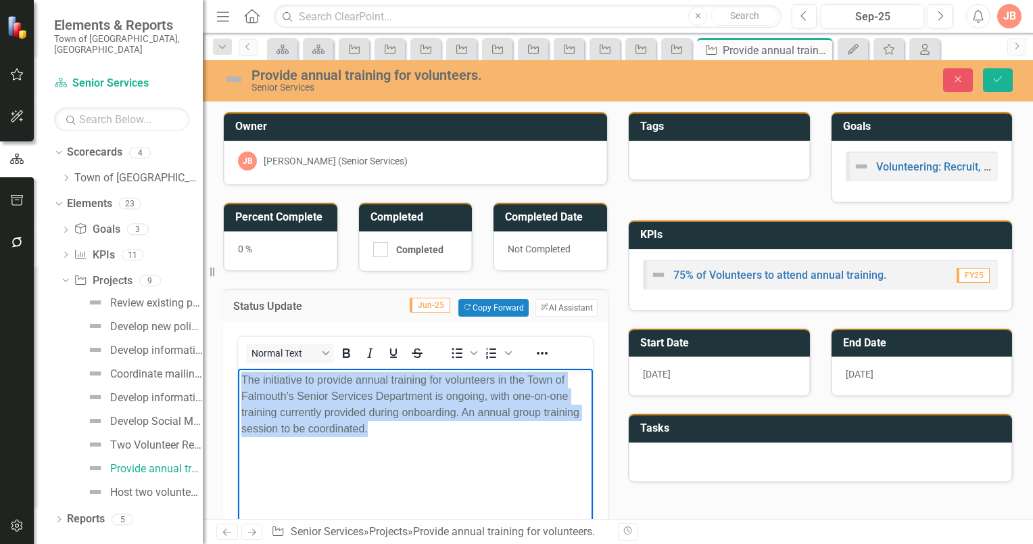
drag, startPoint x: 390, startPoint y: 440, endPoint x: 212, endPoint y: 349, distance: 199.9
click at [238, 368] on html "The initiative to provide annual training for volunteers in the Town of Falmout…" at bounding box center [415, 469] width 355 height 203
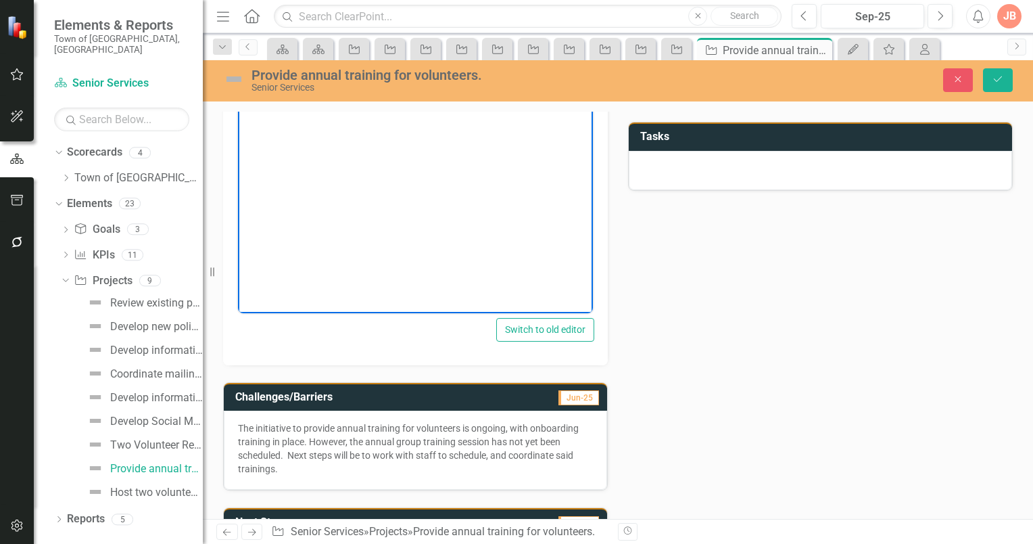
scroll to position [338, 0]
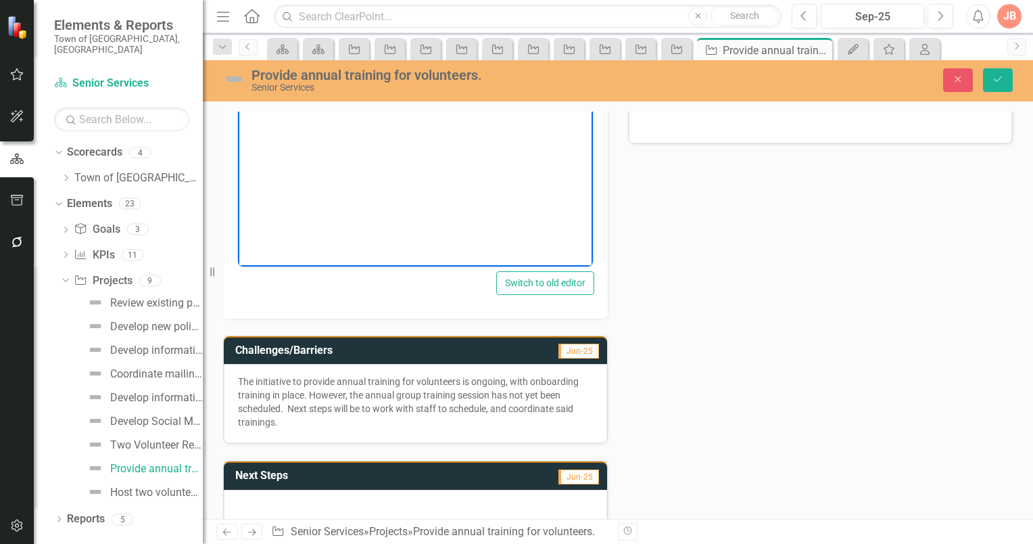
click at [399, 344] on h3 "Challenges/Barriers" at bounding box center [362, 350] width 255 height 12
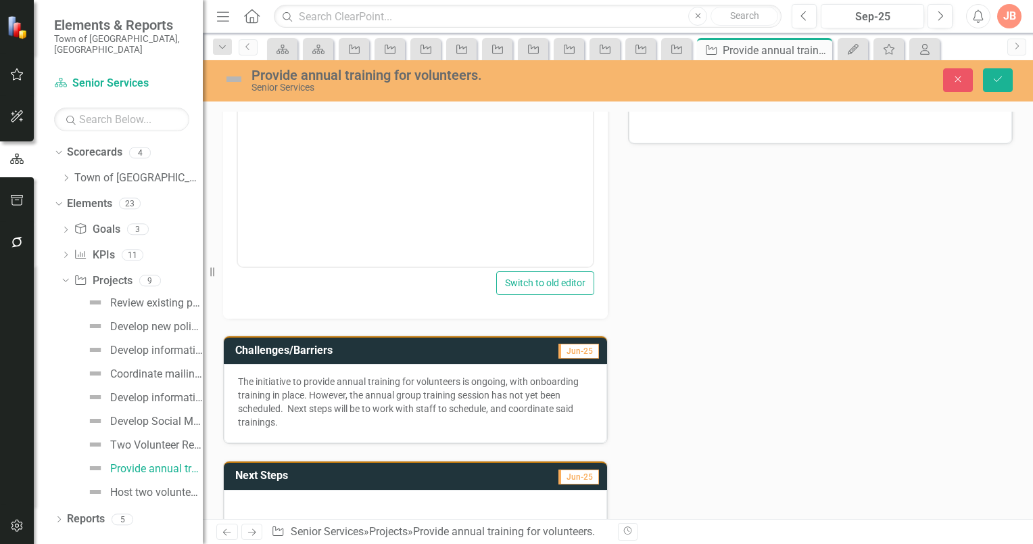
click at [402, 344] on h3 "Challenges/Barriers" at bounding box center [362, 350] width 255 height 12
drag, startPoint x: 402, startPoint y: 344, endPoint x: 397, endPoint y: 350, distance: 7.7
click at [402, 344] on h3 "Challenges/Barriers" at bounding box center [362, 350] width 255 height 12
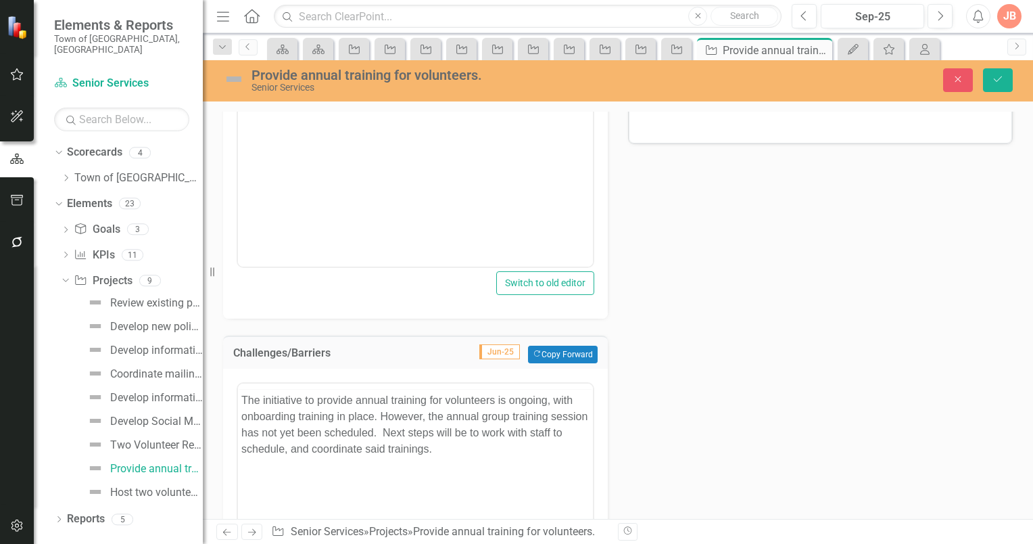
scroll to position [0, 0]
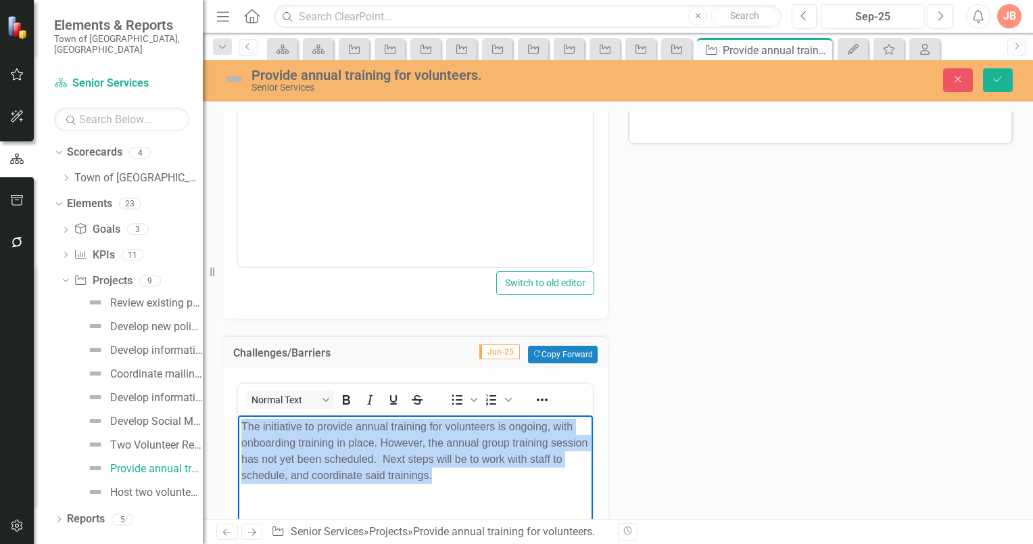
drag, startPoint x: 489, startPoint y: 477, endPoint x: 179, endPoint y: 369, distance: 328.3
click at [238, 415] on html "The initiative to provide annual training for volunteers is ongoing, with onboa…" at bounding box center [415, 516] width 355 height 203
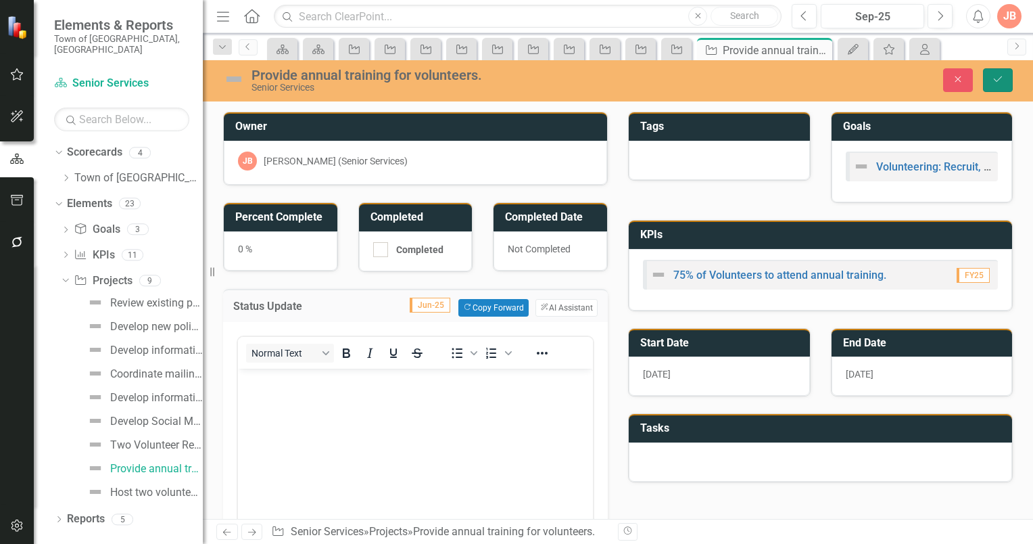
click at [998, 78] on icon "Save" at bounding box center [998, 78] width 12 height 9
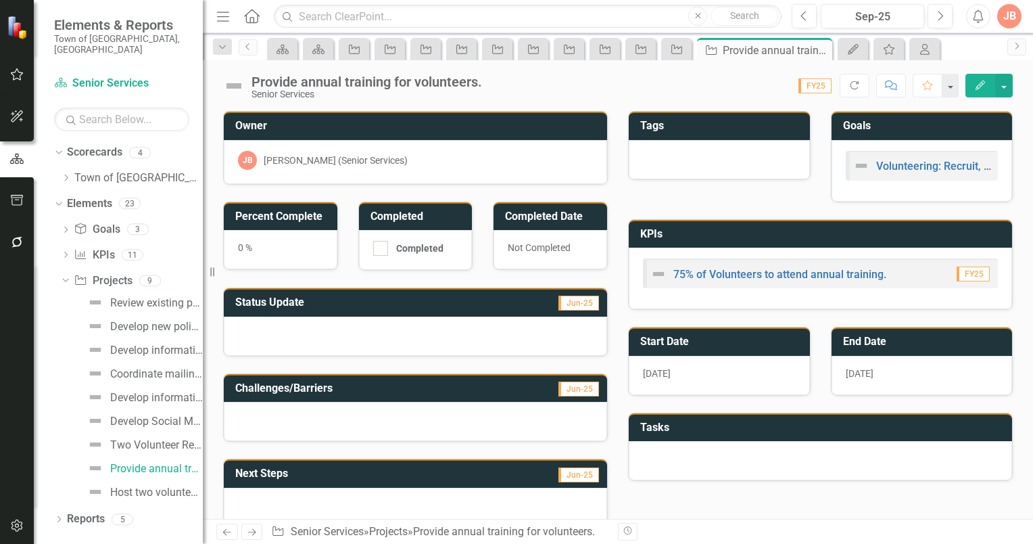
click at [978, 84] on icon "Edit" at bounding box center [980, 84] width 12 height 9
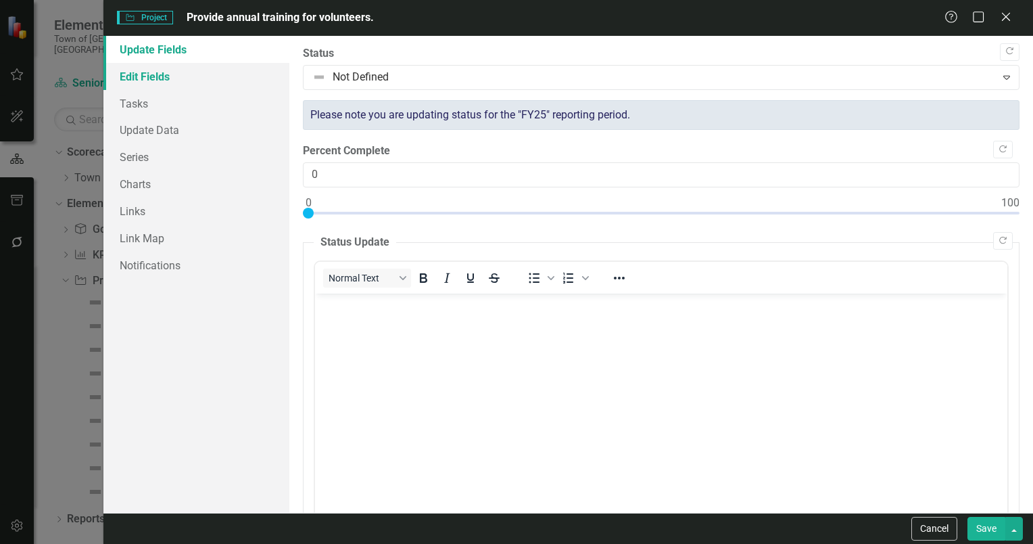
click at [131, 85] on link "Edit Fields" at bounding box center [196, 76] width 186 height 27
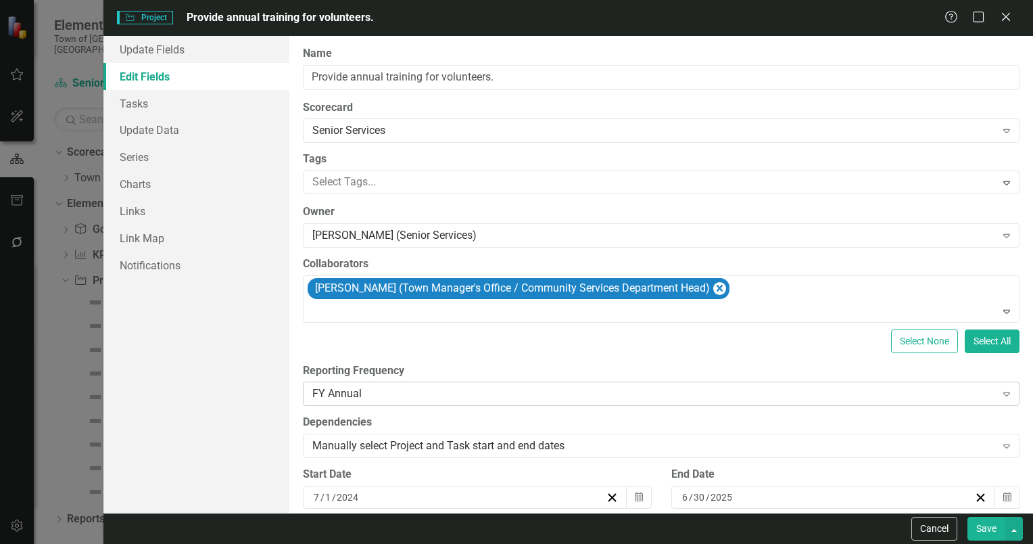
click at [1000, 392] on icon "Expand" at bounding box center [1007, 393] width 14 height 11
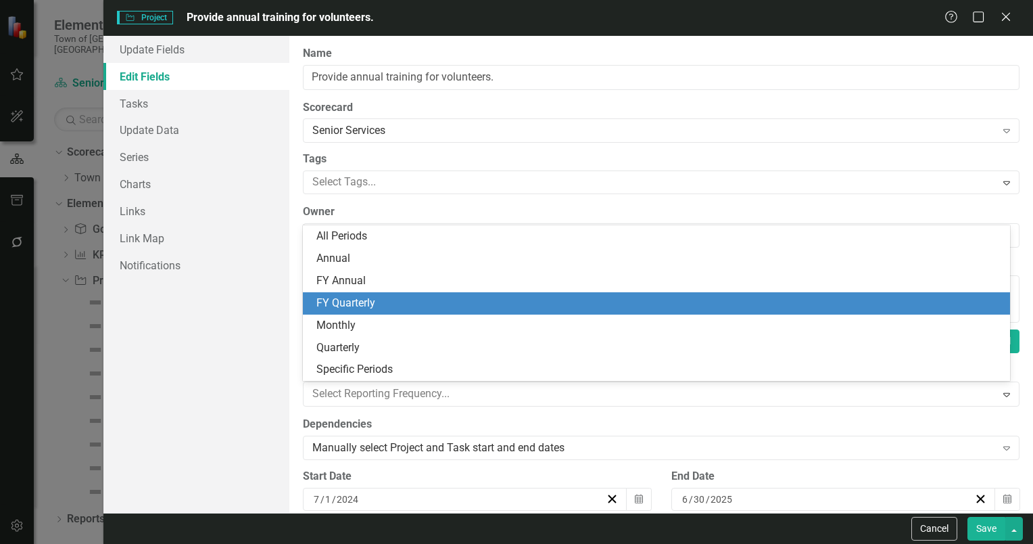
click at [342, 306] on div "FY Quarterly" at bounding box center [659, 303] width 686 height 16
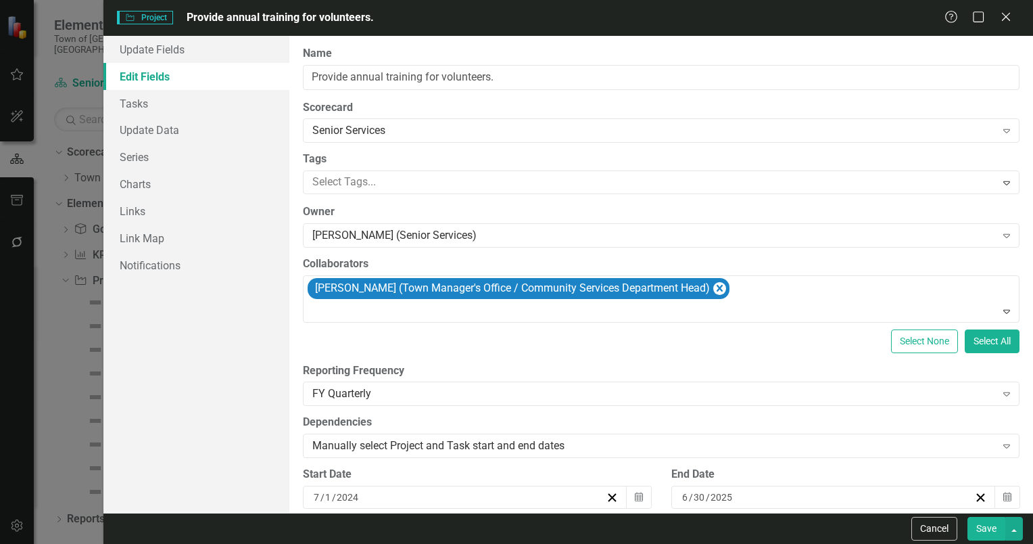
click at [985, 526] on button "Save" at bounding box center [987, 529] width 38 height 24
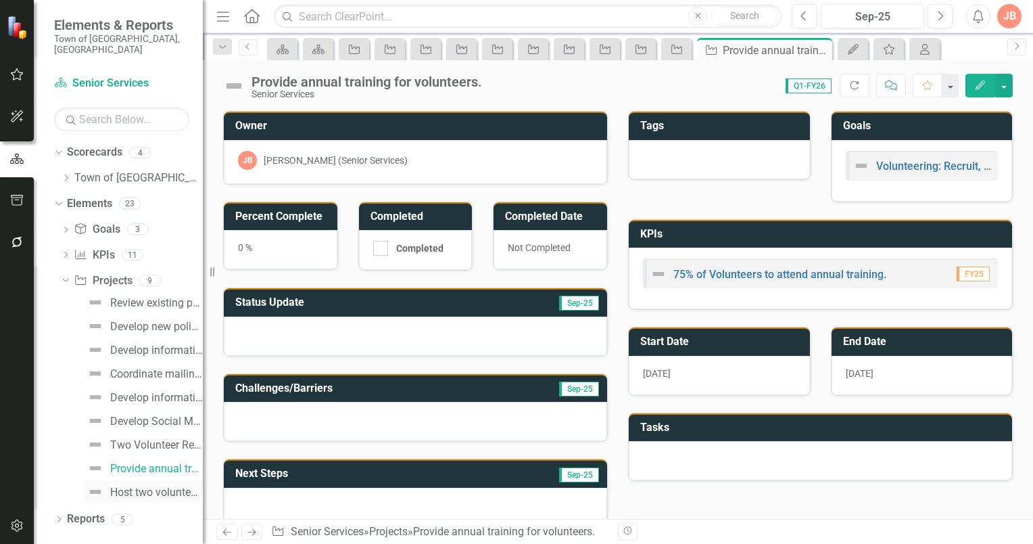
drag, startPoint x: 116, startPoint y: 479, endPoint x: 173, endPoint y: 473, distance: 57.1
click at [116, 486] on div "Host two volunteer appreciation events annually." at bounding box center [156, 492] width 93 height 12
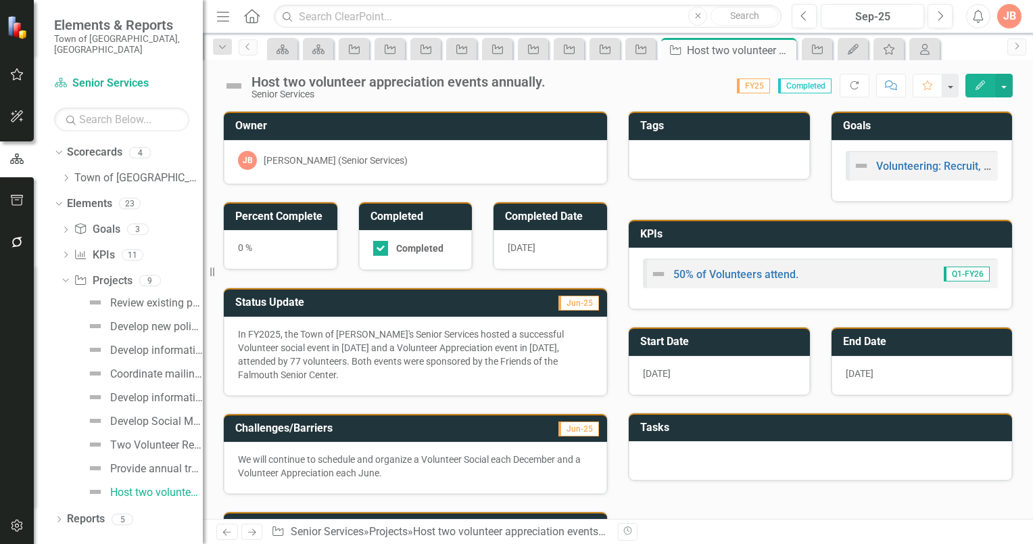
click at [390, 301] on h3 "Status Update" at bounding box center [348, 302] width 227 height 12
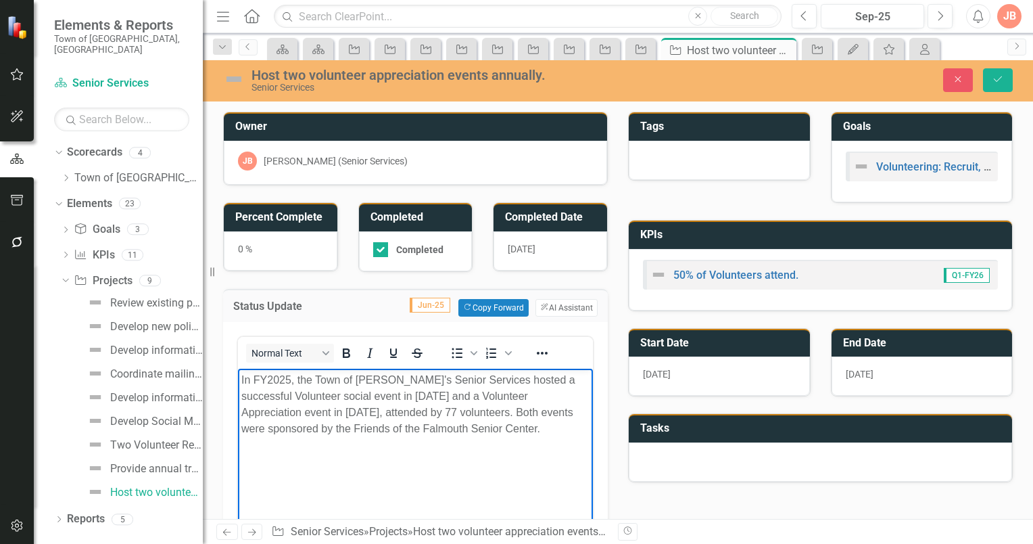
drag, startPoint x: 496, startPoint y: 432, endPoint x: 106, endPoint y: 327, distance: 404.2
click at [238, 368] on html "In FY2025, the Town of Falmouth's Senior Services hosted a successful Volunteer…" at bounding box center [415, 469] width 355 height 203
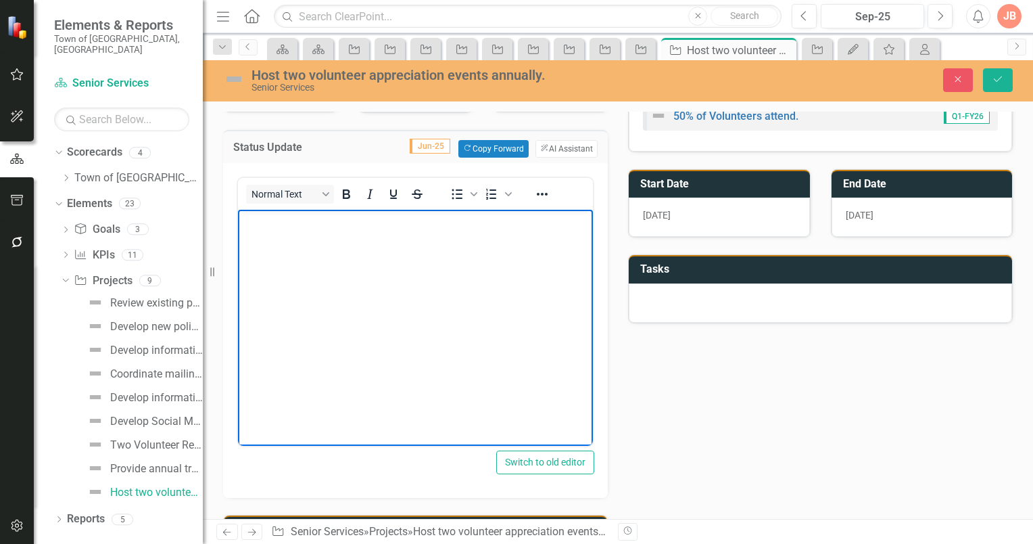
scroll to position [338, 0]
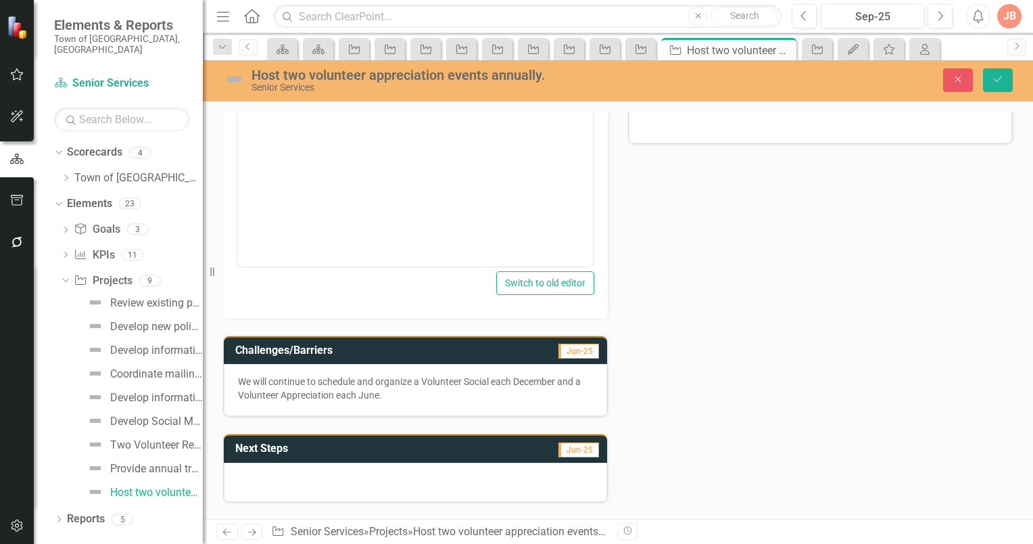
click at [399, 352] on h3 "Challenges/Barriers" at bounding box center [362, 350] width 255 height 12
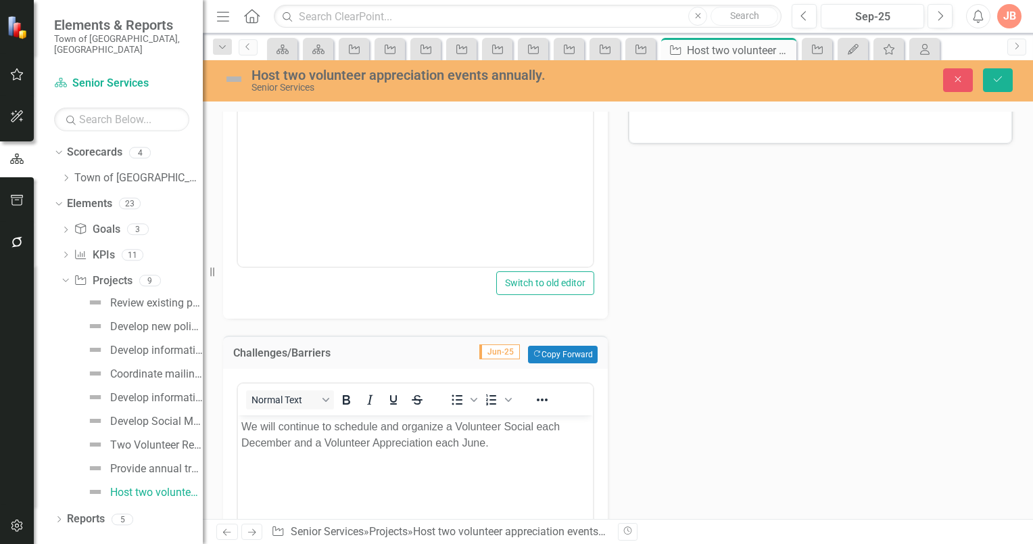
scroll to position [0, 0]
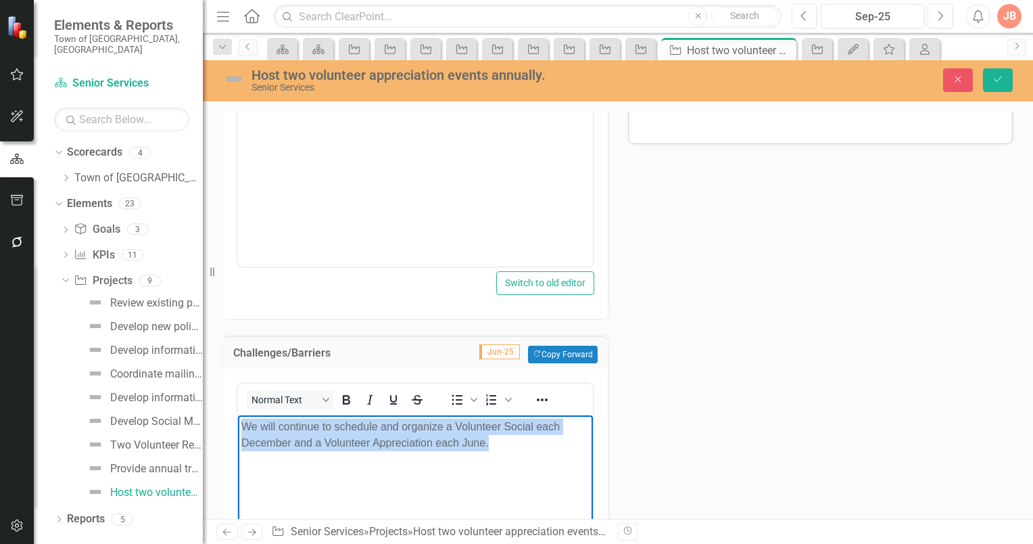
drag, startPoint x: 512, startPoint y: 448, endPoint x: 193, endPoint y: 392, distance: 324.1
click at [238, 415] on html "We will continue to schedule and organize a Volunteer Social each December and …" at bounding box center [415, 516] width 355 height 203
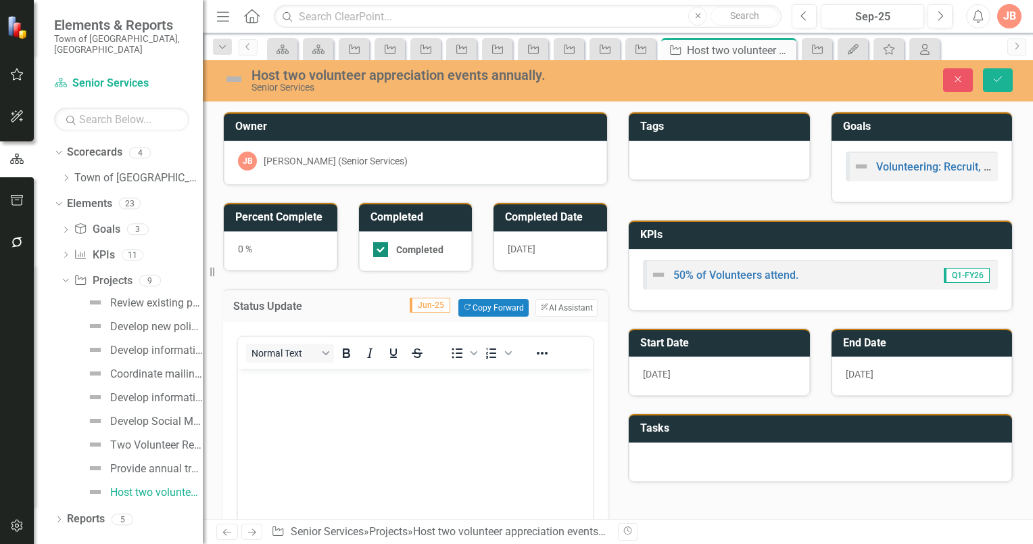
click at [378, 245] on input "Completed" at bounding box center [377, 246] width 9 height 9
checkbox input "false"
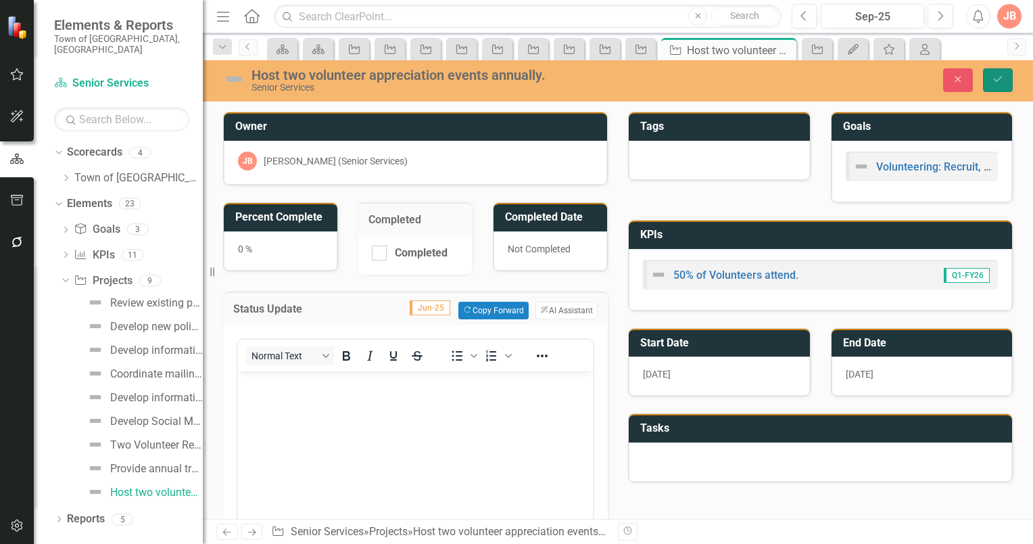
click at [1003, 75] on icon "Save" at bounding box center [998, 78] width 12 height 9
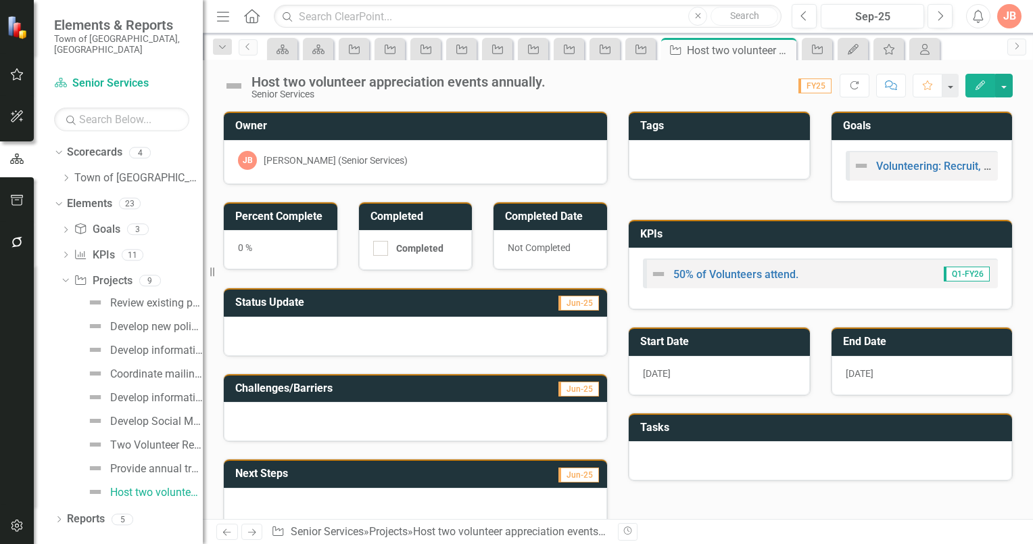
click at [982, 81] on icon "button" at bounding box center [980, 84] width 9 height 9
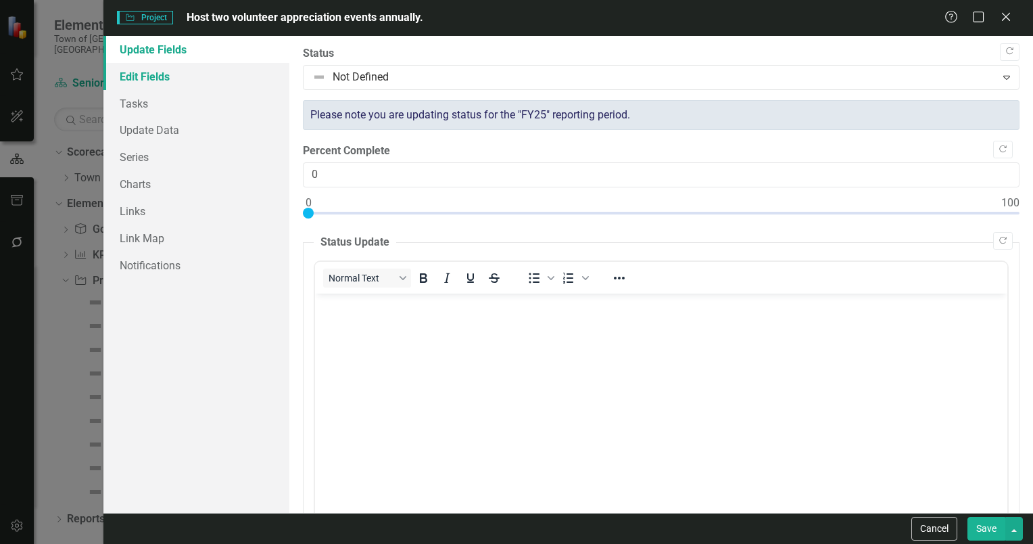
click at [155, 74] on link "Edit Fields" at bounding box center [196, 76] width 186 height 27
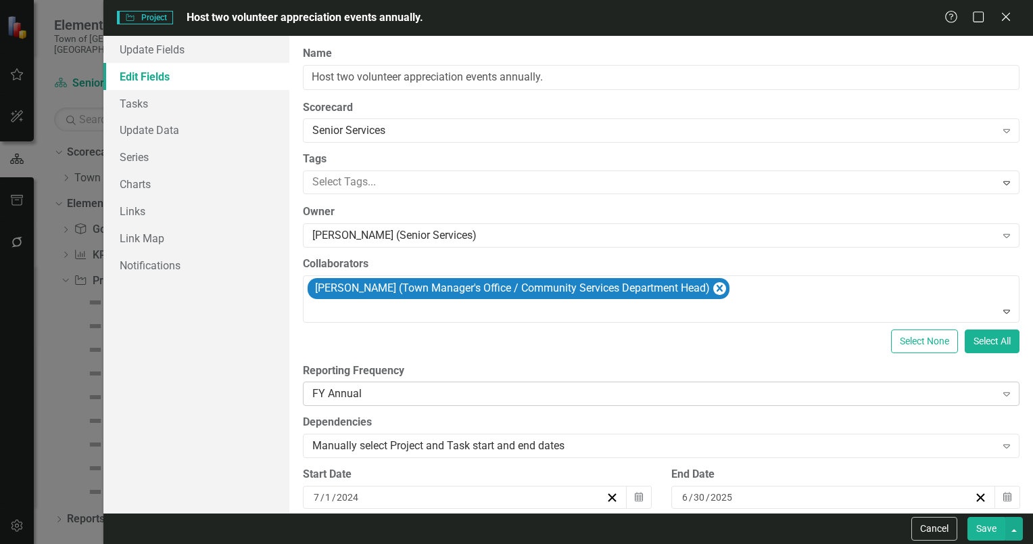
click at [1000, 394] on icon "Expand" at bounding box center [1007, 393] width 14 height 11
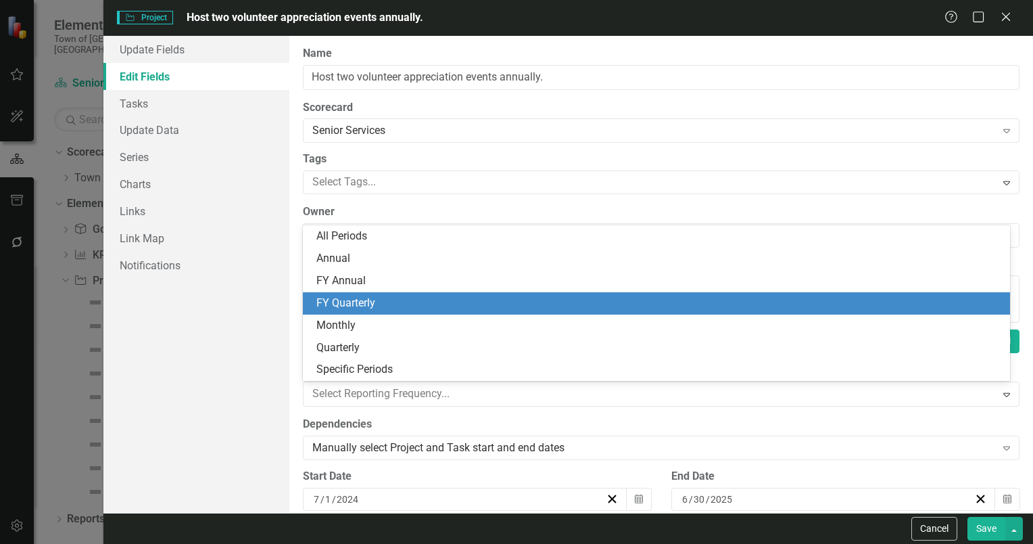
click at [333, 308] on div "FY Quarterly" at bounding box center [659, 303] width 686 height 16
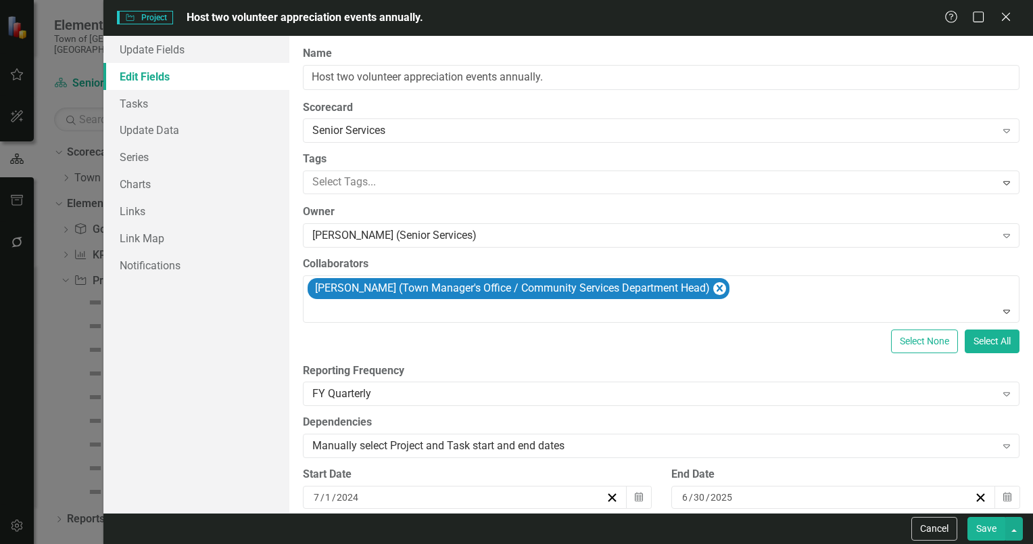
scroll to position [338, 0]
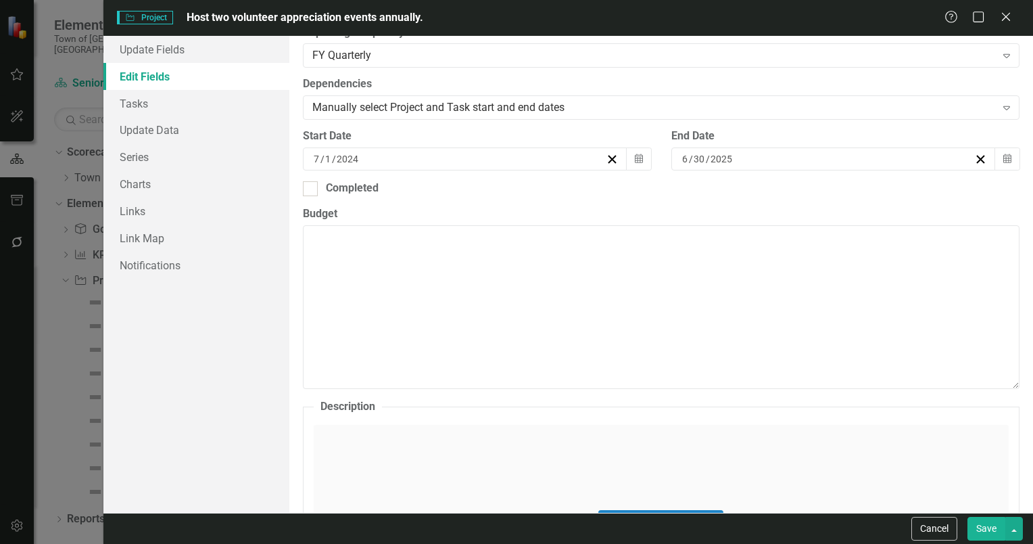
click at [990, 525] on button "Save" at bounding box center [987, 529] width 38 height 24
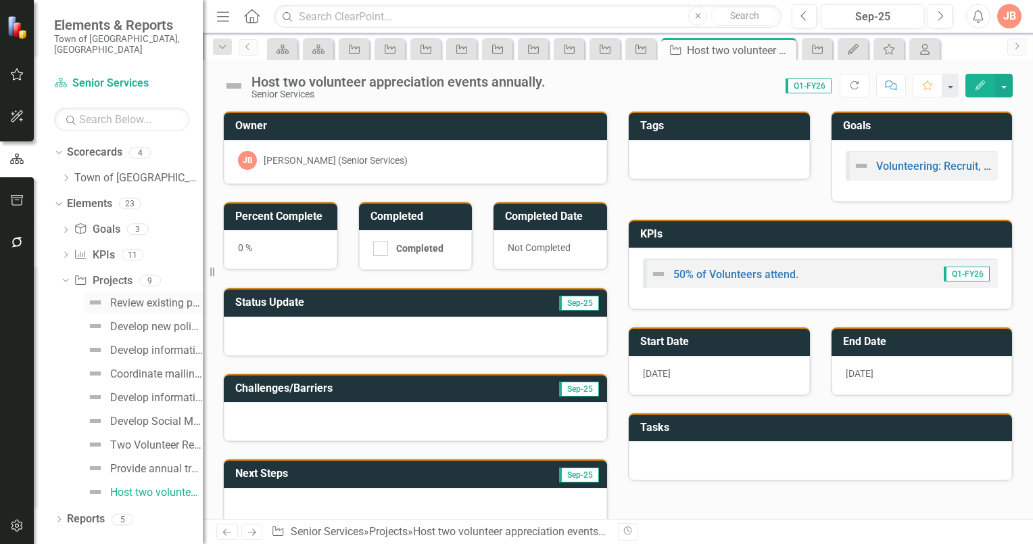
click at [131, 297] on div "Review existing policies and procedures to determine any updates." at bounding box center [156, 303] width 93 height 12
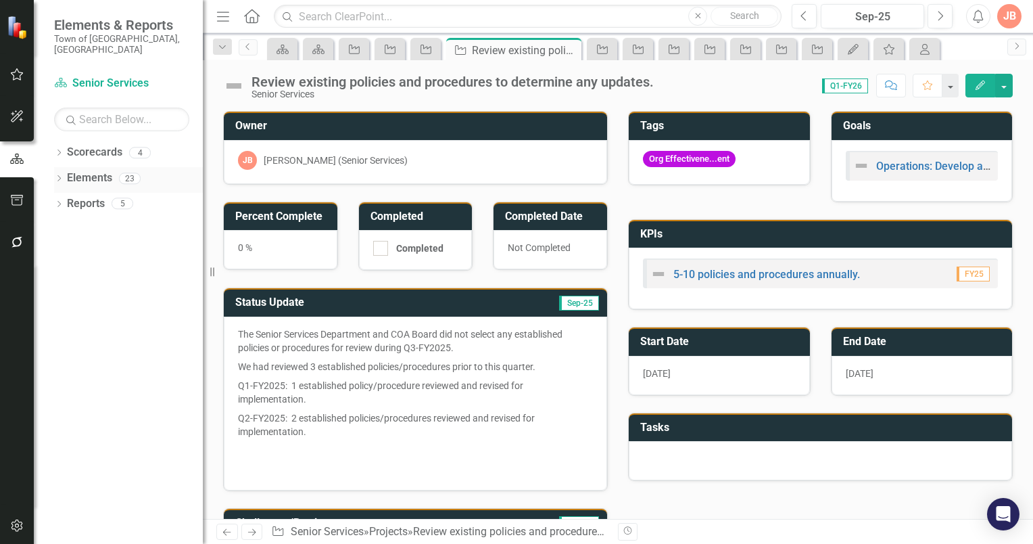
click at [60, 176] on icon "Dropdown" at bounding box center [58, 179] width 9 height 7
click at [67, 252] on icon at bounding box center [65, 255] width 3 height 6
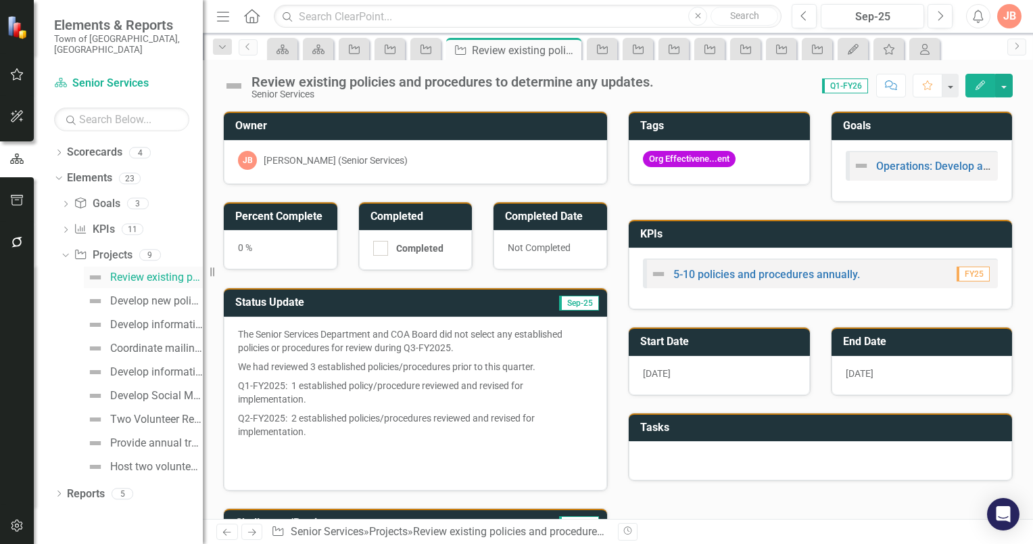
click at [130, 271] on div "Review existing policies and procedures to determine any updates." at bounding box center [156, 277] width 93 height 12
click at [406, 371] on p "We had reviewed 3 established policies/procedures prior to this quarter." at bounding box center [415, 366] width 355 height 19
click at [395, 307] on td "Status Update" at bounding box center [349, 304] width 229 height 22
click at [395, 306] on td "Status Update" at bounding box center [349, 304] width 229 height 22
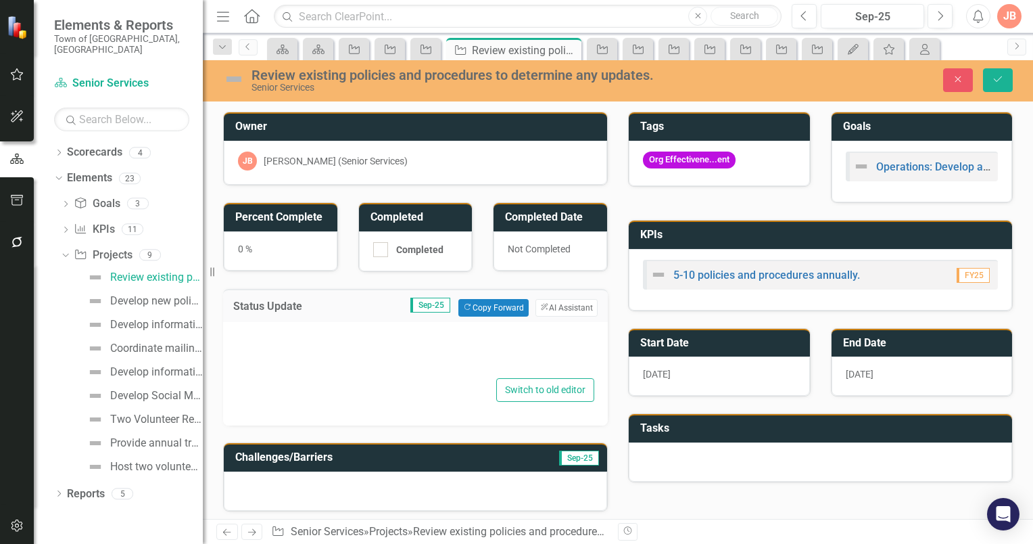
type textarea "<p>The Senior Services Department and COA Board did not select any established …"
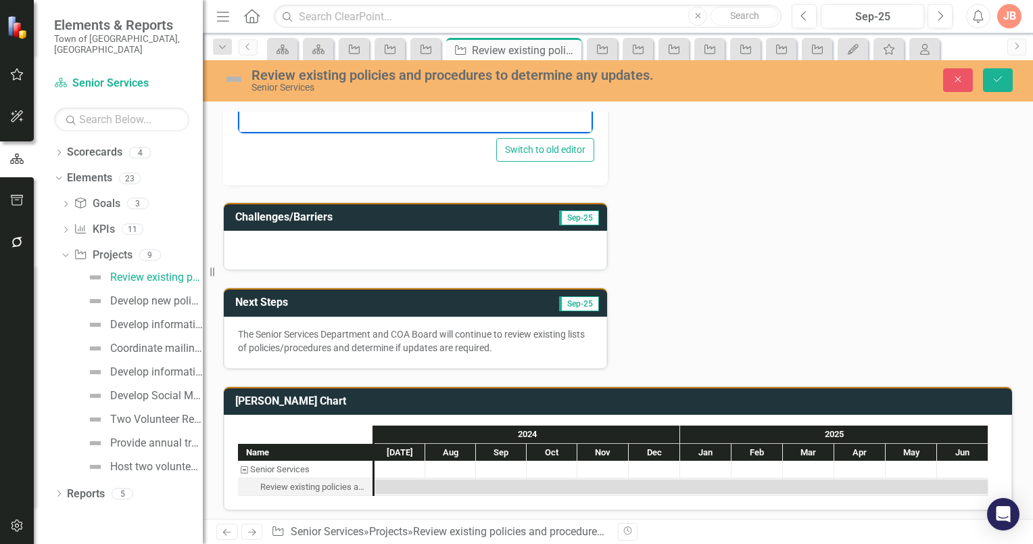
scroll to position [440, 0]
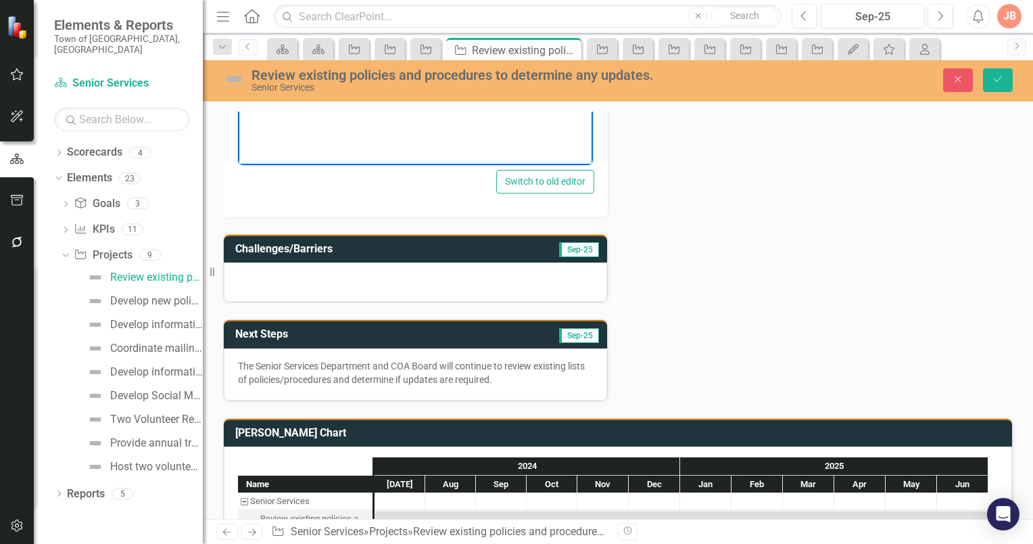
drag, startPoint x: 241, startPoint y: -62, endPoint x: 341, endPoint y: 126, distance: 213.3
click at [341, 127] on body "The Senior Services Department and COA Board did not select any established pol…" at bounding box center [415, 38] width 355 height 218
click at [403, 181] on div "Switch to old editor" at bounding box center [416, 182] width 358 height 24
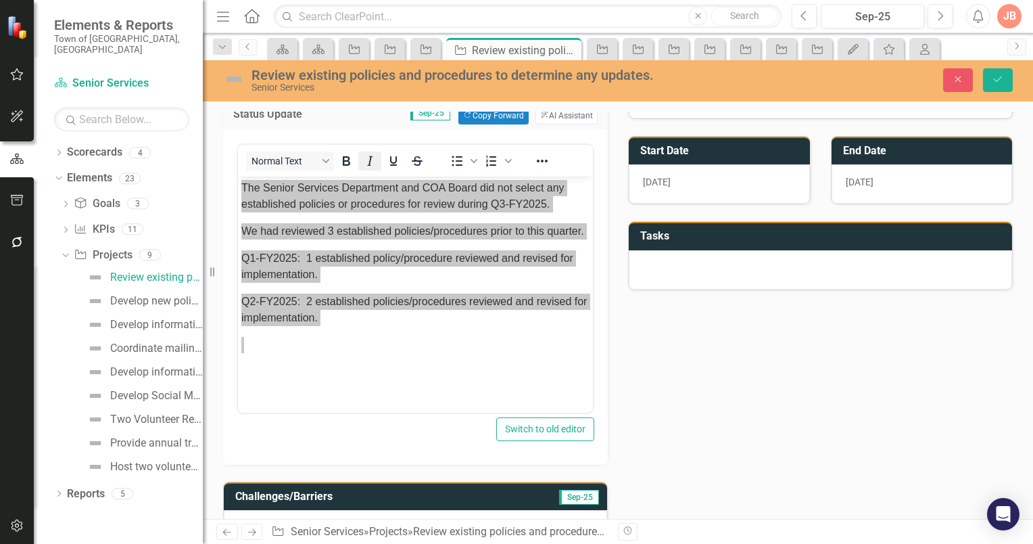
scroll to position [169, 0]
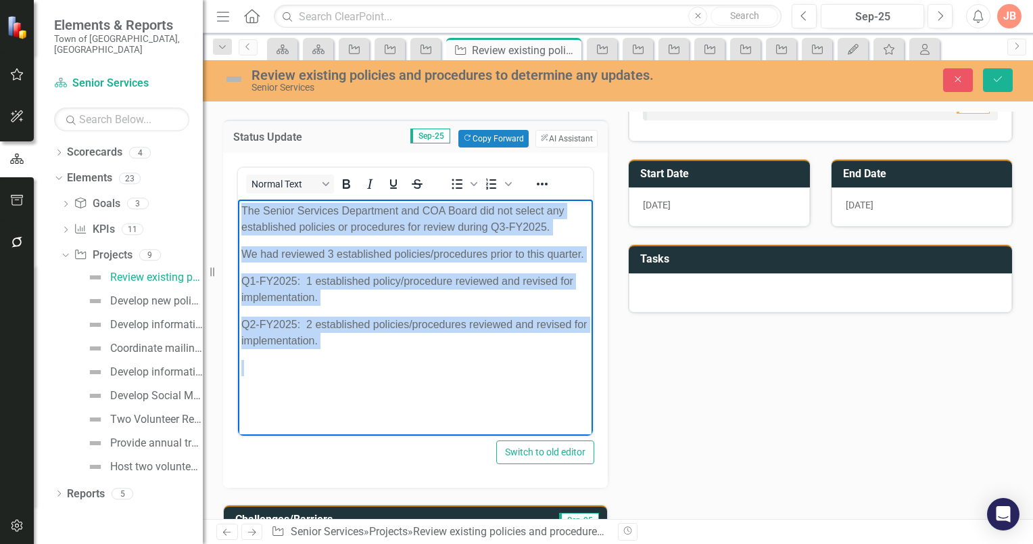
drag, startPoint x: 348, startPoint y: 328, endPoint x: 342, endPoint y: 341, distance: 14.8
click at [348, 327] on body "The Senior Services Department and COA Board did not select any established pol…" at bounding box center [415, 308] width 355 height 218
click at [348, 348] on p "Q2-FY2025: 2 established policies/procedures reviewed and revised for implement…" at bounding box center [415, 332] width 348 height 32
drag, startPoint x: 353, startPoint y: 364, endPoint x: 469, endPoint y: 404, distance: 122.5
click at [238, 208] on html "The Senior Services Department and COA Board did not select any established pol…" at bounding box center [415, 308] width 355 height 218
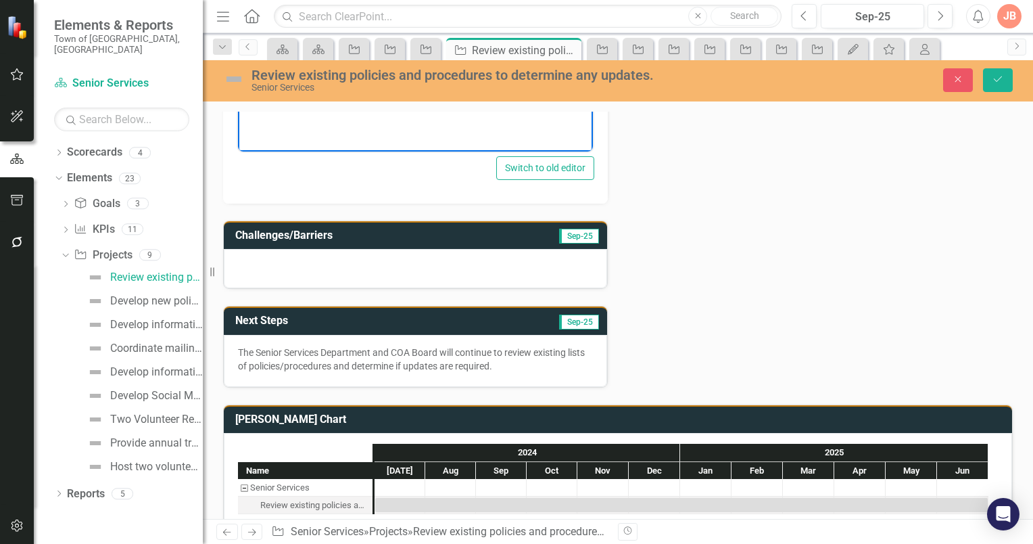
scroll to position [471, 0]
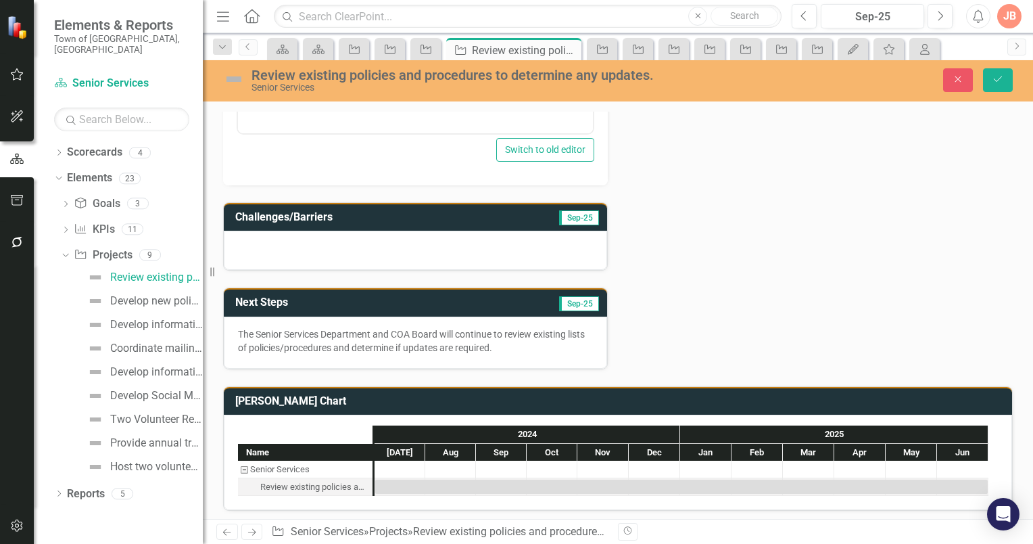
click at [484, 298] on td "Sep-25" at bounding box center [520, 304] width 160 height 22
click at [483, 298] on td "Sep-25" at bounding box center [520, 304] width 160 height 22
click at [484, 297] on td "Sep-25" at bounding box center [520, 304] width 160 height 22
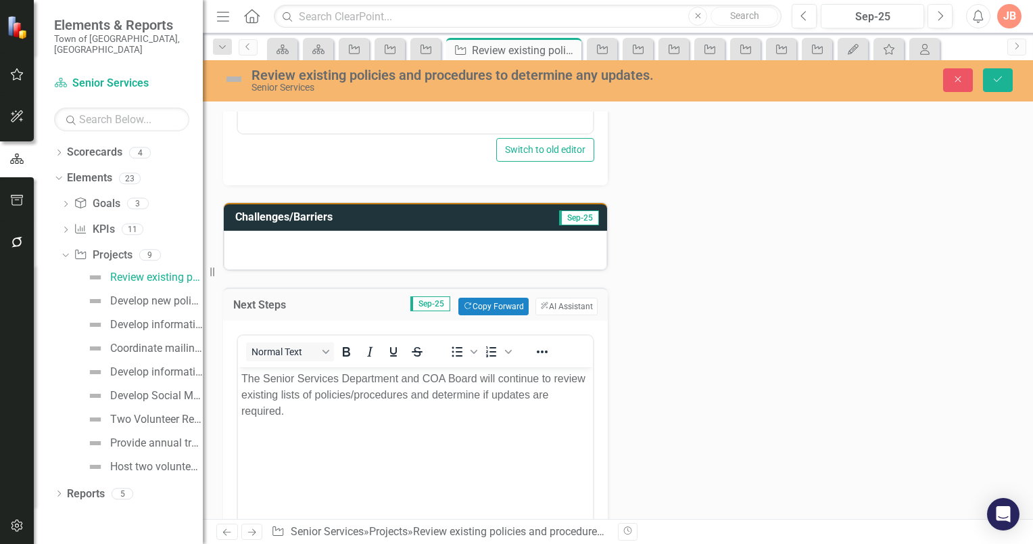
scroll to position [0, 0]
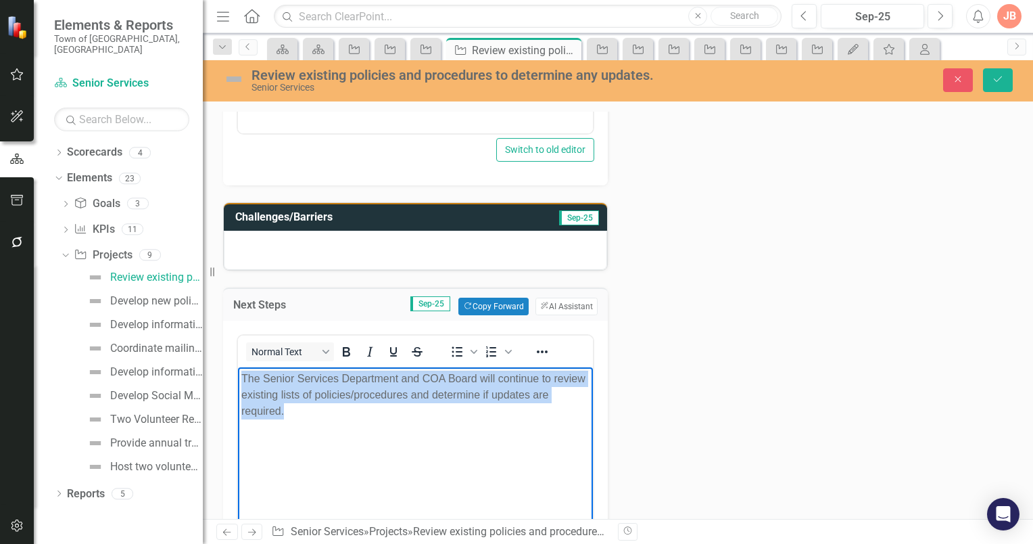
drag, startPoint x: 330, startPoint y: 418, endPoint x: 454, endPoint y: 723, distance: 329.4
click at [238, 367] on html "The Senior Services Department and COA Board will continue to review existing l…" at bounding box center [415, 468] width 355 height 203
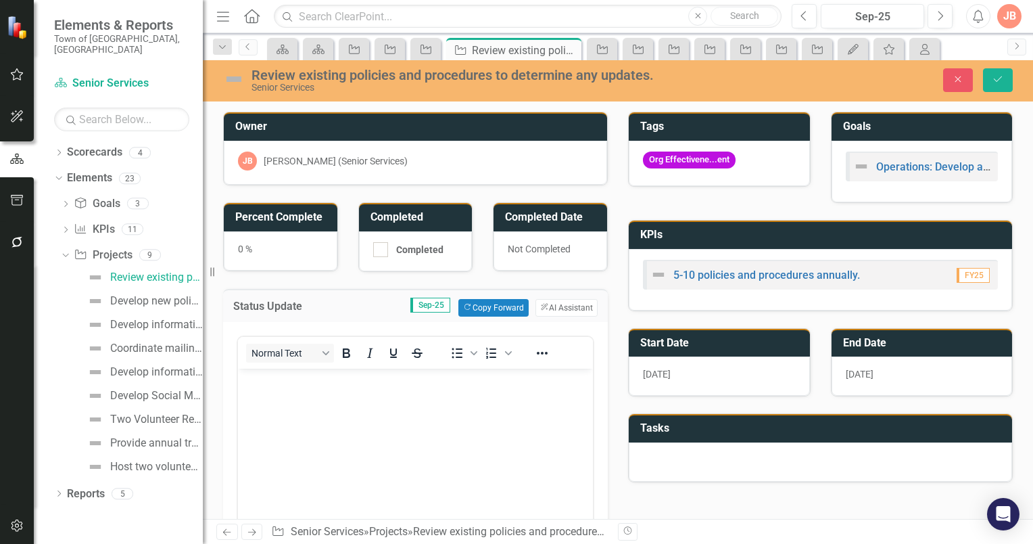
click at [286, 383] on p "Rich Text Area. Press ALT-0 for help." at bounding box center [415, 379] width 348 height 16
click at [997, 74] on button "Save" at bounding box center [998, 80] width 30 height 24
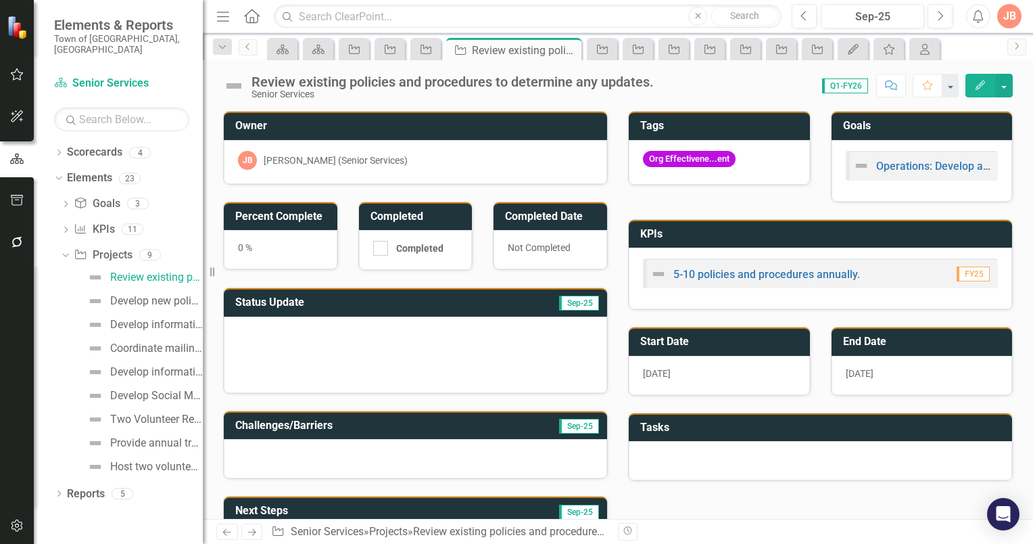
click at [981, 85] on icon "Edit" at bounding box center [980, 84] width 12 height 9
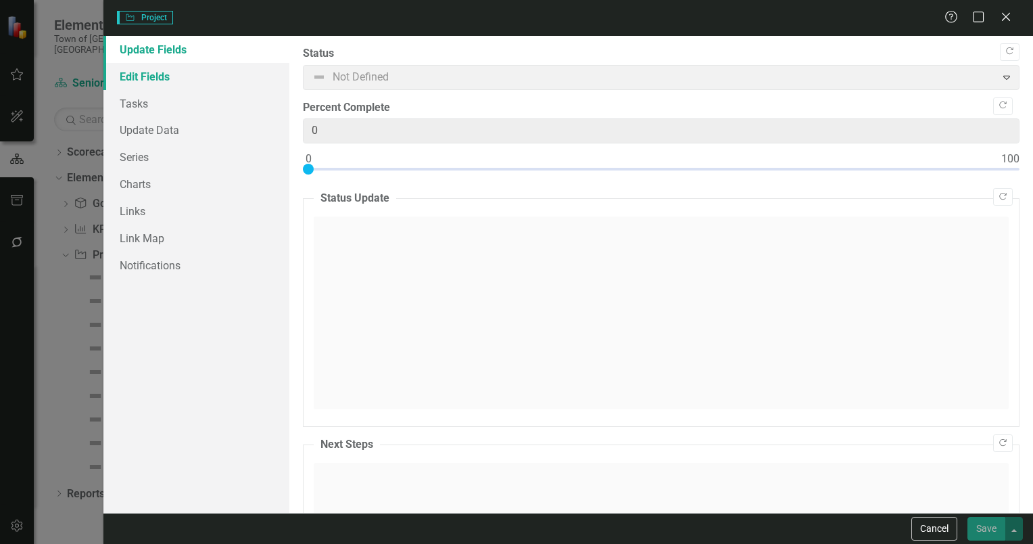
click at [141, 72] on link "Edit Fields" at bounding box center [196, 76] width 186 height 27
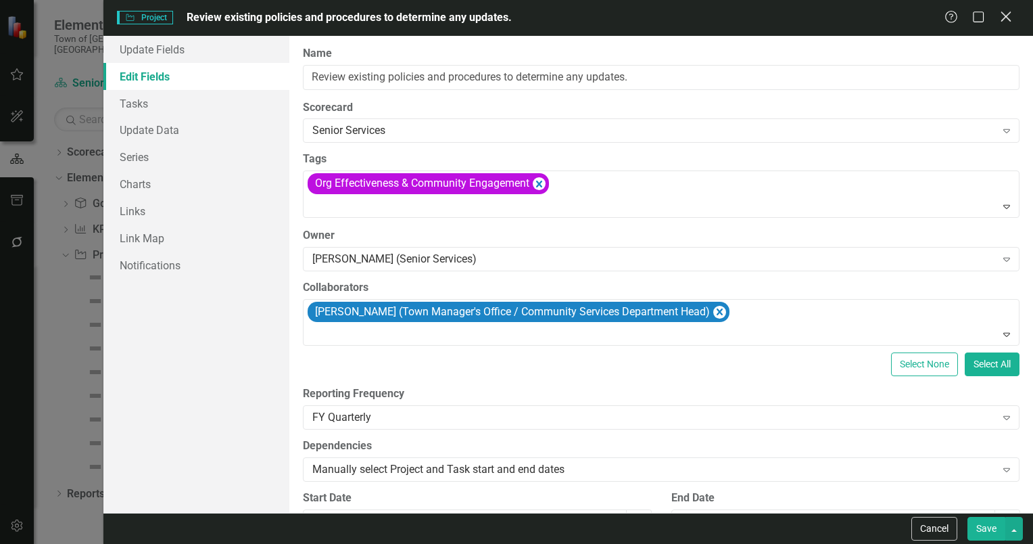
click at [1002, 10] on div "Close" at bounding box center [1005, 18] width 17 height 18
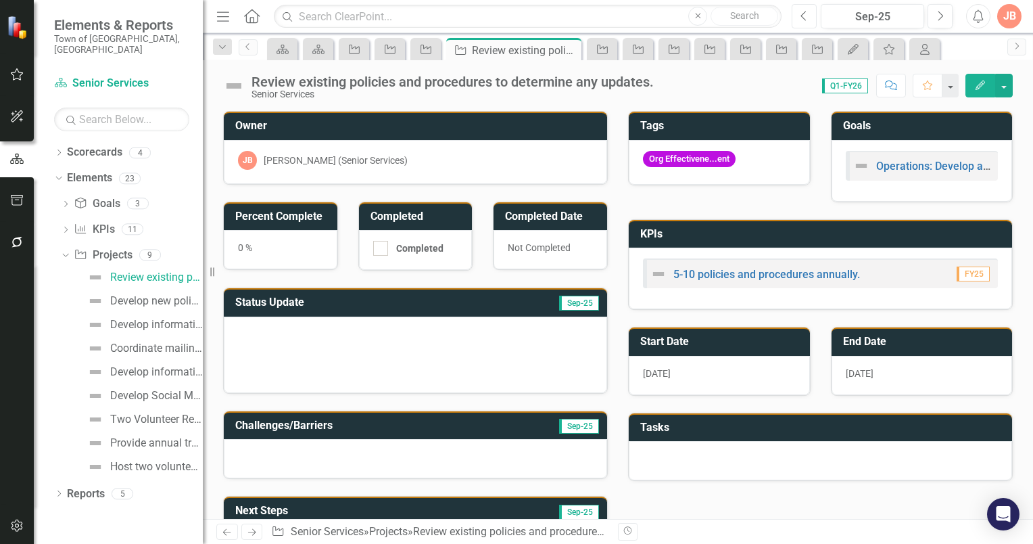
click at [805, 19] on icon "button" at bounding box center [803, 15] width 5 height 9
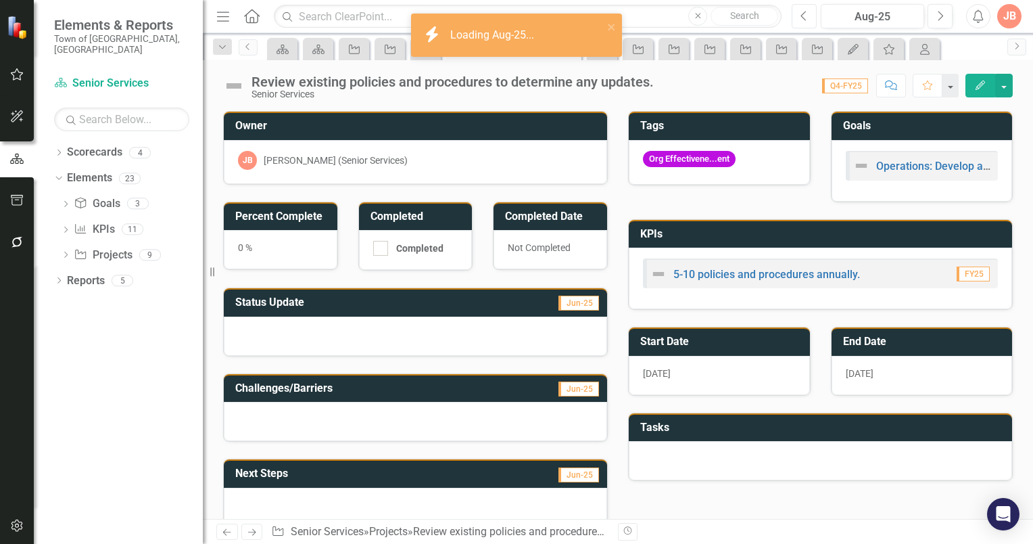
click at [804, 17] on icon "Previous" at bounding box center [804, 16] width 7 height 12
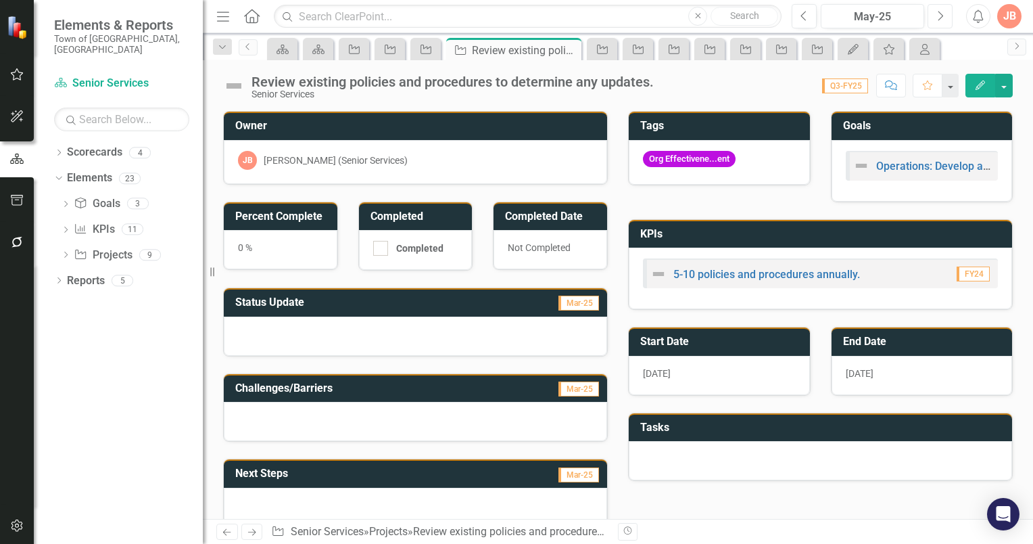
click at [940, 14] on icon "Next" at bounding box center [940, 16] width 7 height 12
click at [68, 252] on icon "Dropdown" at bounding box center [65, 255] width 9 height 7
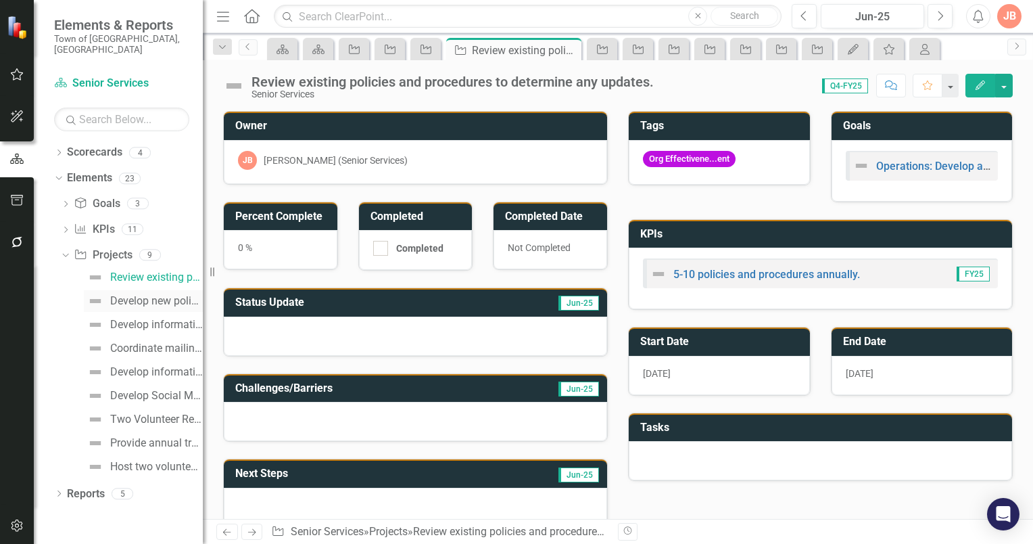
click at [118, 295] on div "Develop new policies and procedures." at bounding box center [156, 301] width 93 height 12
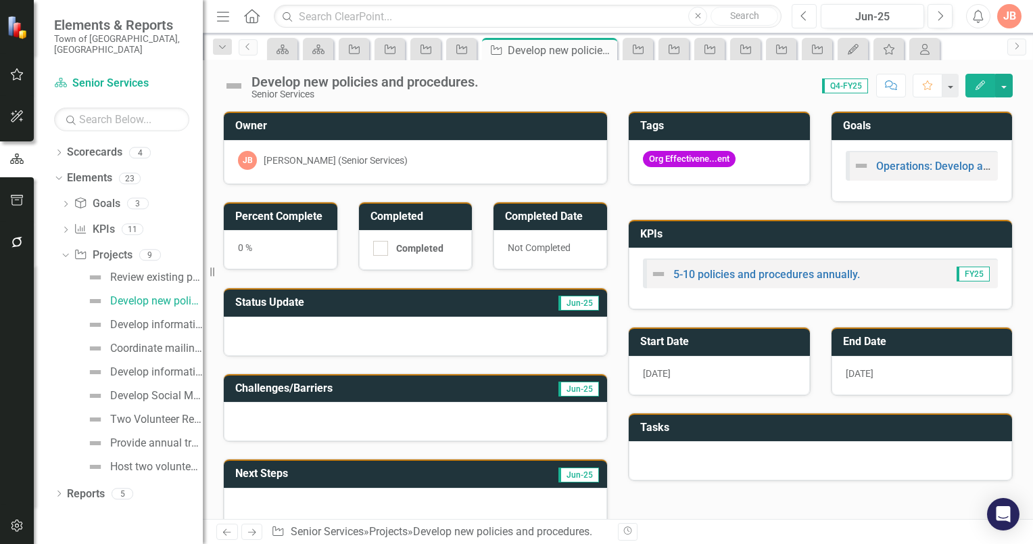
click at [805, 14] on icon "Previous" at bounding box center [804, 16] width 7 height 12
click at [127, 271] on div "Review existing policies and procedures to determine any updates." at bounding box center [156, 277] width 93 height 12
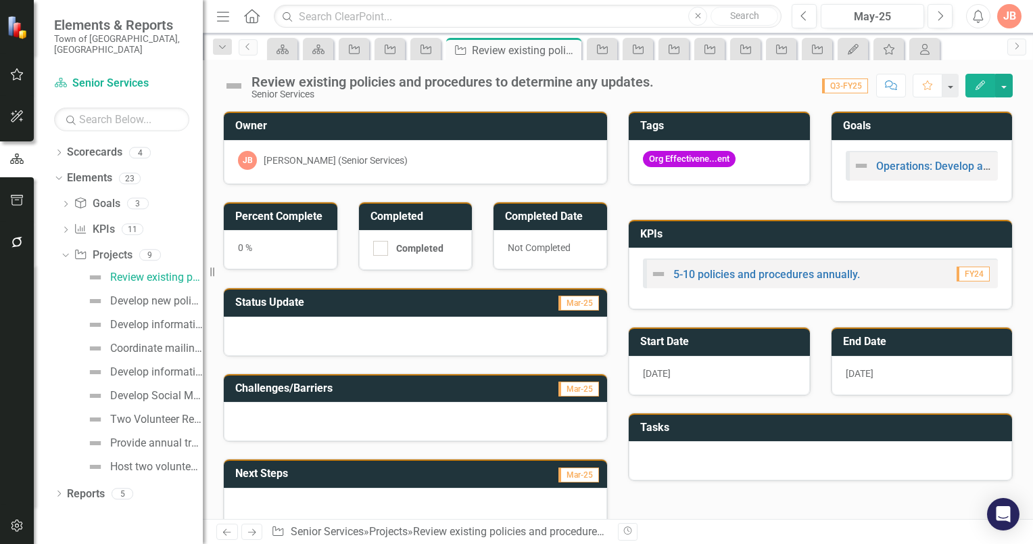
click at [969, 273] on span "FY24" at bounding box center [973, 273] width 33 height 15
click at [966, 273] on span "FY24" at bounding box center [973, 273] width 33 height 15
click at [65, 250] on icon "Dropdown" at bounding box center [63, 254] width 7 height 9
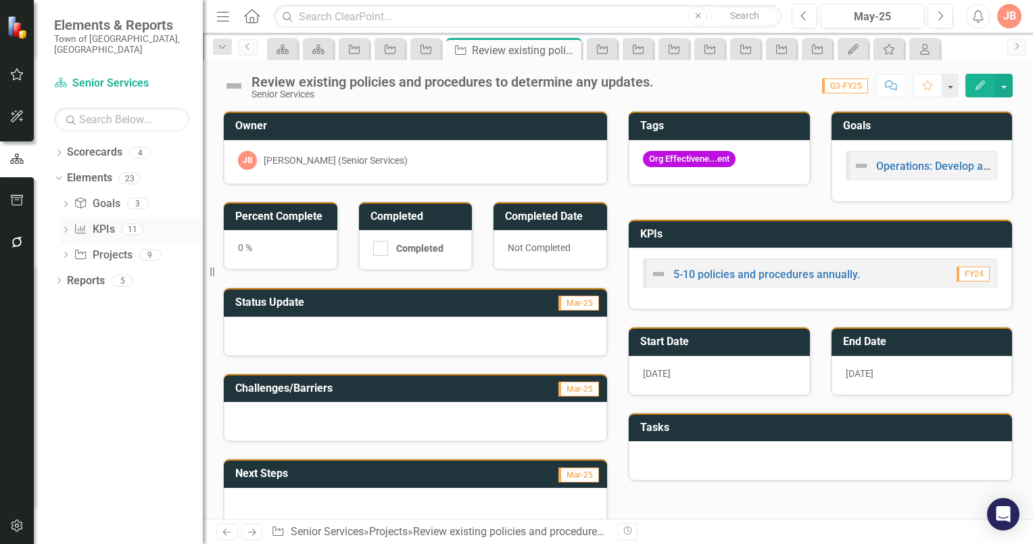
click at [65, 227] on icon "Dropdown" at bounding box center [65, 230] width 9 height 7
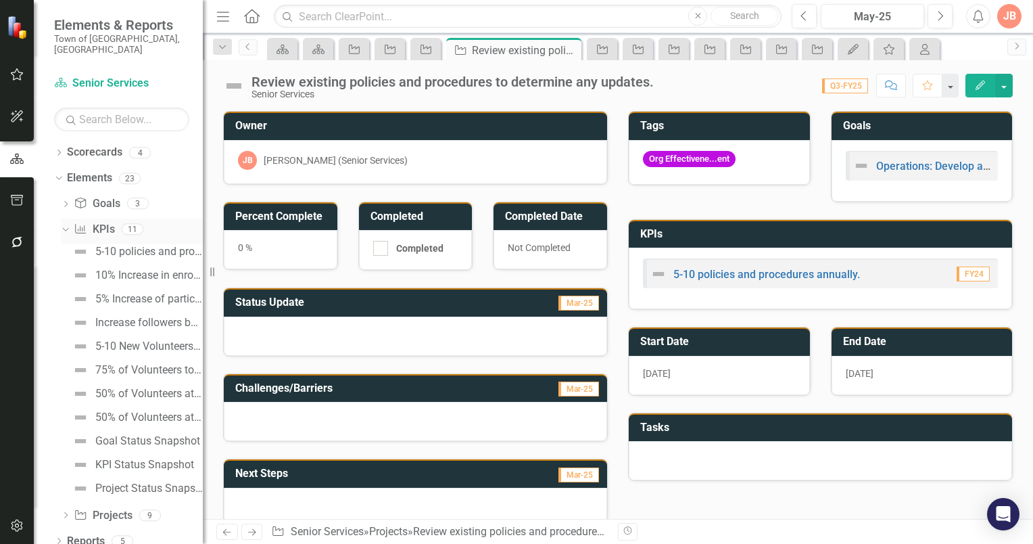
click at [100, 222] on link "KPI KPIs" at bounding box center [94, 230] width 41 height 16
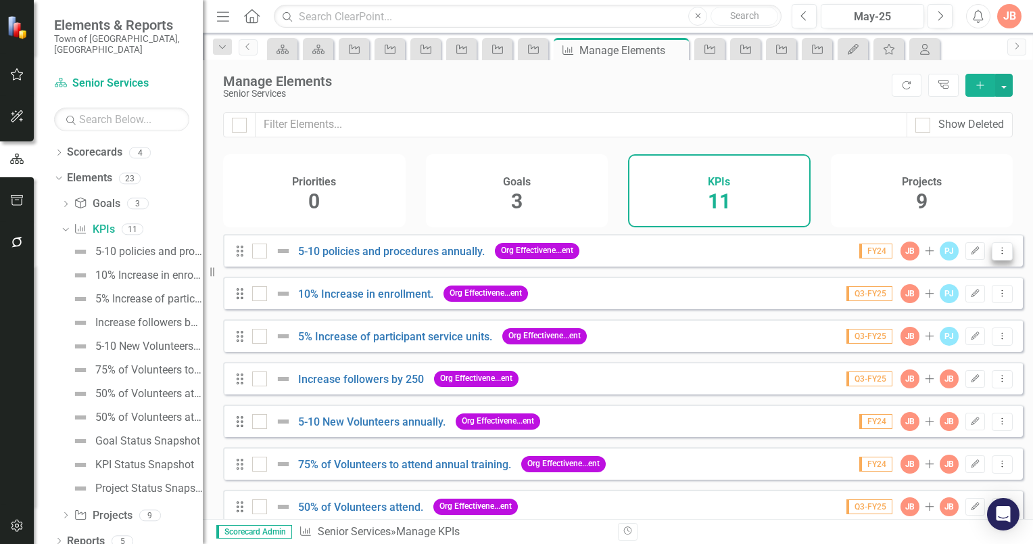
click at [997, 255] on icon "Dropdown Menu" at bounding box center [1002, 250] width 11 height 9
click at [993, 205] on div "Projects 9" at bounding box center [922, 190] width 183 height 73
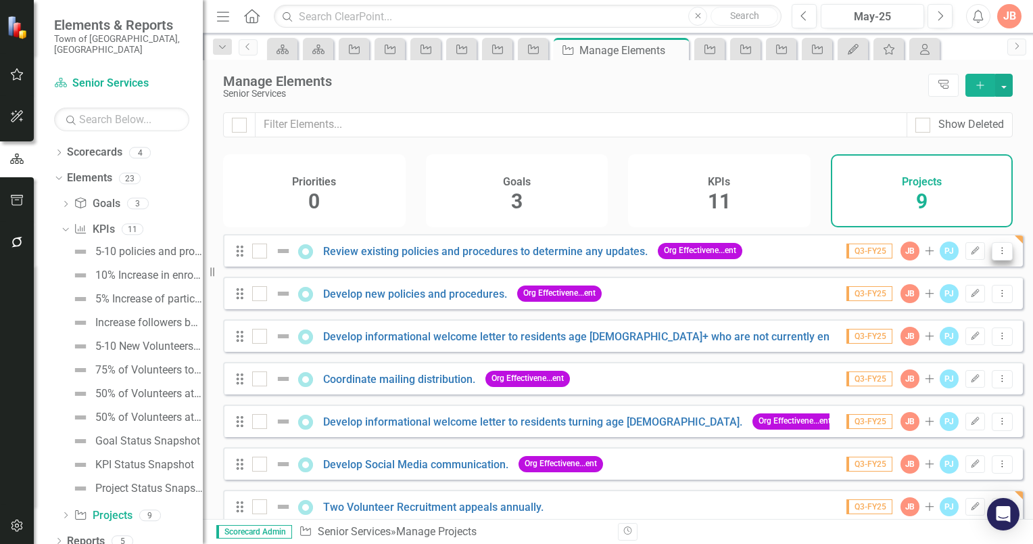
click at [997, 255] on icon "Dropdown Menu" at bounding box center [1002, 250] width 11 height 9
click at [954, 278] on link "Edit Edit Project" at bounding box center [946, 282] width 114 height 25
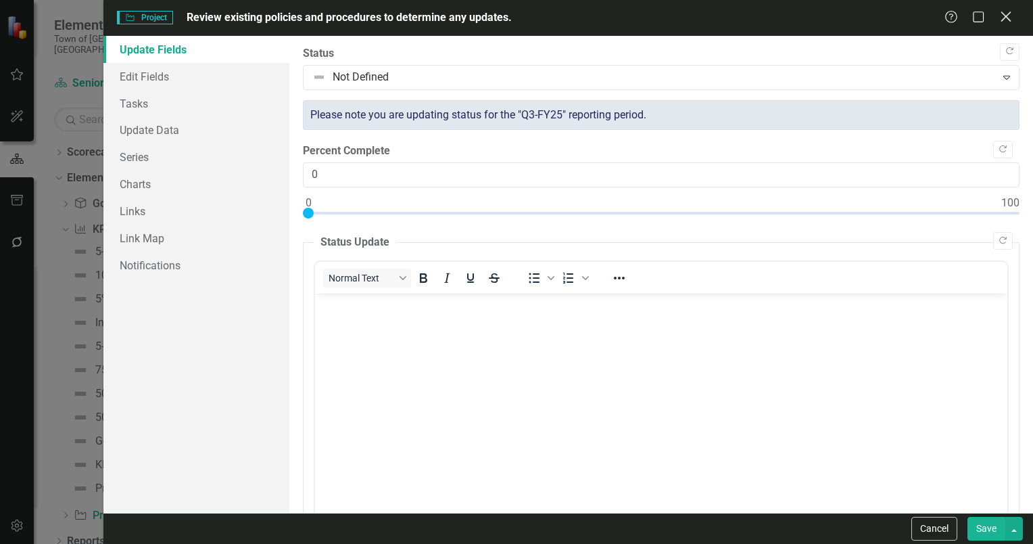
click at [1010, 12] on icon "Close" at bounding box center [1005, 16] width 17 height 13
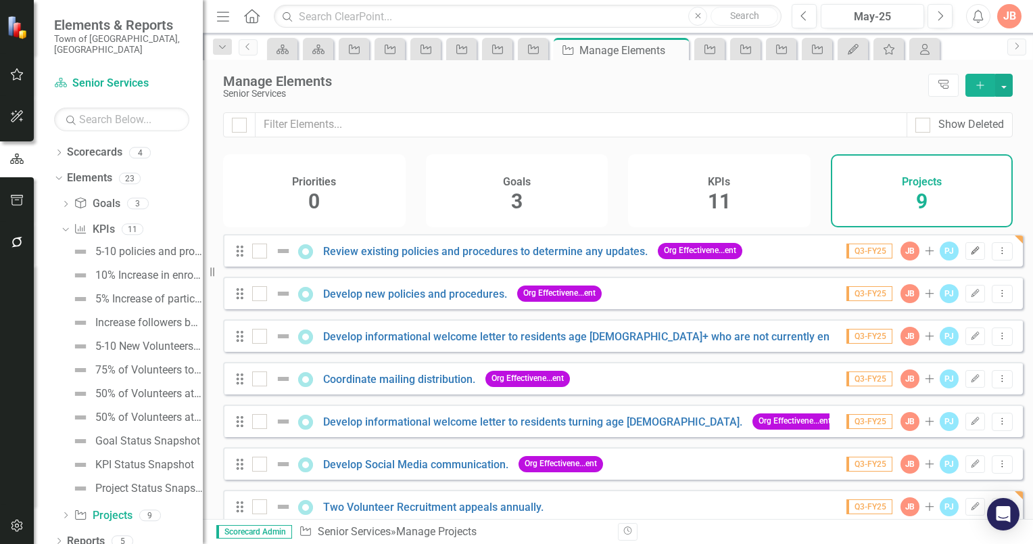
click at [970, 255] on icon "Edit" at bounding box center [975, 251] width 10 height 8
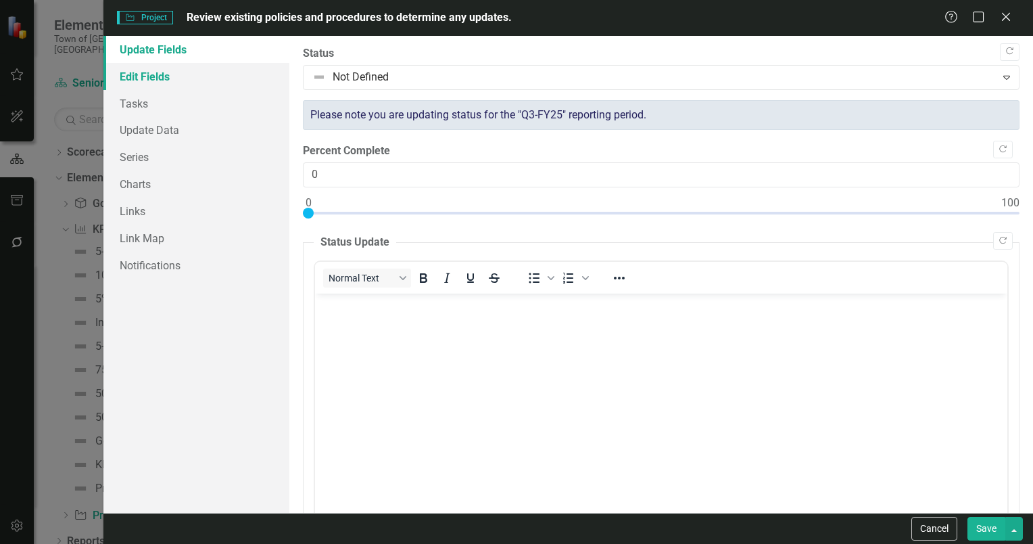
click at [143, 70] on link "Edit Fields" at bounding box center [196, 76] width 186 height 27
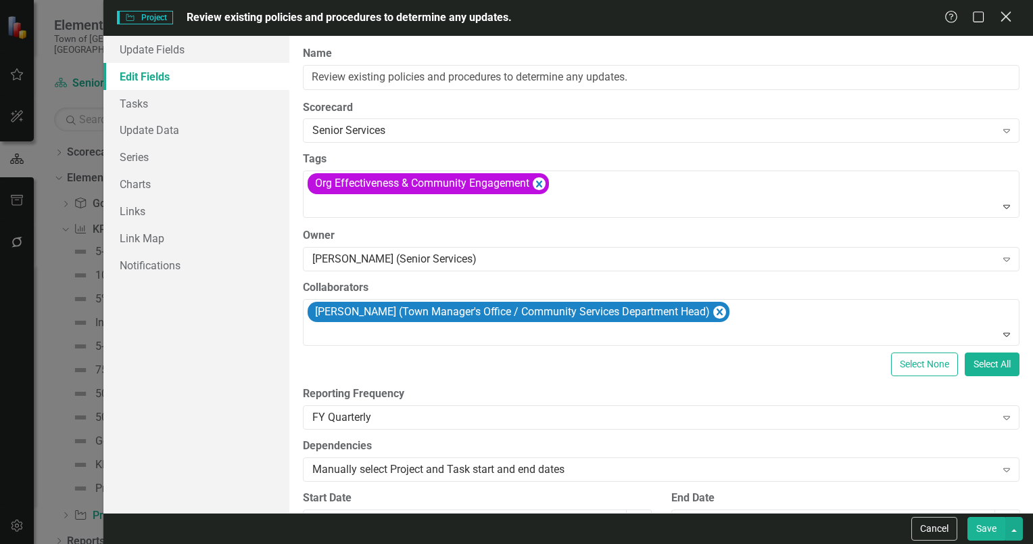
click at [1010, 17] on icon "Close" at bounding box center [1005, 16] width 17 height 13
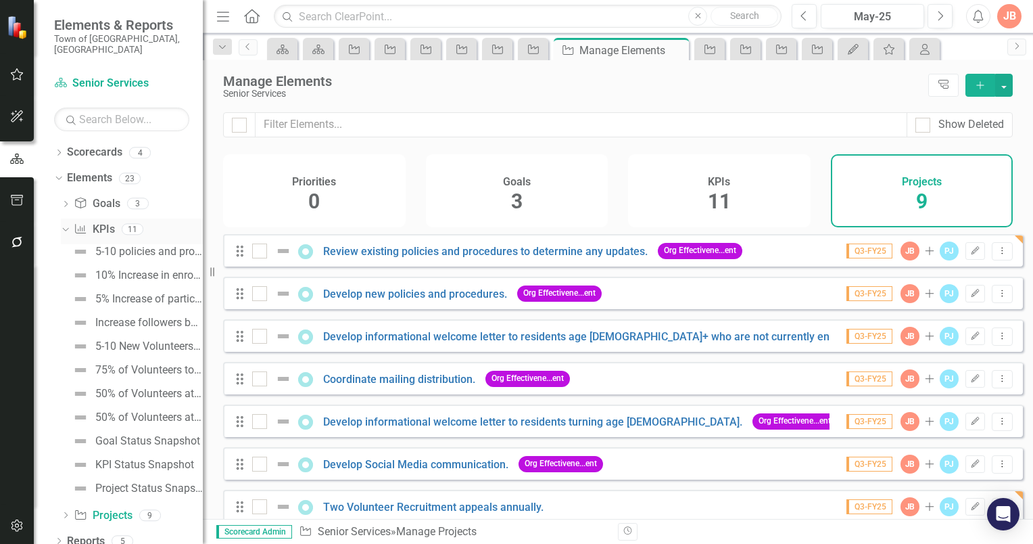
click at [63, 224] on icon "Dropdown" at bounding box center [63, 228] width 7 height 9
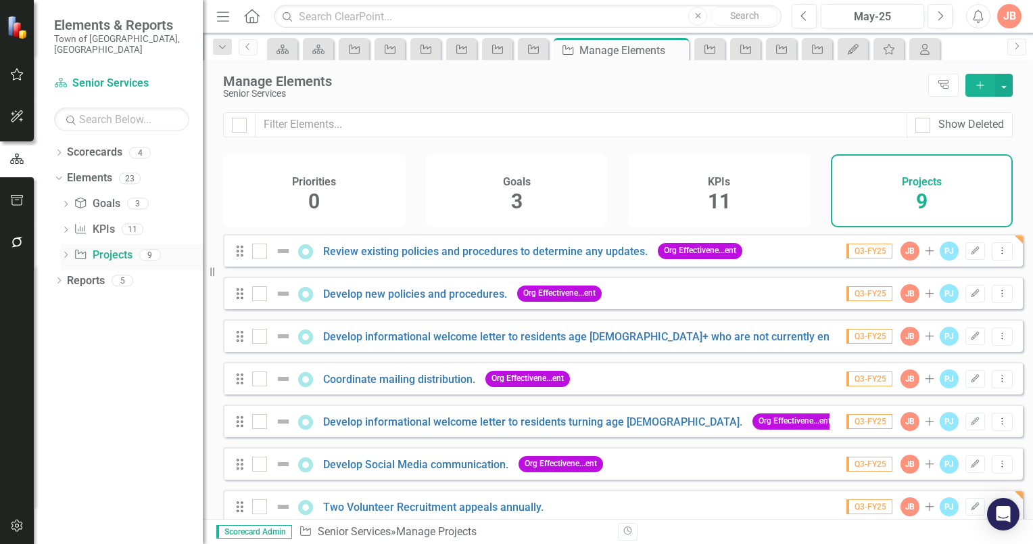
click at [66, 252] on icon at bounding box center [65, 255] width 3 height 6
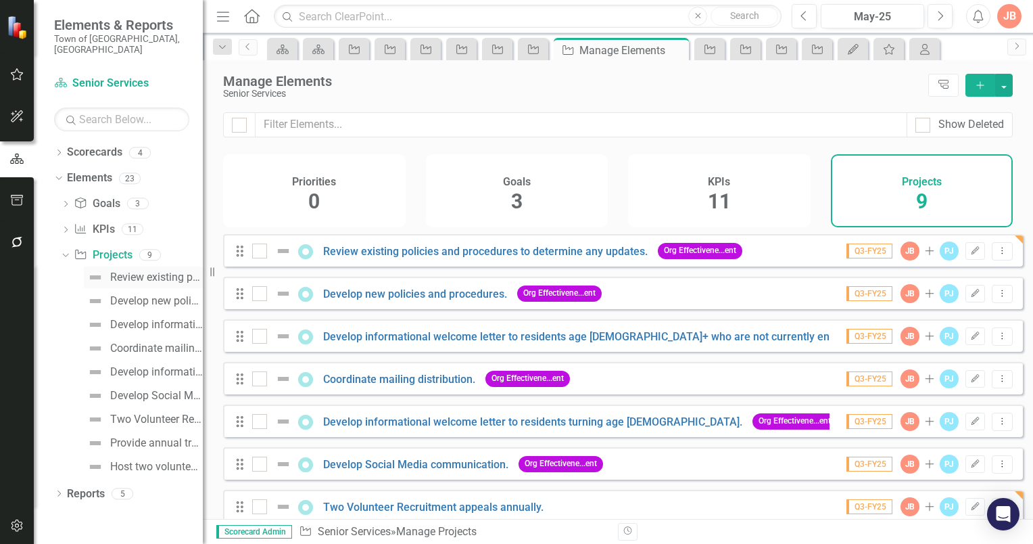
click at [128, 271] on div "Review existing policies and procedures to determine any updates." at bounding box center [156, 277] width 93 height 12
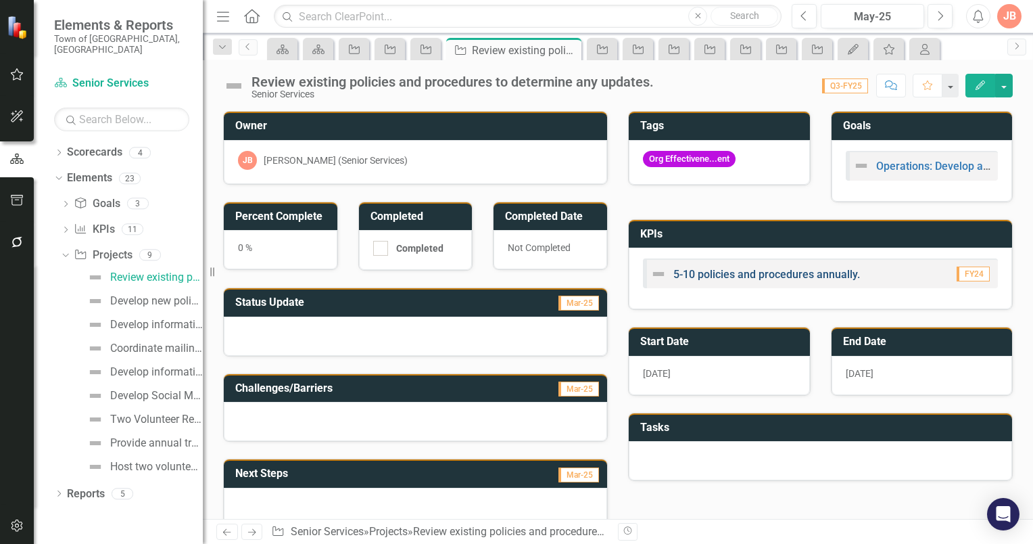
click at [843, 273] on link "5-10 policies and procedures annually." at bounding box center [766, 274] width 187 height 13
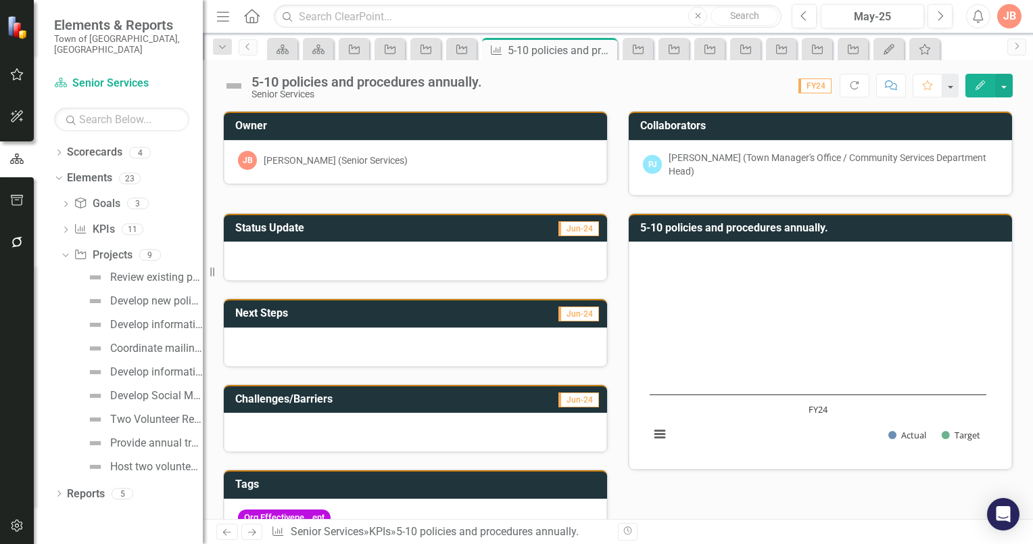
click at [826, 85] on span "FY24" at bounding box center [815, 85] width 33 height 15
click at [738, 226] on h3 "5-10 policies and procedures annually." at bounding box center [822, 228] width 365 height 12
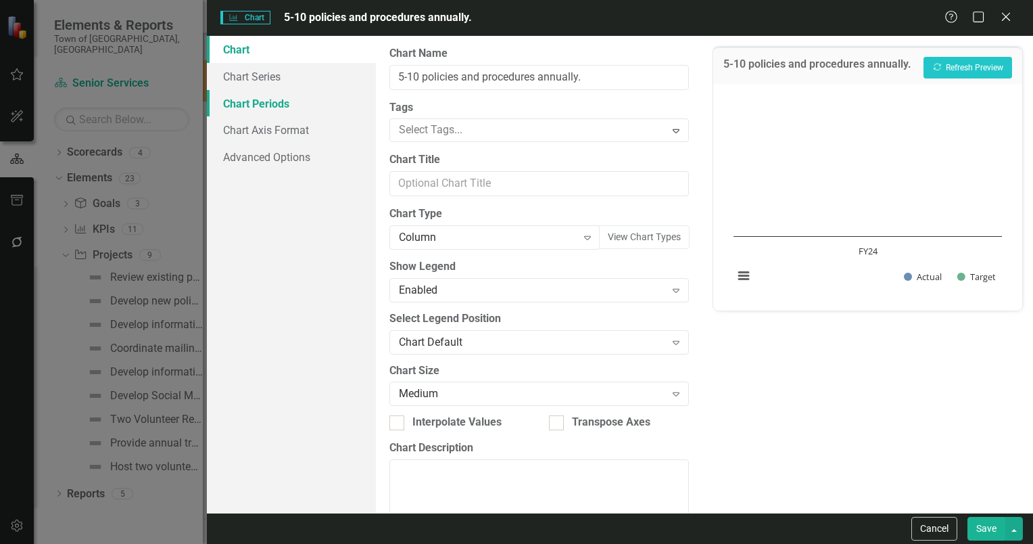
click at [257, 100] on link "Chart Periods" at bounding box center [291, 103] width 169 height 27
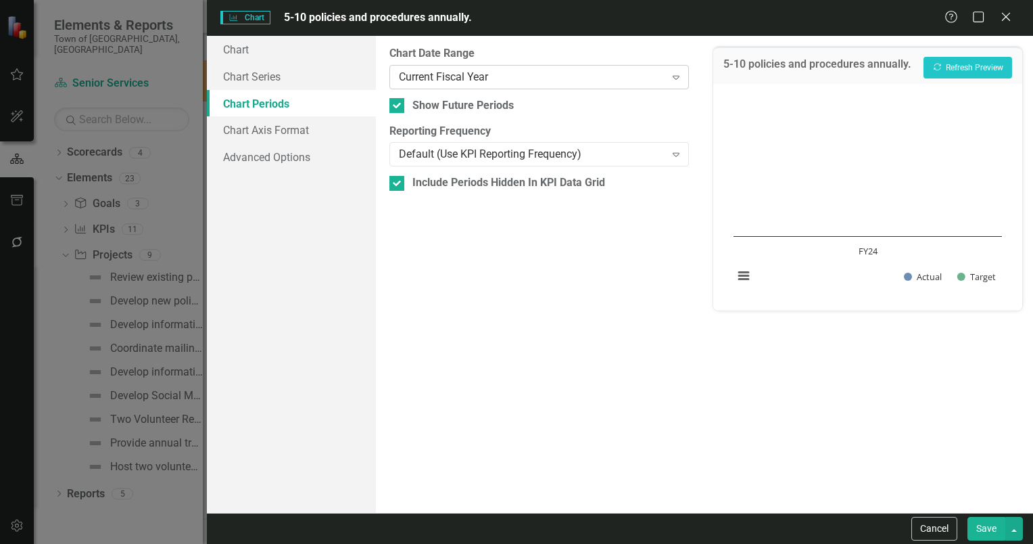
click at [673, 76] on icon "Expand" at bounding box center [676, 77] width 14 height 11
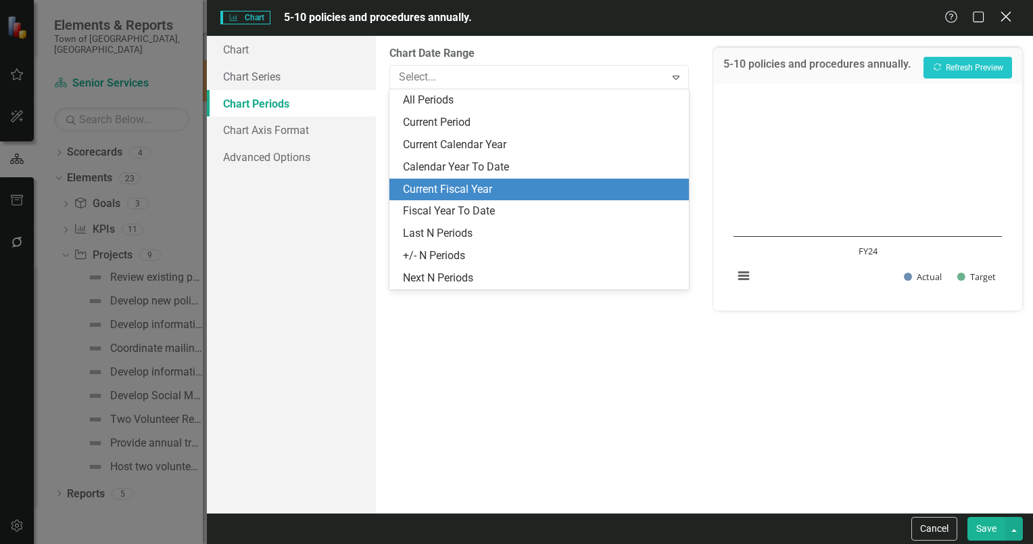
click at [999, 15] on icon "Close" at bounding box center [1005, 16] width 17 height 13
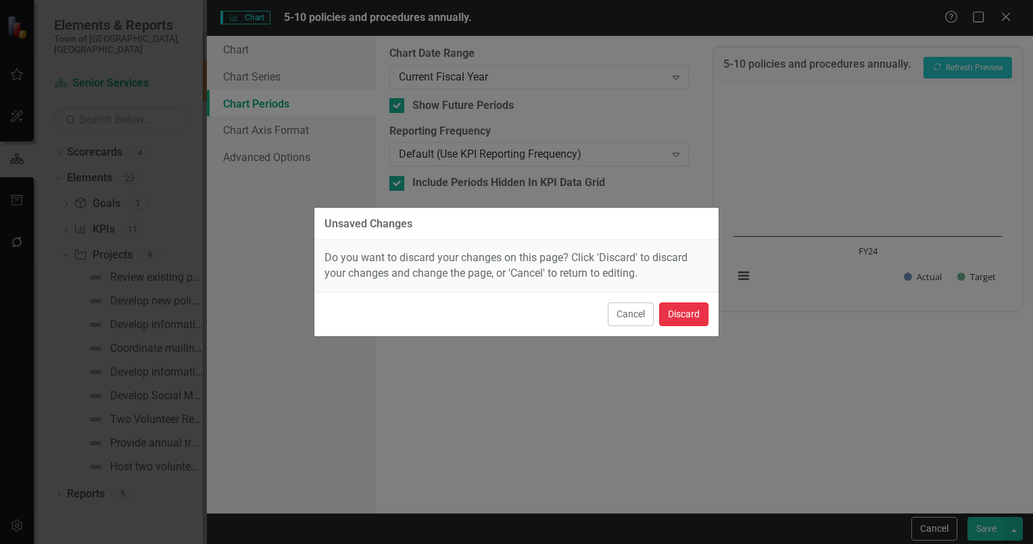
click at [688, 313] on button "Discard" at bounding box center [683, 314] width 49 height 24
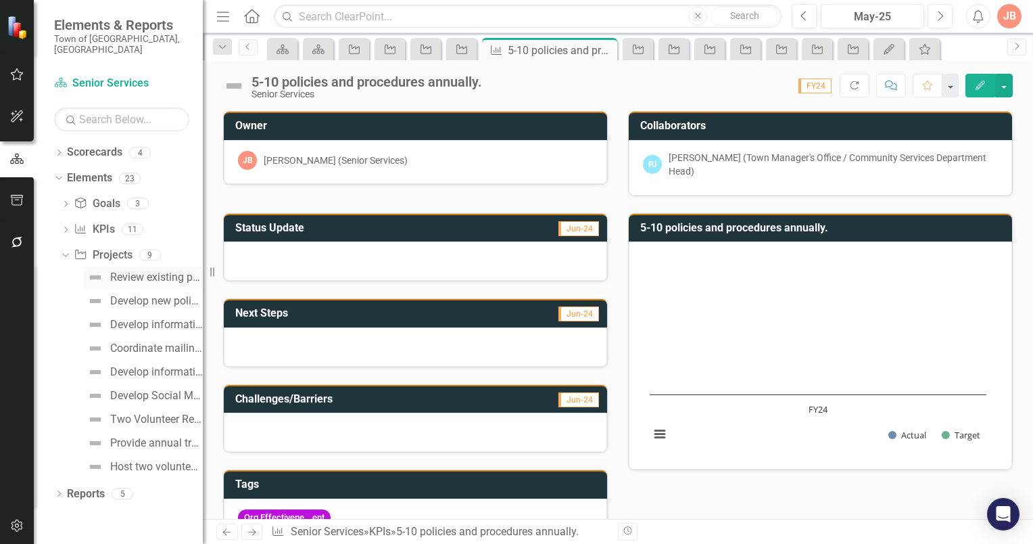
click at [126, 271] on div "Review existing policies and procedures to determine any updates." at bounding box center [156, 277] width 93 height 12
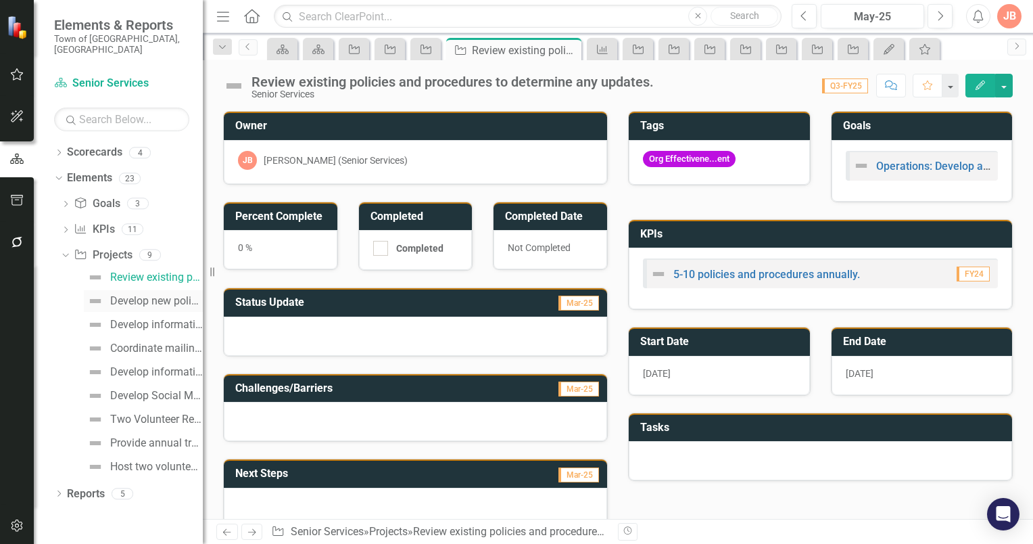
click at [141, 295] on div "Develop new policies and procedures." at bounding box center [156, 301] width 93 height 12
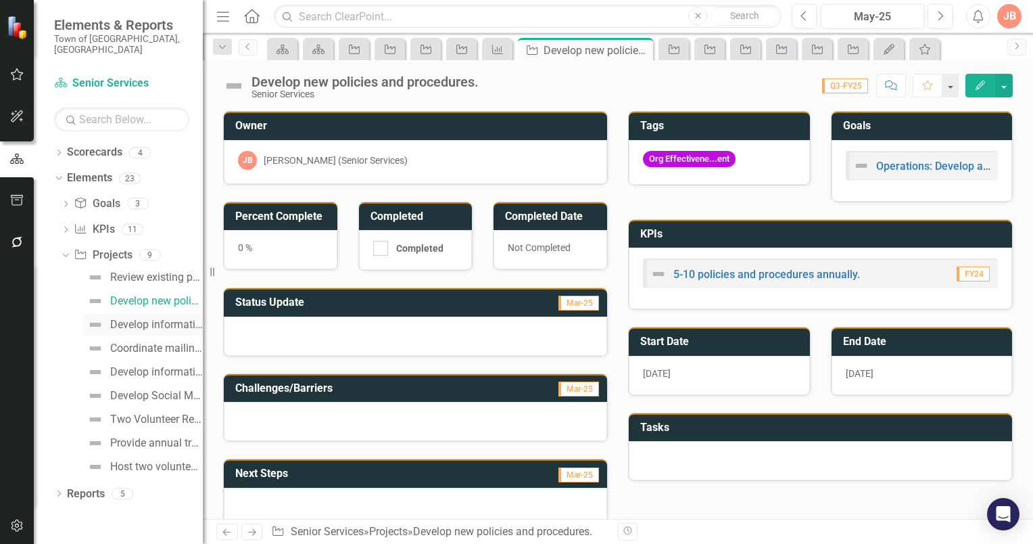
click at [134, 318] on div "Develop informational welcome letter to residents age [DEMOGRAPHIC_DATA]+ who a…" at bounding box center [156, 324] width 93 height 12
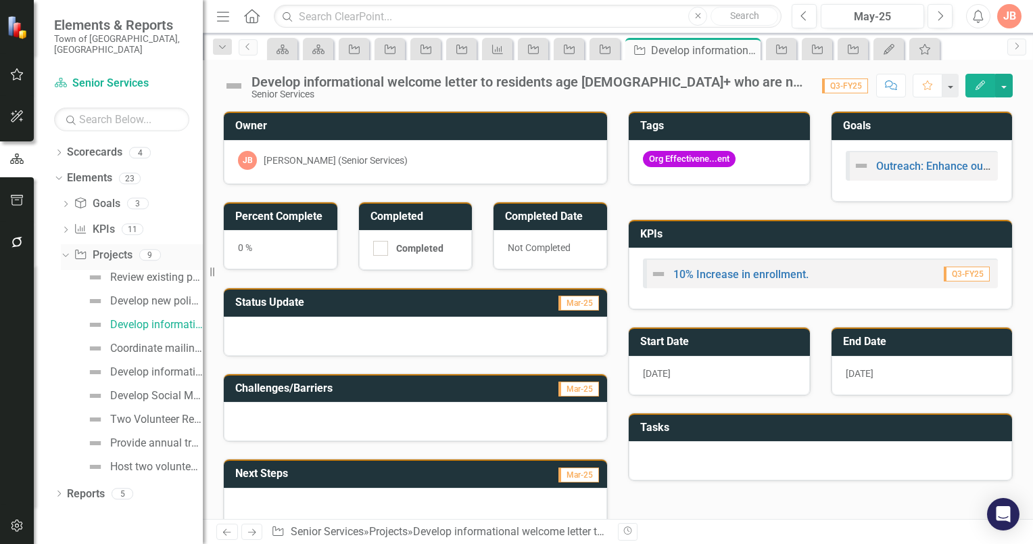
click at [66, 250] on icon "Dropdown" at bounding box center [63, 254] width 7 height 9
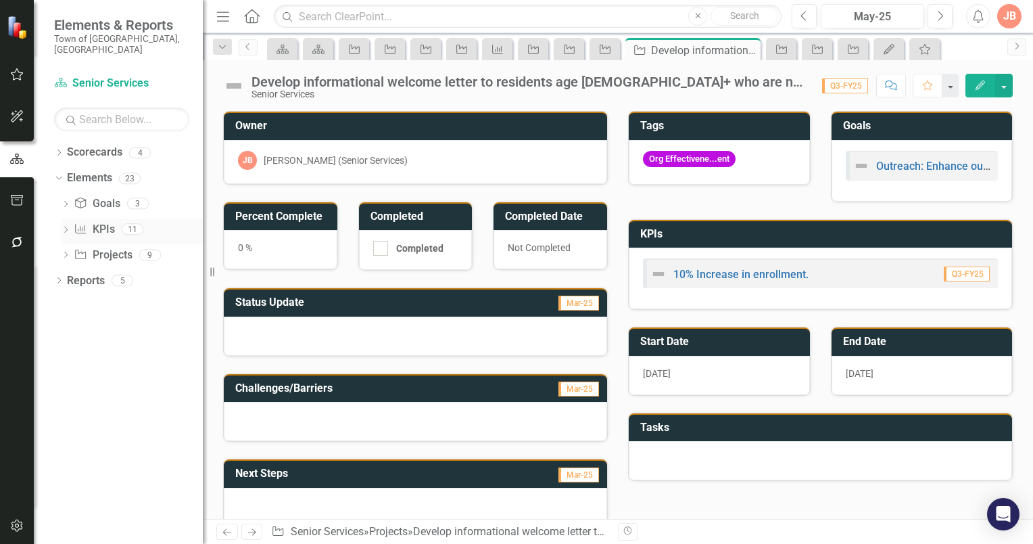
click at [68, 227] on icon "Dropdown" at bounding box center [65, 230] width 9 height 7
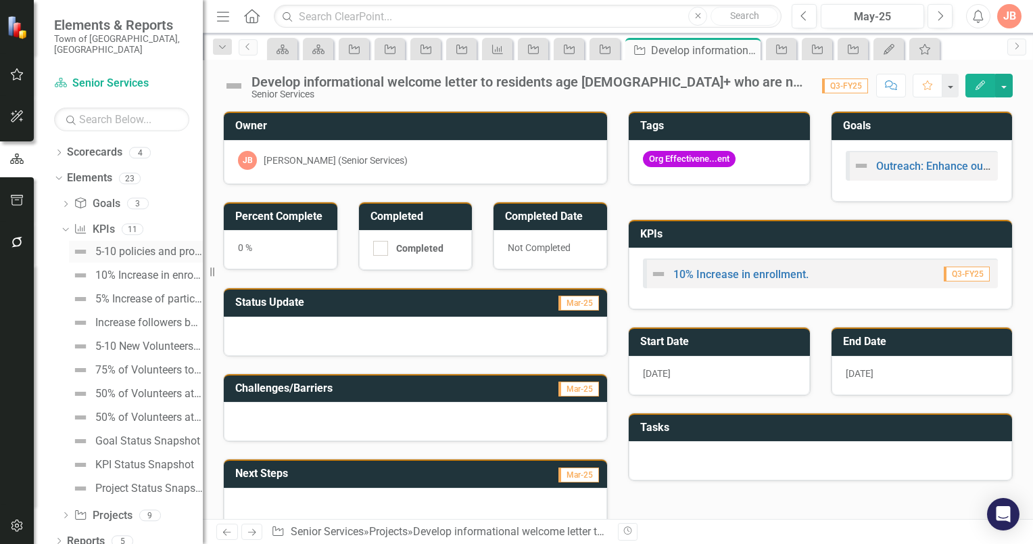
click at [139, 245] on div "5-10 policies and procedures annually." at bounding box center [149, 251] width 108 height 12
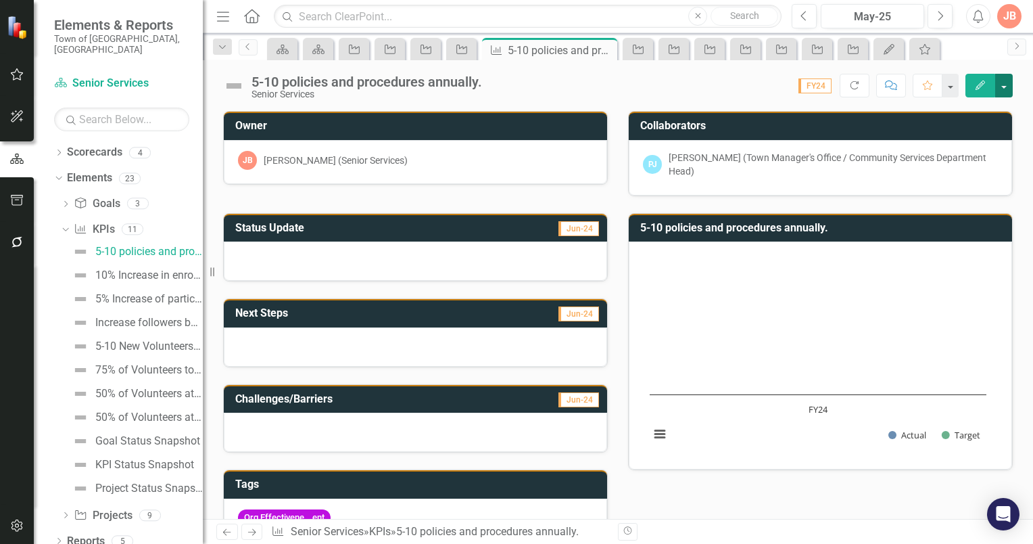
click at [1008, 87] on button "button" at bounding box center [1004, 86] width 18 height 24
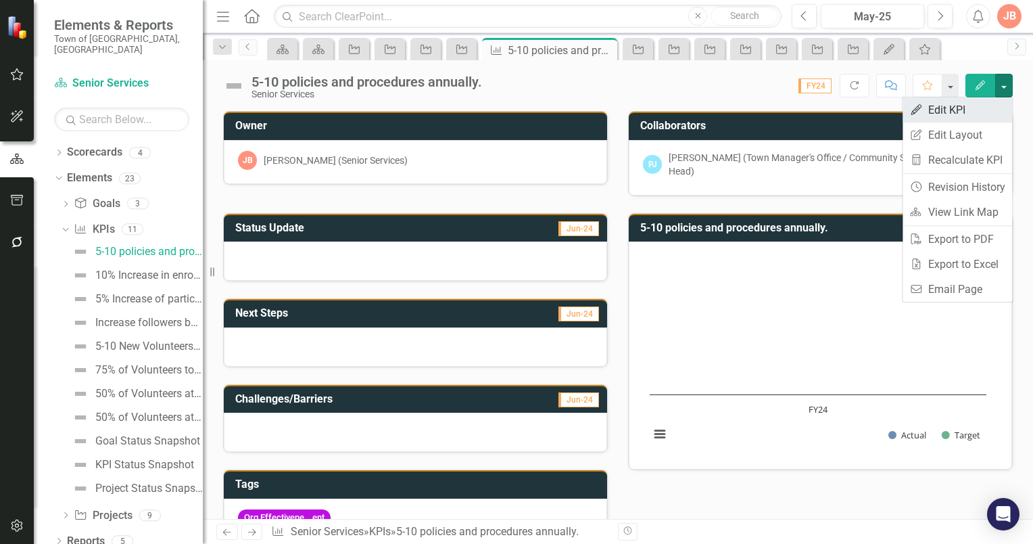
click at [962, 111] on link "Edit Edit KPI" at bounding box center [958, 109] width 110 height 25
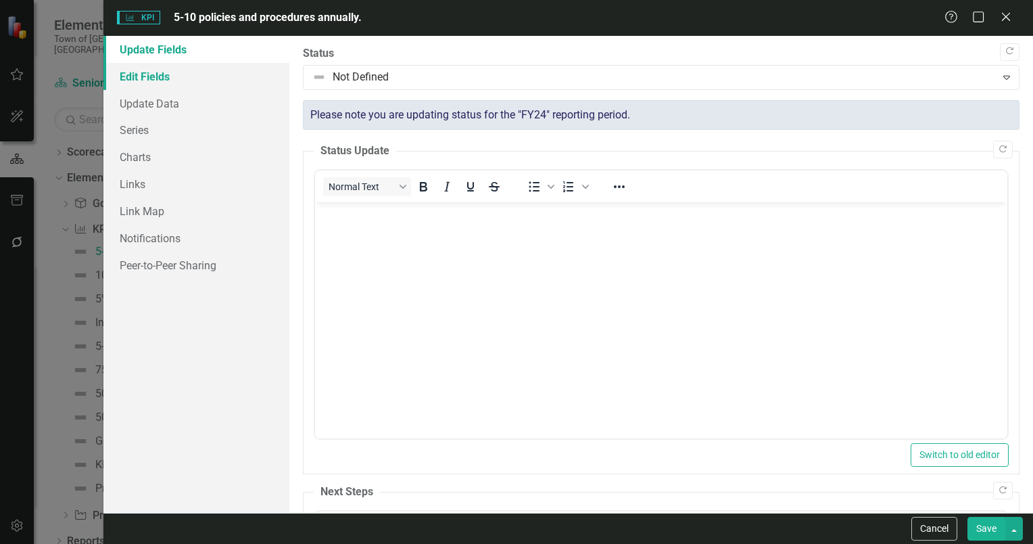
click at [154, 79] on link "Edit Fields" at bounding box center [196, 76] width 186 height 27
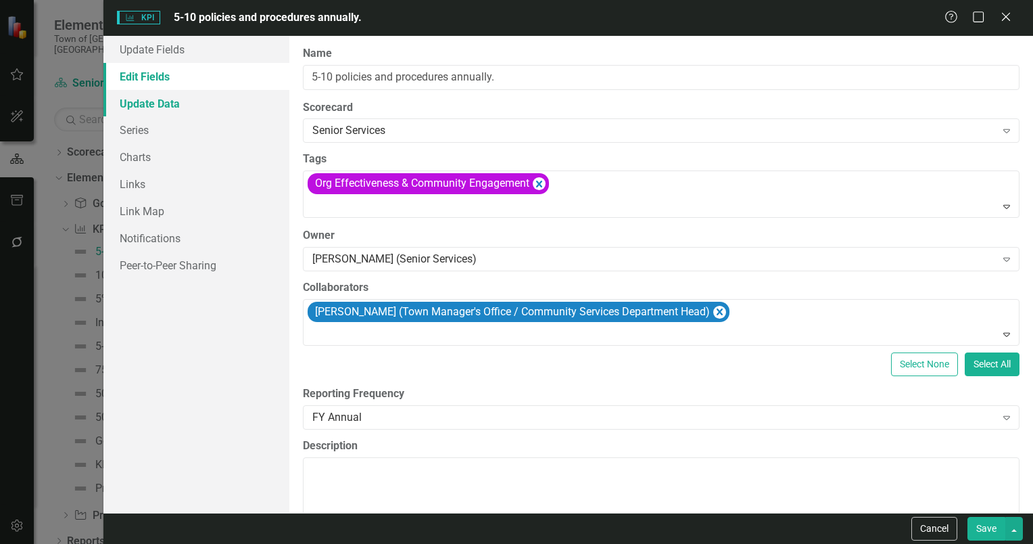
click at [156, 103] on link "Update Data" at bounding box center [196, 103] width 186 height 27
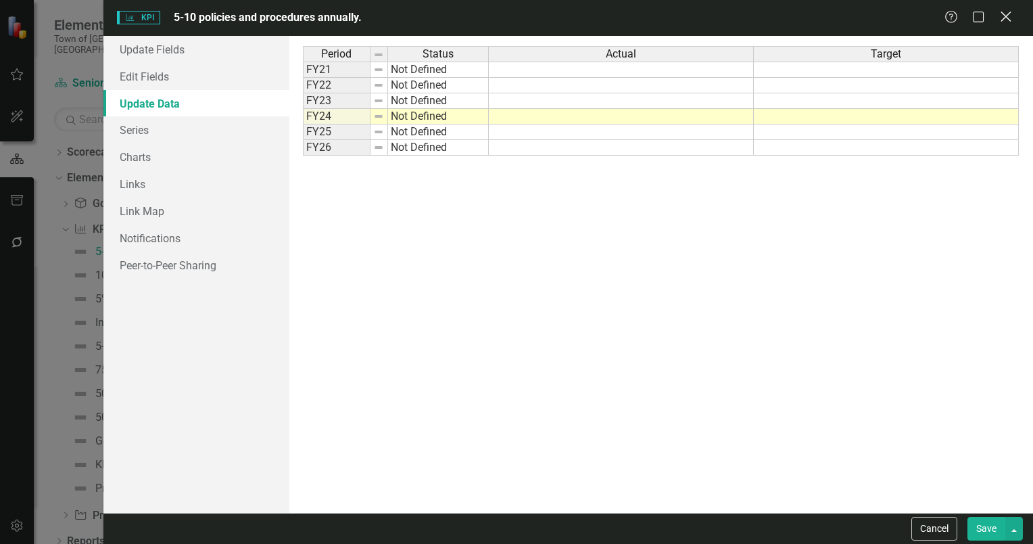
click at [1003, 18] on icon "Close" at bounding box center [1005, 16] width 17 height 13
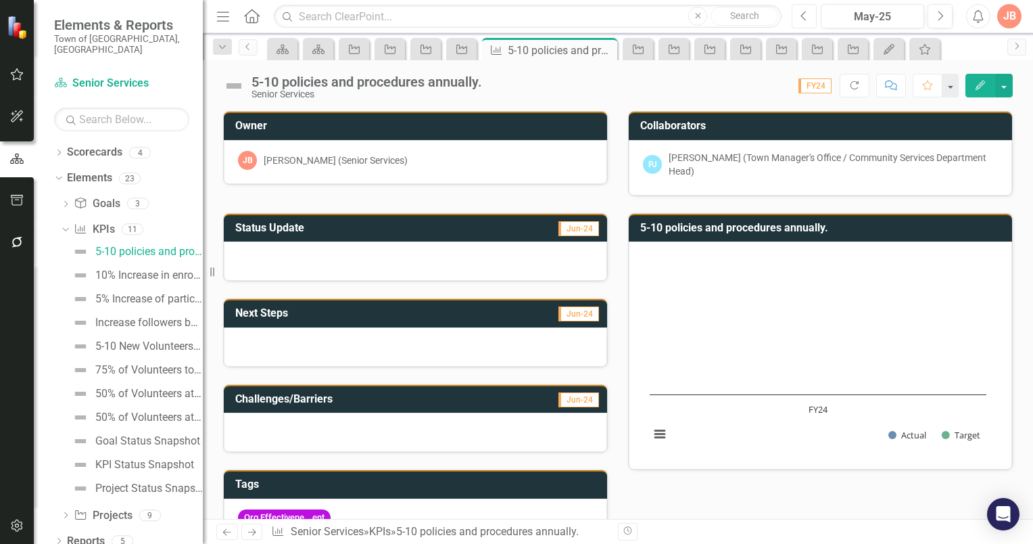
click at [806, 16] on icon "Previous" at bounding box center [804, 16] width 7 height 12
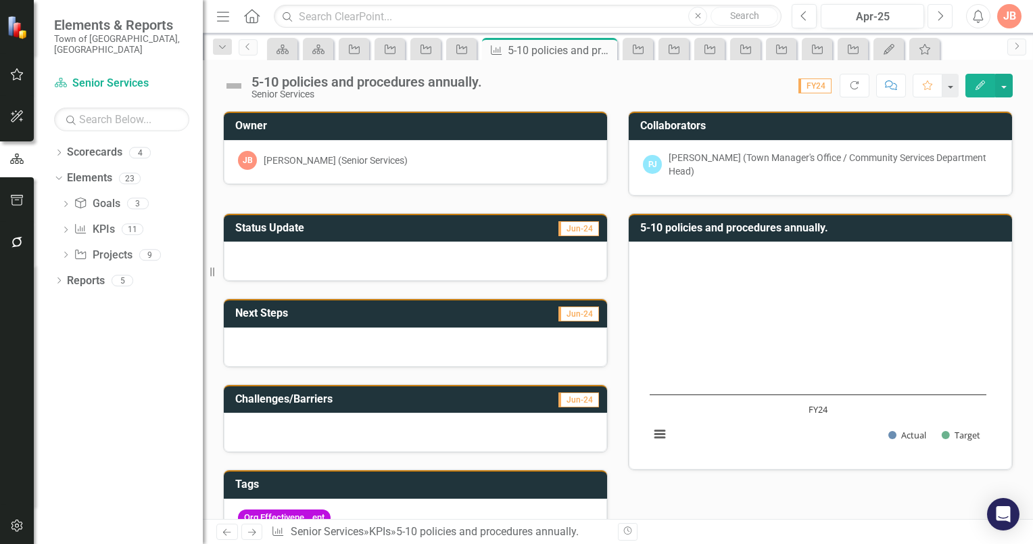
click at [941, 14] on icon "Next" at bounding box center [940, 16] width 7 height 12
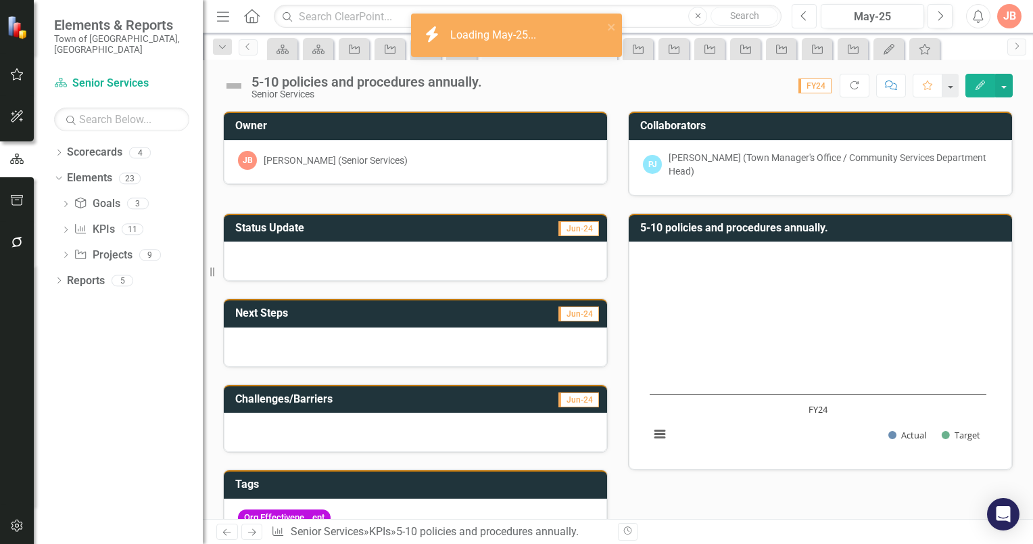
click at [804, 15] on icon "Previous" at bounding box center [804, 16] width 7 height 12
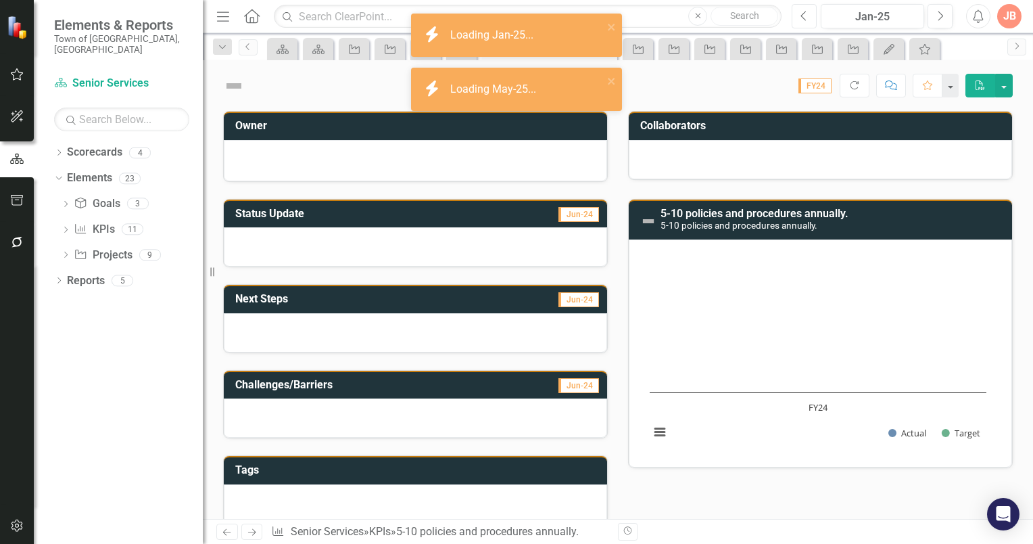
click at [804, 15] on icon "Previous" at bounding box center [804, 16] width 7 height 12
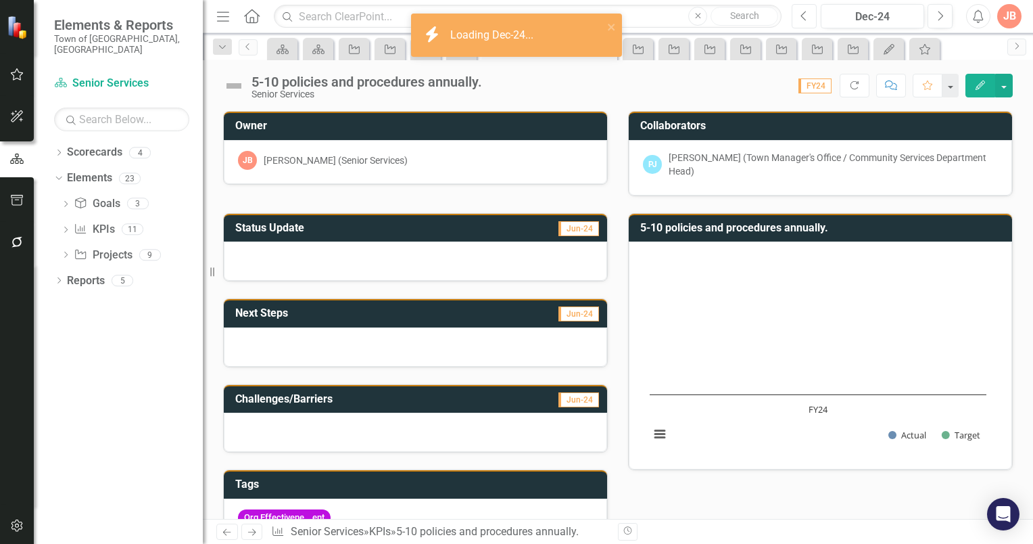
click at [804, 15] on icon "Previous" at bounding box center [804, 16] width 7 height 12
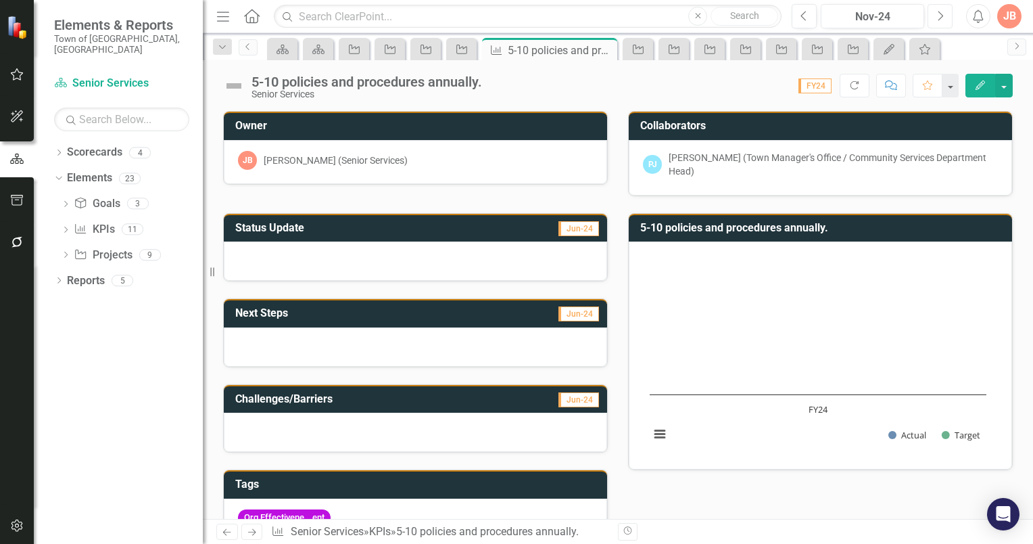
click at [939, 16] on icon "Next" at bounding box center [940, 16] width 7 height 12
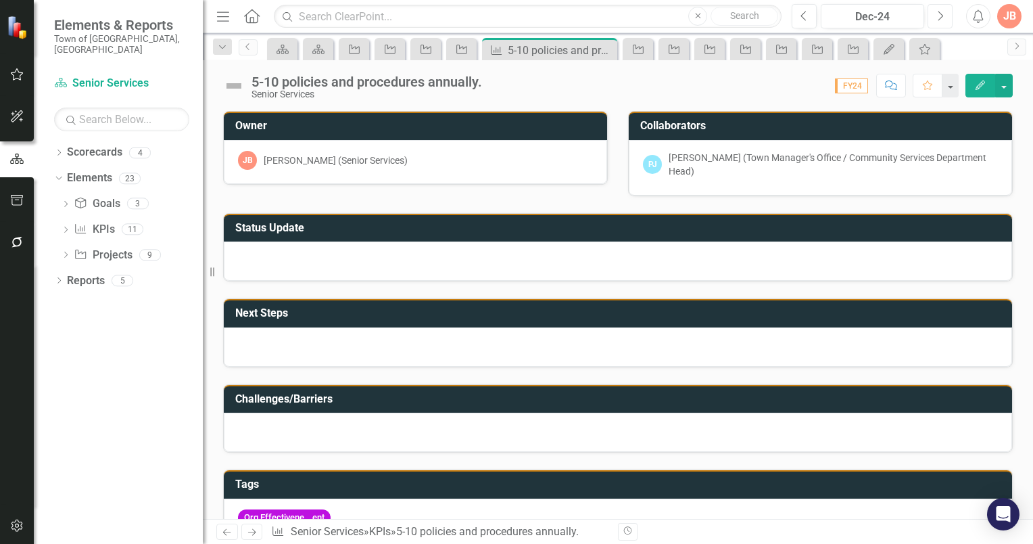
click at [939, 16] on icon "Next" at bounding box center [940, 16] width 7 height 12
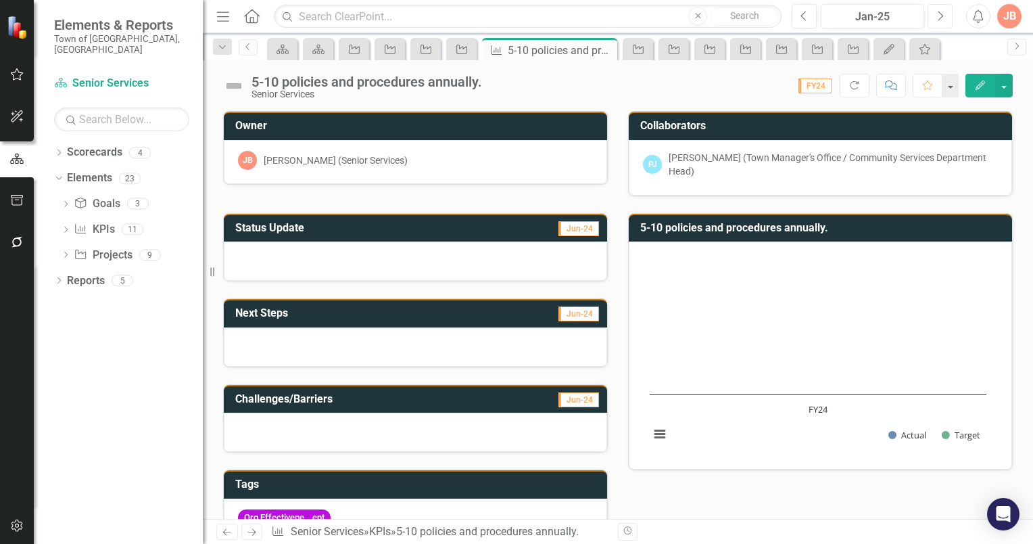
click at [939, 16] on icon "Next" at bounding box center [940, 16] width 7 height 12
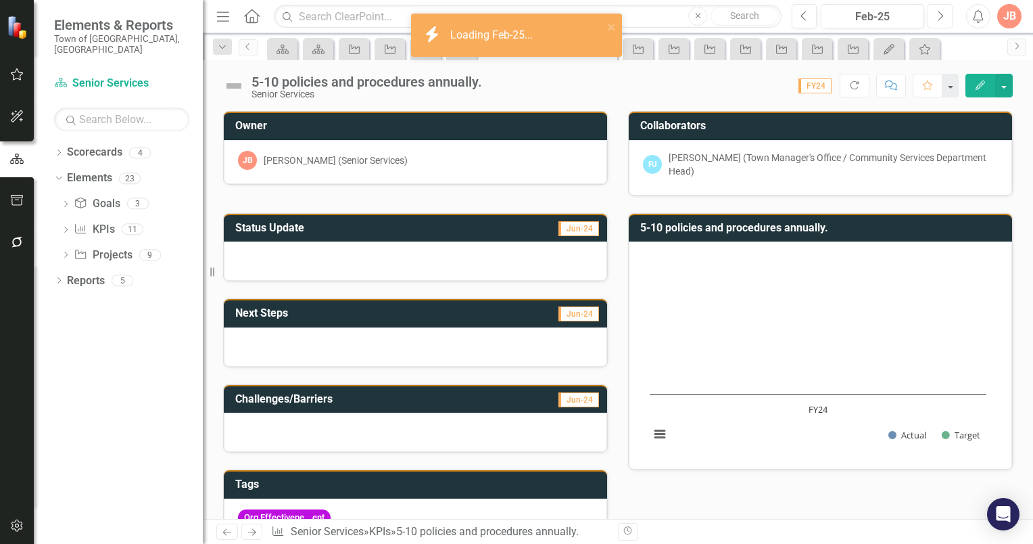
click at [939, 16] on icon "Next" at bounding box center [940, 16] width 7 height 12
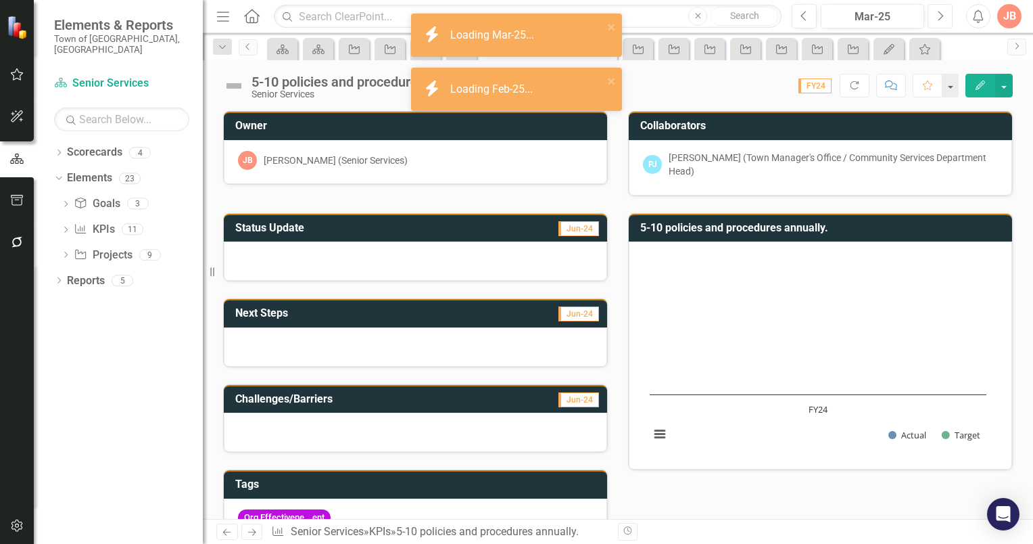
click at [939, 16] on icon "Next" at bounding box center [940, 16] width 7 height 12
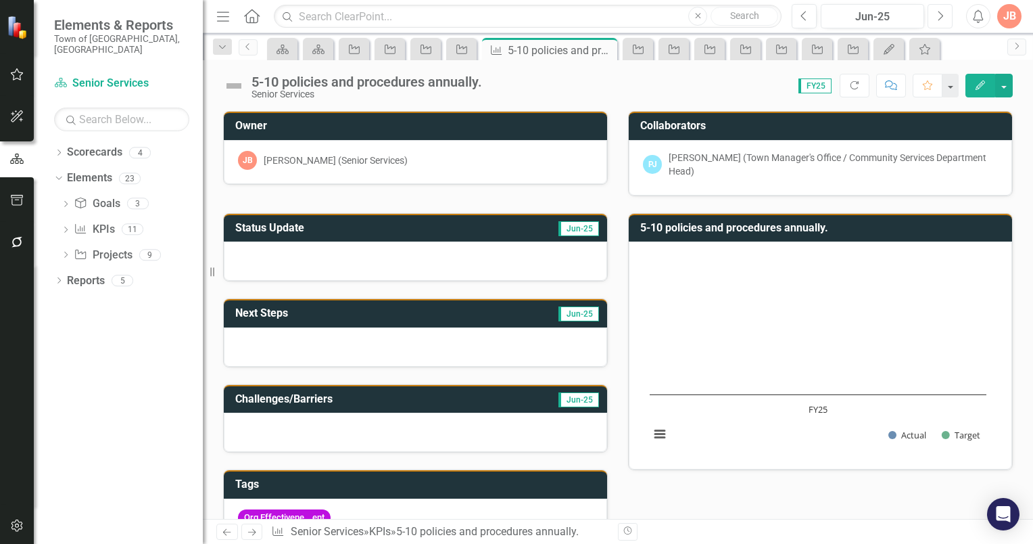
click at [941, 16] on icon "Next" at bounding box center [940, 16] width 7 height 12
click at [807, 16] on icon "Previous" at bounding box center [804, 16] width 7 height 12
click at [63, 252] on icon "Dropdown" at bounding box center [65, 255] width 9 height 7
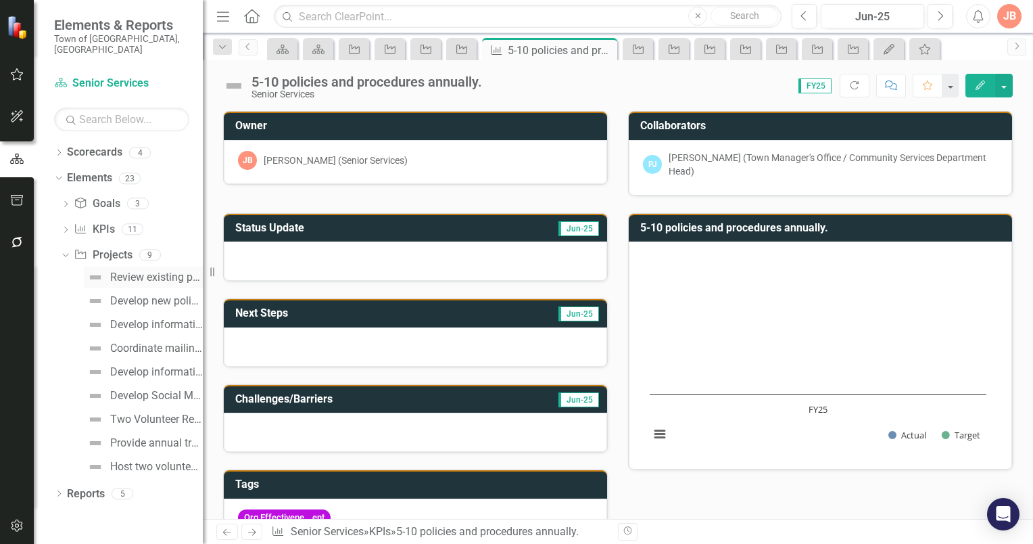
click at [136, 271] on div "Review existing policies and procedures to determine any updates." at bounding box center [156, 277] width 93 height 12
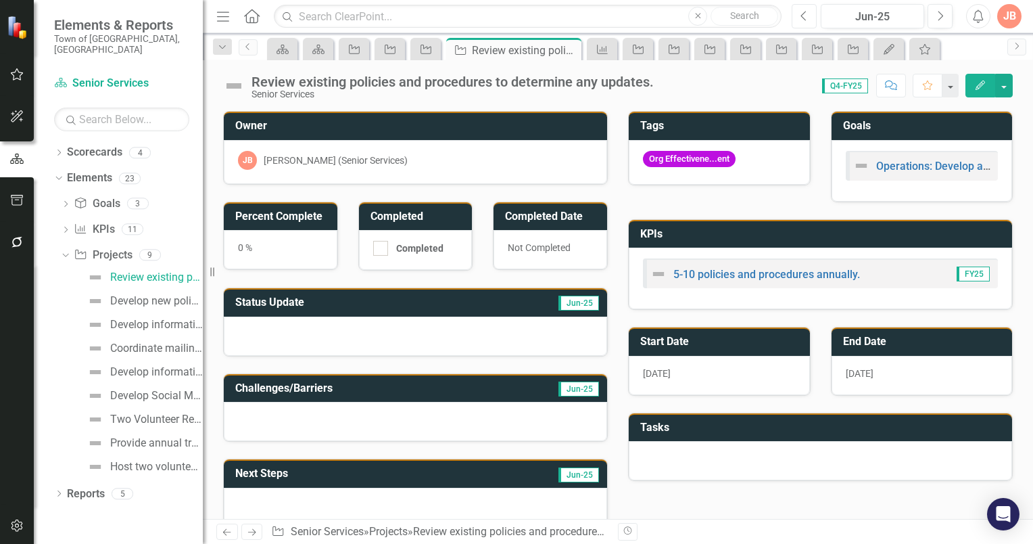
click at [809, 18] on button "Previous" at bounding box center [804, 16] width 25 height 24
click at [809, 11] on button "Previous" at bounding box center [804, 16] width 25 height 24
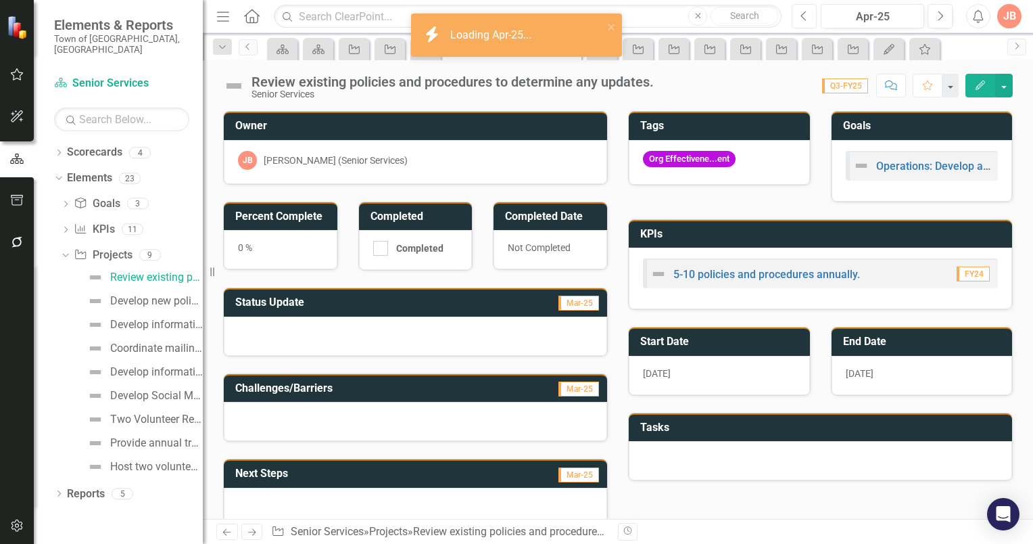
click at [807, 15] on icon "Previous" at bounding box center [804, 16] width 7 height 12
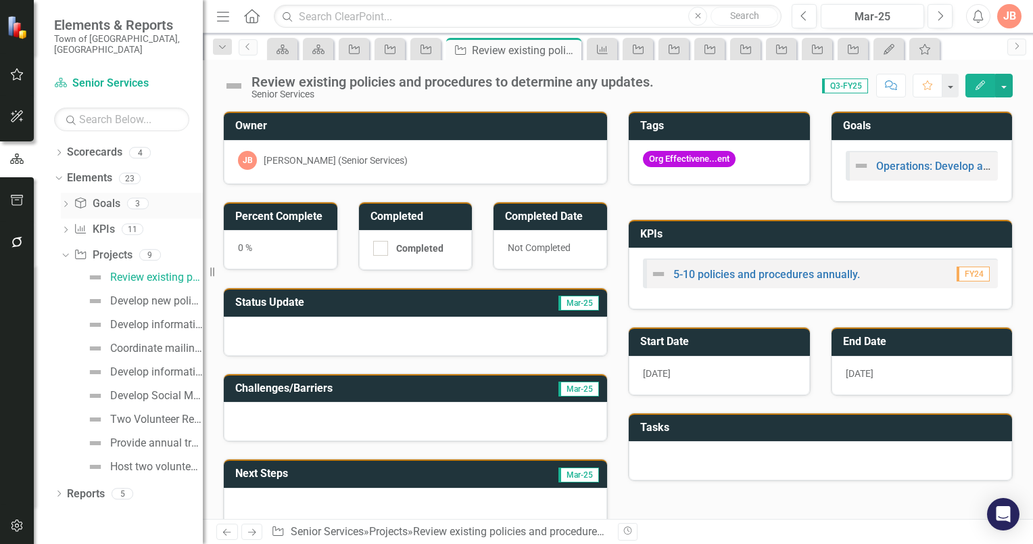
click at [68, 202] on icon "Dropdown" at bounding box center [65, 205] width 9 height 7
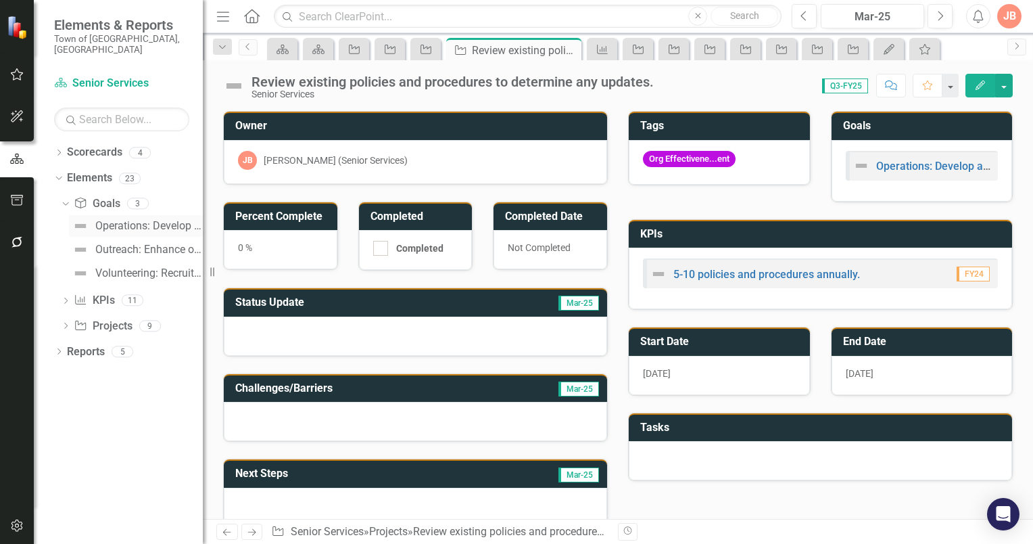
click at [162, 220] on div "Operations: Develop a Policy & Procedures Manual to provide guidance and direct…" at bounding box center [149, 226] width 108 height 12
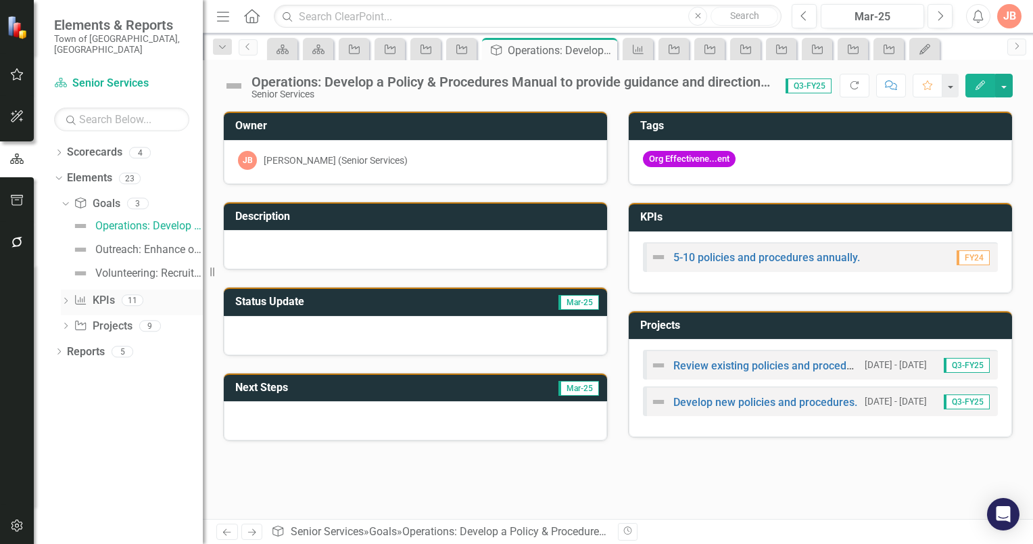
click at [65, 298] on icon "Dropdown" at bounding box center [65, 301] width 9 height 7
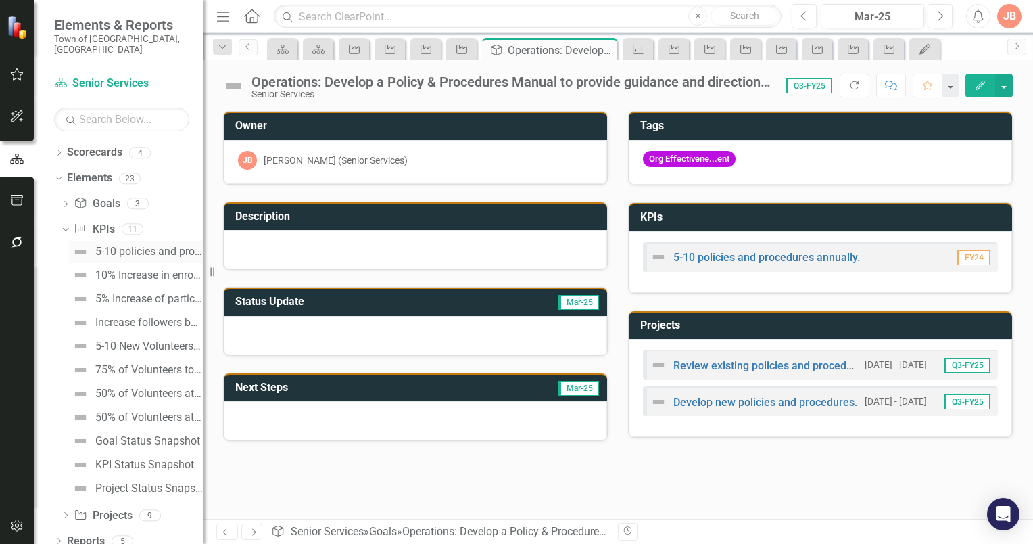
click at [134, 245] on div "5-10 policies and procedures annually." at bounding box center [149, 251] width 108 height 12
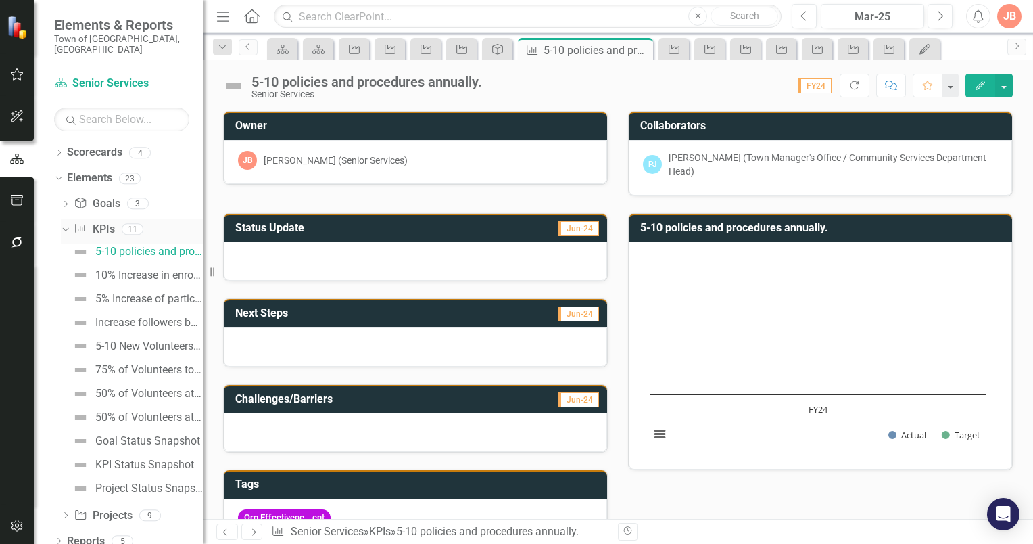
click at [65, 224] on icon "Dropdown" at bounding box center [63, 228] width 7 height 9
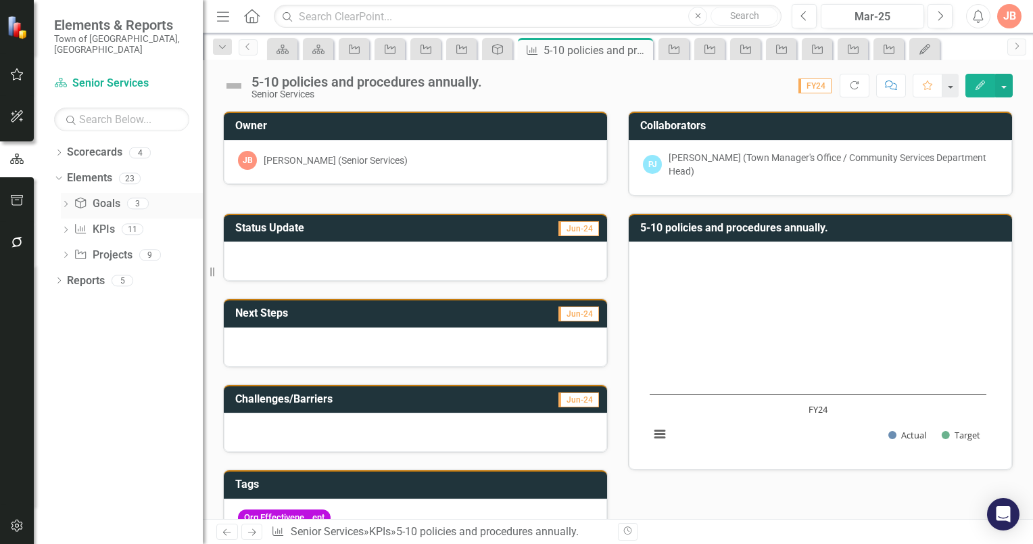
click at [68, 202] on icon "Dropdown" at bounding box center [65, 205] width 9 height 7
click at [104, 196] on link "Goal Goals" at bounding box center [97, 204] width 46 height 16
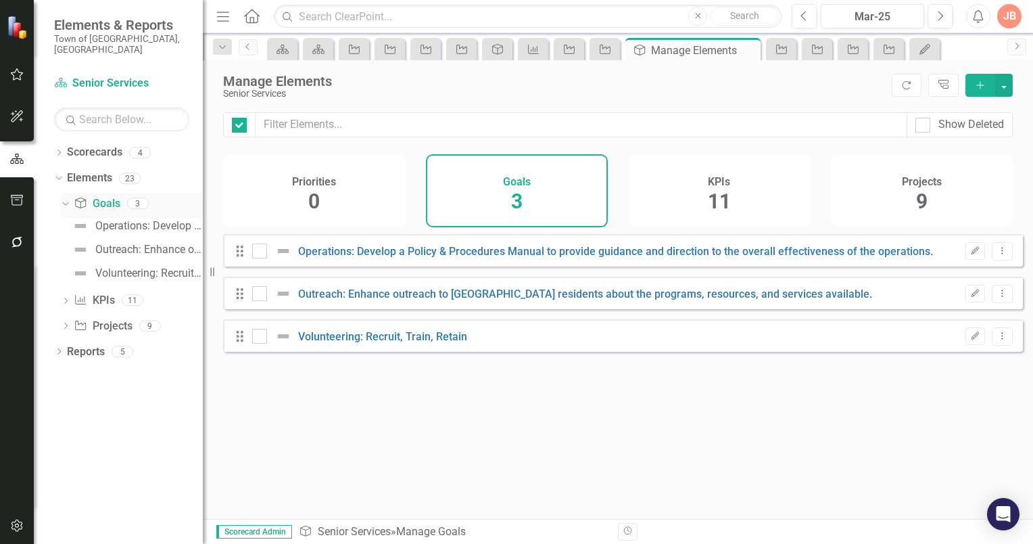
checkbox input "false"
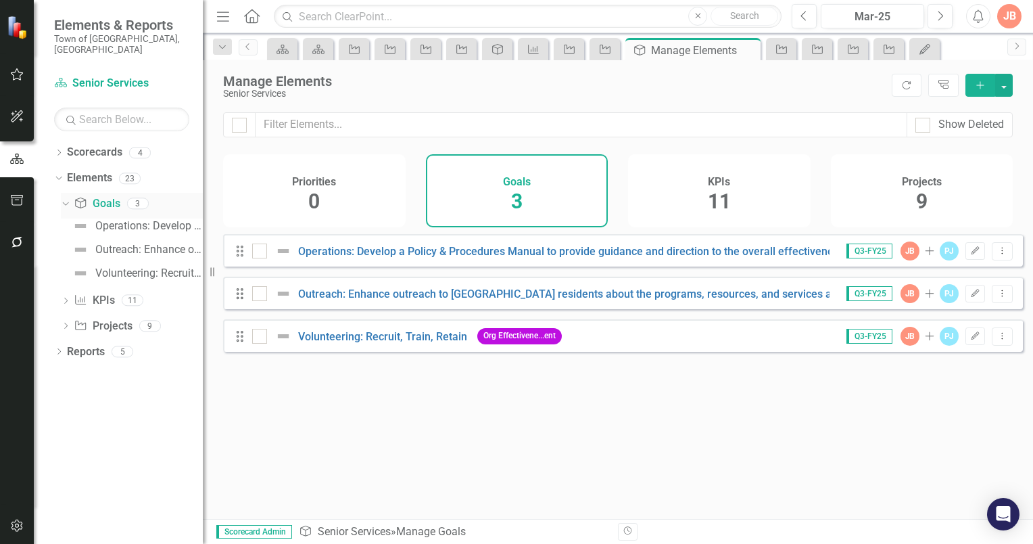
click at [65, 198] on icon "Dropdown" at bounding box center [63, 202] width 7 height 9
click at [66, 252] on icon at bounding box center [65, 255] width 3 height 6
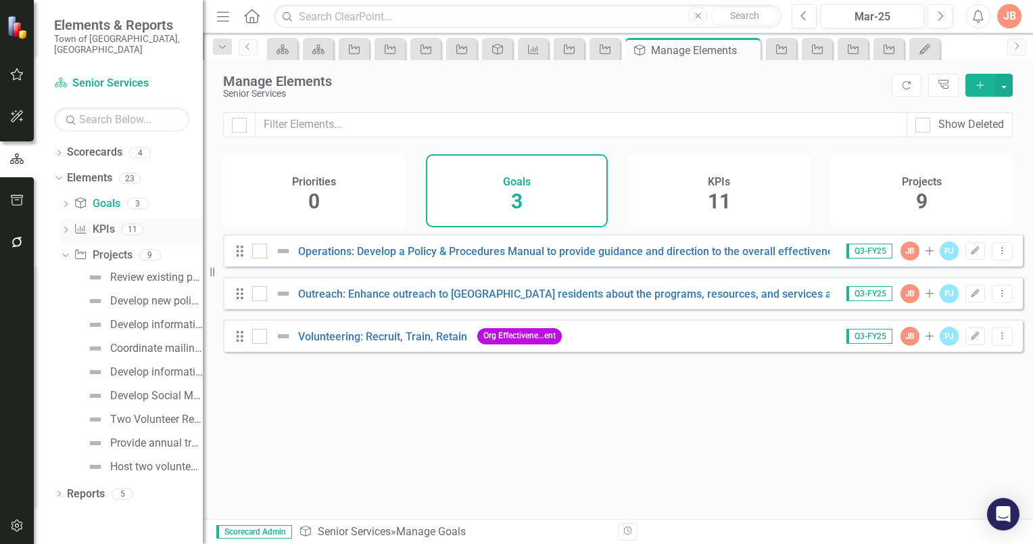
click at [65, 227] on icon "Dropdown" at bounding box center [65, 230] width 9 height 7
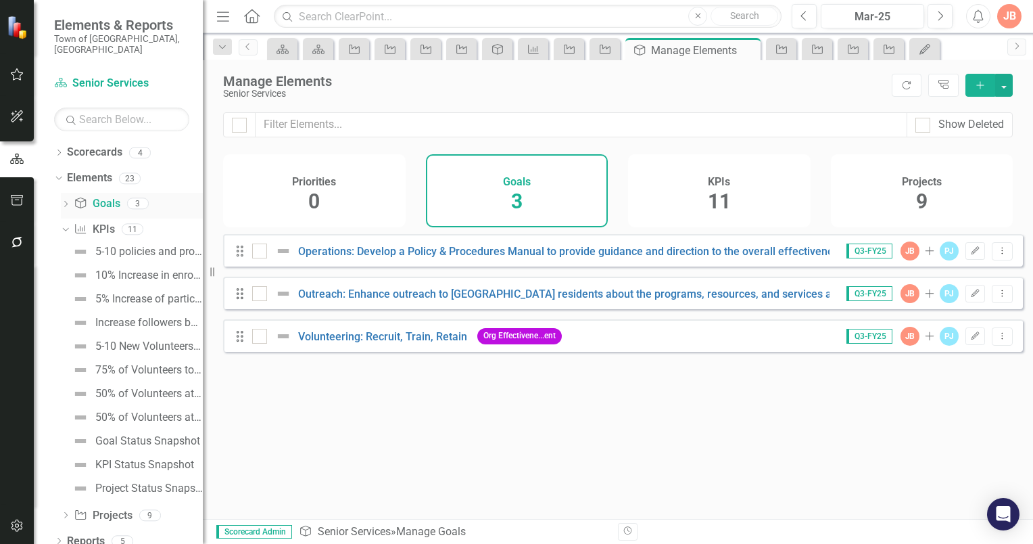
click at [66, 202] on icon "Dropdown" at bounding box center [65, 205] width 9 height 7
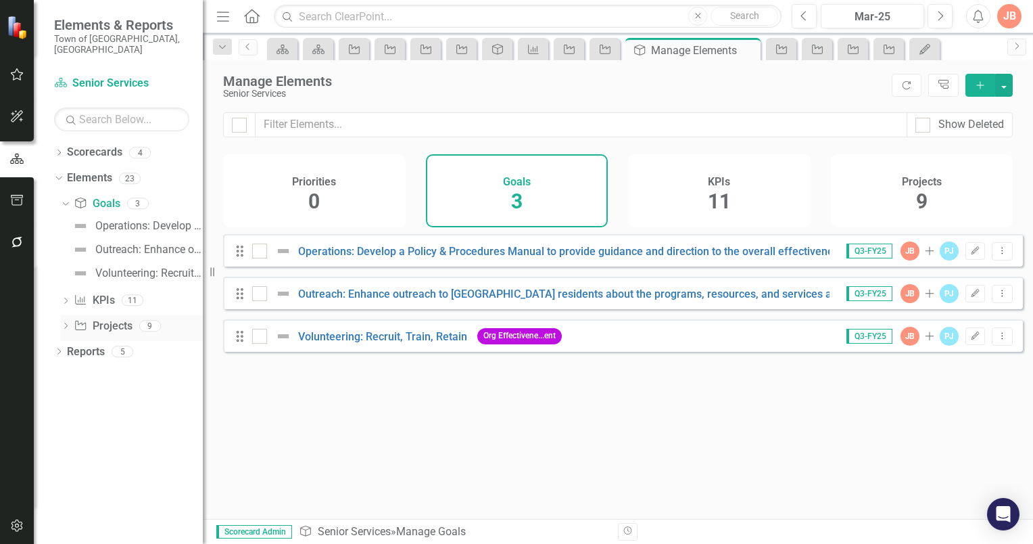
click at [64, 323] on icon "Dropdown" at bounding box center [65, 326] width 9 height 7
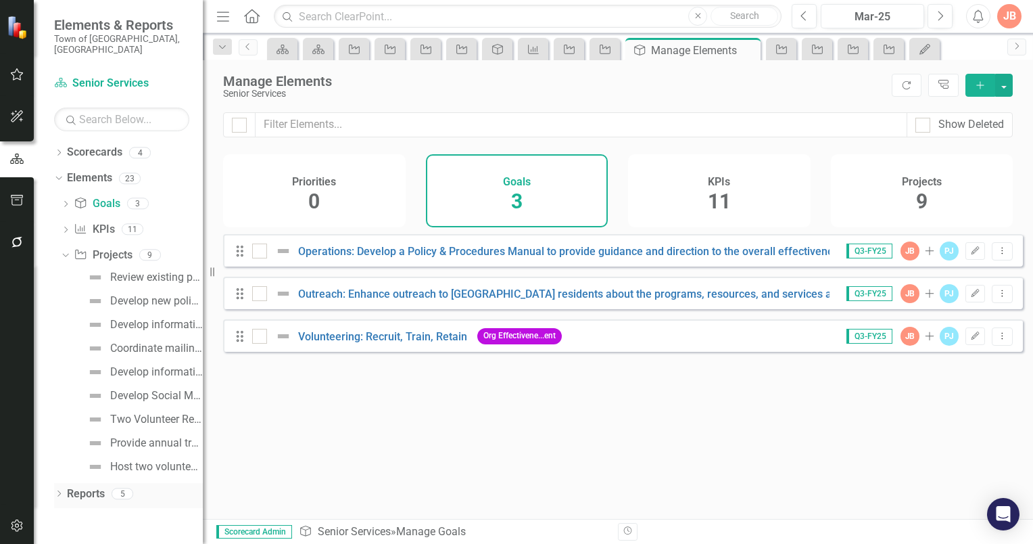
click at [57, 491] on icon "Dropdown" at bounding box center [58, 494] width 9 height 7
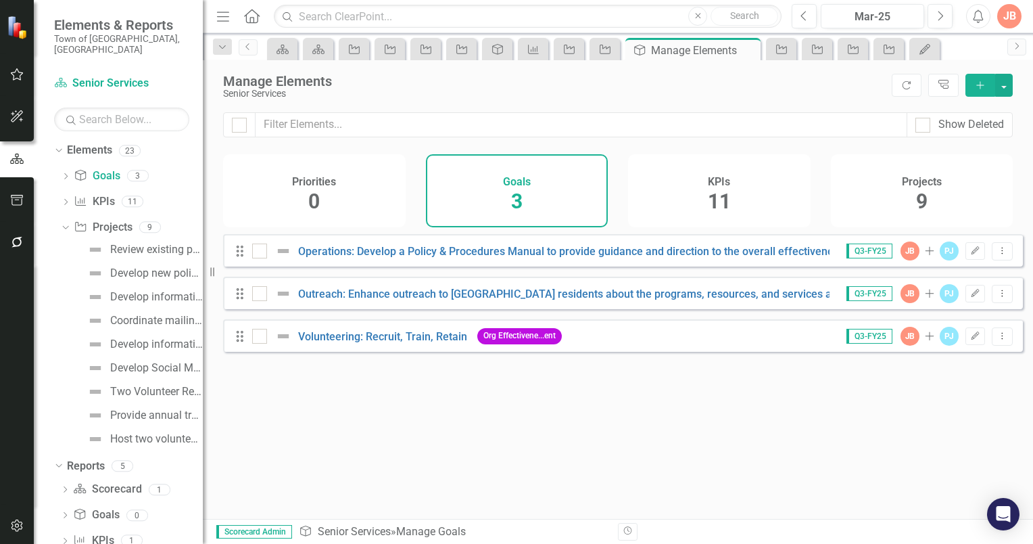
scroll to position [73, 0]
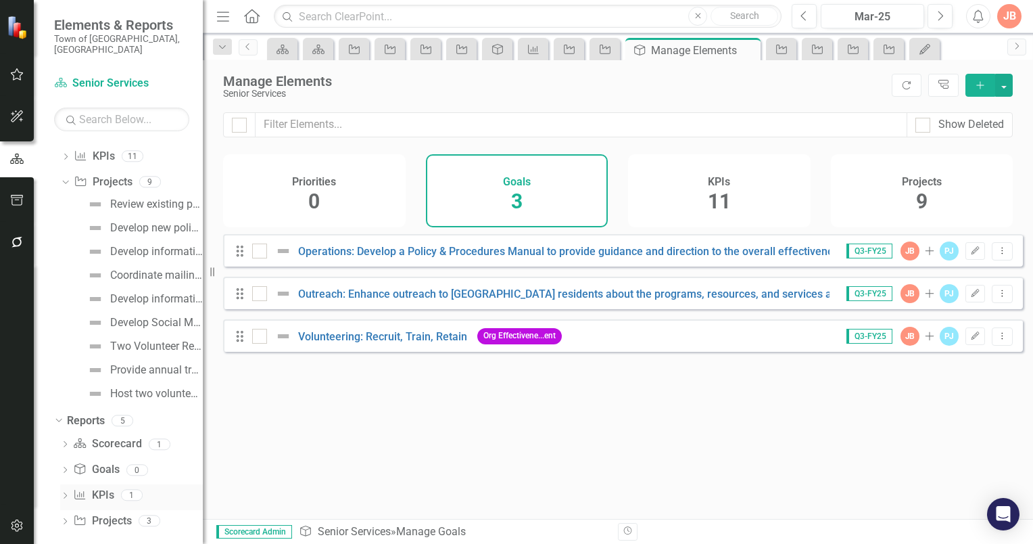
click at [99, 488] on link "KPI KPIs" at bounding box center [93, 496] width 41 height 16
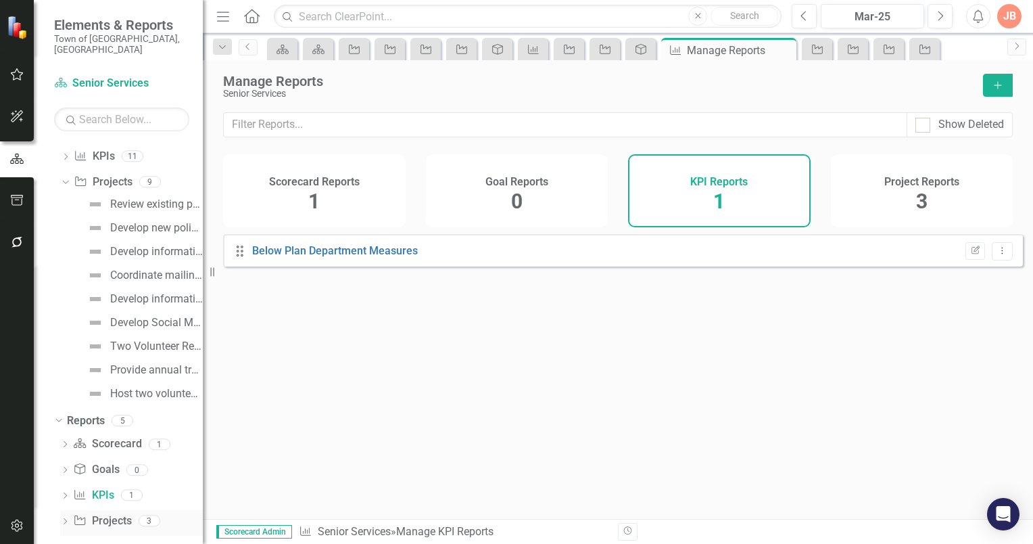
click at [103, 513] on link "Project Projects" at bounding box center [102, 521] width 58 height 16
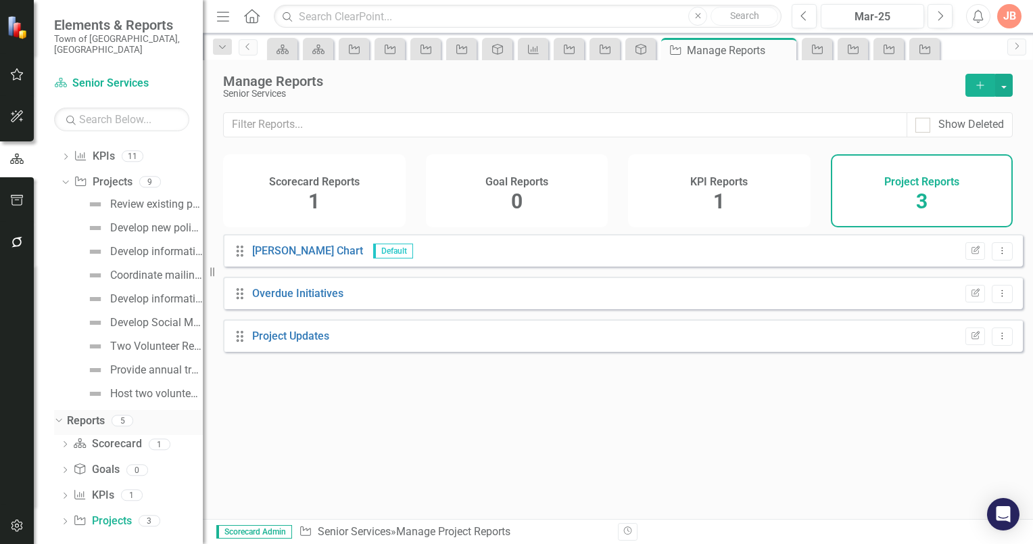
click at [60, 415] on icon "Dropdown" at bounding box center [56, 419] width 7 height 9
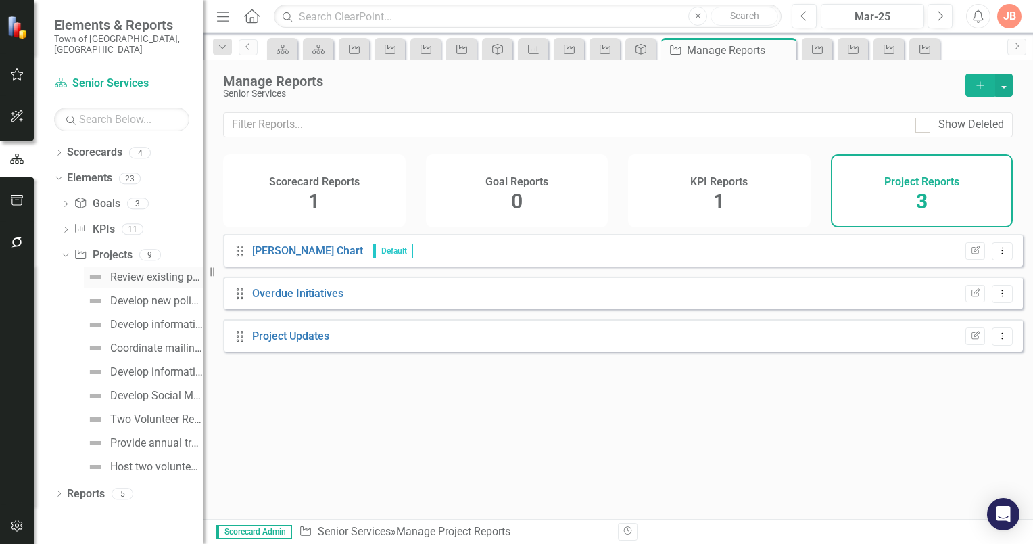
click at [122, 271] on div "Review existing policies and procedures to determine any updates." at bounding box center [156, 277] width 93 height 12
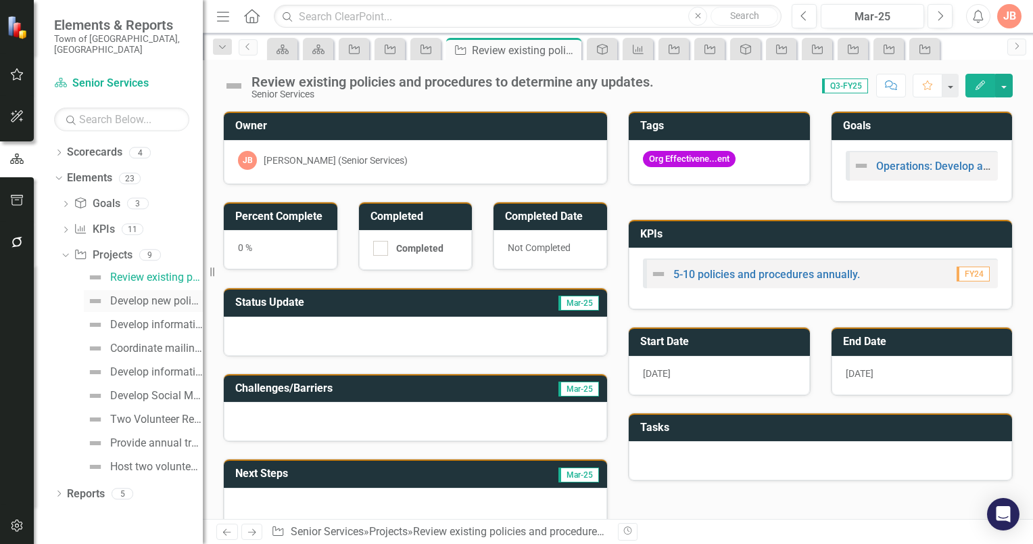
click at [140, 295] on div "Develop new policies and procedures." at bounding box center [156, 301] width 93 height 12
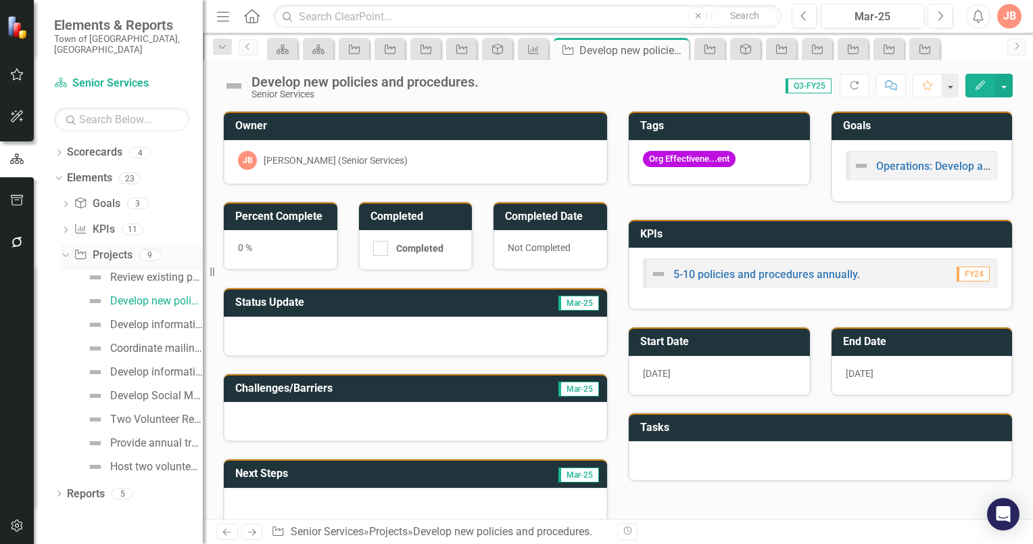
click at [65, 250] on icon "Dropdown" at bounding box center [63, 254] width 7 height 9
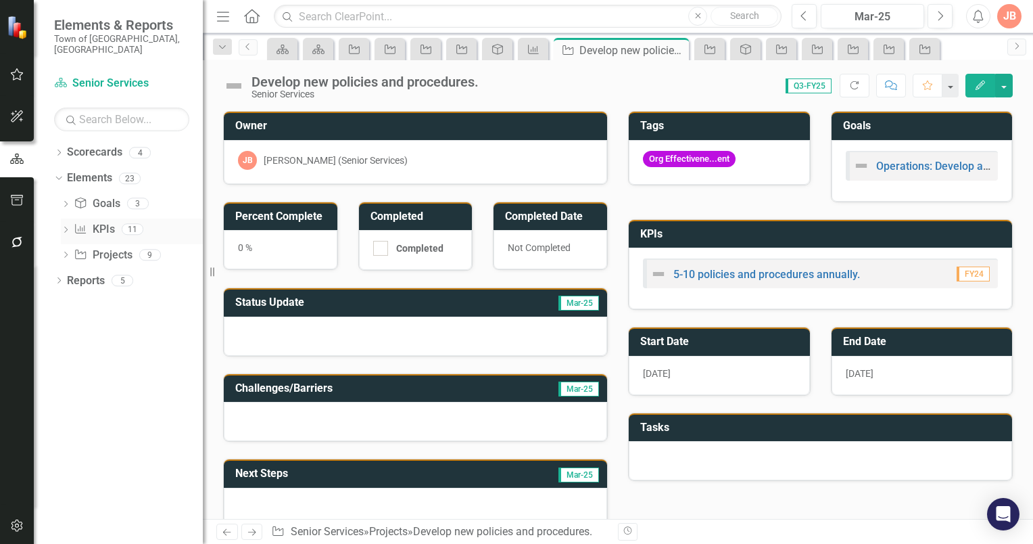
click at [68, 227] on icon "Dropdown" at bounding box center [65, 230] width 9 height 7
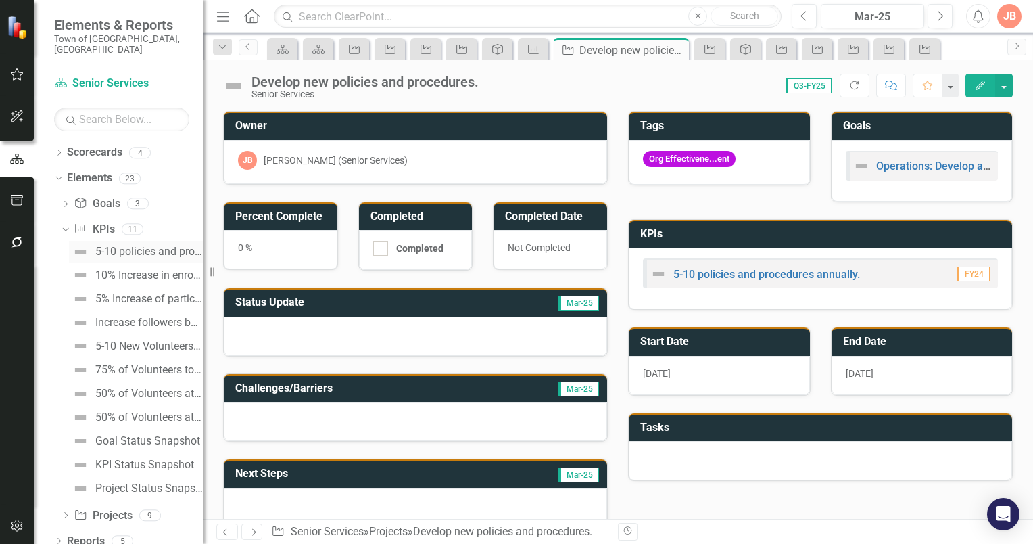
click at [133, 245] on div "5-10 policies and procedures annually." at bounding box center [149, 251] width 108 height 12
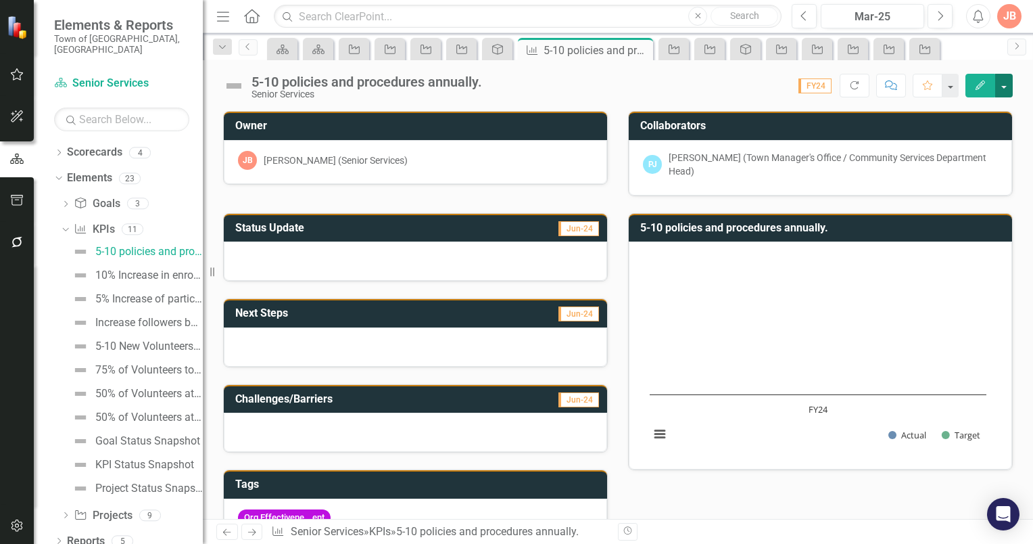
click at [1006, 87] on button "button" at bounding box center [1004, 86] width 18 height 24
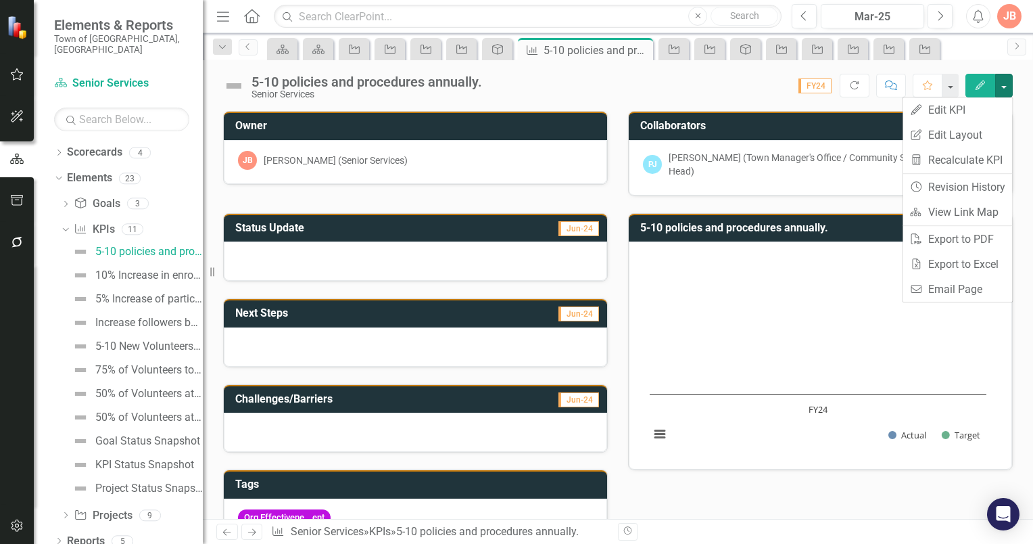
click at [988, 50] on div "Scorecard Scorecard Project Project Project Project Goal KPI 5-10 policies and …" at bounding box center [632, 49] width 736 height 22
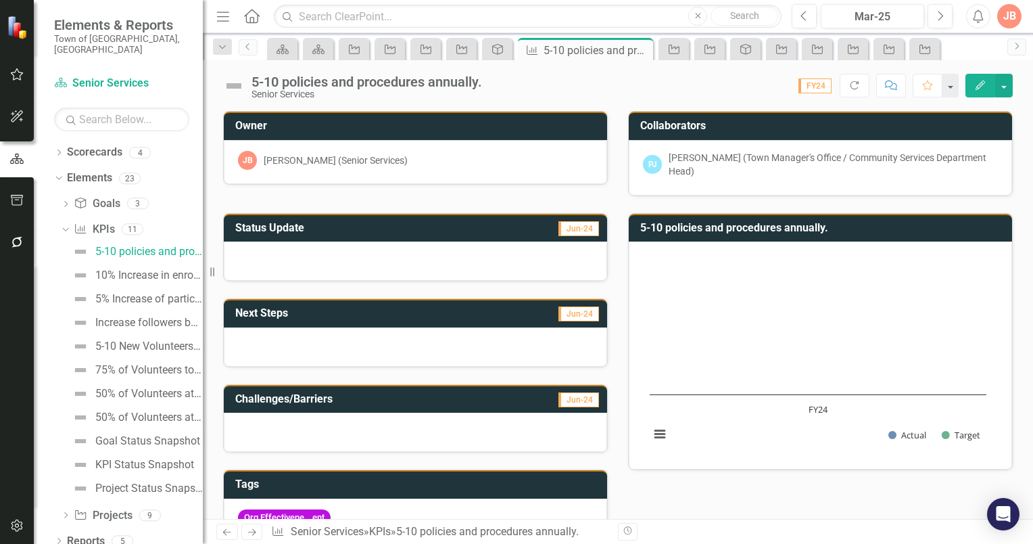
click at [981, 85] on icon "Edit" at bounding box center [980, 84] width 12 height 9
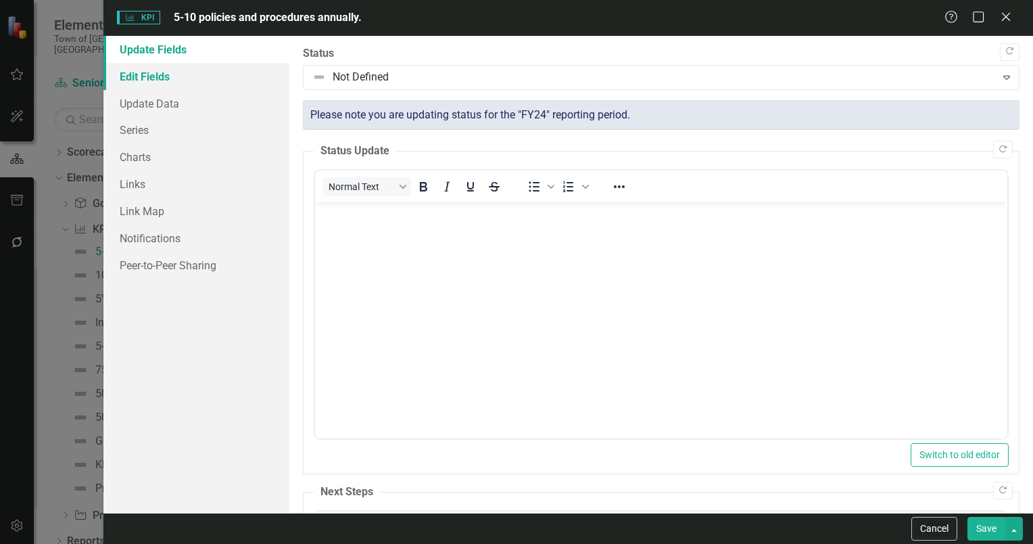
click at [159, 78] on link "Edit Fields" at bounding box center [196, 76] width 186 height 27
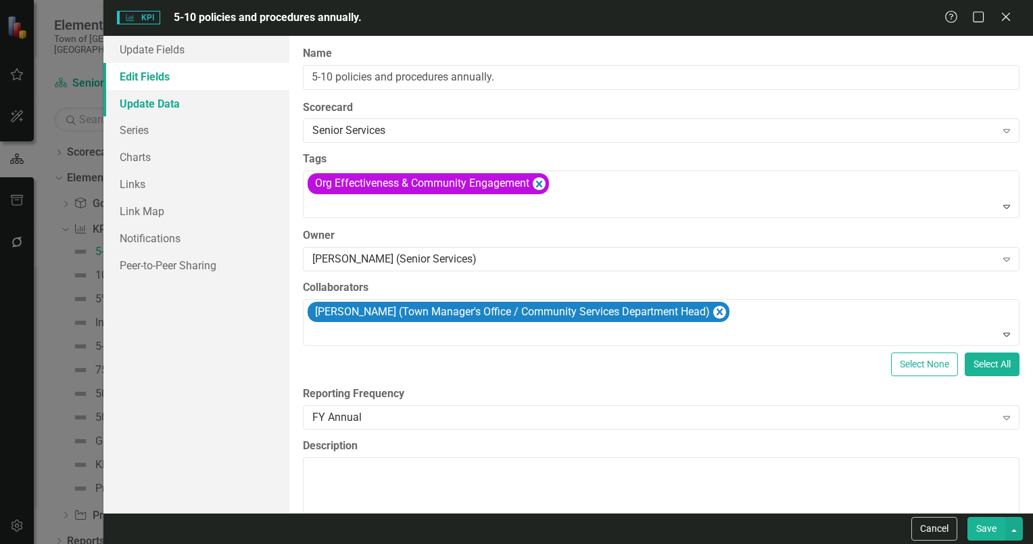
click at [160, 105] on link "Update Data" at bounding box center [196, 103] width 186 height 27
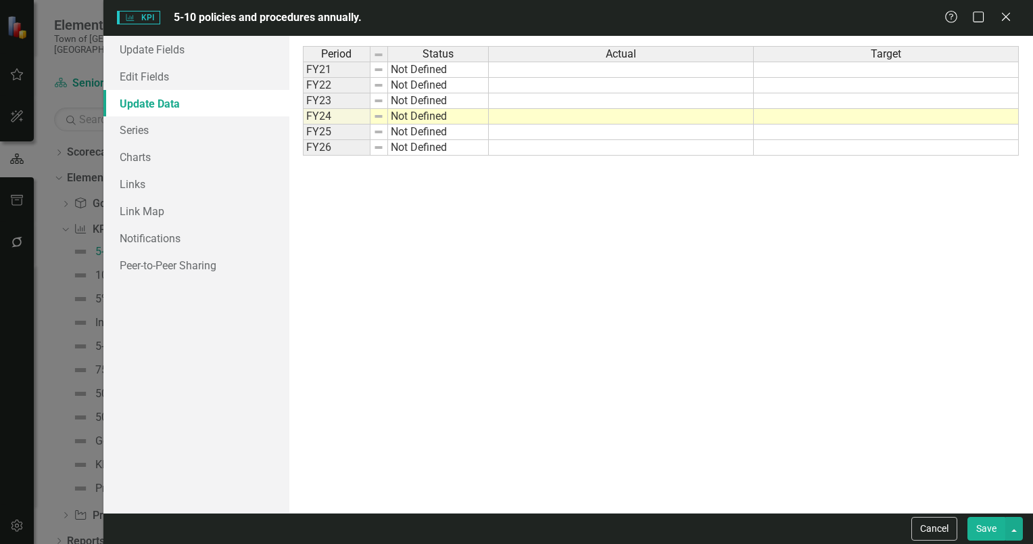
click at [329, 133] on td "FY25" at bounding box center [337, 132] width 68 height 16
click at [349, 131] on td "FY25" at bounding box center [337, 132] width 68 height 16
click at [406, 131] on td "Not Defined" at bounding box center [438, 132] width 101 height 16
click at [350, 133] on td "FY25" at bounding box center [337, 132] width 68 height 16
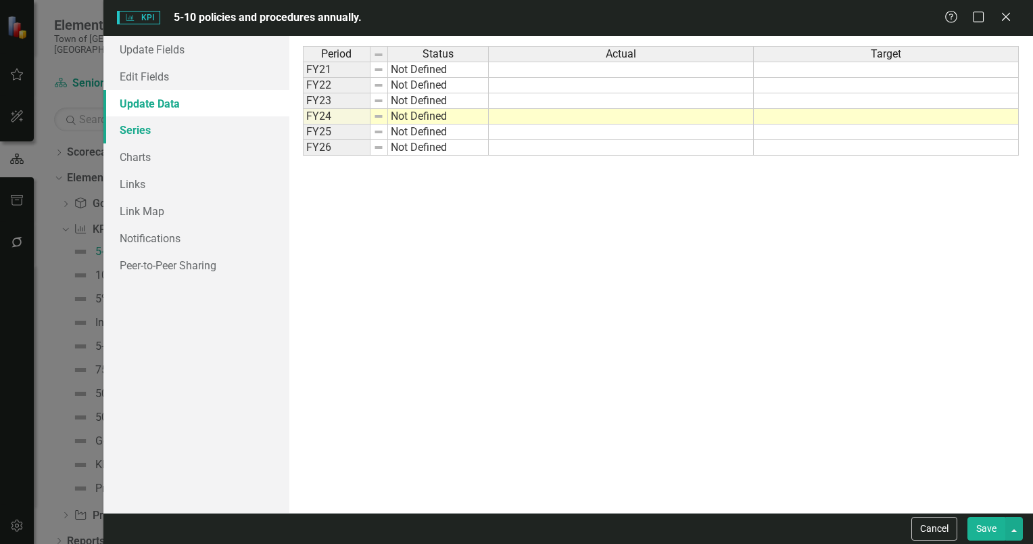
click at [132, 127] on link "Series" at bounding box center [196, 129] width 186 height 27
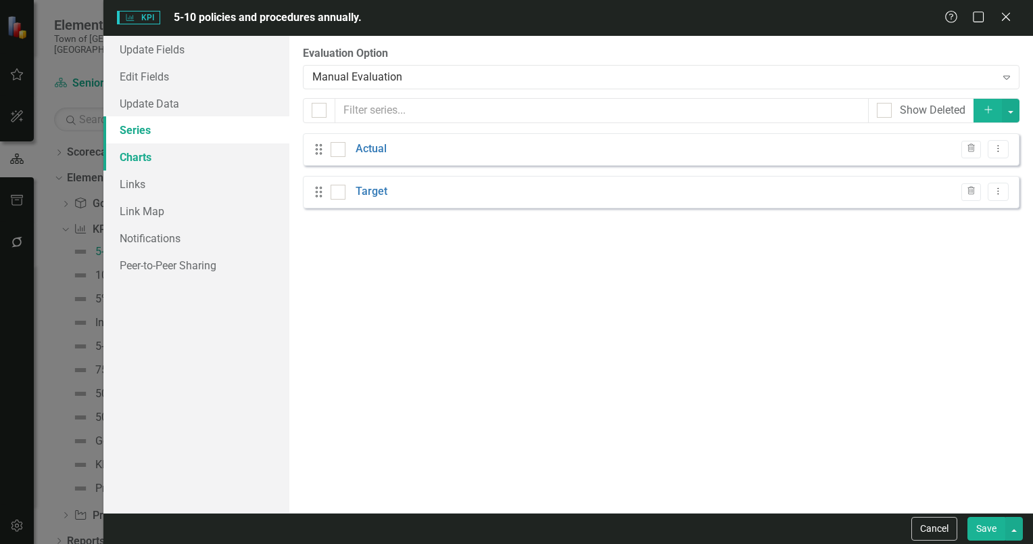
click at [135, 161] on link "Charts" at bounding box center [196, 156] width 186 height 27
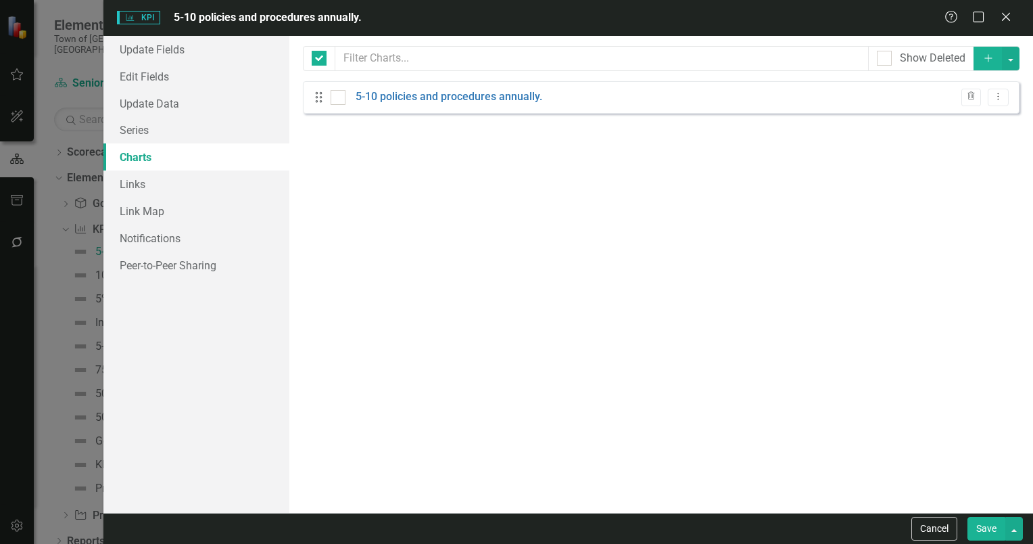
checkbox input "false"
click at [135, 181] on link "Links" at bounding box center [196, 183] width 186 height 27
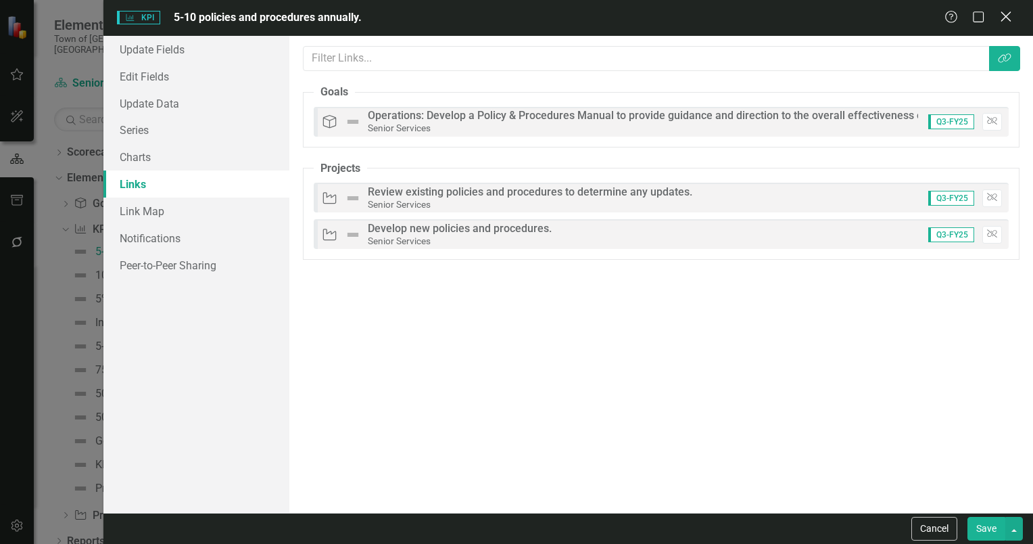
click at [1010, 19] on icon "Close" at bounding box center [1005, 16] width 17 height 13
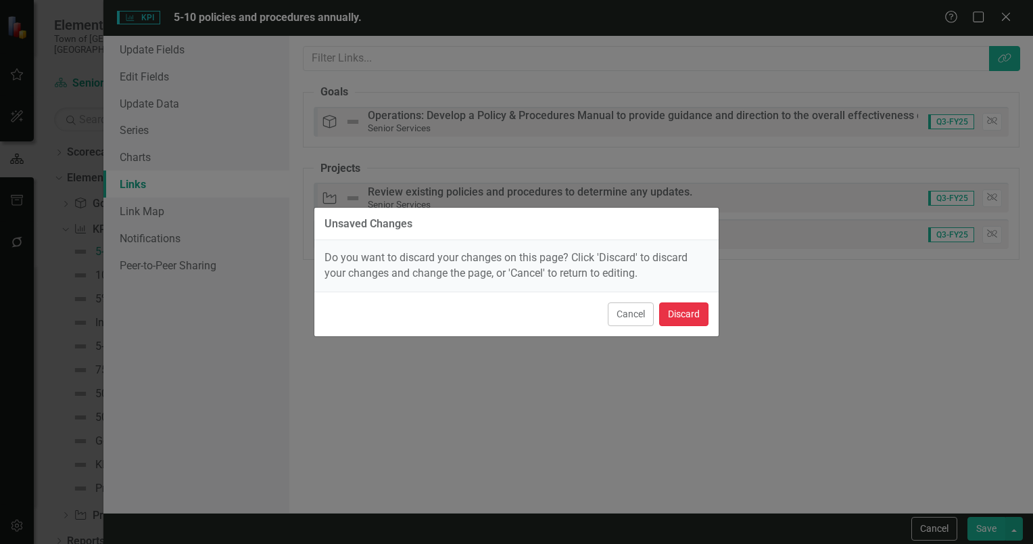
click at [684, 316] on button "Discard" at bounding box center [683, 314] width 49 height 24
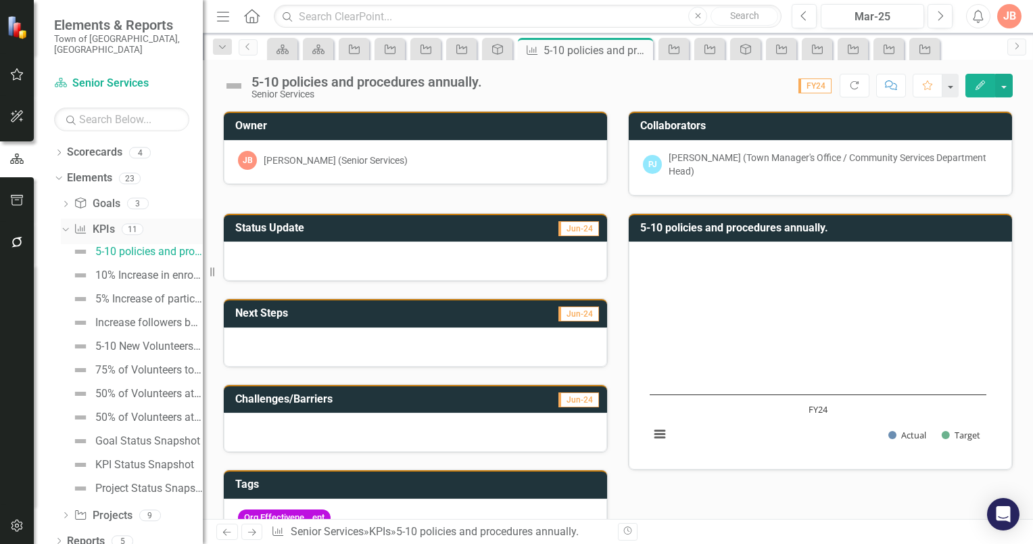
click at [63, 224] on icon "Dropdown" at bounding box center [63, 228] width 7 height 9
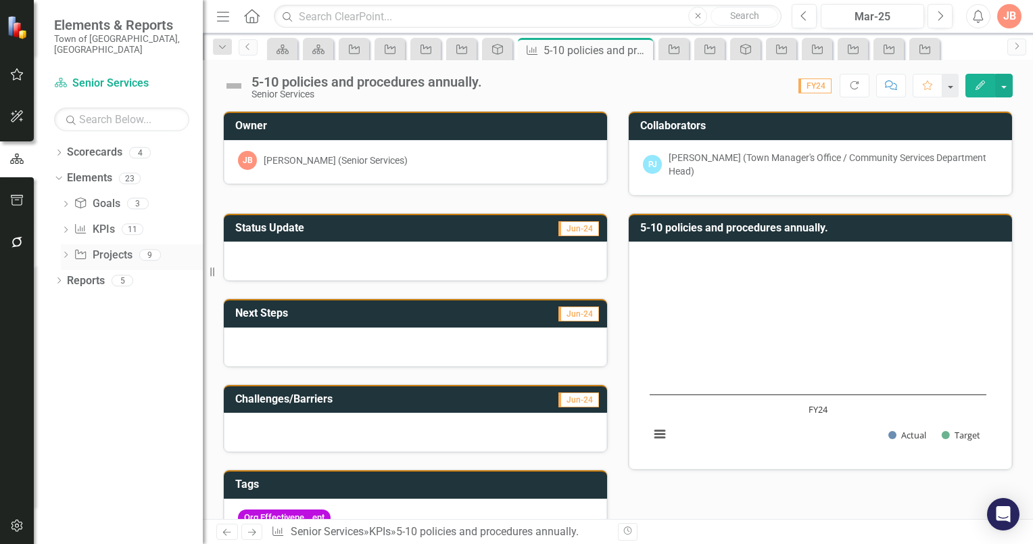
click at [66, 252] on icon "Dropdown" at bounding box center [65, 255] width 9 height 7
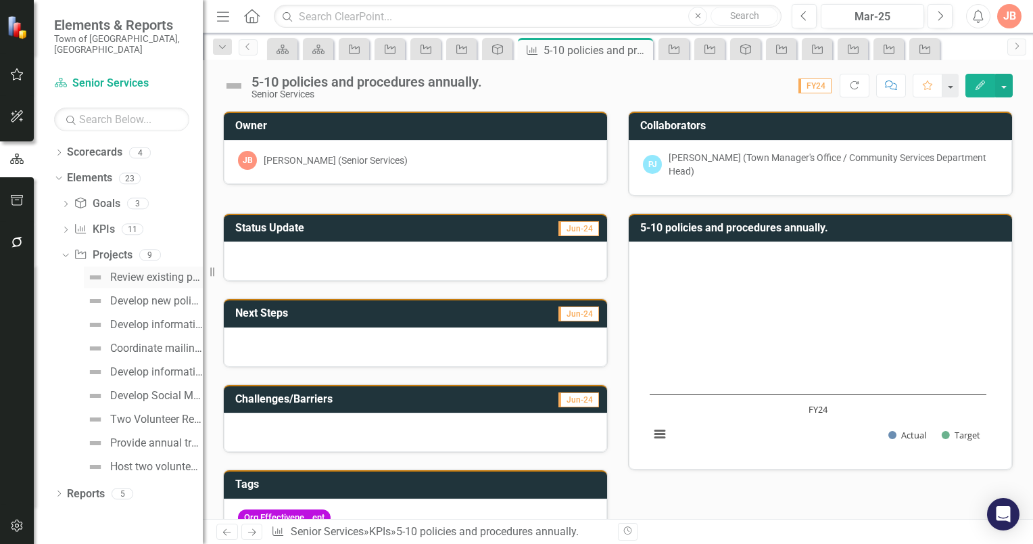
click at [133, 271] on div "Review existing policies and procedures to determine any updates." at bounding box center [156, 277] width 93 height 12
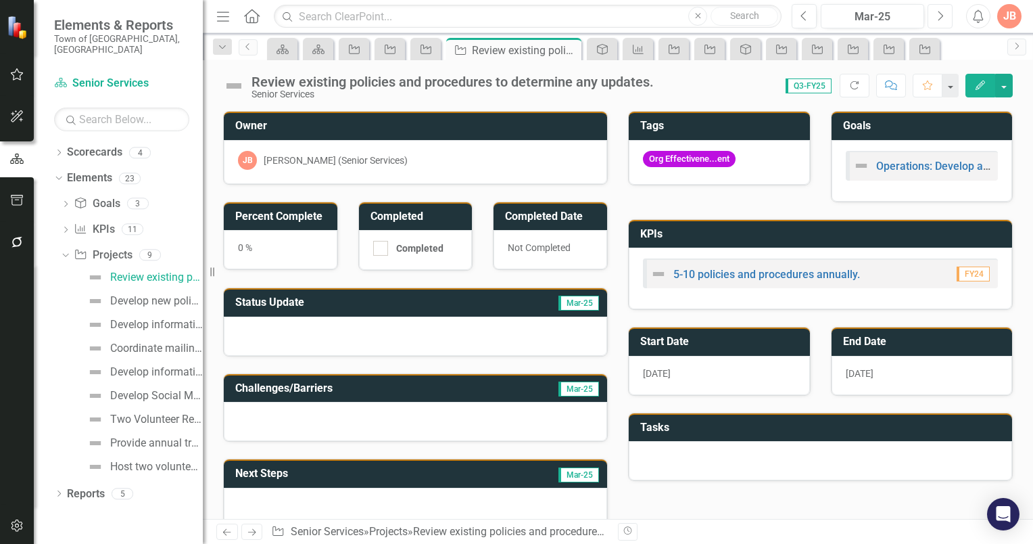
click at [943, 15] on icon "button" at bounding box center [941, 15] width 5 height 9
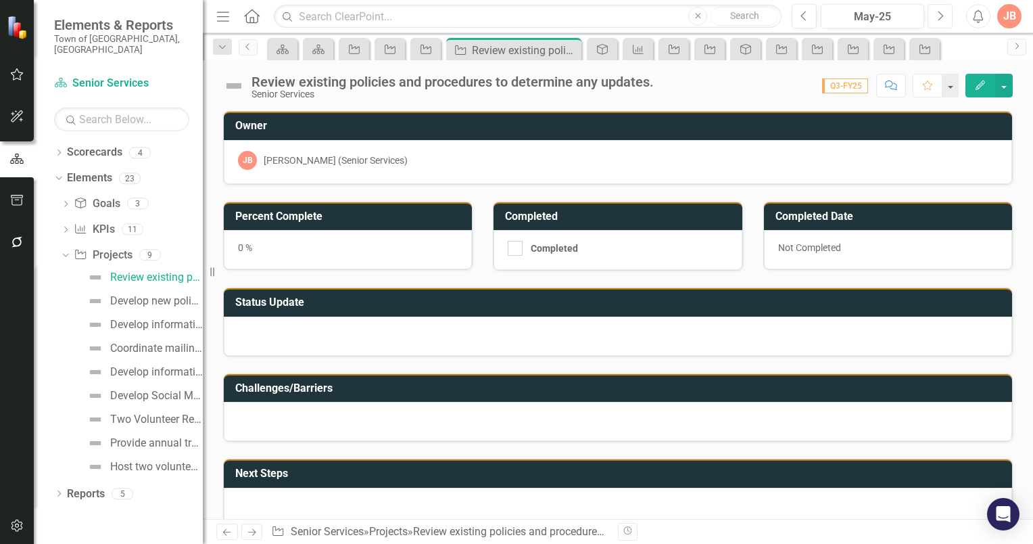
click at [943, 15] on icon "button" at bounding box center [941, 15] width 5 height 9
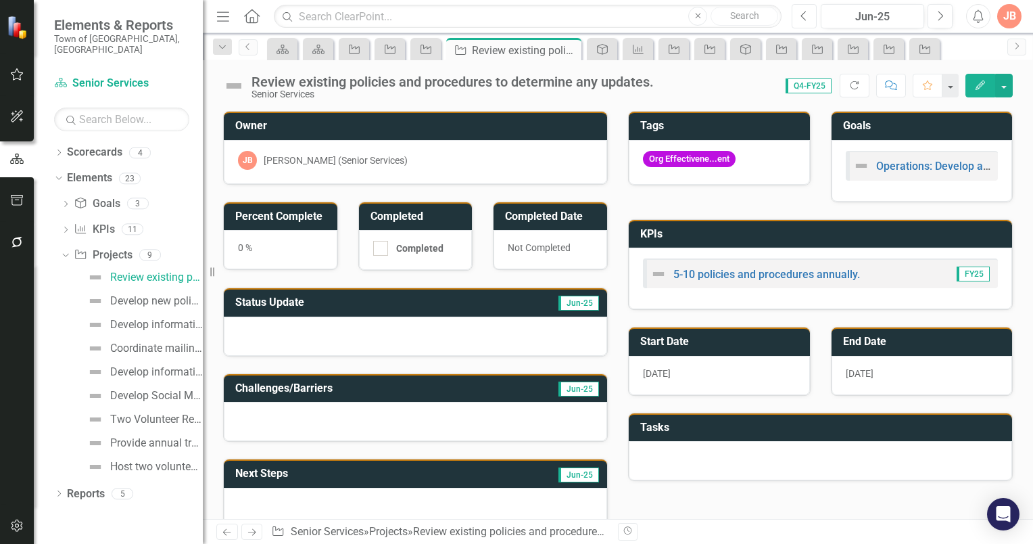
click at [803, 17] on icon "button" at bounding box center [803, 15] width 5 height 9
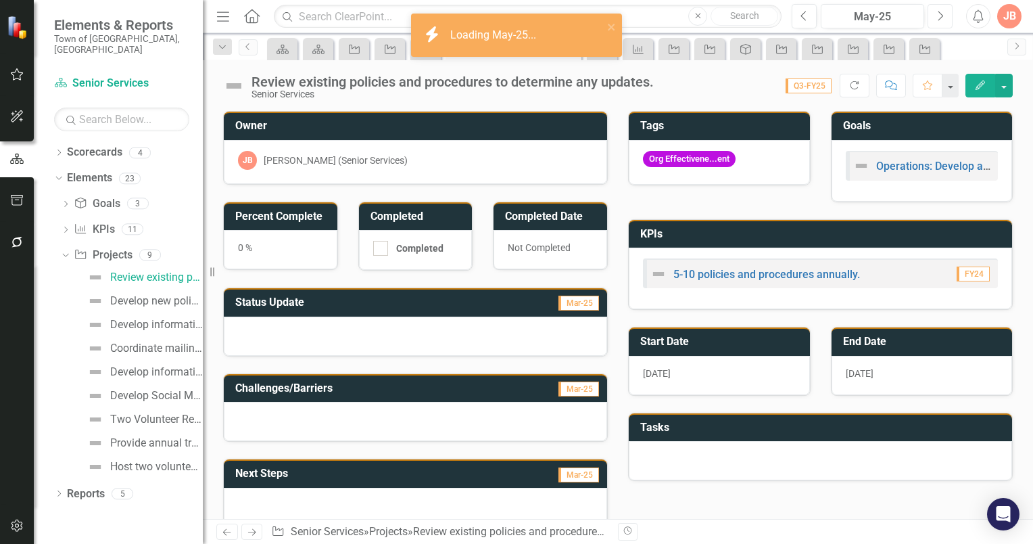
click at [939, 13] on icon "Next" at bounding box center [940, 16] width 7 height 12
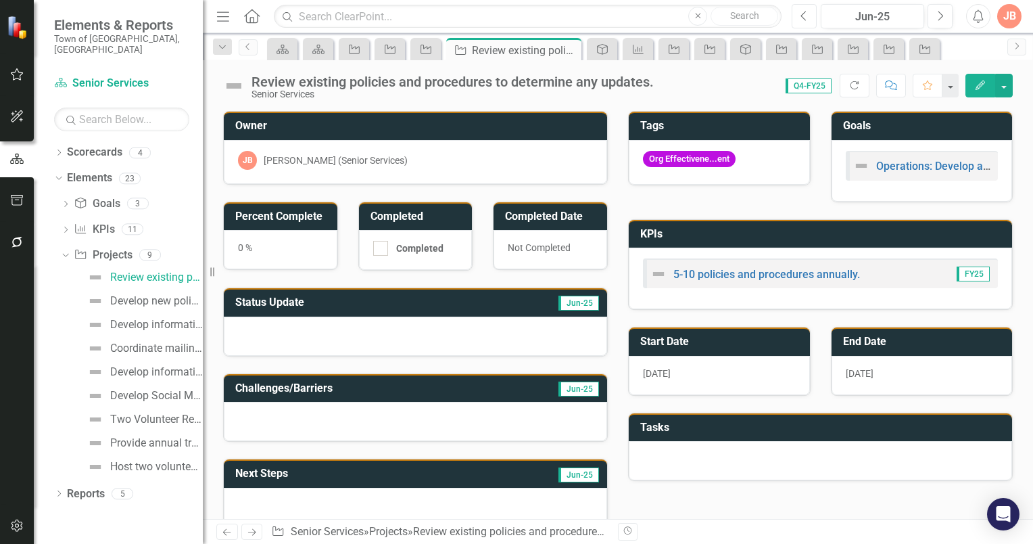
click at [804, 19] on icon "Previous" at bounding box center [804, 16] width 7 height 12
click at [59, 150] on icon "Dropdown" at bounding box center [58, 153] width 9 height 7
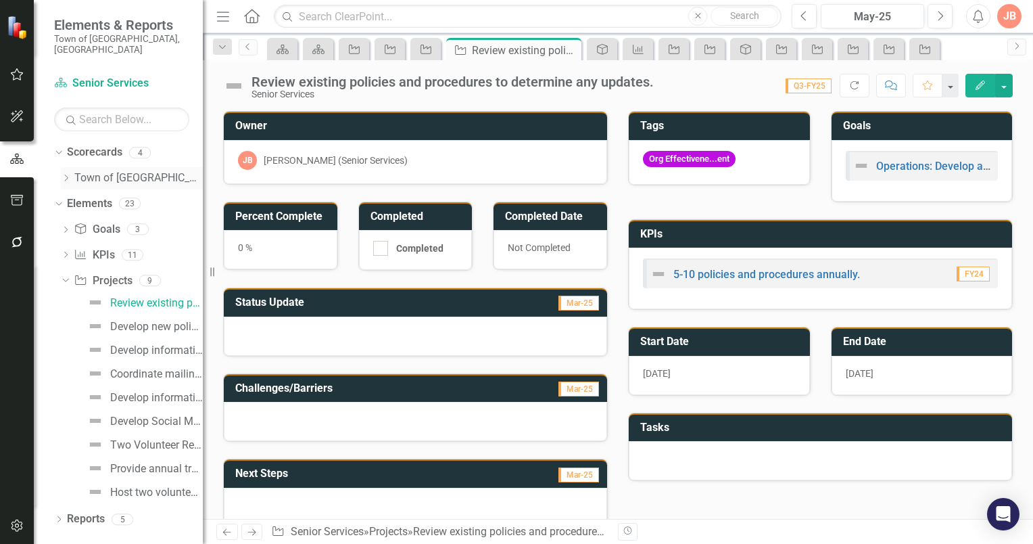
click at [65, 174] on icon "Dropdown" at bounding box center [66, 178] width 10 height 8
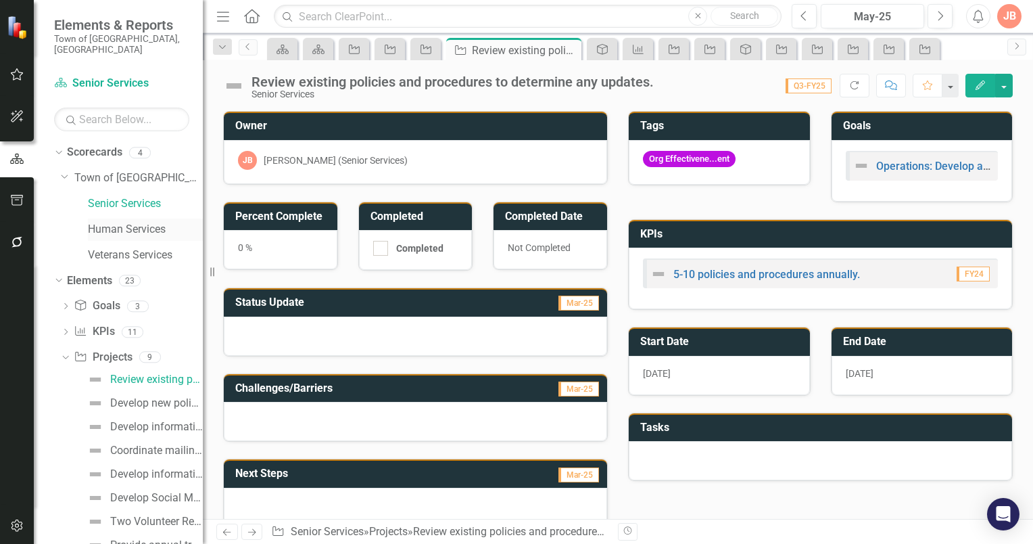
click at [160, 222] on link "Human Services" at bounding box center [145, 230] width 115 height 16
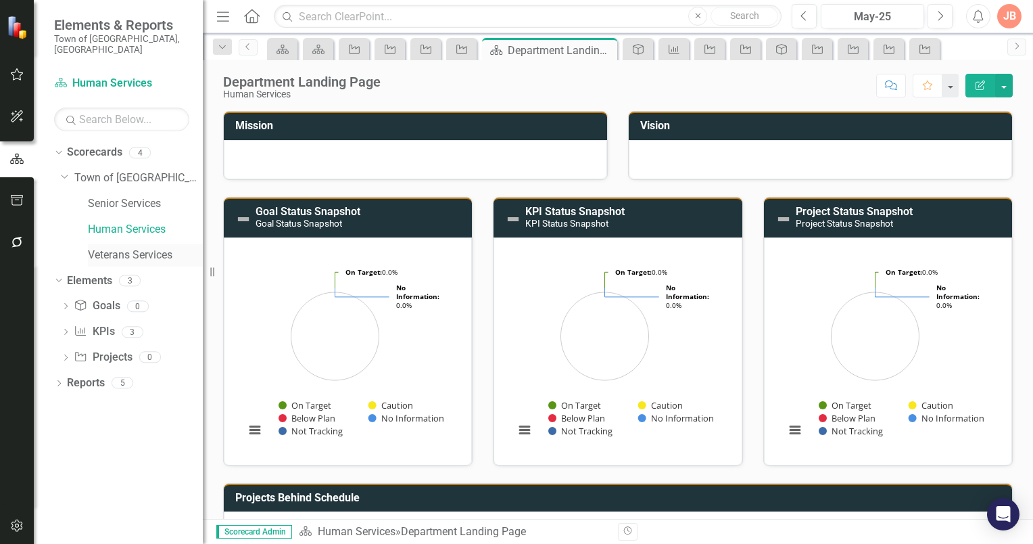
click at [149, 247] on link "Veterans Services" at bounding box center [145, 255] width 115 height 16
click at [103, 247] on link "Veterans Services" at bounding box center [145, 255] width 115 height 16
click at [108, 196] on link "Senior Services" at bounding box center [145, 204] width 115 height 16
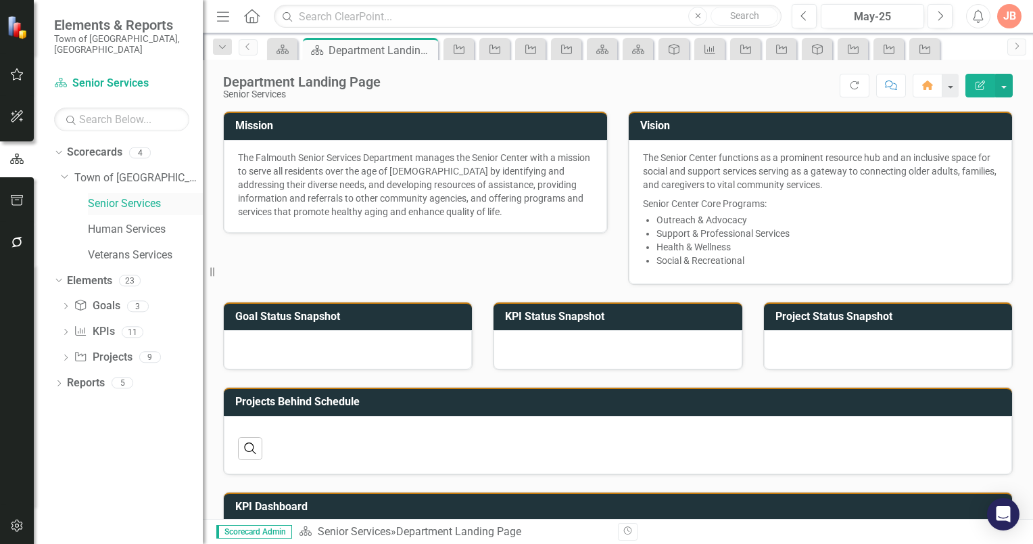
click at [108, 196] on link "Senior Services" at bounding box center [145, 204] width 115 height 16
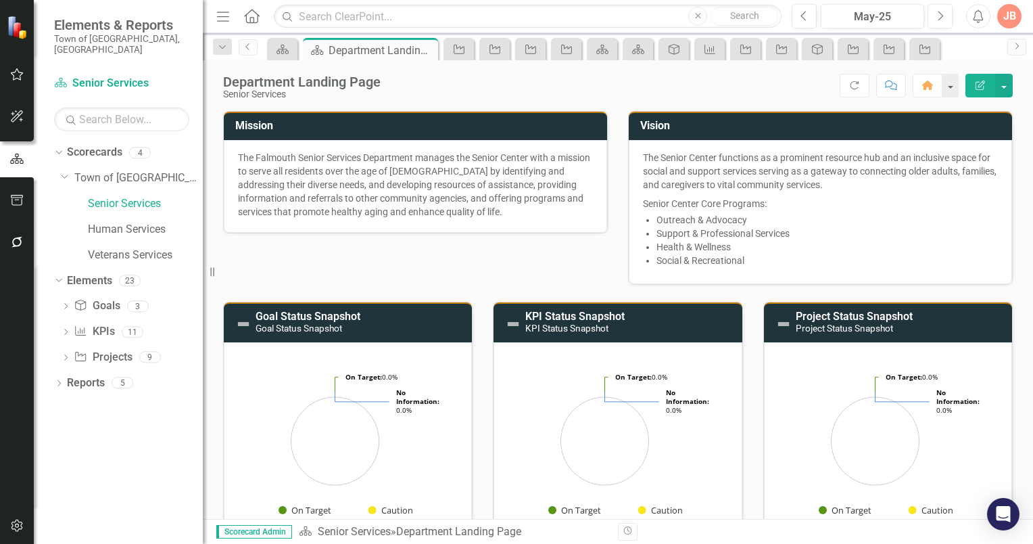
click at [986, 85] on icon "Edit Report" at bounding box center [980, 84] width 12 height 9
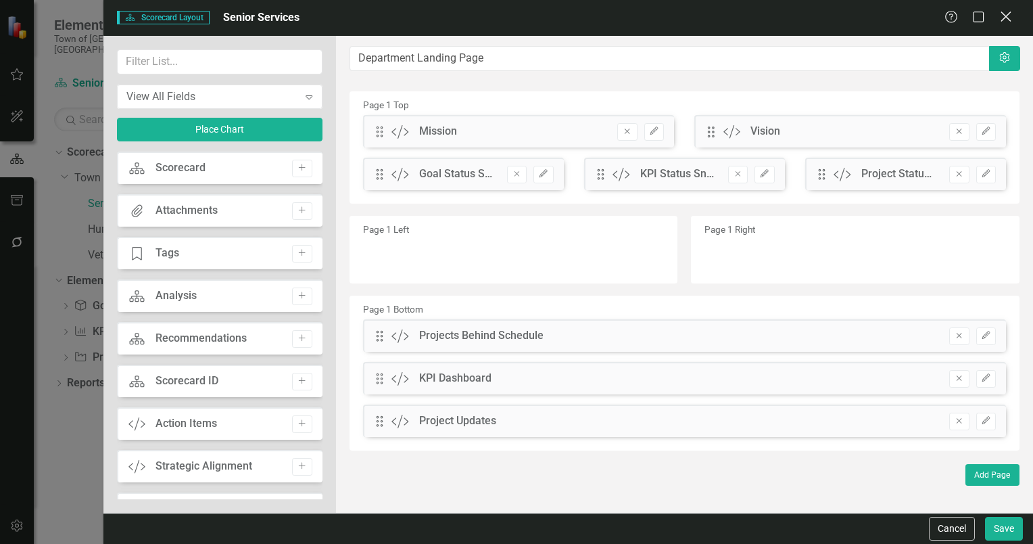
click at [1006, 15] on icon "Close" at bounding box center [1005, 16] width 17 height 13
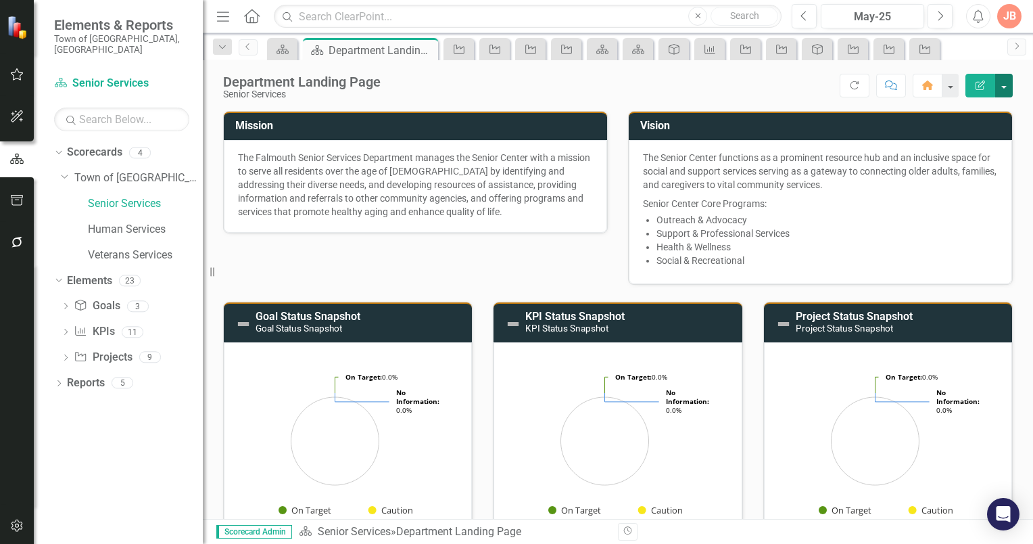
click at [1005, 85] on button "button" at bounding box center [1004, 86] width 18 height 24
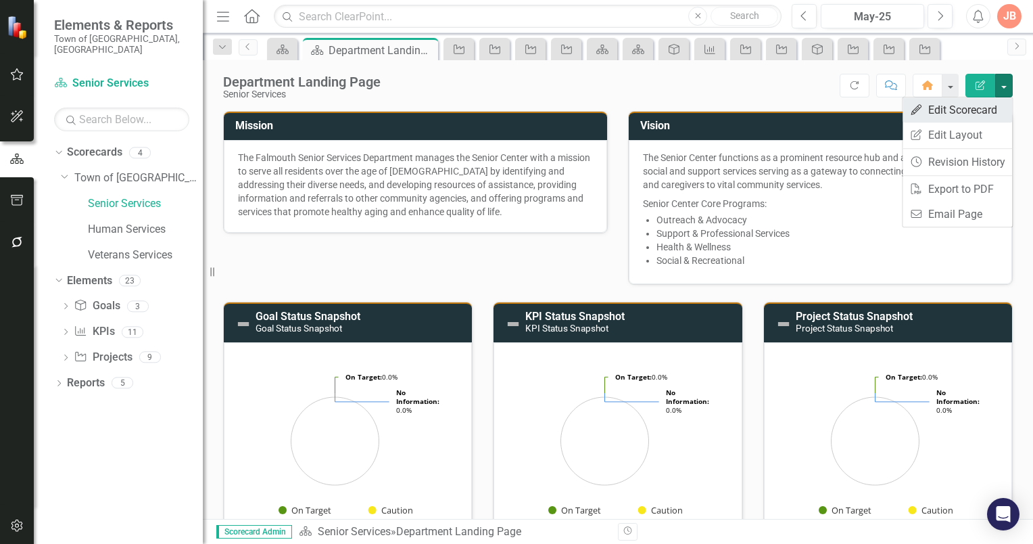
click at [986, 108] on link "Edit Edit Scorecard" at bounding box center [958, 109] width 110 height 25
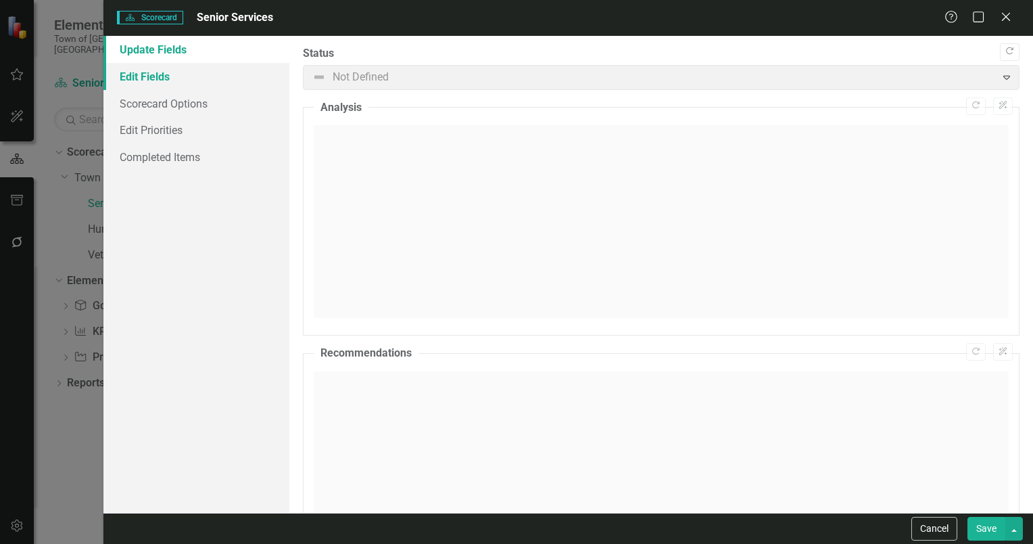
click at [173, 77] on link "Edit Fields" at bounding box center [196, 76] width 186 height 27
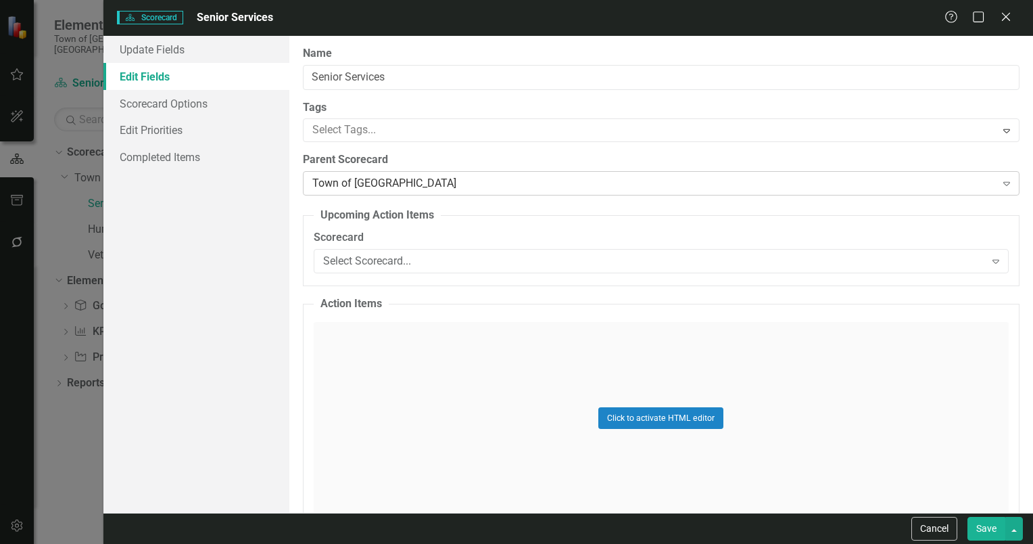
click at [1003, 185] on icon at bounding box center [1006, 184] width 7 height 4
click at [989, 259] on icon "Expand" at bounding box center [996, 261] width 14 height 11
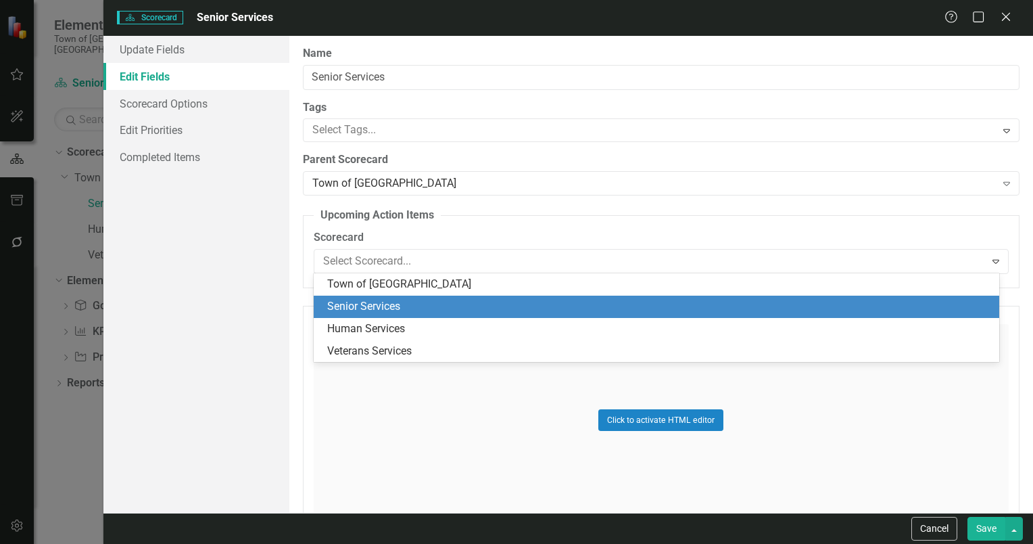
click at [392, 307] on div "Senior Services" at bounding box center [659, 307] width 664 height 16
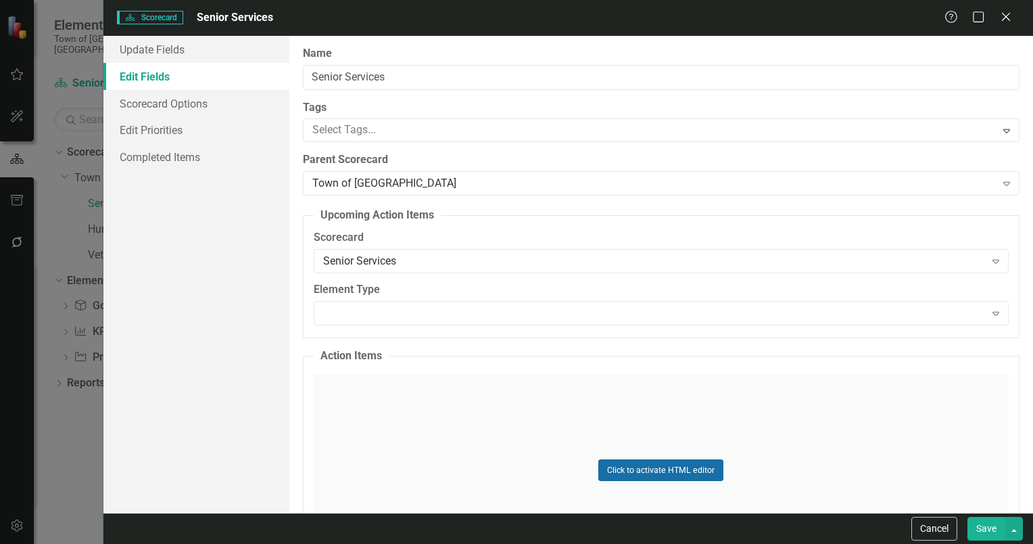
click at [701, 469] on button "Click to activate HTML editor" at bounding box center [660, 470] width 125 height 22
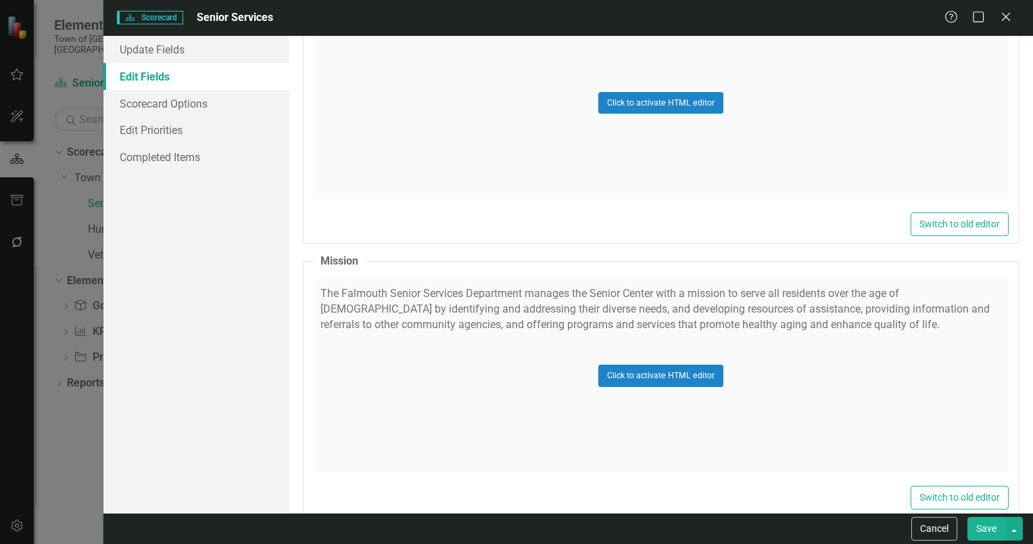
scroll to position [1623, 0]
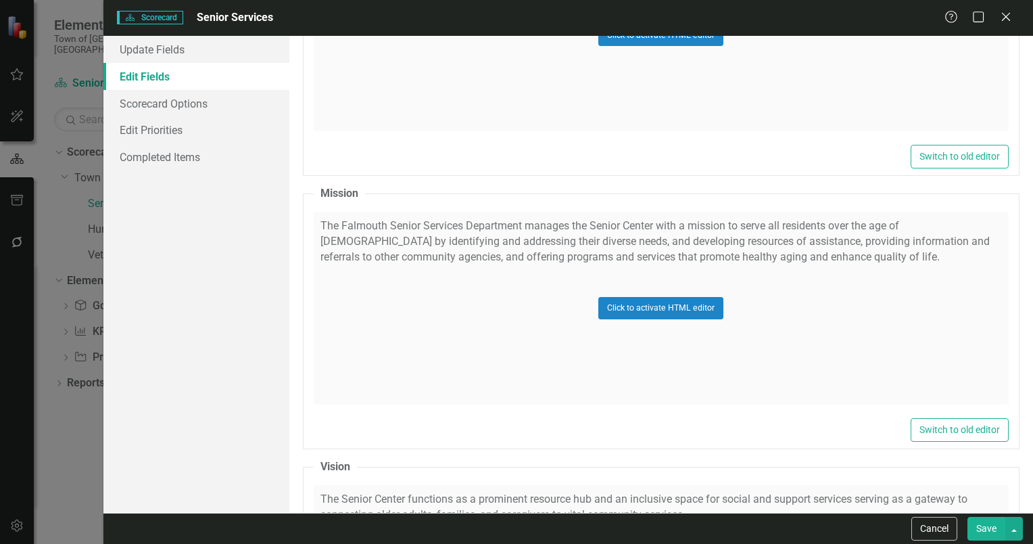
click at [748, 229] on div "Click to activate HTML editor" at bounding box center [661, 308] width 695 height 193
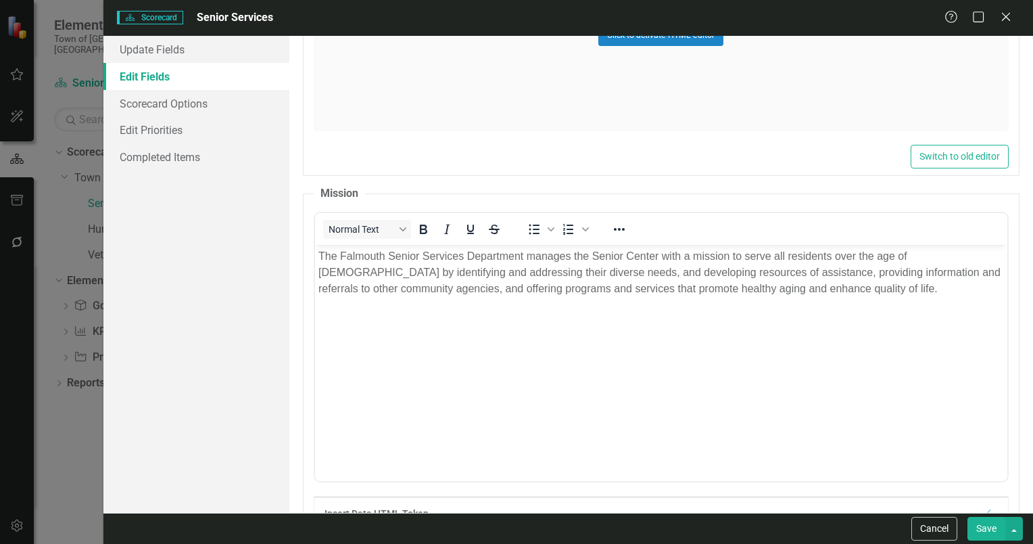
scroll to position [0, 0]
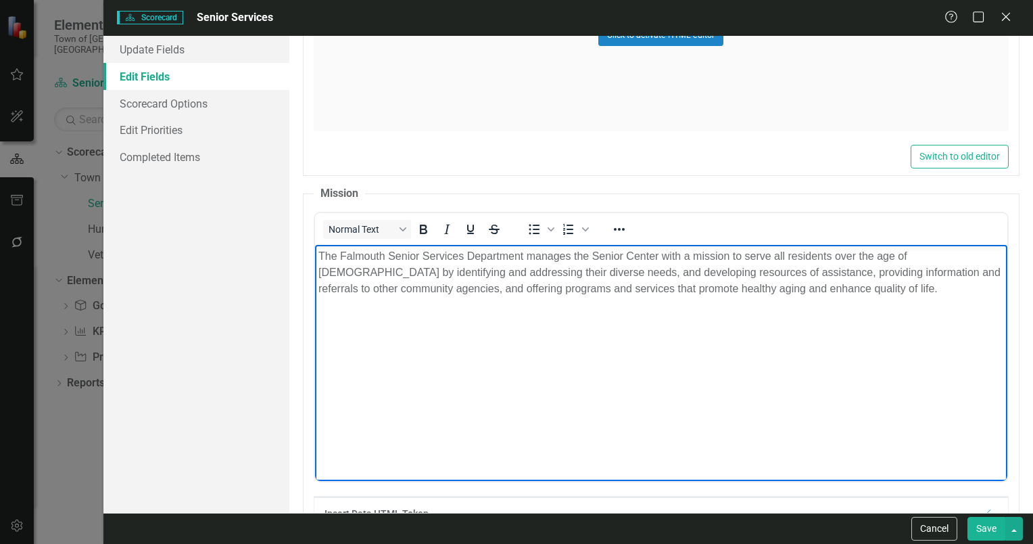
click at [744, 256] on p "The Falmouth Senior Services Department manages the Senior Center with a missio…" at bounding box center [661, 272] width 686 height 49
click at [819, 257] on p "The Falmouth Senior Services Department manages the Senior Center with the miss…" at bounding box center [661, 272] width 686 height 49
drag, startPoint x: 937, startPoint y: 256, endPoint x: 854, endPoint y: 260, distance: 83.3
click at [854, 260] on p "The Falmouth Senior Services Department manages the Senior Center with the miss…" at bounding box center [661, 272] width 686 height 49
drag, startPoint x: 396, startPoint y: 269, endPoint x: 334, endPoint y: 275, distance: 62.4
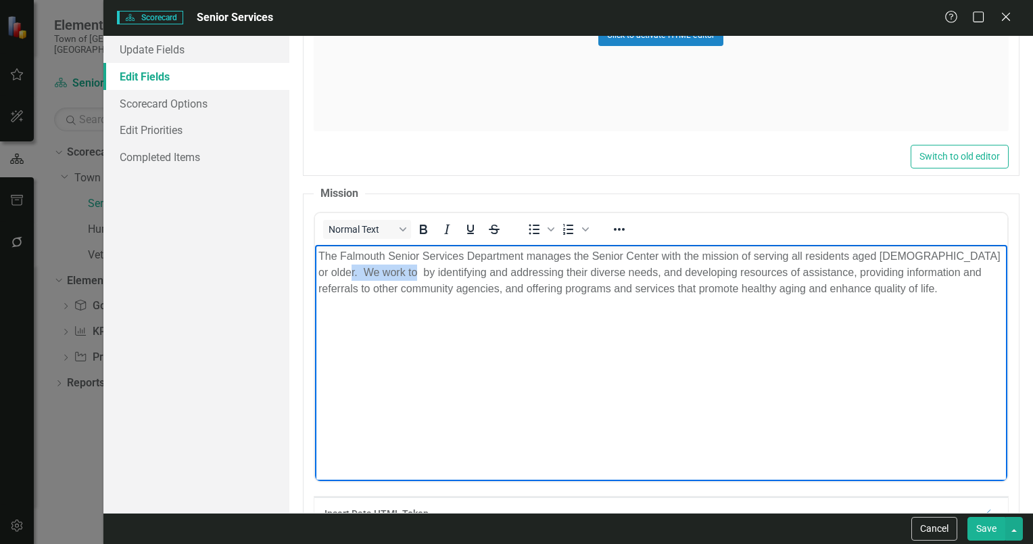
click at [334, 275] on p "The Falmouth Senior Services Department manages the Senior Center with the miss…" at bounding box center [661, 272] width 686 height 49
click at [429, 275] on p "The Falmouth Senior Services Department manages the Senior Center with the miss…" at bounding box center [661, 272] width 686 height 49
click at [439, 271] on p "The Falmouth Senior Services Department manages the Senior Center with the miss…" at bounding box center [661, 272] width 686 height 49
click at [502, 273] on p "The Falmouth Senior Services Department manages the Senior Center with the miss…" at bounding box center [661, 272] width 686 height 49
drag, startPoint x: 654, startPoint y: 275, endPoint x: 582, endPoint y: 273, distance: 71.7
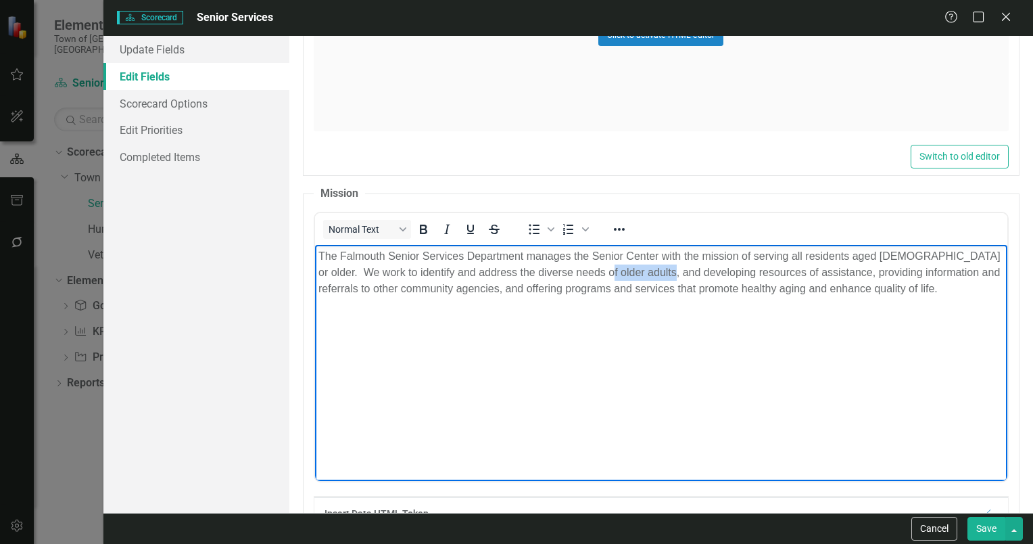
click at [582, 273] on p "The Falmouth Senior Services Department manages the Senior Center with the miss…" at bounding box center [661, 272] width 686 height 49
click at [782, 273] on p "The Falmouth Senior Services Department manages the Senior Center with the miss…" at bounding box center [661, 272] width 686 height 49
click at [940, 270] on p "The Falmouth Senior Services Department manages the Senior Center with the miss…" at bounding box center [661, 272] width 686 height 49
click at [318, 289] on p "The Falmouth Senior Services Department manages the Senior Center with the miss…" at bounding box center [661, 272] width 686 height 49
click at [423, 289] on p "The Falmouth Senior Services Department manages the Senior Center with the miss…" at bounding box center [661, 272] width 686 height 49
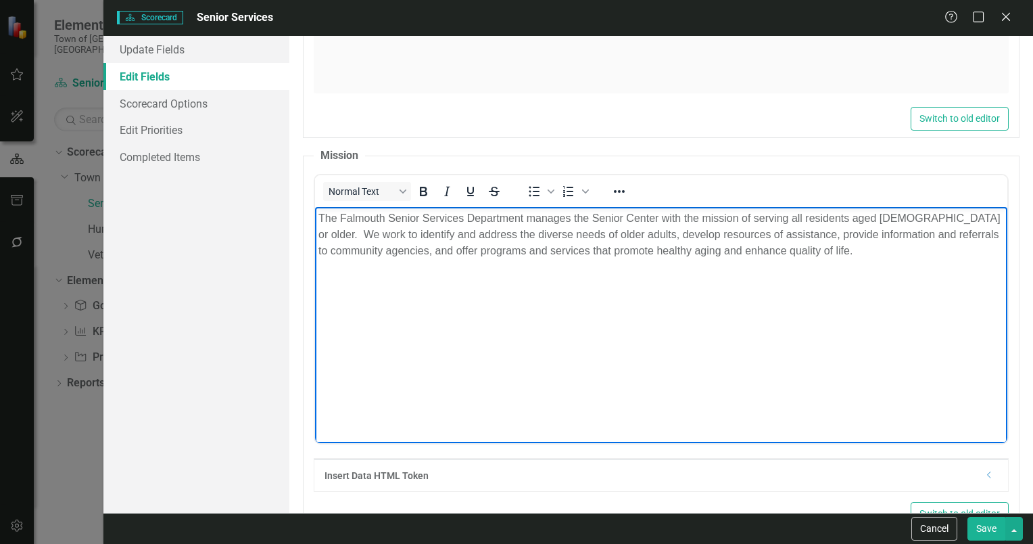
scroll to position [1690, 0]
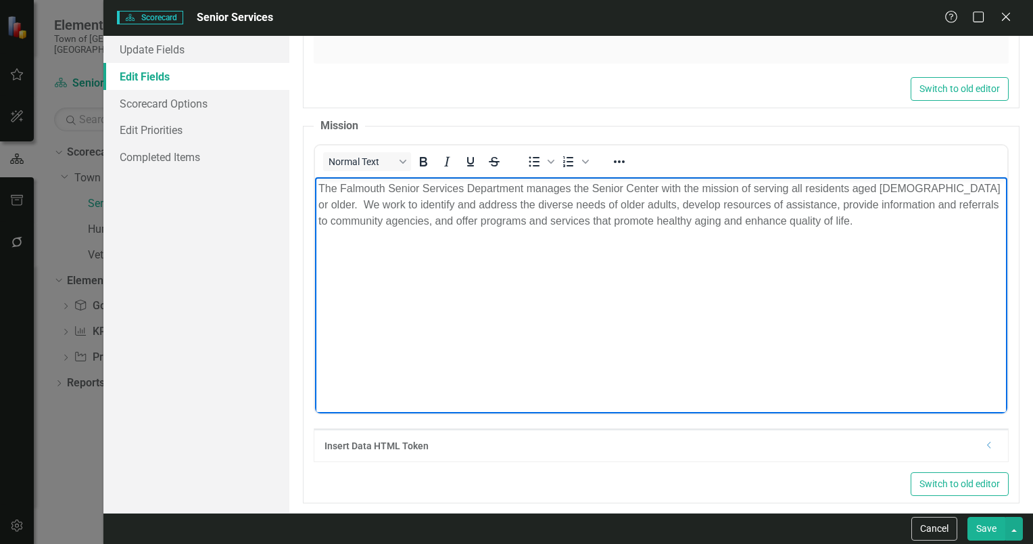
click at [983, 530] on button "Save" at bounding box center [987, 529] width 38 height 24
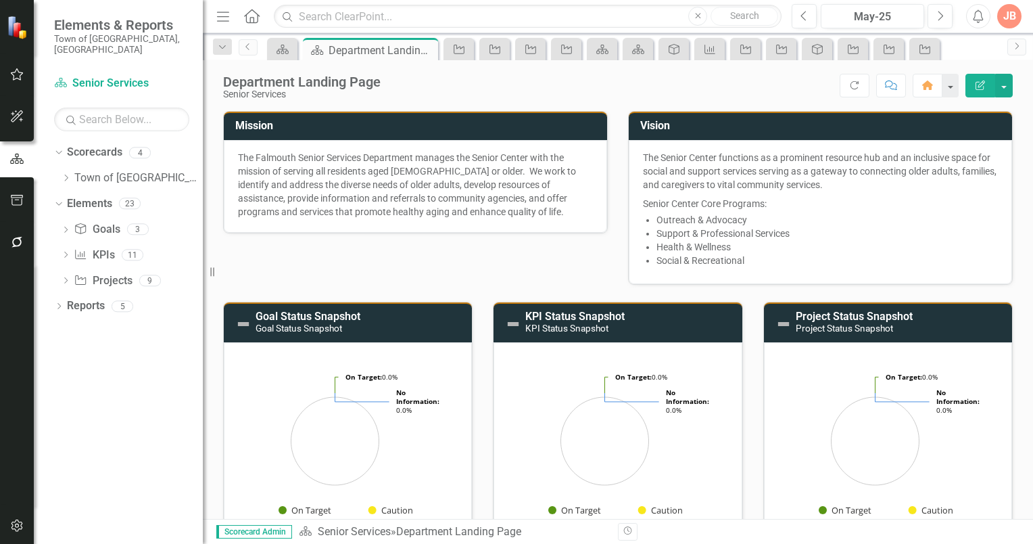
click at [982, 83] on icon "Edit Report" at bounding box center [980, 84] width 12 height 9
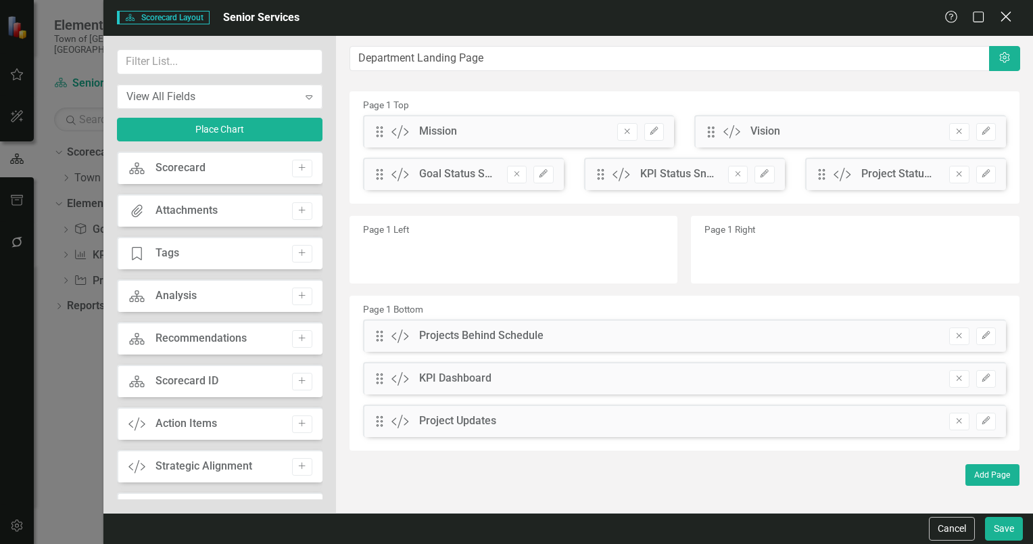
click at [1006, 14] on icon "Close" at bounding box center [1005, 16] width 17 height 13
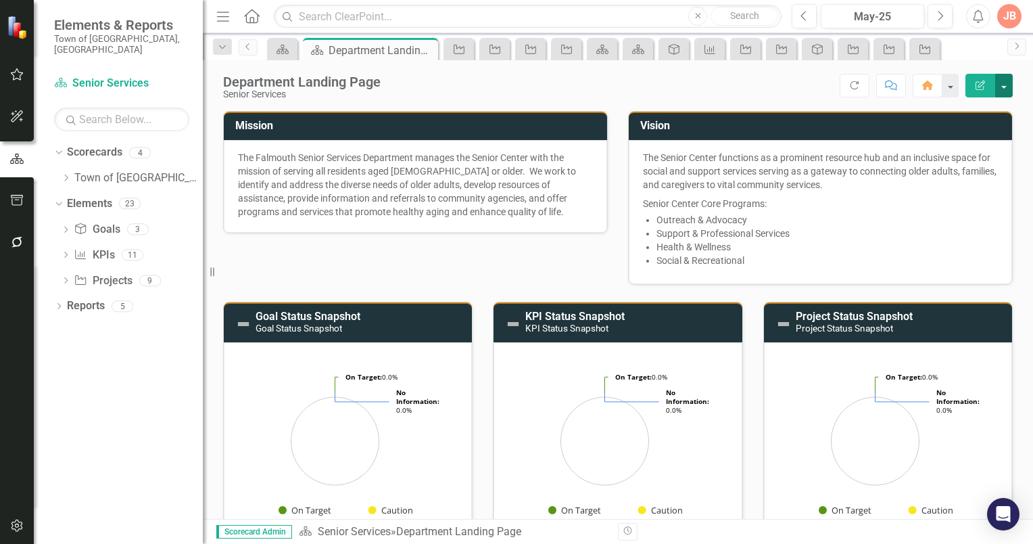
click at [1008, 87] on button "button" at bounding box center [1004, 86] width 18 height 24
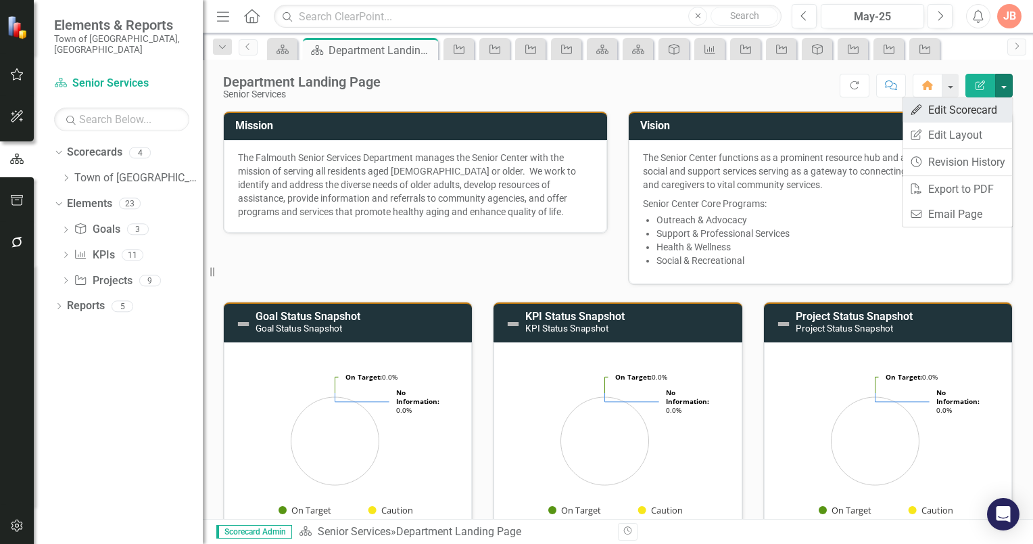
click at [959, 110] on link "Edit Edit Scorecard" at bounding box center [958, 109] width 110 height 25
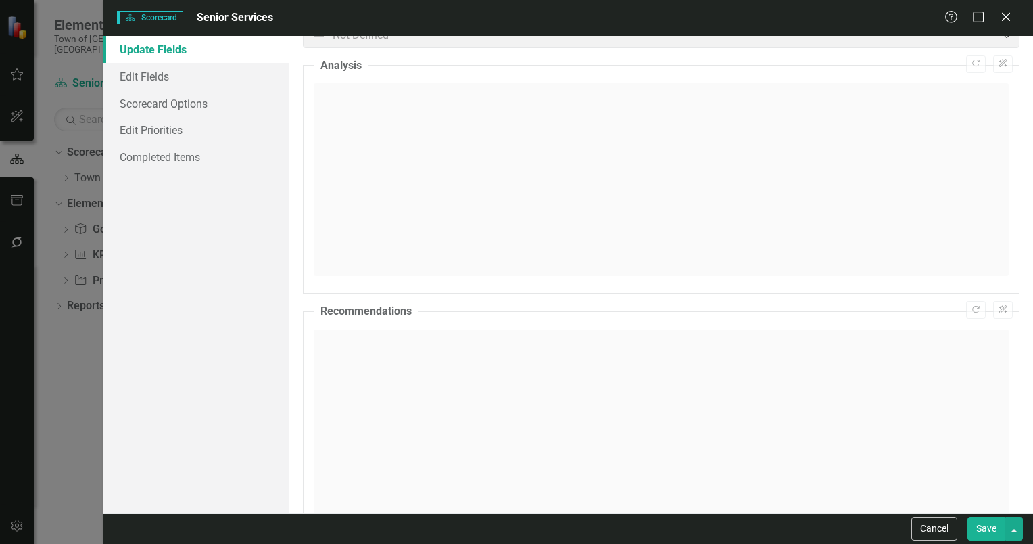
scroll to position [0, 0]
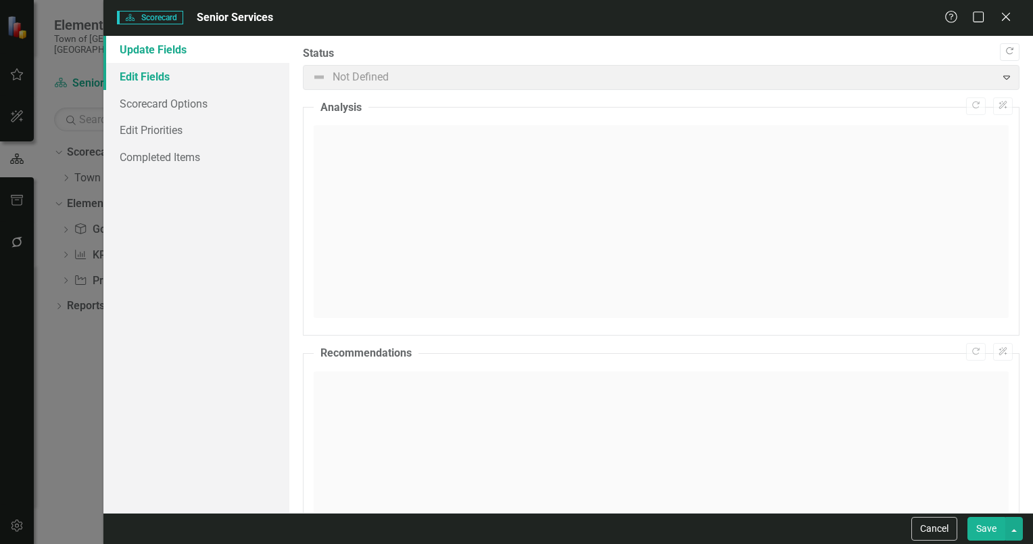
click at [138, 74] on link "Edit Fields" at bounding box center [196, 76] width 186 height 27
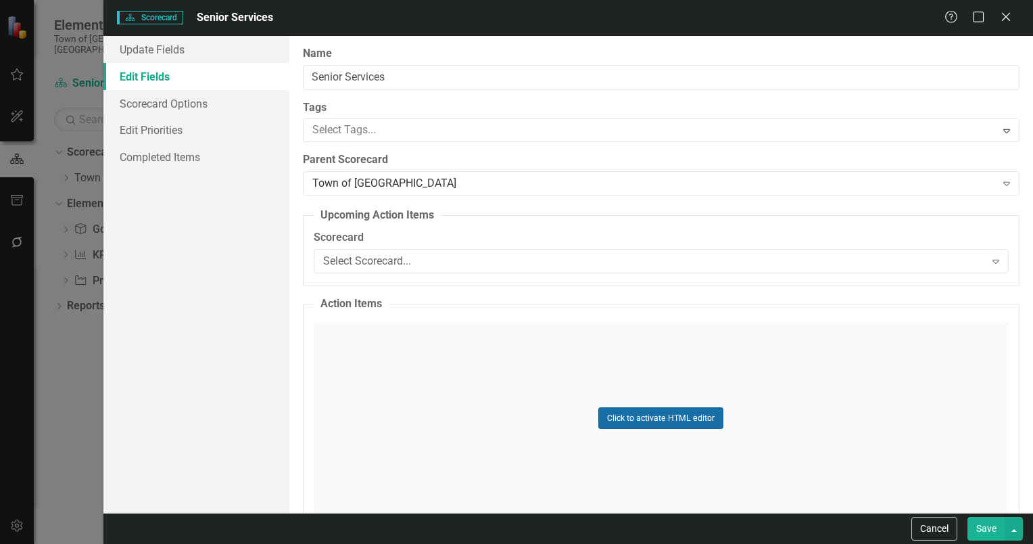
click at [682, 417] on button "Click to activate HTML editor" at bounding box center [660, 418] width 125 height 22
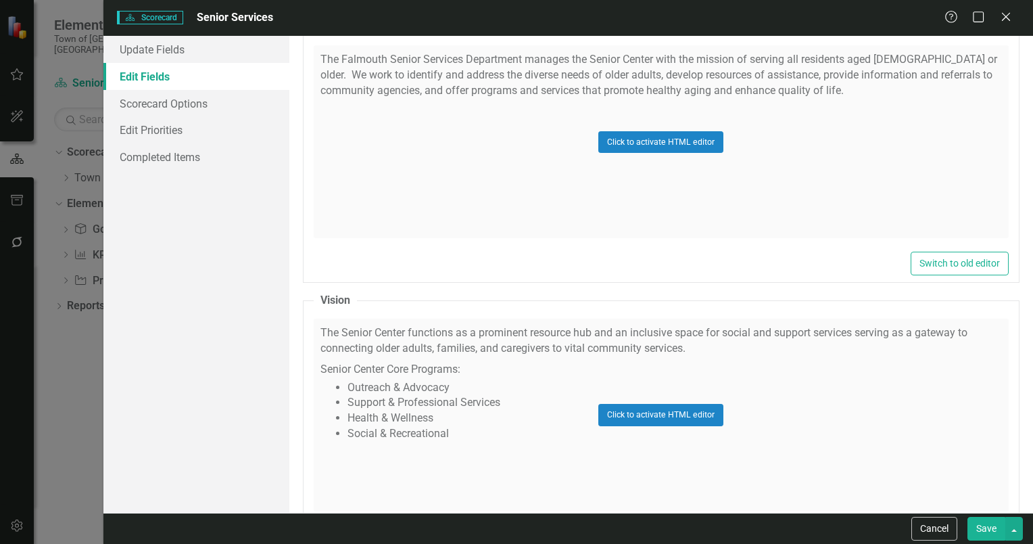
scroll to position [1826, 0]
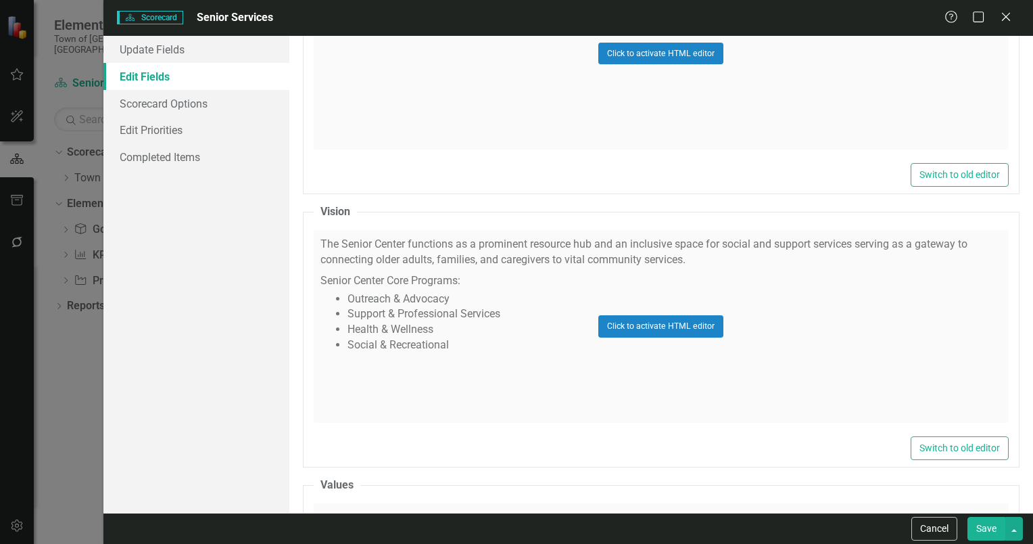
click at [474, 238] on div "Click to activate HTML editor" at bounding box center [661, 326] width 695 height 193
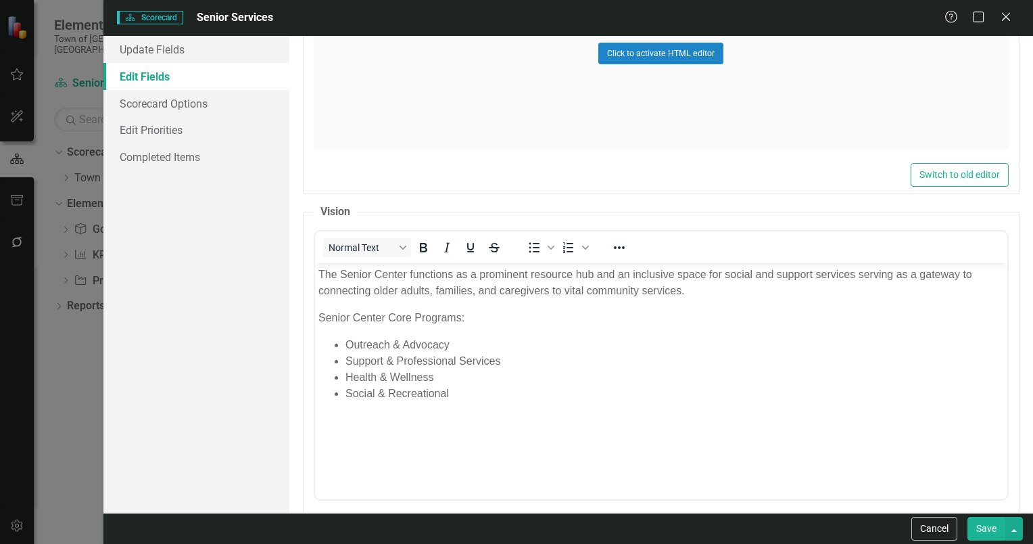
scroll to position [0, 0]
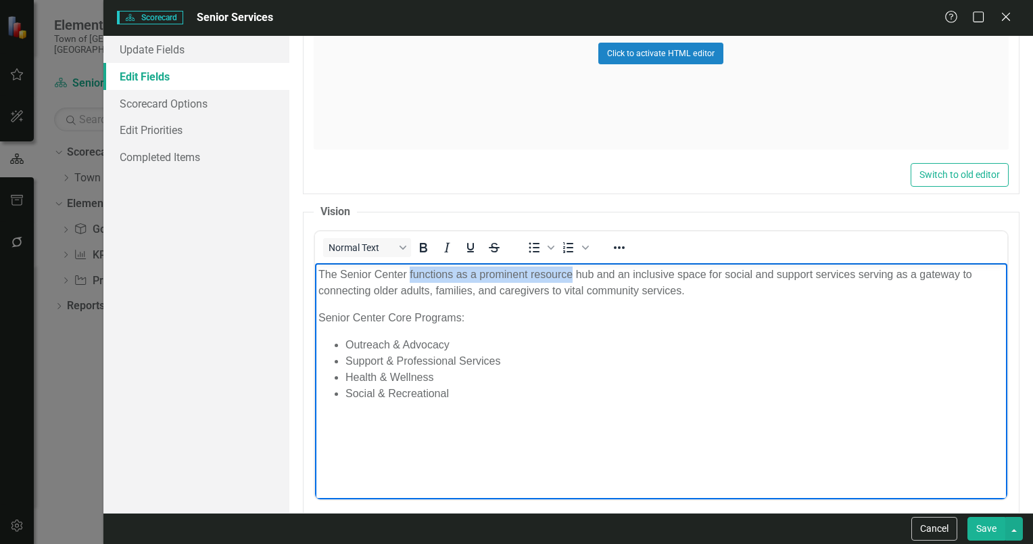
drag, startPoint x: 572, startPoint y: 275, endPoint x: 408, endPoint y: 279, distance: 163.7
click at [408, 279] on p "The Senior Center functions as a prominent resource hub and an inclusive space …" at bounding box center [661, 282] width 686 height 32
drag, startPoint x: 634, startPoint y: 274, endPoint x: 529, endPoint y: 275, distance: 104.8
click at [529, 275] on p "The Senior Center serves as a central hub and an inclusive space for social and…" at bounding box center [661, 282] width 686 height 32
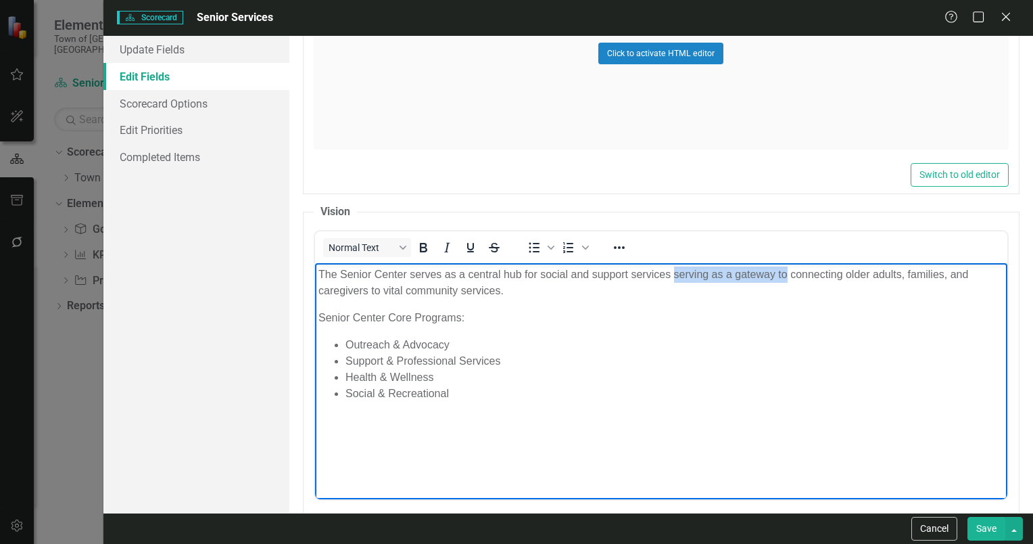
drag, startPoint x: 788, startPoint y: 273, endPoint x: 673, endPoint y: 280, distance: 115.2
click at [673, 280] on p "The Senior Center serves as a central hub for social and support services servi…" at bounding box center [661, 282] width 686 height 32
click at [987, 529] on button "Save" at bounding box center [987, 529] width 38 height 24
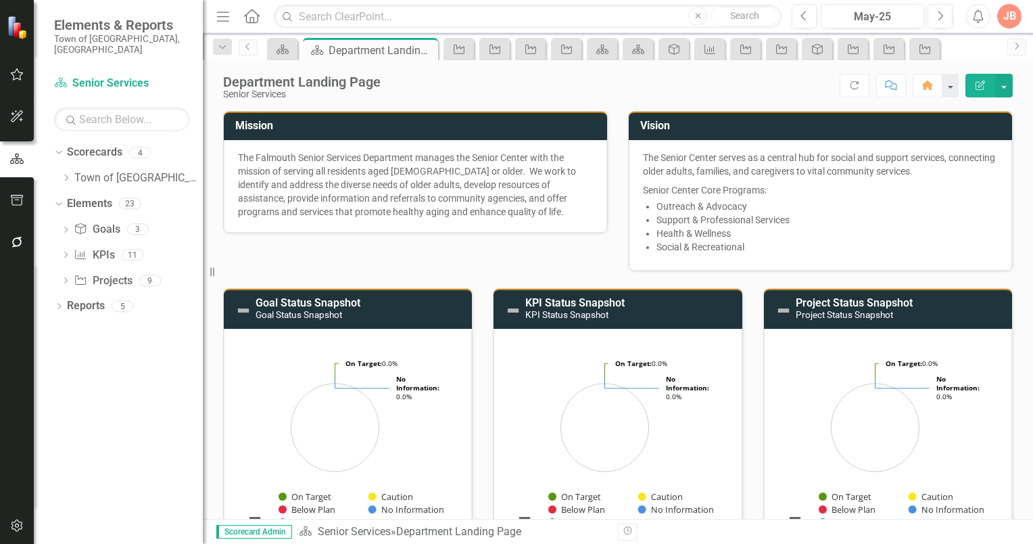
drag, startPoint x: 1003, startPoint y: 17, endPoint x: 1012, endPoint y: 32, distance: 17.3
click at [1005, 16] on div "JB" at bounding box center [1009, 16] width 24 height 24
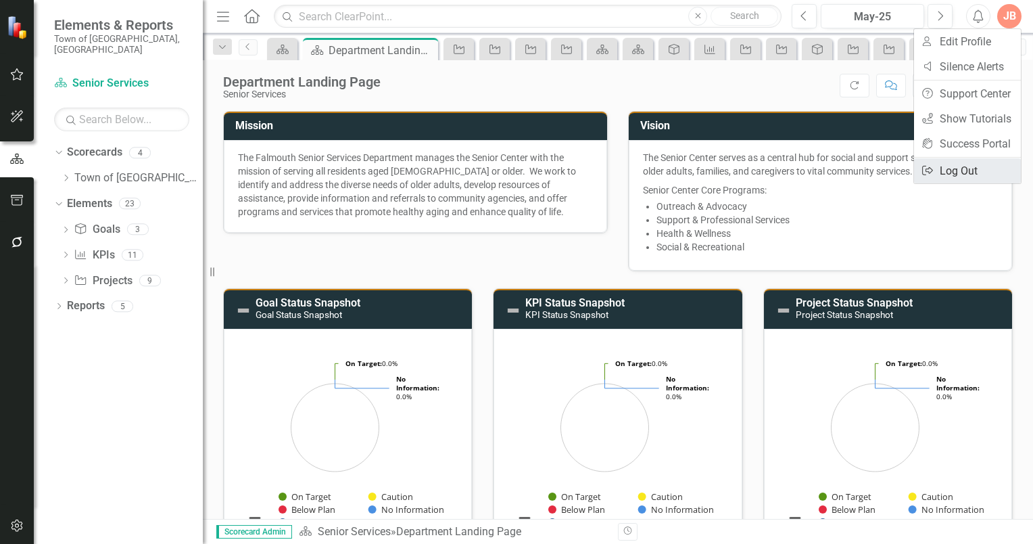
click at [950, 170] on link "Logout Log Out" at bounding box center [967, 170] width 107 height 25
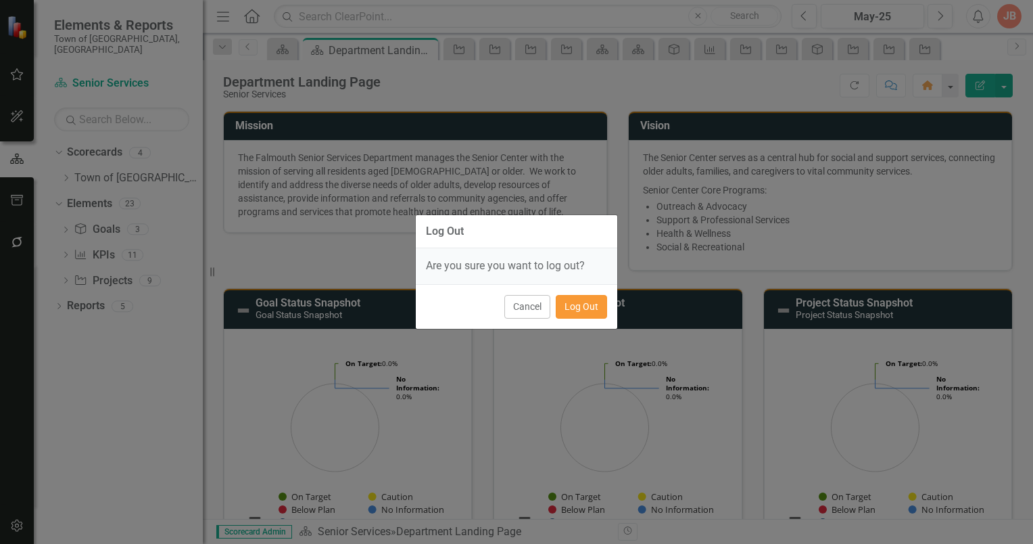
click at [579, 304] on button "Log Out" at bounding box center [581, 307] width 51 height 24
